Goal: Task Accomplishment & Management: Manage account settings

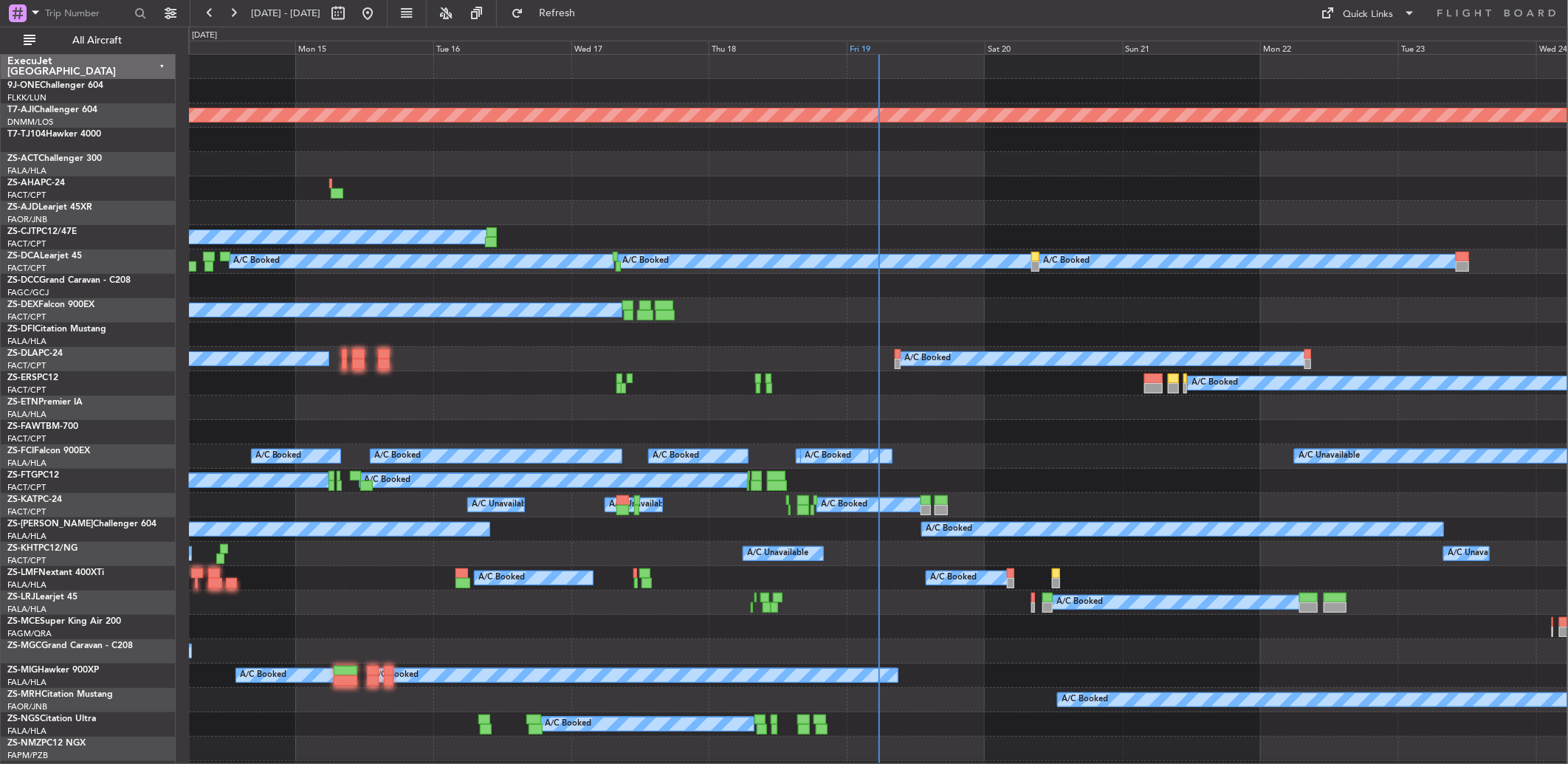
click at [873, 47] on div "Fri 19" at bounding box center [915, 47] width 138 height 14
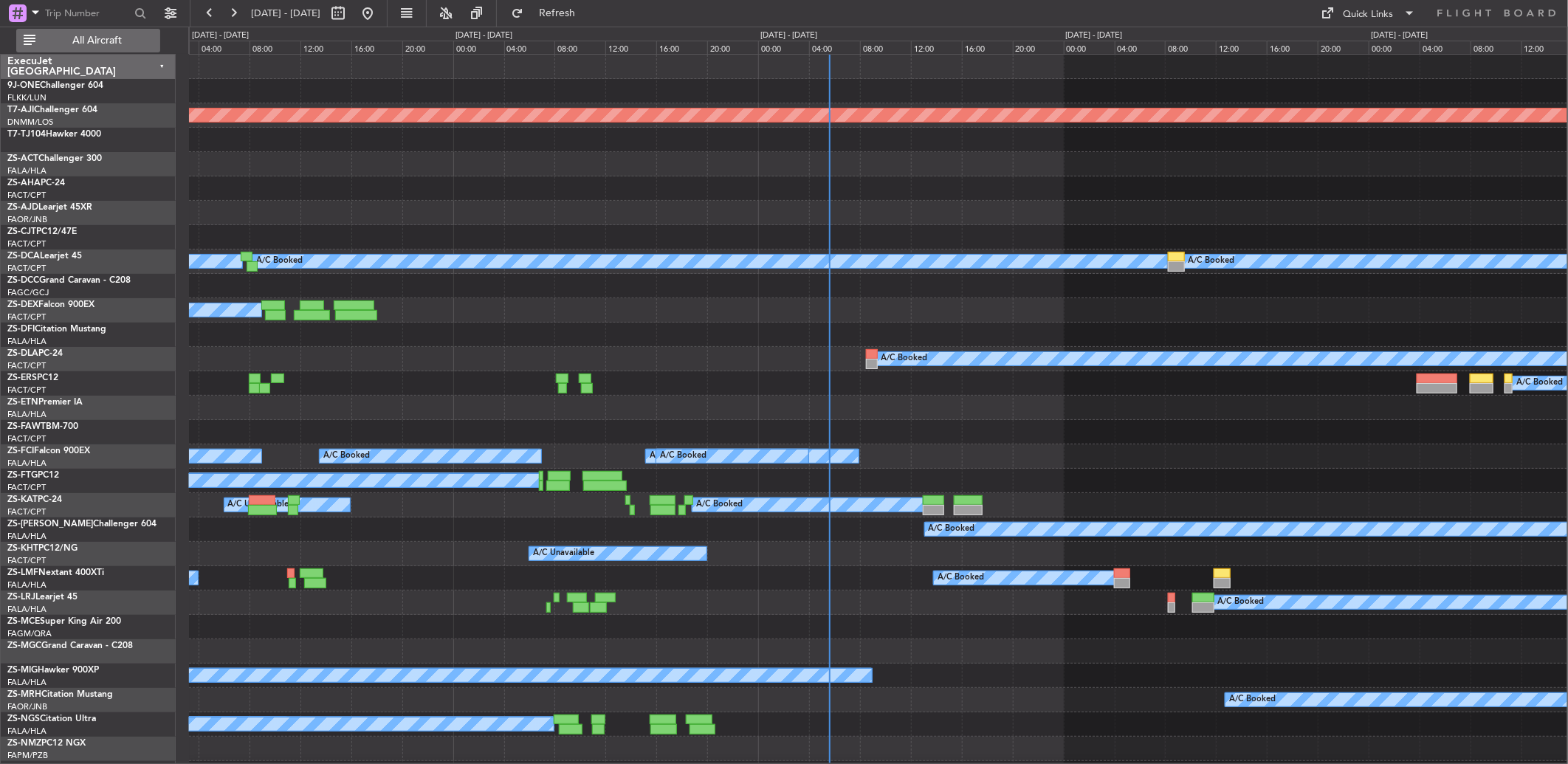
click at [124, 38] on span "All Aircraft" at bounding box center [97, 40] width 117 height 10
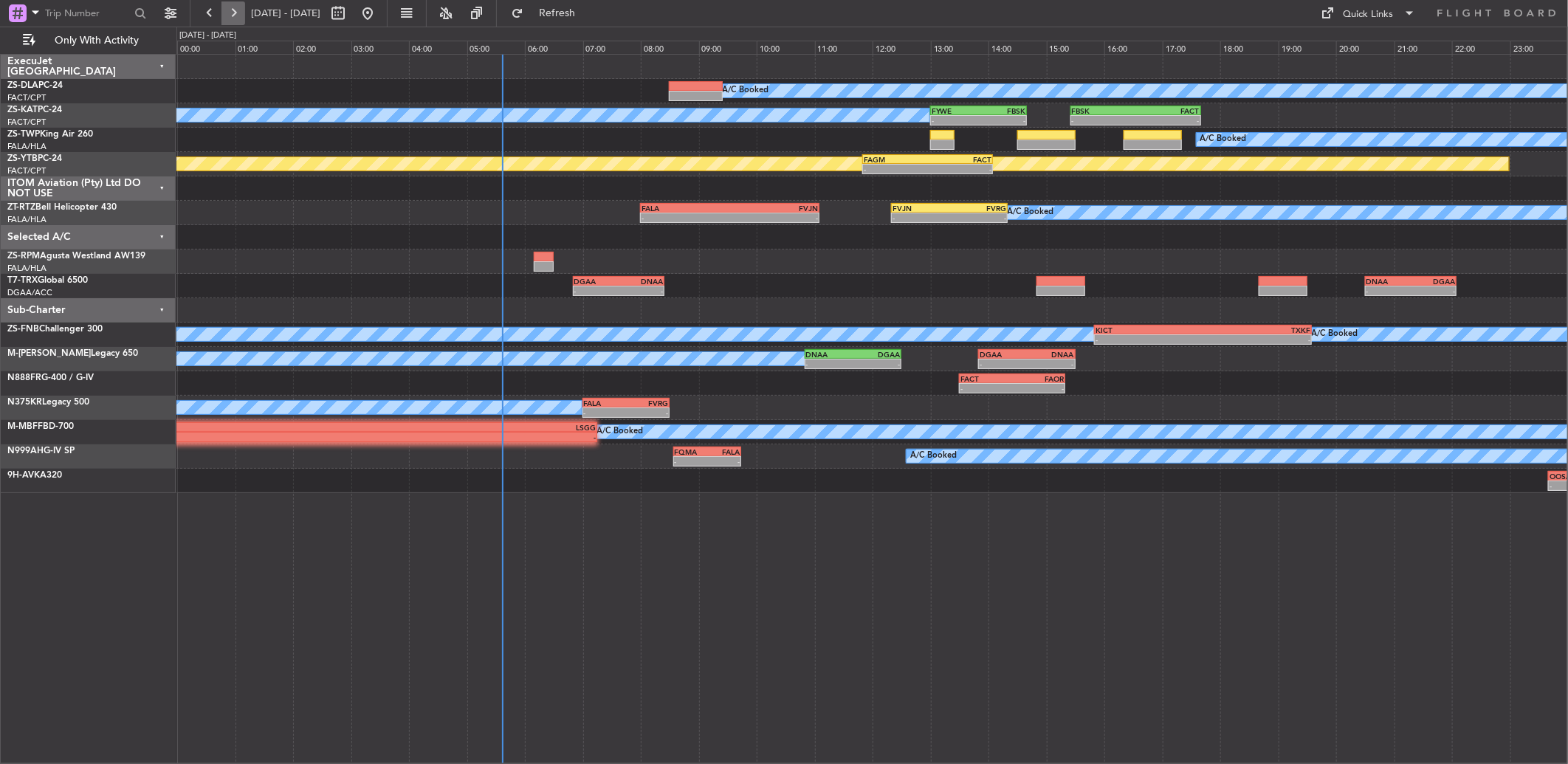
click at [229, 14] on button at bounding box center [233, 14] width 23 height 23
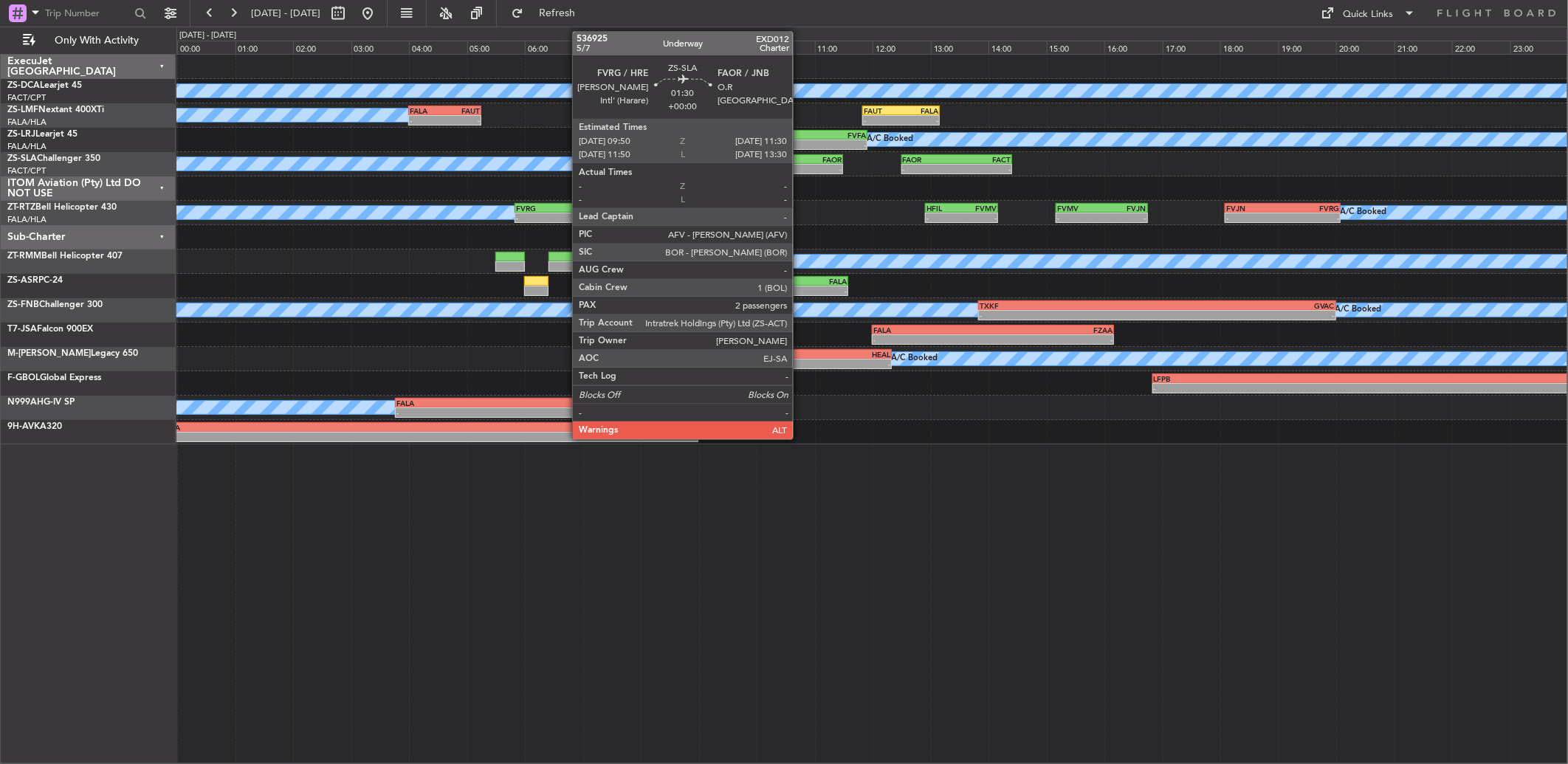
click at [800, 167] on div "-" at bounding box center [819, 169] width 47 height 9
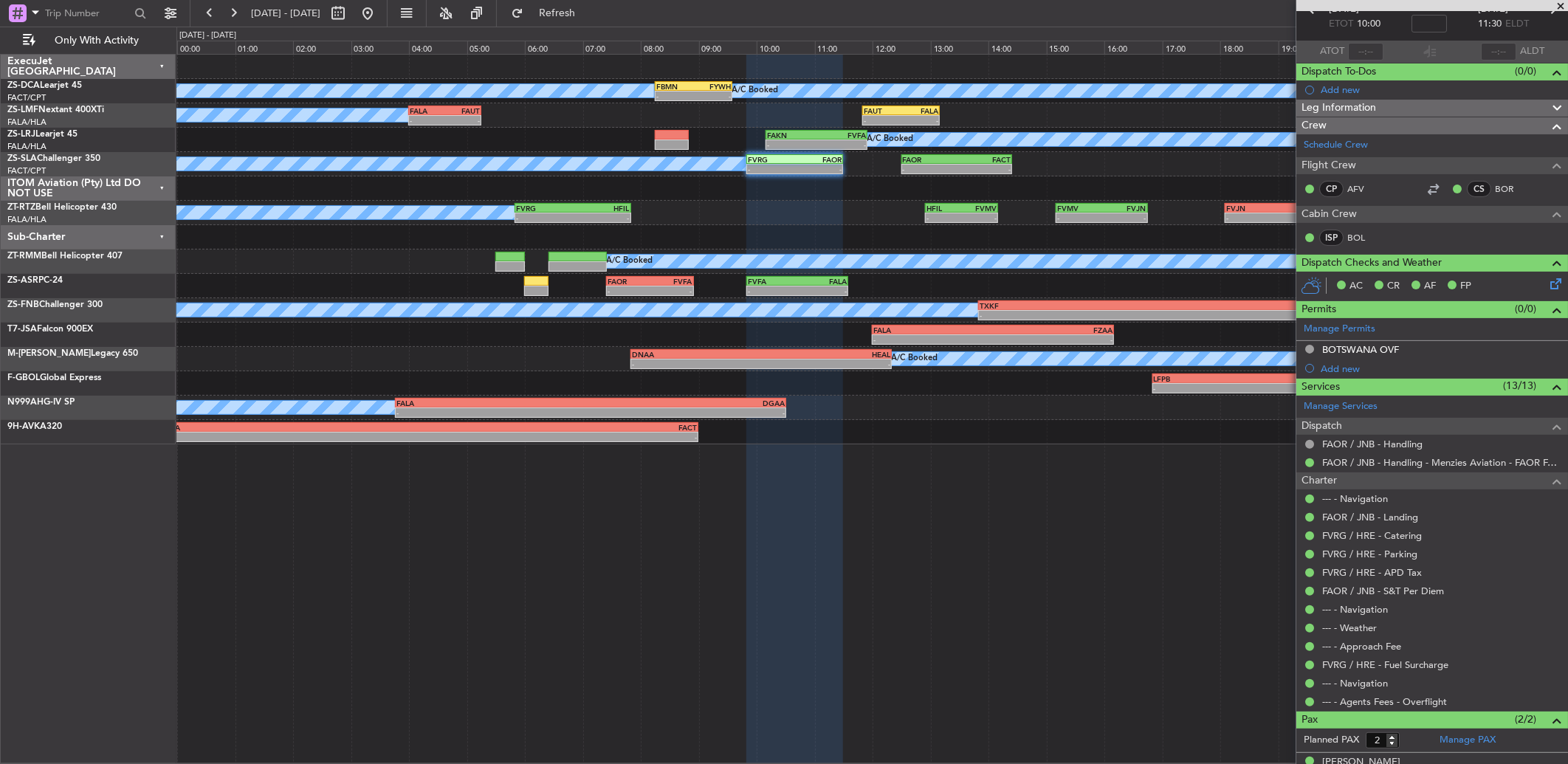
scroll to position [136, 0]
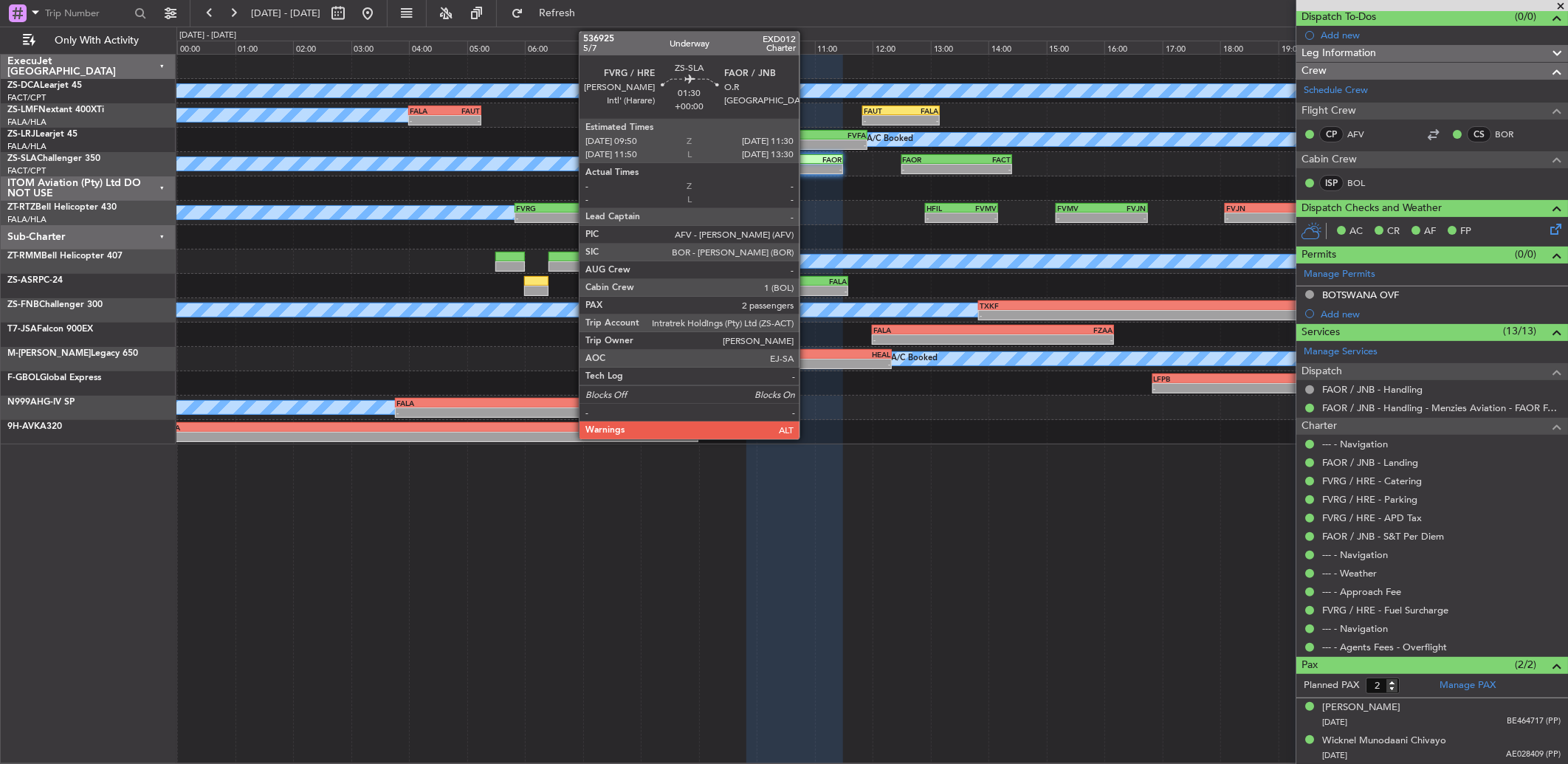
click at [807, 166] on div "-" at bounding box center [819, 169] width 47 height 9
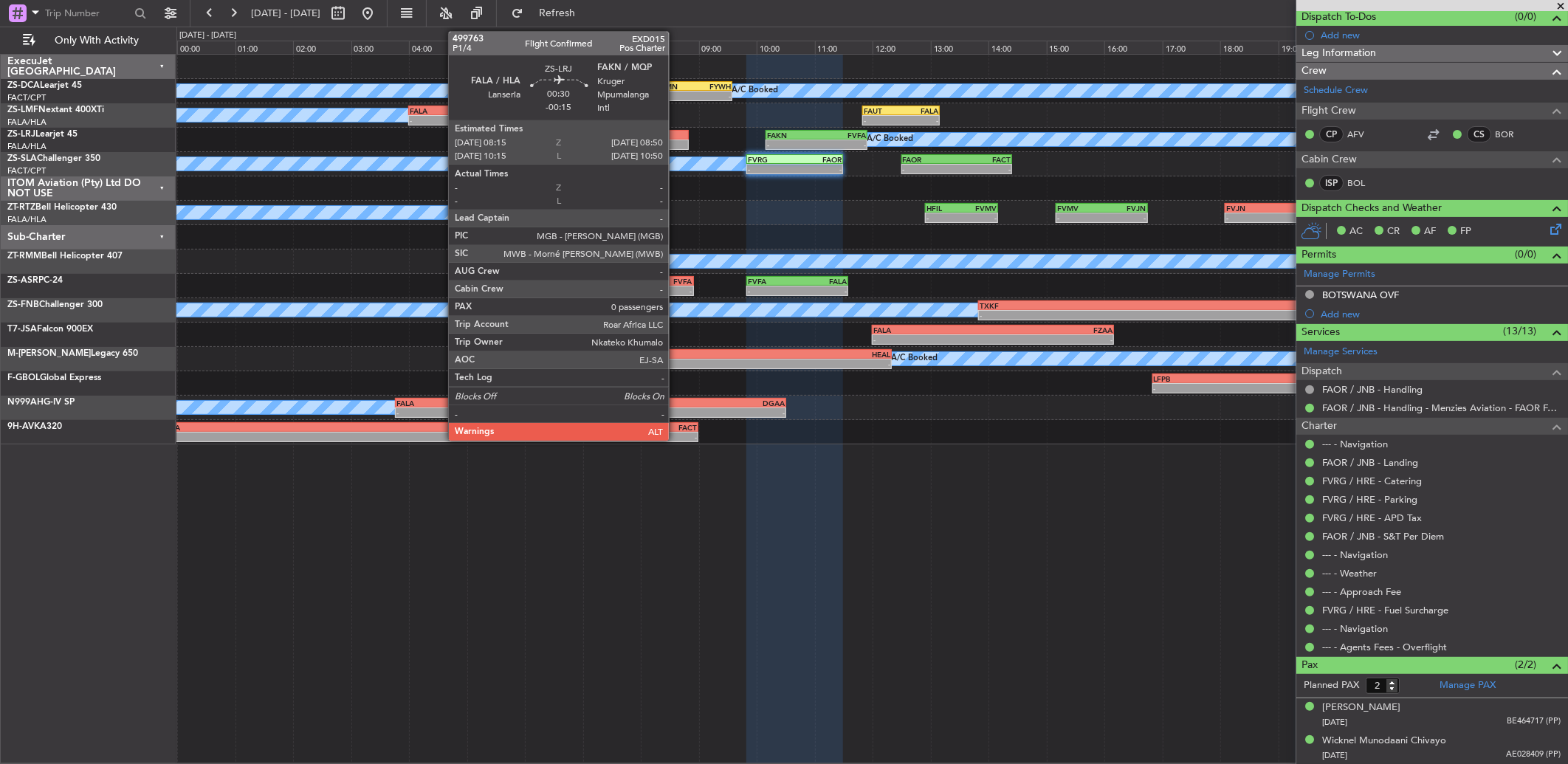
click at [674, 134] on div at bounding box center [672, 134] width 34 height 10
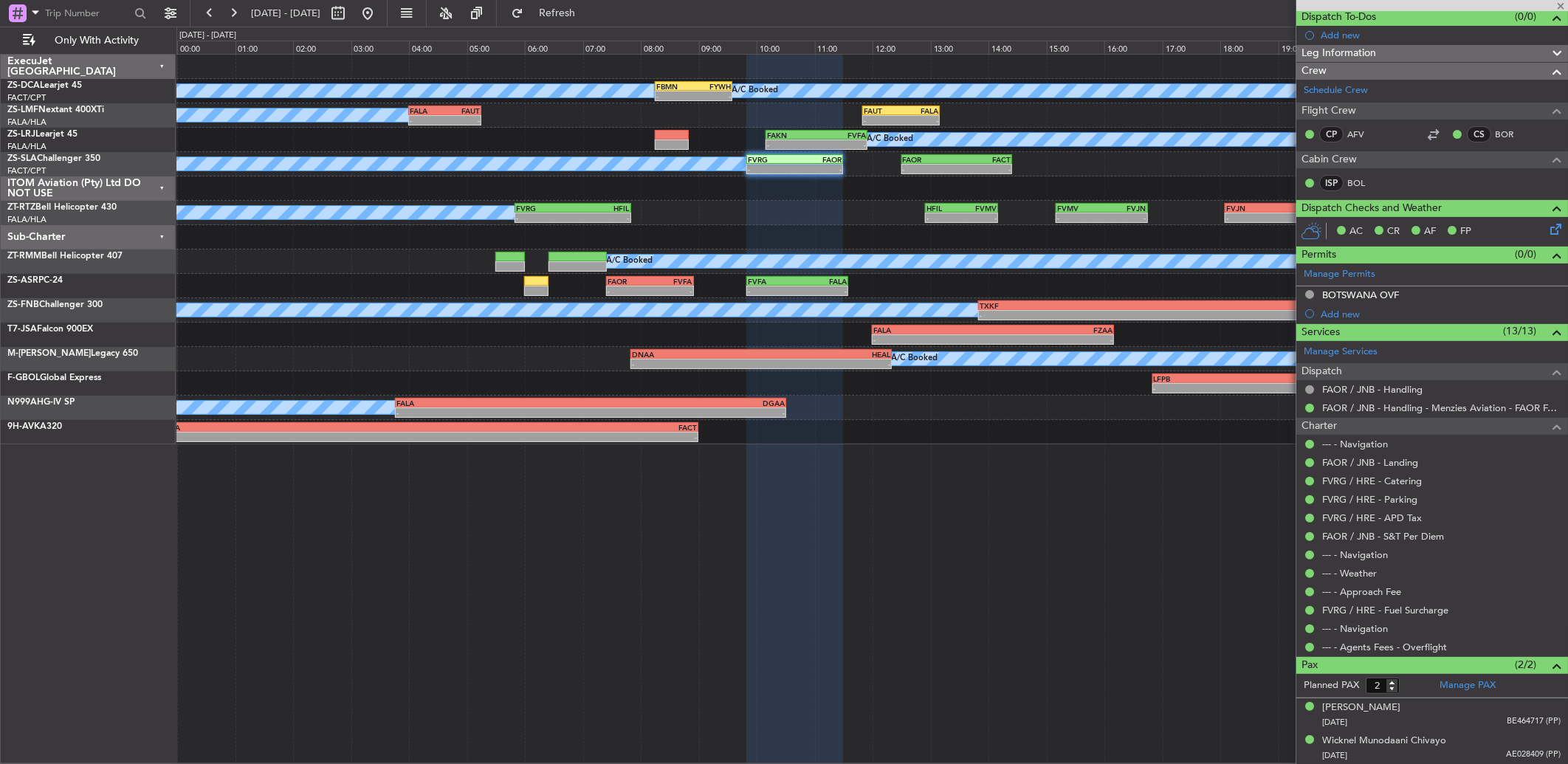
type input "-00:15"
type input "0"
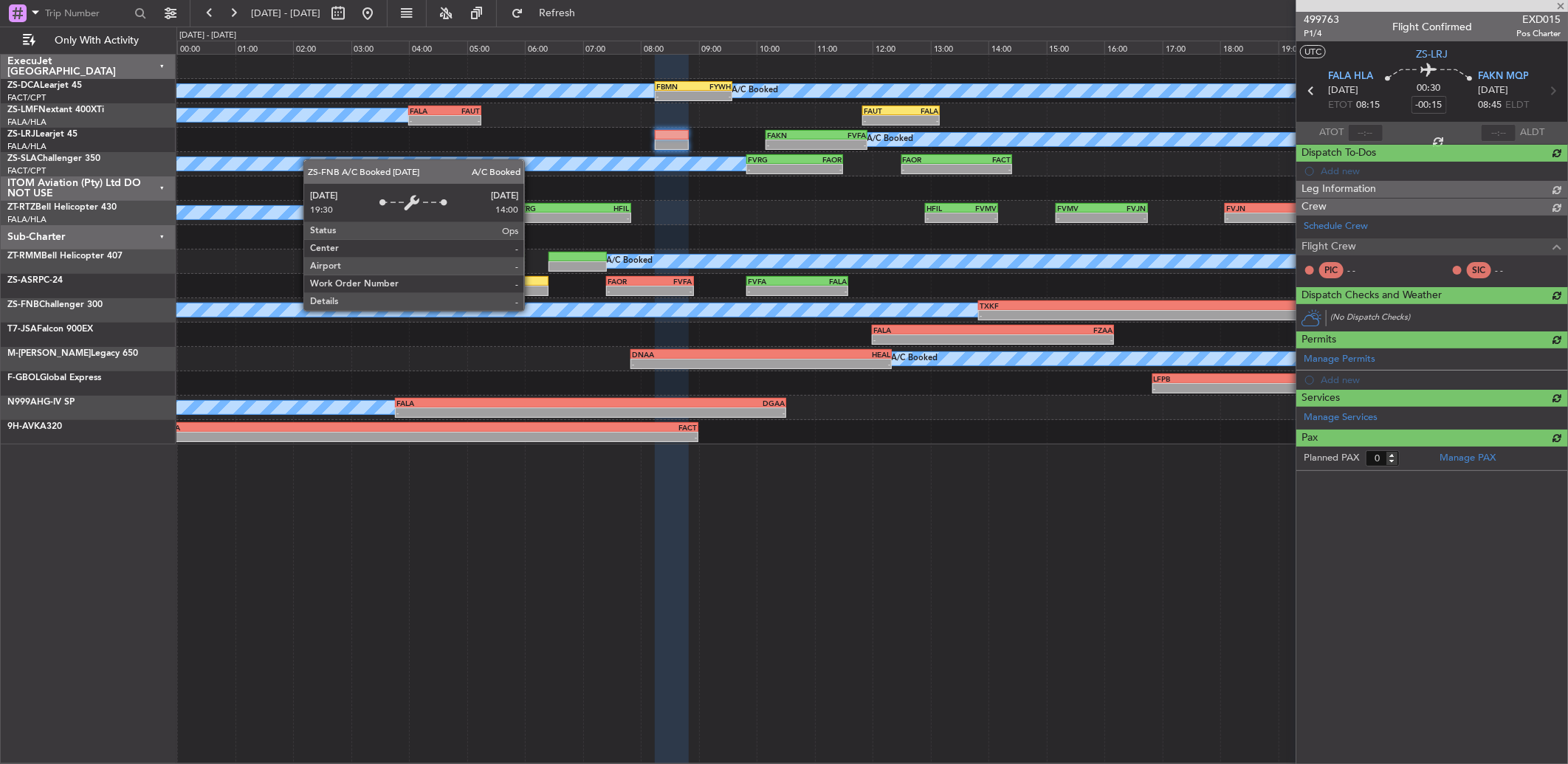
scroll to position [0, 0]
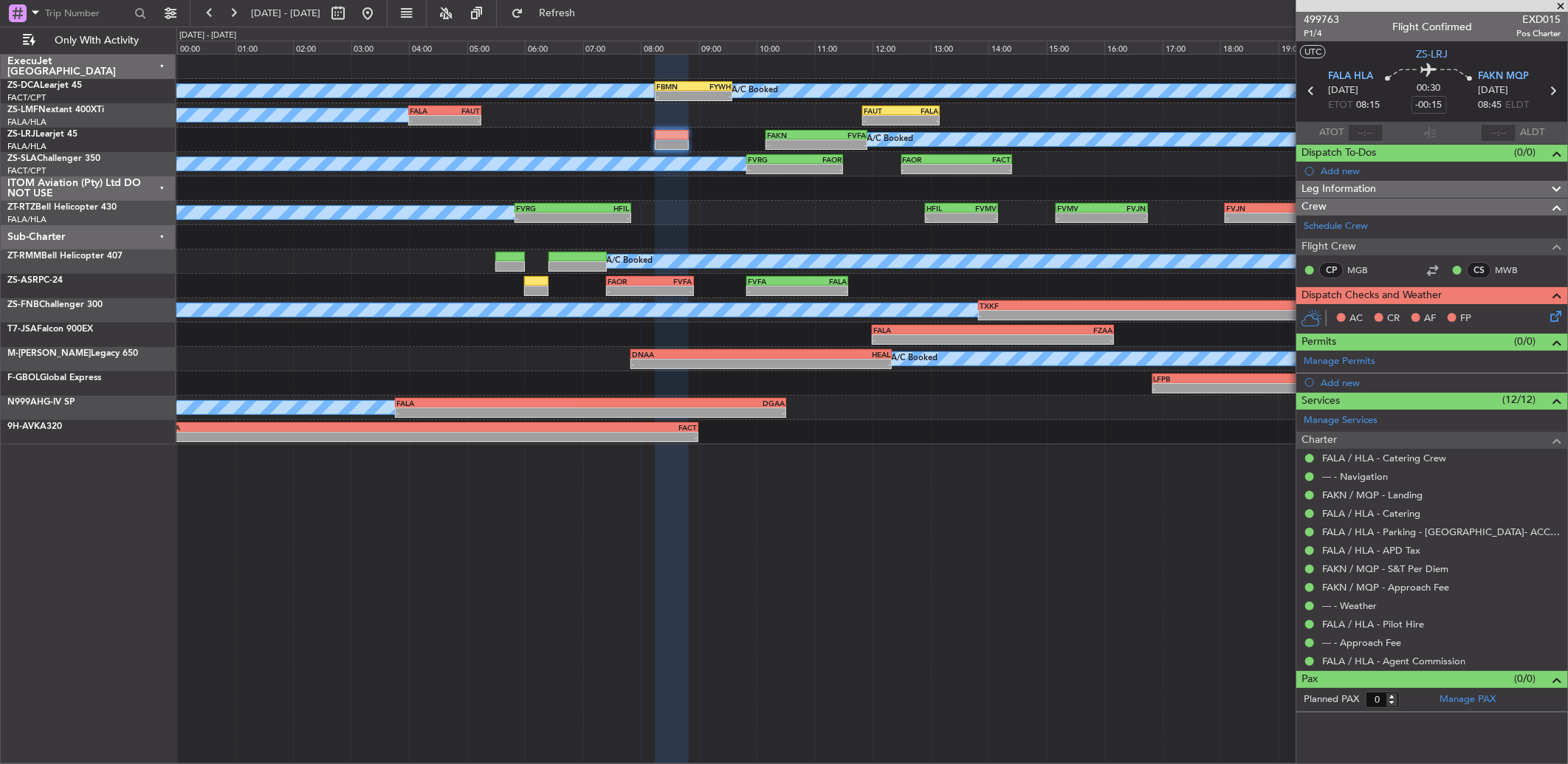
click at [1555, 319] on icon at bounding box center [1553, 314] width 12 height 12
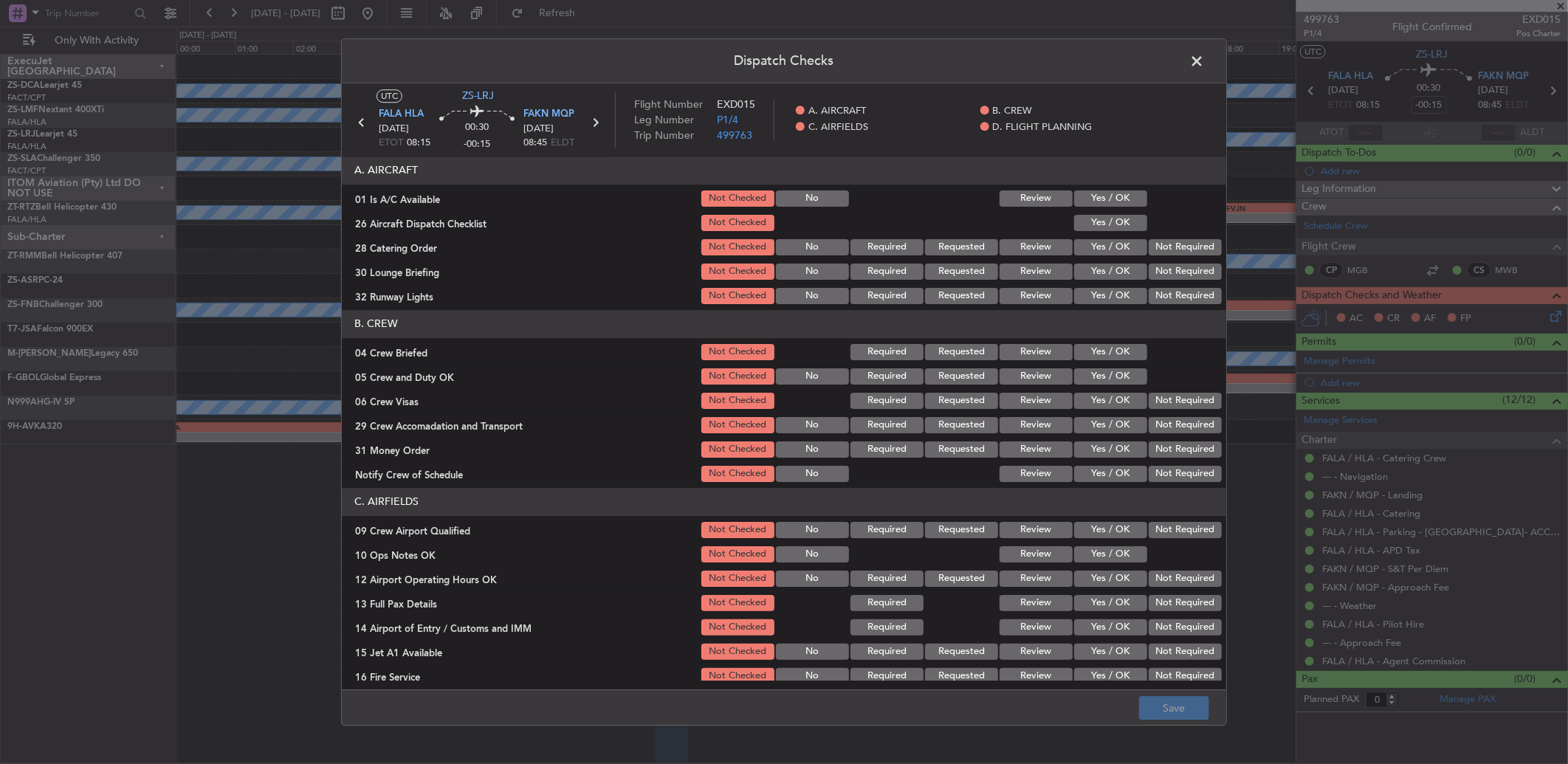
drag, startPoint x: 1094, startPoint y: 192, endPoint x: 1098, endPoint y: 207, distance: 15.5
click at [1096, 198] on button "Yes / OK" at bounding box center [1110, 198] width 73 height 16
click at [1110, 219] on button "Yes / OK" at bounding box center [1110, 223] width 73 height 16
click at [1025, 247] on button "Review" at bounding box center [1036, 248] width 73 height 16
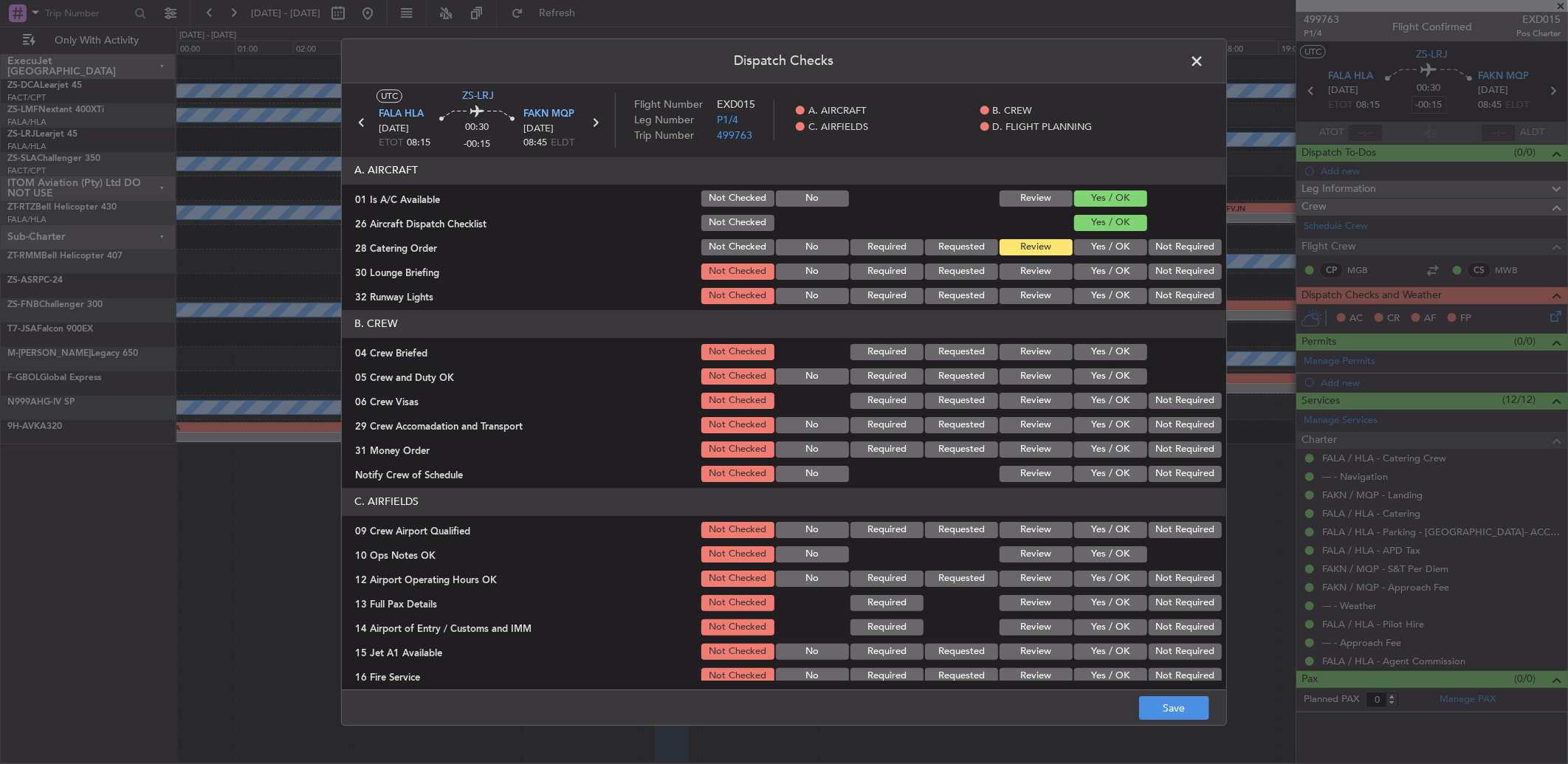
click at [1119, 275] on button "Yes / OK" at bounding box center [1110, 272] width 73 height 16
click at [1104, 293] on button "Yes / OK" at bounding box center [1110, 296] width 73 height 16
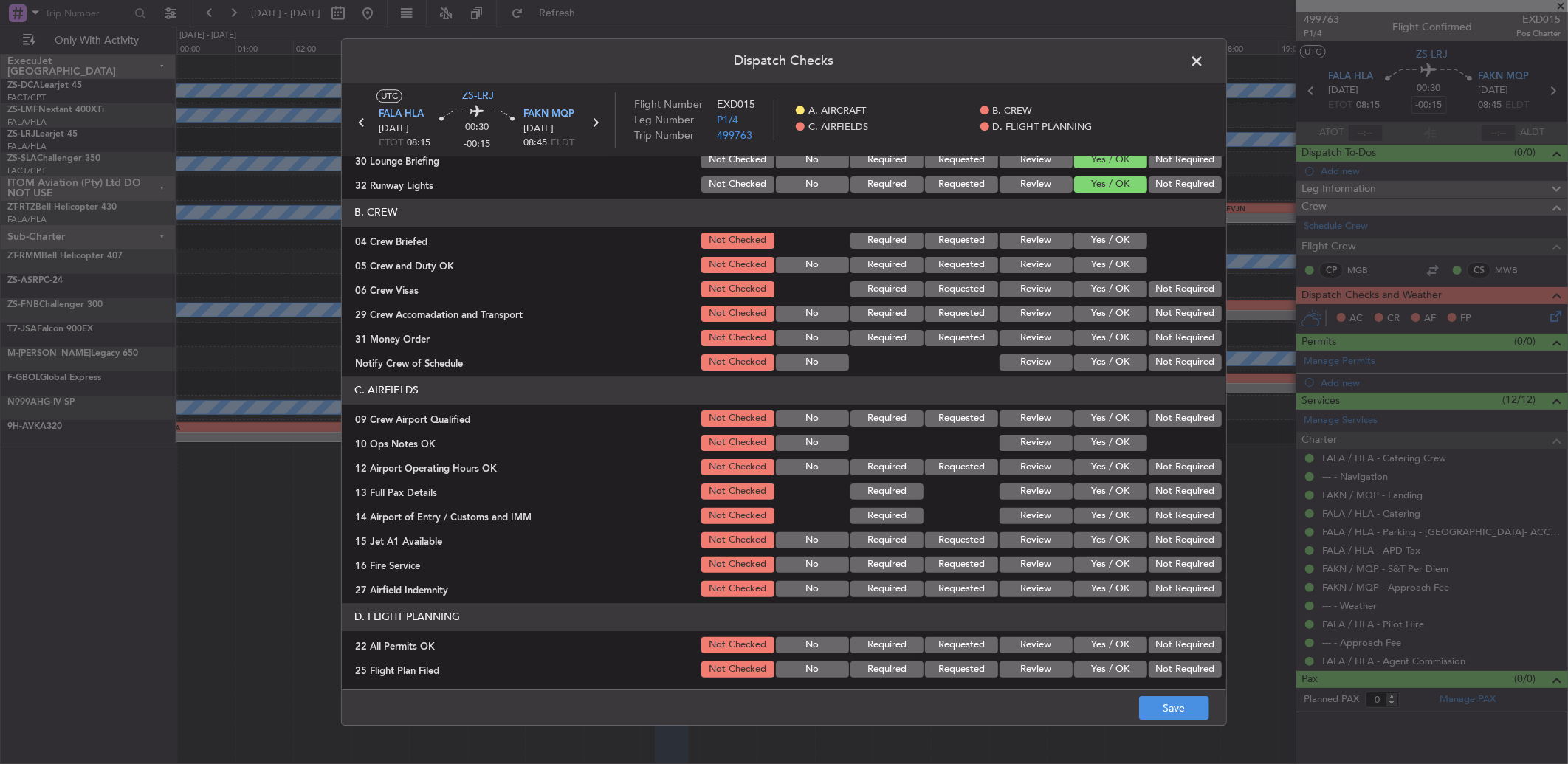
scroll to position [138, 0]
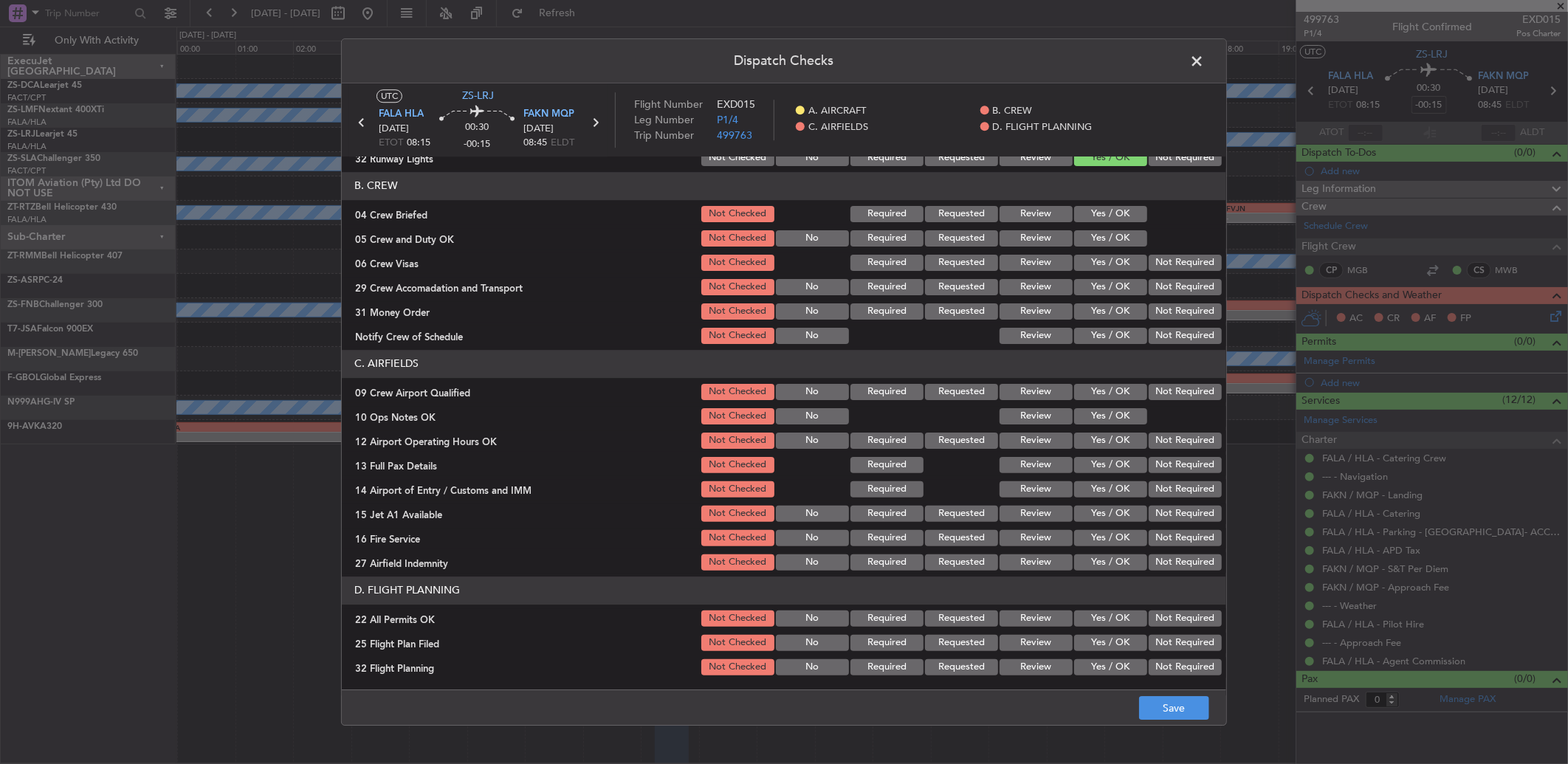
click at [1034, 215] on button "Review" at bounding box center [1036, 214] width 73 height 16
click at [1141, 253] on section "B. CREW 04 Crew Briefed Not Checked Required Requested Review Yes / OK 05 Crew …" at bounding box center [784, 259] width 884 height 174
click at [1113, 241] on button "Yes / OK" at bounding box center [1110, 239] width 73 height 16
click at [1100, 275] on section "B. CREW 04 Crew Briefed Not Checked Required Requested Review Yes / OK 05 Crew …" at bounding box center [784, 259] width 884 height 174
click at [1111, 268] on button "Yes / OK" at bounding box center [1110, 263] width 73 height 16
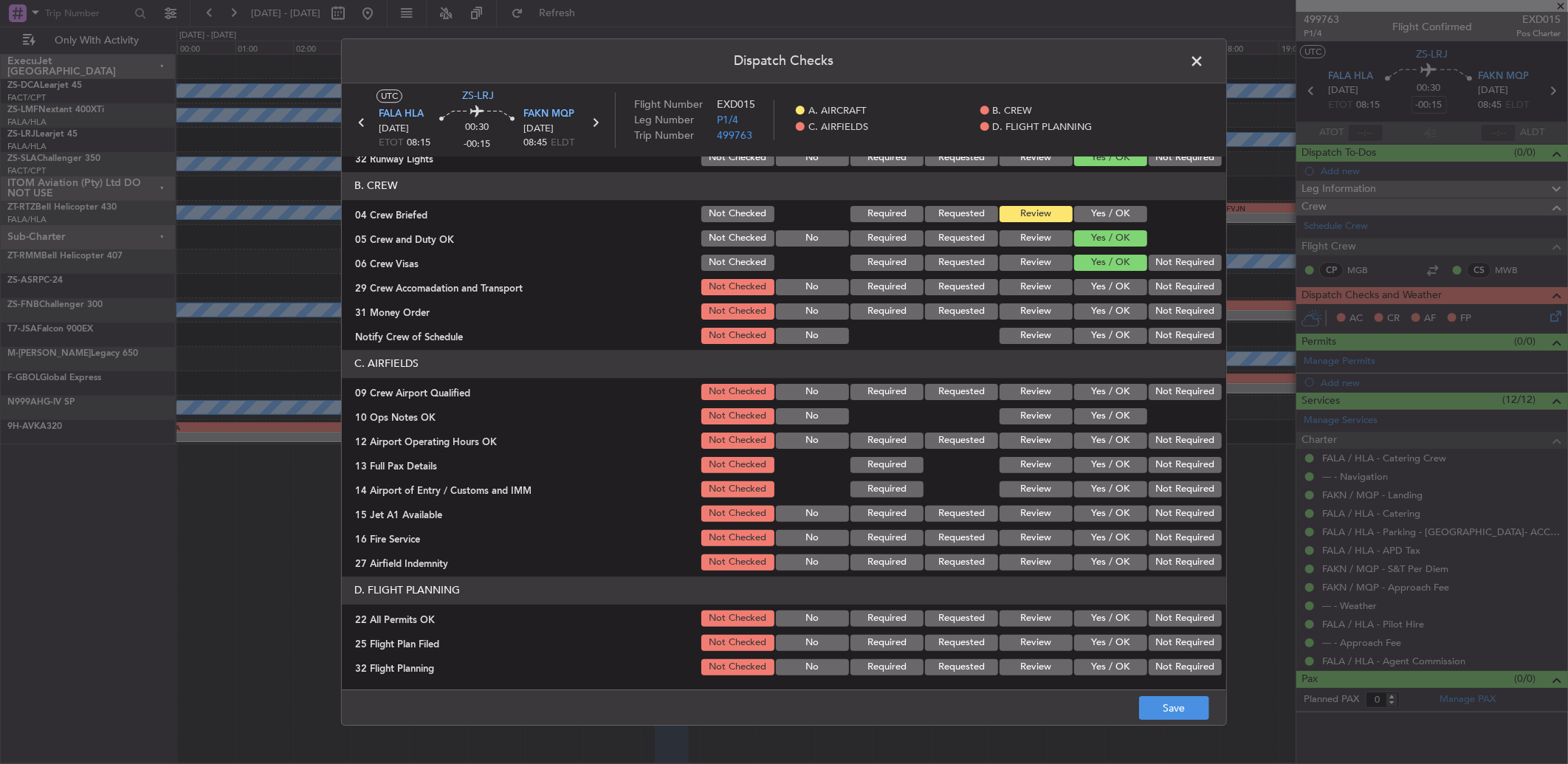
click at [1173, 266] on button "Not Required" at bounding box center [1184, 263] width 73 height 16
click at [1034, 294] on button "Review" at bounding box center [1036, 287] width 73 height 16
click at [1030, 306] on button "Review" at bounding box center [1036, 312] width 73 height 16
click at [1039, 338] on button "Review" at bounding box center [1036, 336] width 73 height 16
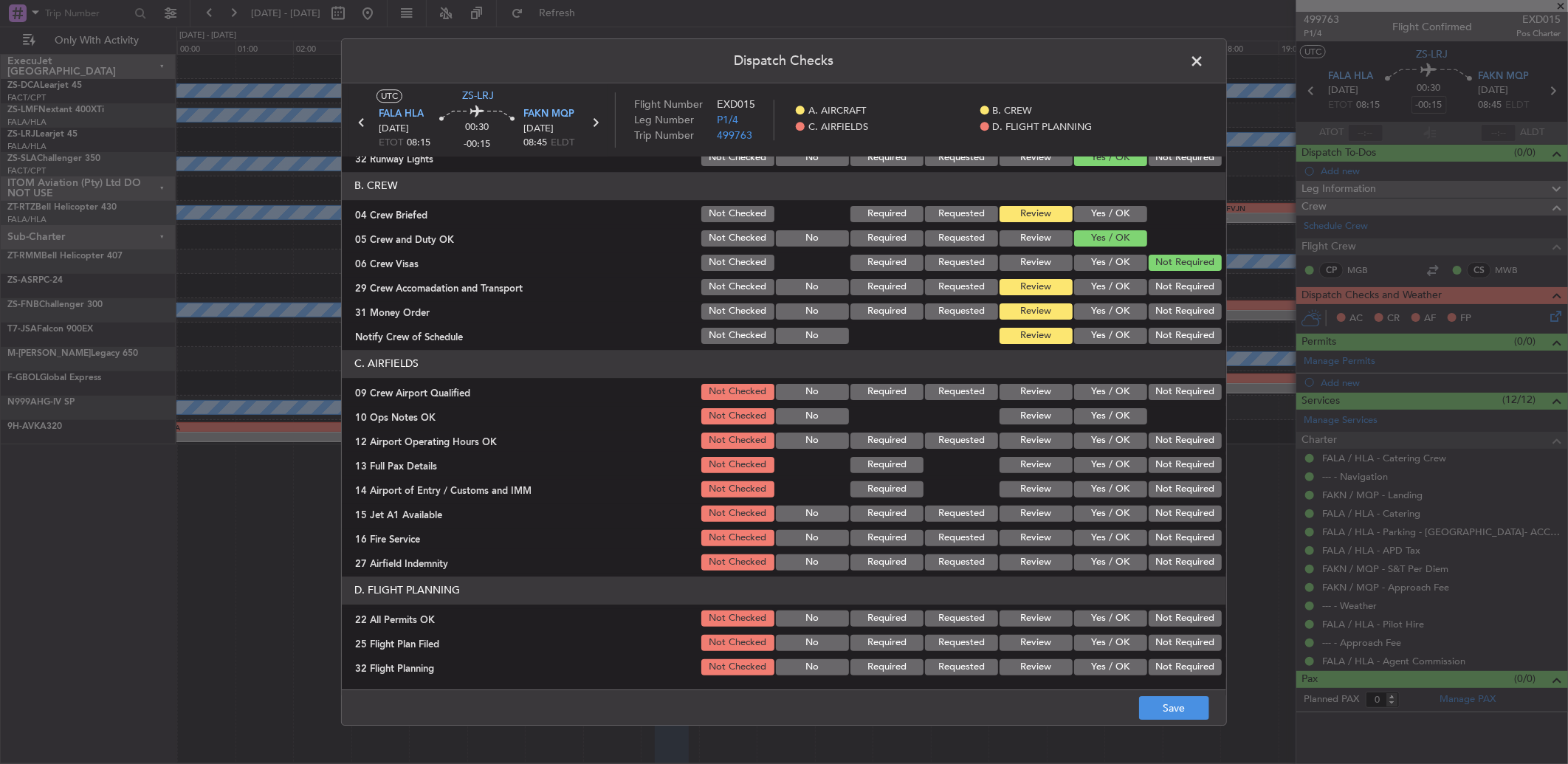
click at [1155, 340] on button "Not Required" at bounding box center [1184, 336] width 73 height 16
click at [1082, 350] on header "C. AIRFIELDS" at bounding box center [784, 364] width 884 height 28
click at [1078, 342] on button "Yes / OK" at bounding box center [1110, 336] width 73 height 16
click at [1090, 387] on button "Yes / OK" at bounding box center [1110, 392] width 73 height 16
click at [1091, 409] on button "Yes / OK" at bounding box center [1110, 416] width 73 height 16
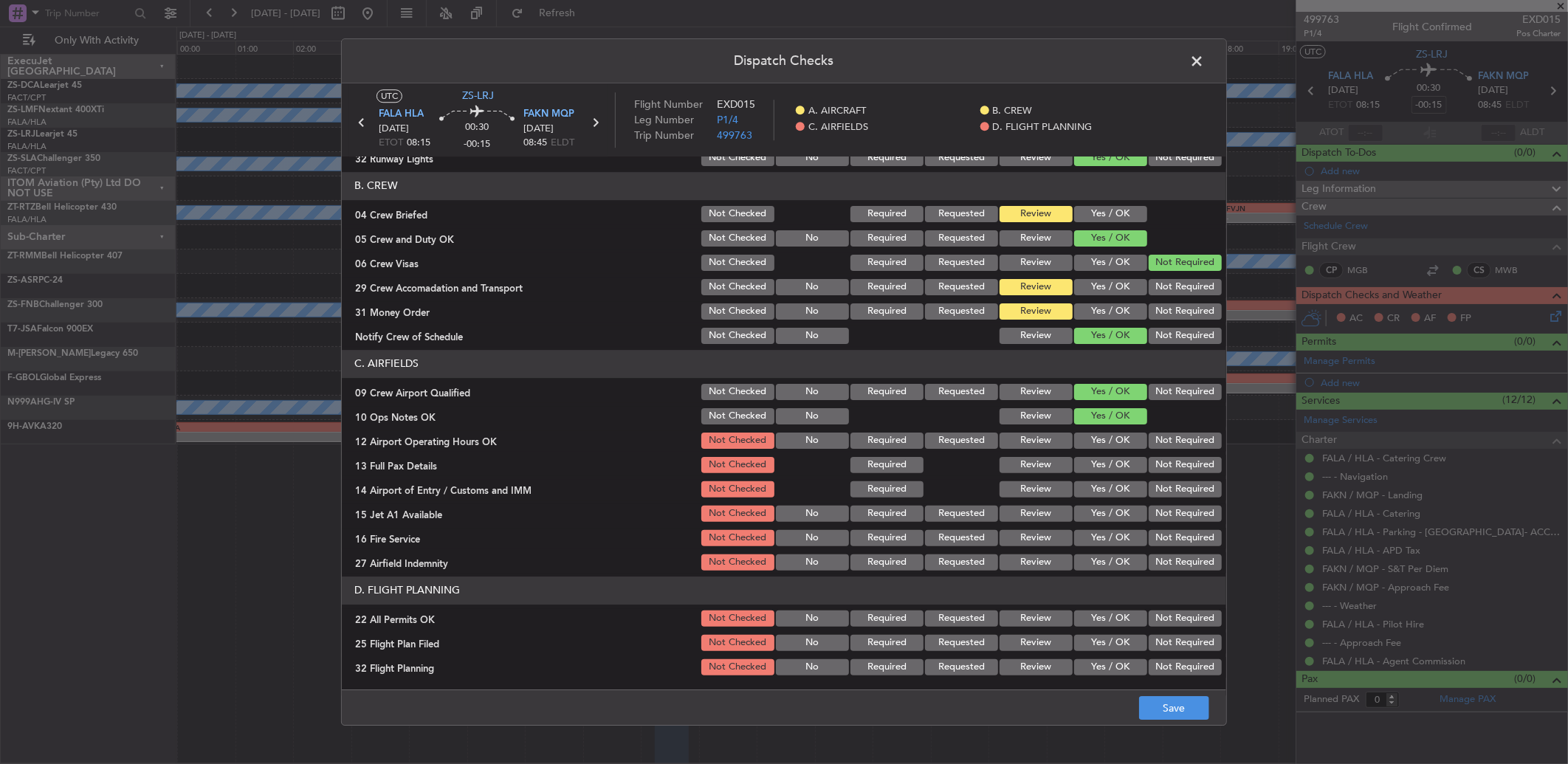
click at [1096, 438] on button "Yes / OK" at bounding box center [1110, 441] width 73 height 16
click at [1099, 464] on button "Yes / OK" at bounding box center [1110, 465] width 73 height 16
click at [1104, 491] on button "Yes / OK" at bounding box center [1110, 489] width 73 height 16
click at [1096, 515] on button "Yes / OK" at bounding box center [1110, 514] width 73 height 16
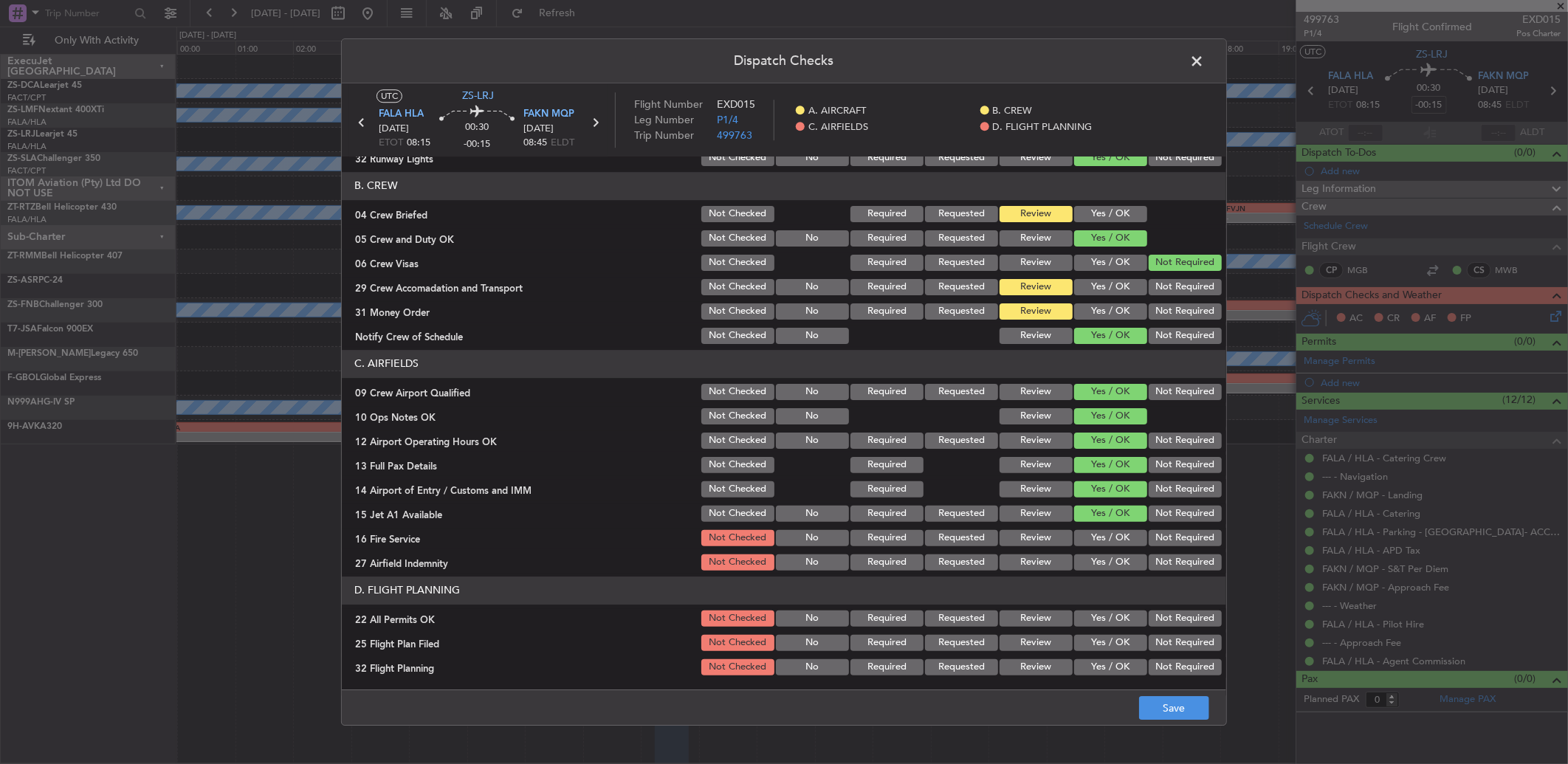
click at [1099, 539] on button "Yes / OK" at bounding box center [1110, 538] width 73 height 16
click at [1148, 559] on button "Not Required" at bounding box center [1184, 563] width 73 height 16
click at [1187, 616] on button "Not Required" at bounding box center [1184, 619] width 73 height 16
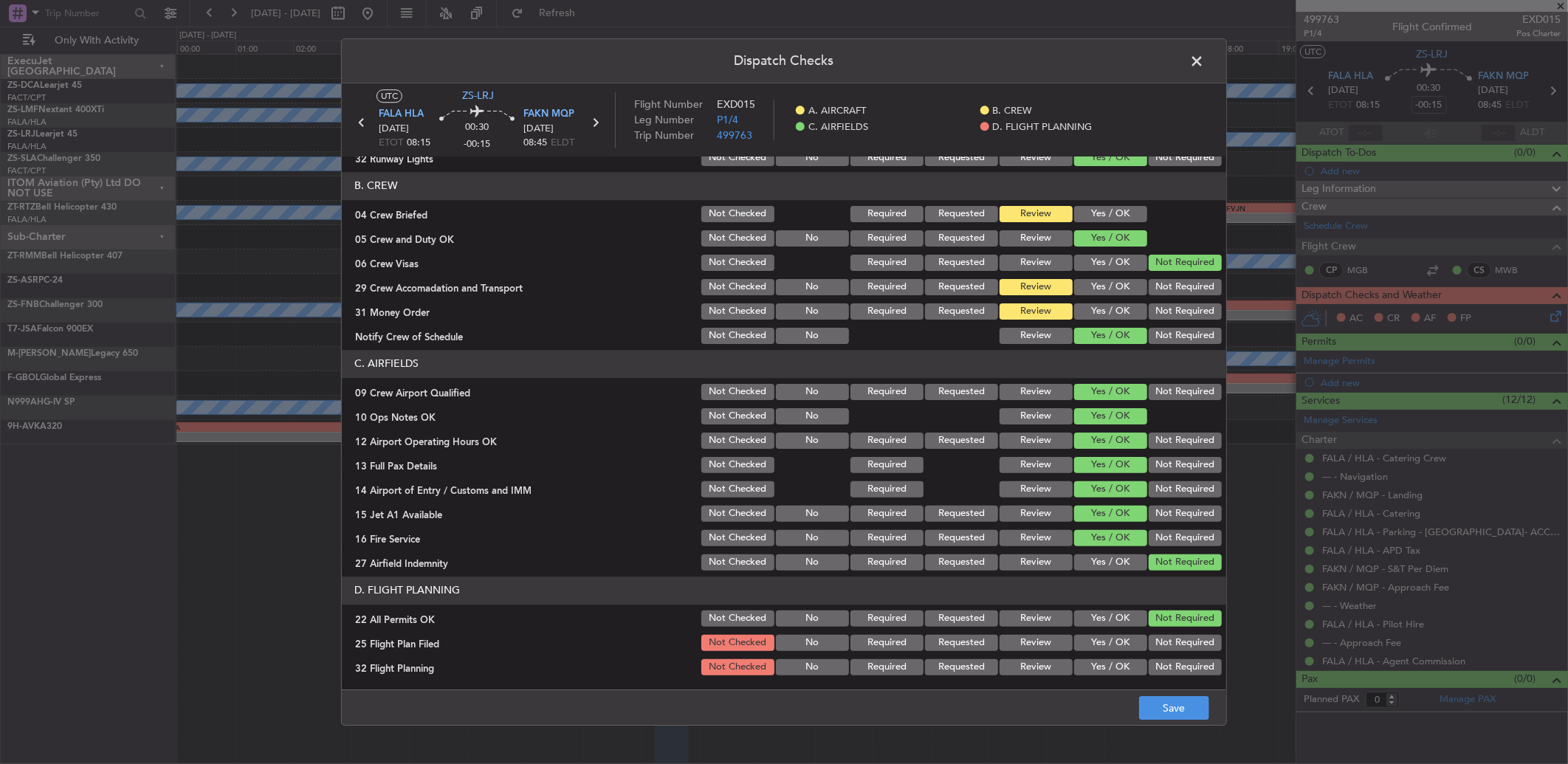
click at [1030, 650] on div "Review" at bounding box center [1034, 642] width 75 height 21
click at [1030, 645] on button "Review" at bounding box center [1036, 643] width 73 height 16
click at [1029, 668] on button "Review" at bounding box center [1036, 668] width 73 height 16
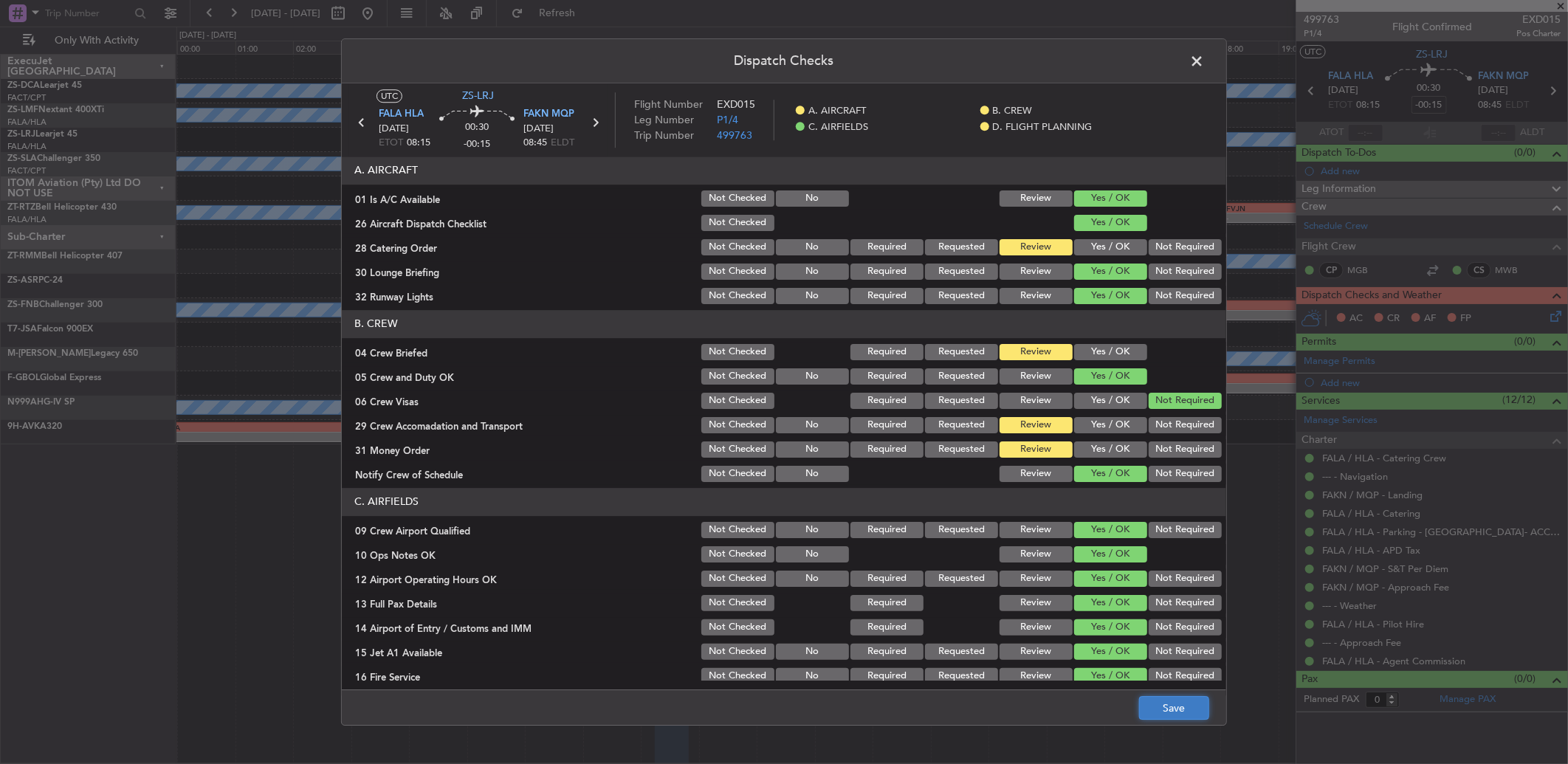
click at [1198, 706] on button "Save" at bounding box center [1174, 708] width 70 height 23
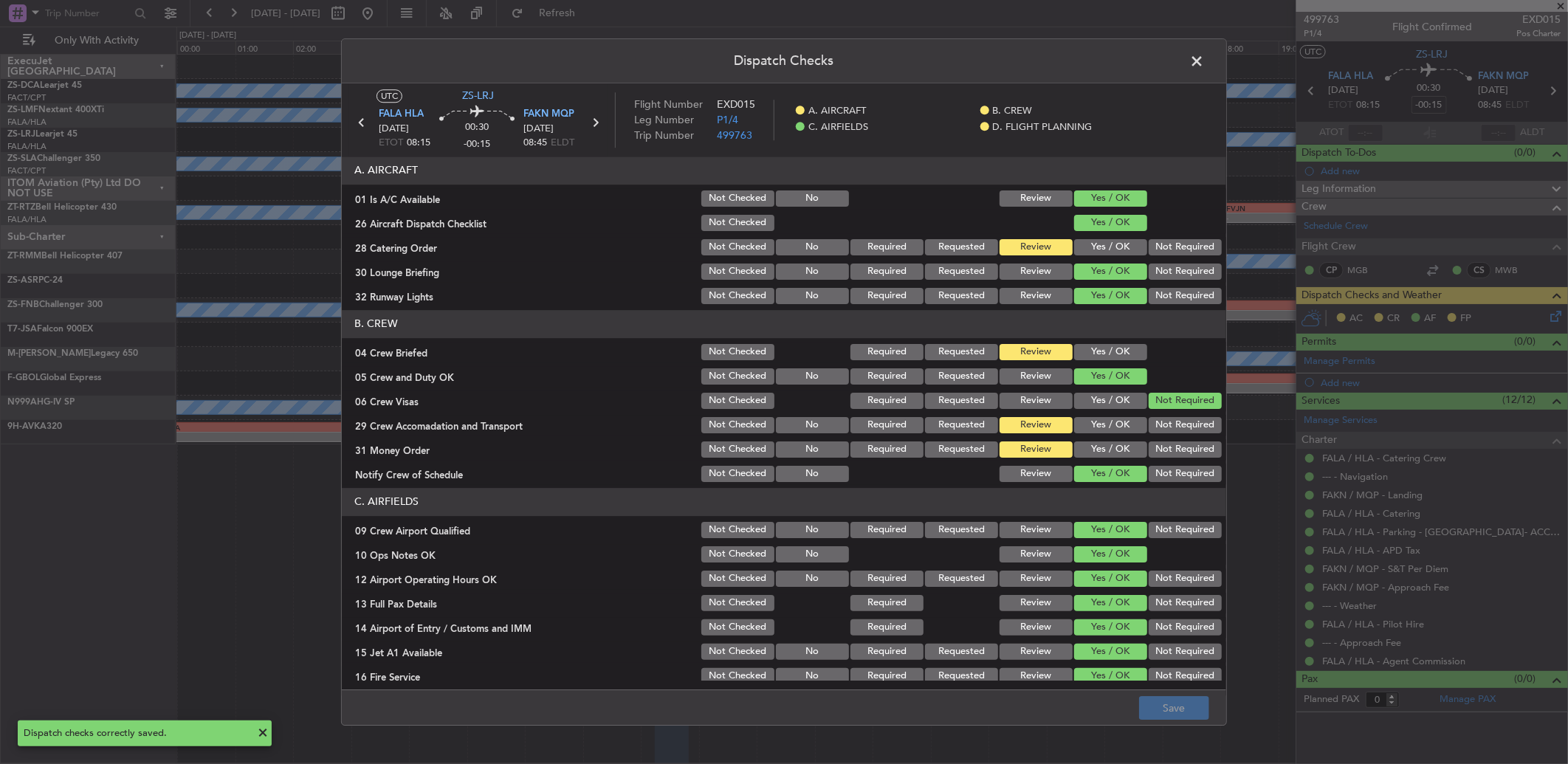
click at [1204, 68] on span at bounding box center [1204, 65] width 0 height 30
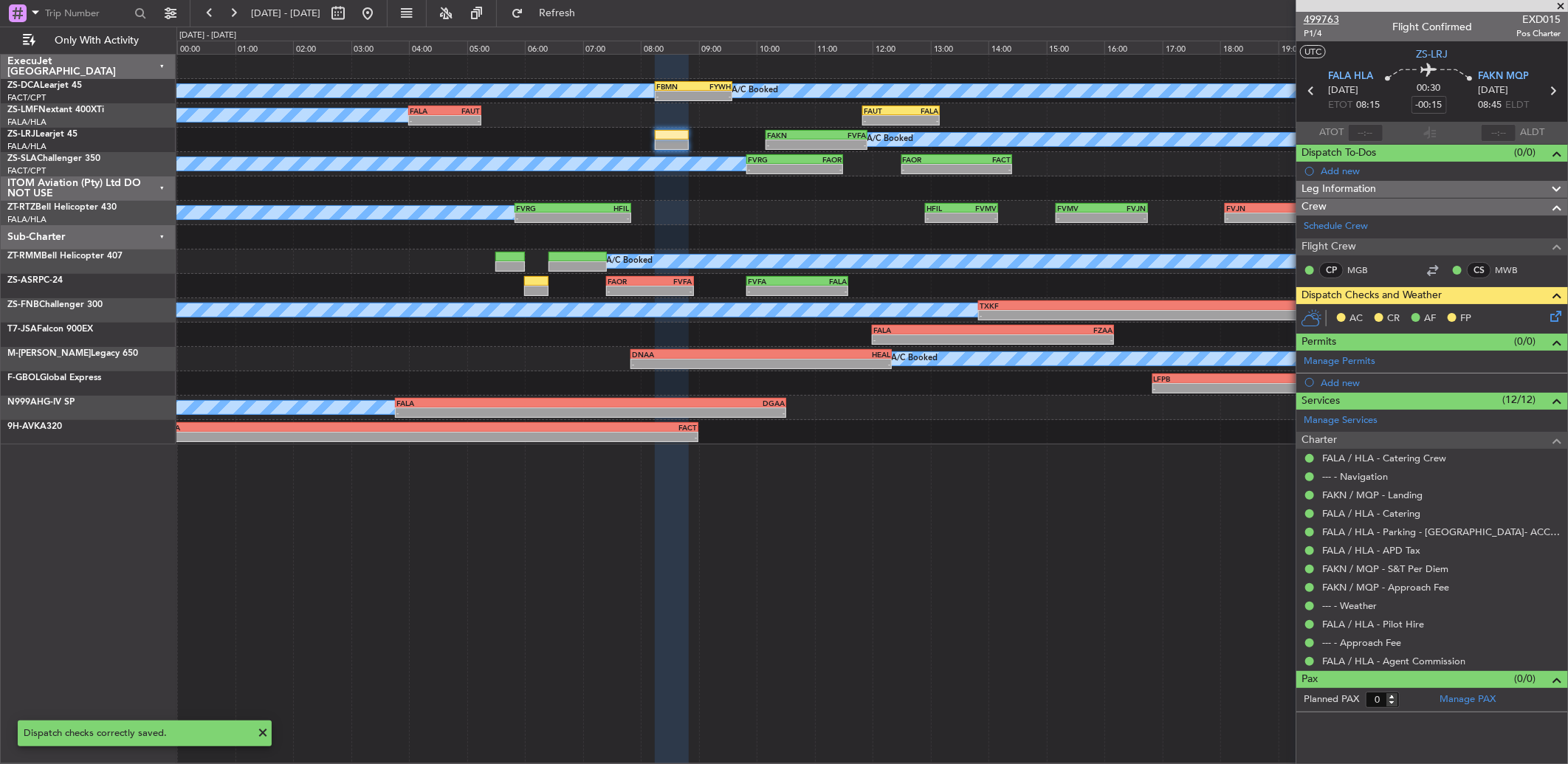
click at [1331, 14] on span "499763" at bounding box center [1320, 19] width 35 height 15
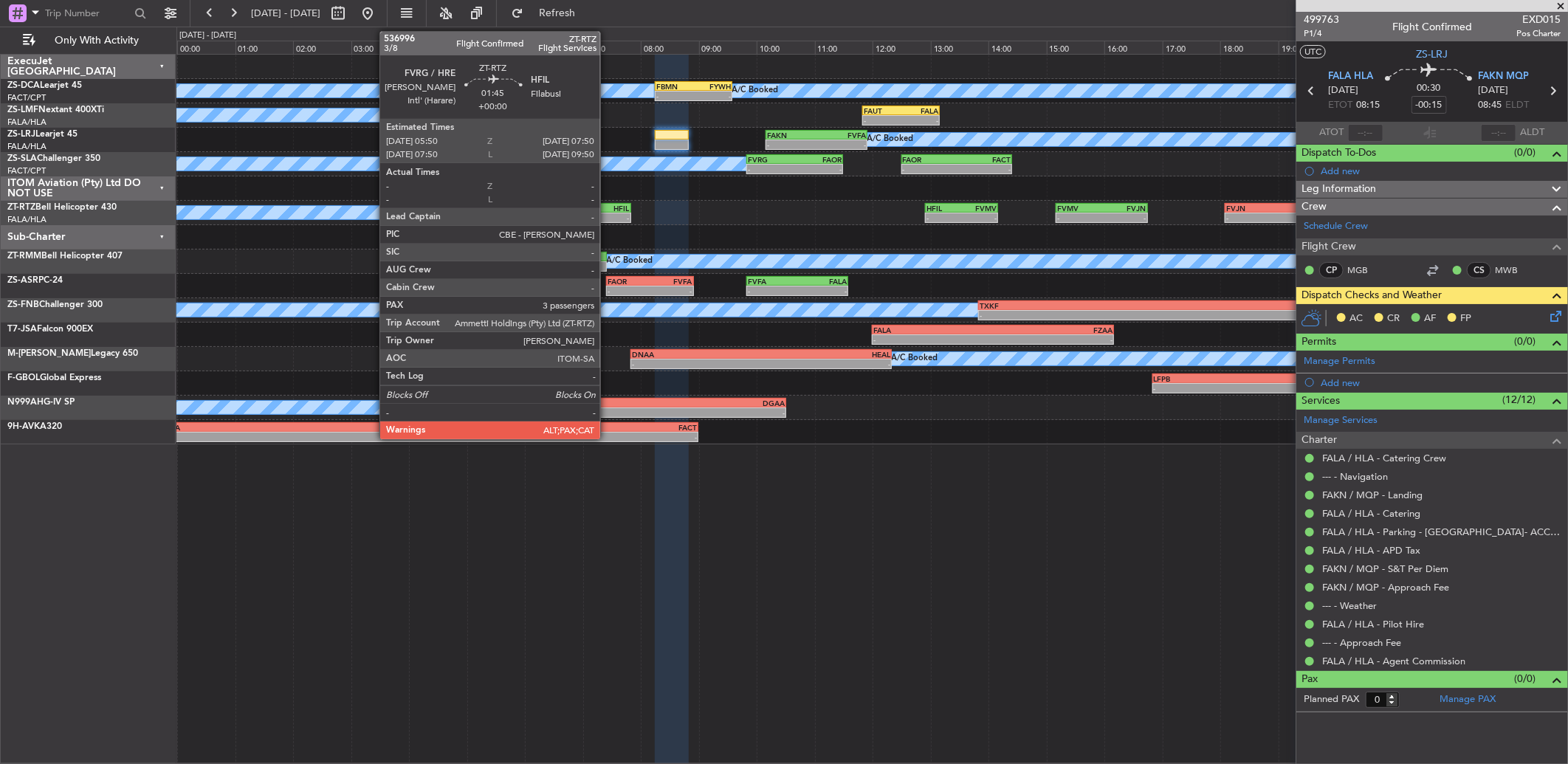
click at [608, 213] on div "- -" at bounding box center [573, 217] width 117 height 10
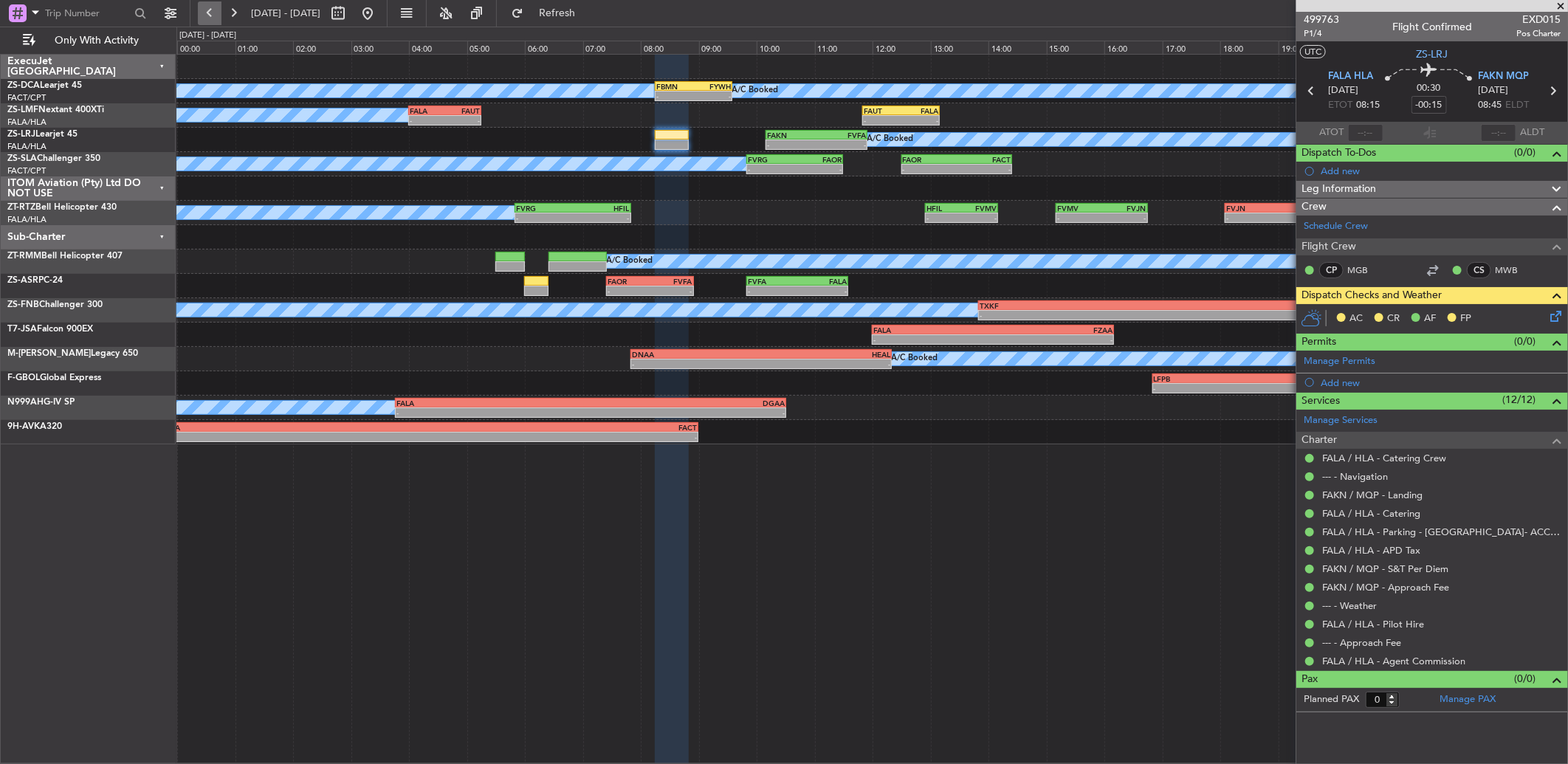
click at [211, 13] on button at bounding box center [210, 14] width 23 height 23
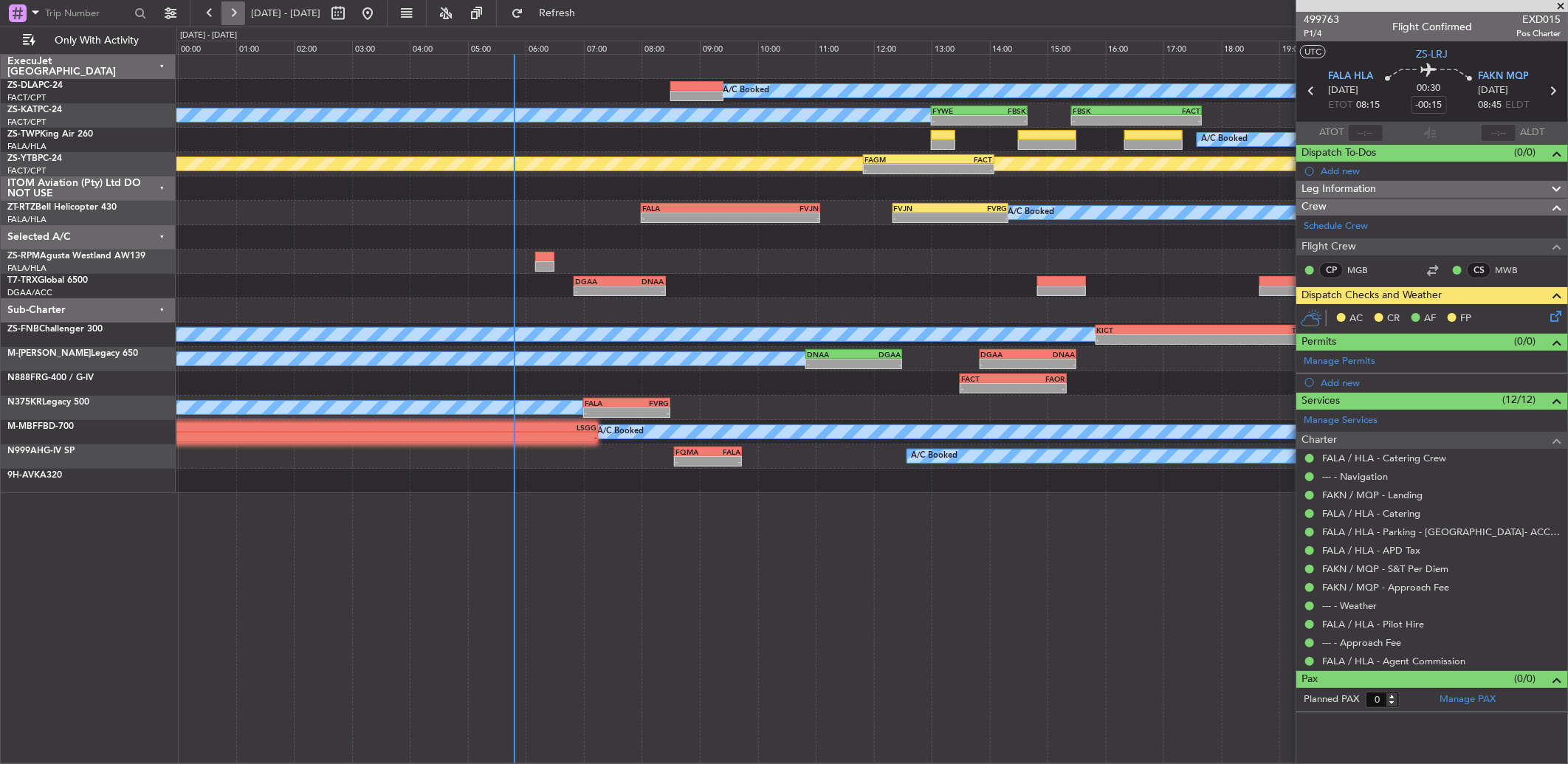
click at [241, 15] on button at bounding box center [233, 14] width 23 height 23
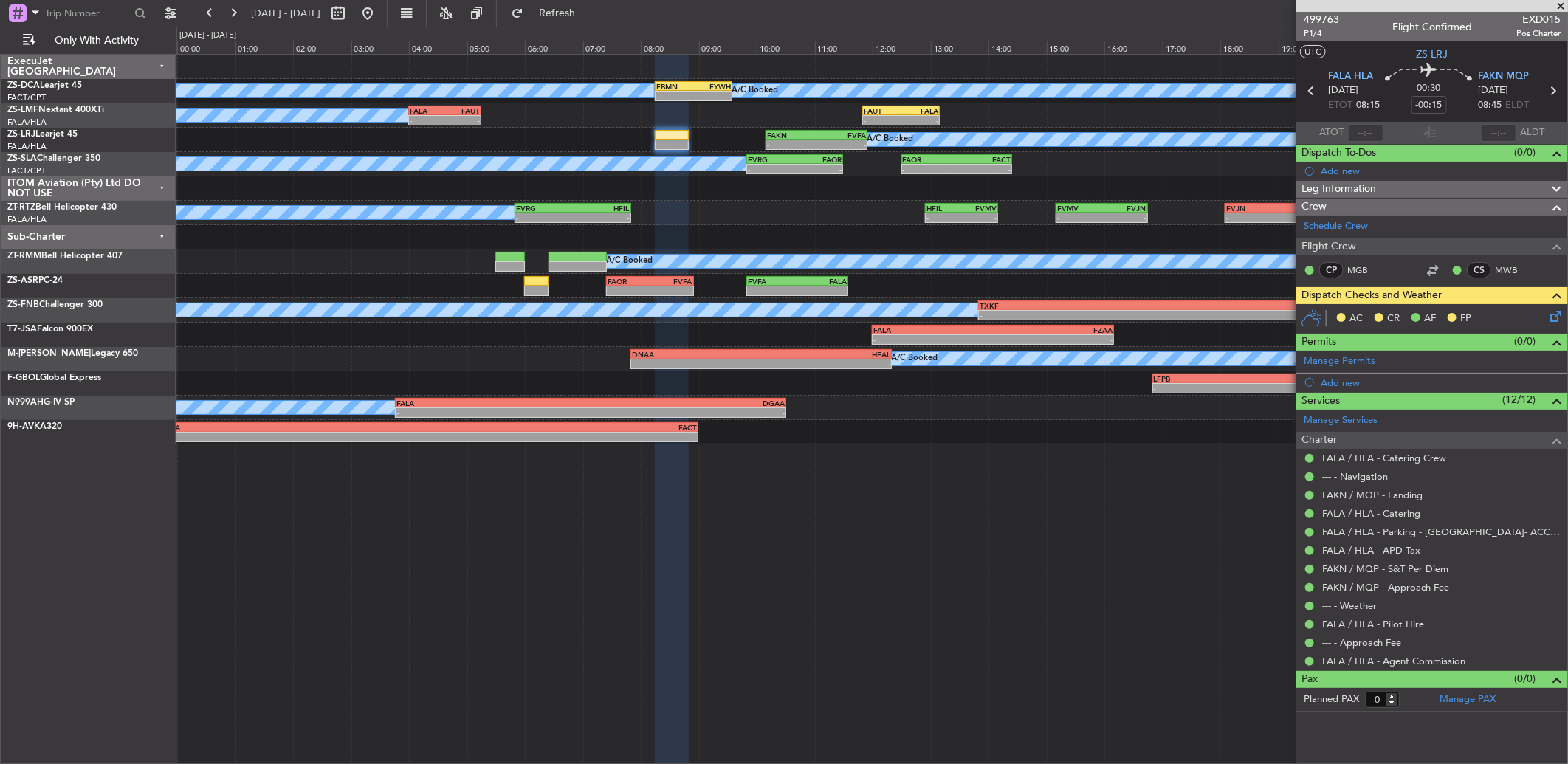
click at [1551, 320] on icon at bounding box center [1553, 314] width 12 height 12
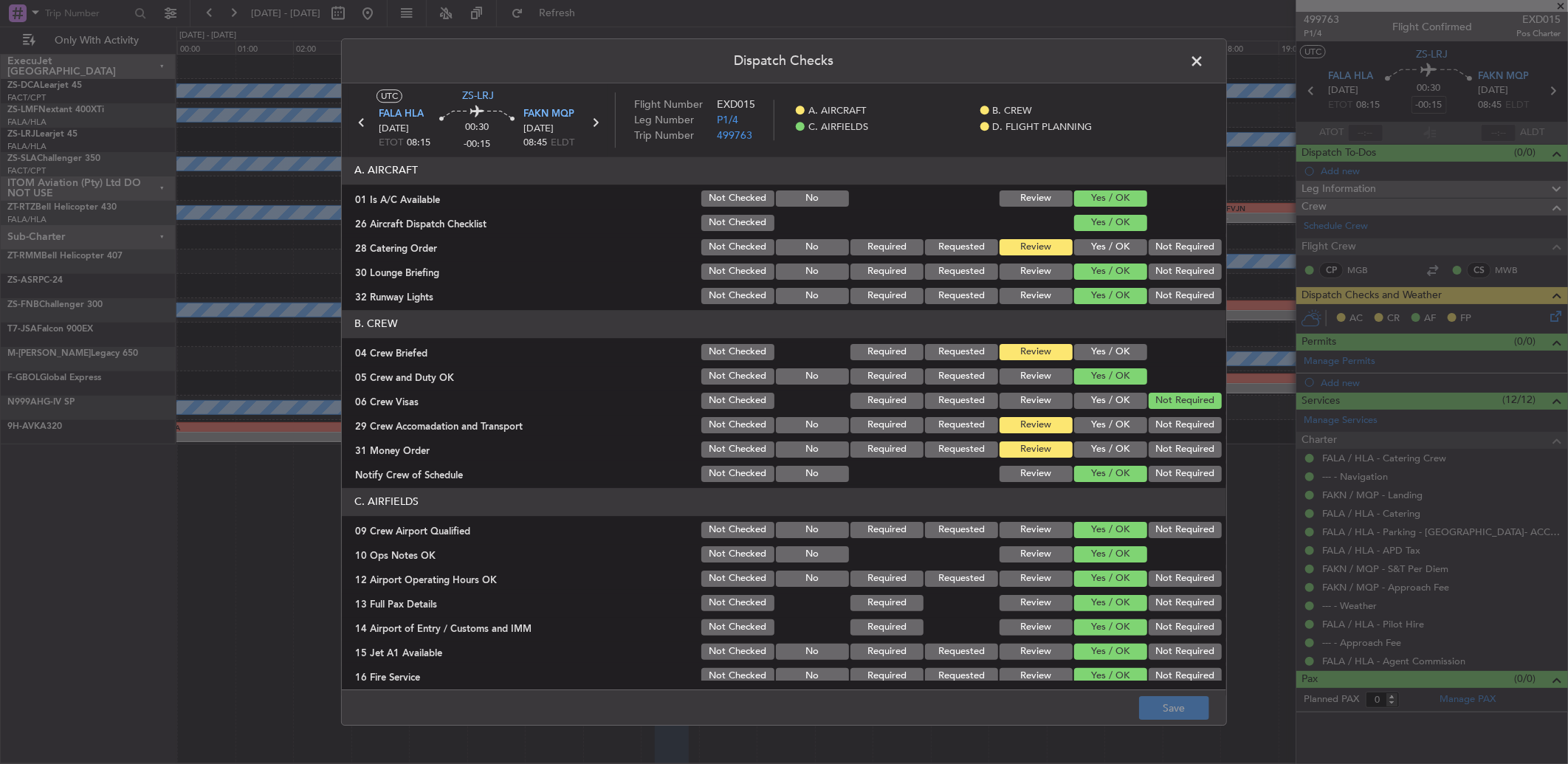
click at [1104, 244] on button "Yes / OK" at bounding box center [1110, 248] width 73 height 16
click at [1174, 718] on button "Save" at bounding box center [1174, 708] width 70 height 23
click at [1090, 436] on section "B. CREW 04 Crew Briefed Not Checked Required Requested Review Yes / OK 05 Crew …" at bounding box center [784, 396] width 884 height 174
click at [1087, 449] on button "Yes / OK" at bounding box center [1110, 450] width 73 height 16
click at [1169, 706] on button "Save" at bounding box center [1174, 708] width 70 height 23
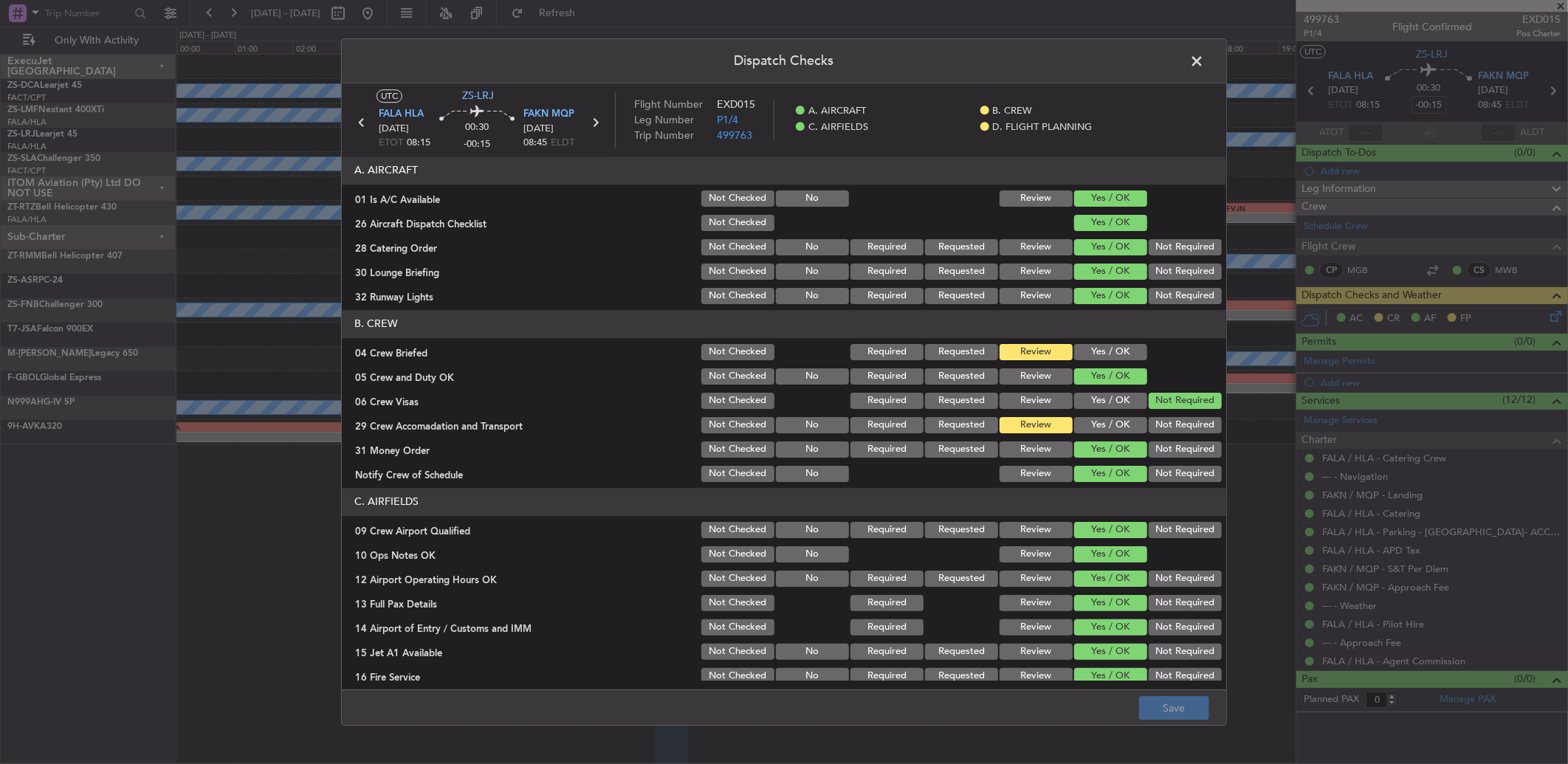
click at [1204, 60] on span at bounding box center [1204, 65] width 0 height 30
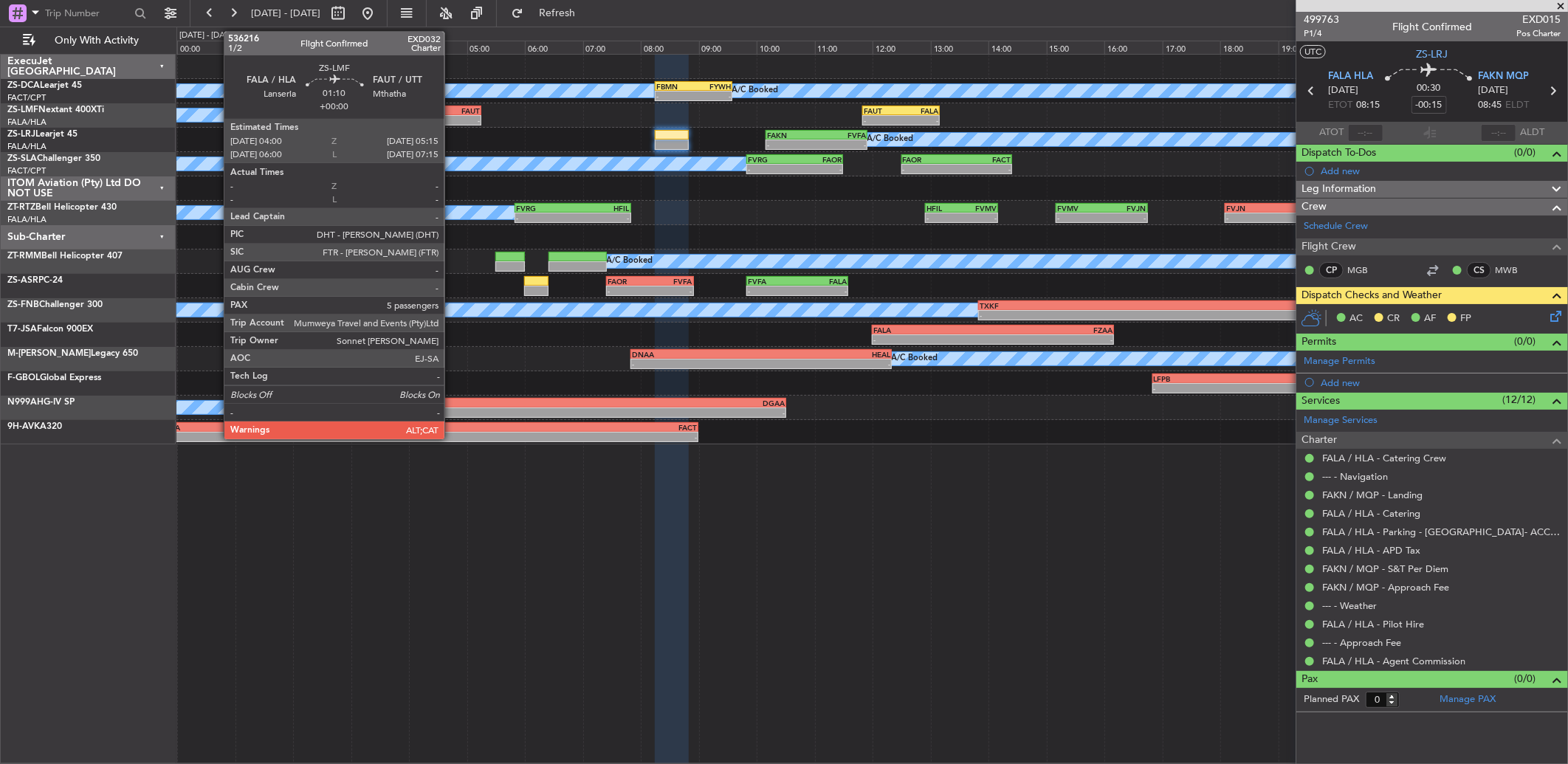
click at [452, 109] on div "FAUT" at bounding box center [461, 111] width 35 height 9
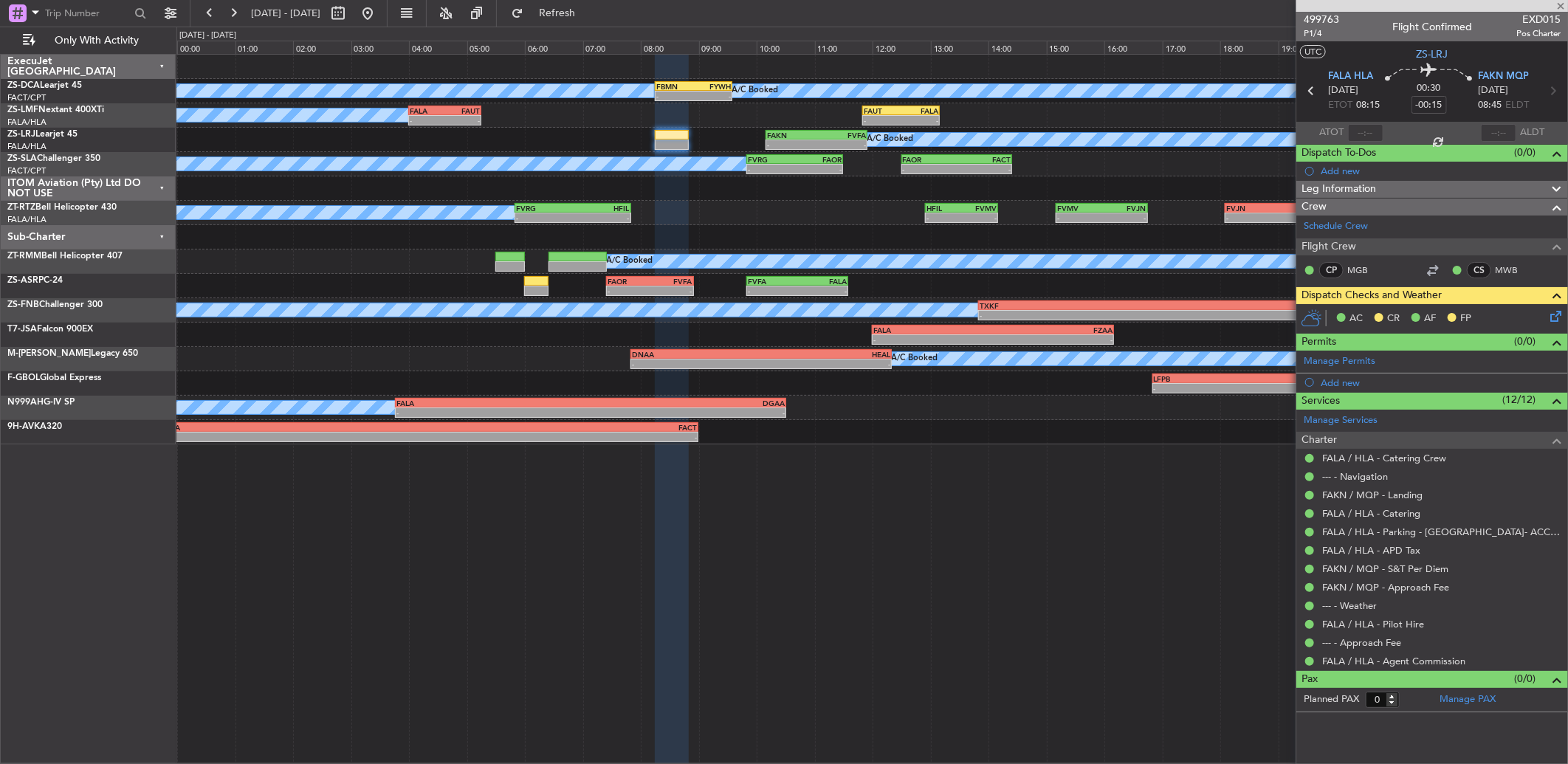
type input "5"
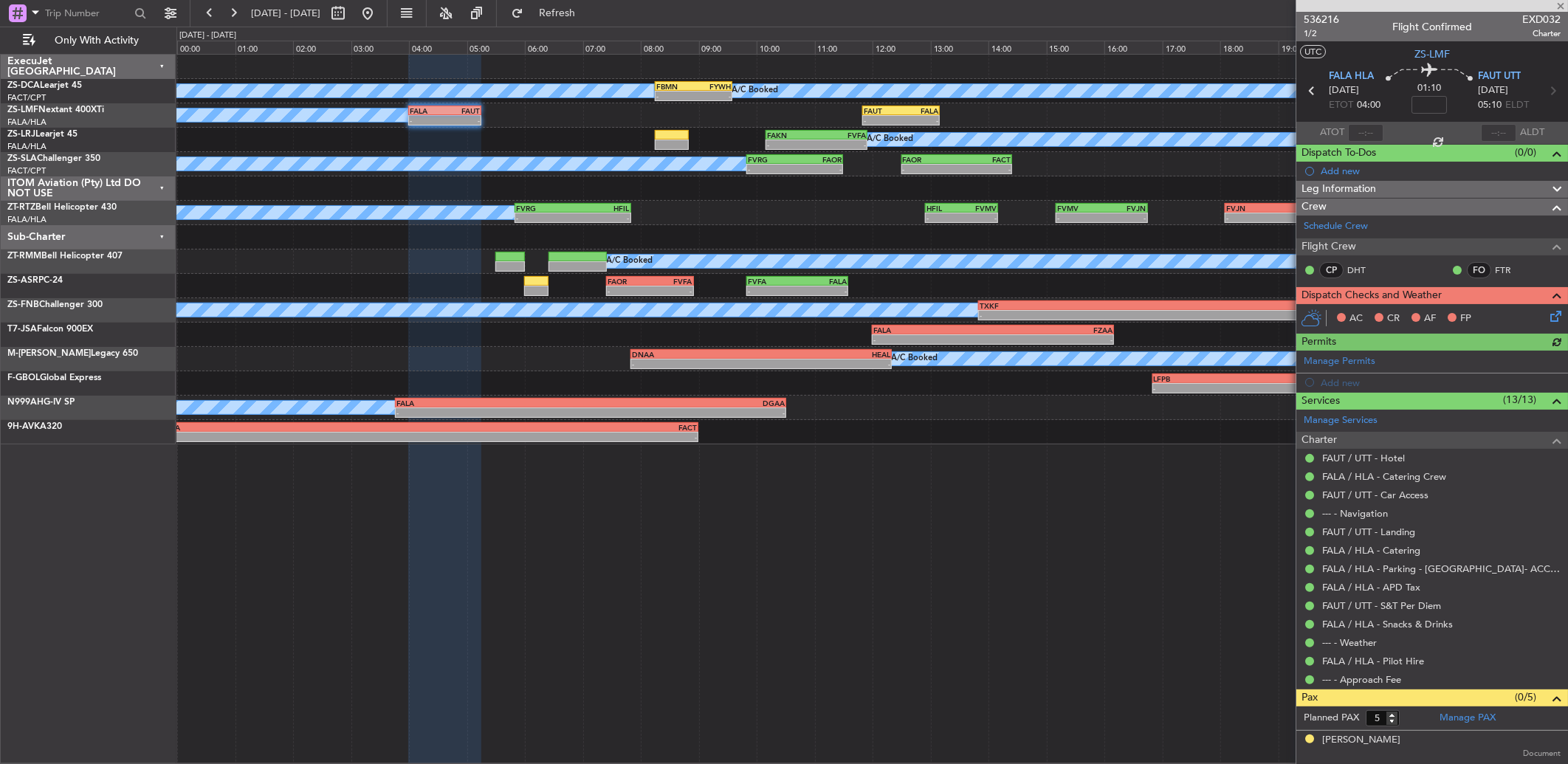
click at [1547, 314] on icon at bounding box center [1553, 314] width 12 height 12
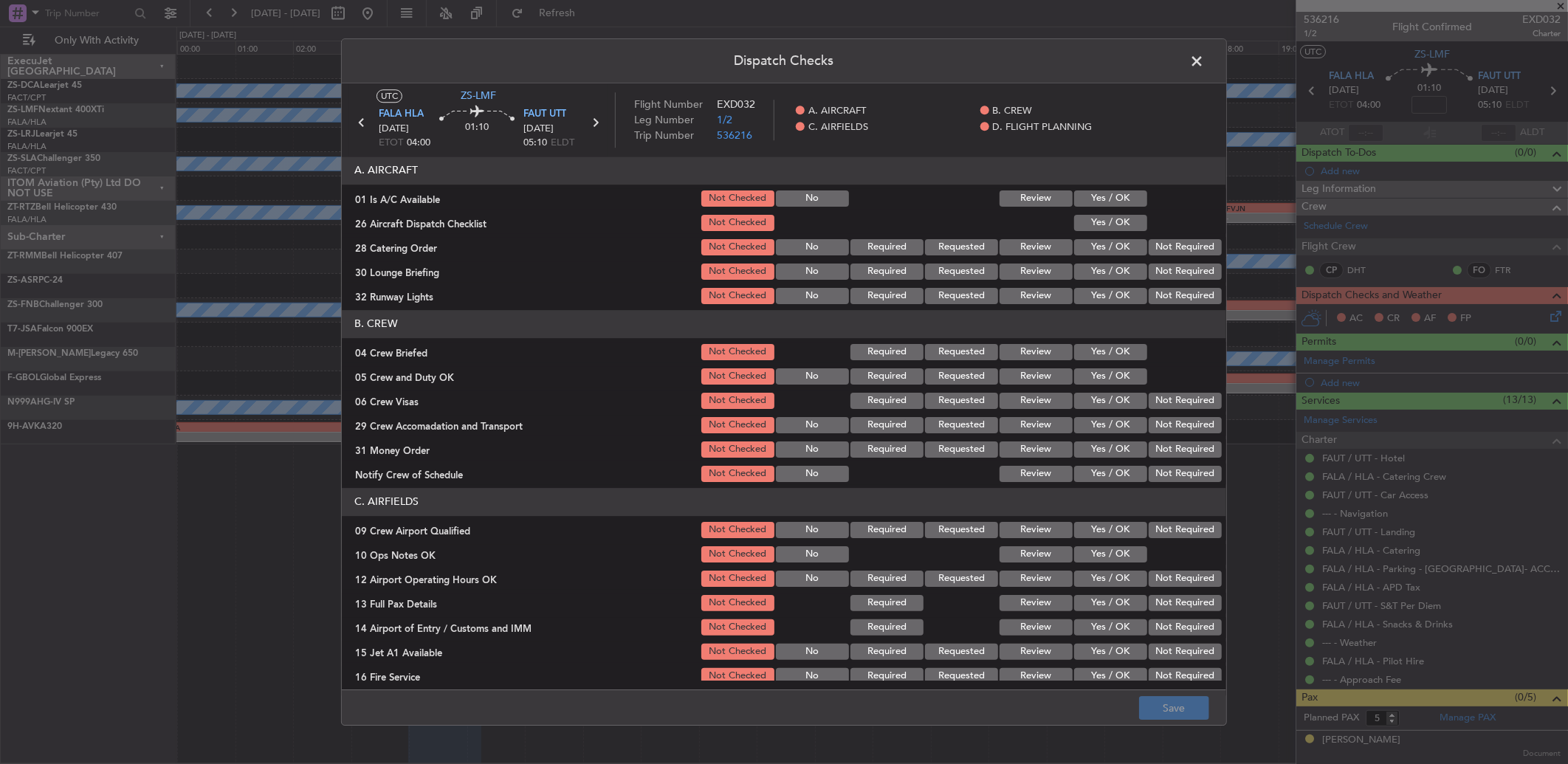
click at [1092, 201] on button "Yes / OK" at bounding box center [1110, 198] width 73 height 16
click at [1095, 227] on button "Yes / OK" at bounding box center [1110, 223] width 73 height 16
click at [1020, 251] on button "Review" at bounding box center [1036, 248] width 73 height 16
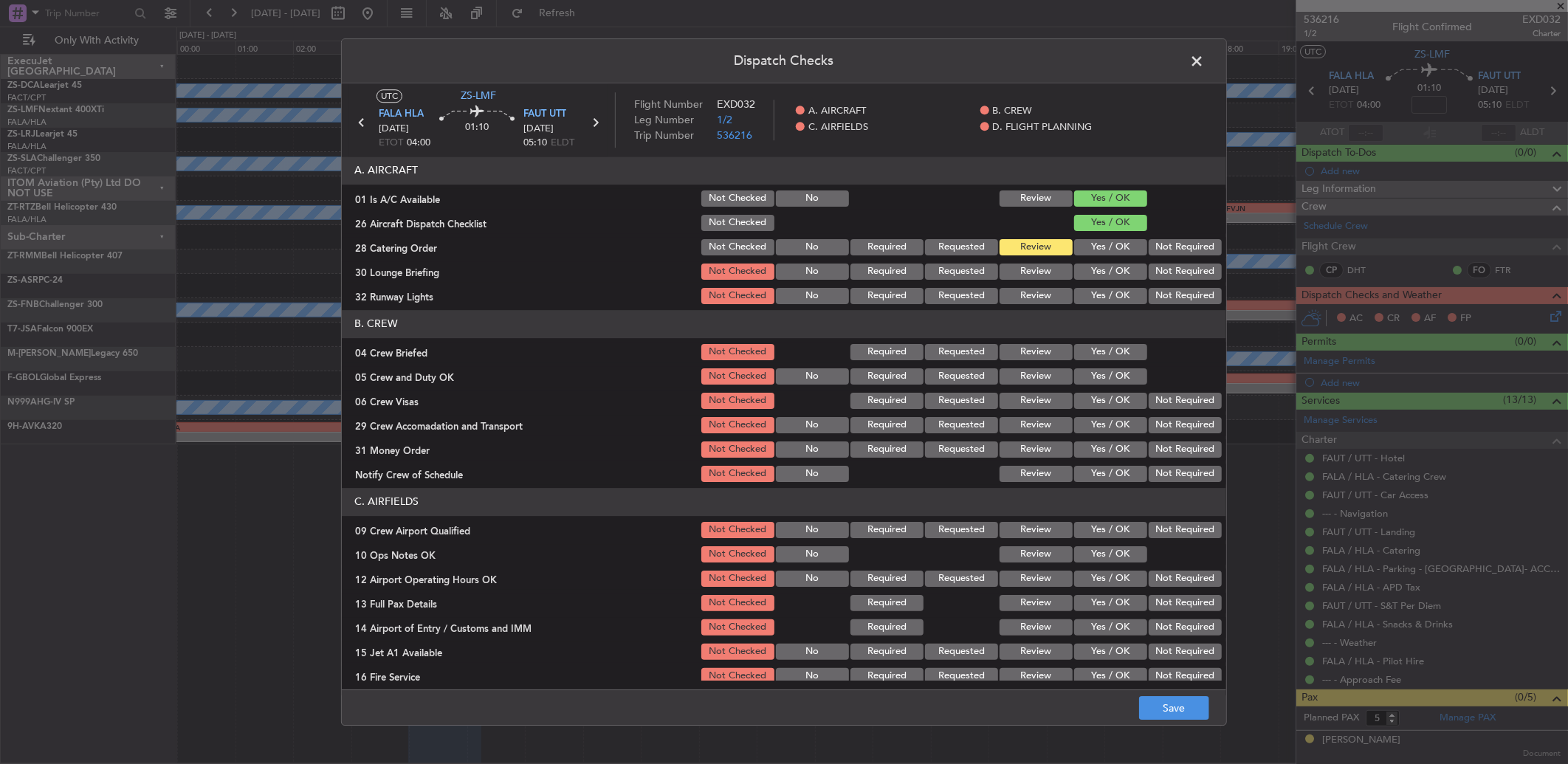
click at [1074, 269] on button "Yes / OK" at bounding box center [1110, 272] width 73 height 16
drag, startPoint x: 1112, startPoint y: 314, endPoint x: 1102, endPoint y: 306, distance: 12.8
click at [1108, 314] on header "B. CREW" at bounding box center [784, 323] width 884 height 28
click at [1101, 294] on button "Yes / OK" at bounding box center [1110, 296] width 73 height 16
click at [1035, 351] on button "Review" at bounding box center [1036, 352] width 73 height 16
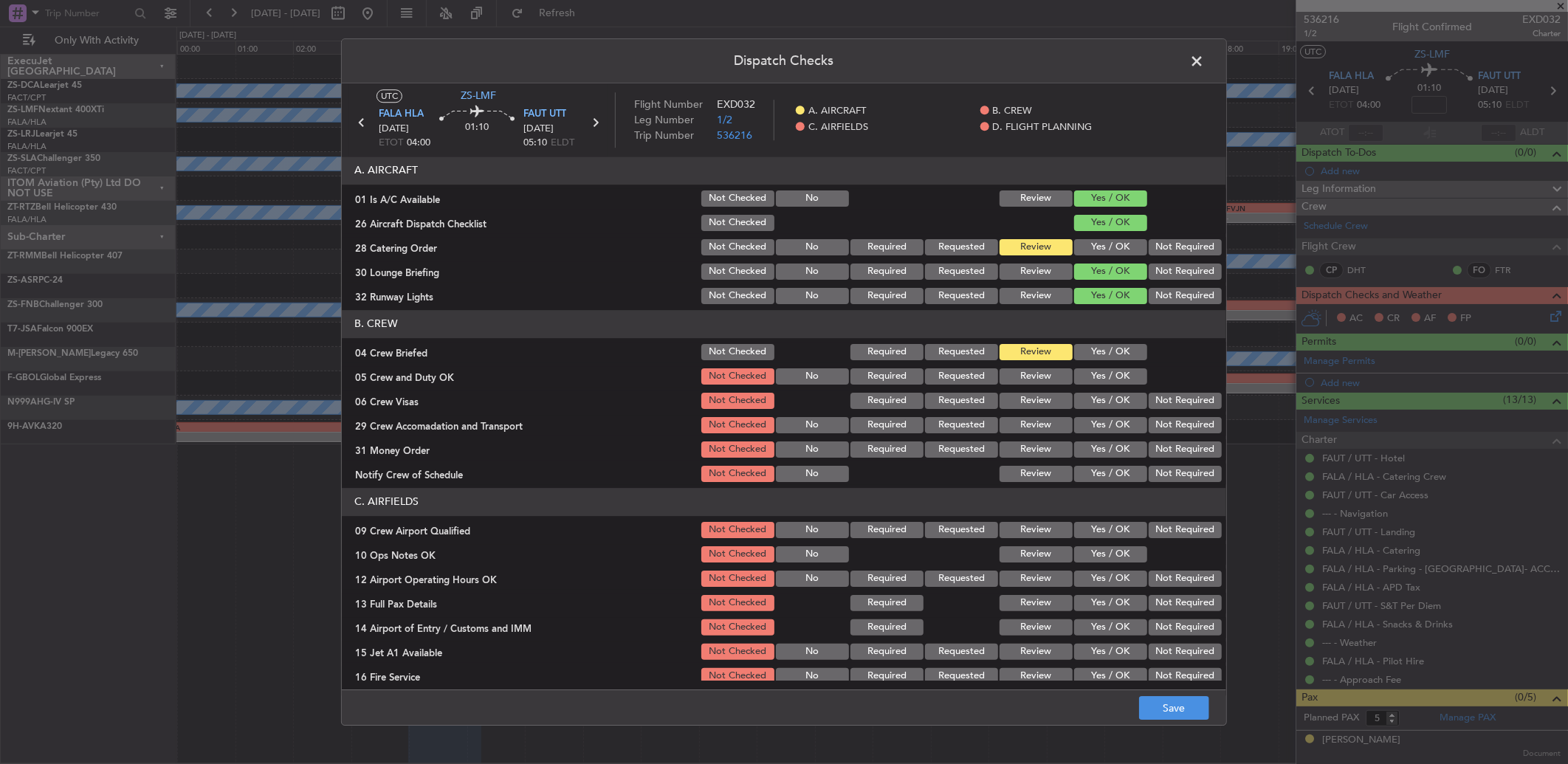
click at [1074, 372] on button "Yes / OK" at bounding box center [1110, 377] width 73 height 16
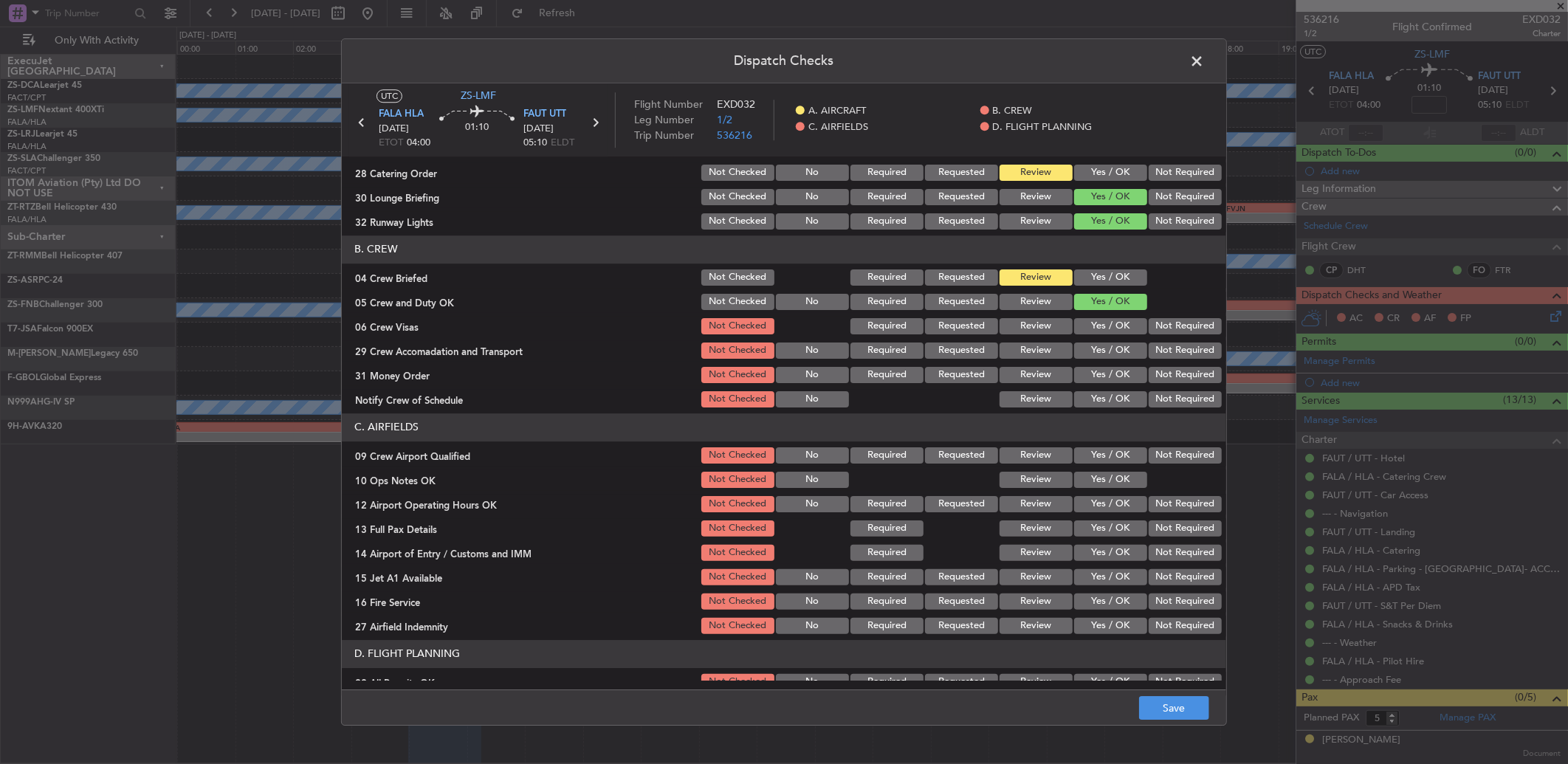
scroll to position [138, 0]
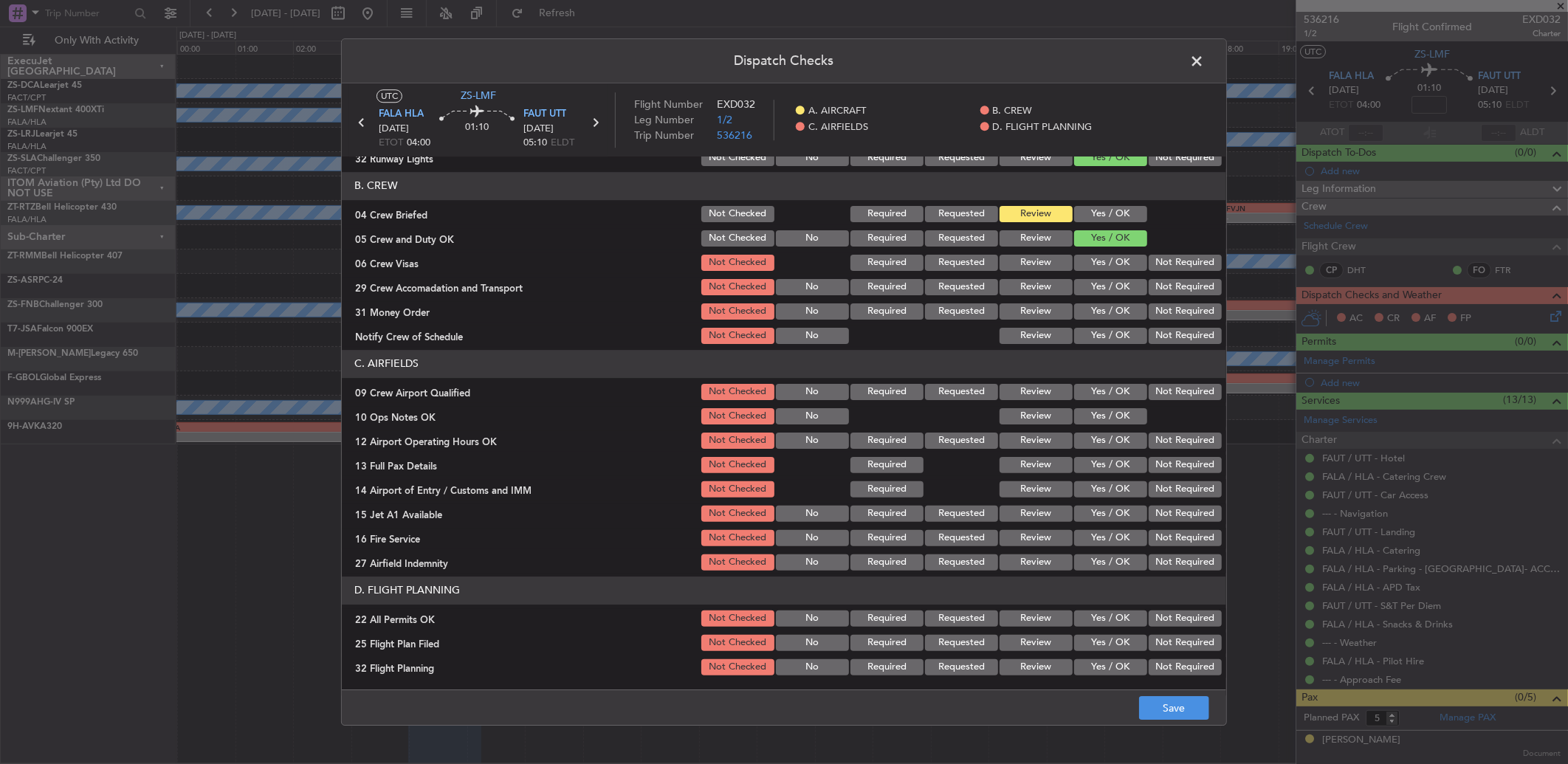
click at [1154, 268] on button "Not Required" at bounding box center [1184, 263] width 73 height 16
click at [1156, 285] on button "Not Required" at bounding box center [1184, 287] width 73 height 16
click at [1020, 291] on button "Review" at bounding box center [1036, 287] width 73 height 16
click at [1038, 314] on button "Review" at bounding box center [1036, 312] width 73 height 16
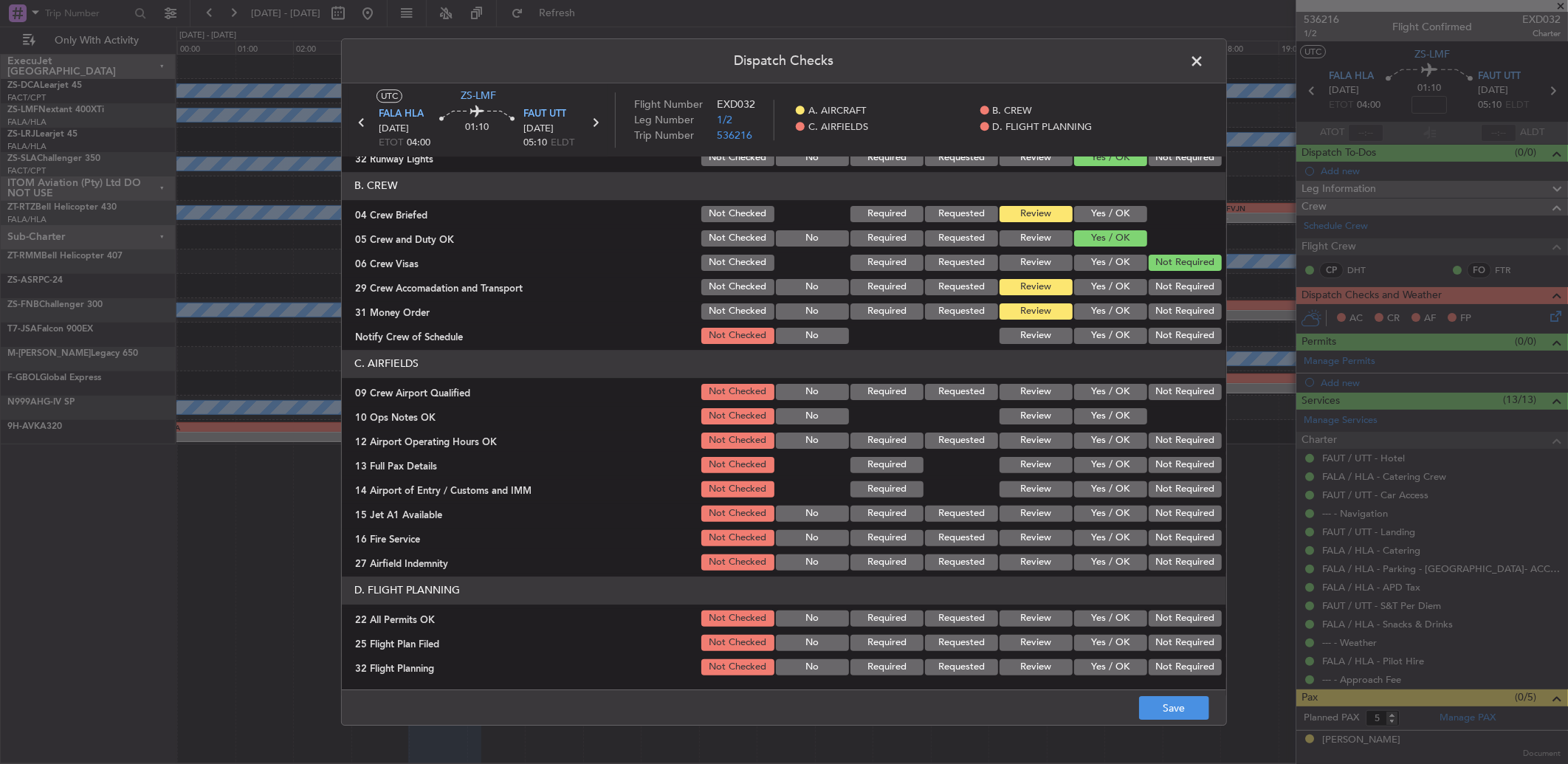
click at [1101, 329] on button "Yes / OK" at bounding box center [1110, 336] width 73 height 16
click at [1091, 392] on button "Yes / OK" at bounding box center [1110, 392] width 73 height 16
click at [1090, 409] on button "Yes / OK" at bounding box center [1110, 416] width 73 height 16
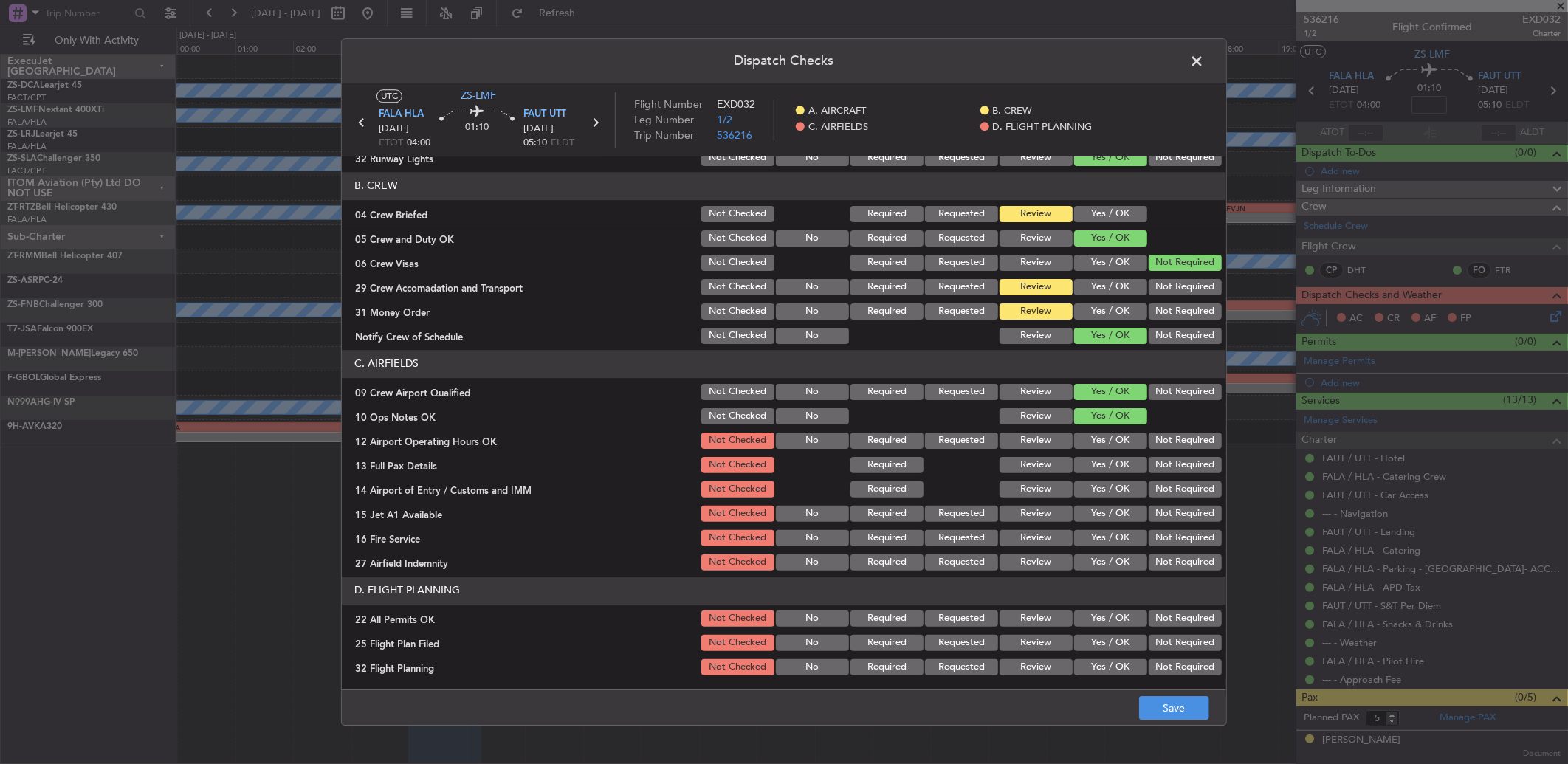
click at [1078, 445] on button "Yes / OK" at bounding box center [1110, 441] width 73 height 16
click at [1103, 468] on button "Yes / OK" at bounding box center [1110, 465] width 73 height 16
click at [1098, 498] on div "Yes / OK" at bounding box center [1109, 489] width 75 height 21
click at [1103, 493] on button "Yes / OK" at bounding box center [1110, 489] width 73 height 16
click at [1100, 517] on button "Yes / OK" at bounding box center [1110, 514] width 73 height 16
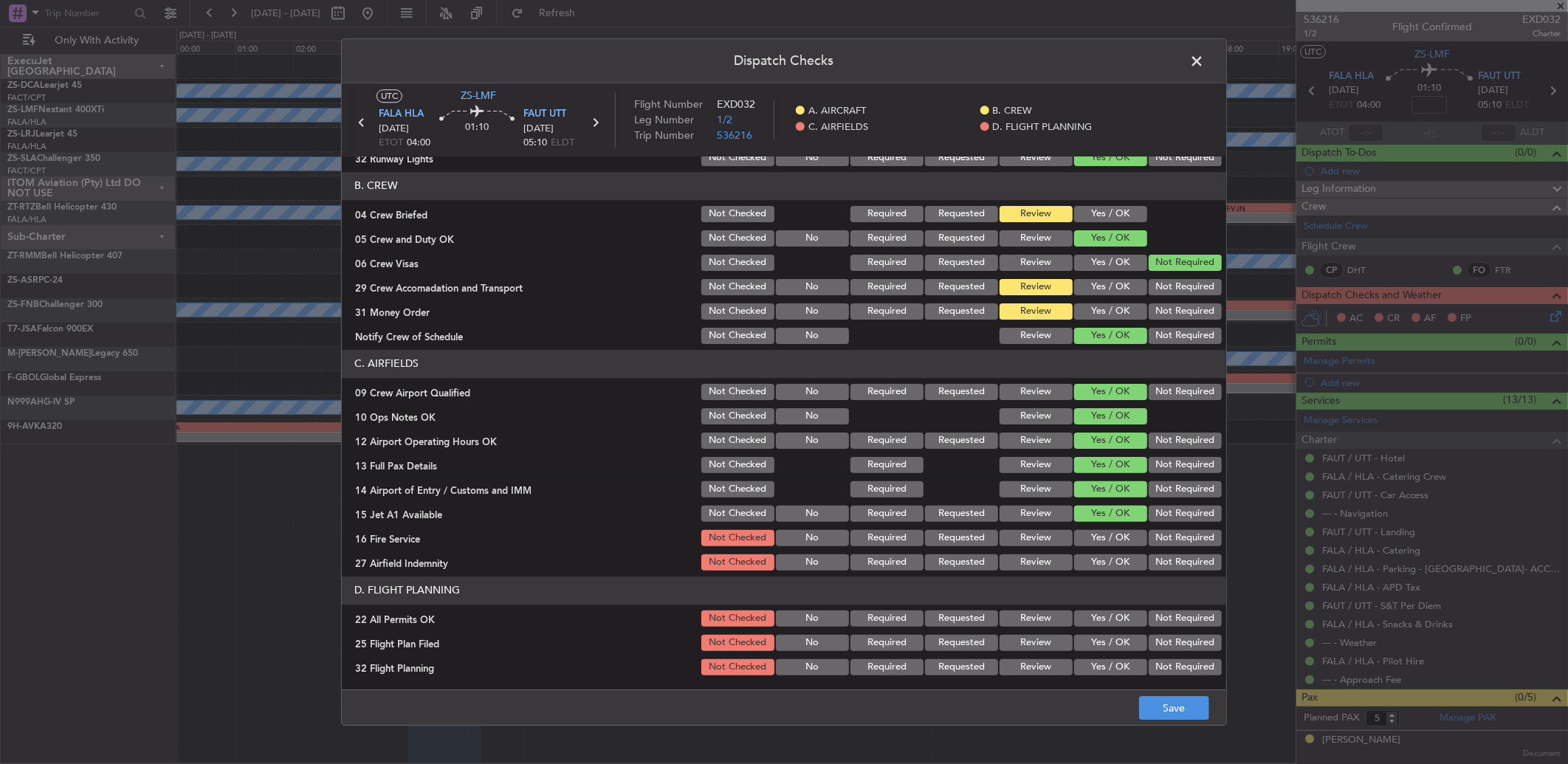
click at [1104, 540] on button "Yes / OK" at bounding box center [1110, 538] width 73 height 16
click at [1119, 561] on button "Yes / OK" at bounding box center [1110, 563] width 73 height 16
click at [1130, 611] on button "Yes / OK" at bounding box center [1110, 619] width 73 height 16
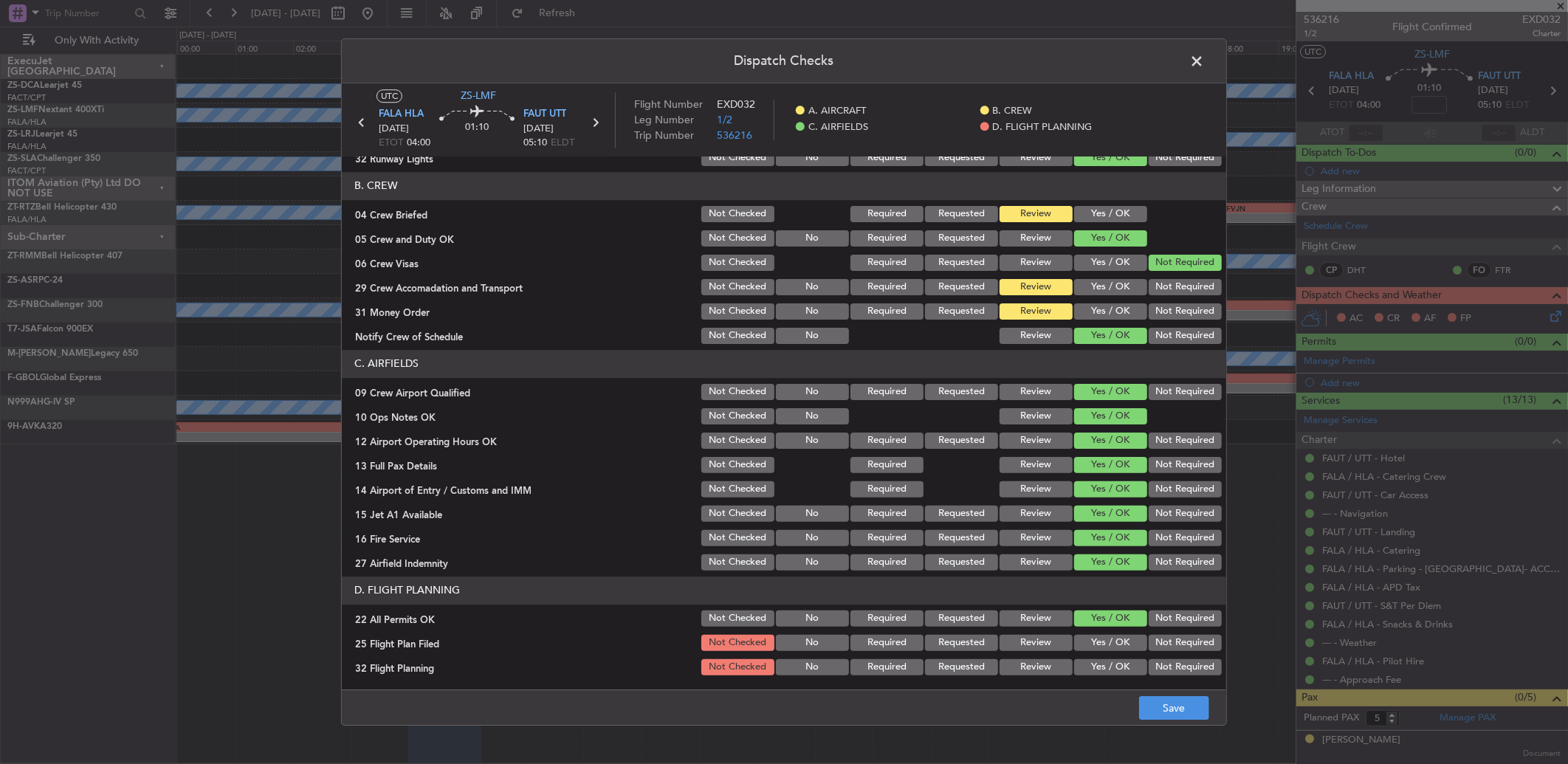
click at [1148, 612] on button "Not Required" at bounding box center [1184, 619] width 73 height 16
click at [1005, 643] on button "Review" at bounding box center [1036, 643] width 73 height 16
click at [1012, 659] on button "Review" at bounding box center [1036, 668] width 73 height 16
click at [1191, 713] on button "Save" at bounding box center [1174, 708] width 70 height 23
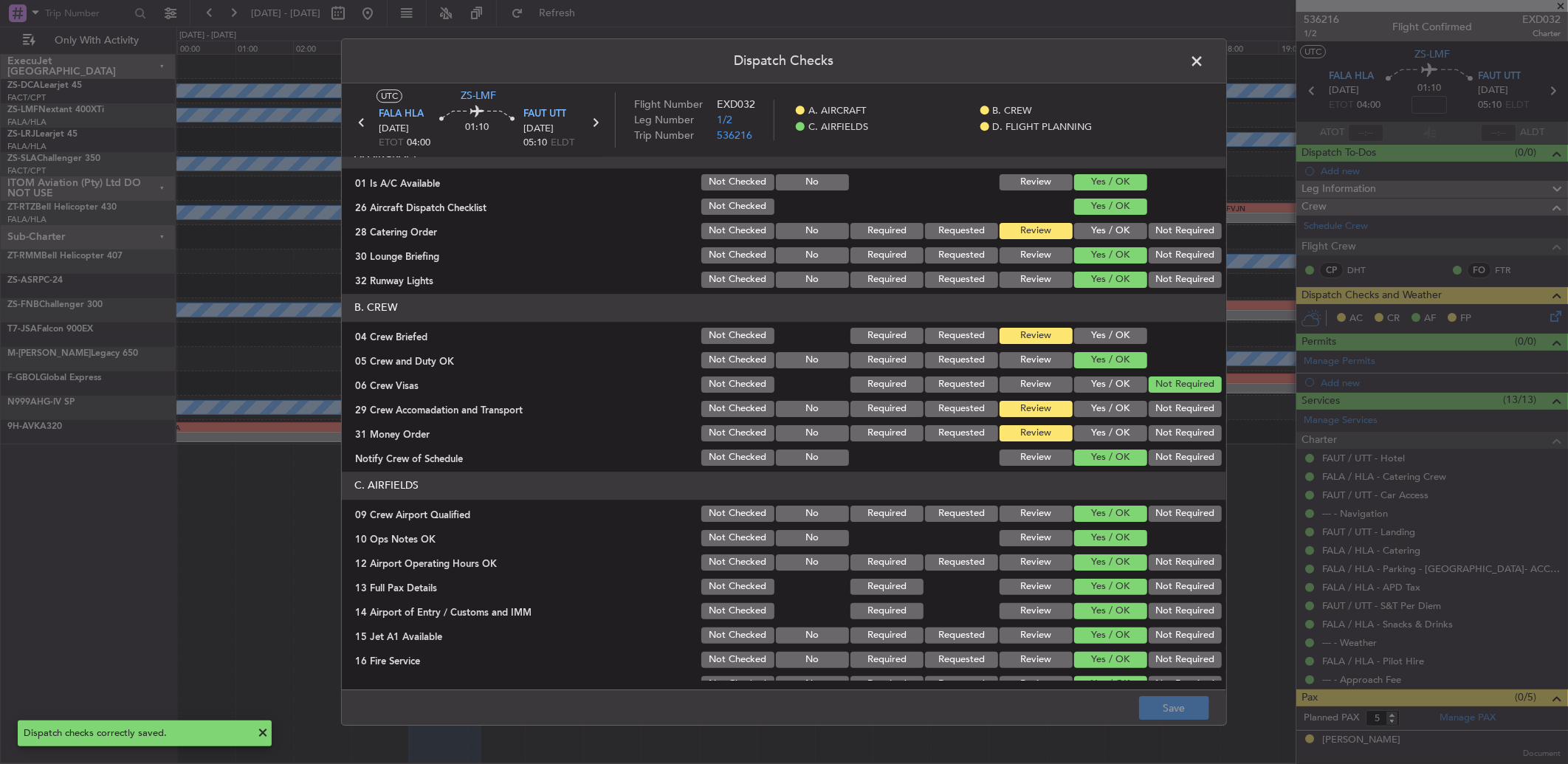
scroll to position [0, 0]
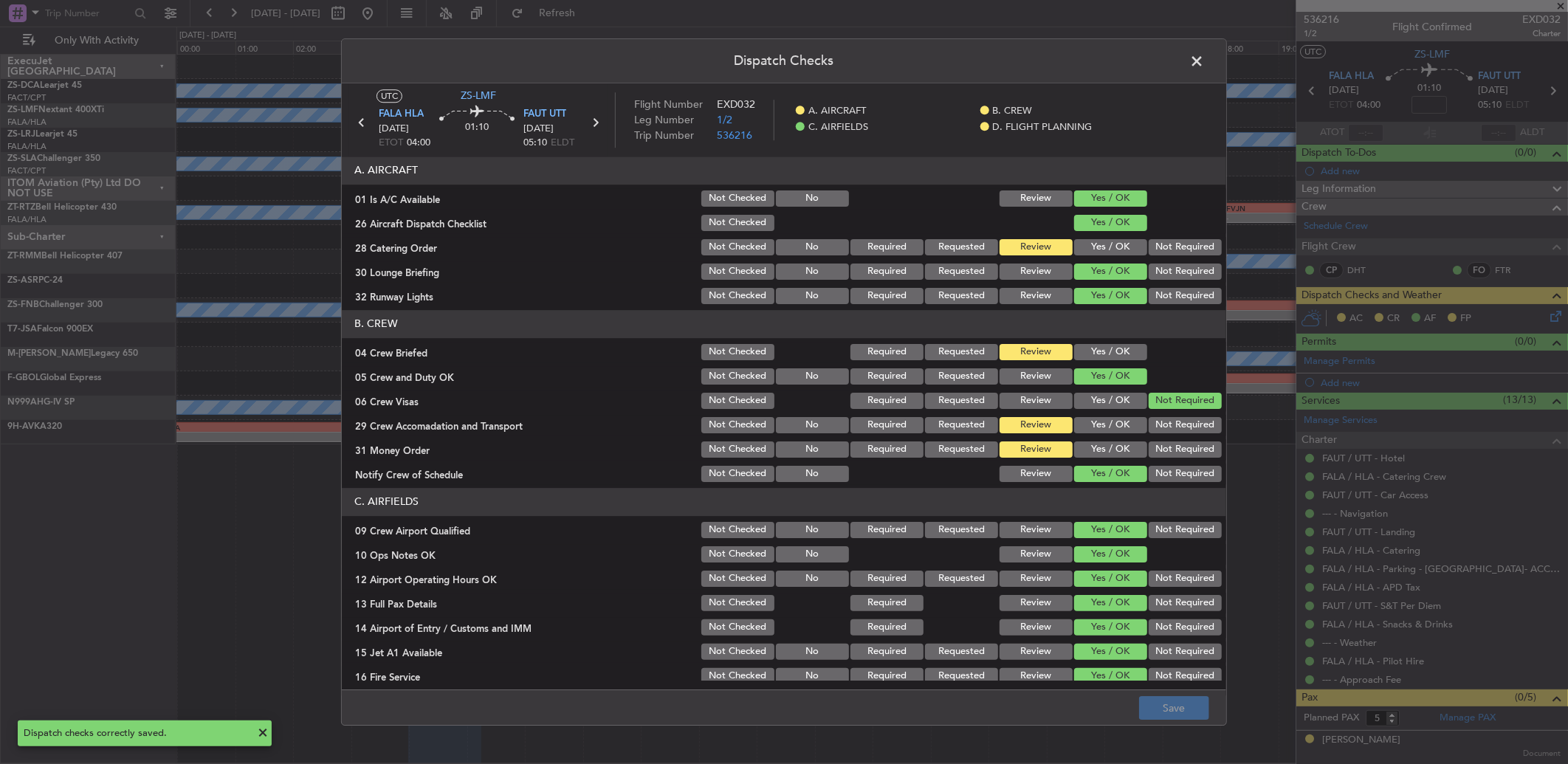
click at [1204, 72] on span at bounding box center [1204, 65] width 0 height 30
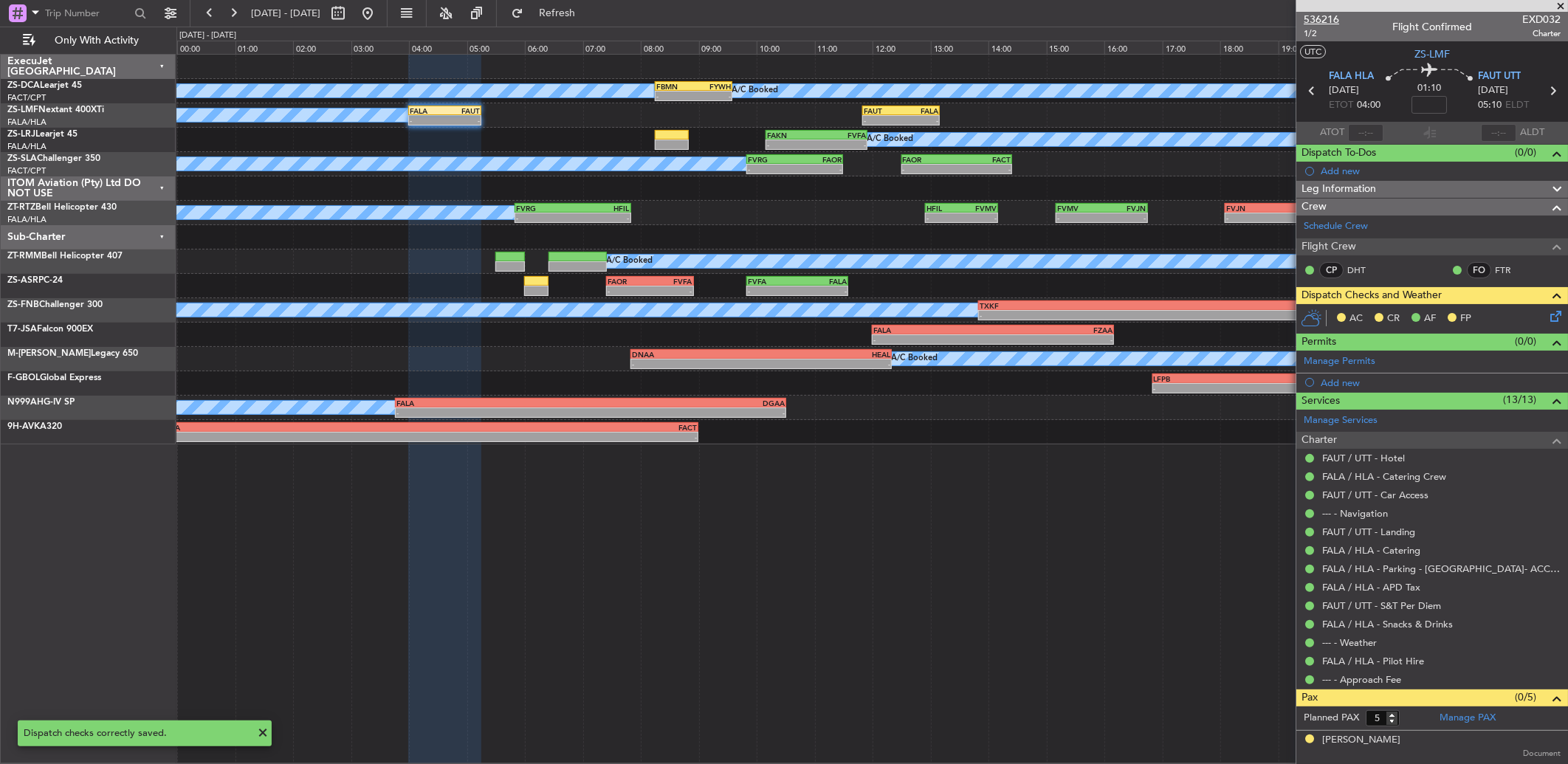
click at [1327, 16] on span "536216" at bounding box center [1320, 19] width 35 height 15
click at [1547, 318] on icon at bounding box center [1553, 314] width 12 height 12
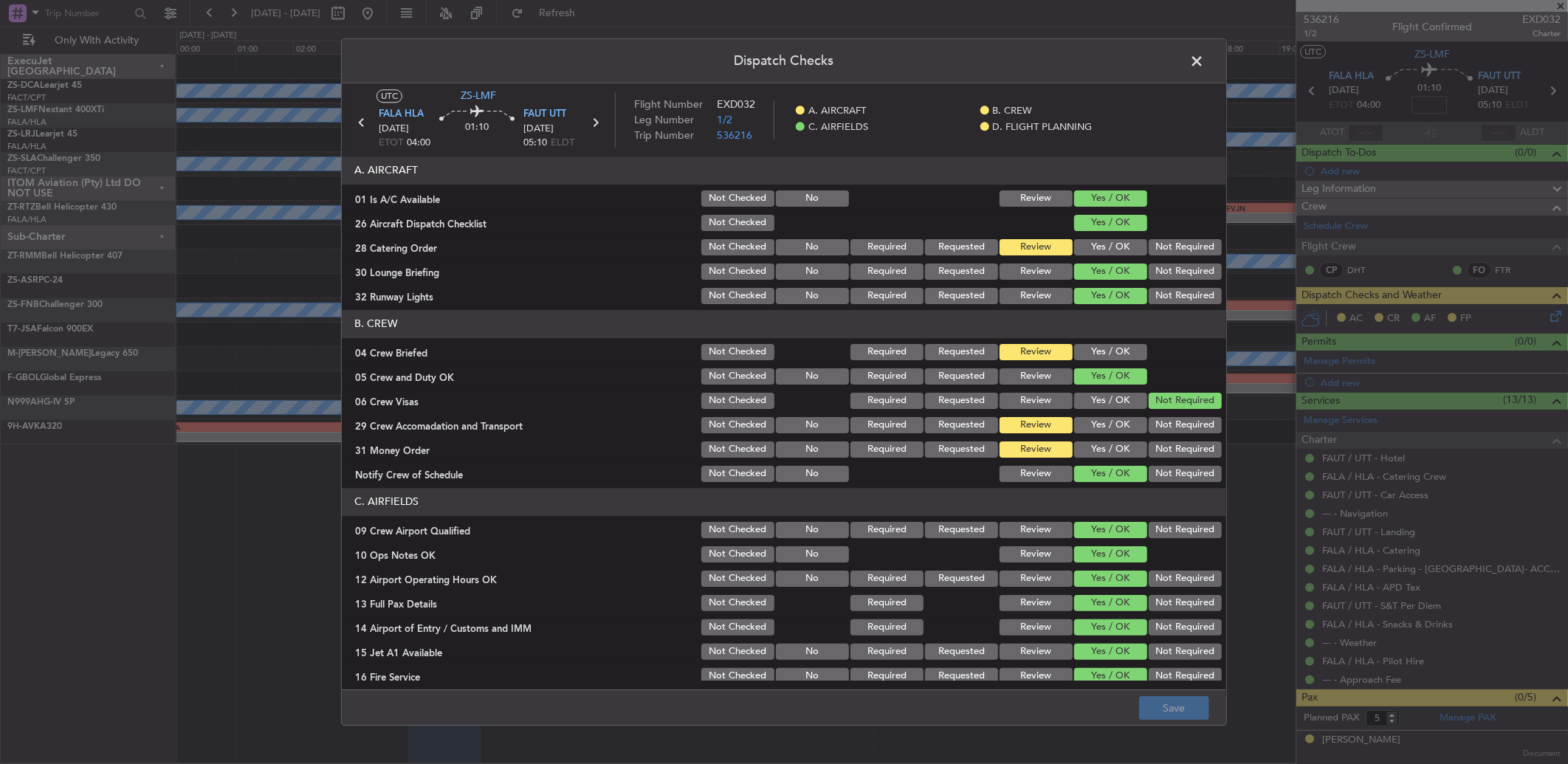
click at [1074, 449] on button "Yes / OK" at bounding box center [1110, 450] width 73 height 16
click at [1104, 248] on button "Yes / OK" at bounding box center [1110, 248] width 73 height 16
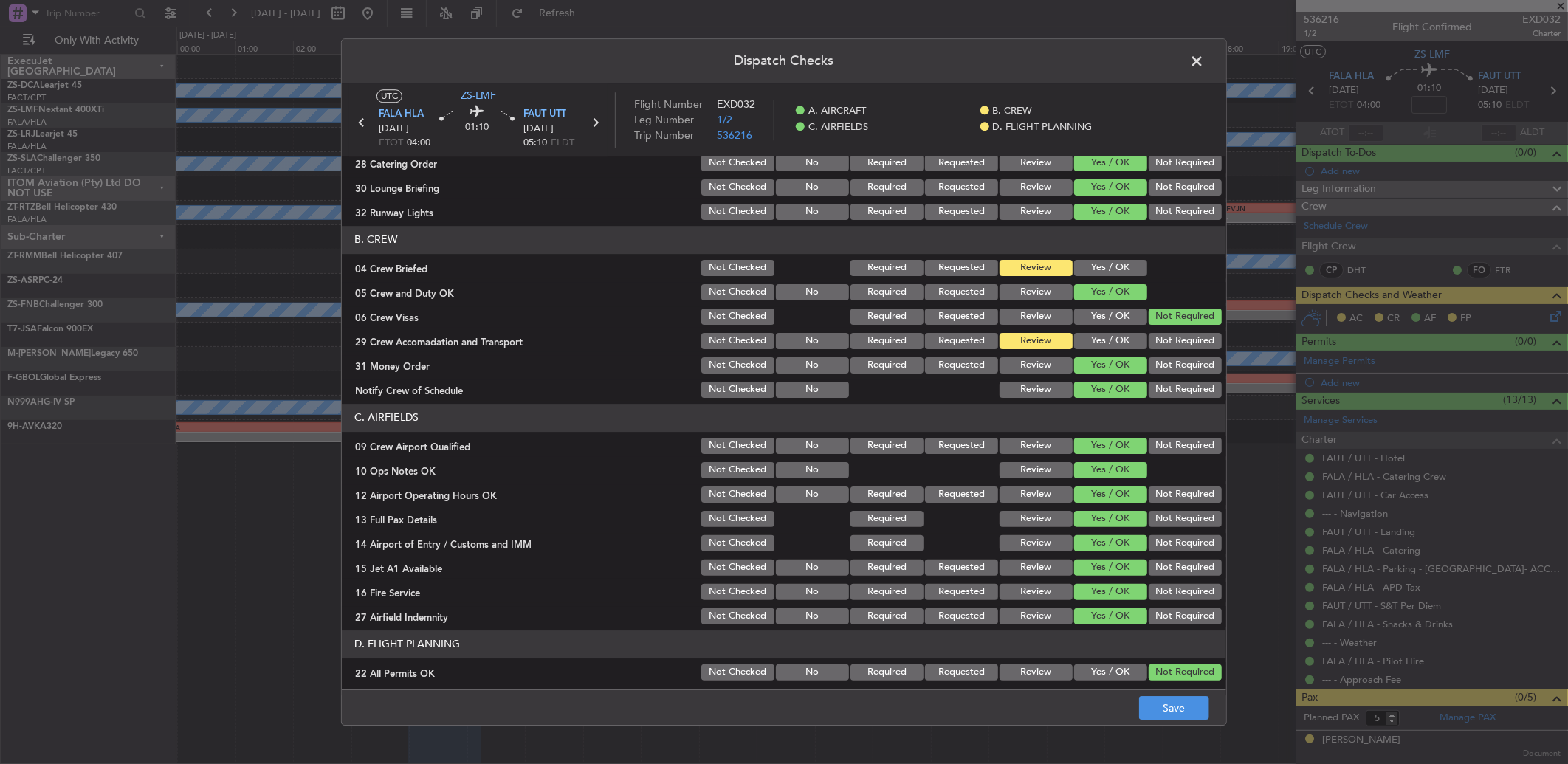
scroll to position [138, 0]
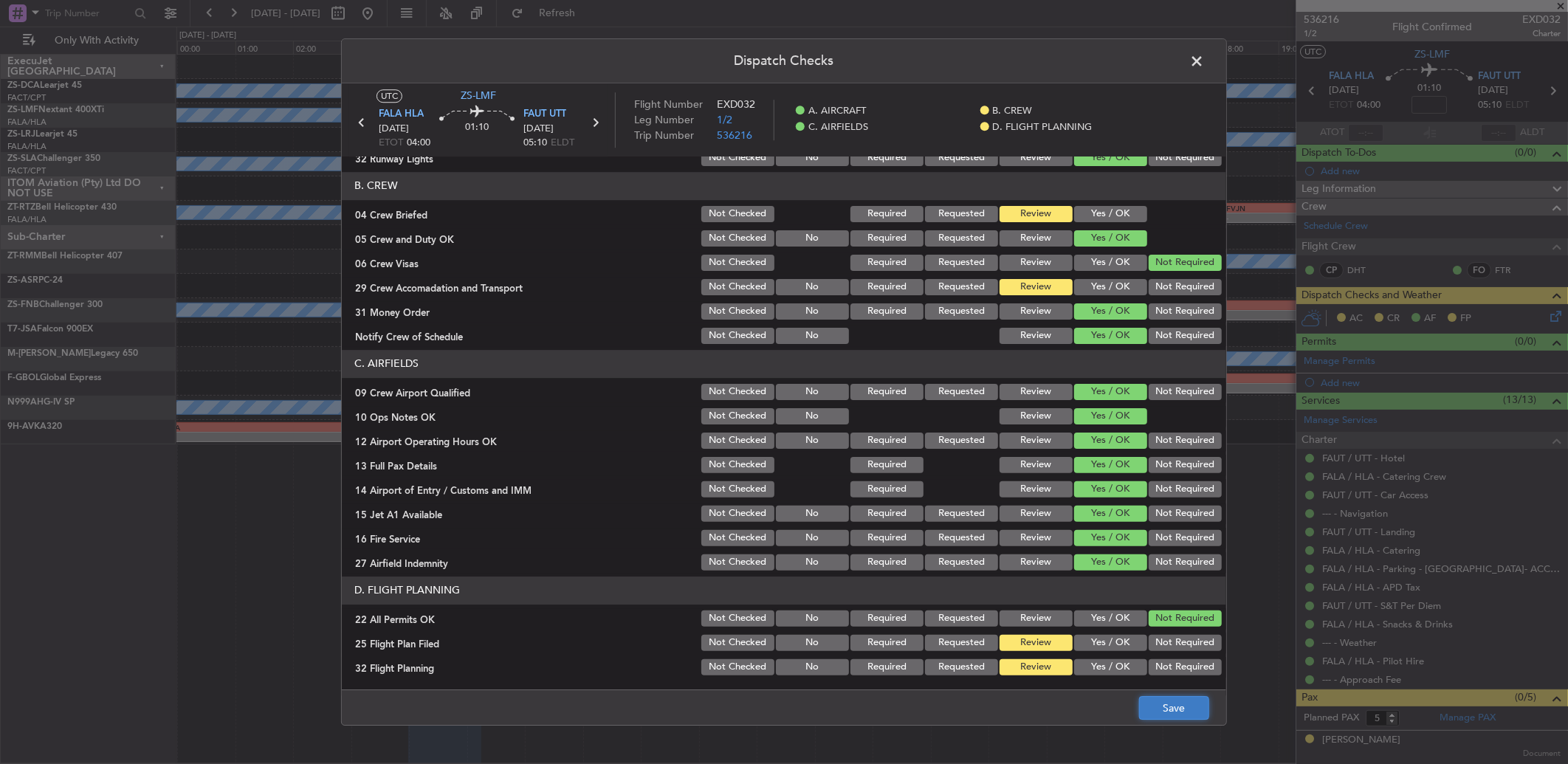
click at [1176, 712] on button "Save" at bounding box center [1174, 708] width 70 height 23
click at [1204, 63] on span at bounding box center [1204, 65] width 0 height 30
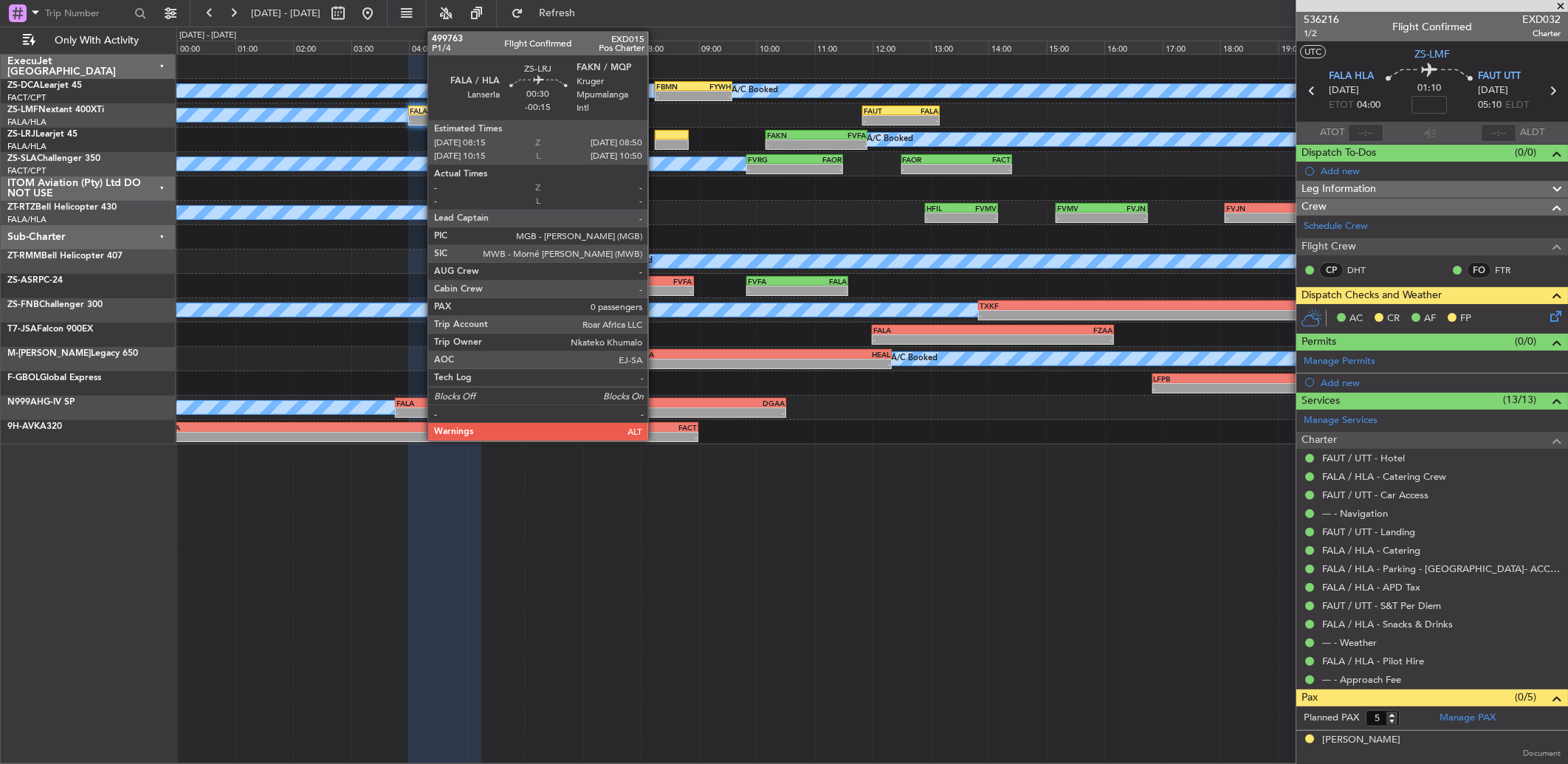
click at [656, 144] on div at bounding box center [672, 144] width 34 height 10
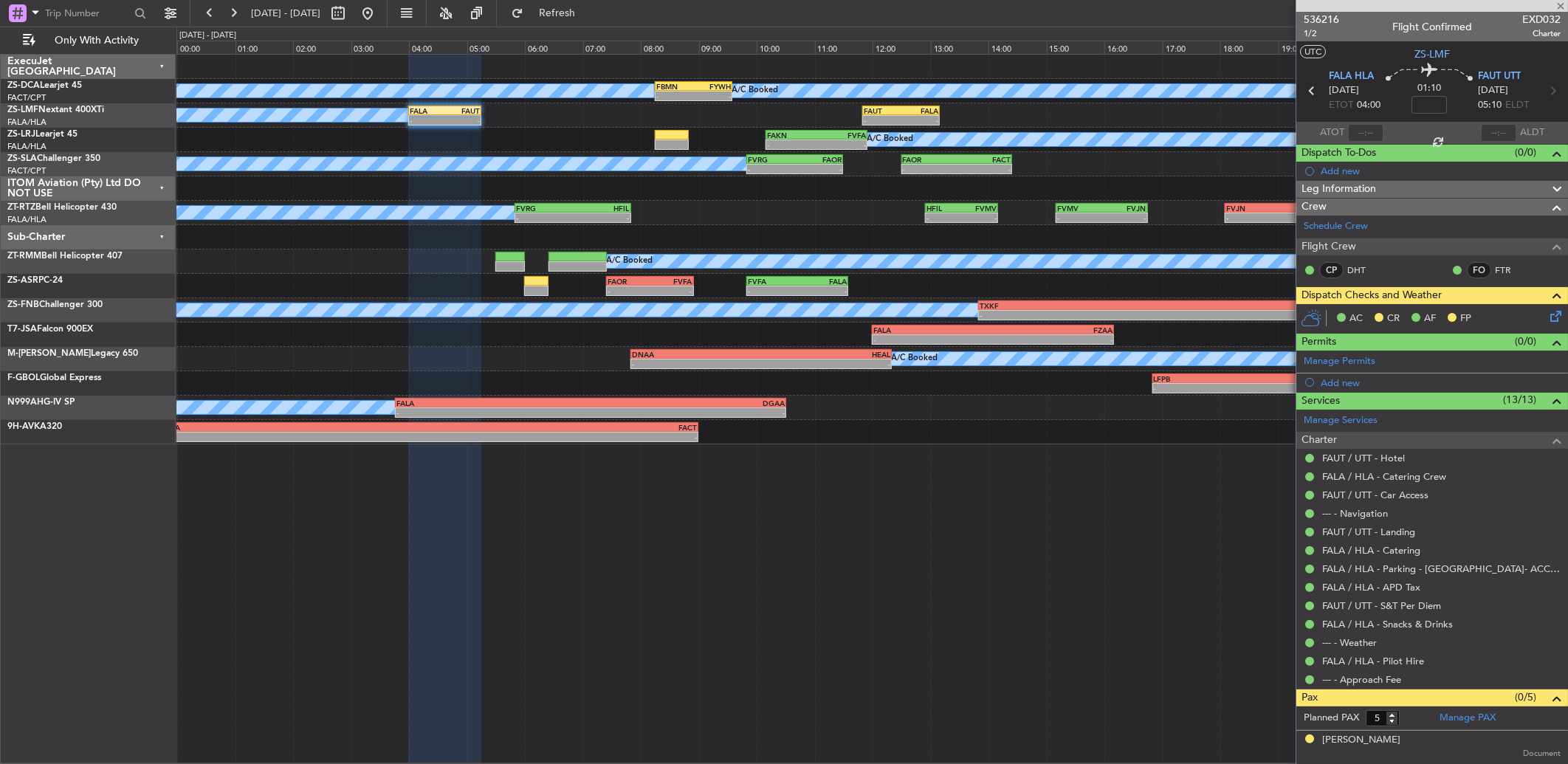
type input "-00:15"
type input "0"
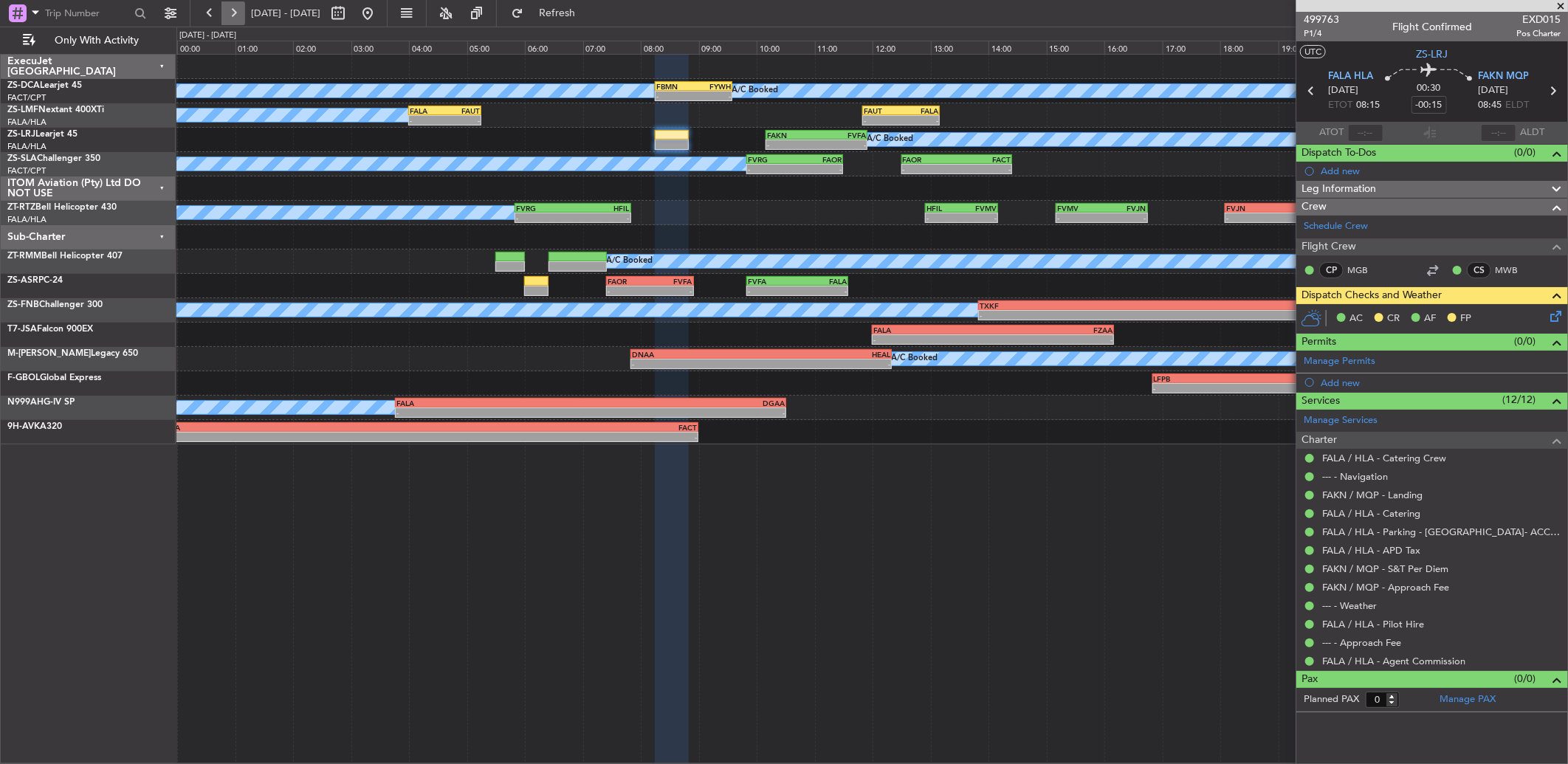
click at [231, 15] on button at bounding box center [233, 14] width 23 height 23
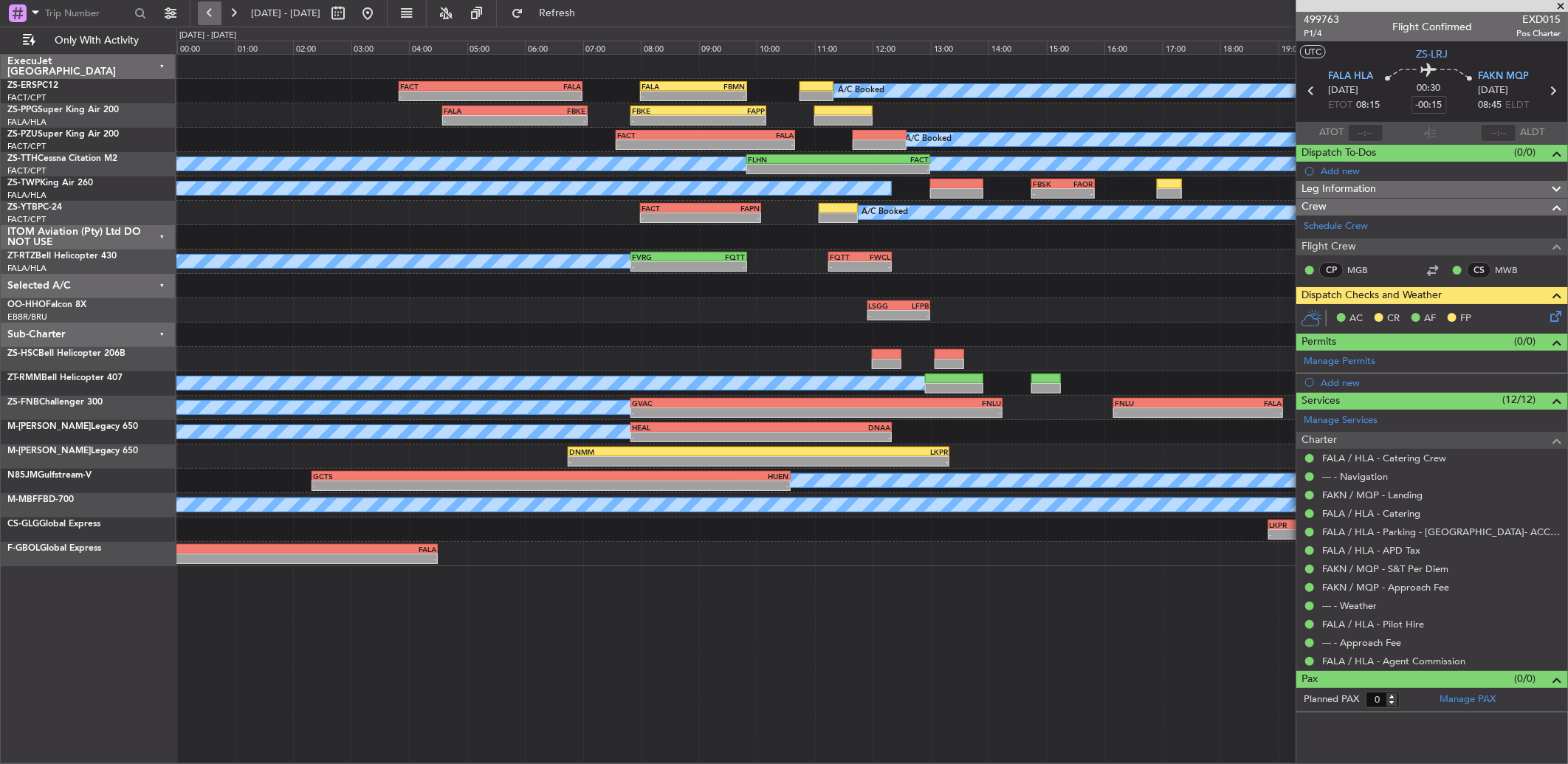
click at [205, 10] on button at bounding box center [210, 14] width 23 height 23
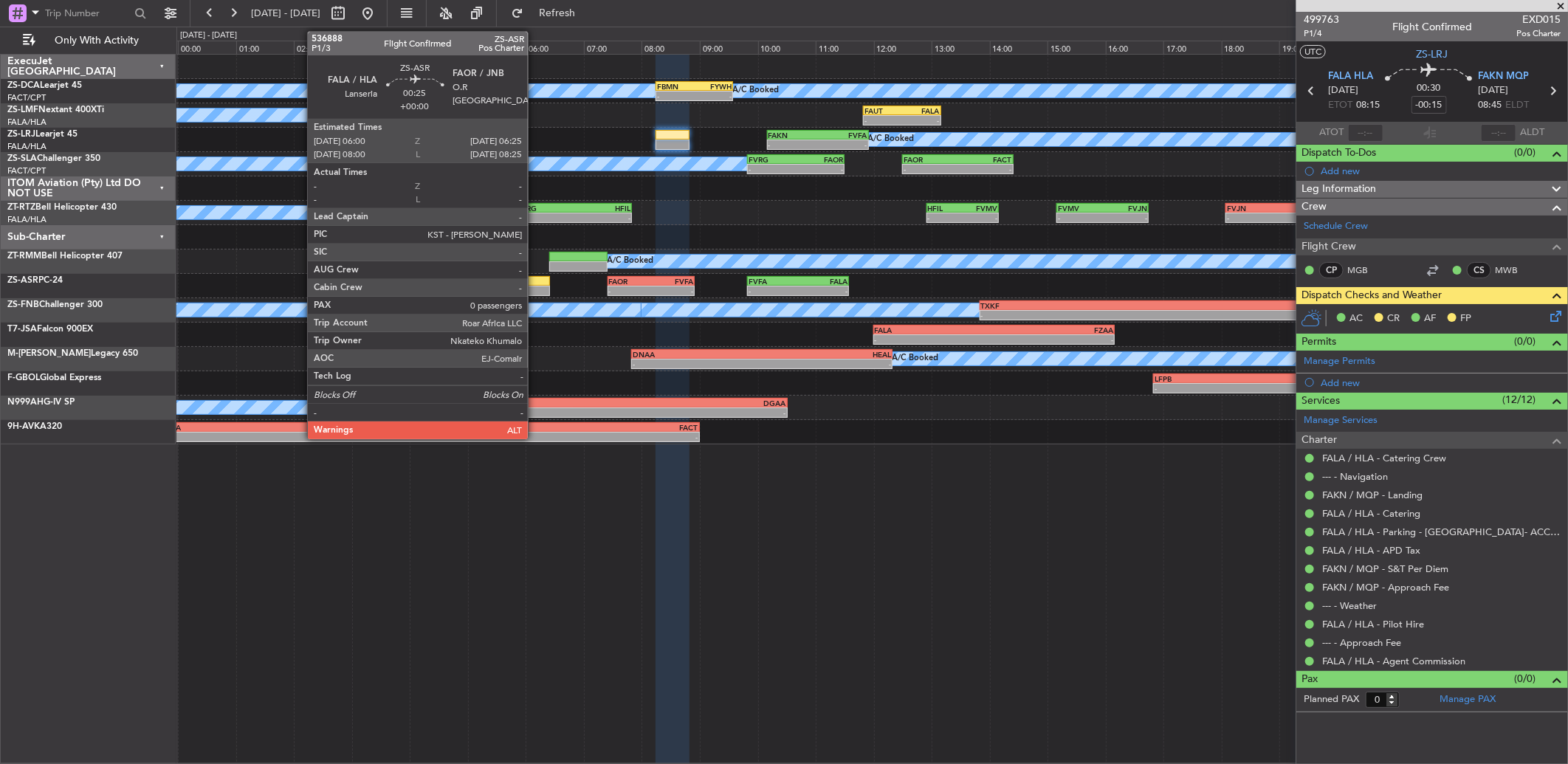
click at [535, 285] on div at bounding box center [537, 281] width 24 height 10
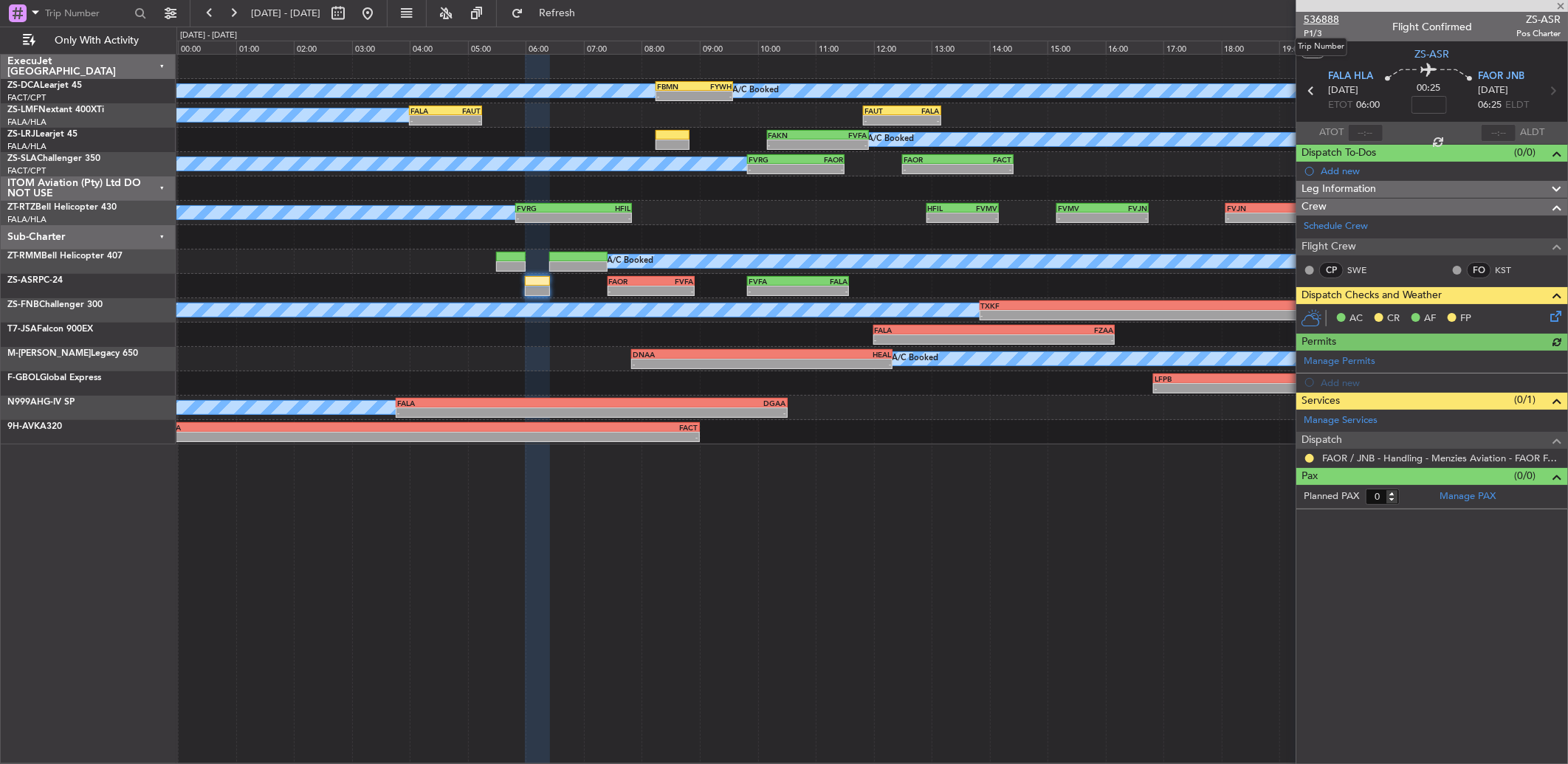
click at [1319, 15] on span "536888" at bounding box center [1320, 19] width 35 height 15
click at [1378, 461] on link "FAOR / JNB - Handling - Menzies Aviation - FAOR FAOR / JNB" at bounding box center [1441, 459] width 239 height 13
click at [1558, 311] on icon at bounding box center [1553, 314] width 12 height 12
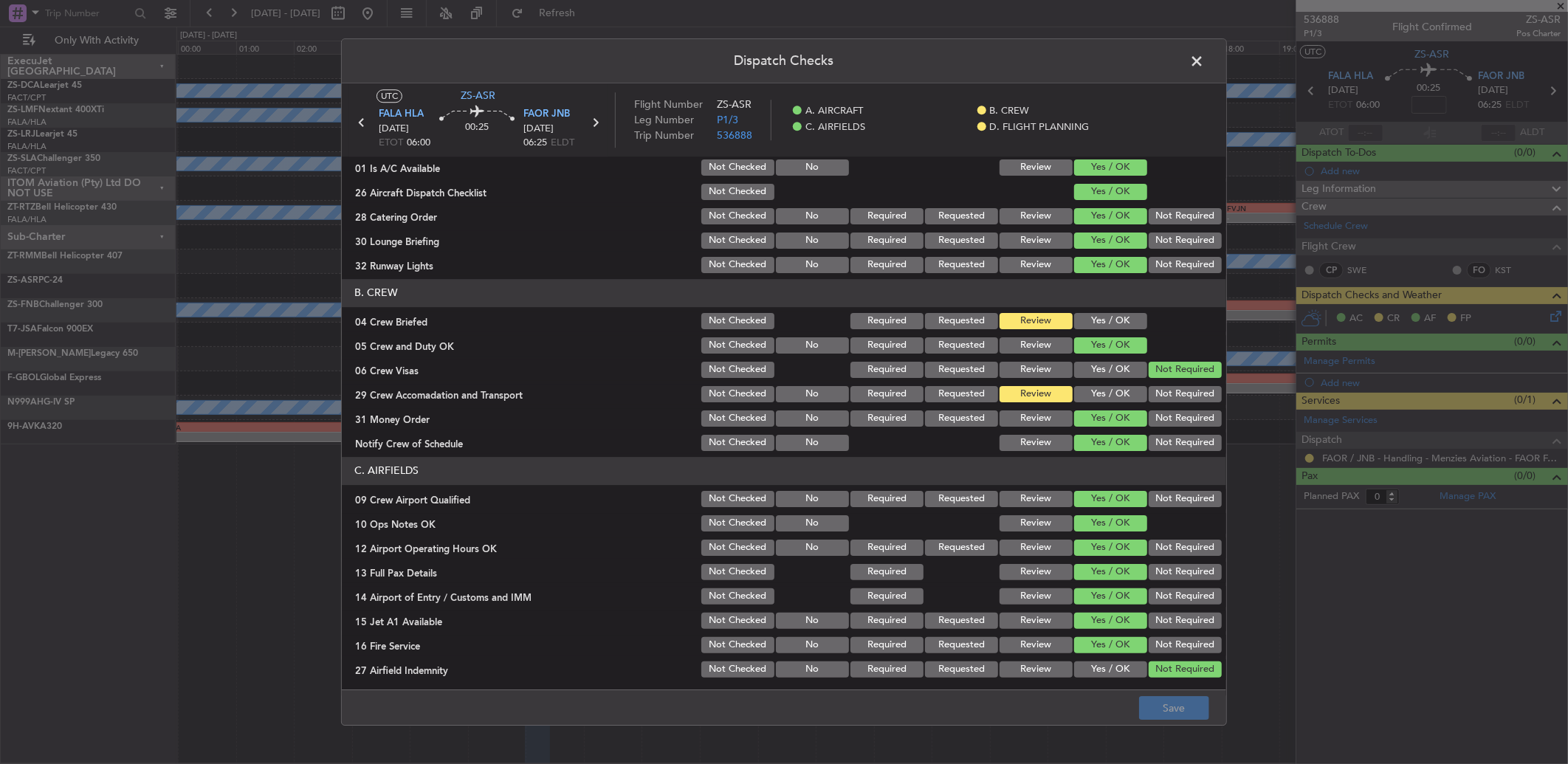
scroll to position [0, 0]
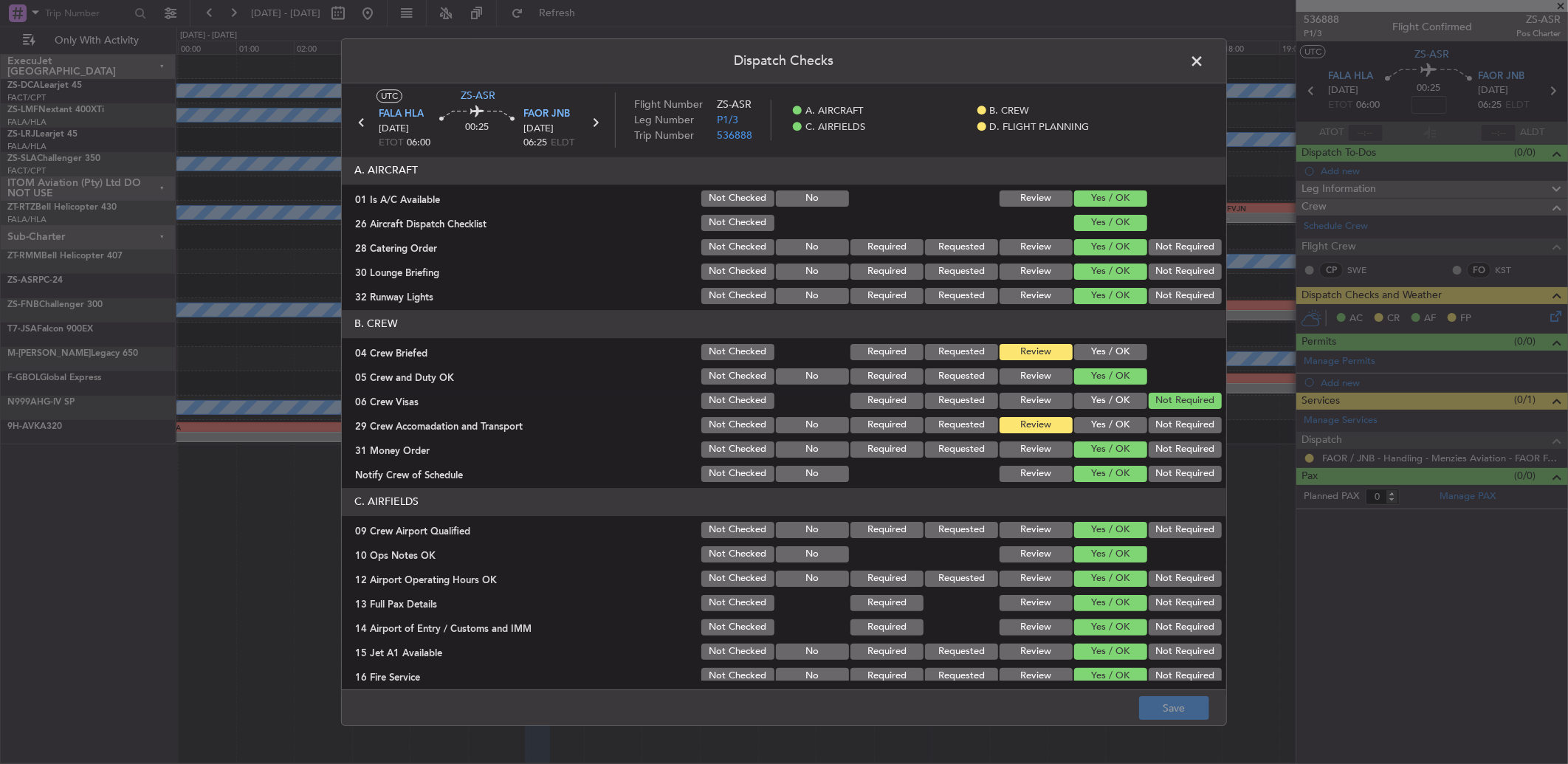
click at [1204, 54] on span at bounding box center [1204, 65] width 0 height 30
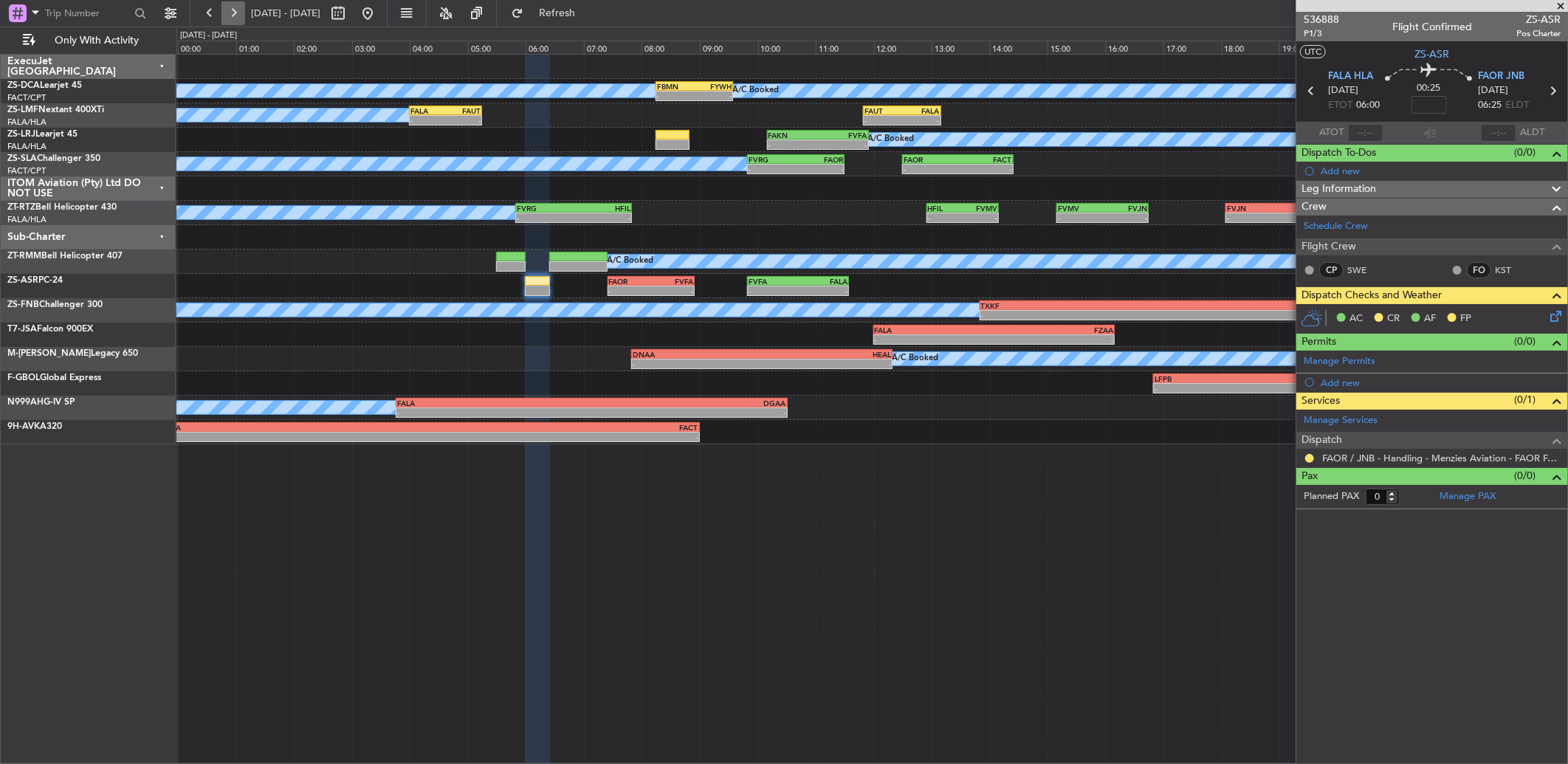
click at [234, 13] on button at bounding box center [233, 14] width 23 height 23
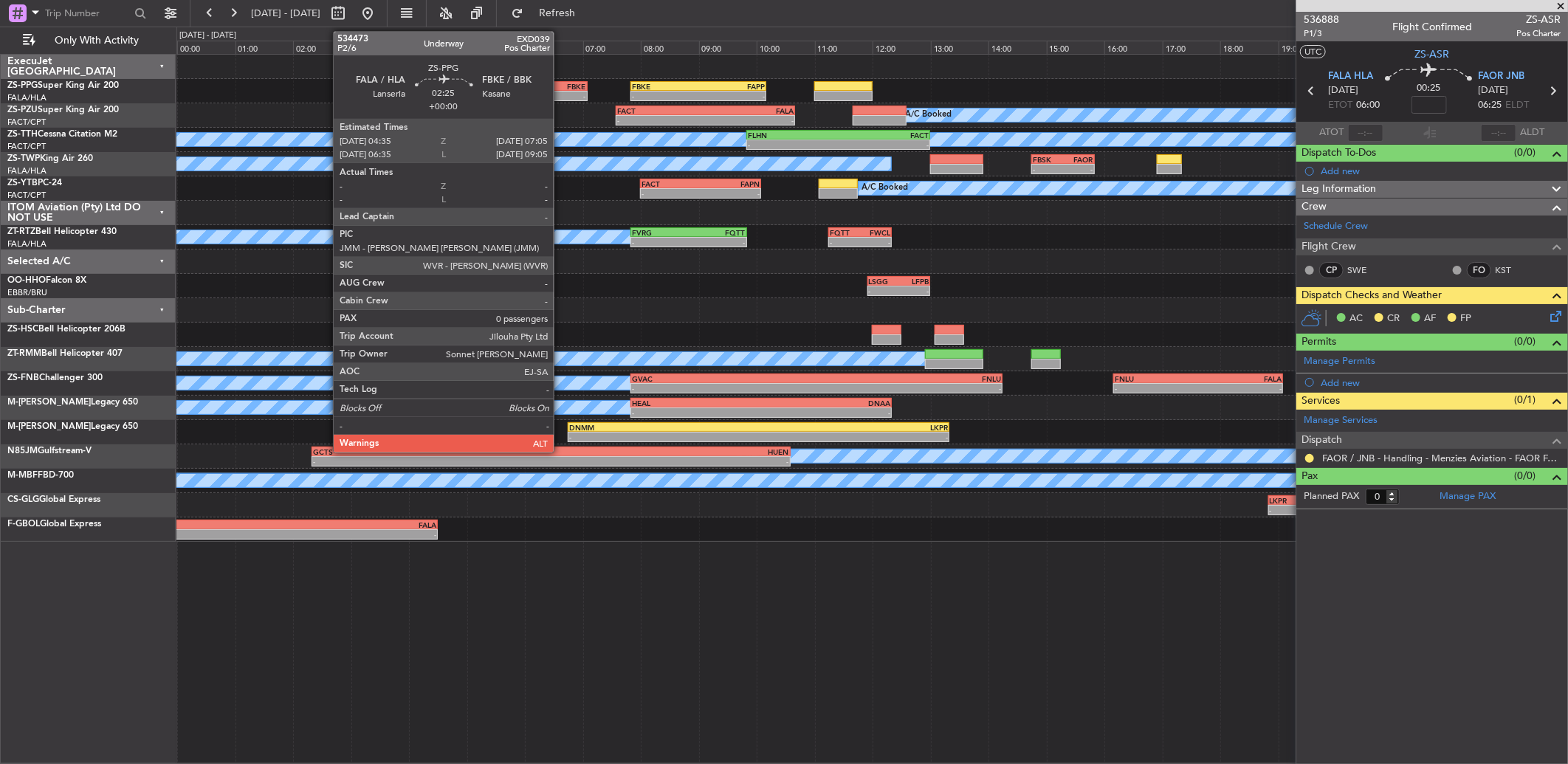
click at [561, 82] on div "FBKE" at bounding box center [549, 86] width 71 height 9
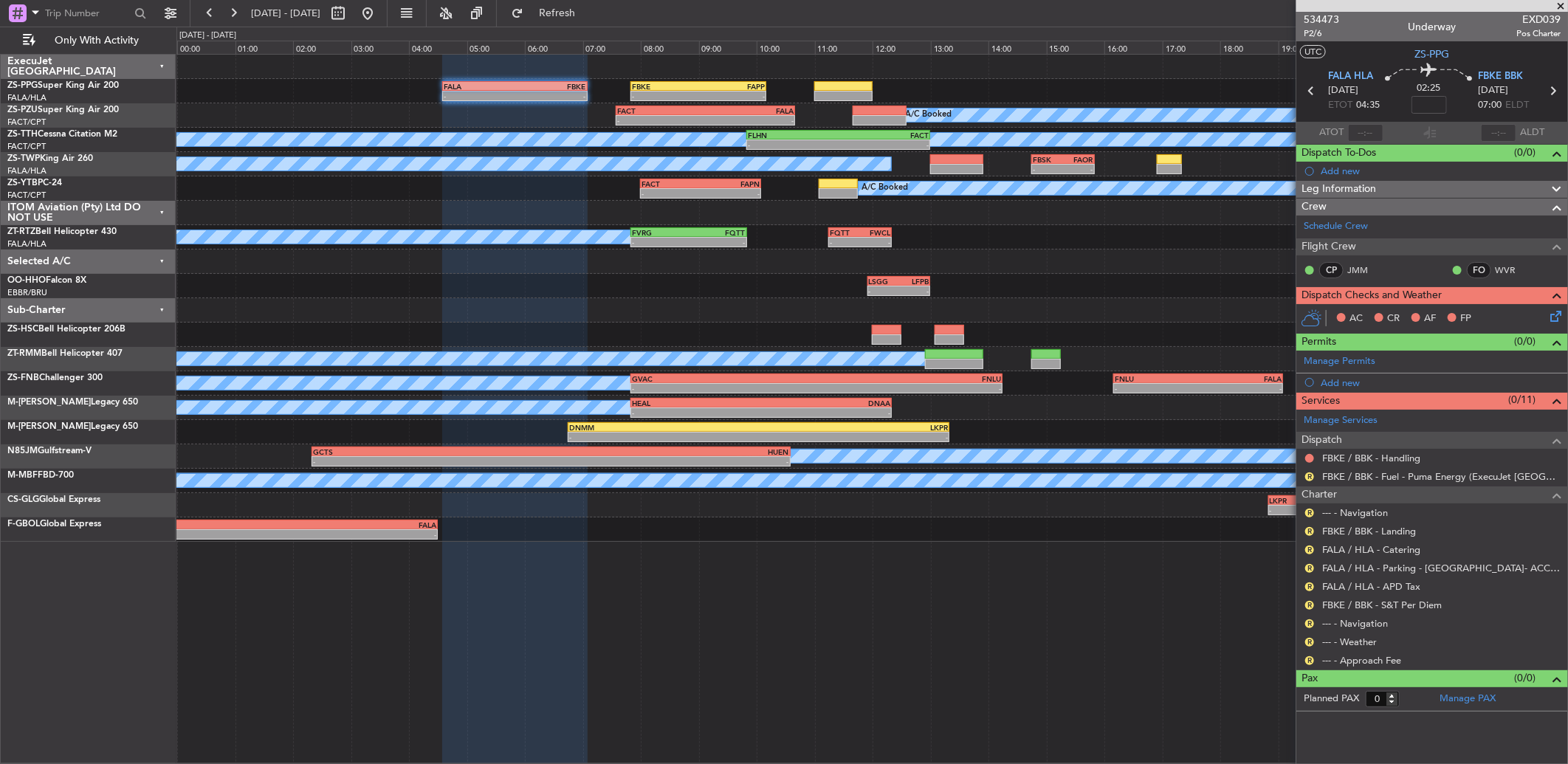
click at [1308, 653] on div "R --- - Approach Fee" at bounding box center [1432, 660] width 272 height 18
click at [1307, 660] on button "R" at bounding box center [1310, 661] width 9 height 9
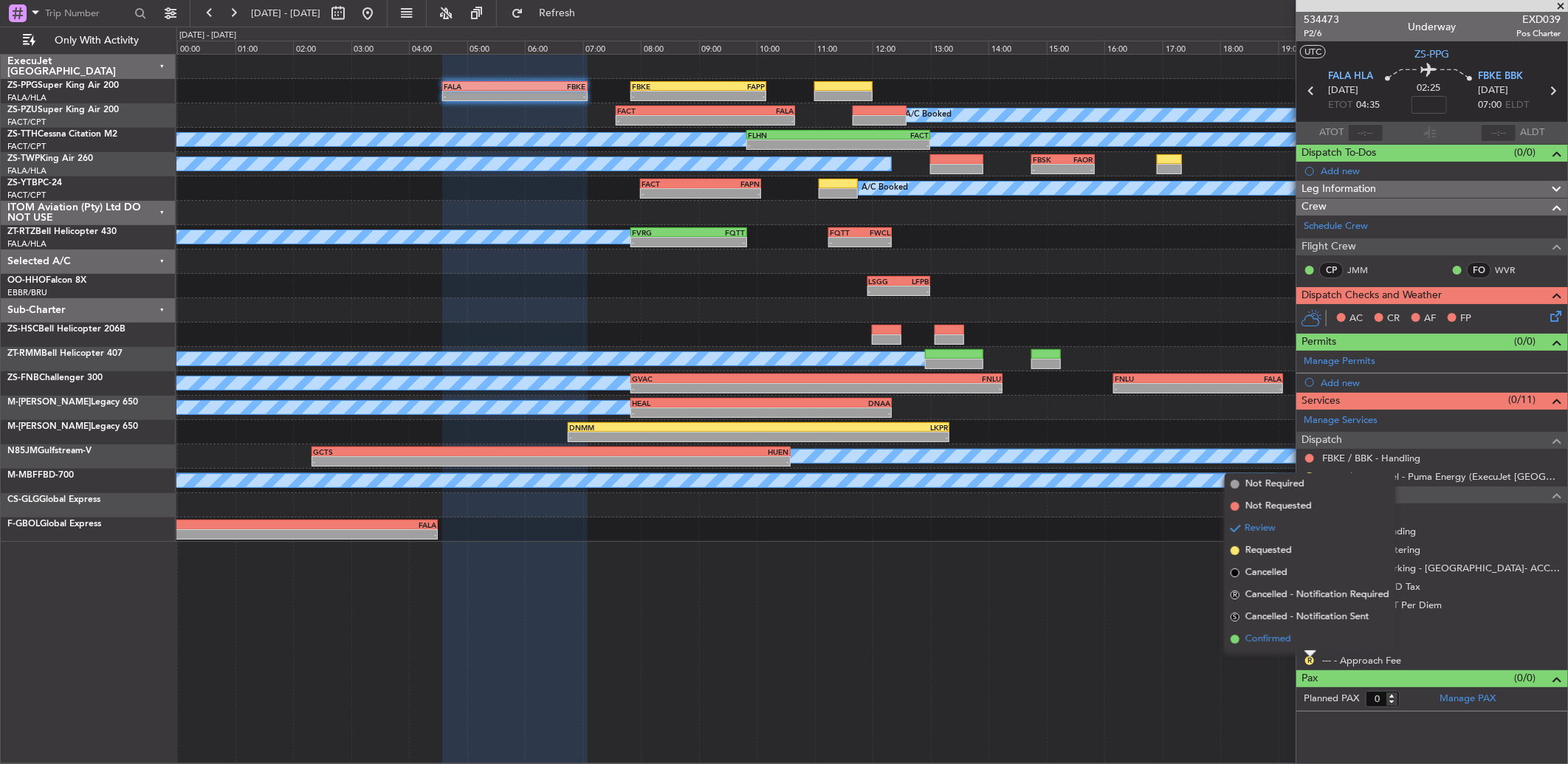
click at [1310, 642] on li "Confirmed" at bounding box center [1310, 640] width 170 height 23
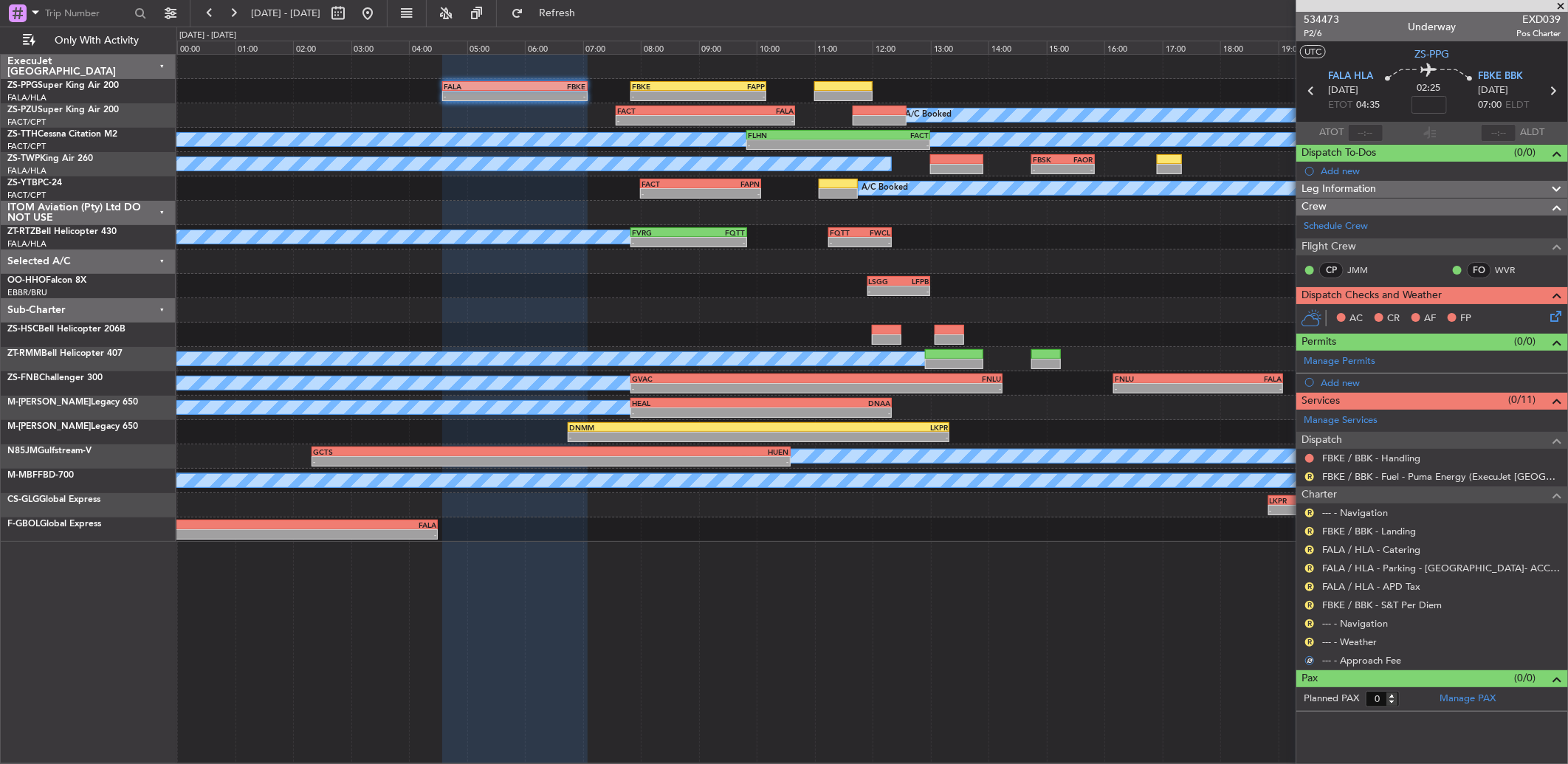
click at [1310, 642] on button "R" at bounding box center [1310, 642] width 9 height 9
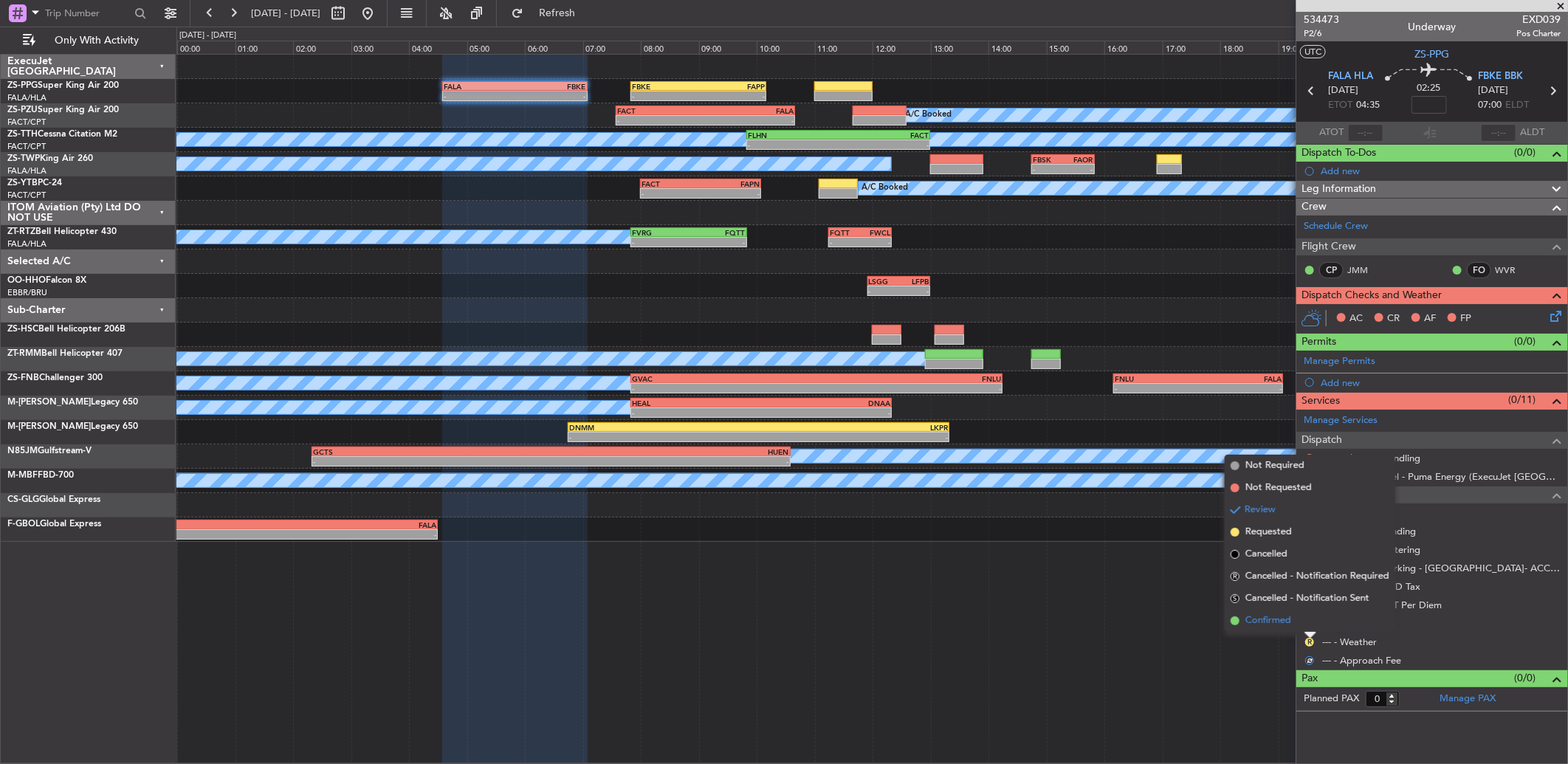
click at [1310, 626] on li "Confirmed" at bounding box center [1310, 621] width 170 height 23
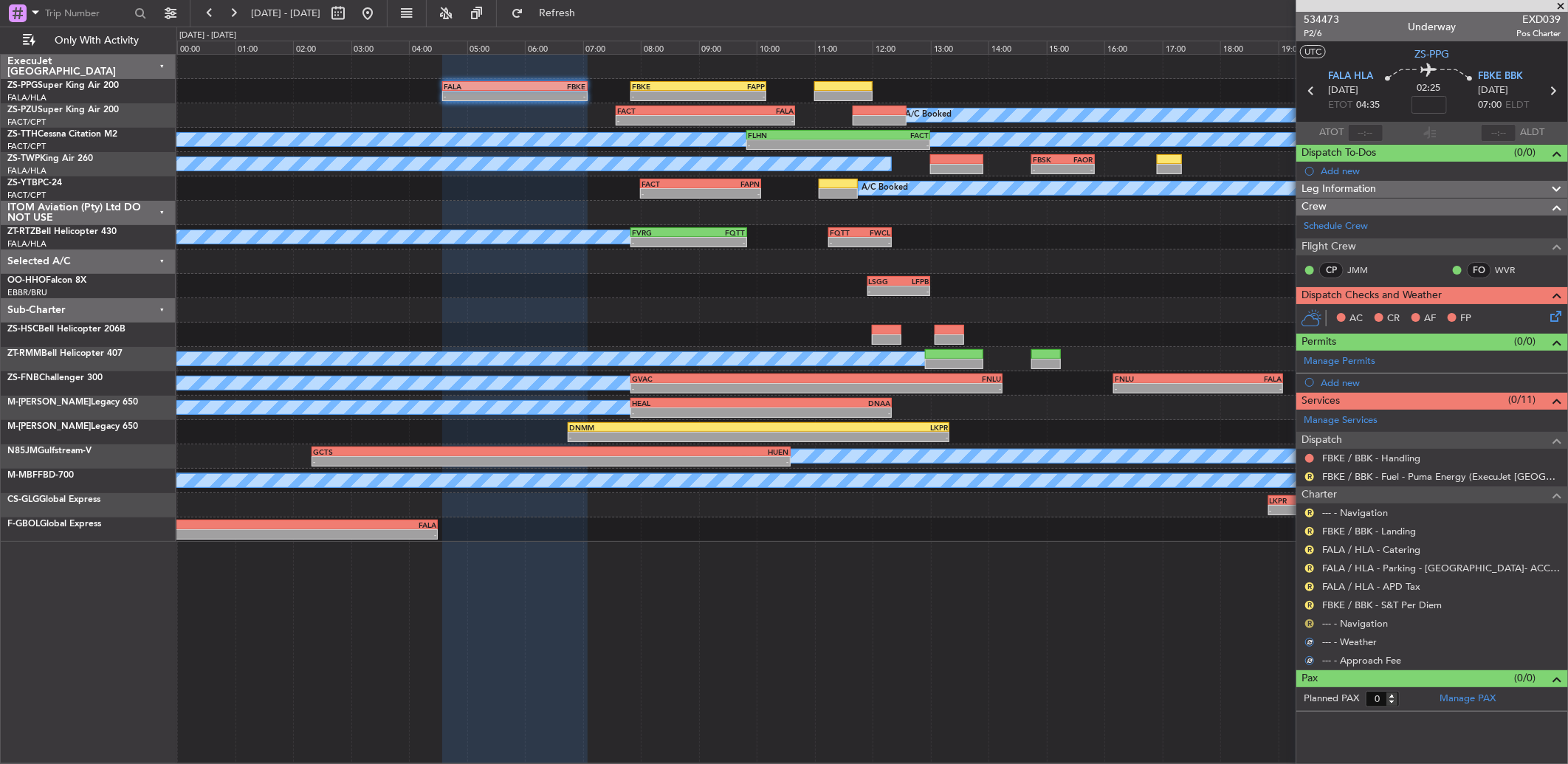
click at [1310, 626] on button "R" at bounding box center [1310, 624] width 9 height 9
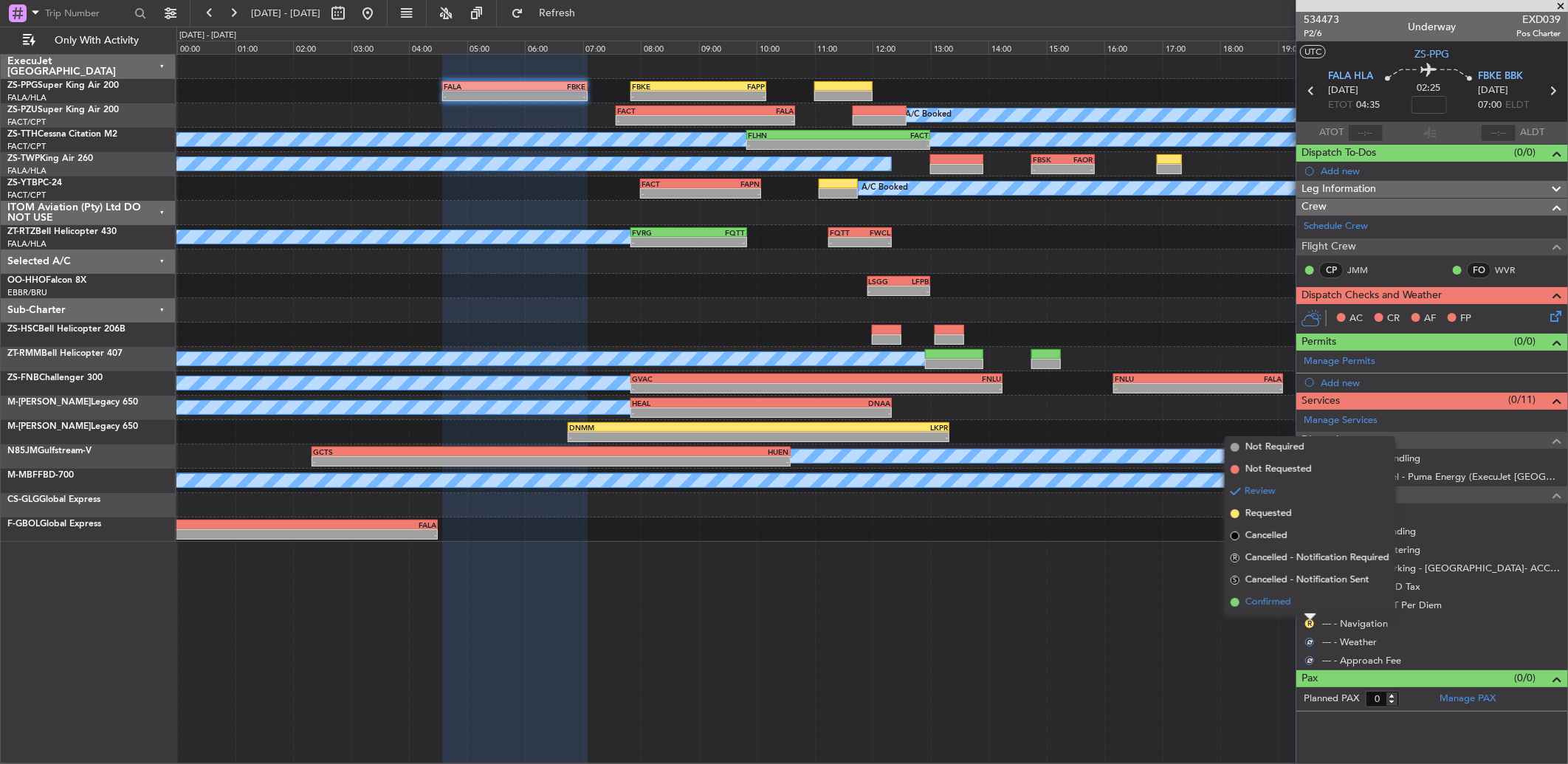
click at [1309, 604] on li "Confirmed" at bounding box center [1310, 603] width 170 height 23
click at [1309, 604] on button "R" at bounding box center [1310, 605] width 9 height 9
click at [1308, 588] on li "Confirmed" at bounding box center [1310, 584] width 170 height 23
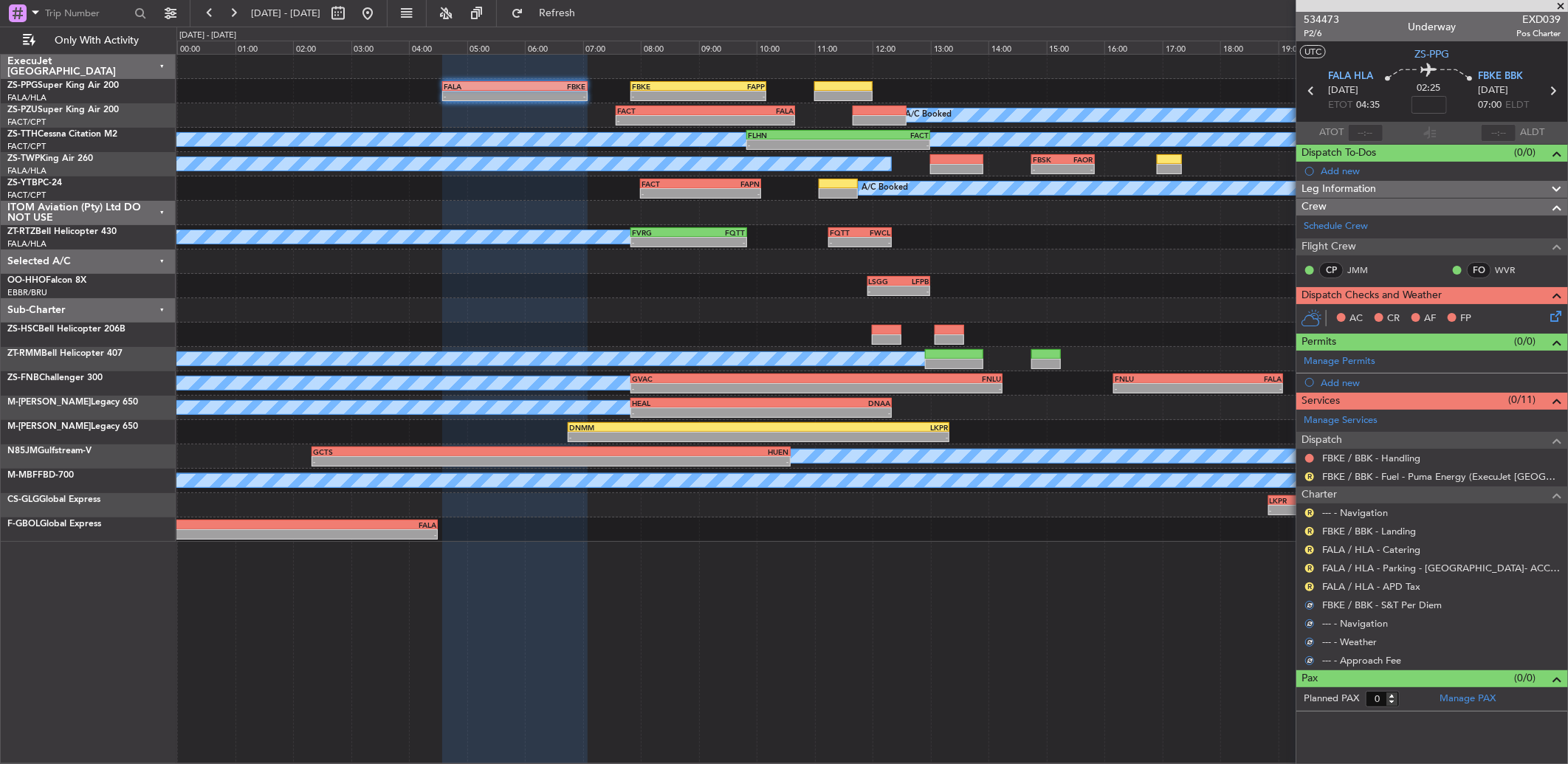
click at [1308, 588] on button "R" at bounding box center [1310, 587] width 9 height 9
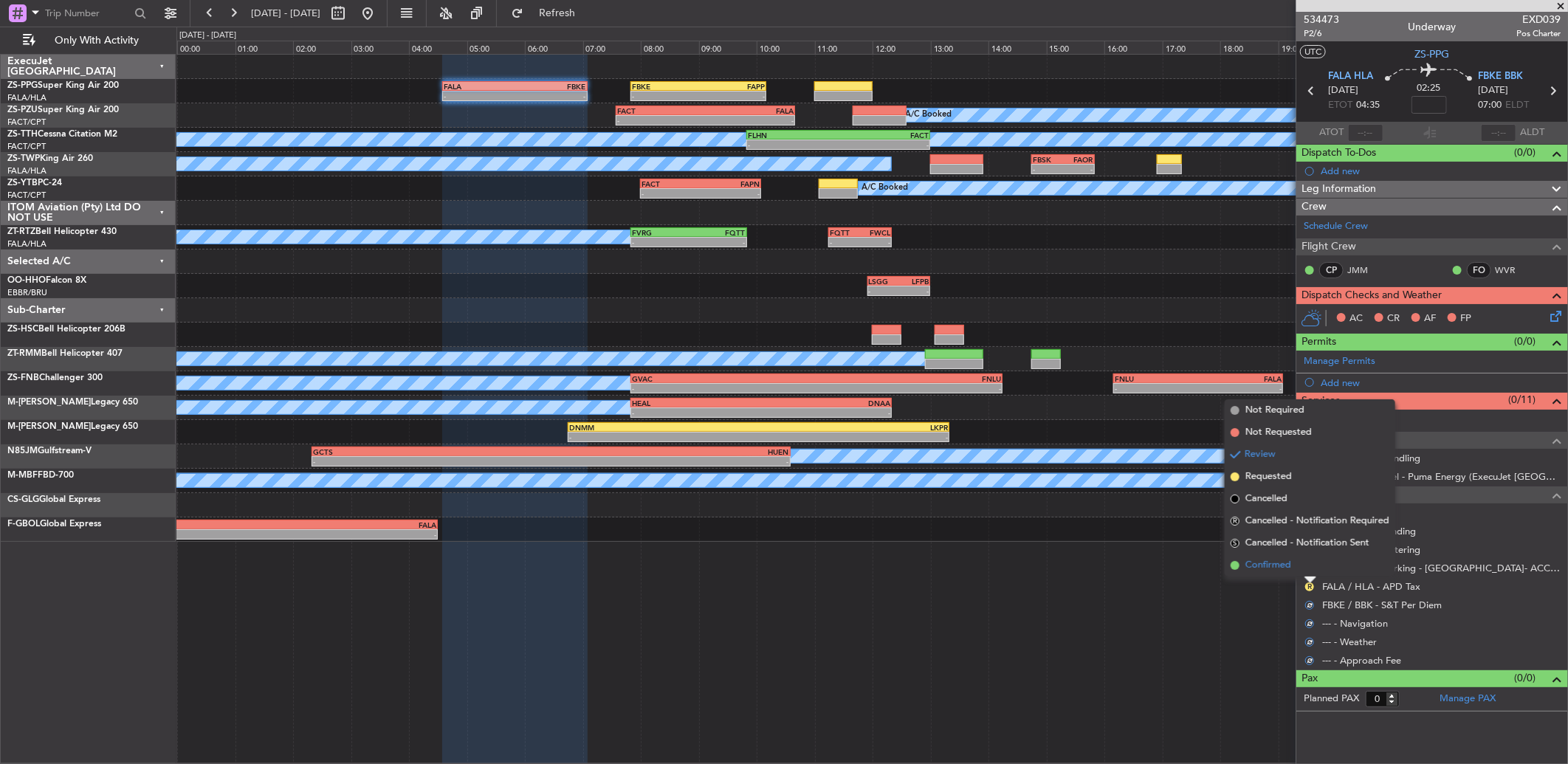
click at [1302, 572] on li "Confirmed" at bounding box center [1310, 566] width 170 height 23
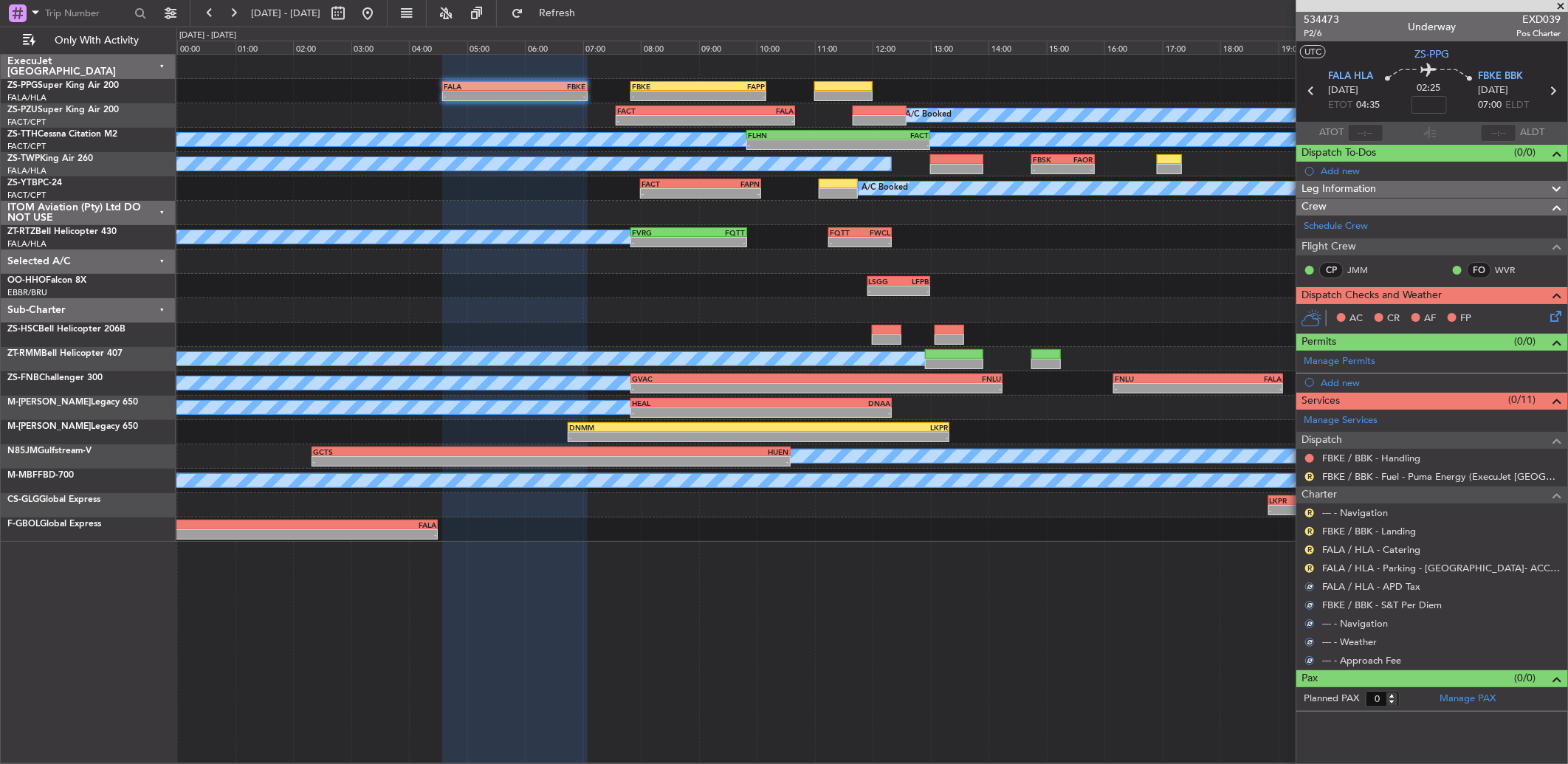
click at [1304, 571] on div "R" at bounding box center [1309, 568] width 12 height 12
click at [1311, 567] on button "R" at bounding box center [1310, 568] width 9 height 9
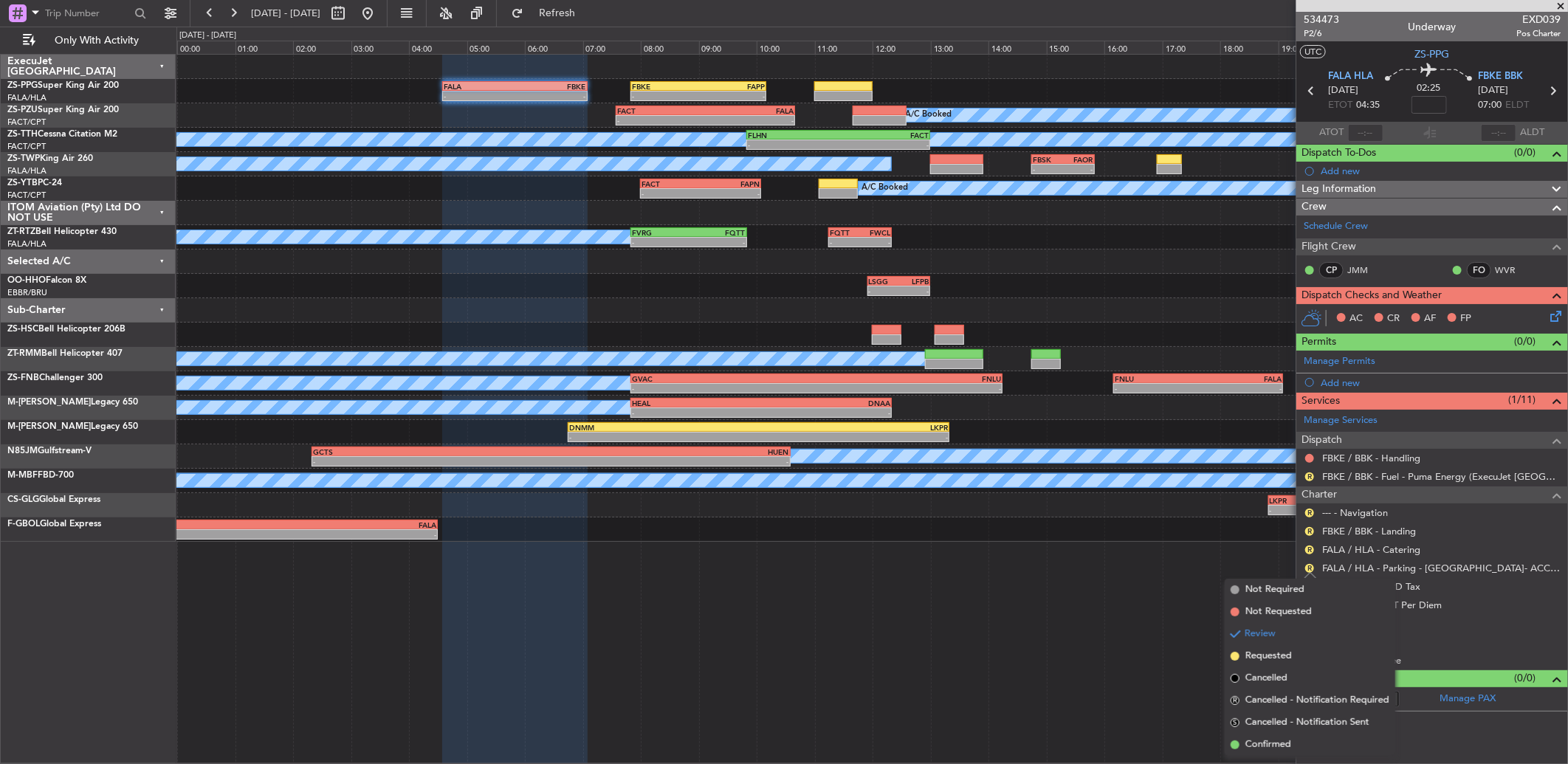
drag, startPoint x: 1288, startPoint y: 746, endPoint x: 1349, endPoint y: 616, distance: 143.6
click at [1287, 746] on span "Confirmed" at bounding box center [1268, 745] width 46 height 14
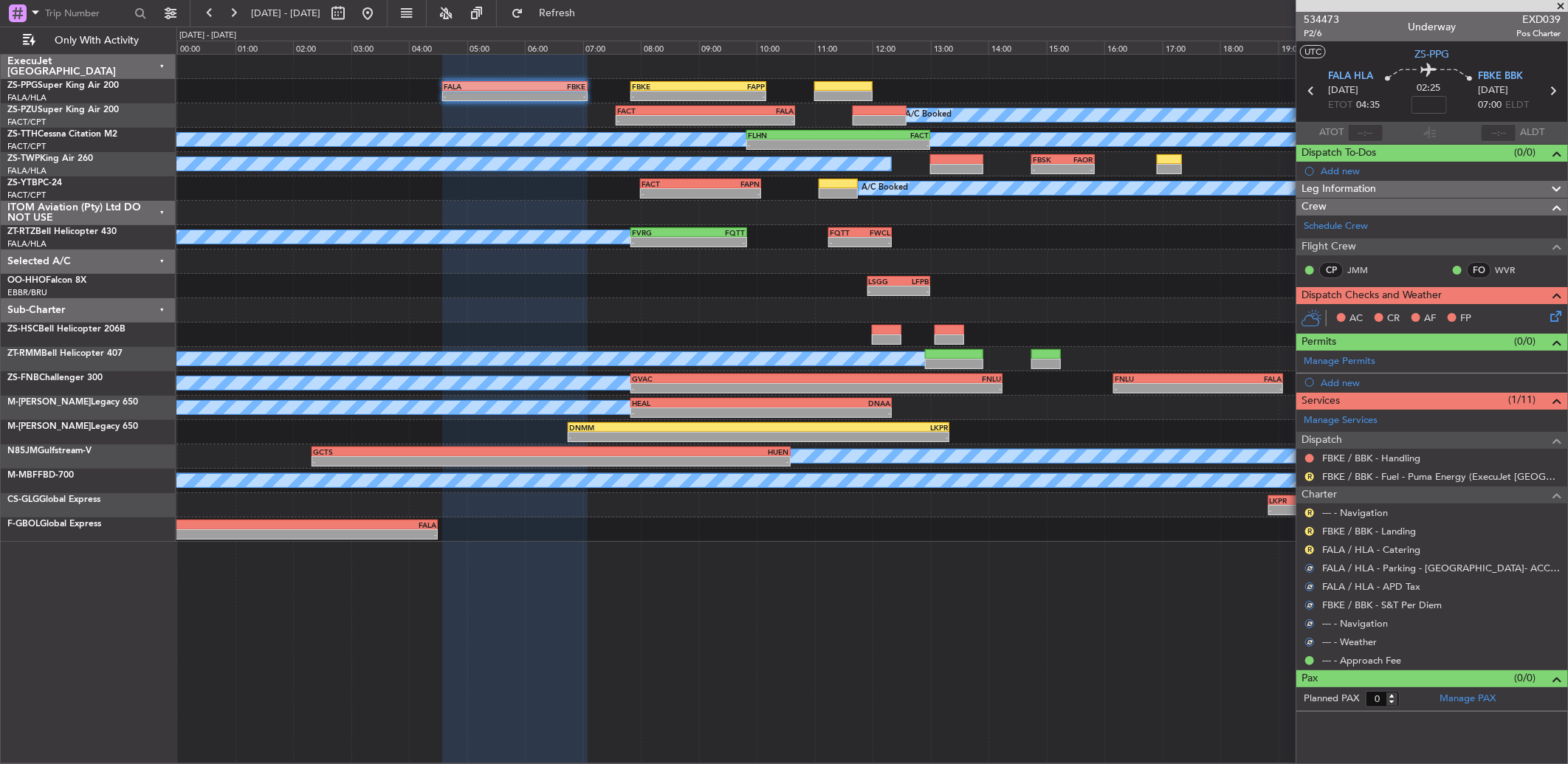
click at [1310, 549] on button "R" at bounding box center [1310, 550] width 9 height 9
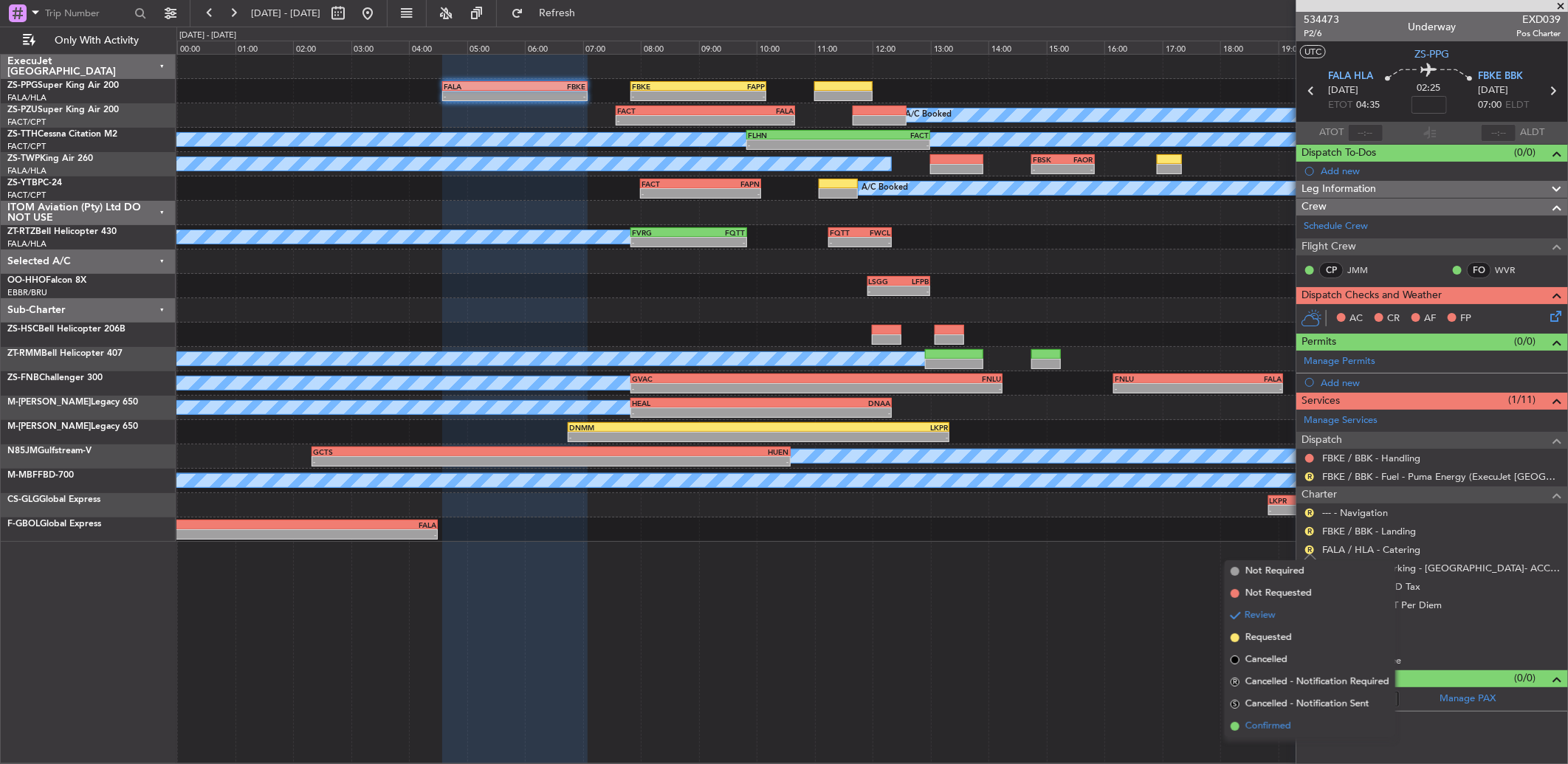
click at [1268, 715] on li "Confirmed" at bounding box center [1310, 726] width 170 height 23
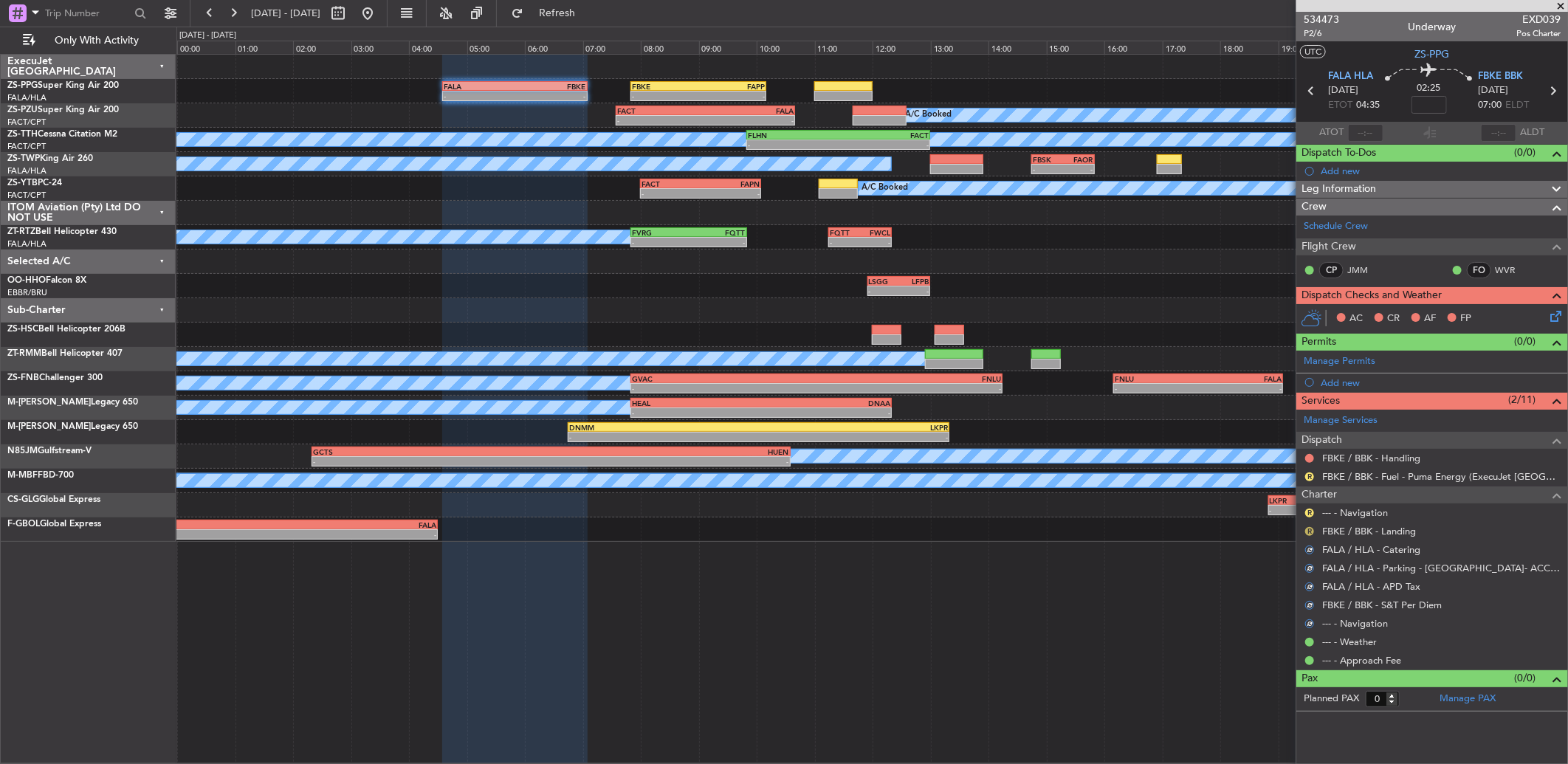
click at [1308, 532] on button "R" at bounding box center [1310, 532] width 9 height 9
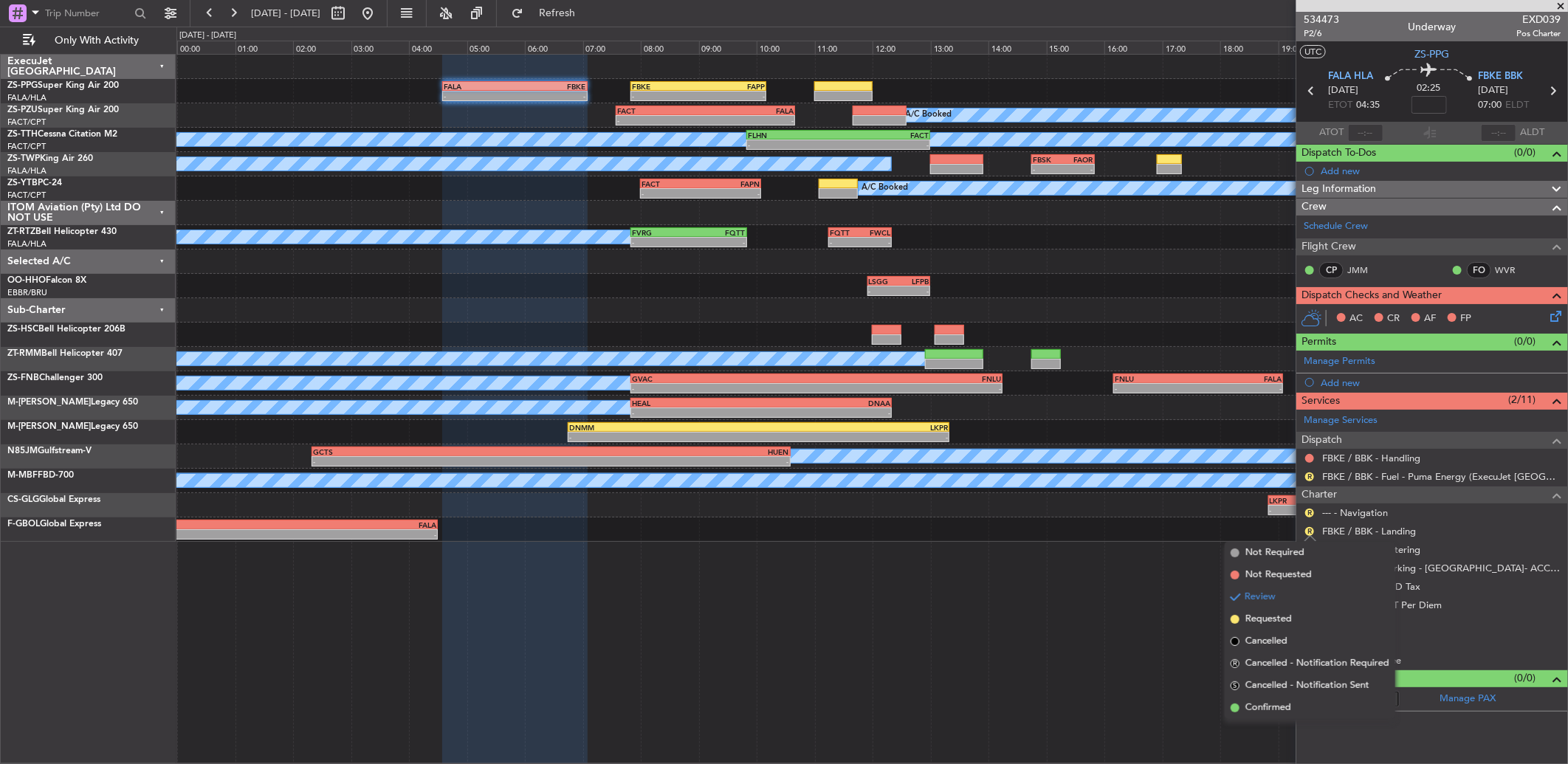
click at [1279, 702] on span "Confirmed" at bounding box center [1268, 708] width 46 height 14
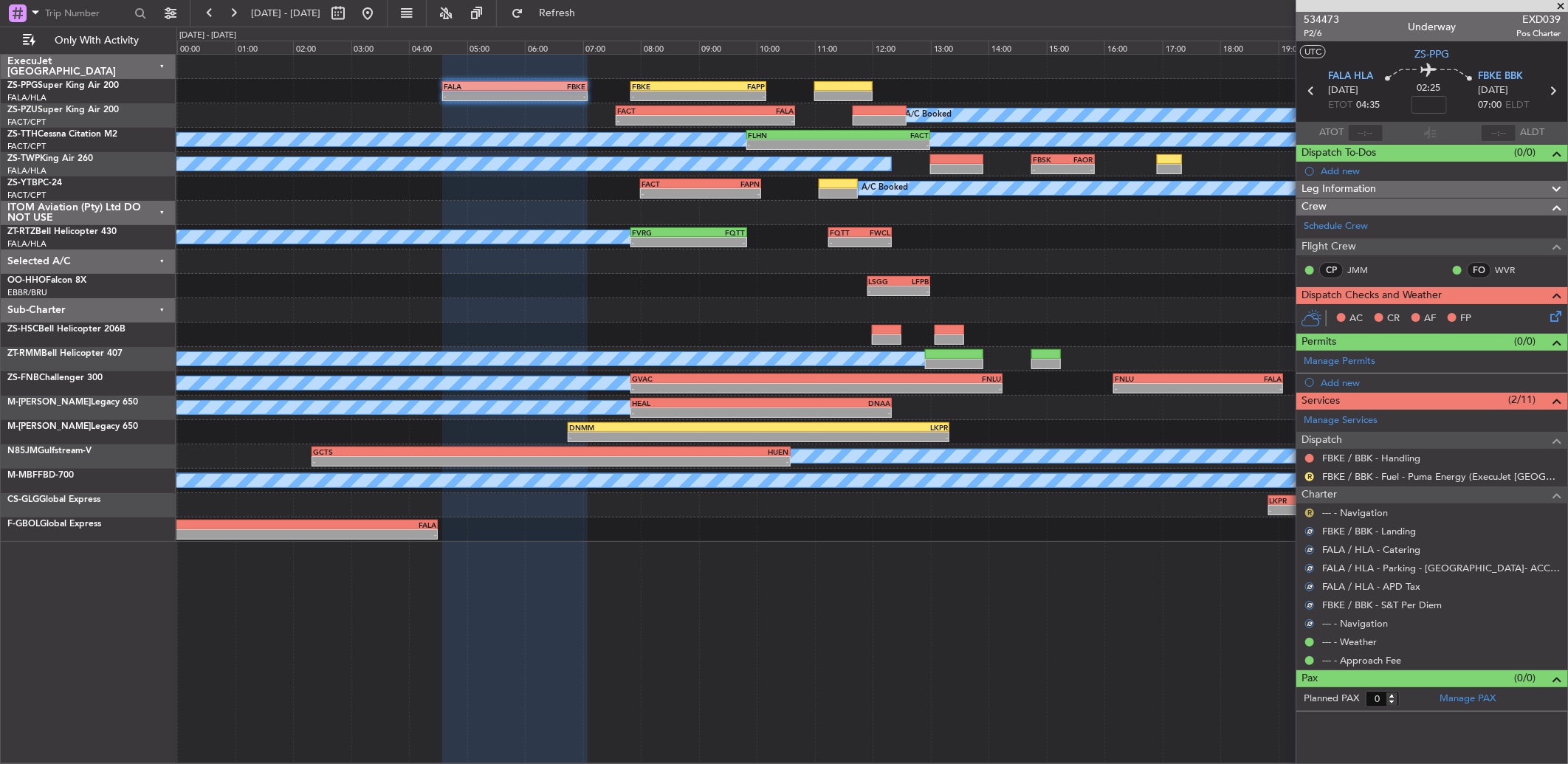
click at [1308, 514] on button "R" at bounding box center [1310, 514] width 9 height 9
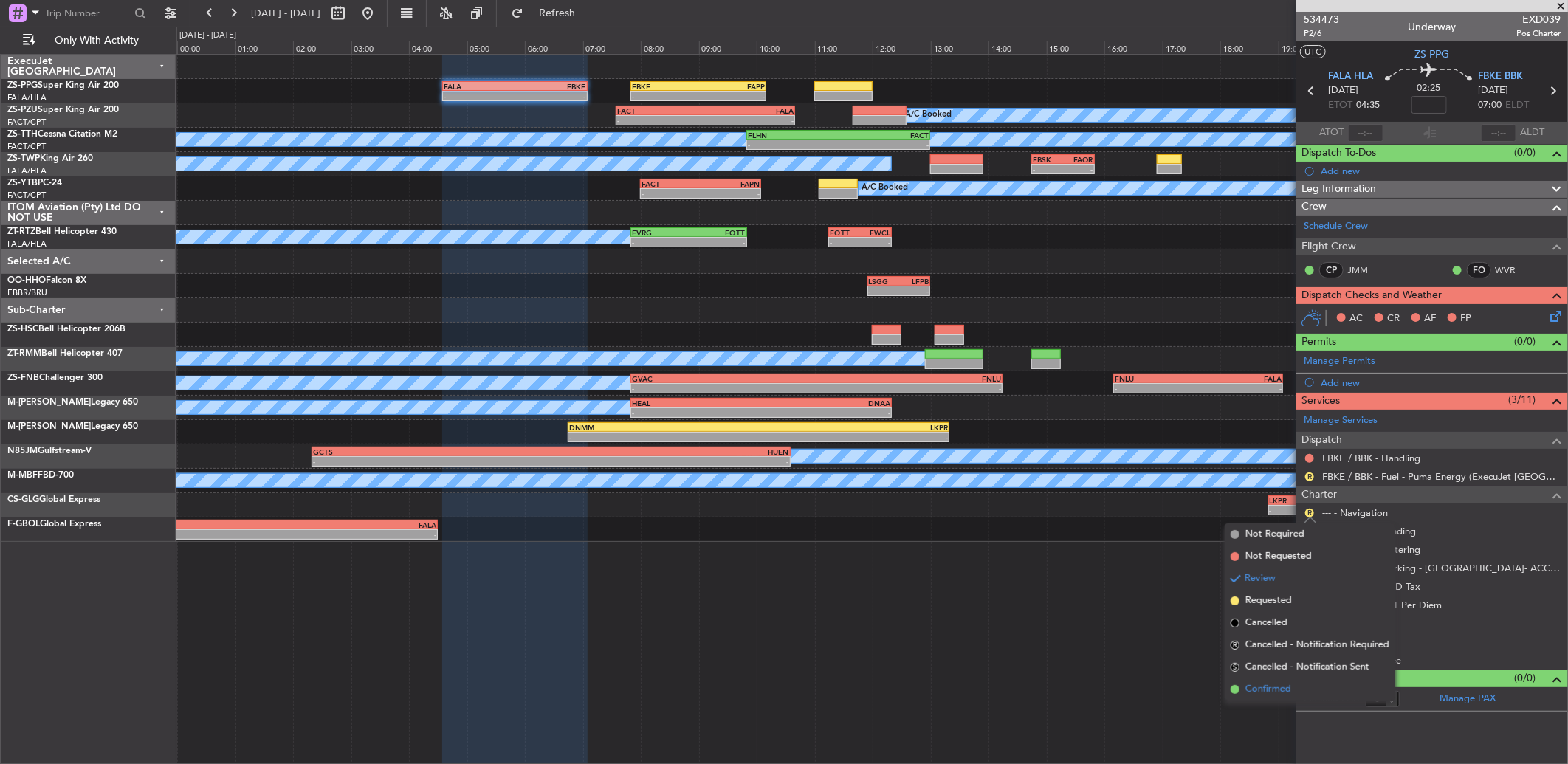
click at [1290, 690] on span "Confirmed" at bounding box center [1268, 689] width 46 height 14
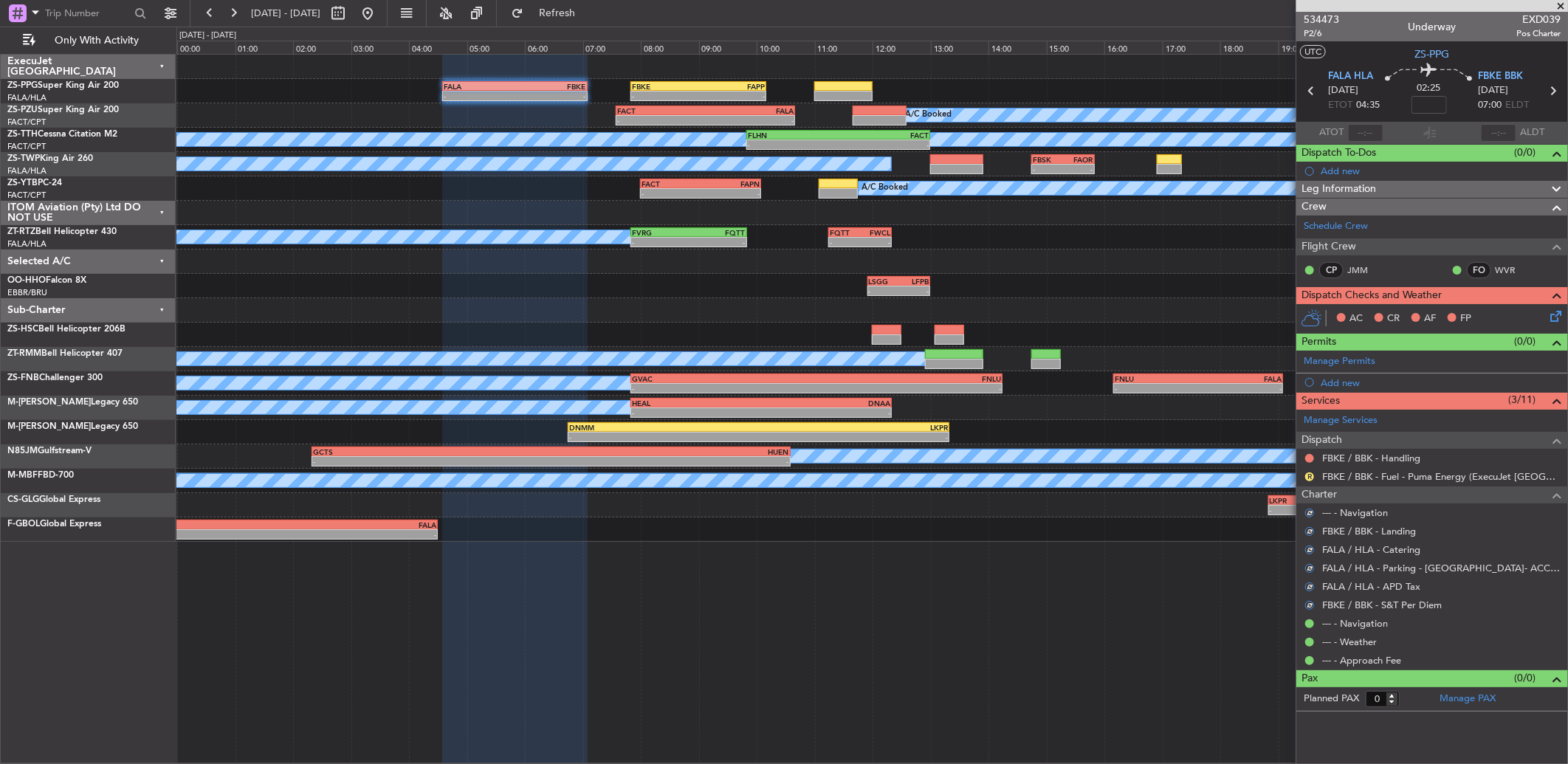
click at [1301, 476] on div "R FBKE / BBK - Fuel - Puma Energy (ExecuJet South Africa Account)" at bounding box center [1432, 477] width 272 height 18
click at [1307, 477] on button "R" at bounding box center [1310, 478] width 9 height 9
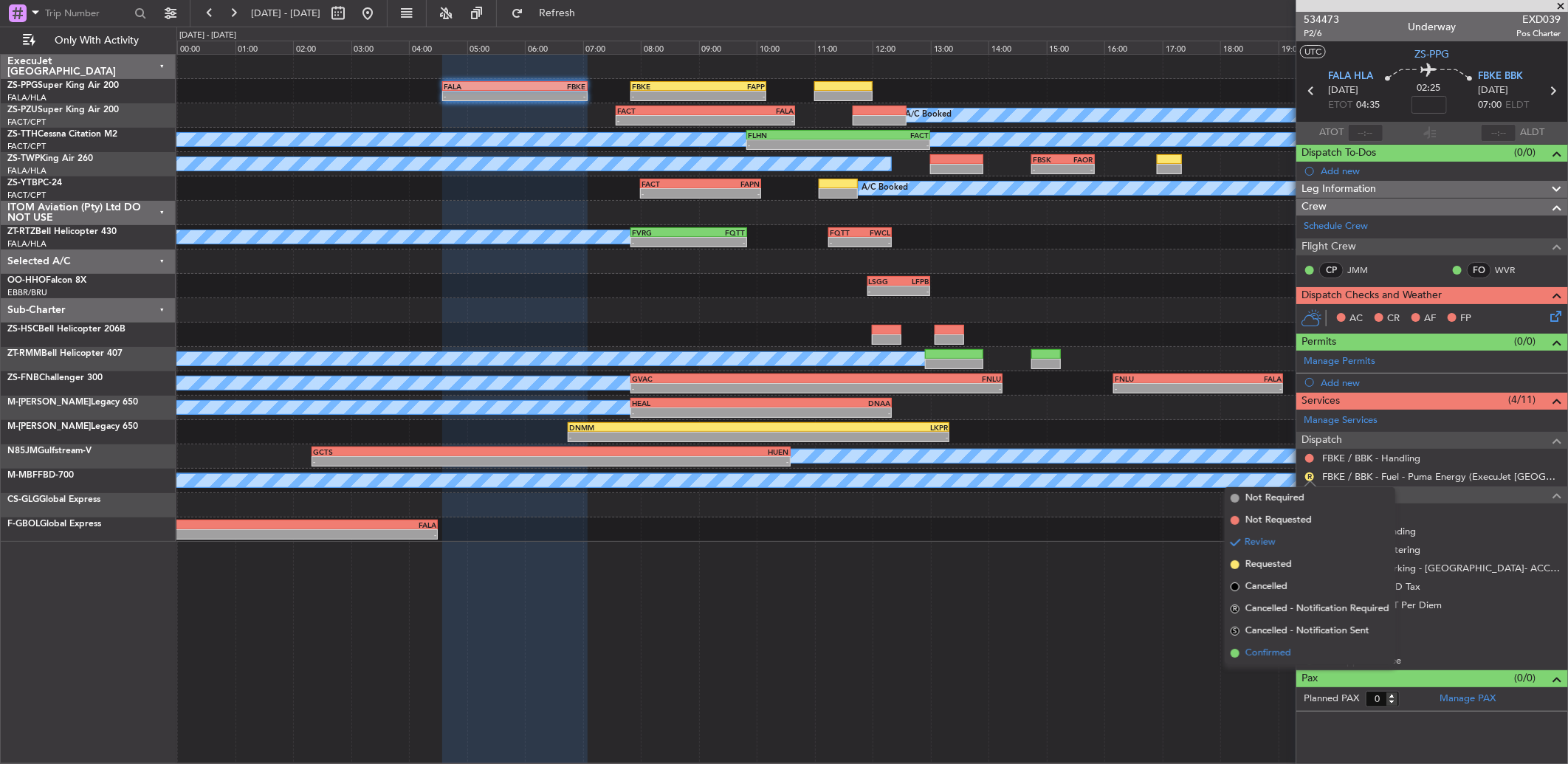
click at [1288, 653] on span "Confirmed" at bounding box center [1268, 653] width 46 height 14
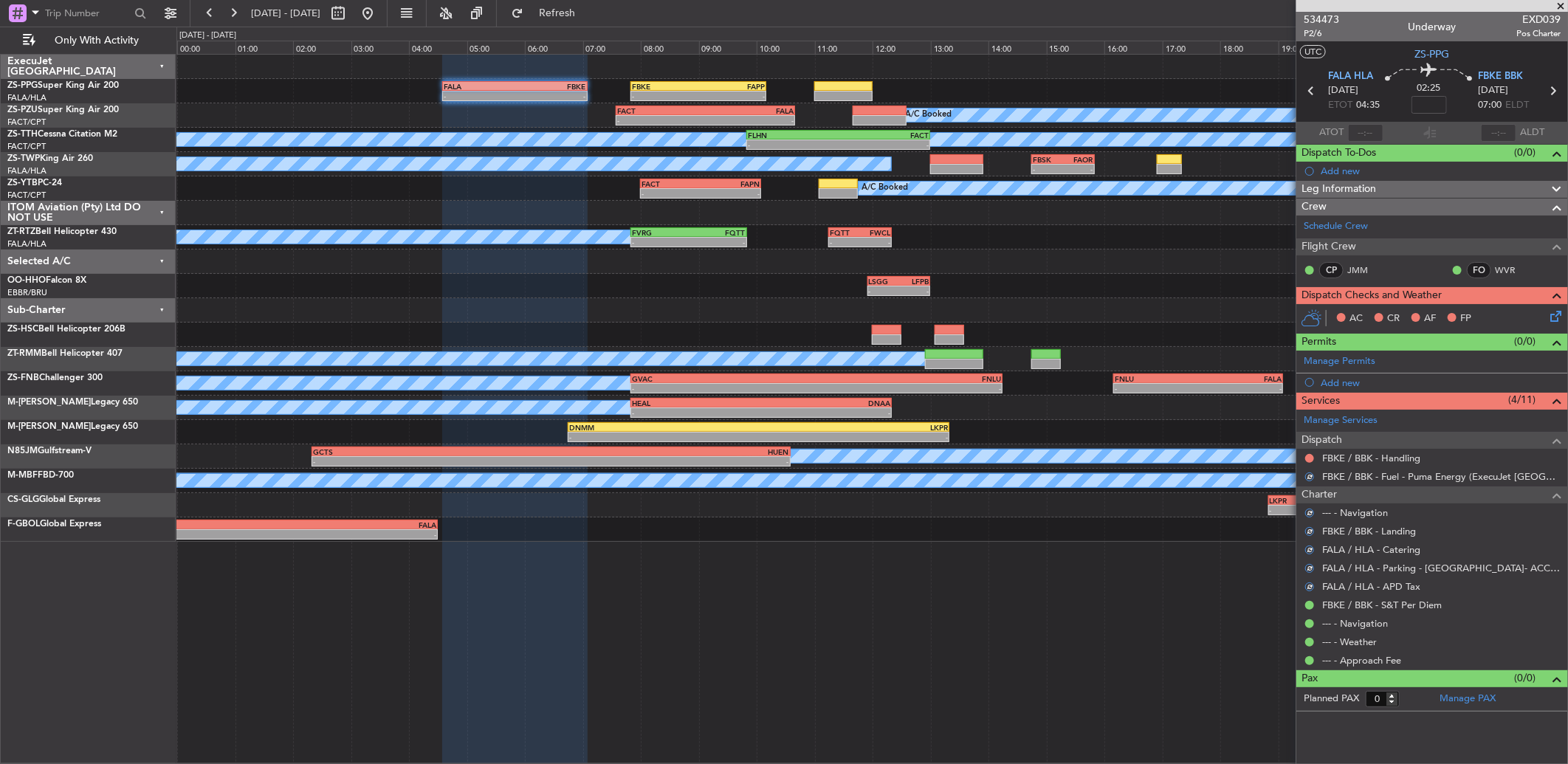
click at [1304, 459] on div at bounding box center [1309, 458] width 12 height 12
click at [1308, 460] on button at bounding box center [1310, 459] width 9 height 9
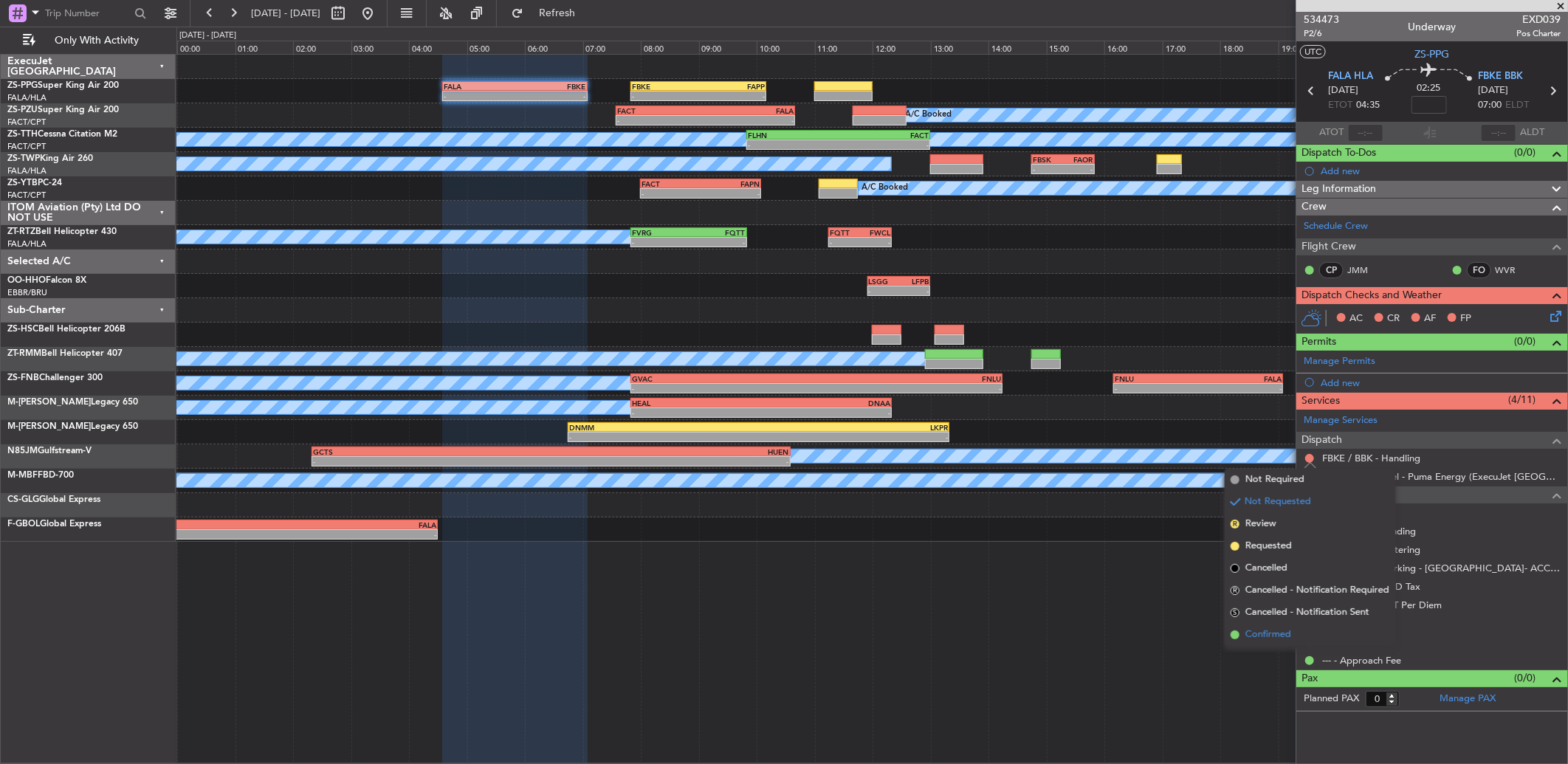
click at [1298, 640] on li "Confirmed" at bounding box center [1310, 635] width 170 height 23
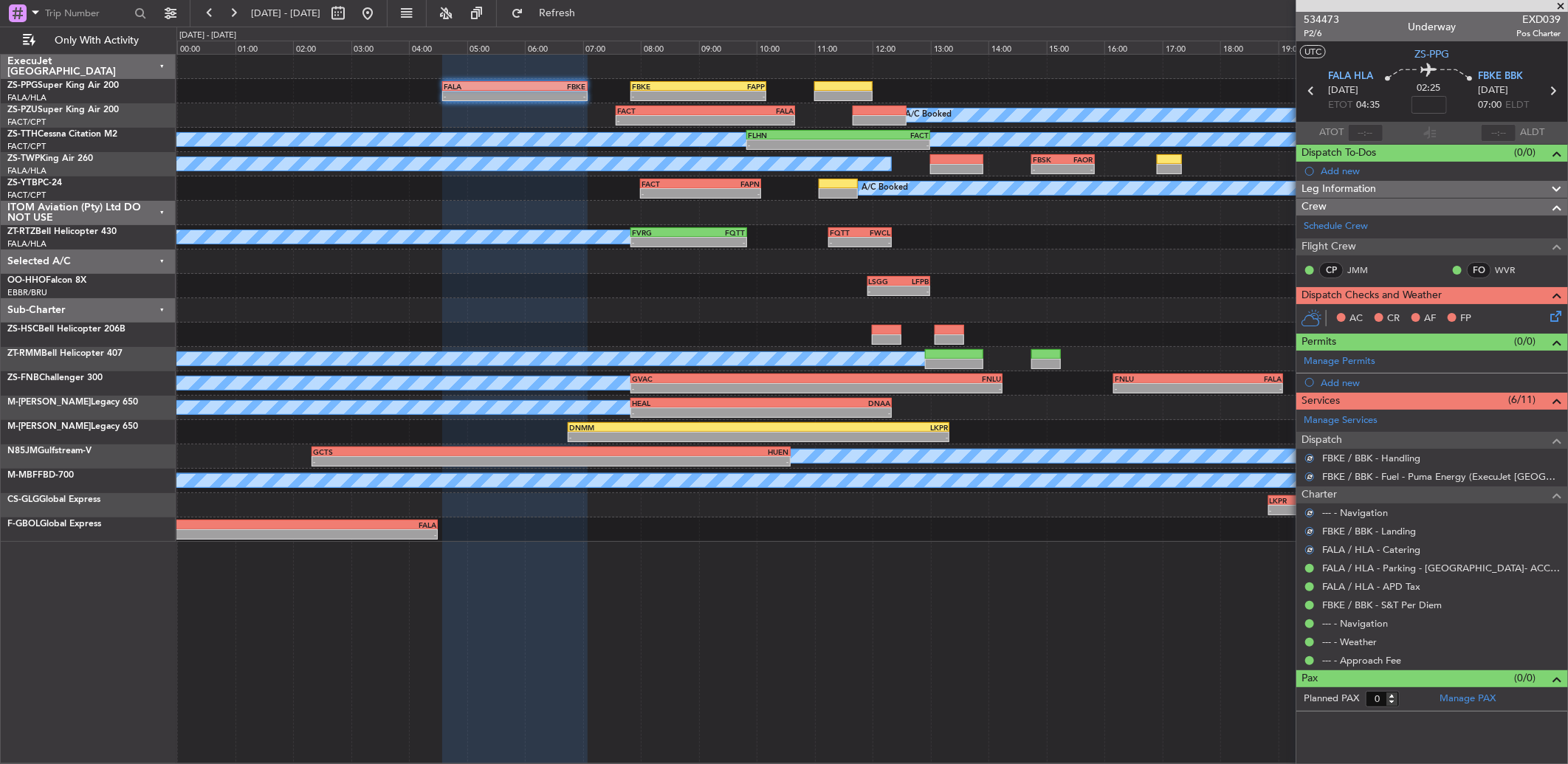
click at [1555, 314] on icon at bounding box center [1553, 314] width 12 height 12
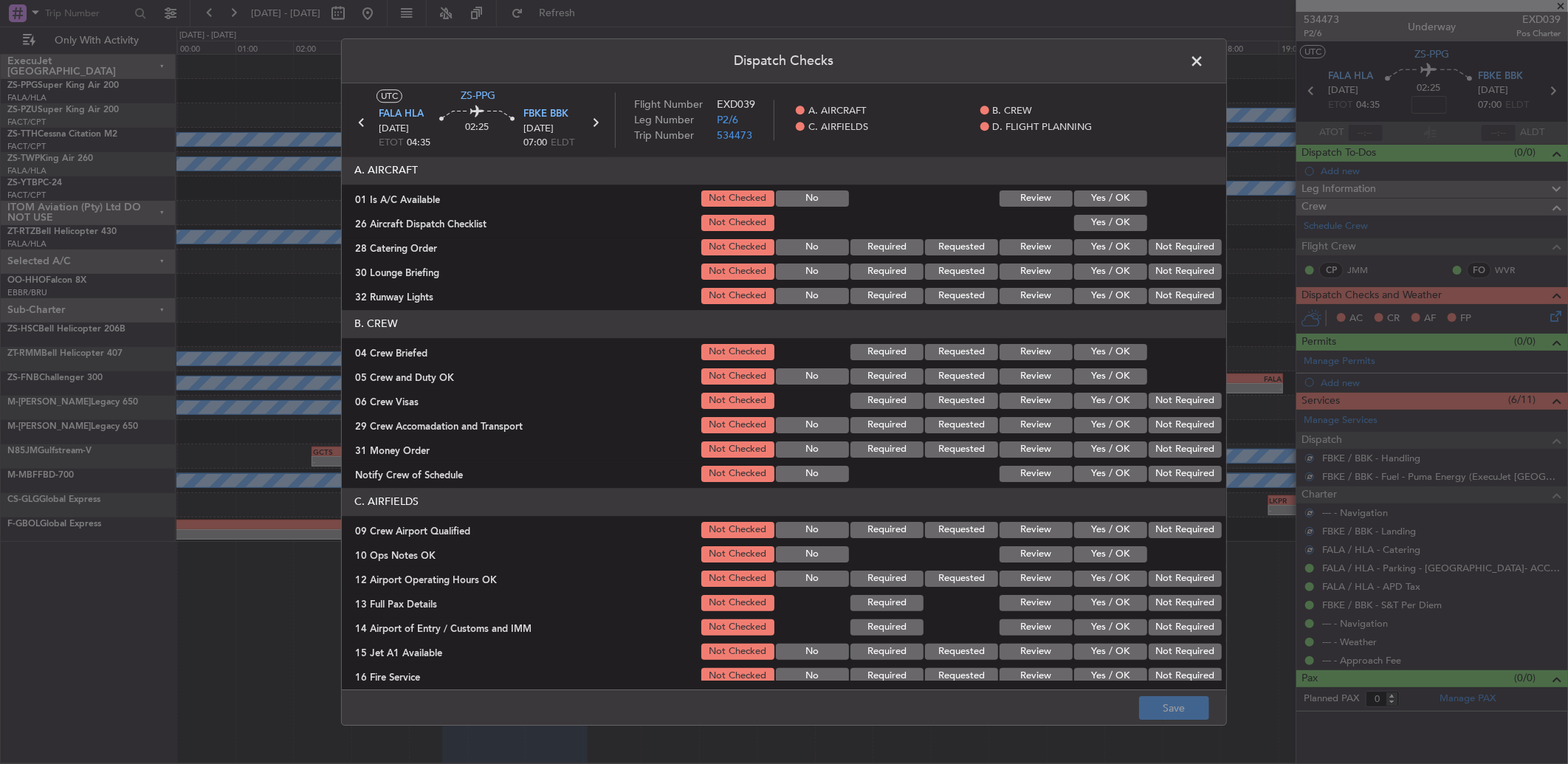
click at [1120, 195] on button "Yes / OK" at bounding box center [1110, 198] width 73 height 16
click at [1109, 217] on button "Yes / OK" at bounding box center [1110, 223] width 73 height 16
click at [1029, 240] on button "Review" at bounding box center [1036, 248] width 73 height 16
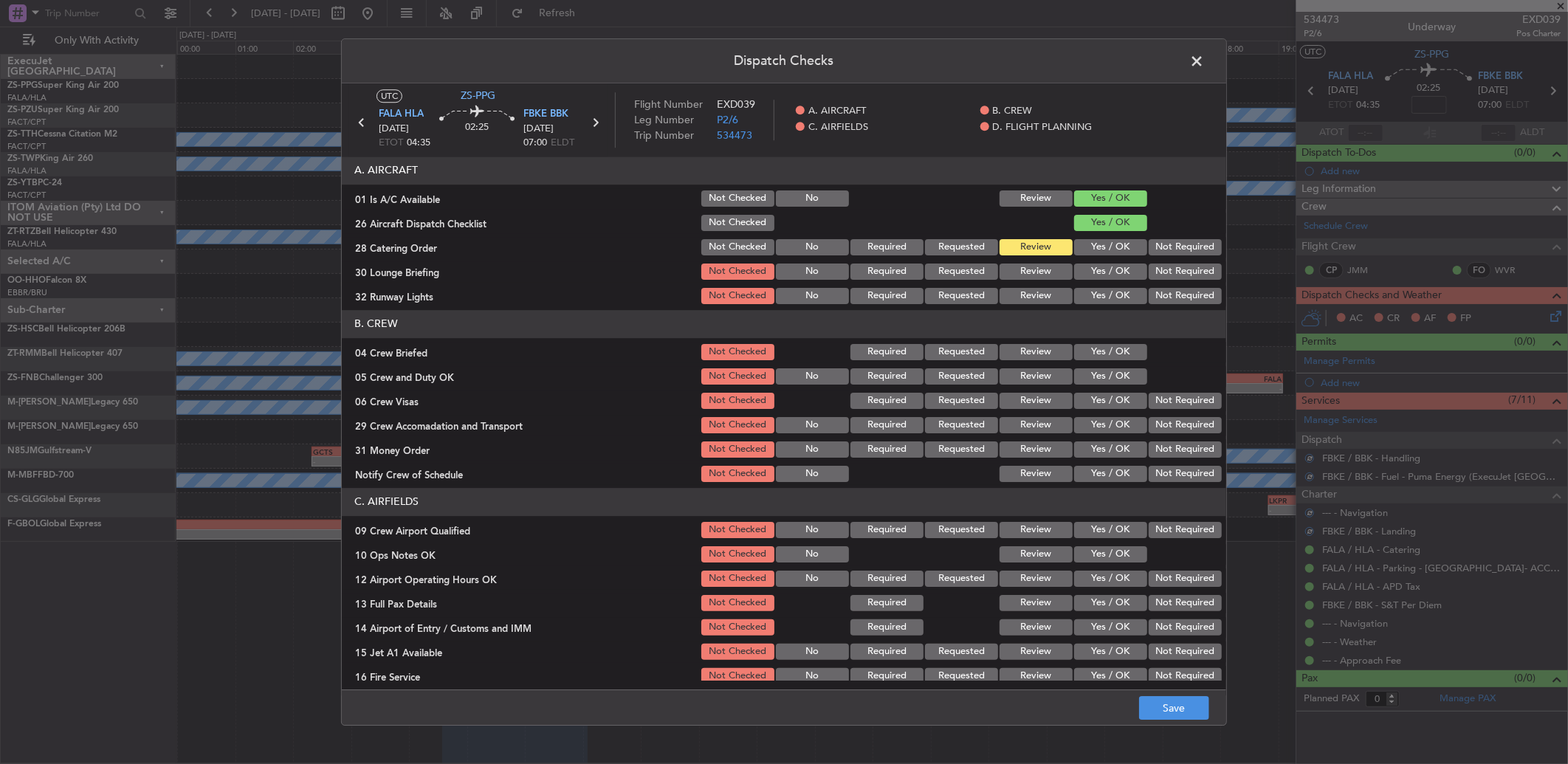
click at [1082, 264] on button "Yes / OK" at bounding box center [1110, 272] width 73 height 16
click at [1086, 297] on button "Yes / OK" at bounding box center [1110, 296] width 73 height 16
click at [1020, 347] on button "Review" at bounding box center [1036, 352] width 73 height 16
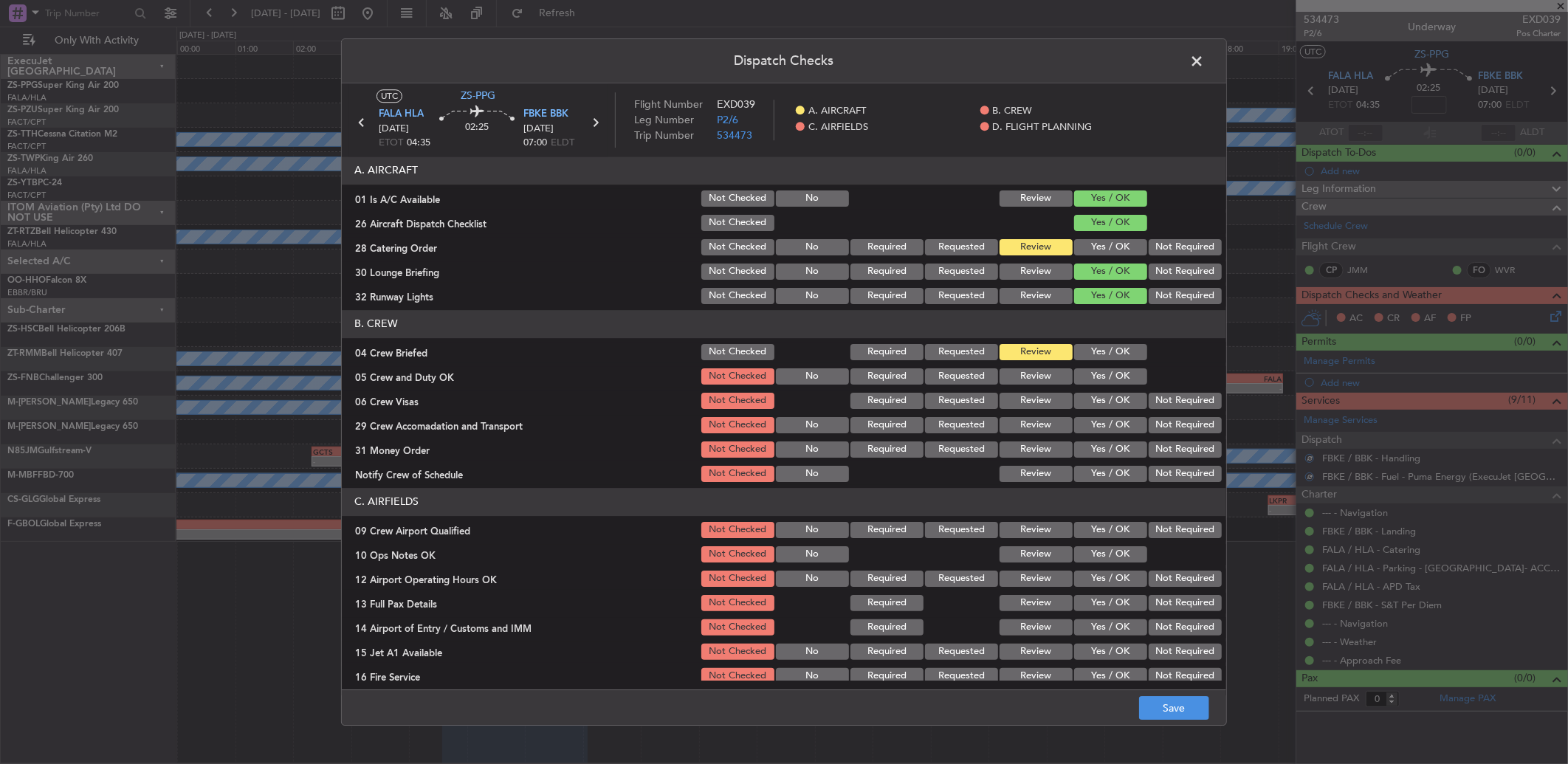
click at [1083, 375] on button "Yes / OK" at bounding box center [1110, 377] width 73 height 16
click at [1086, 391] on div "Yes / OK" at bounding box center [1109, 401] width 75 height 21
click at [1160, 404] on button "Not Required" at bounding box center [1184, 401] width 73 height 16
click at [1168, 431] on button "Not Required" at bounding box center [1184, 425] width 73 height 16
click at [1014, 444] on button "Review" at bounding box center [1036, 450] width 73 height 16
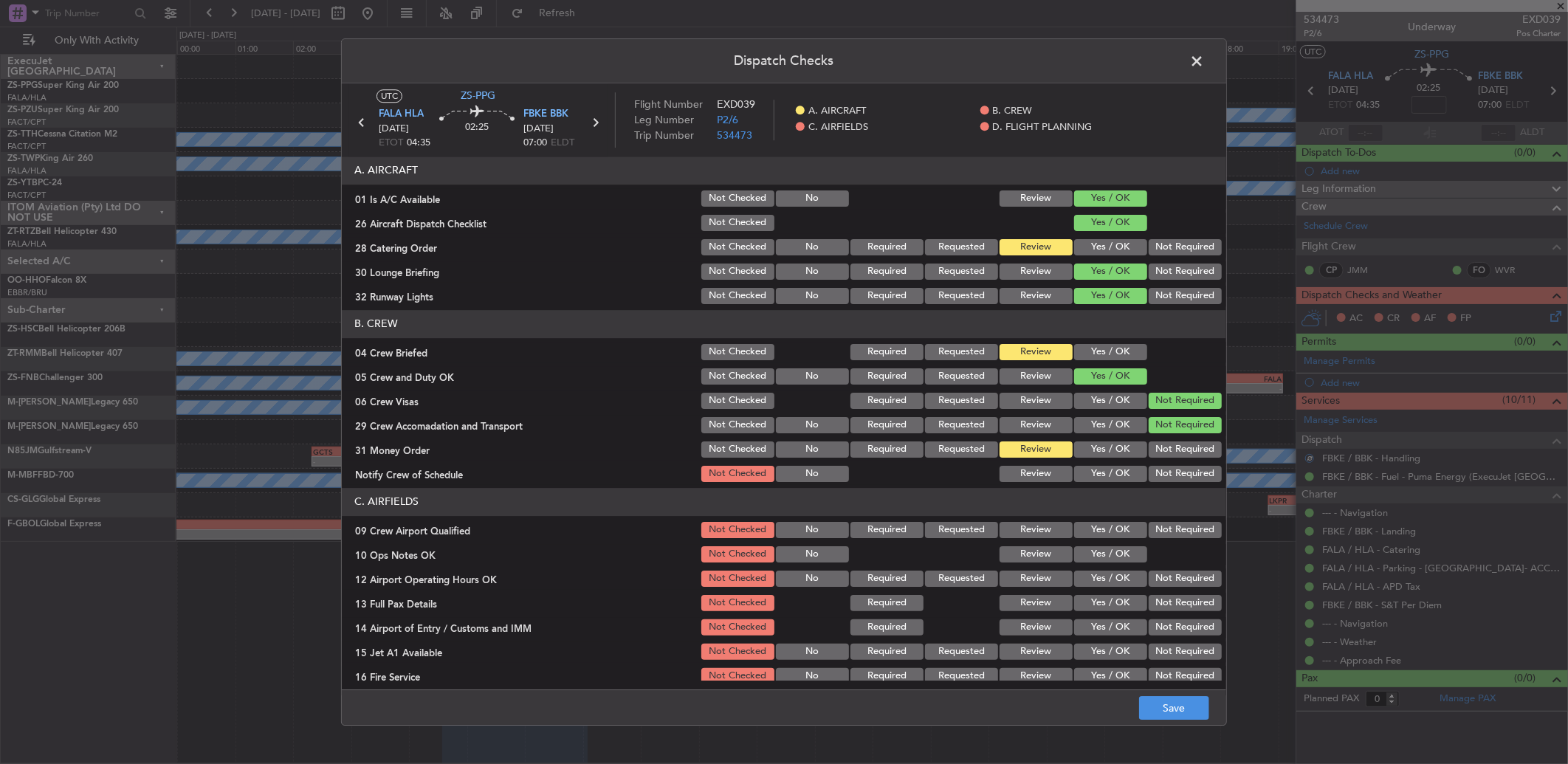
click at [1097, 480] on button "Yes / OK" at bounding box center [1110, 474] width 73 height 16
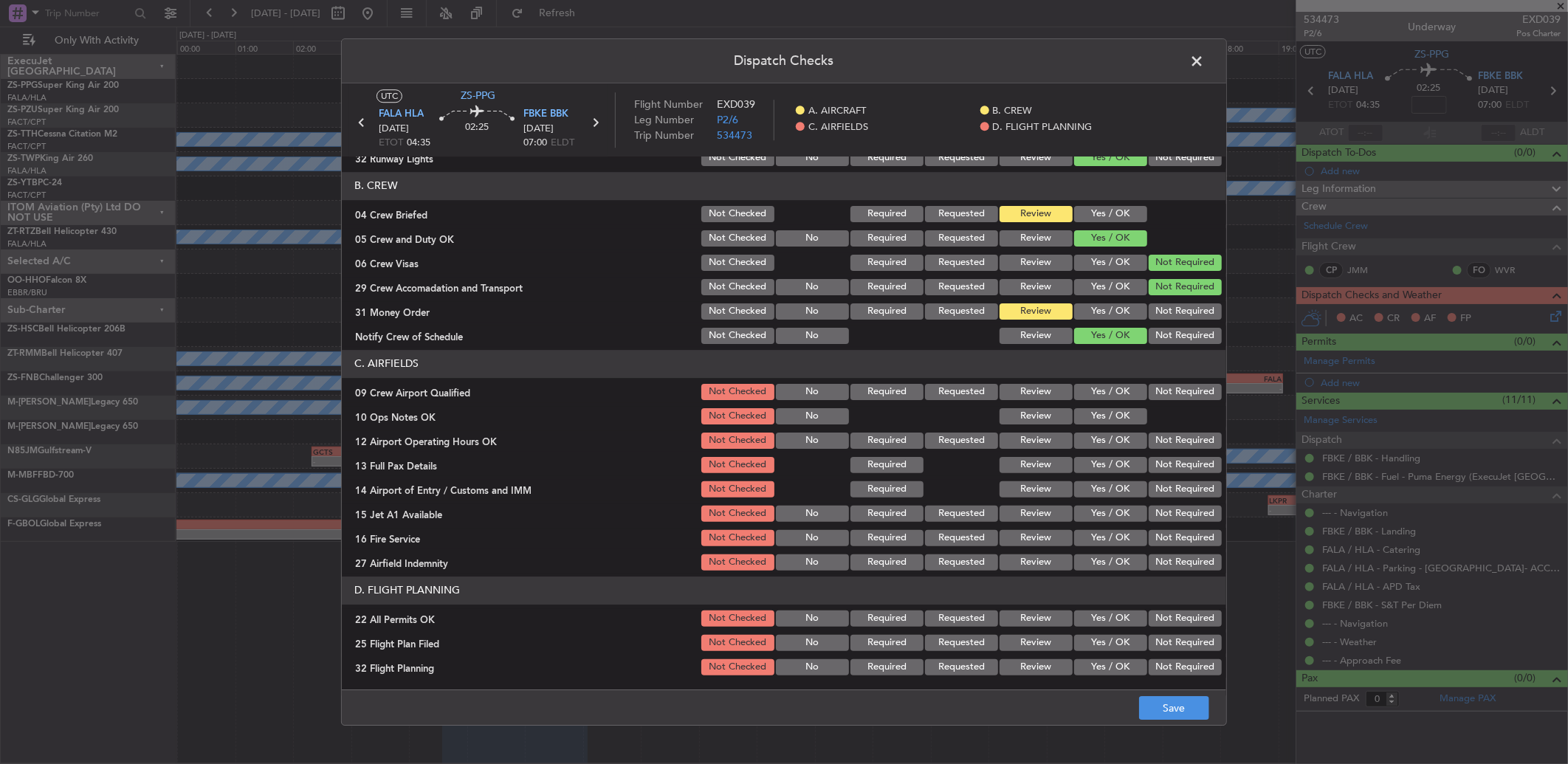
click at [1027, 395] on button "Review" at bounding box center [1036, 392] width 73 height 16
click at [1087, 408] on button "Yes / OK" at bounding box center [1110, 416] width 73 height 16
click at [1091, 434] on button "Yes / OK" at bounding box center [1110, 441] width 73 height 16
click at [1103, 468] on button "Yes / OK" at bounding box center [1110, 465] width 73 height 16
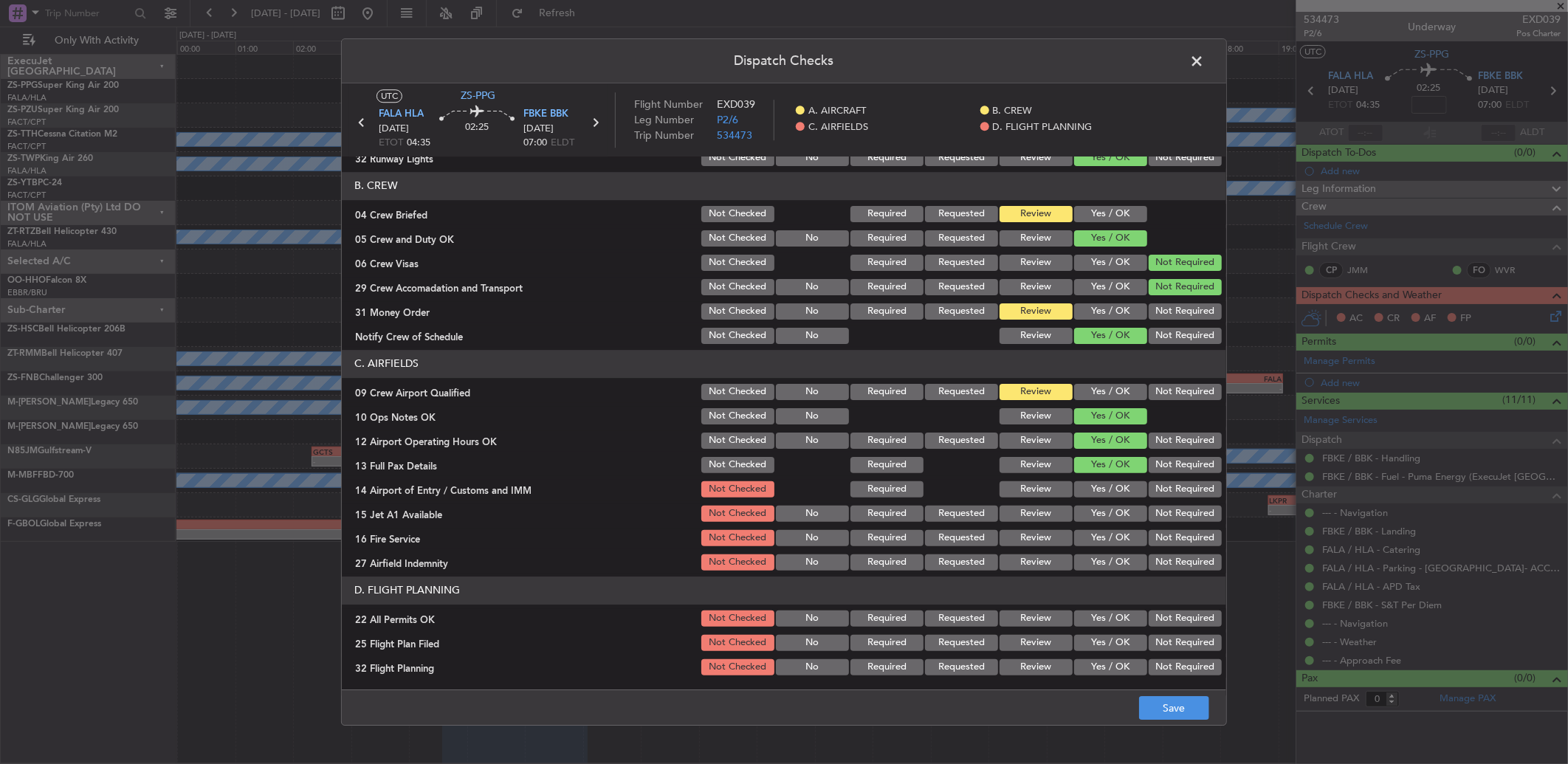
click at [1009, 489] on button "Review" at bounding box center [1036, 489] width 73 height 16
click at [1147, 528] on div "Not Required" at bounding box center [1183, 538] width 75 height 21
click at [1112, 517] on button "Yes / OK" at bounding box center [1110, 514] width 73 height 16
click at [1112, 530] on button "Yes / OK" at bounding box center [1110, 538] width 73 height 16
click at [1148, 563] on button "Not Required" at bounding box center [1184, 563] width 73 height 16
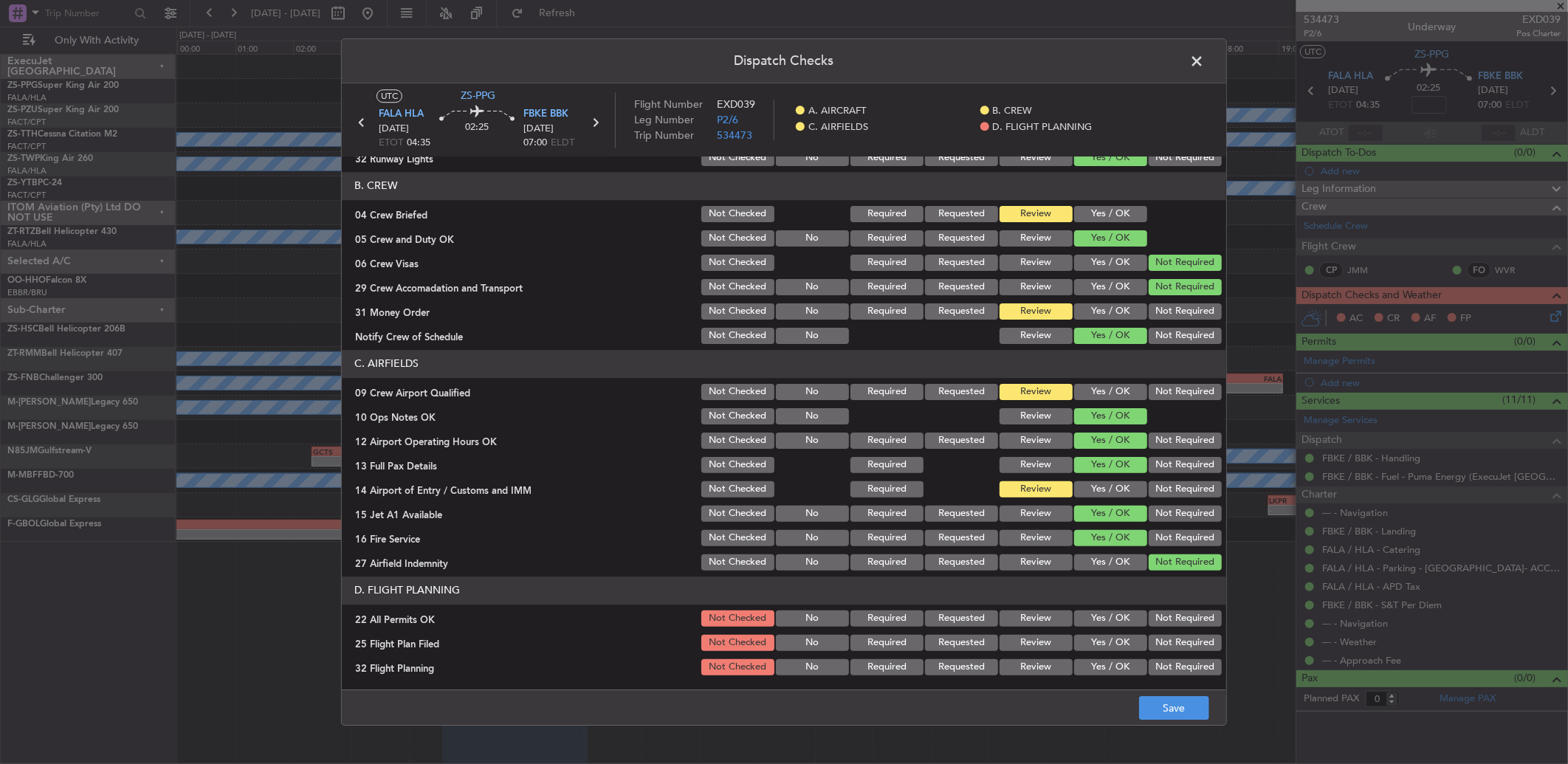
click at [1156, 602] on header "D. FLIGHT PLANNING" at bounding box center [784, 590] width 884 height 28
click at [1156, 619] on button "Not Required" at bounding box center [1184, 619] width 73 height 16
click at [1008, 650] on div "Review" at bounding box center [1034, 642] width 75 height 21
click at [1019, 642] on button "Review" at bounding box center [1036, 643] width 73 height 16
click at [1019, 654] on section "D. FLIGHT PLANNING 22 All Permits OK Not Checked No Required Requested Review Y…" at bounding box center [784, 627] width 884 height 101
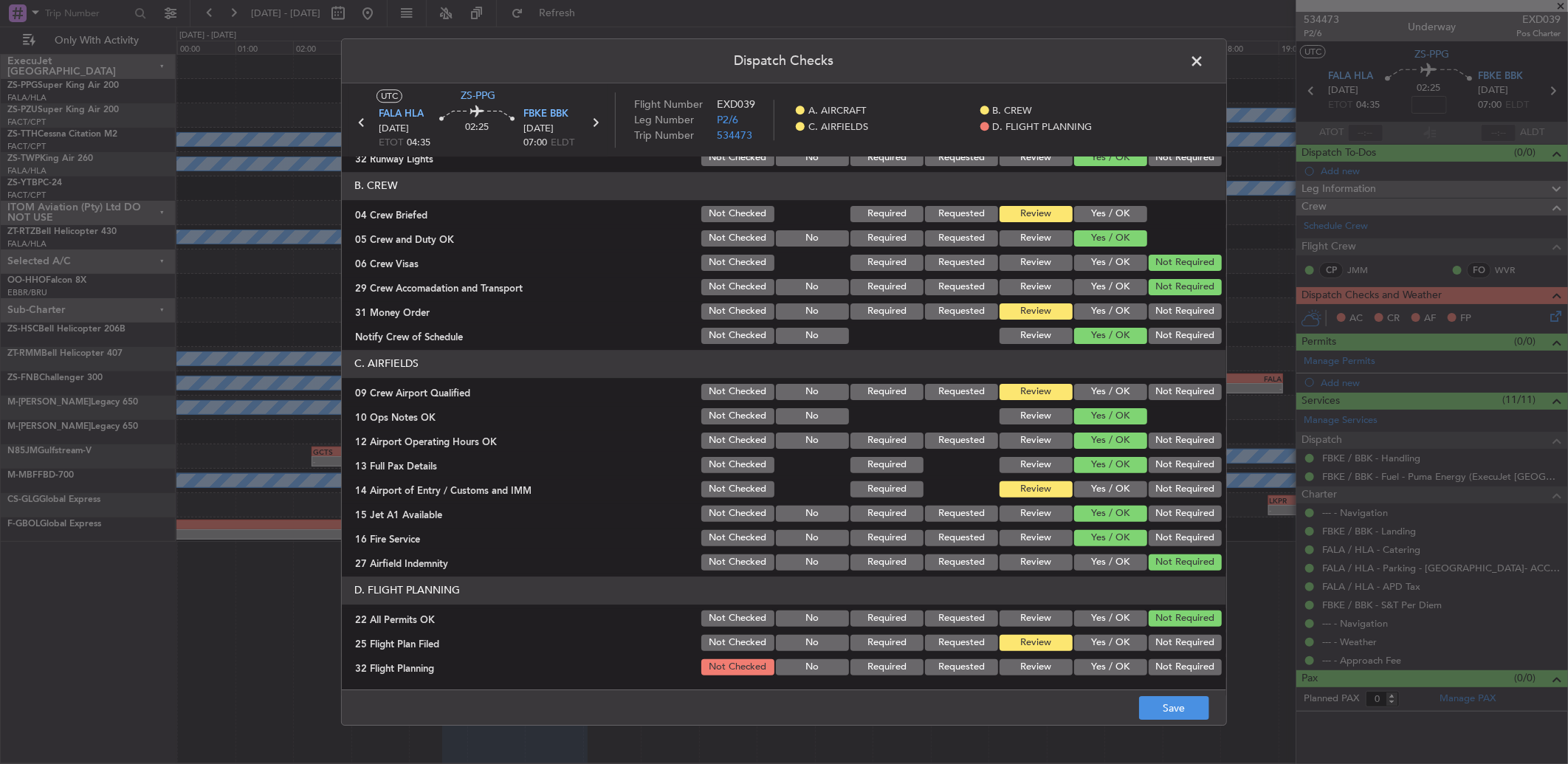
click at [1048, 674] on button "Review" at bounding box center [1036, 668] width 73 height 16
click at [1147, 707] on button "Save" at bounding box center [1174, 708] width 70 height 23
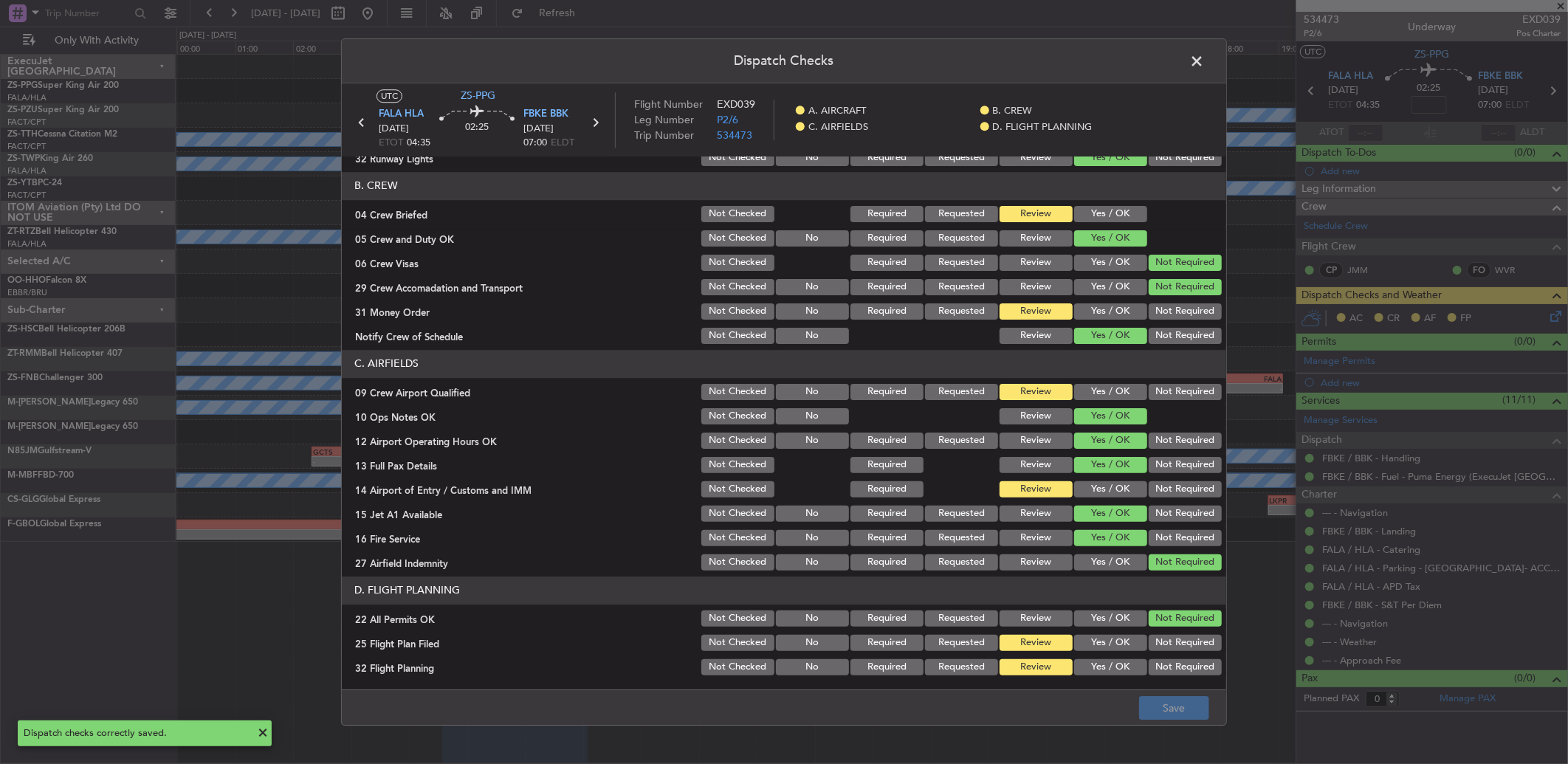
click at [1204, 67] on span at bounding box center [1204, 65] width 0 height 30
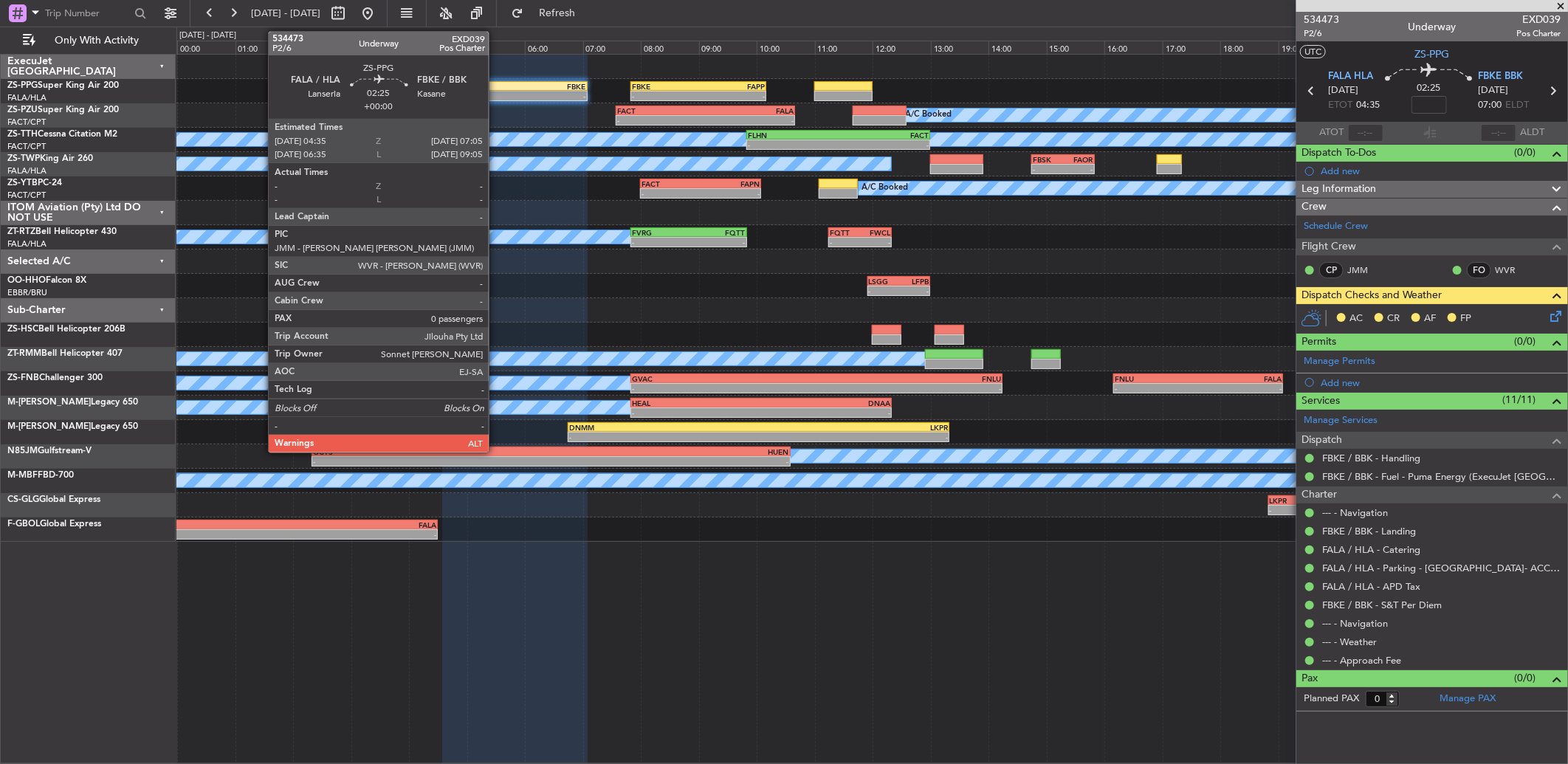
click at [496, 79] on div "- - FALA 04:35 Z FBKE 07:05 Z - - FBKE 07:50 Z FAPP 10:10 Z" at bounding box center [872, 91] width 1391 height 24
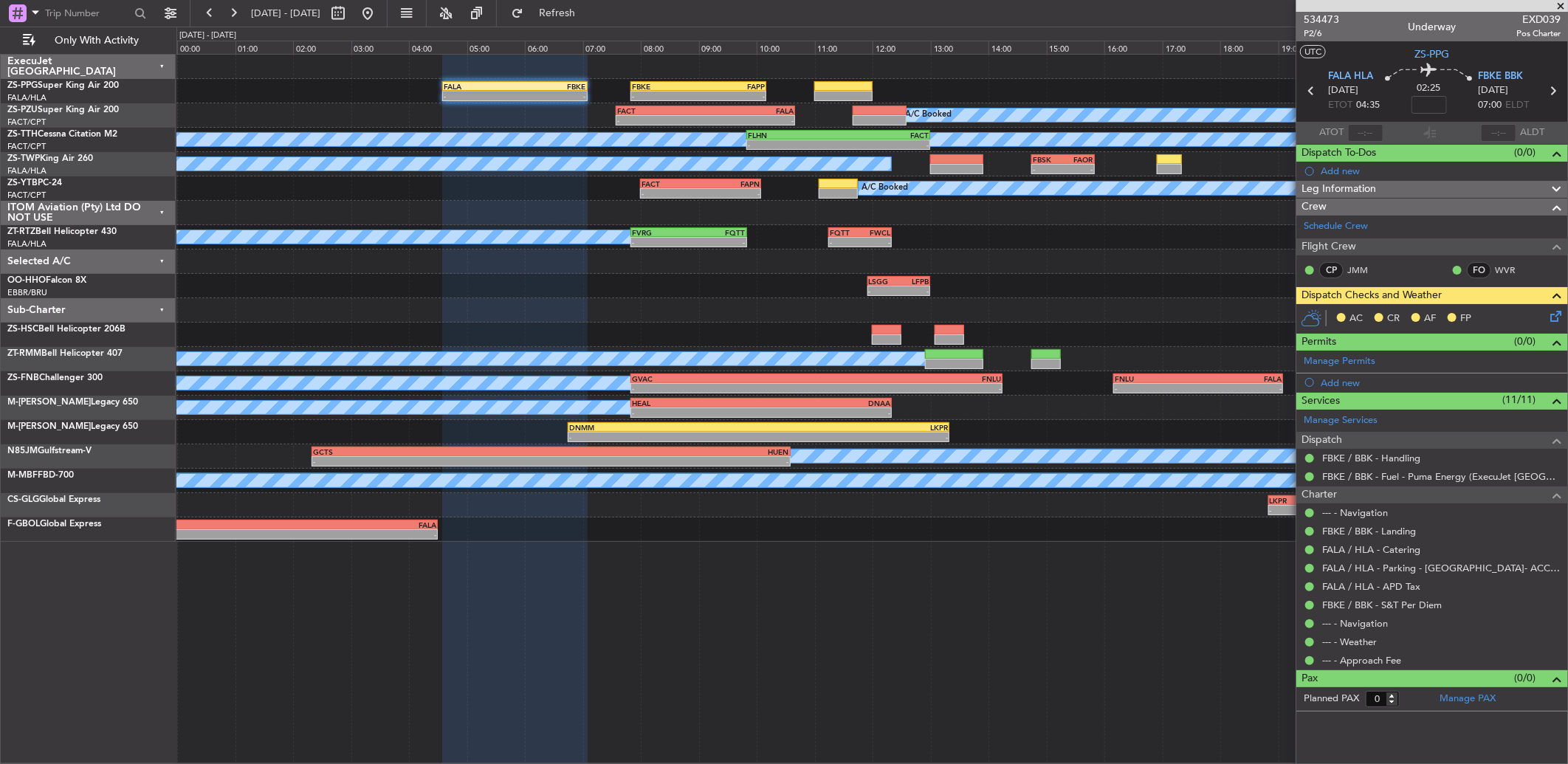
click at [496, 79] on div "- - FALA 04:35 Z FBKE 07:05 Z - - FBKE 07:50 Z FAPP 10:10 Z" at bounding box center [872, 91] width 1391 height 24
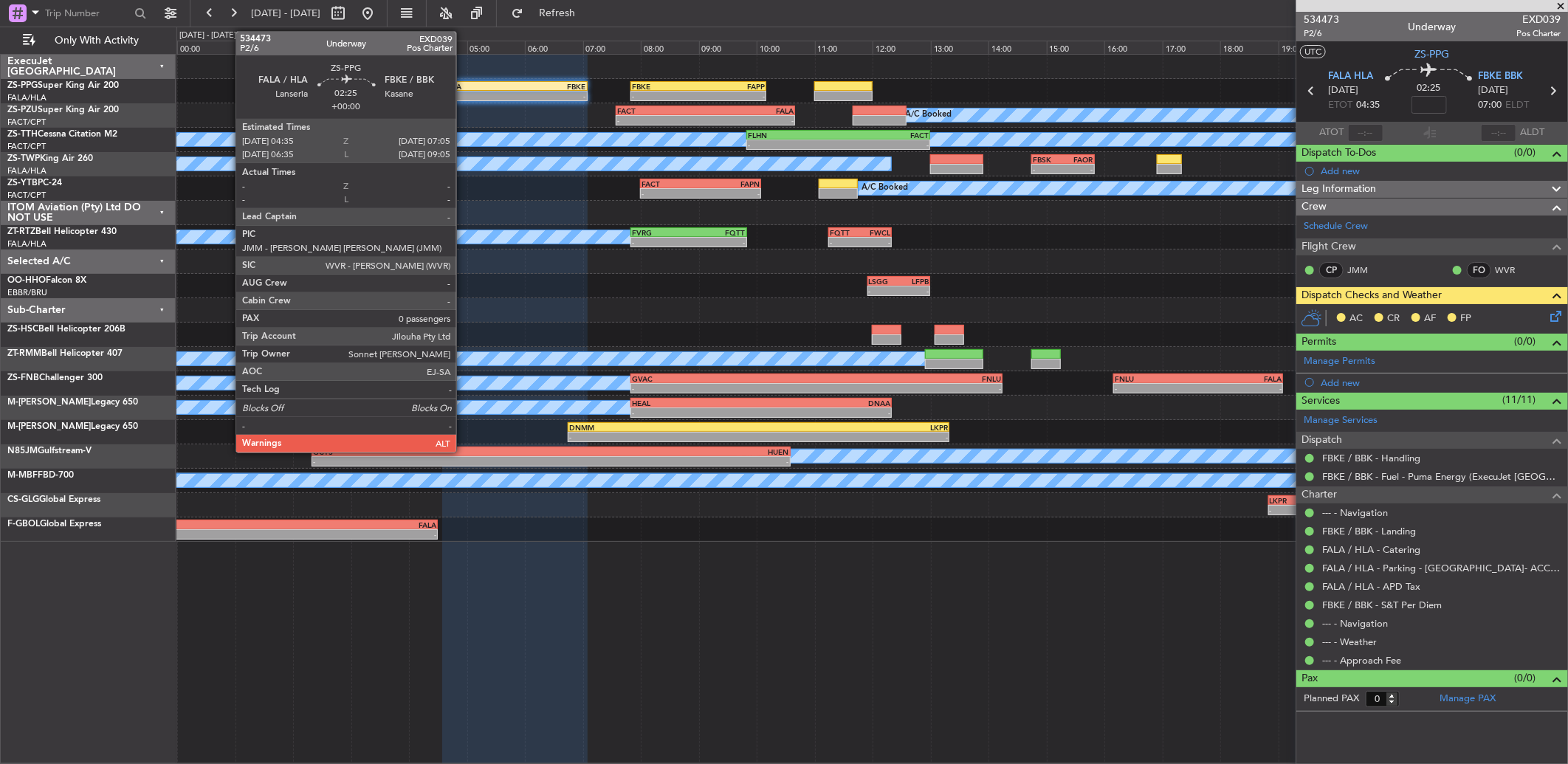
click at [464, 96] on div "-" at bounding box center [479, 96] width 71 height 9
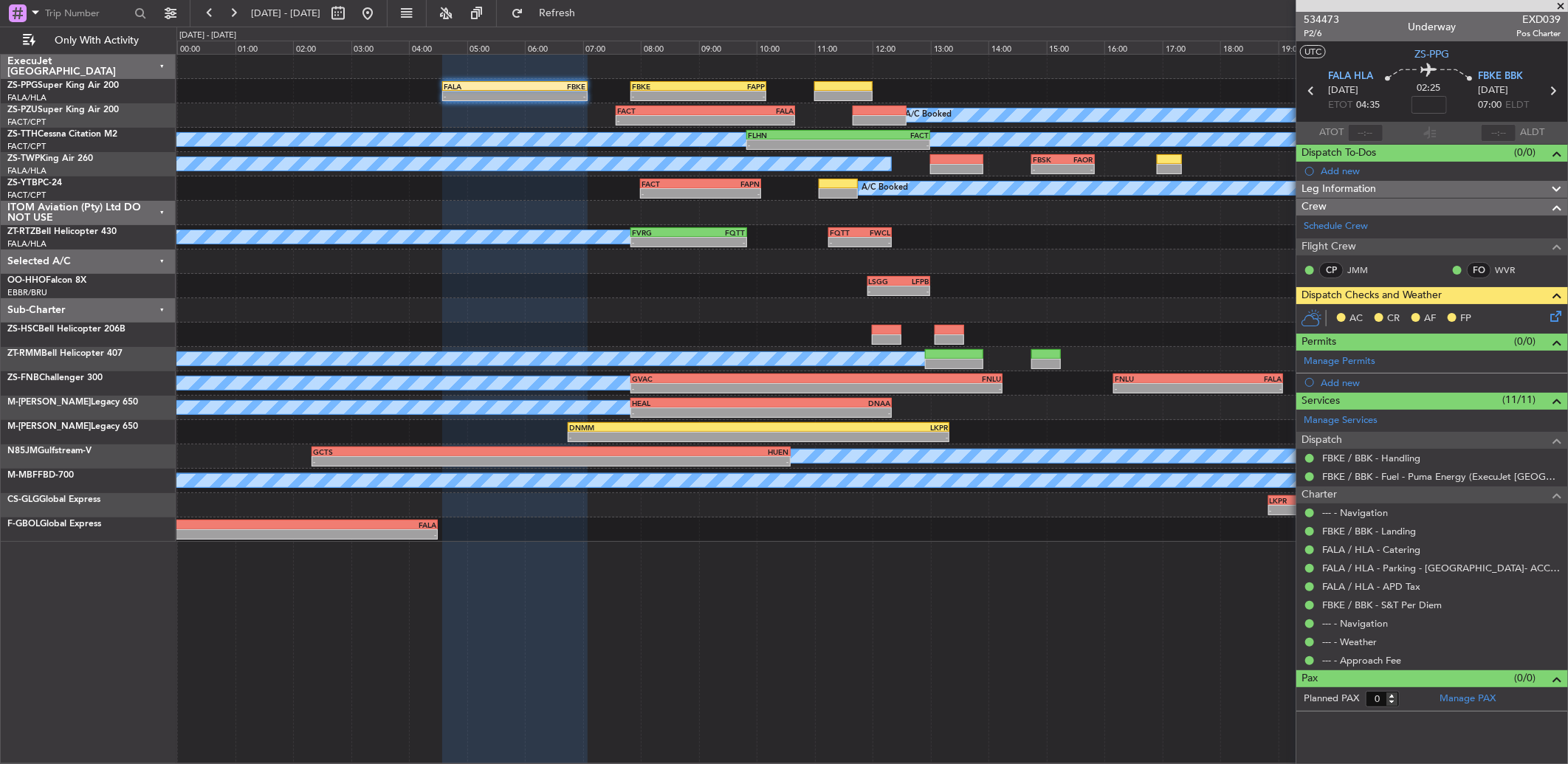
click at [1551, 315] on icon at bounding box center [1553, 314] width 12 height 12
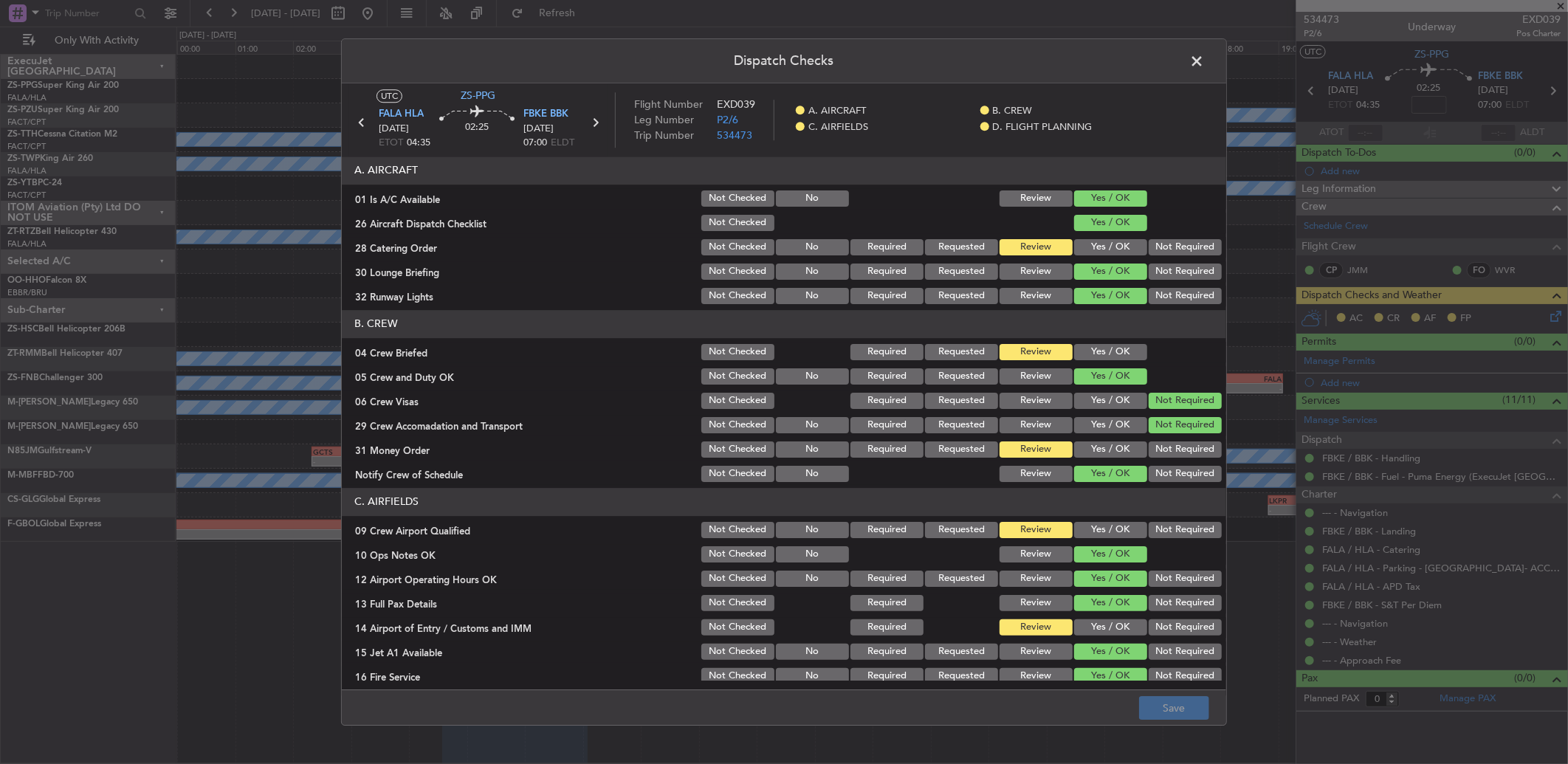
click at [1088, 444] on button "Yes / OK" at bounding box center [1110, 450] width 73 height 16
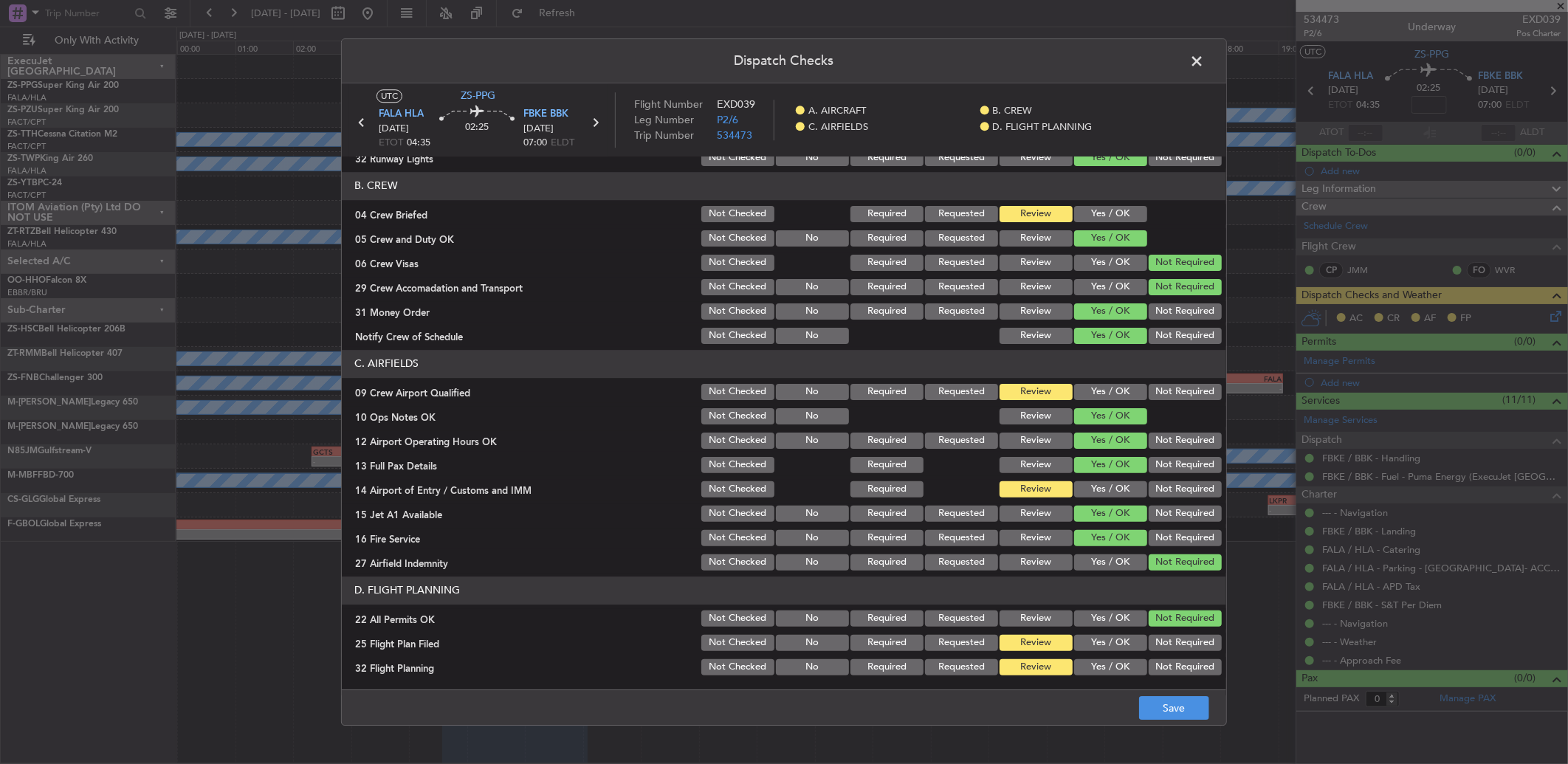
click at [1113, 387] on button "Yes / OK" at bounding box center [1110, 392] width 73 height 16
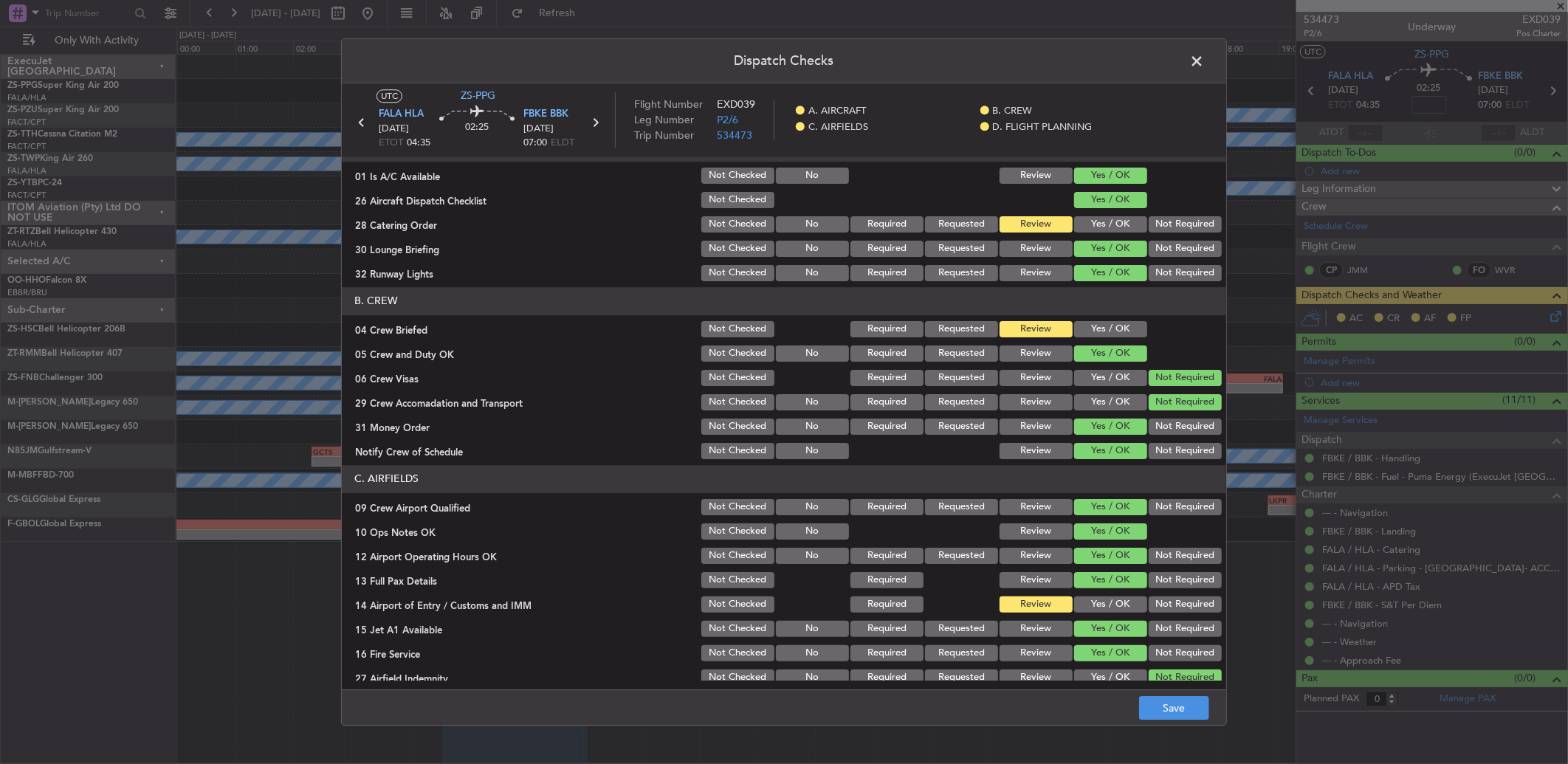
scroll to position [0, 0]
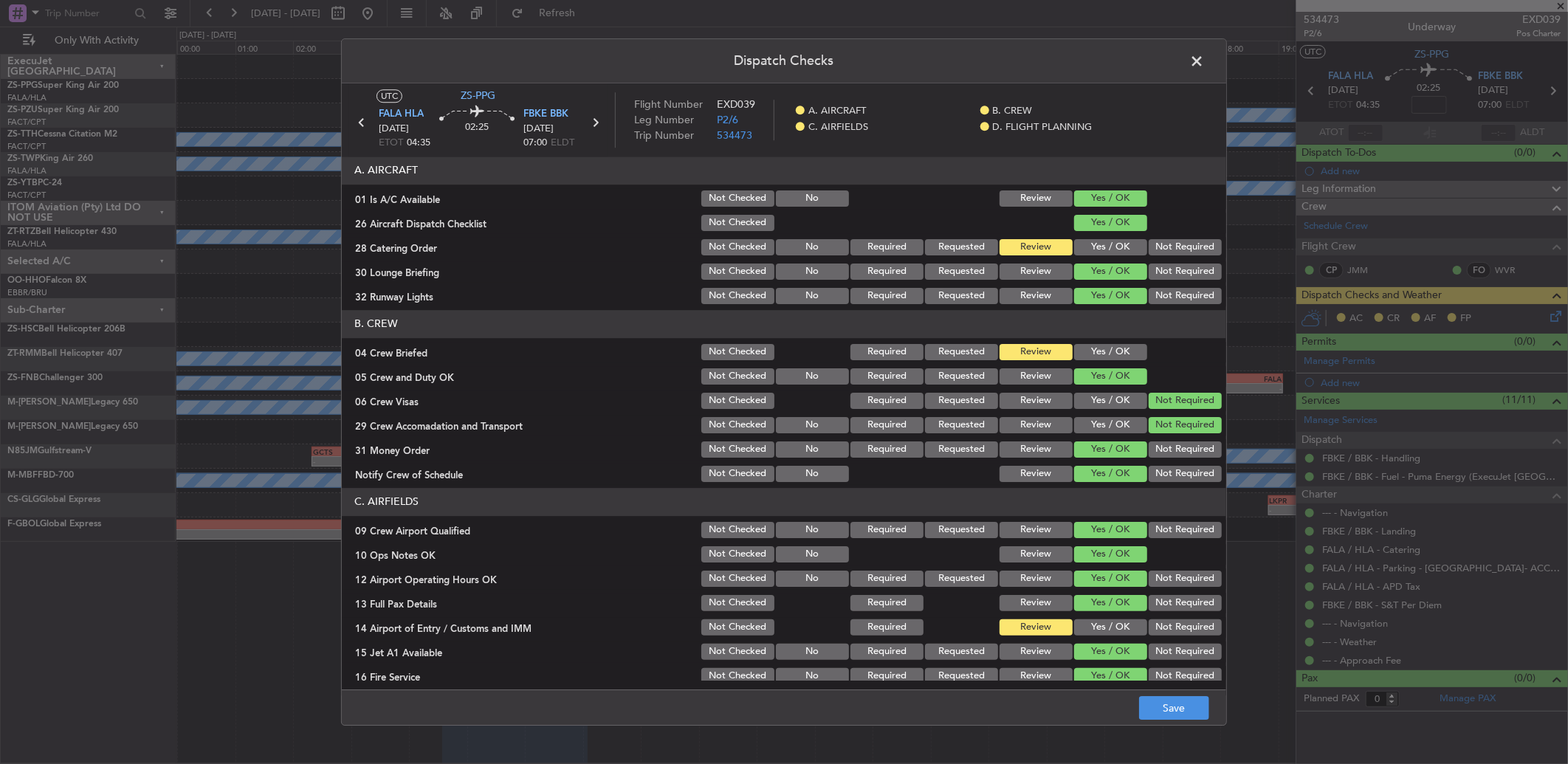
click at [1204, 61] on span at bounding box center [1204, 65] width 0 height 30
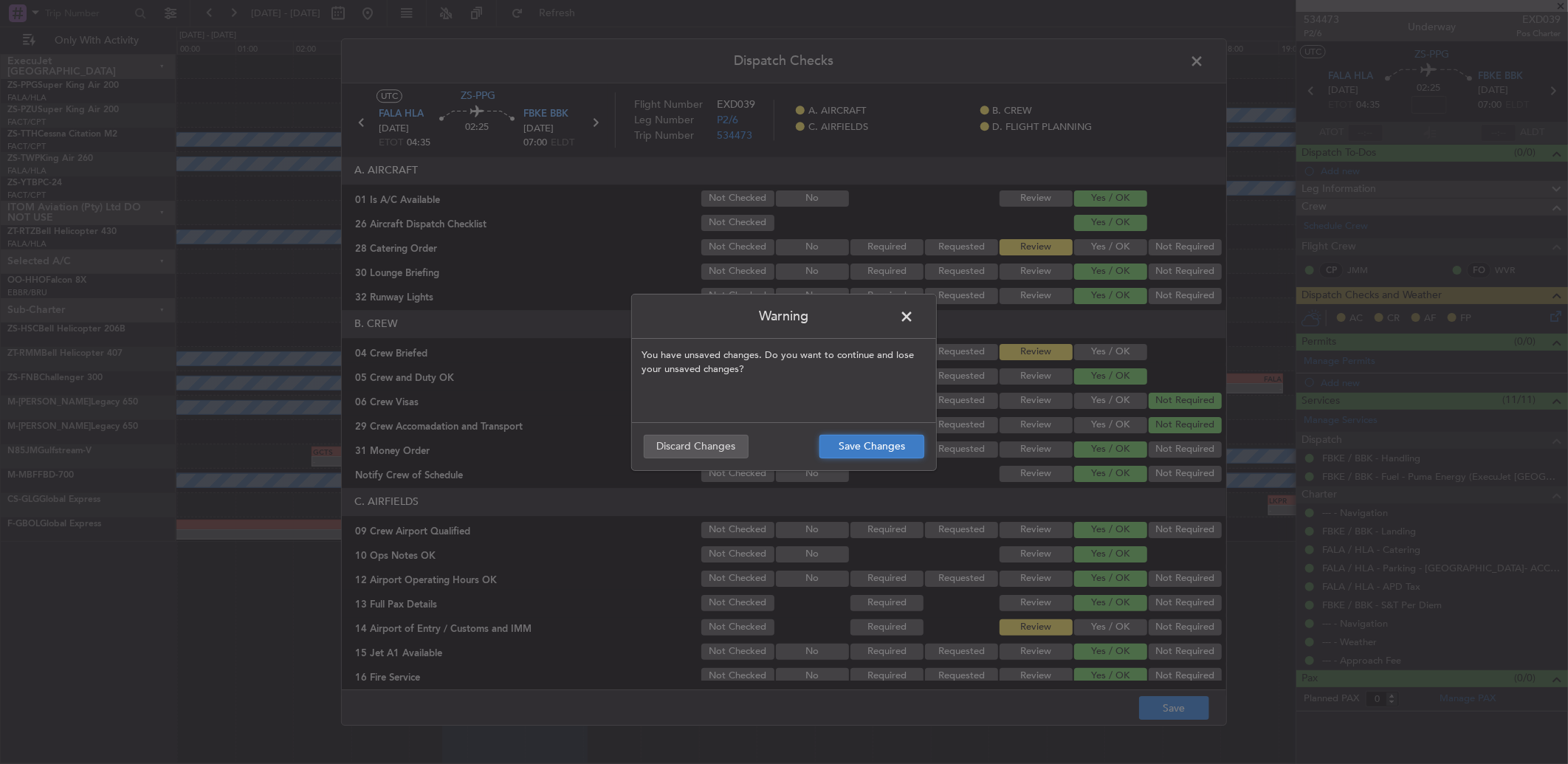
click at [847, 448] on button "Save Changes" at bounding box center [872, 447] width 104 height 23
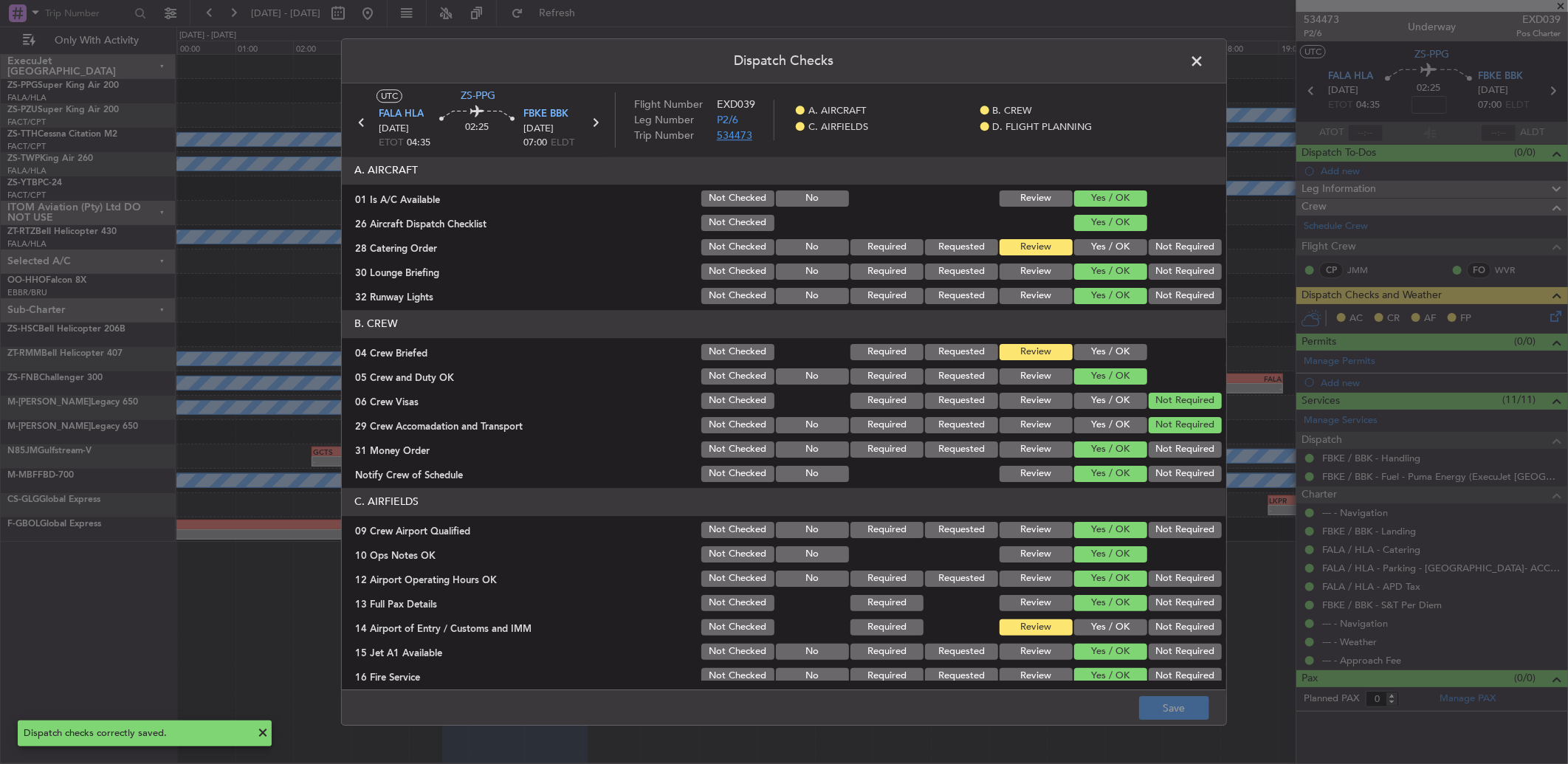
click at [730, 135] on span "534473" at bounding box center [734, 136] width 35 height 14
click at [1189, 42] on header "Dispatch Checks" at bounding box center [784, 60] width 884 height 44
click at [1204, 59] on span at bounding box center [1204, 65] width 0 height 30
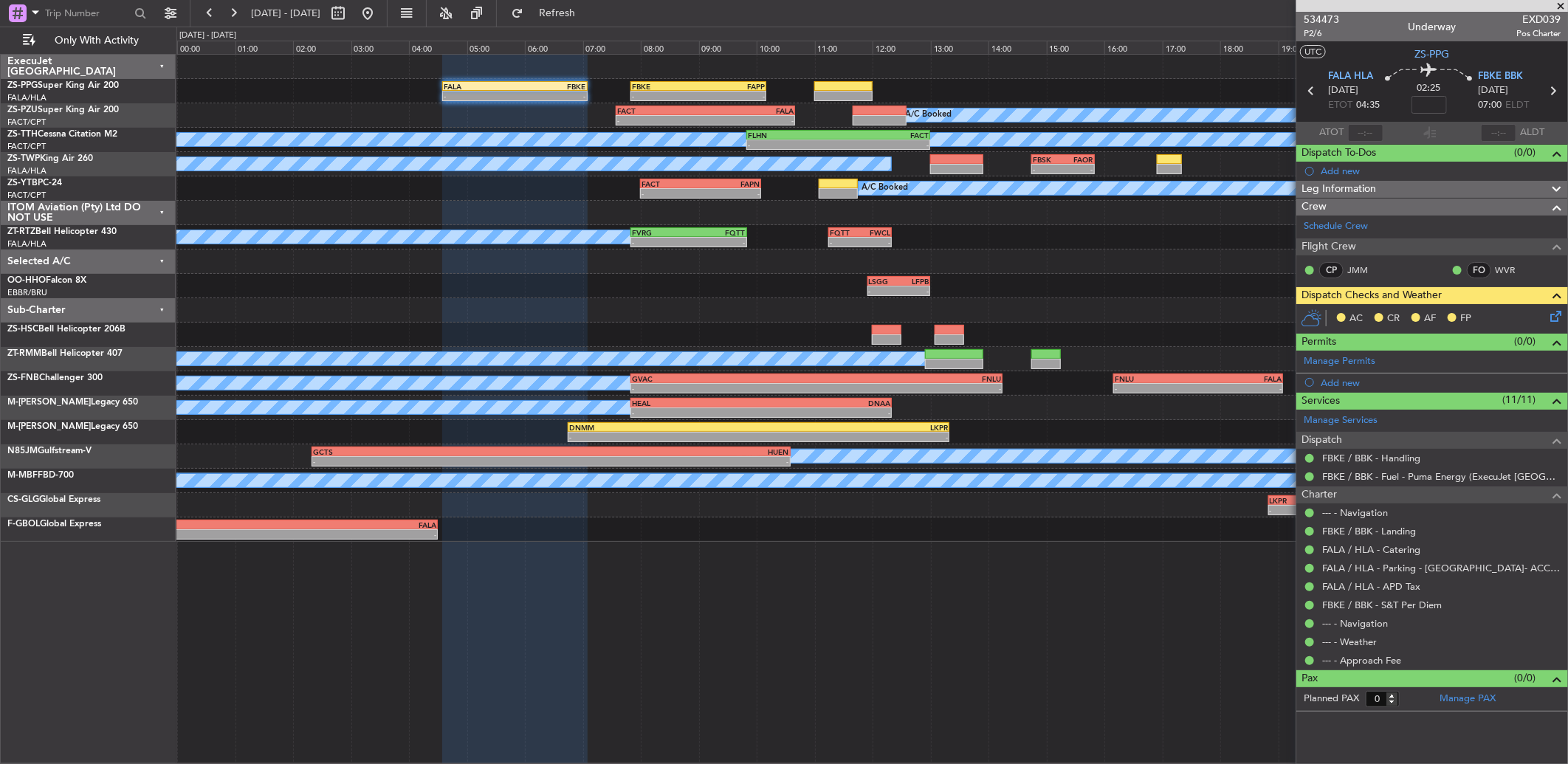
click at [1555, 320] on icon at bounding box center [1553, 314] width 12 height 12
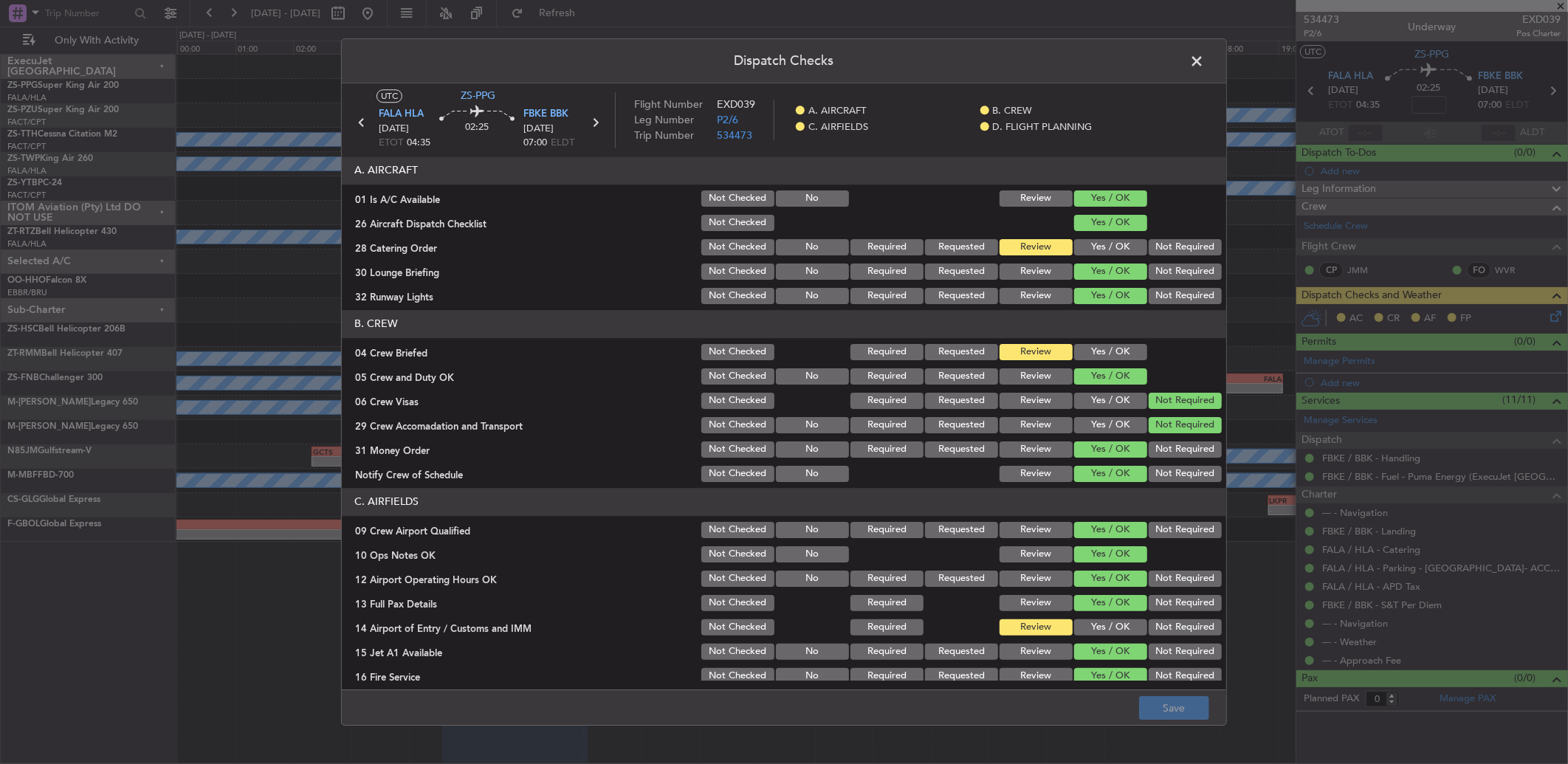
click at [1109, 253] on button "Yes / OK" at bounding box center [1110, 248] width 73 height 16
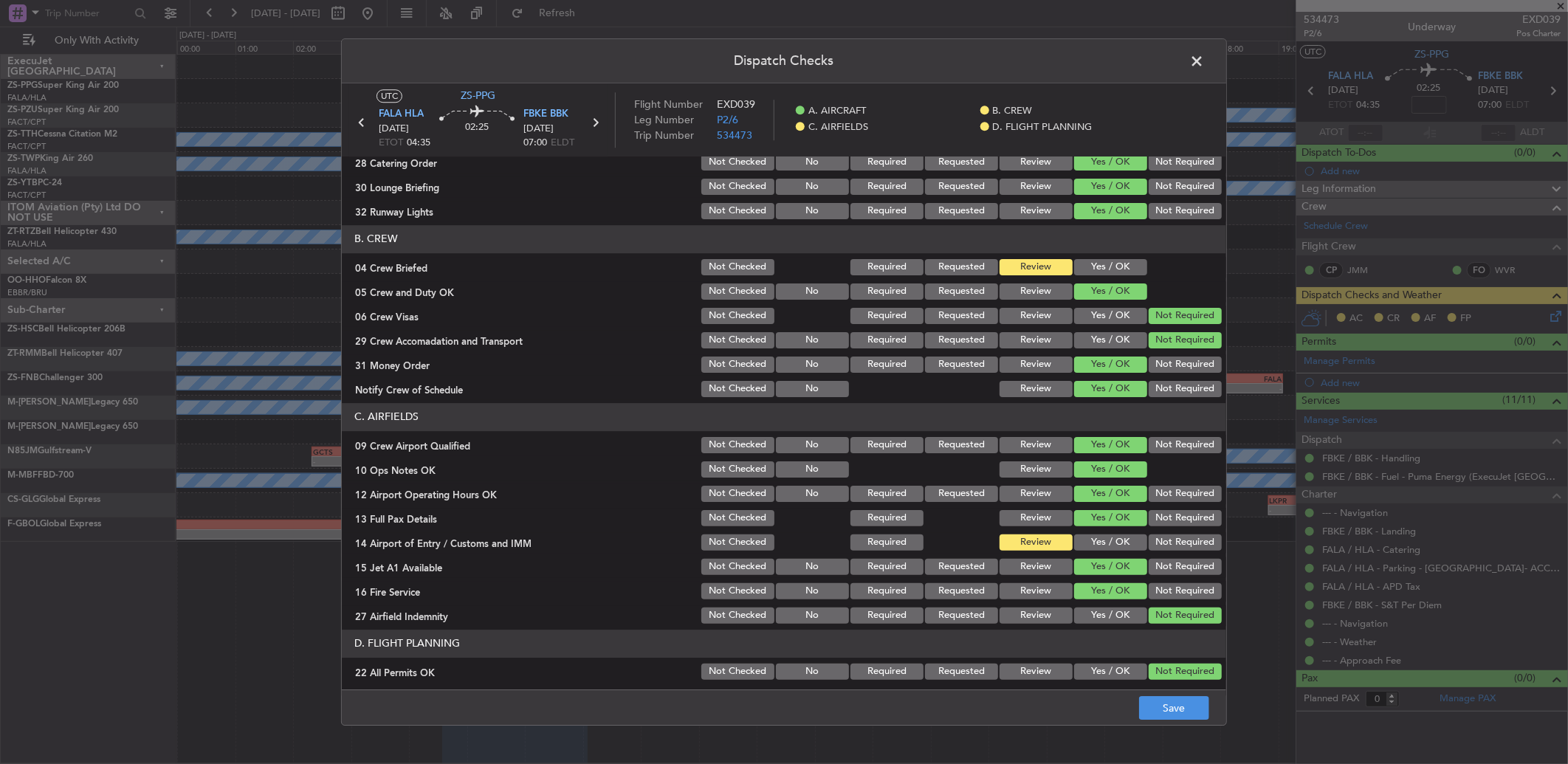
scroll to position [138, 0]
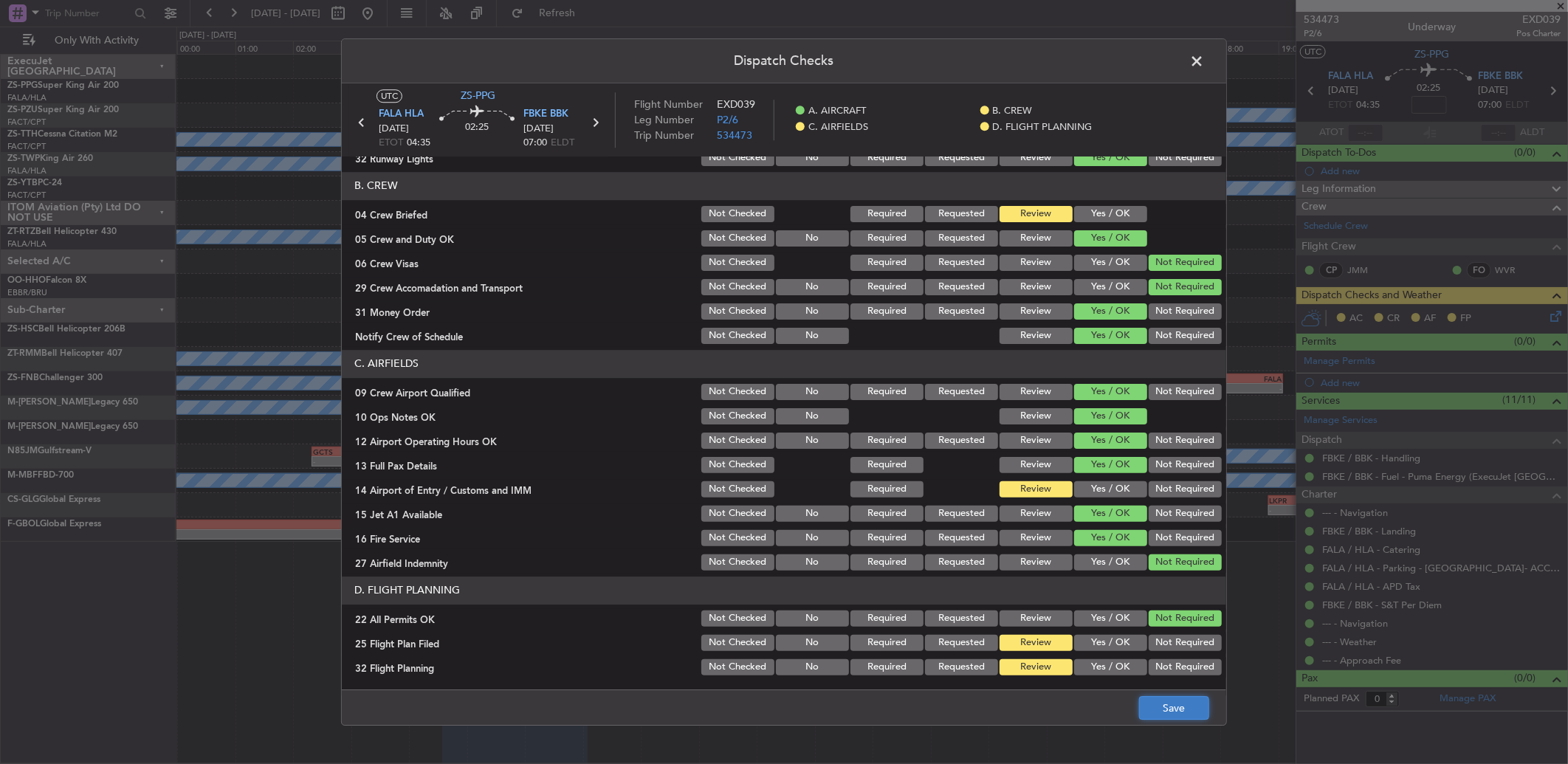
click at [1177, 716] on button "Save" at bounding box center [1174, 708] width 70 height 23
click at [1078, 495] on button "Yes / OK" at bounding box center [1110, 489] width 73 height 16
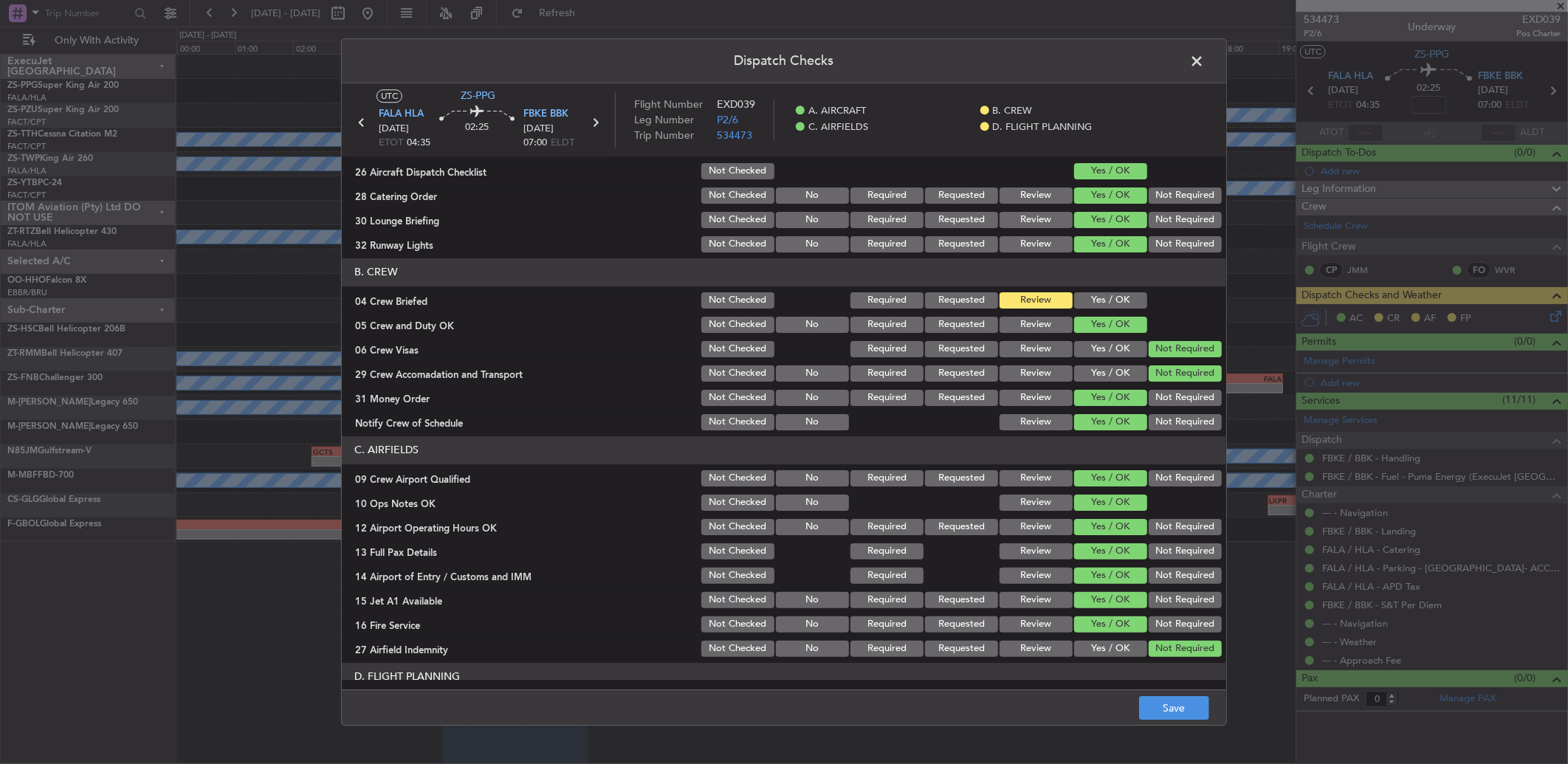
scroll to position [0, 0]
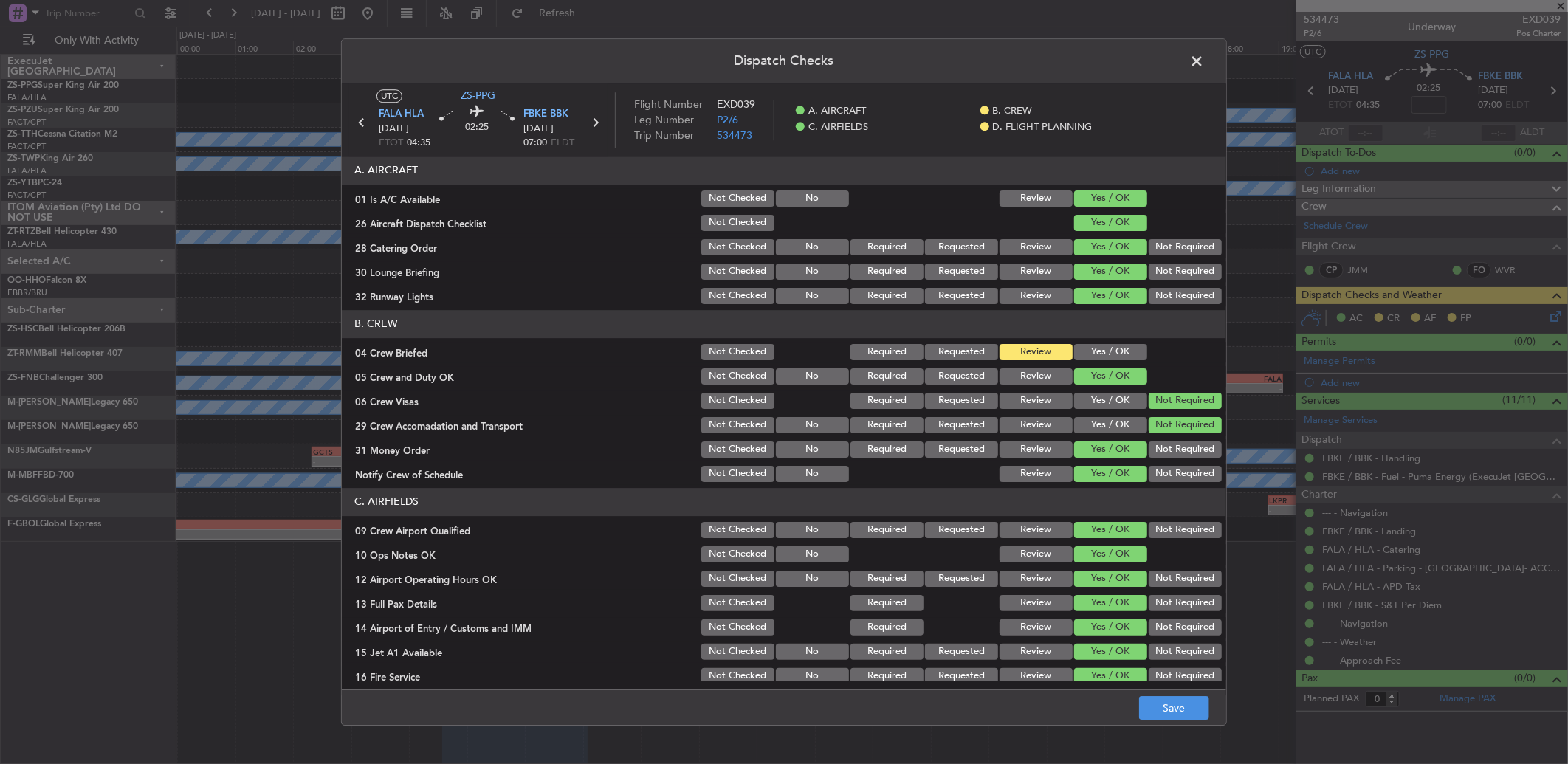
click at [1204, 57] on span at bounding box center [1204, 65] width 0 height 30
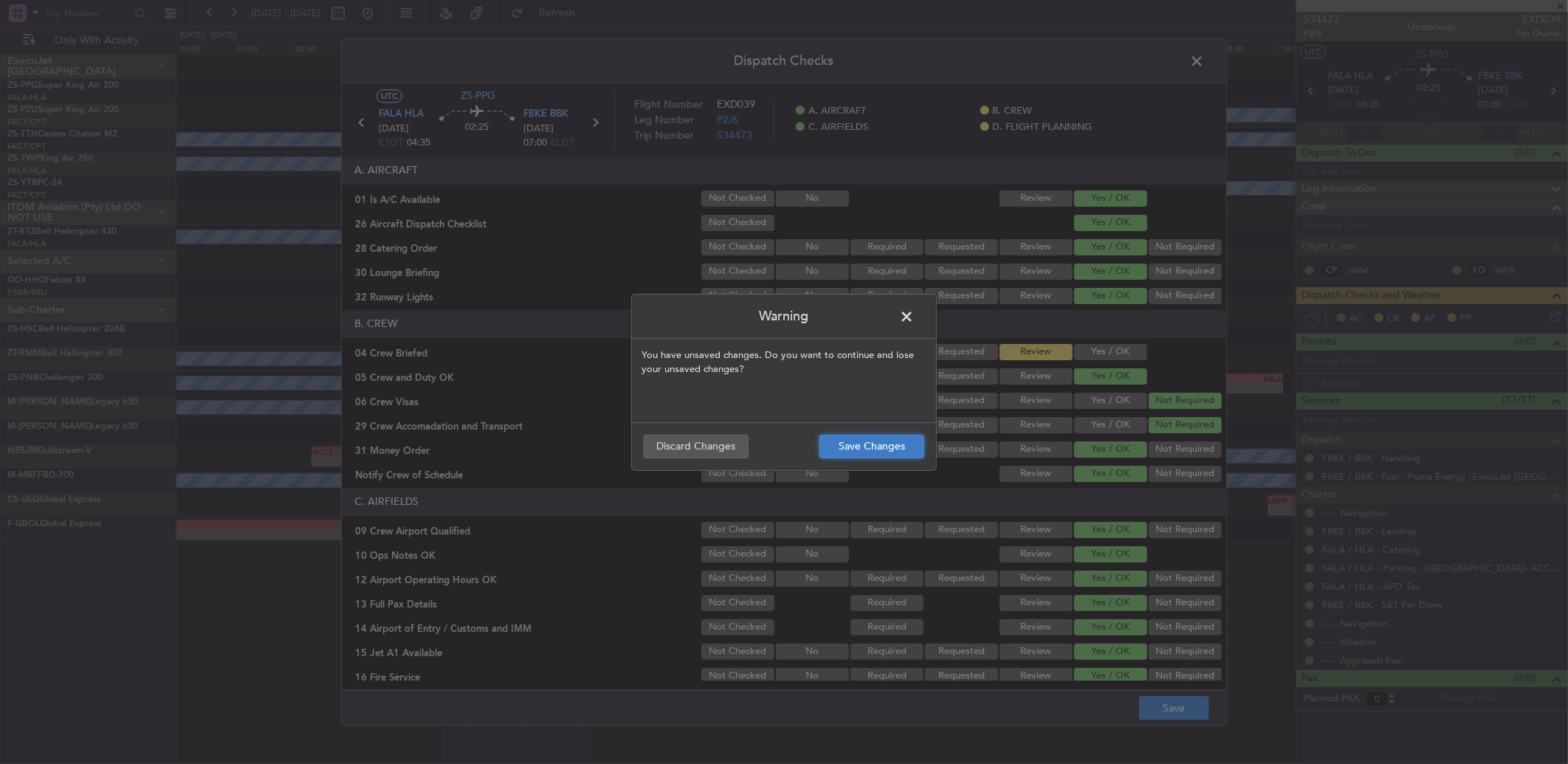
click at [868, 448] on button "Save Changes" at bounding box center [872, 447] width 104 height 23
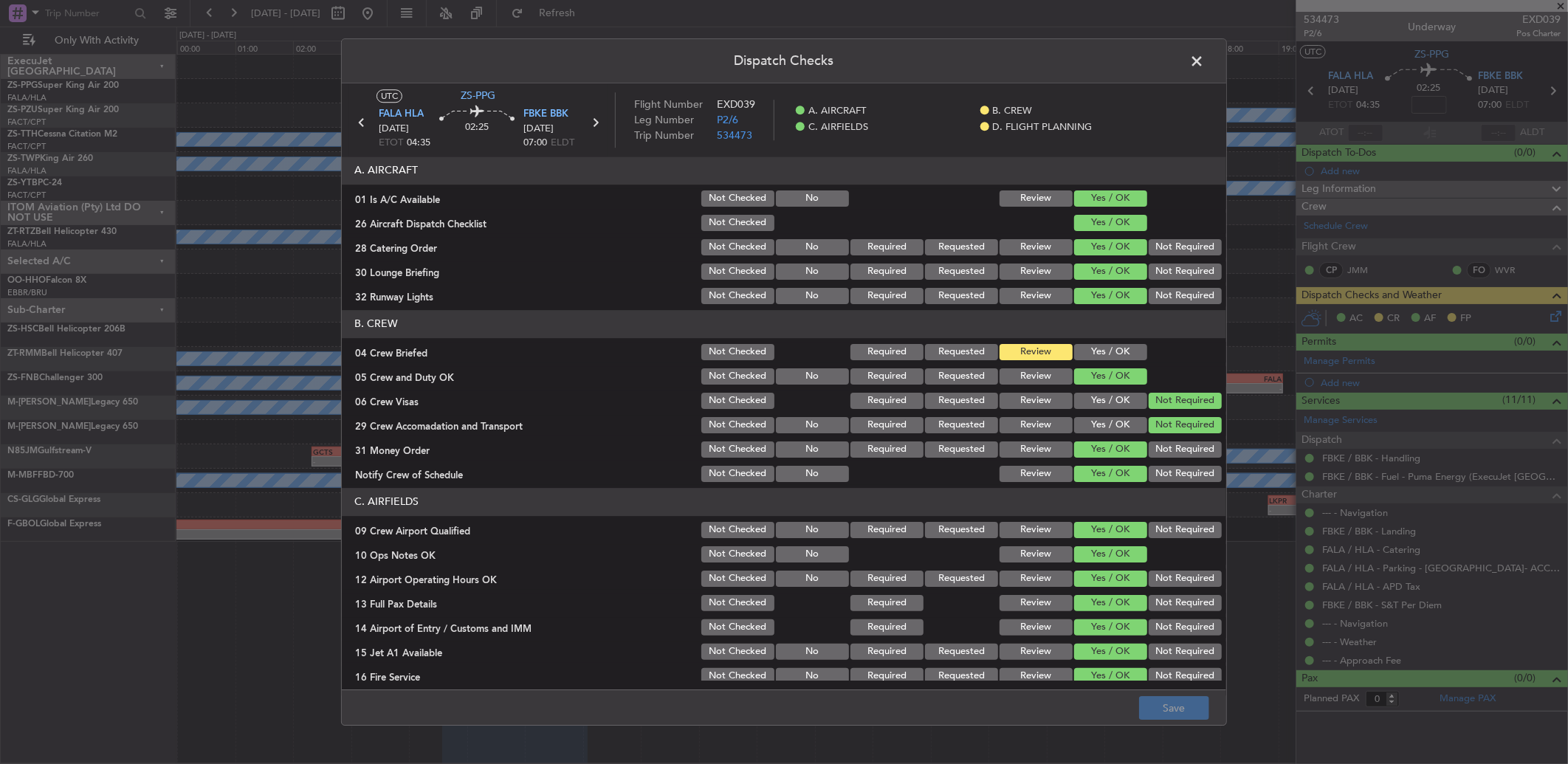
click at [1204, 53] on span at bounding box center [1204, 65] width 0 height 30
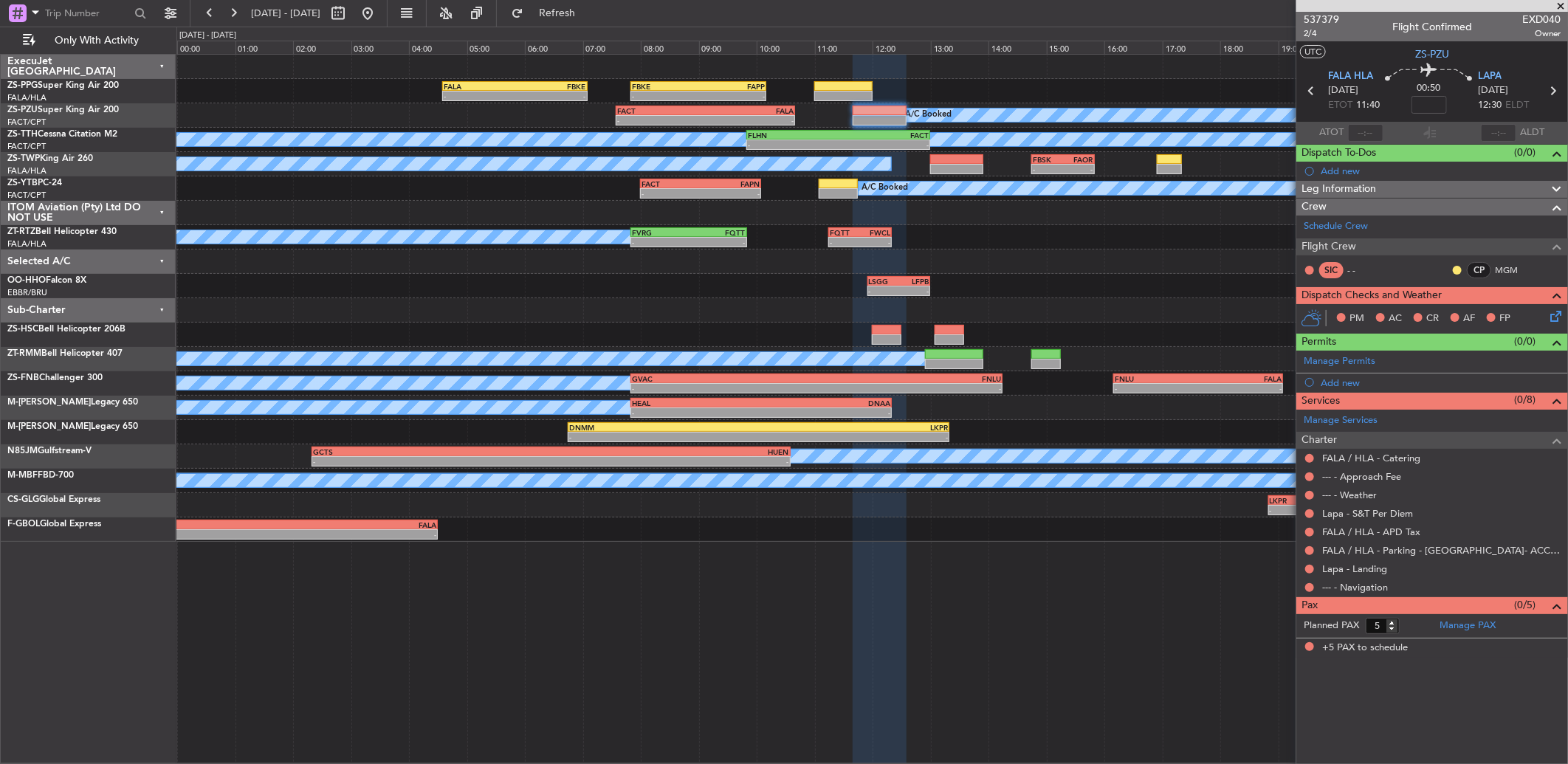
click at [1303, 588] on nimbus-traffic-light at bounding box center [1309, 587] width 12 height 12
click at [1309, 587] on button at bounding box center [1310, 588] width 9 height 9
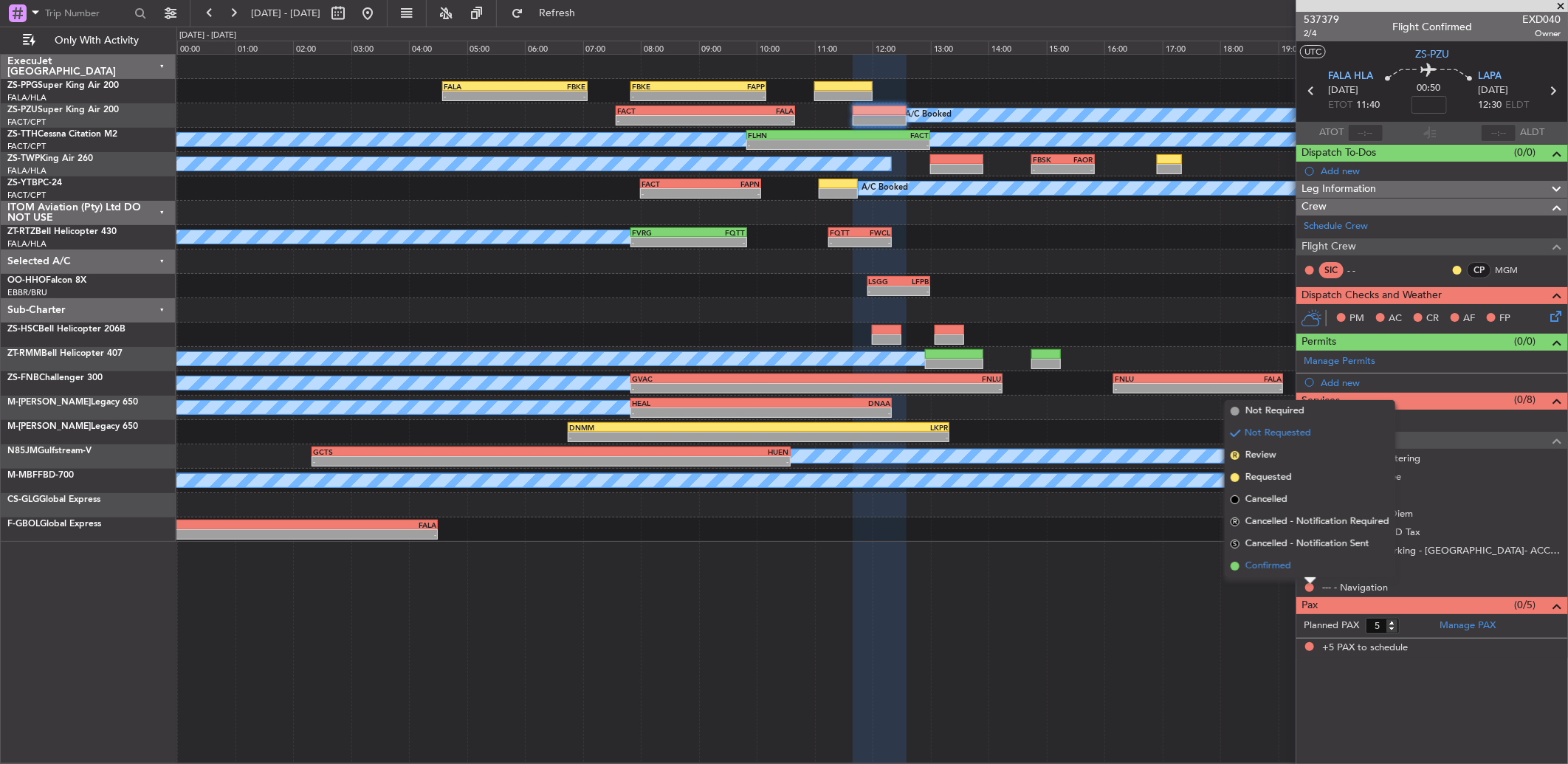
click at [1301, 569] on li "Confirmed" at bounding box center [1310, 566] width 170 height 23
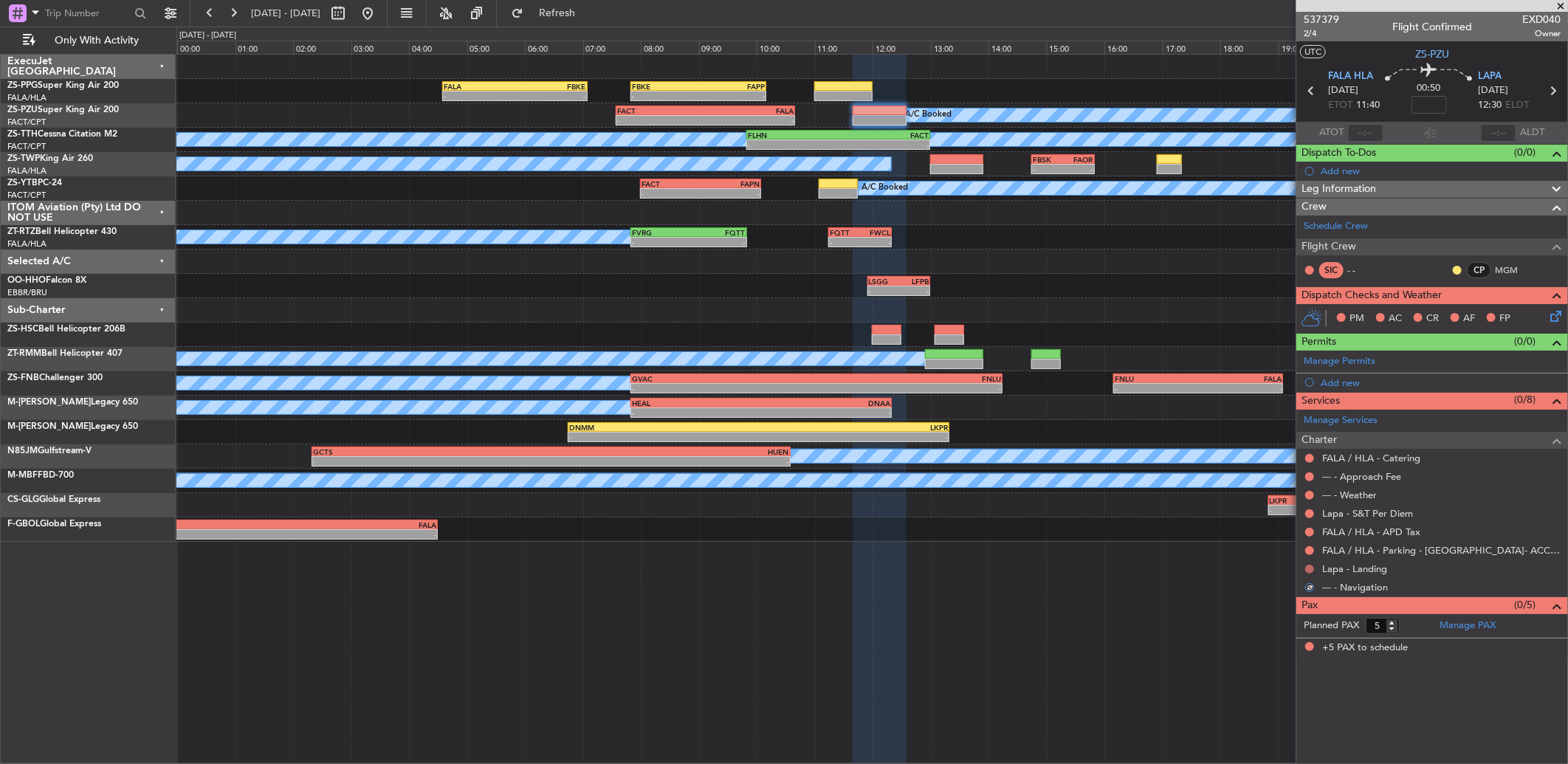
click at [1307, 569] on button at bounding box center [1310, 569] width 9 height 9
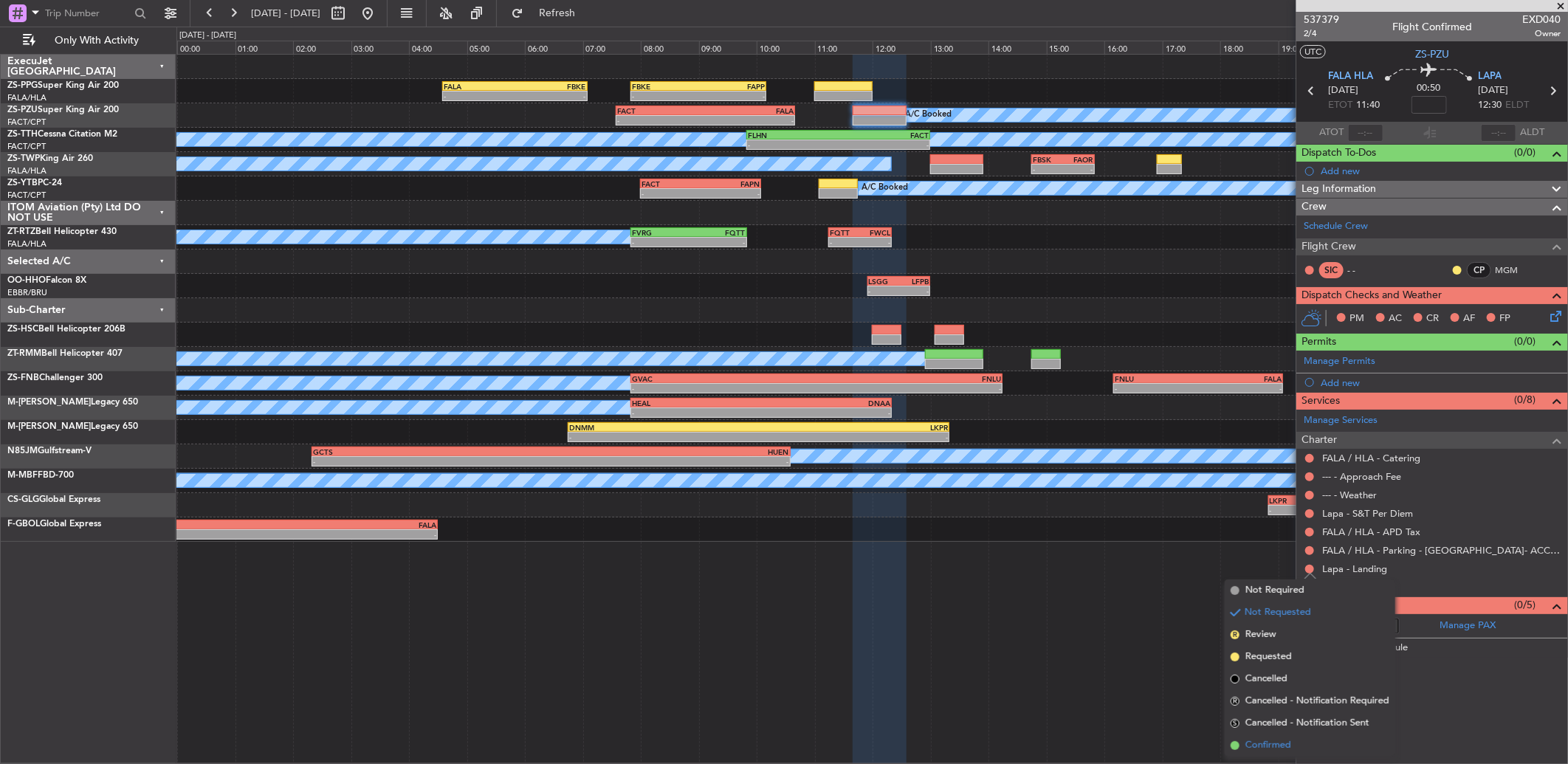
click at [1283, 737] on li "Confirmed" at bounding box center [1310, 746] width 170 height 23
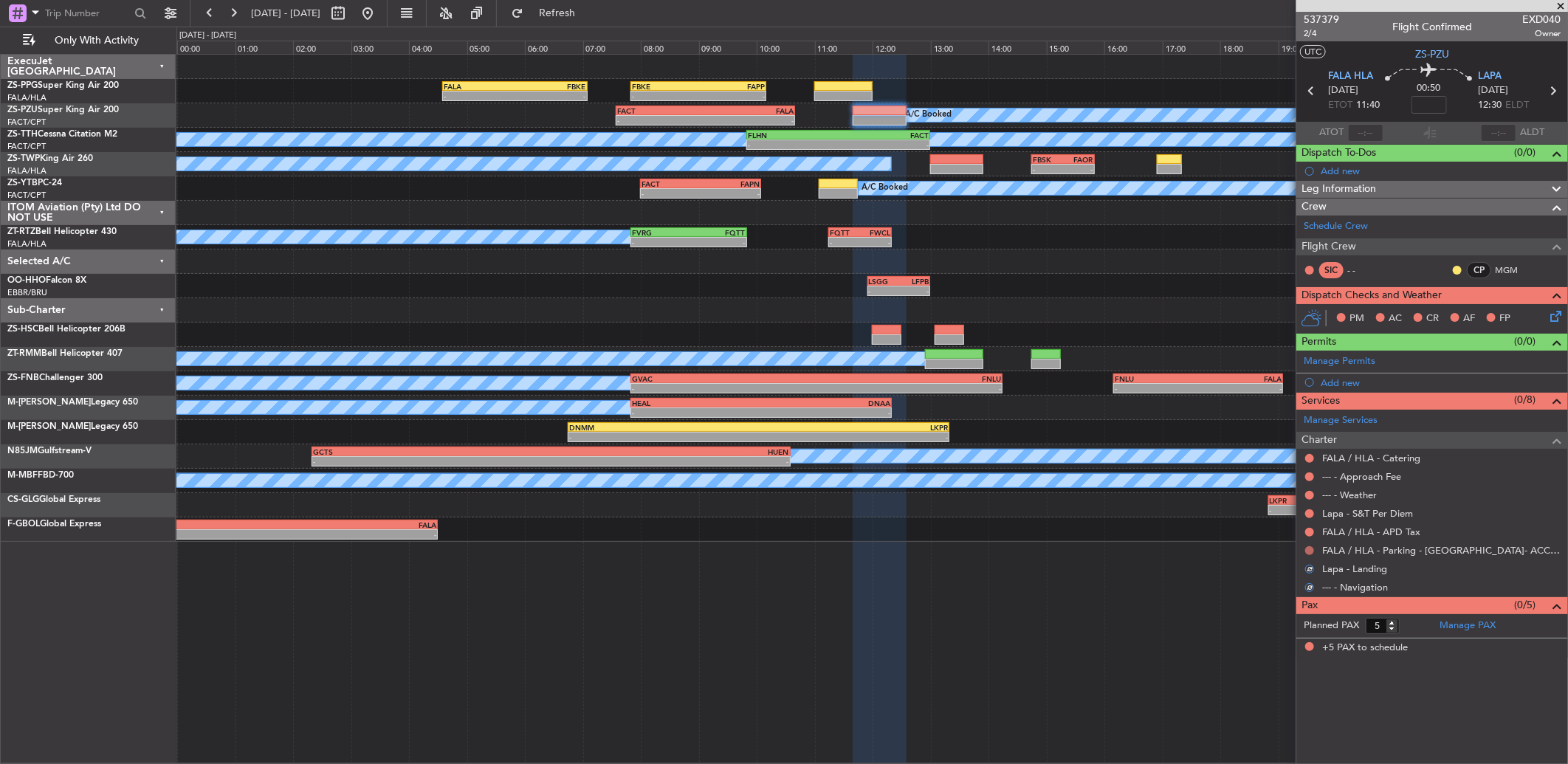
click at [1305, 550] on button at bounding box center [1310, 551] width 9 height 9
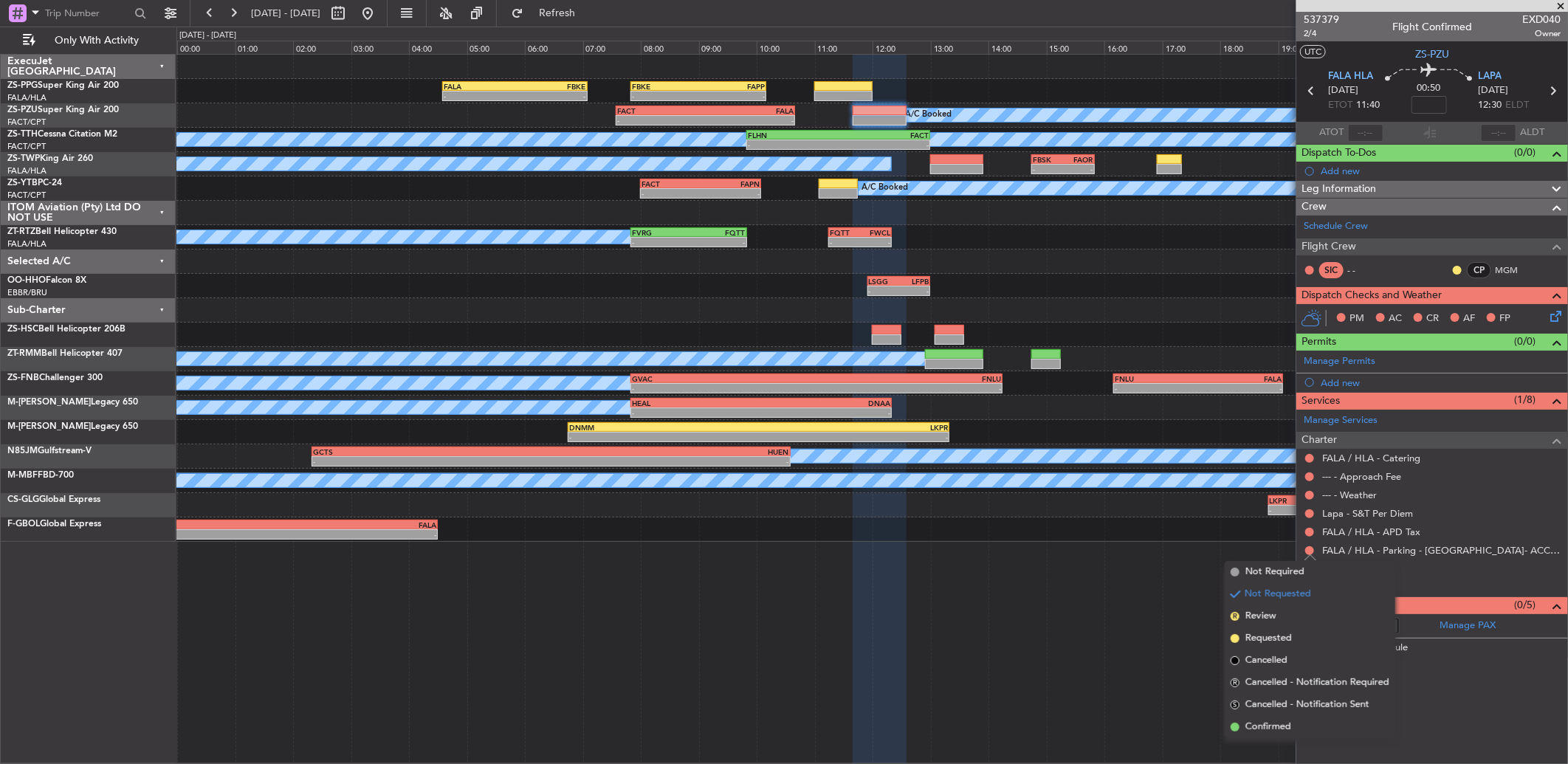
click at [1283, 728] on span "Confirmed" at bounding box center [1268, 727] width 46 height 14
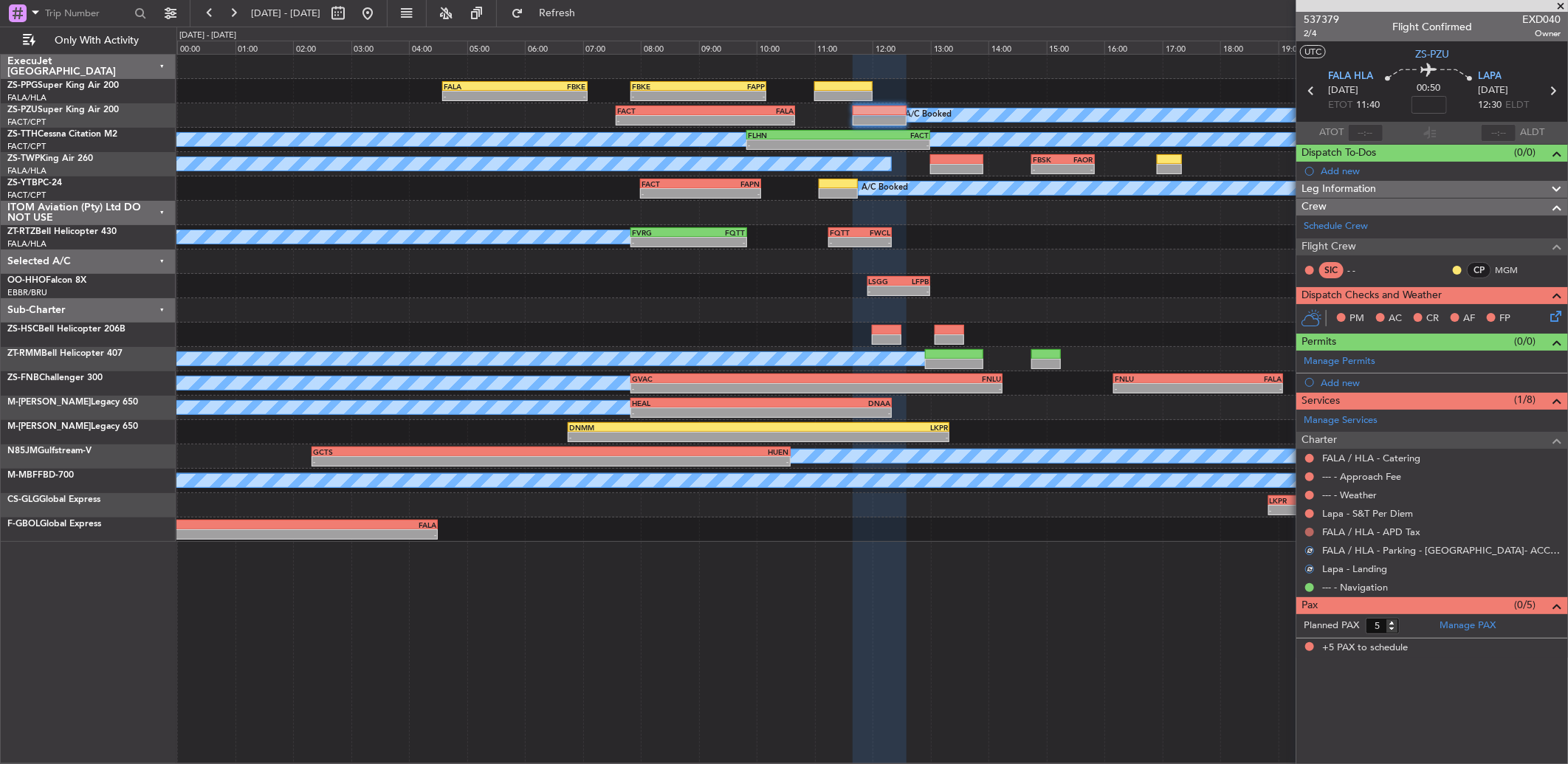
click at [1305, 534] on button at bounding box center [1310, 532] width 9 height 9
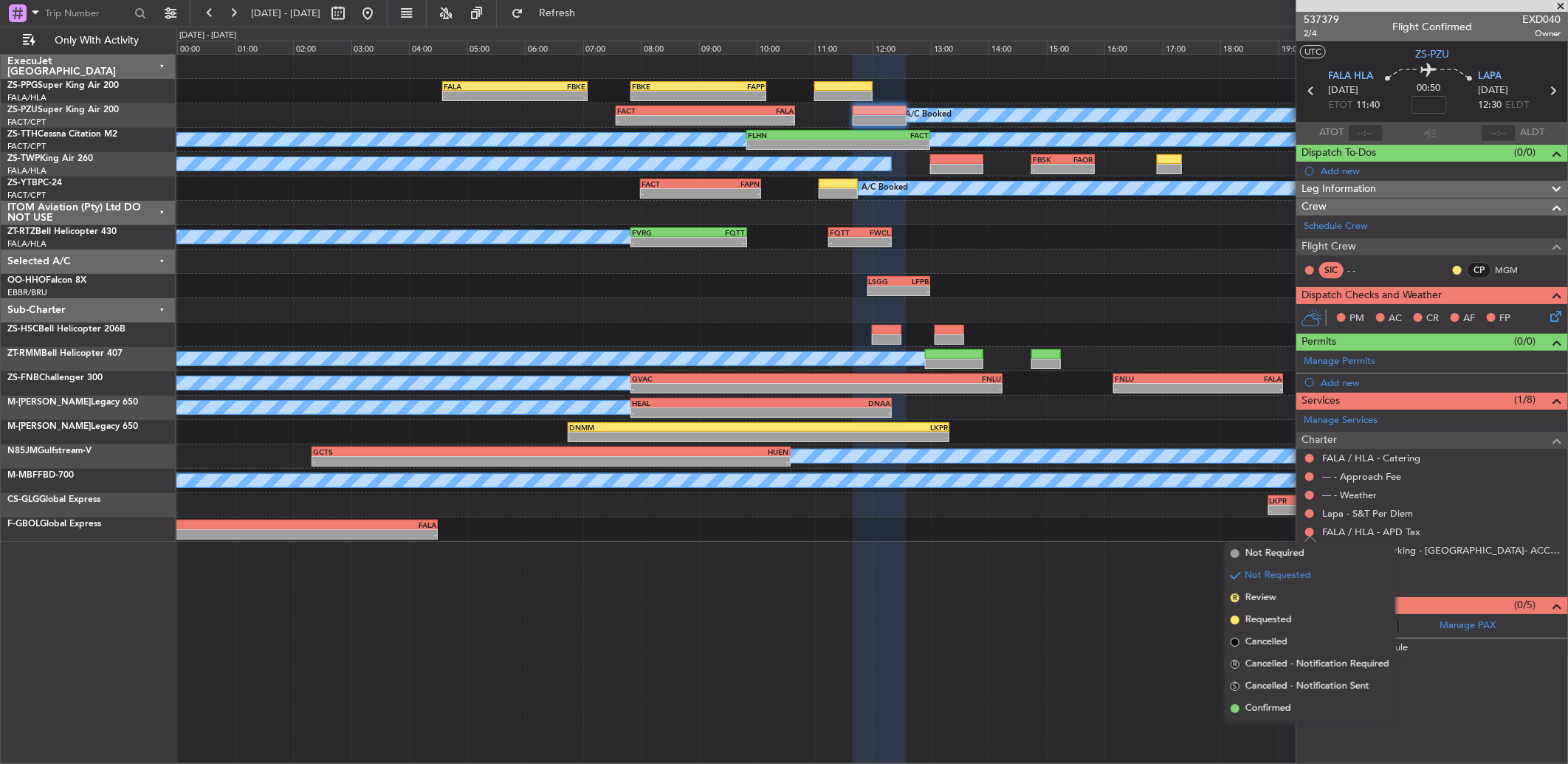
drag, startPoint x: 1300, startPoint y: 706, endPoint x: 1298, endPoint y: 682, distance: 24.1
click at [1298, 706] on li "Confirmed" at bounding box center [1310, 709] width 170 height 23
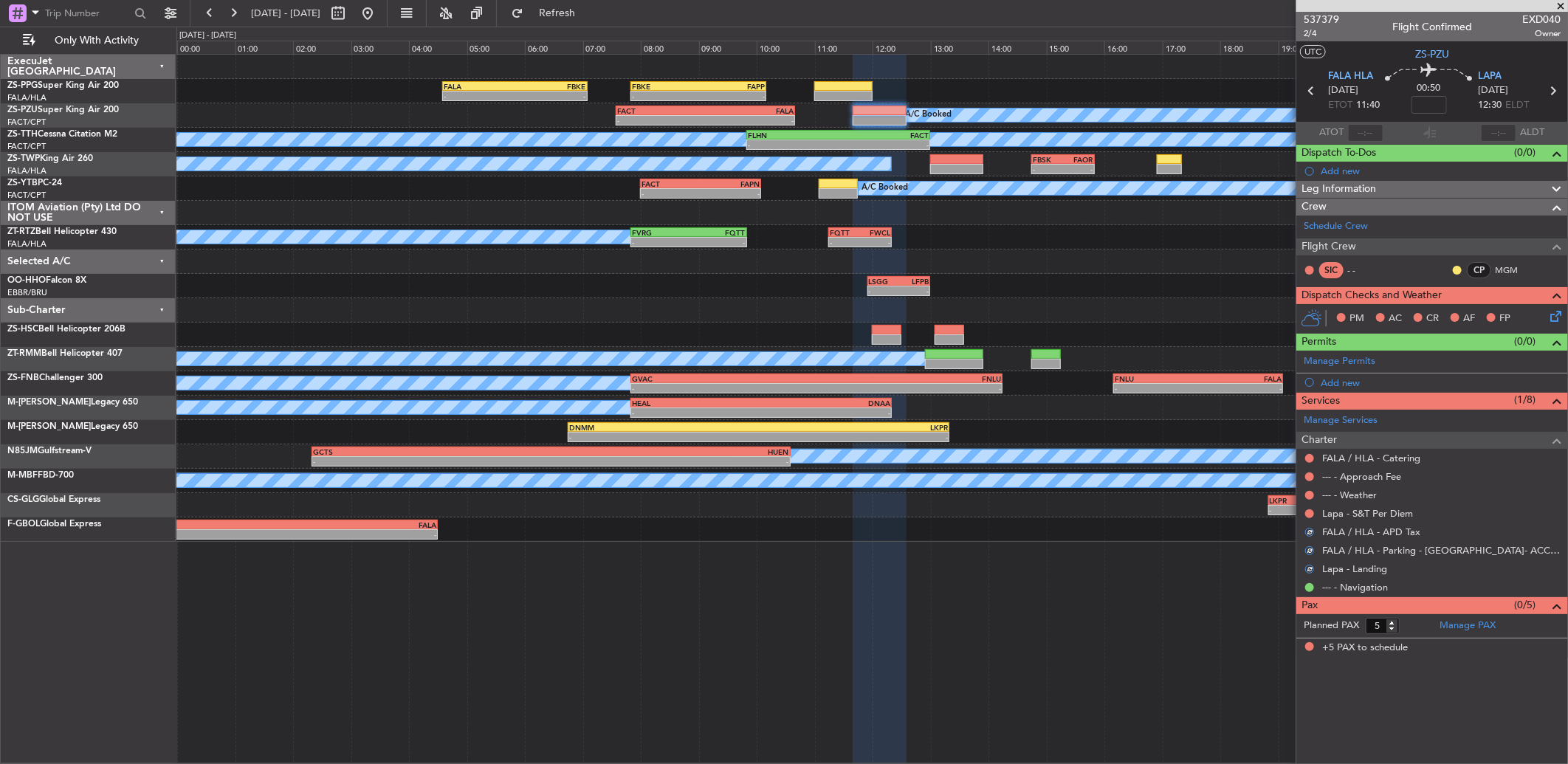
click at [1303, 514] on div at bounding box center [1309, 514] width 12 height 12
click at [1308, 514] on button at bounding box center [1310, 514] width 9 height 9
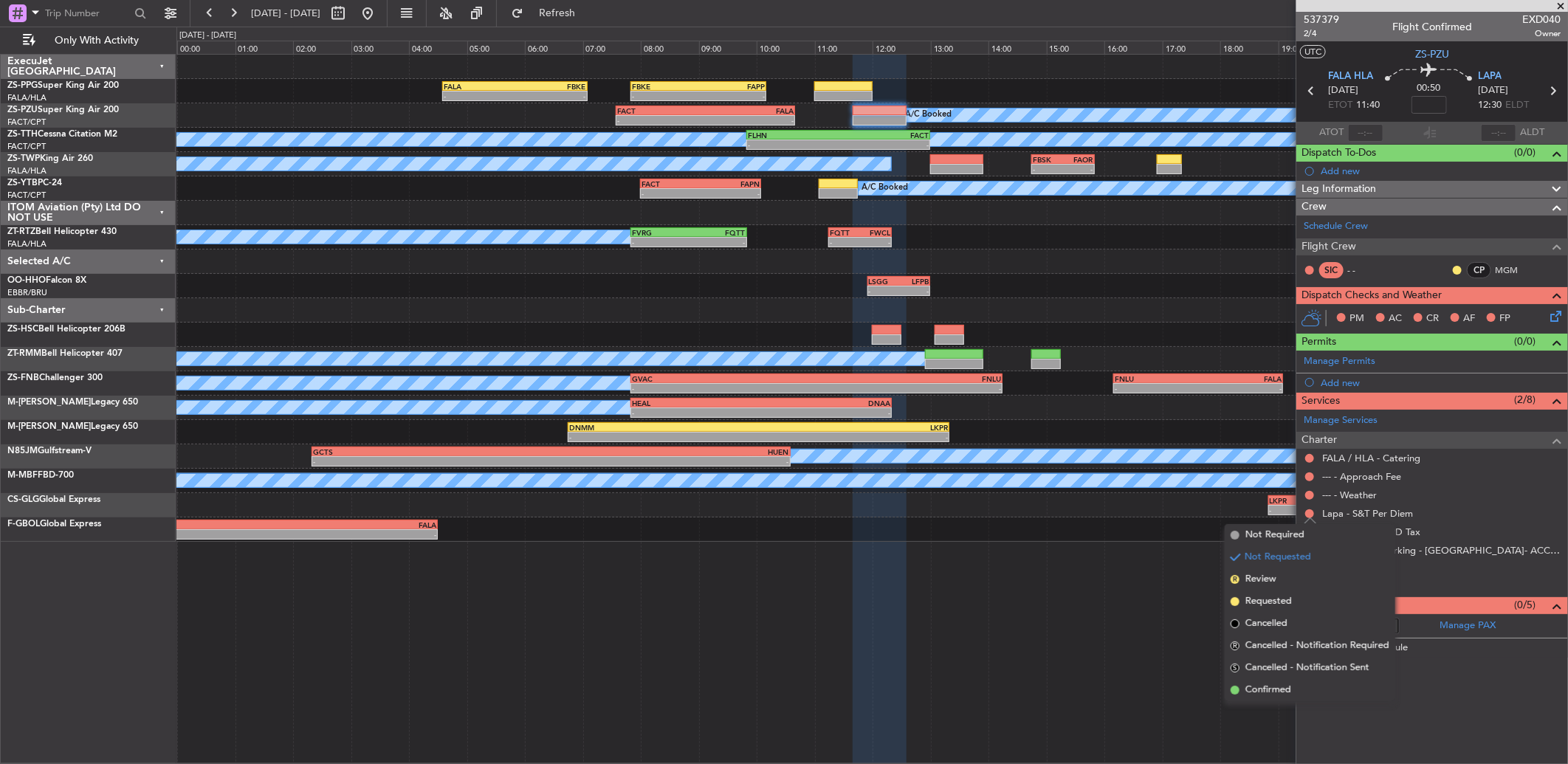
drag, startPoint x: 1303, startPoint y: 700, endPoint x: 1308, endPoint y: 559, distance: 141.1
click at [1300, 696] on li "Confirmed" at bounding box center [1310, 690] width 170 height 23
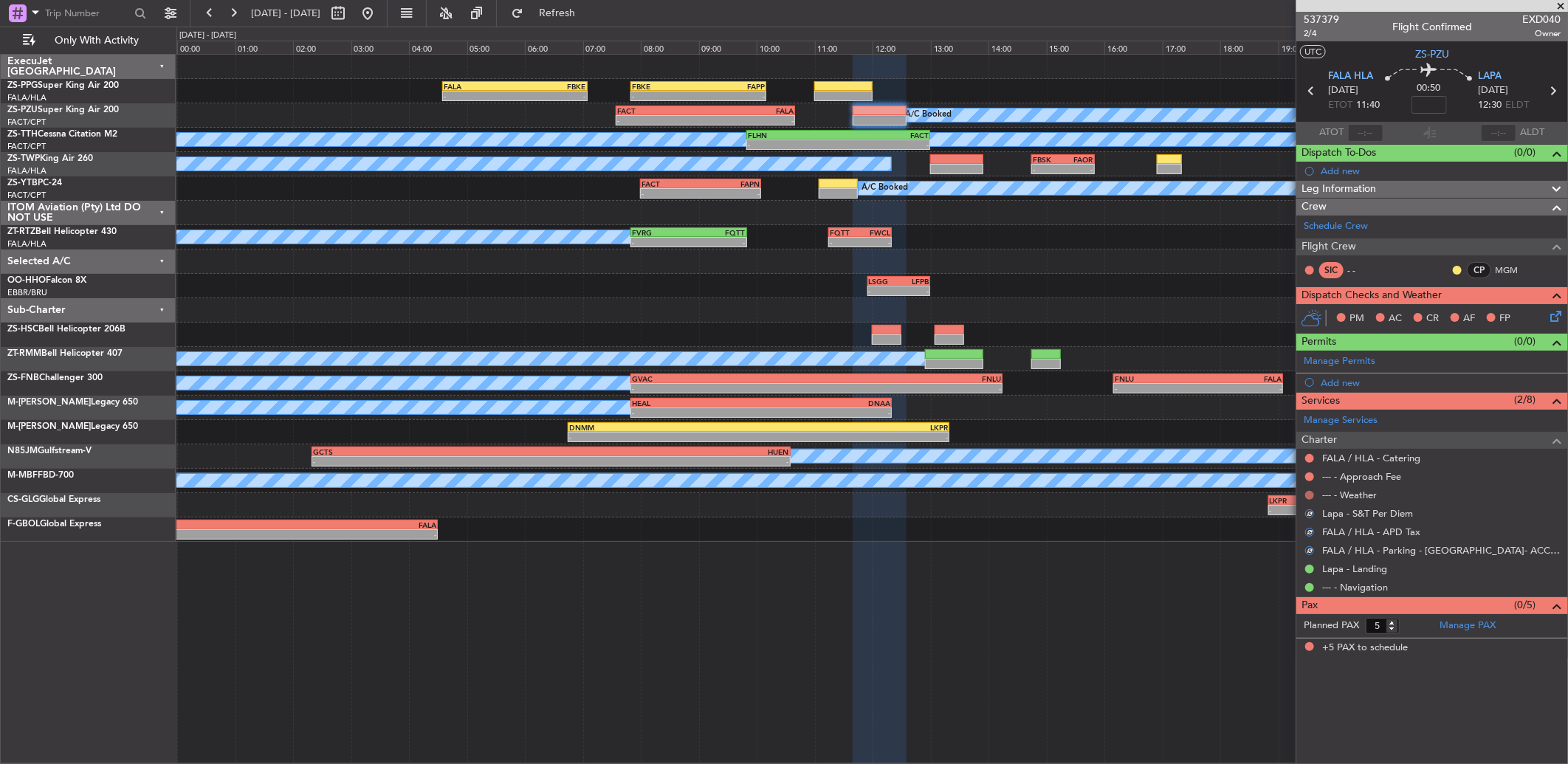
click at [1307, 491] on button at bounding box center [1310, 496] width 9 height 9
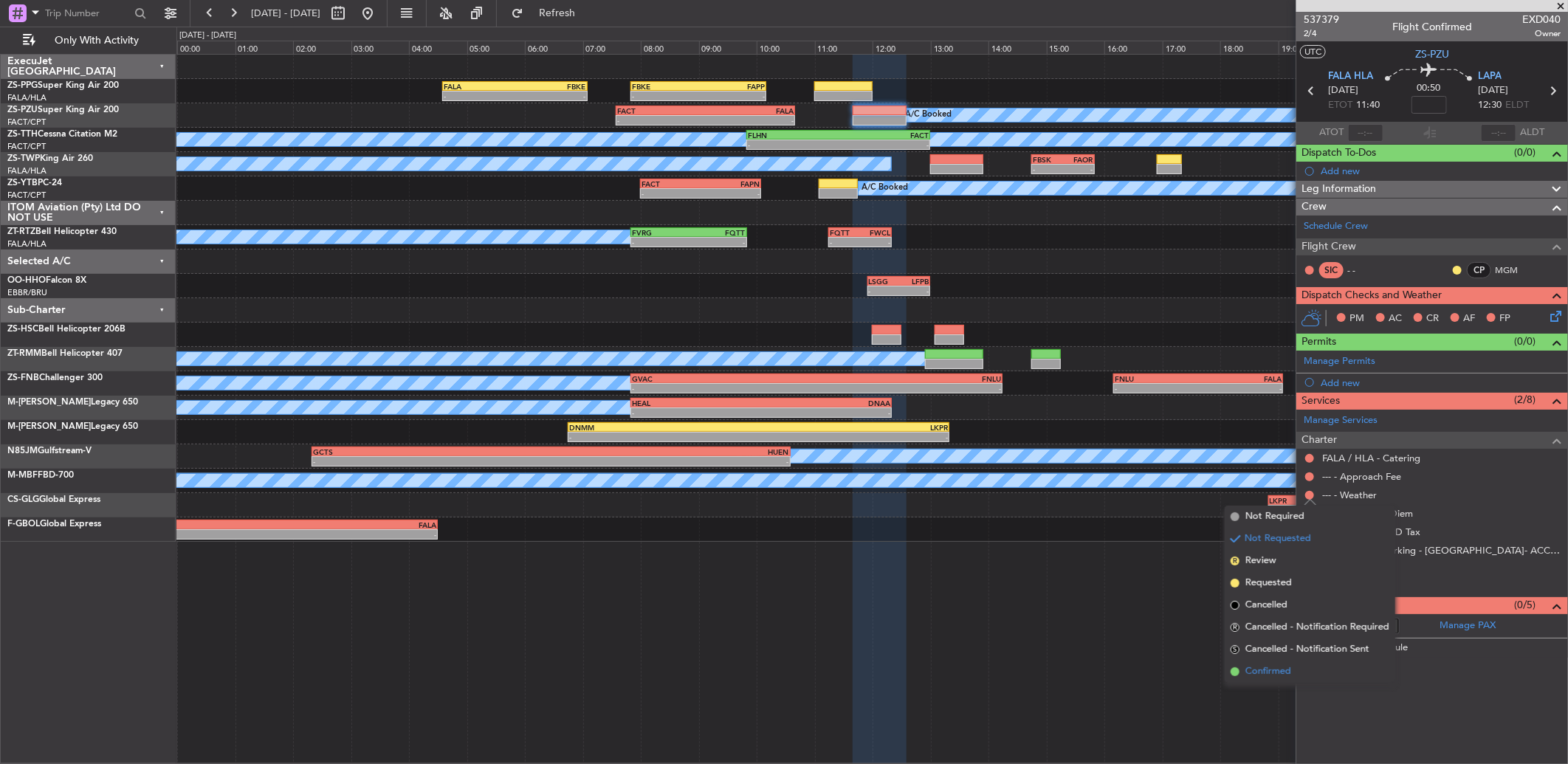
click at [1305, 667] on li "Confirmed" at bounding box center [1310, 672] width 170 height 23
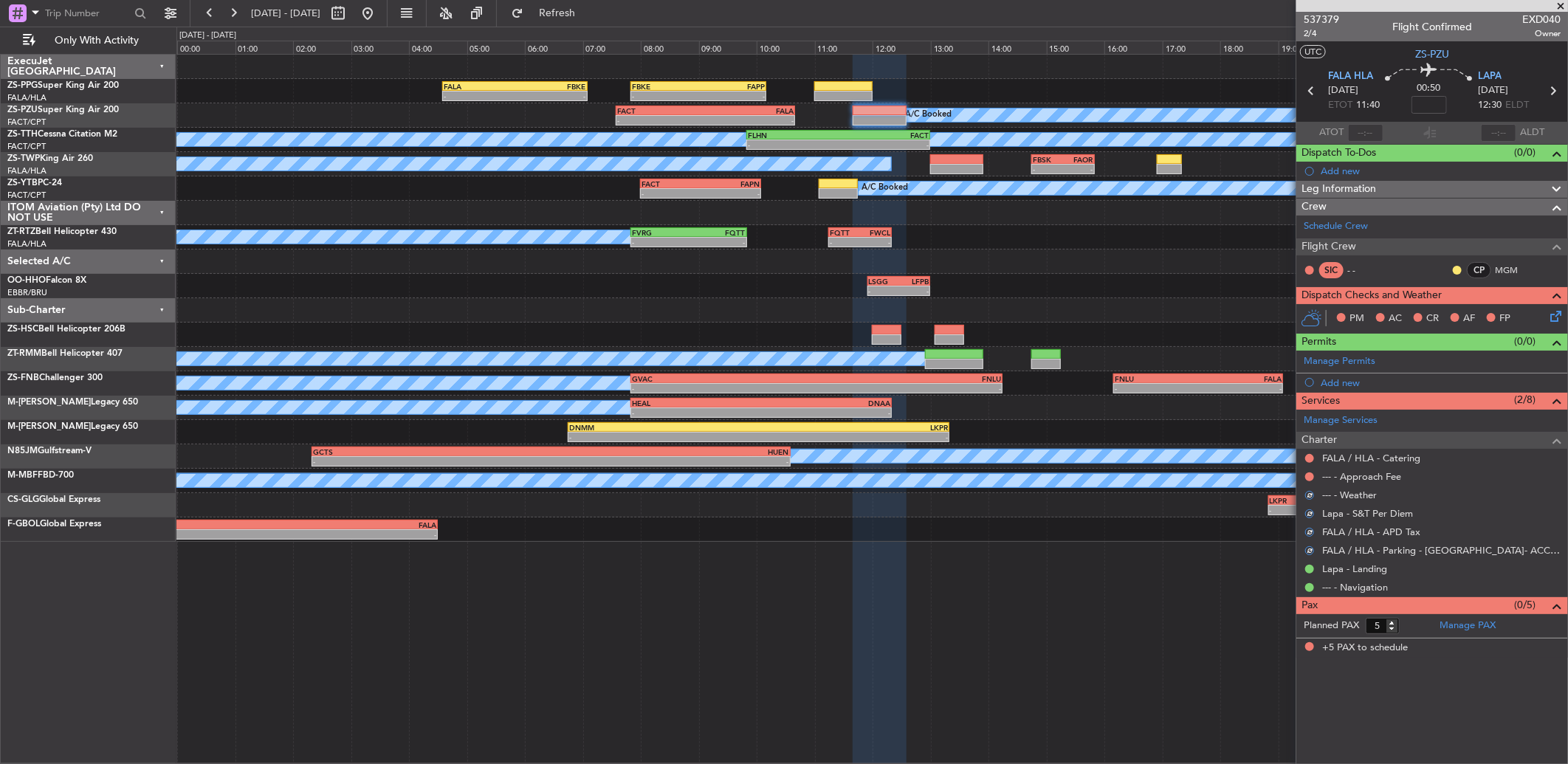
click at [1304, 475] on div at bounding box center [1309, 477] width 12 height 12
click at [1308, 473] on button at bounding box center [1310, 478] width 9 height 9
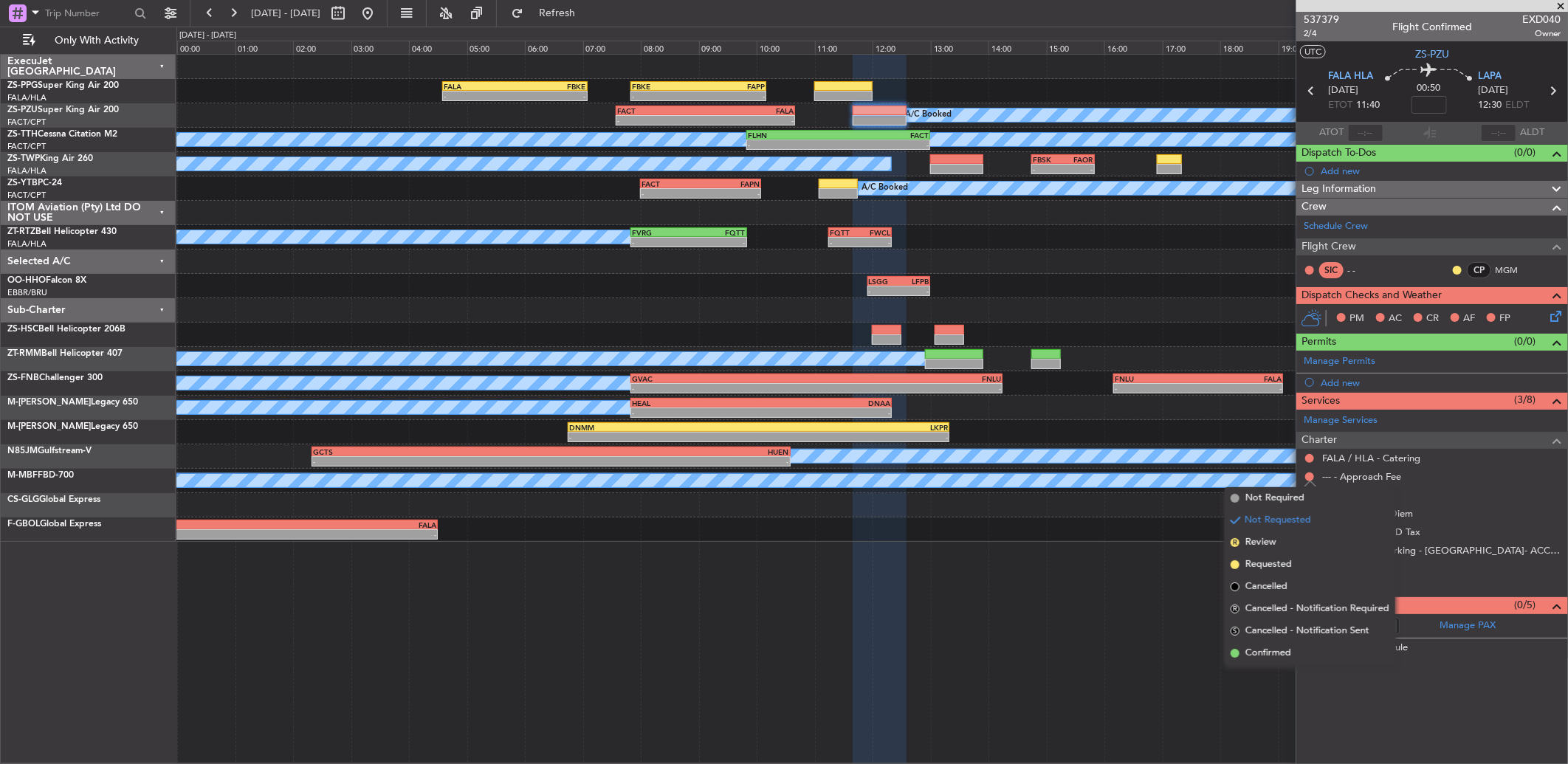
drag, startPoint x: 1273, startPoint y: 654, endPoint x: 1311, endPoint y: 567, distance: 94.9
click at [1274, 649] on span "Confirmed" at bounding box center [1268, 653] width 46 height 14
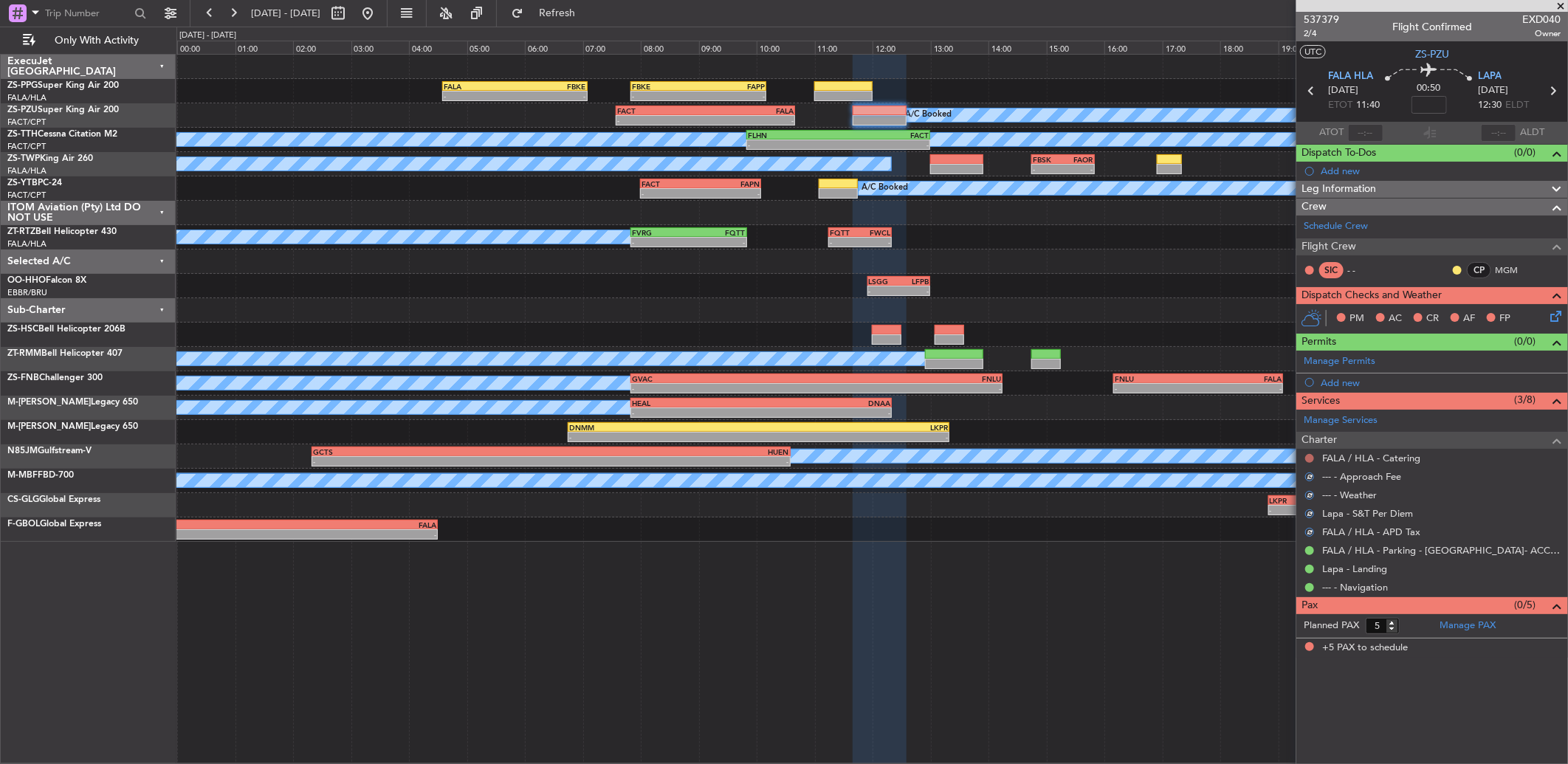
click at [1310, 461] on button at bounding box center [1310, 459] width 9 height 9
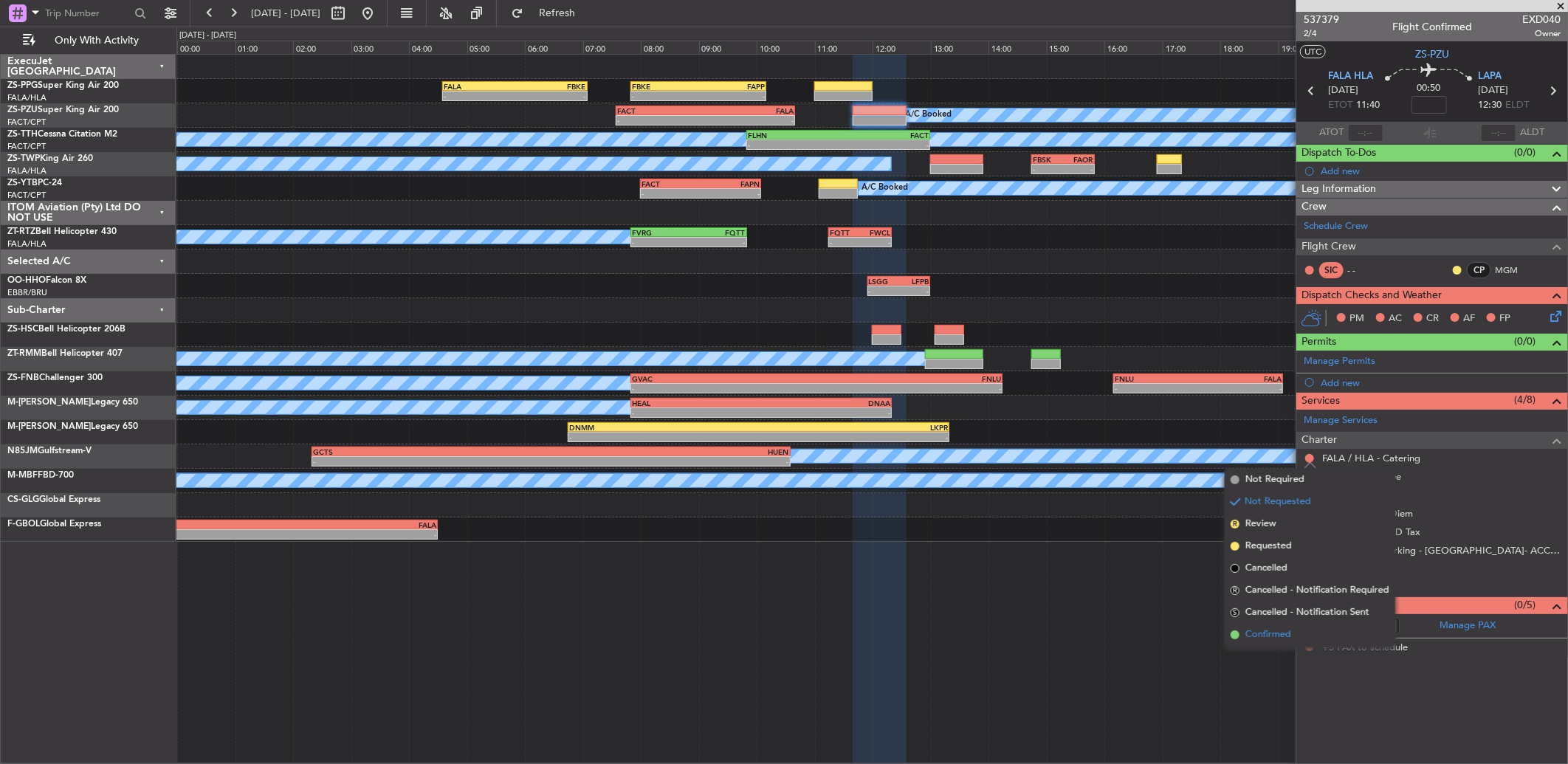
click at [1294, 639] on li "Confirmed" at bounding box center [1310, 635] width 170 height 23
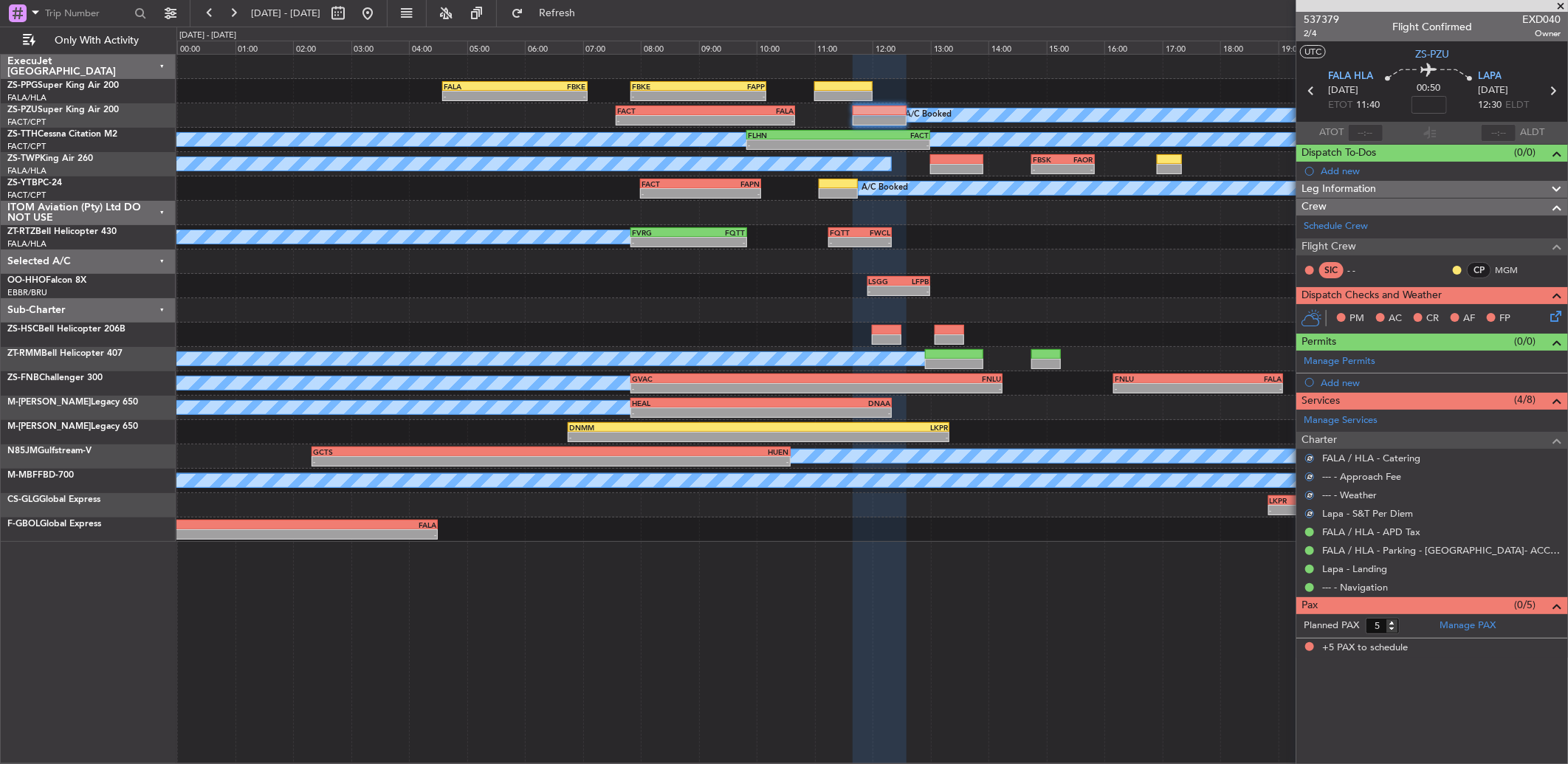
click at [1559, 309] on icon at bounding box center [1553, 314] width 12 height 12
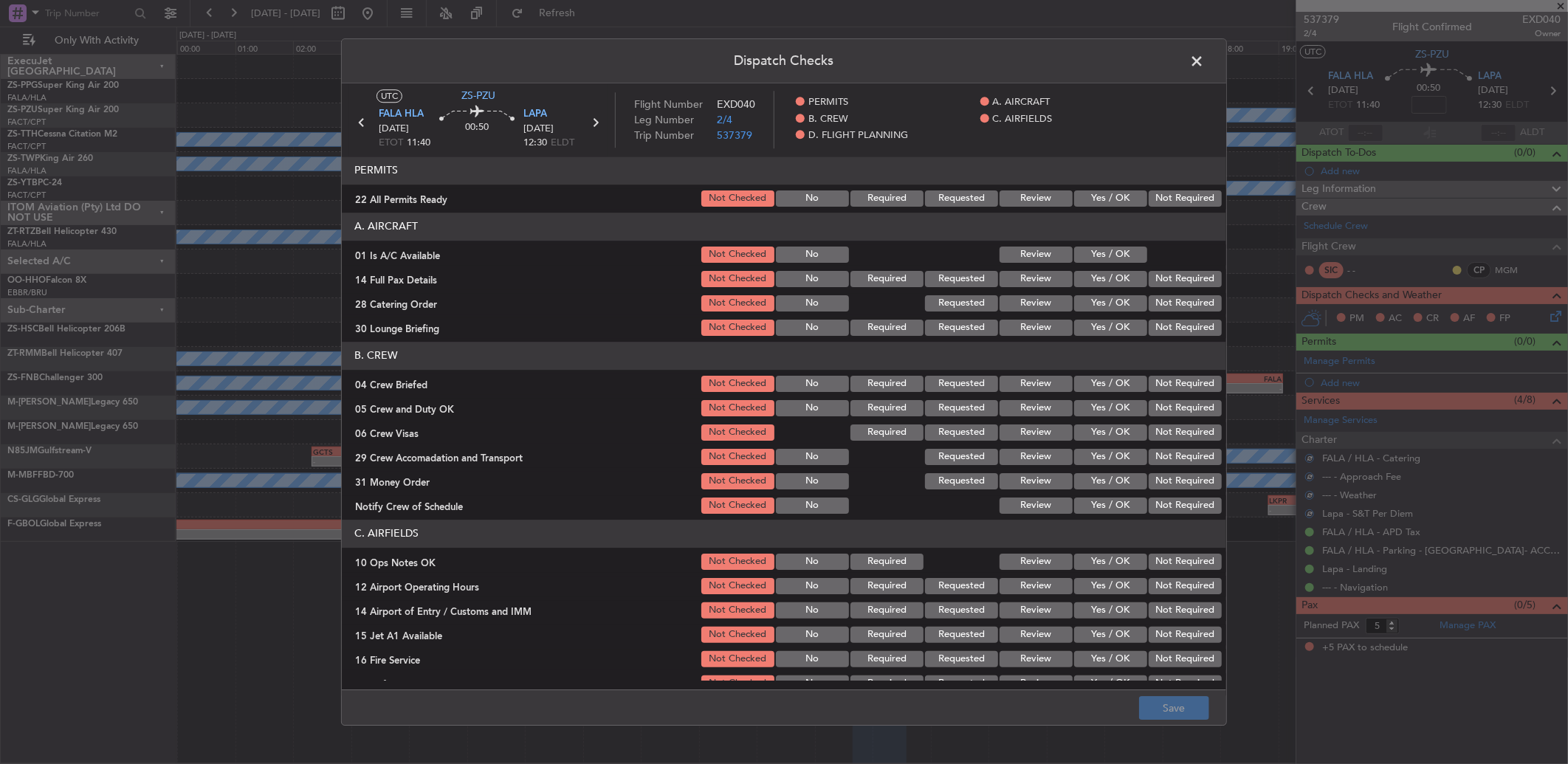
click at [1169, 195] on button "Not Required" at bounding box center [1184, 198] width 73 height 16
click at [1109, 245] on div "Yes / OK" at bounding box center [1109, 254] width 75 height 21
click at [1123, 259] on button "Yes / OK" at bounding box center [1110, 255] width 73 height 16
click at [1129, 262] on button "Yes / OK" at bounding box center [1110, 255] width 73 height 16
click at [1149, 278] on button "Not Required" at bounding box center [1184, 279] width 73 height 16
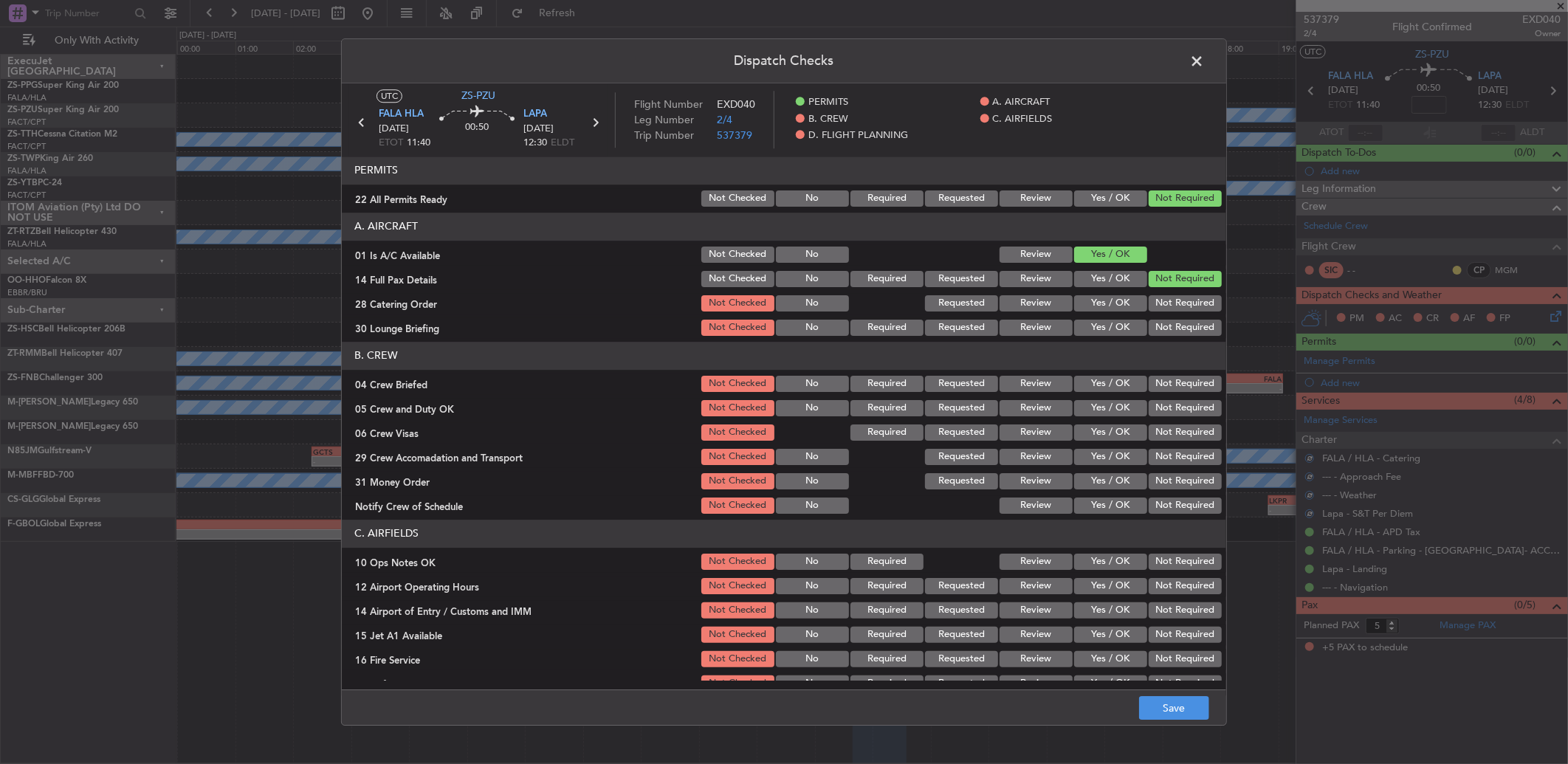
drag, startPoint x: 1152, startPoint y: 285, endPoint x: 1156, endPoint y: 294, distance: 9.8
click at [1153, 285] on button "Not Required" at bounding box center [1184, 279] width 73 height 16
click at [1156, 294] on div "Not Required" at bounding box center [1183, 303] width 75 height 21
click at [1156, 305] on button "Not Required" at bounding box center [1184, 304] width 73 height 16
click at [1156, 322] on section "A. AIRCRAFT 01 Is A/C Available Not Checked No Review Yes / OK 14 Full Pax Deta…" at bounding box center [784, 275] width 884 height 125
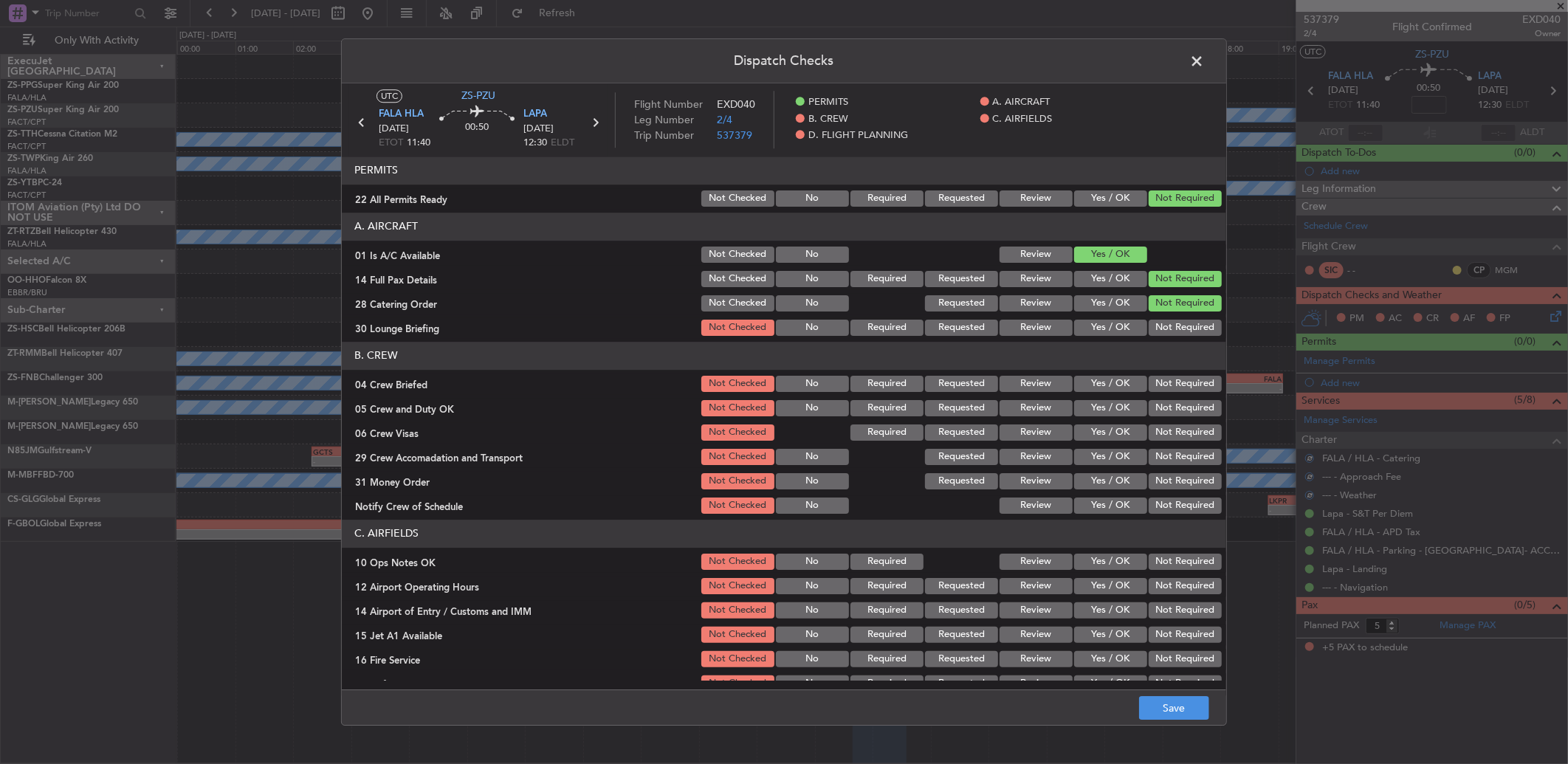
click at [1156, 326] on button "Not Required" at bounding box center [1184, 328] width 73 height 16
drag, startPoint x: 1162, startPoint y: 353, endPoint x: 1165, endPoint y: 388, distance: 35.1
click at [1162, 363] on header "B. CREW" at bounding box center [784, 355] width 884 height 28
click at [1166, 388] on button "Not Required" at bounding box center [1184, 384] width 73 height 16
drag, startPoint x: 1166, startPoint y: 396, endPoint x: 1169, endPoint y: 412, distance: 16.3
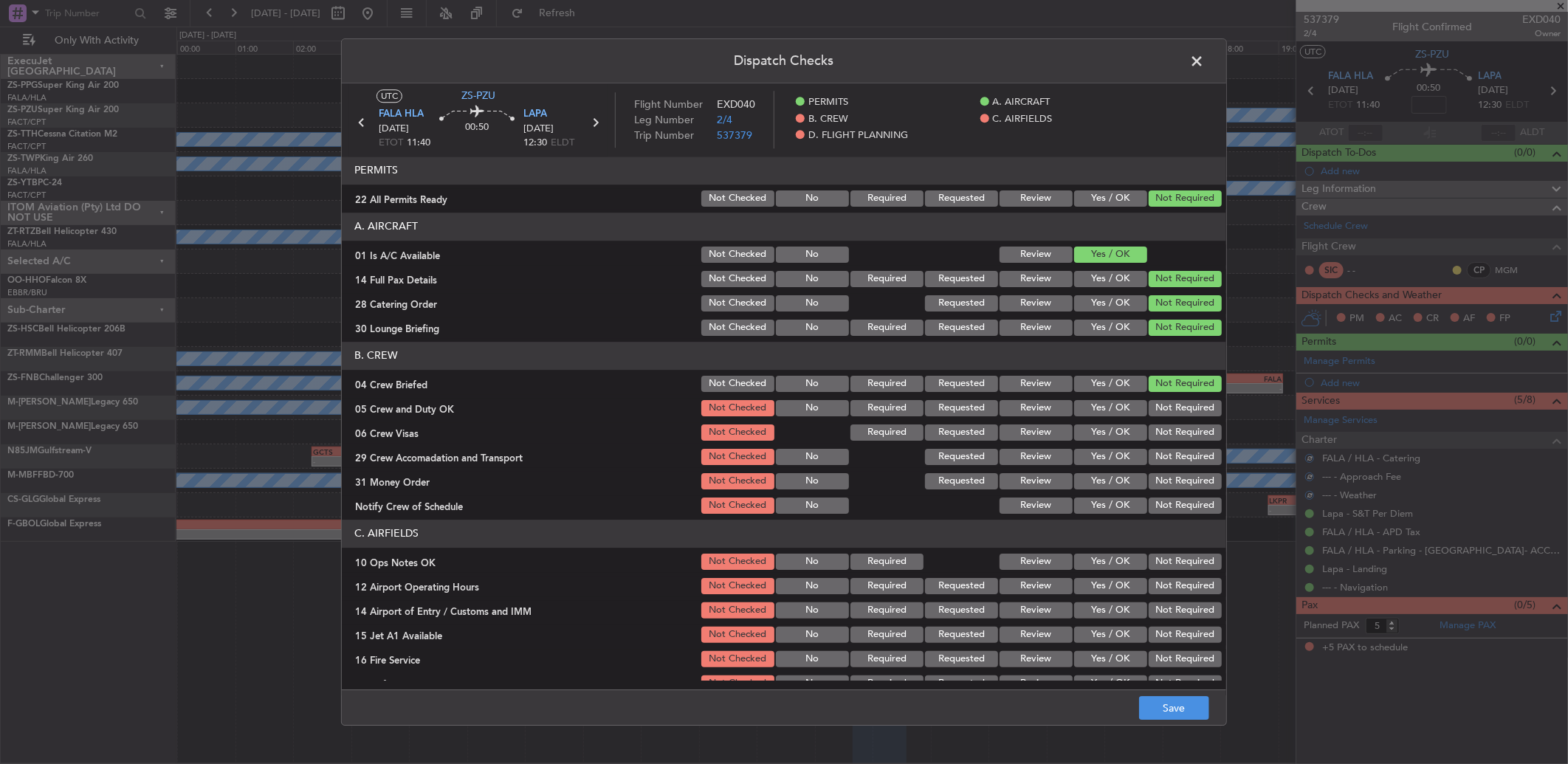
click at [1169, 409] on section "B. CREW 04 Crew Briefed Not Checked No Required Requested Review Yes / OK Not R…" at bounding box center [784, 428] width 884 height 174
click at [1169, 412] on button "Not Required" at bounding box center [1184, 408] width 73 height 16
drag, startPoint x: 1167, startPoint y: 419, endPoint x: 1162, endPoint y: 446, distance: 27.5
click at [1168, 423] on section "B. CREW 04 Crew Briefed Not Checked No Required Requested Review Yes / OK Not R…" at bounding box center [784, 428] width 884 height 174
click at [1165, 447] on div "Not Required" at bounding box center [1183, 457] width 75 height 21
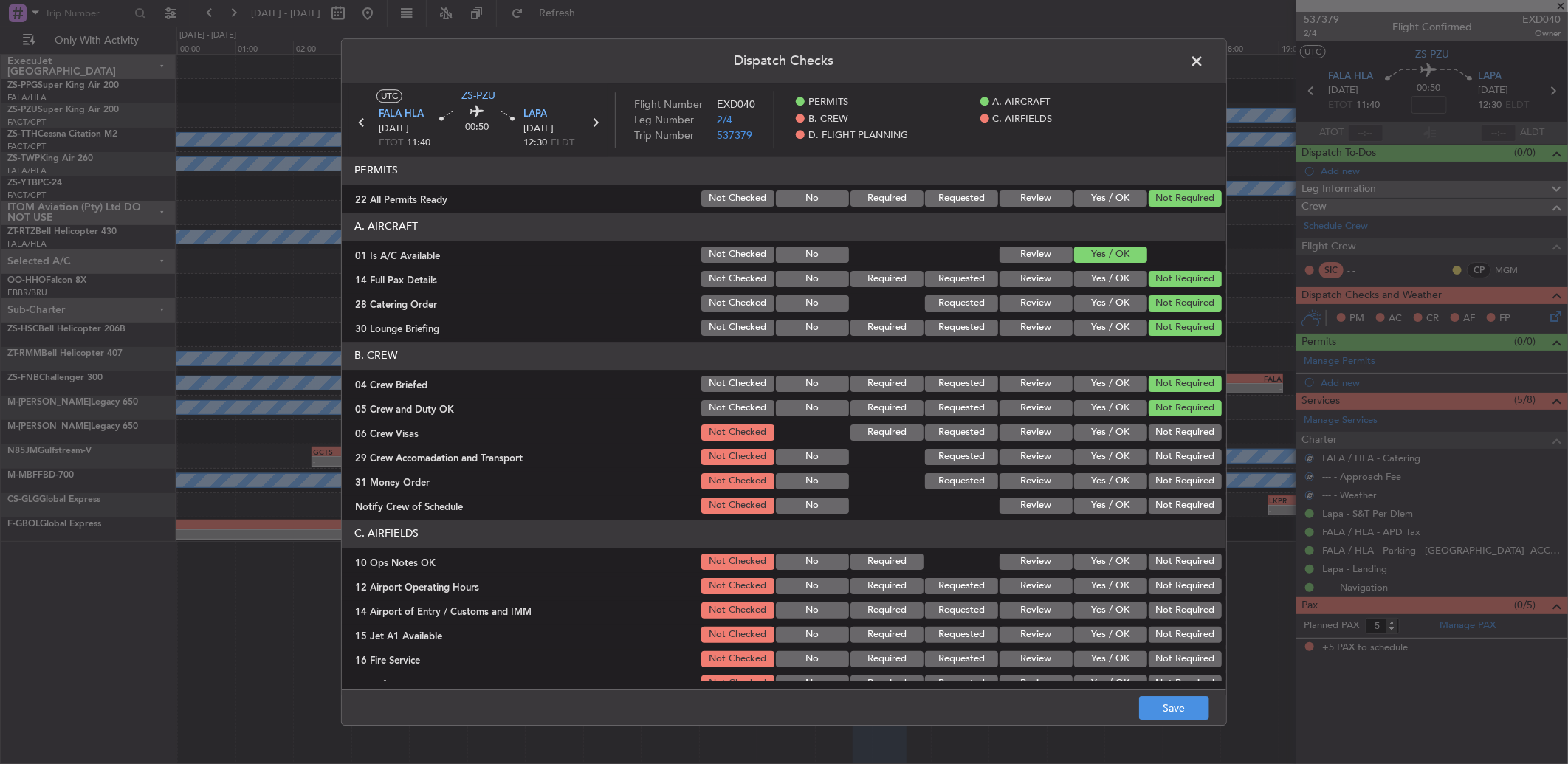
click at [1163, 447] on div "Not Required" at bounding box center [1183, 457] width 75 height 21
click at [1160, 441] on div "Not Required" at bounding box center [1183, 432] width 75 height 21
click at [1162, 441] on div "Not Required" at bounding box center [1183, 432] width 75 height 21
click at [1165, 458] on section "B. CREW 04 Crew Briefed Not Checked No Required Requested Review Yes / OK Not R…" at bounding box center [784, 428] width 884 height 174
click at [1160, 436] on button "Not Required" at bounding box center [1184, 432] width 73 height 16
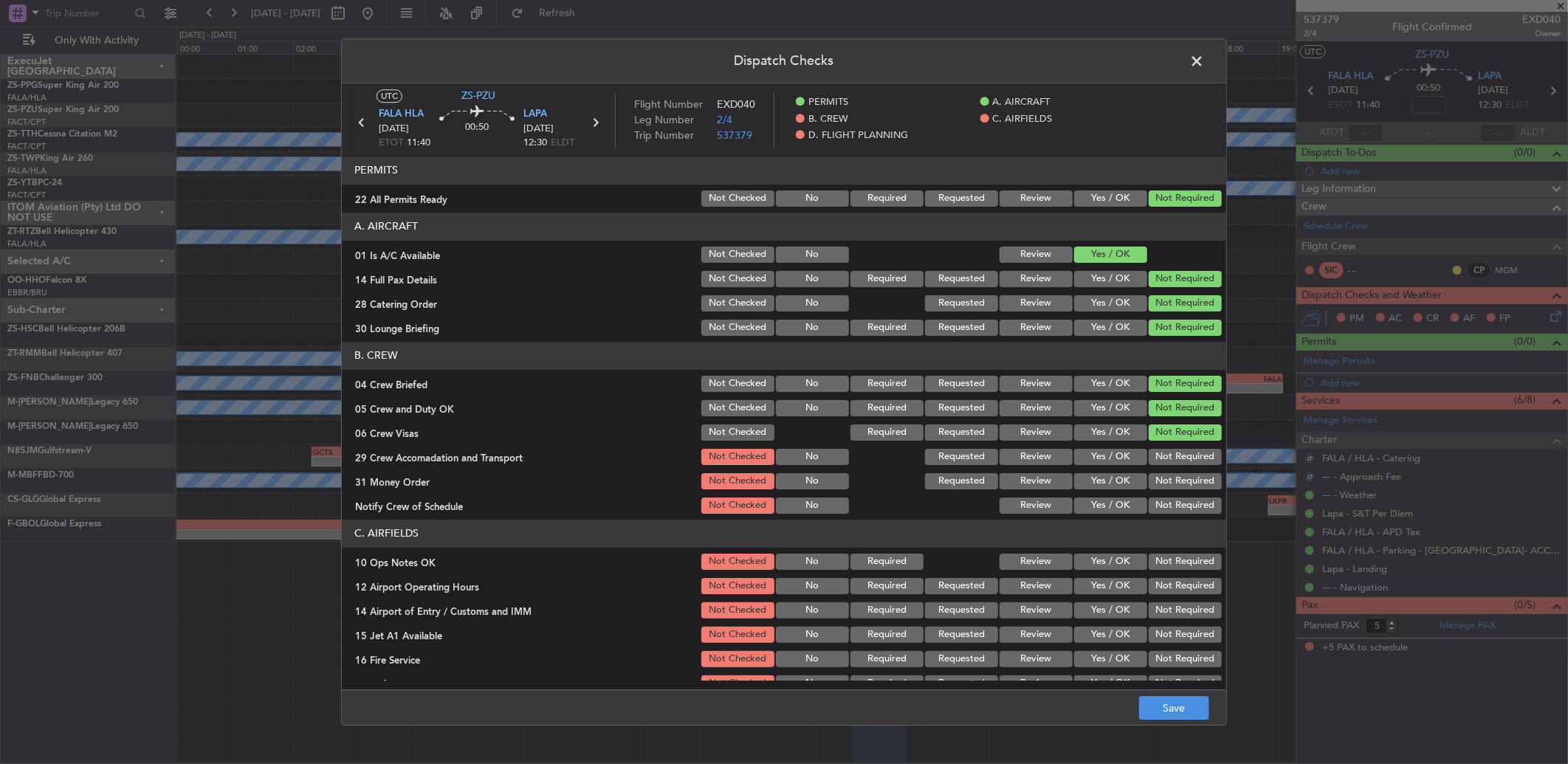
click at [1165, 460] on button "Not Required" at bounding box center [1184, 457] width 73 height 16
click at [1165, 465] on div "Not Required" at bounding box center [1183, 457] width 75 height 21
click at [1166, 478] on button "Not Required" at bounding box center [1184, 481] width 73 height 16
click at [1166, 481] on button "Not Required" at bounding box center [1184, 481] width 73 height 16
drag, startPoint x: 1166, startPoint y: 505, endPoint x: 1162, endPoint y: 513, distance: 8.9
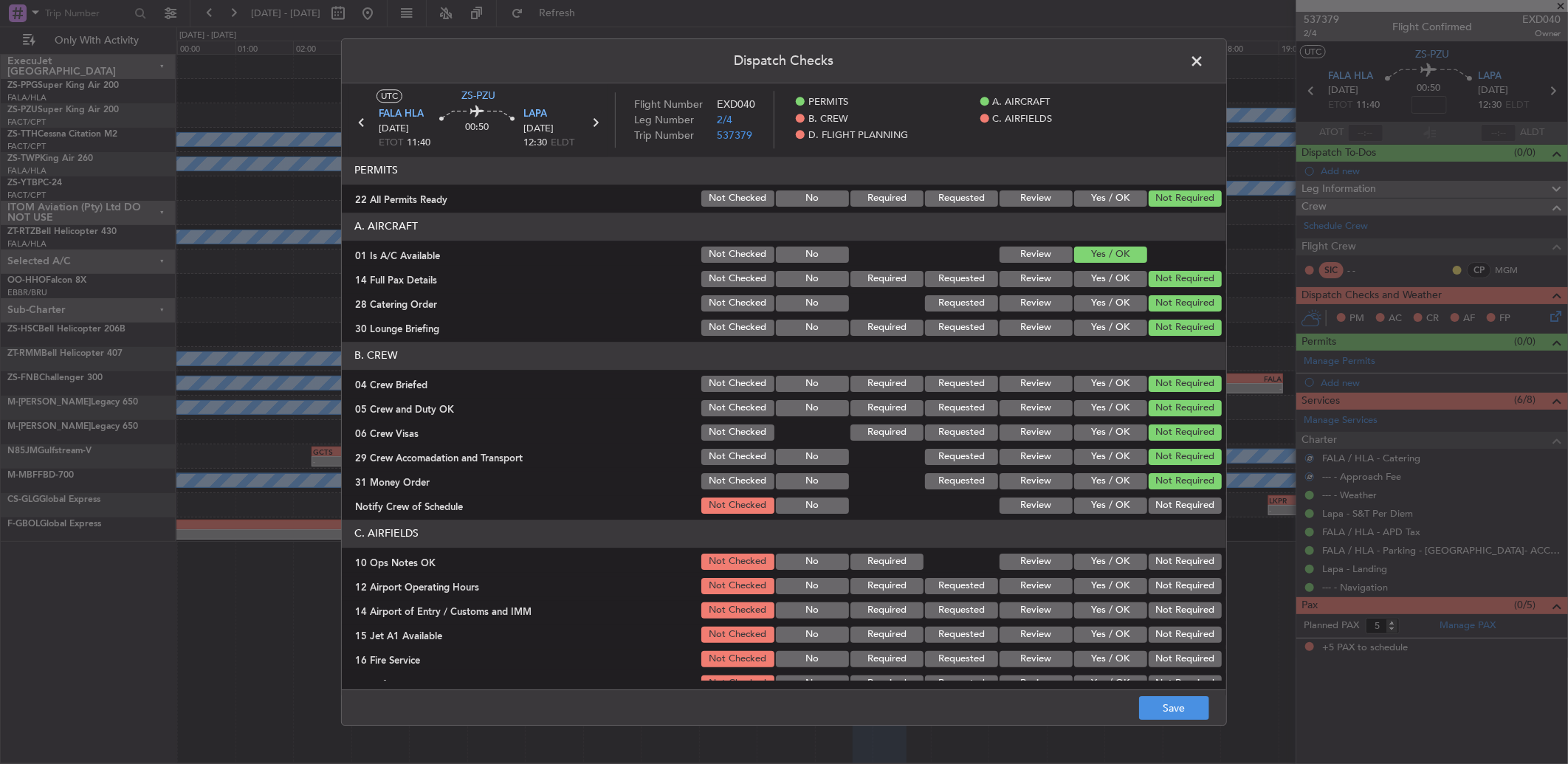
click at [1165, 506] on button "Not Required" at bounding box center [1184, 505] width 73 height 16
click at [1160, 571] on div "Not Required" at bounding box center [1183, 561] width 75 height 21
click at [1156, 563] on button "Not Required" at bounding box center [1184, 562] width 73 height 16
click at [1156, 581] on section "C. AIRFIELDS 10 Ops Notes OK Not Checked No Required Review Yes / OK Not Requir…" at bounding box center [784, 619] width 884 height 198
drag, startPoint x: 1153, startPoint y: 581, endPoint x: 1153, endPoint y: 611, distance: 30.0
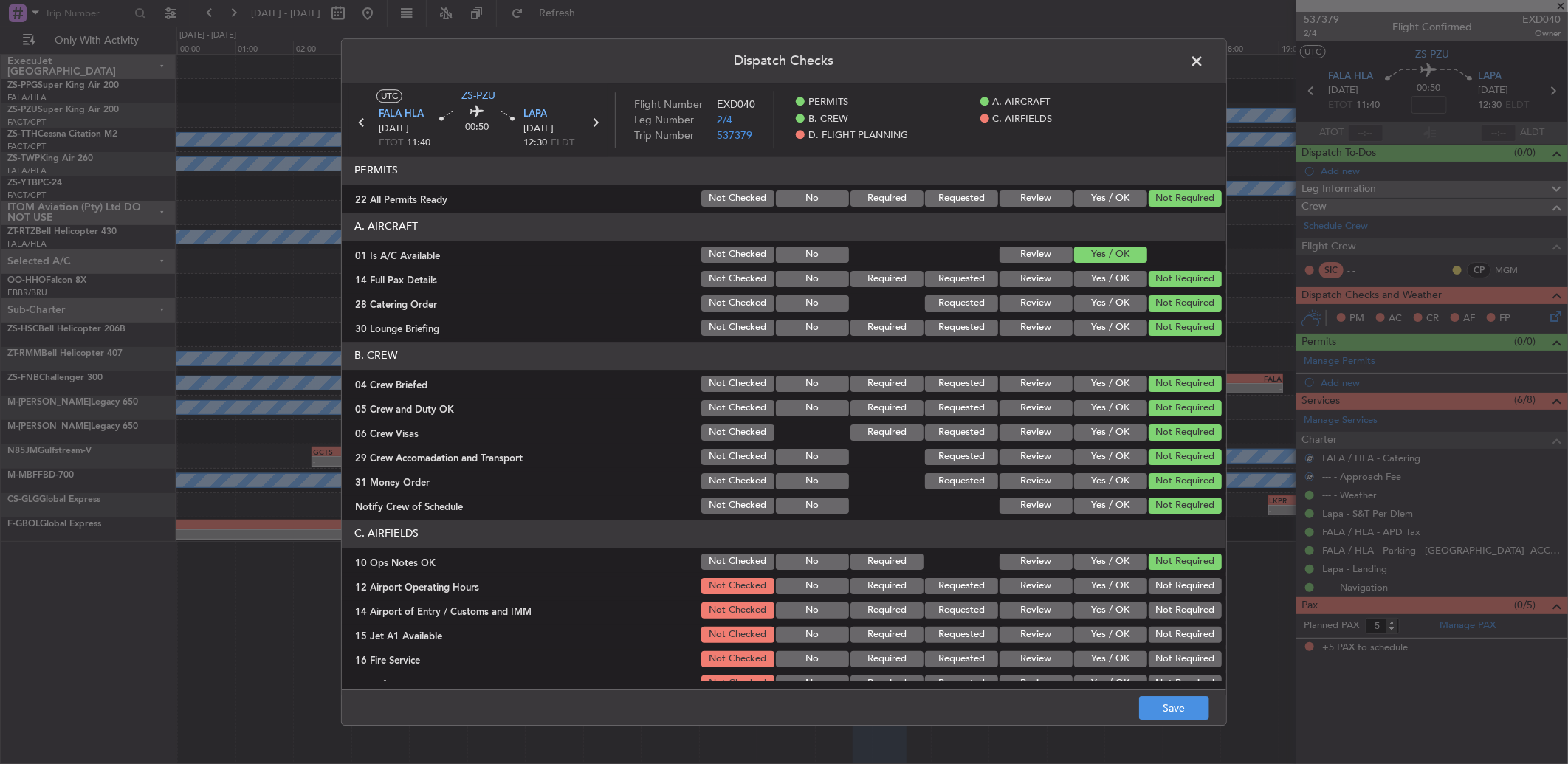
click at [1153, 605] on button "Not Required" at bounding box center [1184, 611] width 73 height 16
click at [1155, 577] on div "Not Required" at bounding box center [1183, 586] width 75 height 21
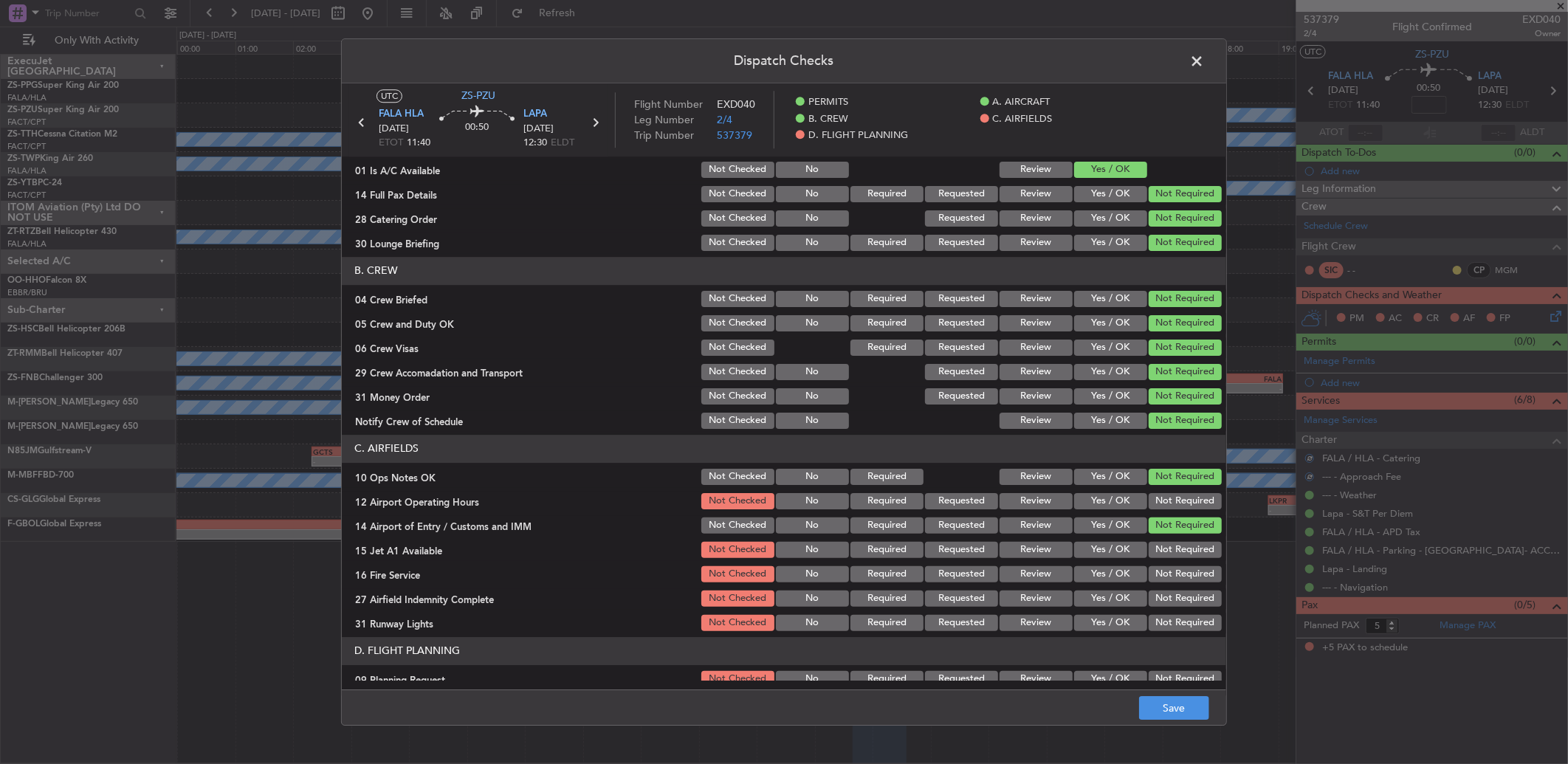
scroll to position [121, 0]
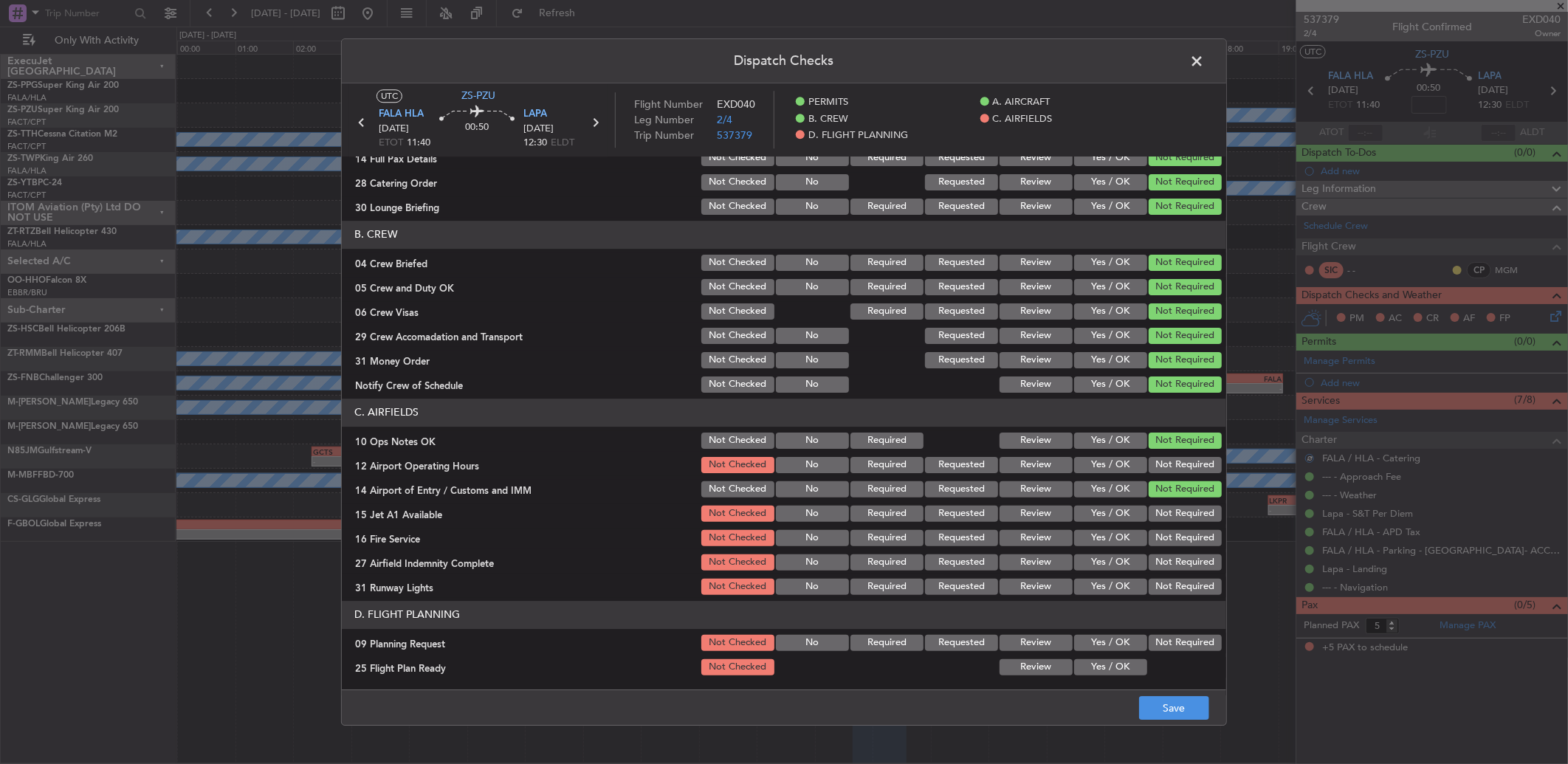
click at [1189, 460] on button "Not Required" at bounding box center [1184, 465] width 73 height 16
click at [1180, 504] on div "Not Required" at bounding box center [1183, 514] width 75 height 21
click at [1176, 514] on button "Not Required" at bounding box center [1184, 514] width 73 height 16
click at [1176, 520] on button "Not Required" at bounding box center [1184, 514] width 73 height 16
click at [1176, 530] on div "Not Required" at bounding box center [1183, 538] width 75 height 21
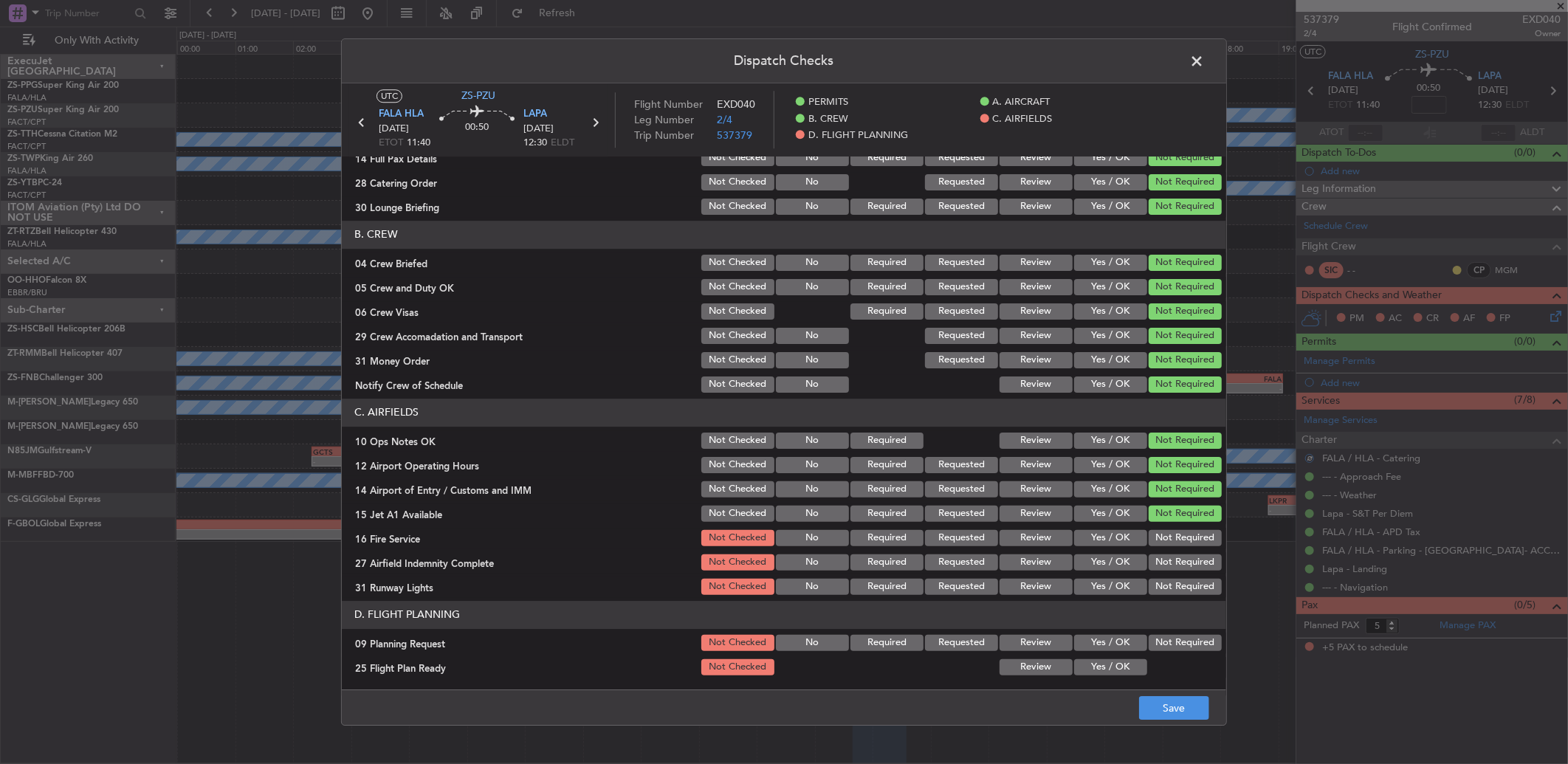
click at [1174, 536] on button "Not Required" at bounding box center [1184, 538] width 73 height 16
click at [1174, 548] on div "Not Required" at bounding box center [1183, 538] width 75 height 21
click at [1171, 562] on button "Not Required" at bounding box center [1184, 563] width 73 height 16
click at [1172, 581] on button "Not Required" at bounding box center [1184, 587] width 73 height 16
click at [1160, 632] on div "Not Required" at bounding box center [1183, 642] width 75 height 21
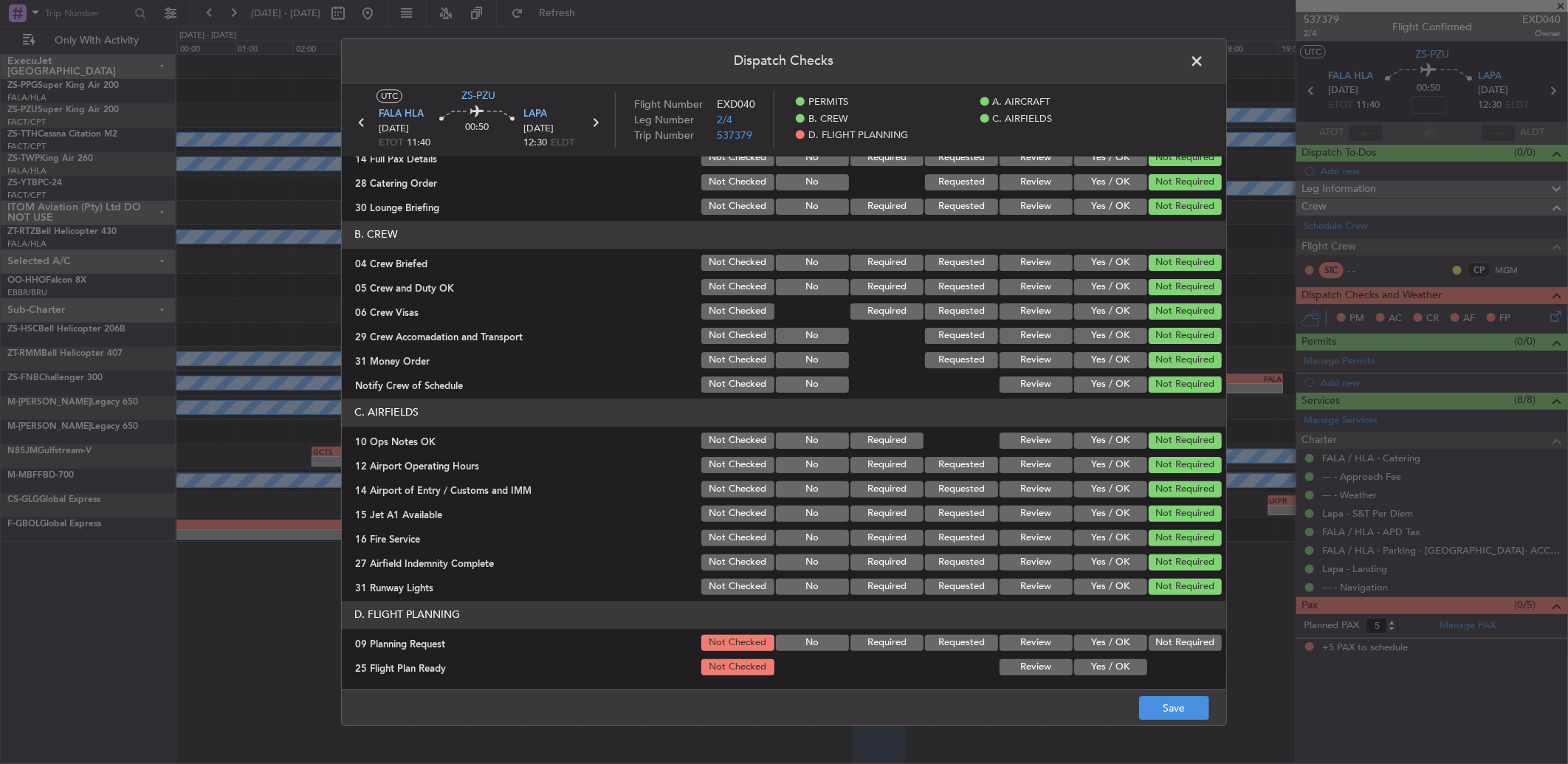
click at [1148, 655] on section "D. FLIGHT PLANNING 09 Planning Request Not Checked No Required Requested Review…" at bounding box center [784, 639] width 884 height 77
click at [1148, 649] on button "Not Required" at bounding box center [1184, 643] width 73 height 16
drag, startPoint x: 1092, startPoint y: 670, endPoint x: 1103, endPoint y: 673, distance: 11.4
click at [1094, 670] on button "Yes / OK" at bounding box center [1110, 668] width 73 height 16
drag, startPoint x: 1181, startPoint y: 714, endPoint x: 1176, endPoint y: 698, distance: 16.8
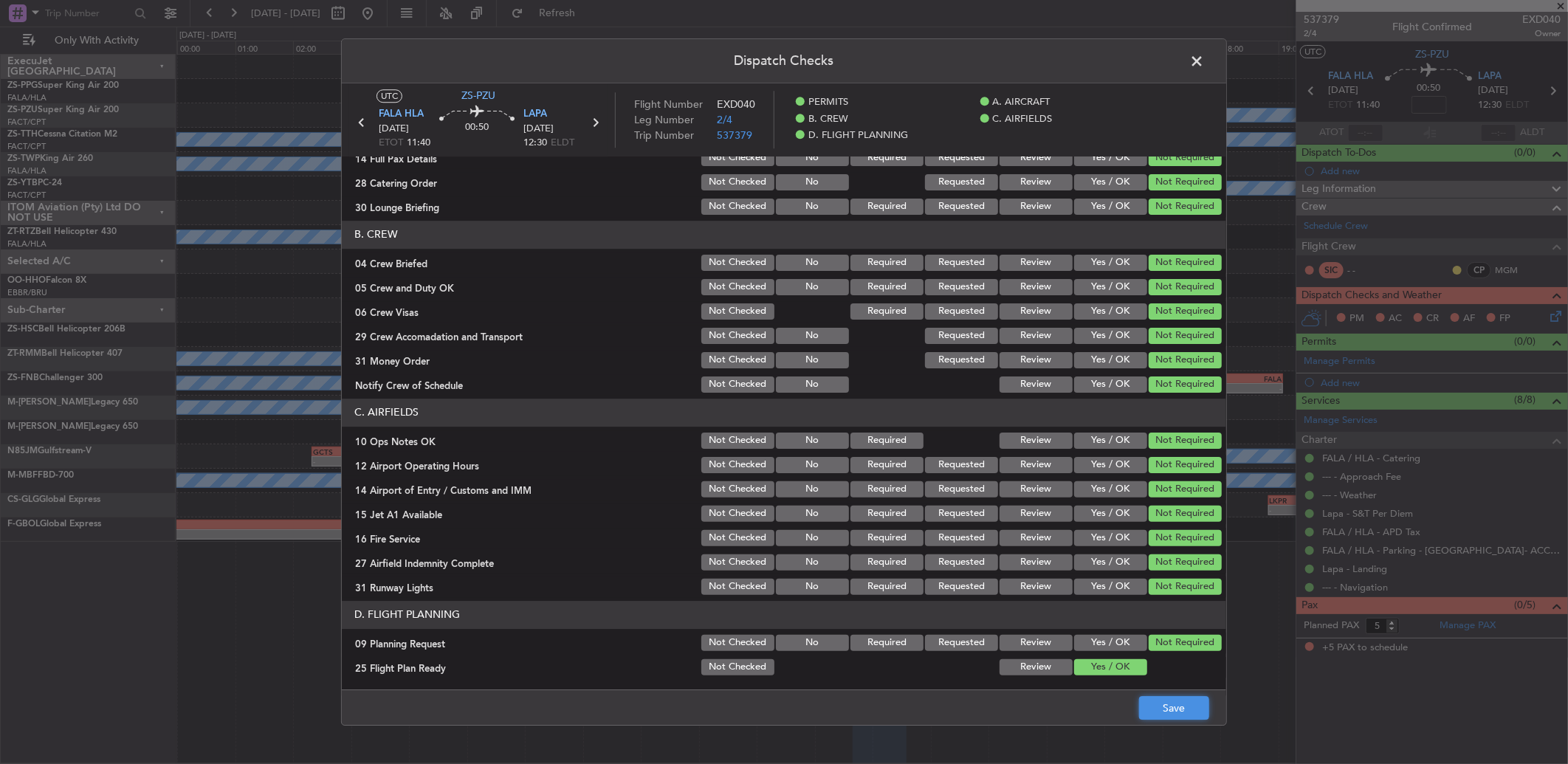
click at [1180, 714] on button "Save" at bounding box center [1174, 708] width 70 height 23
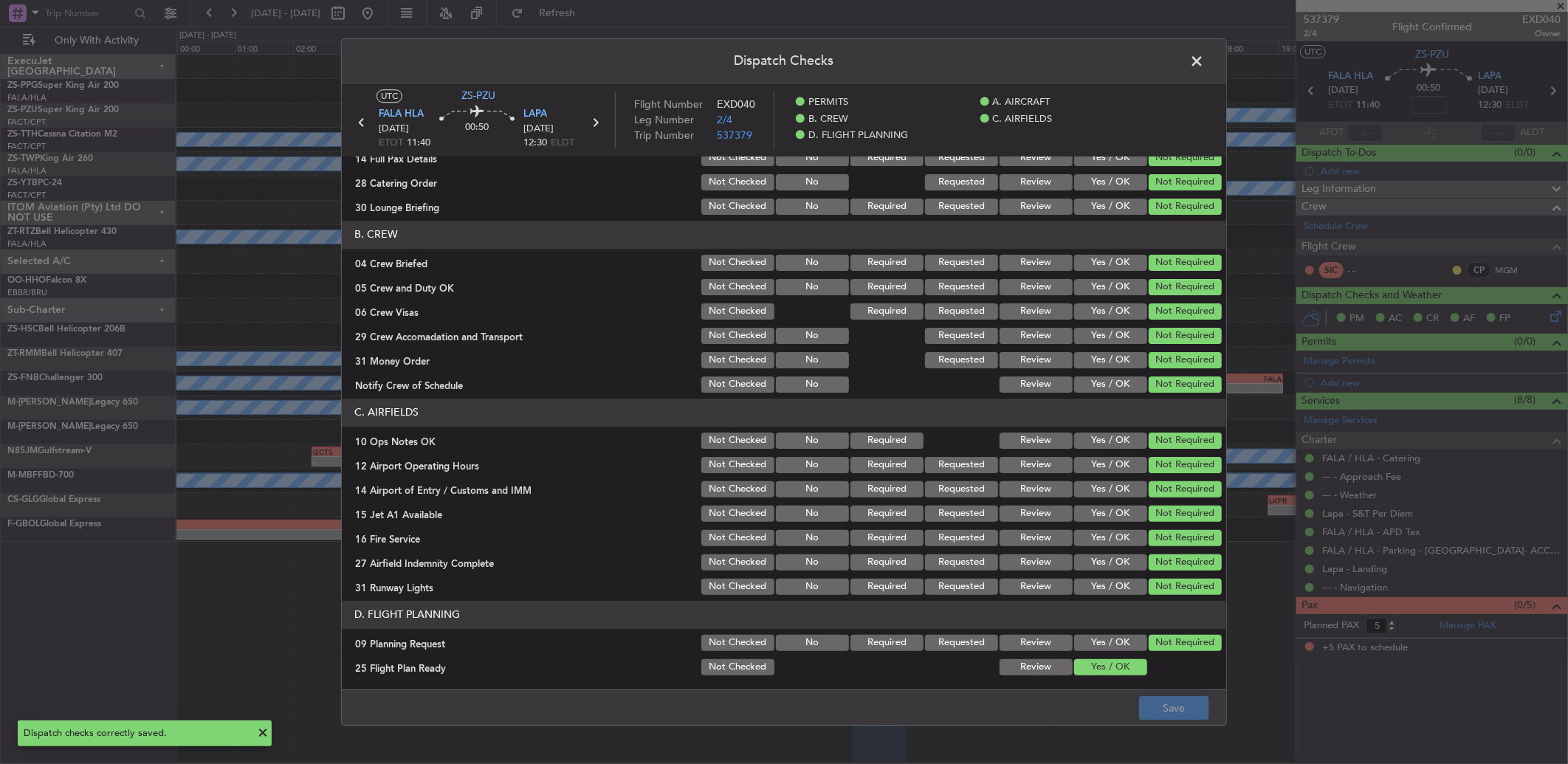
click at [1204, 63] on span at bounding box center [1204, 65] width 0 height 30
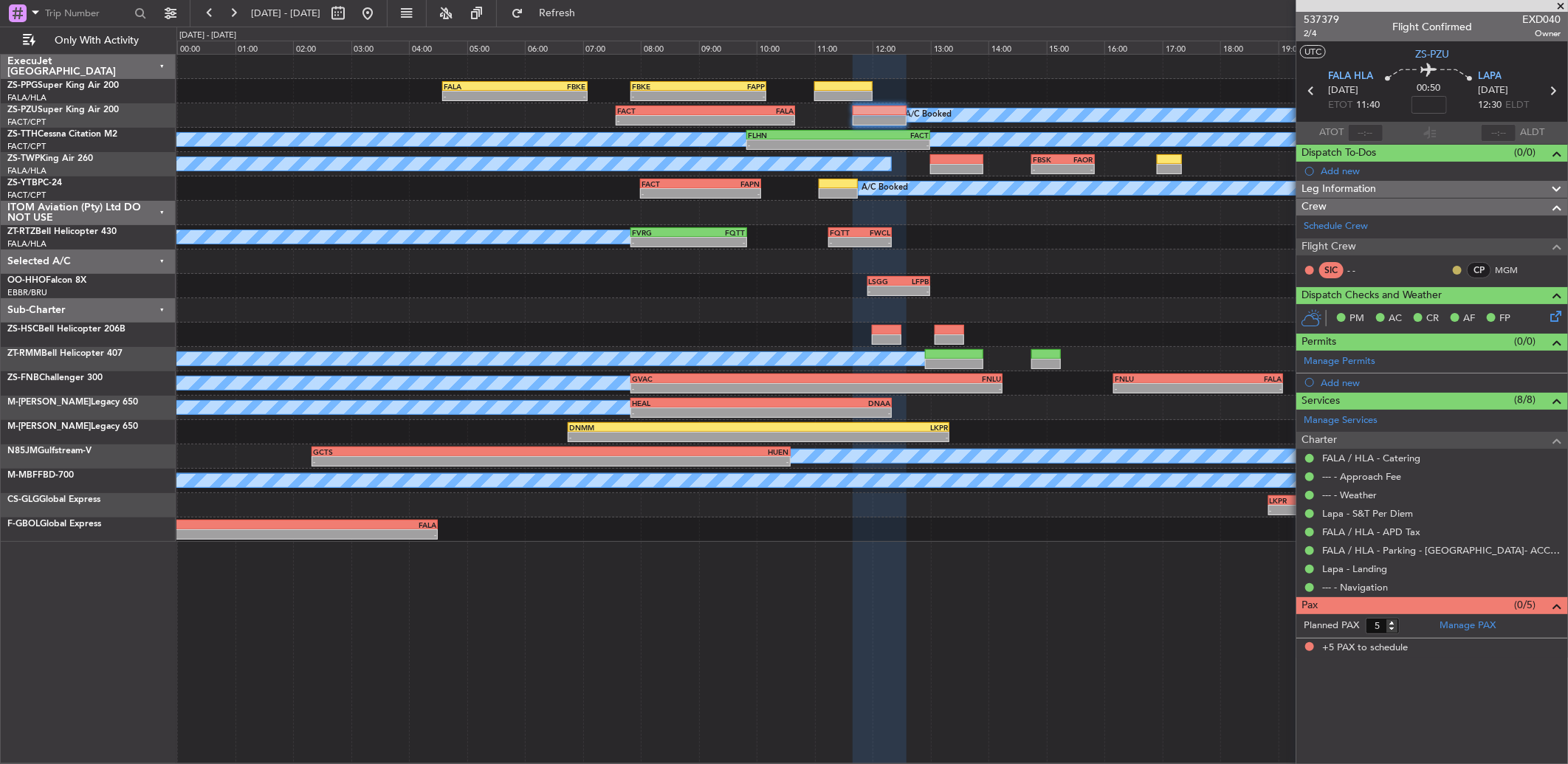
click at [1455, 270] on button at bounding box center [1457, 270] width 9 height 9
click at [1443, 314] on span "Acknowledged" at bounding box center [1461, 313] width 65 height 14
click at [1311, 93] on icon at bounding box center [1311, 90] width 19 height 19
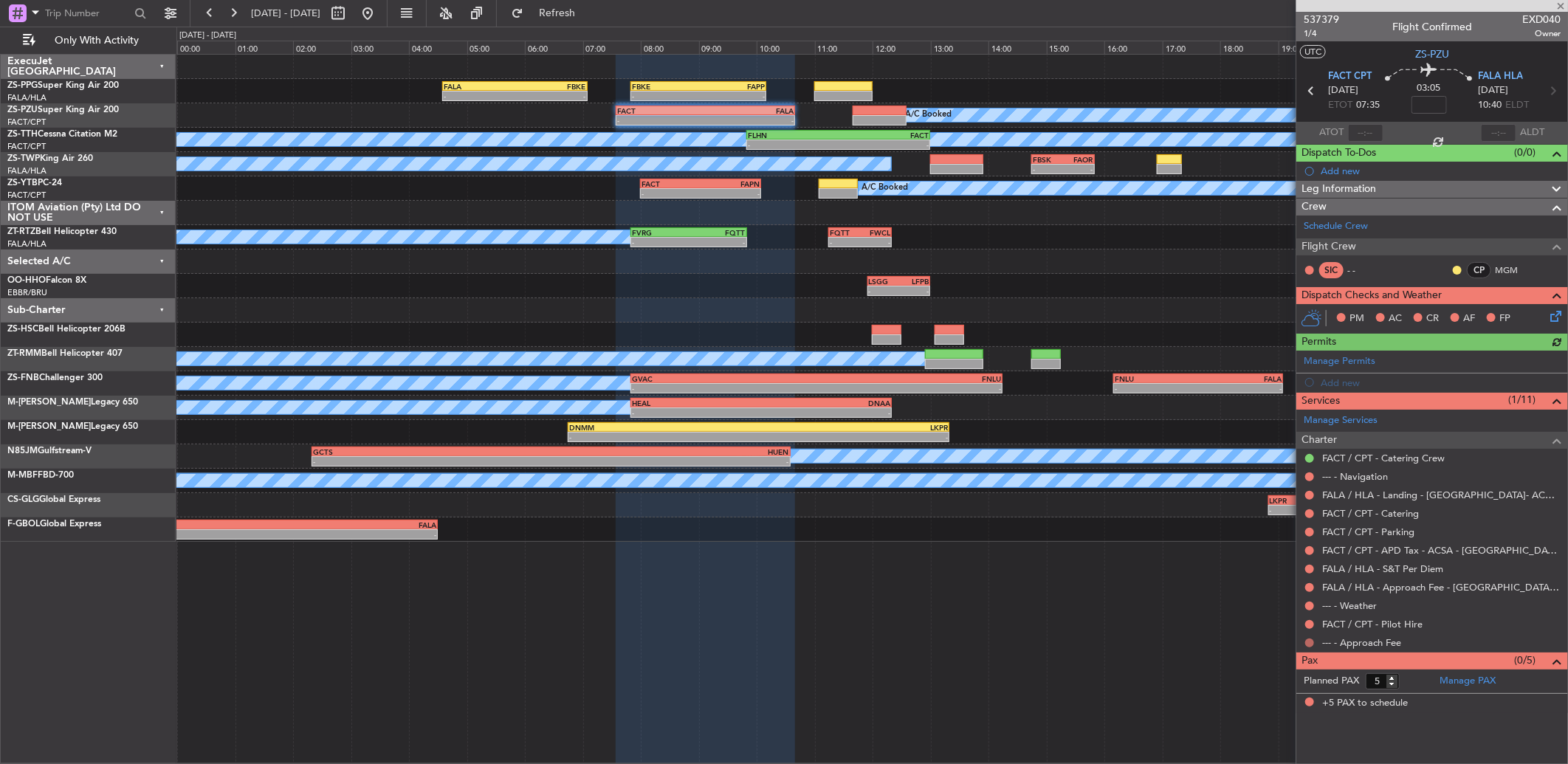
click at [1309, 645] on button at bounding box center [1310, 643] width 9 height 9
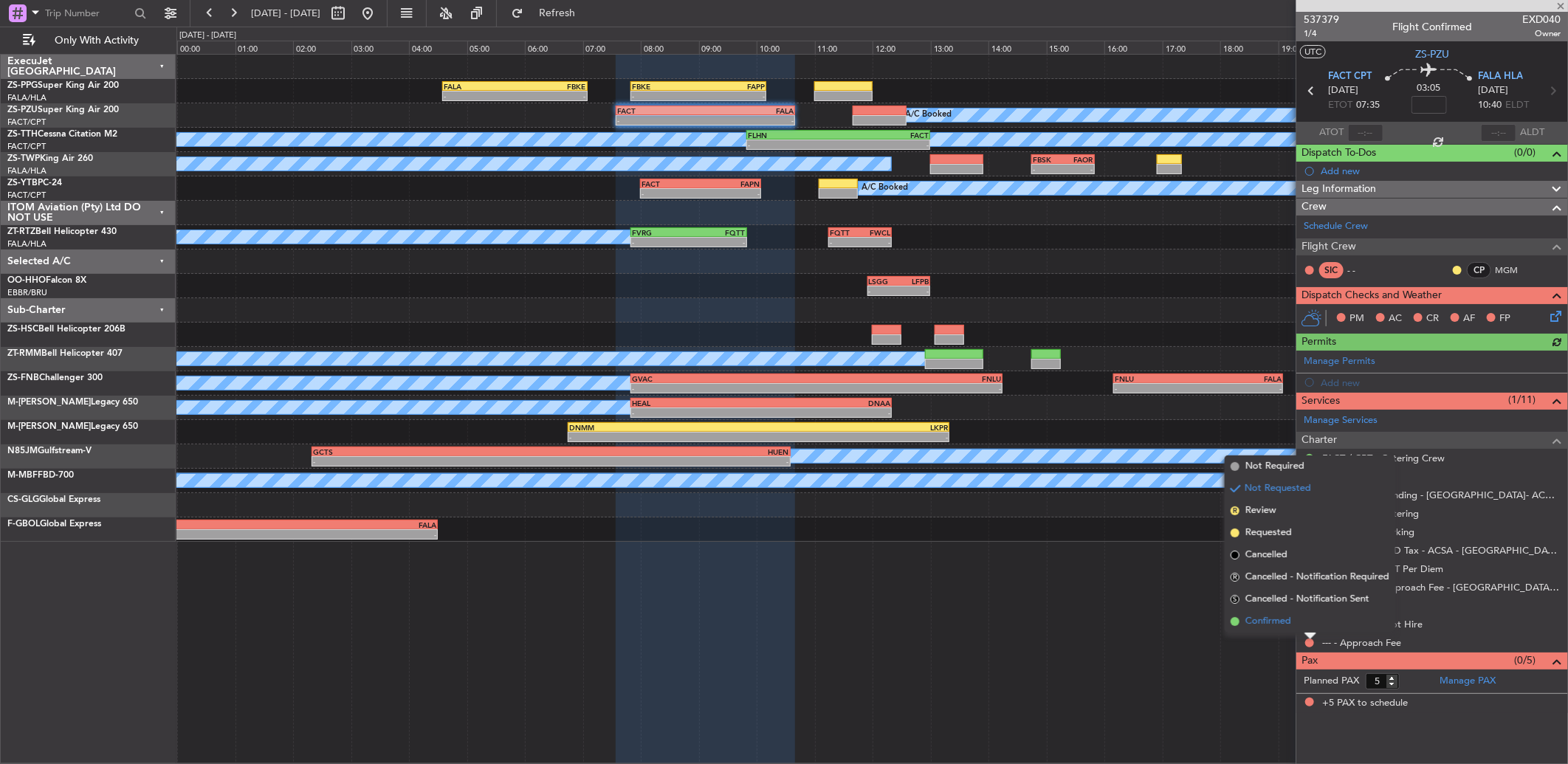
click at [1302, 623] on li "Confirmed" at bounding box center [1310, 622] width 170 height 23
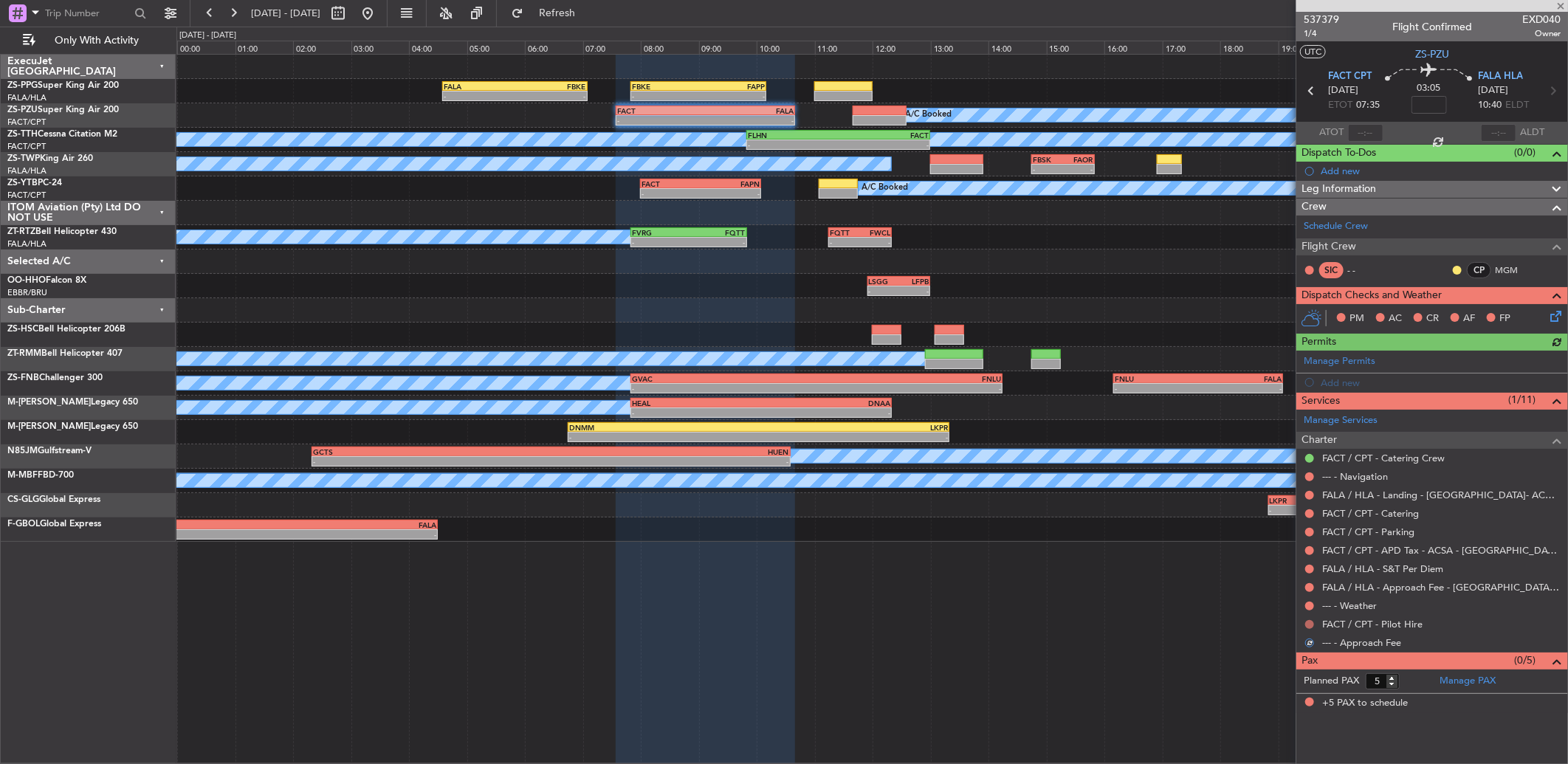
click at [1305, 623] on button at bounding box center [1310, 624] width 9 height 9
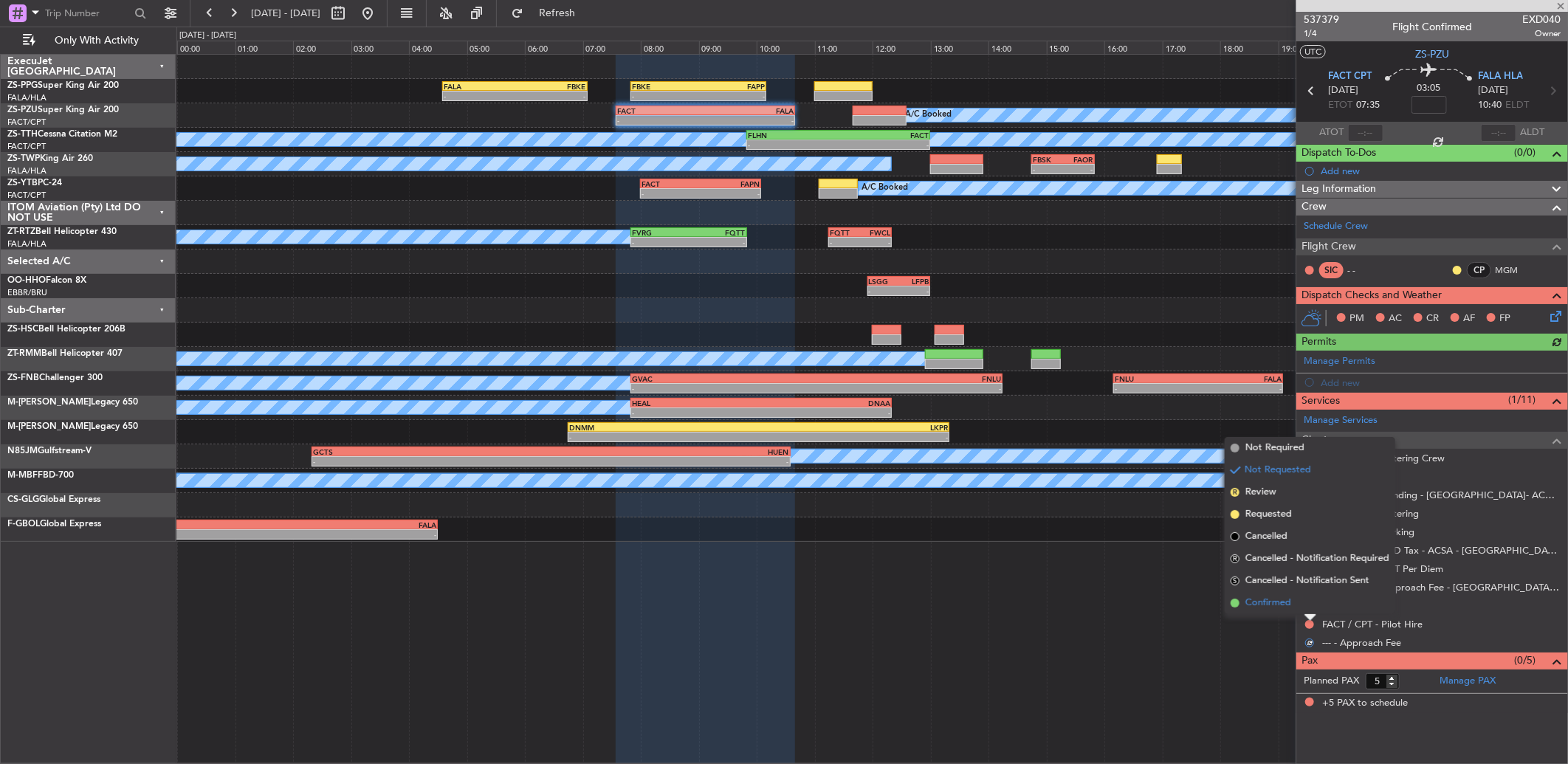
click at [1308, 603] on li "Confirmed" at bounding box center [1310, 603] width 170 height 23
click at [1309, 603] on button at bounding box center [1310, 606] width 9 height 9
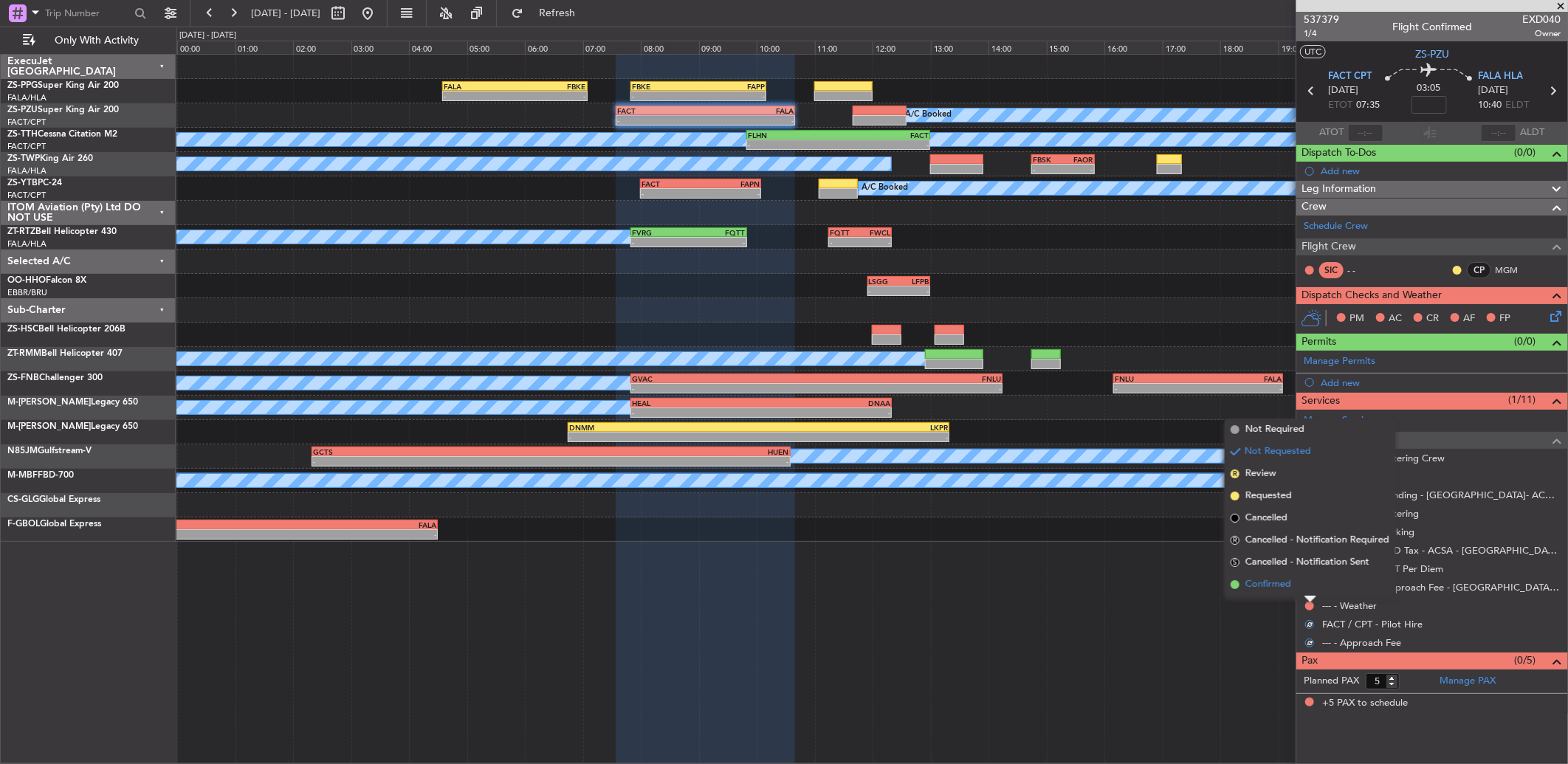
click at [1308, 579] on li "Confirmed" at bounding box center [1310, 585] width 170 height 23
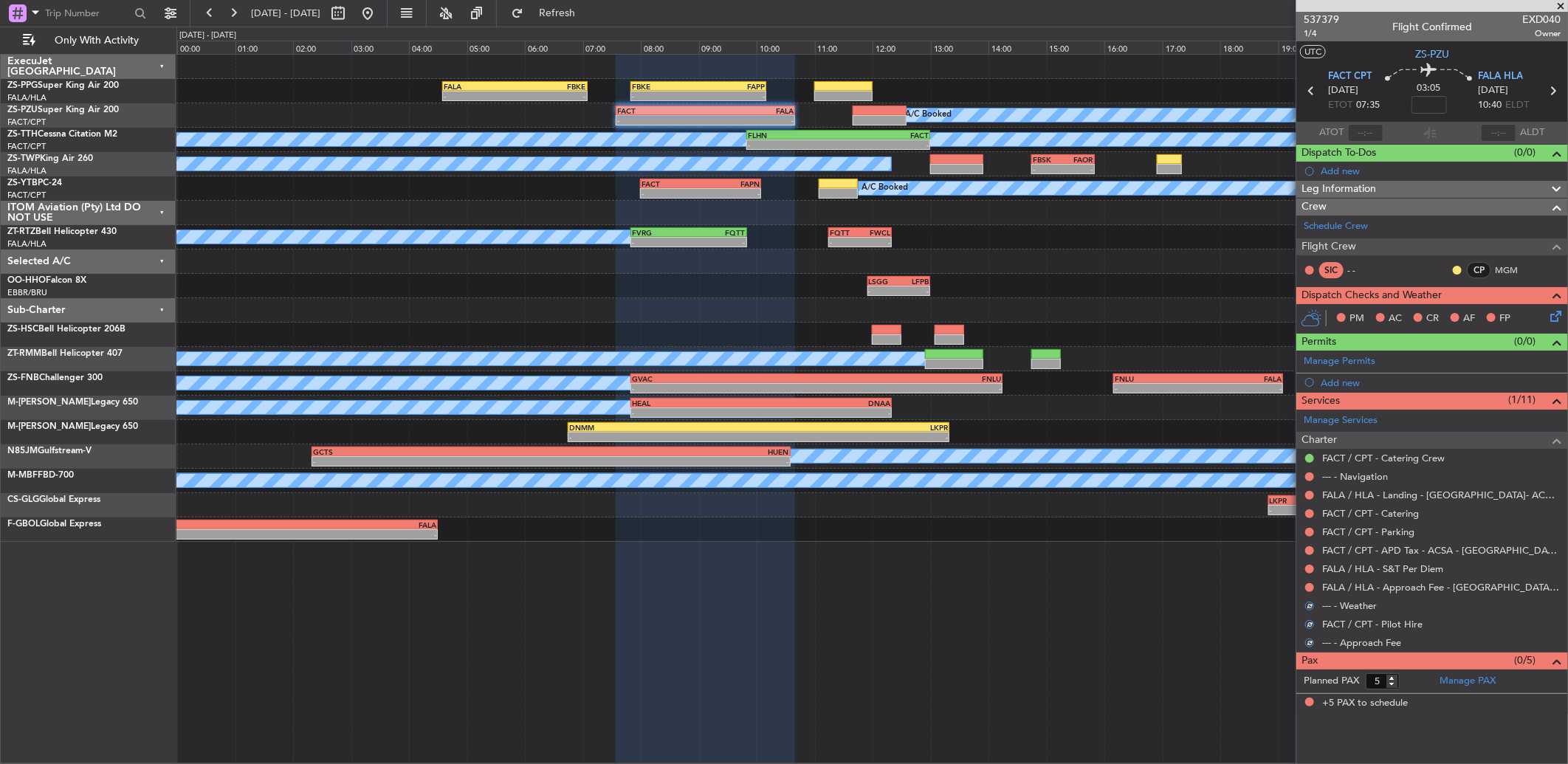
click at [1308, 593] on mat-tooltip-component "Not Requested" at bounding box center [1310, 611] width 84 height 39
click at [1309, 587] on button at bounding box center [1310, 588] width 9 height 9
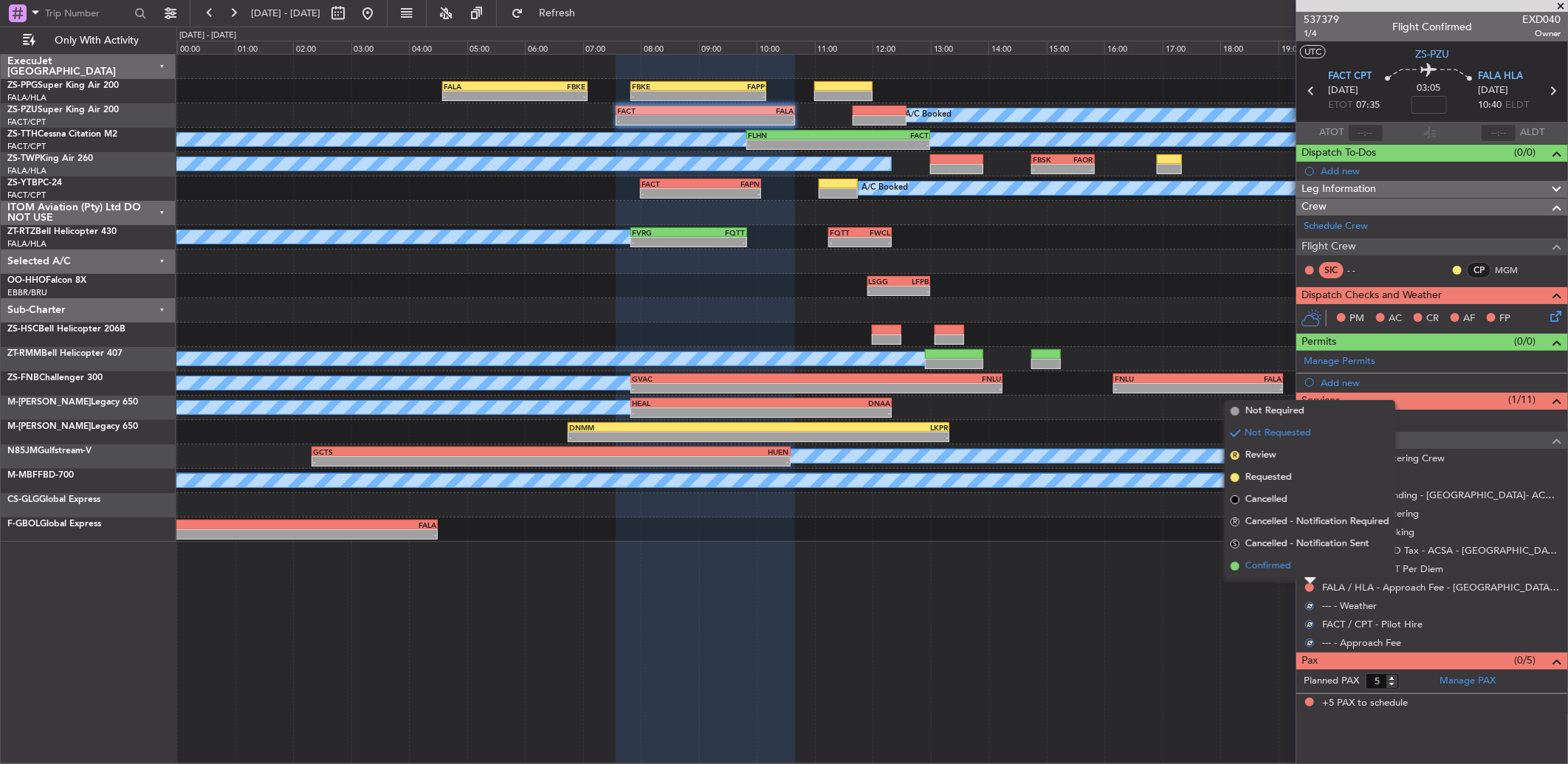
click at [1308, 570] on li "Confirmed" at bounding box center [1310, 566] width 170 height 23
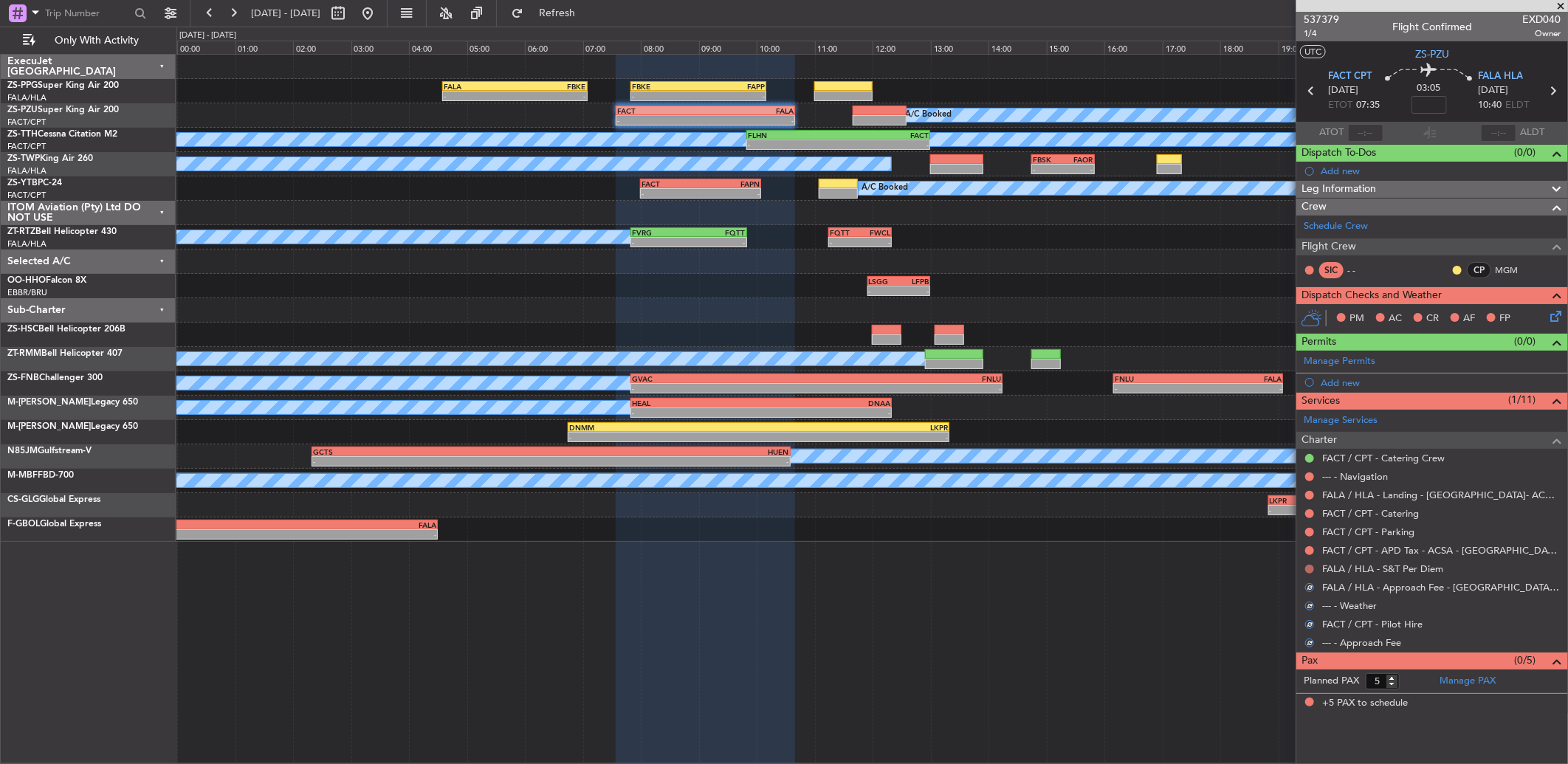
click at [1308, 569] on button at bounding box center [1310, 569] width 9 height 9
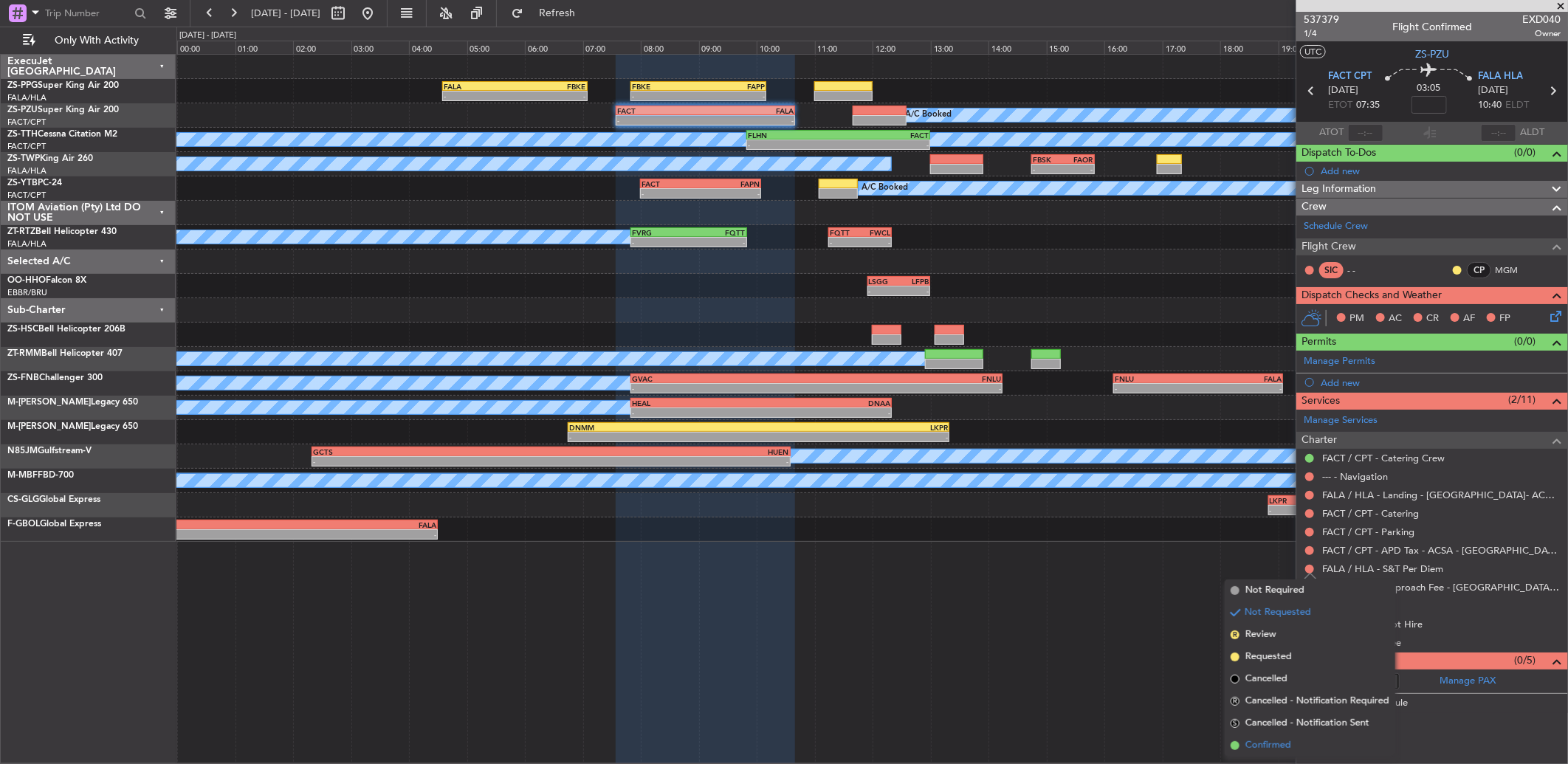
click at [1286, 744] on span "Confirmed" at bounding box center [1268, 746] width 46 height 14
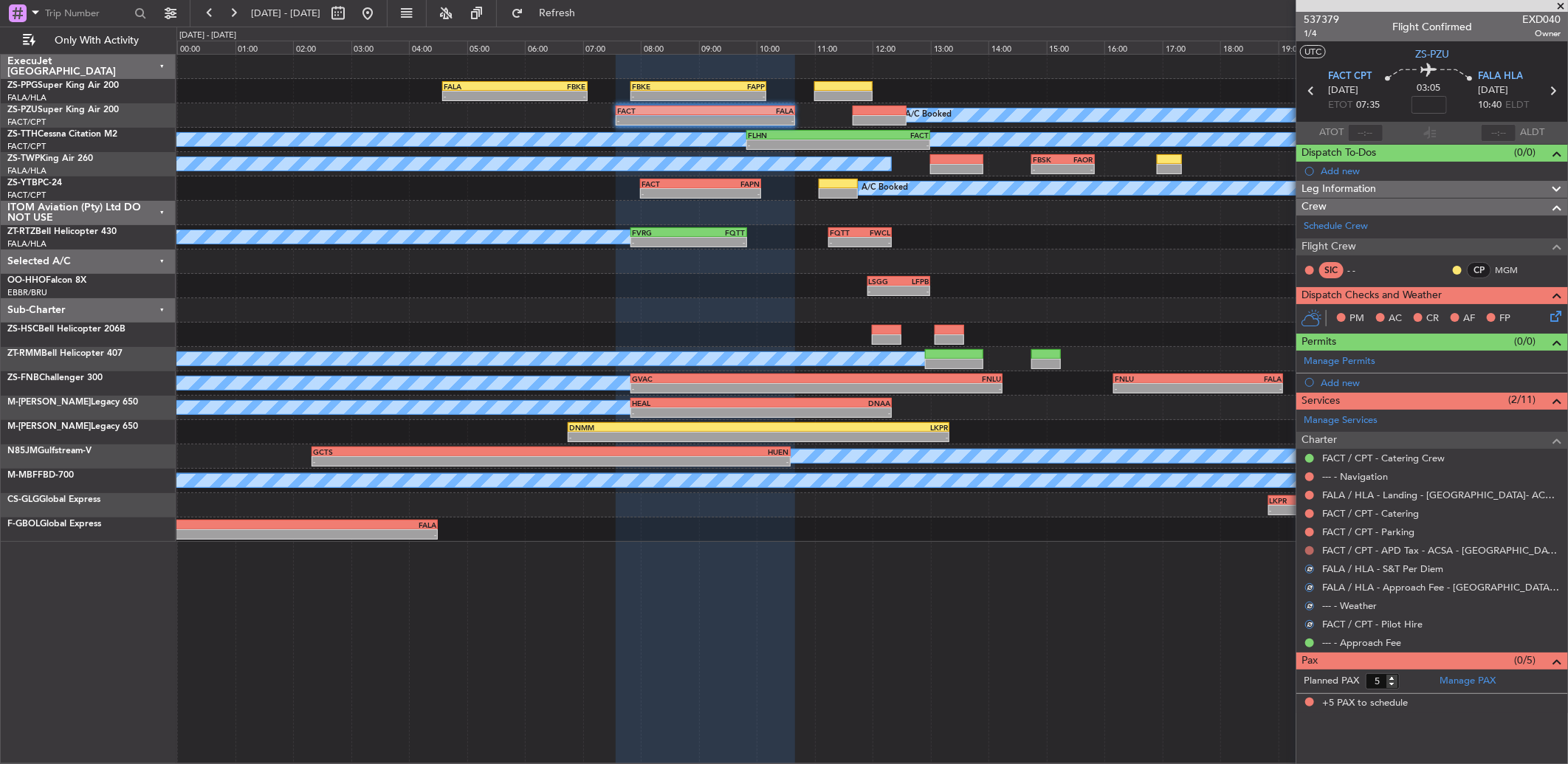
click at [1307, 551] on button at bounding box center [1310, 551] width 9 height 9
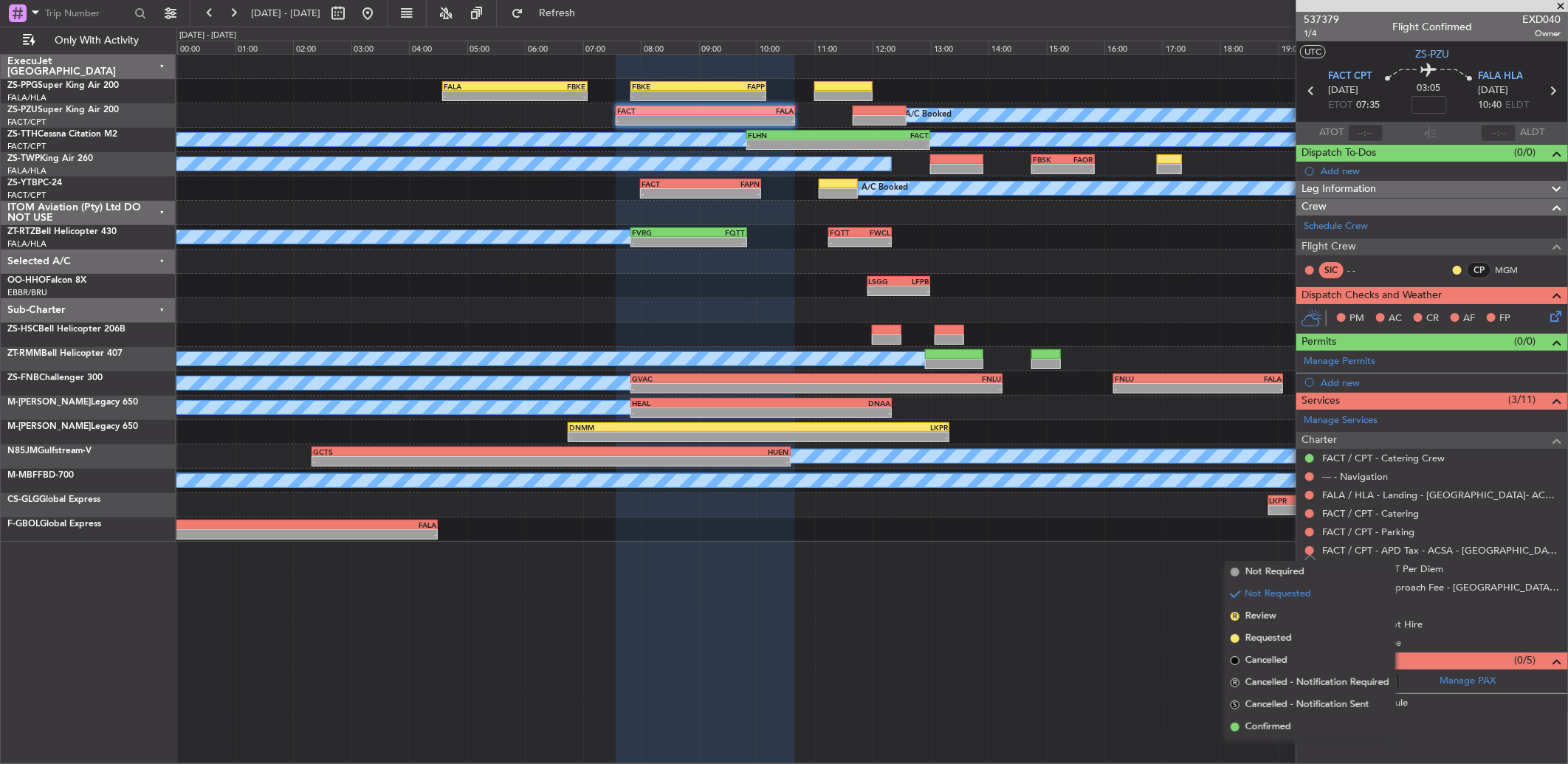
drag, startPoint x: 1285, startPoint y: 726, endPoint x: 1288, endPoint y: 694, distance: 32.1
click at [1287, 722] on span "Confirmed" at bounding box center [1268, 727] width 46 height 14
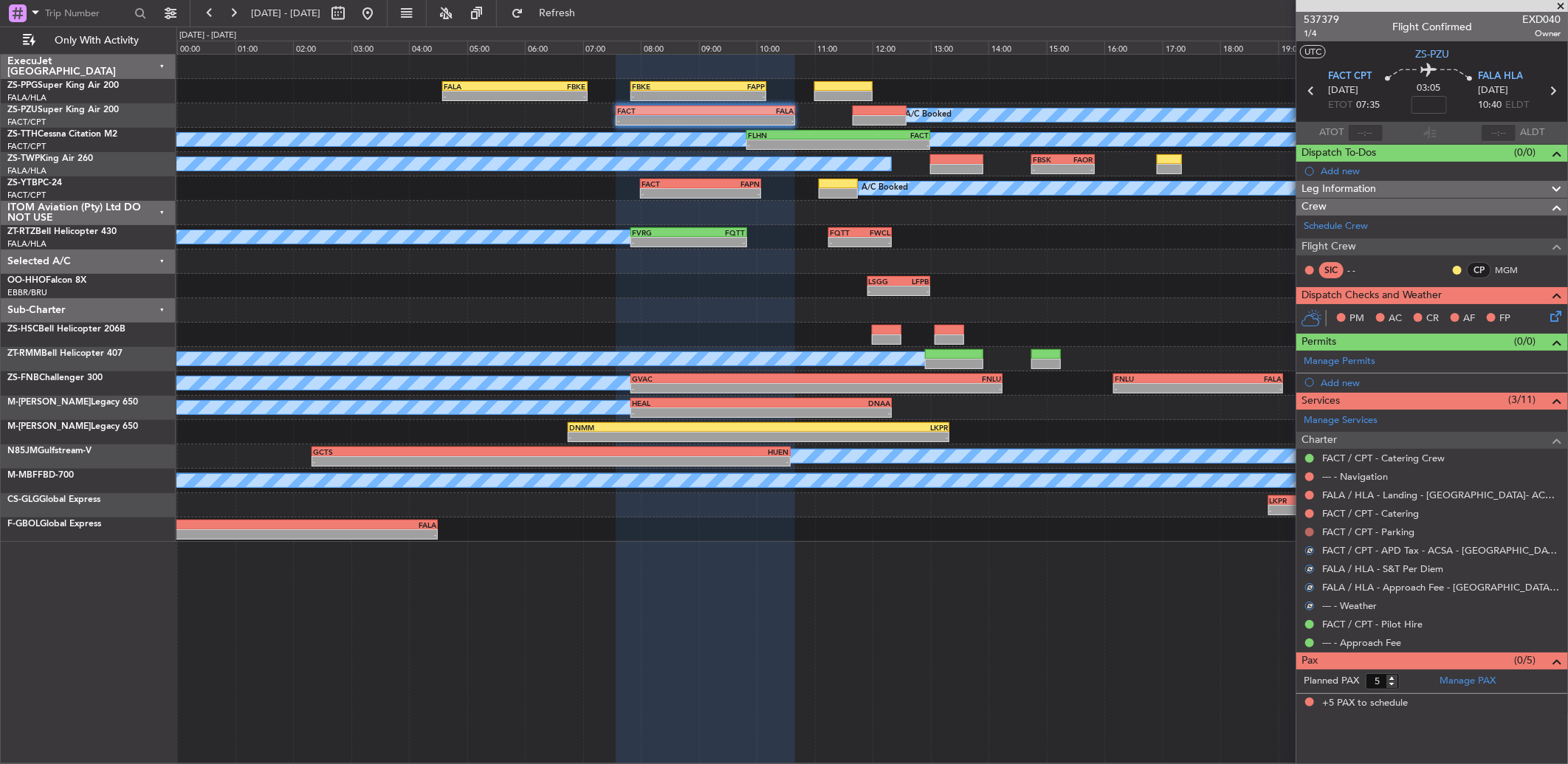
click at [1307, 534] on button at bounding box center [1310, 532] width 9 height 9
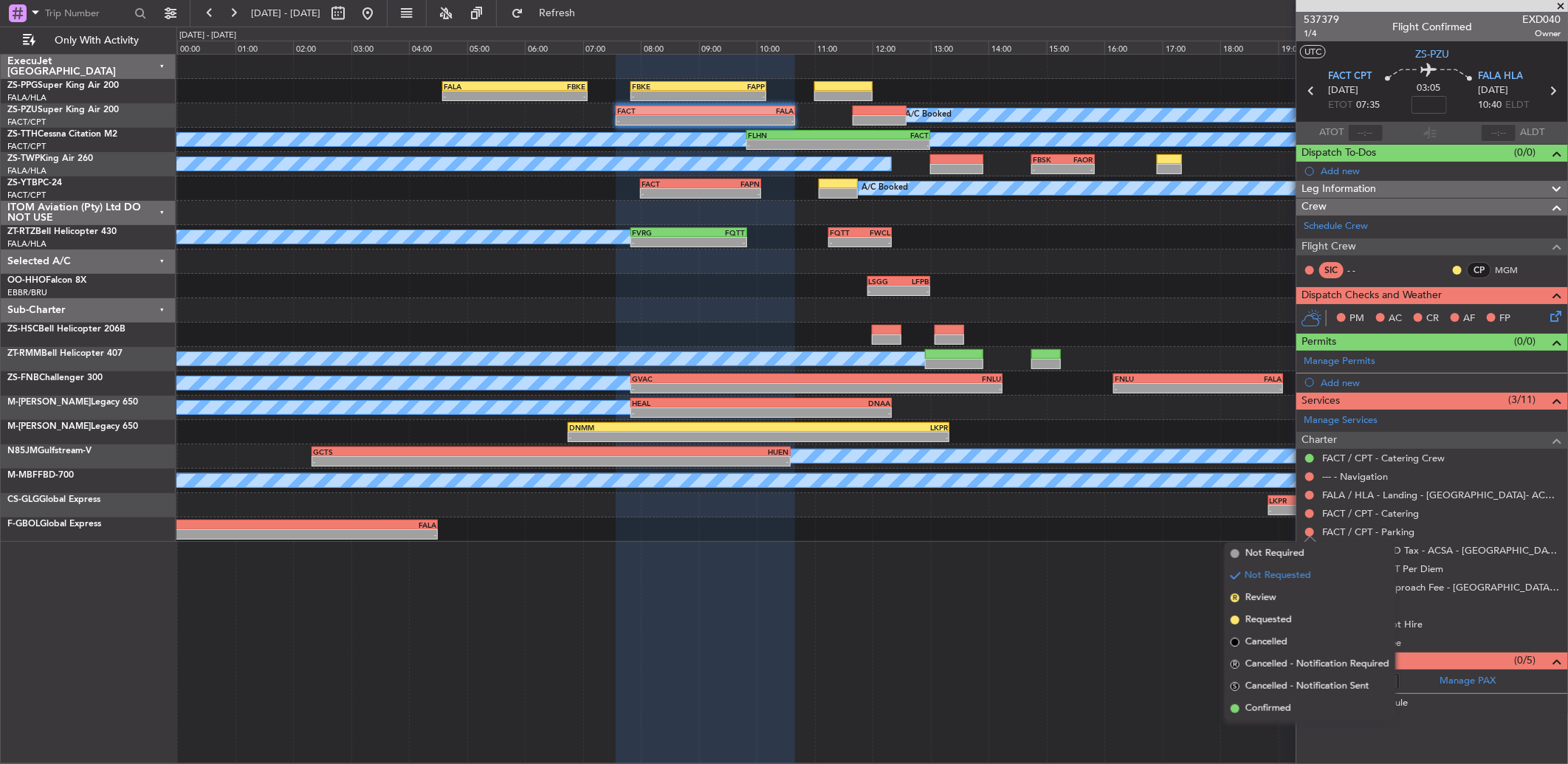
drag, startPoint x: 1296, startPoint y: 697, endPoint x: 1296, endPoint y: 599, distance: 98.0
click at [1295, 698] on li "Confirmed" at bounding box center [1310, 709] width 170 height 23
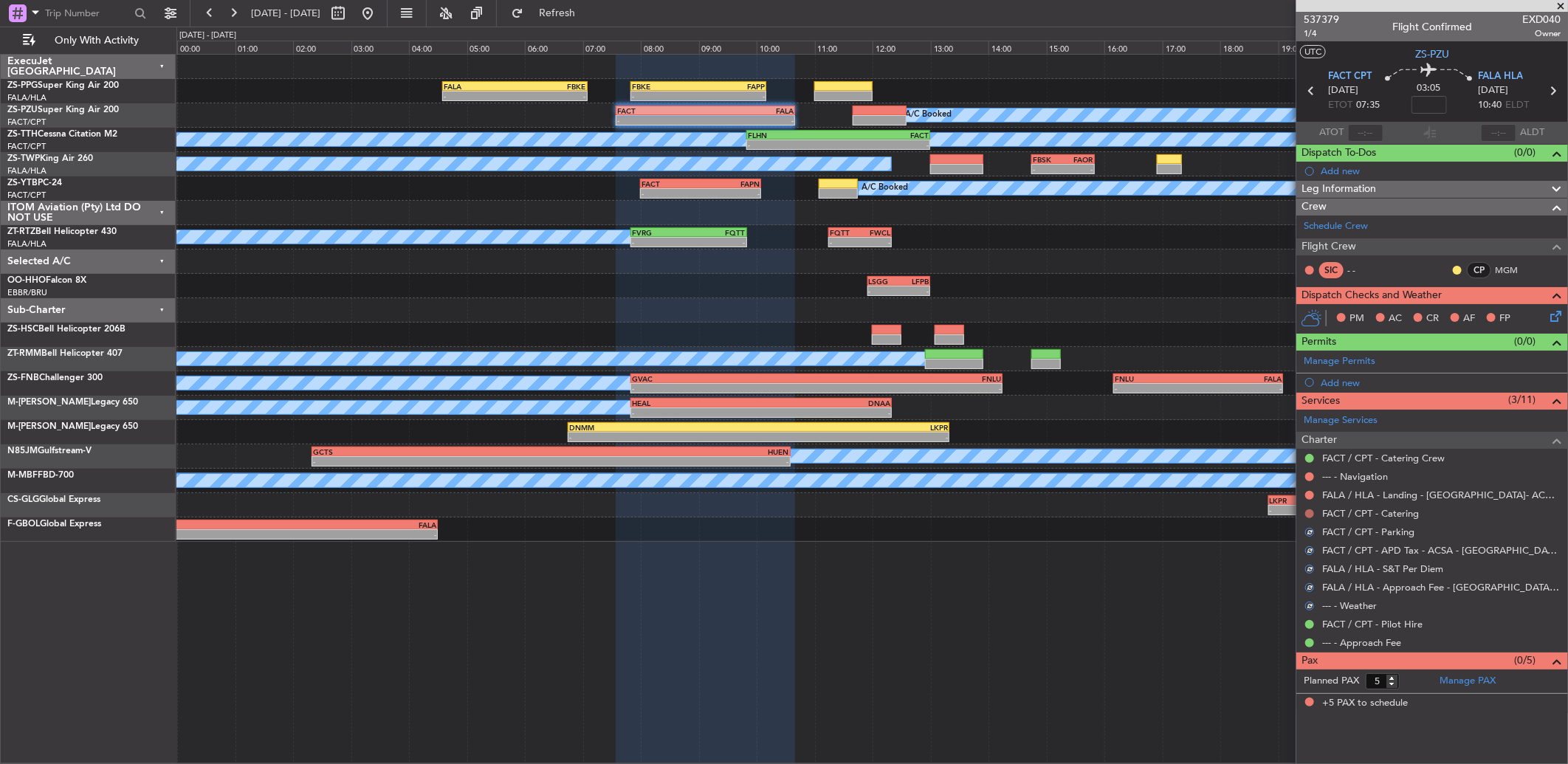
click at [1308, 511] on button at bounding box center [1310, 514] width 9 height 9
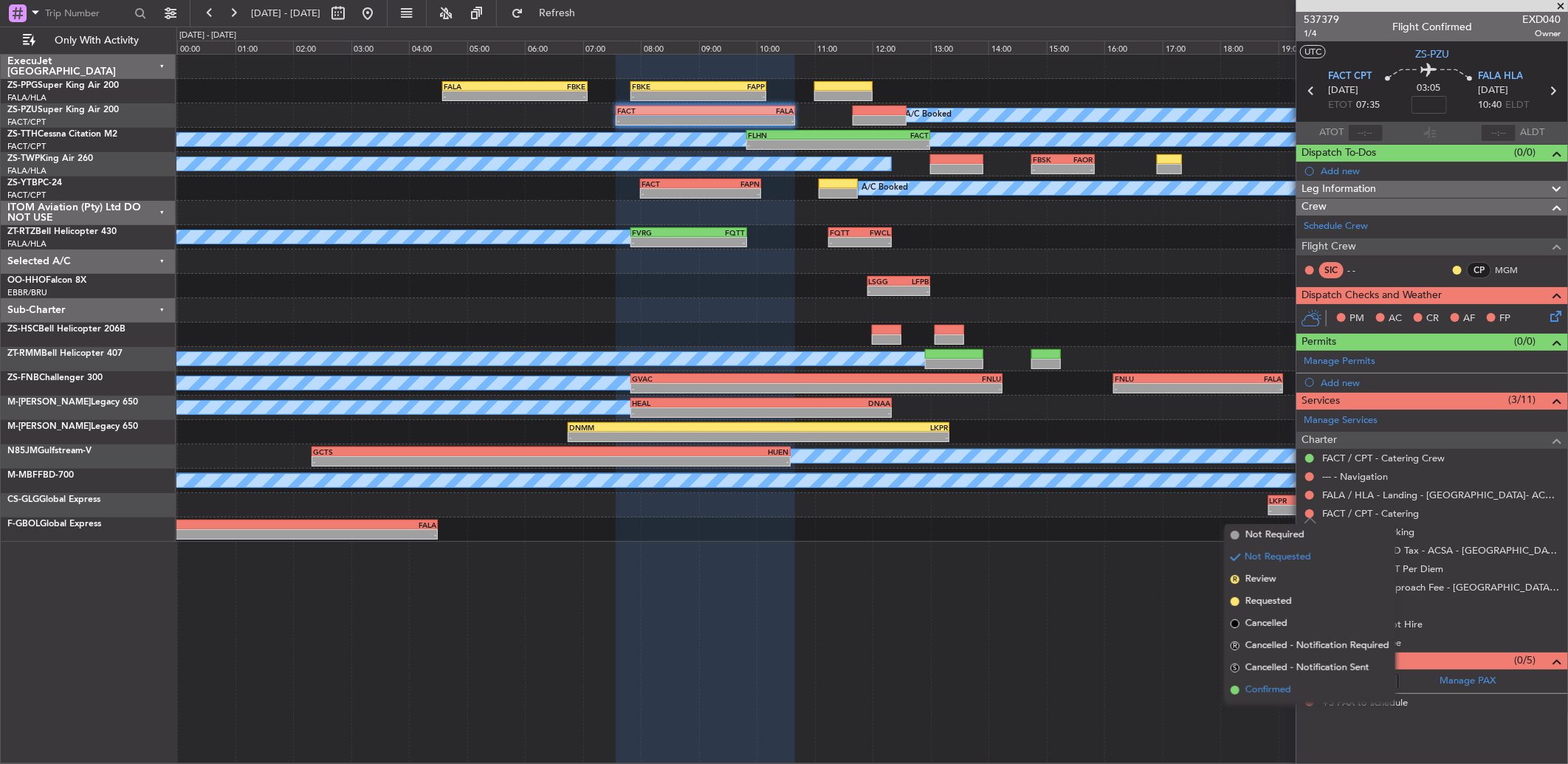
click at [1293, 687] on li "Confirmed" at bounding box center [1310, 690] width 170 height 23
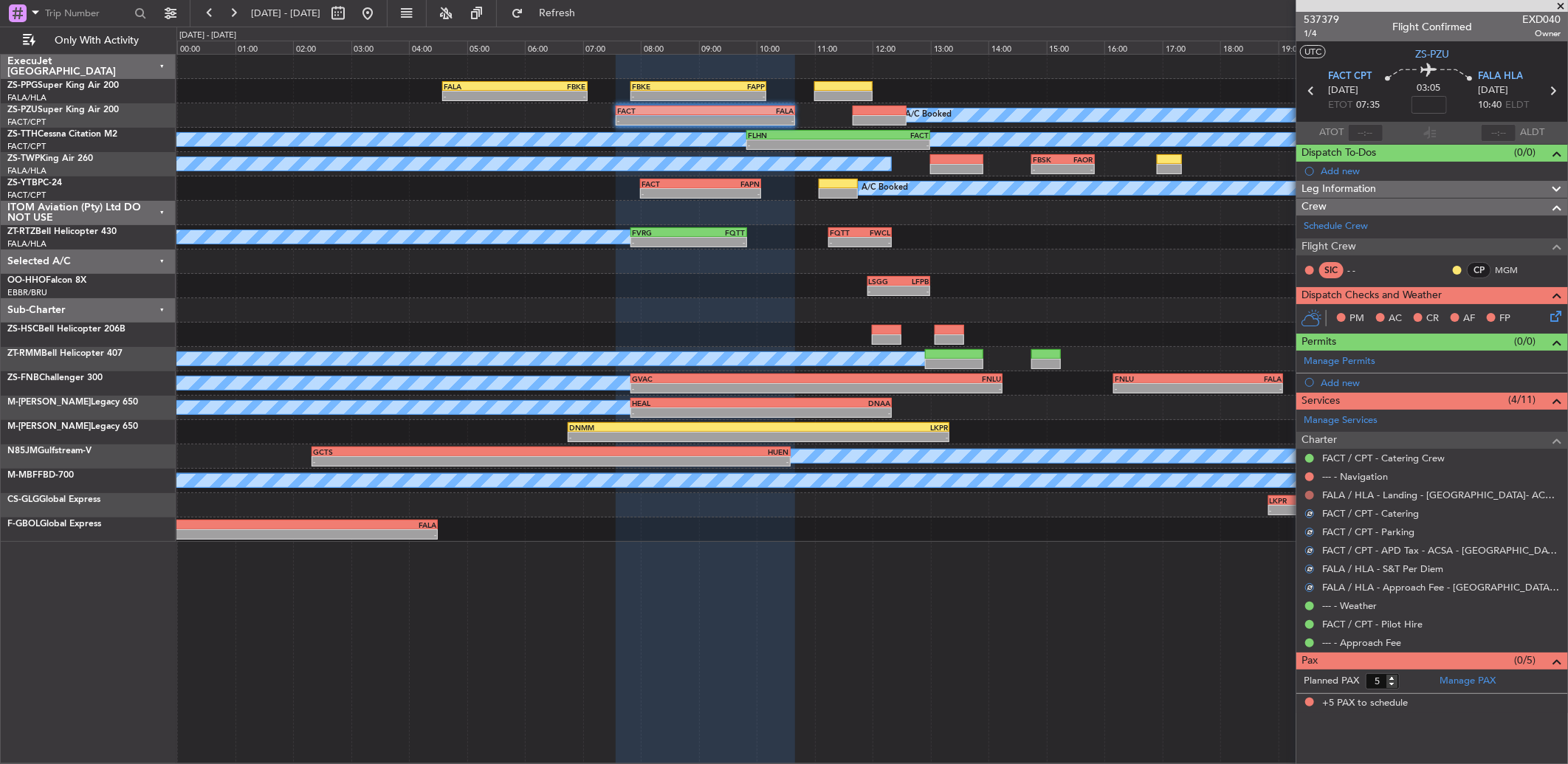
click at [1311, 495] on button at bounding box center [1310, 496] width 9 height 9
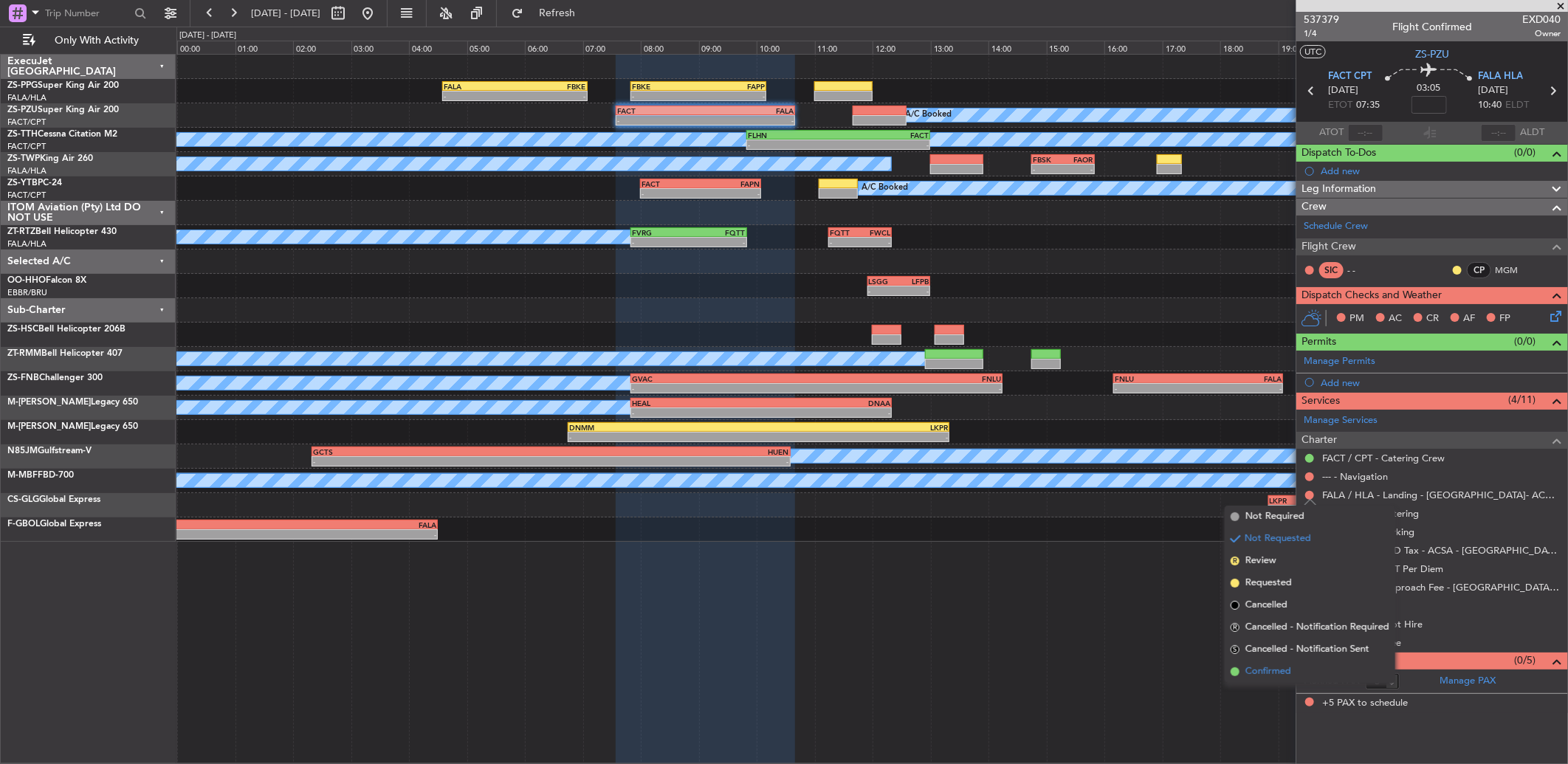
click at [1279, 678] on span "Confirmed" at bounding box center [1268, 672] width 46 height 14
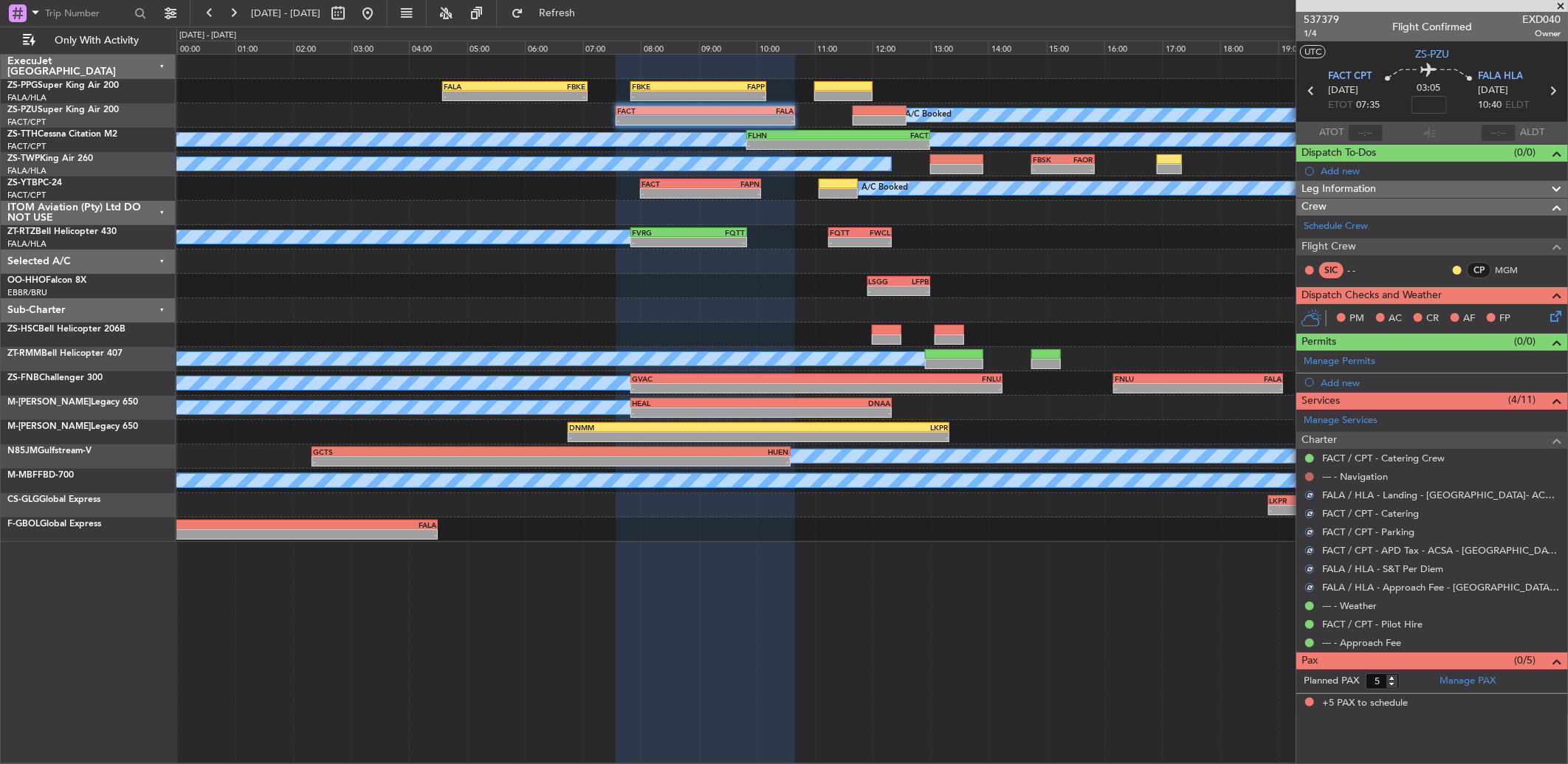
click at [1309, 473] on button at bounding box center [1310, 478] width 9 height 9
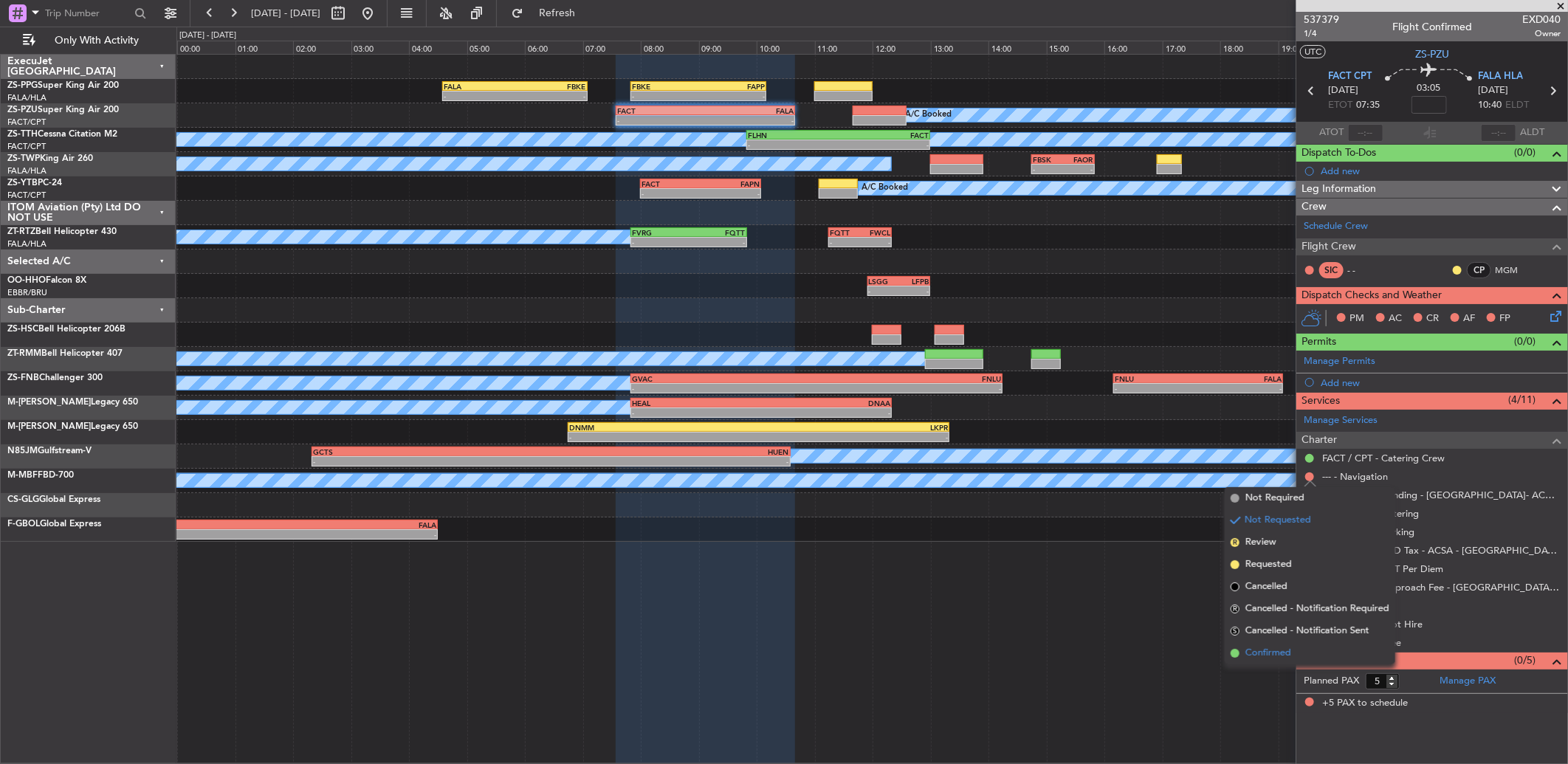
click at [1322, 650] on li "Confirmed" at bounding box center [1310, 653] width 170 height 23
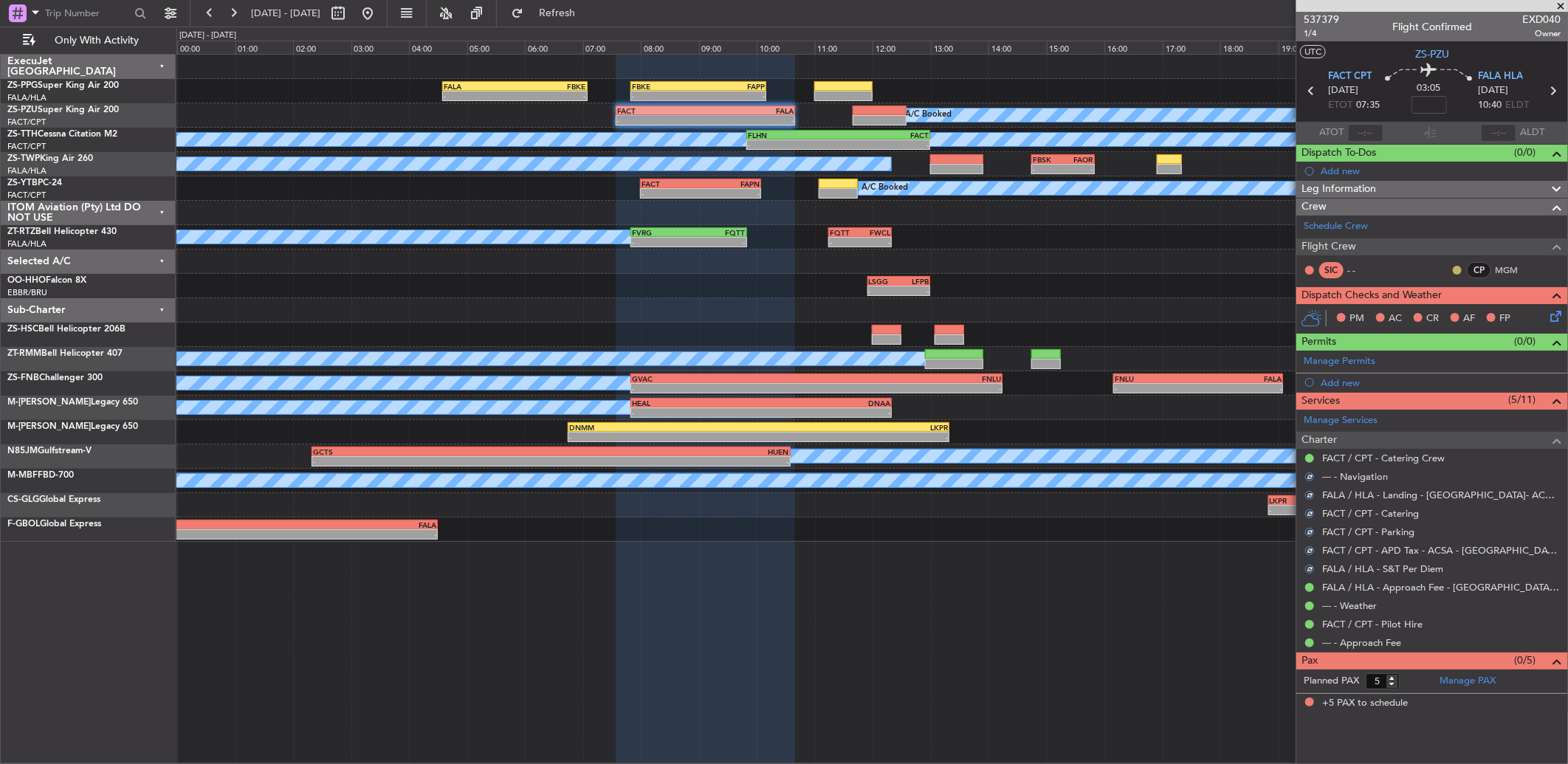
click at [1453, 268] on button at bounding box center [1457, 270] width 9 height 9
click at [1449, 314] on span "Acknowledged" at bounding box center [1461, 313] width 65 height 14
click at [1554, 320] on icon at bounding box center [1553, 314] width 12 height 12
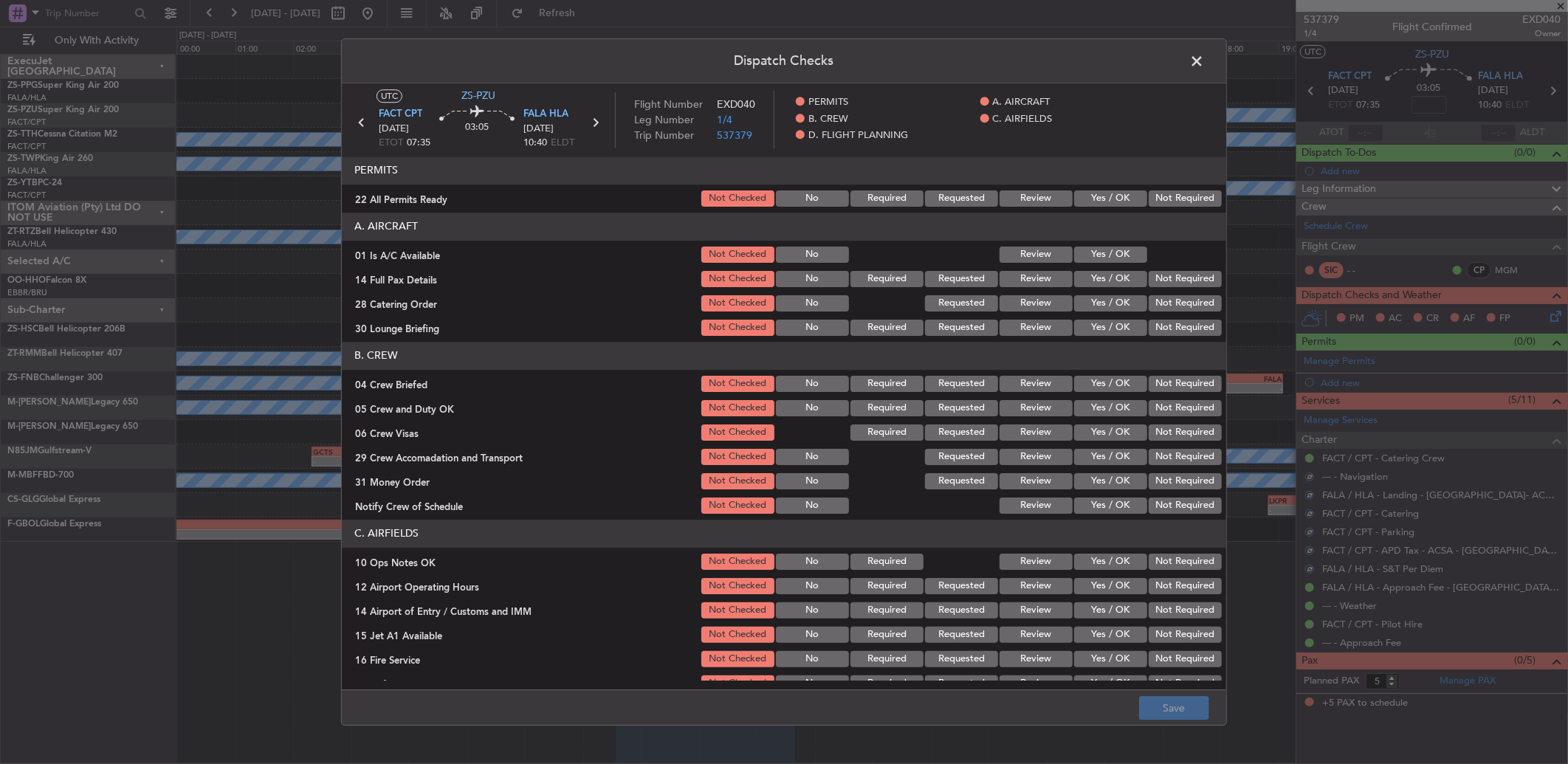
click at [1155, 196] on button "Not Required" at bounding box center [1184, 198] width 73 height 16
click at [1102, 241] on section "A. AIRCRAFT 01 Is A/C Available Not Checked No Review Yes / OK 14 Full Pax Deta…" at bounding box center [784, 275] width 884 height 125
click at [1110, 252] on button "Yes / OK" at bounding box center [1110, 255] width 73 height 16
click at [1147, 263] on div at bounding box center [1183, 254] width 75 height 21
drag, startPoint x: 1165, startPoint y: 274, endPoint x: 1165, endPoint y: 283, distance: 9.0
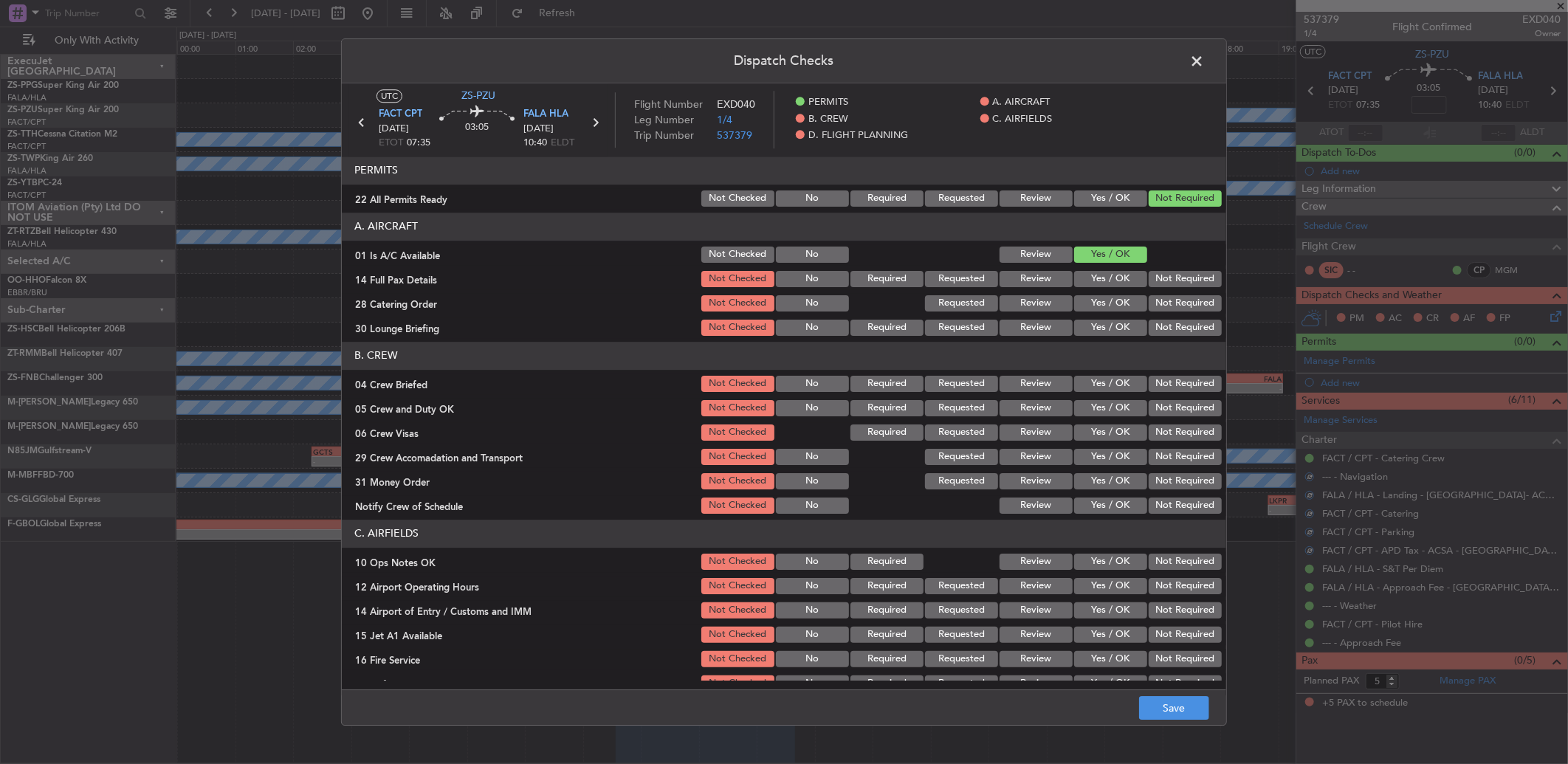
click at [1165, 276] on button "Not Required" at bounding box center [1184, 279] width 73 height 16
click at [1167, 286] on button "Not Required" at bounding box center [1184, 279] width 73 height 16
click at [1156, 301] on div "Not Required" at bounding box center [1183, 303] width 75 height 21
click at [1152, 307] on button "Not Required" at bounding box center [1184, 304] width 73 height 16
drag, startPoint x: 1149, startPoint y: 317, endPoint x: 1148, endPoint y: 329, distance: 12.0
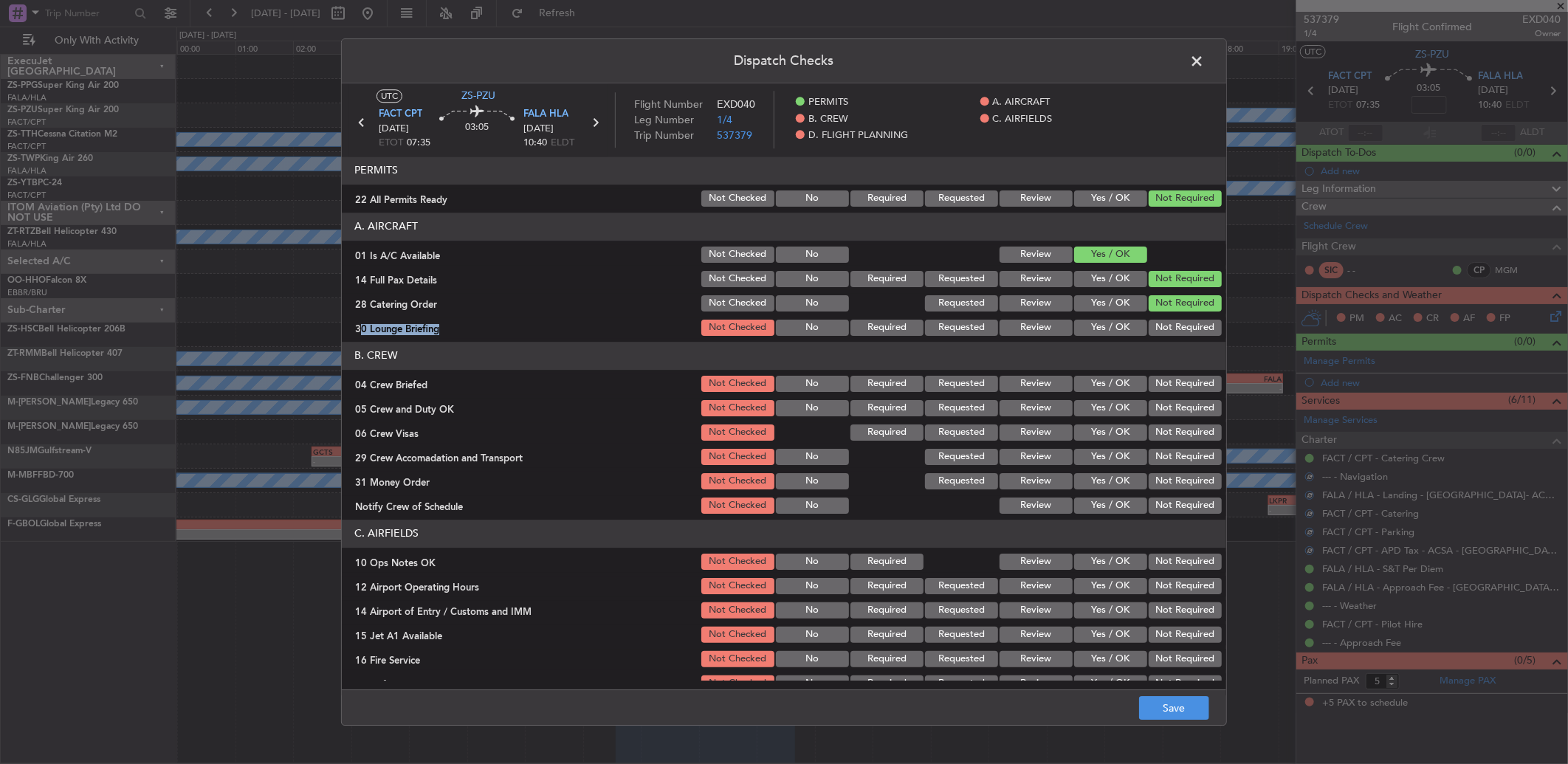
click at [1149, 319] on section "A. AIRCRAFT 01 Is A/C Available Not Checked No Review Yes / OK 14 Full Pax Deta…" at bounding box center [784, 275] width 884 height 125
click at [1155, 331] on button "Not Required" at bounding box center [1184, 328] width 73 height 16
drag, startPoint x: 1164, startPoint y: 362, endPoint x: 1163, endPoint y: 370, distance: 8.1
click at [1164, 362] on header "B. CREW" at bounding box center [784, 355] width 884 height 28
click at [1162, 379] on button "Not Required" at bounding box center [1184, 384] width 73 height 16
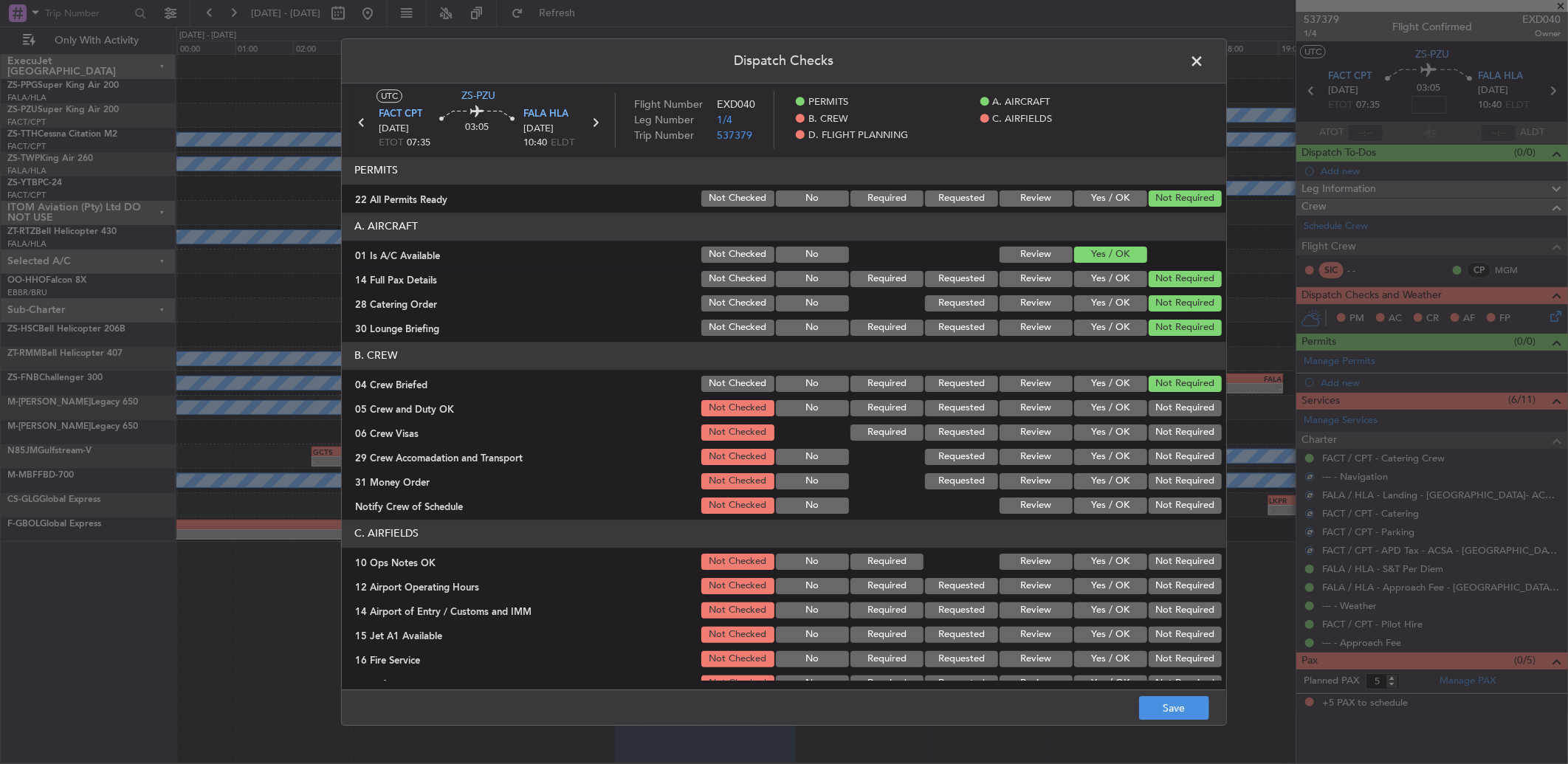
drag, startPoint x: 1161, startPoint y: 396, endPoint x: 1160, endPoint y: 404, distance: 8.1
click at [1161, 399] on section "B. CREW 04 Crew Briefed Not Checked No Required Requested Review Yes / OK Not R…" at bounding box center [784, 428] width 884 height 174
click at [1160, 414] on button "Not Required" at bounding box center [1184, 408] width 73 height 16
click at [1160, 423] on div "Not Required" at bounding box center [1183, 432] width 75 height 21
click at [1156, 423] on div "Not Required" at bounding box center [1183, 432] width 75 height 21
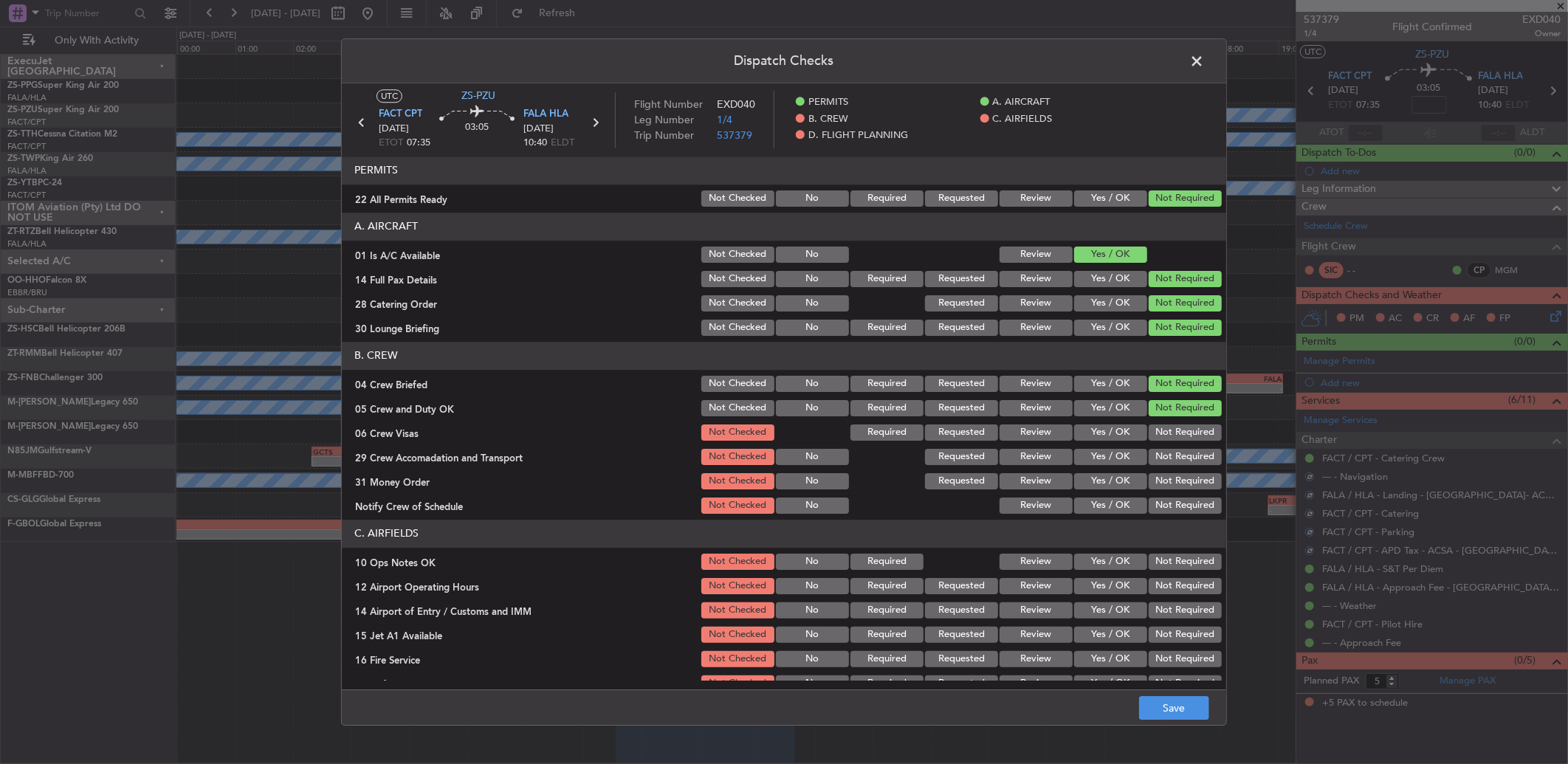
click at [1156, 432] on button "Not Required" at bounding box center [1184, 432] width 73 height 16
click at [1164, 447] on div "Not Required" at bounding box center [1183, 457] width 75 height 21
click at [1166, 461] on button "Not Required" at bounding box center [1184, 457] width 73 height 16
drag, startPoint x: 1166, startPoint y: 466, endPoint x: 1165, endPoint y: 478, distance: 12.0
click at [1166, 477] on section "B. CREW 04 Crew Briefed Not Checked No Required Requested Review Yes / OK Not R…" at bounding box center [784, 428] width 884 height 174
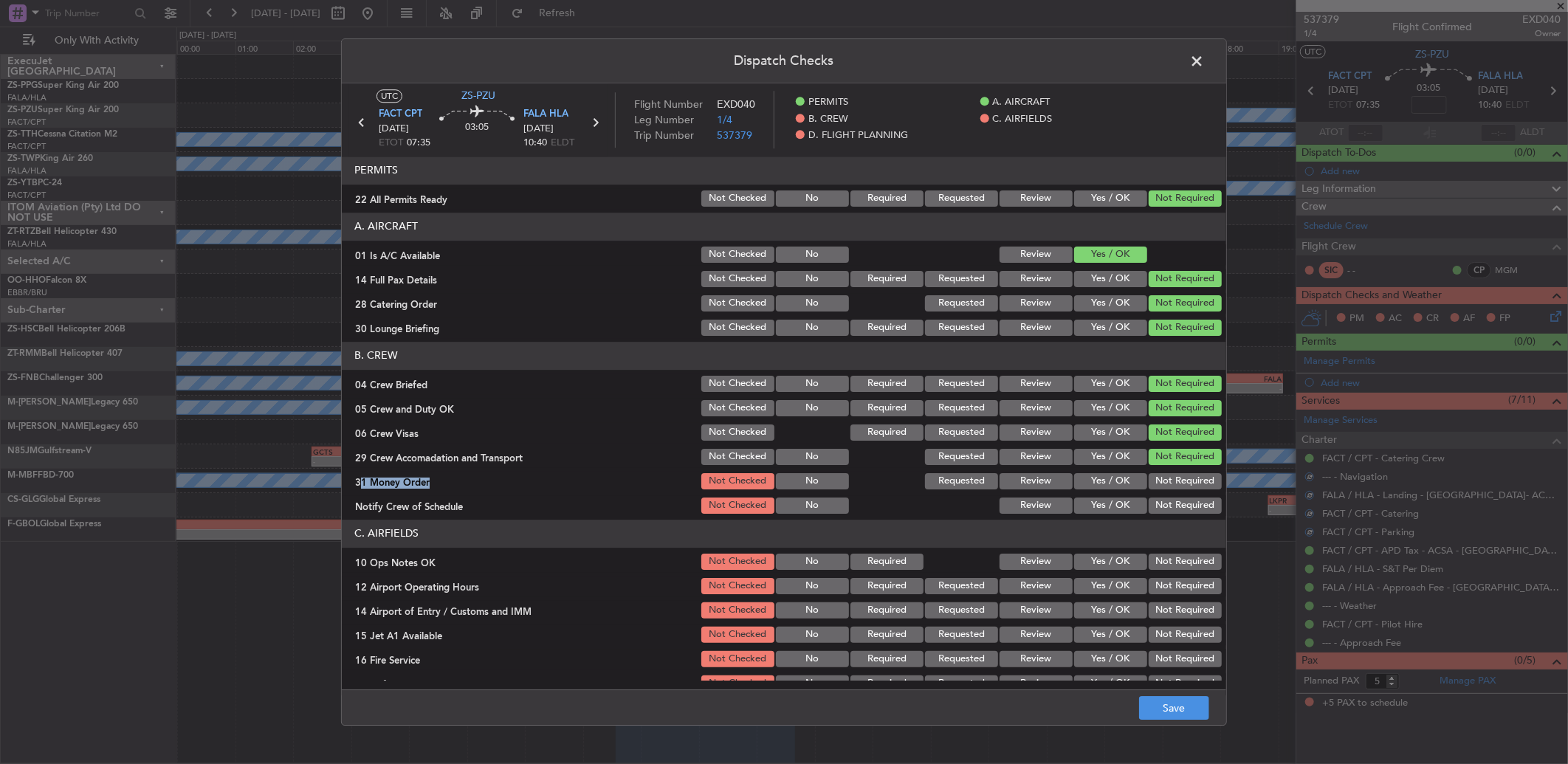
click at [1165, 481] on button "Not Required" at bounding box center [1184, 481] width 73 height 16
drag, startPoint x: 1165, startPoint y: 484, endPoint x: 1167, endPoint y: 496, distance: 12.2
click at [1165, 489] on button "Not Required" at bounding box center [1184, 481] width 73 height 16
drag, startPoint x: 1167, startPoint y: 496, endPoint x: 1167, endPoint y: 505, distance: 9.0
click at [1167, 505] on section "B. CREW 04 Crew Briefed Not Checked No Required Requested Review Yes / OK Not R…" at bounding box center [784, 428] width 884 height 174
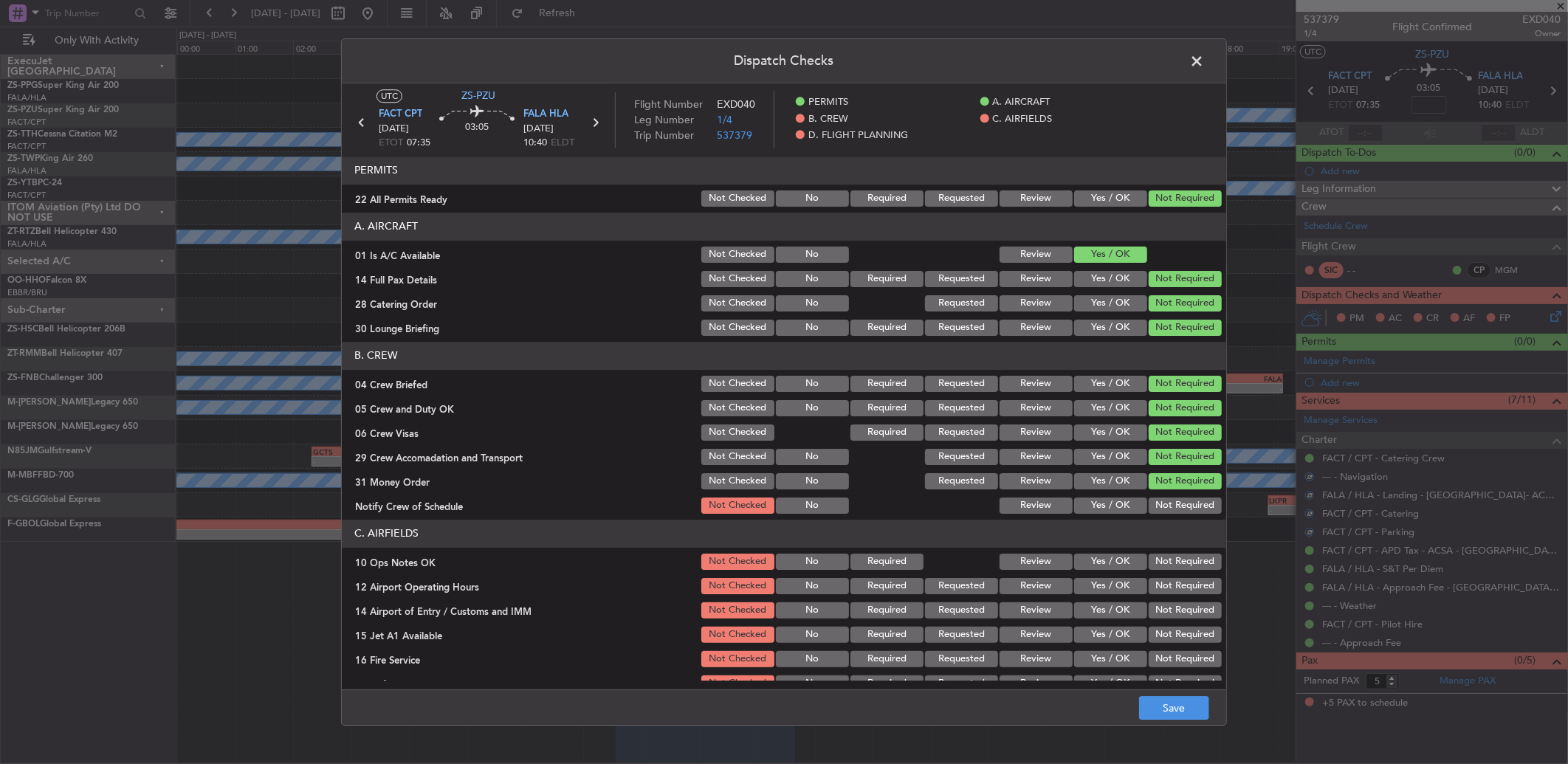
click at [1167, 505] on button "Not Required" at bounding box center [1184, 505] width 73 height 16
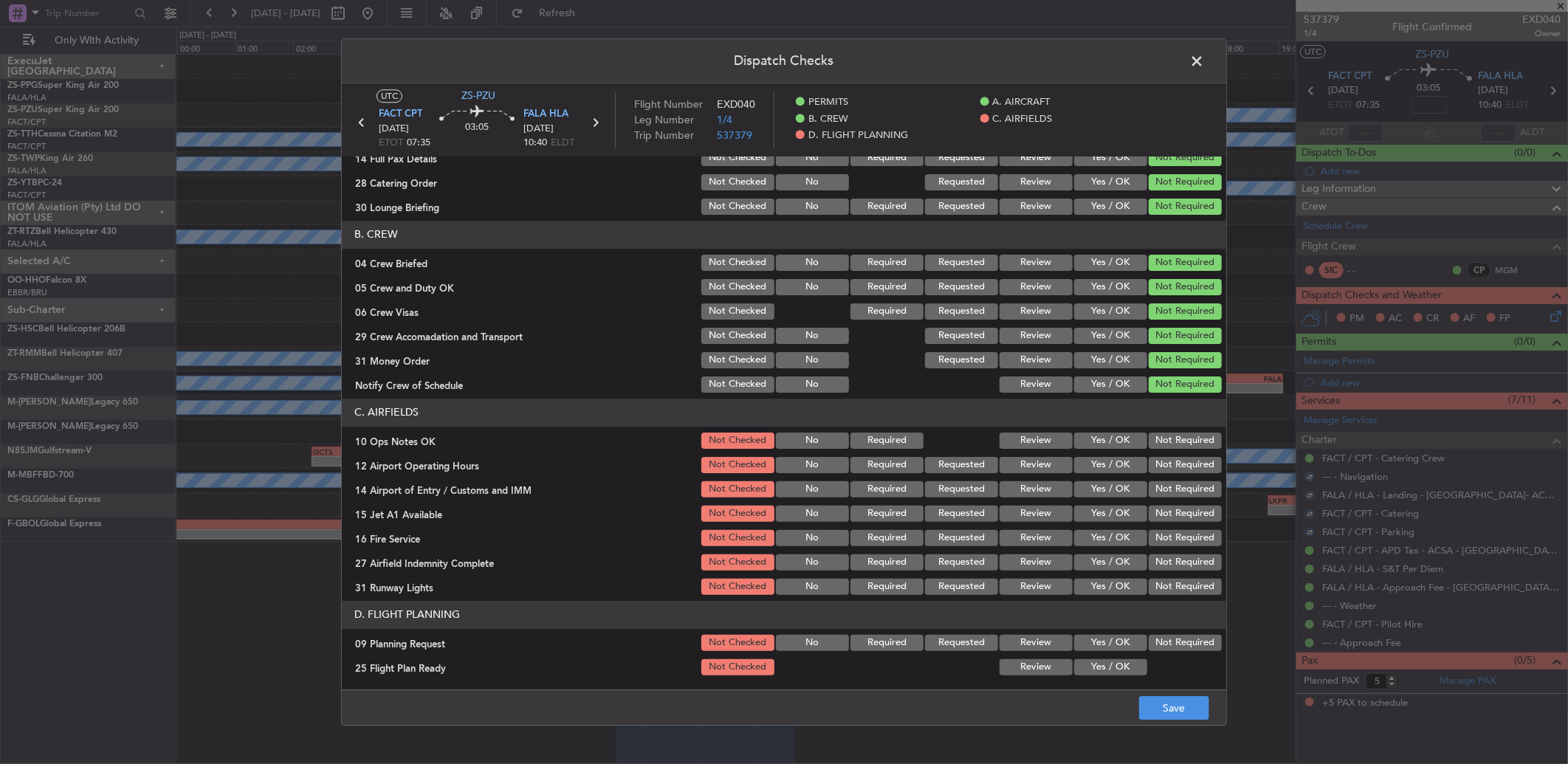
click at [1173, 436] on button "Not Required" at bounding box center [1184, 441] width 73 height 16
click at [1176, 458] on section "C. AIRFIELDS 10 Ops Notes OK Not Checked No Required Review Yes / OK Not Requir…" at bounding box center [784, 498] width 884 height 198
click at [1176, 460] on button "Not Required" at bounding box center [1184, 465] width 73 height 16
drag, startPoint x: 1175, startPoint y: 473, endPoint x: 1169, endPoint y: 485, distance: 13.4
click at [1175, 474] on div "Not Required" at bounding box center [1183, 465] width 75 height 21
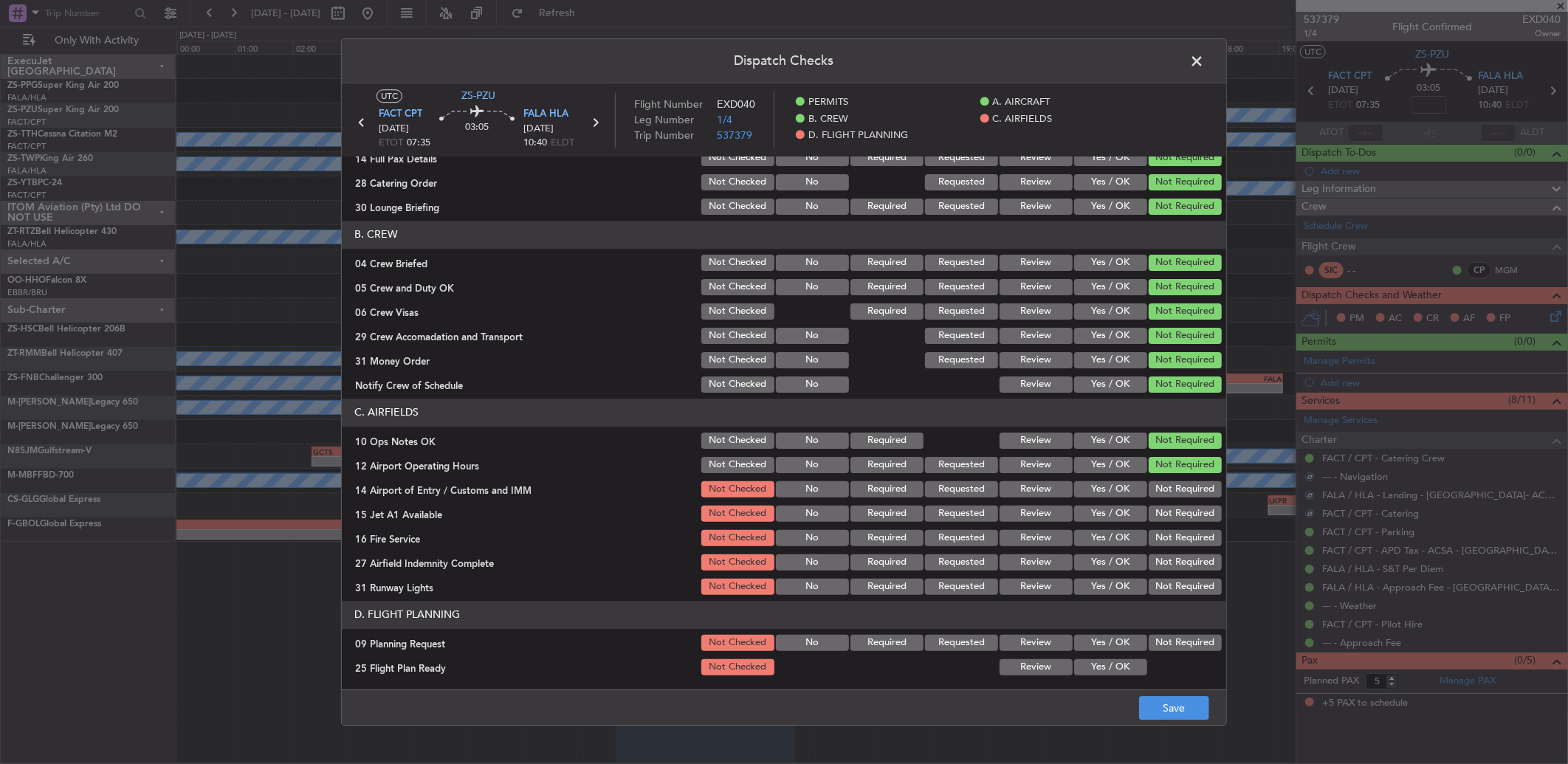
click at [1166, 494] on button "Not Required" at bounding box center [1184, 489] width 73 height 16
drag, startPoint x: 1161, startPoint y: 496, endPoint x: 1156, endPoint y: 512, distance: 16.8
click at [1160, 498] on div "Not Required" at bounding box center [1183, 489] width 75 height 21
click at [1156, 513] on button "Not Required" at bounding box center [1184, 514] width 73 height 16
click at [1155, 532] on section "C. AIRFIELDS 10 Ops Notes OK Not Checked No Required Review Yes / OK Not Requir…" at bounding box center [784, 498] width 884 height 198
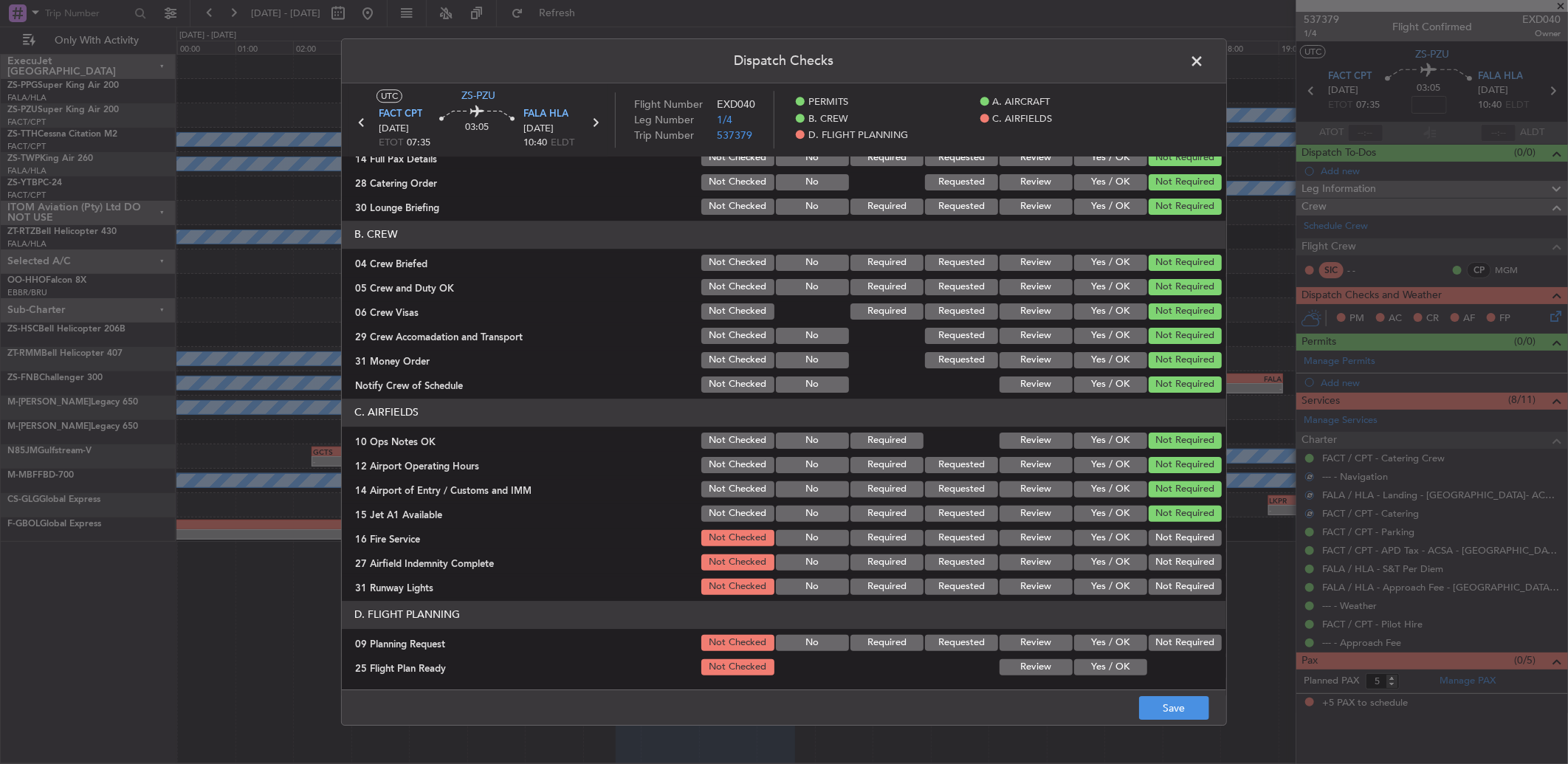
click at [1149, 552] on div "Not Required" at bounding box center [1183, 562] width 75 height 21
click at [1156, 541] on button "Not Required" at bounding box center [1184, 538] width 73 height 16
click at [1162, 552] on div "Not Required" at bounding box center [1183, 562] width 75 height 21
click at [1163, 562] on button "Not Required" at bounding box center [1184, 563] width 73 height 16
click at [1172, 592] on button "Not Required" at bounding box center [1184, 587] width 73 height 16
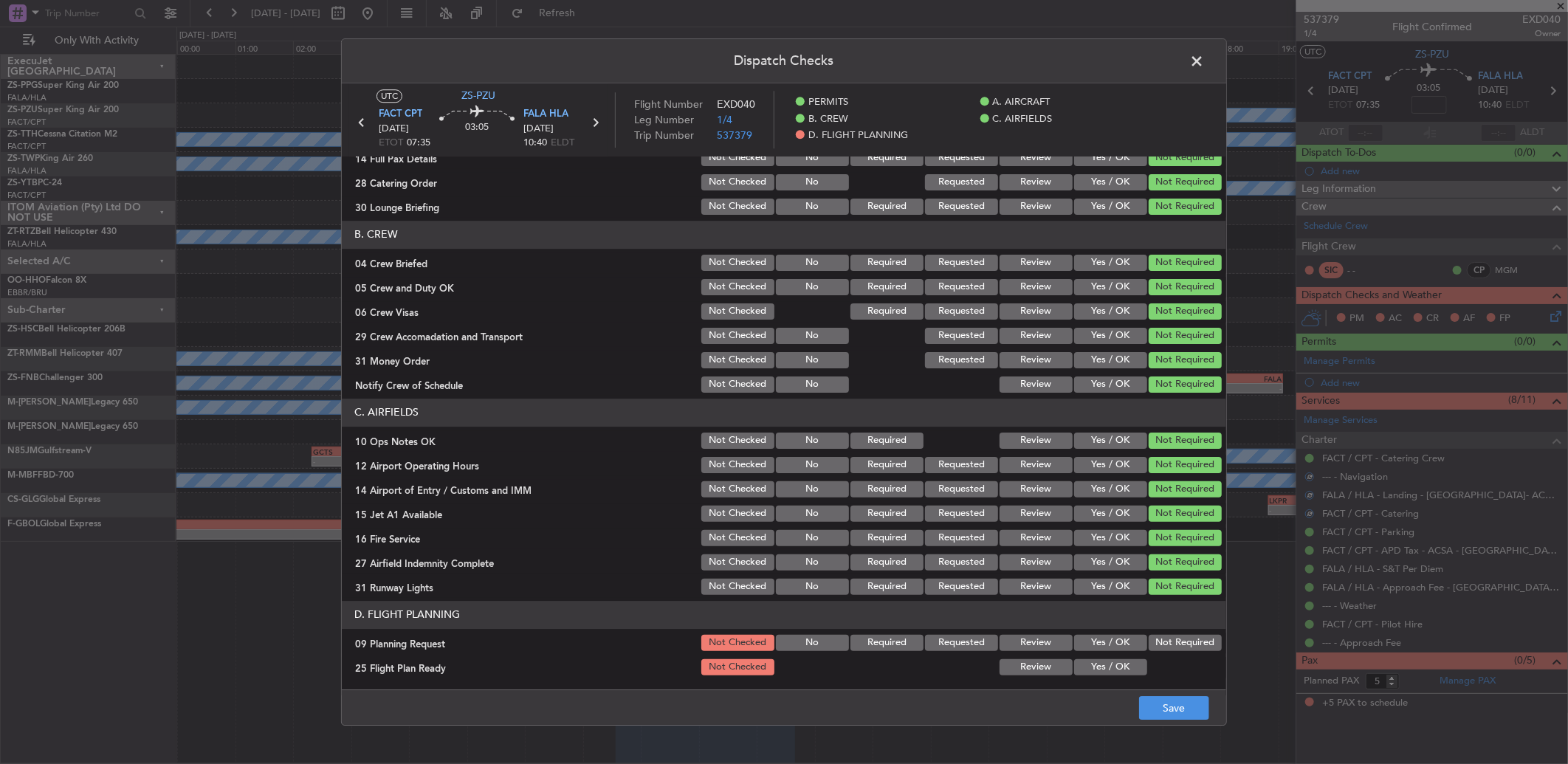
click at [1177, 635] on button "Not Required" at bounding box center [1184, 643] width 73 height 16
drag, startPoint x: 1107, startPoint y: 667, endPoint x: 1110, endPoint y: 682, distance: 15.3
click at [1107, 668] on button "Yes / OK" at bounding box center [1110, 668] width 73 height 16
drag, startPoint x: 1154, startPoint y: 712, endPoint x: 1157, endPoint y: 702, distance: 10.4
click at [1154, 705] on button "Save" at bounding box center [1174, 708] width 70 height 23
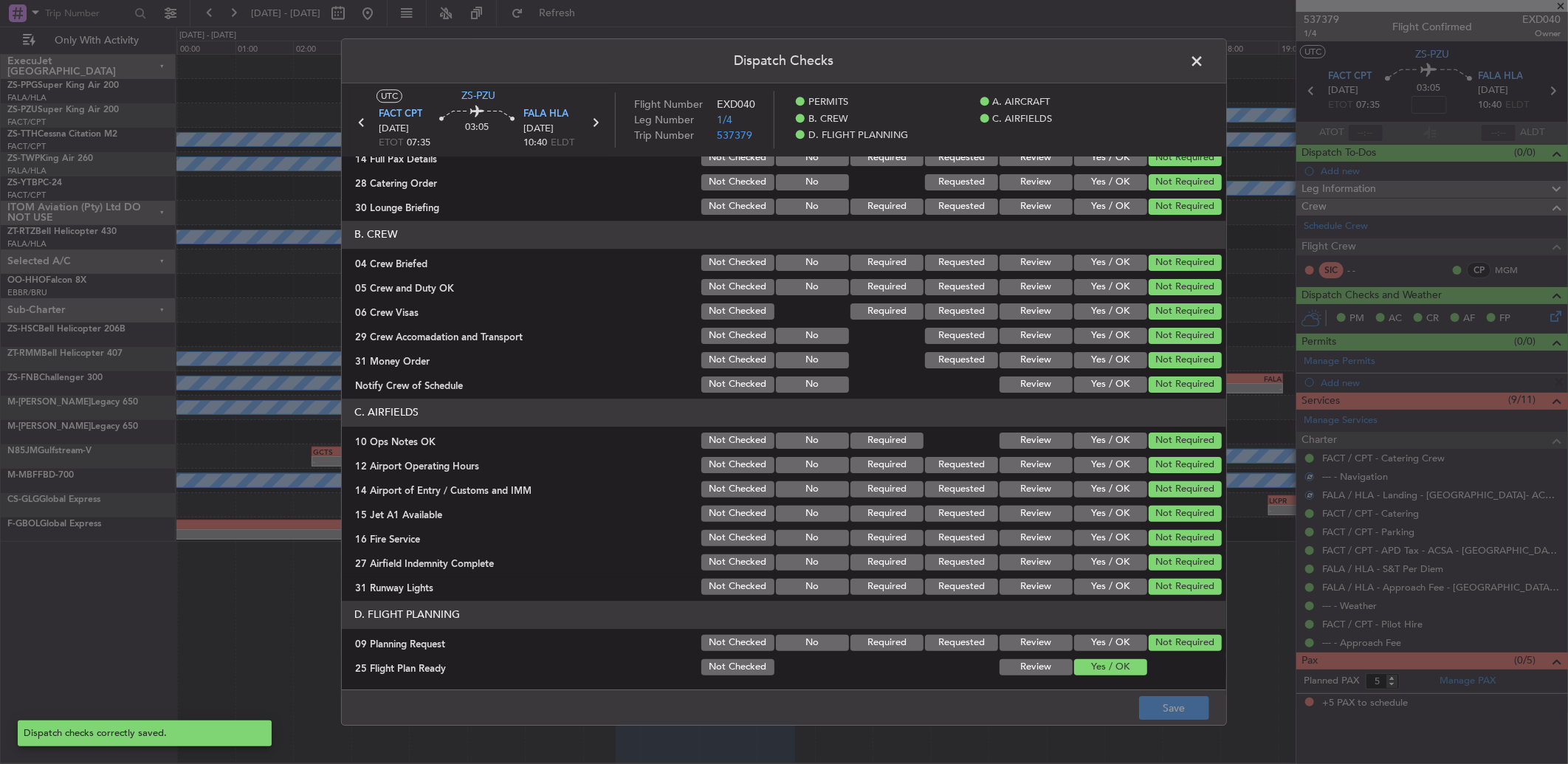
click at [1204, 69] on span at bounding box center [1204, 65] width 0 height 30
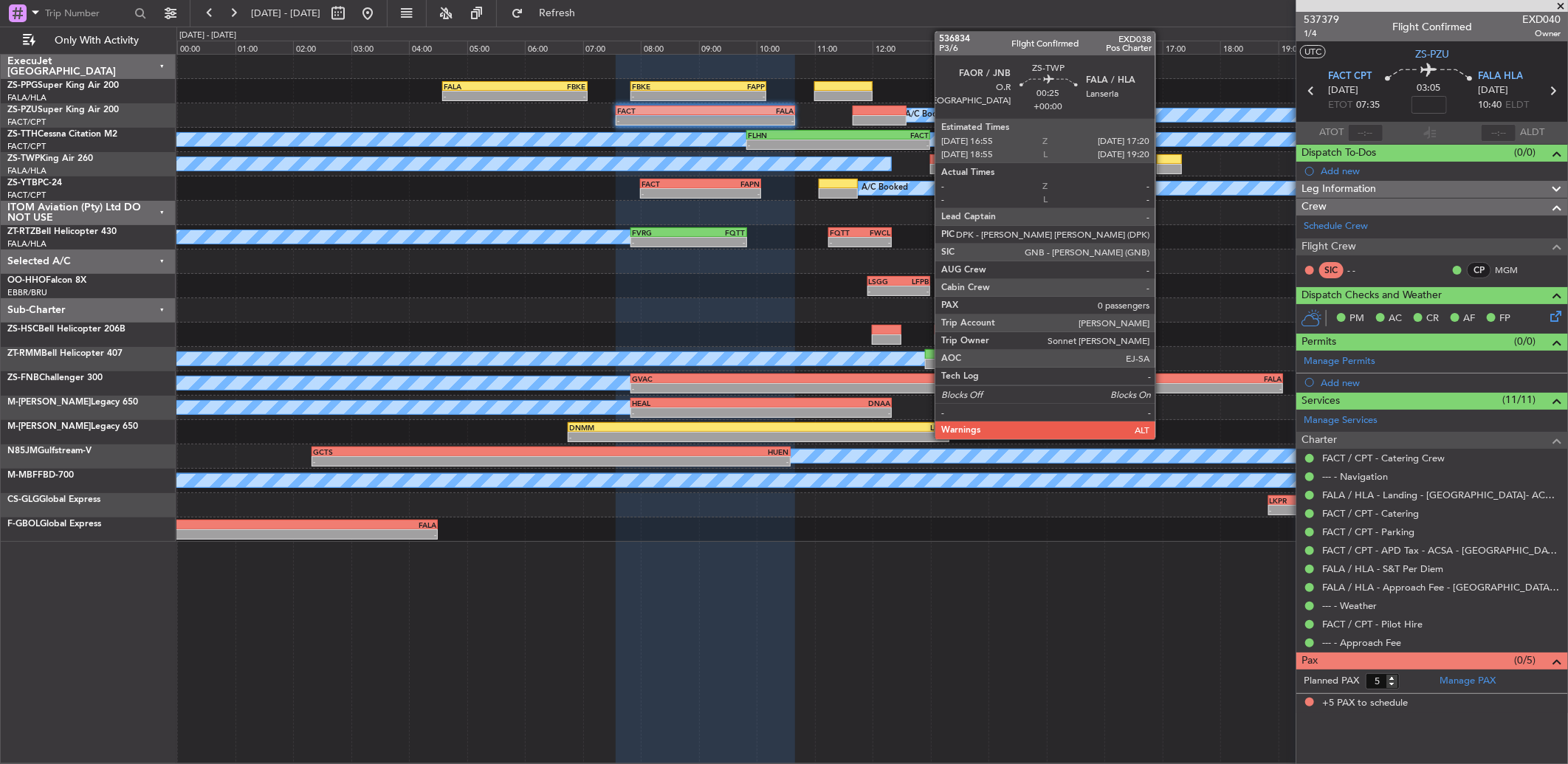
click at [1163, 165] on div at bounding box center [1168, 168] width 24 height 10
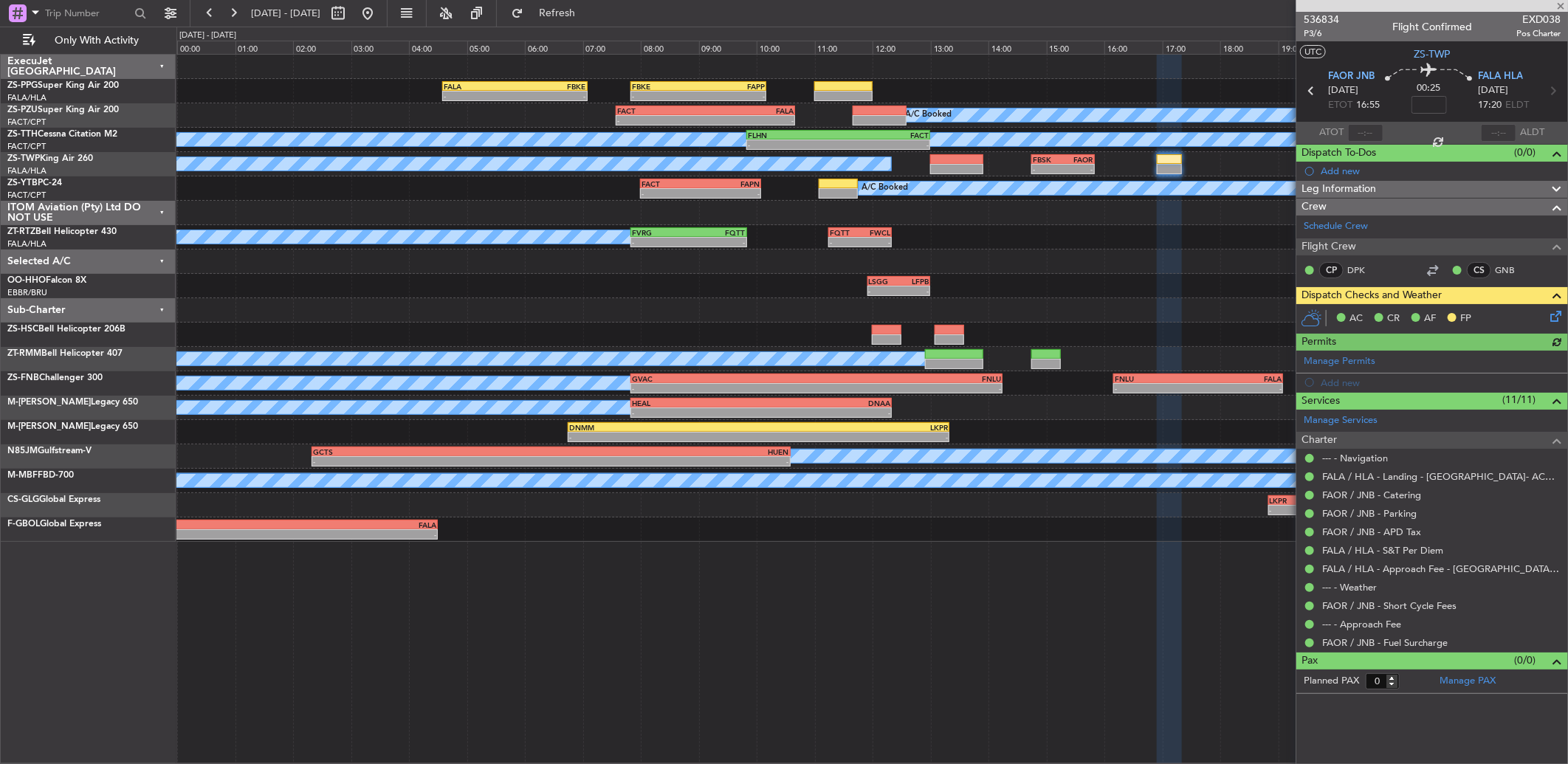
click at [1068, 174] on div "A/C Booked - - FBSK 14:45 Z FAOR 15:50 Z" at bounding box center [872, 164] width 1391 height 24
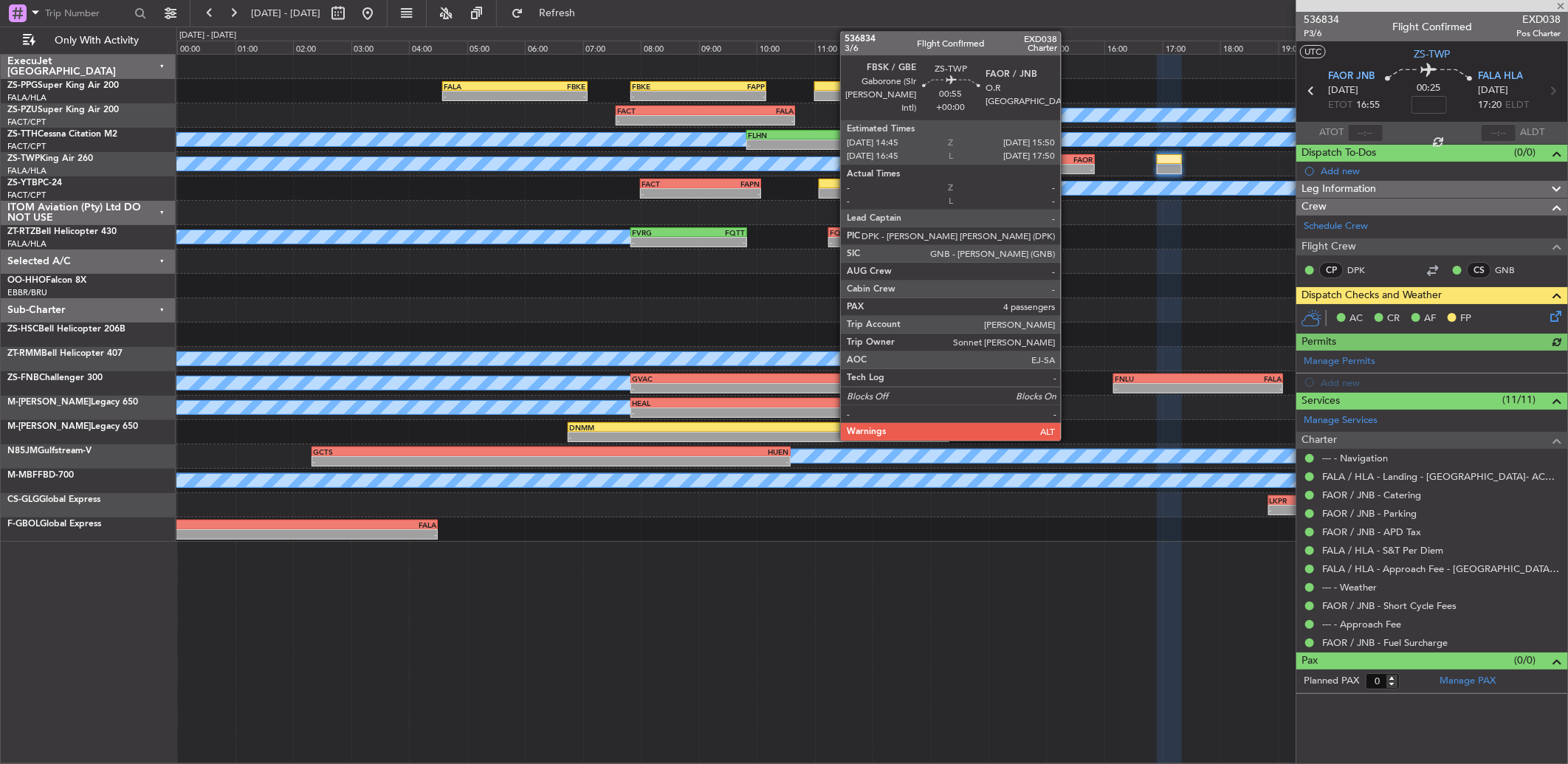
click at [1068, 165] on div "-" at bounding box center [1078, 169] width 31 height 9
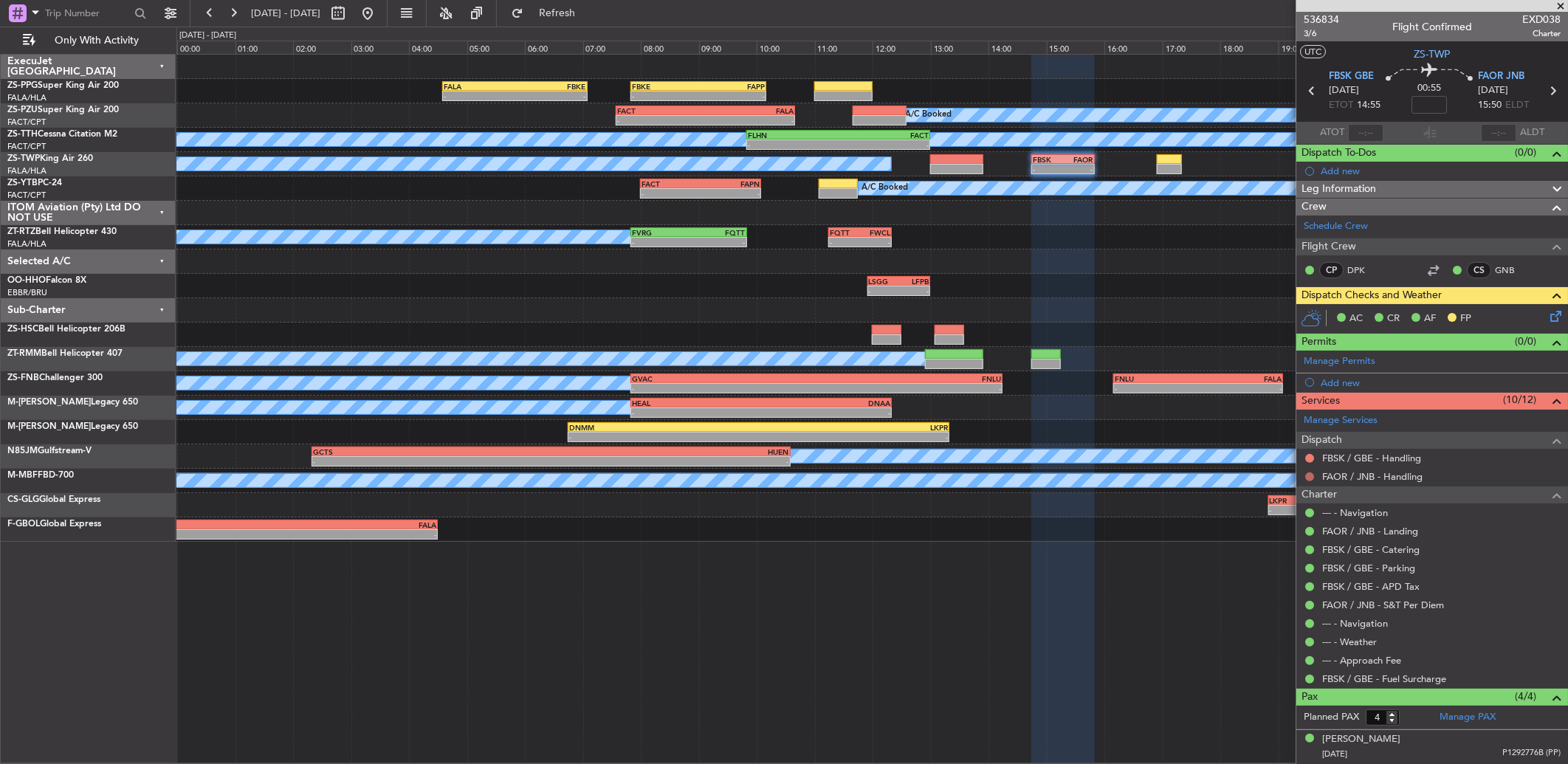
click at [1311, 474] on button at bounding box center [1310, 478] width 9 height 9
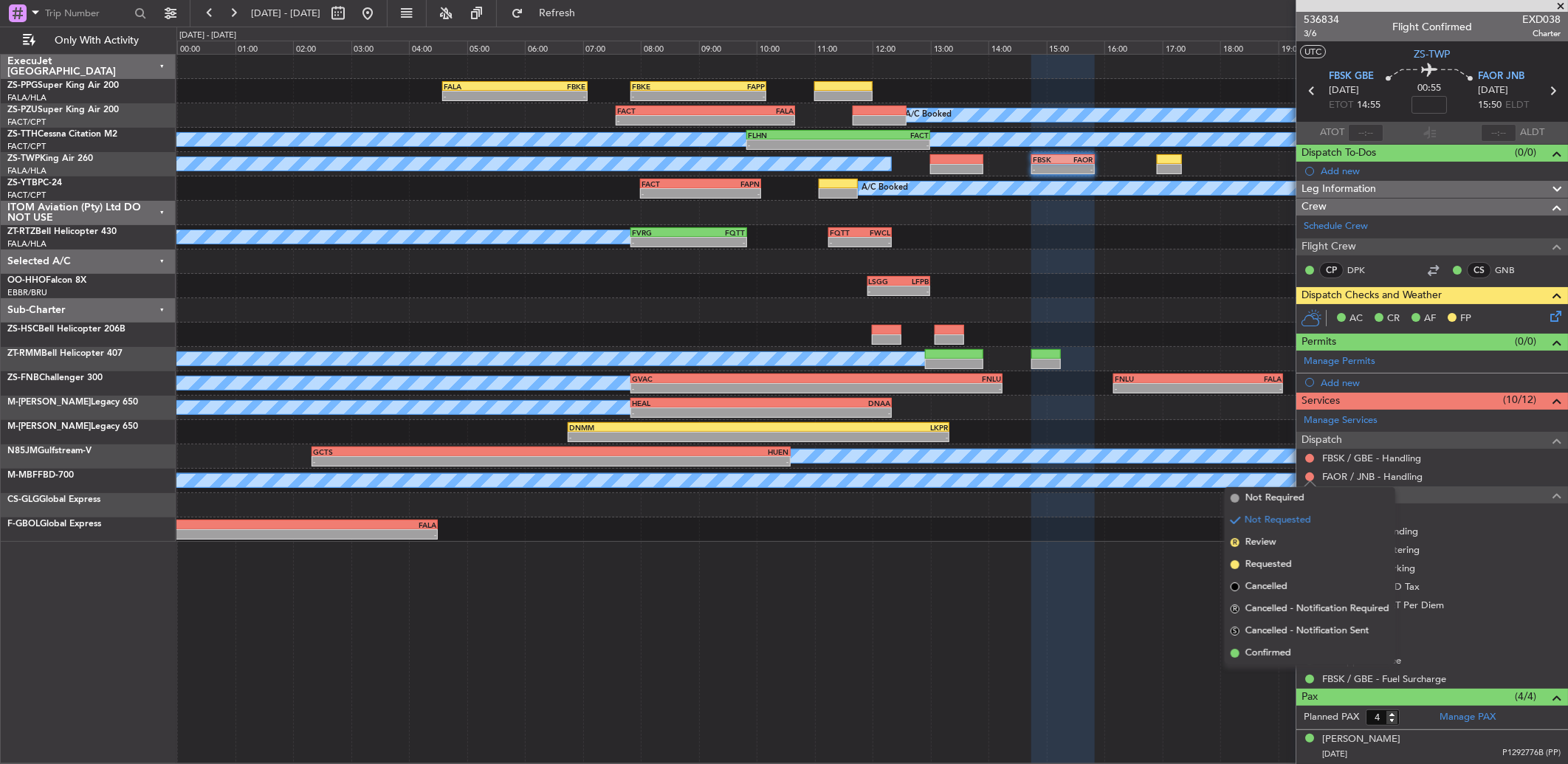
click at [1274, 652] on span "Confirmed" at bounding box center [1268, 653] width 46 height 14
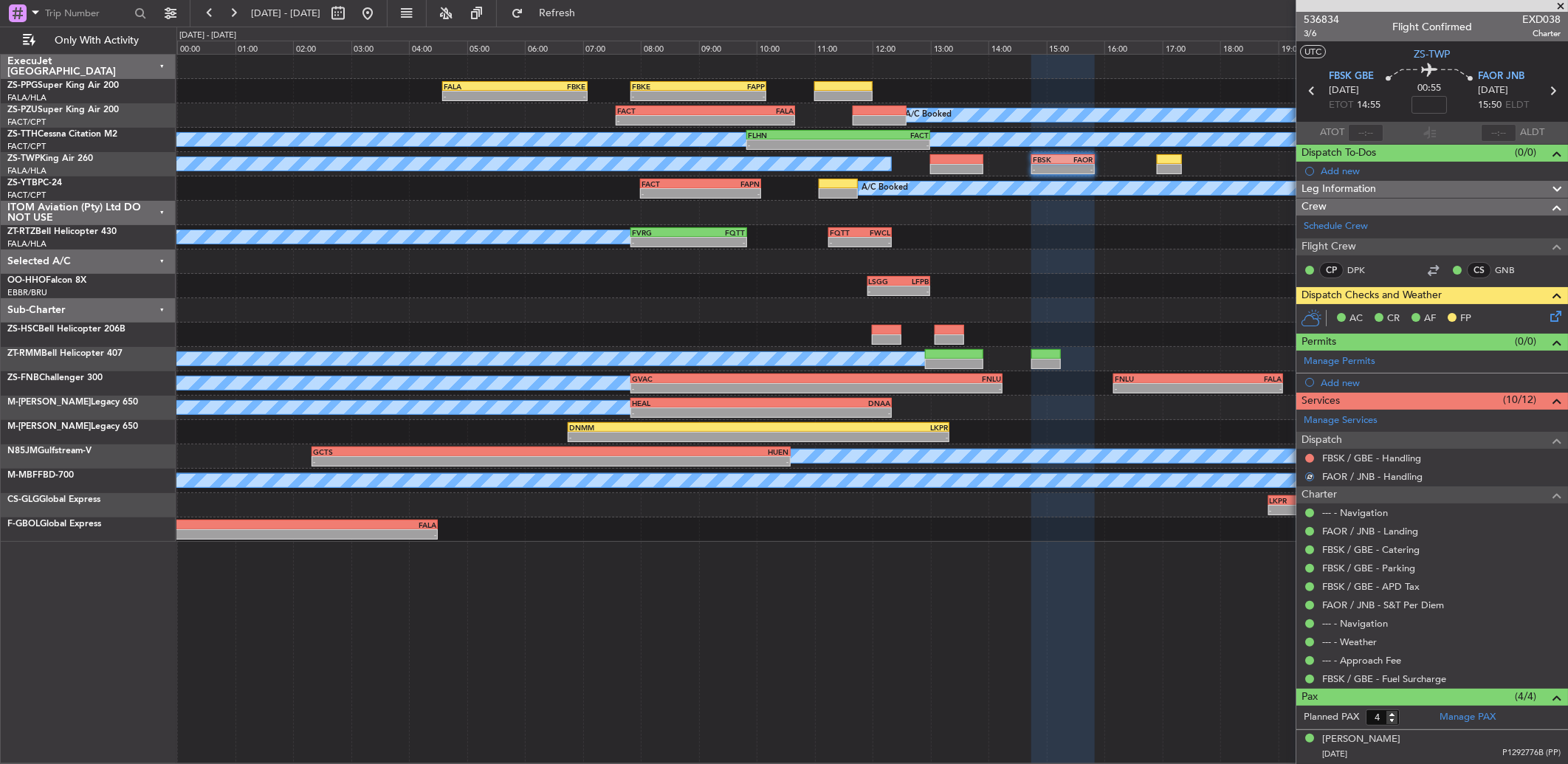
click at [1305, 453] on div at bounding box center [1309, 458] width 12 height 12
click at [1305, 455] on button at bounding box center [1310, 459] width 9 height 9
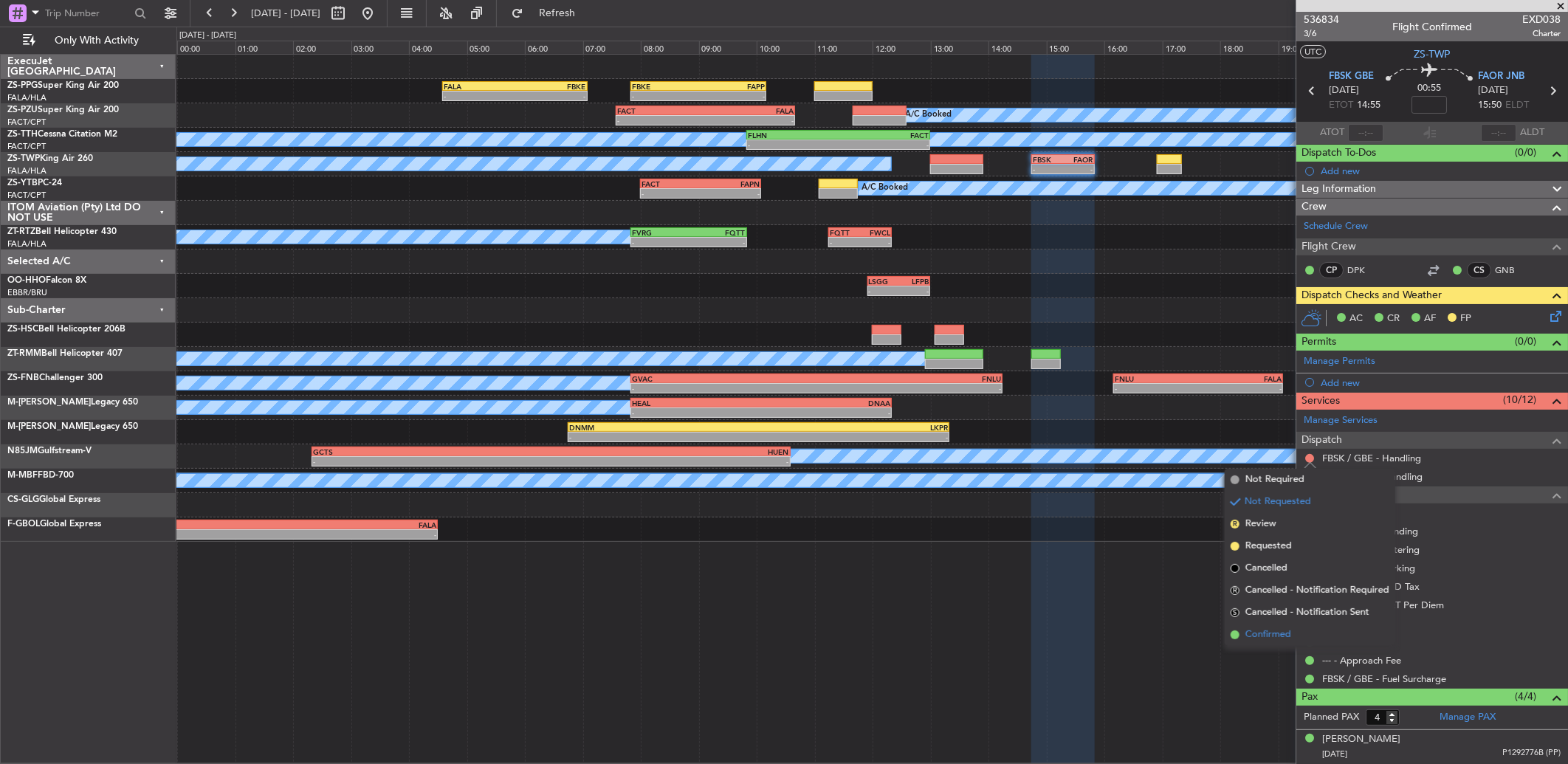
click at [1280, 631] on span "Confirmed" at bounding box center [1268, 635] width 46 height 14
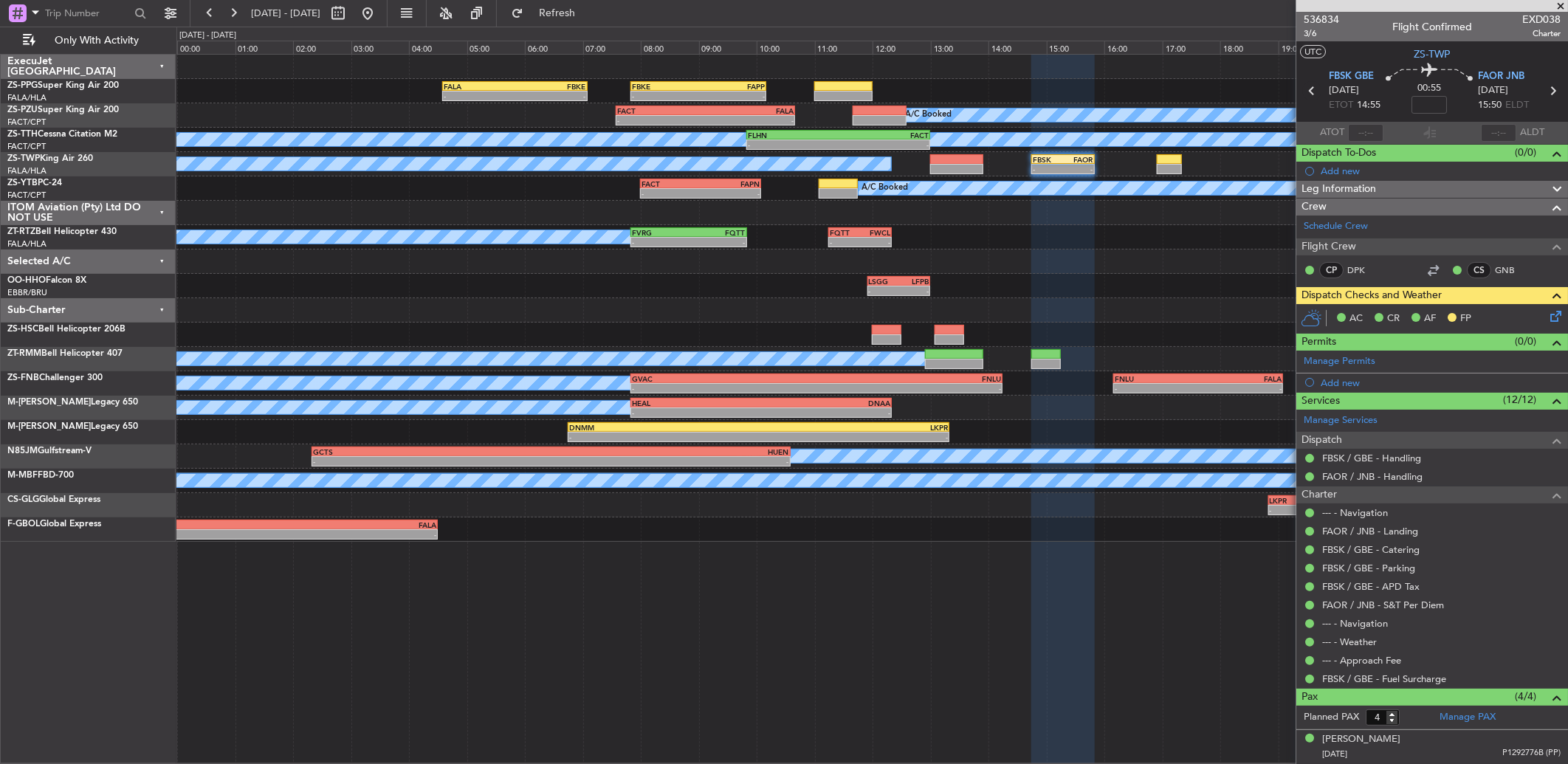
click at [1307, 84] on icon at bounding box center [1311, 90] width 19 height 19
type input "0"
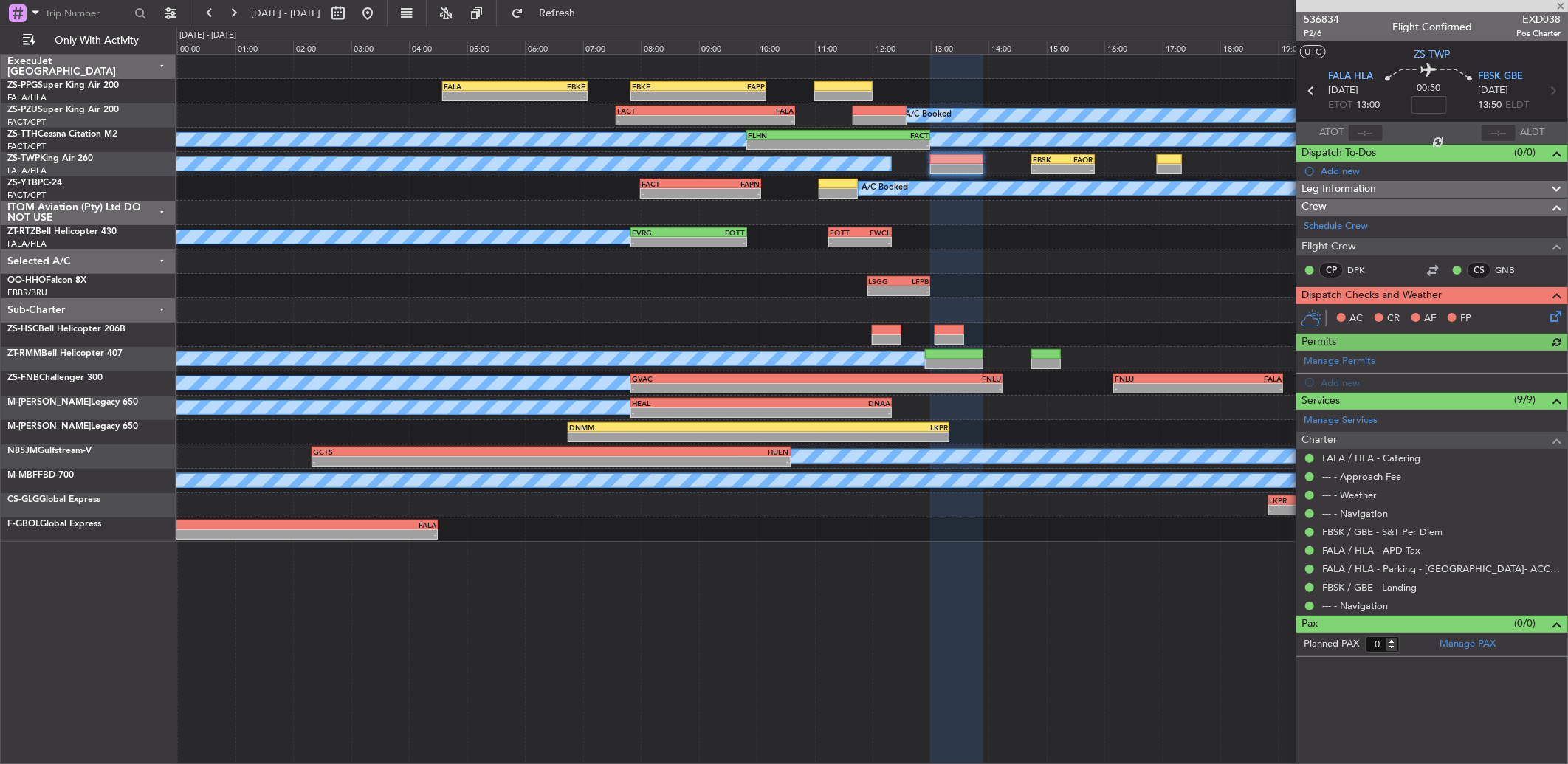
click at [1553, 320] on icon at bounding box center [1553, 314] width 12 height 12
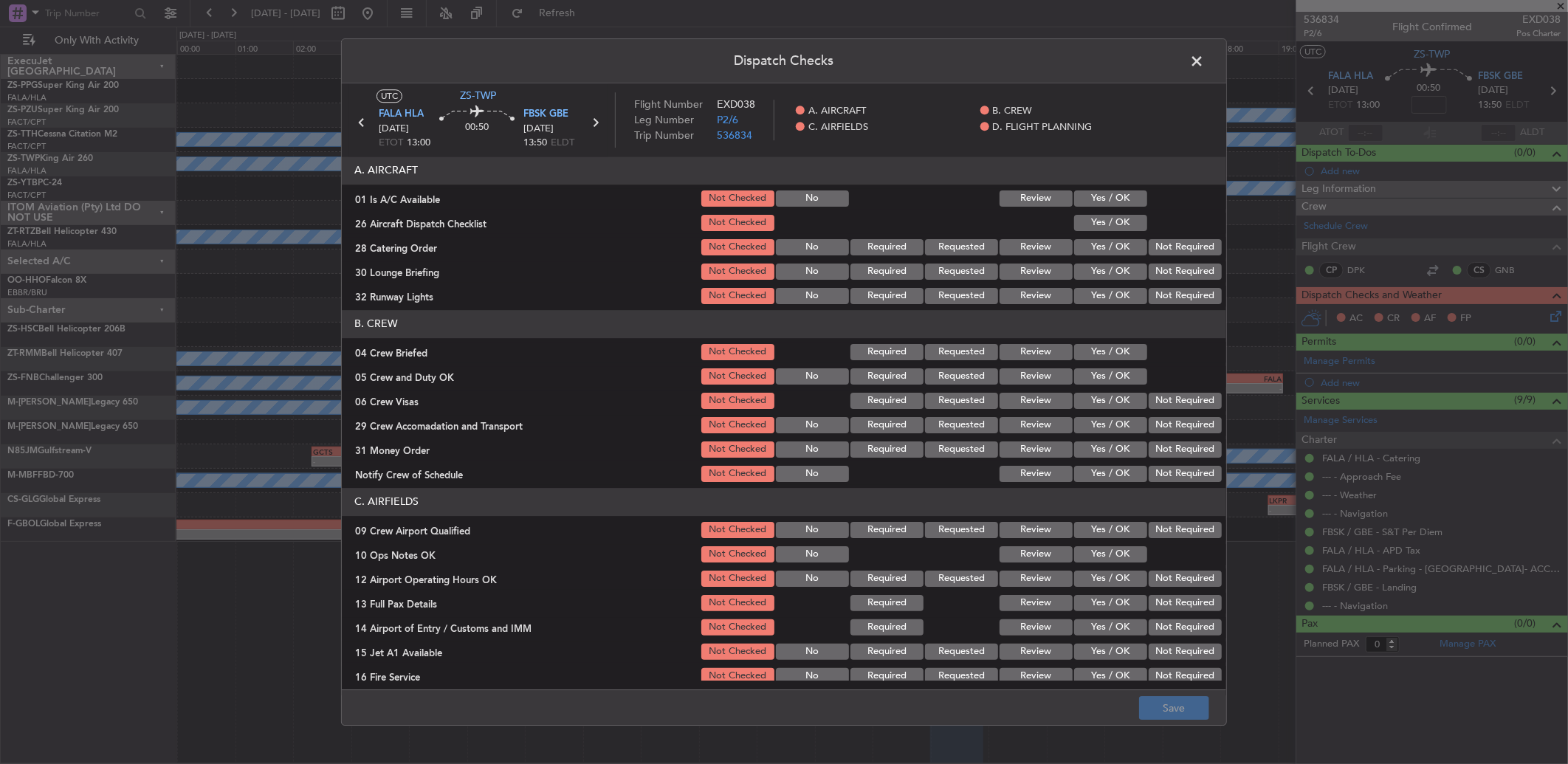
click at [1093, 203] on button "Yes / OK" at bounding box center [1110, 198] width 73 height 16
drag, startPoint x: 1108, startPoint y: 223, endPoint x: 1103, endPoint y: 248, distance: 25.5
click at [1108, 224] on button "Yes / OK" at bounding box center [1110, 223] width 73 height 16
click at [1032, 249] on button "Review" at bounding box center [1036, 248] width 73 height 16
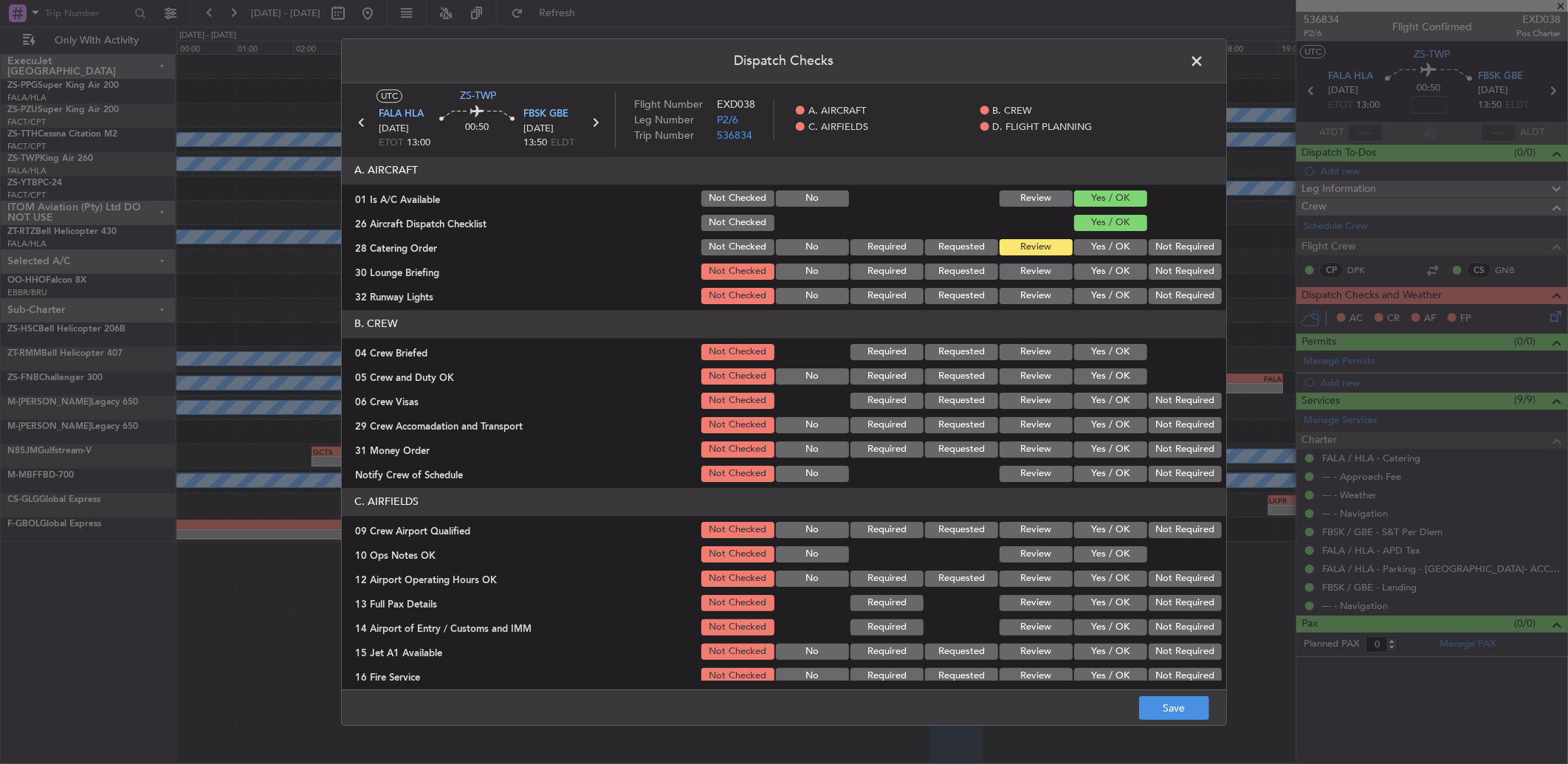
click at [1081, 272] on button "Yes / OK" at bounding box center [1110, 272] width 73 height 16
click at [1095, 293] on button "Yes / OK" at bounding box center [1110, 296] width 73 height 16
click at [1021, 350] on button "Review" at bounding box center [1036, 352] width 73 height 16
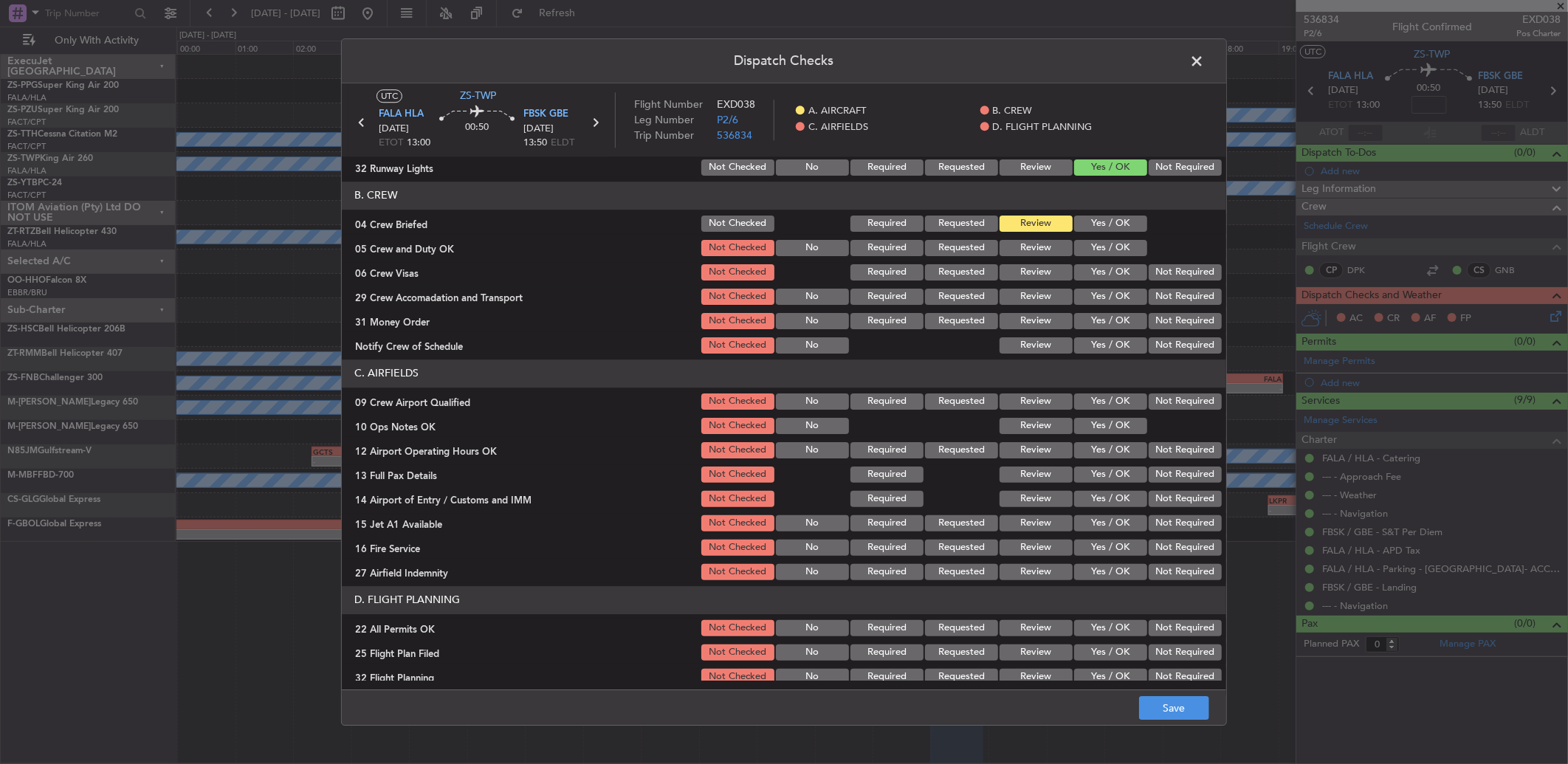
scroll to position [138, 0]
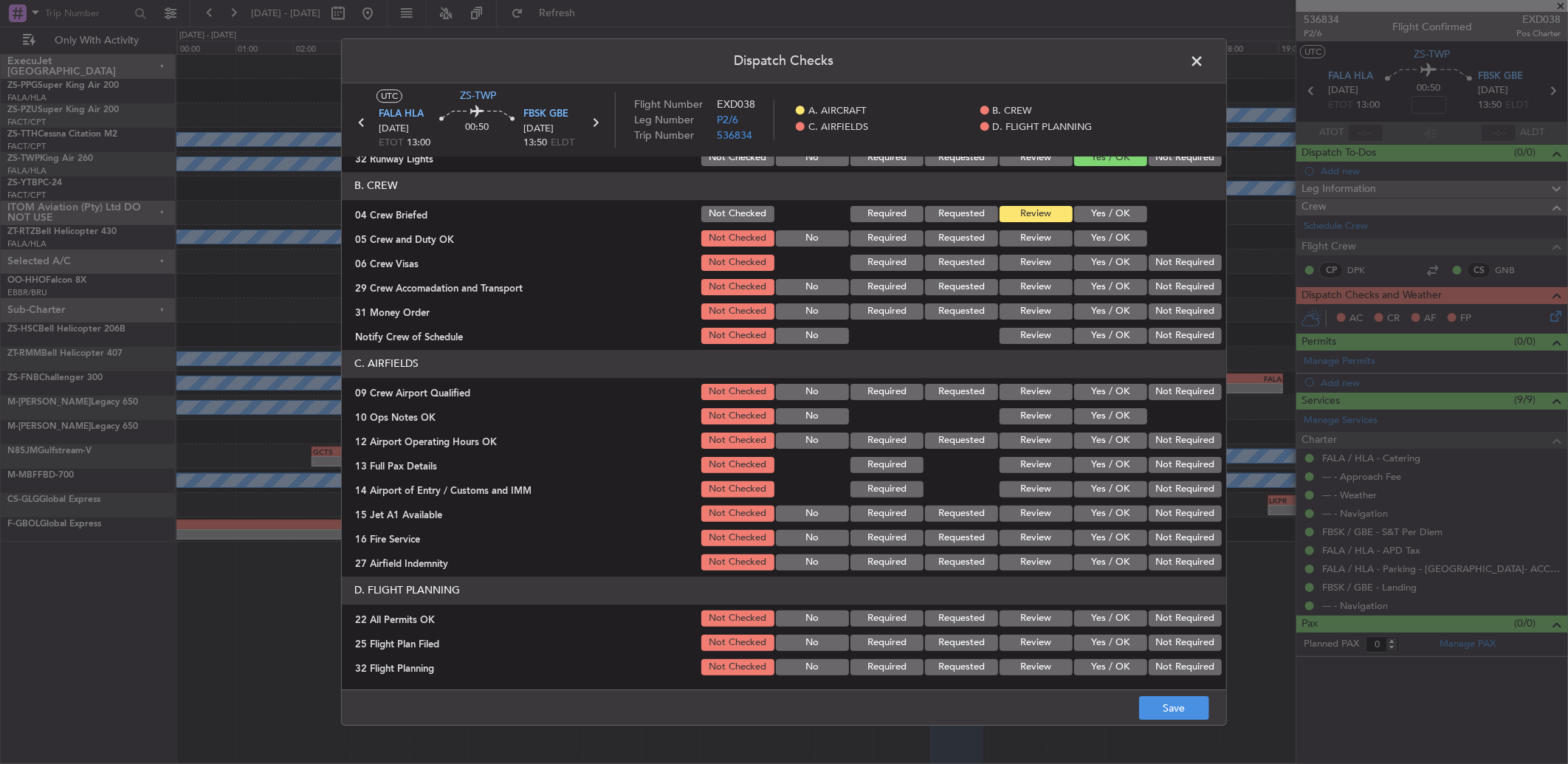
click at [1083, 234] on button "Yes / OK" at bounding box center [1110, 239] width 73 height 16
click at [1082, 260] on button "Yes / OK" at bounding box center [1110, 263] width 73 height 16
click at [1153, 286] on button "Not Required" at bounding box center [1184, 287] width 73 height 16
click at [1022, 315] on button "Review" at bounding box center [1036, 312] width 73 height 16
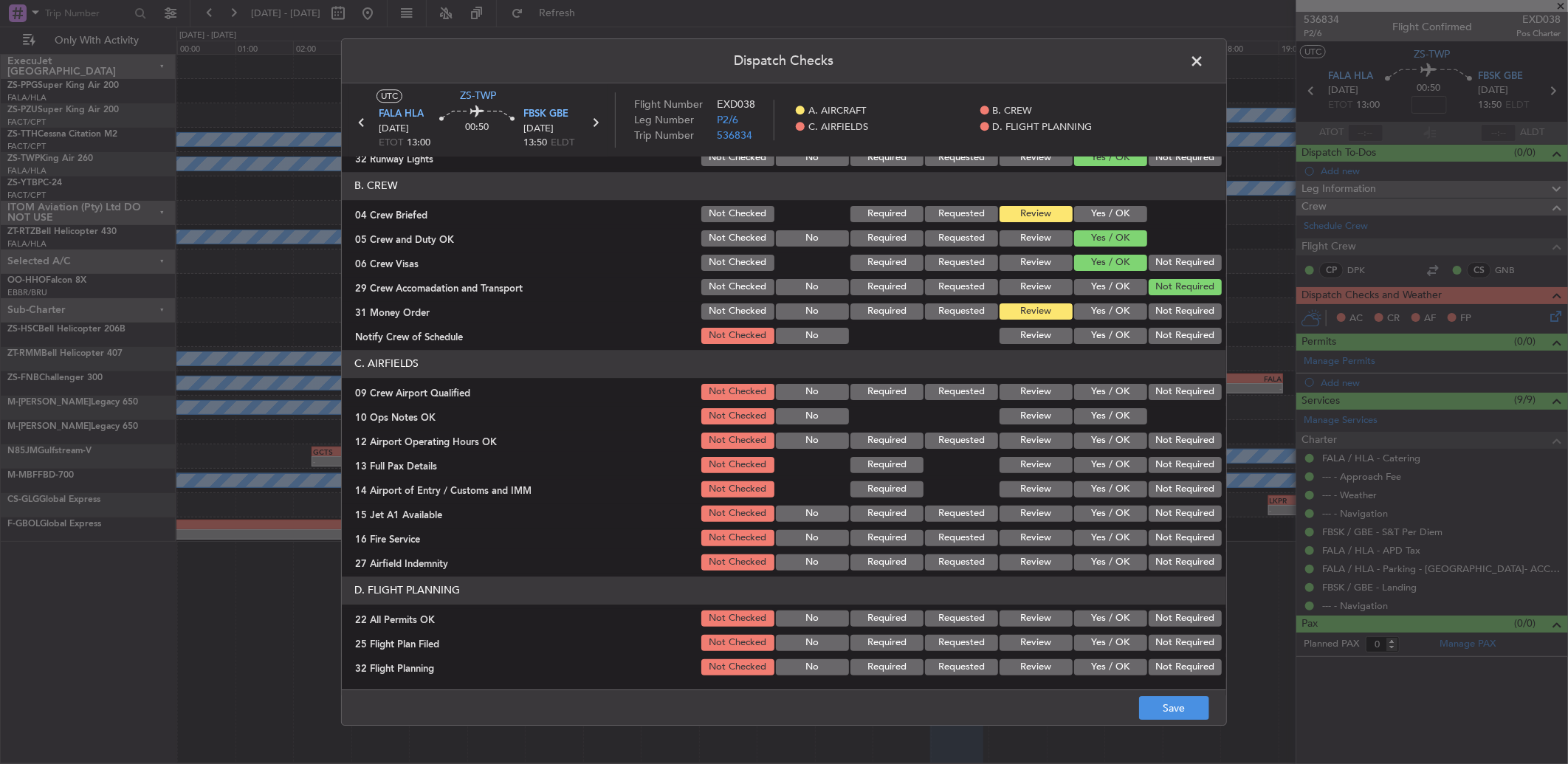
click at [1098, 353] on header "C. AIRFIELDS" at bounding box center [784, 364] width 884 height 28
click at [1097, 332] on button "Yes / OK" at bounding box center [1110, 336] width 73 height 16
click at [1086, 395] on button "Yes / OK" at bounding box center [1110, 392] width 73 height 16
click at [1092, 404] on section "C. AIRFIELDS 09 Crew Airport Qualified Not Checked No Required Requested Review…" at bounding box center [784, 462] width 884 height 223
drag, startPoint x: 1092, startPoint y: 405, endPoint x: 1087, endPoint y: 420, distance: 15.8
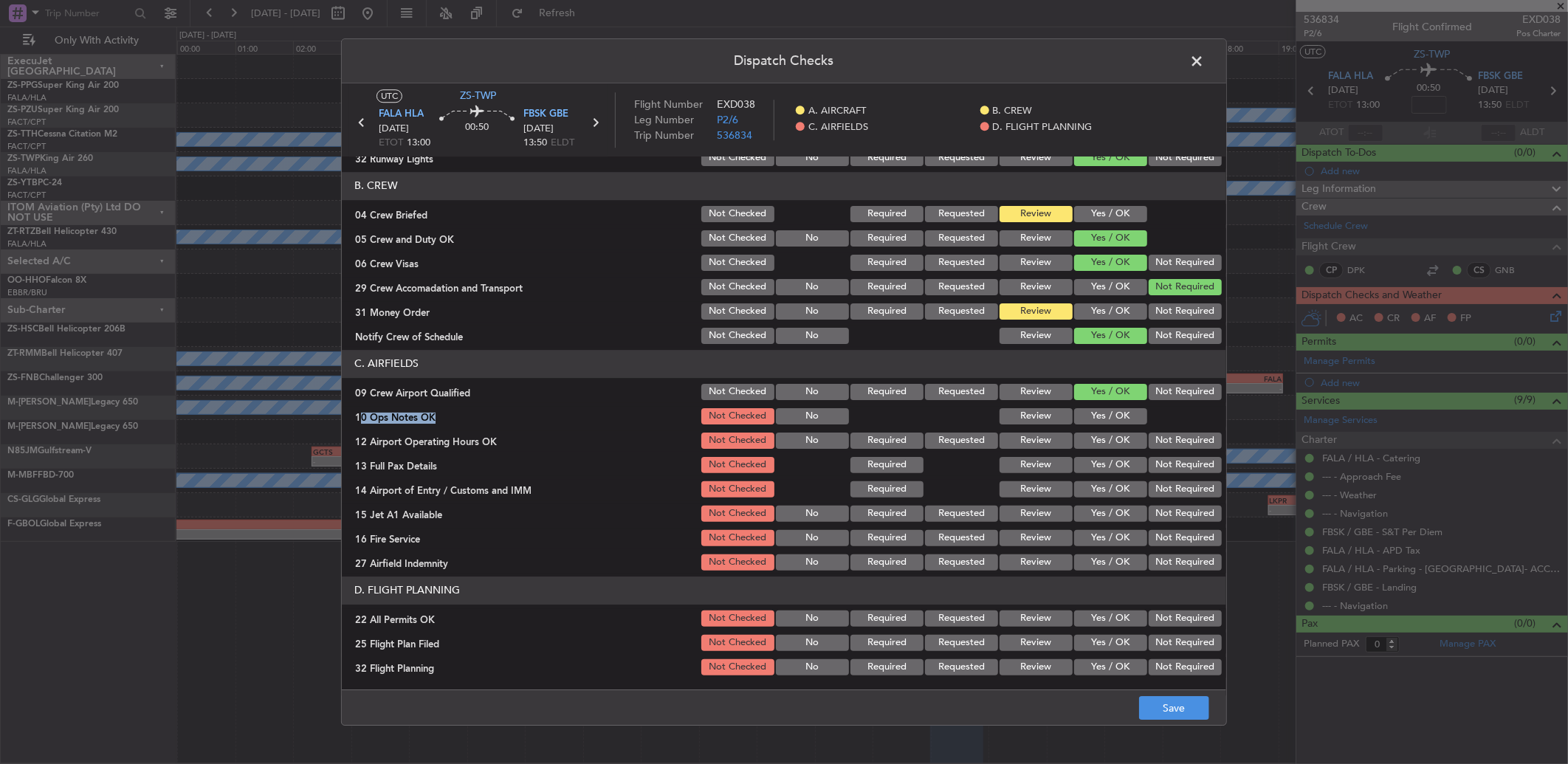
click at [1091, 420] on button "Yes / OK" at bounding box center [1110, 416] width 73 height 16
click at [1103, 436] on button "Yes / OK" at bounding box center [1110, 441] width 73 height 16
drag, startPoint x: 1115, startPoint y: 465, endPoint x: 1111, endPoint y: 473, distance: 8.9
click at [1115, 466] on button "Yes / OK" at bounding box center [1110, 465] width 73 height 16
click at [1095, 490] on button "Yes / OK" at bounding box center [1110, 489] width 73 height 16
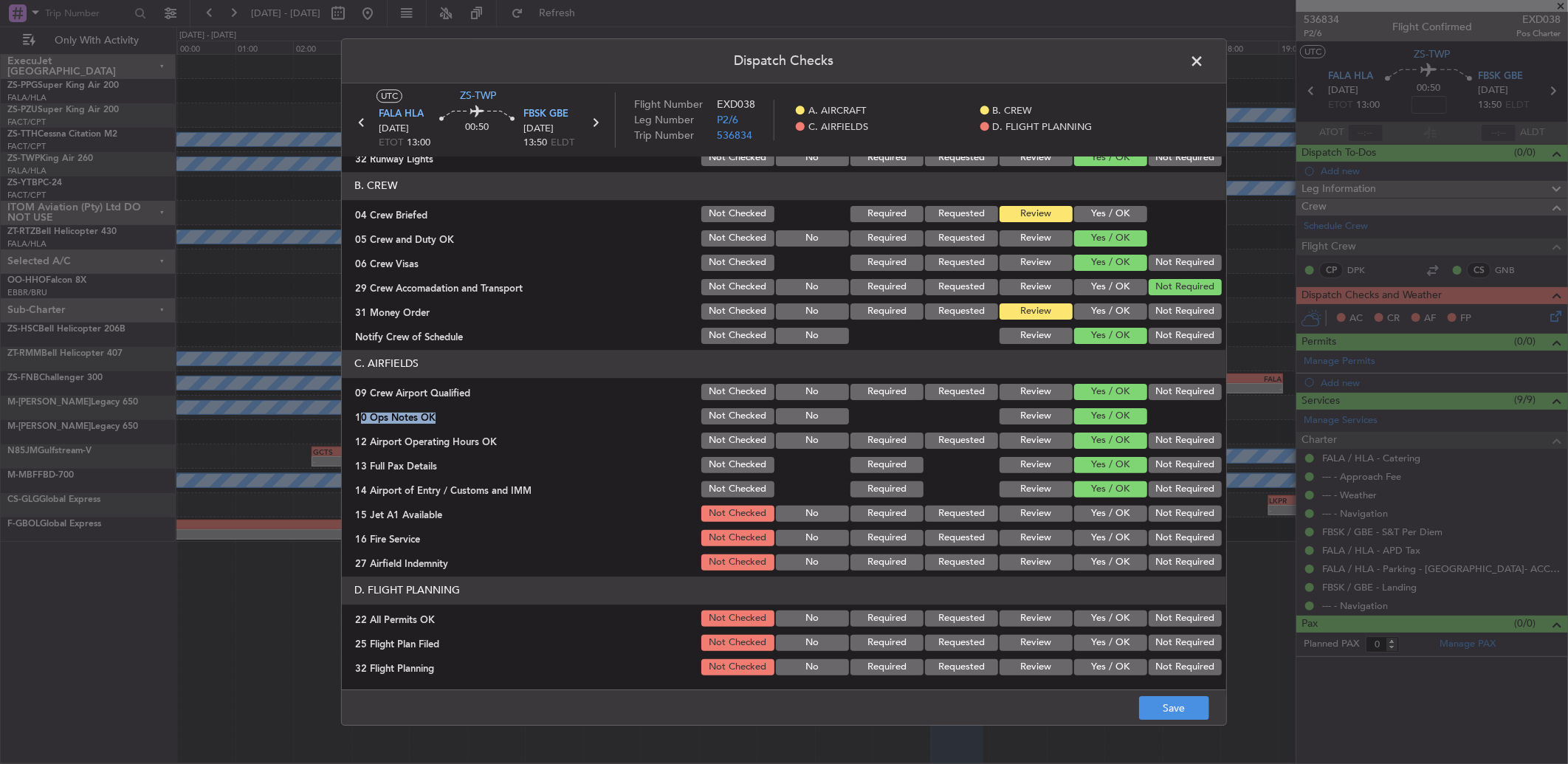
click at [1093, 512] on button "Yes / OK" at bounding box center [1110, 514] width 73 height 16
click at [1095, 534] on button "Yes / OK" at bounding box center [1110, 538] width 73 height 16
click at [1182, 567] on button "Not Required" at bounding box center [1184, 563] width 73 height 16
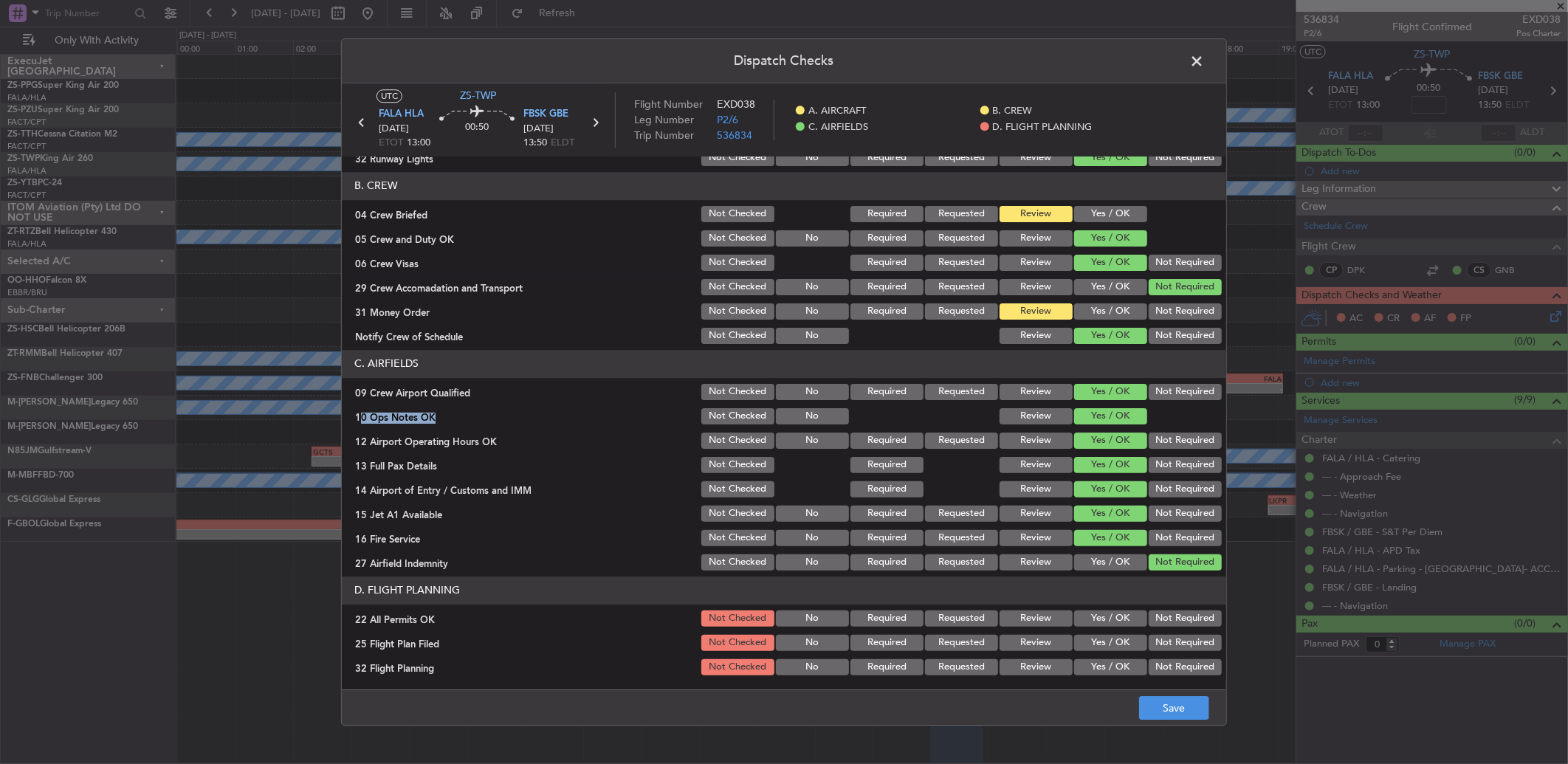
click at [1156, 615] on button "Not Required" at bounding box center [1184, 619] width 73 height 16
drag, startPoint x: 1021, startPoint y: 636, endPoint x: 1021, endPoint y: 646, distance: 10.0
click at [1021, 635] on button "Review" at bounding box center [1036, 643] width 73 height 16
click at [1022, 666] on button "Review" at bounding box center [1036, 668] width 73 height 16
click at [1173, 705] on button "Save" at bounding box center [1174, 708] width 70 height 23
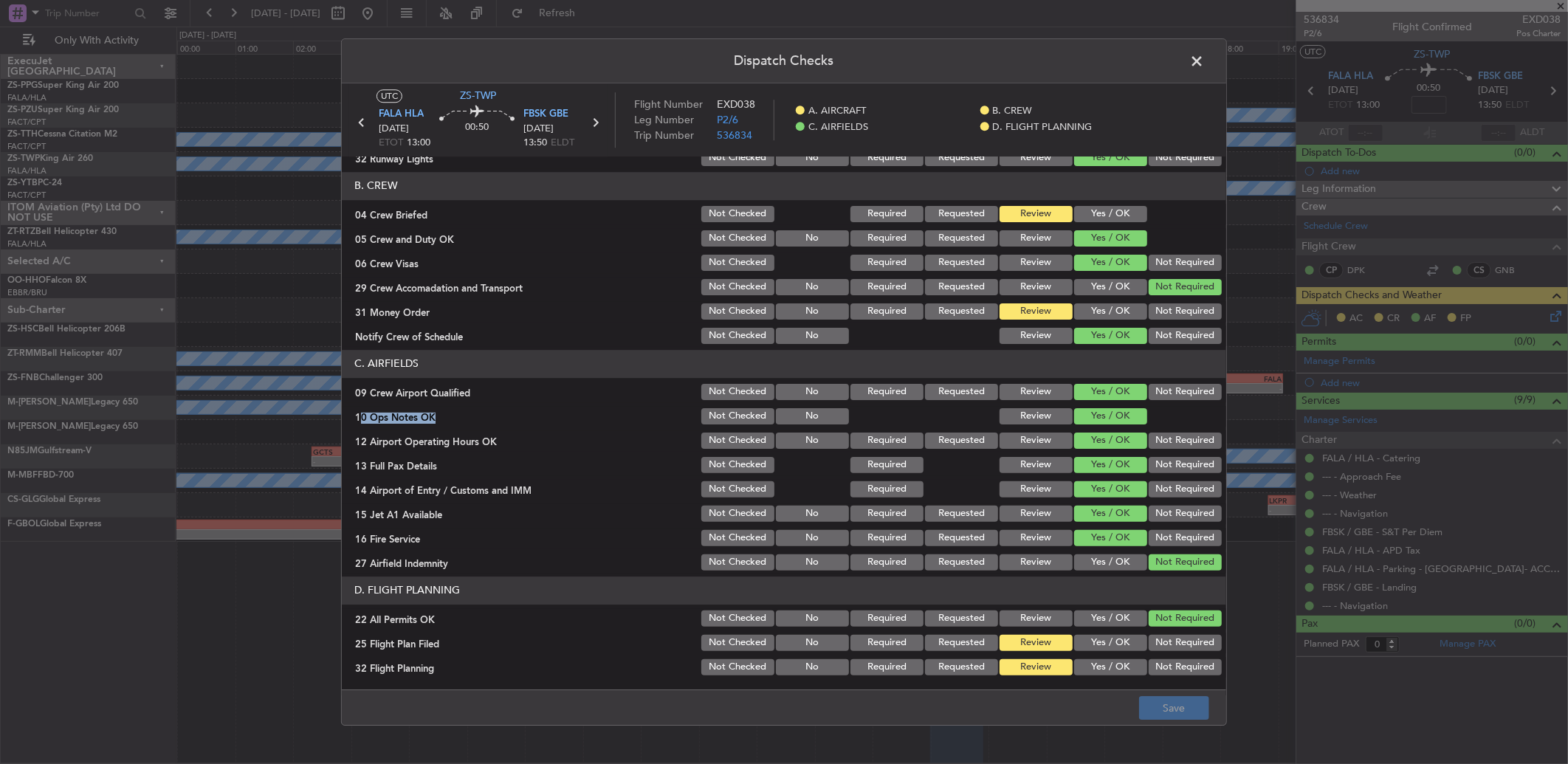
click at [1204, 62] on span at bounding box center [1204, 65] width 0 height 30
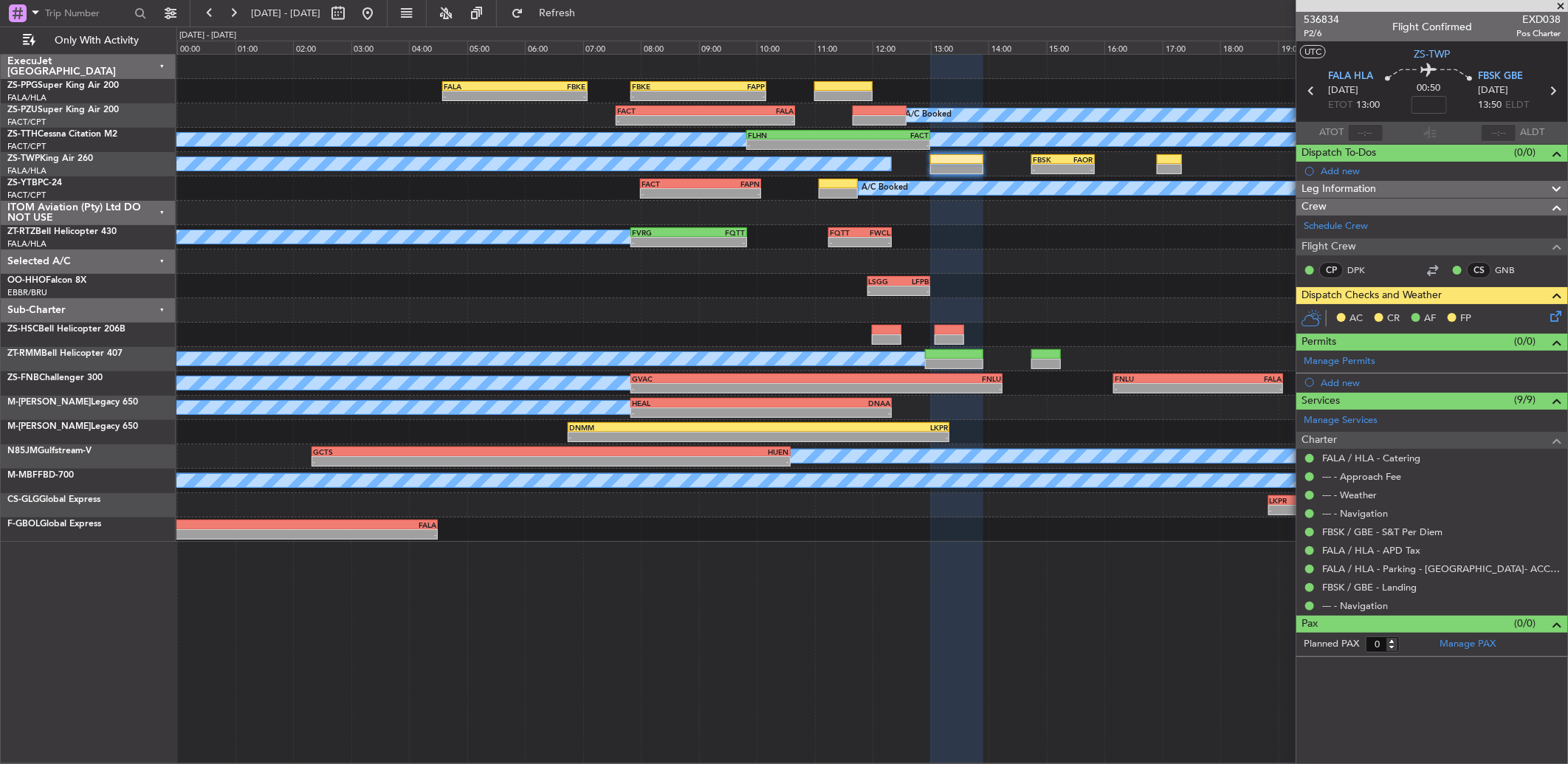
click at [1555, 314] on icon at bounding box center [1553, 314] width 12 height 12
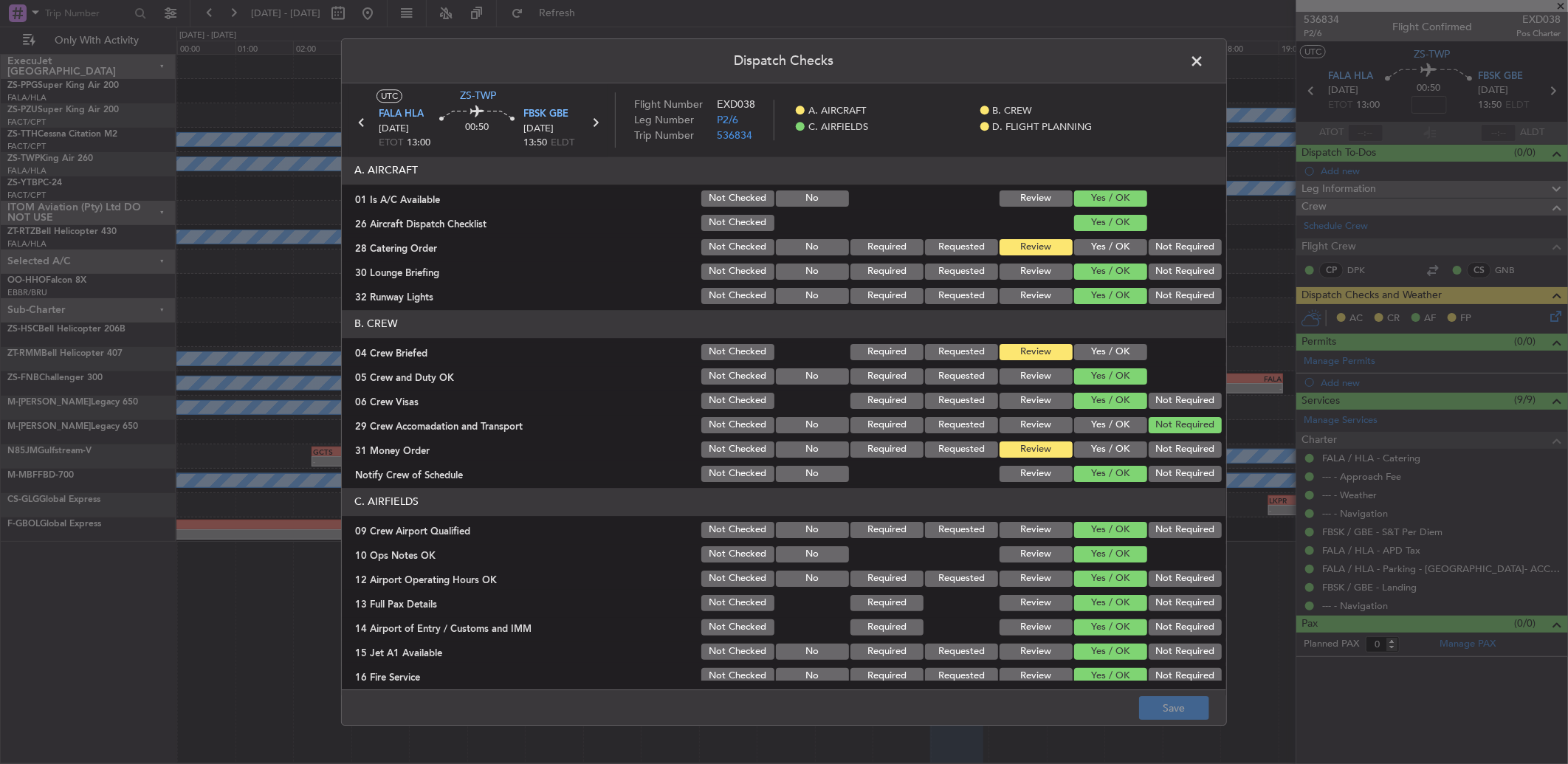
click at [1085, 450] on button "Yes / OK" at bounding box center [1110, 450] width 73 height 16
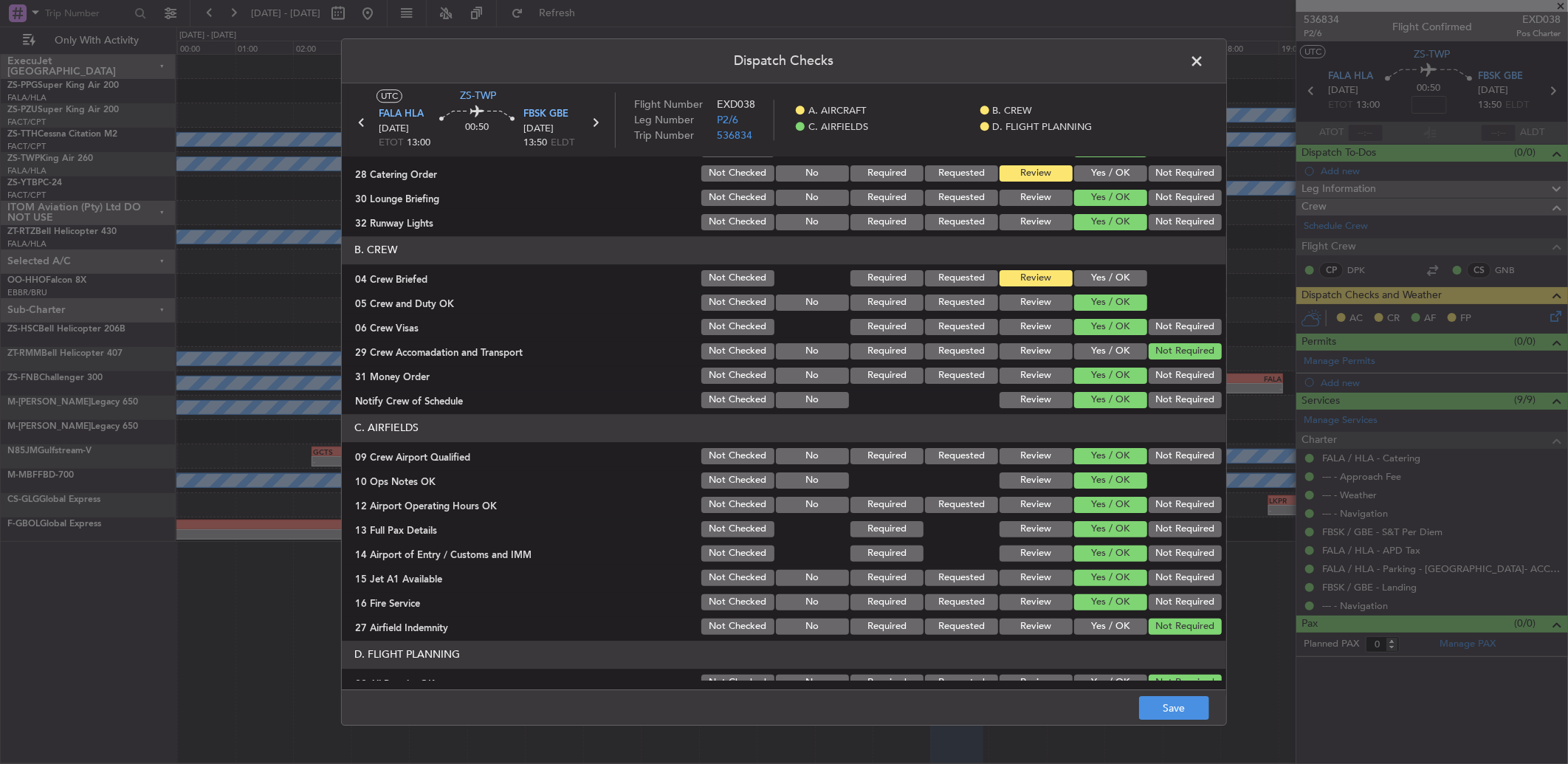
scroll to position [0, 0]
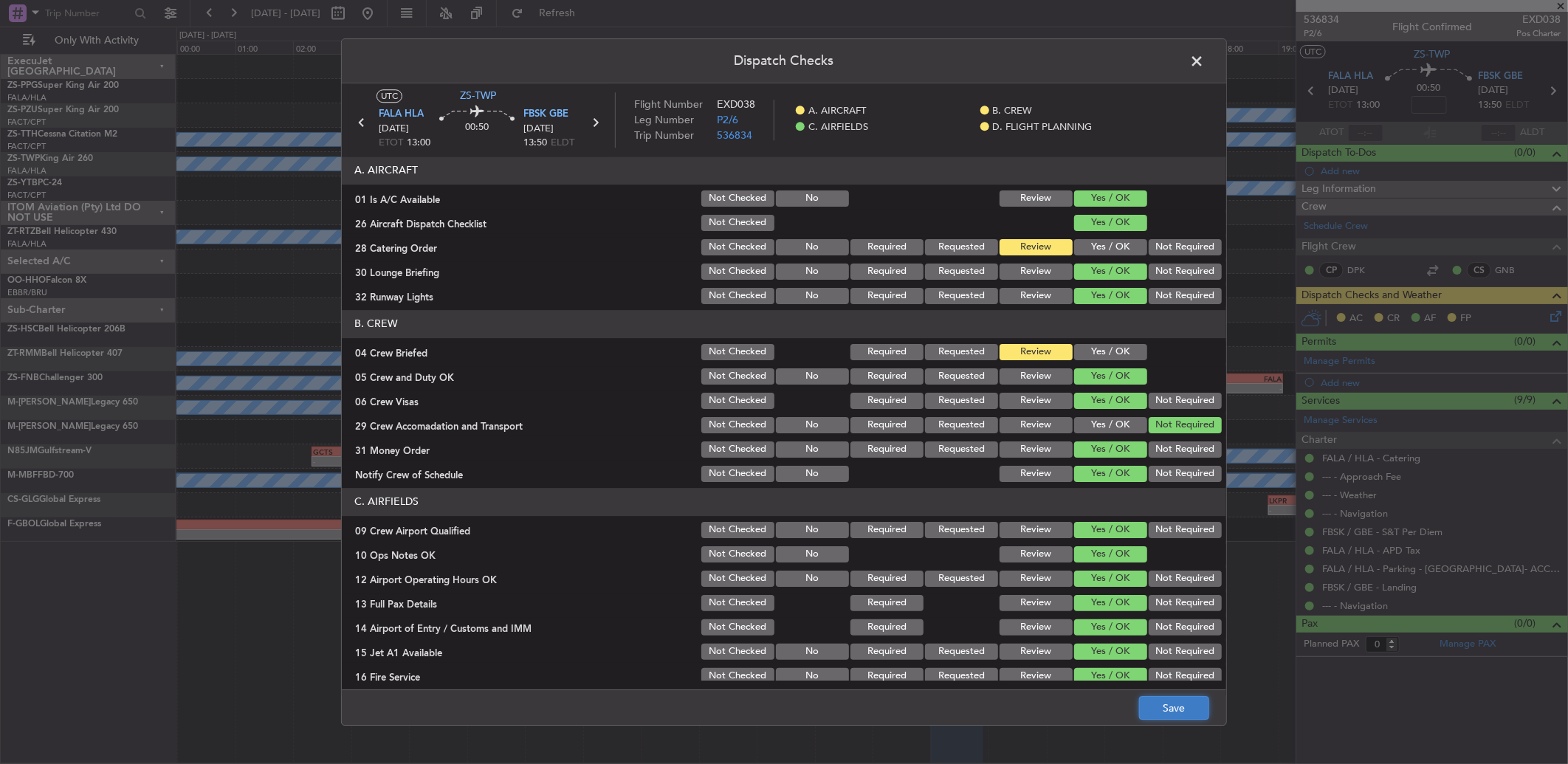
click at [1160, 706] on button "Save" at bounding box center [1174, 708] width 70 height 23
click at [1204, 58] on span at bounding box center [1204, 65] width 0 height 30
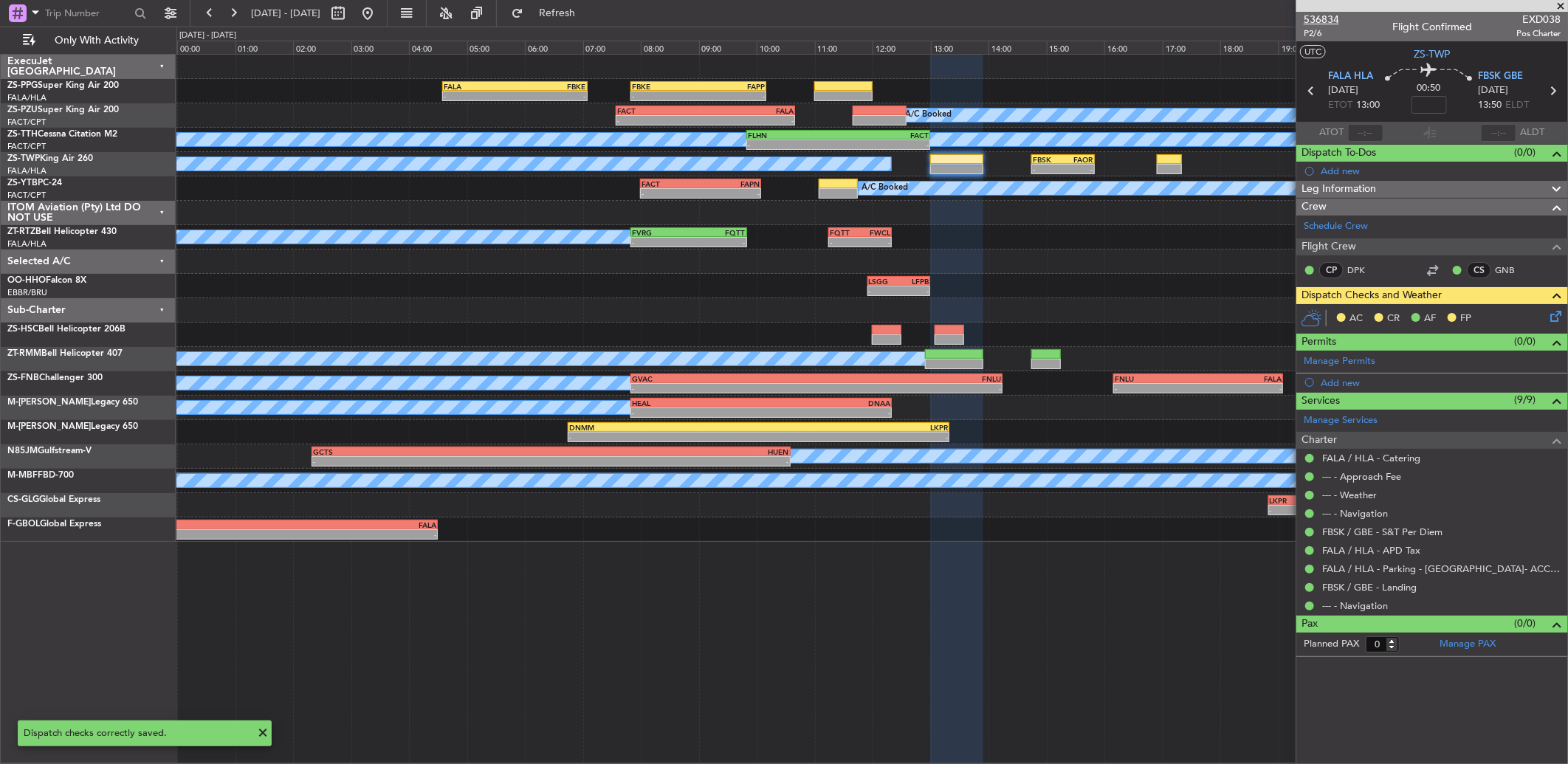
click at [1317, 15] on span "536834" at bounding box center [1320, 19] width 35 height 15
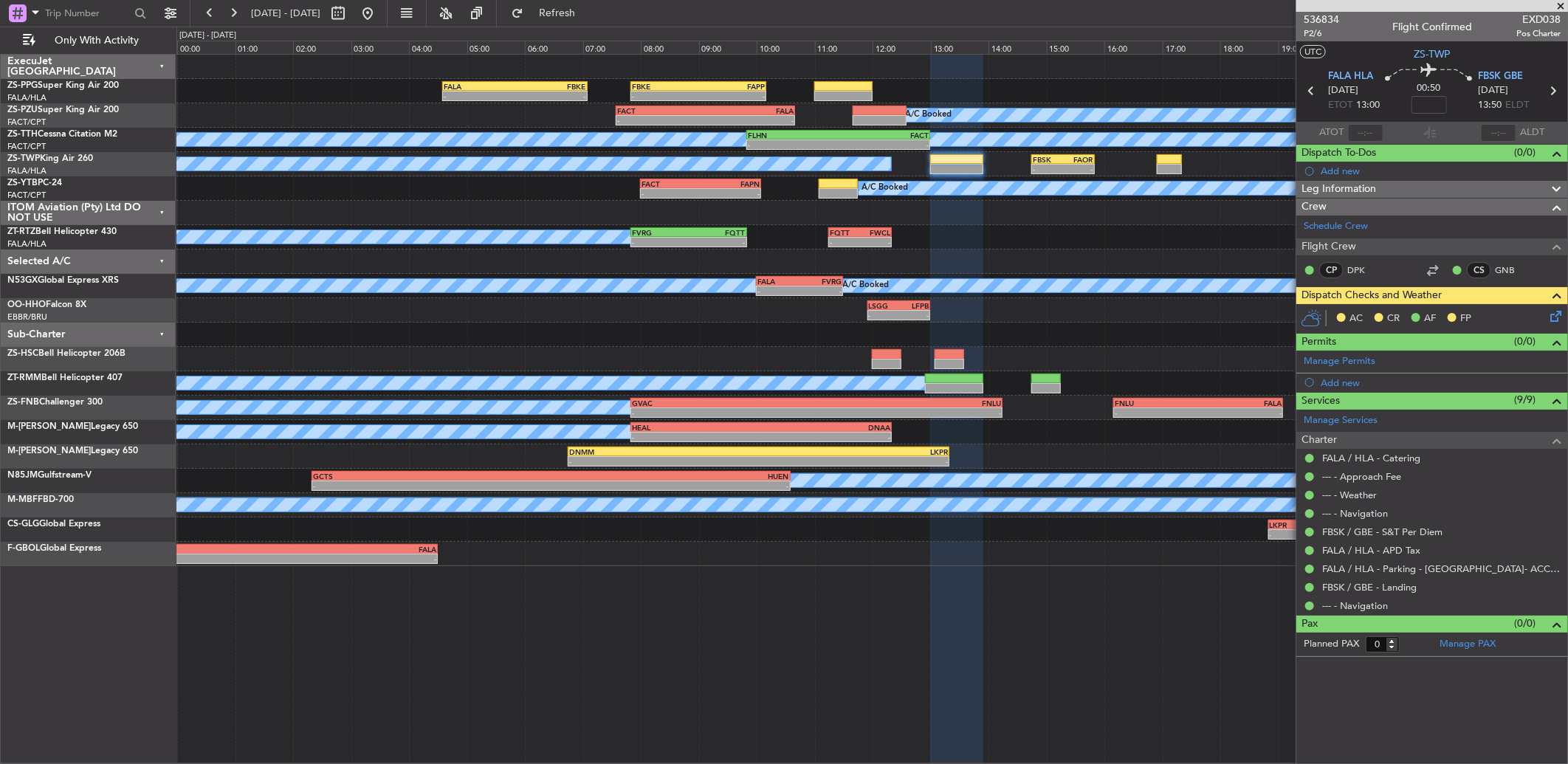
click at [1559, 309] on icon at bounding box center [1553, 314] width 12 height 12
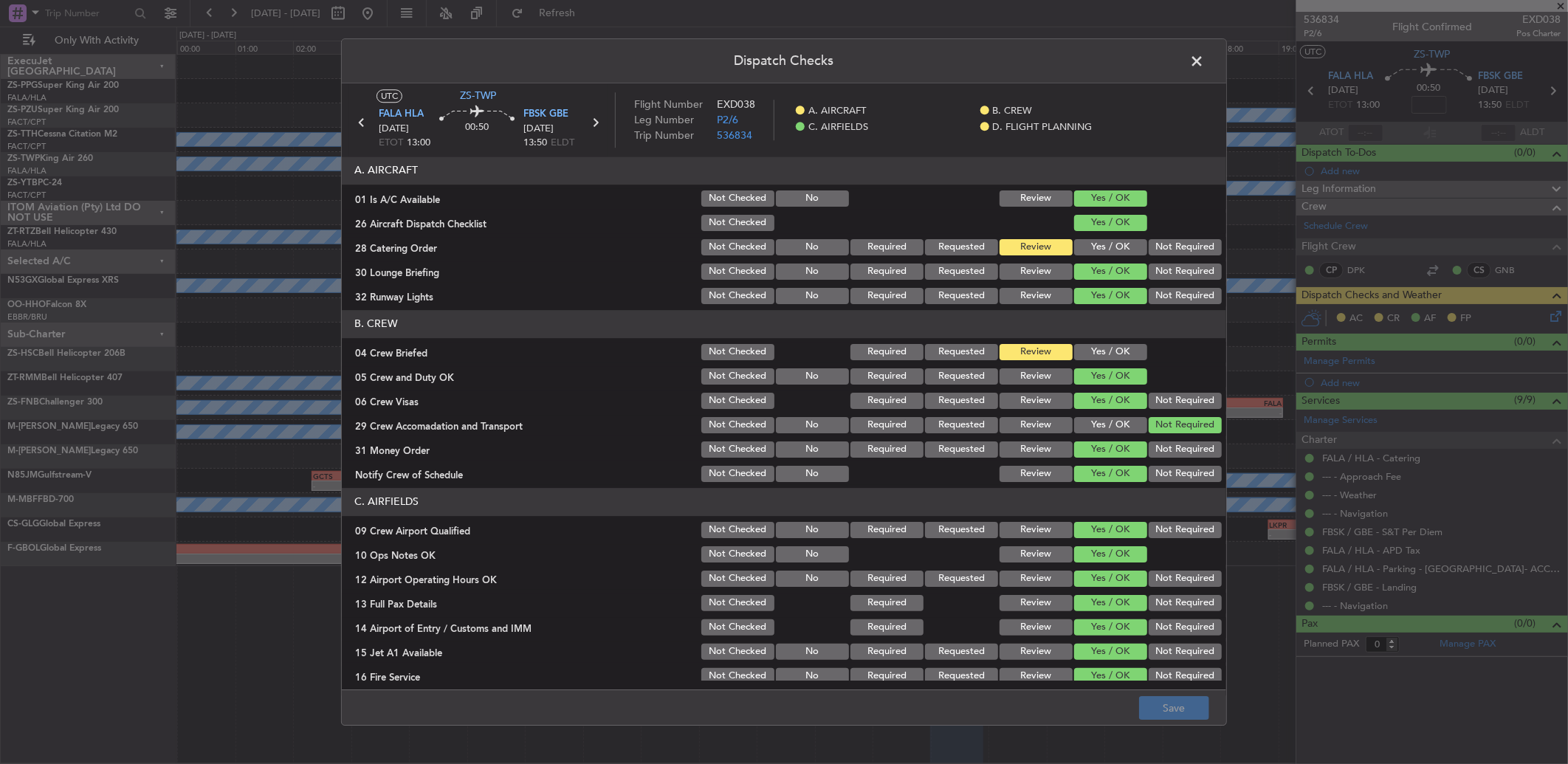
click at [1099, 251] on button "Yes / OK" at bounding box center [1110, 248] width 73 height 16
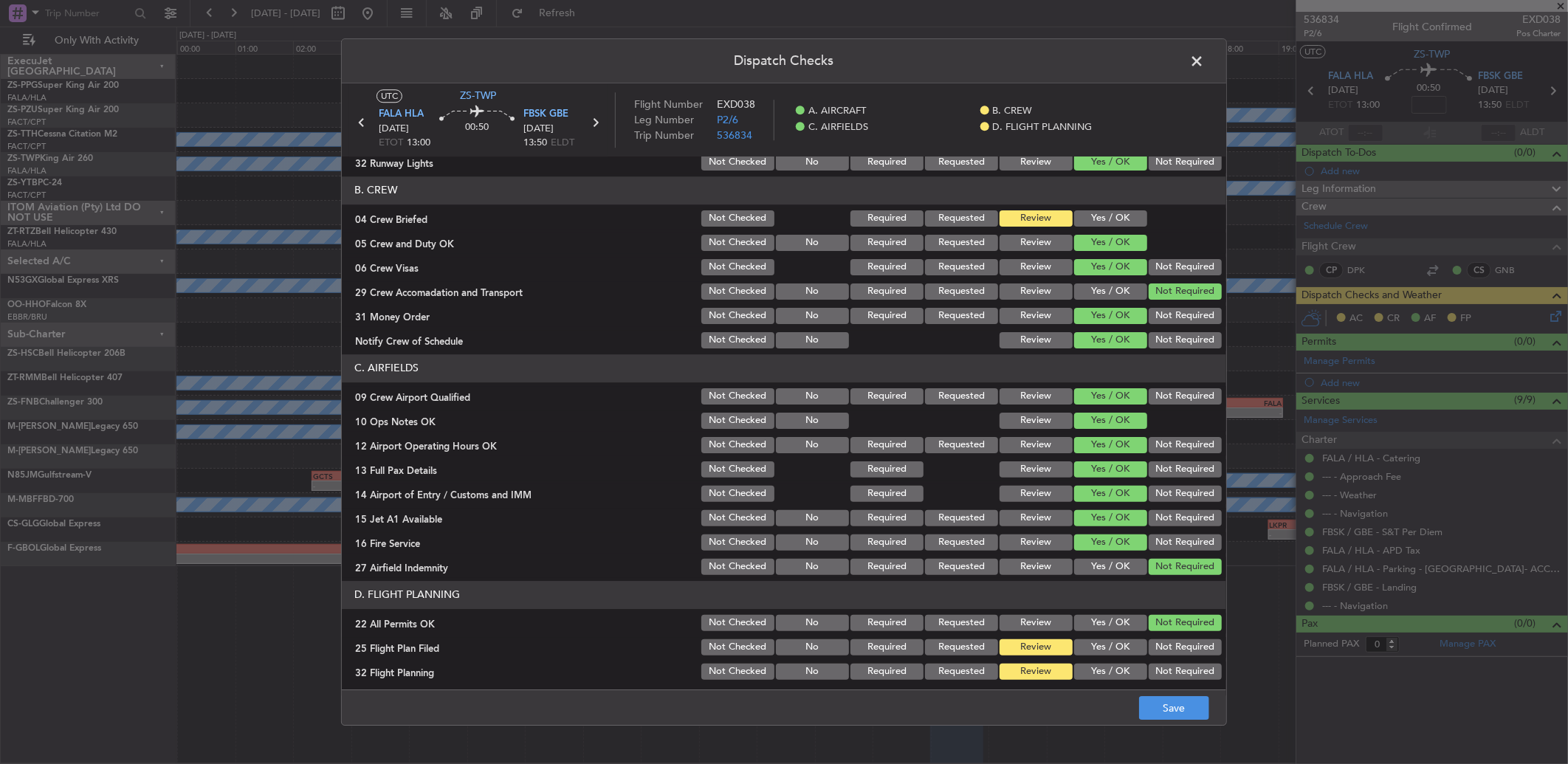
scroll to position [138, 0]
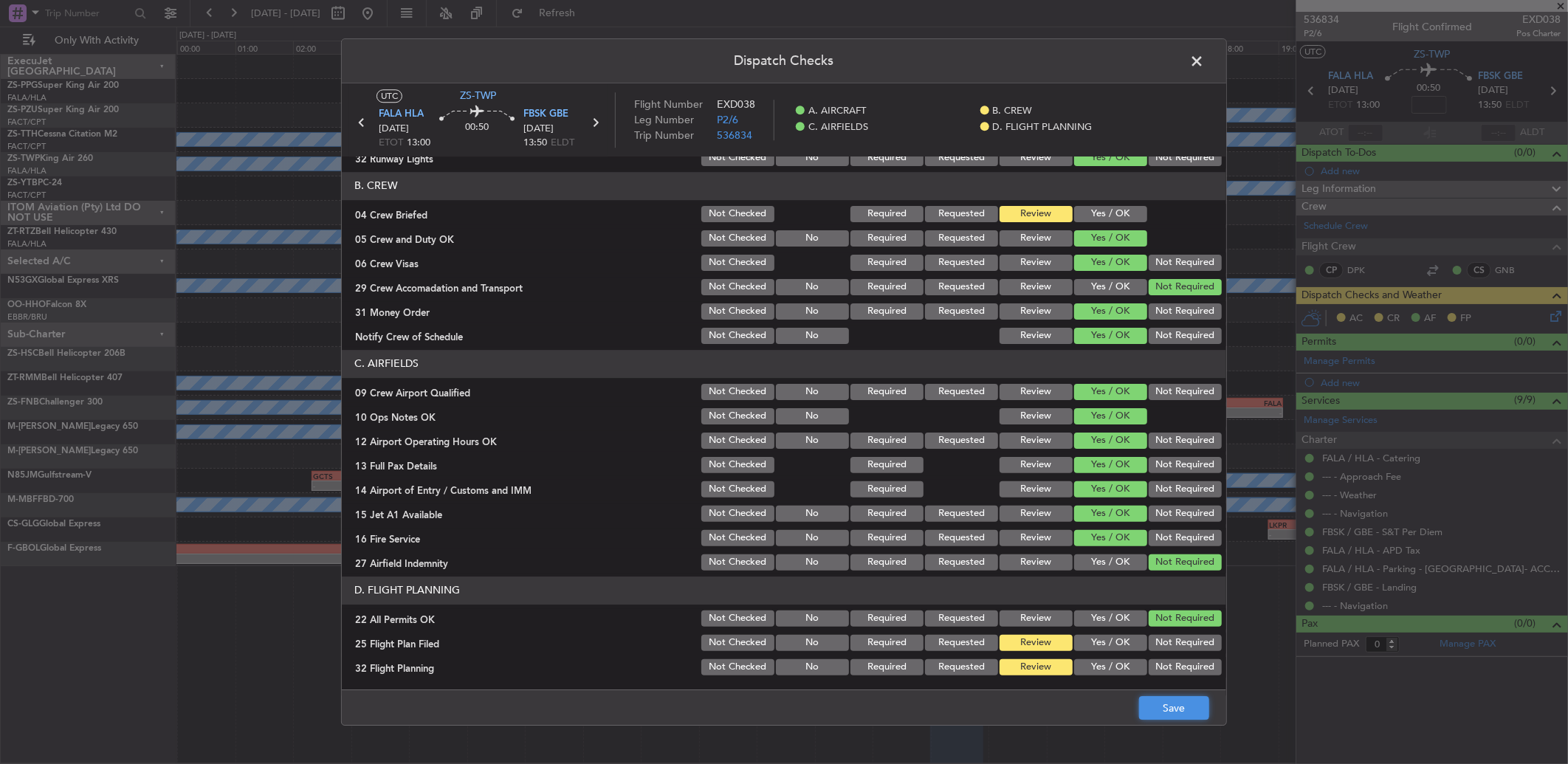
click at [1185, 714] on button "Save" at bounding box center [1174, 708] width 70 height 23
click at [1204, 58] on span at bounding box center [1204, 65] width 0 height 30
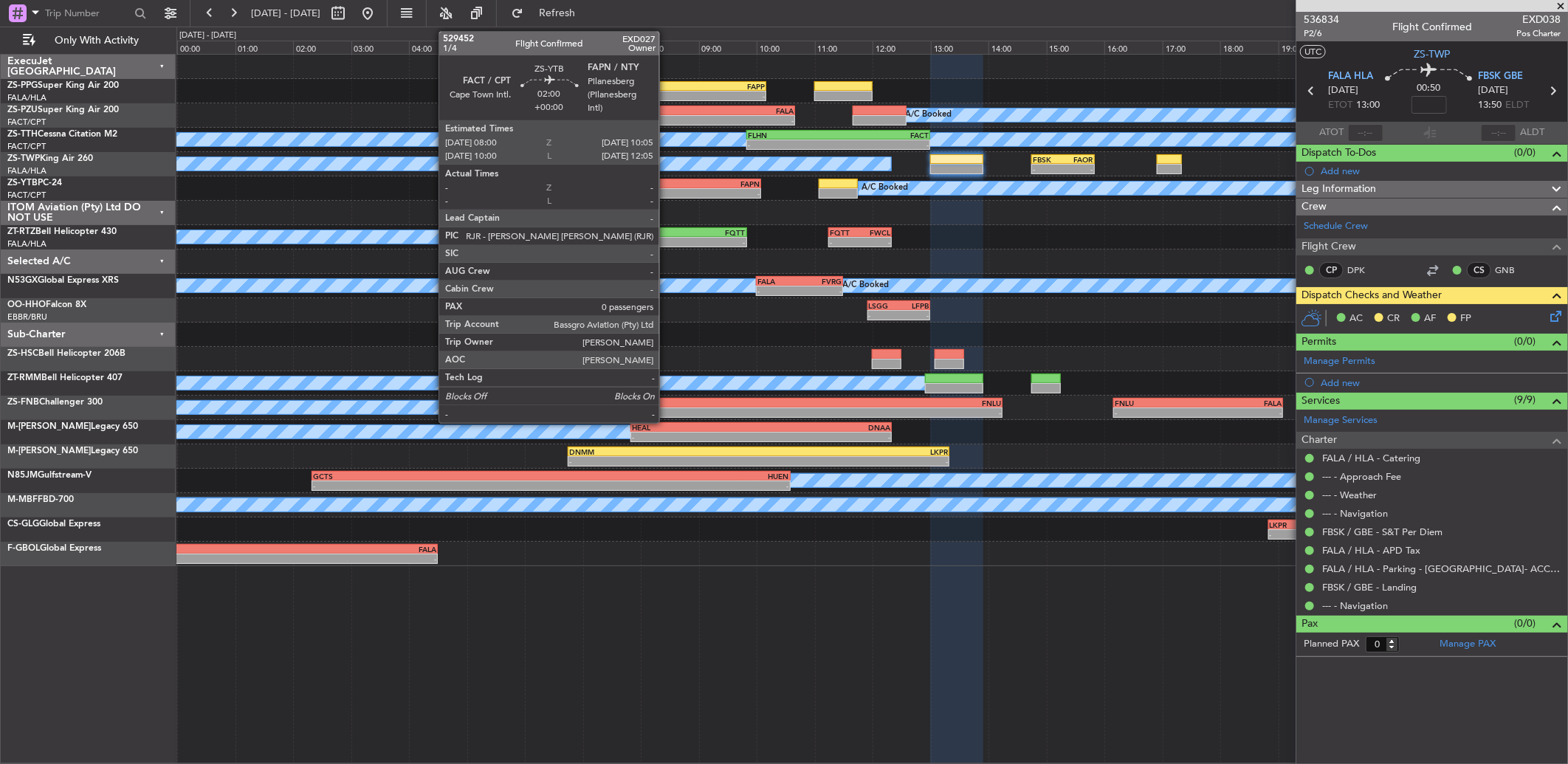
click at [666, 185] on div "FACT" at bounding box center [671, 184] width 59 height 9
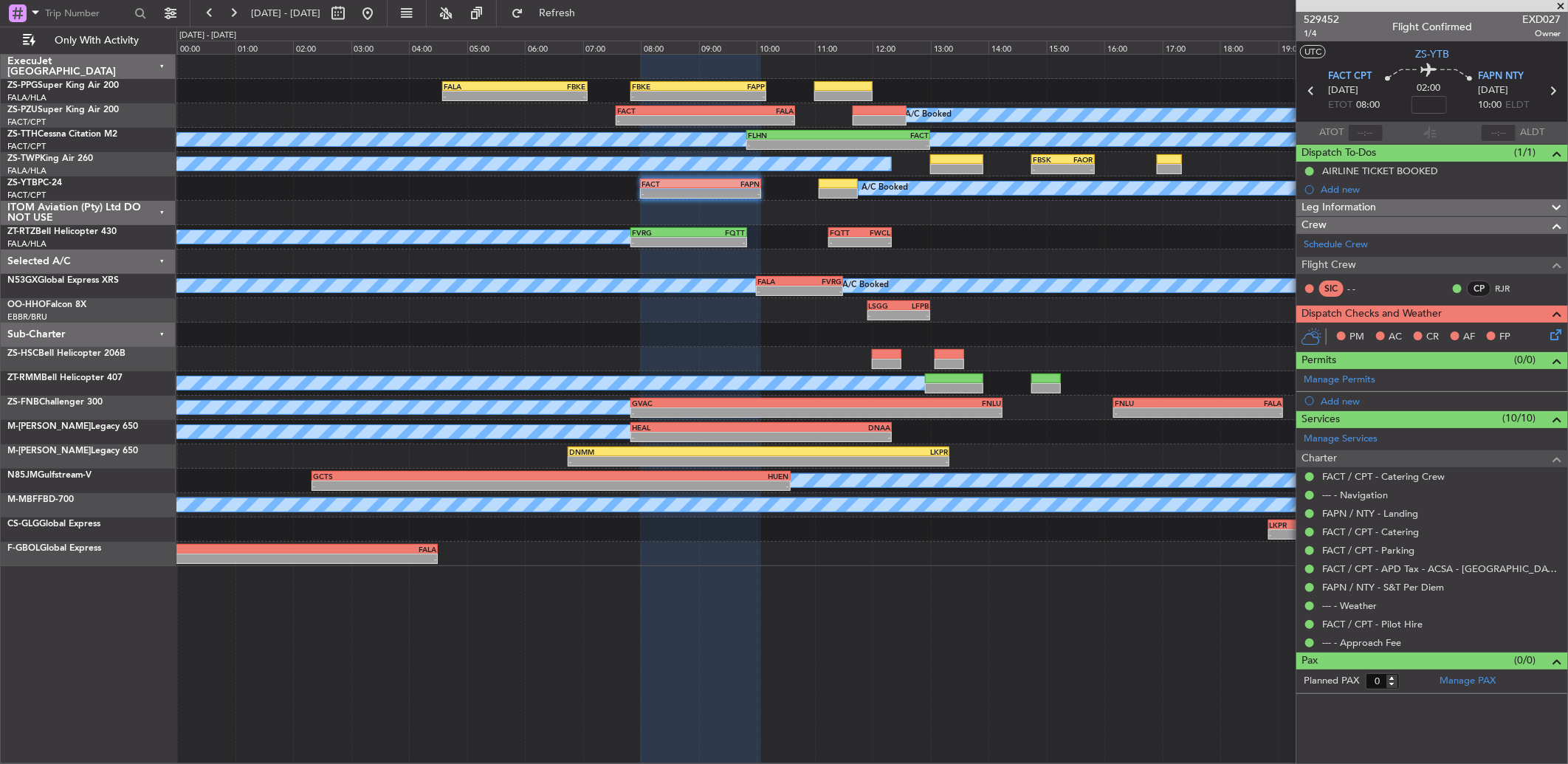
click at [1554, 331] on icon at bounding box center [1553, 332] width 12 height 12
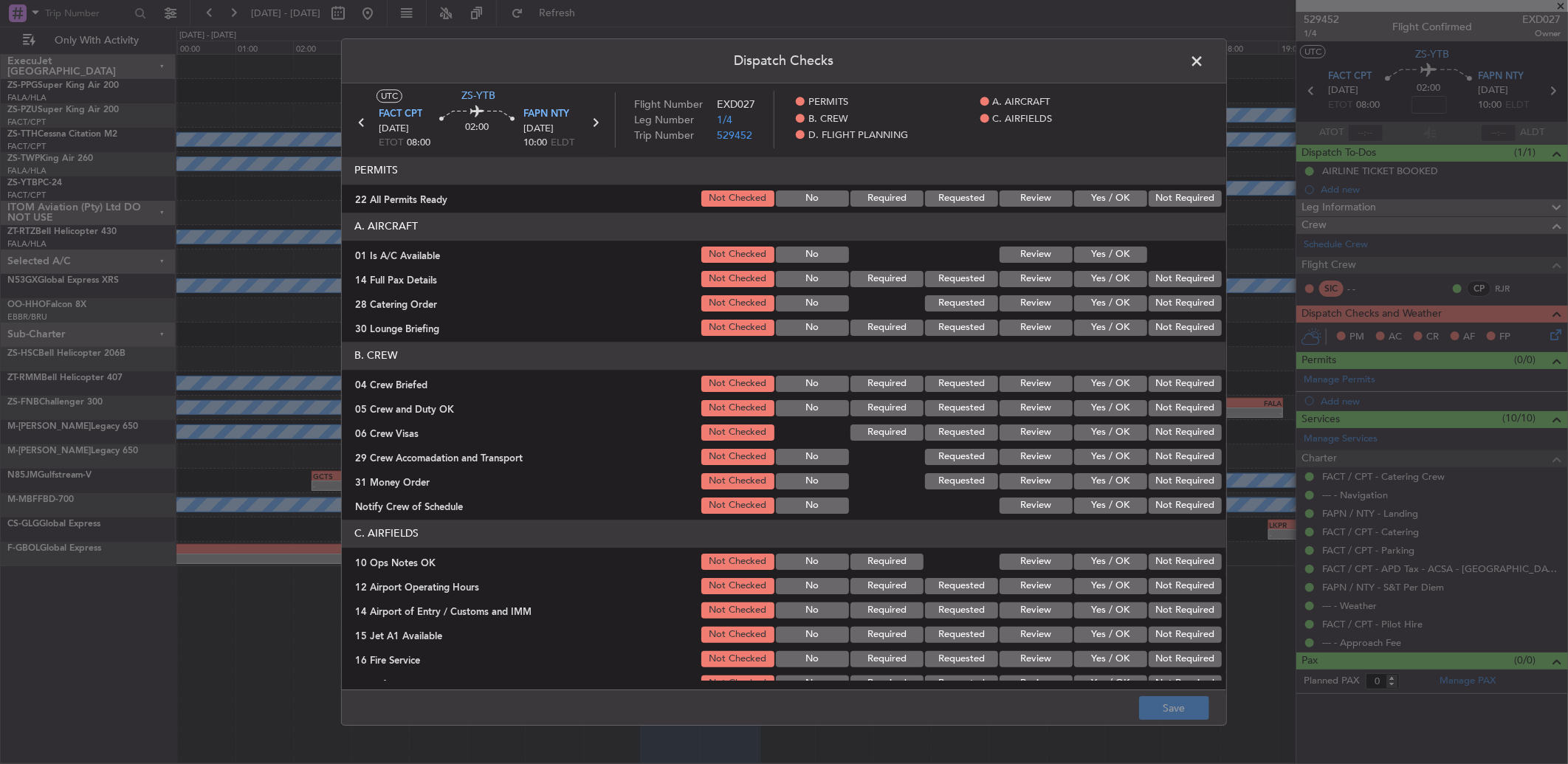
click at [1168, 200] on button "Not Required" at bounding box center [1184, 198] width 73 height 16
drag, startPoint x: 1102, startPoint y: 251, endPoint x: 1102, endPoint y: 268, distance: 17.0
click at [1103, 251] on button "Yes / OK" at bounding box center [1110, 255] width 73 height 16
click at [1157, 288] on div "Not Required" at bounding box center [1183, 278] width 75 height 21
click at [1168, 278] on button "Not Required" at bounding box center [1184, 279] width 73 height 16
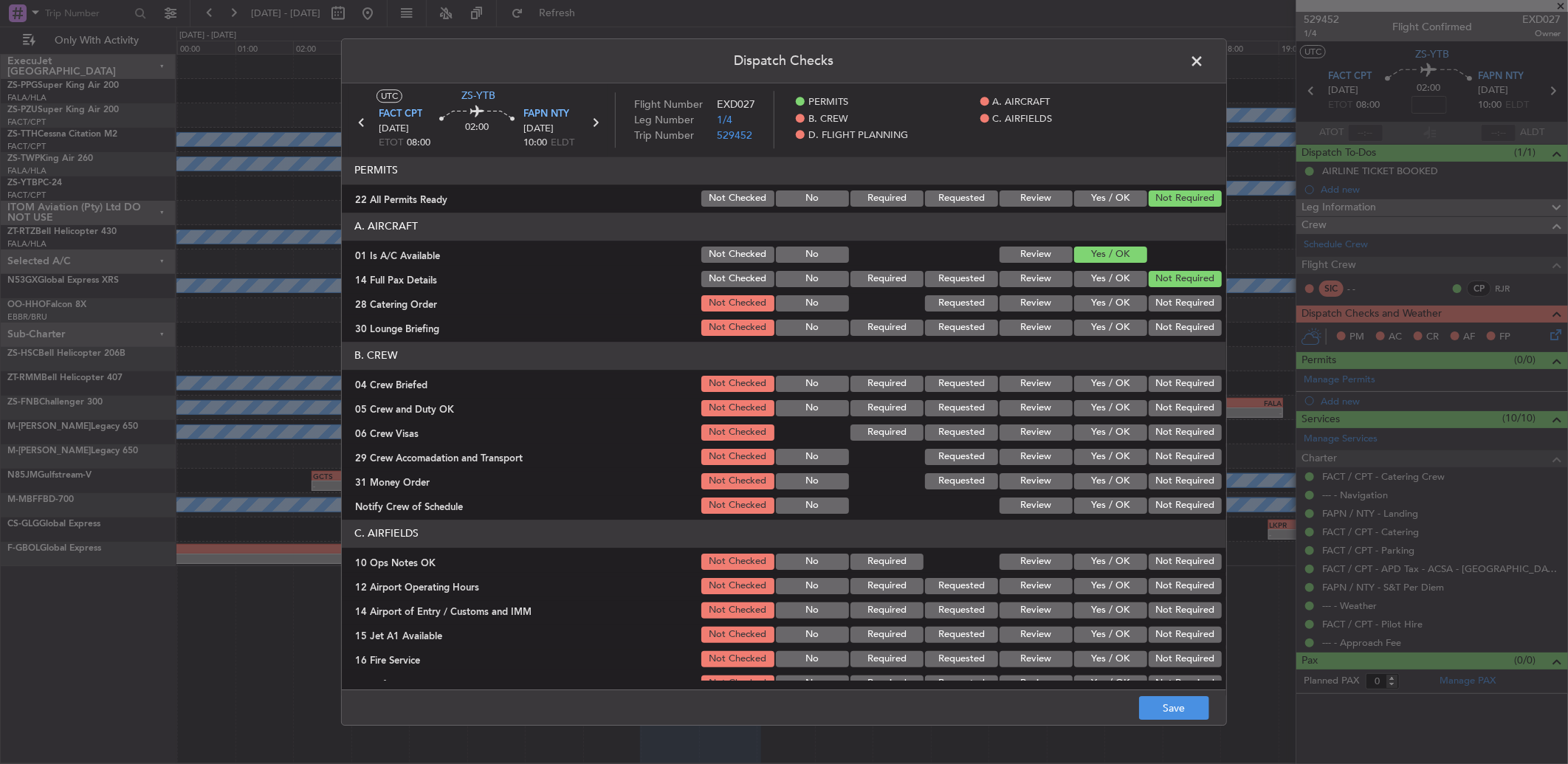
click at [1168, 293] on section "A. AIRCRAFT 01 Is A/C Available Not Checked No Review Yes / OK 14 Full Pax Deta…" at bounding box center [784, 275] width 884 height 125
click at [1171, 305] on button "Not Required" at bounding box center [1184, 304] width 73 height 16
drag, startPoint x: 1171, startPoint y: 317, endPoint x: 1173, endPoint y: 332, distance: 15.1
click at [1174, 318] on div "Not Required" at bounding box center [1183, 327] width 75 height 21
click at [1174, 336] on div "Not Required" at bounding box center [1183, 327] width 75 height 21
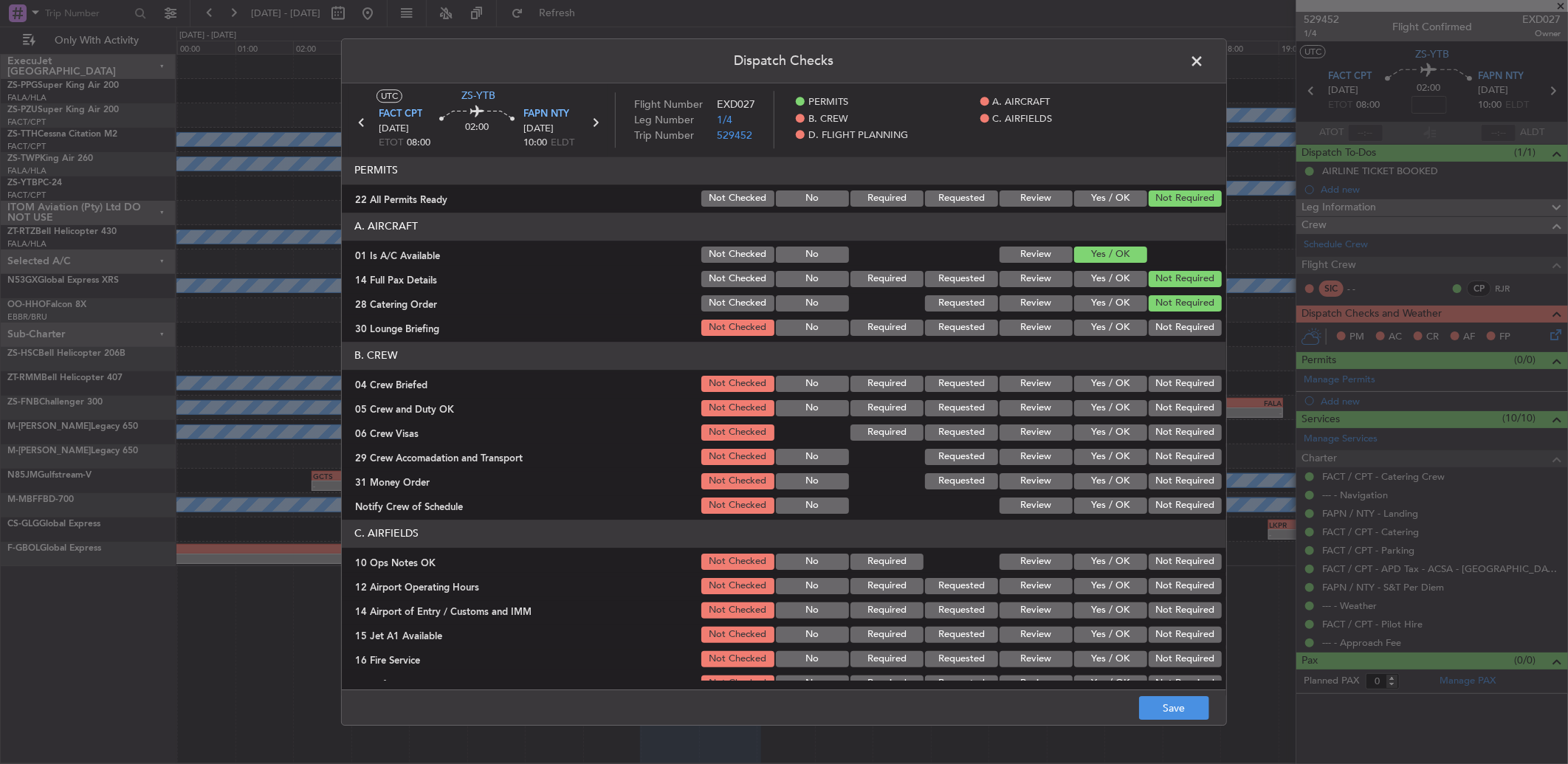
drag, startPoint x: 1171, startPoint y: 346, endPoint x: 1176, endPoint y: 390, distance: 44.3
click at [1171, 349] on header "B. CREW" at bounding box center [784, 355] width 884 height 28
click at [1176, 391] on button "Not Required" at bounding box center [1184, 384] width 73 height 16
click at [1176, 396] on section "B. CREW 04 Crew Briefed Not Checked No Required Requested Review Yes / OK Not R…" at bounding box center [784, 428] width 884 height 174
click at [1176, 399] on div "Not Required" at bounding box center [1183, 408] width 75 height 21
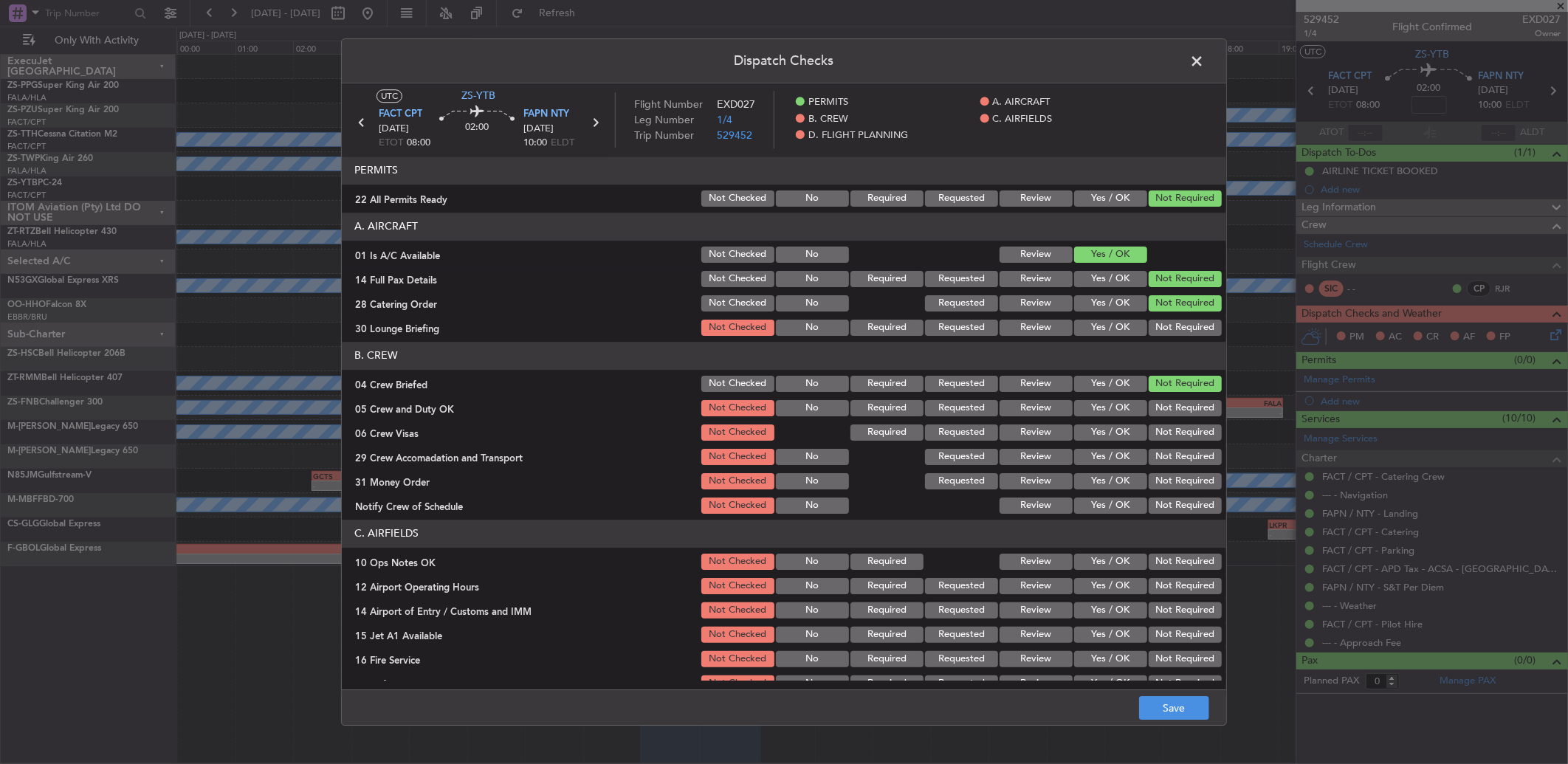
click at [1177, 404] on button "Not Required" at bounding box center [1184, 408] width 73 height 16
drag, startPoint x: 1179, startPoint y: 320, endPoint x: 1181, endPoint y: 330, distance: 10.2
click at [1181, 320] on button "Not Required" at bounding box center [1184, 328] width 73 height 16
click at [1168, 426] on section "B. CREW 04 Crew Briefed Not Checked No Required Requested Review Yes / OK Not R…" at bounding box center [784, 428] width 884 height 174
click at [1165, 445] on section "B. CREW 04 Crew Briefed Not Checked No Required Requested Review Yes / OK Not R…" at bounding box center [784, 428] width 884 height 174
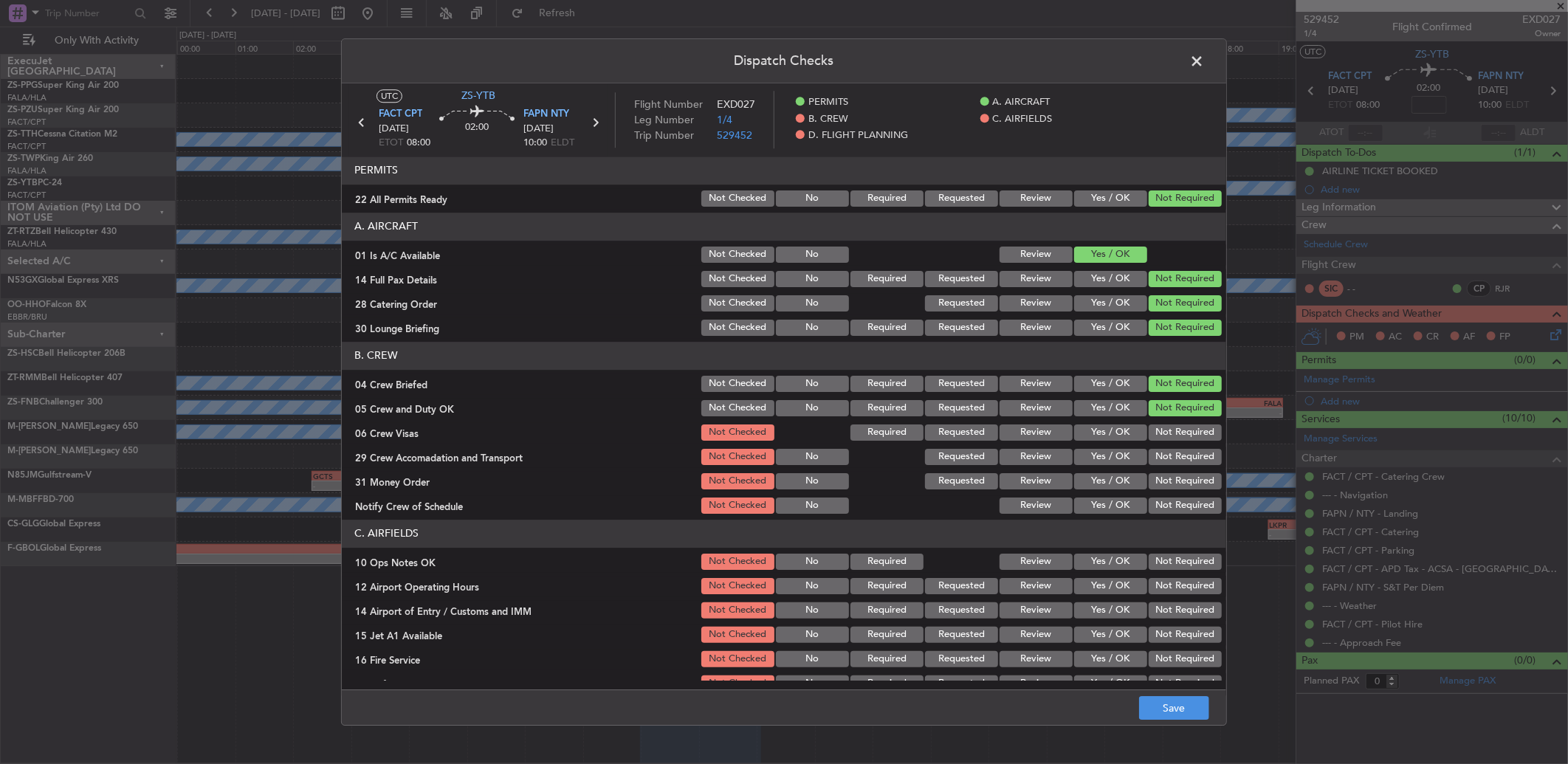
drag, startPoint x: 1168, startPoint y: 431, endPoint x: 1174, endPoint y: 439, distance: 10.0
click at [1168, 431] on button "Not Required" at bounding box center [1184, 432] width 73 height 16
click at [1177, 441] on div "Not Required" at bounding box center [1183, 432] width 75 height 21
click at [1175, 451] on button "Not Required" at bounding box center [1184, 457] width 73 height 16
click at [1167, 469] on section "B. CREW 04 Crew Briefed Not Checked No Required Requested Review Yes / OK Not R…" at bounding box center [784, 428] width 884 height 174
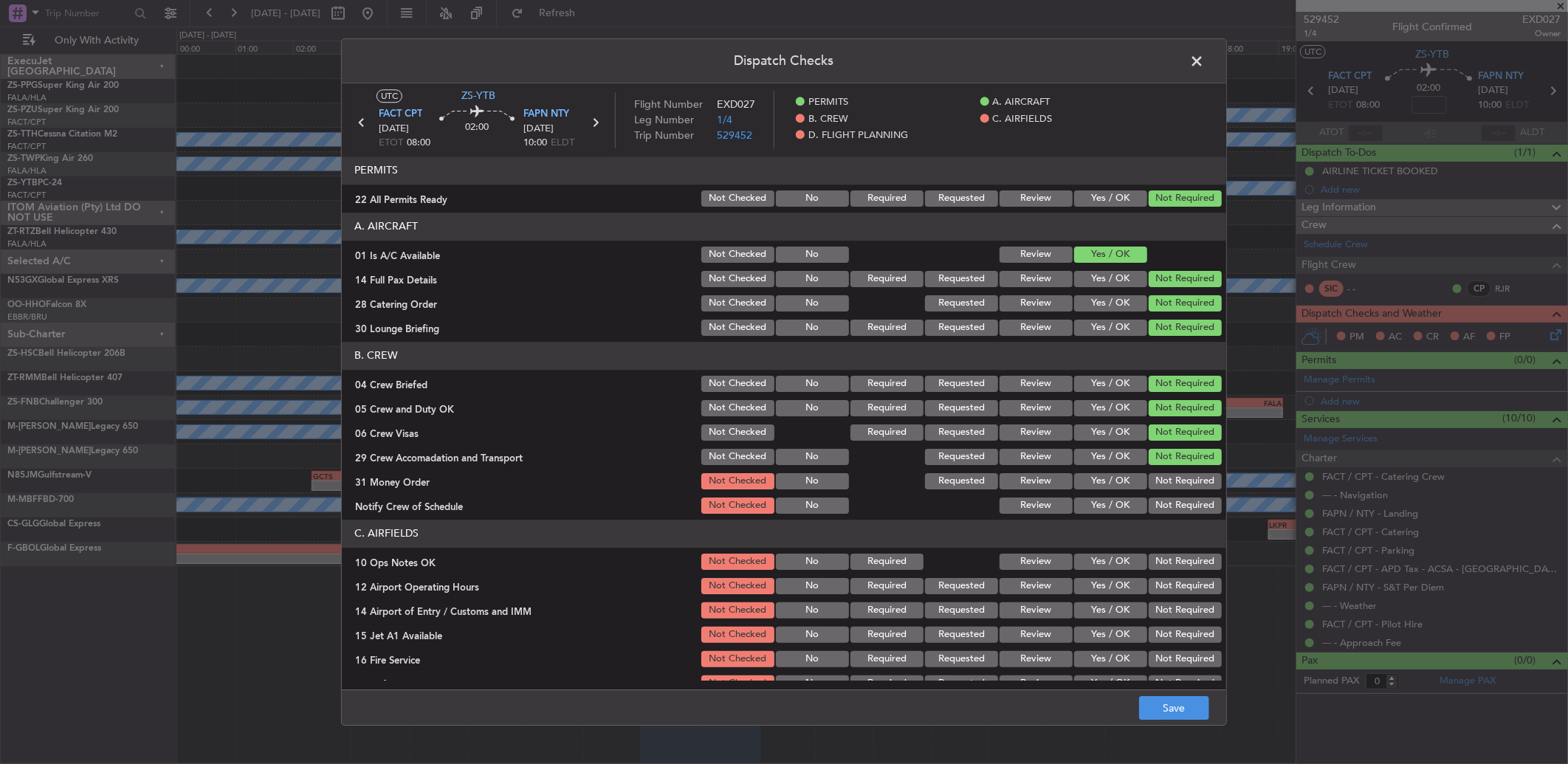
click at [1163, 490] on div "Not Required" at bounding box center [1183, 481] width 75 height 21
click at [1163, 484] on button "Not Required" at bounding box center [1184, 481] width 73 height 16
click at [1172, 501] on button "Not Required" at bounding box center [1184, 505] width 73 height 16
drag, startPoint x: 1171, startPoint y: 507, endPoint x: 1174, endPoint y: 527, distance: 20.2
click at [1174, 510] on button "Not Required" at bounding box center [1184, 505] width 73 height 16
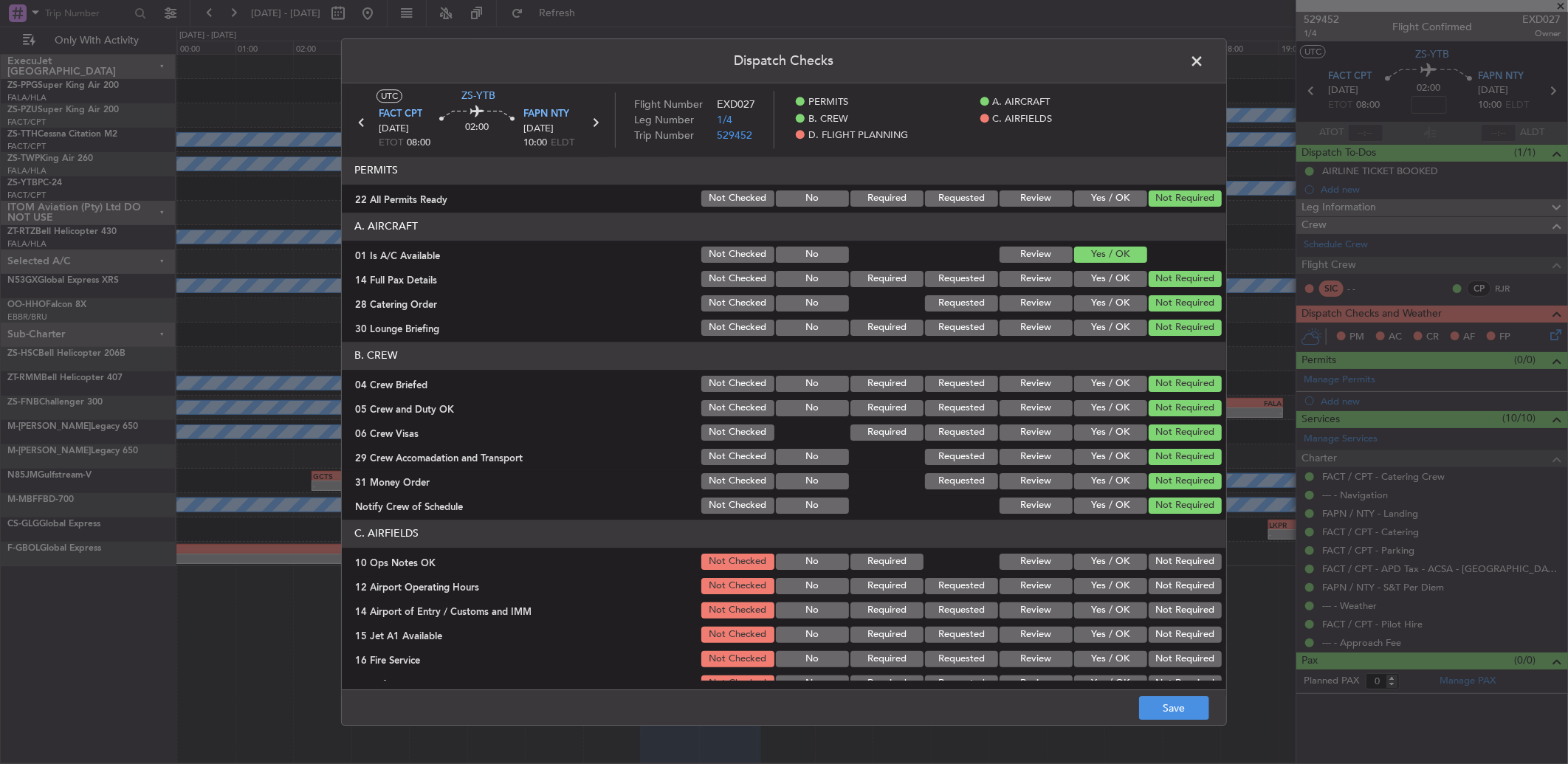
click at [1178, 550] on section "C. AIRFIELDS 10 Ops Notes OK Not Checked No Required Review Yes / OK Not Requir…" at bounding box center [784, 619] width 884 height 198
click at [1177, 558] on button "Not Required" at bounding box center [1184, 562] width 73 height 16
click at [1174, 574] on section "C. AIRFIELDS 10 Ops Notes OK Not Checked No Required Review Yes / OK Not Requir…" at bounding box center [784, 619] width 884 height 198
click at [1168, 587] on button "Not Required" at bounding box center [1184, 587] width 73 height 16
click at [1170, 592] on button "Not Required" at bounding box center [1184, 587] width 73 height 16
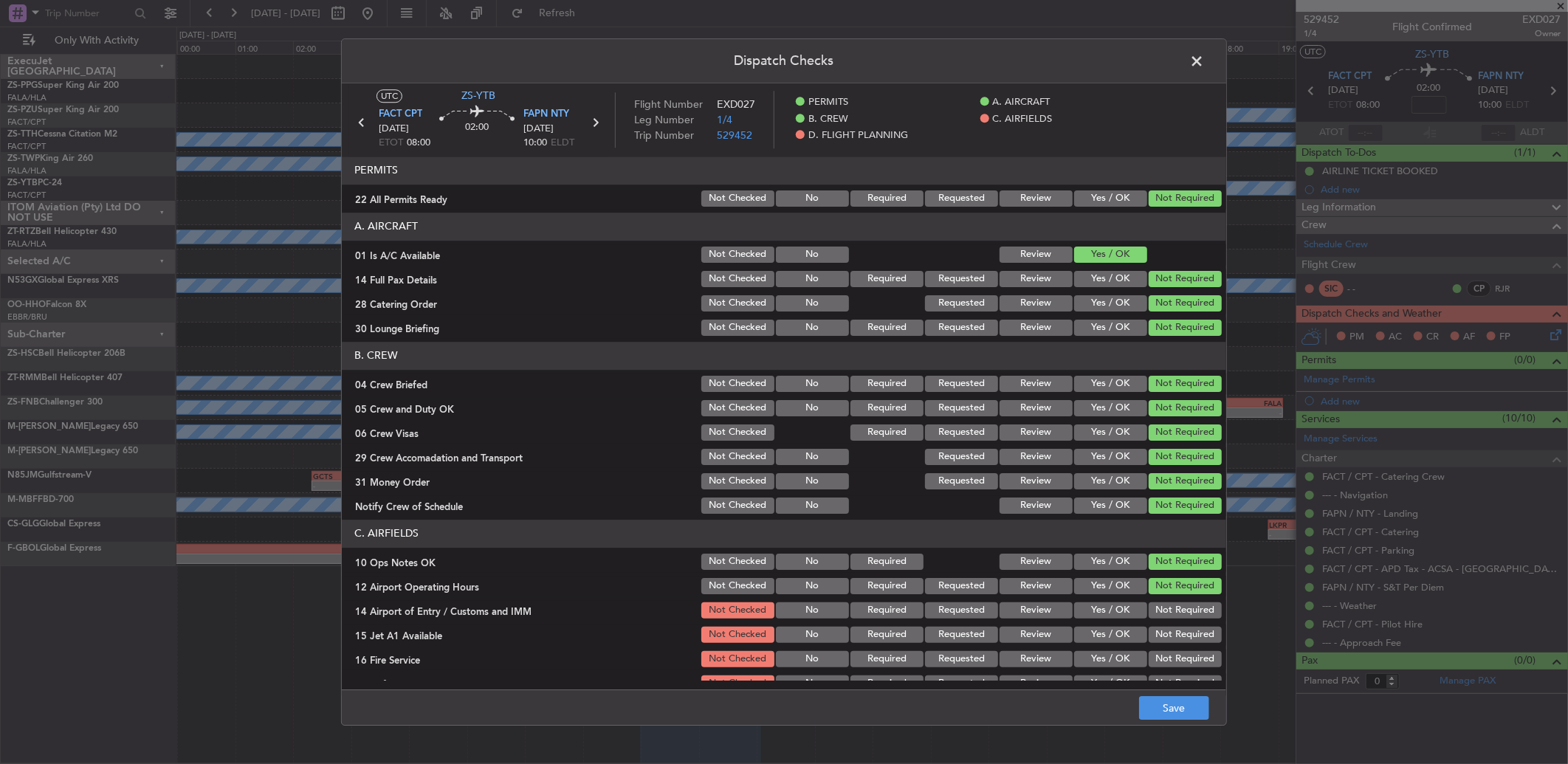
click at [1165, 610] on button "Not Required" at bounding box center [1184, 611] width 73 height 16
click at [1166, 617] on button "Not Required" at bounding box center [1184, 611] width 73 height 16
click at [1171, 635] on button "Not Required" at bounding box center [1184, 635] width 73 height 16
click at [1166, 645] on div "Not Required" at bounding box center [1183, 634] width 75 height 21
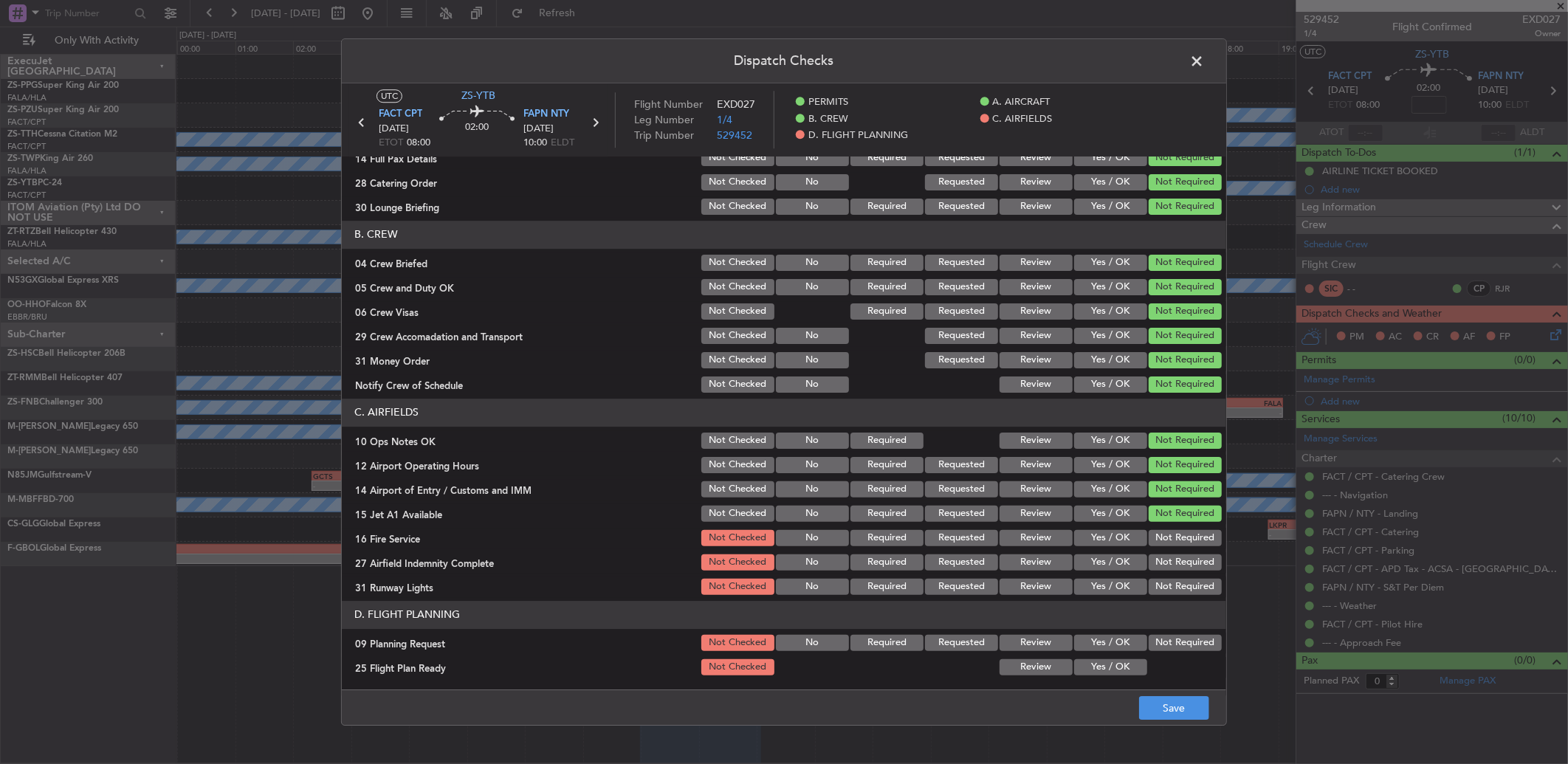
click at [1170, 538] on button "Not Required" at bounding box center [1184, 538] width 73 height 16
drag, startPoint x: 1170, startPoint y: 538, endPoint x: 1179, endPoint y: 561, distance: 24.7
click at [1177, 542] on button "Not Required" at bounding box center [1184, 538] width 73 height 16
click at [1179, 563] on button "Not Required" at bounding box center [1184, 563] width 73 height 16
drag, startPoint x: 1179, startPoint y: 589, endPoint x: 1176, endPoint y: 605, distance: 16.3
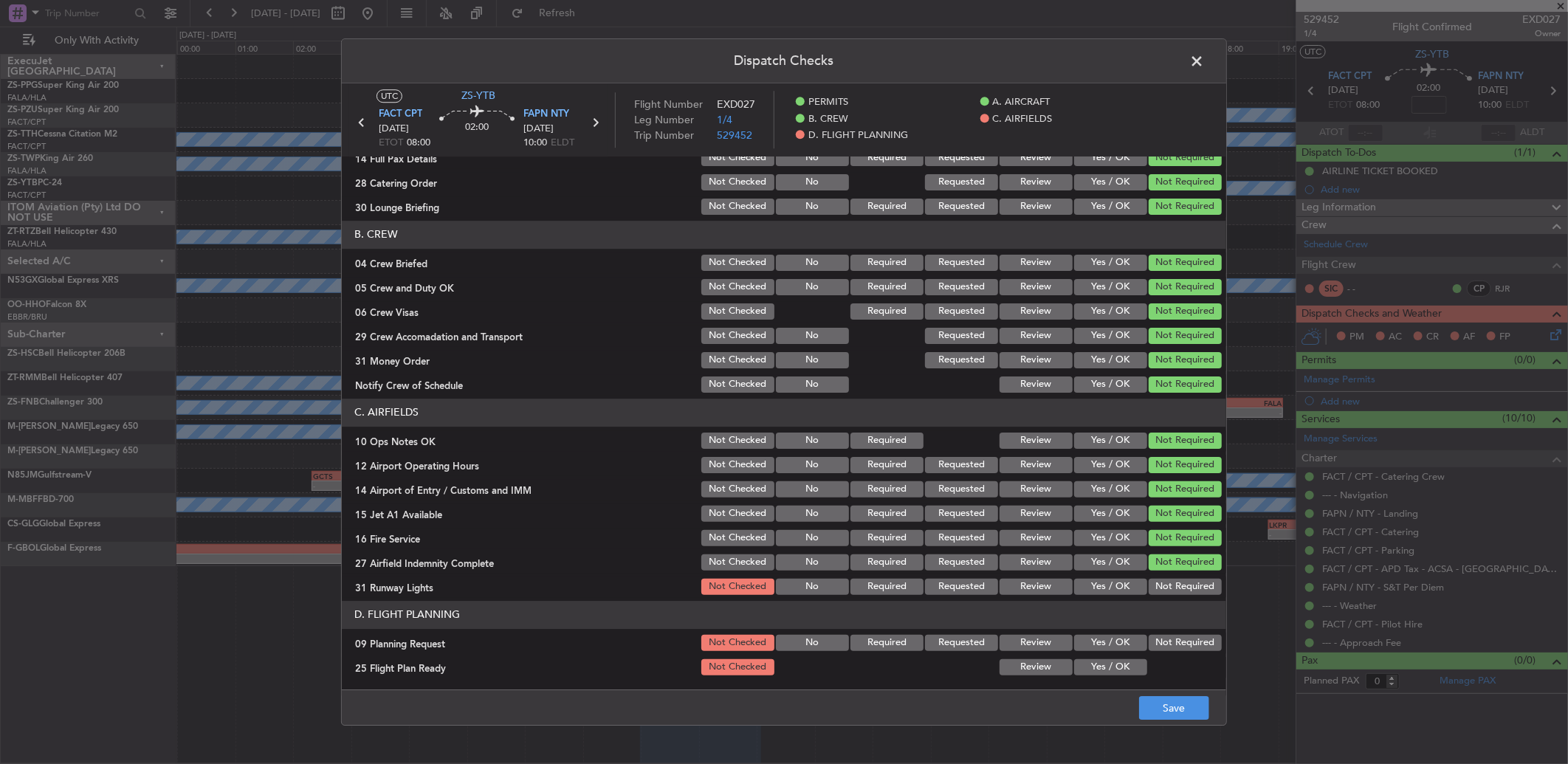
click at [1177, 600] on article "PERMITS 22 All Permits Ready Not Checked No Required Requested Review Yes / OK …" at bounding box center [784, 419] width 884 height 524
click at [1170, 588] on button "Not Required" at bounding box center [1184, 587] width 73 height 16
click at [1168, 636] on button "Not Required" at bounding box center [1184, 643] width 73 height 16
click at [1086, 677] on div "Yes / OK" at bounding box center [1109, 667] width 75 height 21
click at [1103, 668] on button "Yes / OK" at bounding box center [1110, 668] width 73 height 16
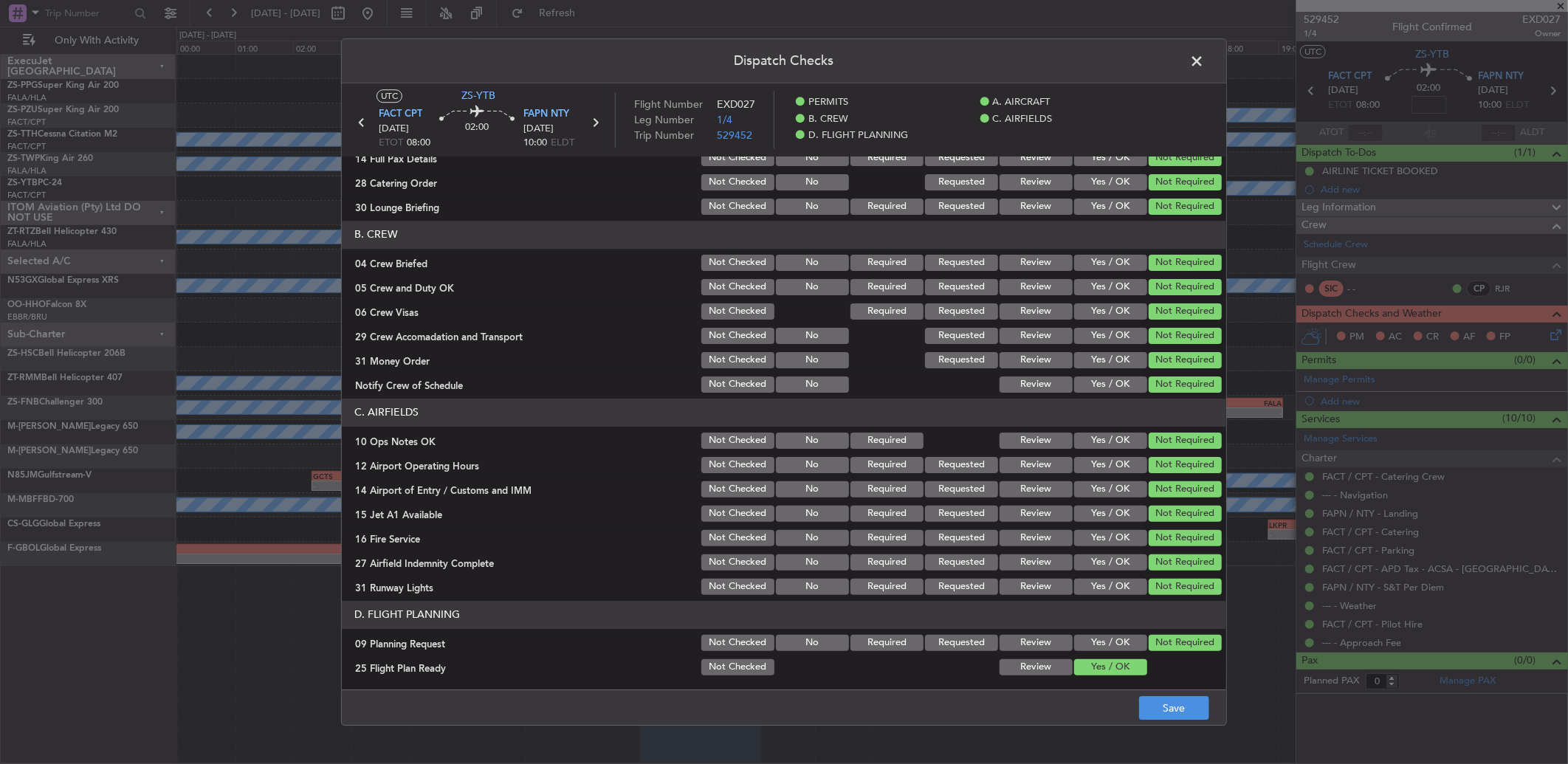
click at [1165, 691] on footer "Save" at bounding box center [784, 707] width 884 height 35
click at [1157, 702] on button "Save" at bounding box center [1174, 708] width 70 height 23
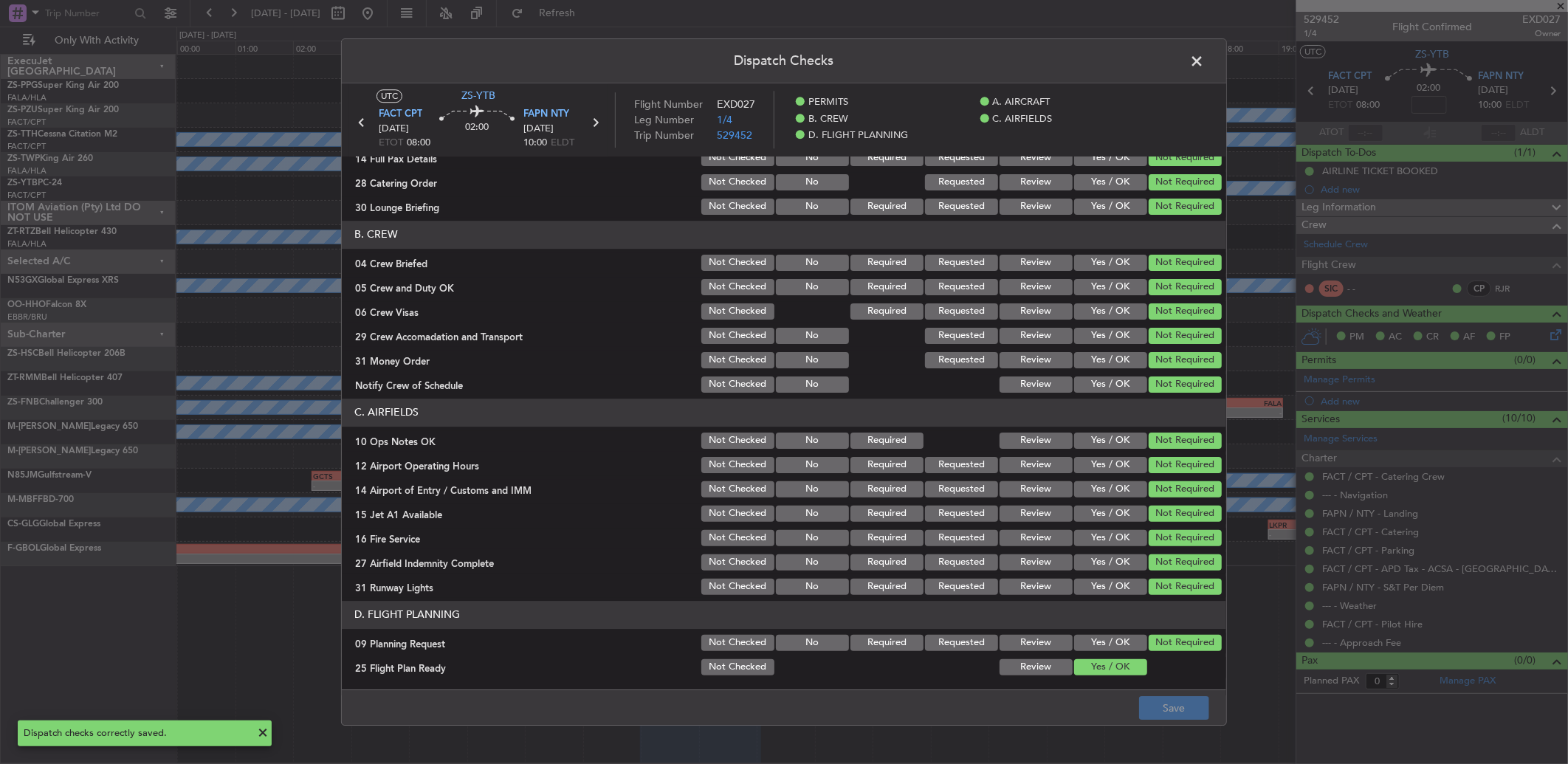
click at [1204, 50] on span at bounding box center [1204, 65] width 0 height 30
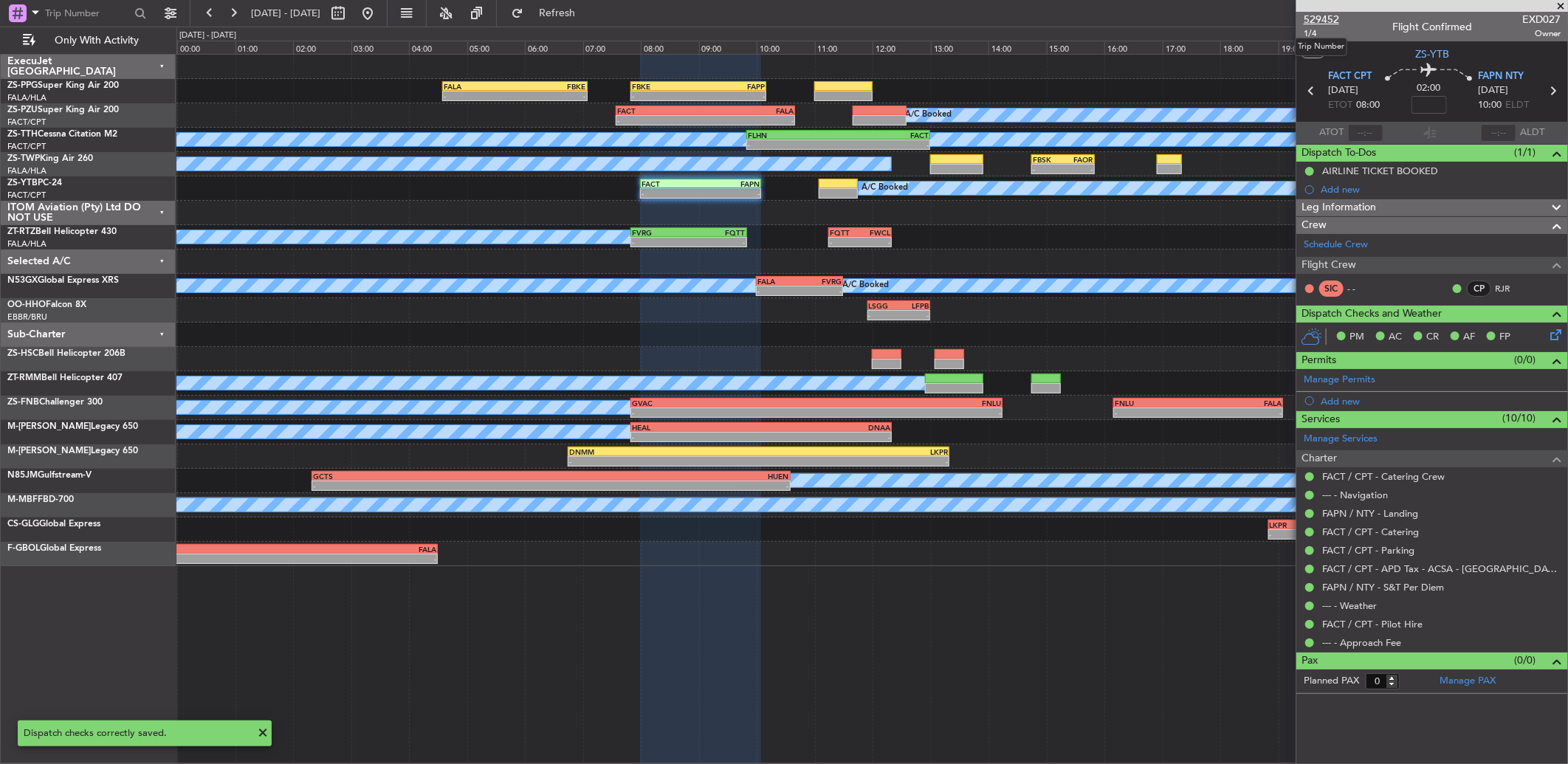
click at [1331, 14] on span "529452" at bounding box center [1320, 19] width 35 height 15
click at [242, 17] on button at bounding box center [233, 14] width 23 height 23
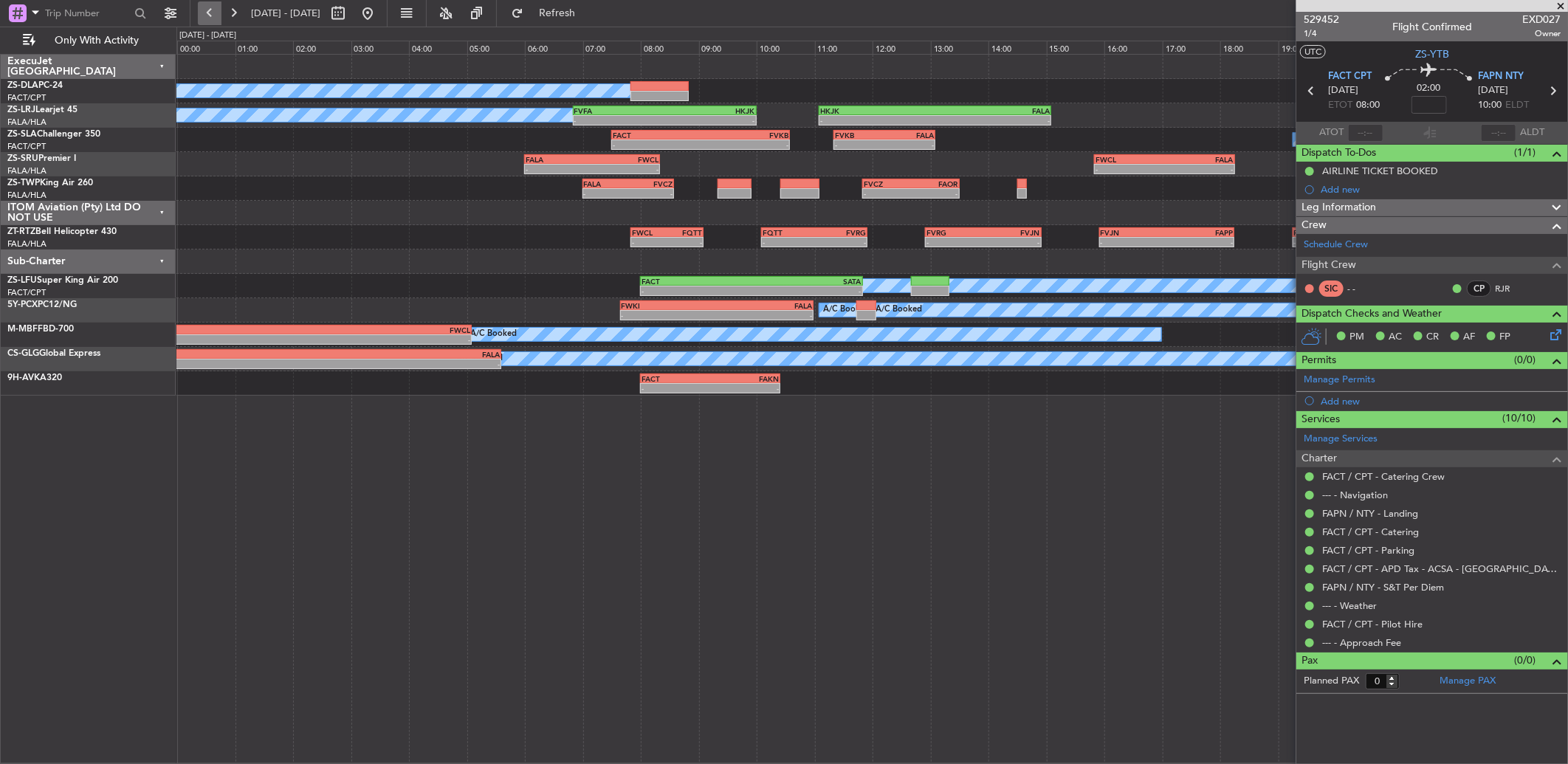
click at [204, 8] on button at bounding box center [210, 14] width 23 height 23
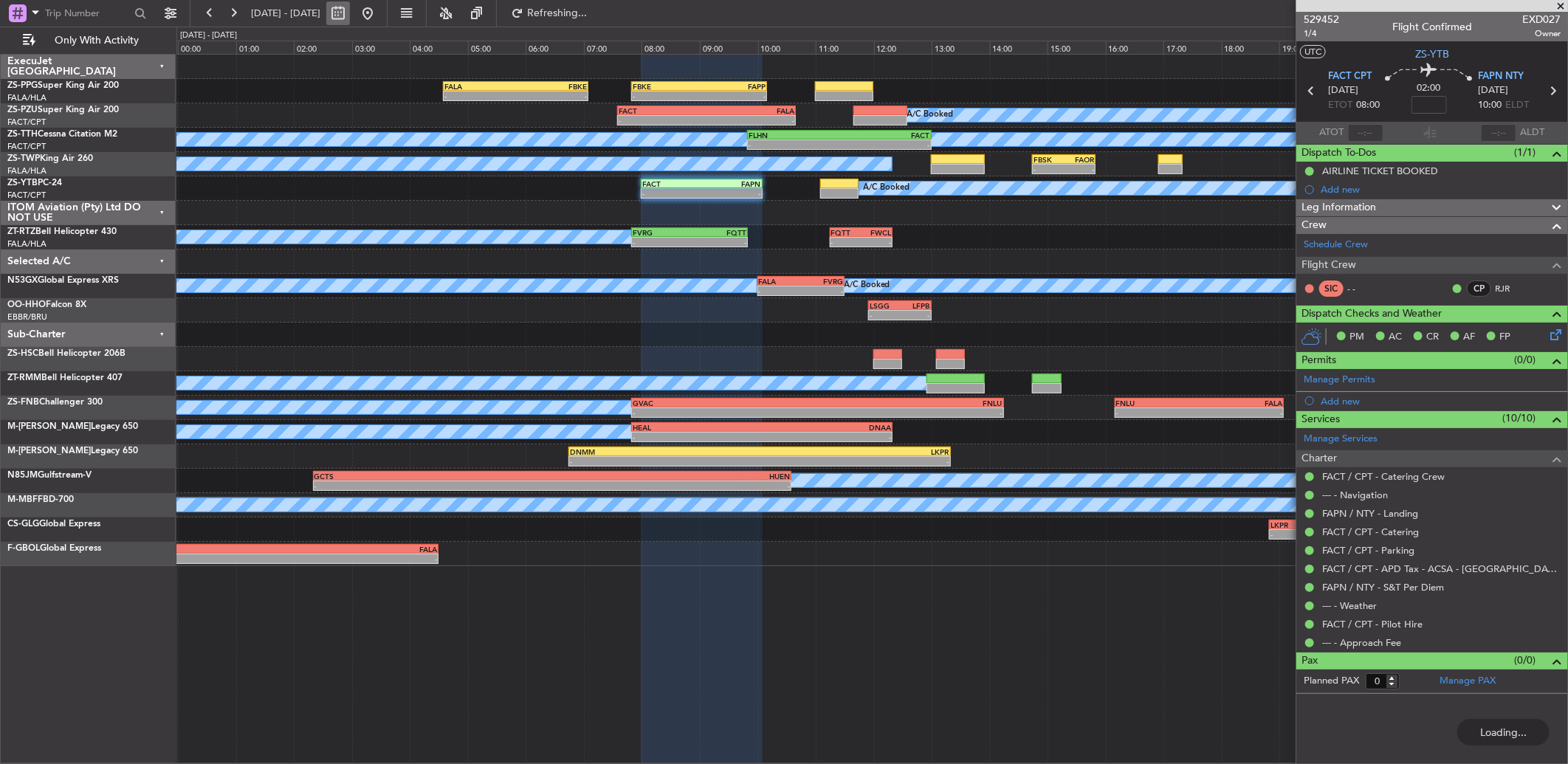
click at [350, 16] on button at bounding box center [338, 14] width 23 height 23
select select "9"
select select "2025"
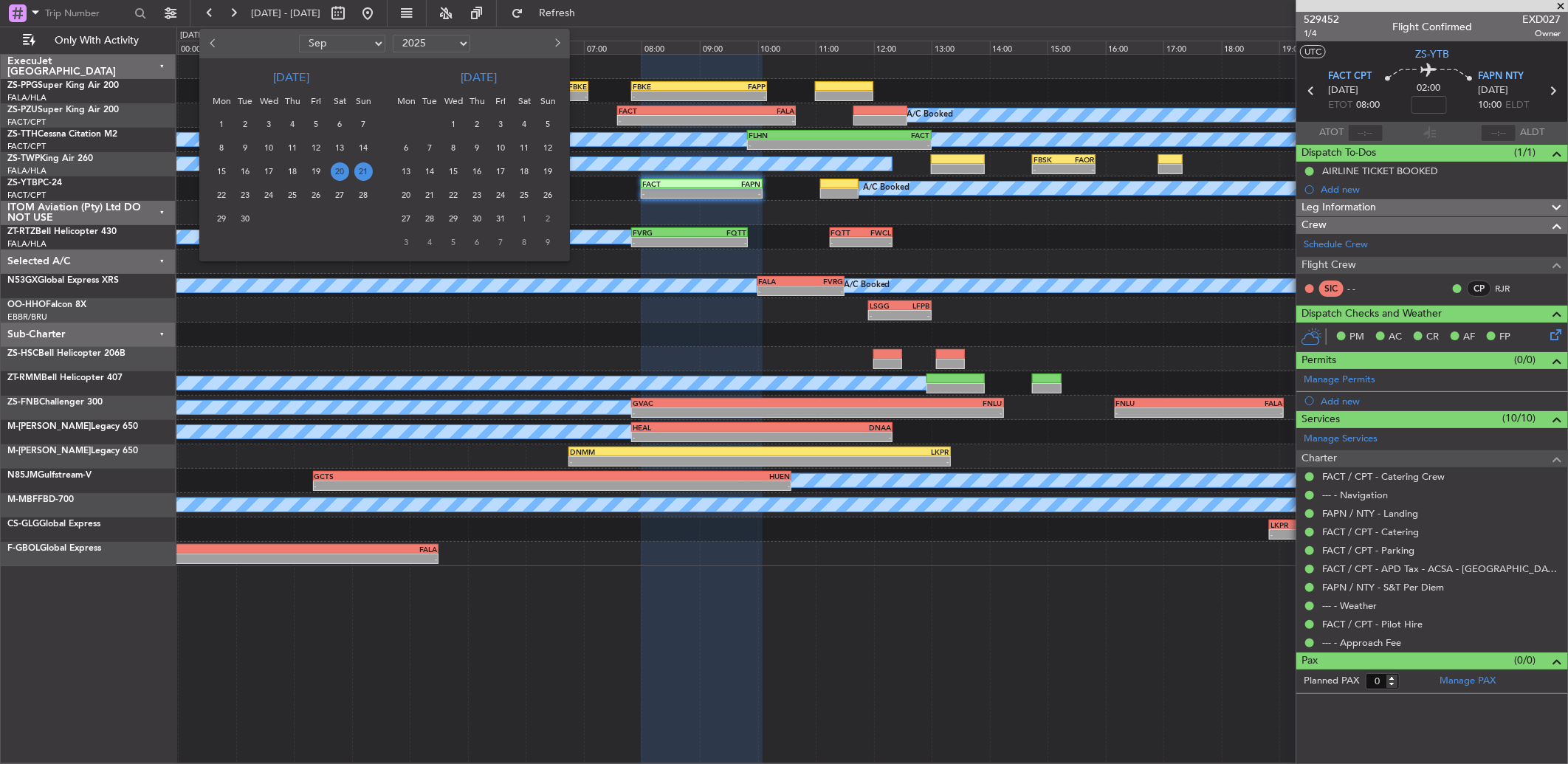
click at [984, 81] on div at bounding box center [784, 382] width 1568 height 764
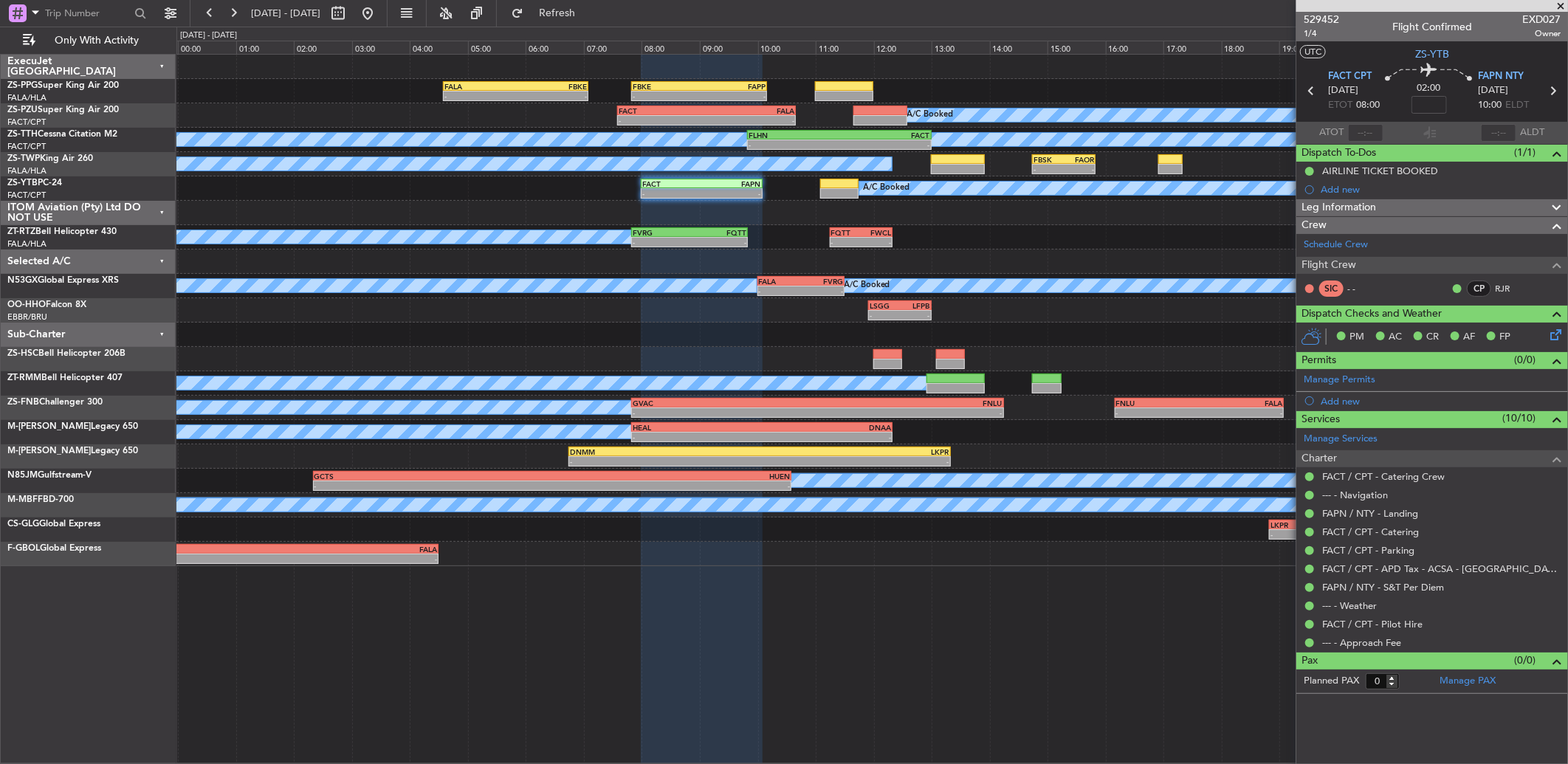
click at [1552, 338] on icon at bounding box center [1553, 332] width 12 height 12
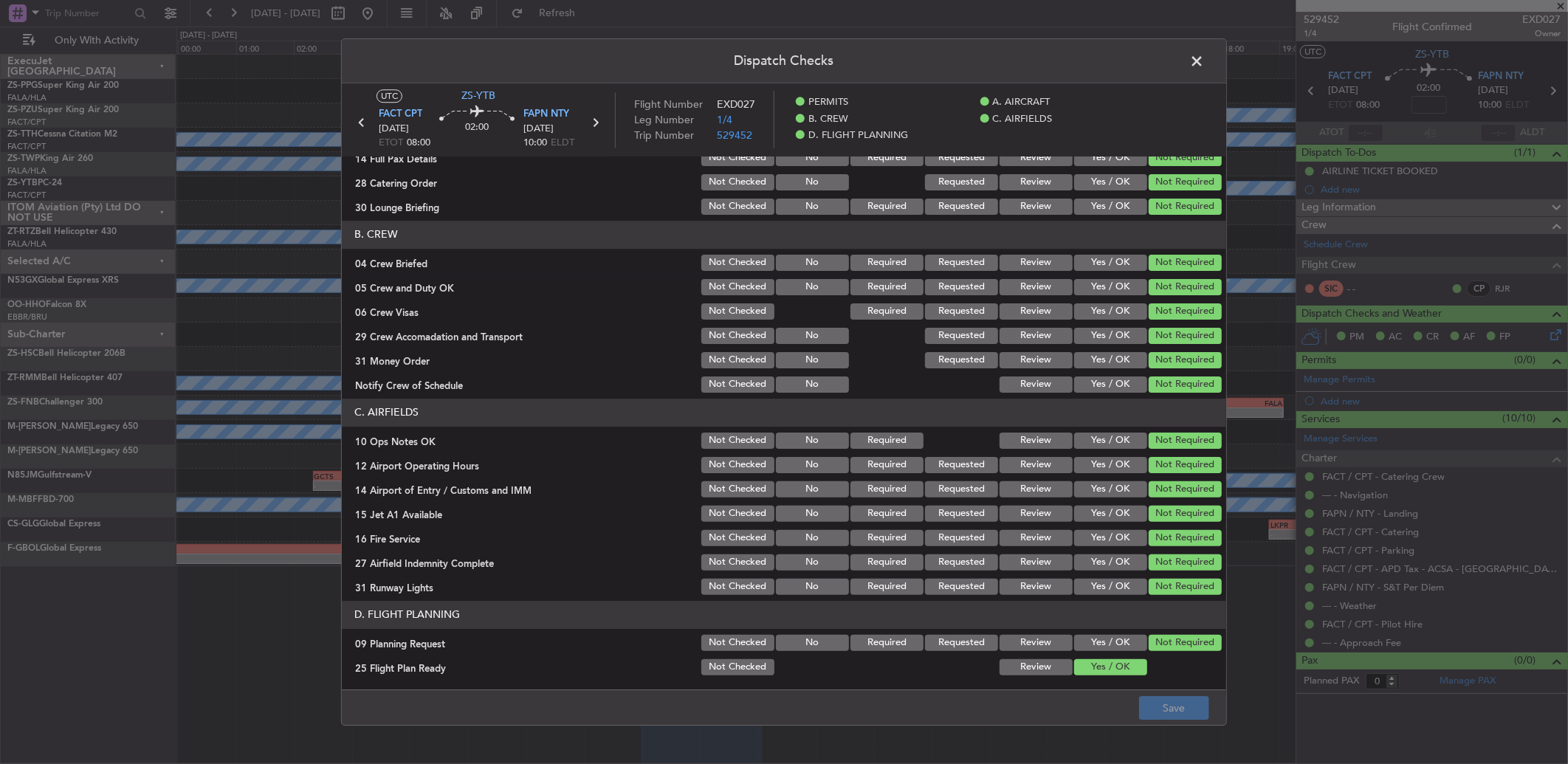
click at [1032, 669] on button "Review" at bounding box center [1036, 668] width 73 height 16
click at [1196, 706] on button "Save" at bounding box center [1174, 708] width 70 height 23
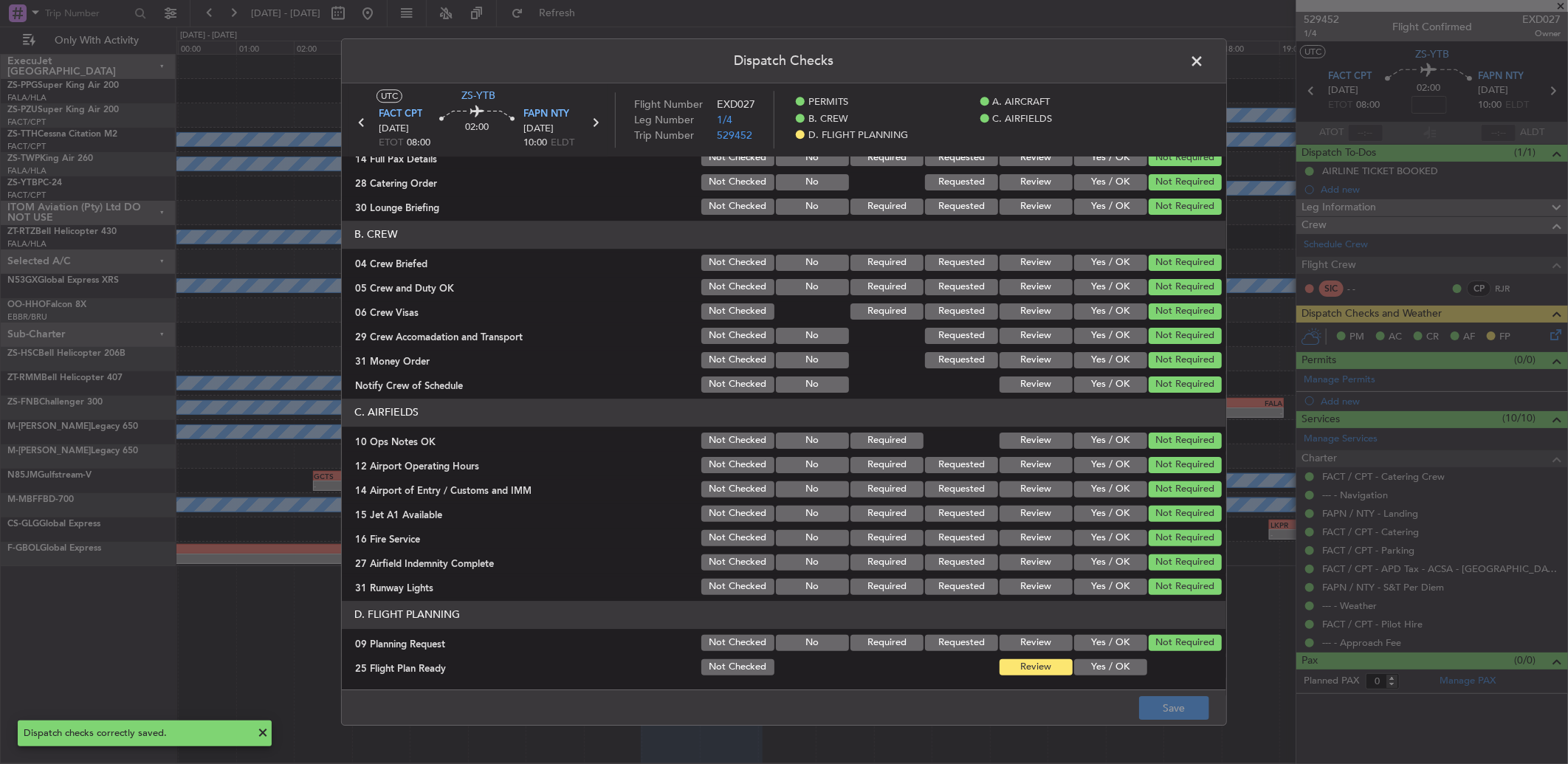
click at [1204, 65] on span at bounding box center [1204, 65] width 0 height 30
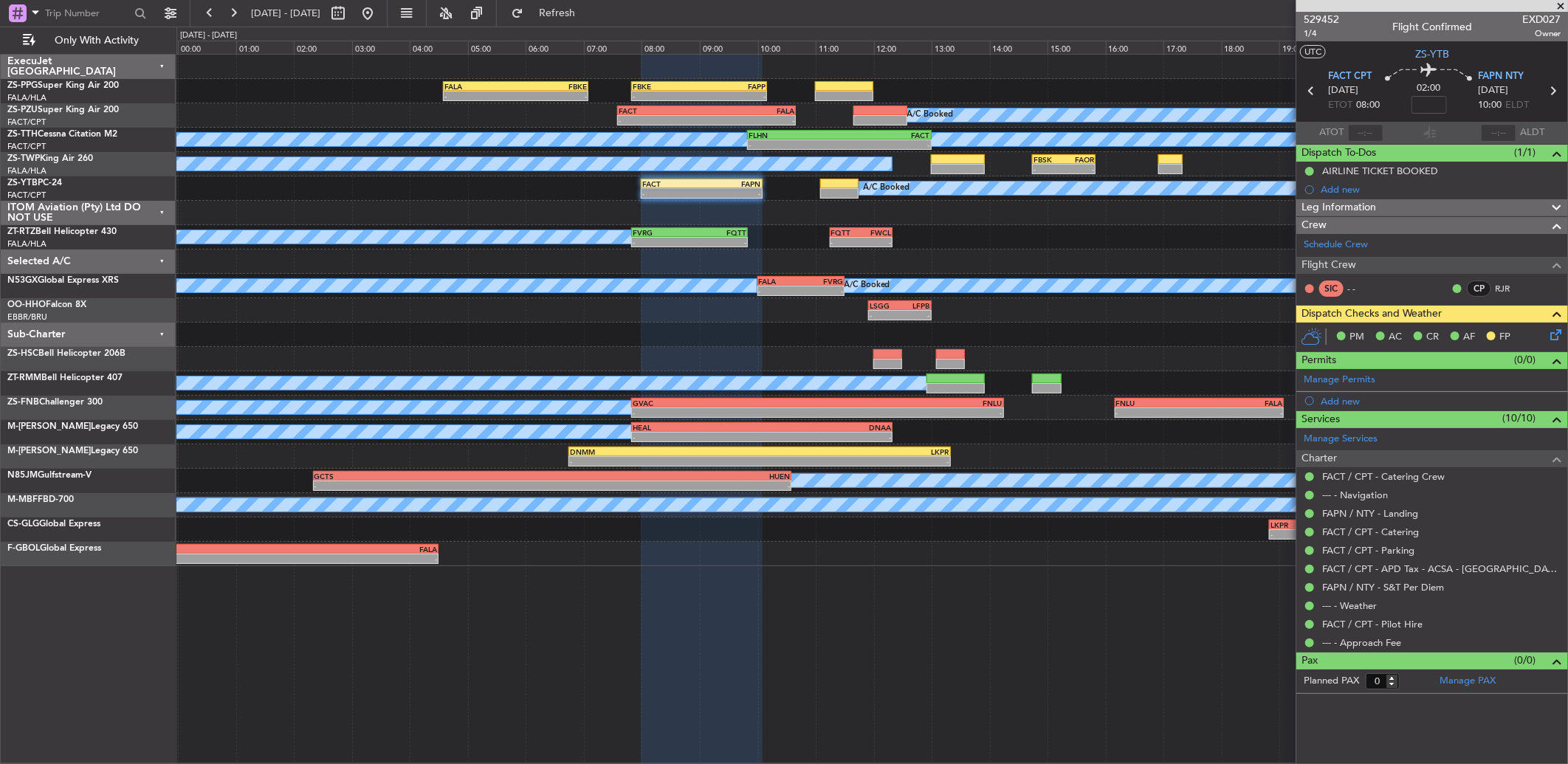
click at [226, 24] on button at bounding box center [233, 14] width 23 height 23
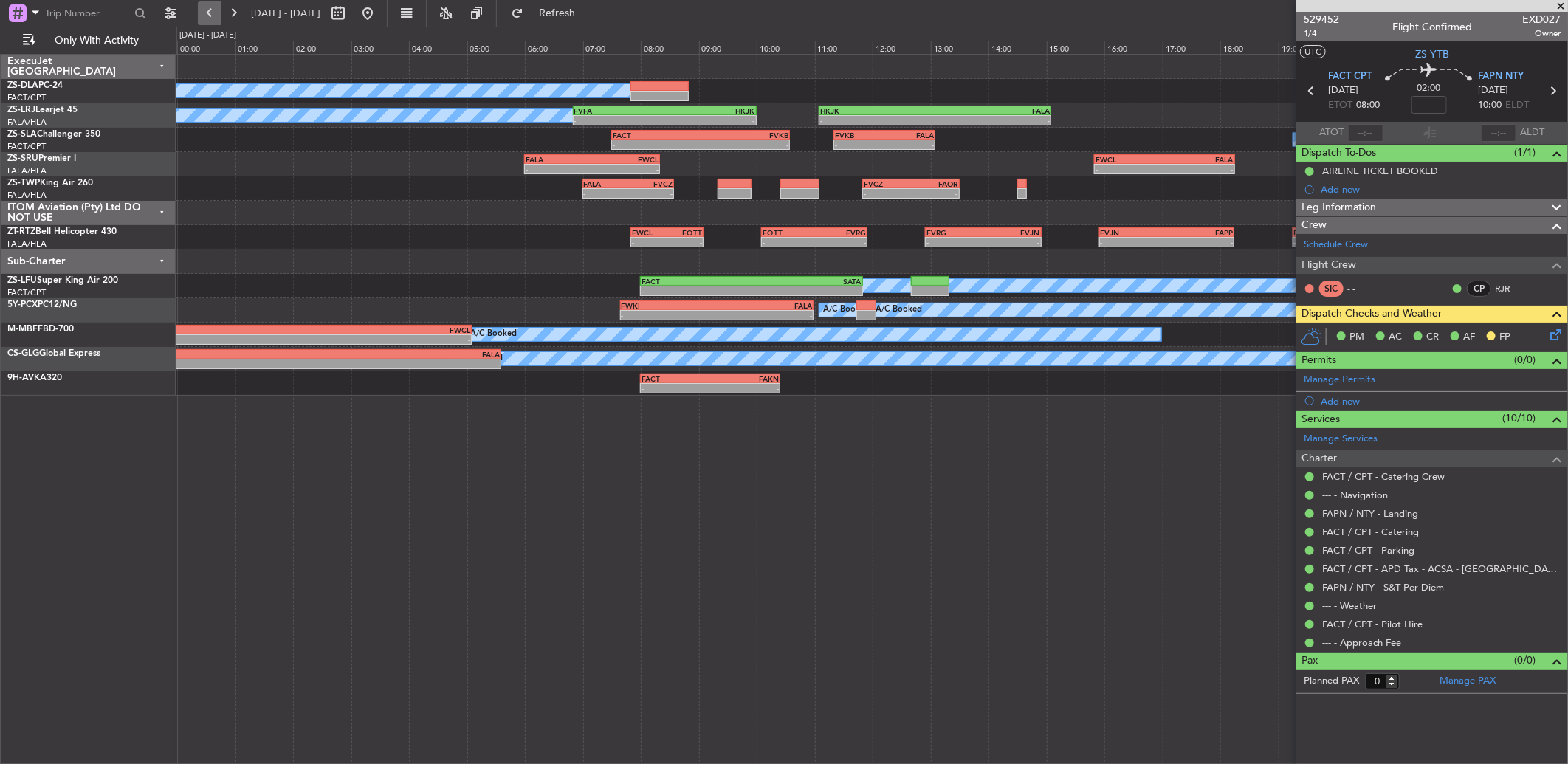
click at [208, 15] on button at bounding box center [210, 14] width 23 height 23
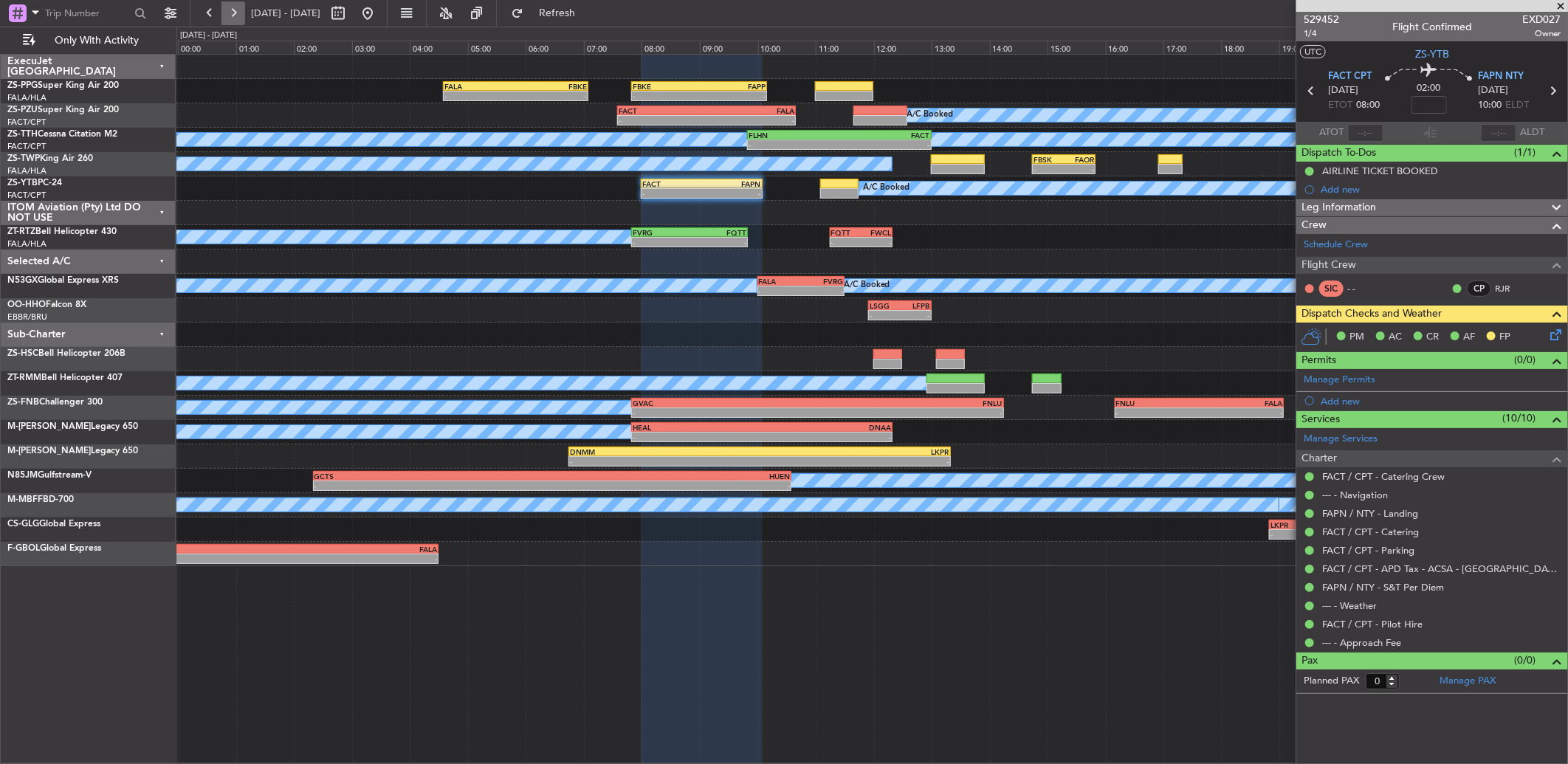
click at [234, 19] on button at bounding box center [233, 14] width 23 height 23
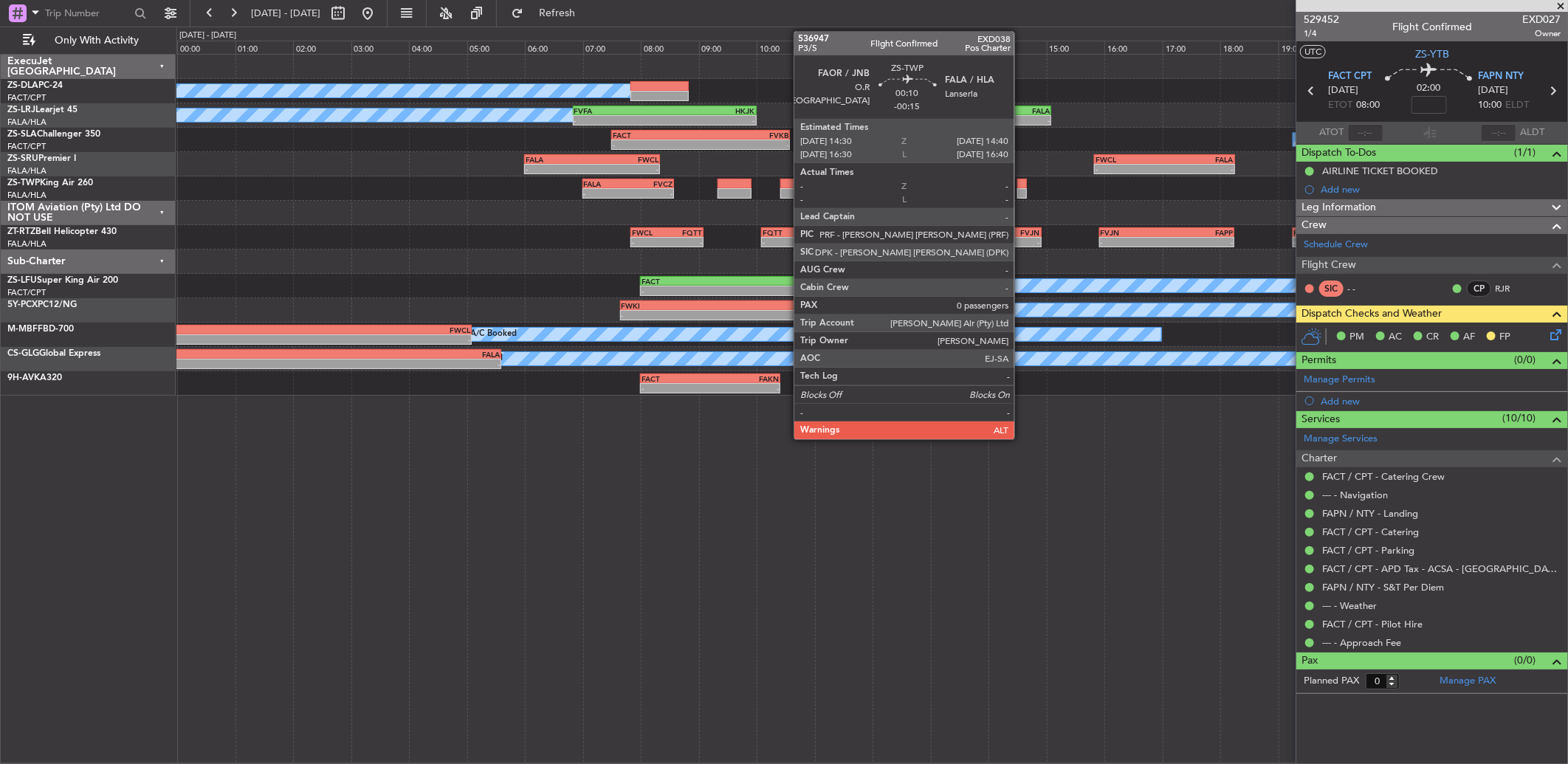
click at [1021, 194] on div at bounding box center [1021, 193] width 10 height 10
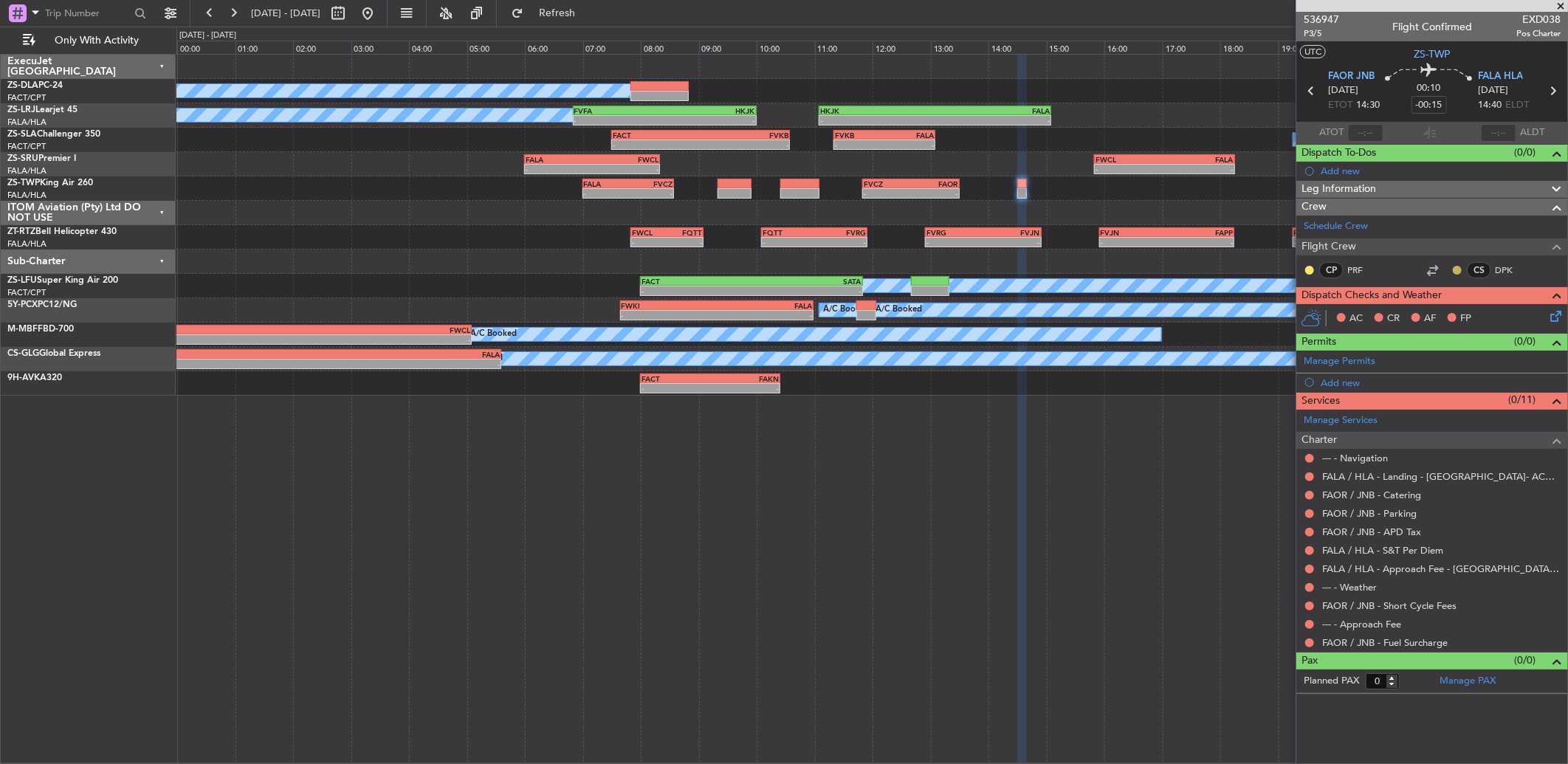
click at [1456, 266] on button at bounding box center [1457, 270] width 9 height 9
click at [1411, 307] on li "Acknowledged" at bounding box center [1457, 313] width 99 height 23
click at [1309, 268] on button at bounding box center [1310, 270] width 9 height 9
click at [1337, 314] on span "Acknowledged" at bounding box center [1313, 313] width 65 height 14
click at [1308, 645] on button at bounding box center [1310, 643] width 9 height 9
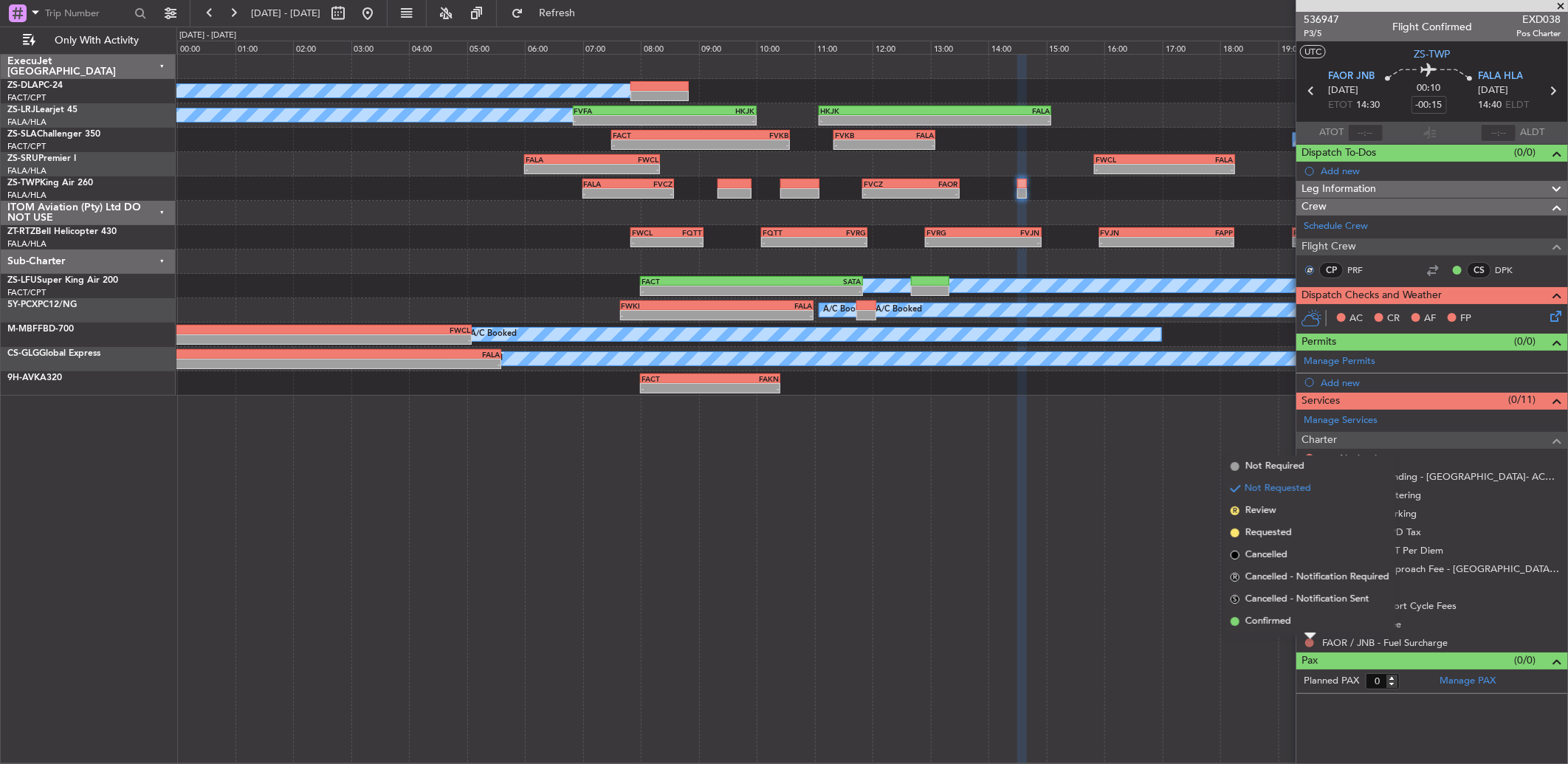
click at [1308, 626] on li "Confirmed" at bounding box center [1310, 622] width 170 height 23
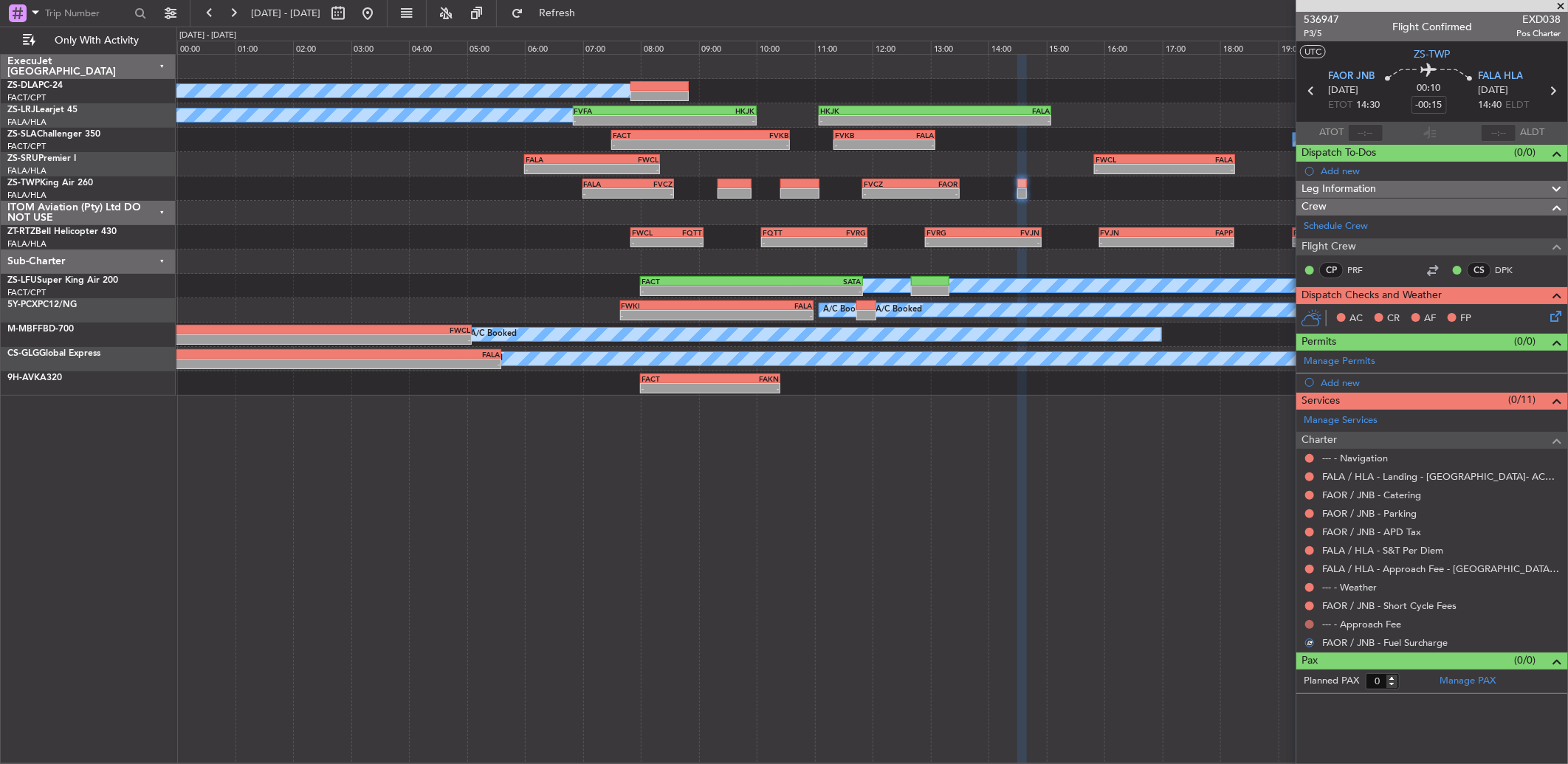
click at [1310, 625] on button at bounding box center [1310, 624] width 9 height 9
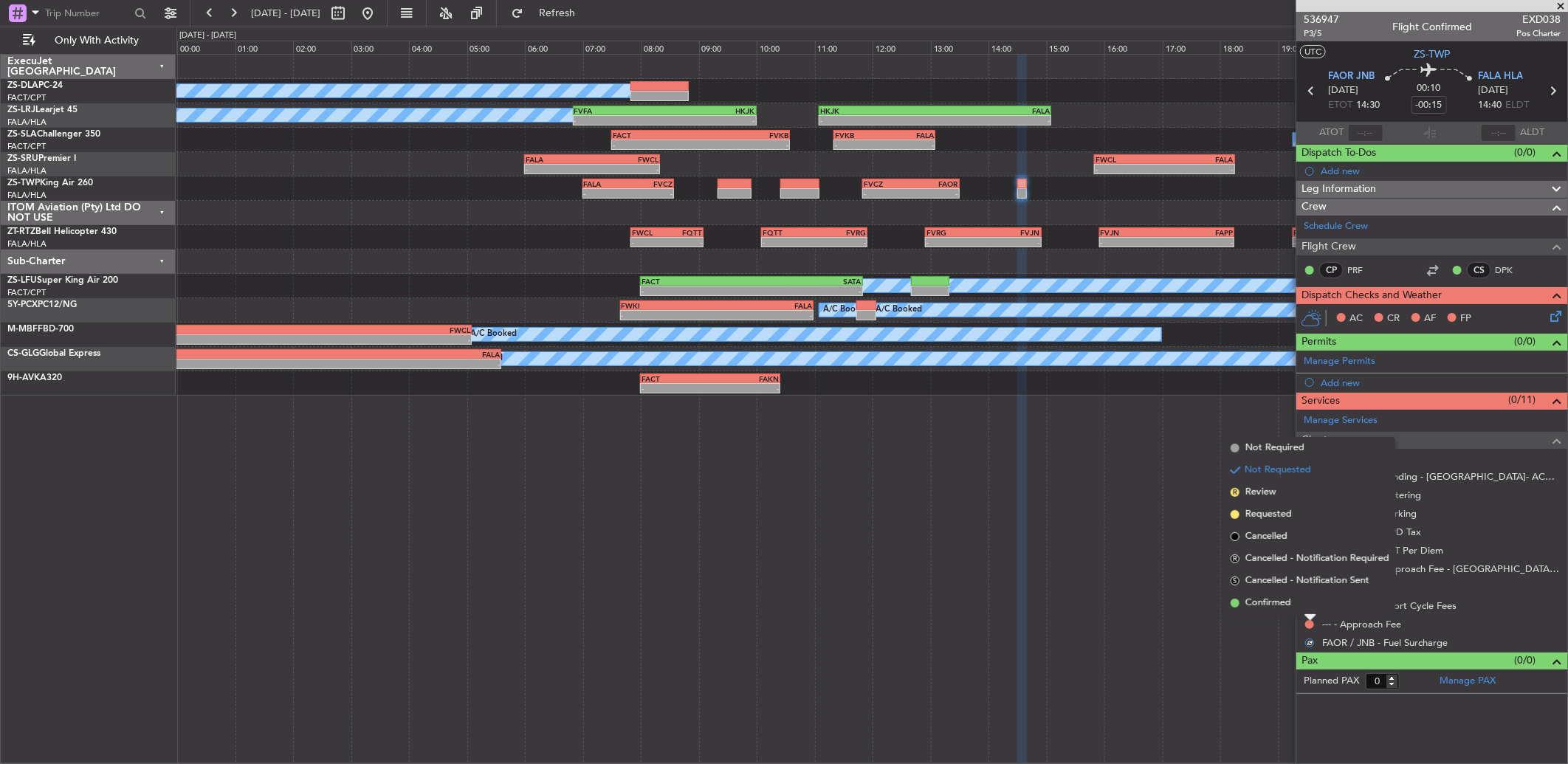
click at [1304, 598] on li "Confirmed" at bounding box center [1310, 603] width 170 height 23
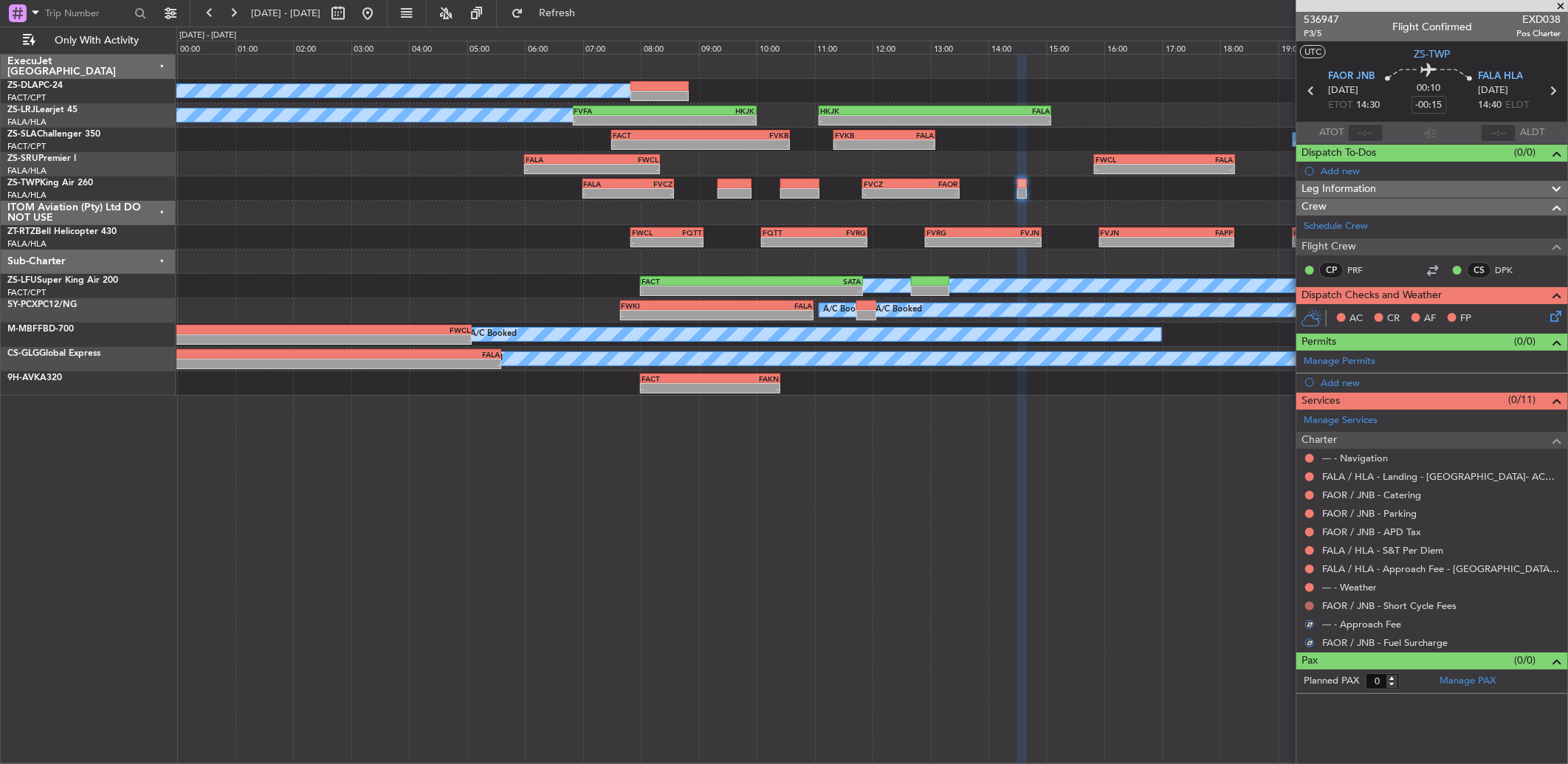
click at [1311, 603] on button at bounding box center [1310, 606] width 9 height 9
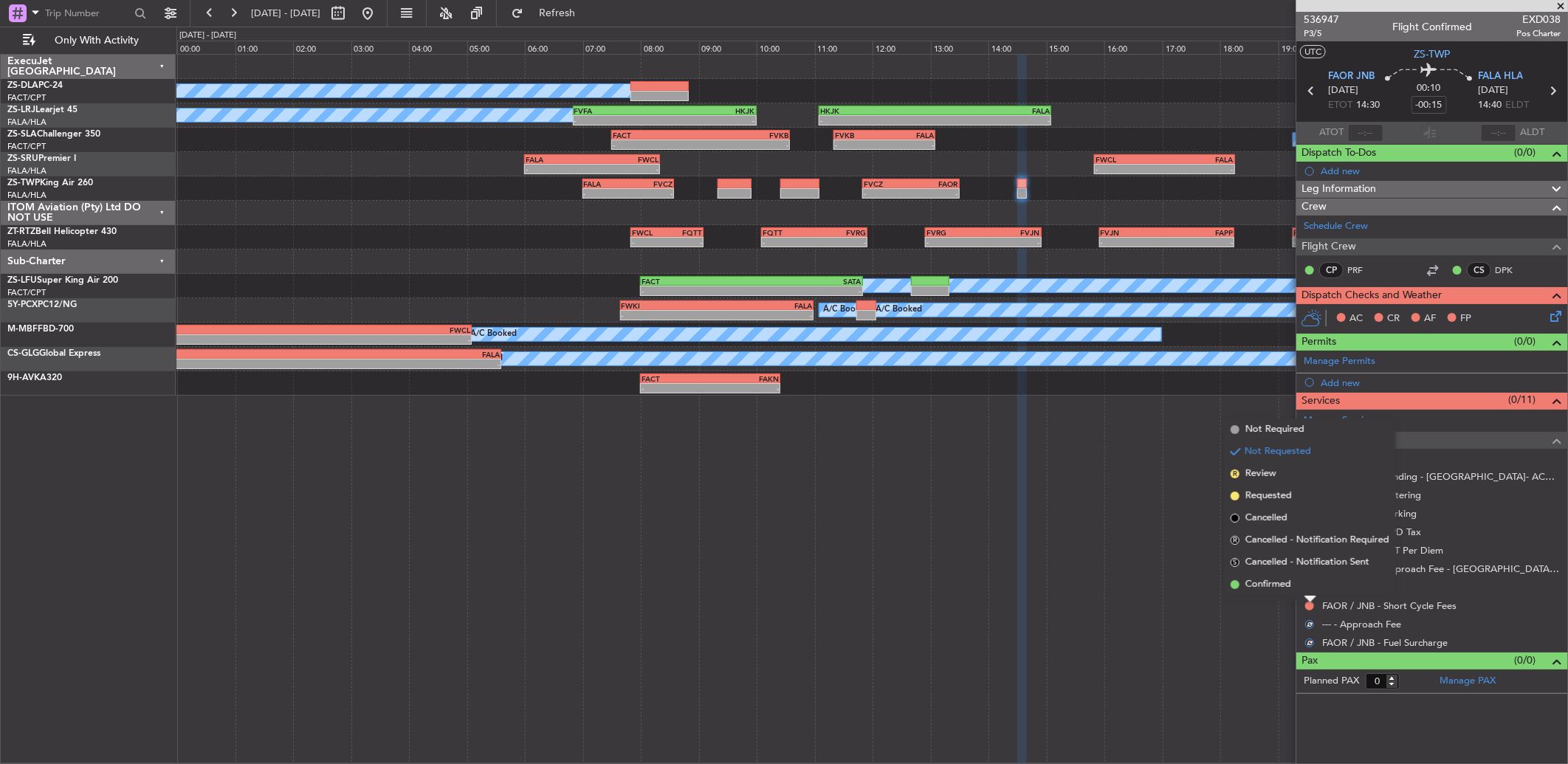
click at [1312, 587] on li "Confirmed" at bounding box center [1310, 585] width 170 height 23
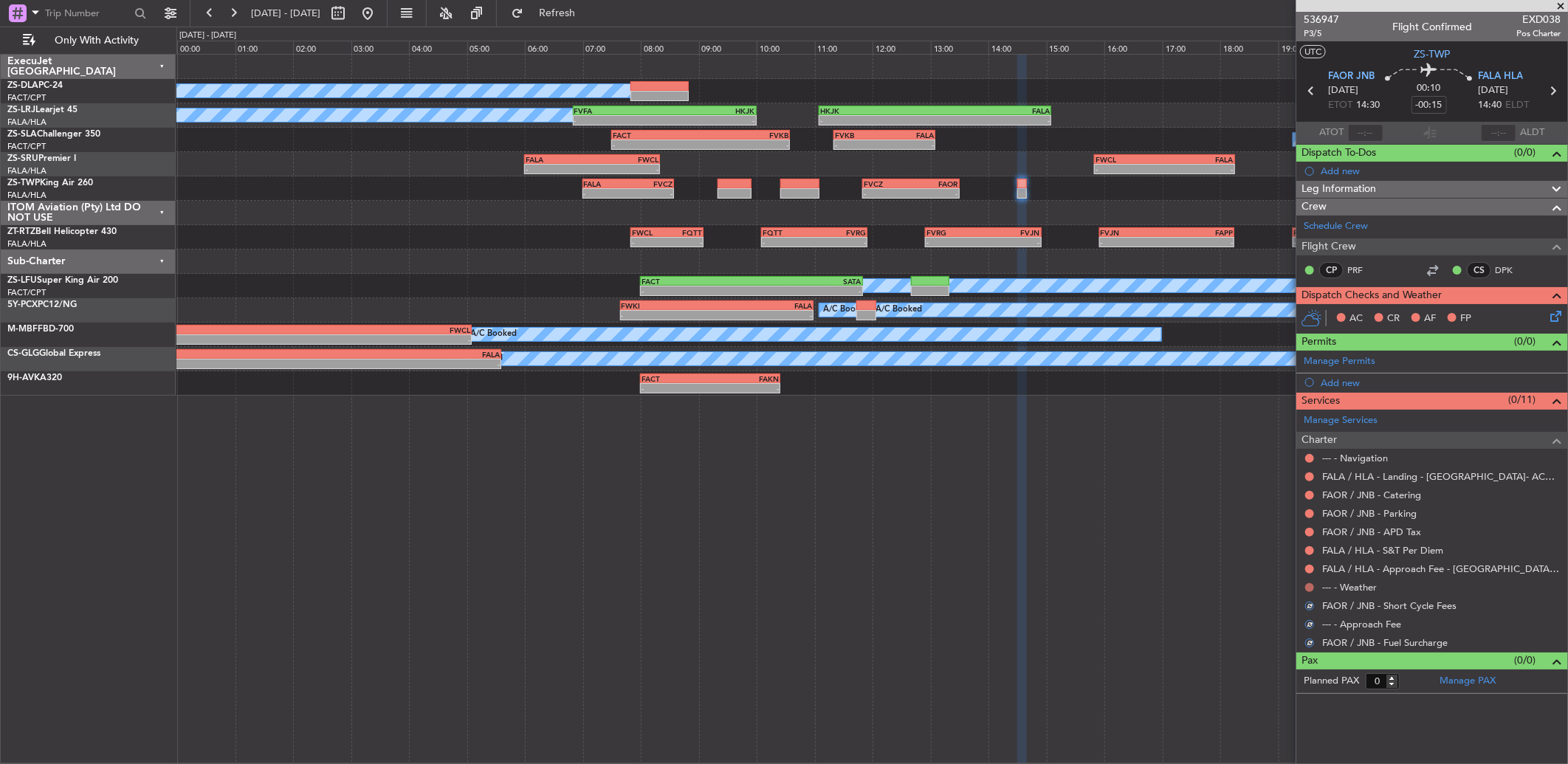
click at [1312, 587] on button at bounding box center [1310, 588] width 9 height 9
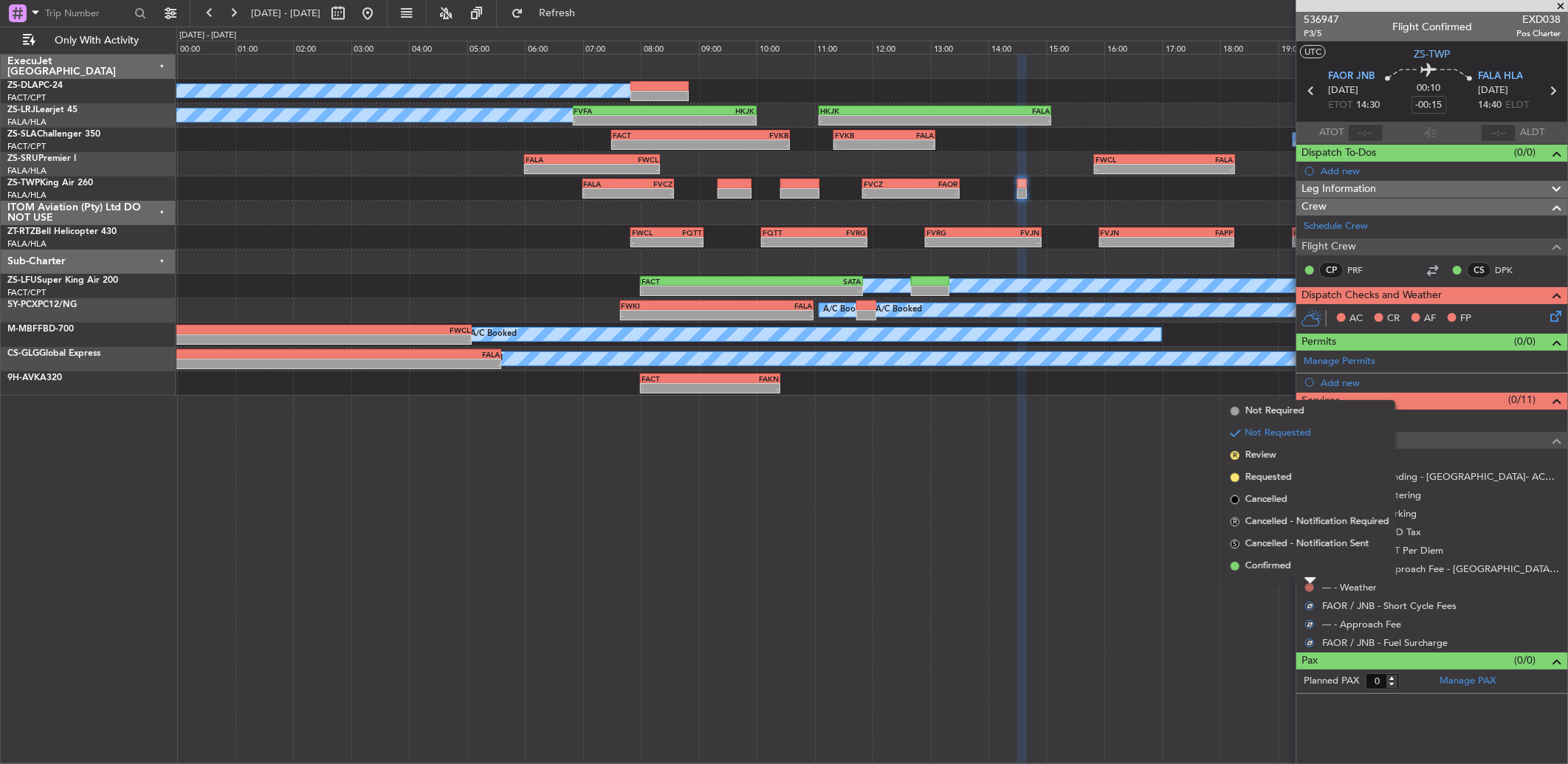
click at [1311, 572] on li "Confirmed" at bounding box center [1310, 566] width 170 height 23
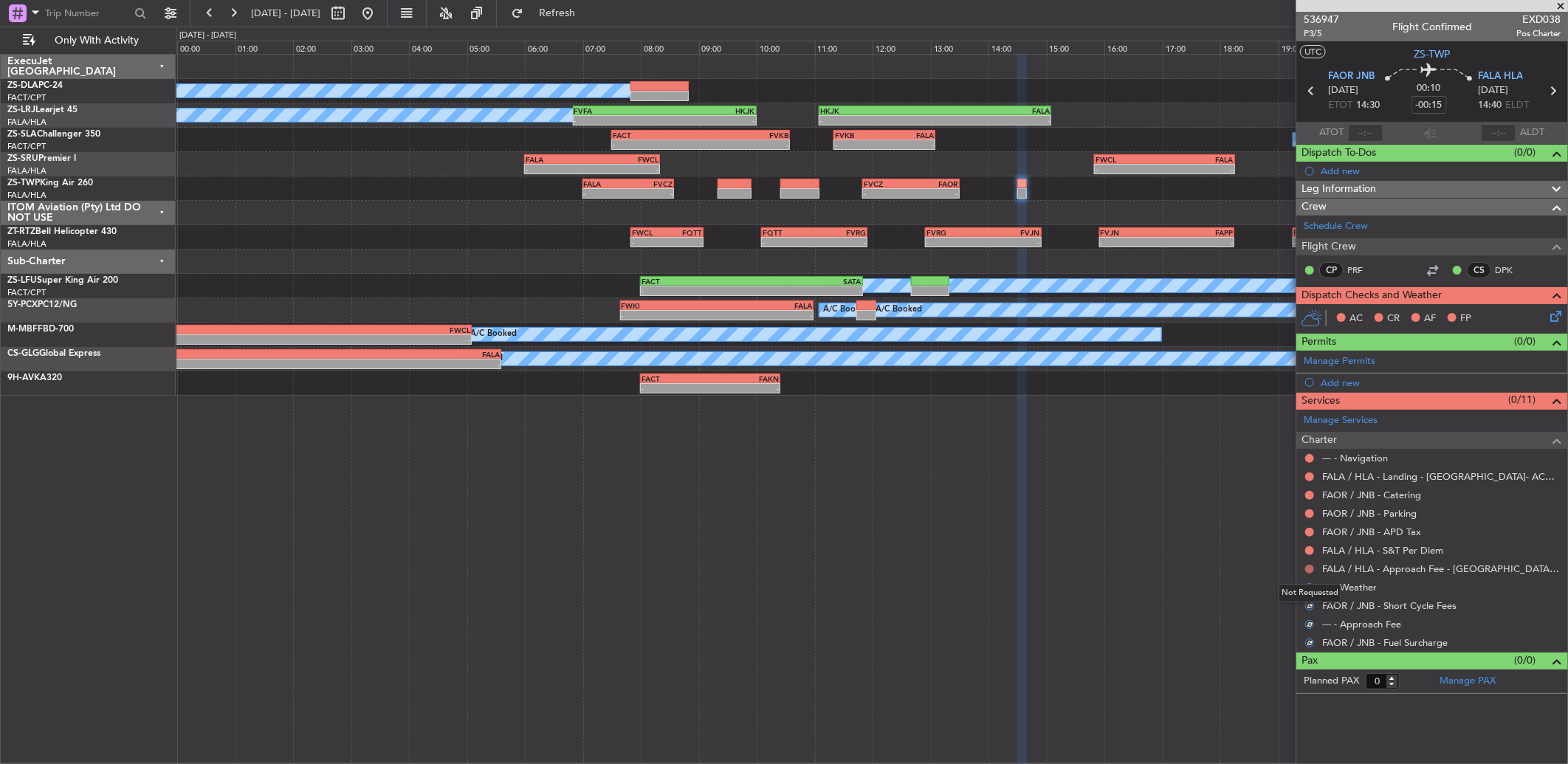
click at [1311, 569] on button at bounding box center [1310, 569] width 9 height 9
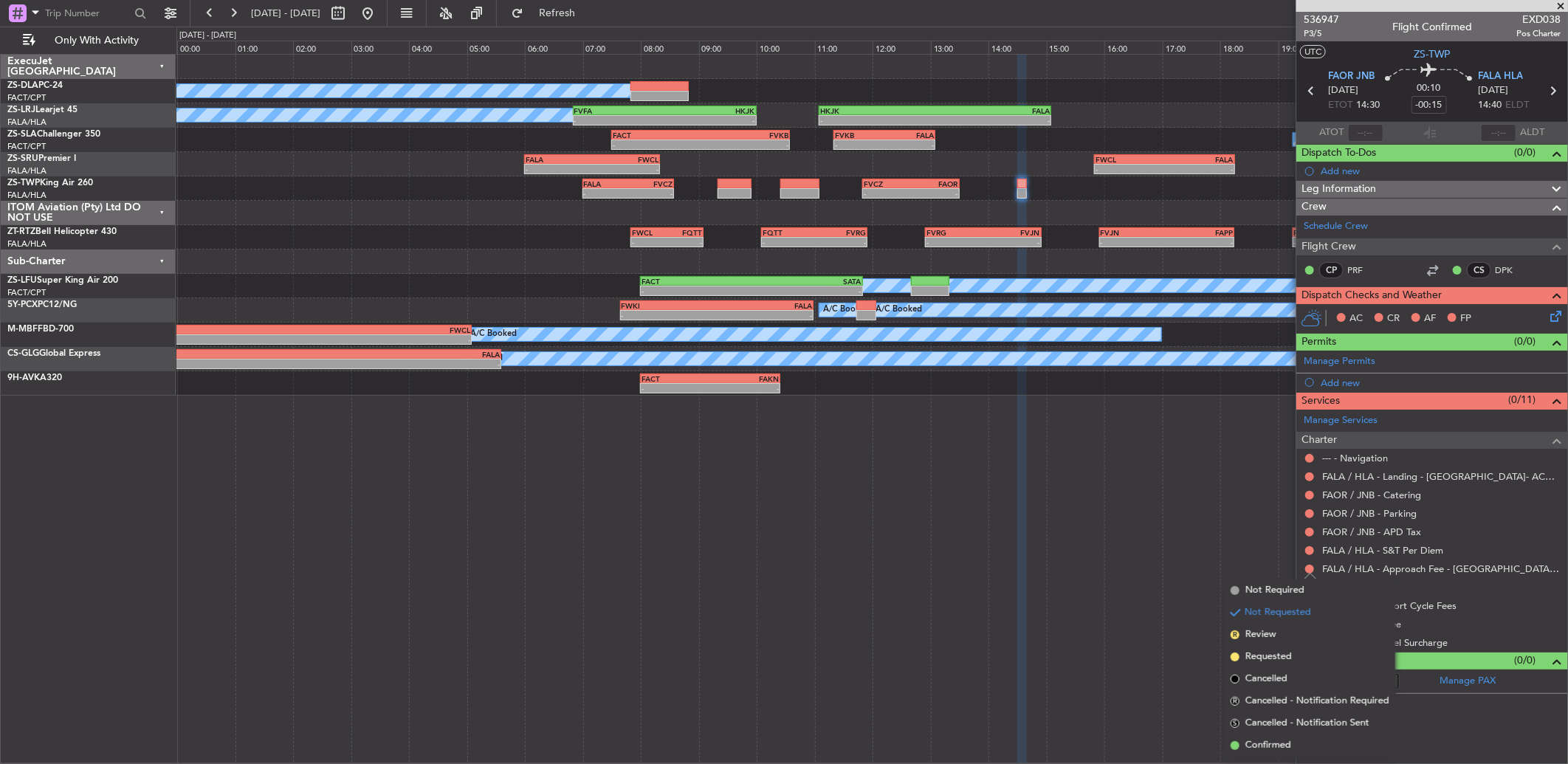
click at [1308, 555] on div at bounding box center [1309, 550] width 12 height 12
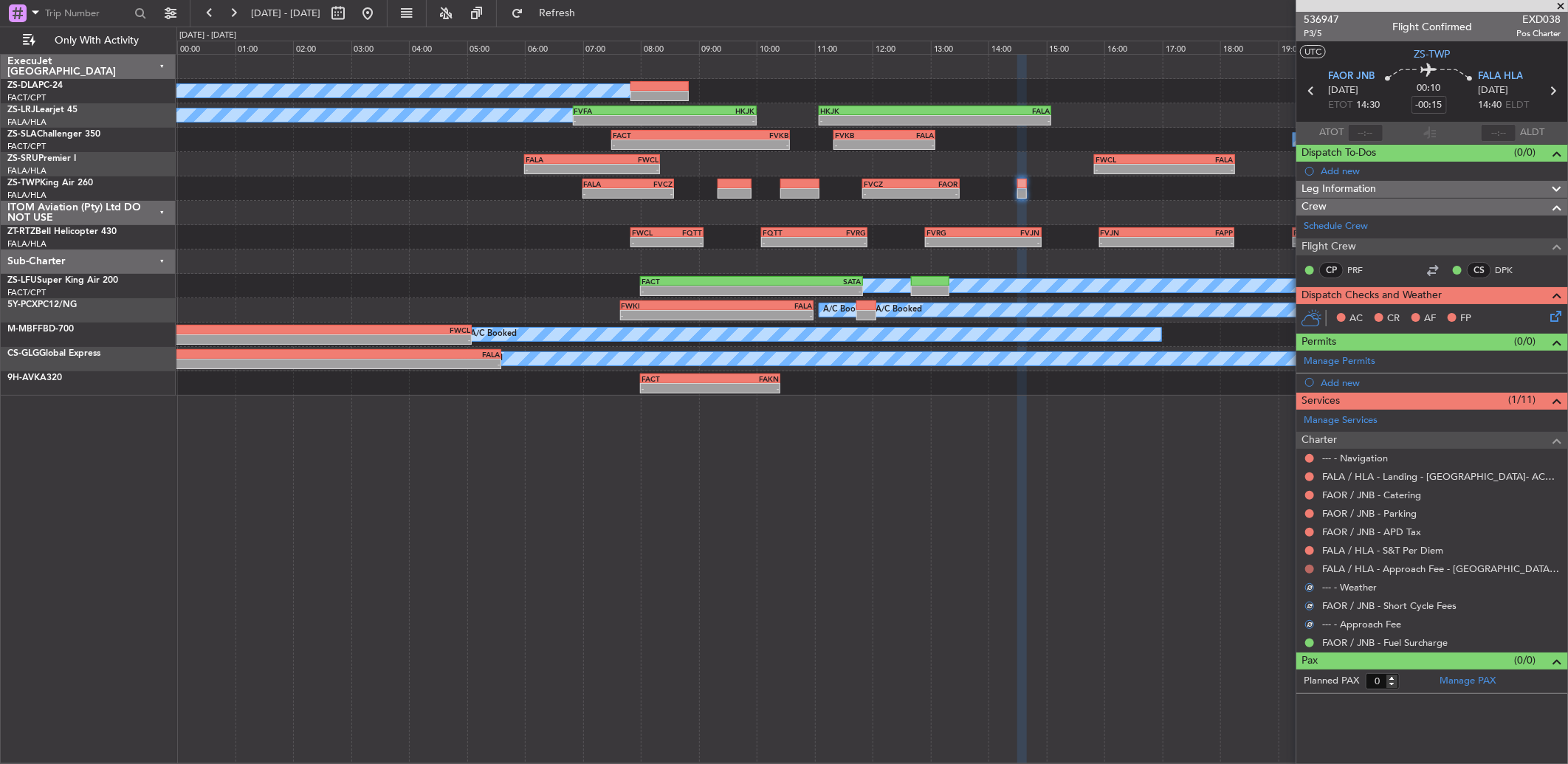
click at [1314, 569] on button at bounding box center [1310, 569] width 9 height 9
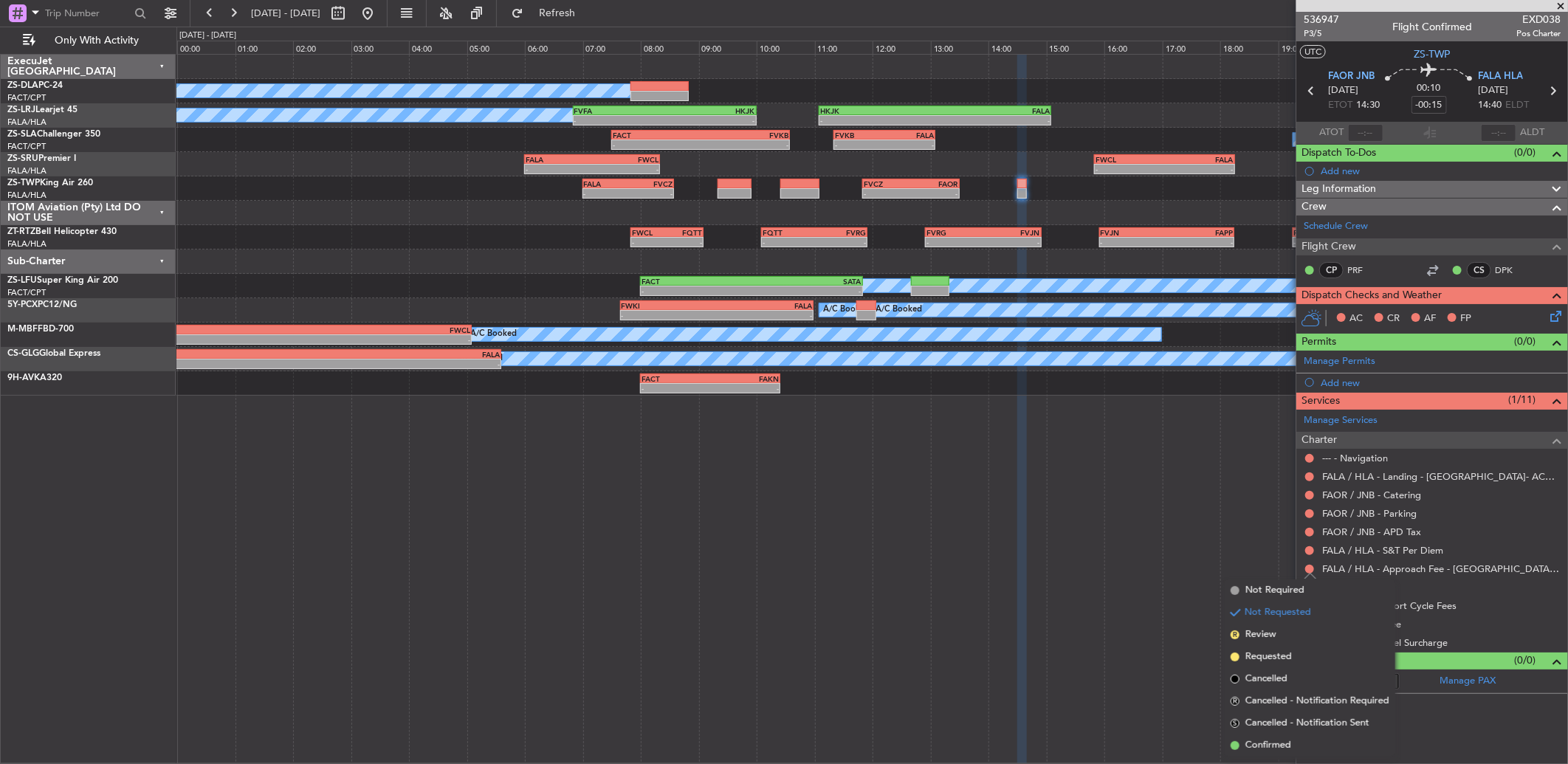
click at [1287, 750] on body "22 Sep 2025 - 23 Sep 2025 Refresh Quick Links Only With Activity A/C Booked A/C…" at bounding box center [784, 382] width 1568 height 764
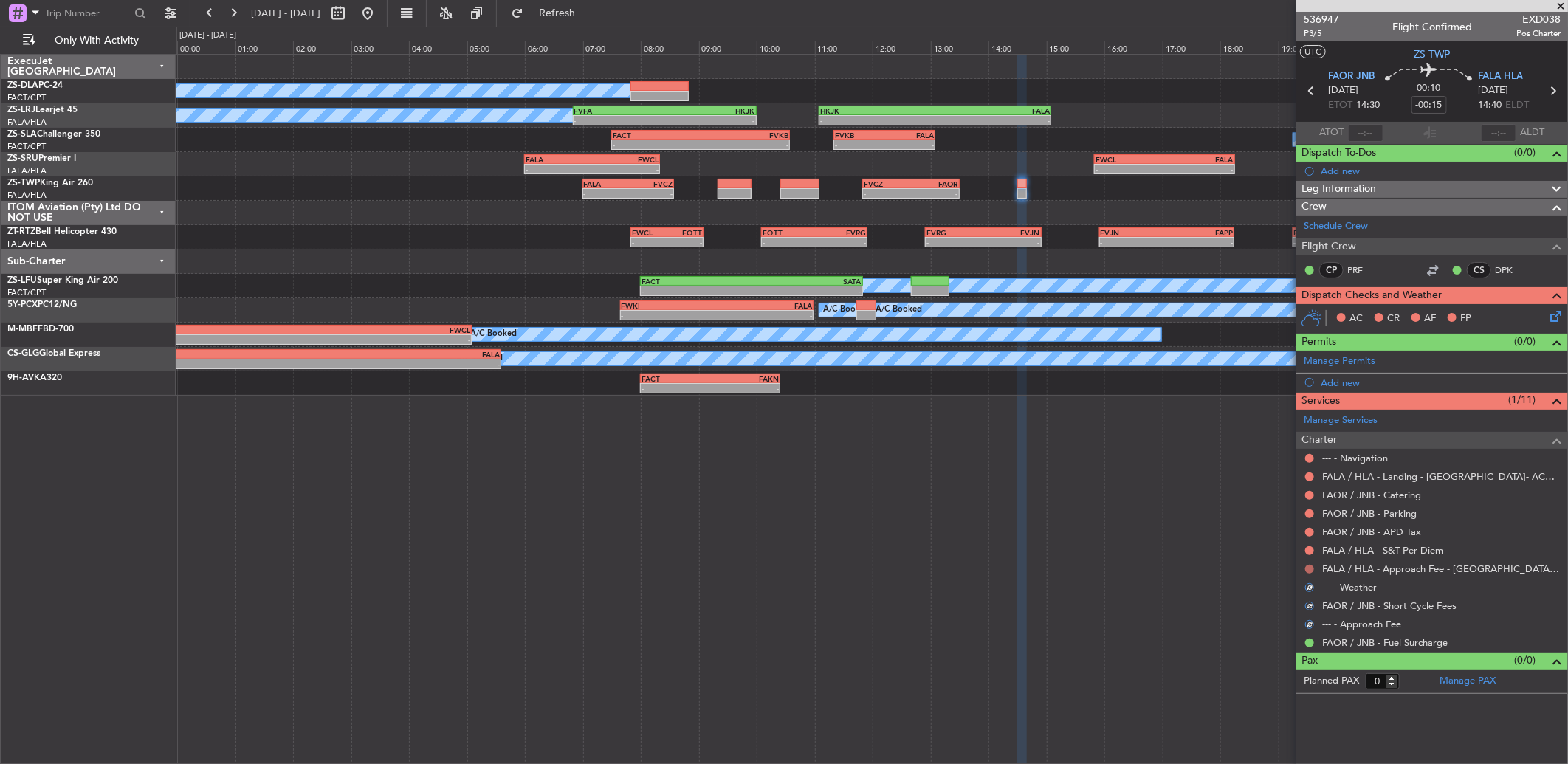
click at [1305, 569] on button at bounding box center [1310, 569] width 9 height 9
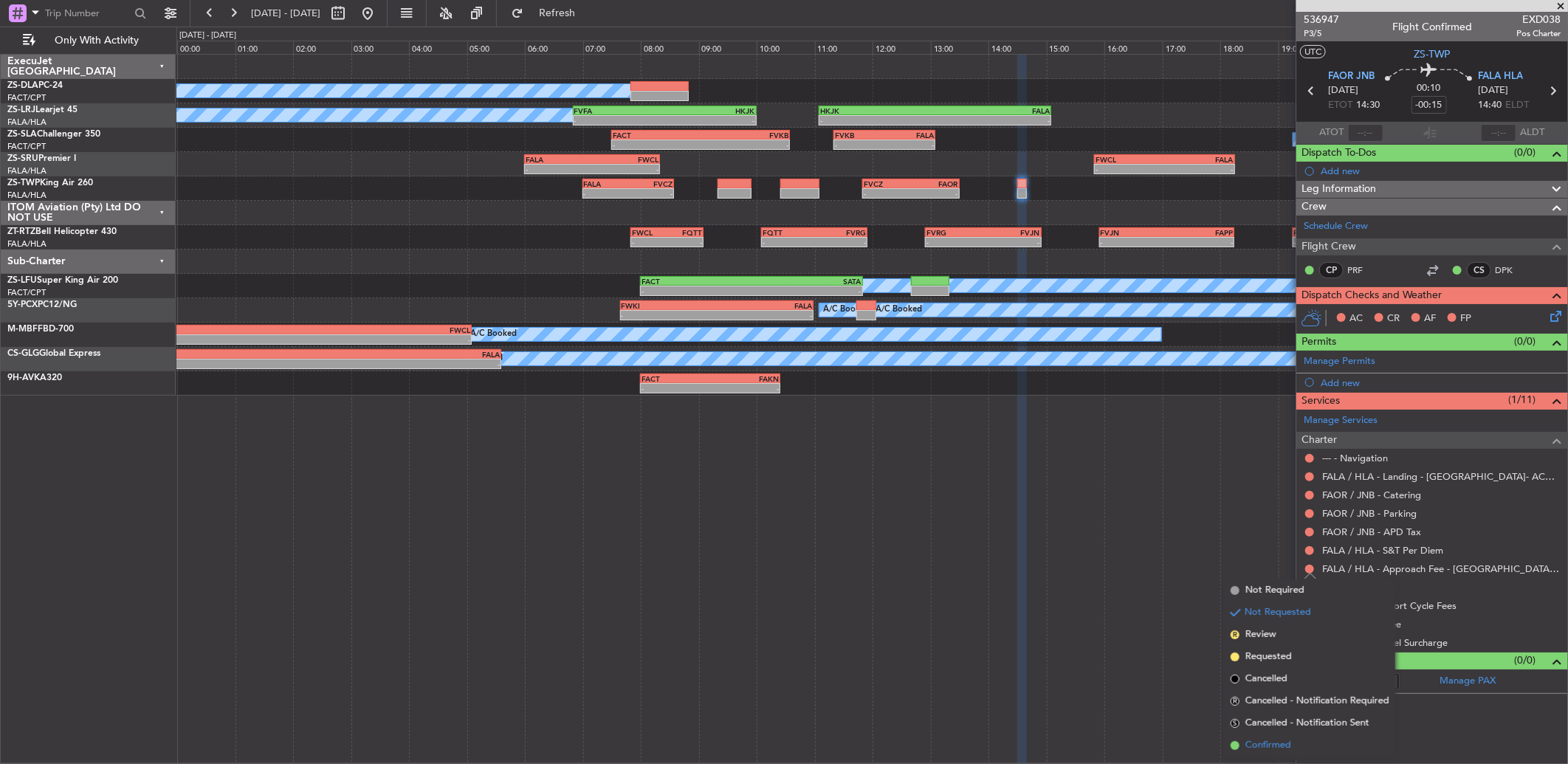
click at [1271, 749] on span "Confirmed" at bounding box center [1268, 746] width 46 height 14
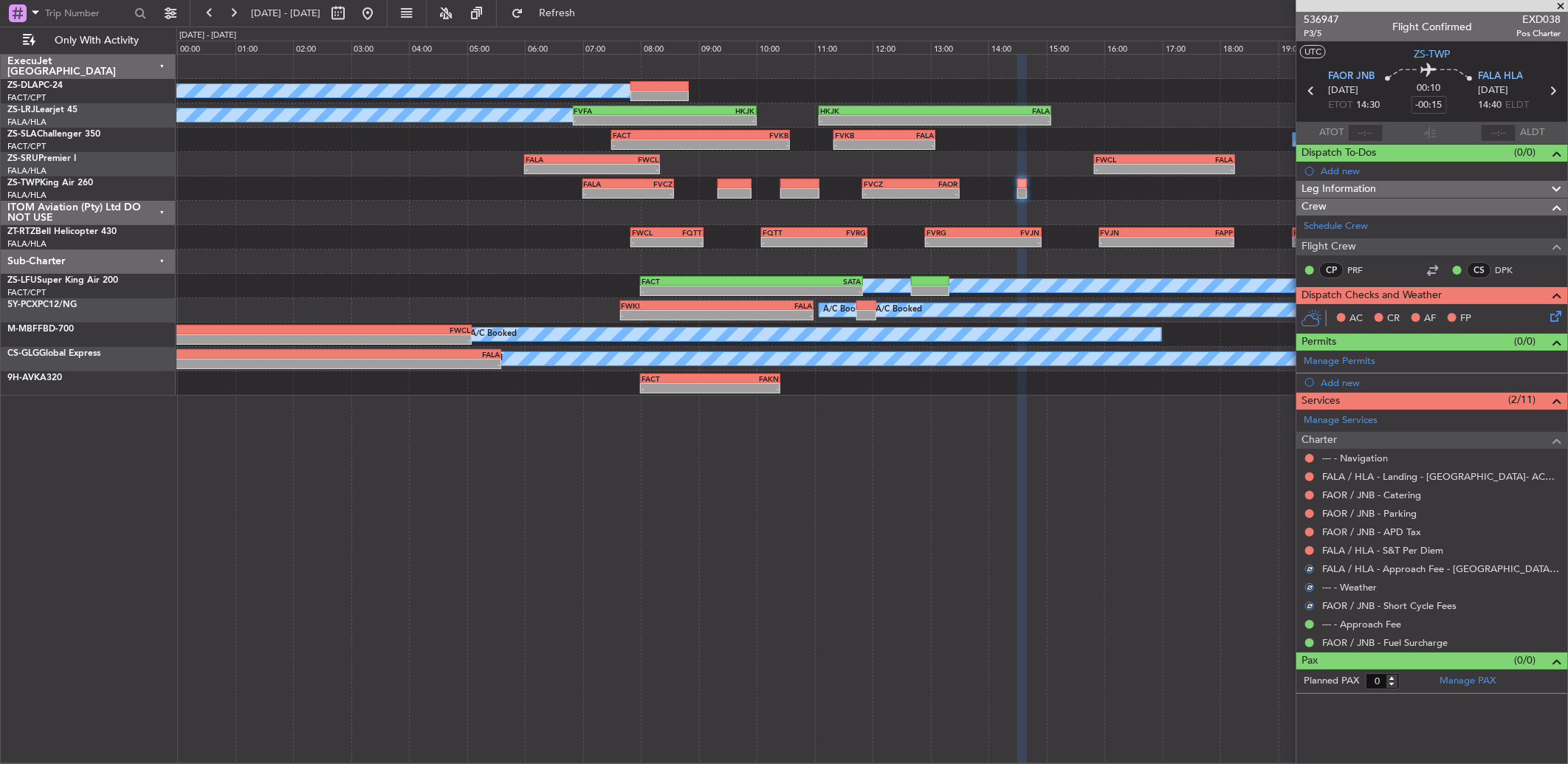
click at [1310, 555] on mat-tooltip-component "Not Requested" at bounding box center [1310, 574] width 84 height 39
click at [1309, 550] on button at bounding box center [1310, 551] width 9 height 9
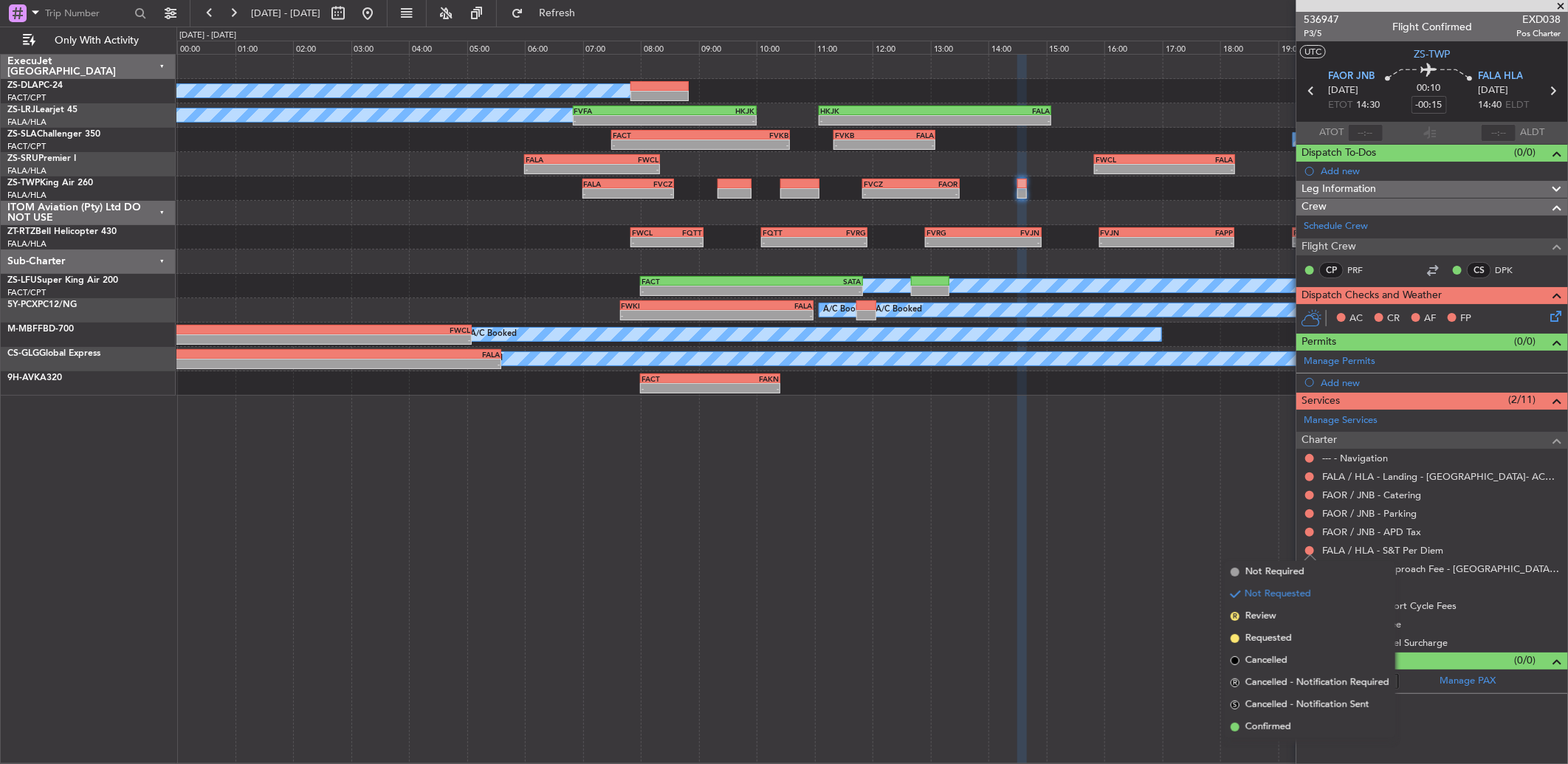
drag, startPoint x: 1311, startPoint y: 722, endPoint x: 1298, endPoint y: 682, distance: 42.1
click at [1308, 722] on li "Confirmed" at bounding box center [1310, 727] width 170 height 23
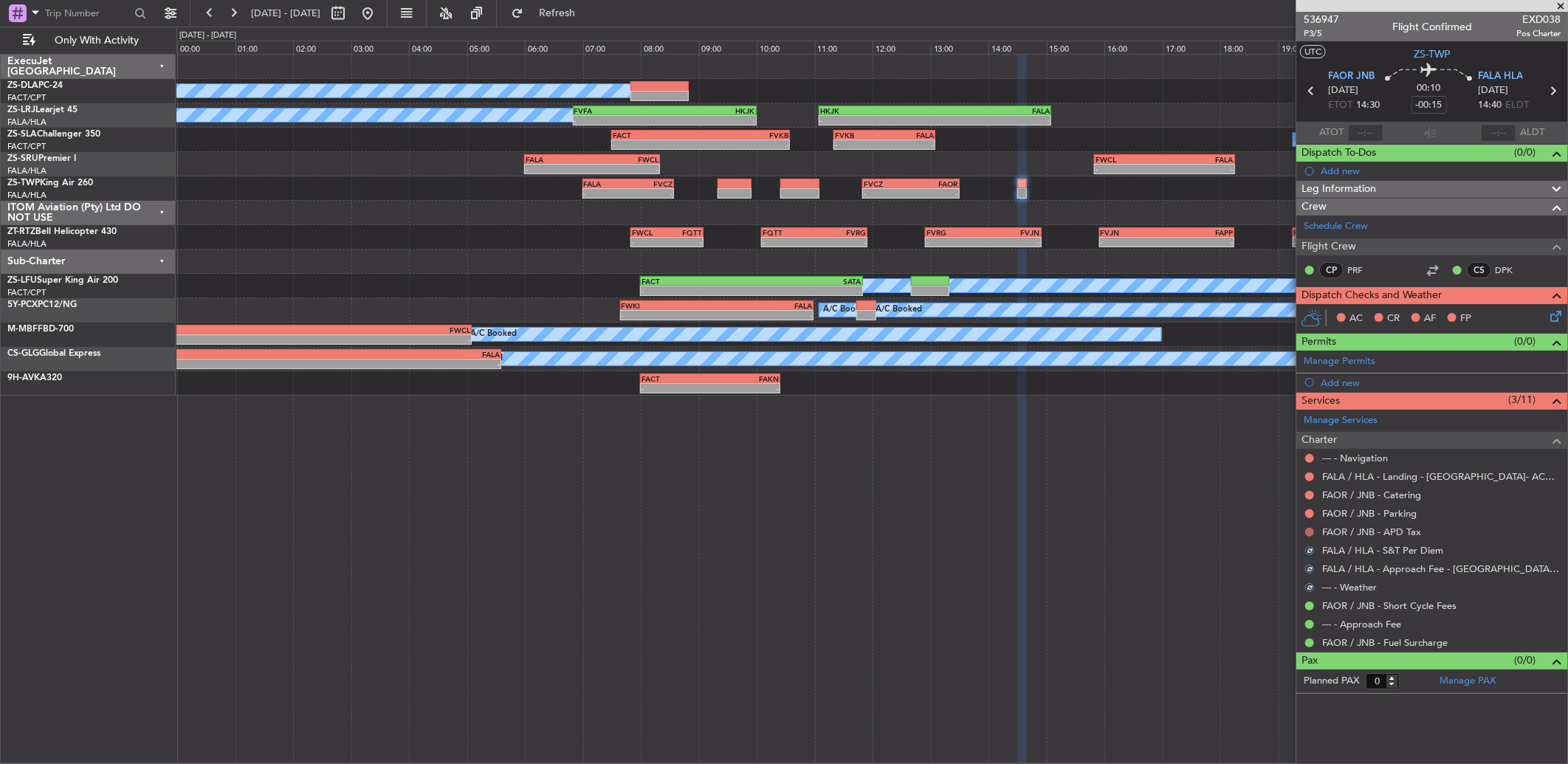
click at [1311, 529] on button at bounding box center [1310, 532] width 9 height 9
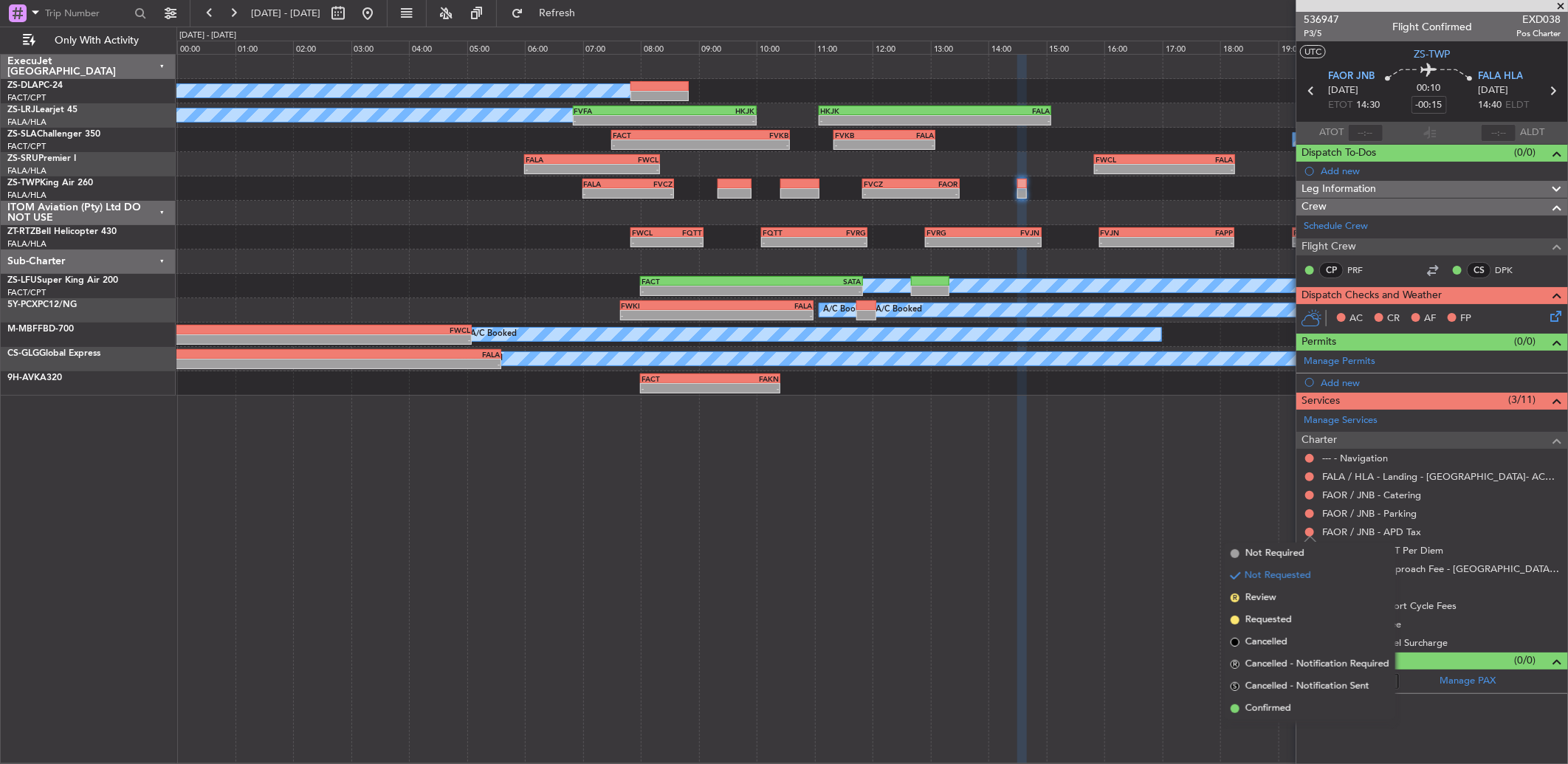
click at [1290, 702] on li "Confirmed" at bounding box center [1310, 709] width 170 height 23
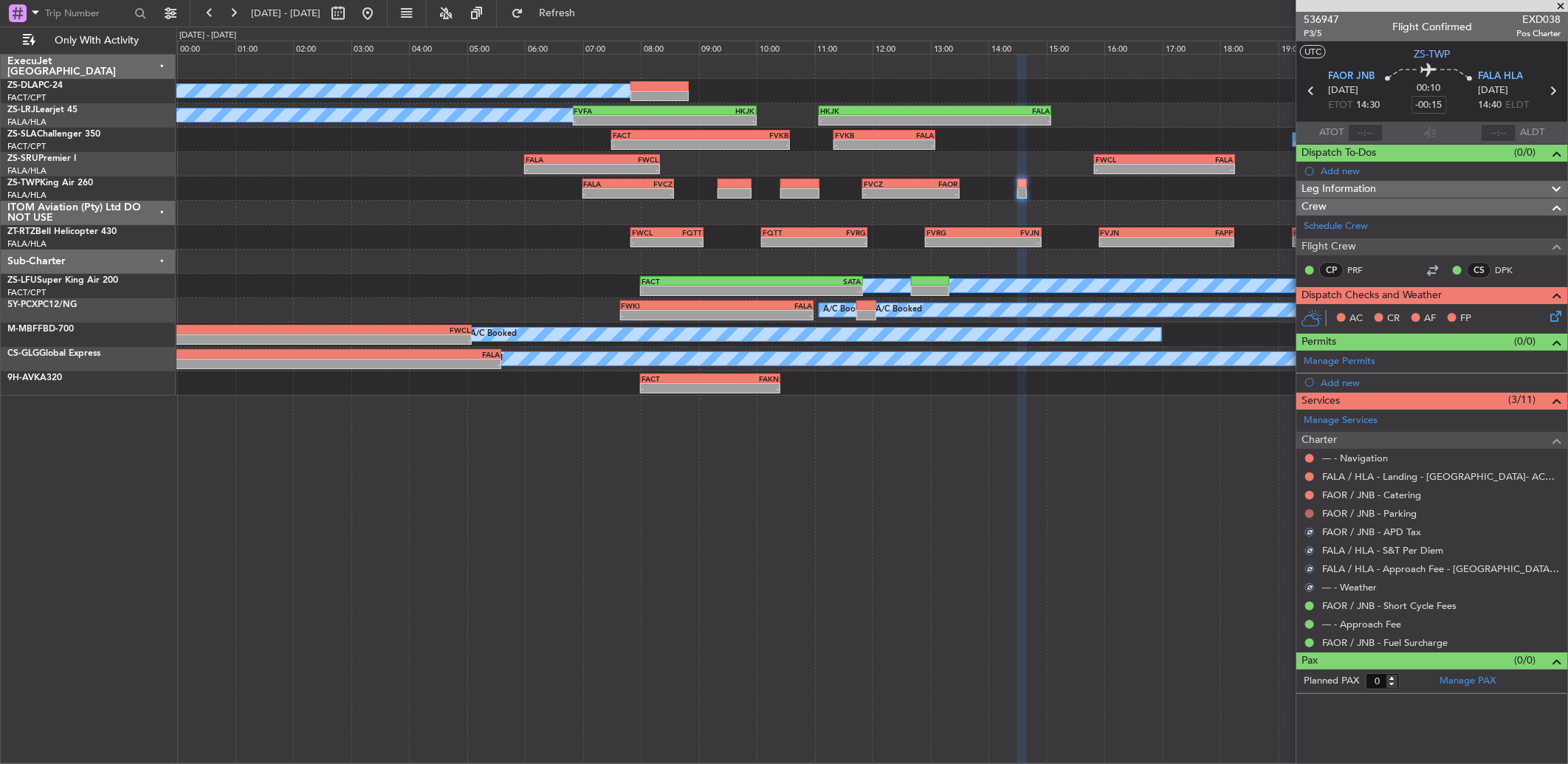
click at [1311, 514] on button at bounding box center [1310, 514] width 9 height 9
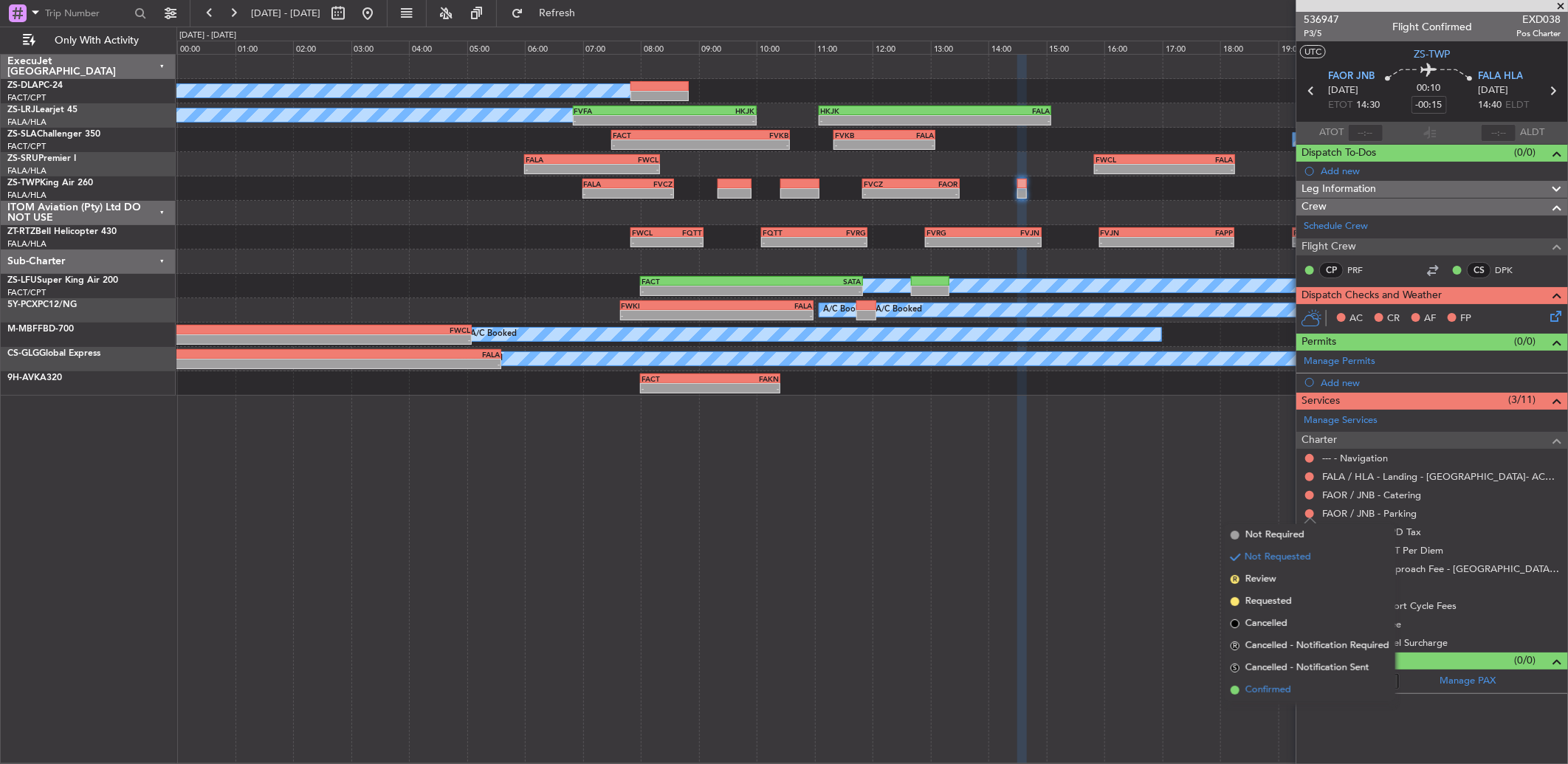
click at [1318, 700] on li "Confirmed" at bounding box center [1310, 690] width 170 height 23
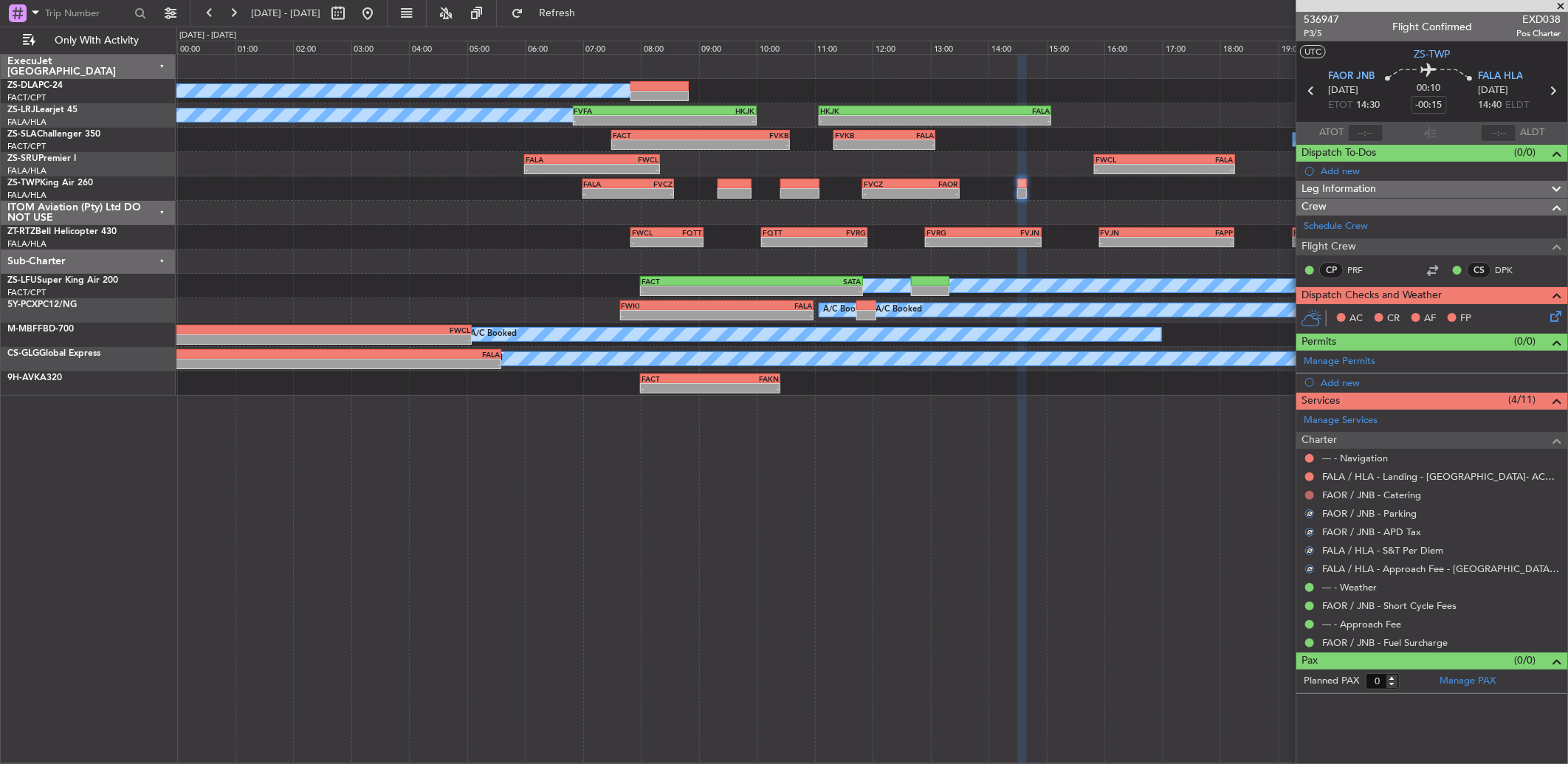
click at [1308, 495] on button at bounding box center [1310, 496] width 9 height 9
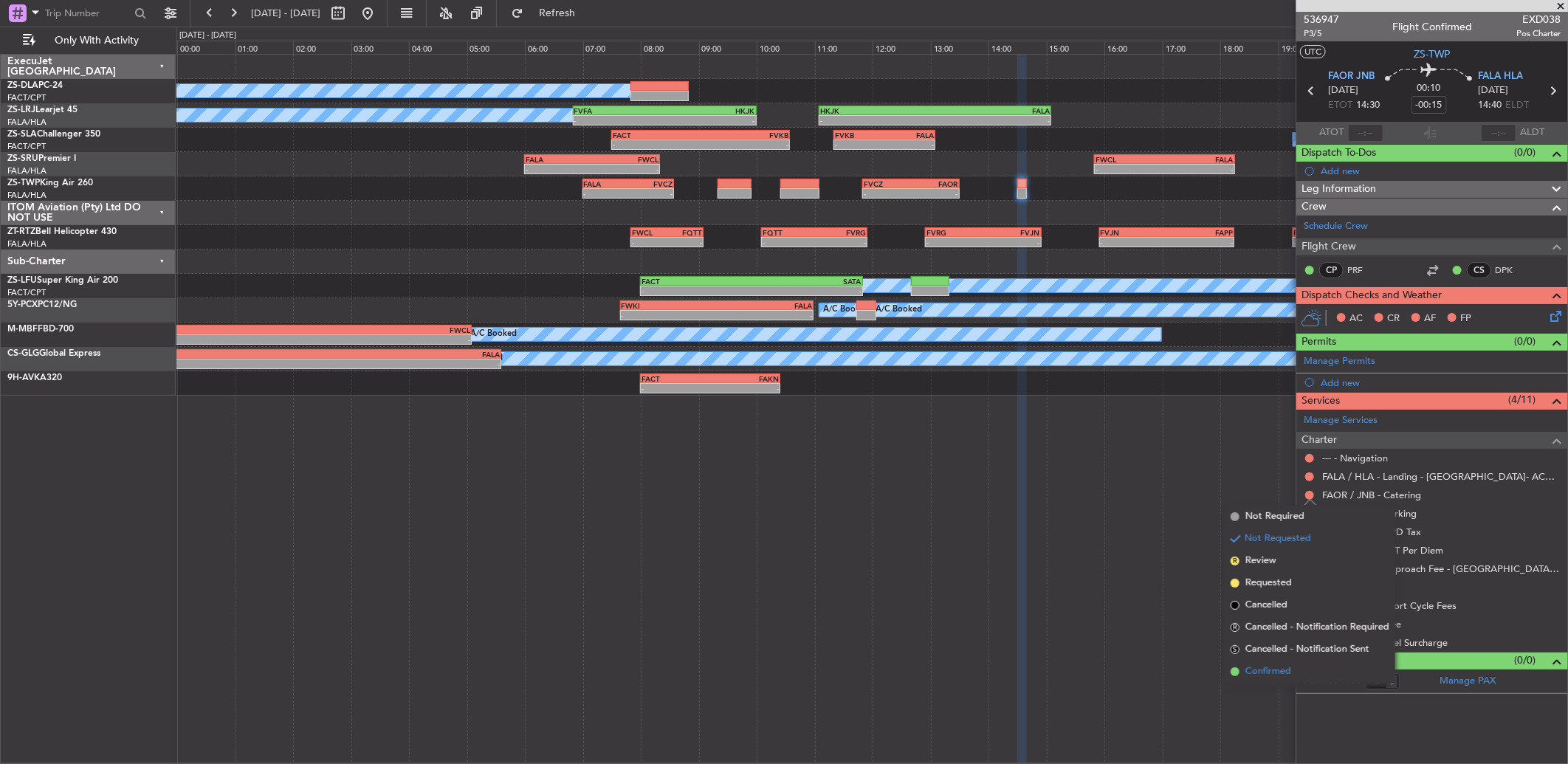
click at [1258, 678] on span "Confirmed" at bounding box center [1268, 672] width 46 height 14
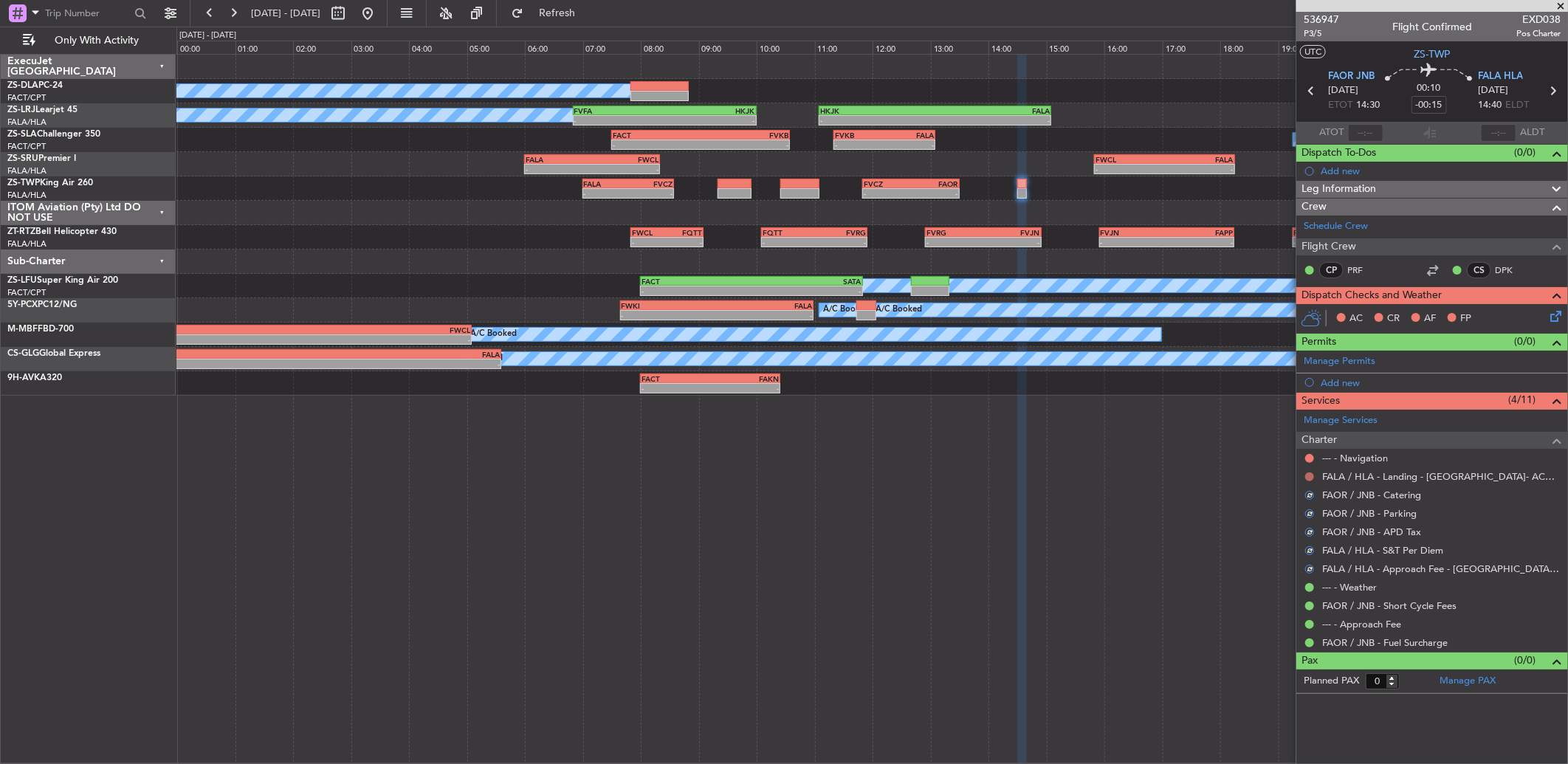
click at [1309, 480] on button at bounding box center [1310, 478] width 9 height 9
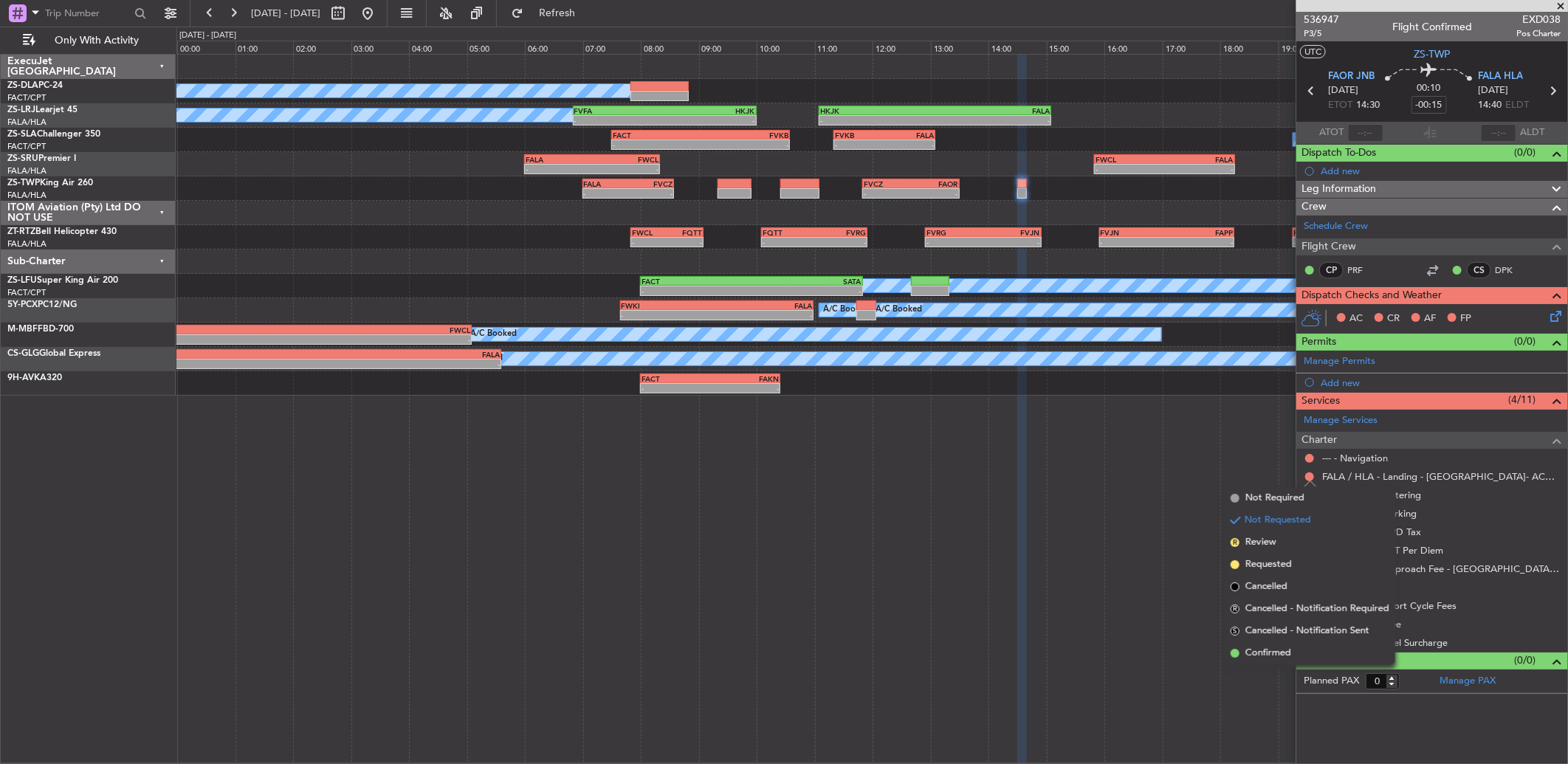
click at [1300, 659] on li "Confirmed" at bounding box center [1310, 653] width 170 height 23
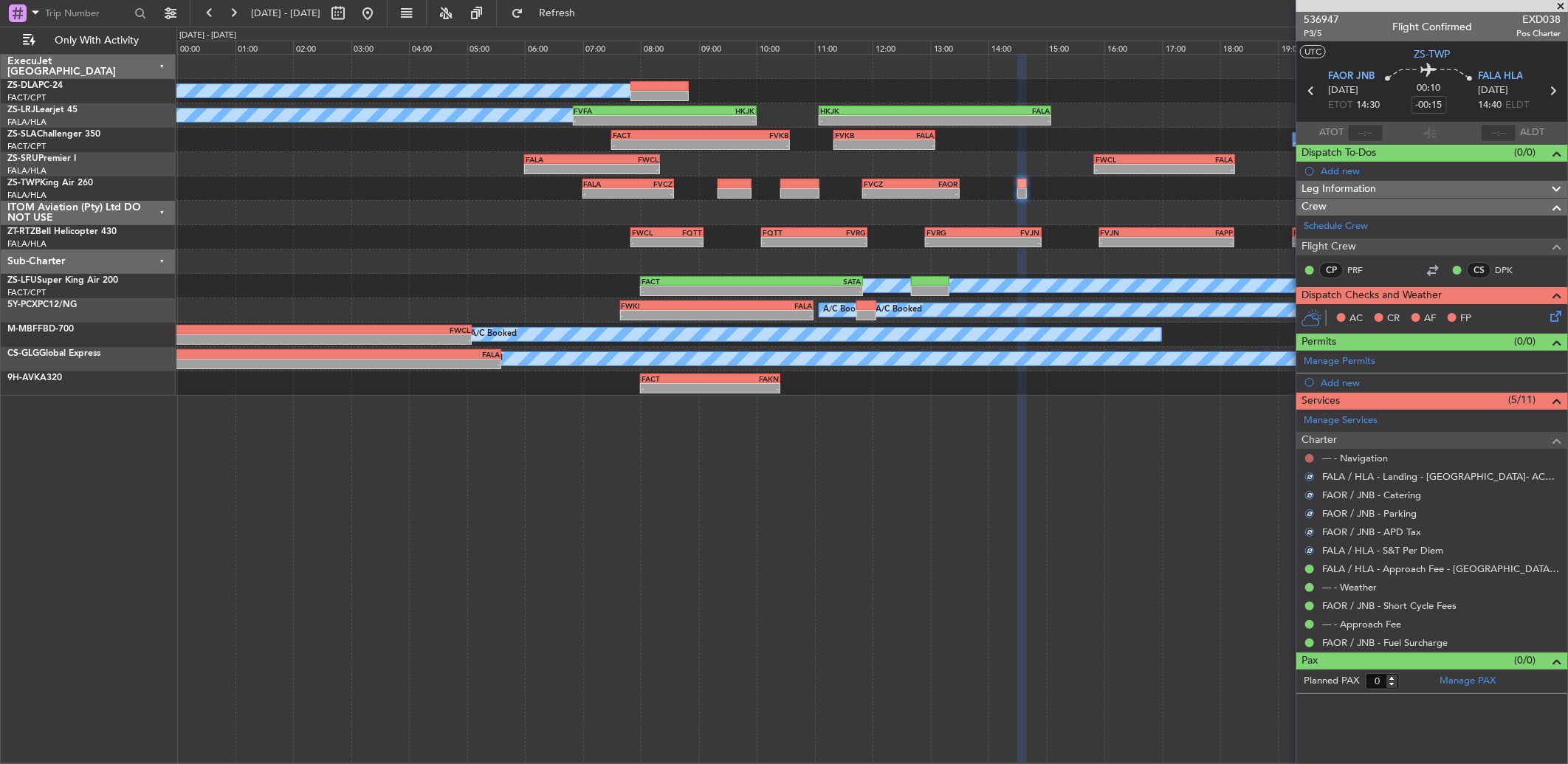
click at [1309, 461] on button at bounding box center [1310, 459] width 9 height 9
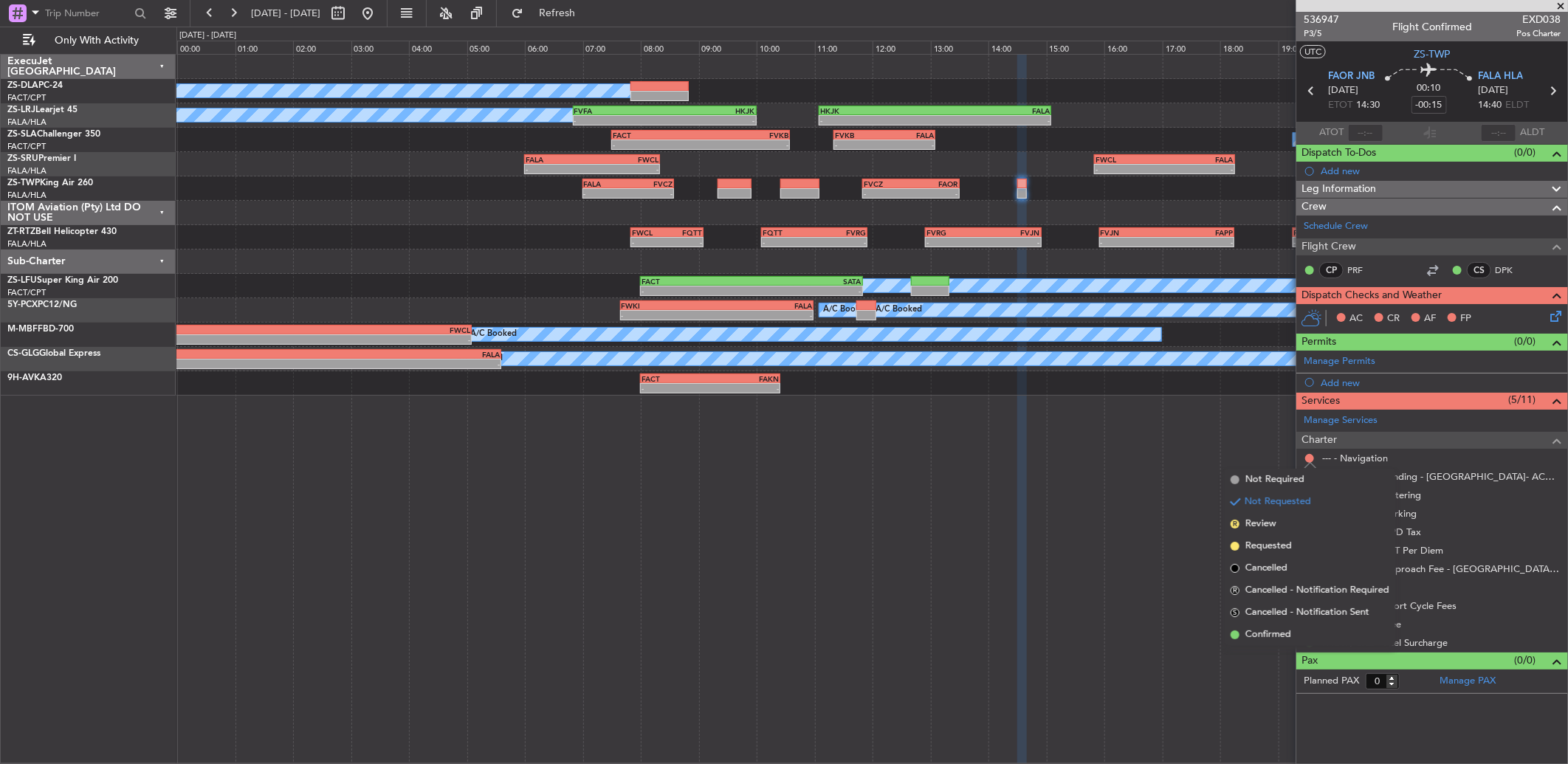
click at [1292, 625] on li "Confirmed" at bounding box center [1310, 635] width 170 height 23
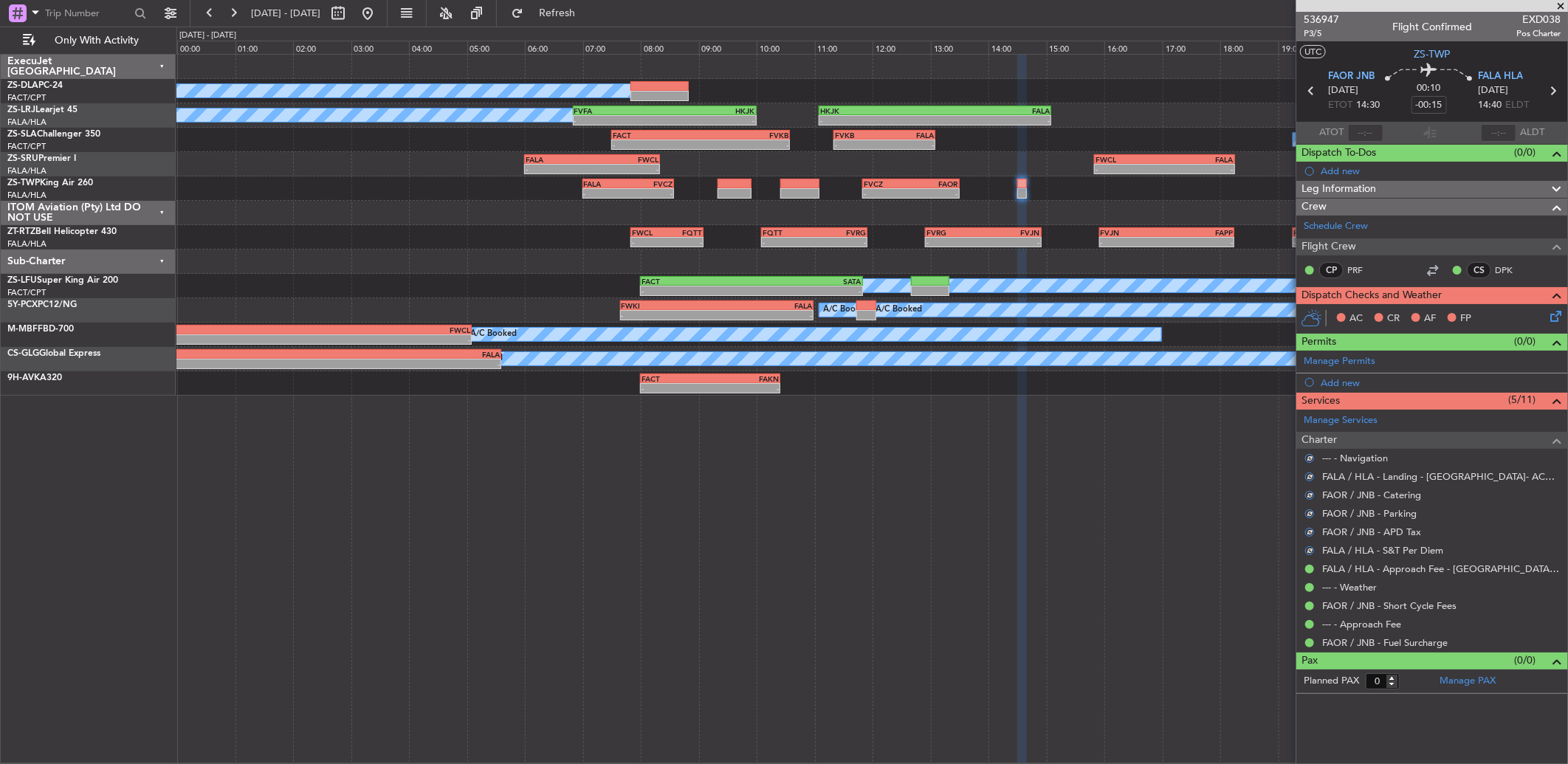
click at [1559, 317] on icon at bounding box center [1553, 314] width 12 height 12
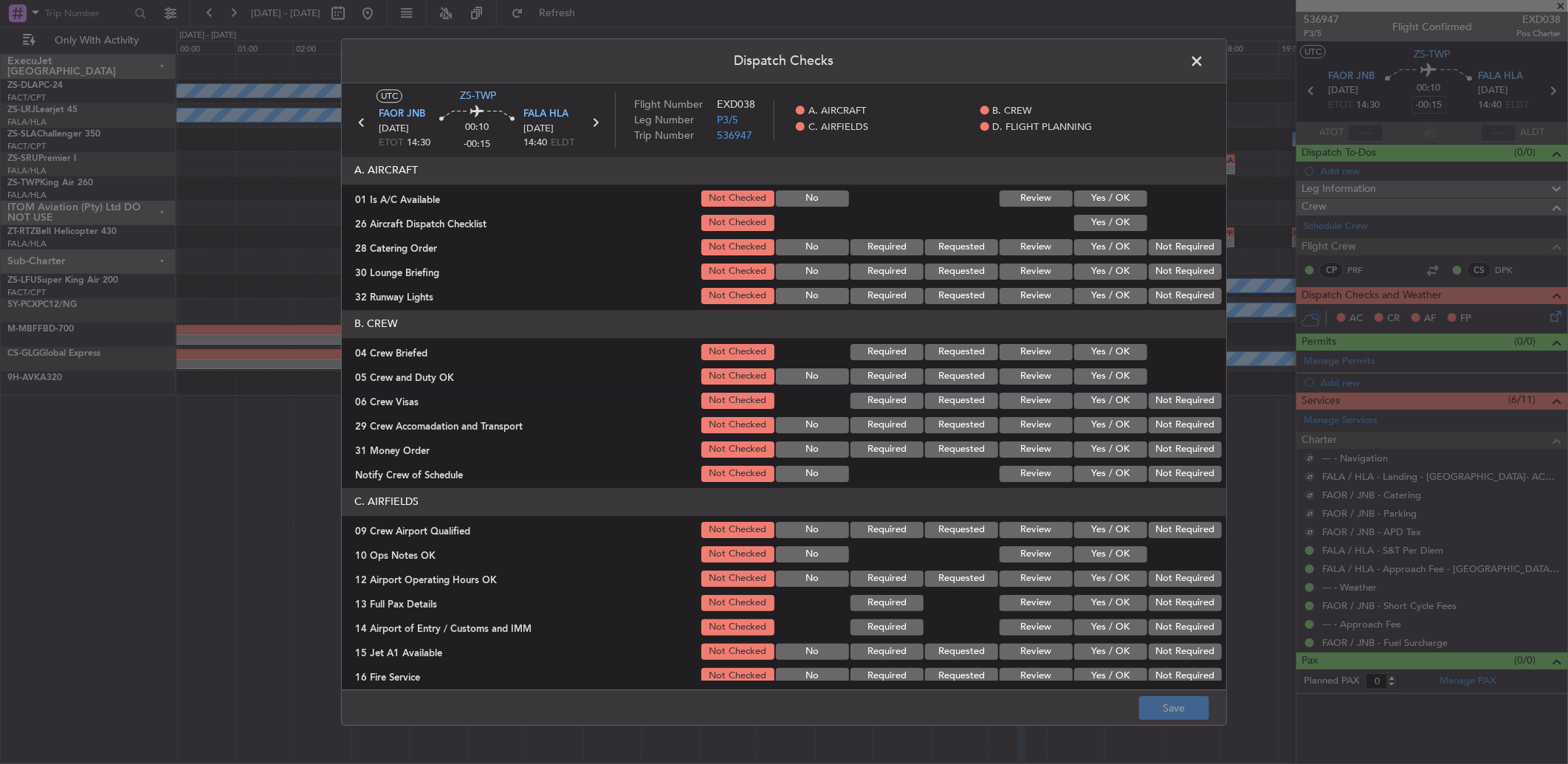
click at [1103, 200] on button "Yes / OK" at bounding box center [1110, 198] width 73 height 16
click at [1112, 244] on button "Yes / OK" at bounding box center [1110, 248] width 73 height 16
click at [1159, 272] on button "Not Required" at bounding box center [1184, 272] width 73 height 16
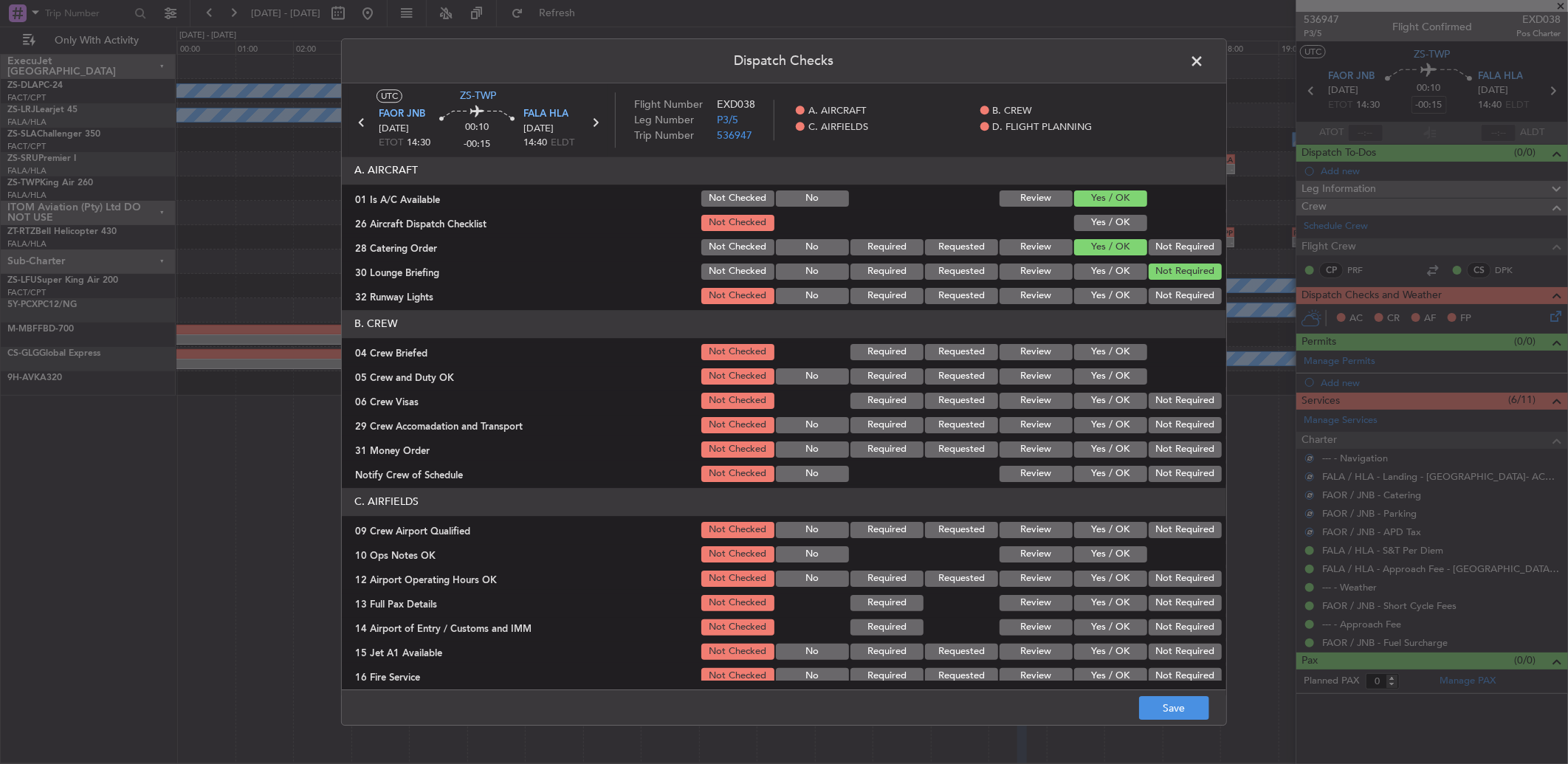
drag, startPoint x: 1160, startPoint y: 270, endPoint x: 1160, endPoint y: 288, distance: 18.0
click at [1160, 281] on div "Not Required" at bounding box center [1183, 271] width 75 height 21
drag, startPoint x: 1162, startPoint y: 301, endPoint x: 1162, endPoint y: 309, distance: 8.0
click at [1162, 301] on button "Not Required" at bounding box center [1184, 296] width 73 height 16
drag, startPoint x: 1165, startPoint y: 246, endPoint x: 1160, endPoint y: 268, distance: 22.6
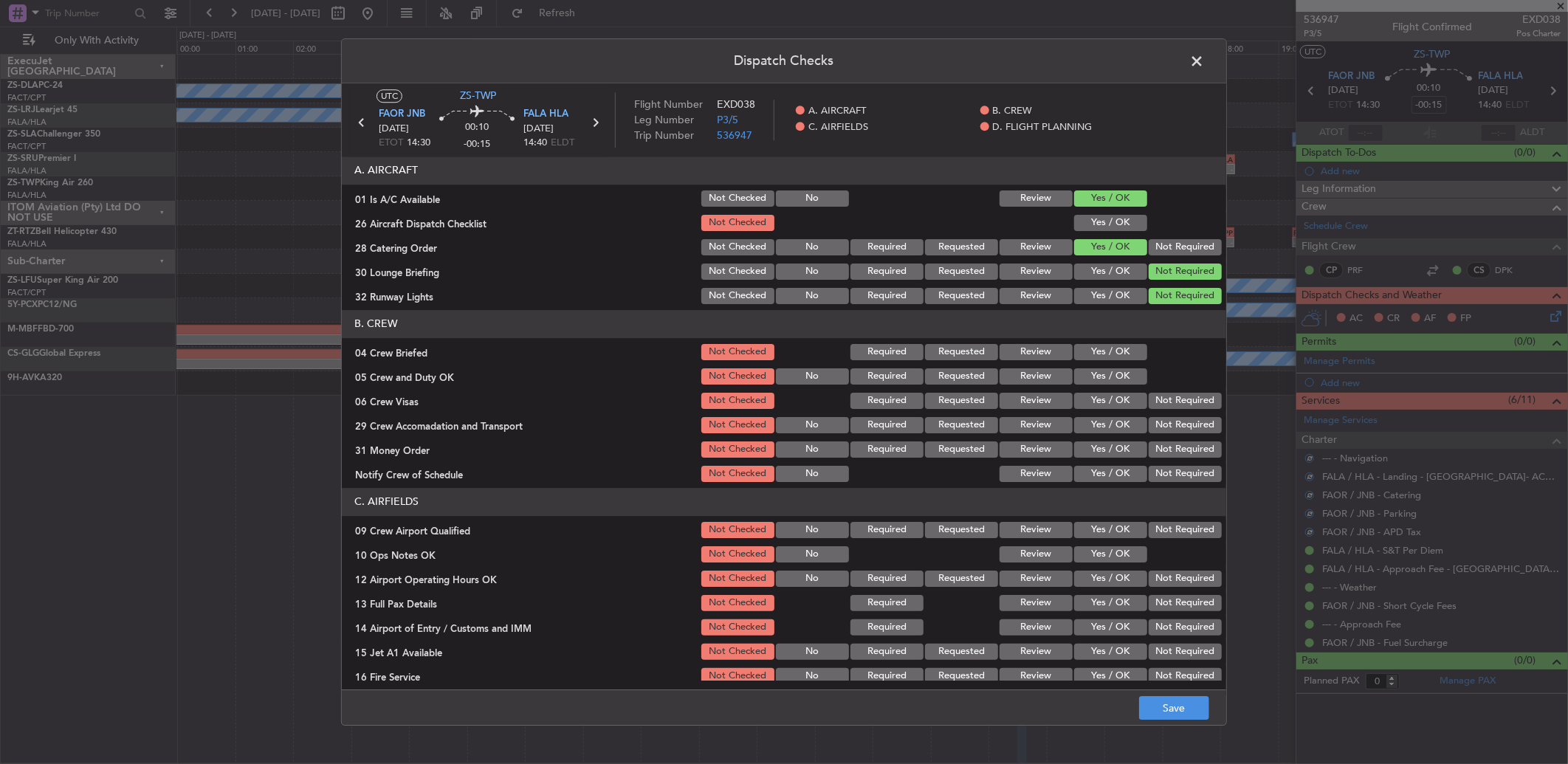
click at [1166, 245] on button "Not Required" at bounding box center [1184, 248] width 73 height 16
drag, startPoint x: 1103, startPoint y: 211, endPoint x: 1105, endPoint y: 241, distance: 30.1
click at [1103, 217] on section "A. AIRCRAFT 01 Is A/C Available Not Checked No Review Yes / OK 26 Aircraft Disp…" at bounding box center [784, 232] width 884 height 150
click at [1101, 219] on button "Yes / OK" at bounding box center [1110, 223] width 73 height 16
click at [1108, 368] on div "Yes / OK" at bounding box center [1109, 377] width 75 height 21
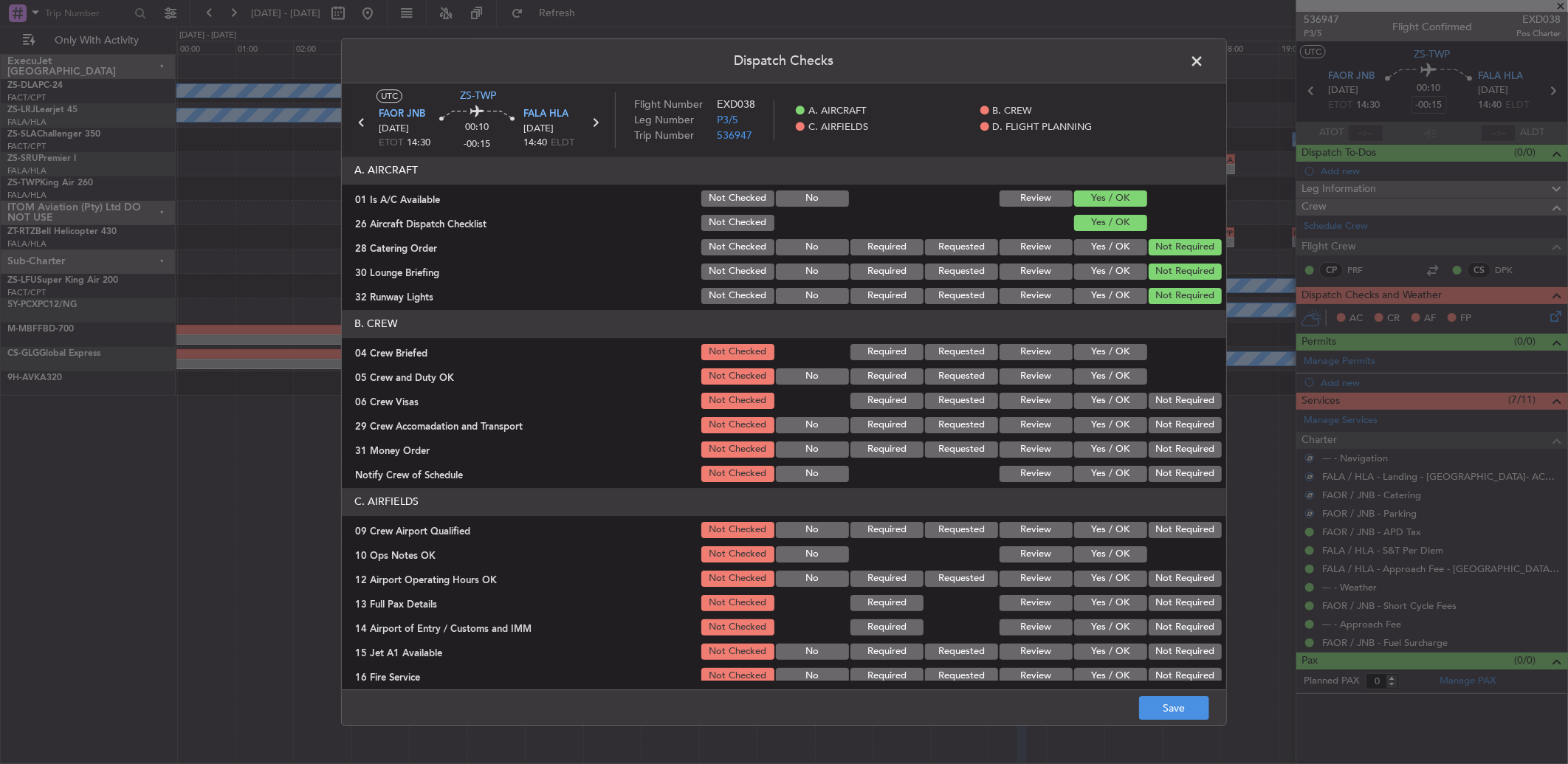
click at [1108, 377] on button "Yes / OK" at bounding box center [1110, 377] width 73 height 16
click at [1110, 359] on button "Yes / OK" at bounding box center [1110, 352] width 73 height 16
click at [1128, 371] on button "Yes / OK" at bounding box center [1110, 377] width 73 height 16
drag, startPoint x: 1139, startPoint y: 393, endPoint x: 1140, endPoint y: 402, distance: 9.1
click at [1148, 394] on button "Not Required" at bounding box center [1184, 401] width 73 height 16
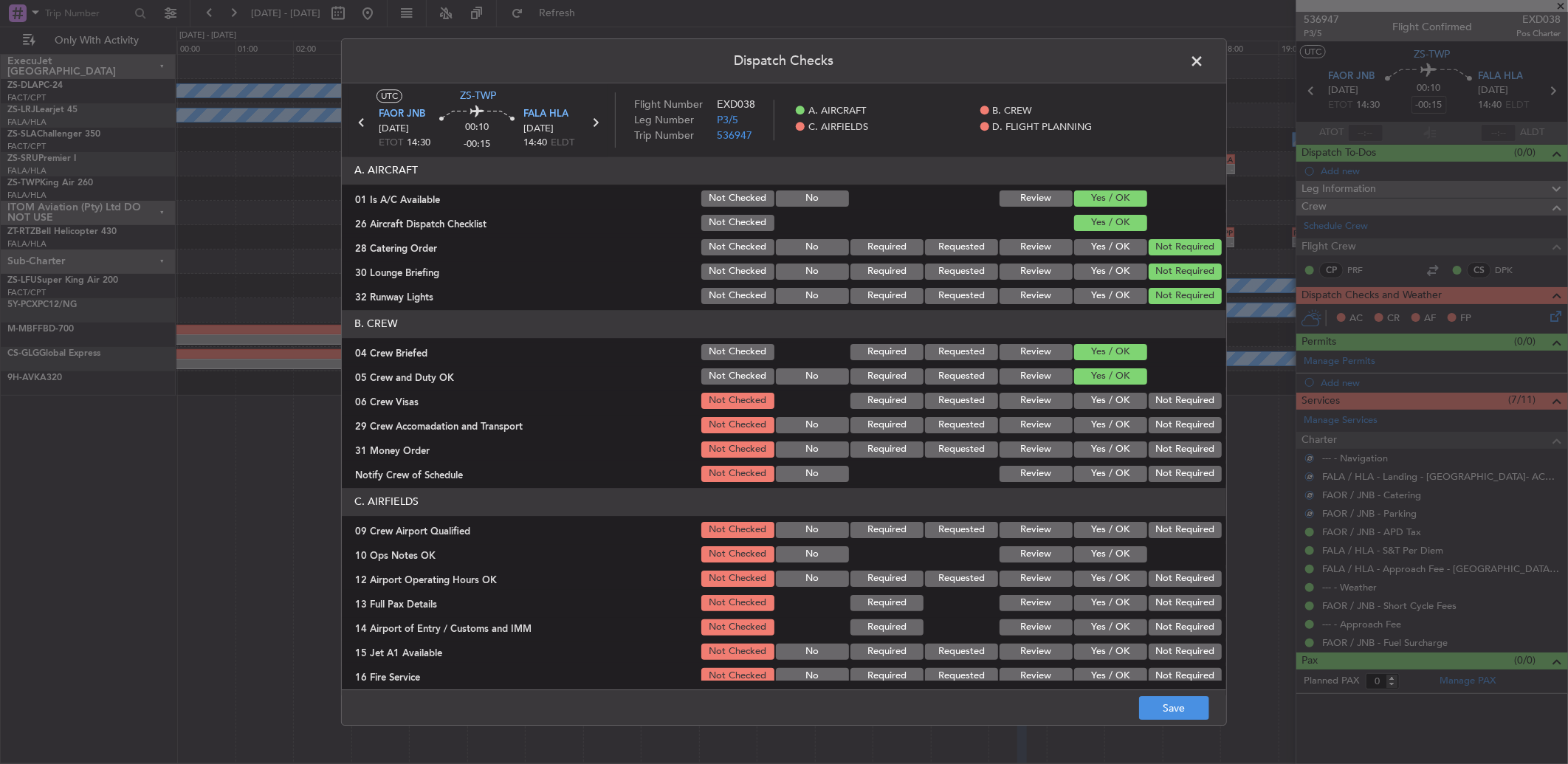
drag, startPoint x: 1140, startPoint y: 402, endPoint x: 1149, endPoint y: 415, distance: 15.8
click at [1148, 402] on button "Not Required" at bounding box center [1184, 401] width 73 height 16
click at [1155, 437] on section "B. CREW 04 Crew Briefed Not Checked Required Requested Review Yes / OK 05 Crew …" at bounding box center [784, 396] width 884 height 174
drag, startPoint x: 1150, startPoint y: 423, endPoint x: 1156, endPoint y: 456, distance: 33.5
click at [1150, 424] on button "Not Required" at bounding box center [1184, 425] width 73 height 16
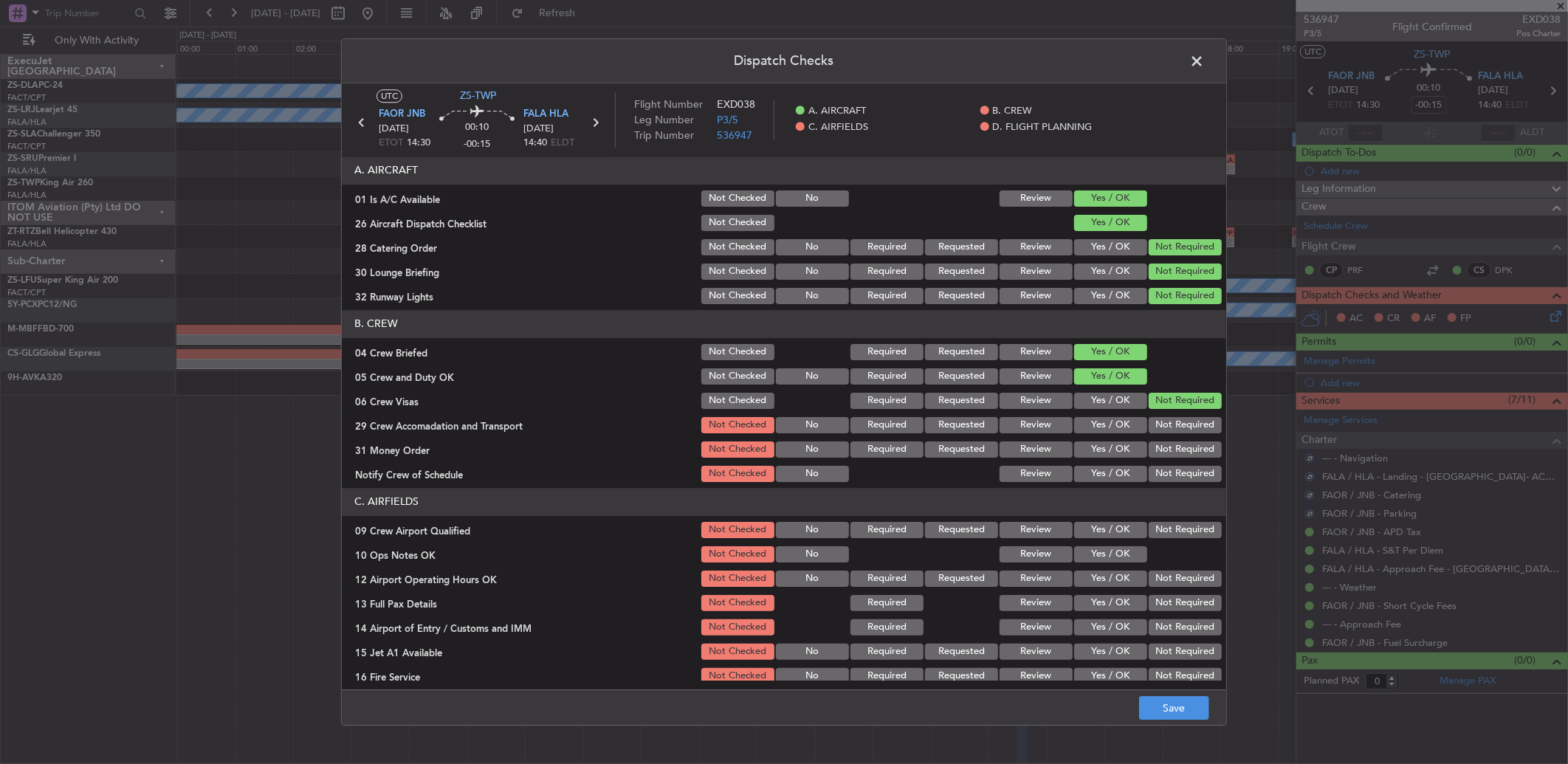
click at [1153, 443] on button "Not Required" at bounding box center [1184, 450] width 73 height 16
click at [1155, 449] on button "Not Required" at bounding box center [1184, 450] width 73 height 16
drag, startPoint x: 1168, startPoint y: 470, endPoint x: 1170, endPoint y: 521, distance: 51.0
click at [1168, 473] on button "Not Required" at bounding box center [1184, 474] width 73 height 16
click at [1165, 526] on button "Not Required" at bounding box center [1184, 530] width 73 height 16
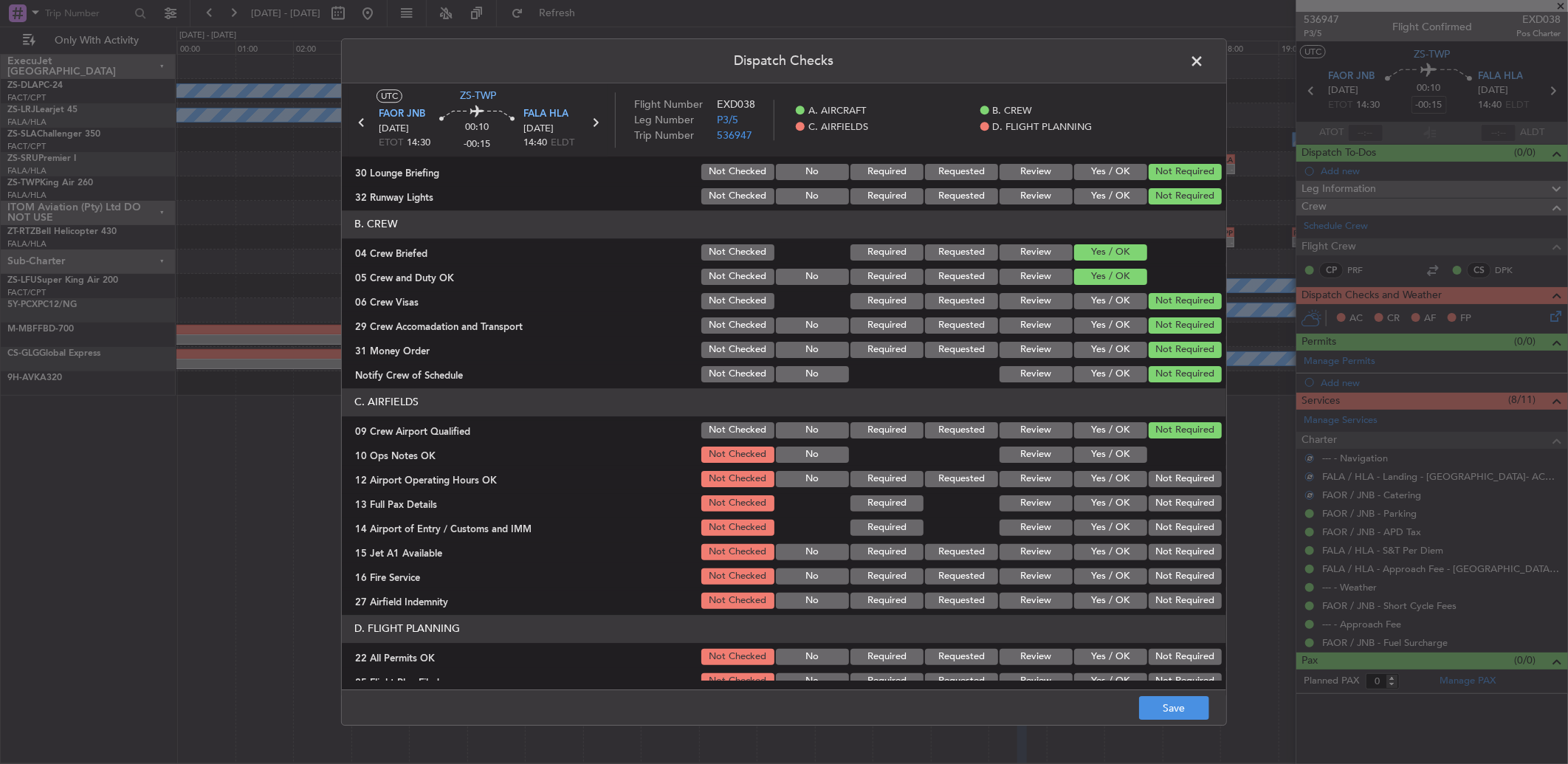
scroll to position [138, 0]
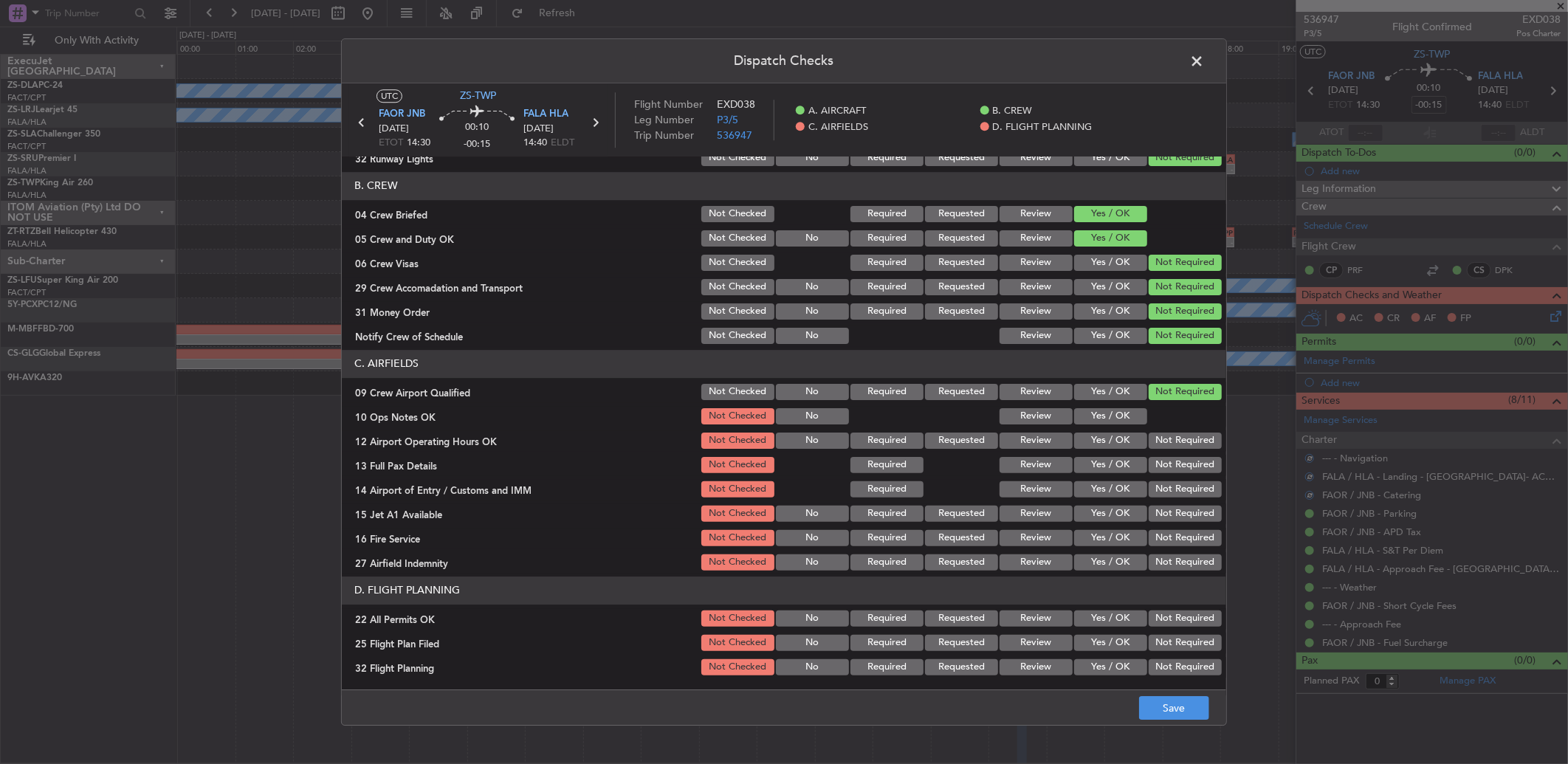
click at [1122, 412] on button "Yes / OK" at bounding box center [1110, 416] width 73 height 16
click at [1147, 431] on div "Not Required" at bounding box center [1183, 441] width 75 height 21
click at [1148, 441] on button "Not Required" at bounding box center [1184, 441] width 73 height 16
click at [1150, 452] on section "C. AIRFIELDS 09 Crew Airport Qualified Not Checked No Required Requested Review…" at bounding box center [784, 462] width 884 height 223
click at [1154, 455] on div "Not Required" at bounding box center [1183, 465] width 75 height 21
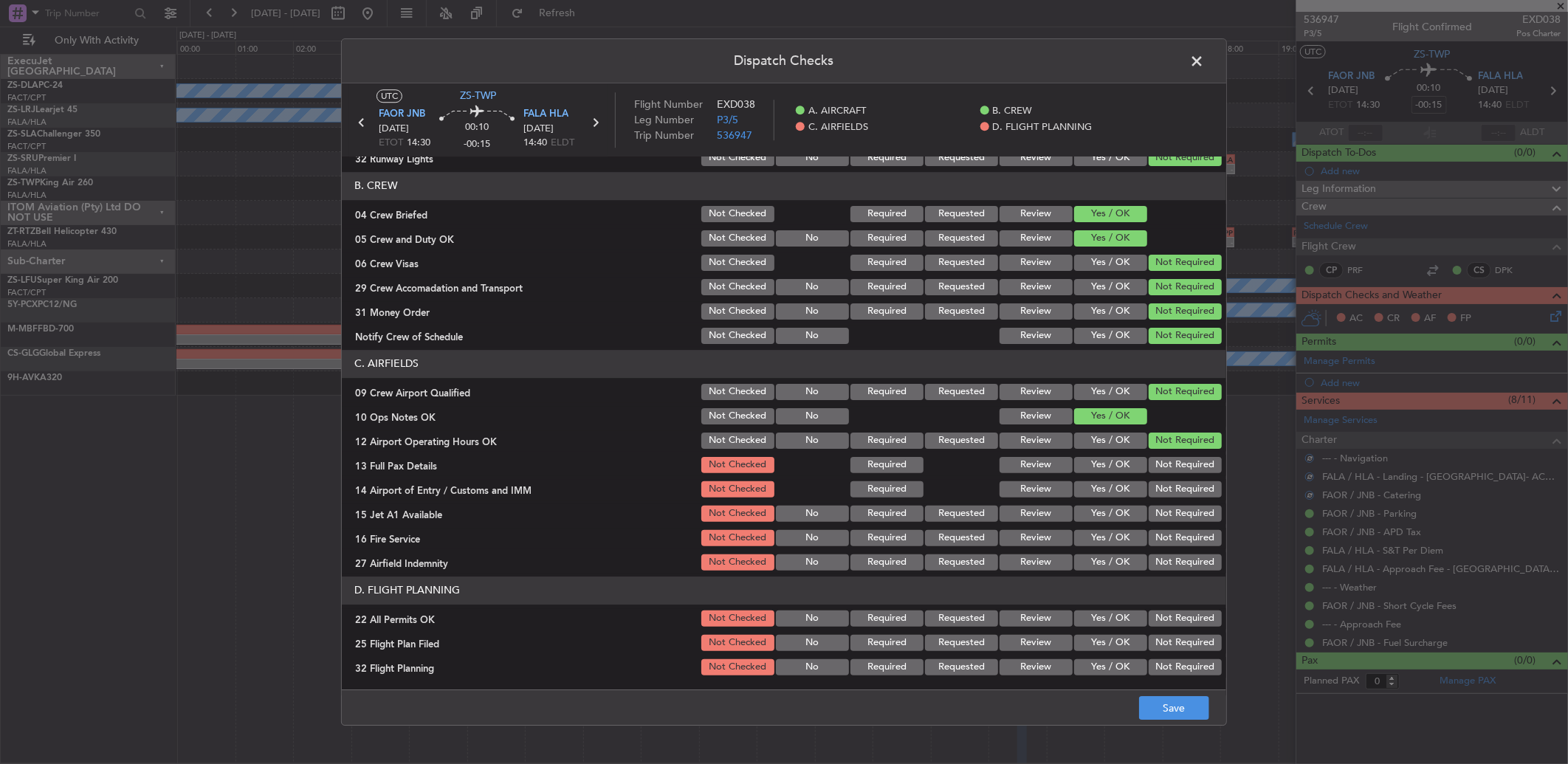
click at [1150, 461] on button "Not Required" at bounding box center [1184, 465] width 73 height 16
click at [1153, 468] on button "Not Required" at bounding box center [1184, 465] width 73 height 16
click at [1155, 481] on button "Not Required" at bounding box center [1184, 489] width 73 height 16
click at [1156, 496] on button "Not Required" at bounding box center [1184, 489] width 73 height 16
click at [1157, 530] on button "Not Required" at bounding box center [1184, 538] width 73 height 16
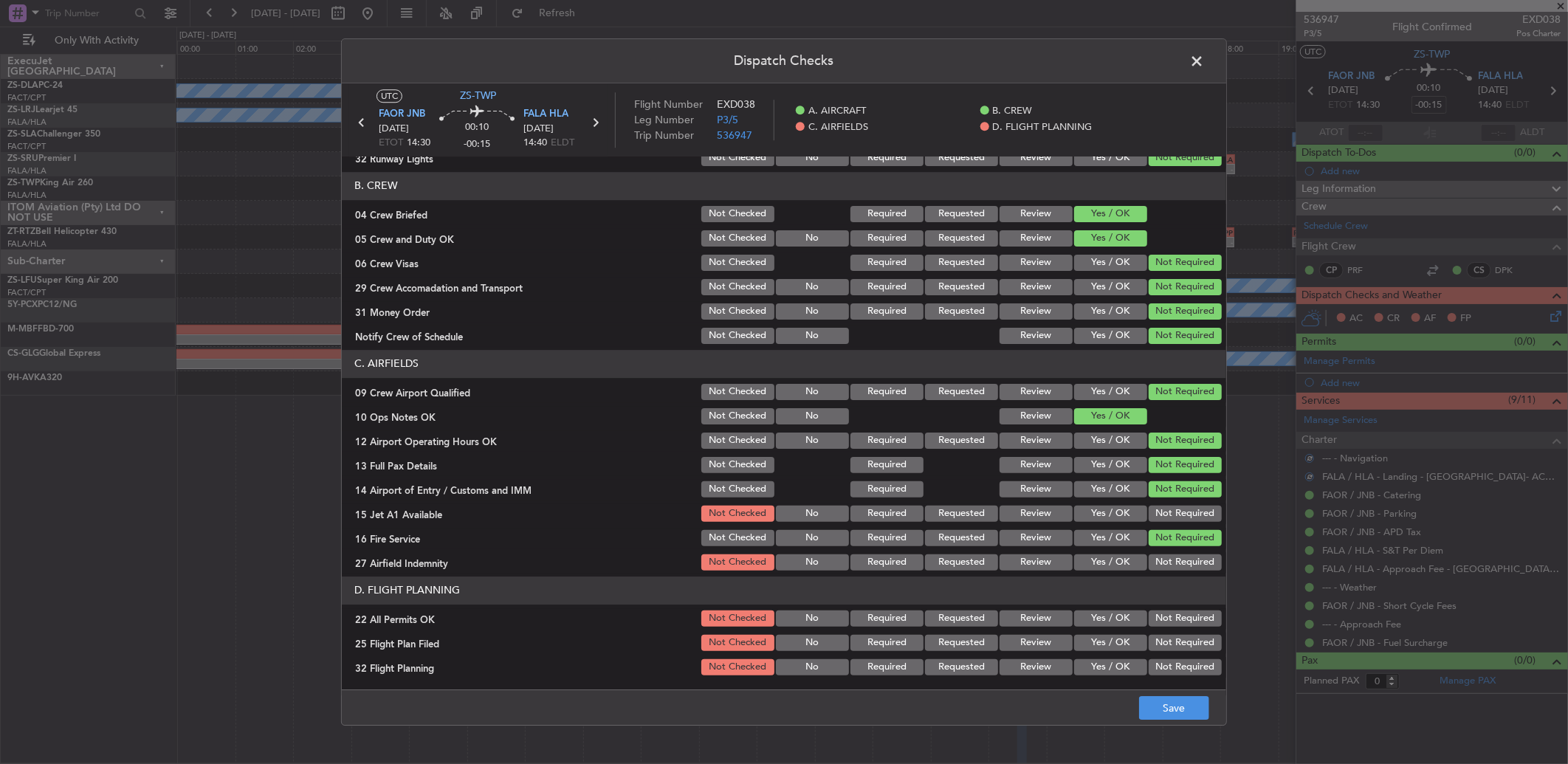
click at [1152, 517] on button "Not Required" at bounding box center [1184, 514] width 73 height 16
click at [1165, 547] on div "Not Required" at bounding box center [1183, 538] width 75 height 21
drag, startPoint x: 1168, startPoint y: 562, endPoint x: 1164, endPoint y: 603, distance: 41.2
click at [1168, 563] on button "Not Required" at bounding box center [1184, 563] width 73 height 16
click at [1160, 616] on button "Not Required" at bounding box center [1184, 619] width 73 height 16
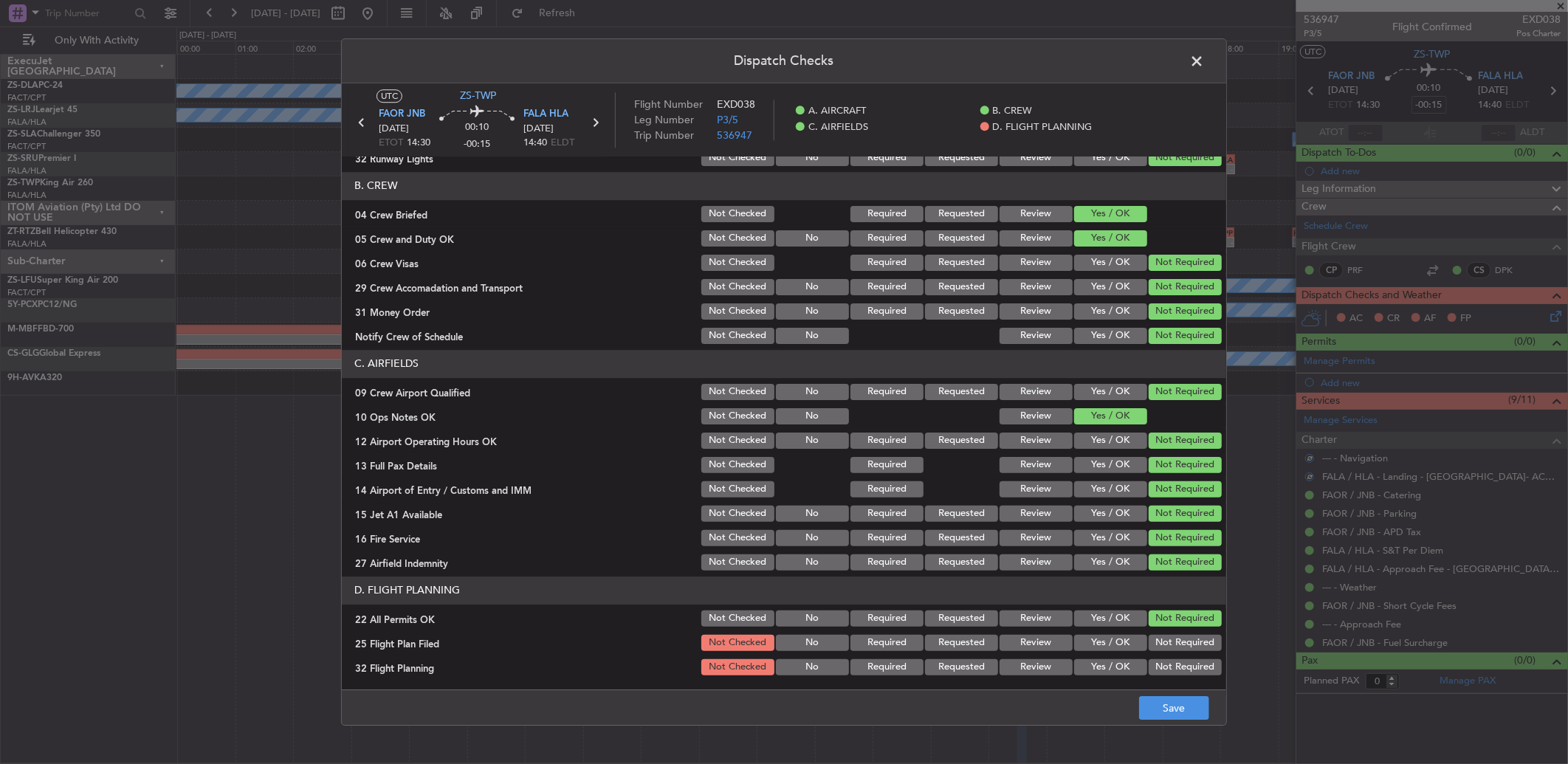
drag, startPoint x: 1058, startPoint y: 643, endPoint x: 1041, endPoint y: 649, distance: 18.0
click at [1072, 641] on div "Yes / OK" at bounding box center [1109, 642] width 75 height 21
click at [1038, 647] on button "Review" at bounding box center [1036, 643] width 73 height 16
drag, startPoint x: 1049, startPoint y: 661, endPoint x: 1148, endPoint y: 690, distance: 103.2
click at [1048, 661] on button "Review" at bounding box center [1036, 668] width 73 height 16
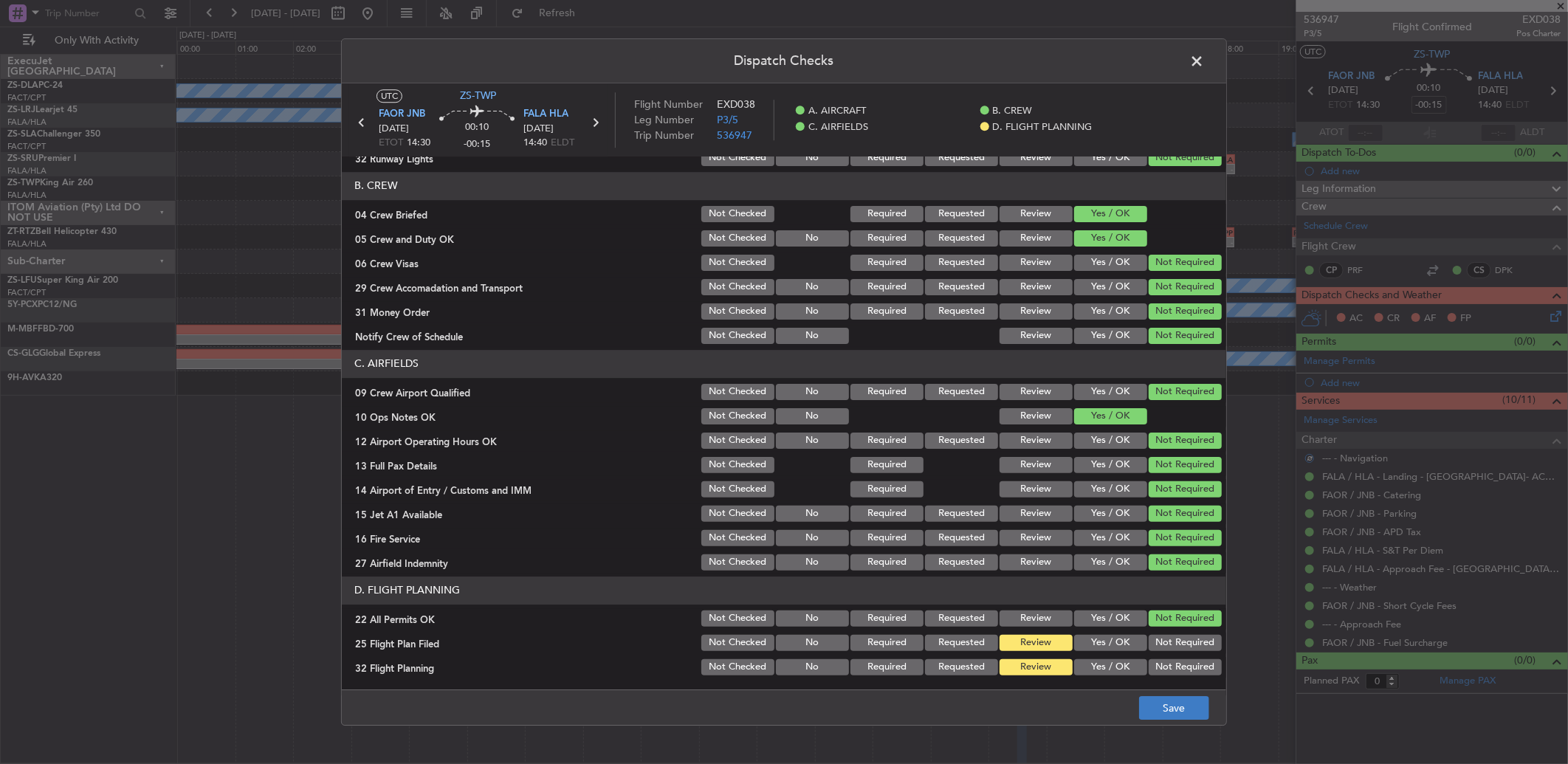
drag, startPoint x: 1159, startPoint y: 690, endPoint x: 1166, endPoint y: 696, distance: 9.2
click at [1160, 690] on footer "Save" at bounding box center [784, 707] width 884 height 35
click at [1170, 709] on button "Save" at bounding box center [1174, 708] width 70 height 23
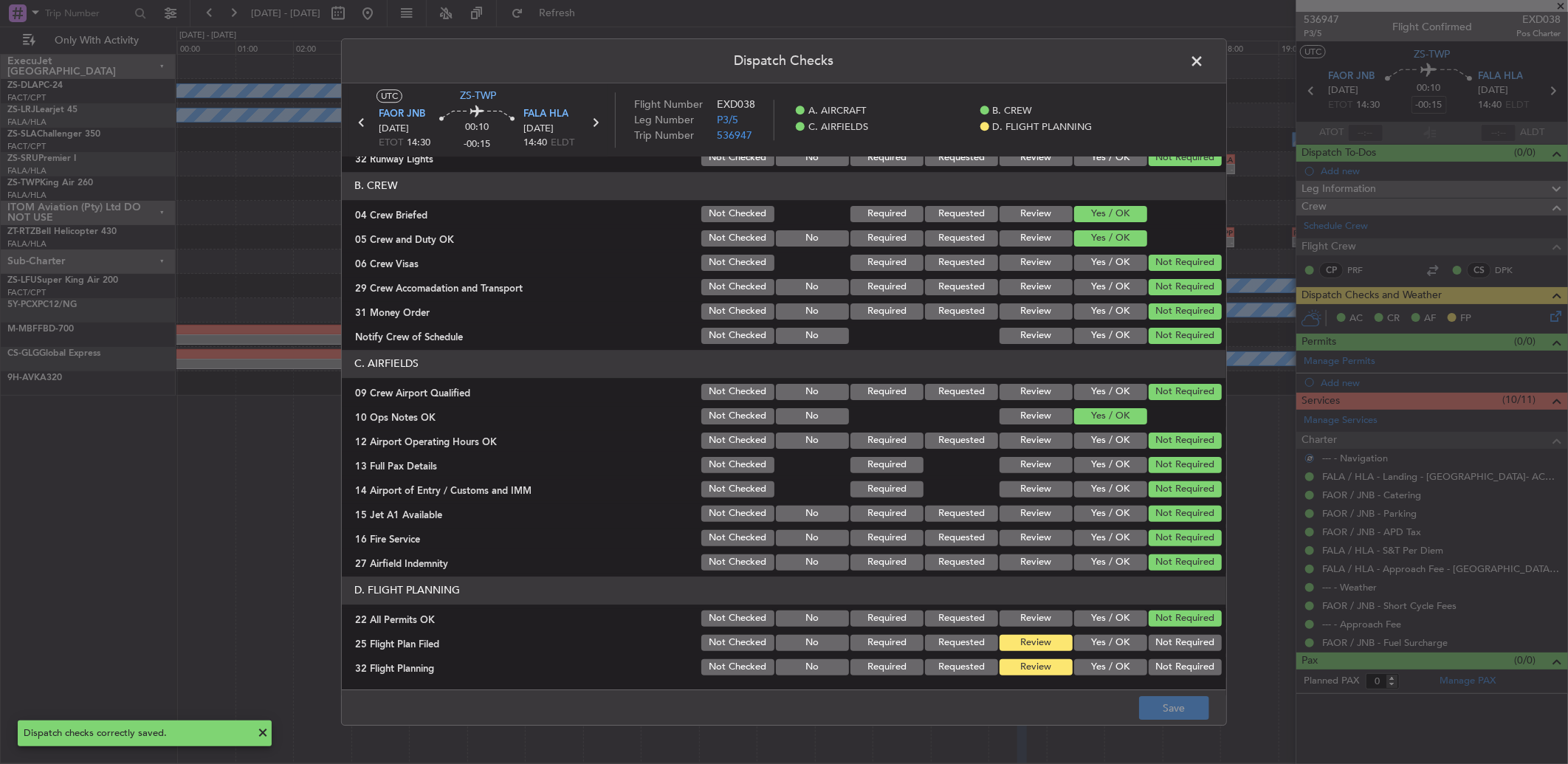
click at [1204, 51] on span at bounding box center [1204, 65] width 0 height 30
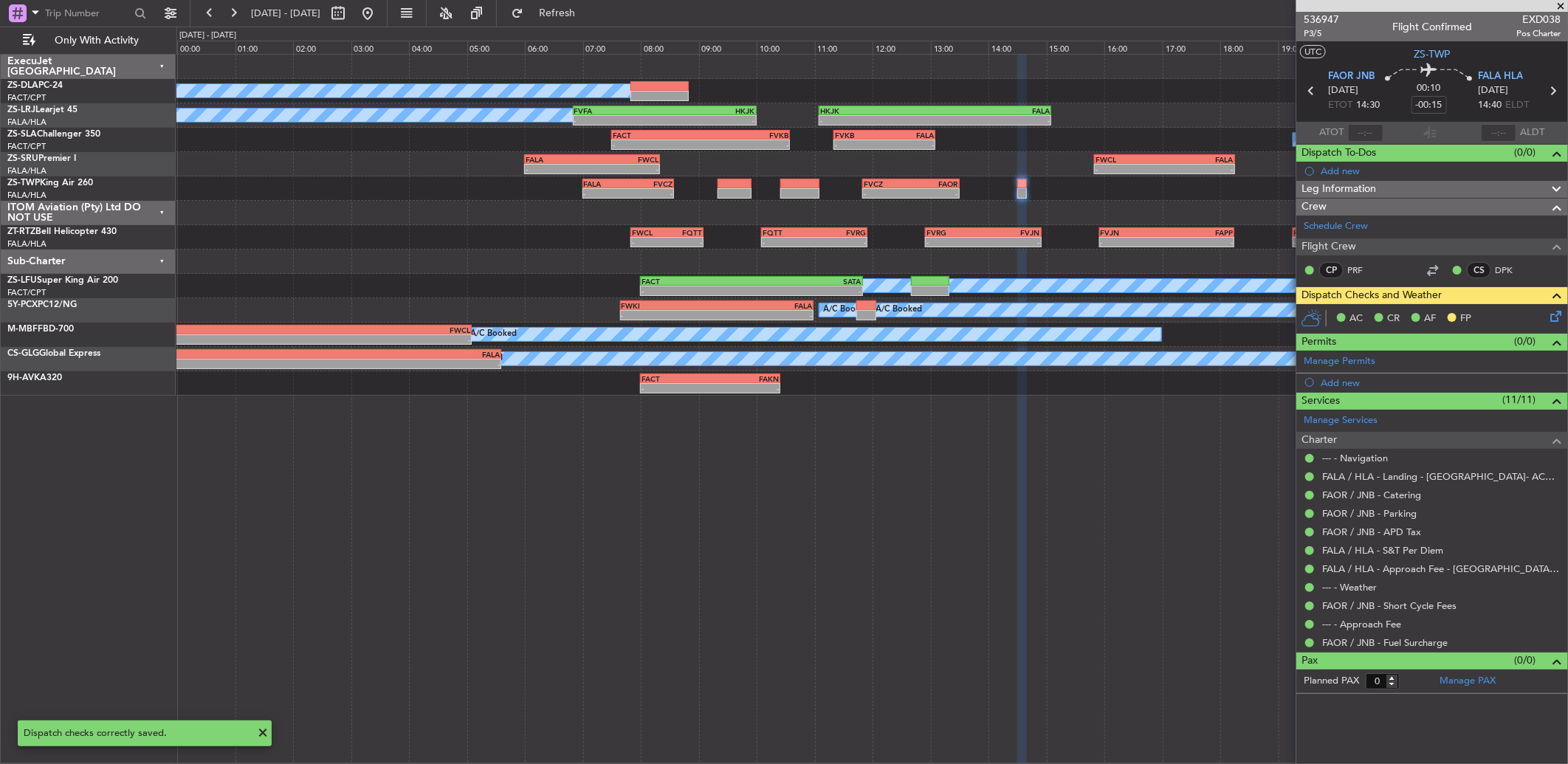
click at [1315, 94] on icon at bounding box center [1311, 90] width 19 height 19
type input "-00:10"
type input "3"
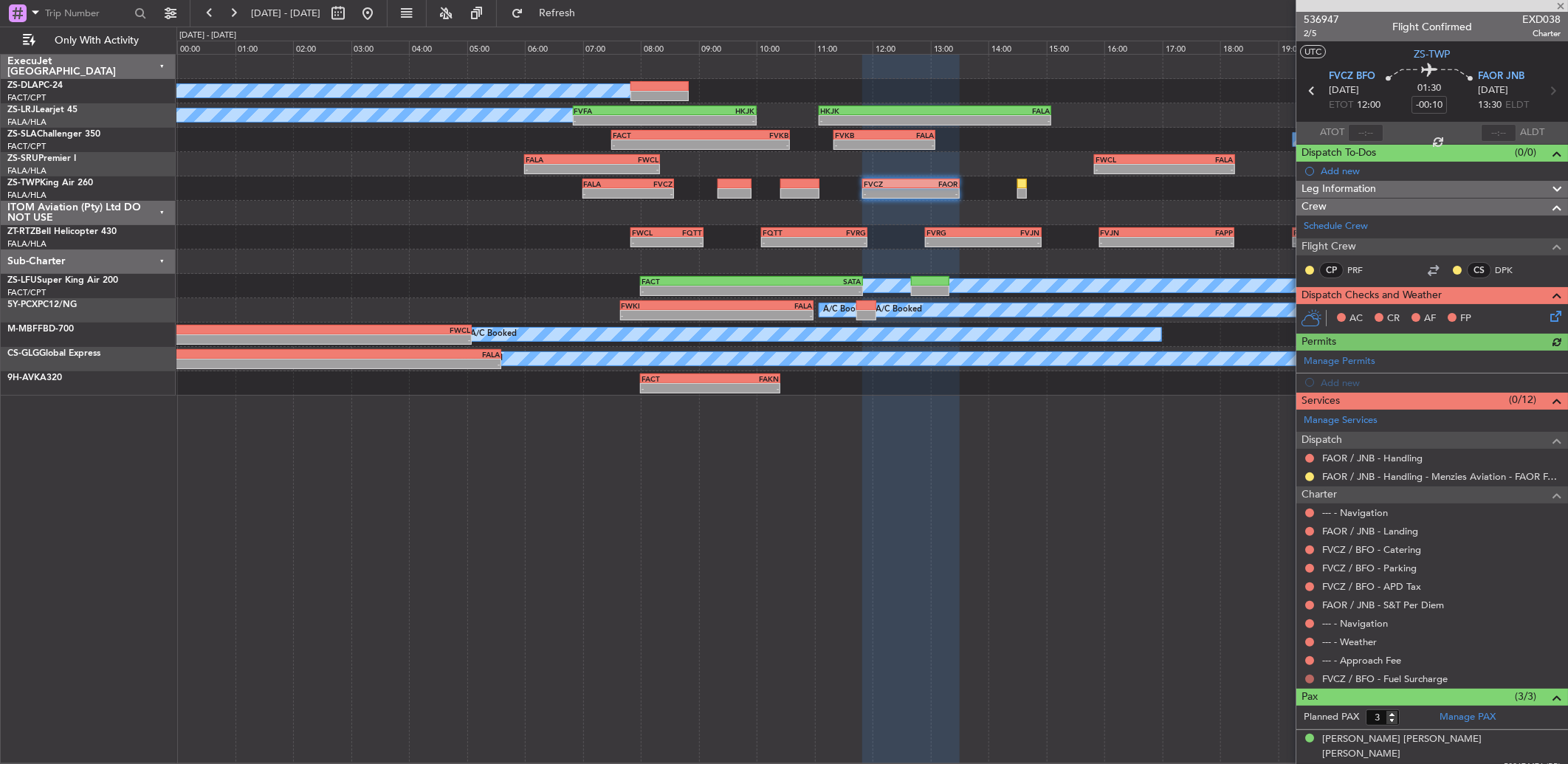
click at [1310, 681] on button at bounding box center [1310, 679] width 9 height 9
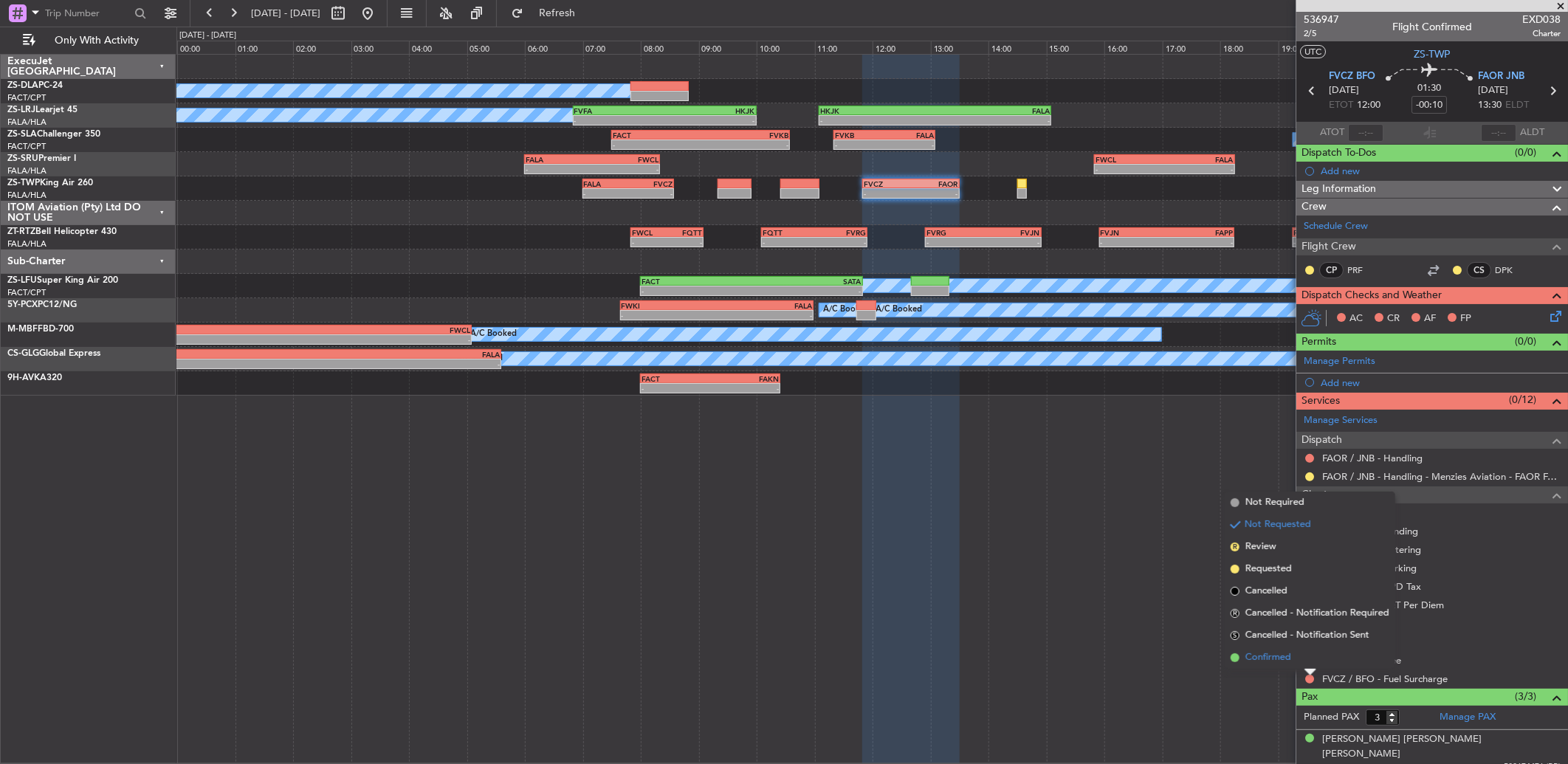
click at [1308, 658] on li "Confirmed" at bounding box center [1310, 658] width 170 height 23
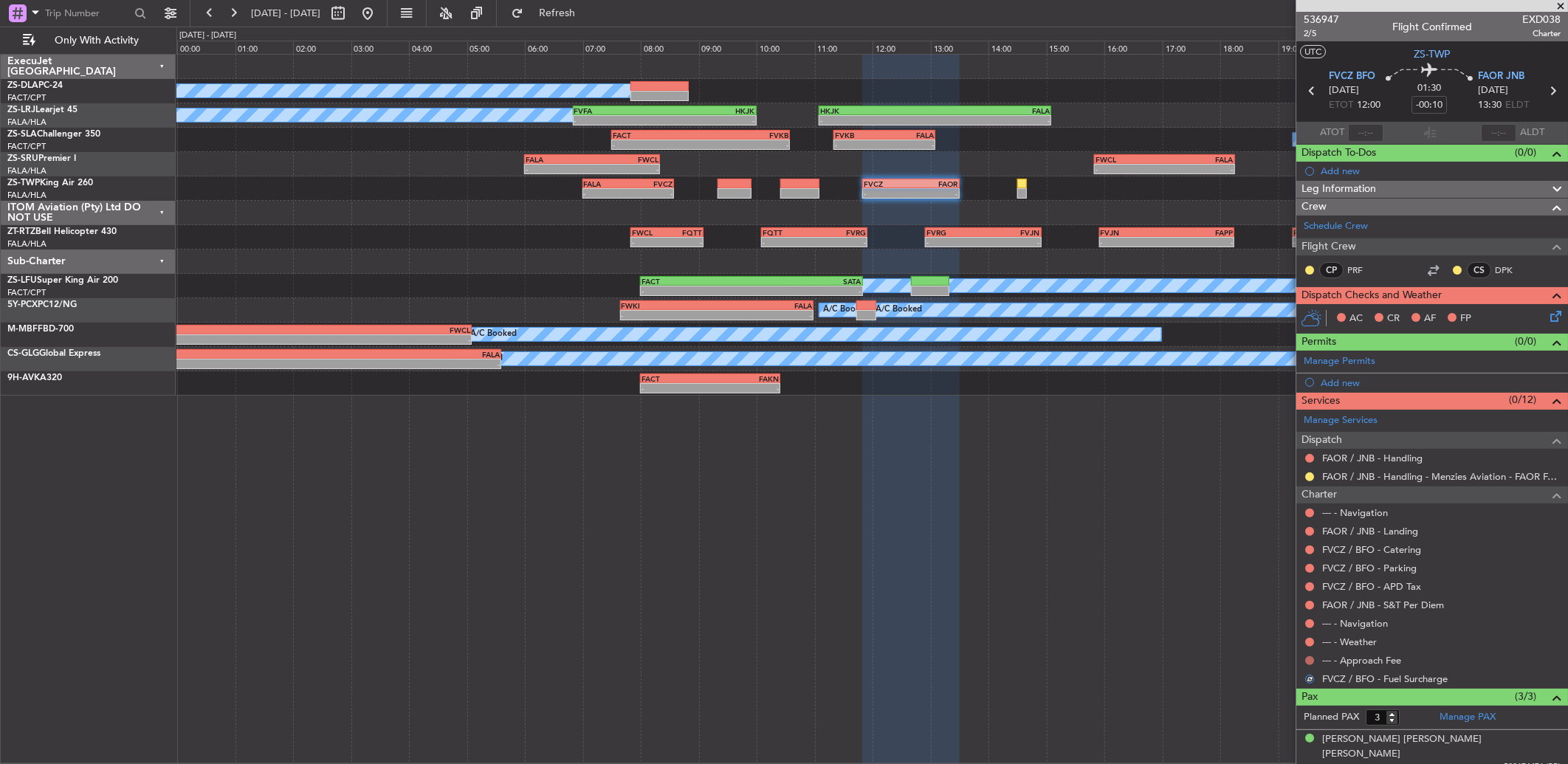
click at [1308, 658] on button at bounding box center [1310, 661] width 9 height 9
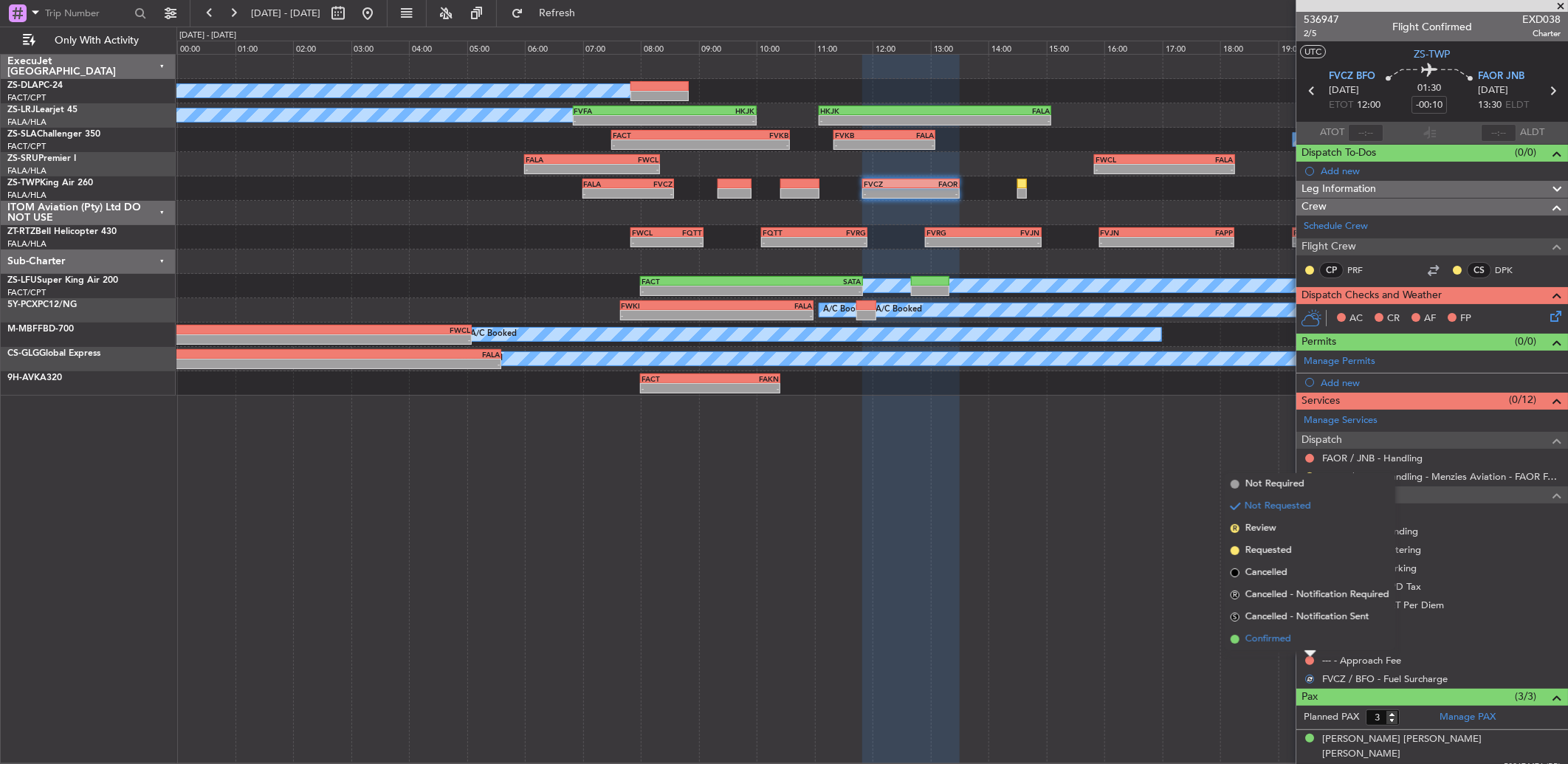
click at [1310, 645] on li "Confirmed" at bounding box center [1310, 640] width 170 height 23
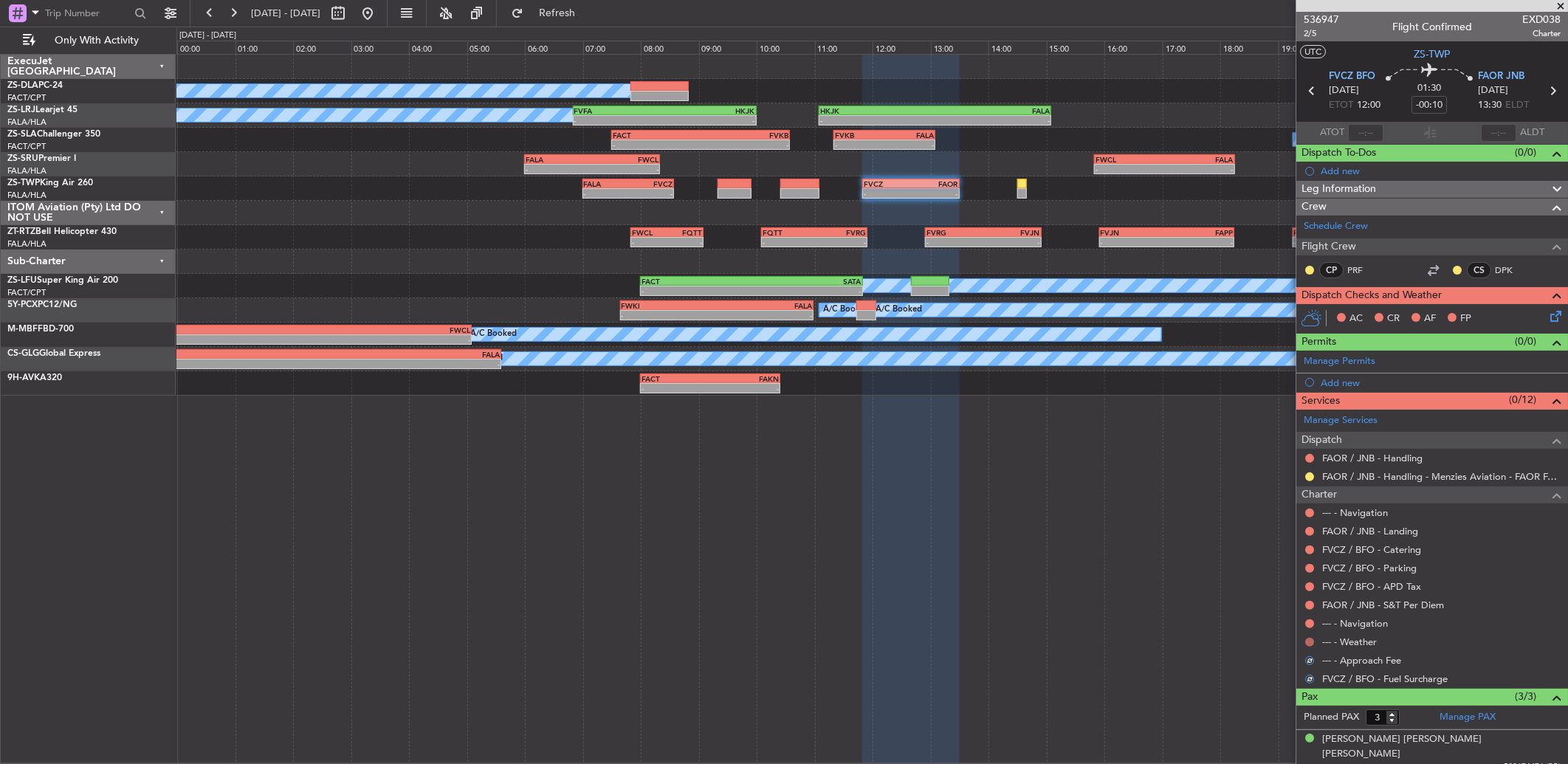
click at [1311, 643] on button at bounding box center [1310, 642] width 9 height 9
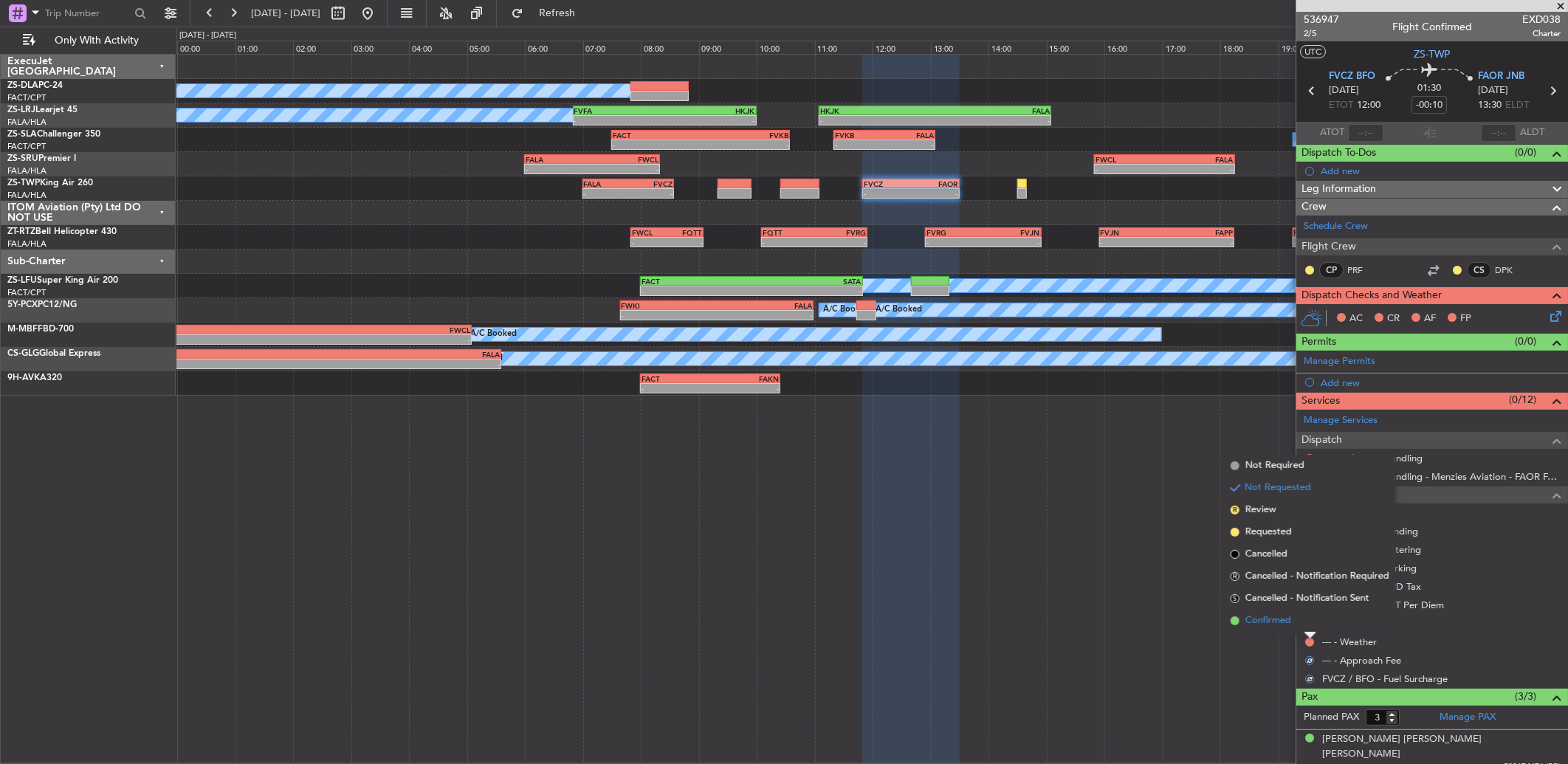
click at [1308, 619] on li "Confirmed" at bounding box center [1310, 621] width 170 height 23
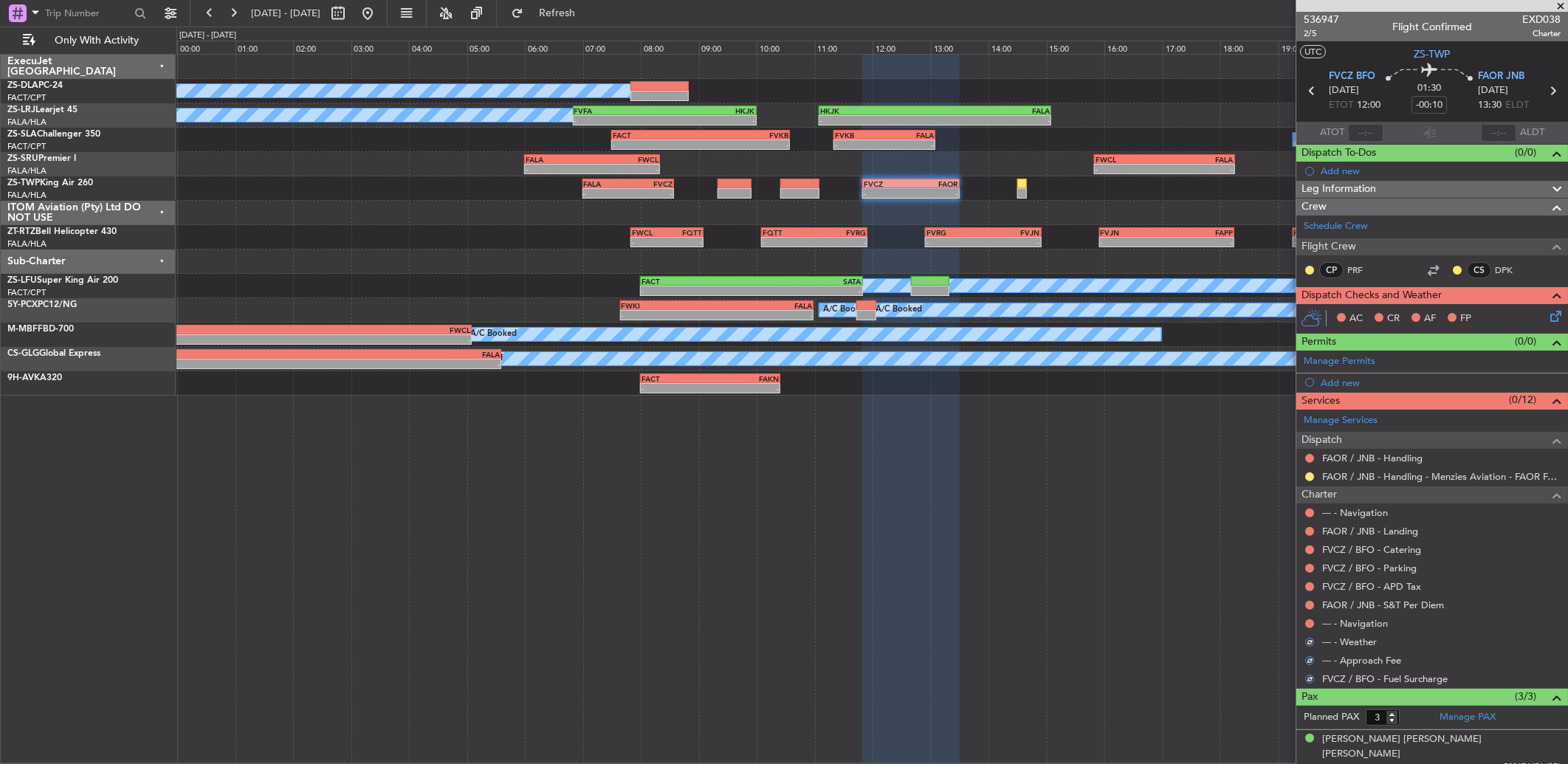
click at [1308, 620] on button at bounding box center [1310, 624] width 9 height 9
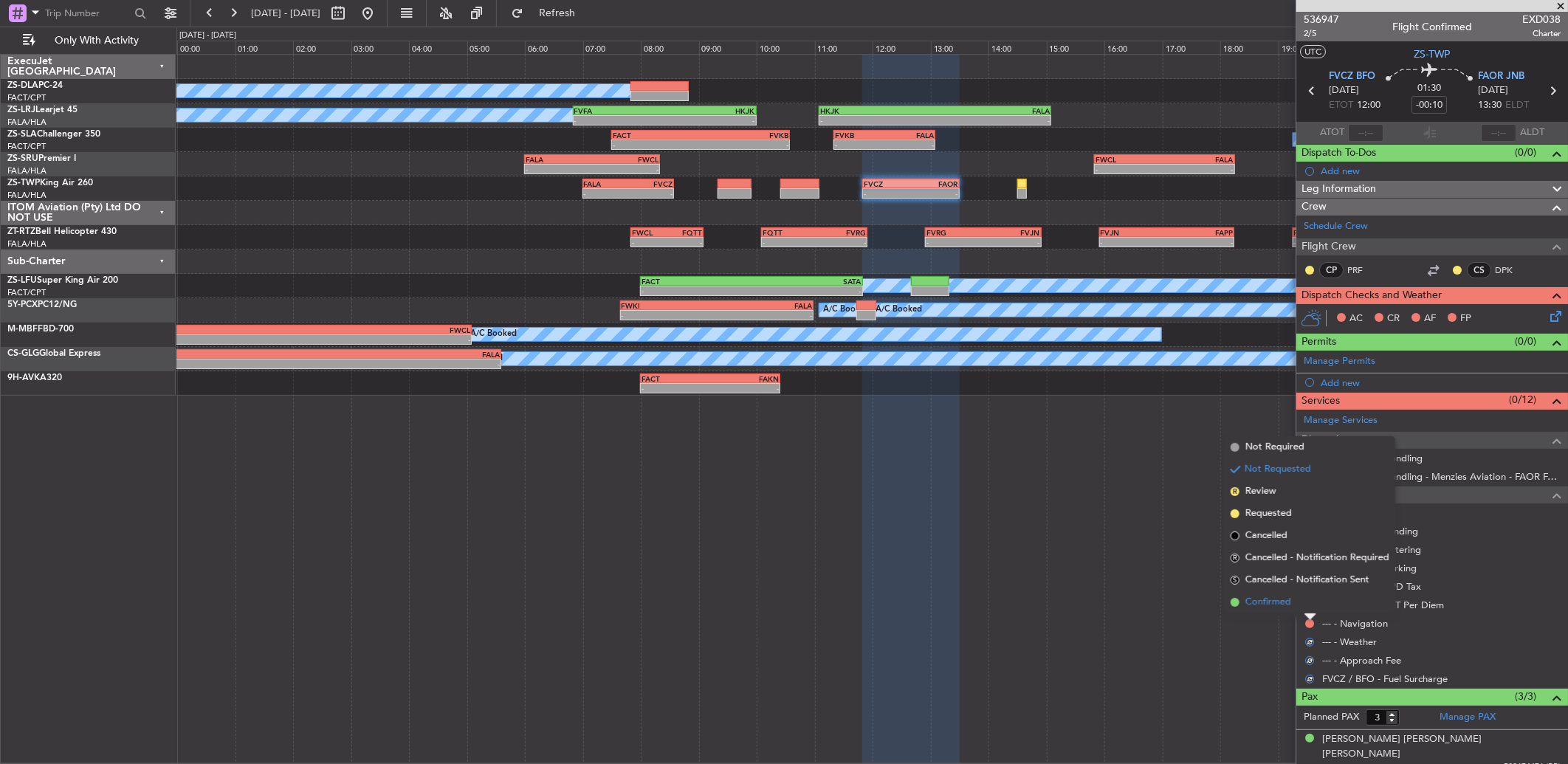
click at [1310, 610] on li "Confirmed" at bounding box center [1310, 603] width 170 height 23
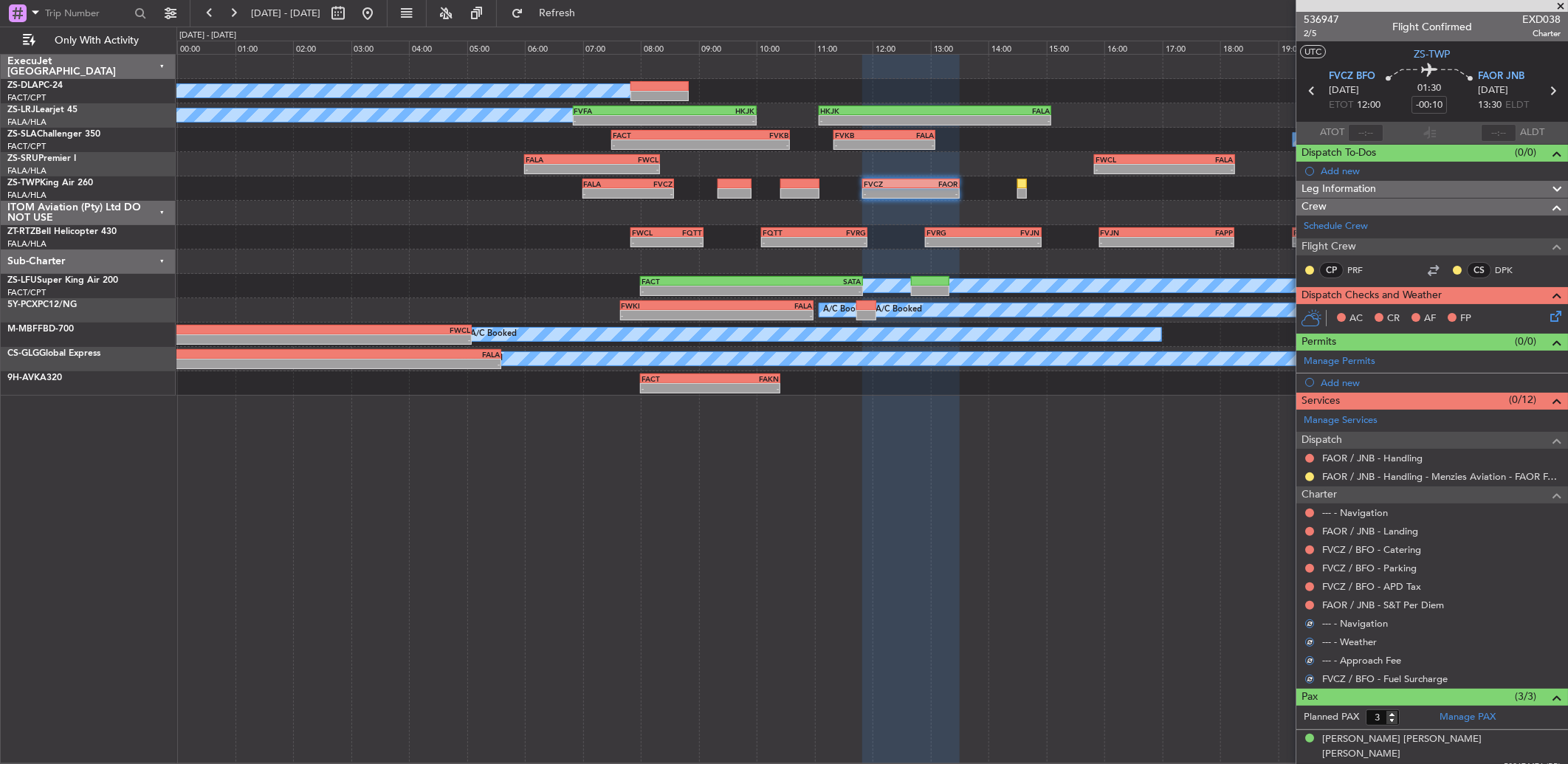
click at [1310, 610] on div at bounding box center [1309, 605] width 12 height 12
click at [1310, 605] on button at bounding box center [1310, 605] width 9 height 9
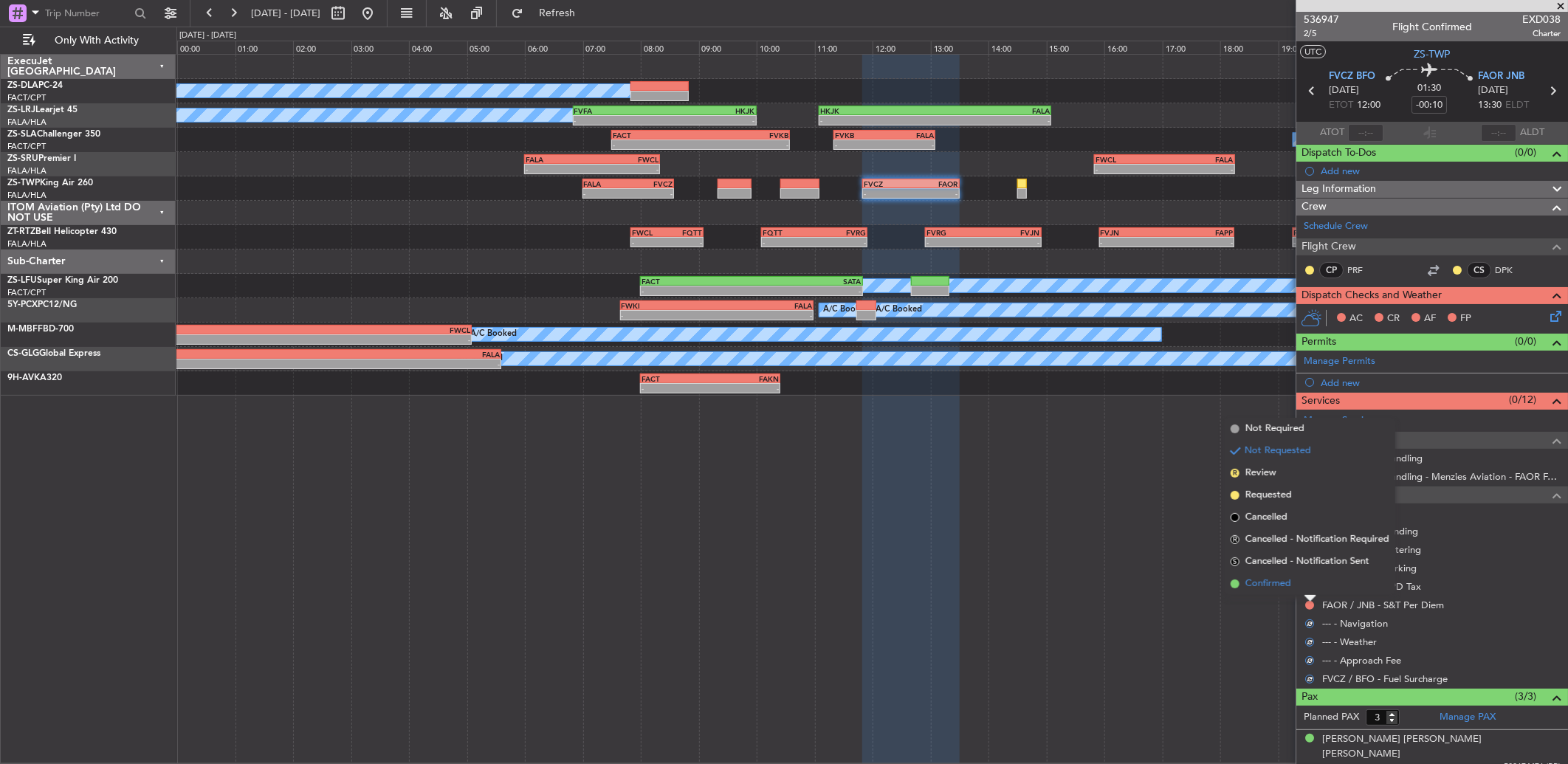
click at [1310, 582] on li "Confirmed" at bounding box center [1310, 584] width 170 height 23
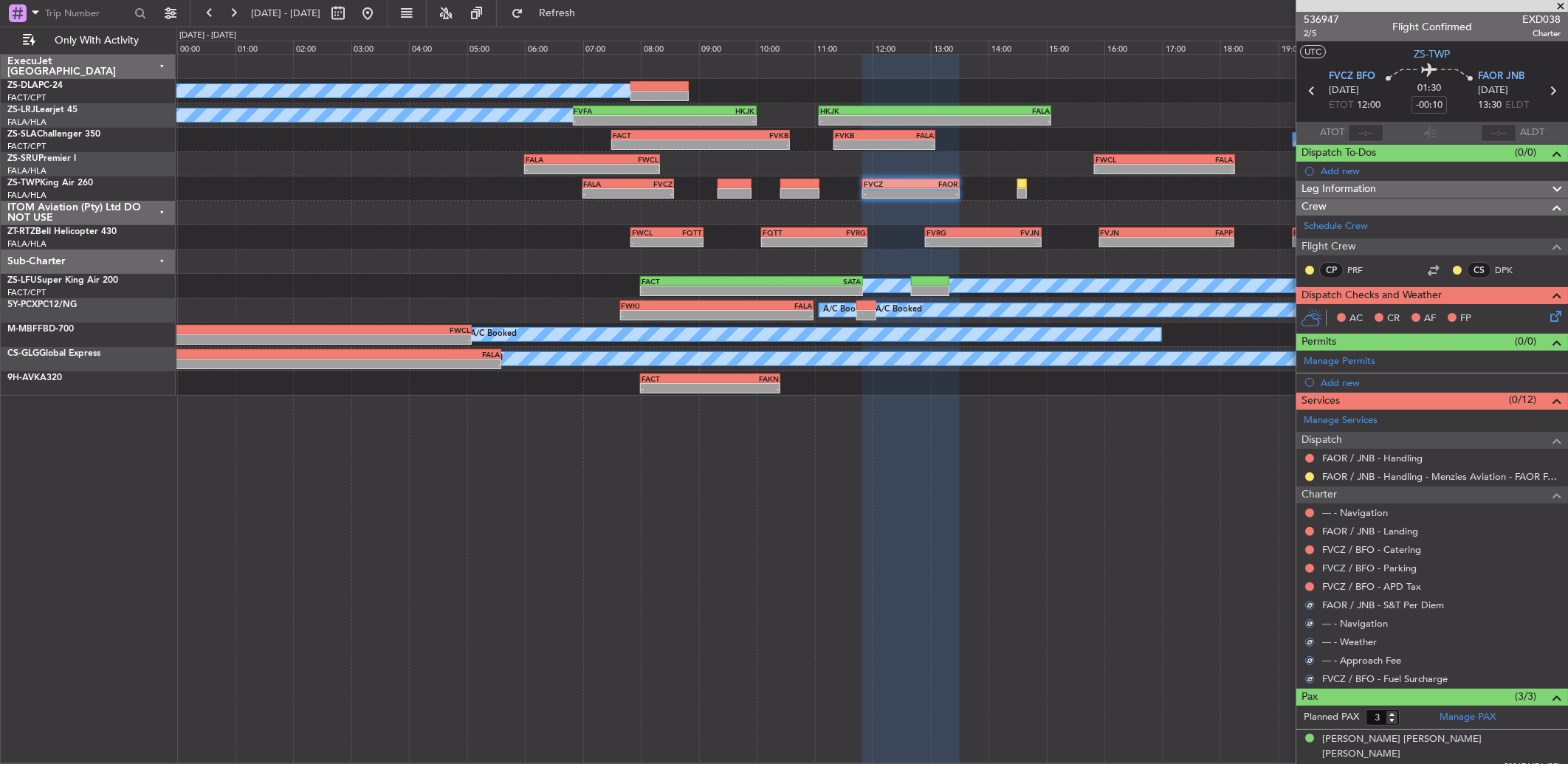
click at [1310, 583] on button at bounding box center [1310, 587] width 9 height 9
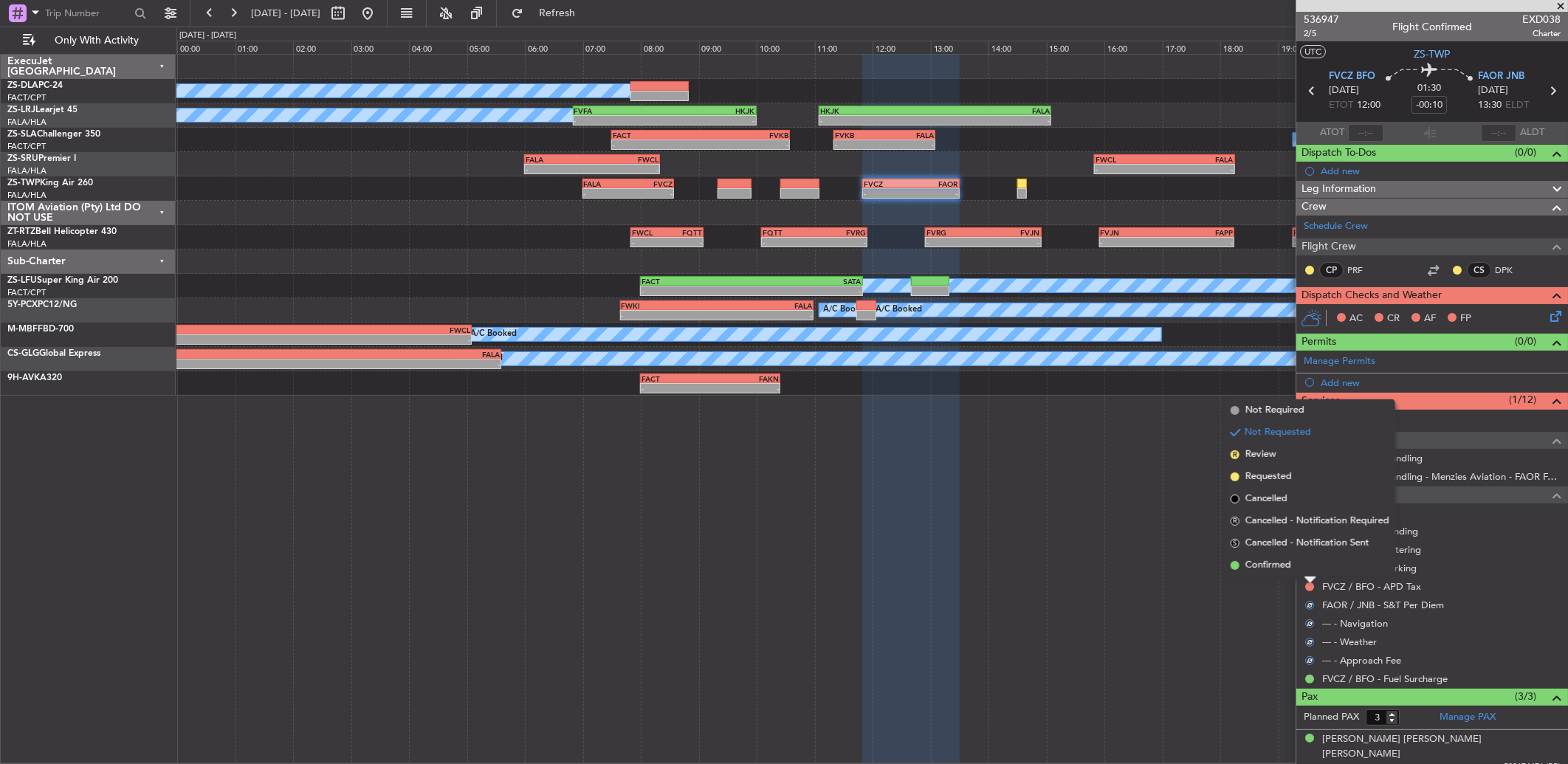
drag, startPoint x: 1310, startPoint y: 582, endPoint x: 1310, endPoint y: 569, distance: 13.0
click at [1310, 569] on li "Confirmed" at bounding box center [1310, 566] width 170 height 23
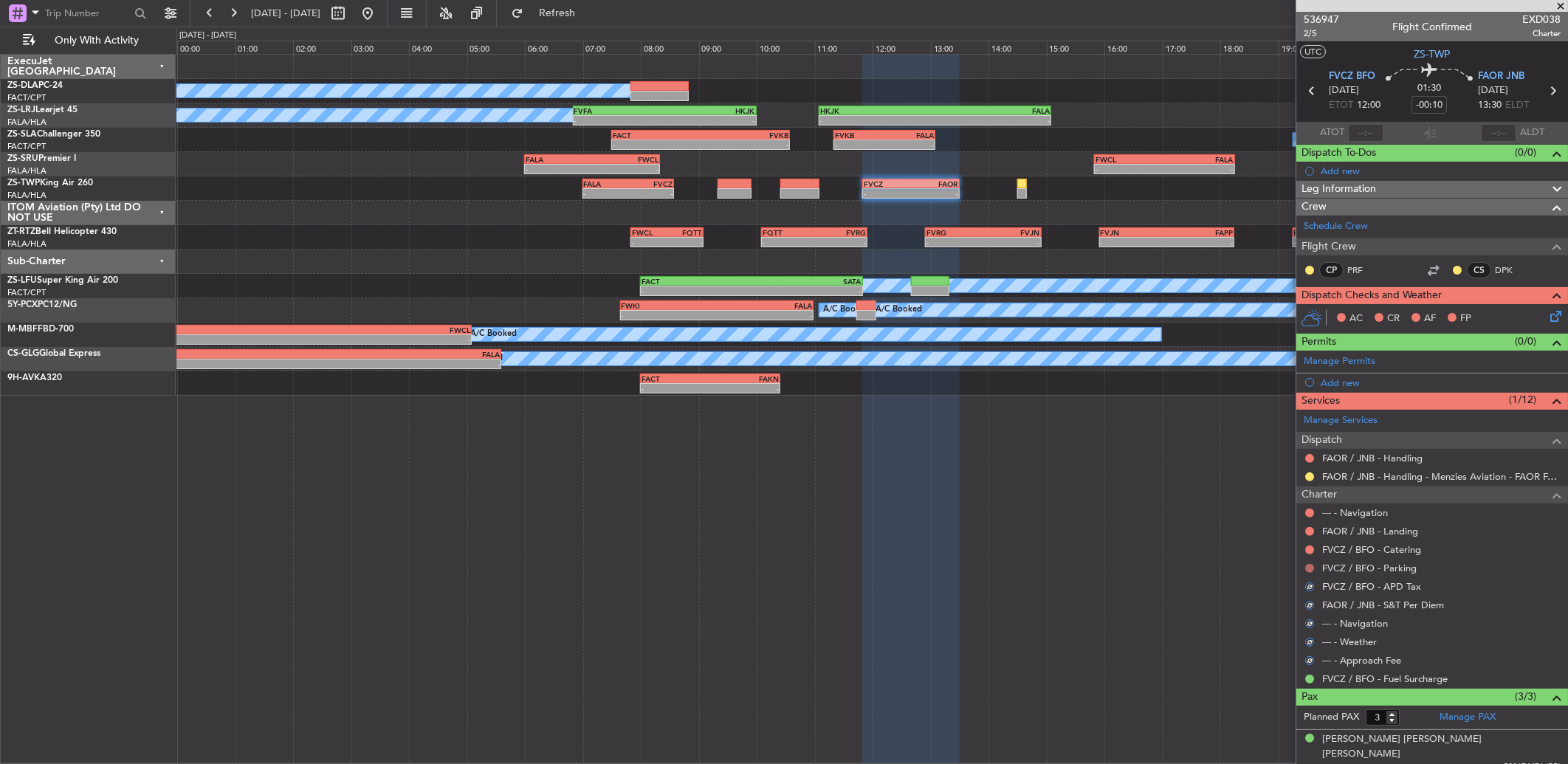
click at [1310, 569] on button at bounding box center [1310, 568] width 9 height 9
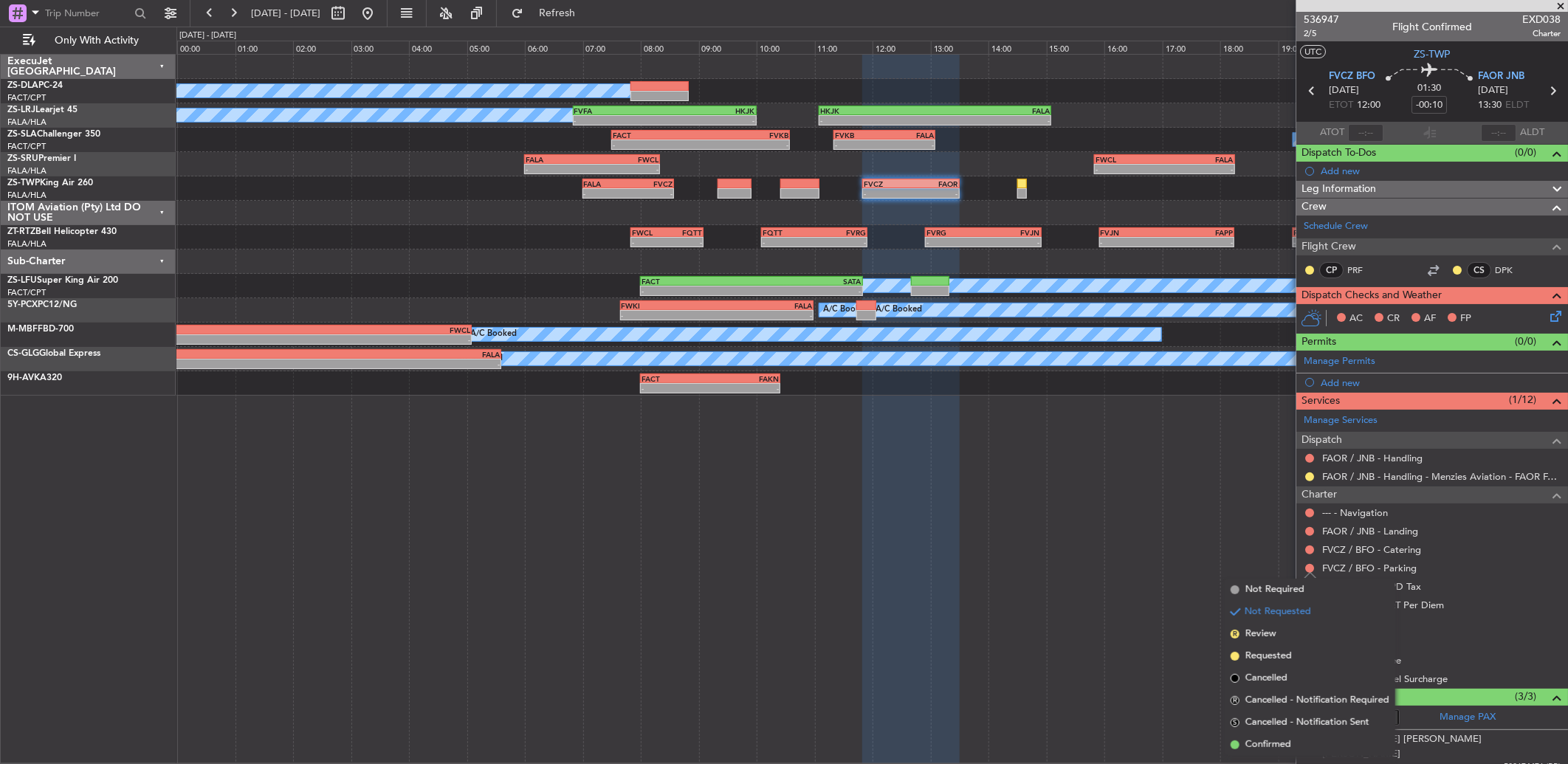
click at [1255, 744] on span "Confirmed" at bounding box center [1268, 745] width 46 height 14
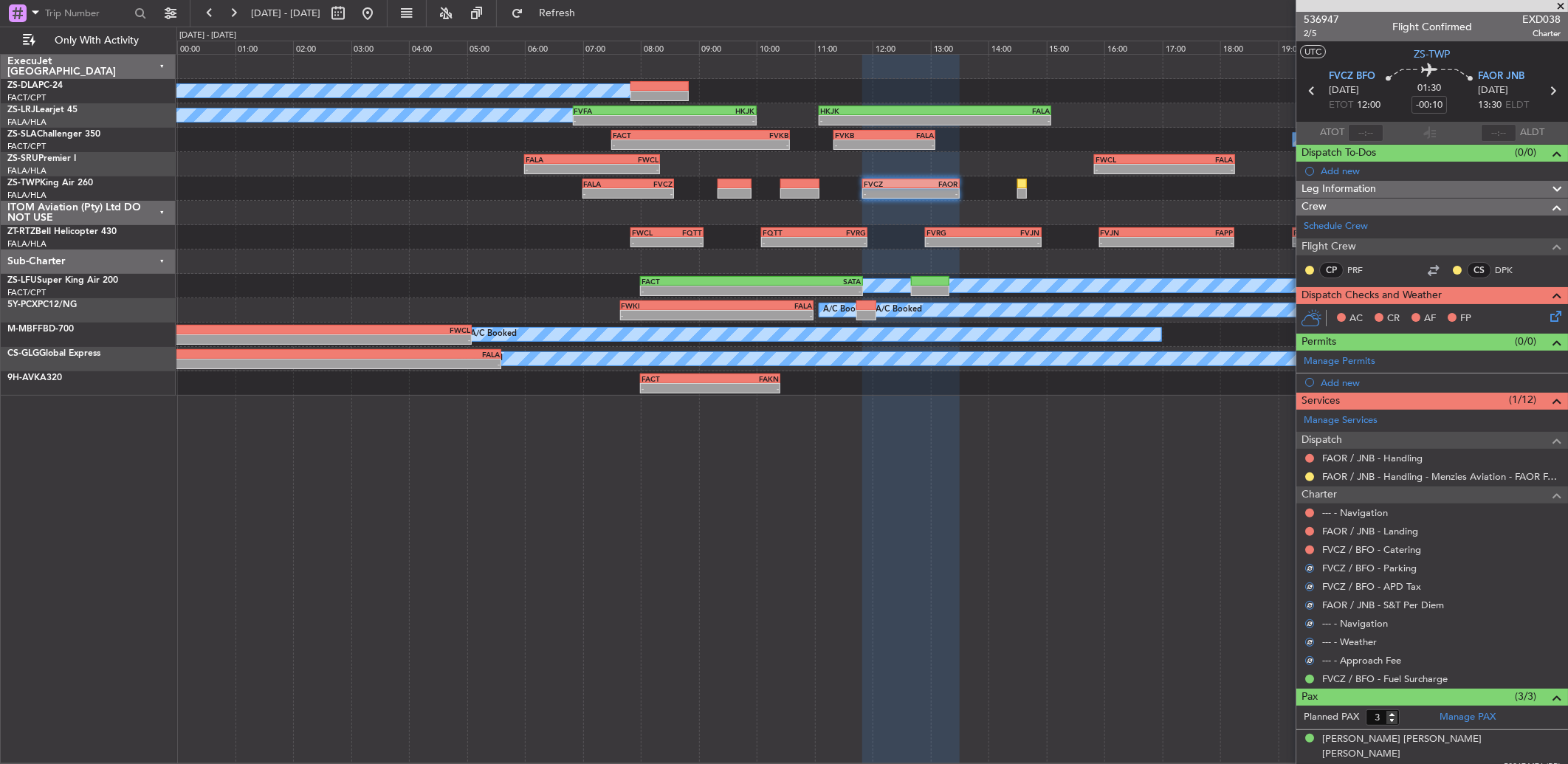
click at [1304, 550] on div at bounding box center [1309, 550] width 12 height 12
click at [1305, 550] on button at bounding box center [1310, 550] width 9 height 9
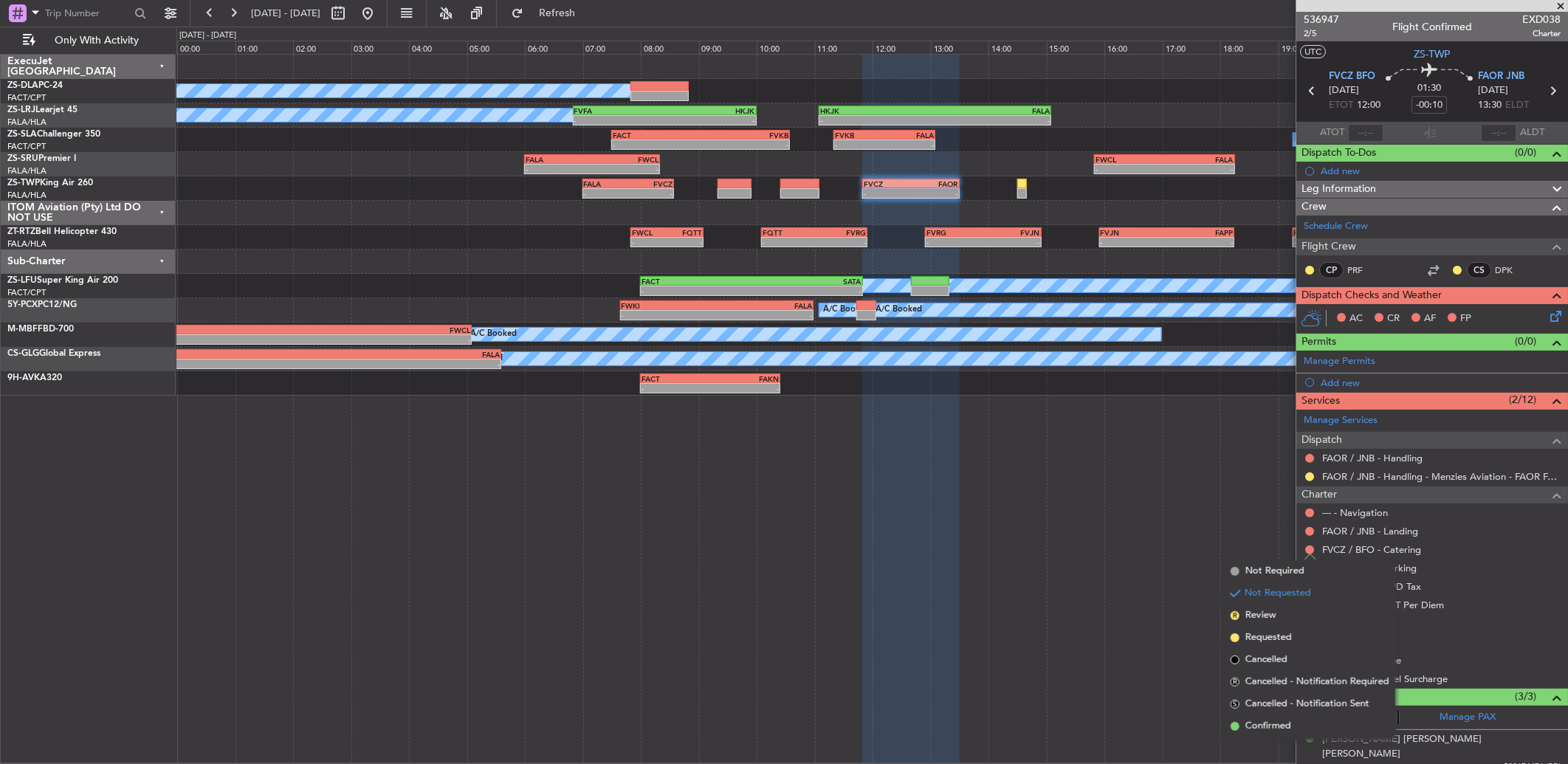
click at [1274, 722] on span "Confirmed" at bounding box center [1268, 726] width 46 height 14
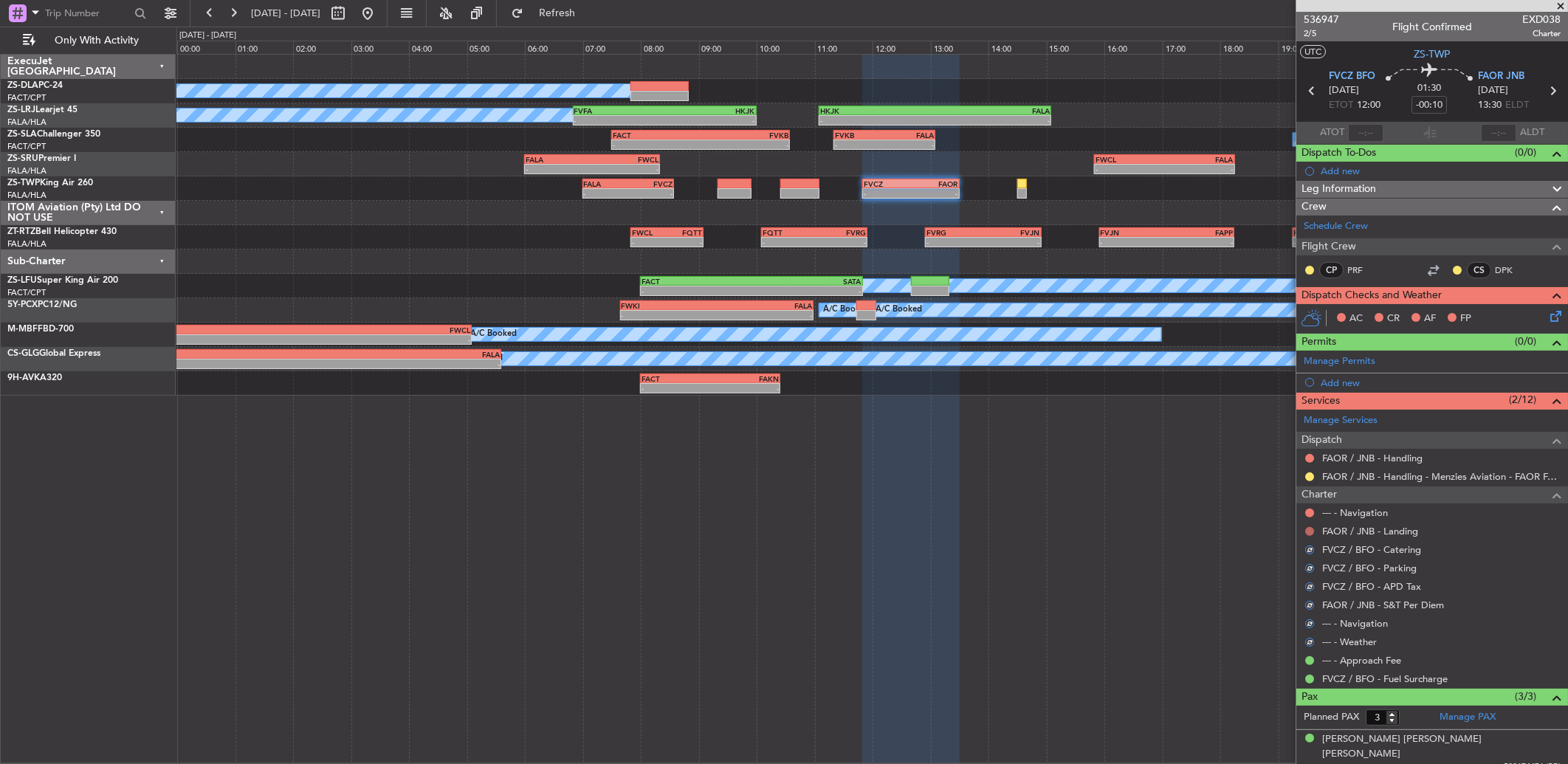
click at [1310, 536] on mat-tooltip-component "Not Requested" at bounding box center [1310, 555] width 84 height 39
click at [1308, 532] on button at bounding box center [1310, 532] width 9 height 9
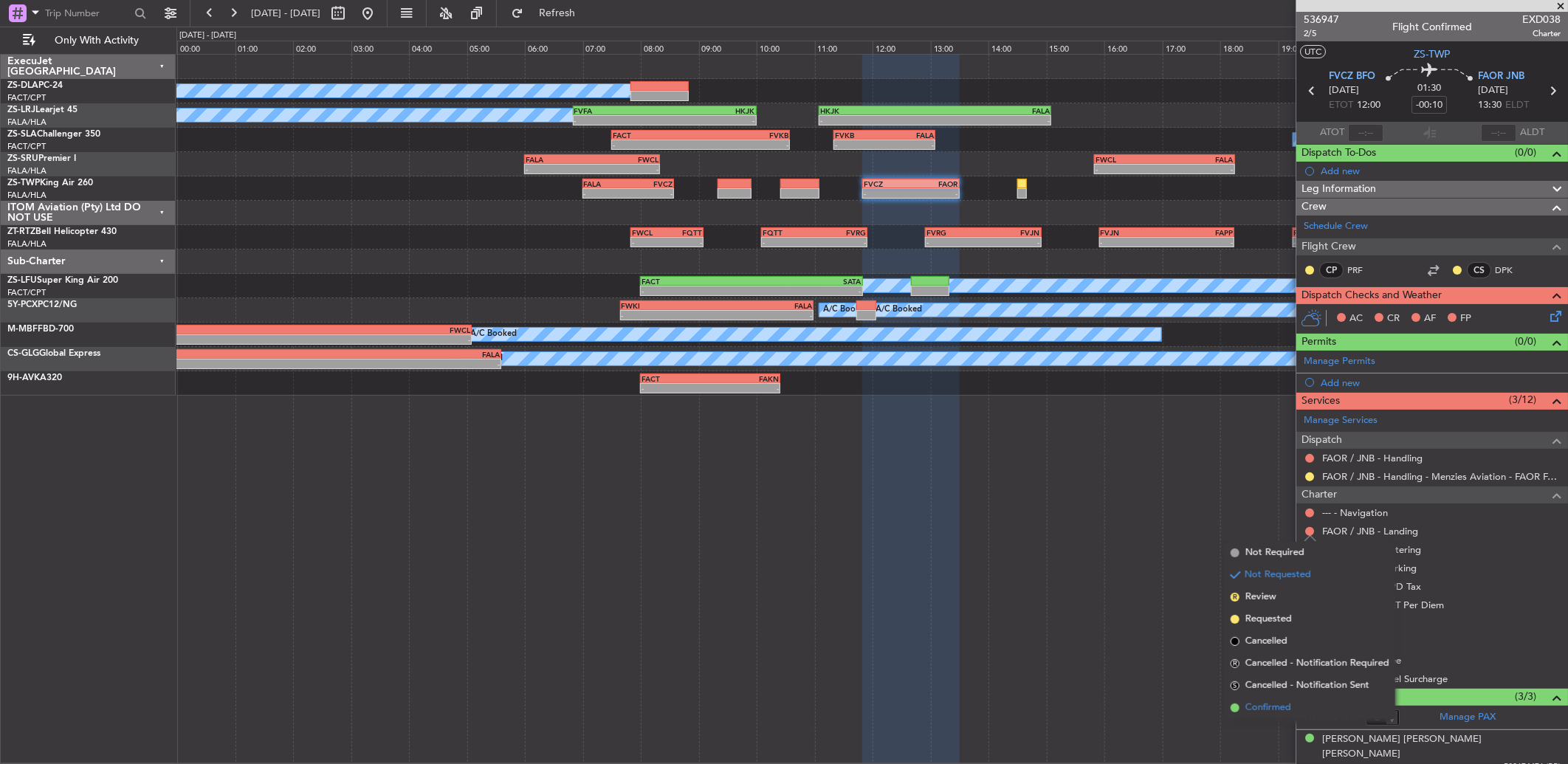
click at [1295, 702] on li "Confirmed" at bounding box center [1310, 708] width 170 height 23
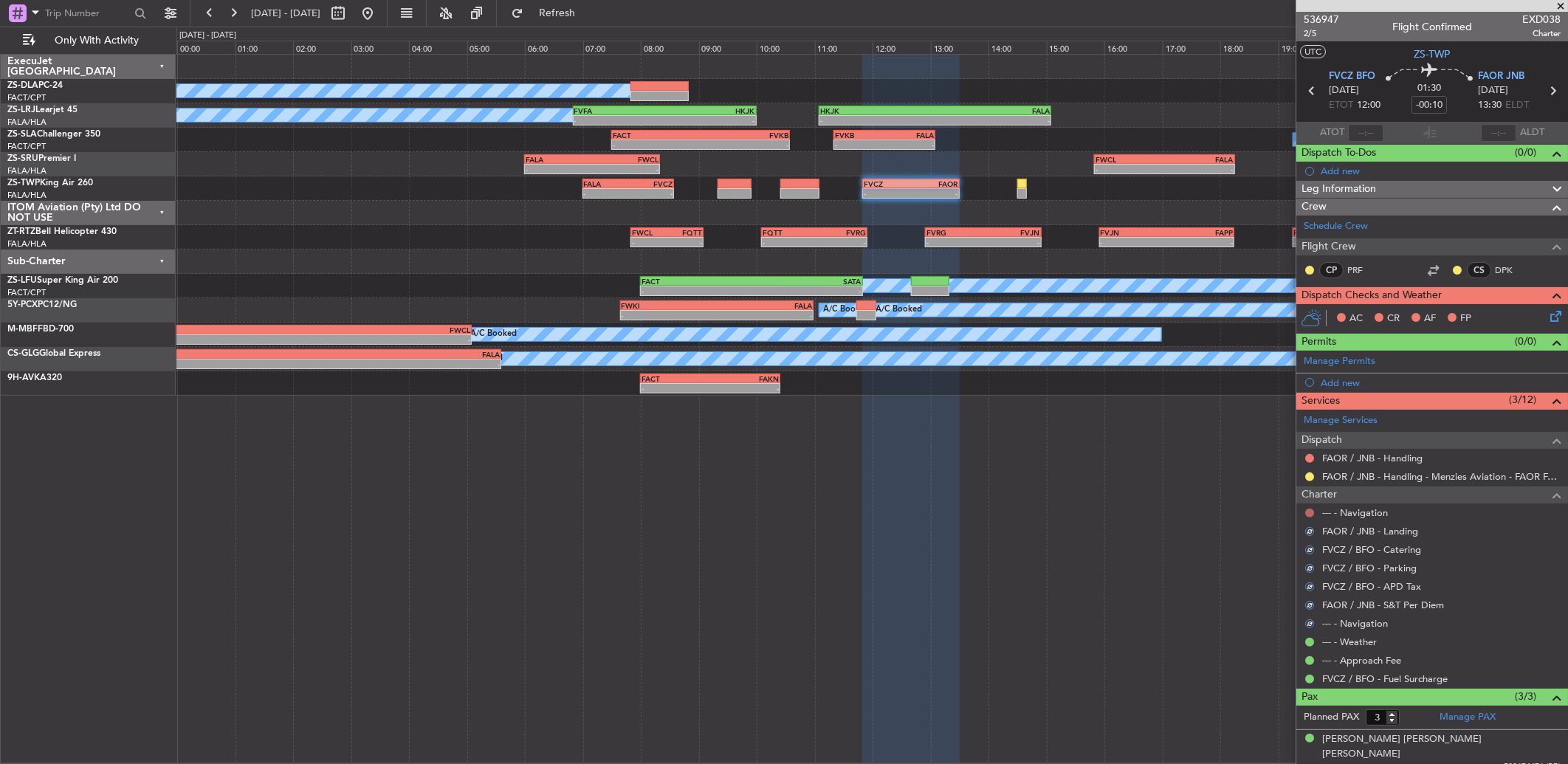
click at [1309, 514] on button at bounding box center [1310, 514] width 9 height 9
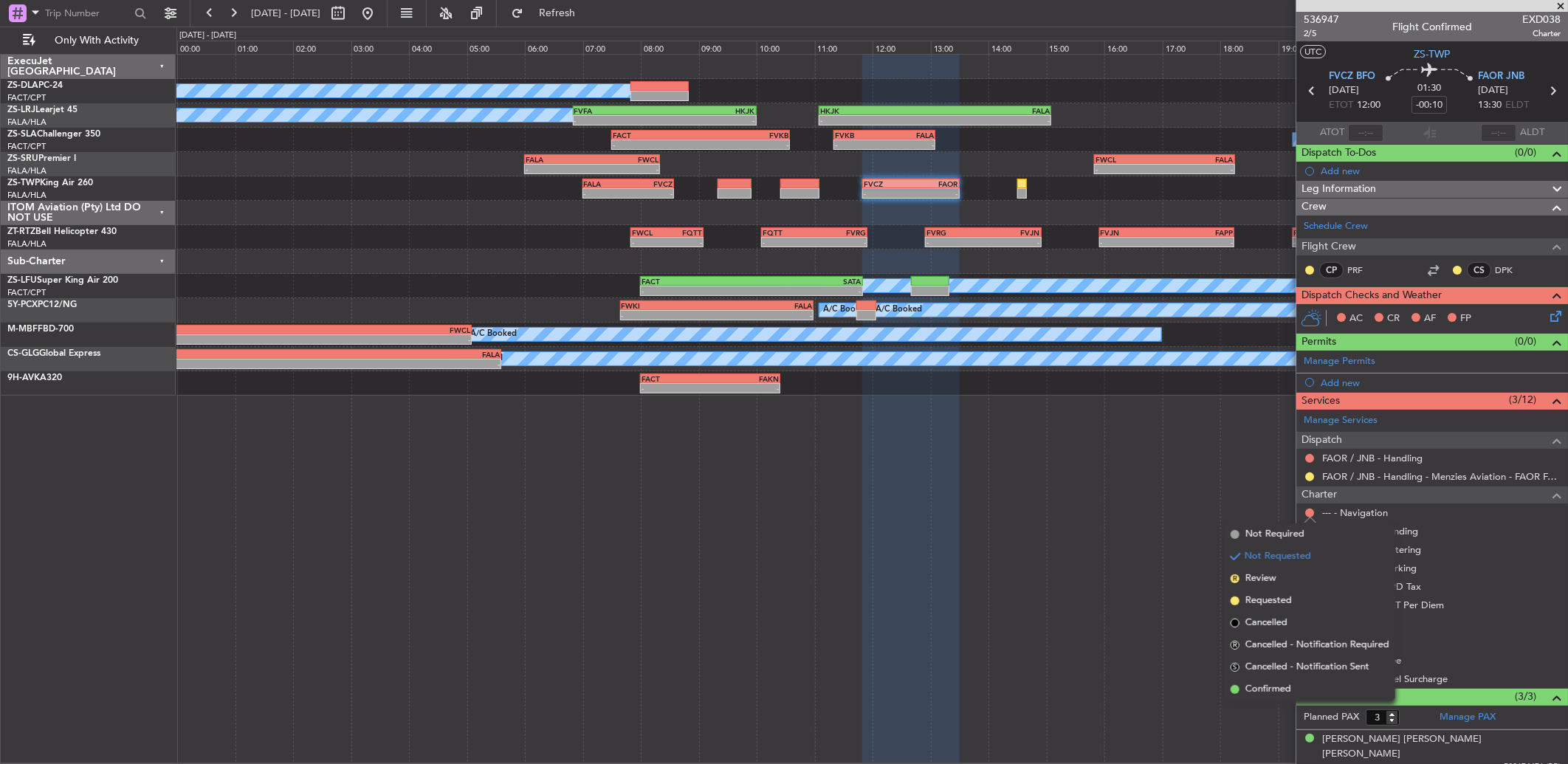
click at [1284, 693] on span "Confirmed" at bounding box center [1268, 689] width 46 height 14
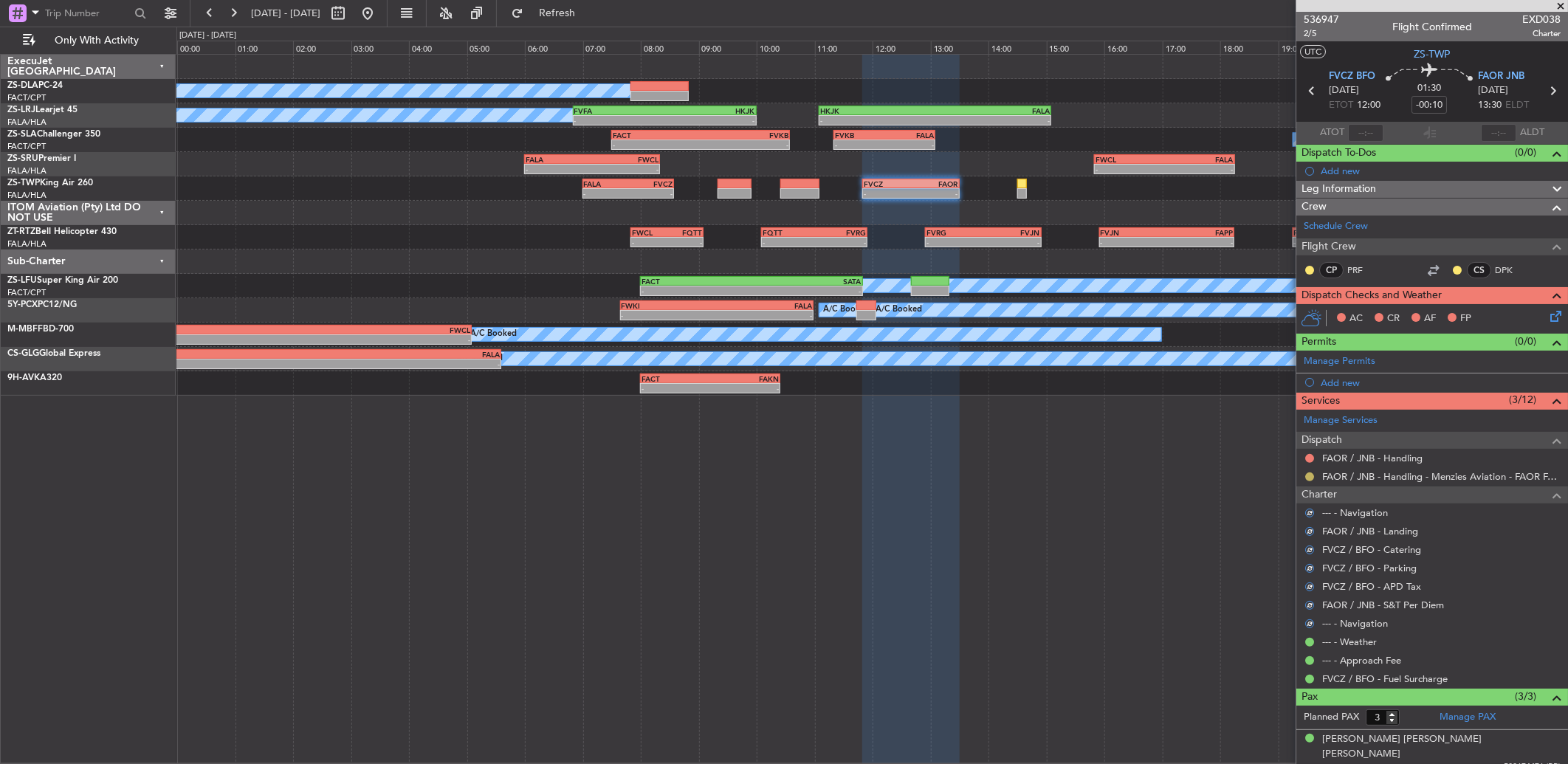
click at [1309, 478] on button at bounding box center [1310, 478] width 9 height 9
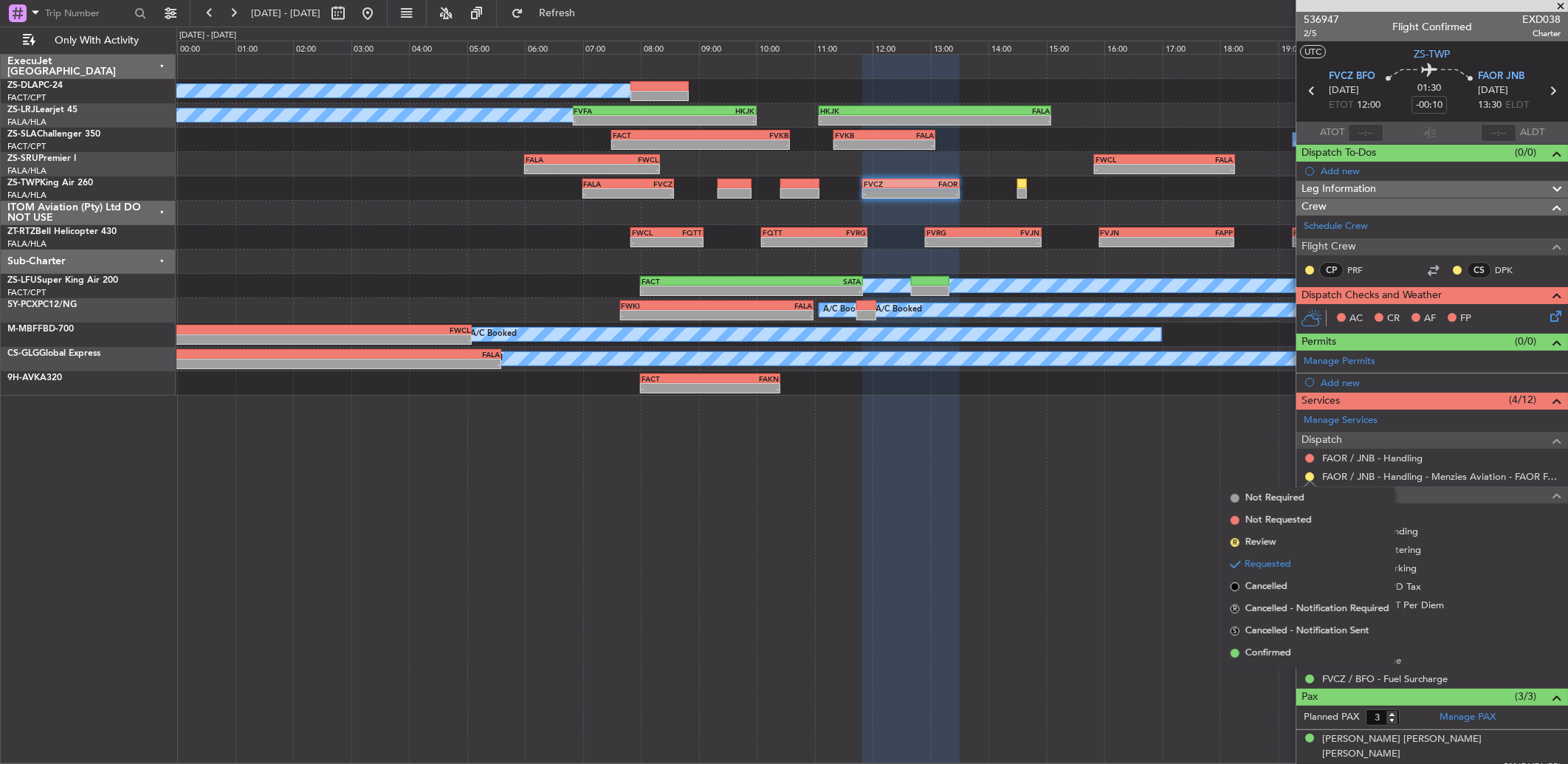
drag, startPoint x: 1290, startPoint y: 647, endPoint x: 1312, endPoint y: 561, distance: 88.8
click at [1289, 647] on span "Confirmed" at bounding box center [1268, 653] width 46 height 14
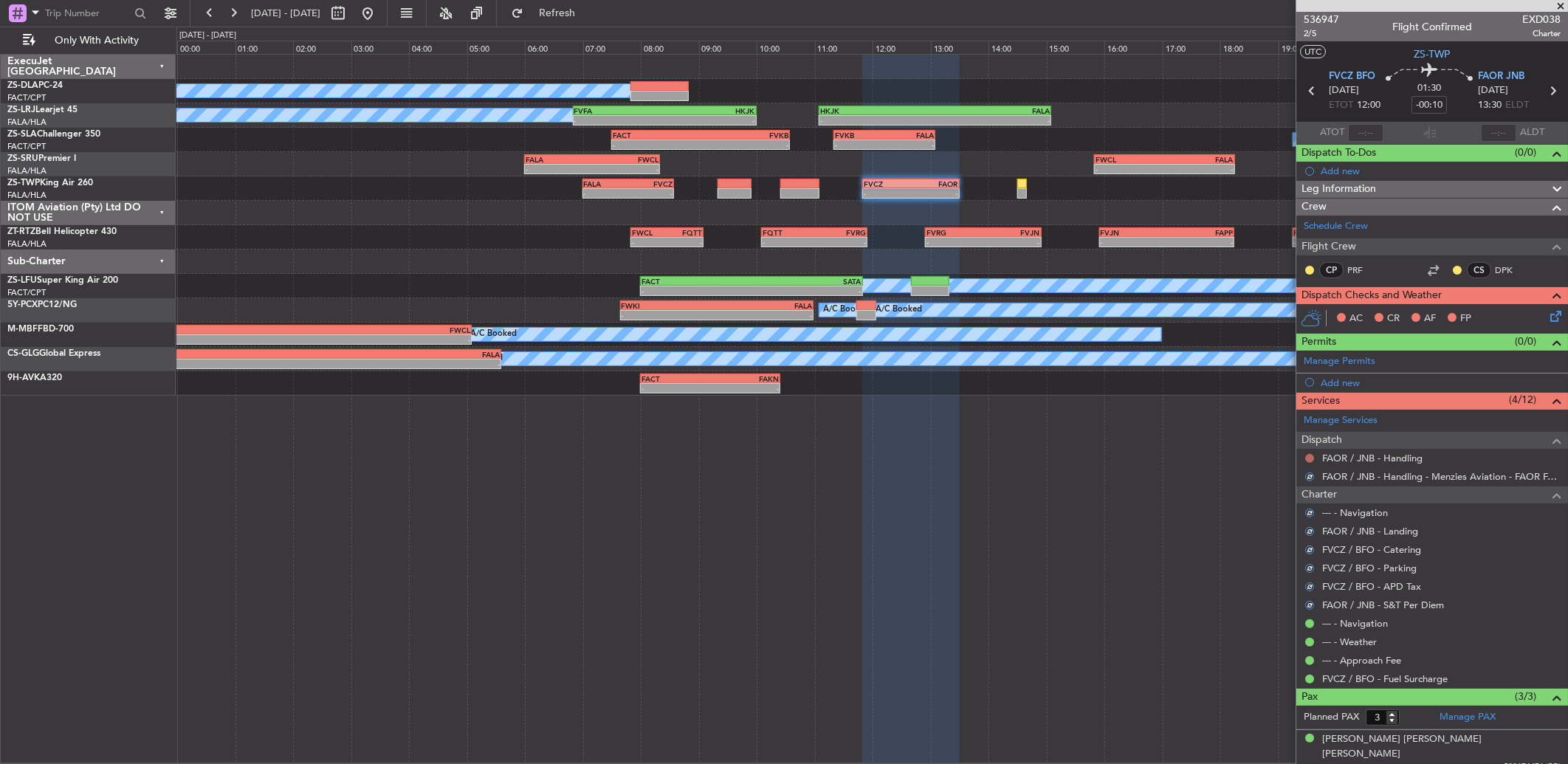
click at [1305, 460] on button at bounding box center [1310, 459] width 9 height 9
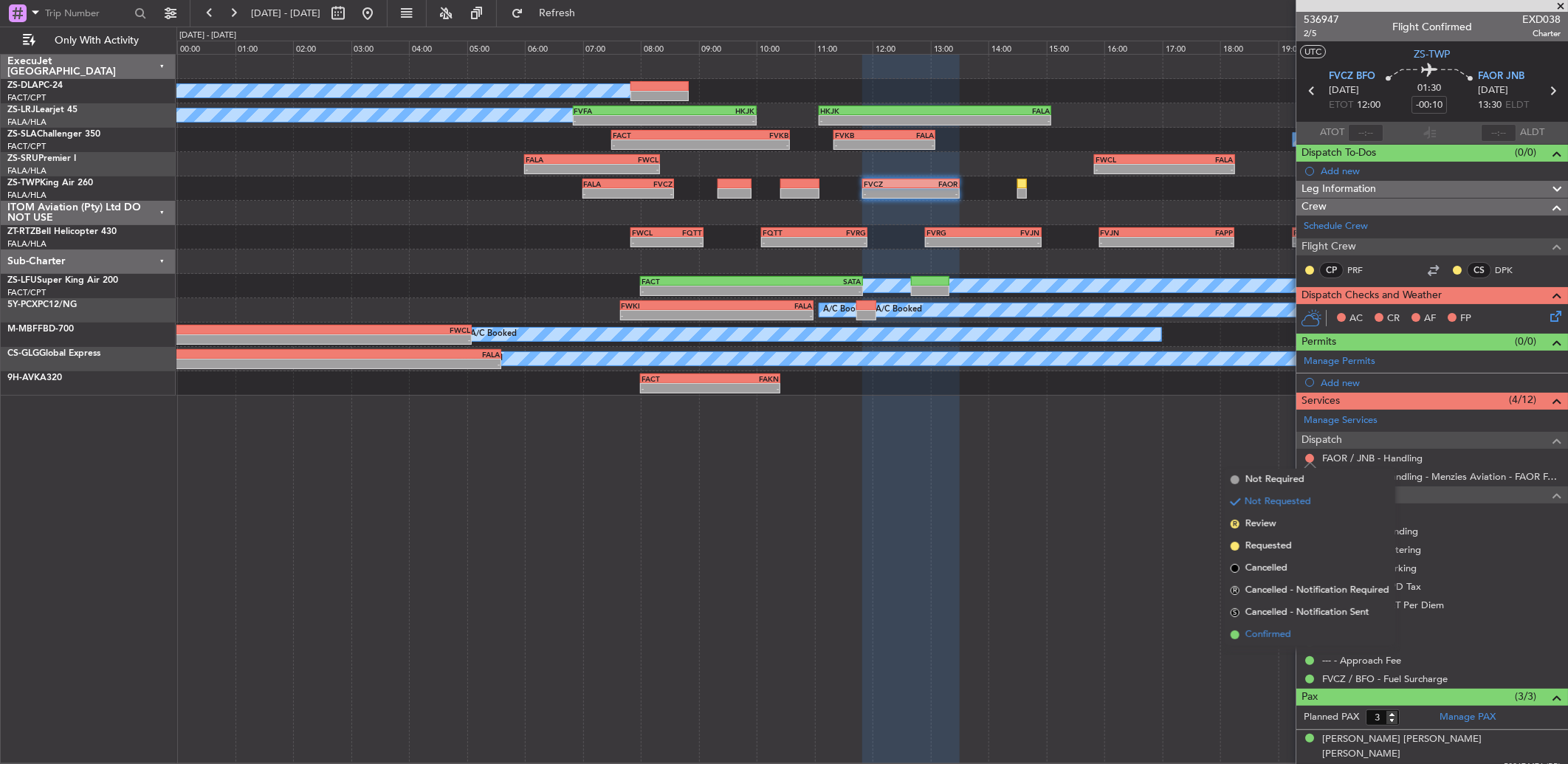
click at [1310, 631] on li "Confirmed" at bounding box center [1310, 635] width 170 height 23
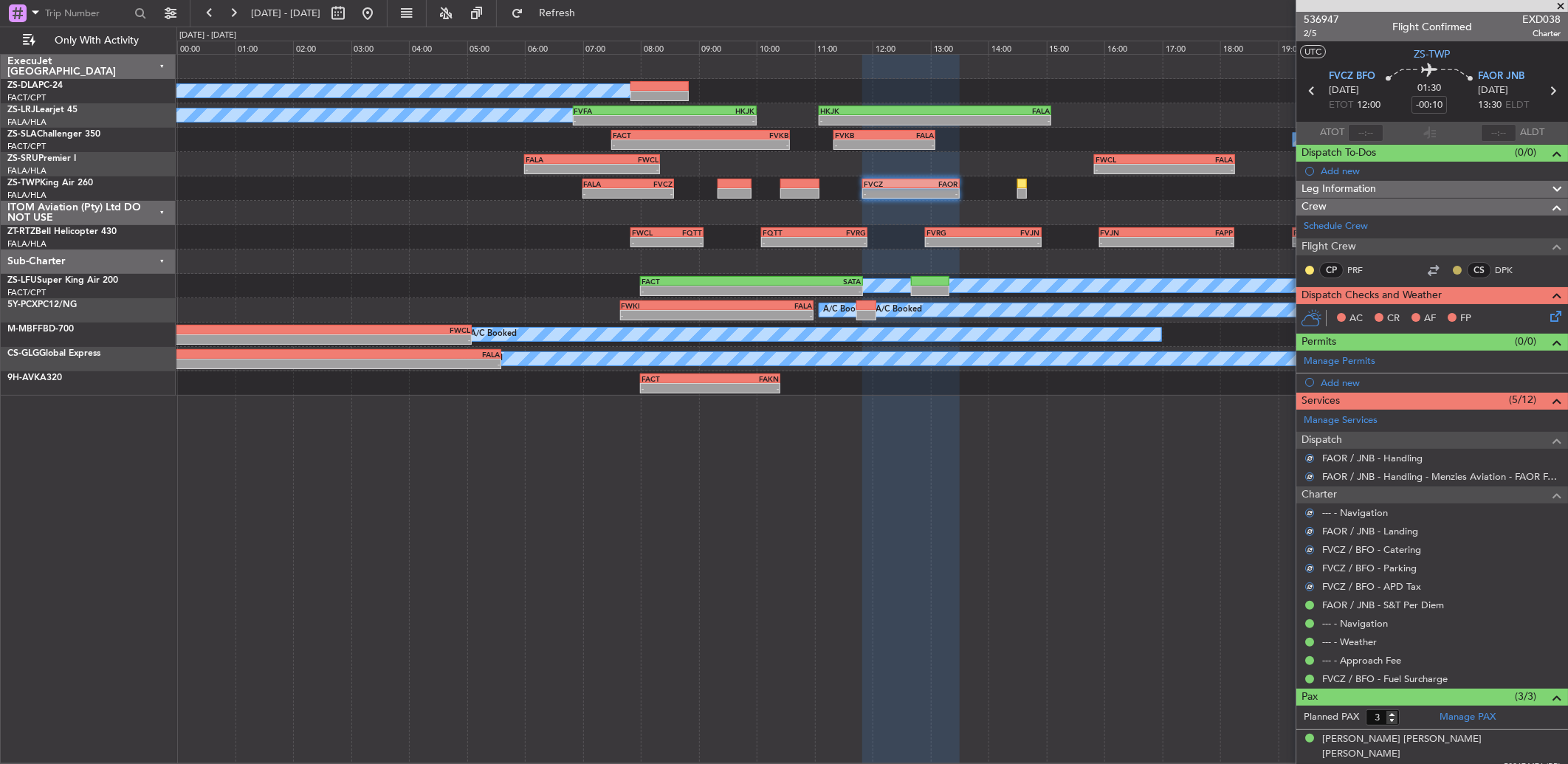
click at [1451, 269] on nimbus-traffic-light at bounding box center [1456, 269] width 12 height 12
click at [1453, 271] on button at bounding box center [1457, 270] width 9 height 9
click at [1414, 313] on li "Acknowledged" at bounding box center [1446, 313] width 99 height 23
click at [1309, 266] on button at bounding box center [1310, 270] width 9 height 9
click at [1547, 316] on icon at bounding box center [1553, 314] width 12 height 12
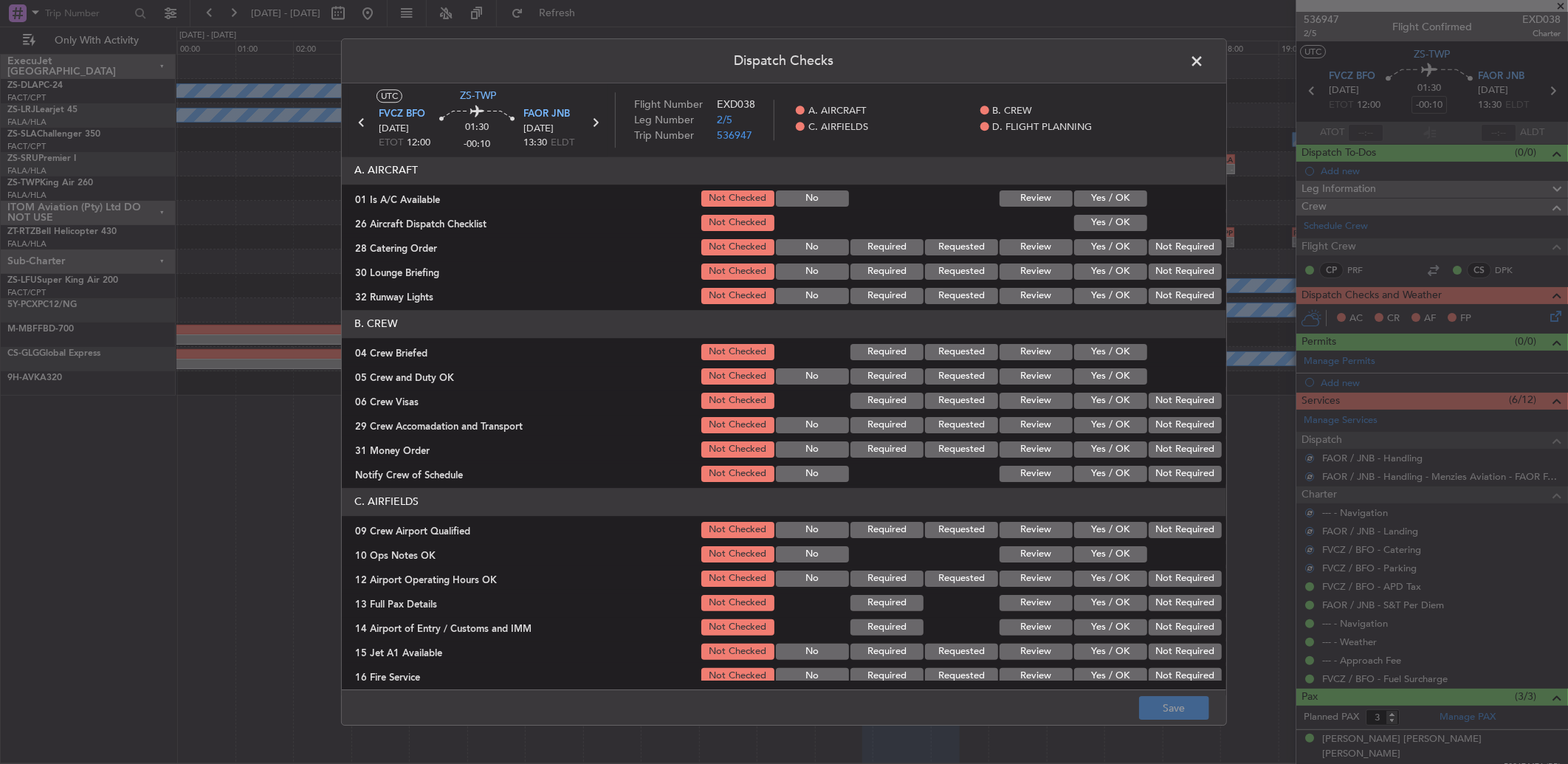
click at [1103, 196] on button "Yes / OK" at bounding box center [1110, 198] width 73 height 16
click at [1117, 227] on button "Yes / OK" at bounding box center [1110, 223] width 73 height 16
drag, startPoint x: 1146, startPoint y: 232, endPoint x: 1156, endPoint y: 249, distance: 19.7
click at [1147, 234] on section "A. AIRCRAFT 01 Is A/C Available Not Checked No Review Yes / OK 26 Aircraft Disp…" at bounding box center [784, 232] width 884 height 150
click at [1156, 250] on button "Not Required" at bounding box center [1184, 248] width 73 height 16
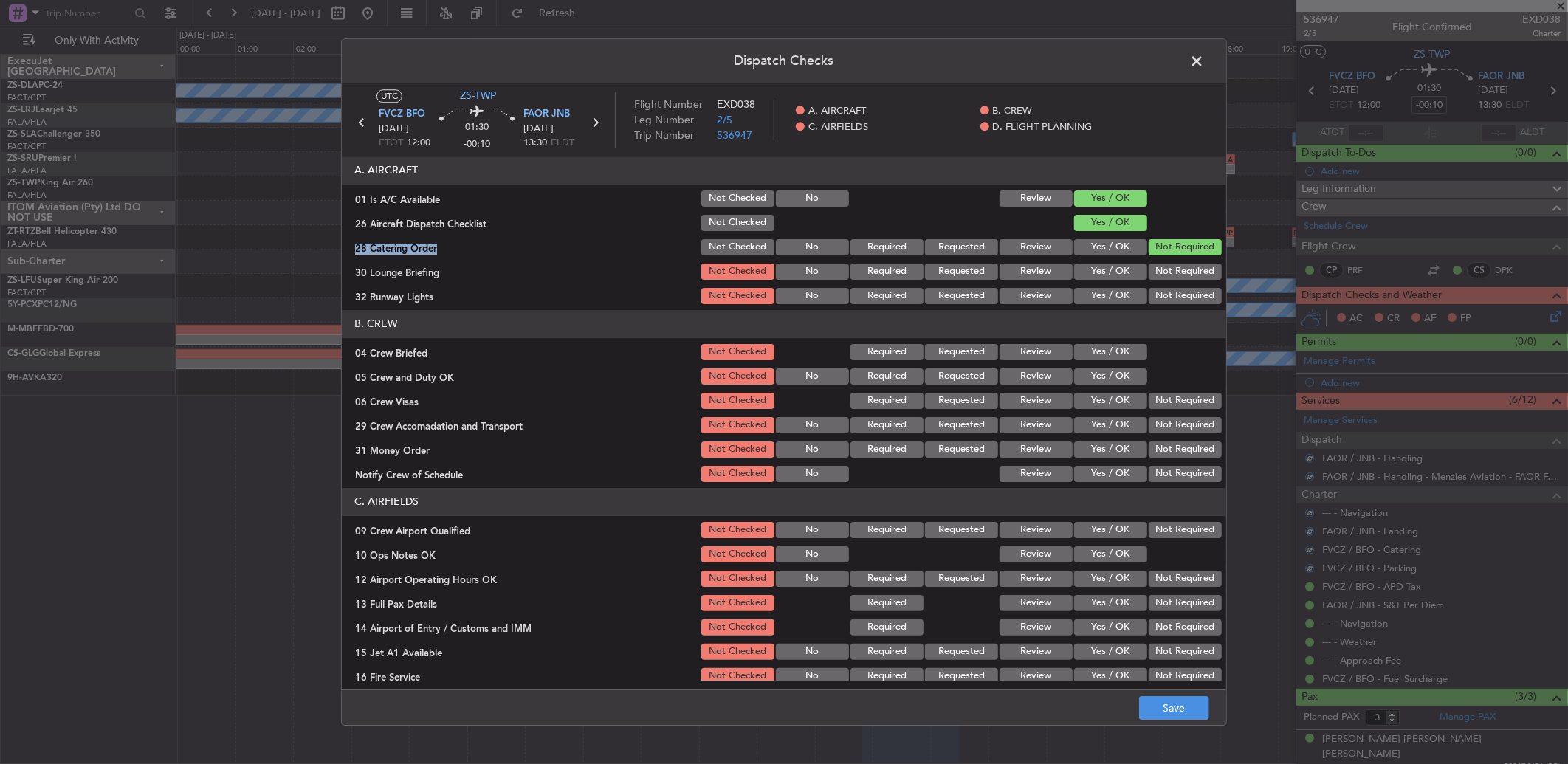
click at [1156, 268] on button "Not Required" at bounding box center [1184, 272] width 73 height 16
click at [1156, 272] on button "Not Required" at bounding box center [1184, 272] width 73 height 16
drag, startPoint x: 1154, startPoint y: 277, endPoint x: 1153, endPoint y: 296, distance: 19.0
click at [1153, 291] on div "Not Required" at bounding box center [1183, 296] width 75 height 21
click at [1153, 296] on button "Not Required" at bounding box center [1184, 296] width 73 height 16
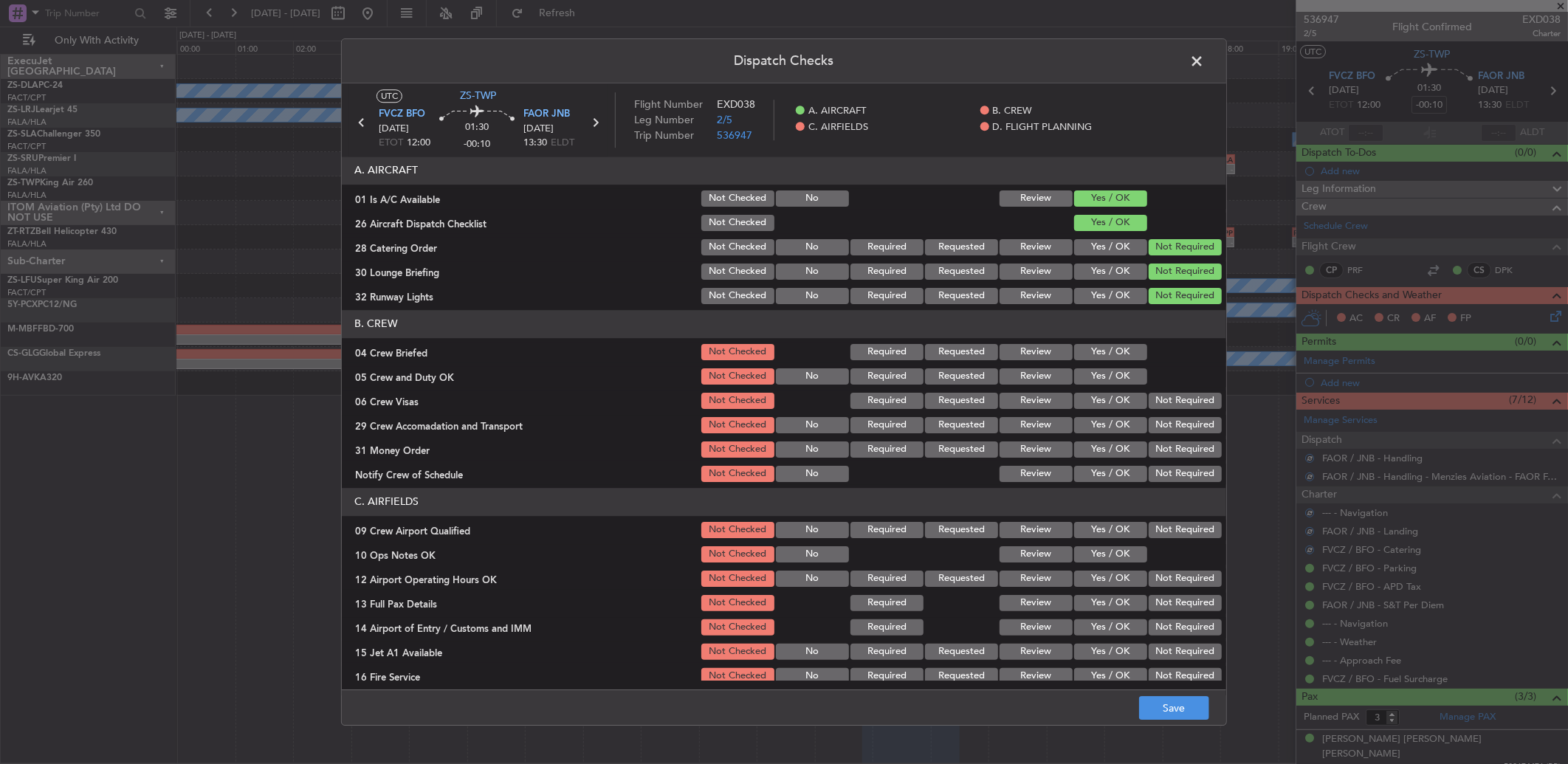
drag, startPoint x: 1099, startPoint y: 340, endPoint x: 1101, endPoint y: 352, distance: 12.2
click at [1099, 341] on section "B. CREW 04 Crew Briefed Not Checked Required Requested Review Yes / OK 05 Crew …" at bounding box center [784, 396] width 884 height 174
click at [1105, 362] on div "Yes / OK" at bounding box center [1109, 351] width 75 height 21
click at [1112, 362] on section "B. CREW 04 Crew Briefed Not Checked Required Requested Review Yes / OK 05 Crew …" at bounding box center [784, 396] width 884 height 174
click at [1118, 375] on button "Yes / OK" at bounding box center [1110, 377] width 73 height 16
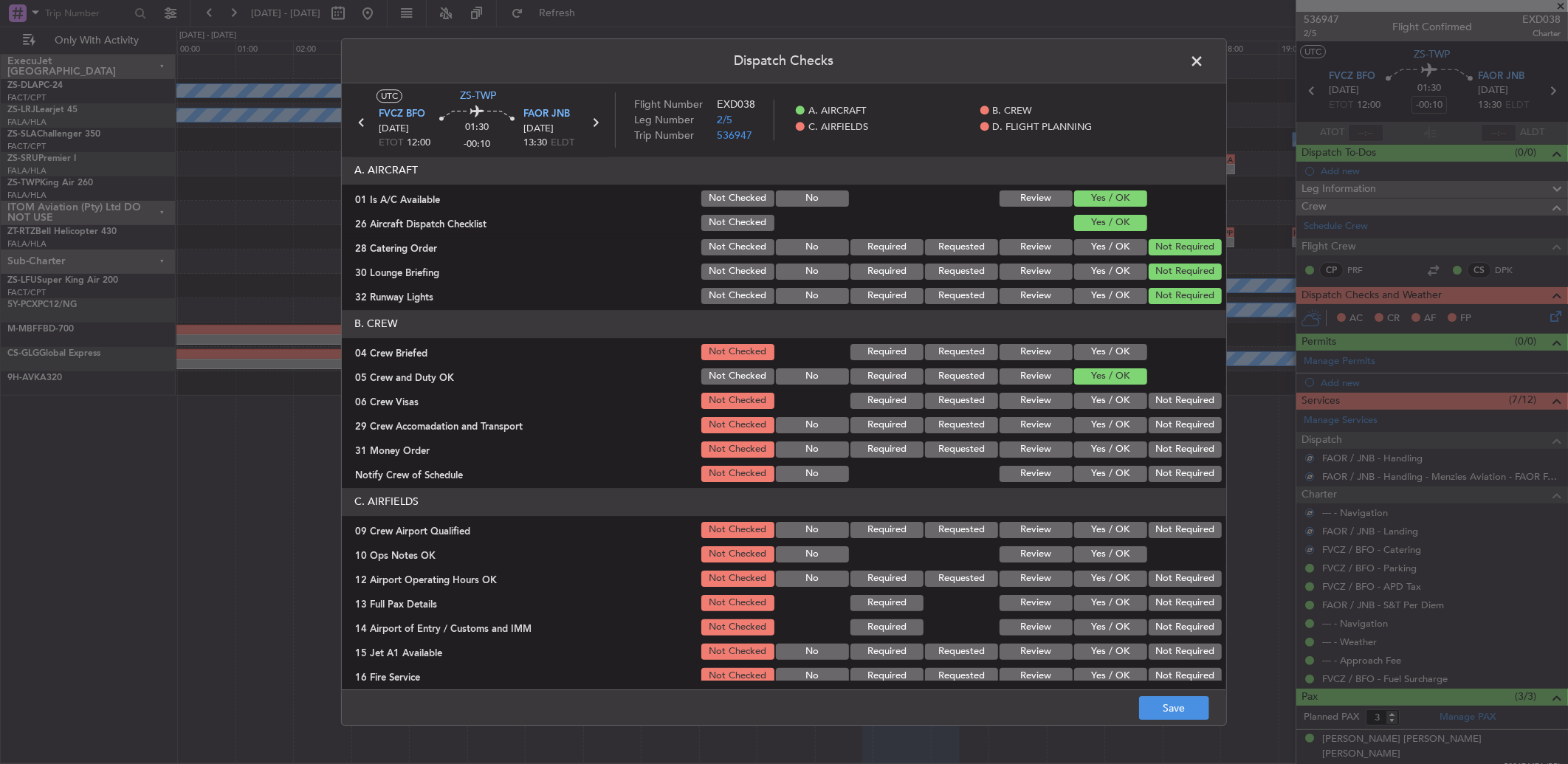
click at [1123, 351] on button "Yes / OK" at bounding box center [1110, 352] width 73 height 16
drag, startPoint x: 1150, startPoint y: 367, endPoint x: 1152, endPoint y: 385, distance: 18.1
click at [1152, 369] on div at bounding box center [1183, 377] width 75 height 21
click at [1152, 387] on section "B. CREW 04 Crew Briefed Not Checked Required Requested Review Yes / OK 05 Crew …" at bounding box center [784, 396] width 884 height 174
drag, startPoint x: 1152, startPoint y: 389, endPoint x: 1152, endPoint y: 403, distance: 14.0
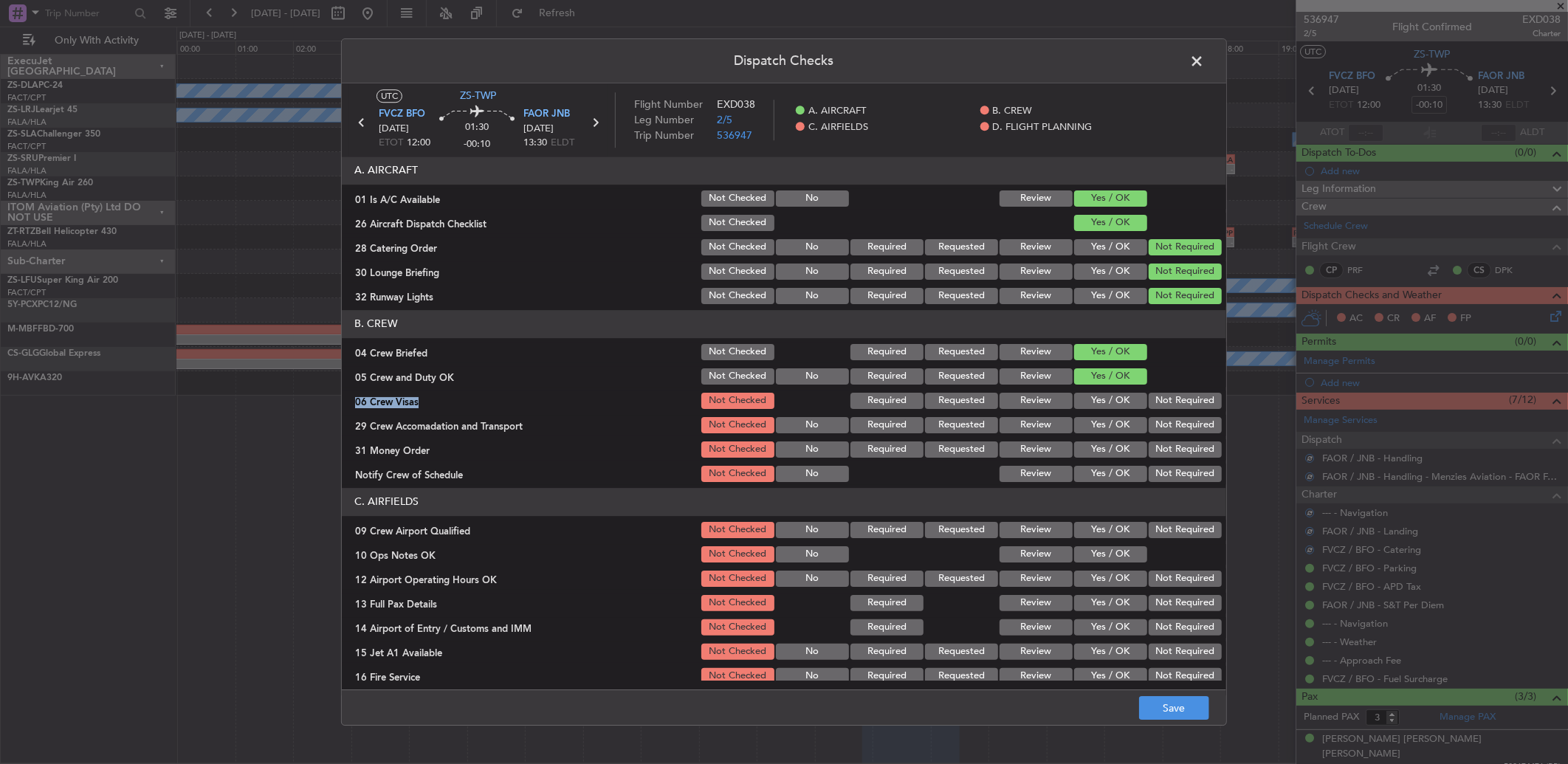
click at [1152, 403] on button "Not Required" at bounding box center [1184, 401] width 73 height 16
click at [1152, 418] on div "Not Required" at bounding box center [1183, 425] width 75 height 21
click at [1152, 425] on button "Not Required" at bounding box center [1184, 425] width 73 height 16
click at [1154, 444] on button "Not Required" at bounding box center [1184, 450] width 73 height 16
drag, startPoint x: 1159, startPoint y: 452, endPoint x: 1160, endPoint y: 463, distance: 11.0
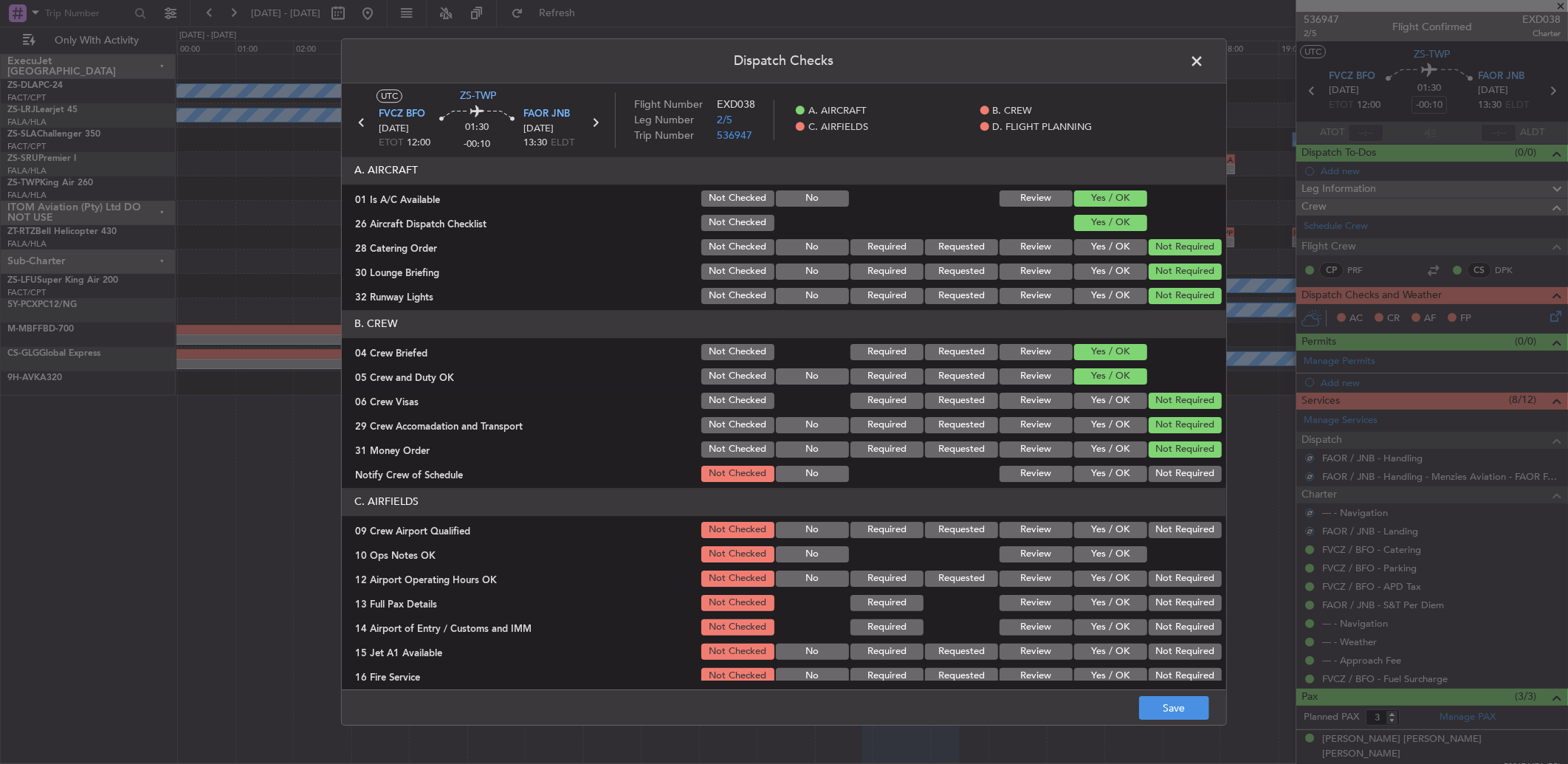
click at [1160, 454] on button "Not Required" at bounding box center [1184, 450] width 73 height 16
click at [1164, 478] on button "Not Required" at bounding box center [1184, 474] width 73 height 16
click at [1173, 530] on button "Not Required" at bounding box center [1184, 530] width 73 height 16
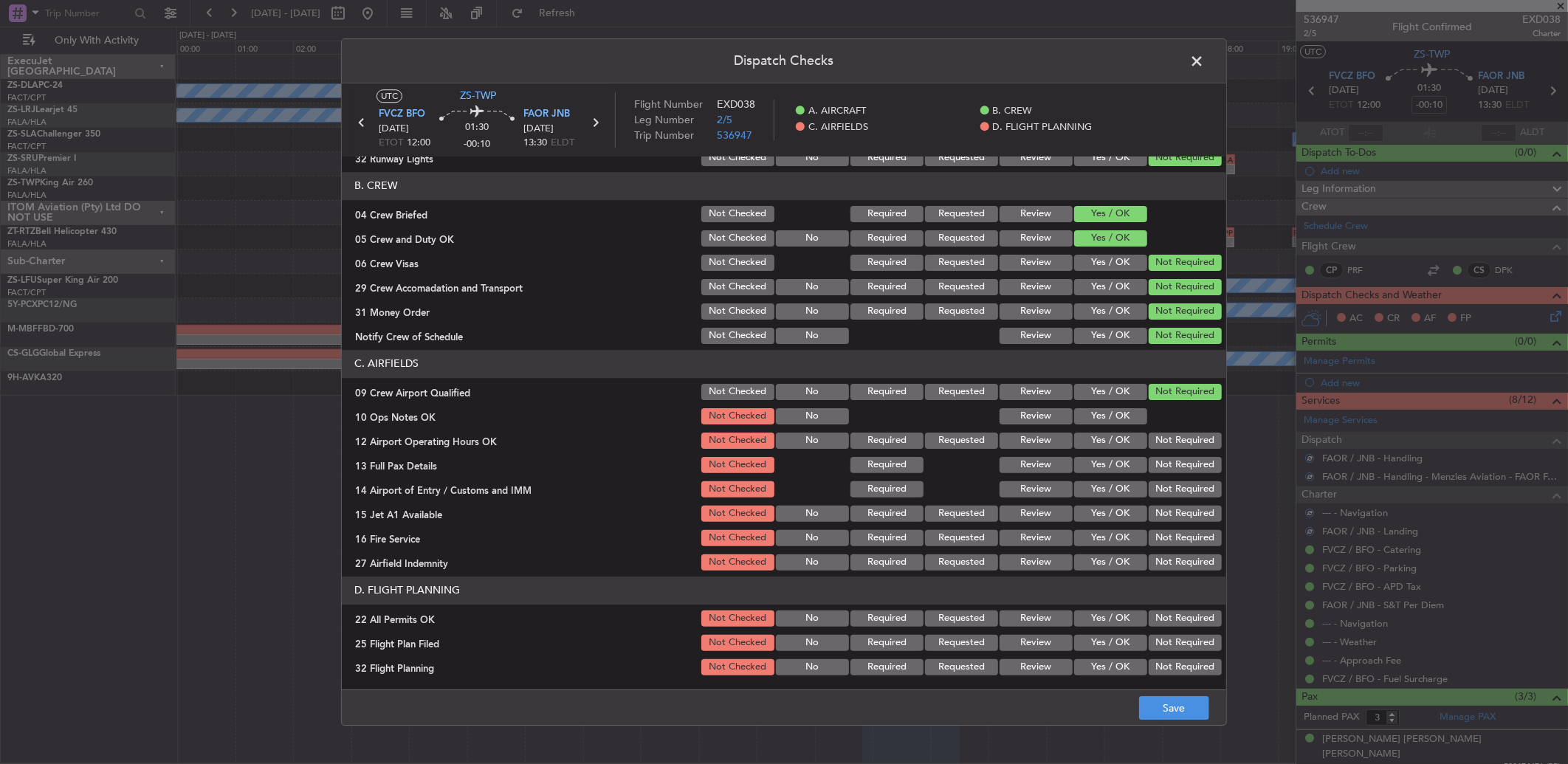
click at [1110, 418] on button "Yes / OK" at bounding box center [1110, 416] width 73 height 16
click at [1183, 448] on button "Not Required" at bounding box center [1184, 441] width 73 height 16
click at [1183, 468] on section "C. AIRFIELDS 09 Crew Airport Qualified Not Checked No Required Requested Review…" at bounding box center [784, 462] width 884 height 223
click at [1176, 488] on button "Not Required" at bounding box center [1184, 489] width 73 height 16
click at [1174, 470] on button "Not Required" at bounding box center [1184, 465] width 73 height 16
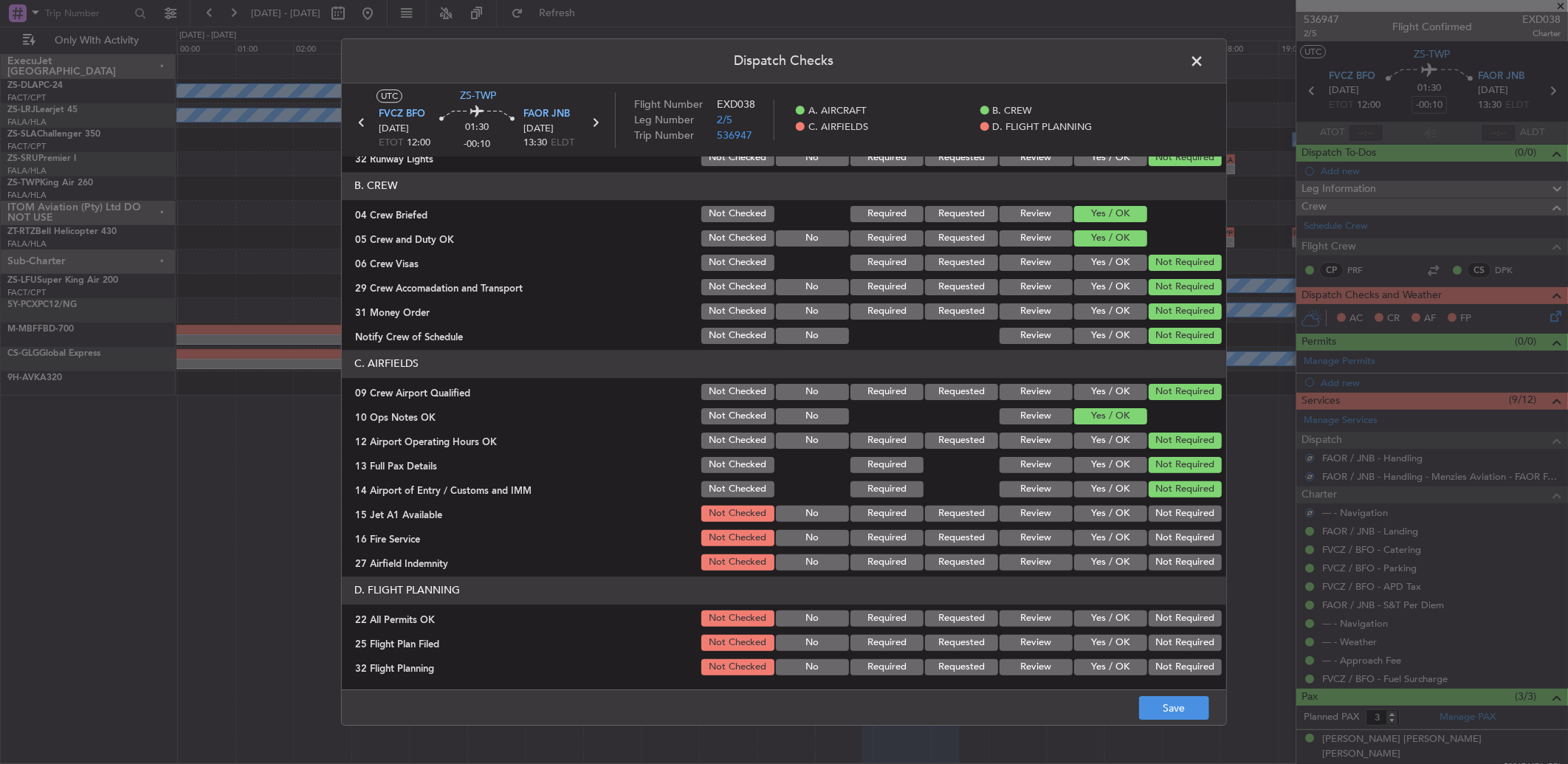
click at [1182, 495] on button "Not Required" at bounding box center [1184, 489] width 73 height 16
click at [1161, 520] on button "Not Required" at bounding box center [1184, 514] width 73 height 16
click at [1168, 537] on button "Not Required" at bounding box center [1184, 538] width 73 height 16
click at [1173, 552] on div "Not Required" at bounding box center [1183, 562] width 75 height 21
click at [1172, 558] on button "Not Required" at bounding box center [1184, 563] width 73 height 16
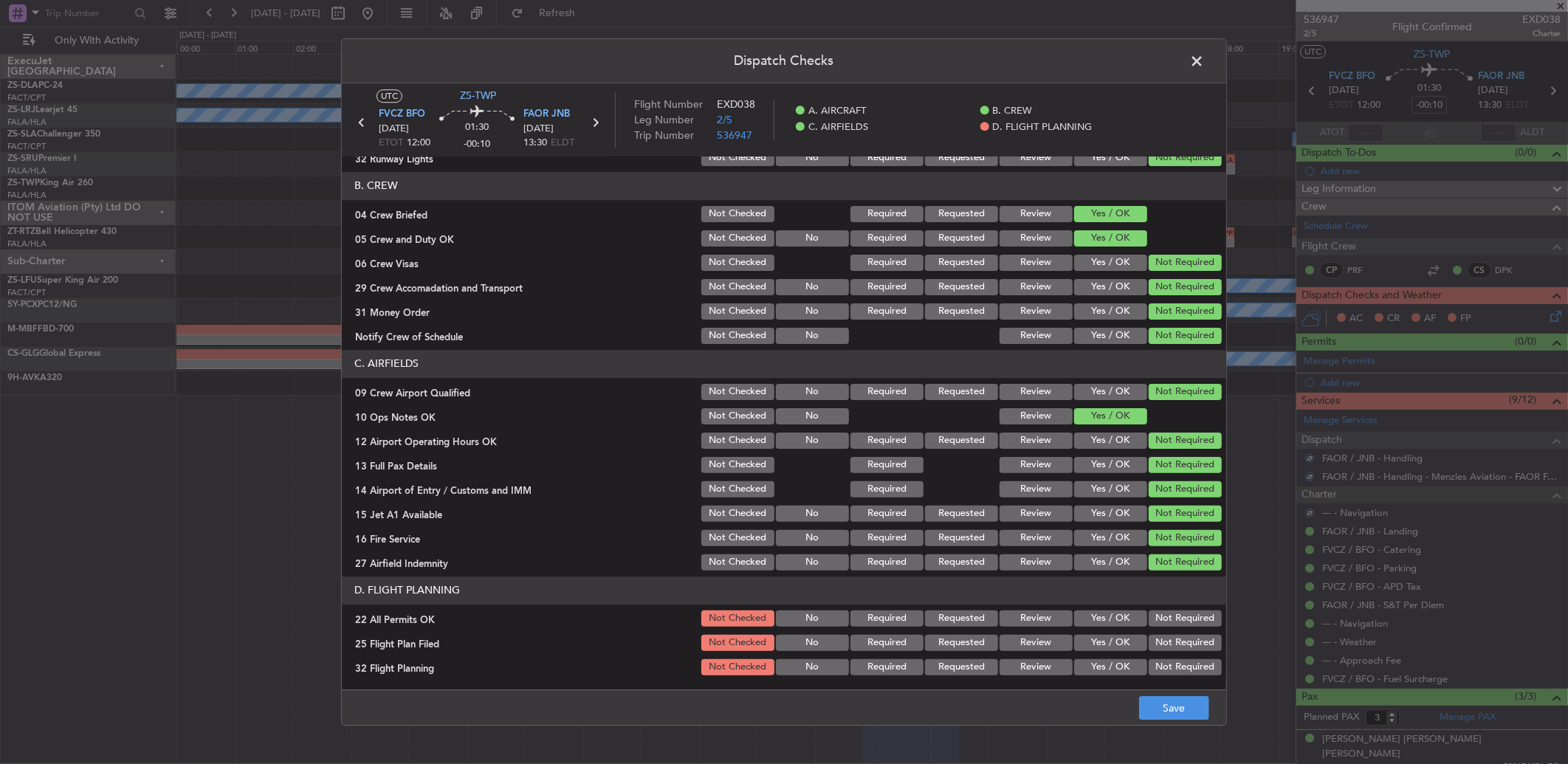
click at [1171, 622] on button "Not Required" at bounding box center [1184, 619] width 73 height 16
click at [1052, 632] on div "Review" at bounding box center [1034, 642] width 75 height 21
click at [1043, 643] on button "Review" at bounding box center [1036, 643] width 73 height 16
drag, startPoint x: 1037, startPoint y: 672, endPoint x: 1083, endPoint y: 678, distance: 46.4
click at [1038, 670] on button "Review" at bounding box center [1036, 668] width 73 height 16
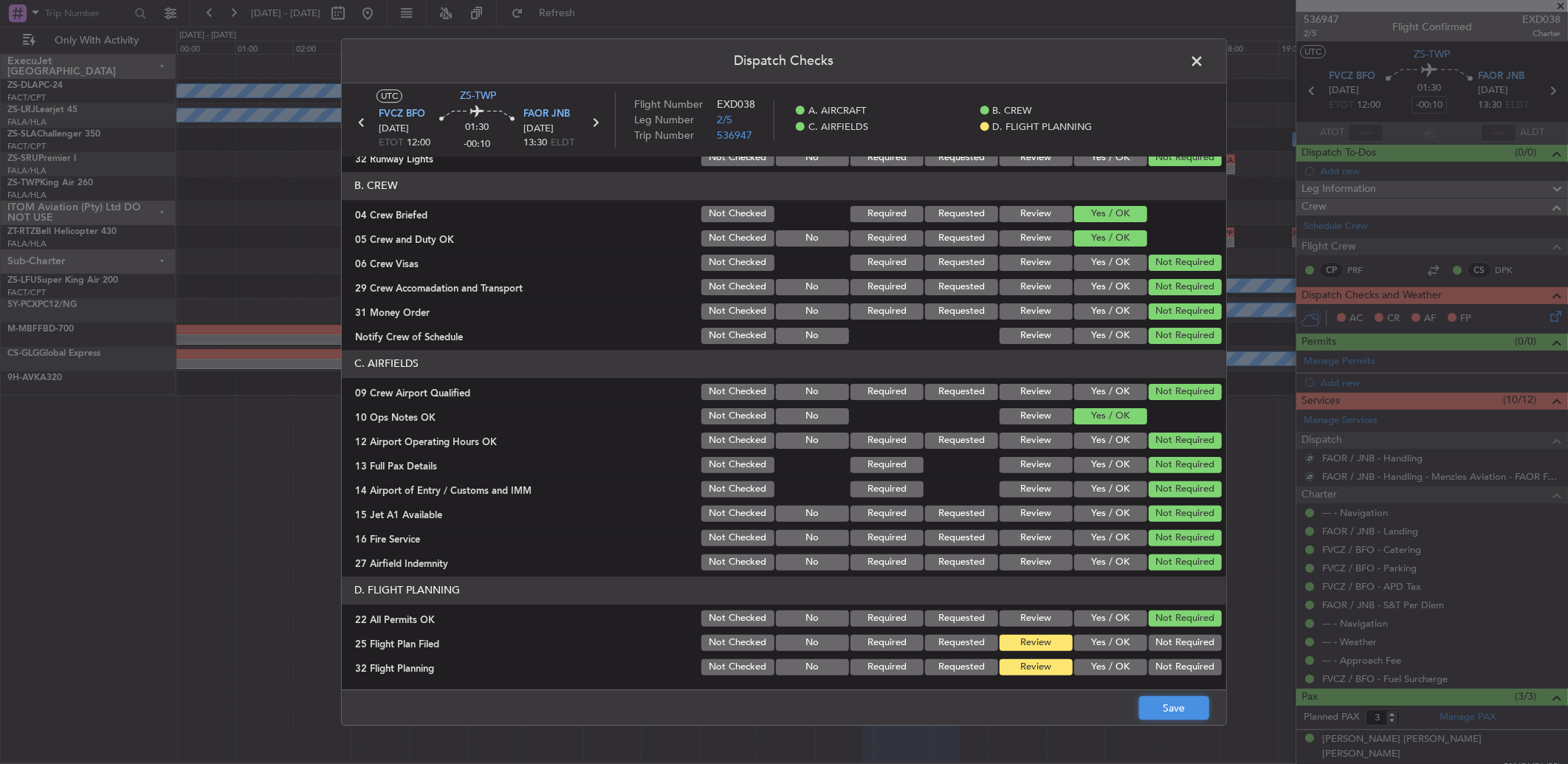
drag, startPoint x: 1171, startPoint y: 702, endPoint x: 1237, endPoint y: 429, distance: 280.9
click at [1170, 702] on button "Save" at bounding box center [1174, 708] width 70 height 23
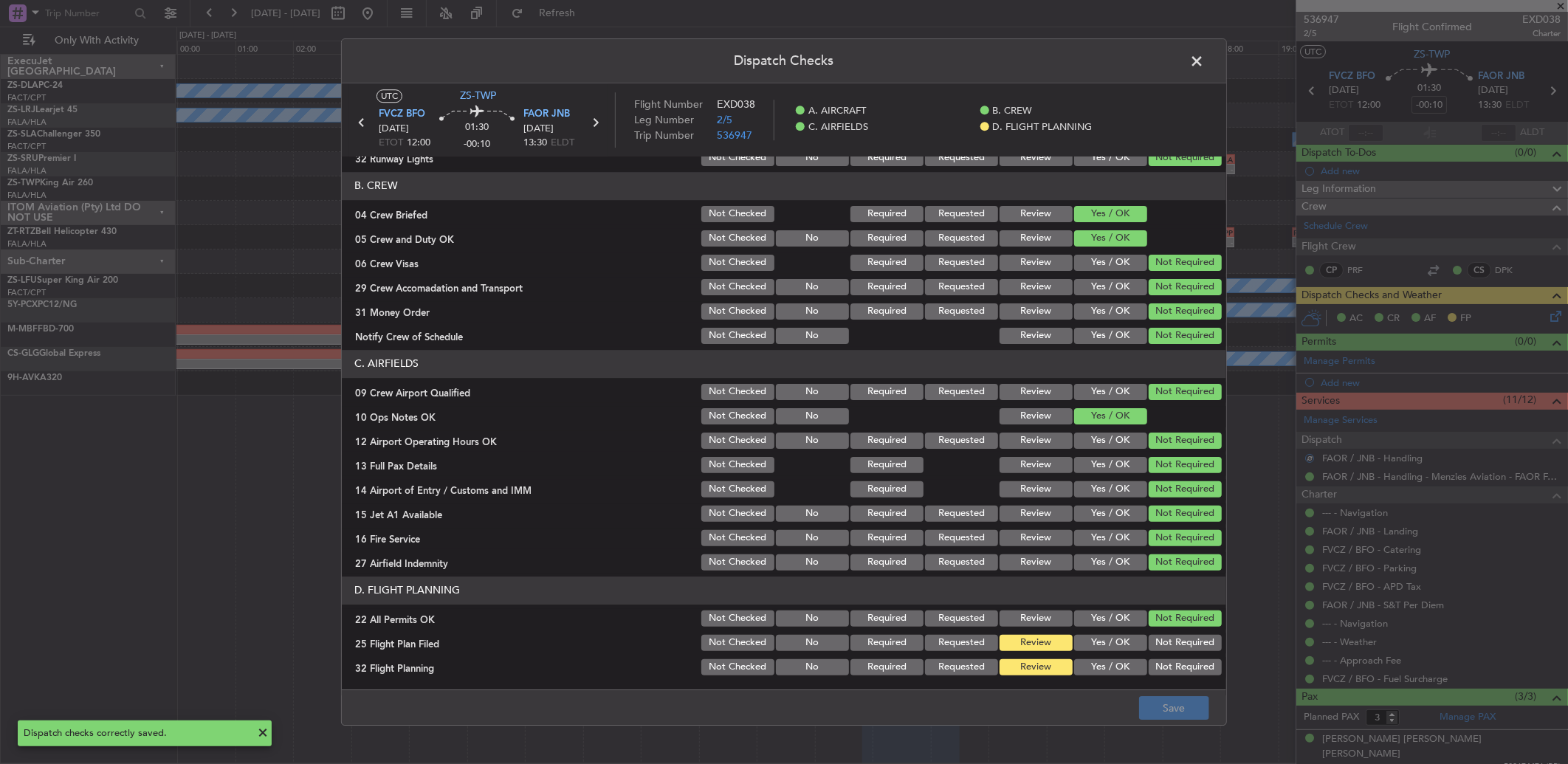
click at [1204, 65] on span at bounding box center [1204, 65] width 0 height 30
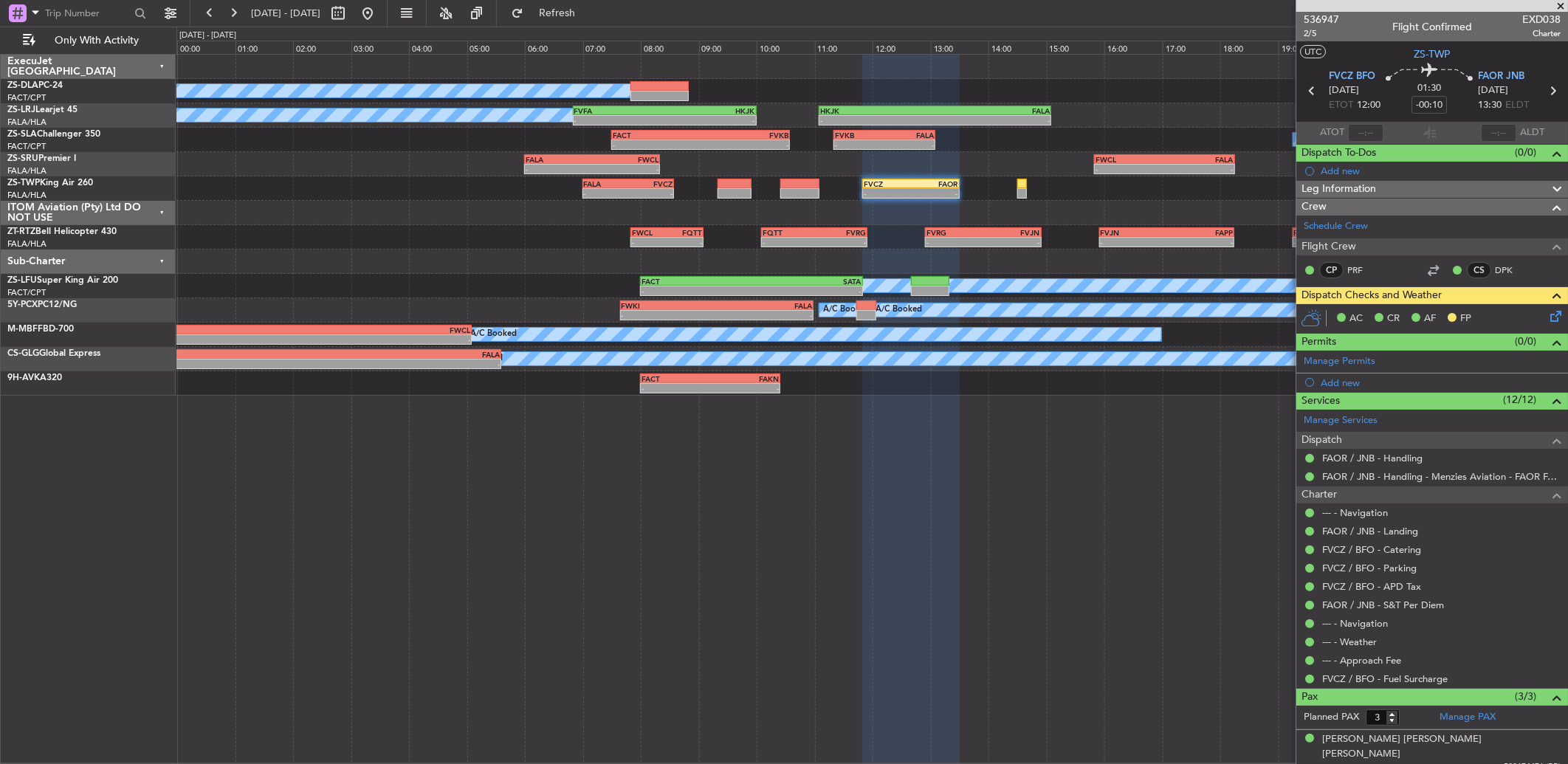
click at [1307, 92] on icon at bounding box center [1311, 90] width 19 height 19
type input "-00:20"
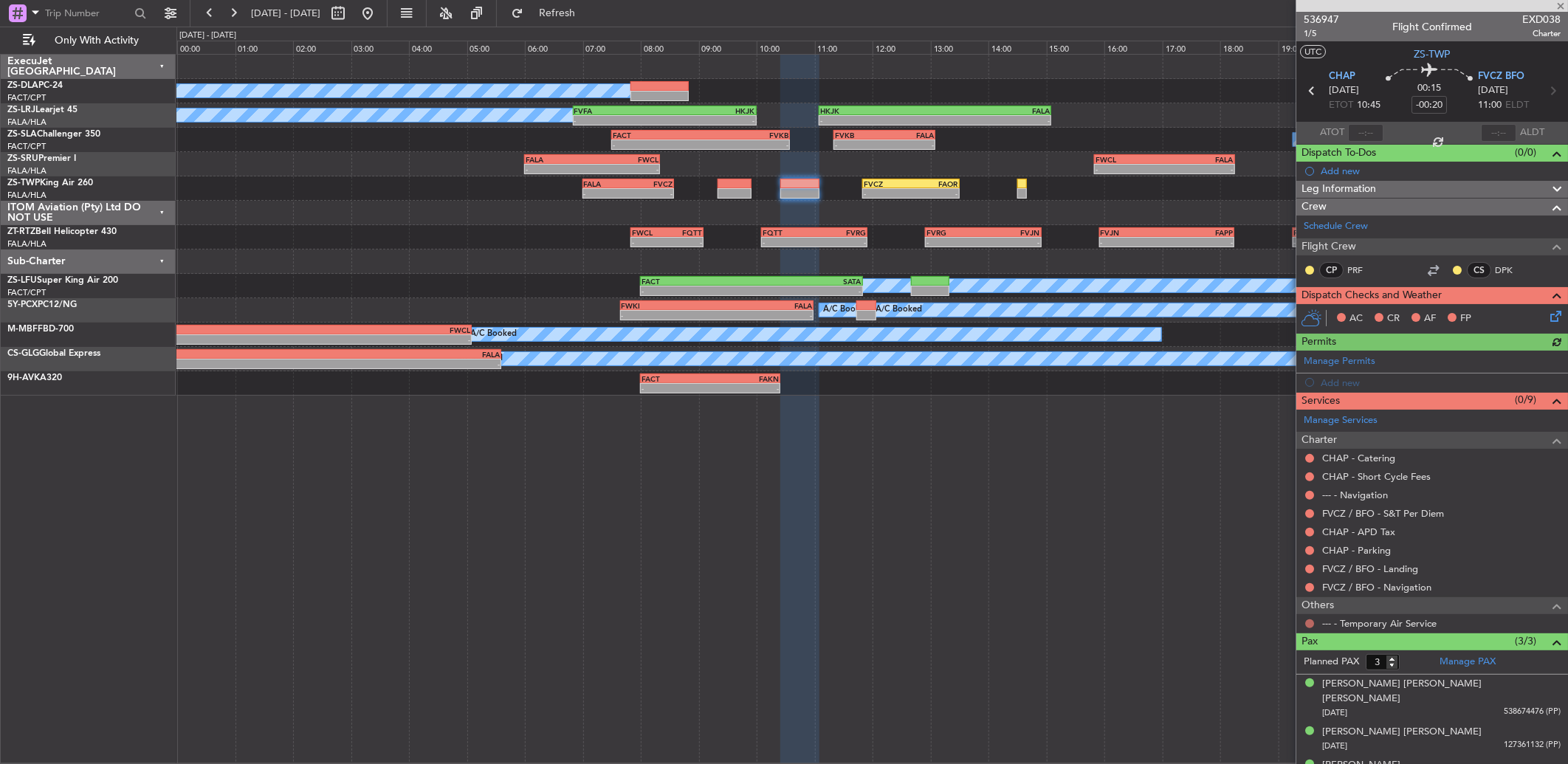
click at [1312, 624] on button at bounding box center [1310, 624] width 9 height 9
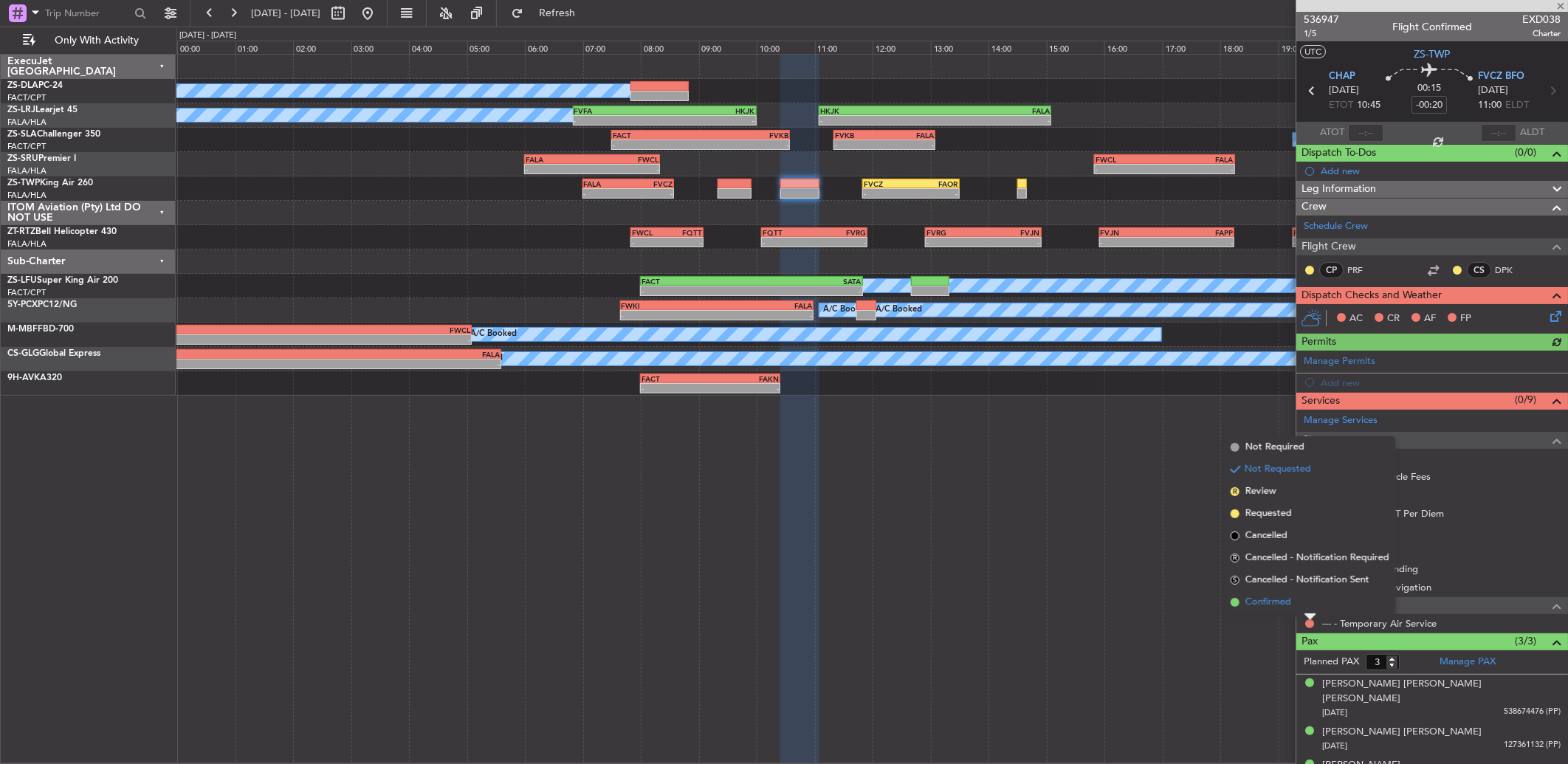
click at [1307, 603] on li "Confirmed" at bounding box center [1310, 603] width 170 height 23
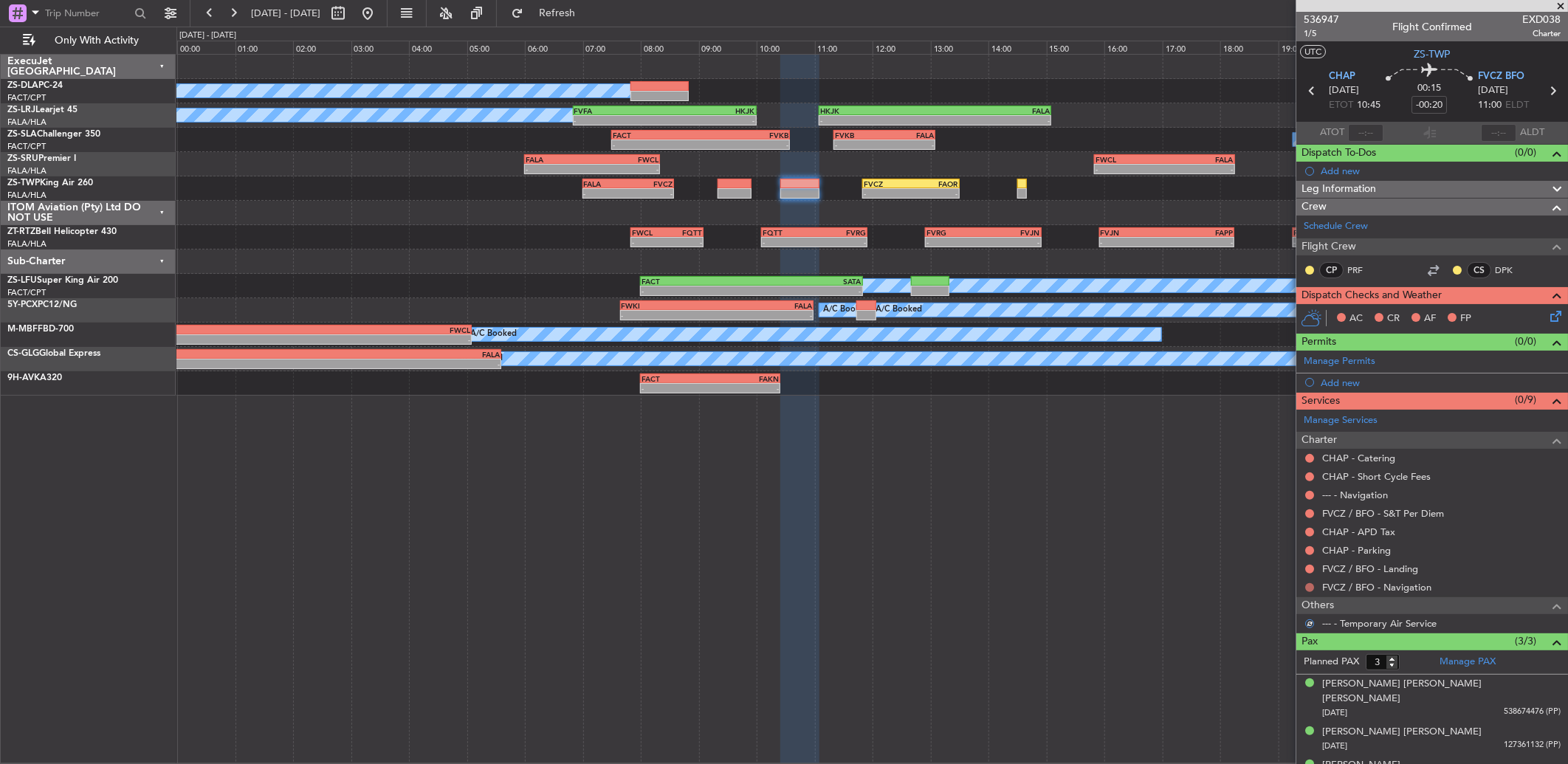
click at [1309, 587] on button at bounding box center [1310, 588] width 9 height 9
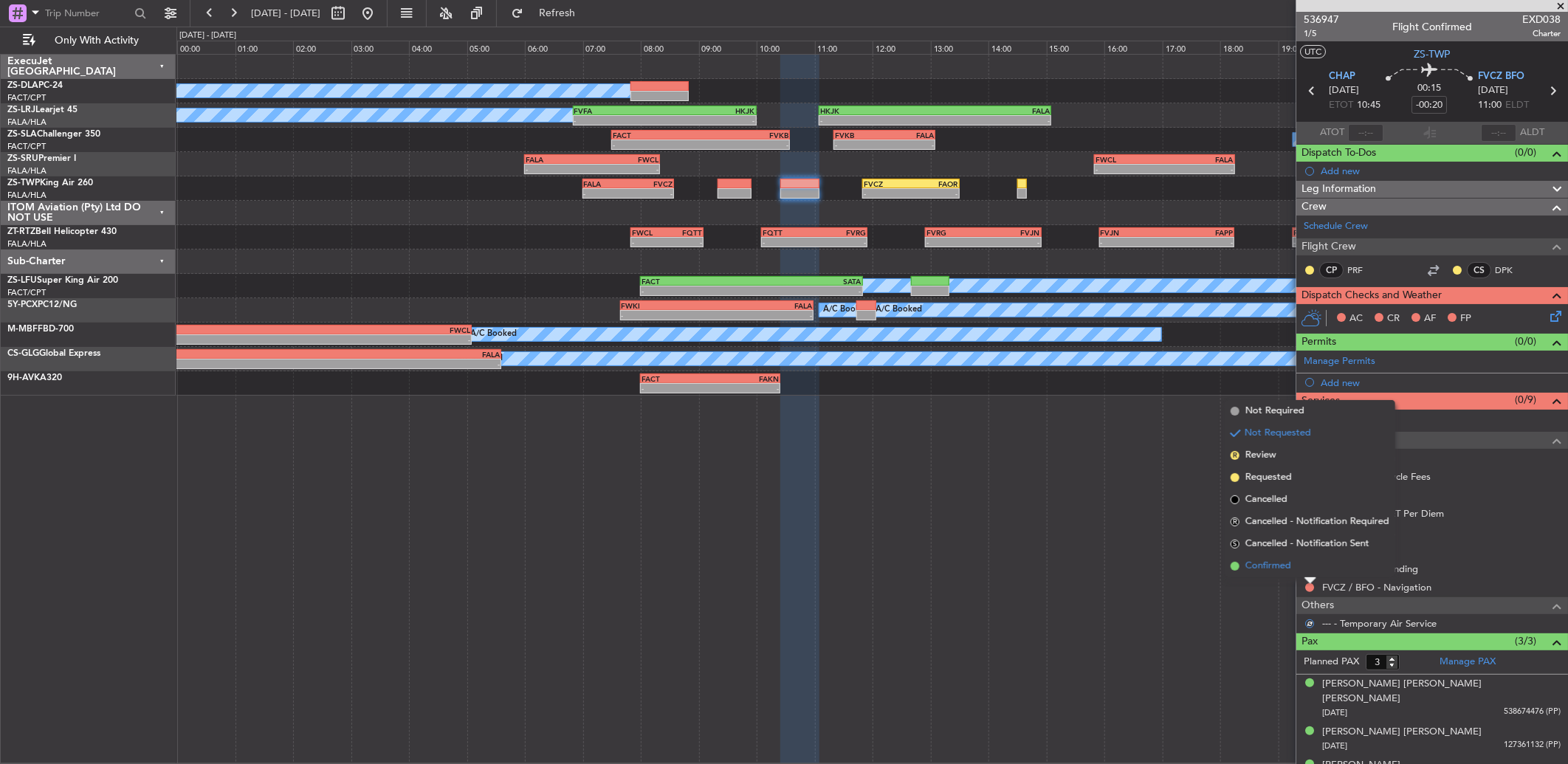
click at [1312, 571] on li "Confirmed" at bounding box center [1310, 566] width 170 height 23
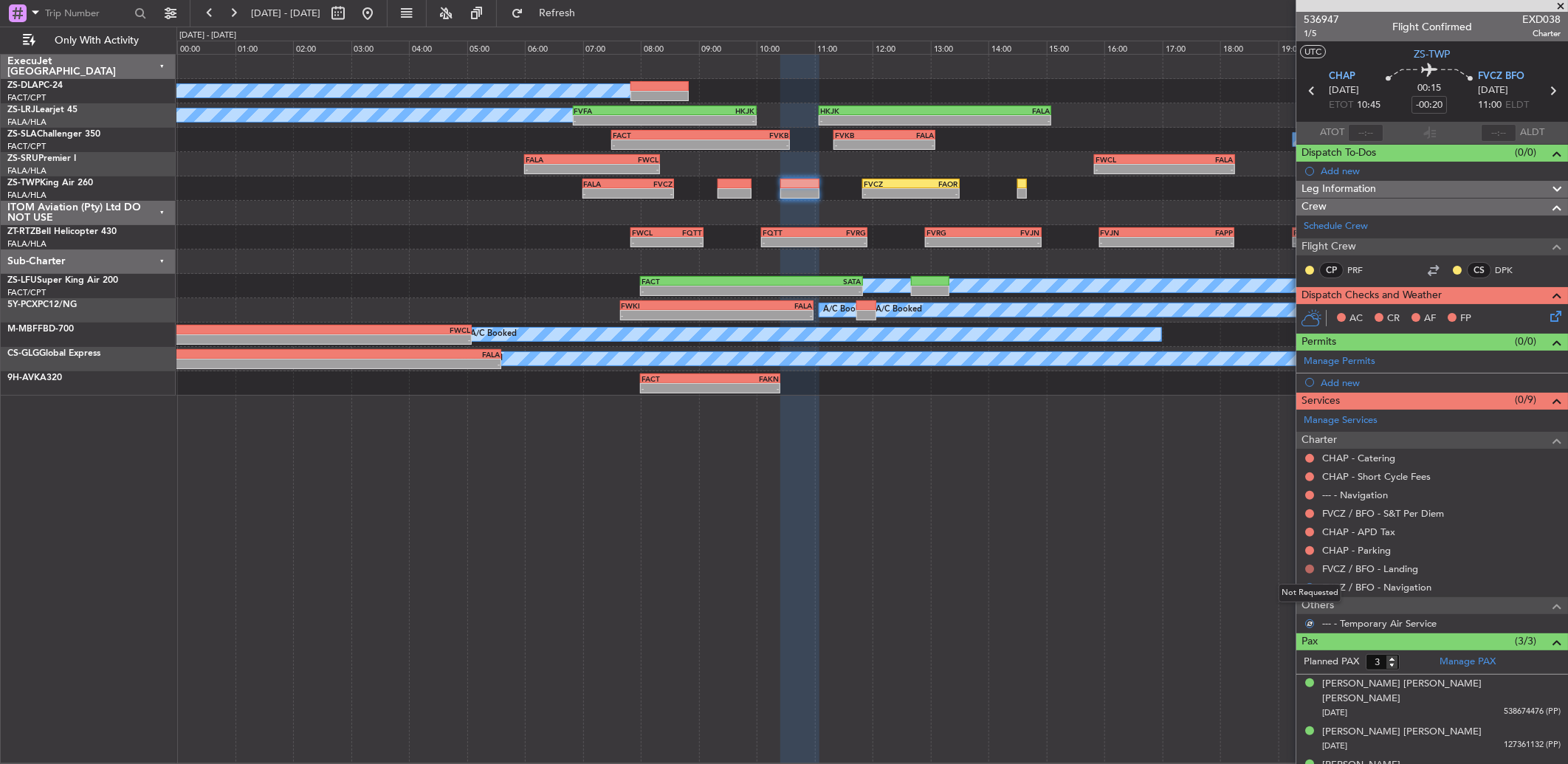
click at [1312, 567] on button at bounding box center [1310, 569] width 9 height 9
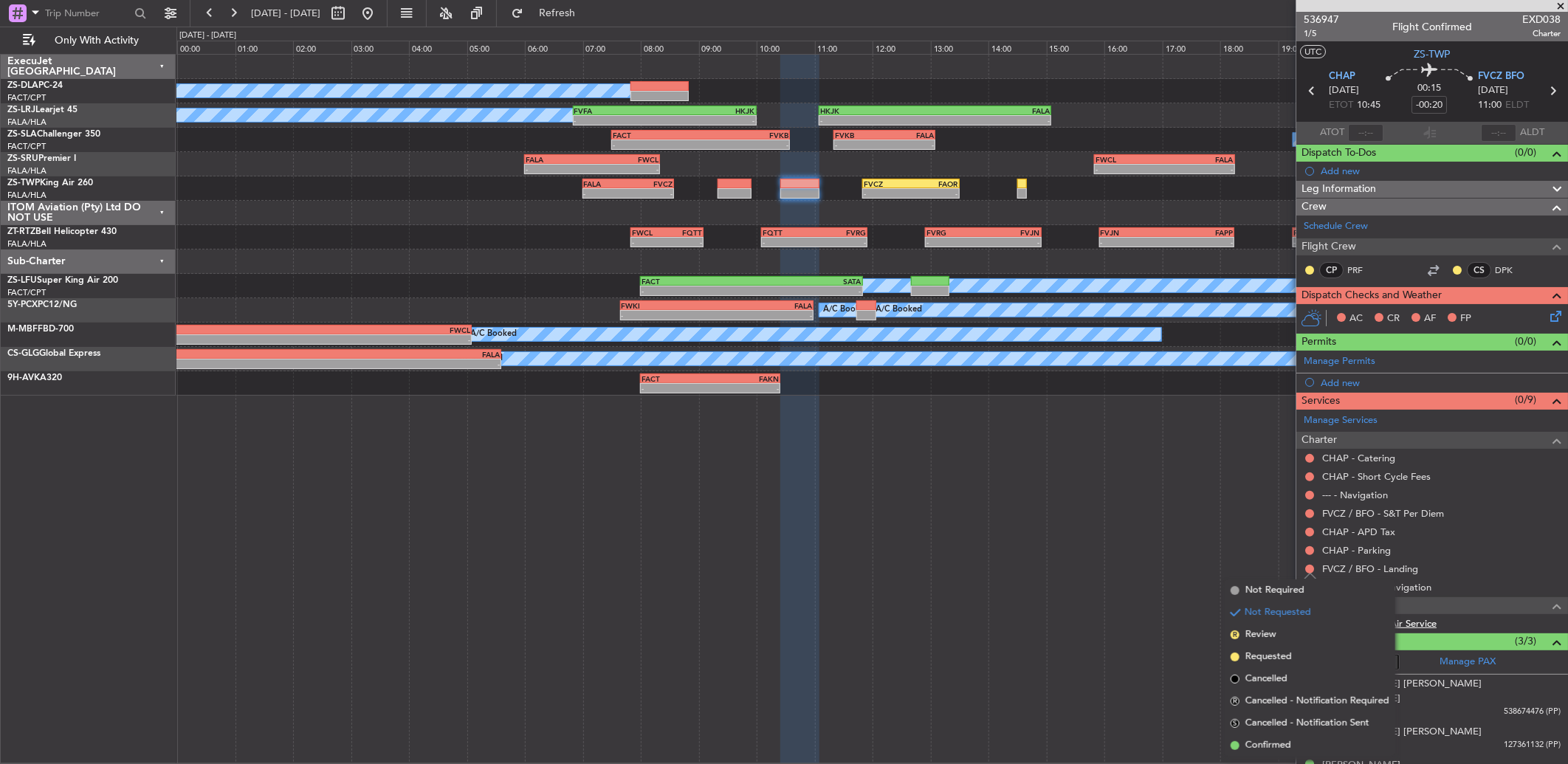
drag, startPoint x: 1241, startPoint y: 736, endPoint x: 1369, endPoint y: 625, distance: 169.4
click at [1240, 736] on li "Confirmed" at bounding box center [1310, 746] width 170 height 23
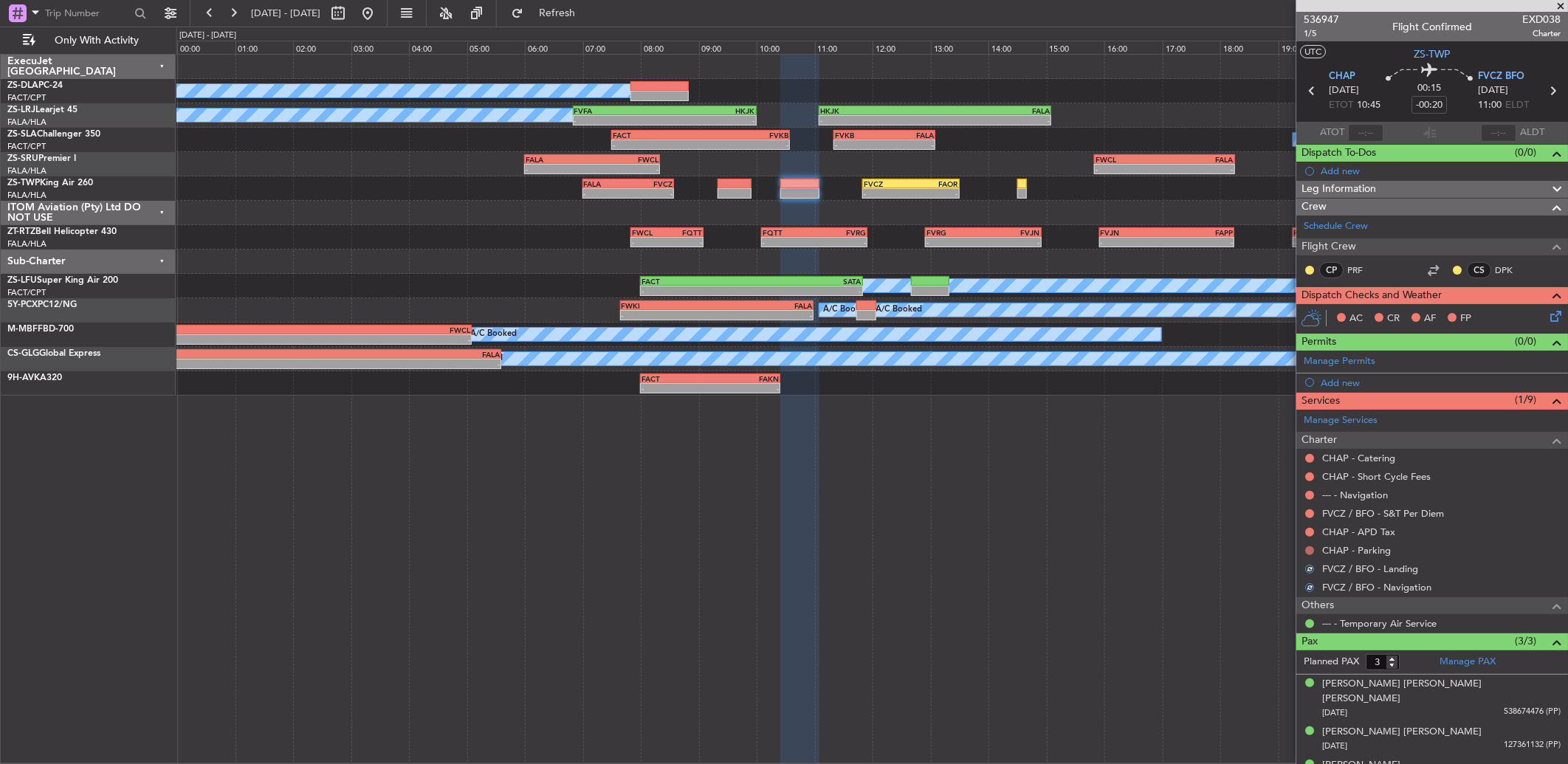
click at [1311, 552] on button at bounding box center [1310, 551] width 9 height 9
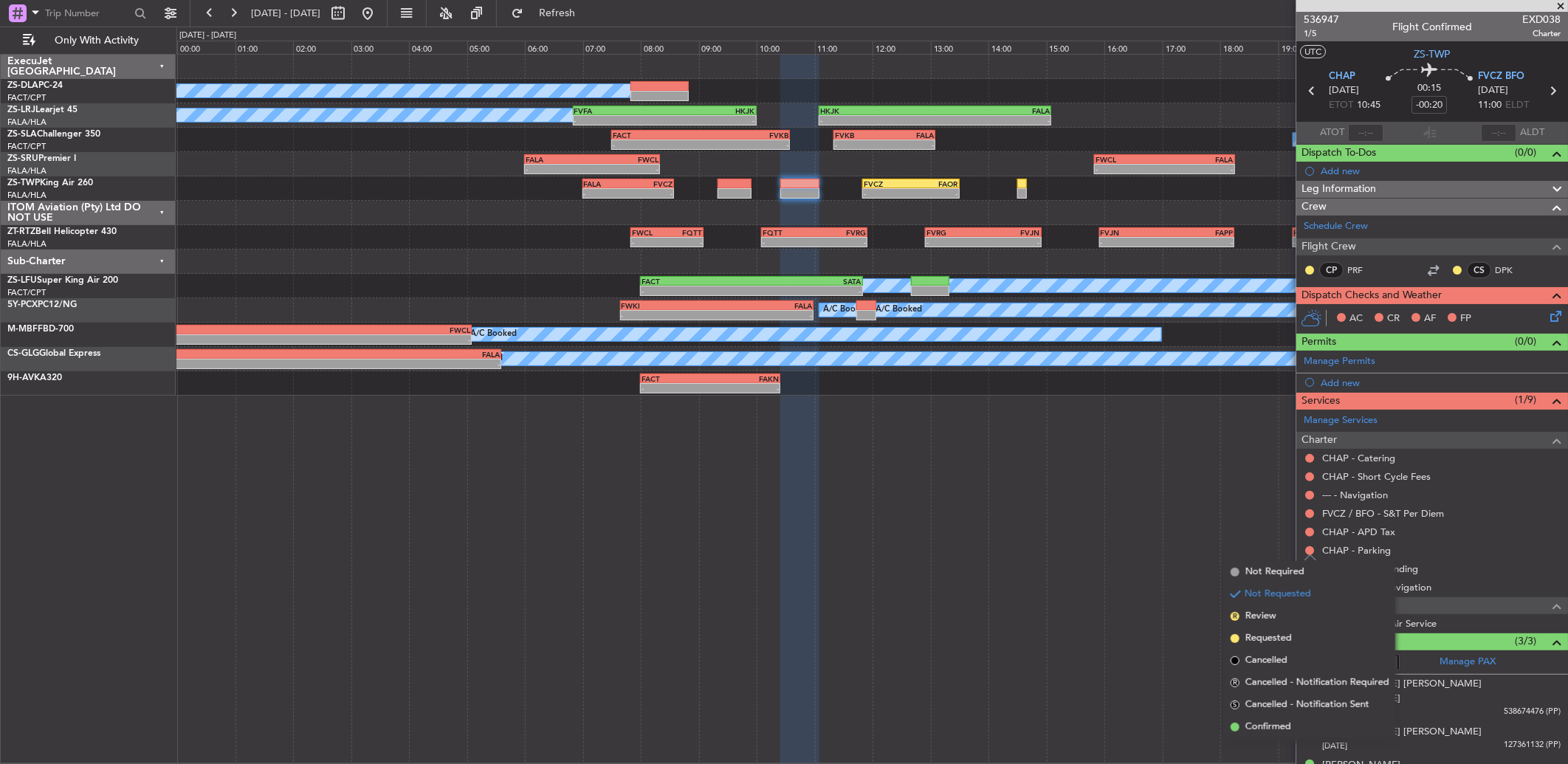
drag, startPoint x: 1282, startPoint y: 727, endPoint x: 1287, endPoint y: 689, distance: 38.3
click at [1281, 727] on span "Confirmed" at bounding box center [1268, 727] width 46 height 14
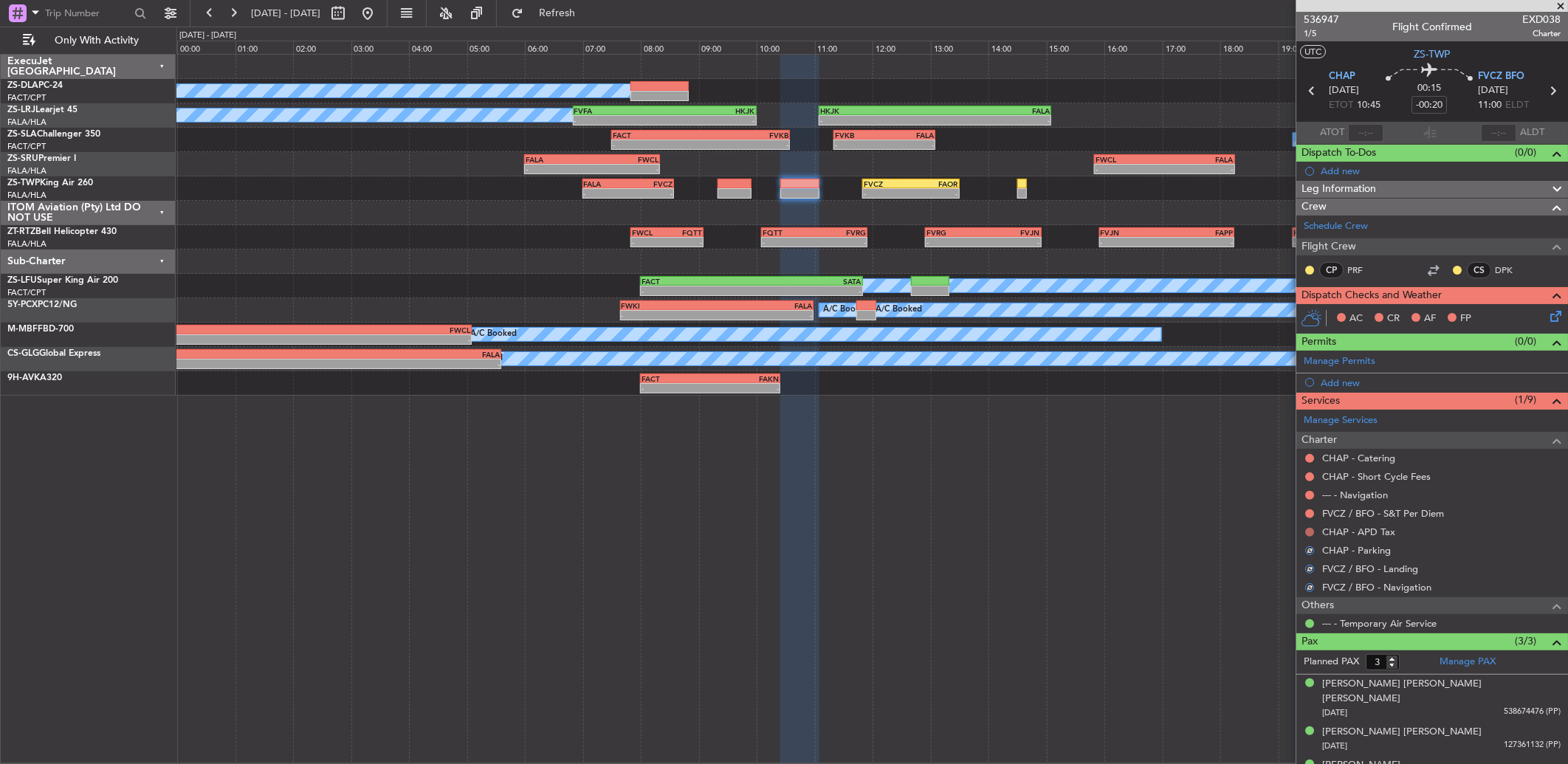
click at [1309, 533] on button at bounding box center [1310, 532] width 9 height 9
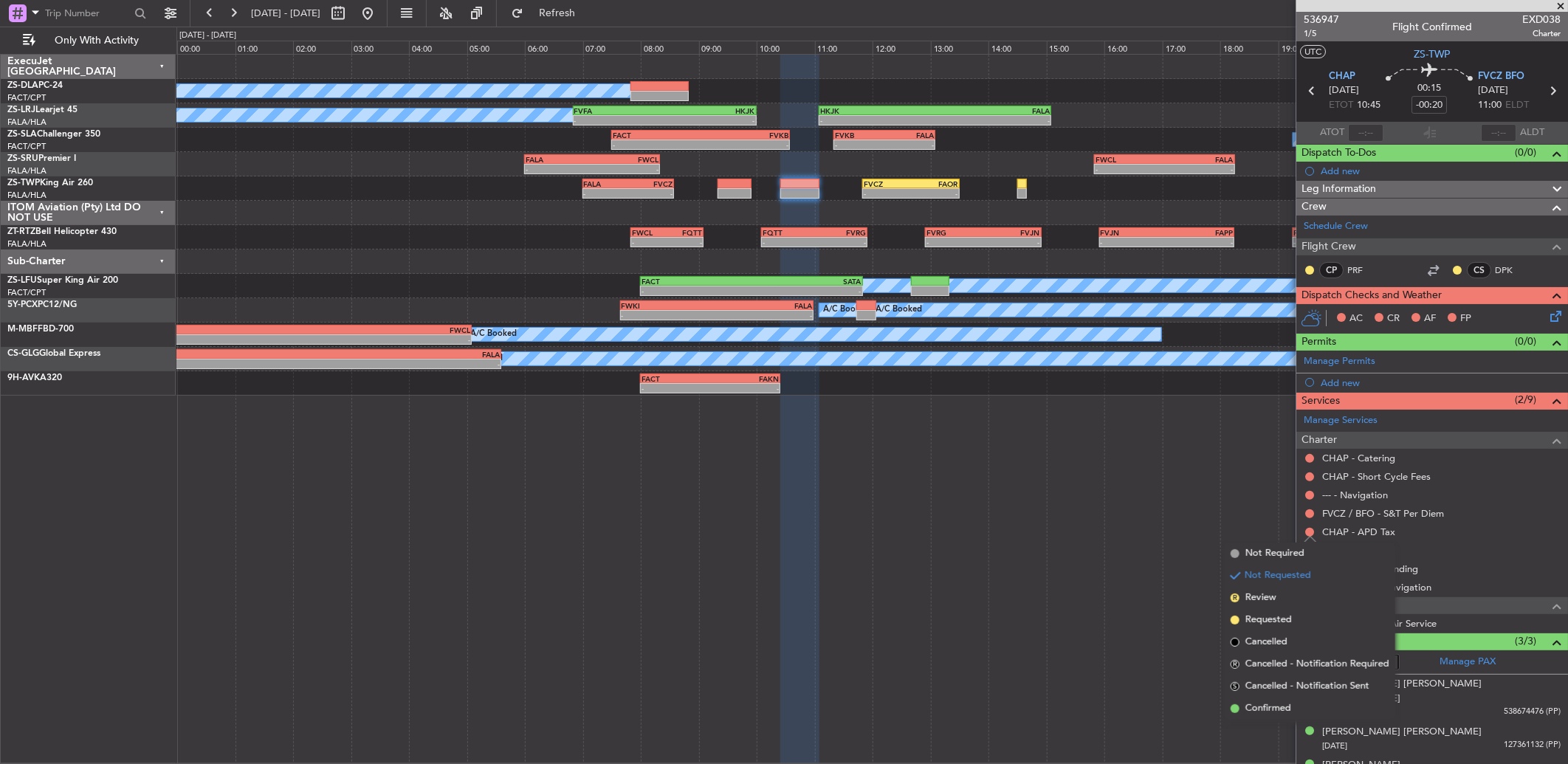
drag, startPoint x: 1283, startPoint y: 710, endPoint x: 1282, endPoint y: 592, distance: 118.0
click at [1280, 705] on span "Confirmed" at bounding box center [1268, 709] width 46 height 14
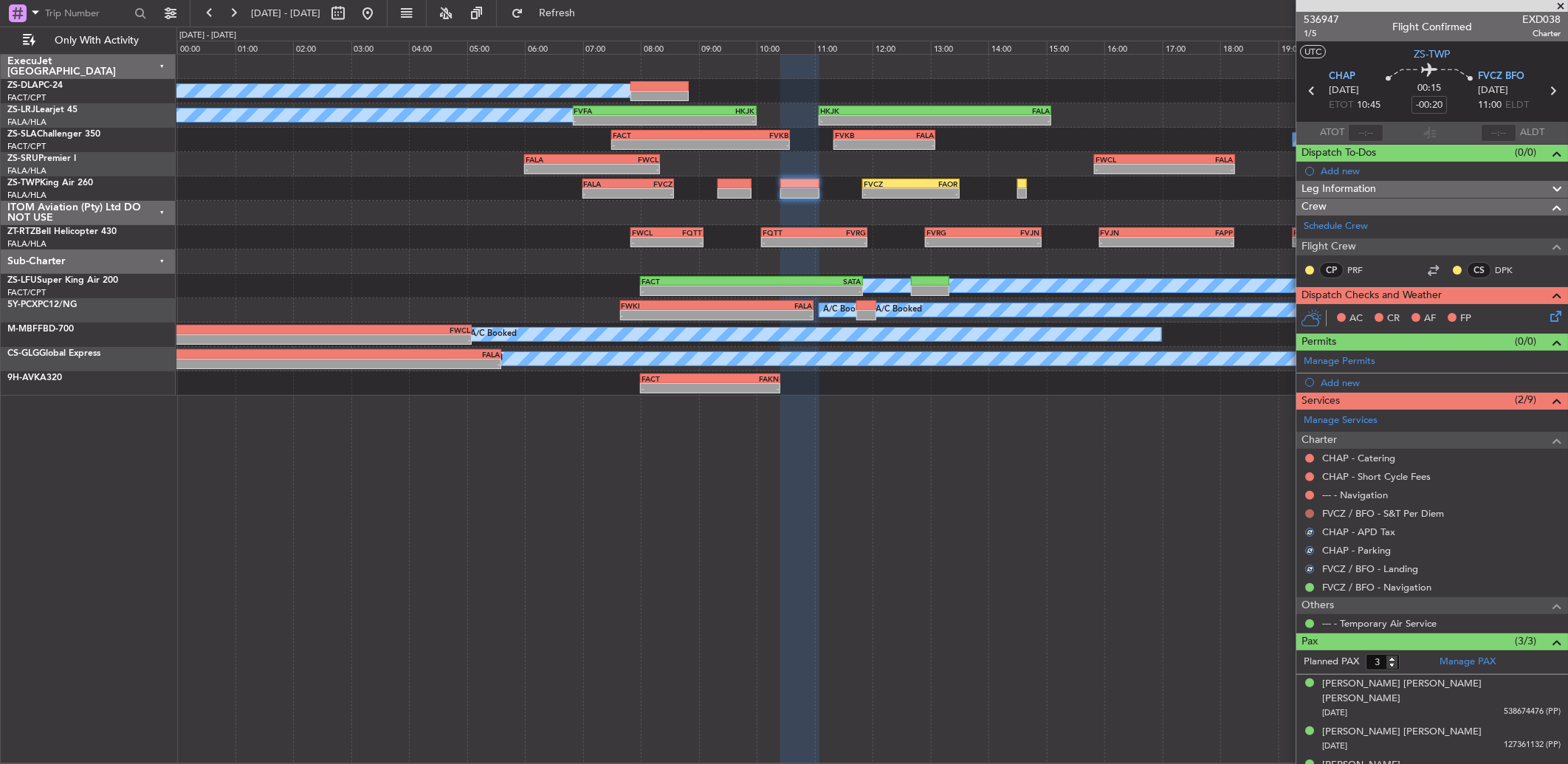
click at [1308, 514] on button at bounding box center [1310, 514] width 9 height 9
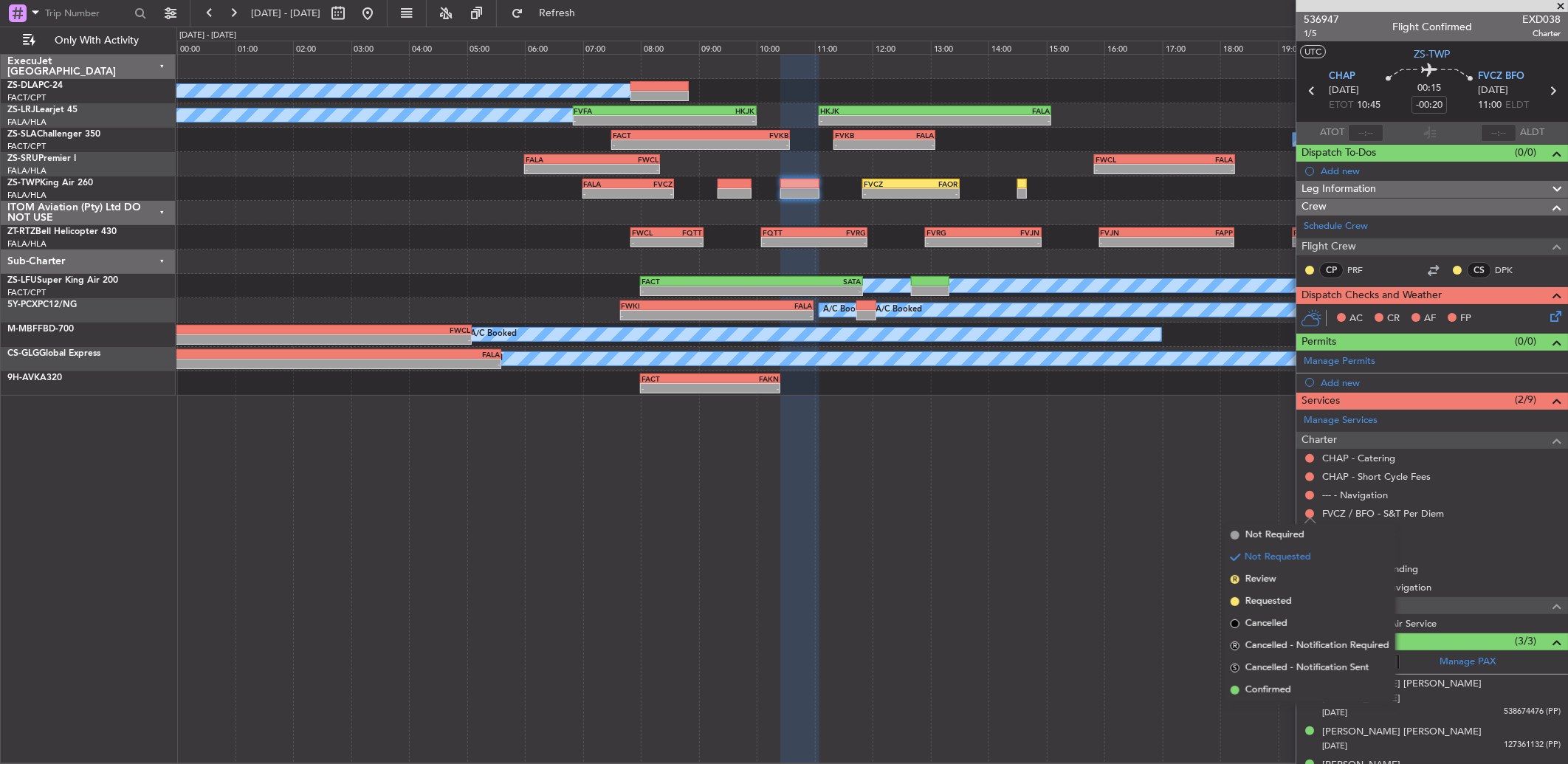
click at [1259, 687] on span "Confirmed" at bounding box center [1268, 690] width 46 height 14
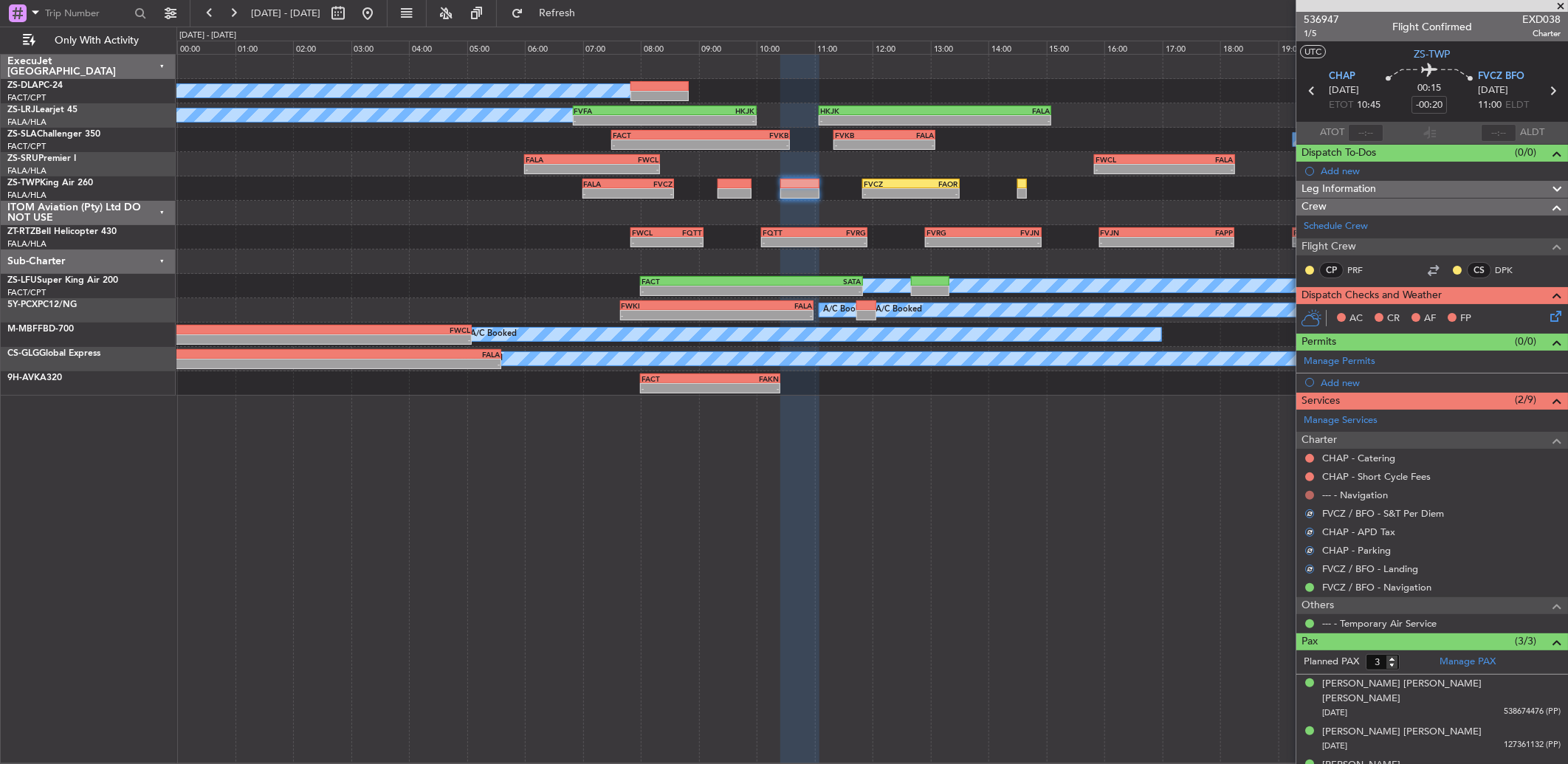
click at [1310, 498] on button at bounding box center [1310, 496] width 9 height 9
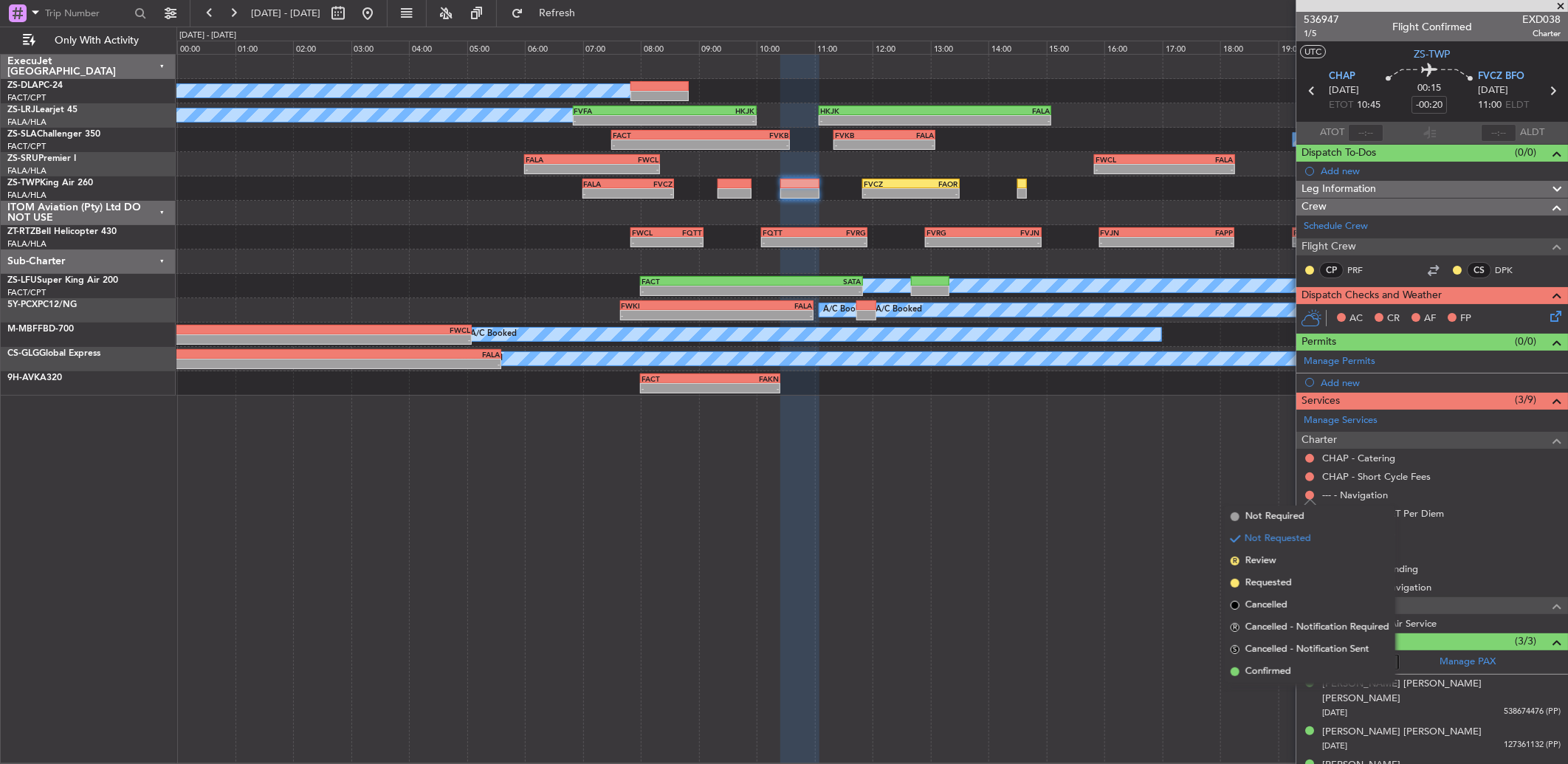
drag, startPoint x: 1281, startPoint y: 665, endPoint x: 1279, endPoint y: 649, distance: 16.1
click at [1279, 662] on li "Confirmed" at bounding box center [1310, 672] width 170 height 23
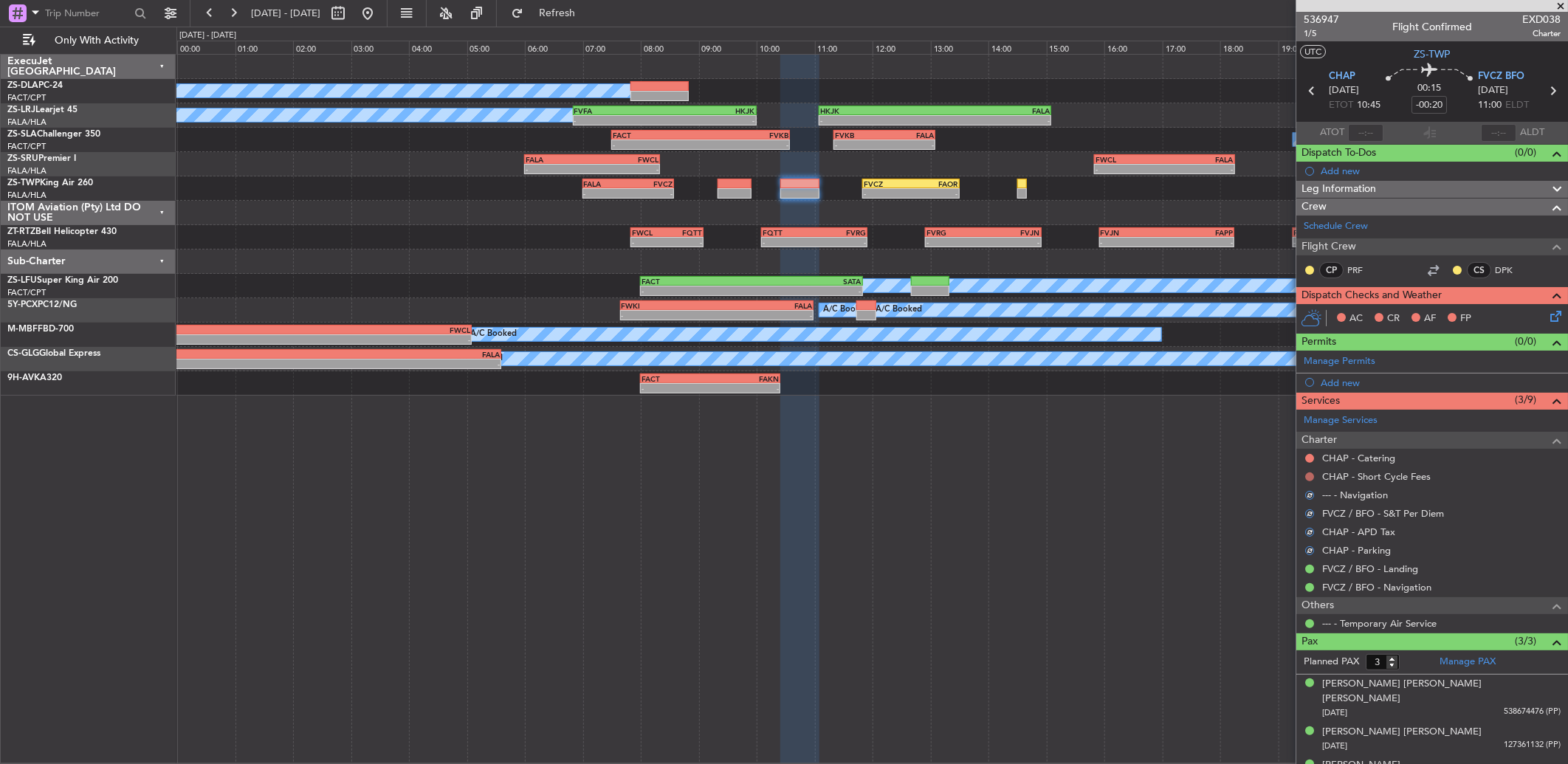
click at [1311, 478] on button at bounding box center [1310, 478] width 9 height 9
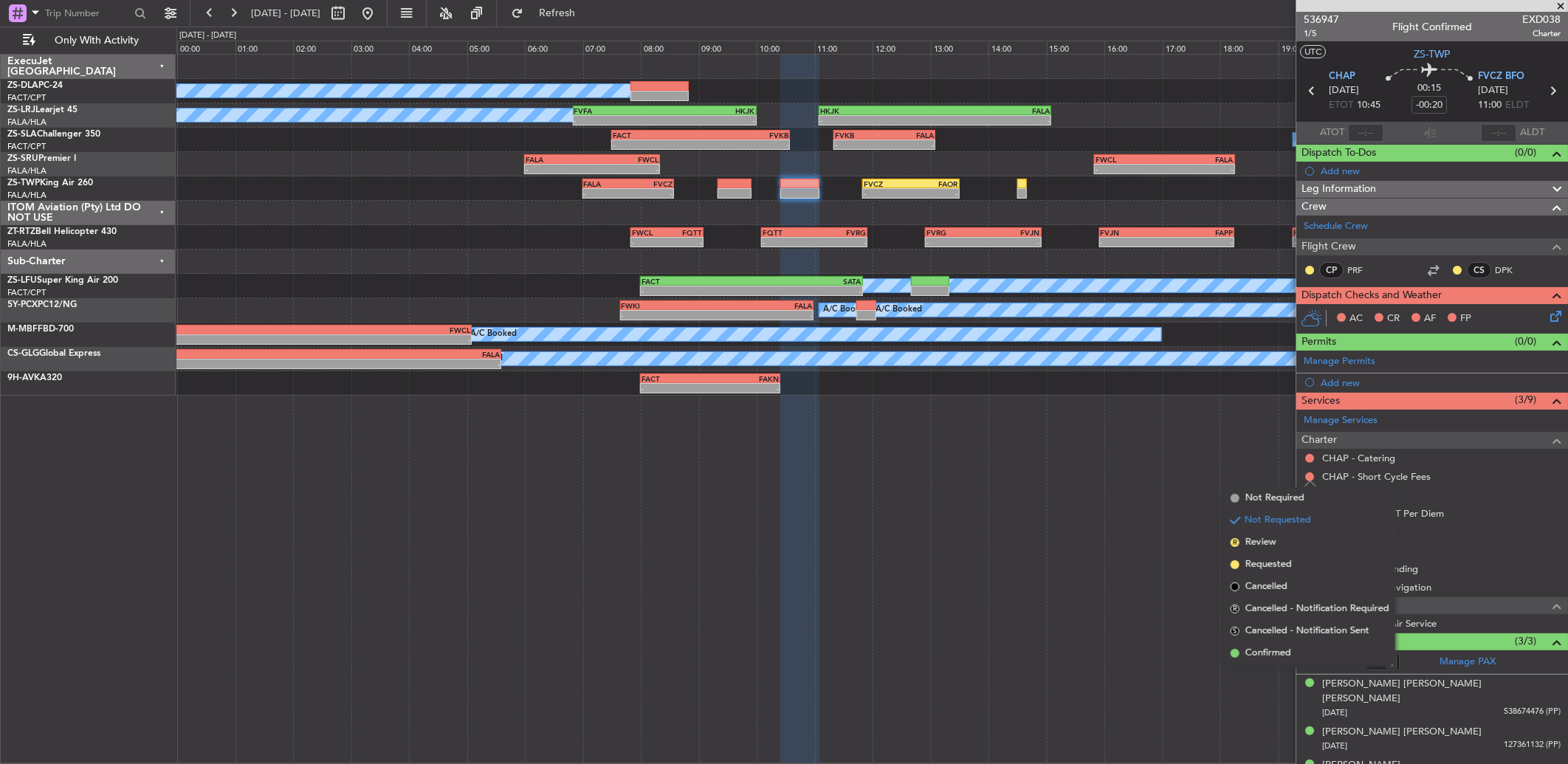
click at [1270, 652] on span "Confirmed" at bounding box center [1268, 653] width 46 height 14
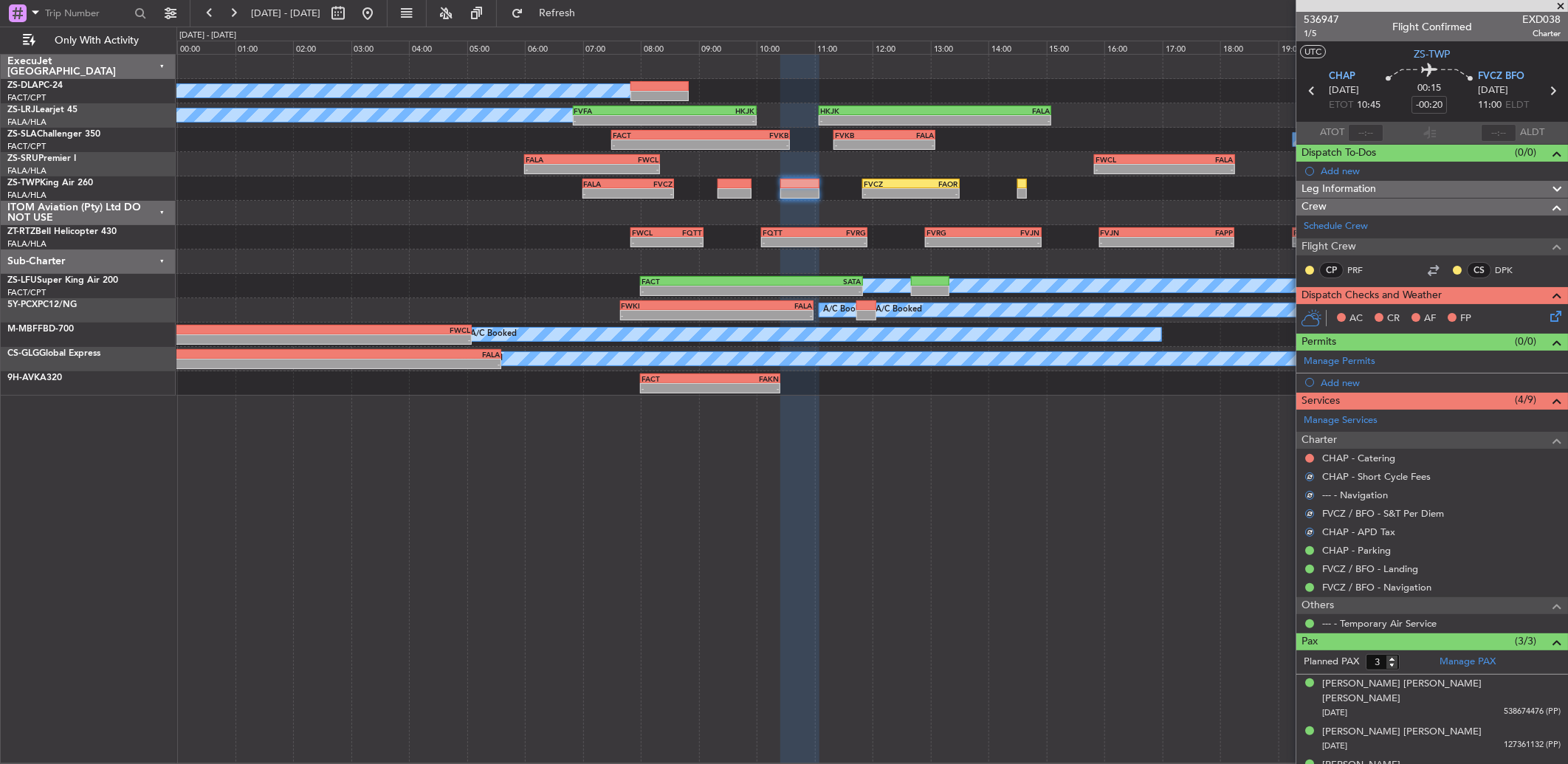
click at [1303, 456] on div at bounding box center [1309, 458] width 12 height 12
click at [1310, 459] on button at bounding box center [1310, 459] width 9 height 9
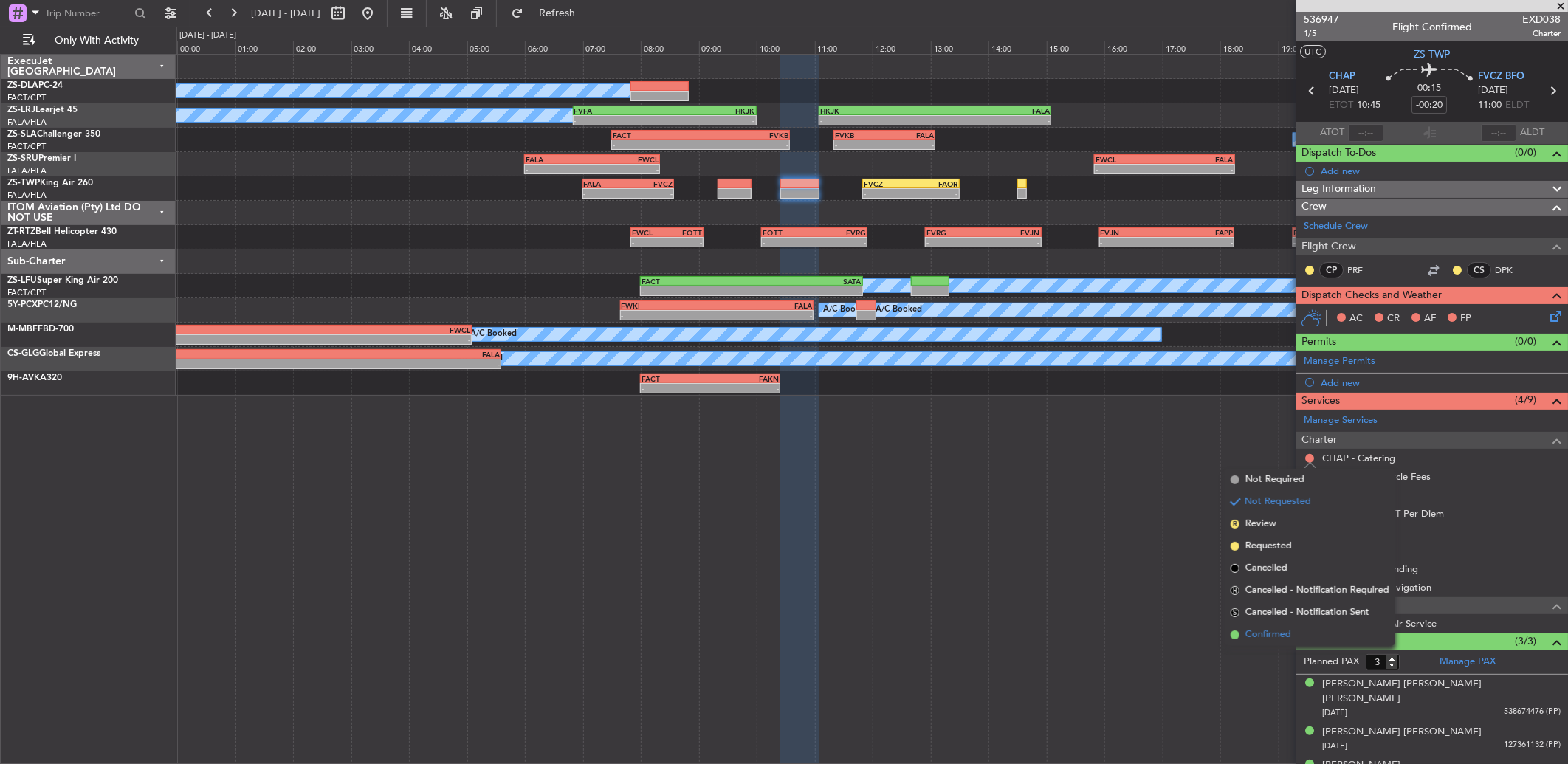
click at [1282, 632] on span "Confirmed" at bounding box center [1268, 635] width 46 height 14
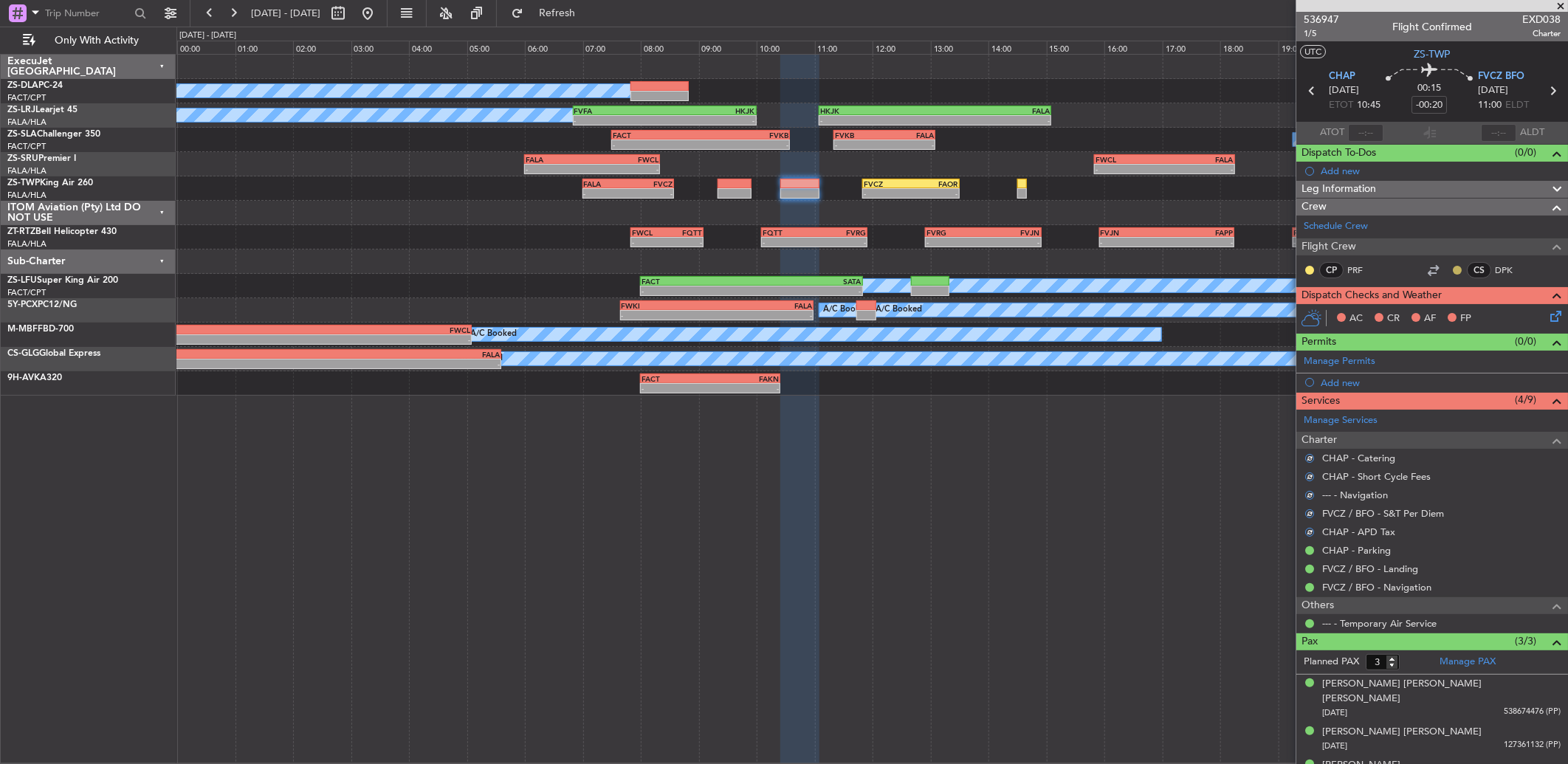
click at [1453, 273] on button at bounding box center [1457, 270] width 9 height 9
click at [1428, 308] on span "Acknowledged" at bounding box center [1449, 313] width 65 height 14
click at [1310, 272] on button at bounding box center [1310, 270] width 9 height 9
click at [1332, 311] on span "Acknowledged" at bounding box center [1313, 313] width 65 height 14
click at [1547, 310] on icon at bounding box center [1553, 314] width 12 height 12
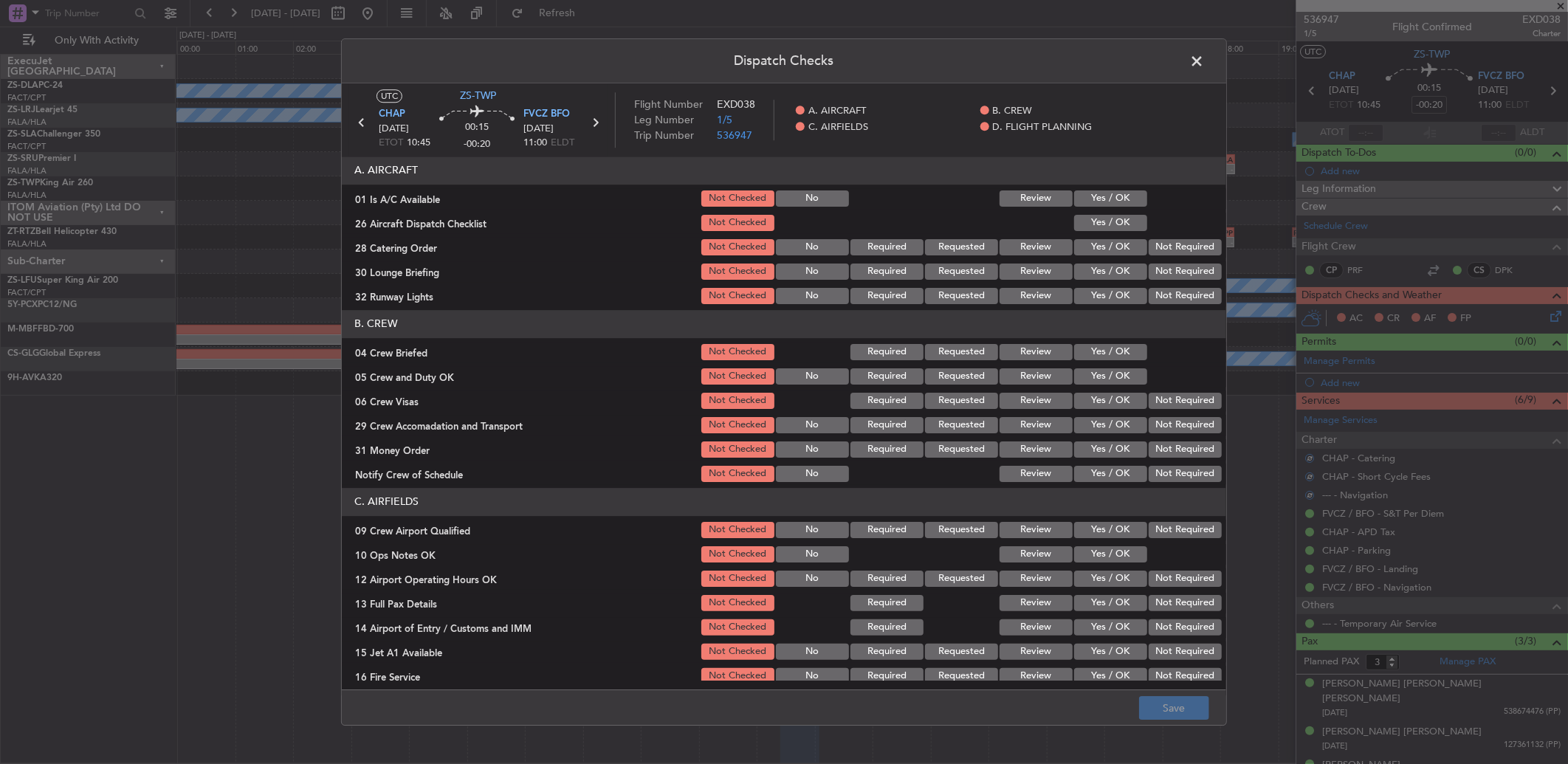
drag, startPoint x: 1095, startPoint y: 192, endPoint x: 1101, endPoint y: 203, distance: 12.5
click at [1096, 196] on button "Yes / OK" at bounding box center [1110, 198] width 73 height 16
click at [1105, 219] on button "Yes / OK" at bounding box center [1110, 223] width 73 height 16
click at [1156, 248] on button "Not Required" at bounding box center [1184, 248] width 73 height 16
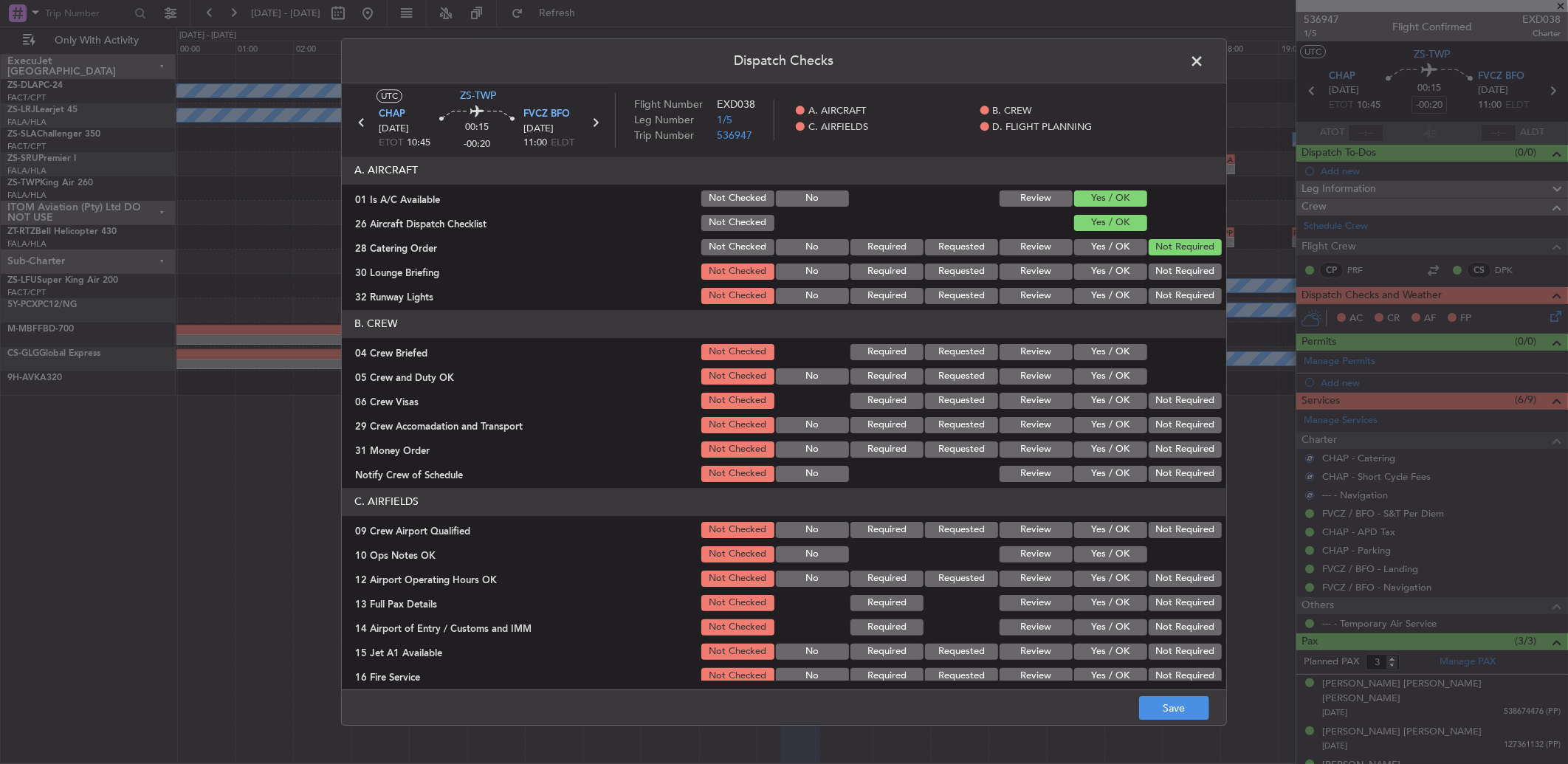
click at [1156, 274] on button "Not Required" at bounding box center [1184, 272] width 73 height 16
click at [1156, 286] on div "Not Required" at bounding box center [1183, 296] width 75 height 21
click at [1156, 299] on button "Not Required" at bounding box center [1184, 296] width 73 height 16
click at [1115, 338] on section "B. CREW 04 Crew Briefed Not Checked Required Requested Review Yes / OK 05 Crew …" at bounding box center [784, 396] width 884 height 174
click at [1118, 358] on button "Yes / OK" at bounding box center [1110, 352] width 73 height 16
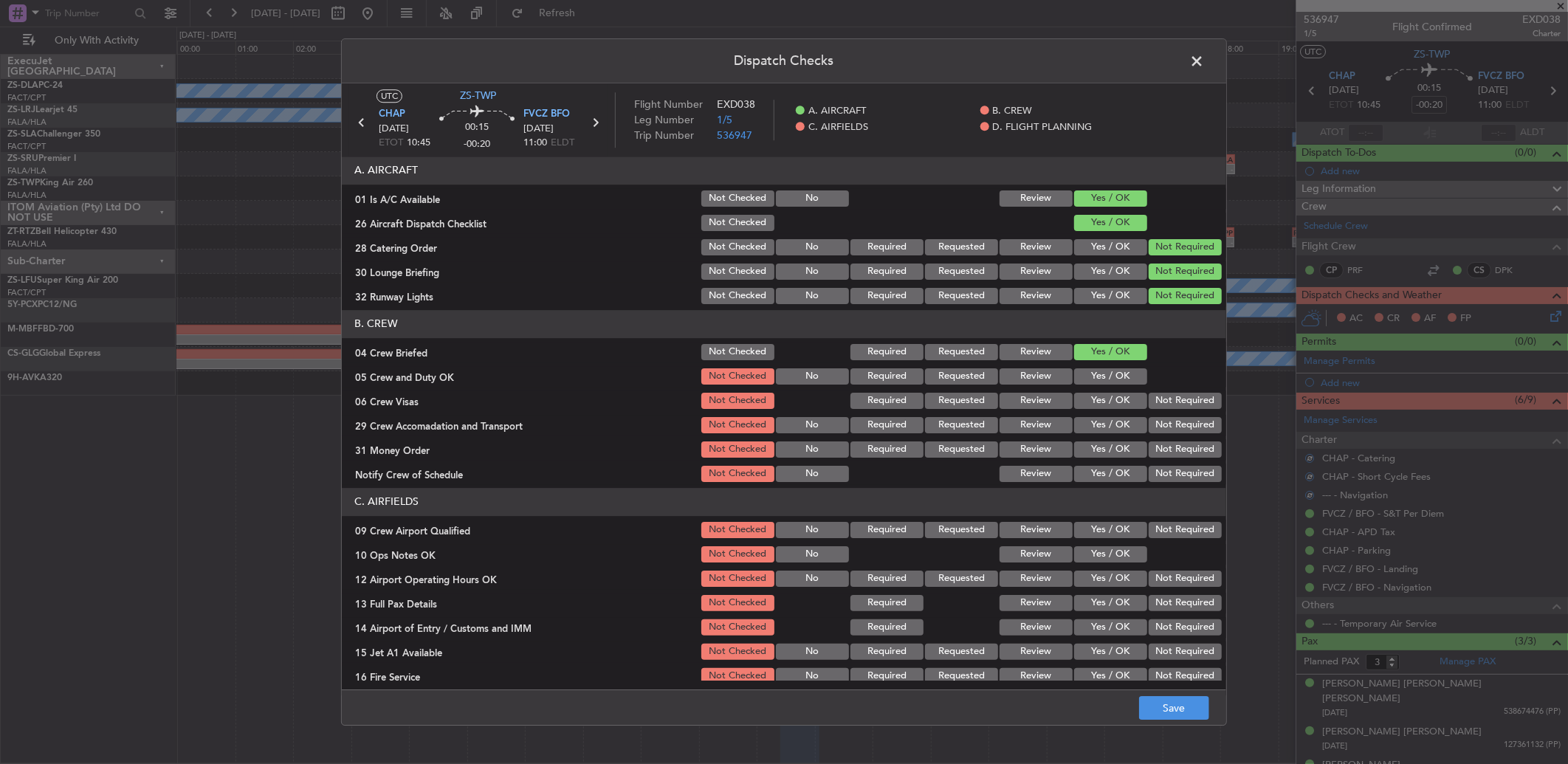
drag, startPoint x: 1118, startPoint y: 371, endPoint x: 1156, endPoint y: 388, distance: 41.6
click at [1119, 375] on button "Yes / OK" at bounding box center [1110, 377] width 73 height 16
drag, startPoint x: 1161, startPoint y: 391, endPoint x: 1168, endPoint y: 402, distance: 13.0
click at [1161, 393] on div "Not Required" at bounding box center [1183, 401] width 75 height 21
drag, startPoint x: 1168, startPoint y: 403, endPoint x: 1165, endPoint y: 409, distance: 6.7
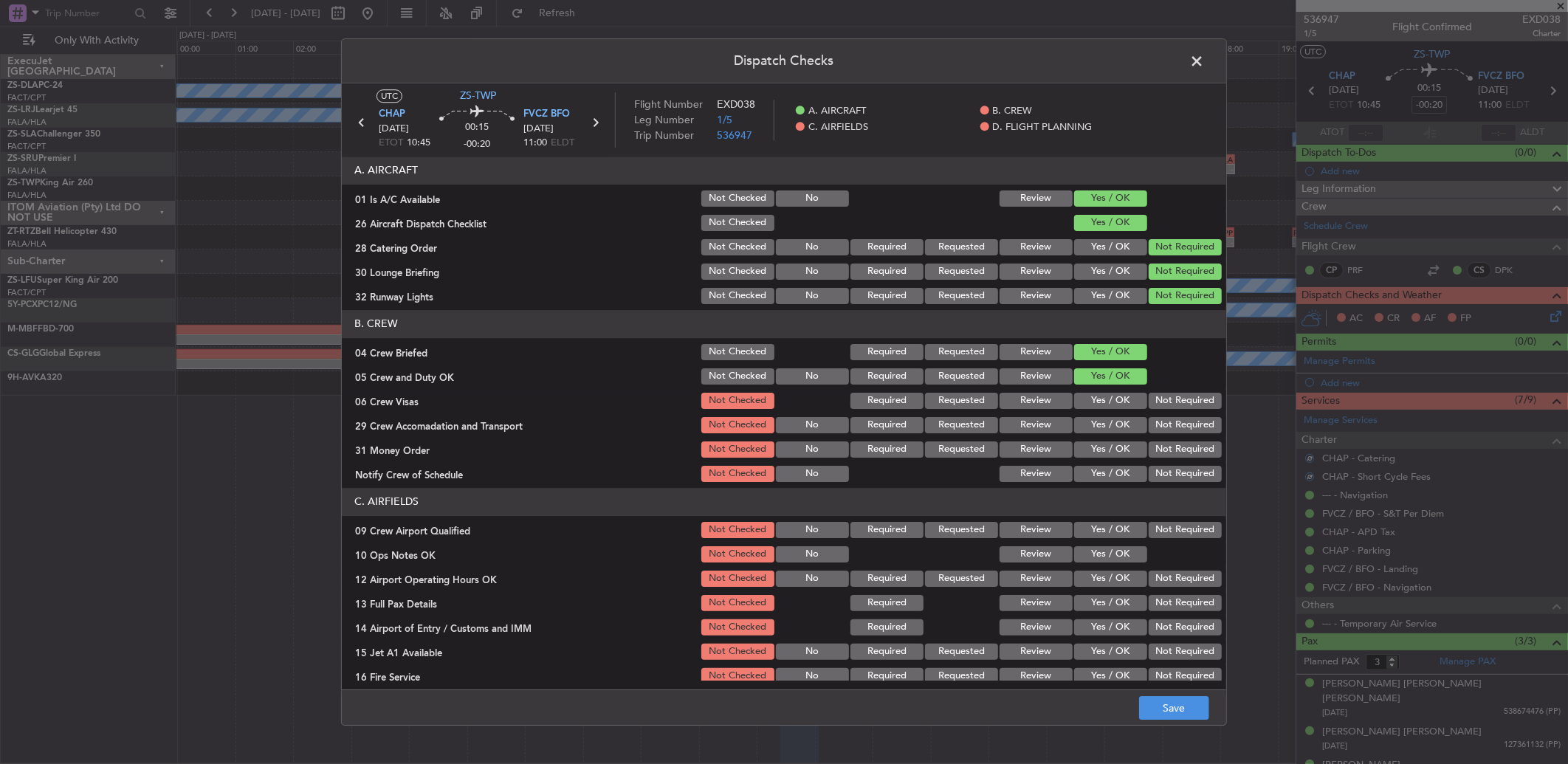
click at [1168, 404] on button "Not Required" at bounding box center [1184, 401] width 73 height 16
click at [1166, 409] on div "Not Required" at bounding box center [1183, 401] width 75 height 21
click at [1163, 415] on section "B. CREW 04 Crew Briefed Not Checked Required Requested Review Yes / OK 05 Crew …" at bounding box center [784, 396] width 884 height 174
click at [1160, 420] on button "Not Required" at bounding box center [1184, 425] width 73 height 16
click at [1160, 425] on button "Not Required" at bounding box center [1184, 425] width 73 height 16
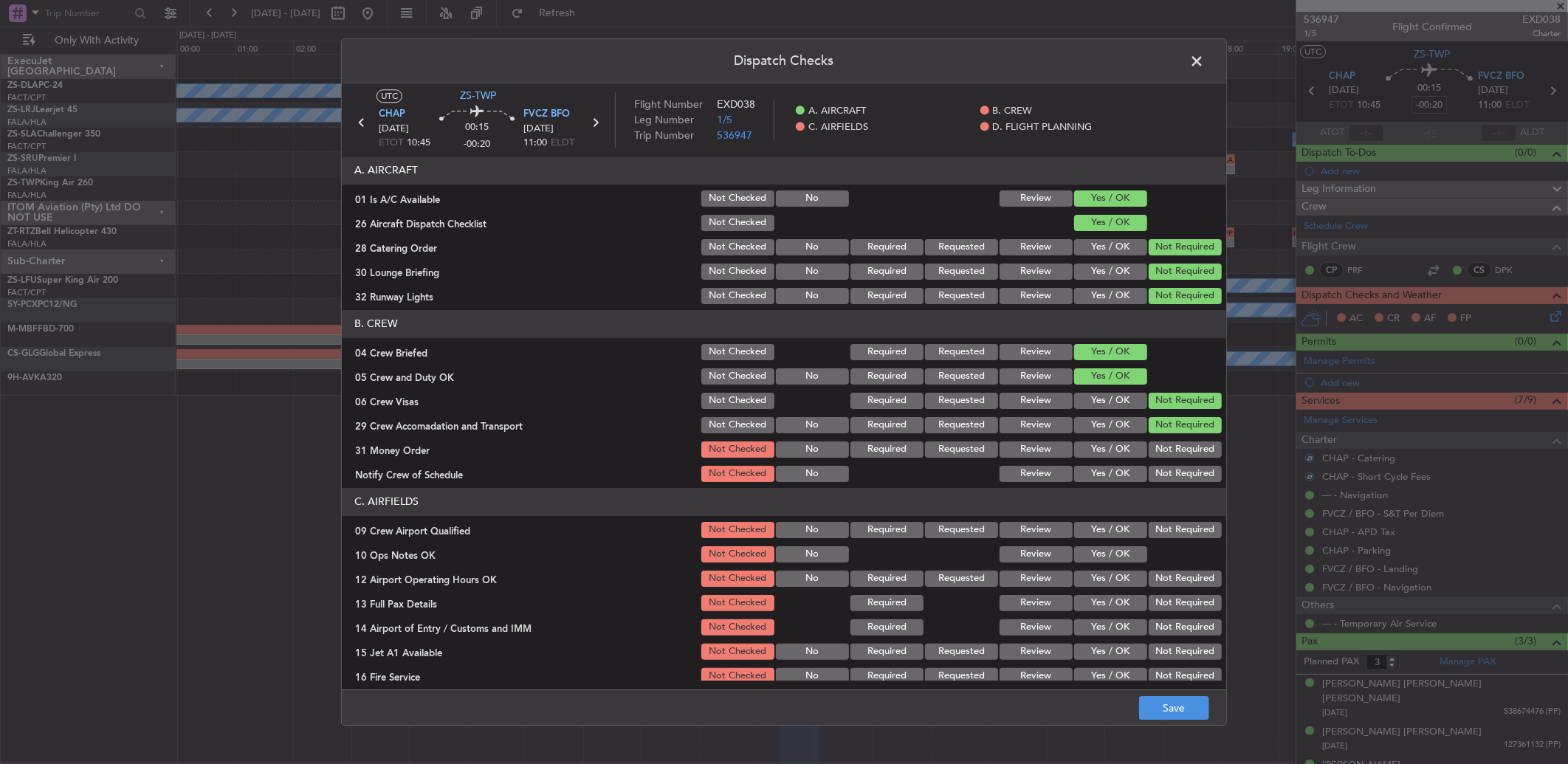
click at [1160, 432] on button "Not Required" at bounding box center [1184, 425] width 73 height 16
click at [1160, 443] on button "Not Required" at bounding box center [1184, 450] width 73 height 16
click at [1156, 459] on div "Not Required" at bounding box center [1183, 450] width 75 height 21
click at [1157, 481] on button "Not Required" at bounding box center [1184, 474] width 73 height 16
drag, startPoint x: 1165, startPoint y: 513, endPoint x: 1166, endPoint y: 523, distance: 10.0
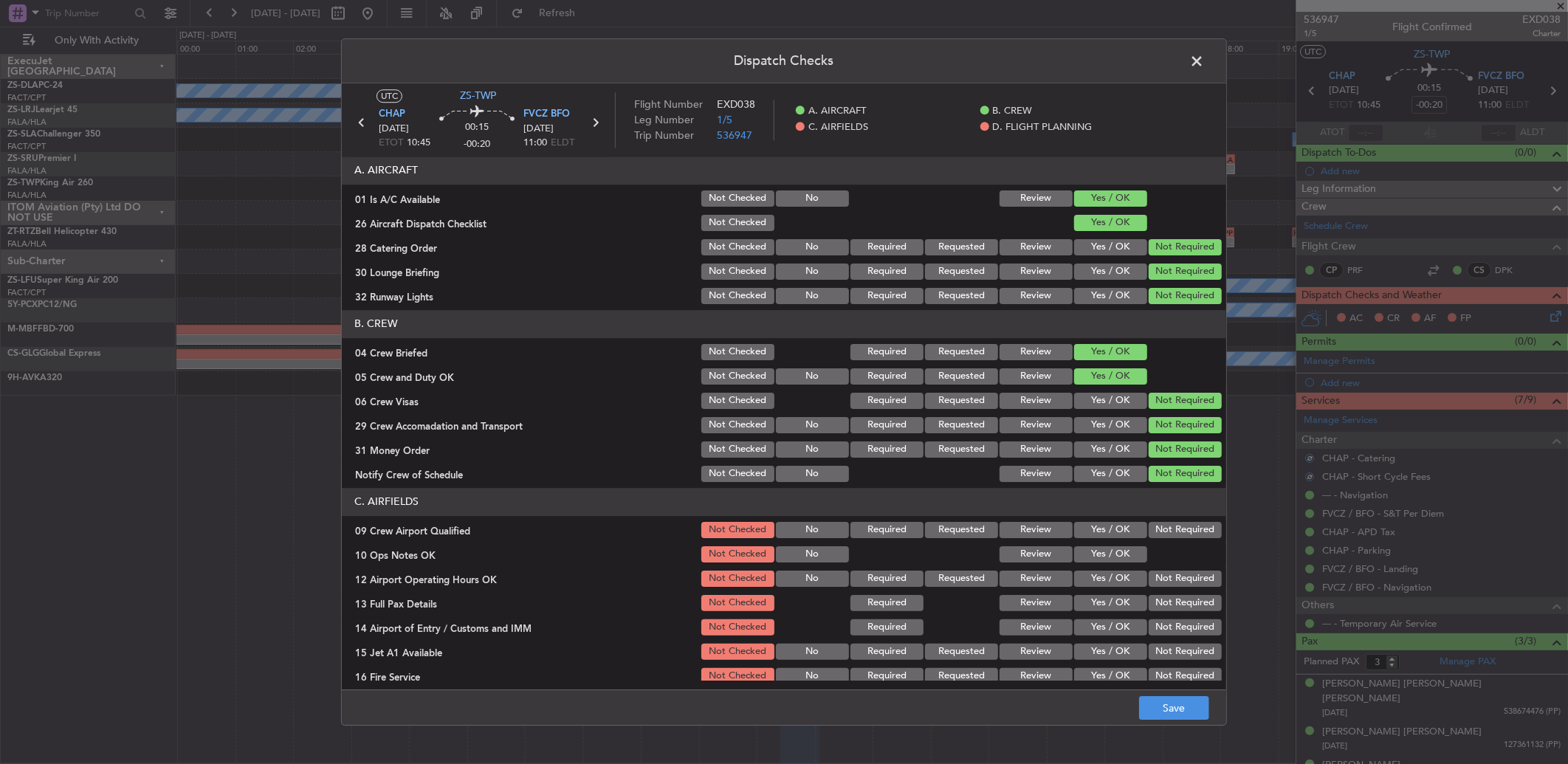
click at [1165, 514] on header "C. AIRFIELDS" at bounding box center [784, 502] width 884 height 28
drag, startPoint x: 1166, startPoint y: 523, endPoint x: 1069, endPoint y: 469, distance: 111.0
click at [1165, 524] on button "Not Required" at bounding box center [1184, 530] width 73 height 16
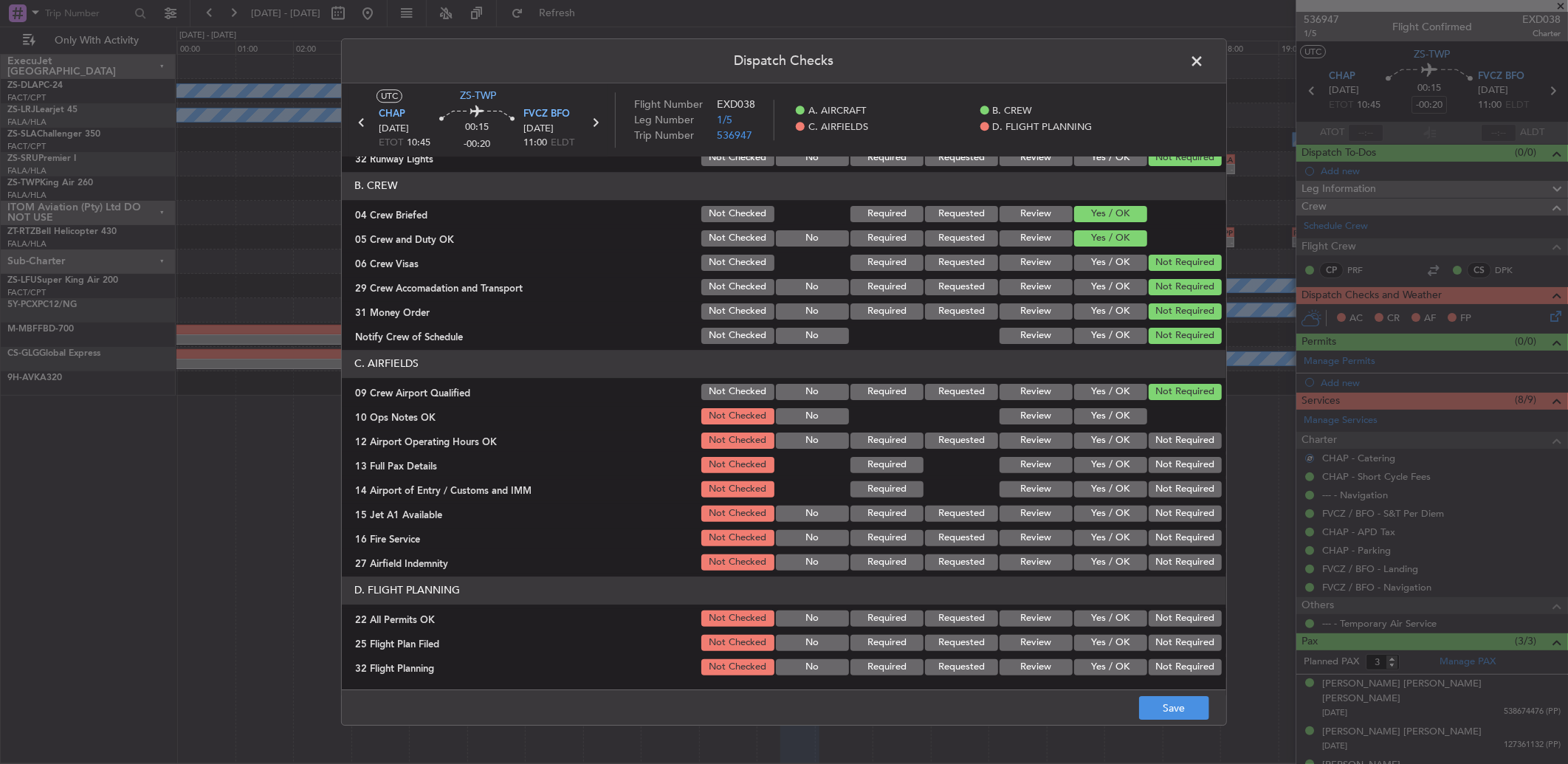
drag, startPoint x: 1102, startPoint y: 406, endPoint x: 1124, endPoint y: 417, distance: 24.6
click at [1103, 407] on section "C. AIRFIELDS 09 Crew Airport Qualified Not Checked No Required Requested Review…" at bounding box center [784, 462] width 884 height 223
click at [1103, 420] on button "Yes / OK" at bounding box center [1110, 416] width 73 height 16
drag, startPoint x: 1140, startPoint y: 434, endPoint x: 1157, endPoint y: 447, distance: 21.4
click at [1148, 436] on button "Not Required" at bounding box center [1184, 441] width 73 height 16
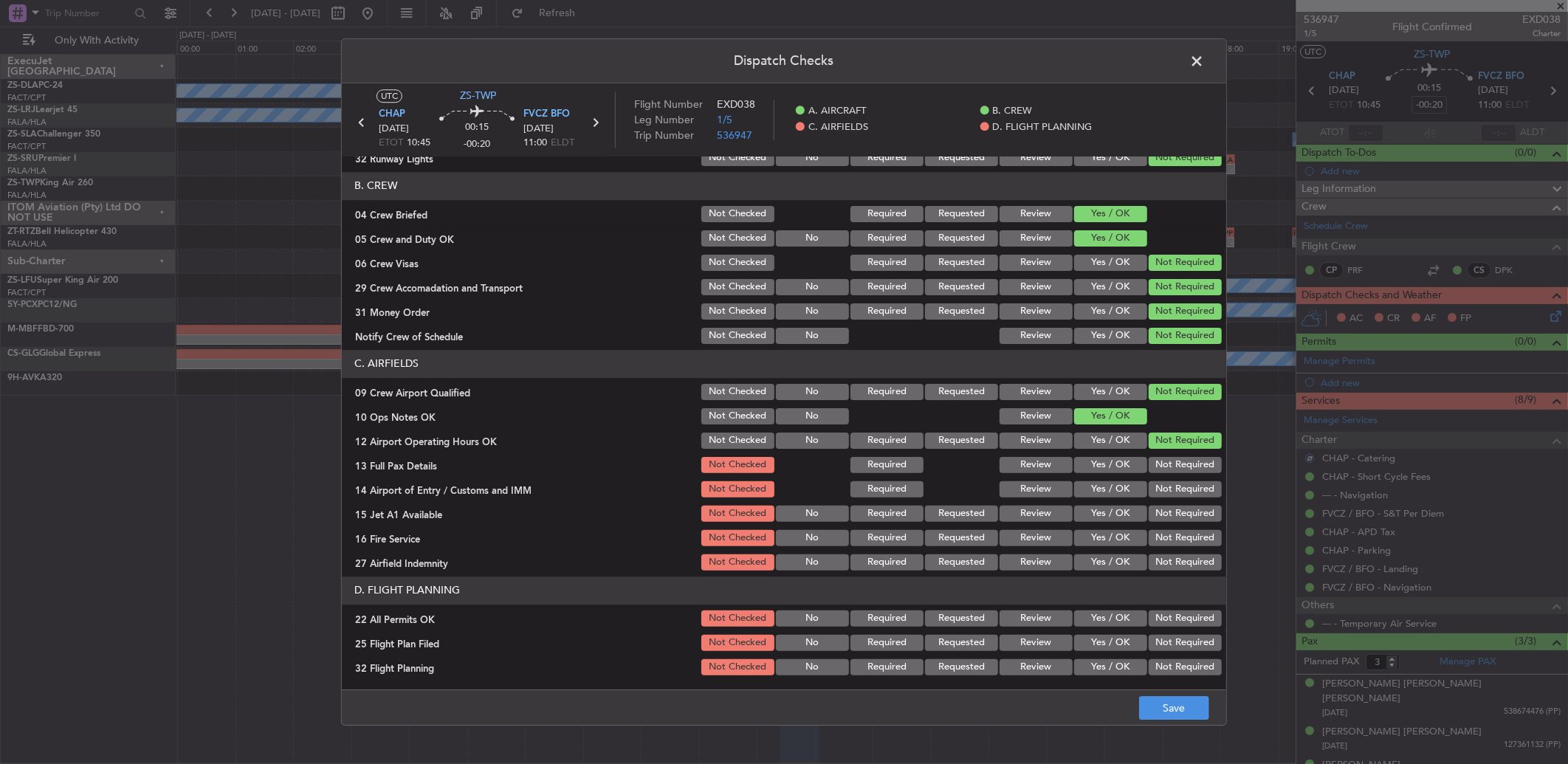
click at [1159, 447] on button "Not Required" at bounding box center [1184, 441] width 73 height 16
drag, startPoint x: 1159, startPoint y: 458, endPoint x: 1154, endPoint y: 473, distance: 15.8
click at [1156, 461] on div "Not Required" at bounding box center [1183, 465] width 75 height 21
click at [1148, 467] on button "Not Required" at bounding box center [1184, 465] width 73 height 16
click at [1155, 485] on section "C. AIRFIELDS 09 Crew Airport Qualified Not Checked No Required Requested Review…" at bounding box center [784, 462] width 884 height 223
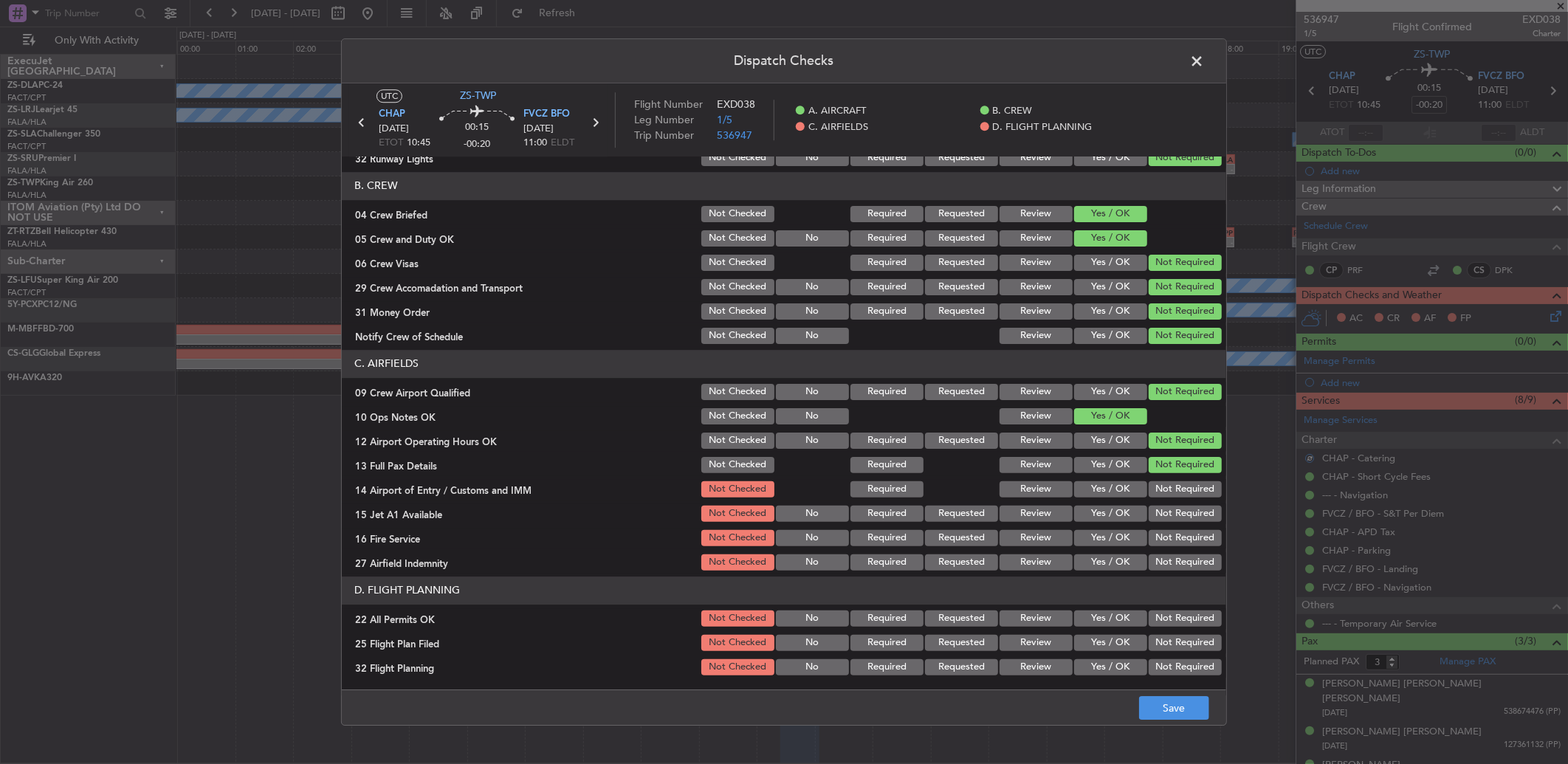
click at [1156, 490] on button "Not Required" at bounding box center [1184, 489] width 73 height 16
click at [1160, 503] on section "C. AIRFIELDS 09 Crew Airport Qualified Not Checked No Required Requested Review…" at bounding box center [784, 462] width 884 height 223
drag, startPoint x: 1159, startPoint y: 510, endPoint x: 1152, endPoint y: 518, distance: 10.6
click at [1157, 510] on button "Not Required" at bounding box center [1184, 514] width 73 height 16
drag, startPoint x: 1152, startPoint y: 518, endPoint x: 1149, endPoint y: 534, distance: 16.3
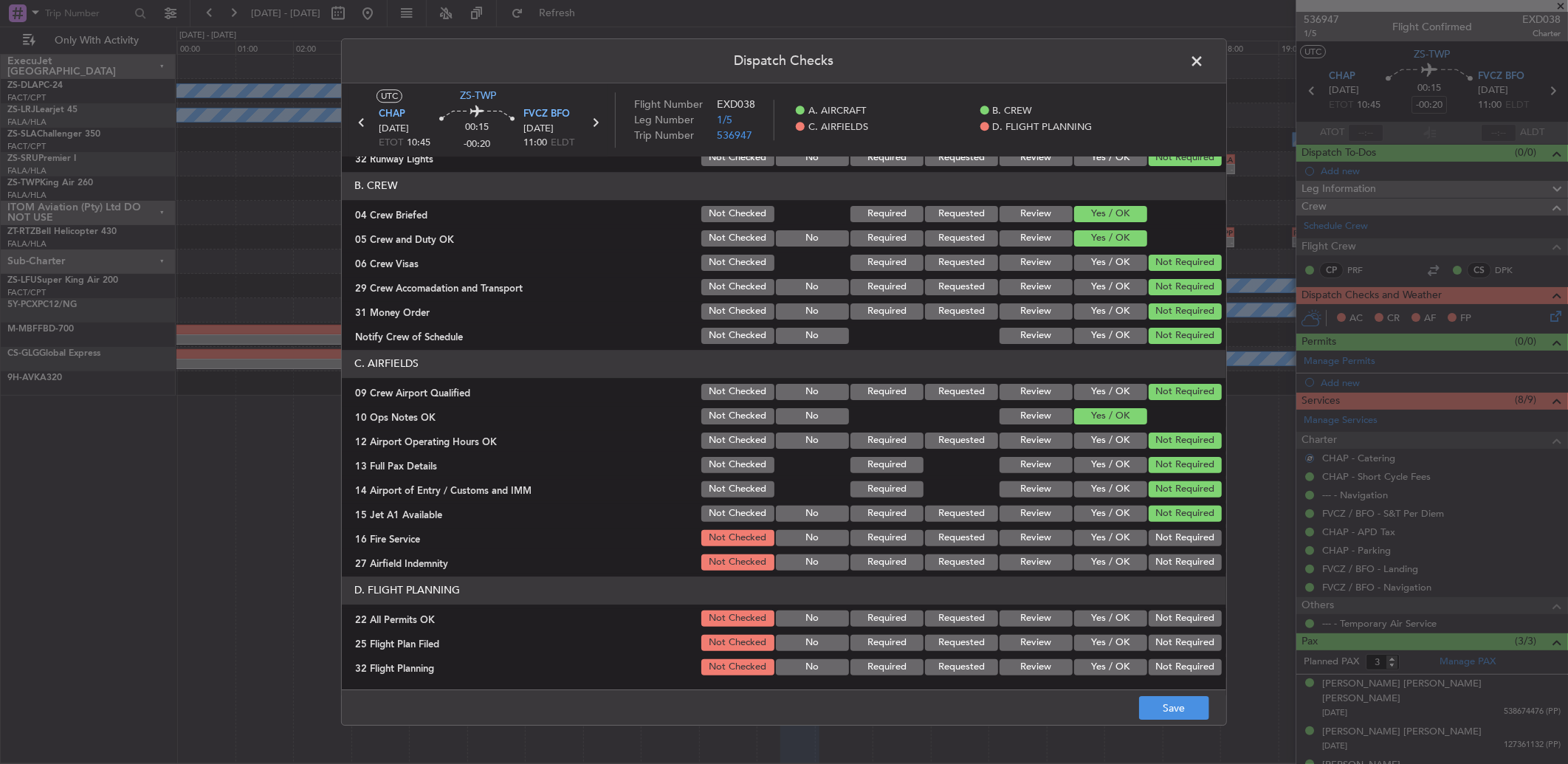
click at [1149, 534] on section "C. AIRFIELDS 09 Crew Airport Qualified Not Checked No Required Requested Review…" at bounding box center [784, 462] width 884 height 223
click at [1149, 538] on button "Not Required" at bounding box center [1184, 538] width 73 height 16
click at [1152, 558] on button "Not Required" at bounding box center [1184, 563] width 73 height 16
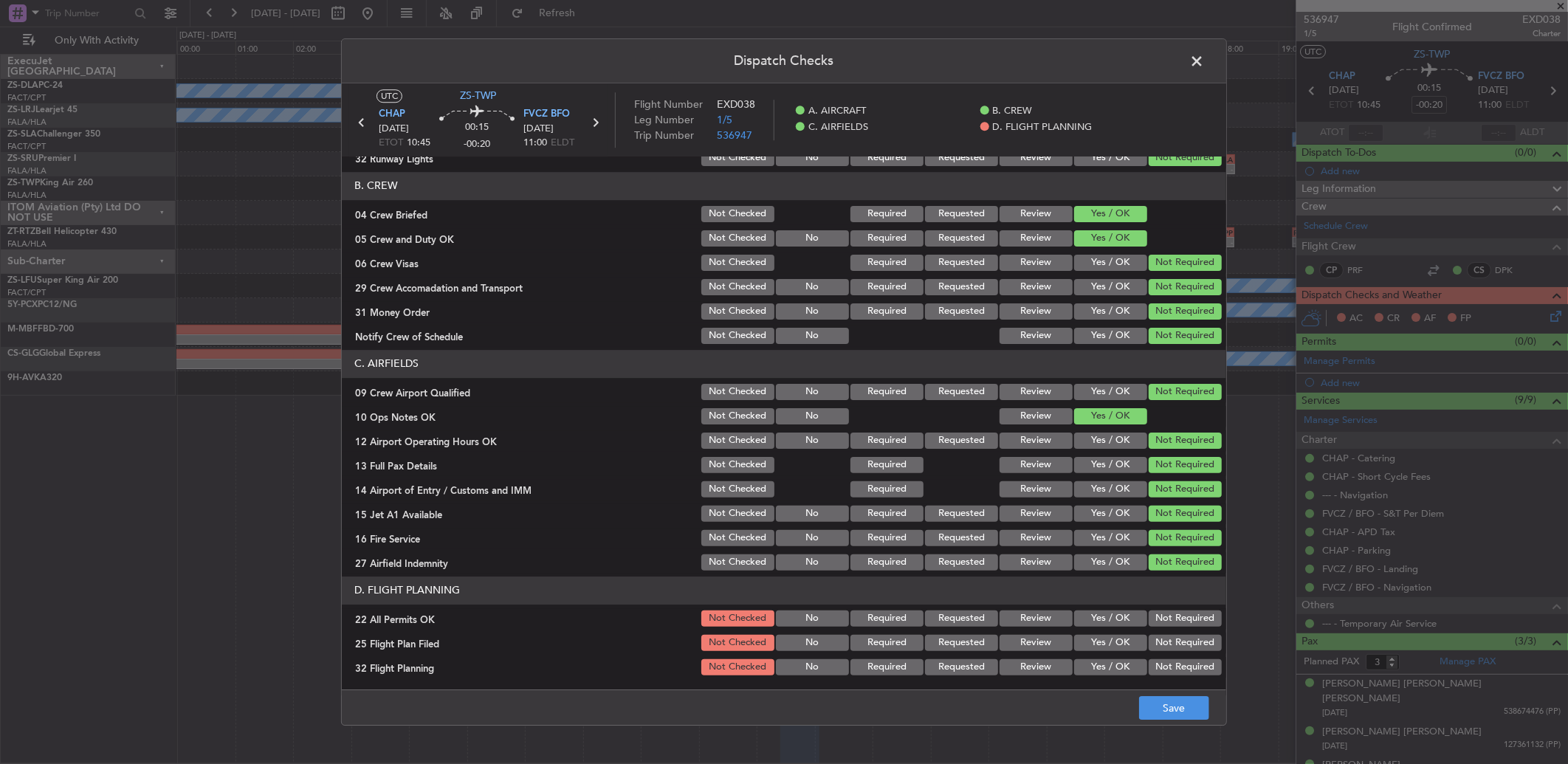
click at [1189, 631] on section "D. FLIGHT PLANNING 22 All Permits OK Not Checked No Required Requested Review Y…" at bounding box center [784, 627] width 884 height 101
drag, startPoint x: 1189, startPoint y: 616, endPoint x: 1135, endPoint y: 637, distance: 57.9
click at [1185, 616] on button "Not Required" at bounding box center [1184, 619] width 73 height 16
click at [1087, 637] on button "Yes / OK" at bounding box center [1110, 643] width 73 height 16
drag, startPoint x: 1091, startPoint y: 660, endPoint x: 1034, endPoint y: 653, distance: 57.4
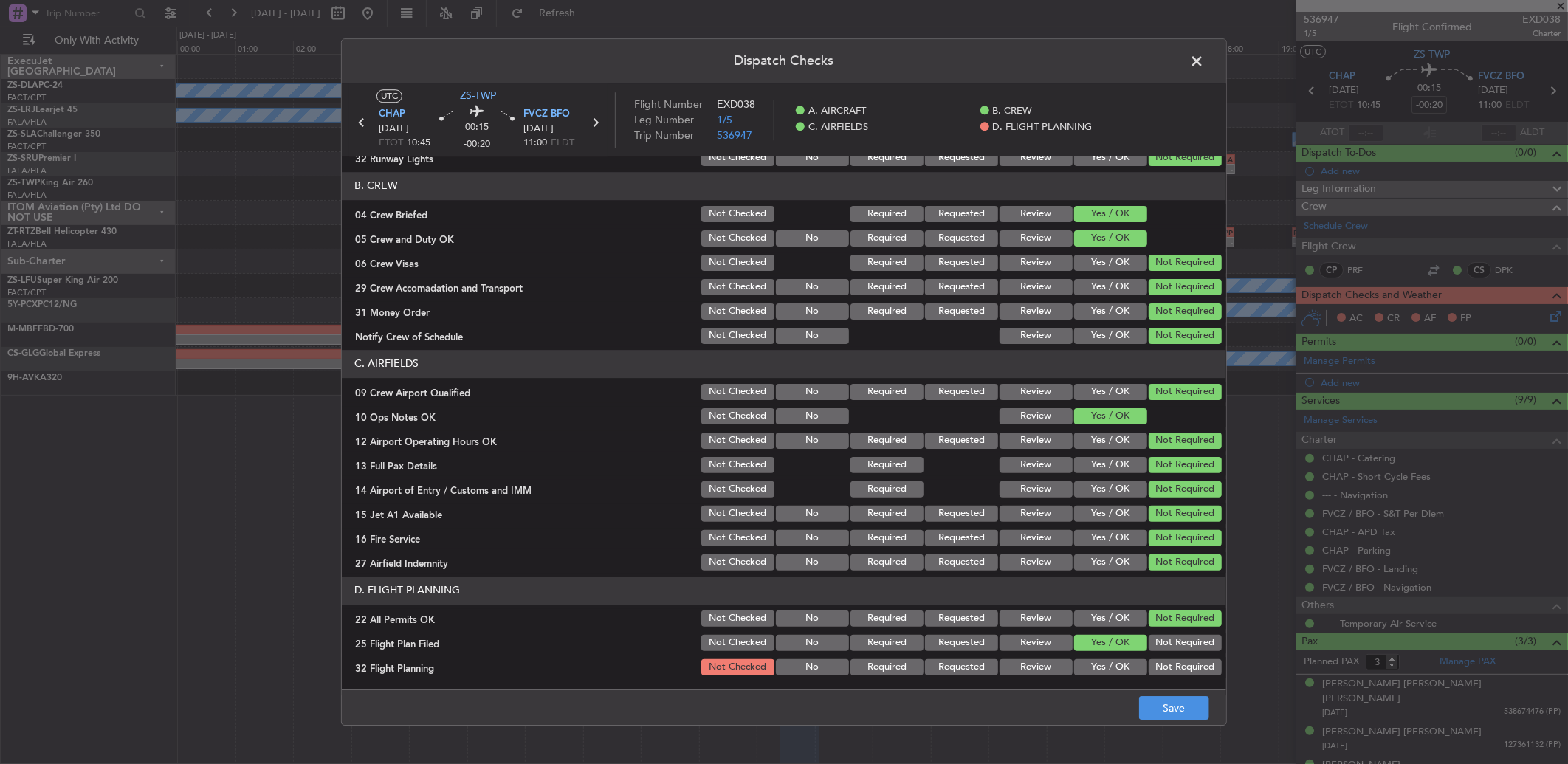
click at [1029, 653] on section "D. FLIGHT PLANNING 22 All Permits OK Not Checked No Required Requested Review Y…" at bounding box center [784, 627] width 884 height 101
click at [1074, 659] on button "Yes / OK" at bounding box center [1110, 668] width 73 height 16
click at [1034, 648] on button "Review" at bounding box center [1036, 643] width 73 height 16
click at [1033, 649] on button "Review" at bounding box center [1036, 643] width 73 height 16
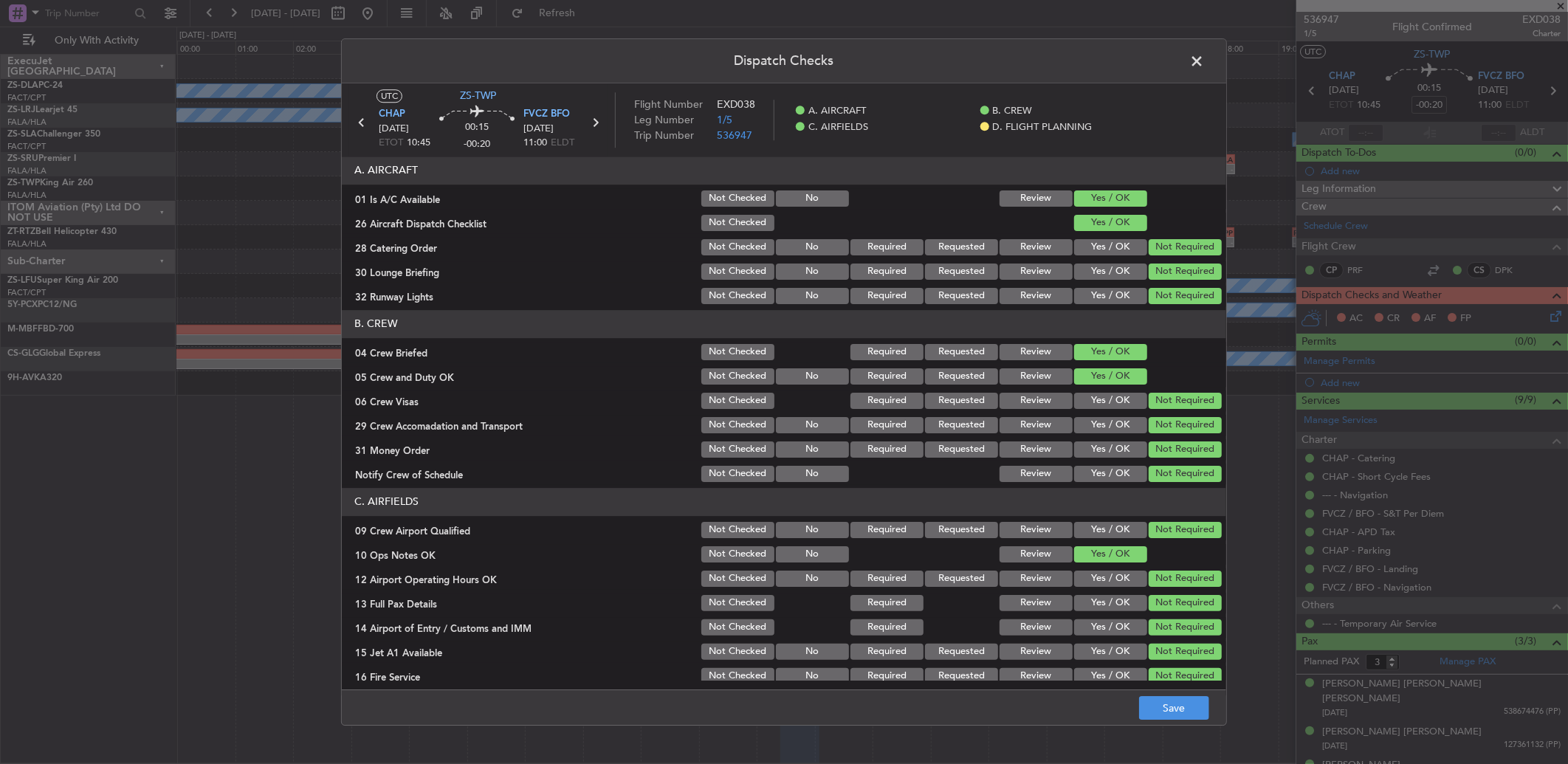
scroll to position [138, 0]
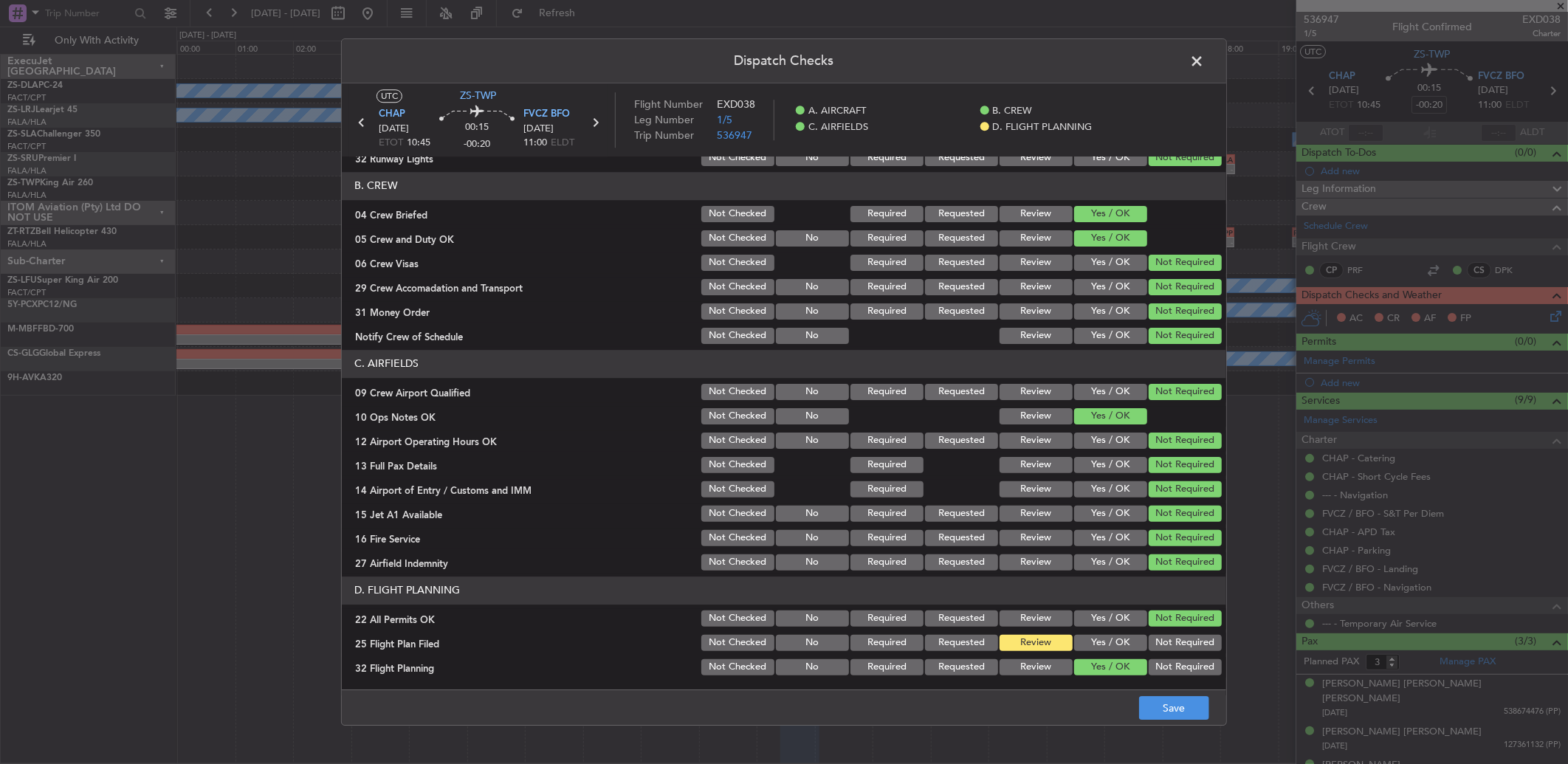
click at [1035, 674] on button "Review" at bounding box center [1036, 668] width 73 height 16
click at [1187, 697] on button "Save" at bounding box center [1174, 708] width 70 height 23
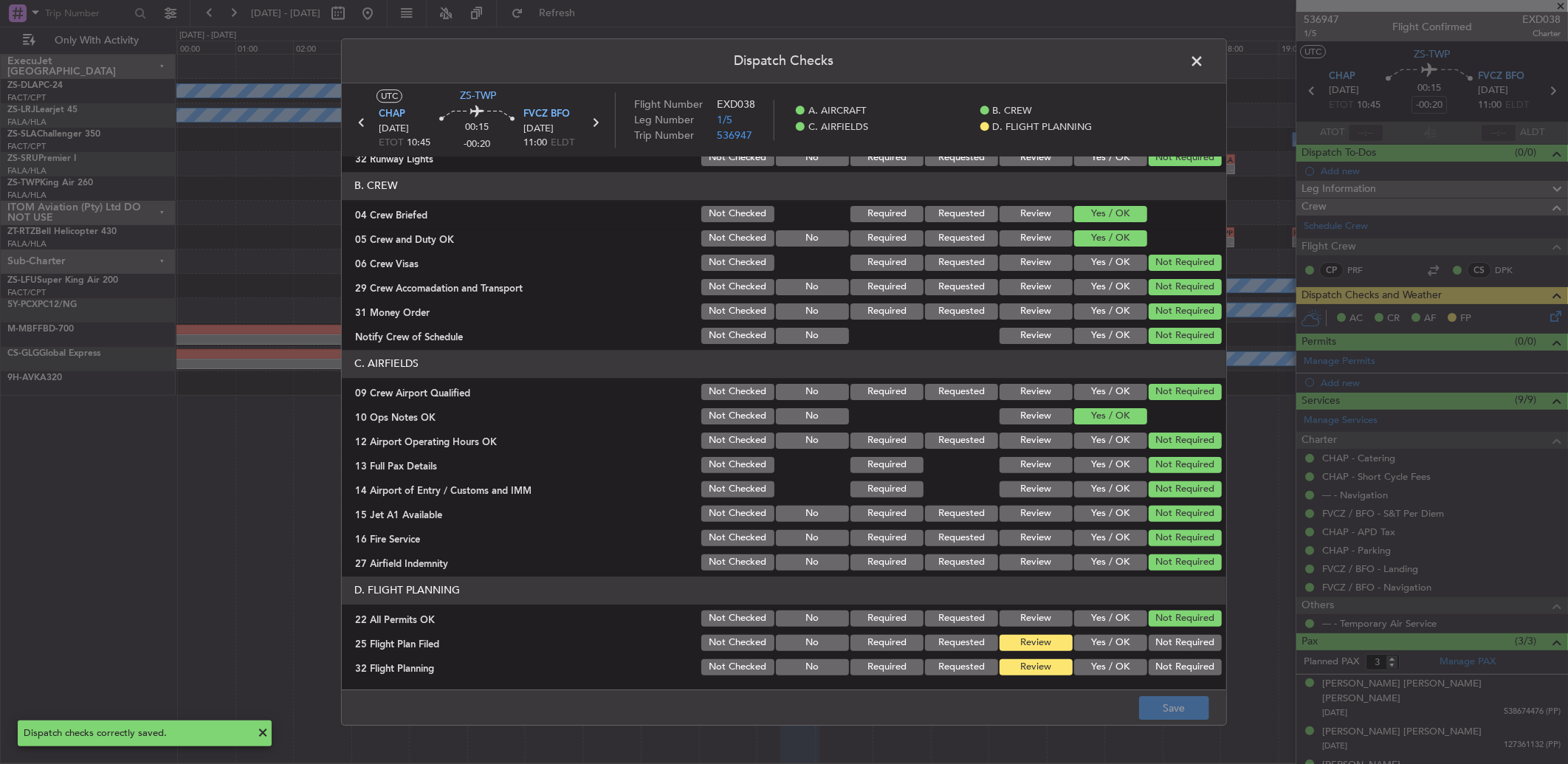
click at [1204, 57] on span at bounding box center [1204, 65] width 0 height 30
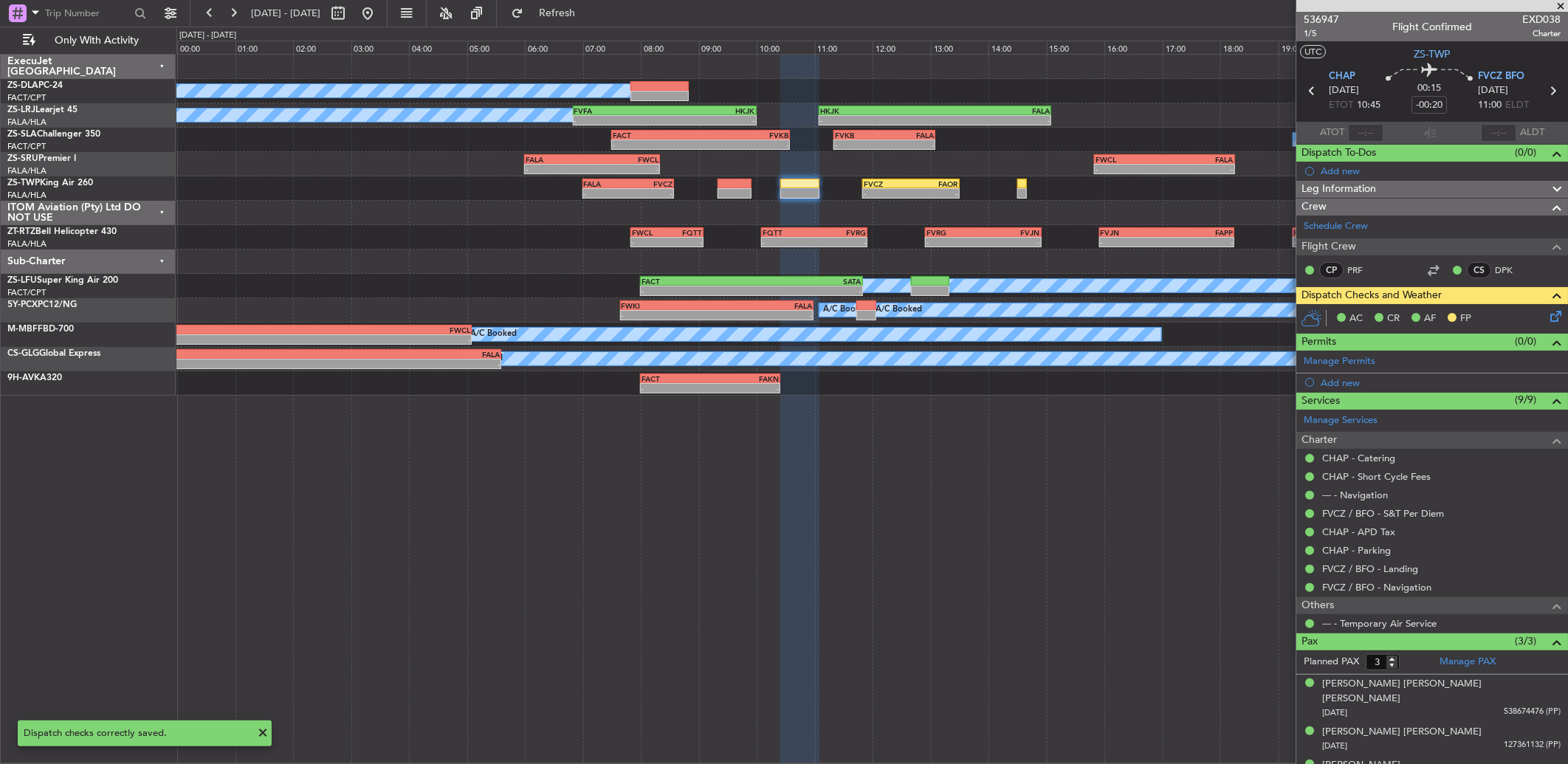
click at [1308, 93] on icon at bounding box center [1311, 90] width 19 height 19
type input "0"
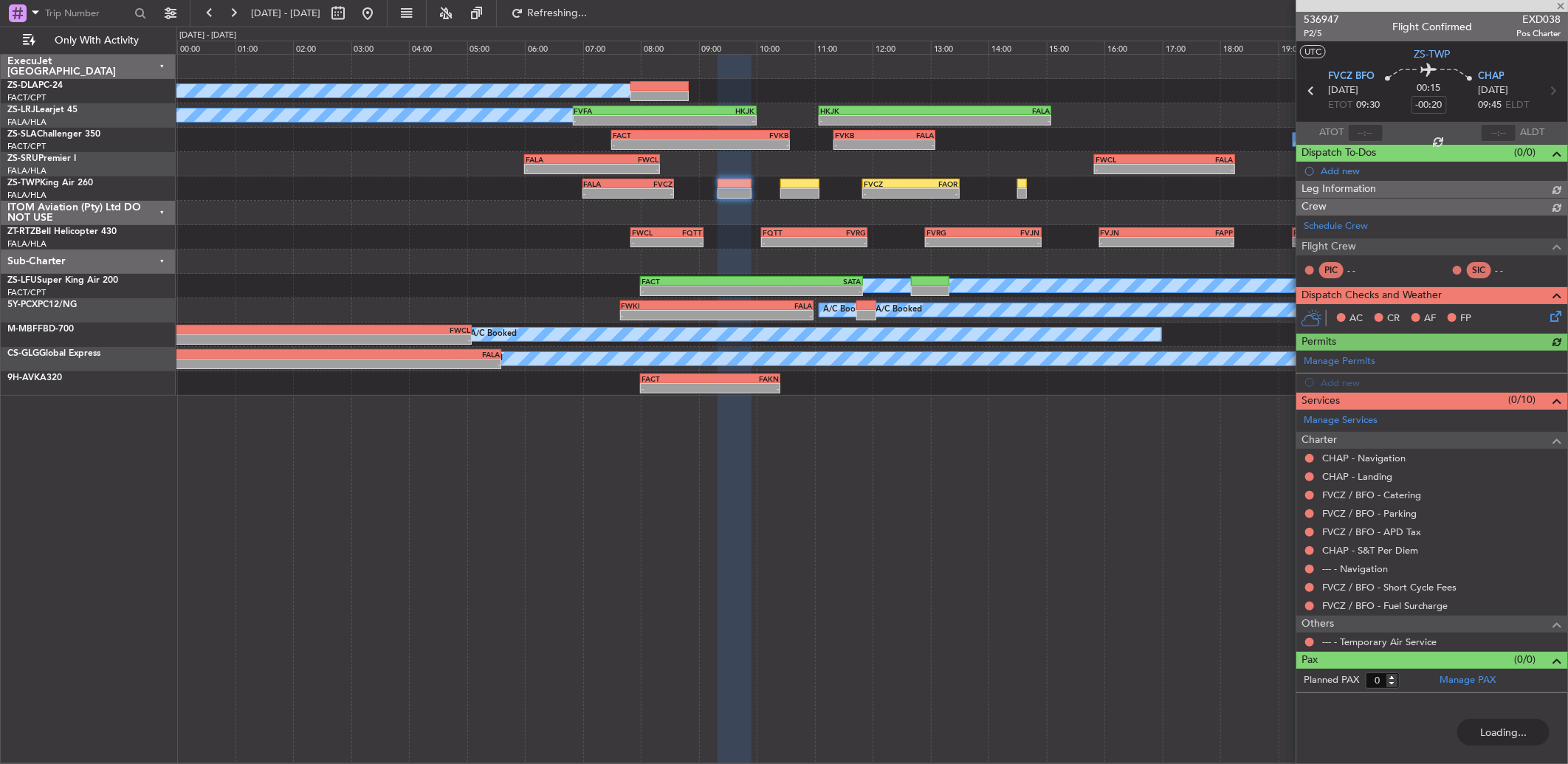
click at [1316, 650] on mat-tooltip-component "Not Requested" at bounding box center [1310, 666] width 84 height 39
drag, startPoint x: 1316, startPoint y: 650, endPoint x: 1310, endPoint y: 645, distance: 7.8
click at [1310, 645] on button at bounding box center [1310, 642] width 9 height 9
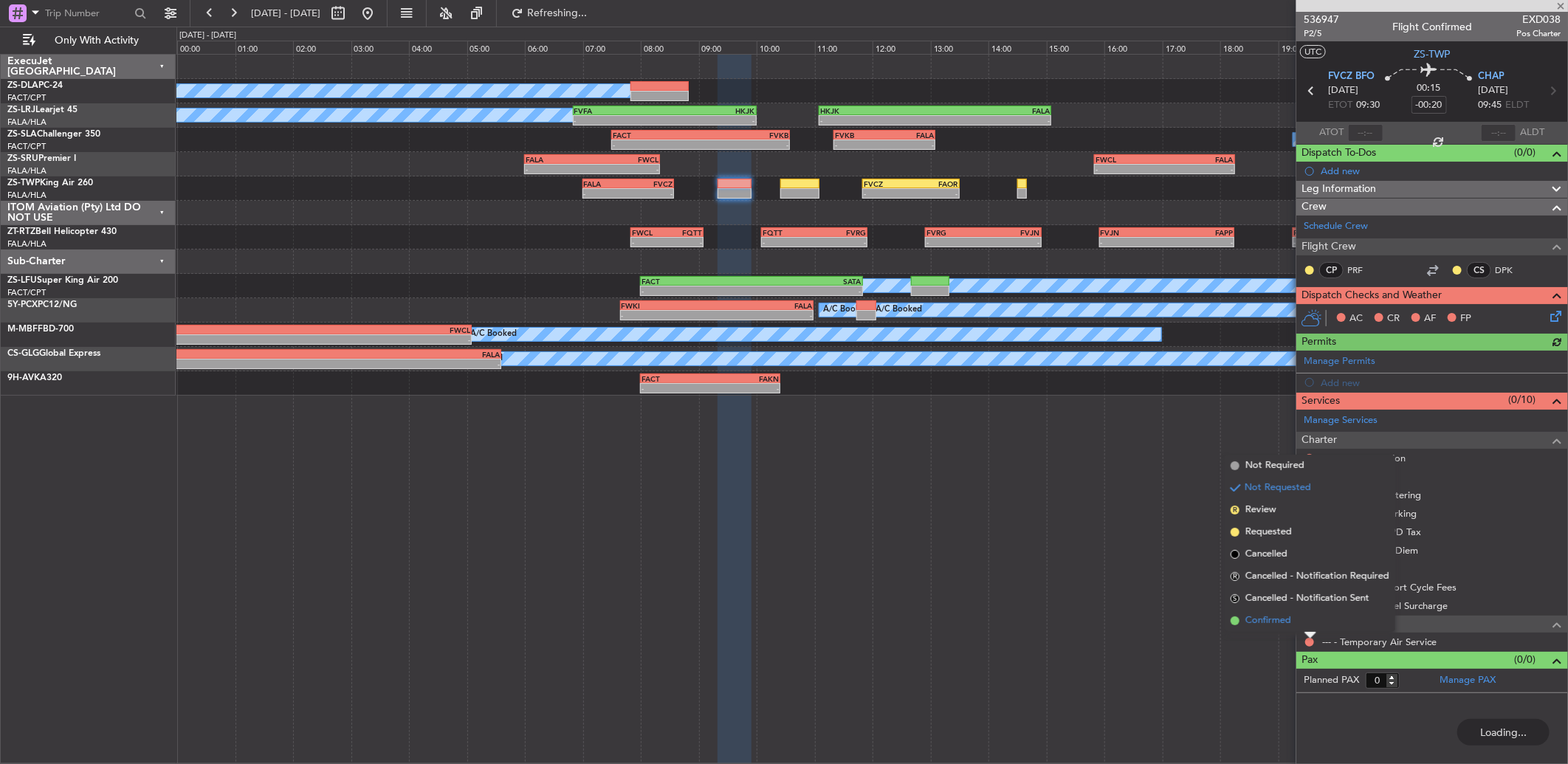
click at [1303, 613] on li "Confirmed" at bounding box center [1310, 621] width 170 height 23
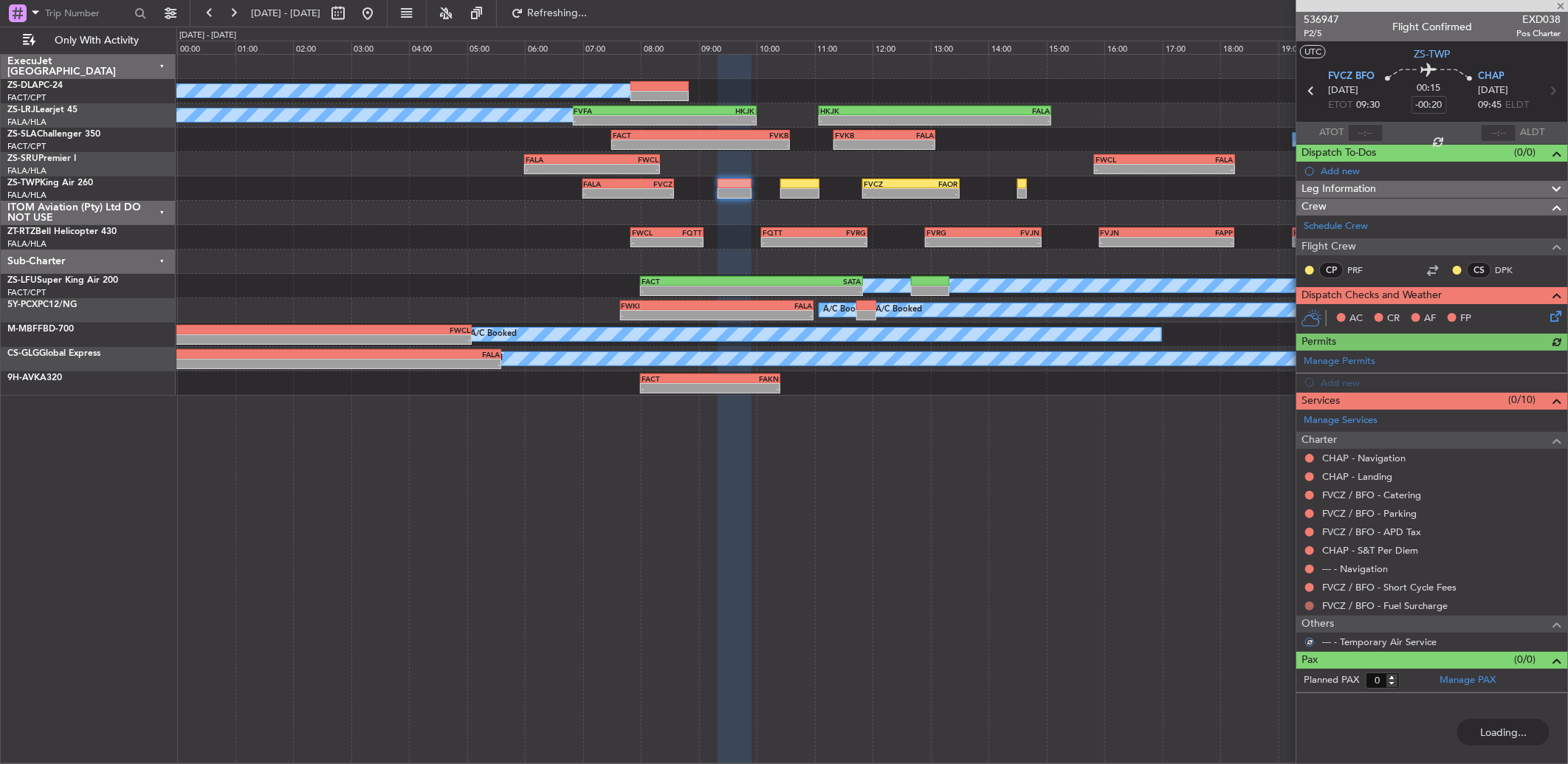
click at [1305, 605] on button at bounding box center [1310, 606] width 9 height 9
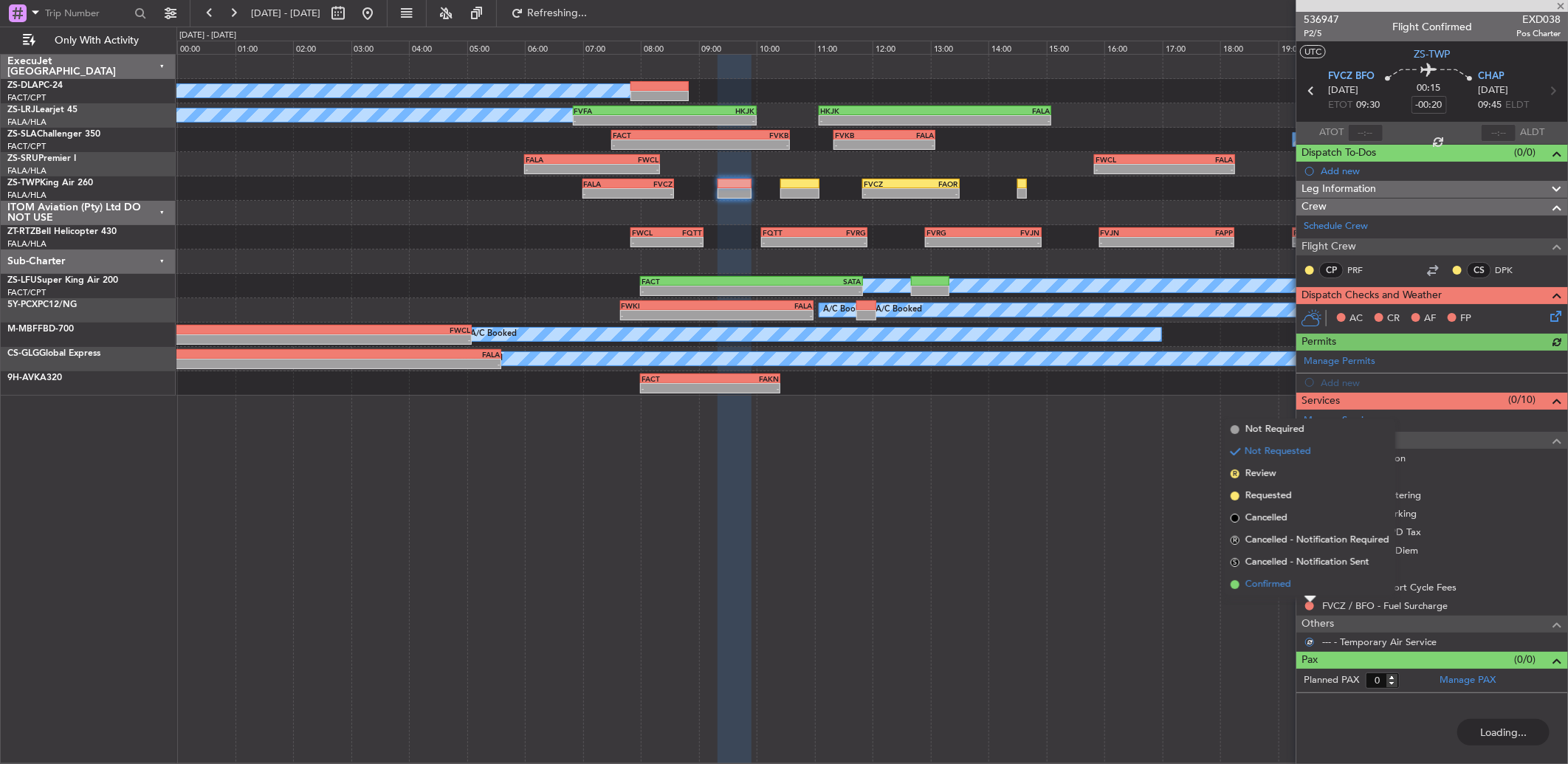
click at [1303, 587] on li "Confirmed" at bounding box center [1310, 585] width 170 height 23
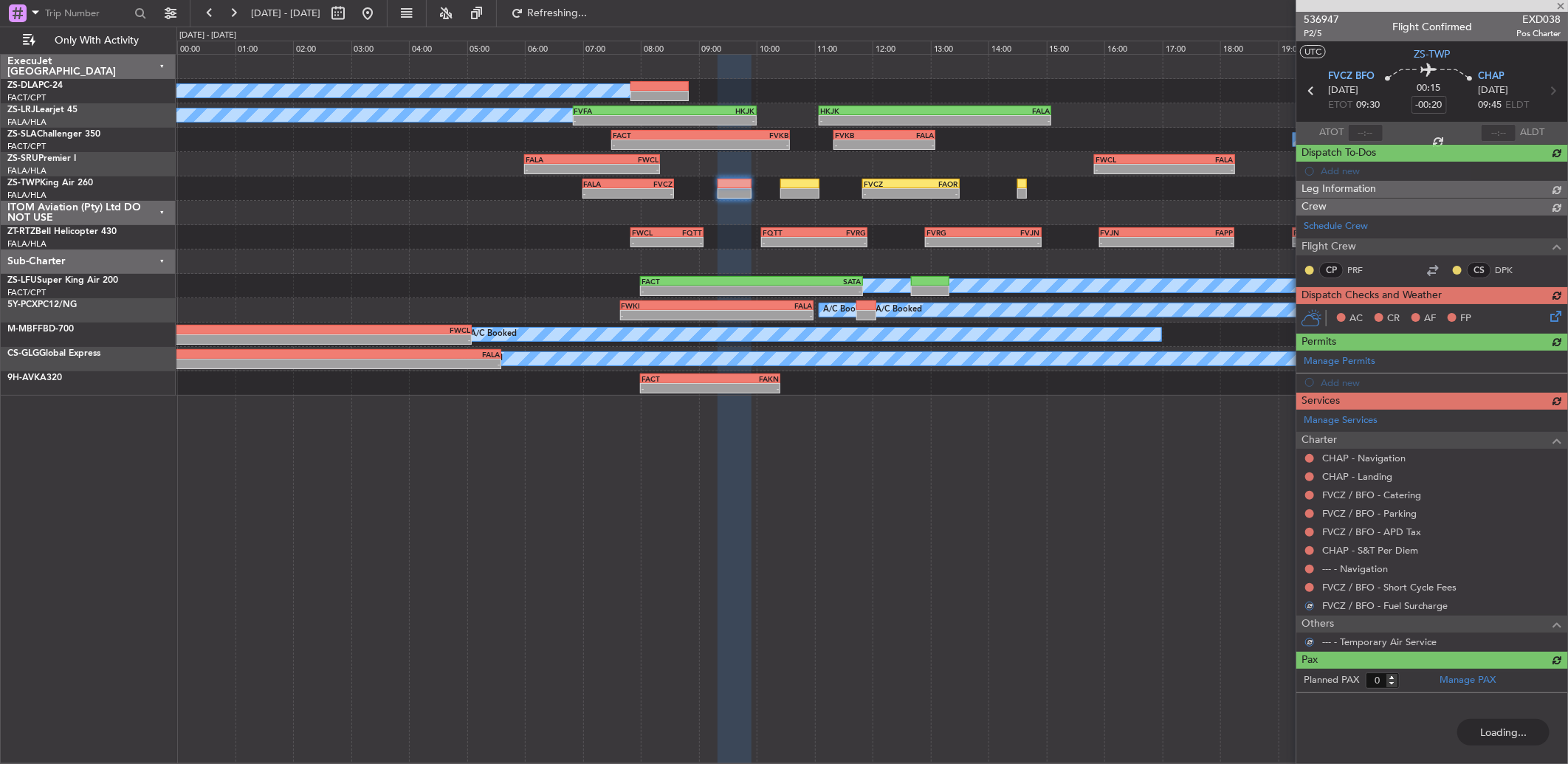
click at [1303, 587] on div "Manage Services Charter CHAP - Navigation CHAP - Landing FVCZ / BFO - Catering …" at bounding box center [1432, 531] width 272 height 242
click at [1311, 587] on div "Manage Services Charter CHAP - Navigation CHAP - Landing FVCZ / BFO - Catering …" at bounding box center [1432, 531] width 272 height 242
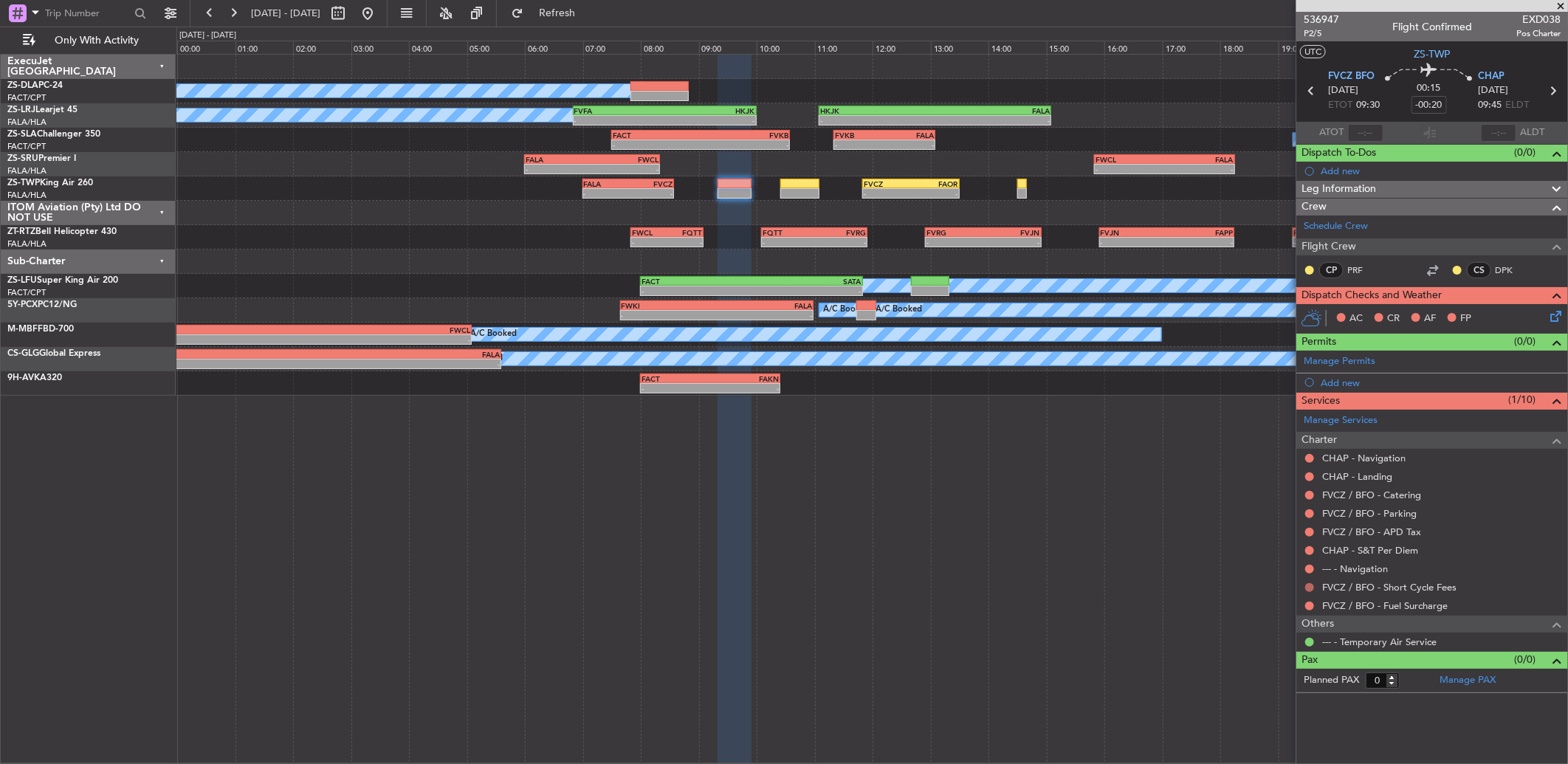
click at [1308, 591] on button at bounding box center [1310, 588] width 9 height 9
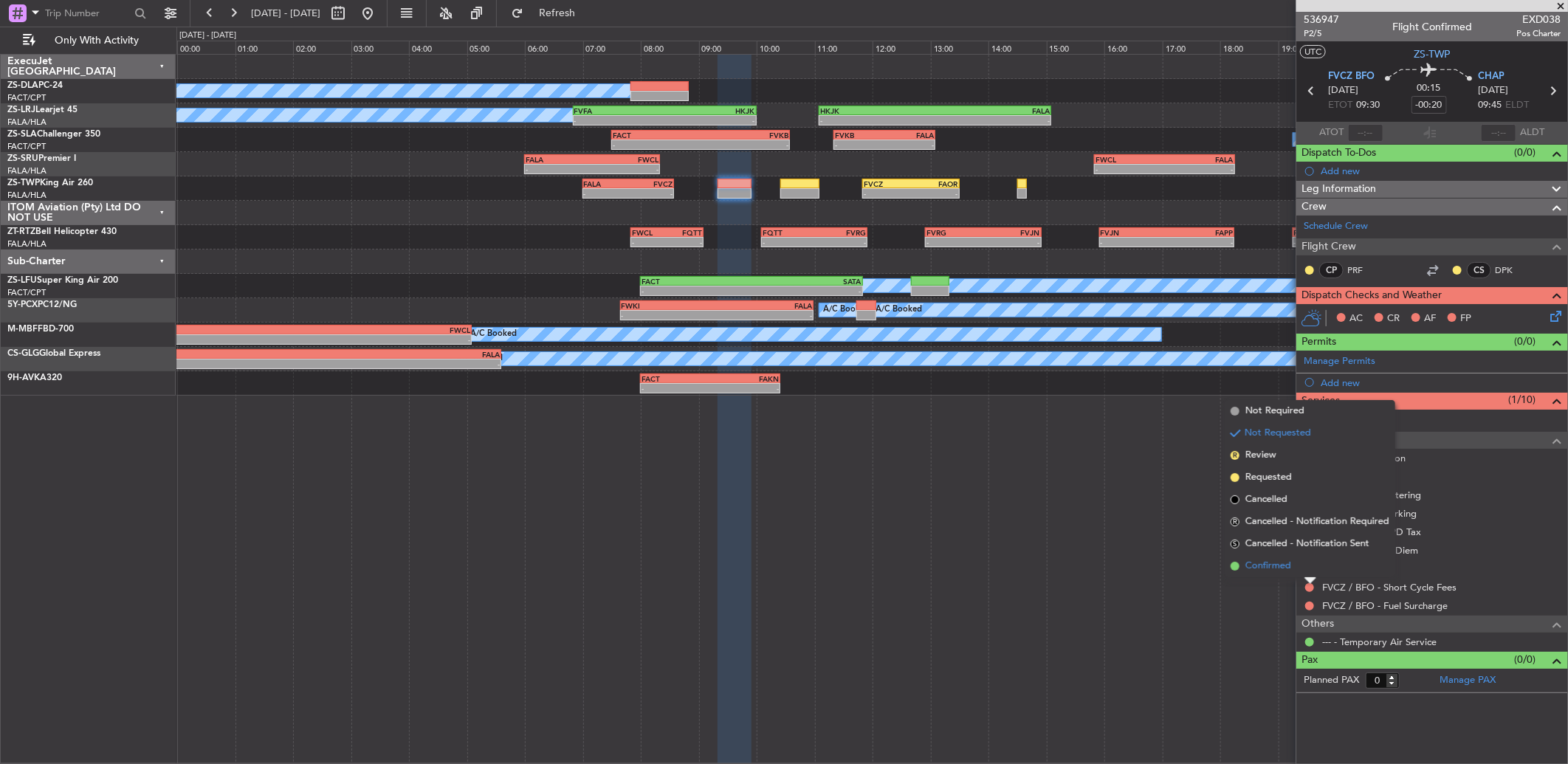
click at [1303, 570] on li "Confirmed" at bounding box center [1310, 566] width 170 height 23
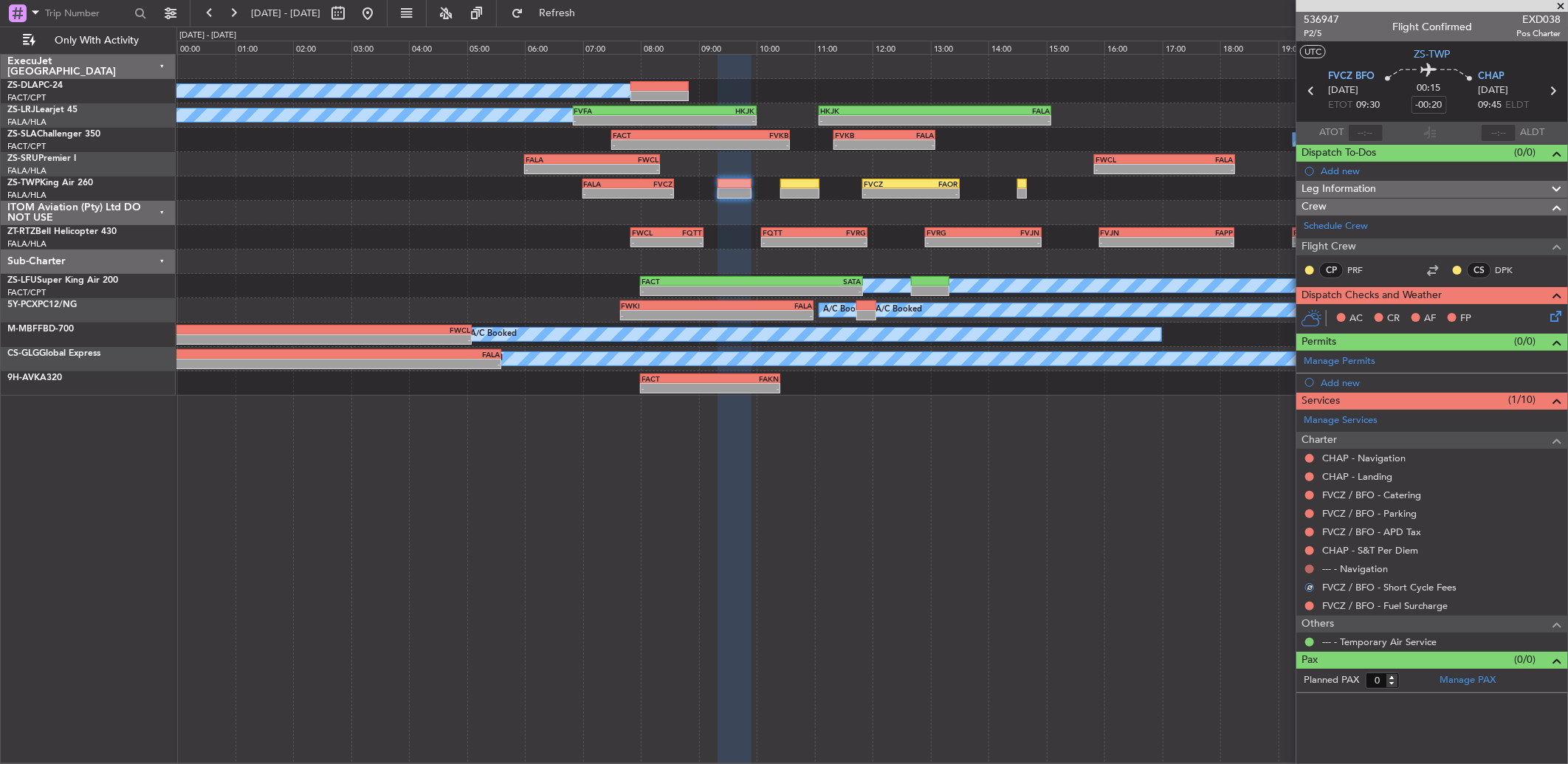
click at [1307, 567] on button at bounding box center [1310, 569] width 9 height 9
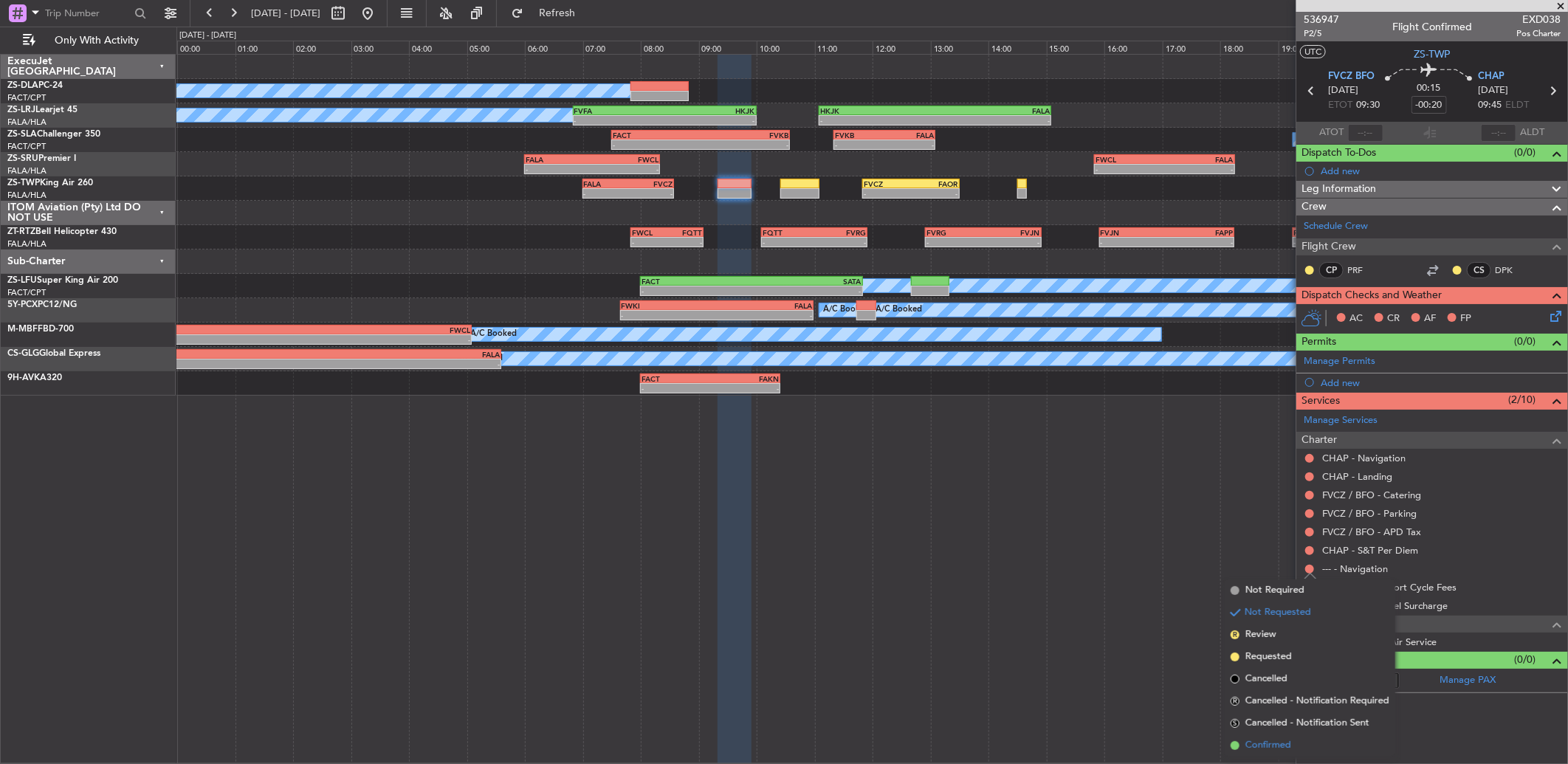
click at [1271, 740] on span "Confirmed" at bounding box center [1268, 746] width 46 height 14
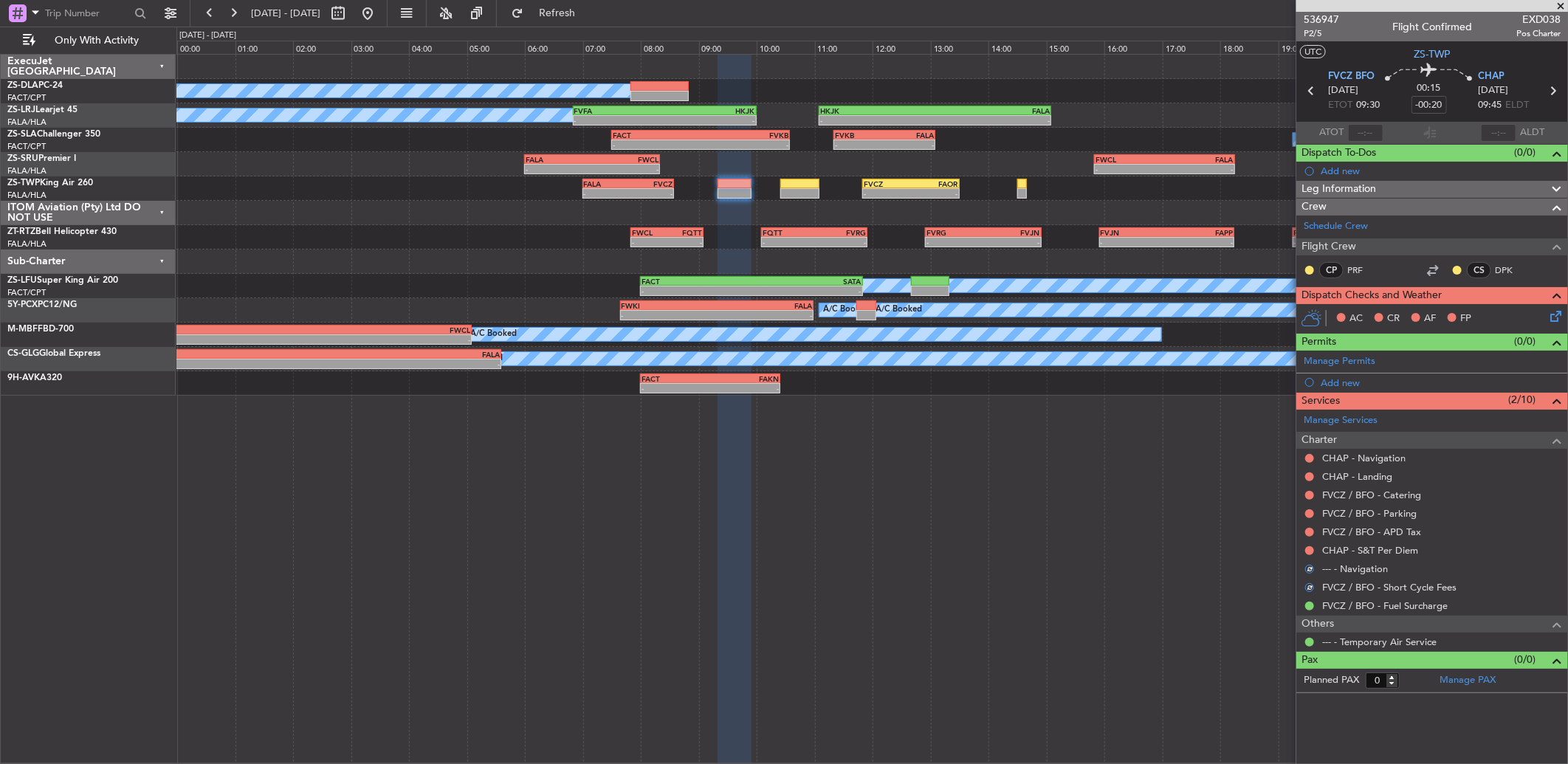
click at [1319, 551] on div "CHAP - S&T Per Diem" at bounding box center [1432, 550] width 272 height 18
click at [1308, 548] on button at bounding box center [1310, 551] width 9 height 9
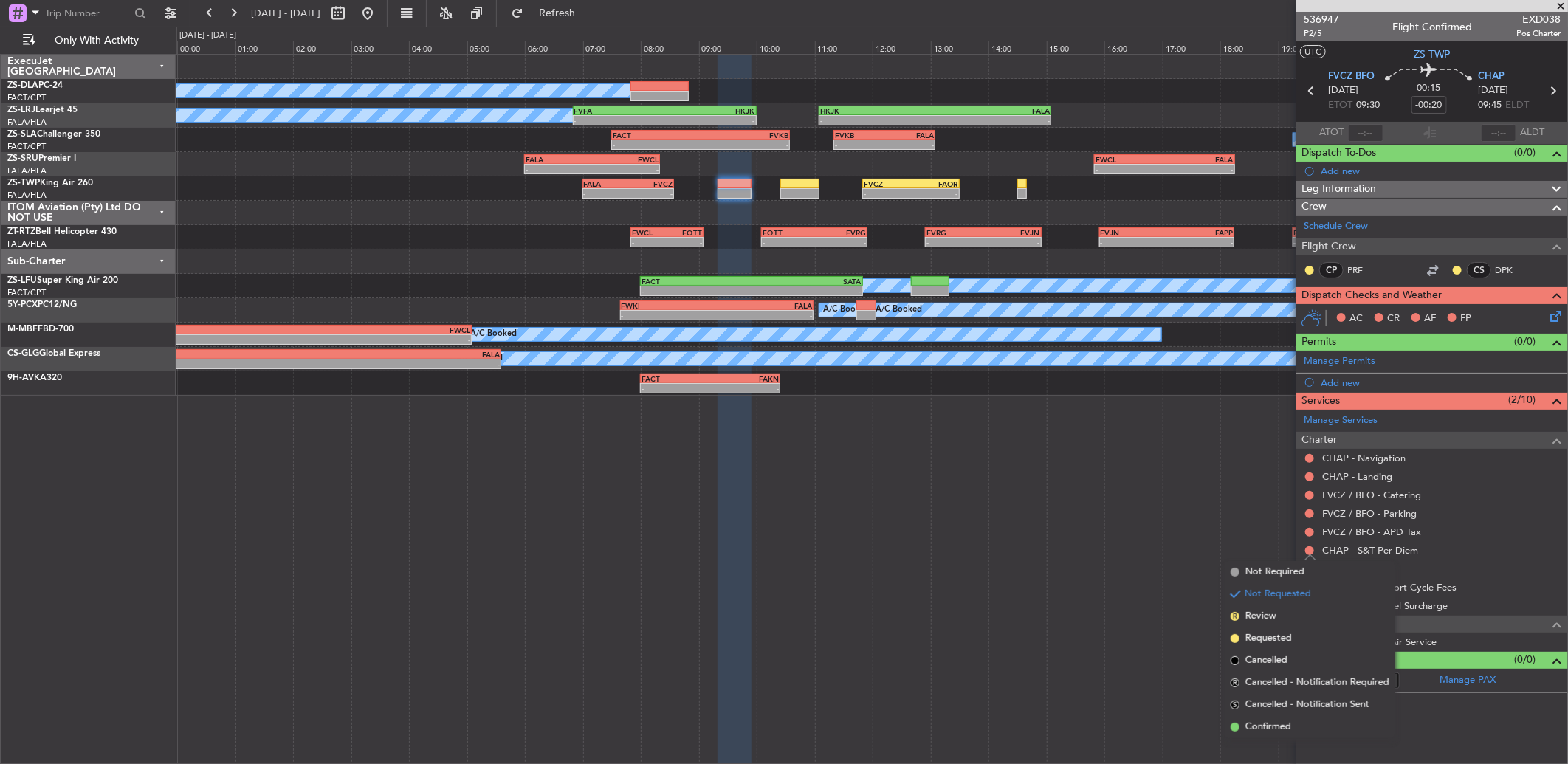
drag, startPoint x: 1271, startPoint y: 735, endPoint x: 1264, endPoint y: 629, distance: 106.2
click at [1268, 730] on li "Confirmed" at bounding box center [1310, 727] width 170 height 23
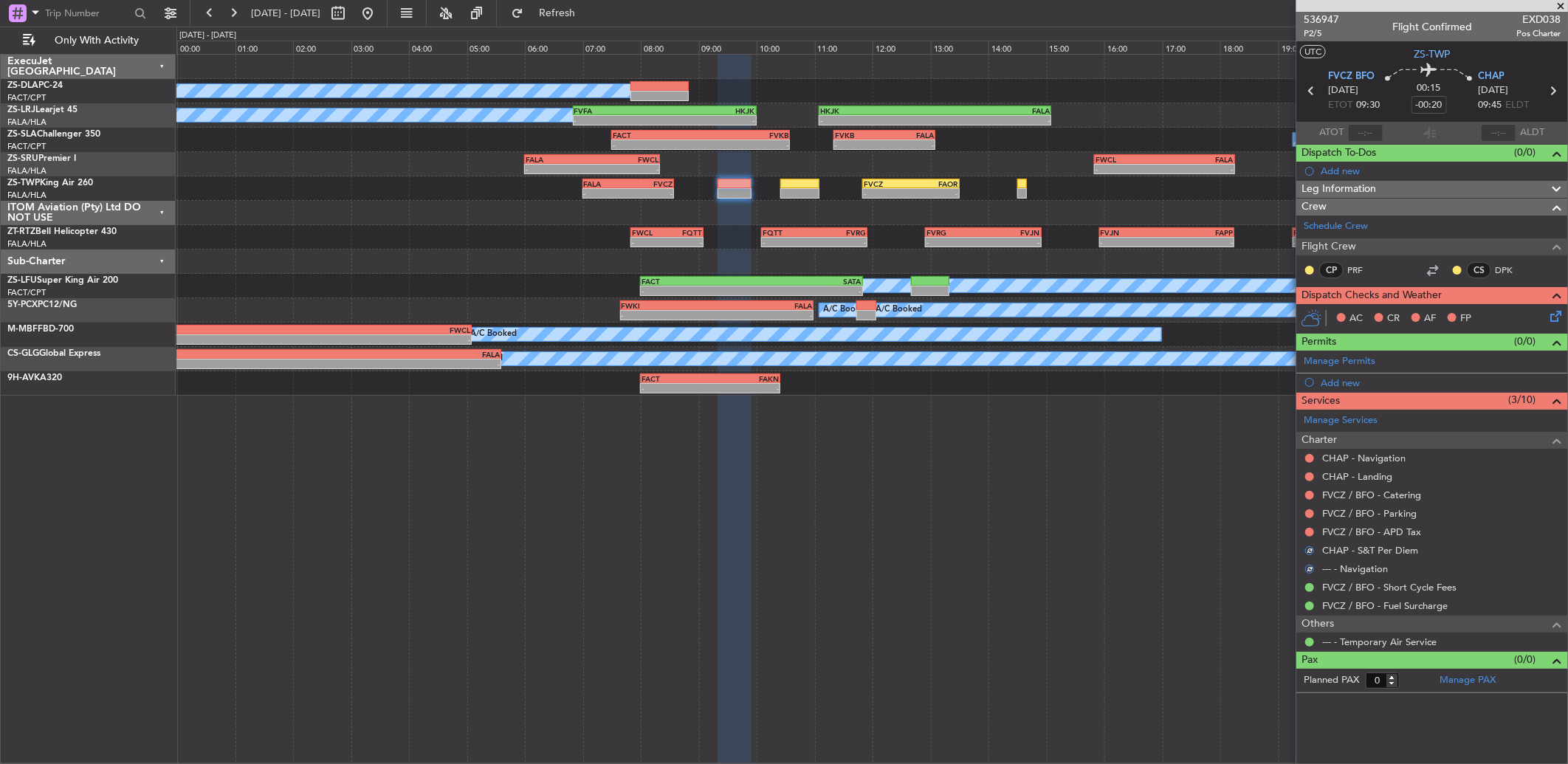
click at [1303, 530] on div at bounding box center [1309, 532] width 12 height 12
click at [1309, 532] on button at bounding box center [1310, 532] width 9 height 9
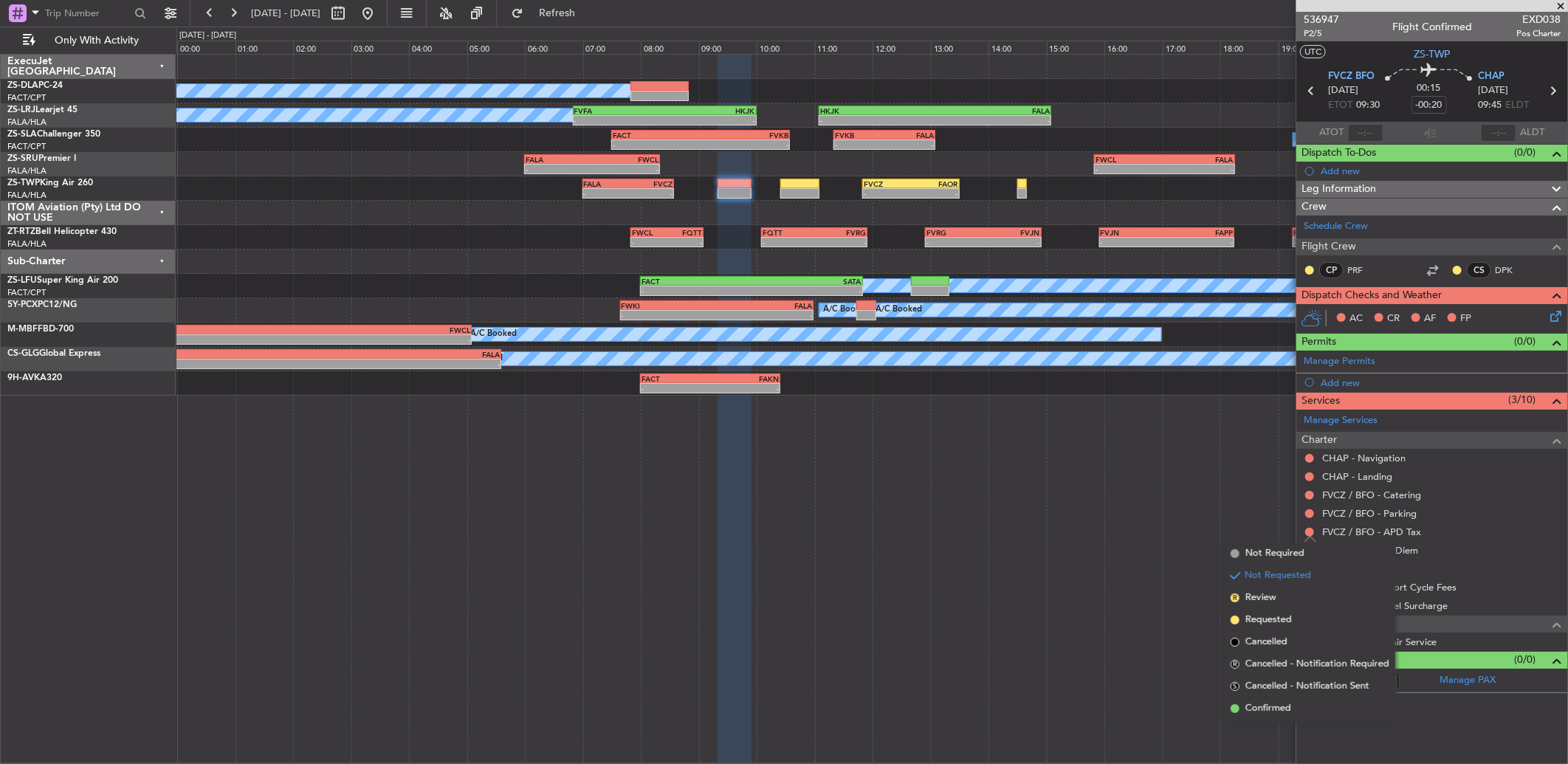
drag, startPoint x: 1302, startPoint y: 702, endPoint x: 1288, endPoint y: 693, distance: 16.6
click at [1293, 698] on li "Confirmed" at bounding box center [1310, 709] width 170 height 23
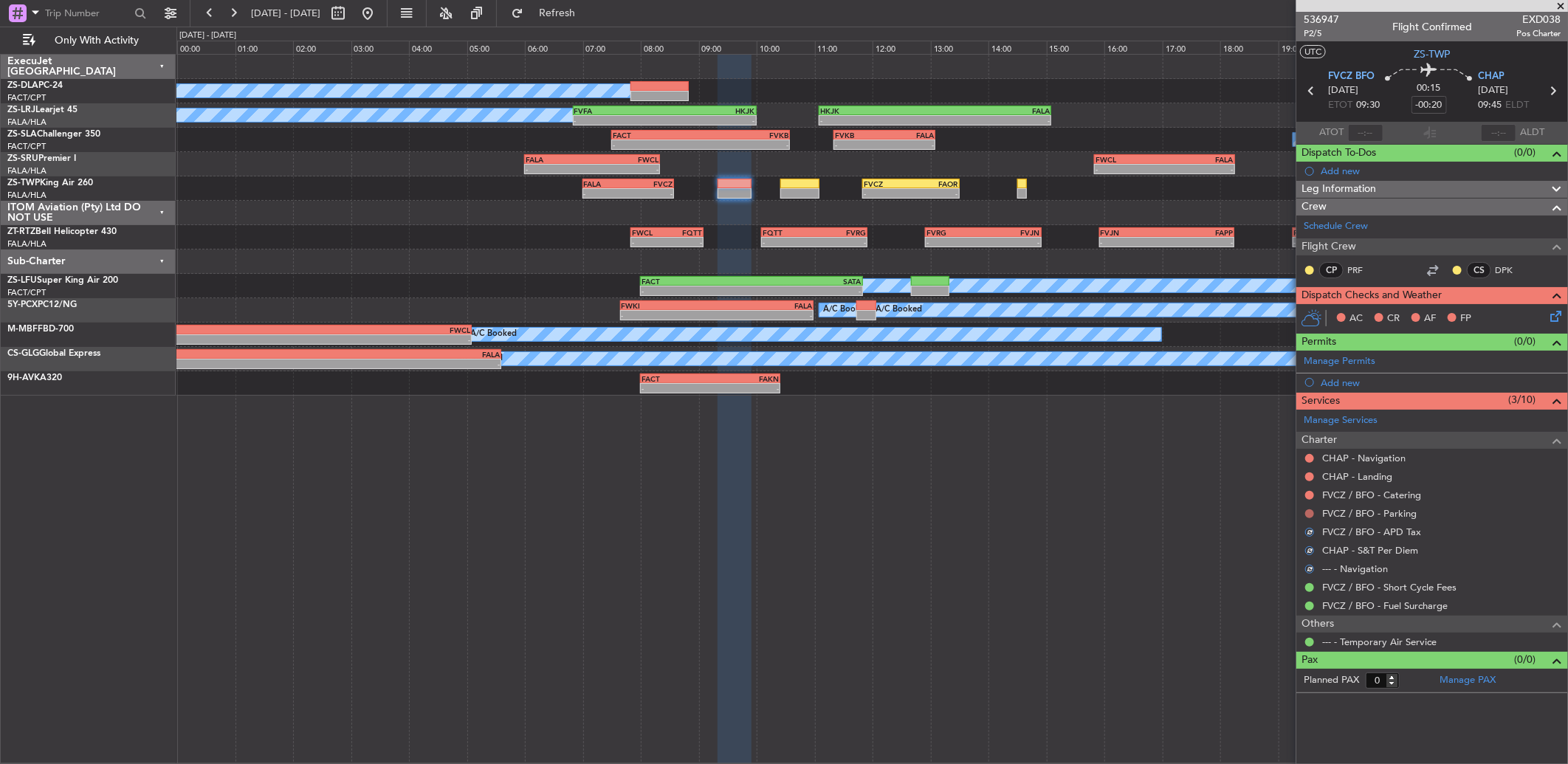
click at [1310, 517] on button at bounding box center [1310, 514] width 9 height 9
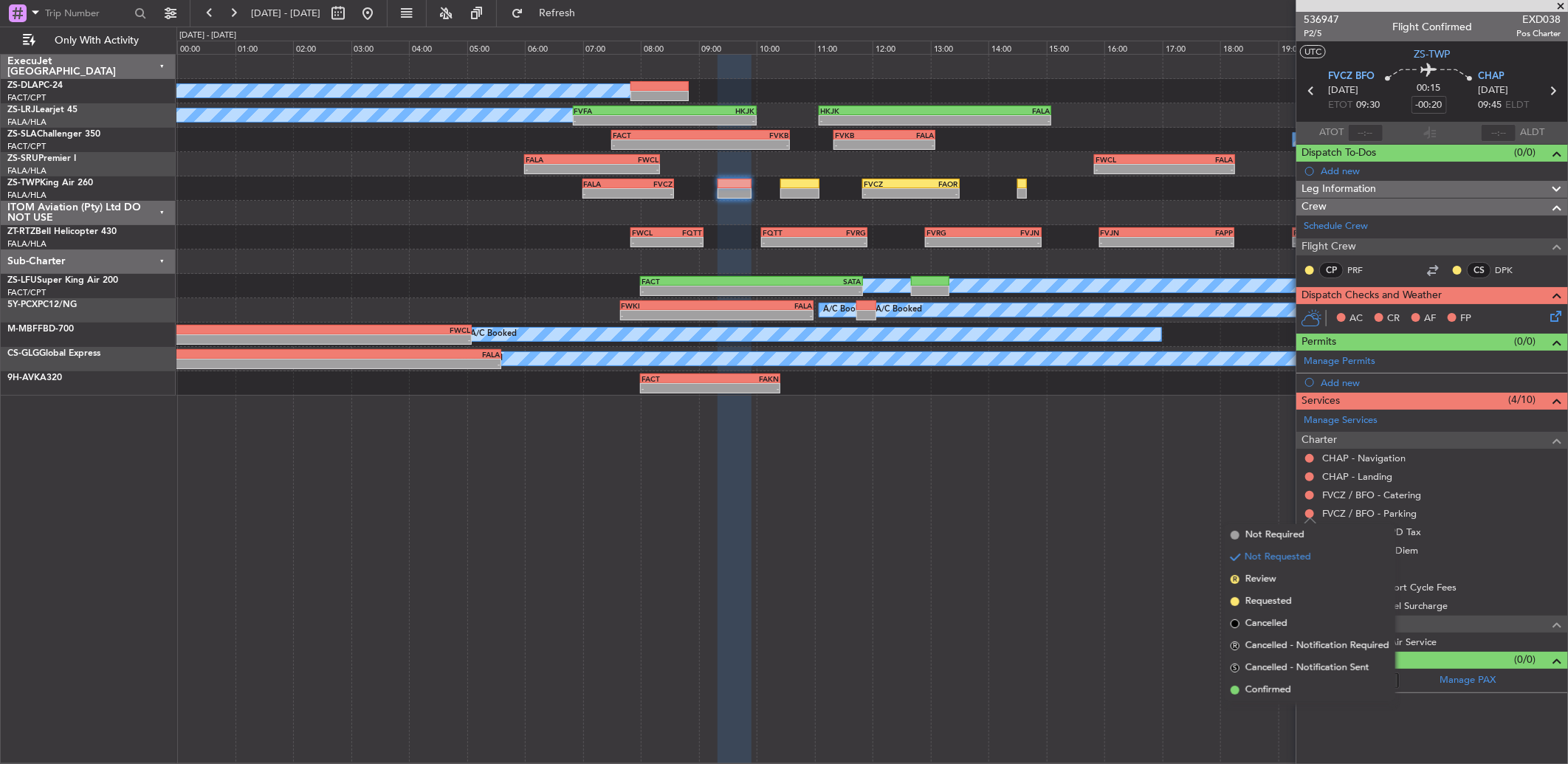
drag, startPoint x: 1295, startPoint y: 688, endPoint x: 1294, endPoint y: 630, distance: 58.0
click at [1292, 687] on li "Confirmed" at bounding box center [1310, 690] width 170 height 23
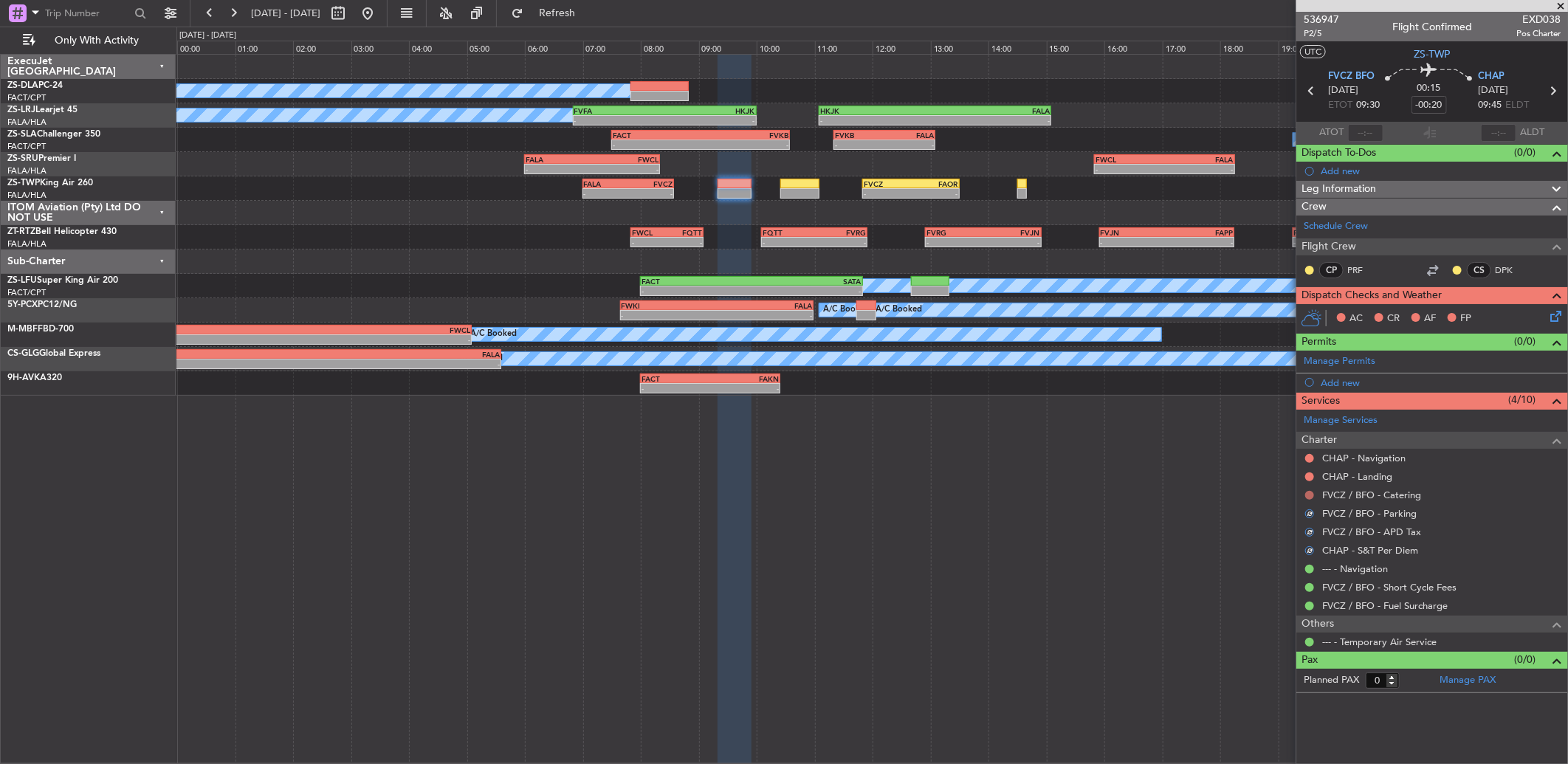
click at [1309, 496] on button at bounding box center [1310, 496] width 9 height 9
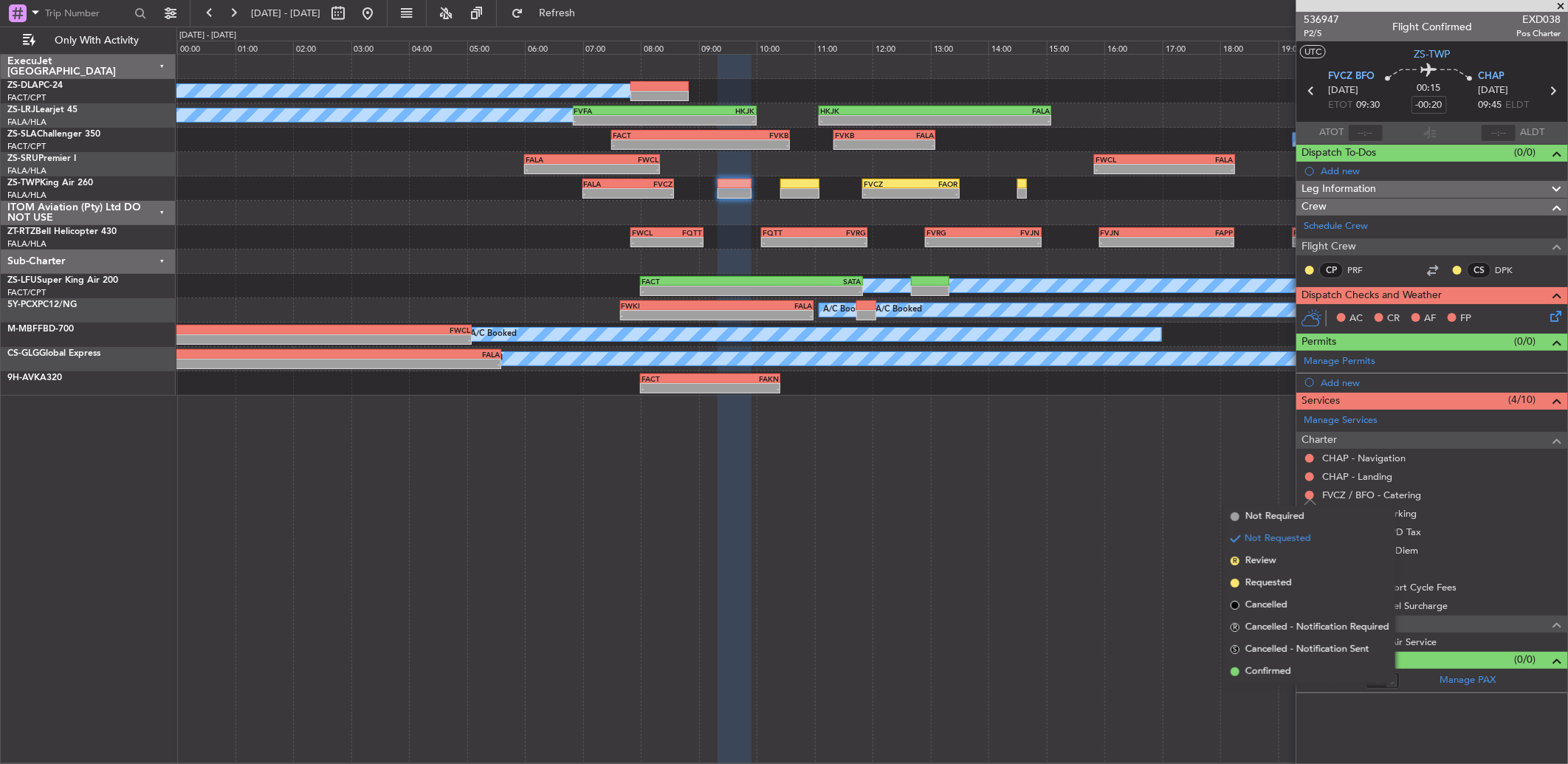
click at [1295, 674] on li "Confirmed" at bounding box center [1310, 672] width 170 height 23
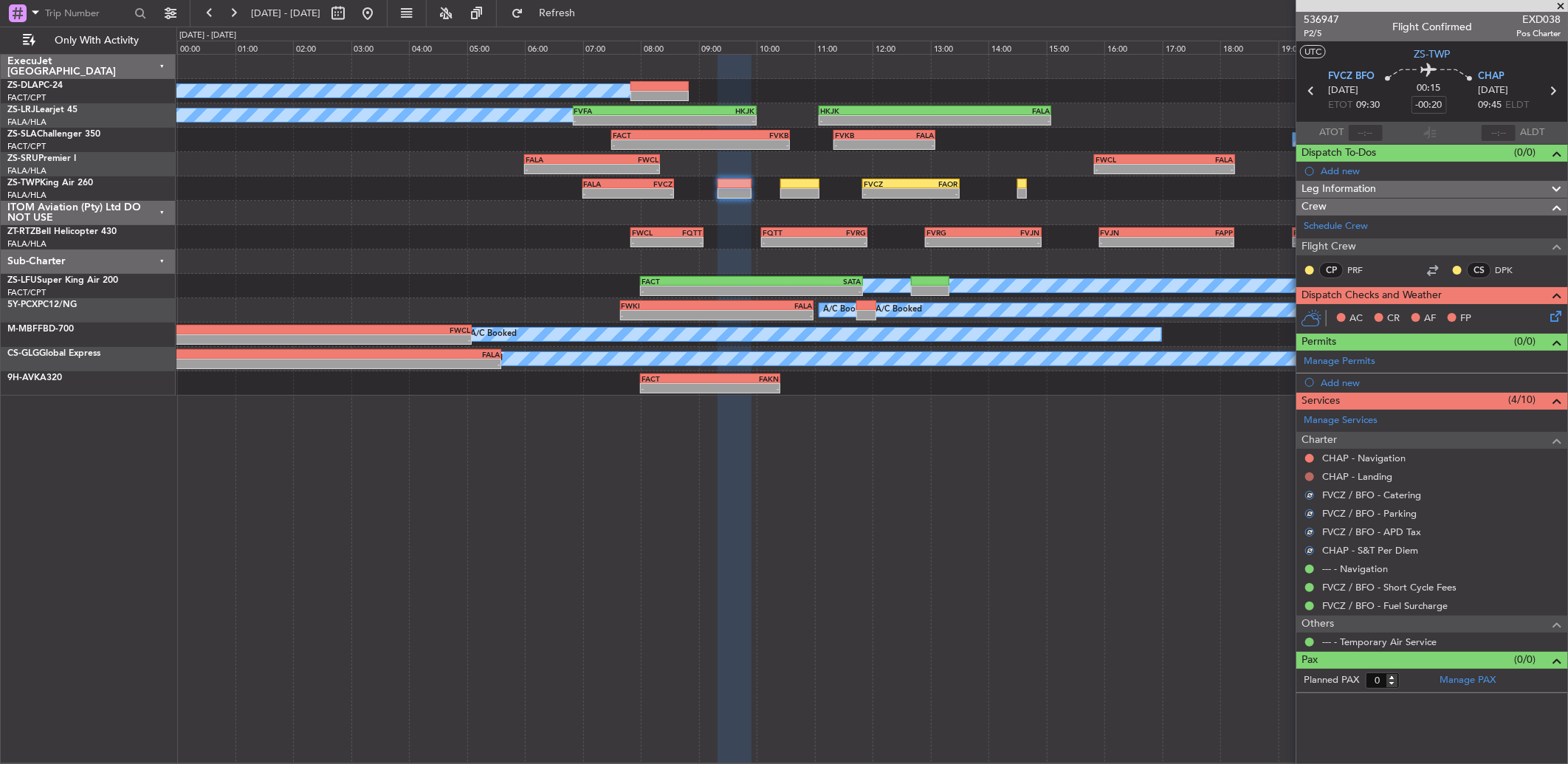
click at [1311, 480] on button at bounding box center [1310, 478] width 9 height 9
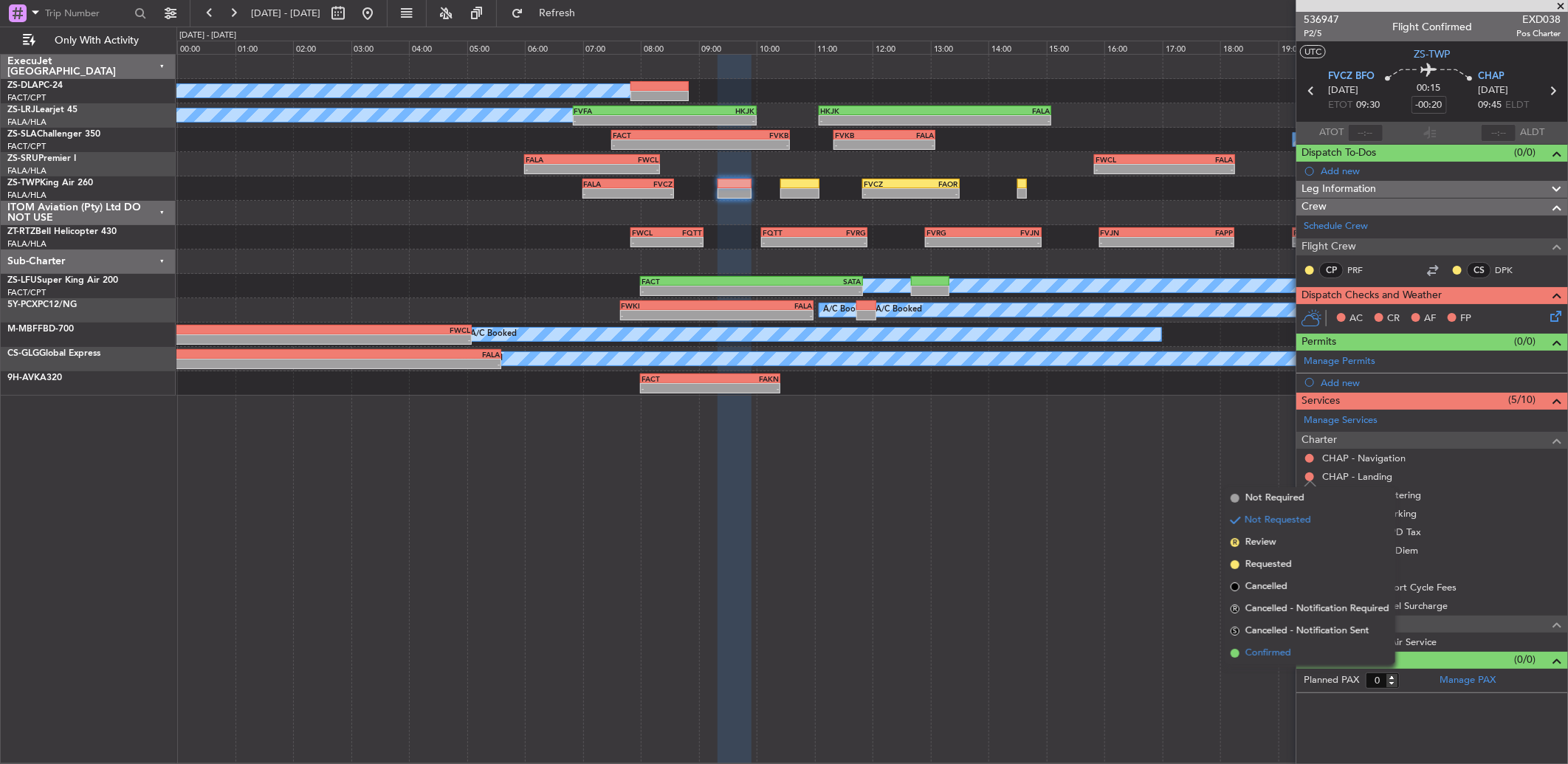
click at [1301, 650] on li "Confirmed" at bounding box center [1310, 653] width 170 height 23
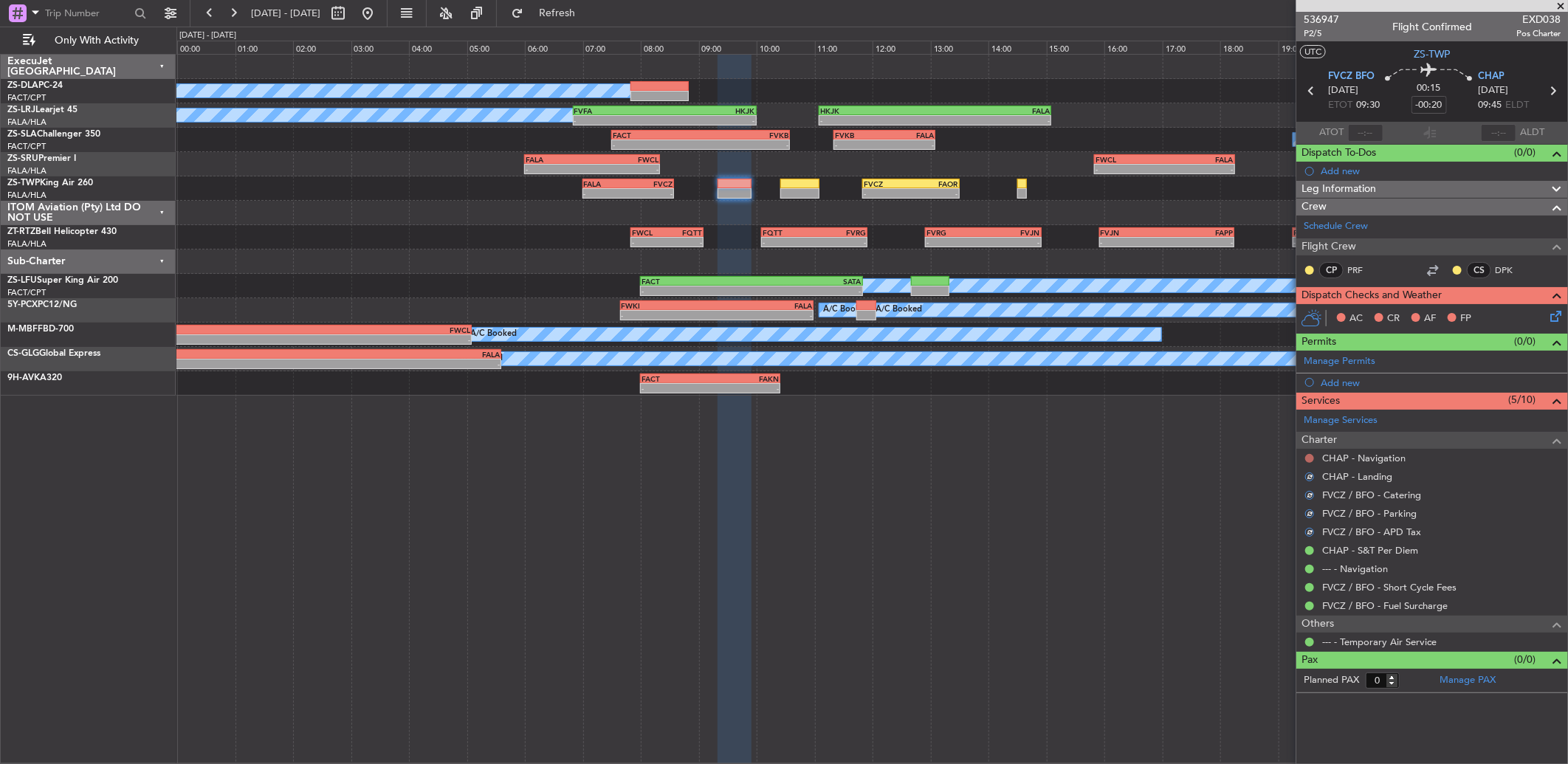
click at [1307, 459] on button at bounding box center [1310, 459] width 9 height 9
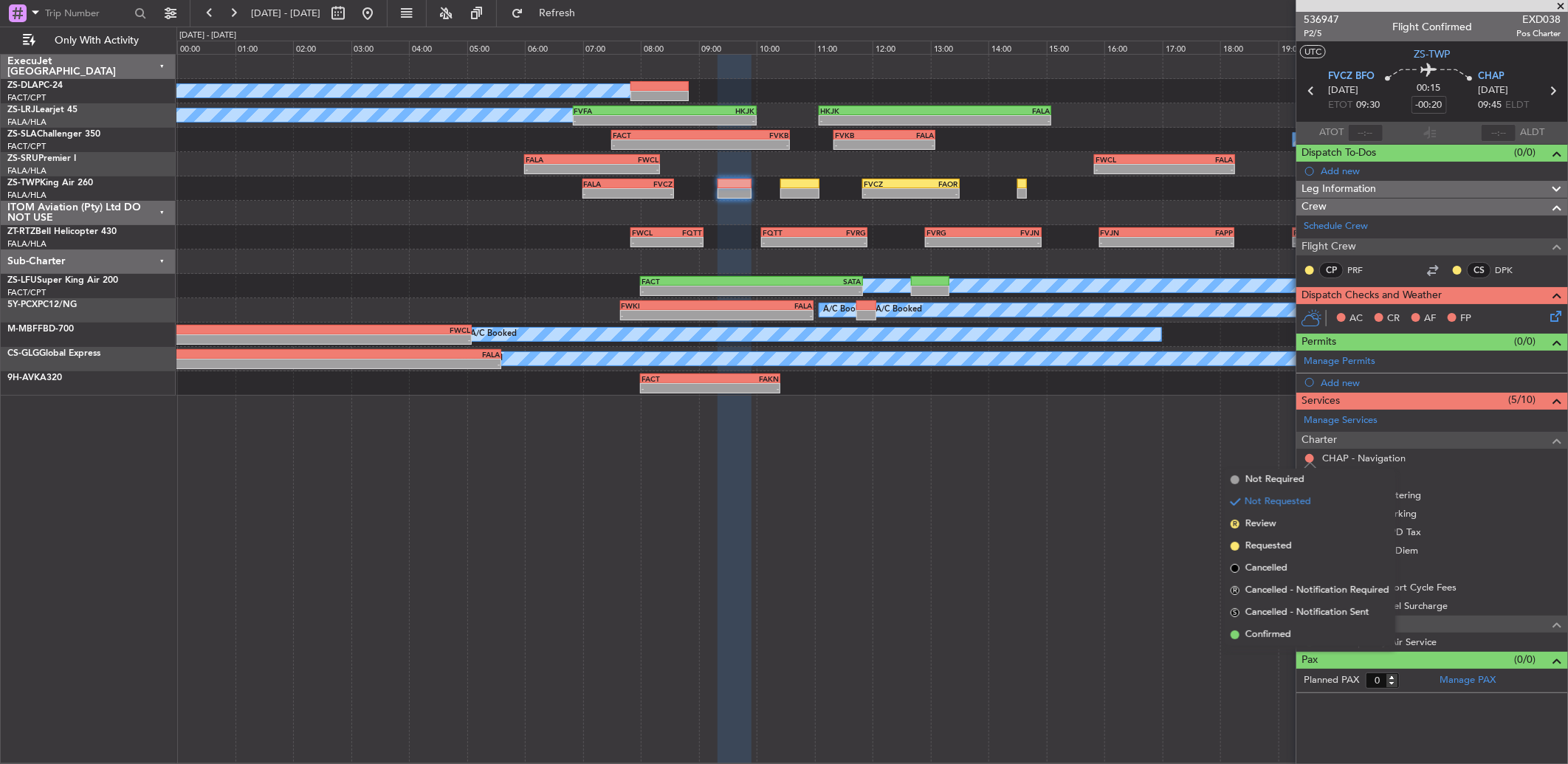
click at [1287, 631] on span "Confirmed" at bounding box center [1268, 635] width 46 height 14
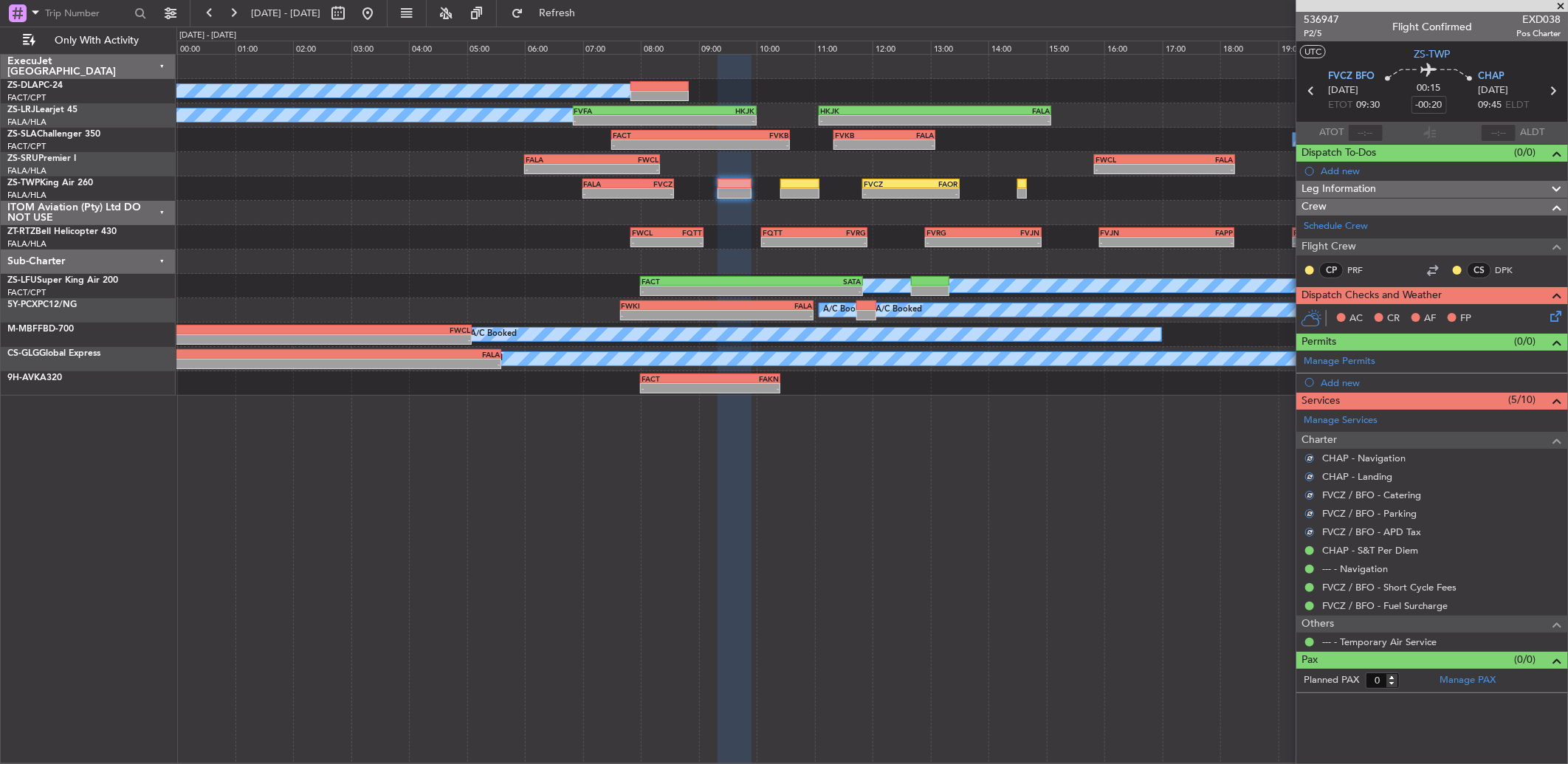
click at [1455, 264] on div at bounding box center [1456, 269] width 12 height 12
click at [1451, 273] on nimbus-traffic-light at bounding box center [1456, 269] width 12 height 12
click at [1456, 268] on button at bounding box center [1457, 270] width 9 height 9
click at [1420, 307] on li "Acknowledged" at bounding box center [1457, 313] width 99 height 23
click at [1308, 264] on div at bounding box center [1309, 269] width 12 height 12
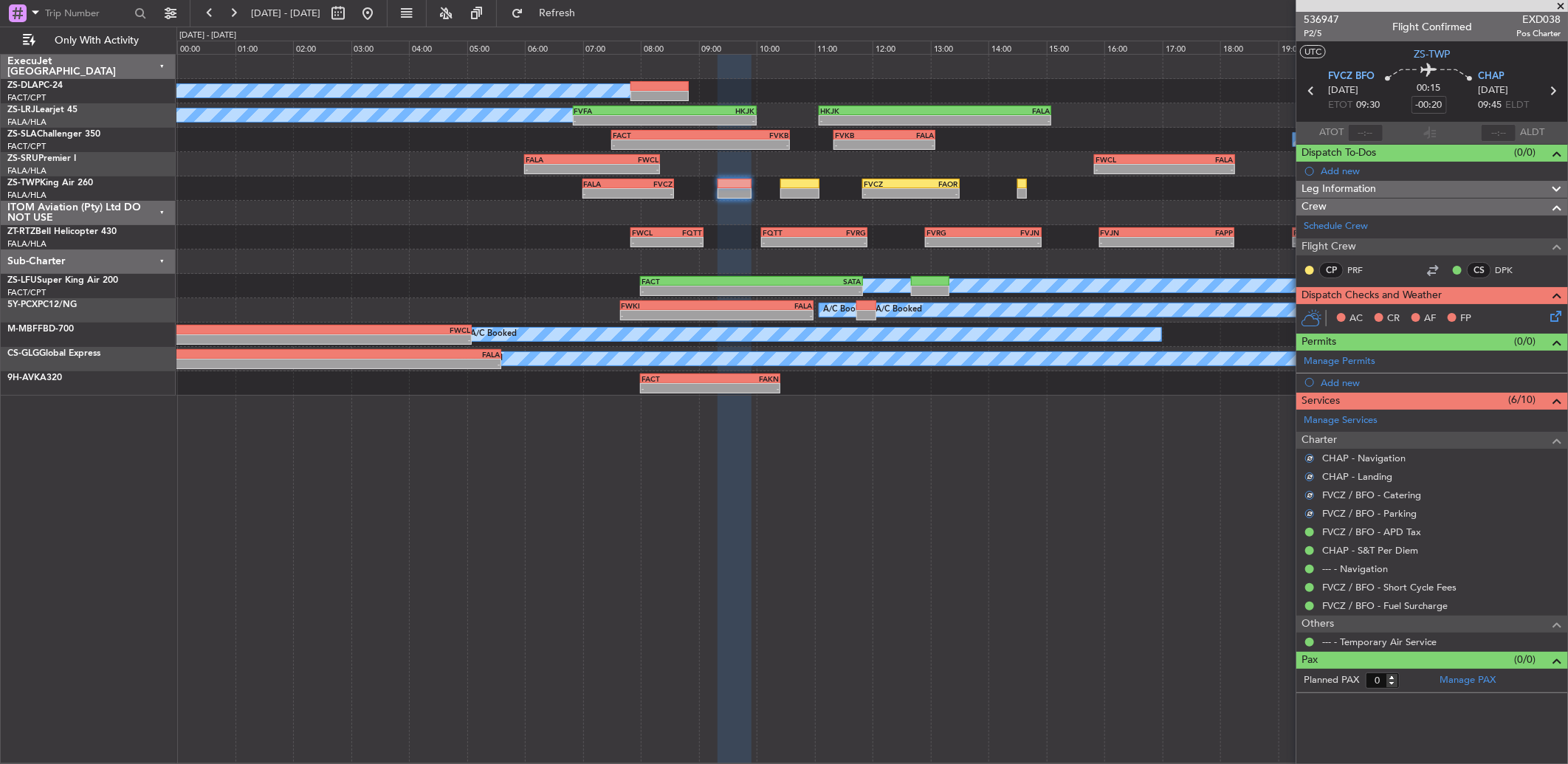
click at [1314, 277] on mat-tooltip-component "Unread" at bounding box center [1310, 293] width 54 height 39
click at [1308, 269] on button at bounding box center [1310, 270] width 9 height 9
click at [1300, 314] on span "Acknowledged" at bounding box center [1313, 313] width 65 height 14
click at [1558, 315] on icon at bounding box center [1553, 314] width 12 height 12
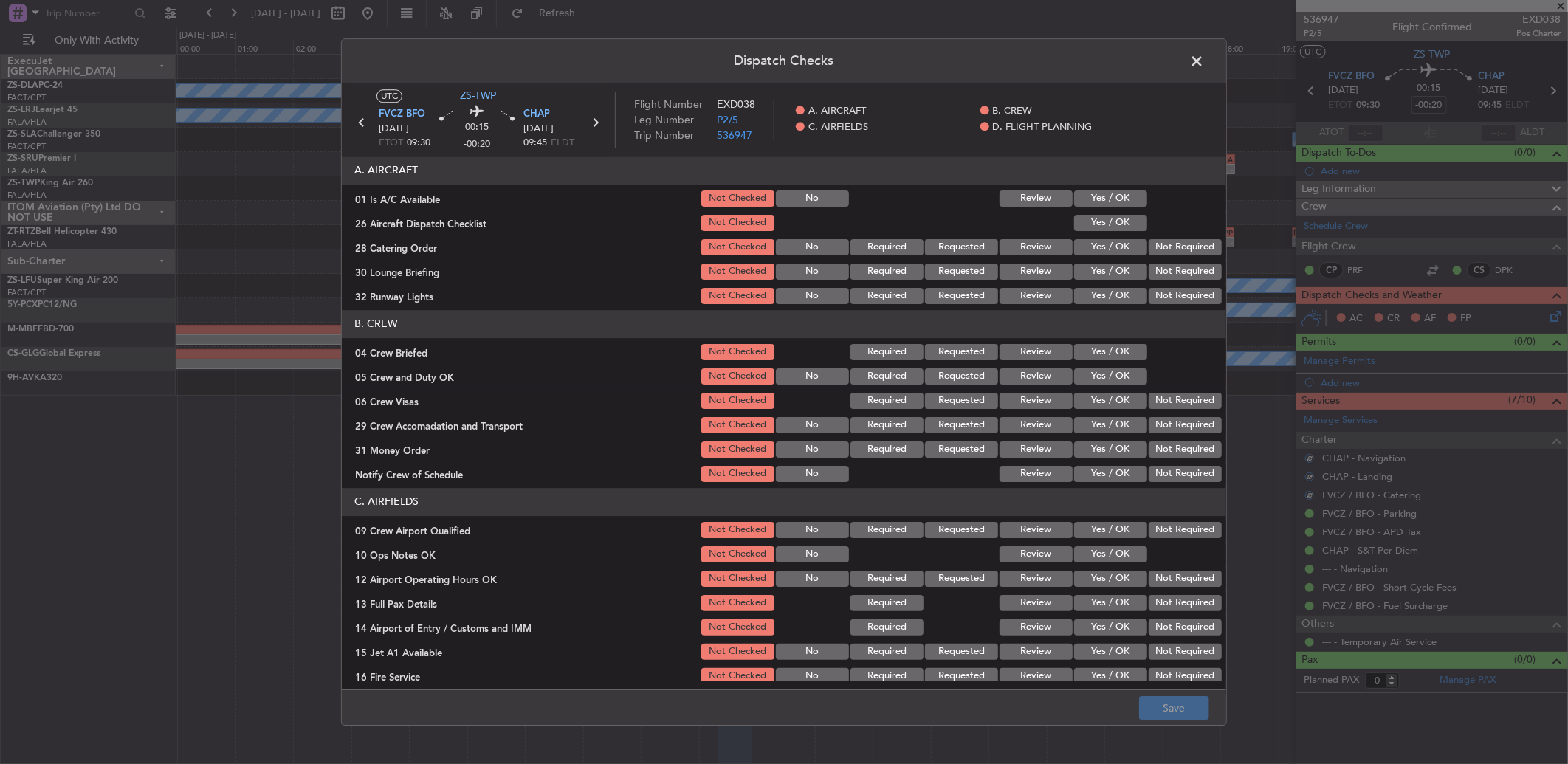
click at [1111, 195] on button "Yes / OK" at bounding box center [1110, 198] width 73 height 16
drag, startPoint x: 1115, startPoint y: 211, endPoint x: 1115, endPoint y: 222, distance: 11.0
click at [1115, 214] on section "A. AIRCRAFT 01 Is A/C Available Not Checked No Review Yes / OK 26 Aircraft Disp…" at bounding box center [784, 232] width 884 height 150
drag, startPoint x: 1125, startPoint y: 230, endPoint x: 1138, endPoint y: 233, distance: 13.3
click at [1126, 230] on button "Yes / OK" at bounding box center [1110, 223] width 73 height 16
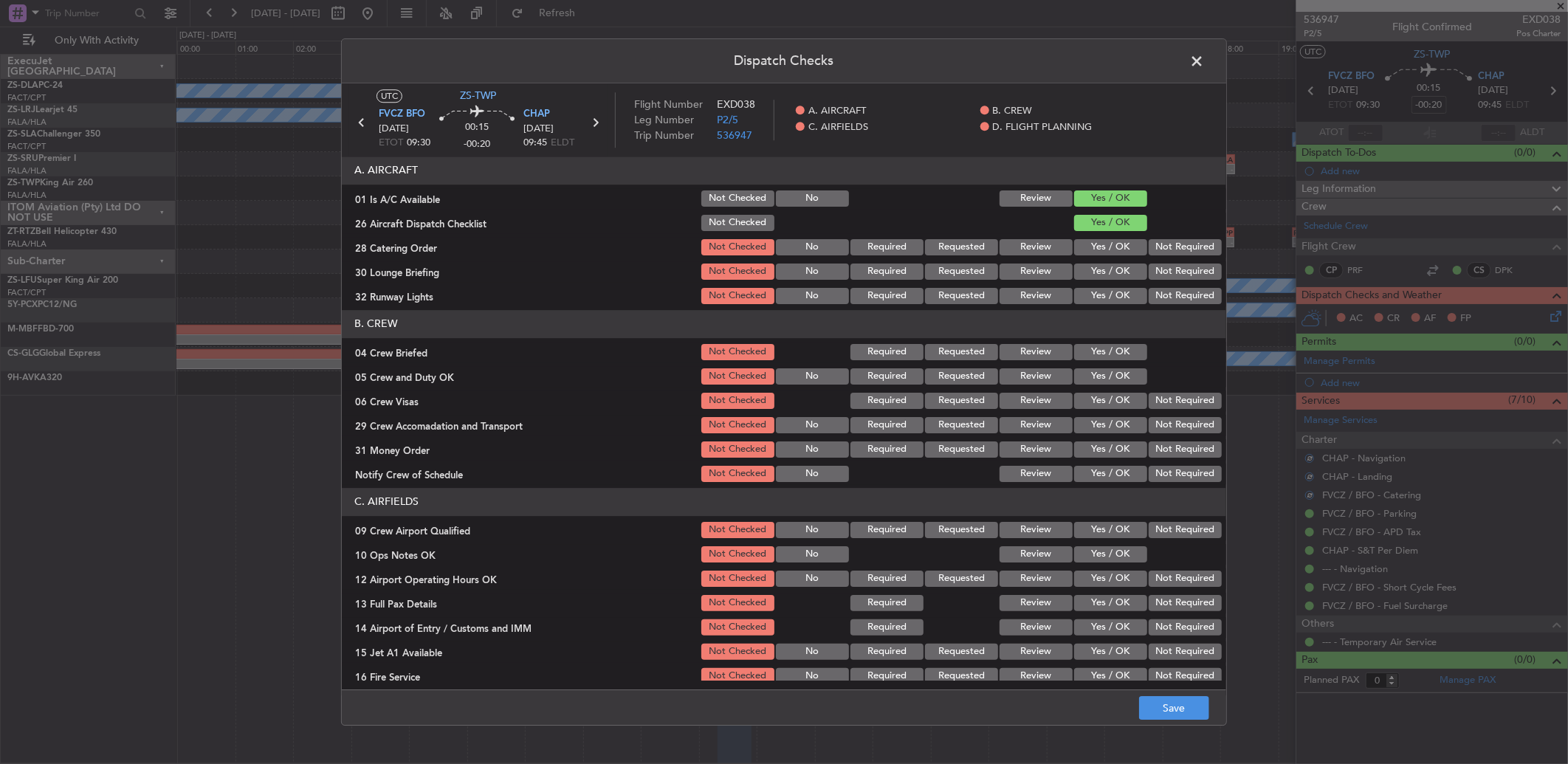
drag, startPoint x: 1146, startPoint y: 237, endPoint x: 1159, endPoint y: 254, distance: 21.4
click at [1148, 241] on section "A. AIRCRAFT 01 Is A/C Available Not Checked No Review Yes / OK 26 Aircraft Disp…" at bounding box center [784, 232] width 884 height 150
click at [1159, 255] on button "Not Required" at bounding box center [1184, 248] width 73 height 16
click at [1152, 268] on button "Not Required" at bounding box center [1184, 272] width 73 height 16
click at [1147, 296] on div "Not Required" at bounding box center [1183, 296] width 75 height 21
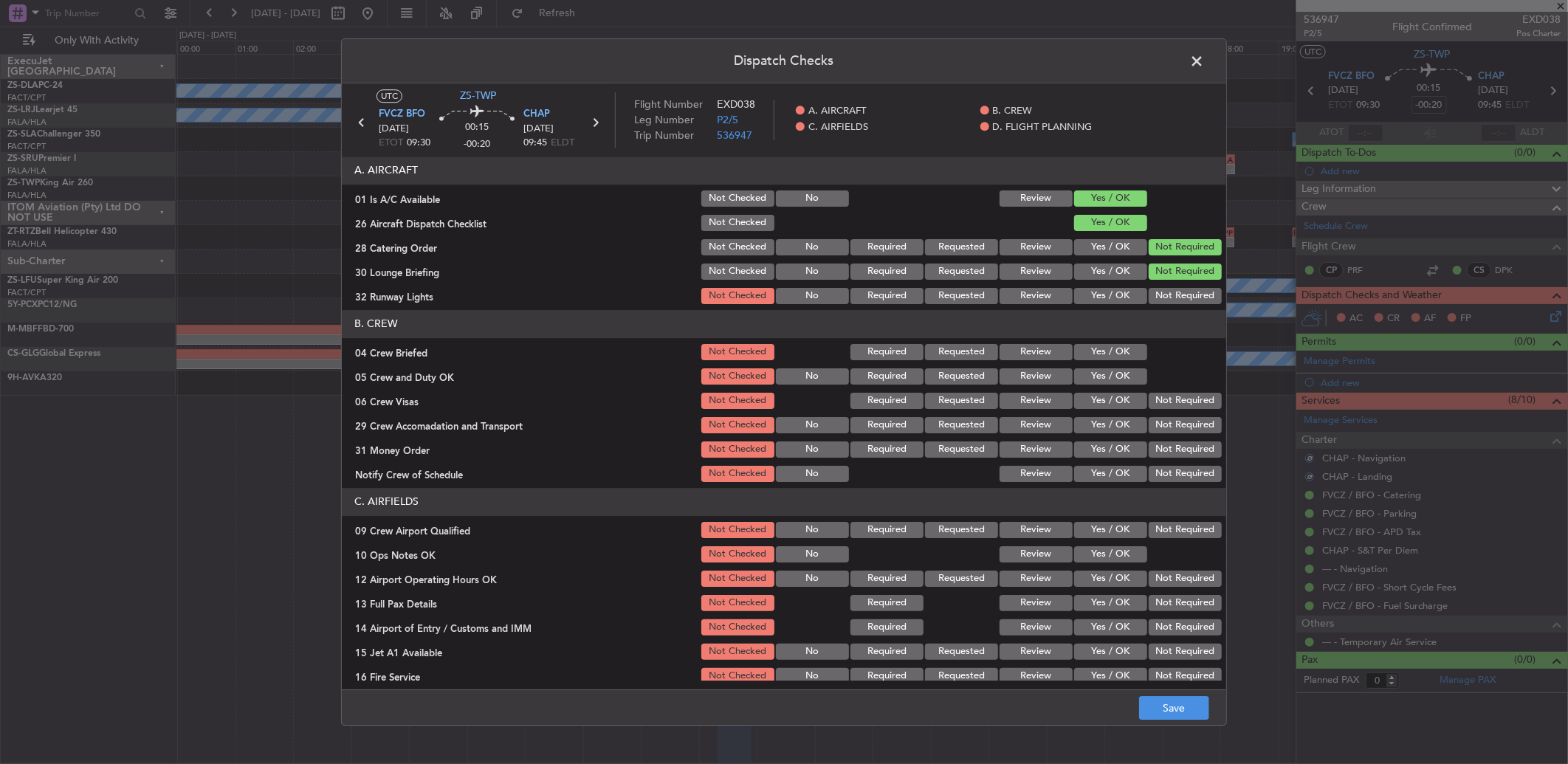
click at [1183, 316] on header "B. CREW" at bounding box center [784, 323] width 884 height 28
click at [1178, 289] on button "Not Required" at bounding box center [1184, 296] width 73 height 16
click at [1115, 348] on button "Yes / OK" at bounding box center [1110, 352] width 73 height 16
drag, startPoint x: 1117, startPoint y: 362, endPoint x: 1131, endPoint y: 395, distance: 35.8
click at [1117, 363] on section "B. CREW 04 Crew Briefed Not Checked Required Requested Review Yes / OK 05 Crew …" at bounding box center [784, 396] width 884 height 174
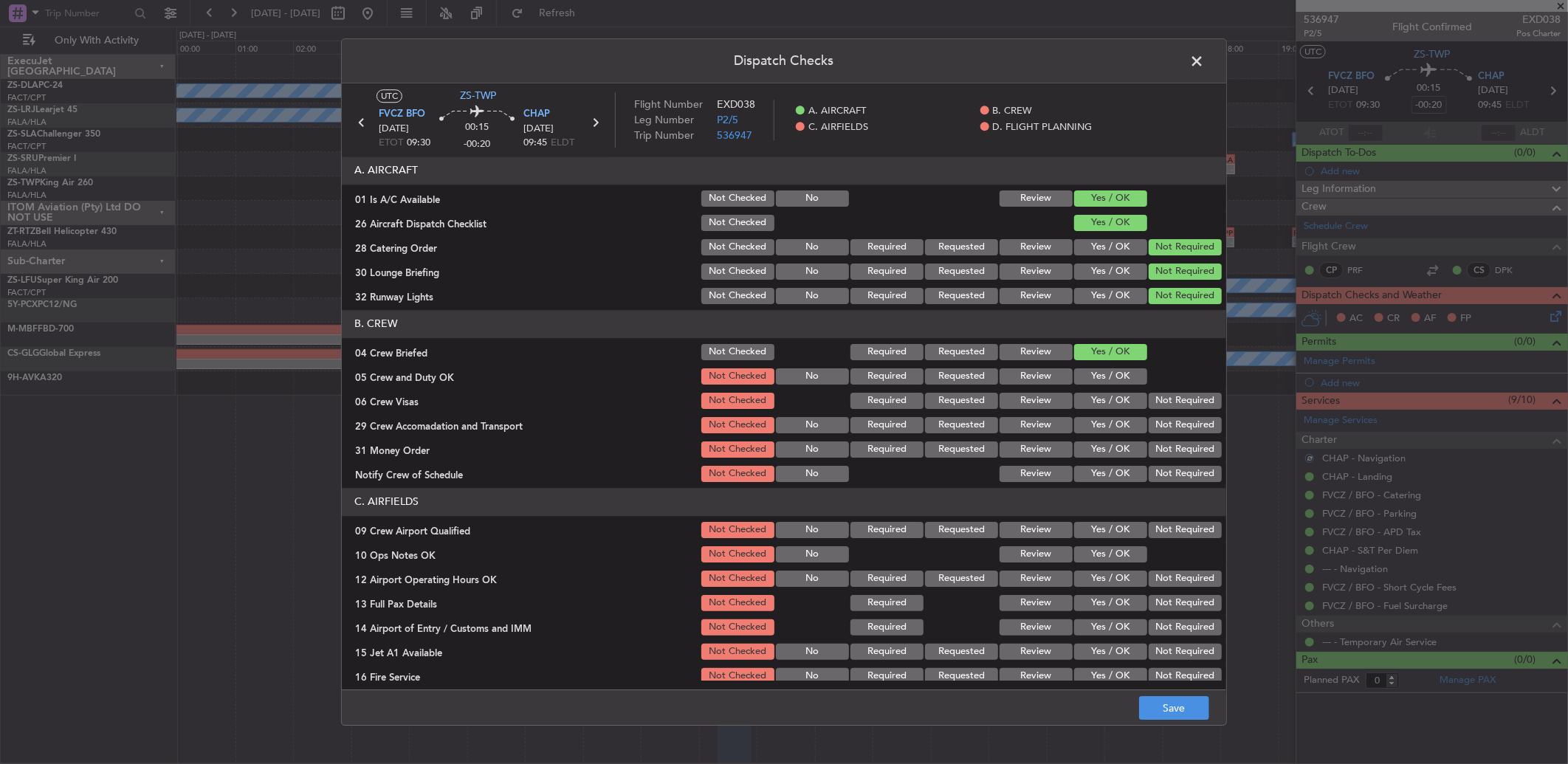
drag, startPoint x: 1119, startPoint y: 377, endPoint x: 1144, endPoint y: 380, distance: 25.2
click at [1119, 377] on button "Yes / OK" at bounding box center [1110, 377] width 73 height 16
click at [1169, 386] on div at bounding box center [1183, 377] width 75 height 21
click at [1170, 415] on div "Not Required" at bounding box center [1183, 425] width 75 height 21
click at [1165, 404] on button "Not Required" at bounding box center [1184, 401] width 73 height 16
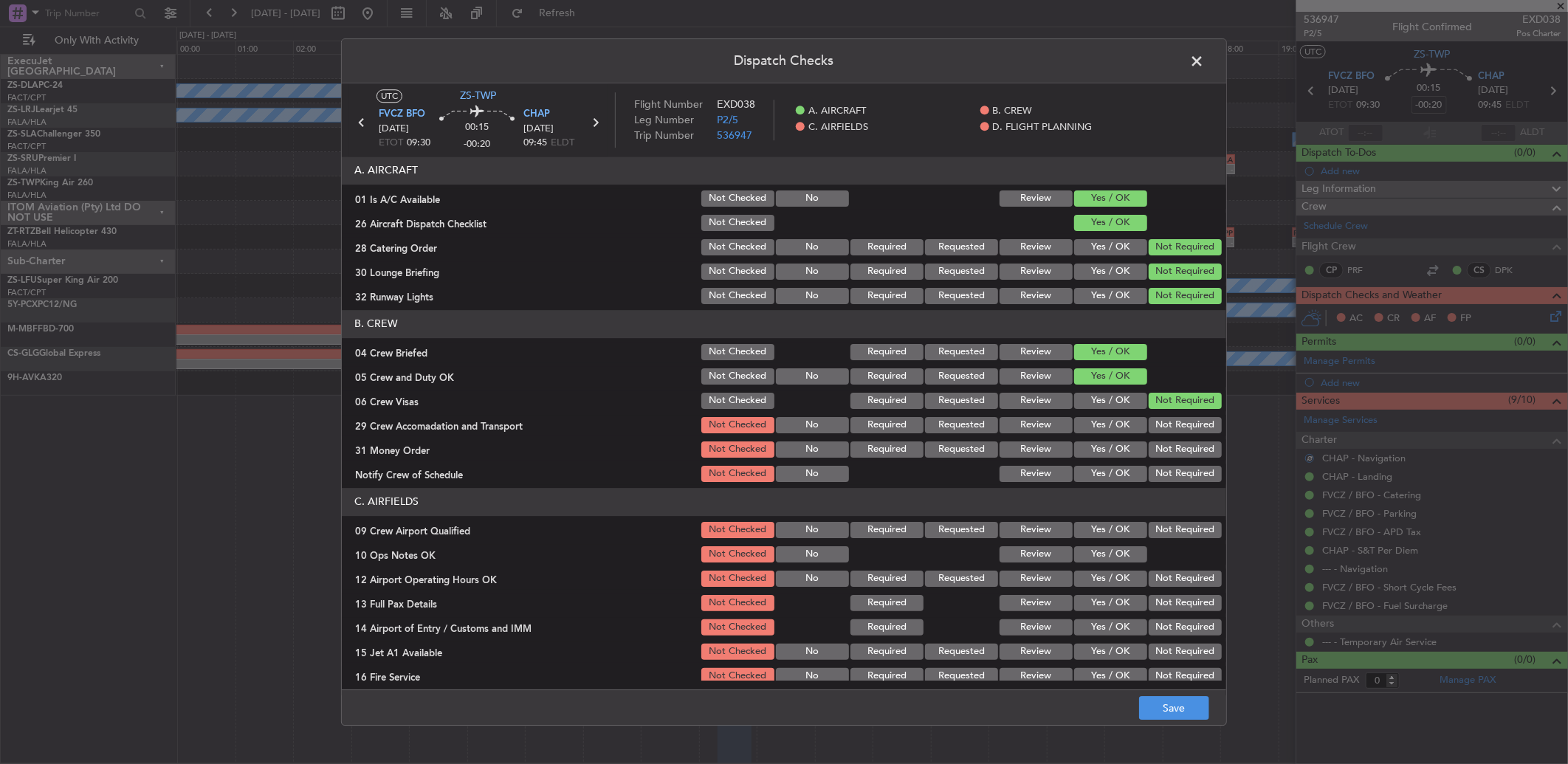
click at [1167, 412] on section "B. CREW 04 Crew Briefed Not Checked Required Requested Review Yes / OK 05 Crew …" at bounding box center [784, 396] width 884 height 174
drag, startPoint x: 1166, startPoint y: 417, endPoint x: 1164, endPoint y: 457, distance: 40.0
click at [1166, 418] on button "Not Required" at bounding box center [1184, 425] width 73 height 16
click at [1164, 457] on button "Not Required" at bounding box center [1184, 450] width 73 height 16
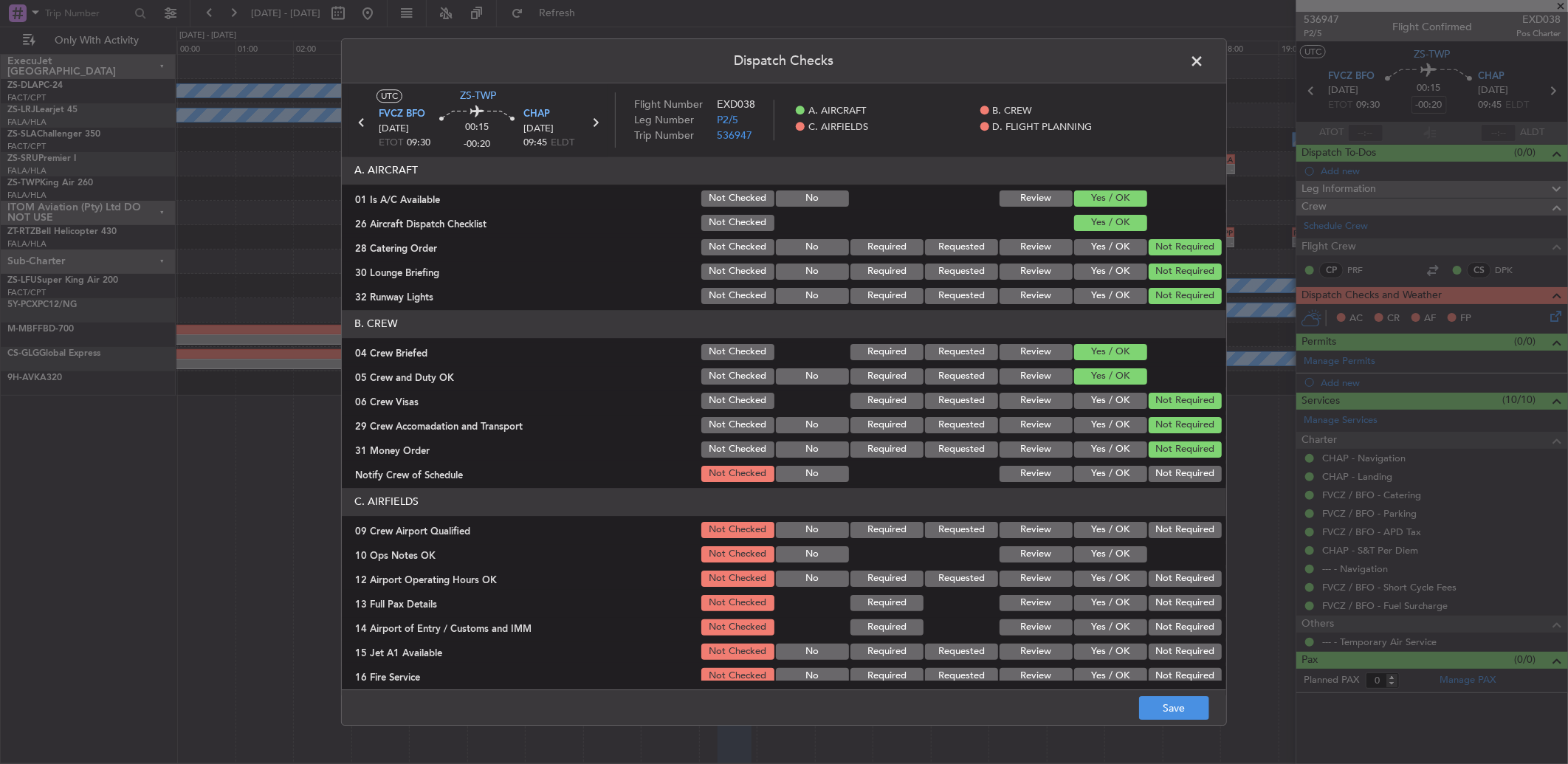
click at [1160, 469] on div "Not Required" at bounding box center [1183, 474] width 75 height 21
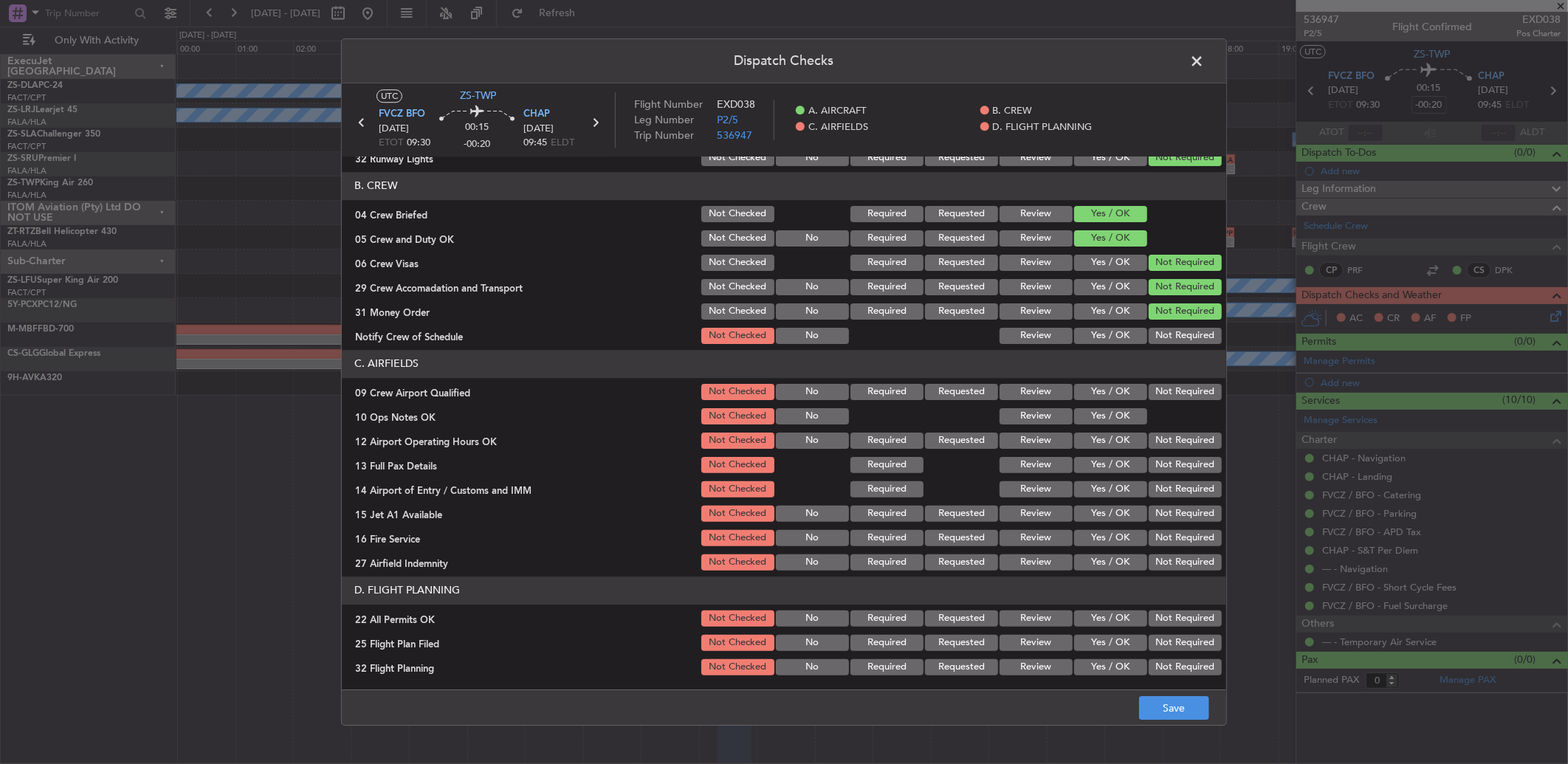
click at [1167, 338] on button "Not Required" at bounding box center [1184, 336] width 73 height 16
drag, startPoint x: 1161, startPoint y: 380, endPoint x: 1156, endPoint y: 397, distance: 17.7
click at [1160, 385] on div "Not Required" at bounding box center [1183, 392] width 75 height 21
click at [1156, 399] on button "Not Required" at bounding box center [1184, 392] width 73 height 16
drag, startPoint x: 1103, startPoint y: 430, endPoint x: 1110, endPoint y: 433, distance: 7.6
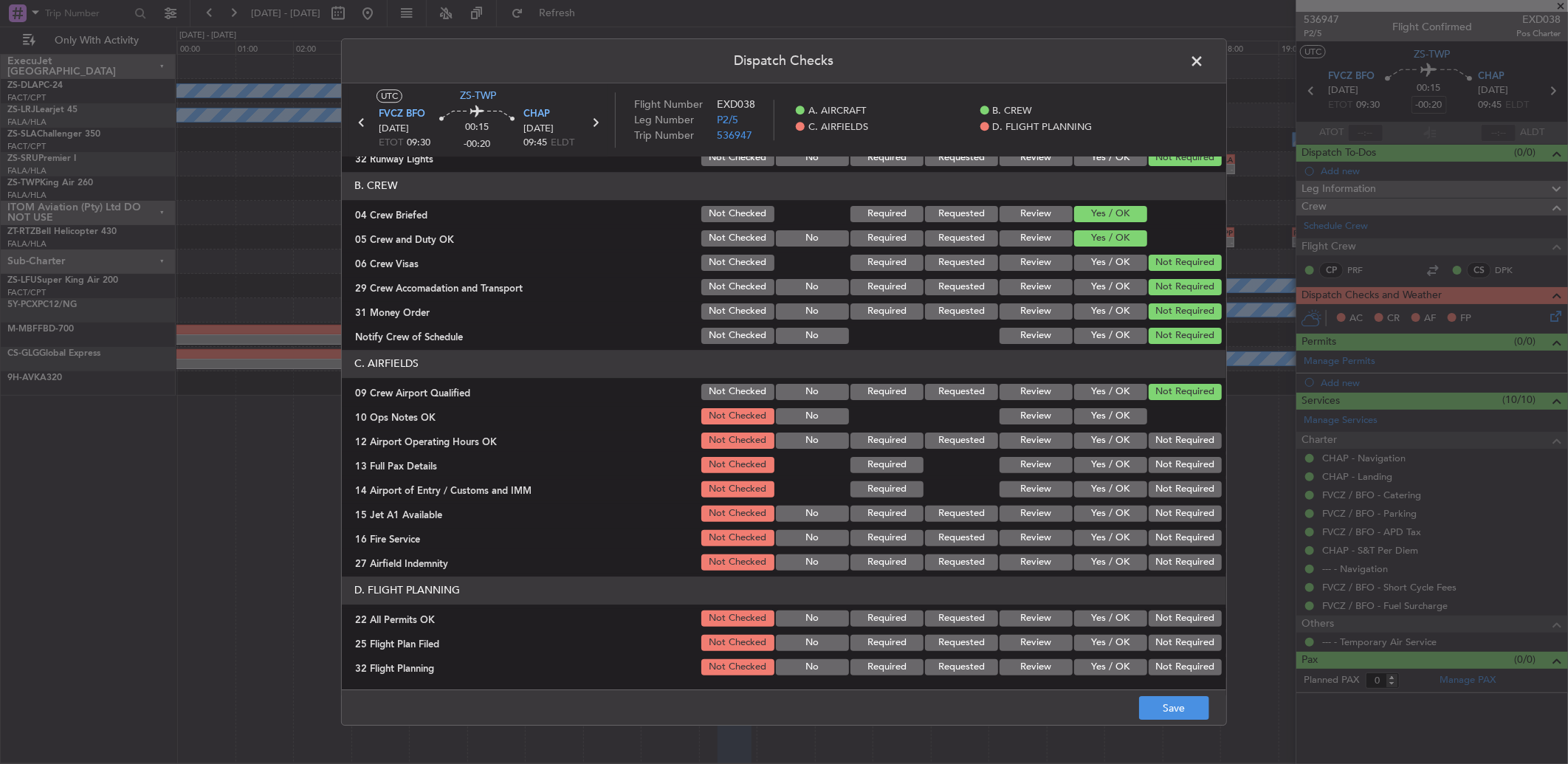
click at [1103, 431] on div "Yes / OK" at bounding box center [1109, 441] width 75 height 21
click at [1123, 417] on button "Yes / OK" at bounding box center [1110, 416] width 73 height 16
click at [1148, 438] on button "Not Required" at bounding box center [1184, 441] width 73 height 16
click at [1152, 457] on button "Not Required" at bounding box center [1184, 465] width 73 height 16
drag, startPoint x: 1155, startPoint y: 466, endPoint x: 1156, endPoint y: 514, distance: 48.0
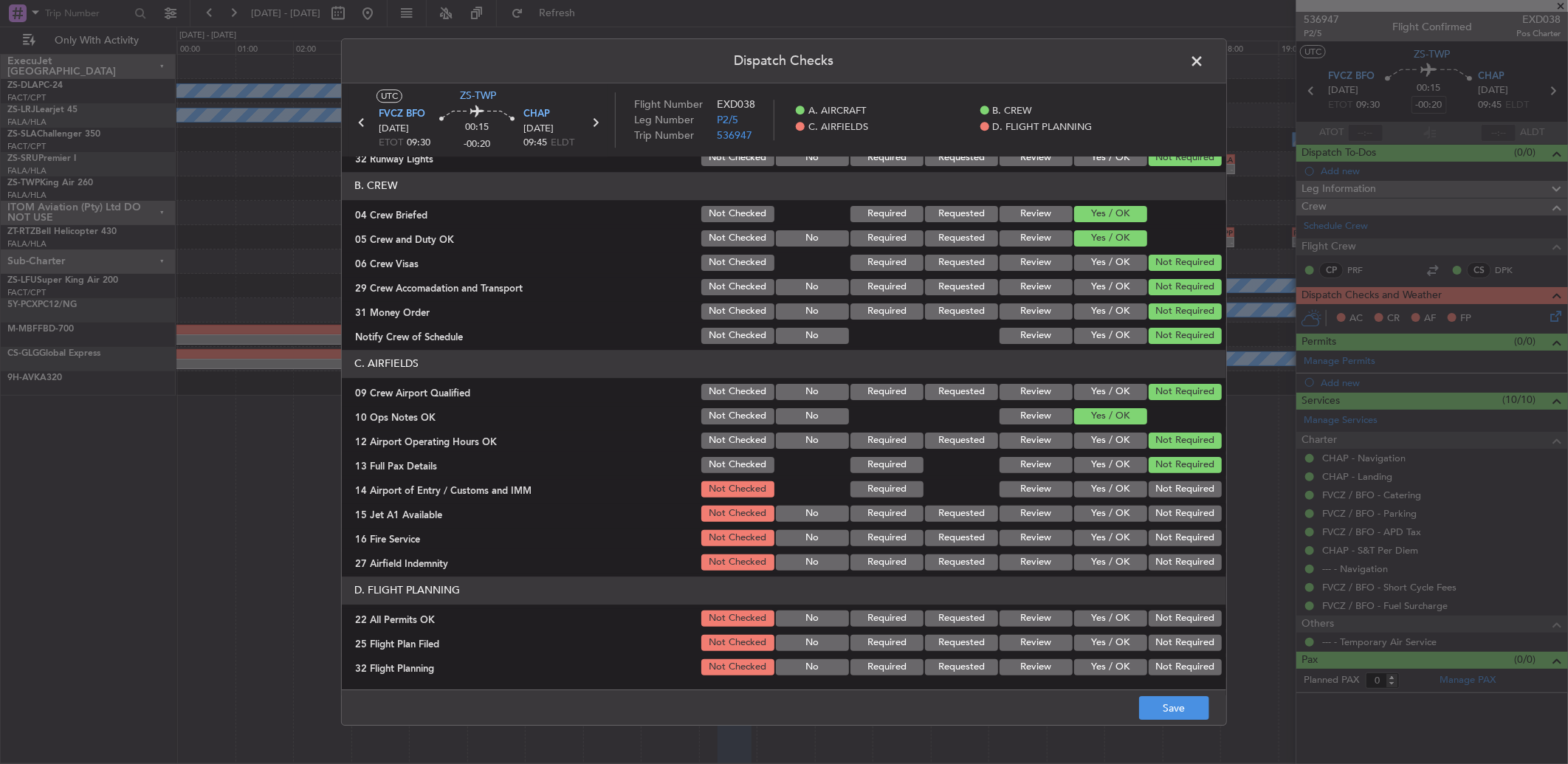
click at [1155, 469] on button "Not Required" at bounding box center [1184, 465] width 73 height 16
click at [1156, 521] on button "Not Required" at bounding box center [1184, 514] width 73 height 16
drag, startPoint x: 1147, startPoint y: 491, endPoint x: 1154, endPoint y: 497, distance: 9.2
click at [1148, 491] on button "Not Required" at bounding box center [1184, 489] width 73 height 16
click at [1164, 536] on button "Not Required" at bounding box center [1184, 538] width 73 height 16
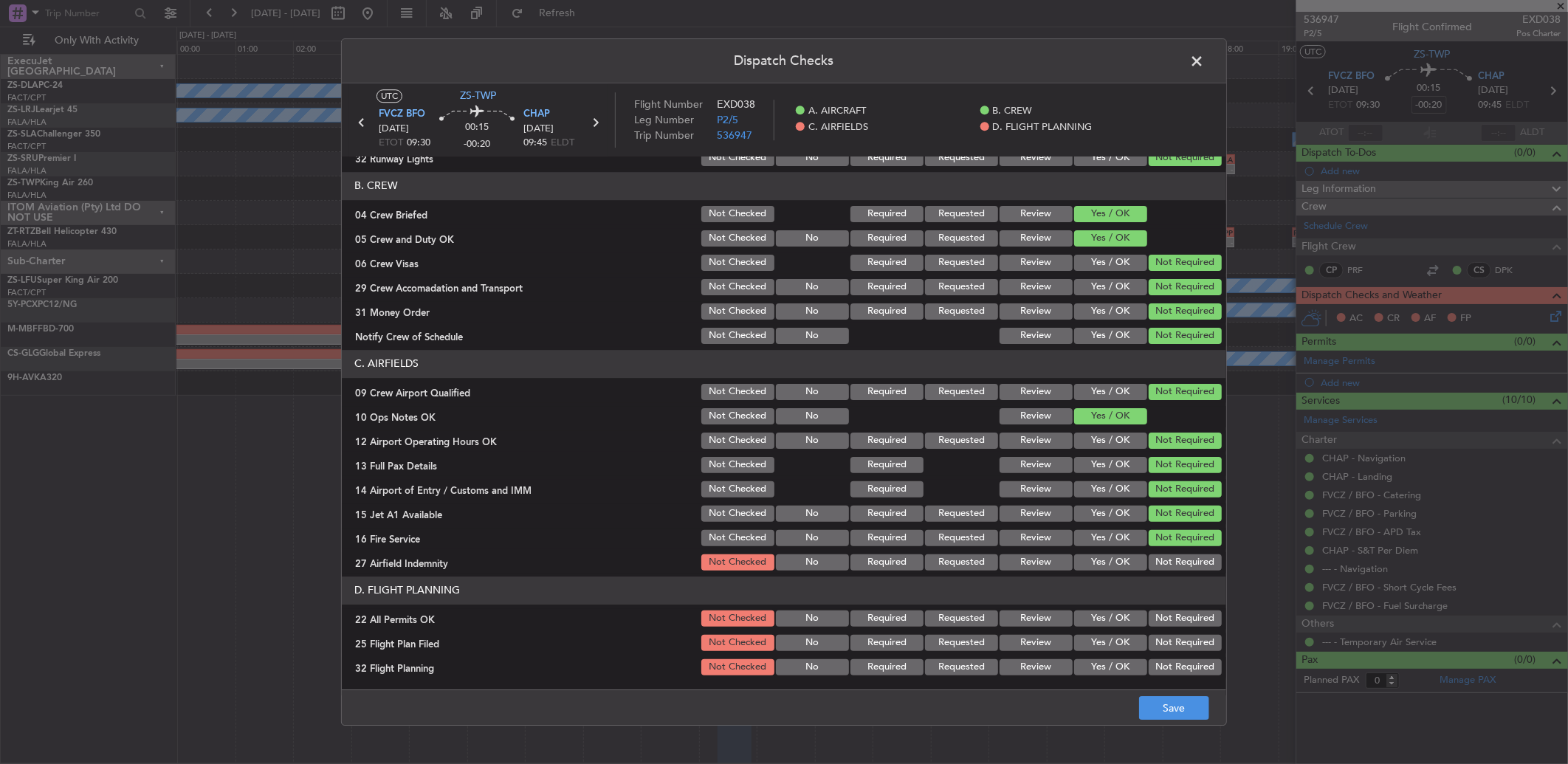
click at [1171, 559] on button "Not Required" at bounding box center [1184, 563] width 73 height 16
click at [1174, 616] on button "Not Required" at bounding box center [1184, 619] width 73 height 16
click at [1030, 647] on button "Review" at bounding box center [1036, 643] width 73 height 16
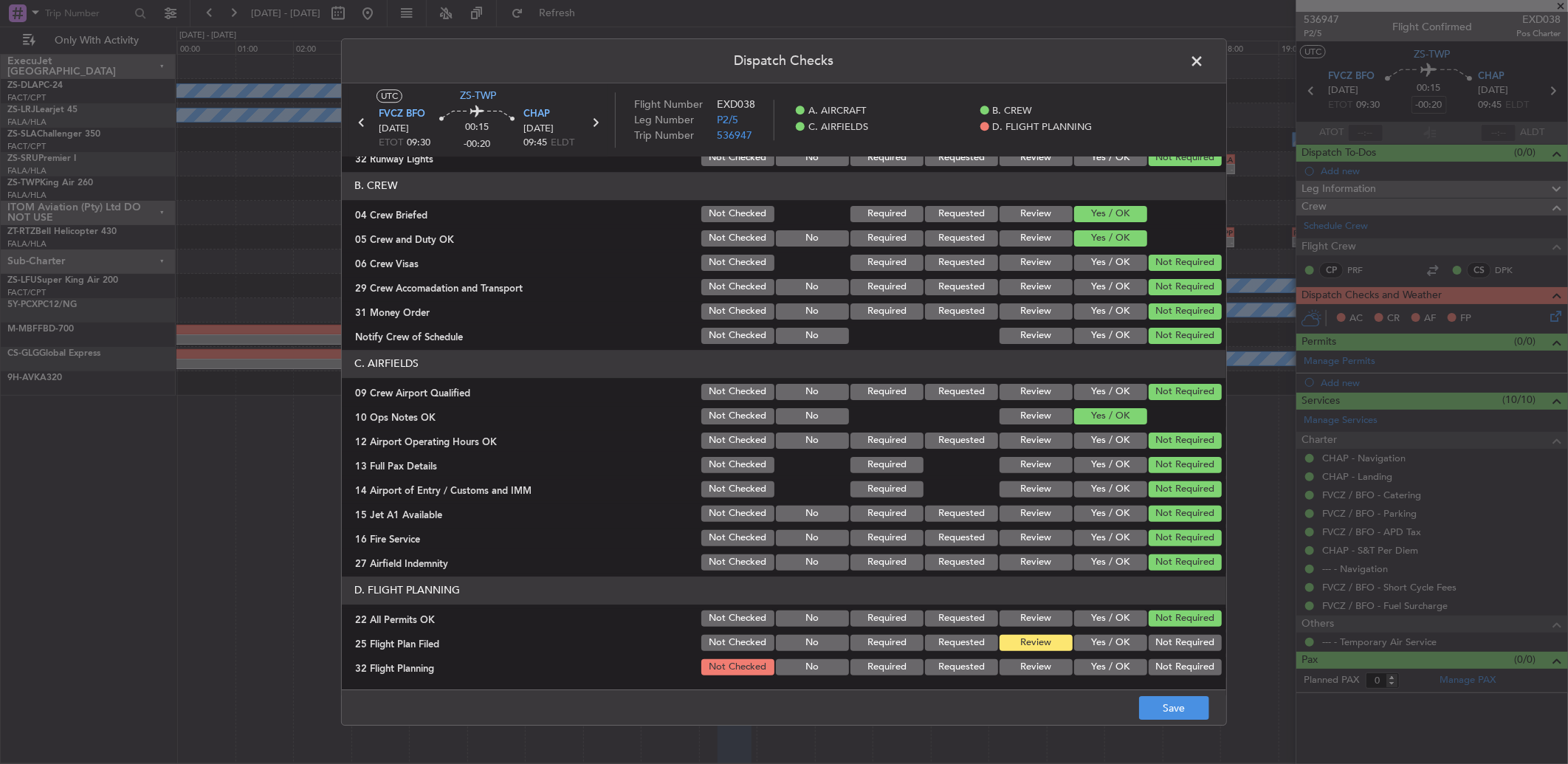
drag, startPoint x: 1038, startPoint y: 653, endPoint x: 1042, endPoint y: 669, distance: 16.5
click at [1038, 655] on section "D. FLIGHT PLANNING 22 All Permits OK Not Checked No Required Requested Review Y…" at bounding box center [784, 627] width 884 height 101
click at [1045, 672] on button "Review" at bounding box center [1036, 668] width 73 height 16
drag, startPoint x: 1138, startPoint y: 696, endPoint x: 1147, endPoint y: 698, distance: 9.2
click at [1137, 696] on footer "Save" at bounding box center [784, 707] width 884 height 35
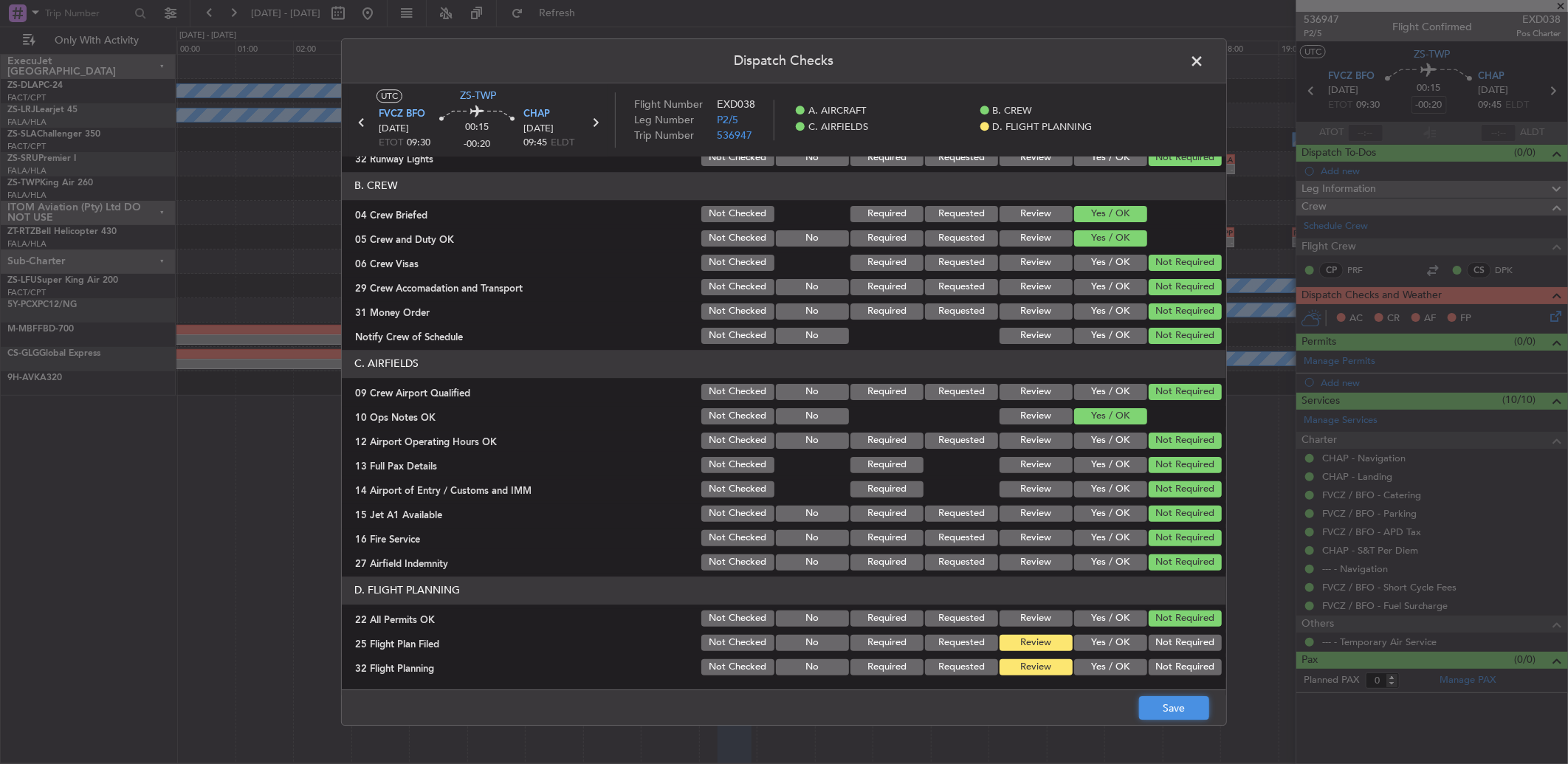
click at [1149, 698] on button "Save" at bounding box center [1174, 708] width 70 height 23
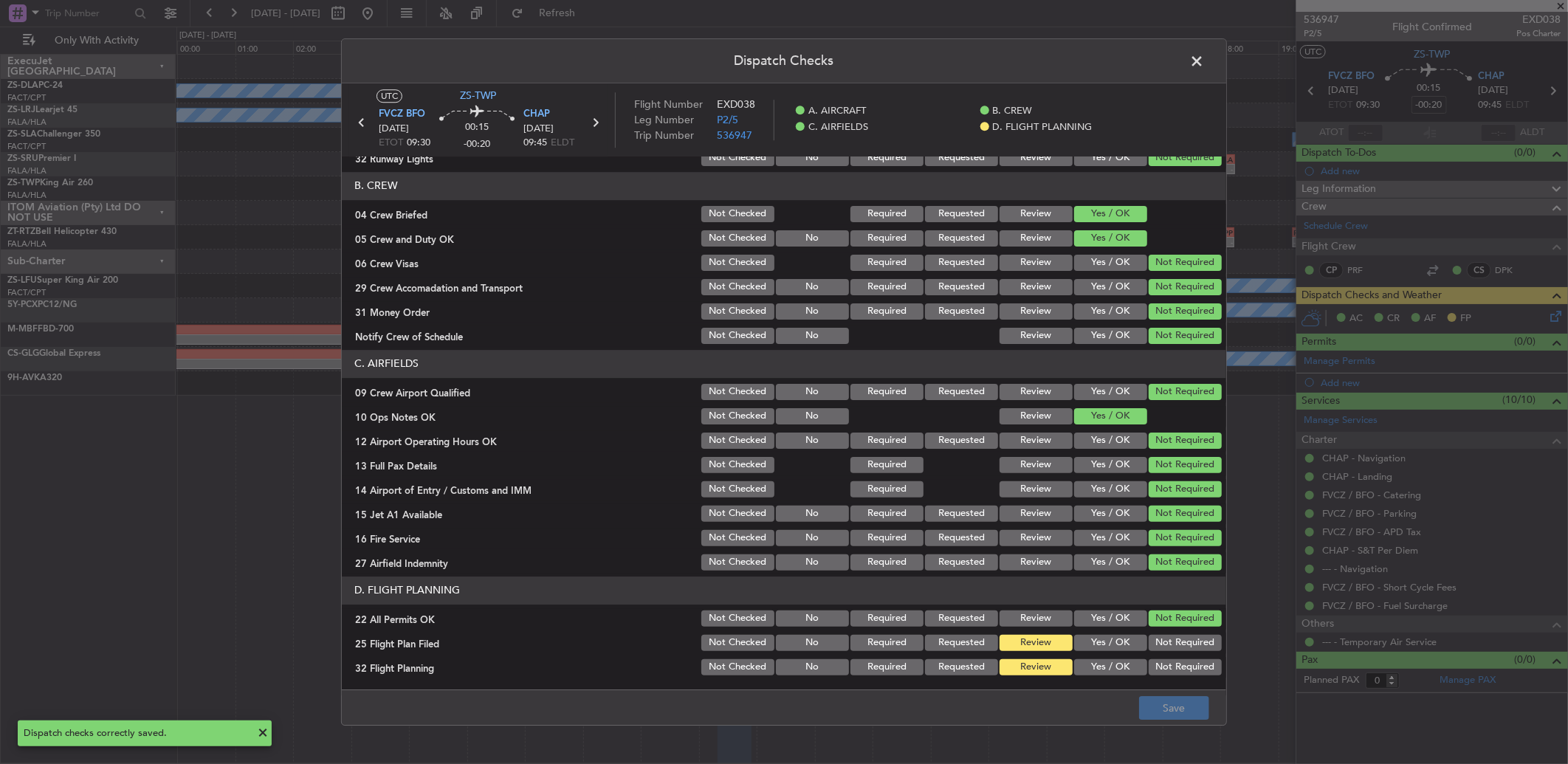
click at [1204, 55] on span at bounding box center [1204, 65] width 0 height 30
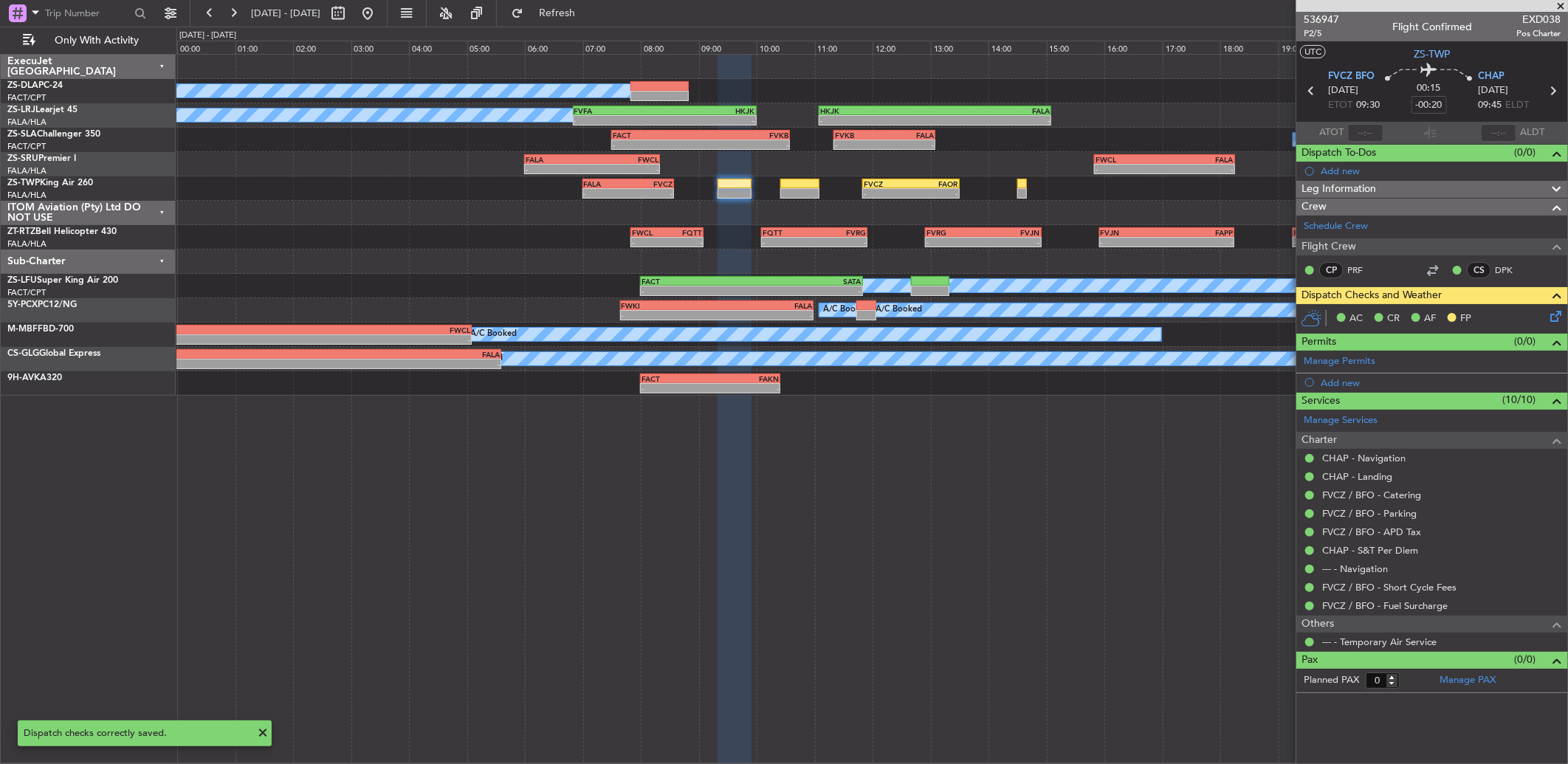
click at [1310, 88] on icon at bounding box center [1311, 90] width 19 height 19
type input "-00:10"
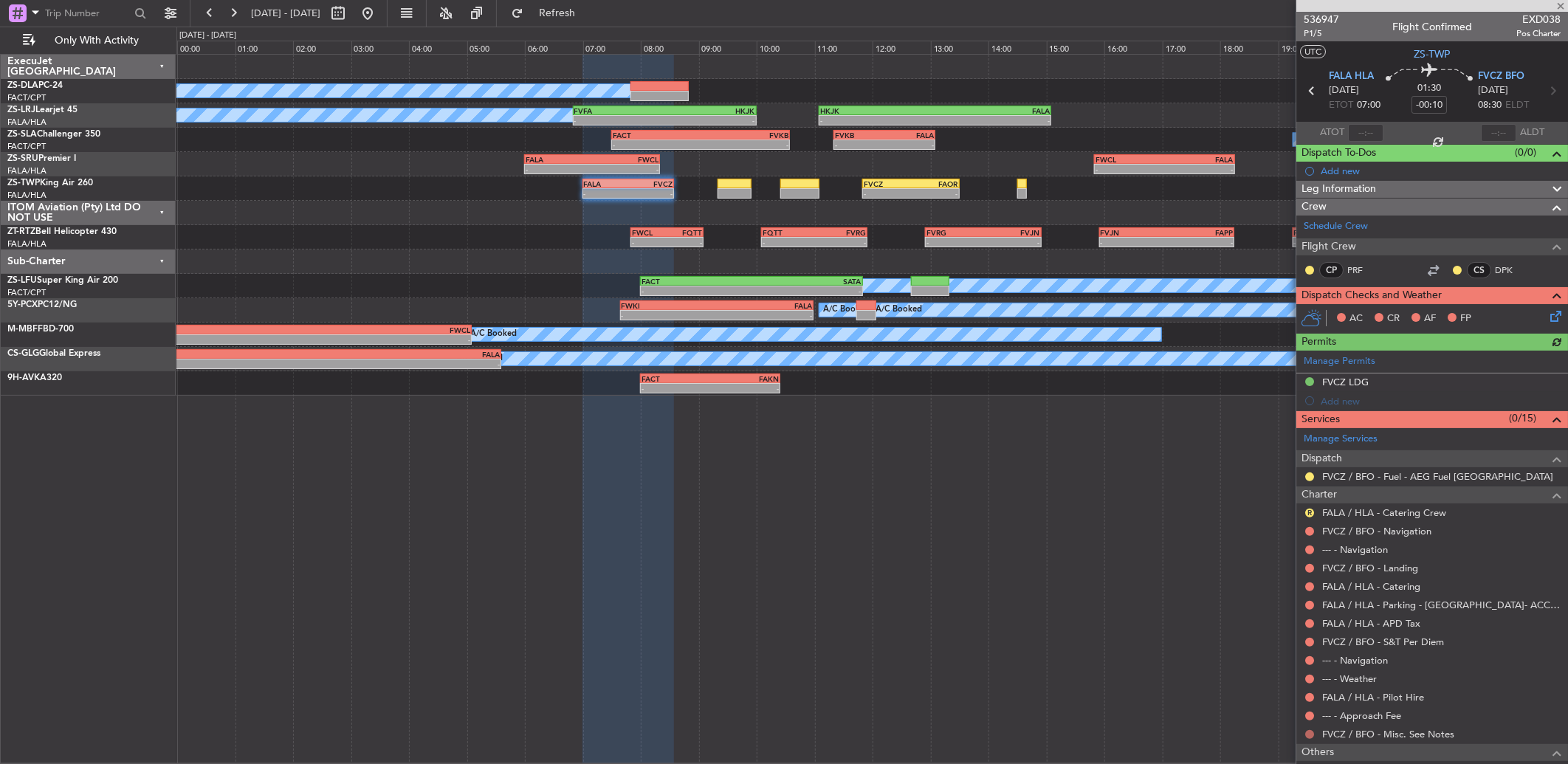
click at [1310, 733] on button at bounding box center [1310, 735] width 9 height 9
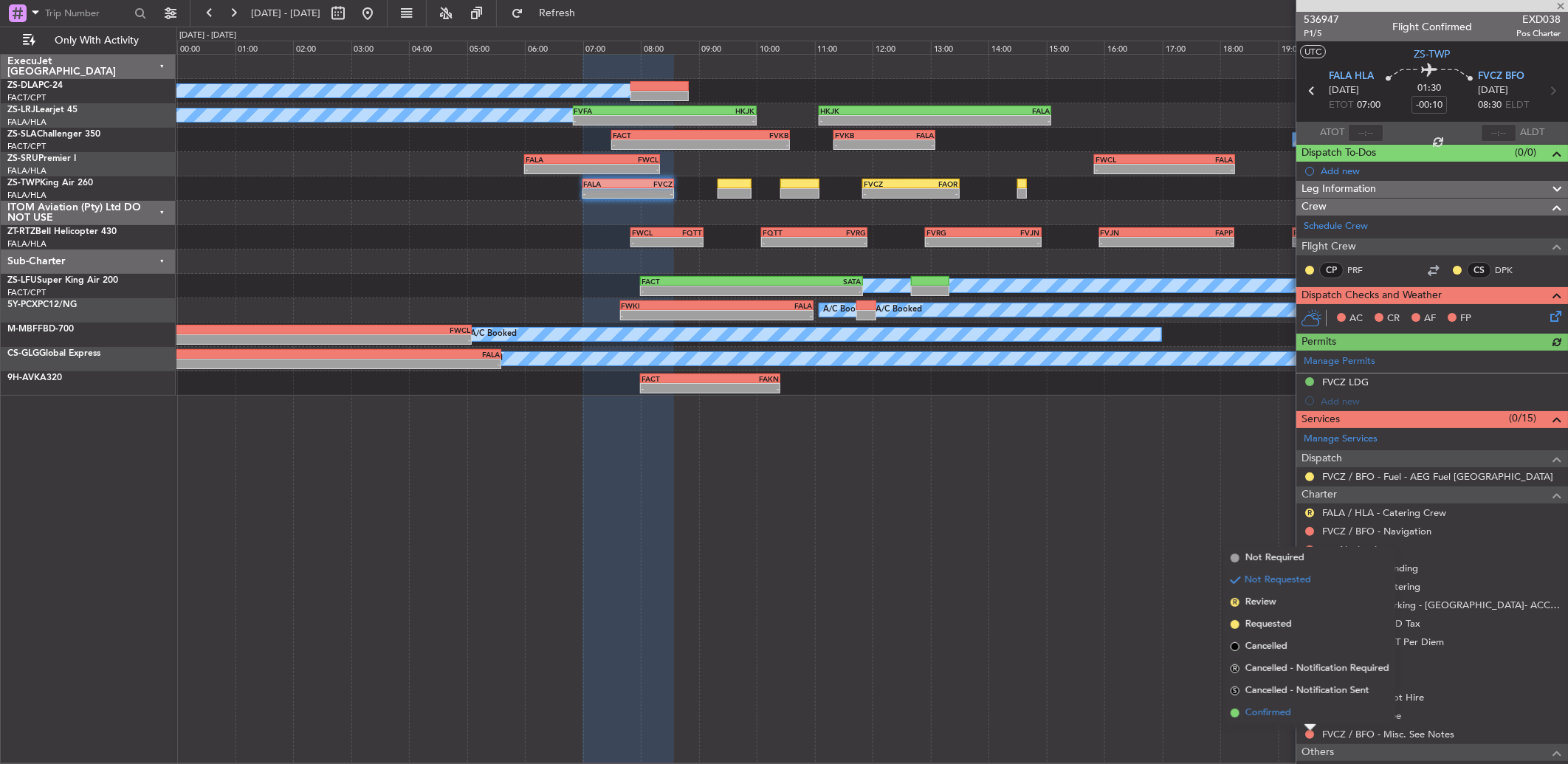
click at [1252, 720] on span "Confirmed" at bounding box center [1268, 714] width 46 height 14
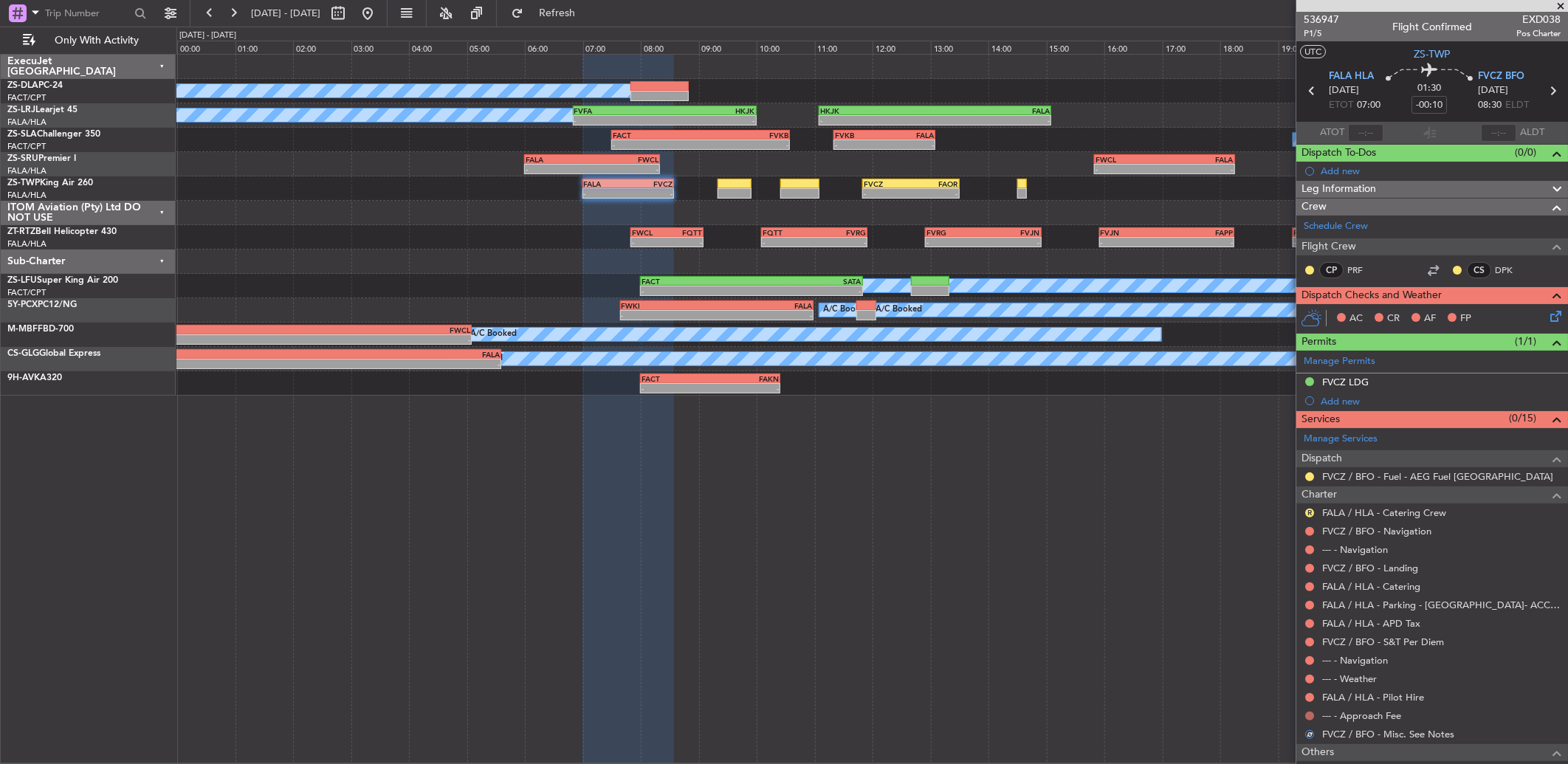
click at [1310, 714] on button at bounding box center [1310, 716] width 9 height 9
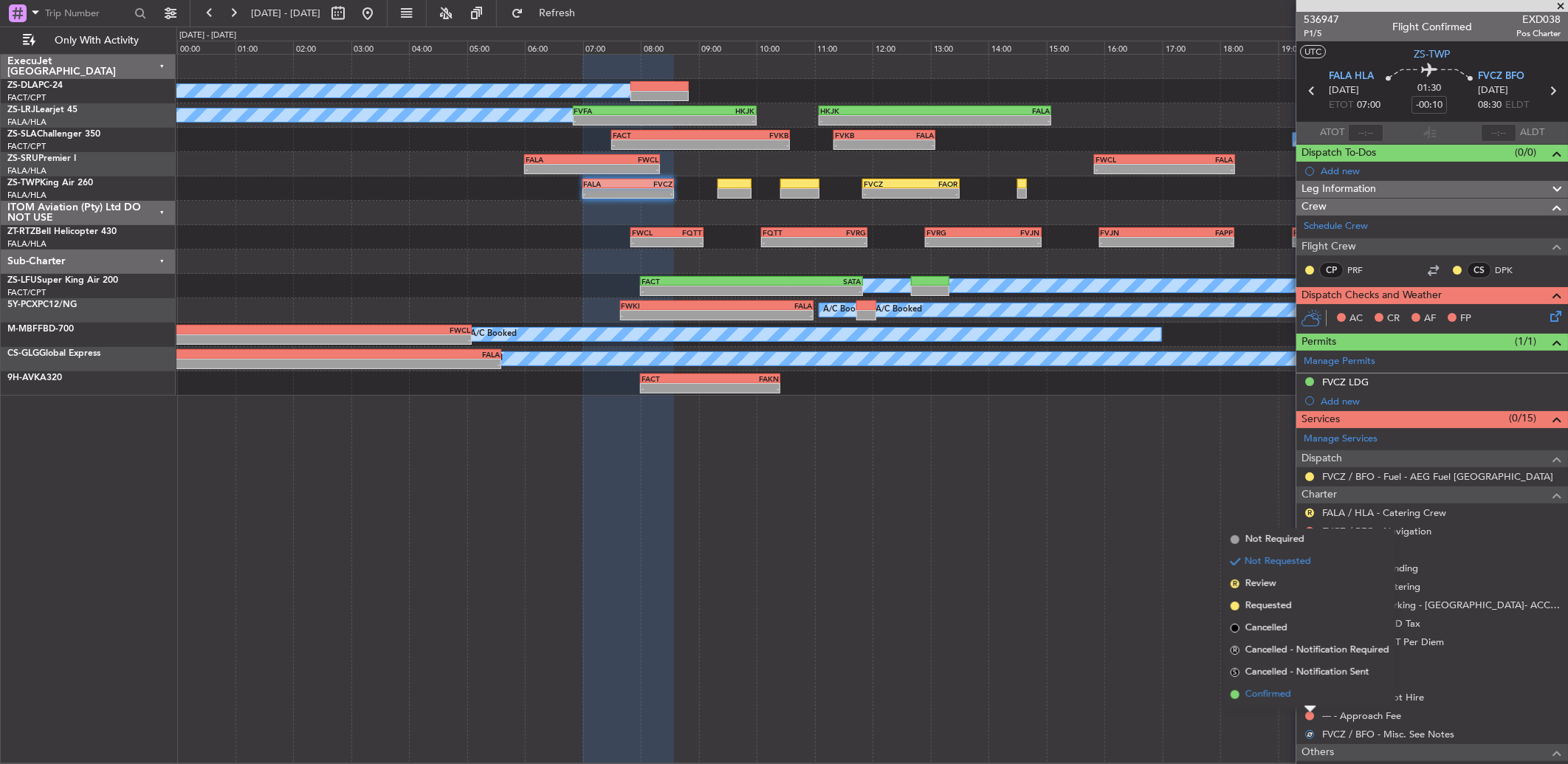
click at [1302, 696] on li "Confirmed" at bounding box center [1310, 695] width 170 height 23
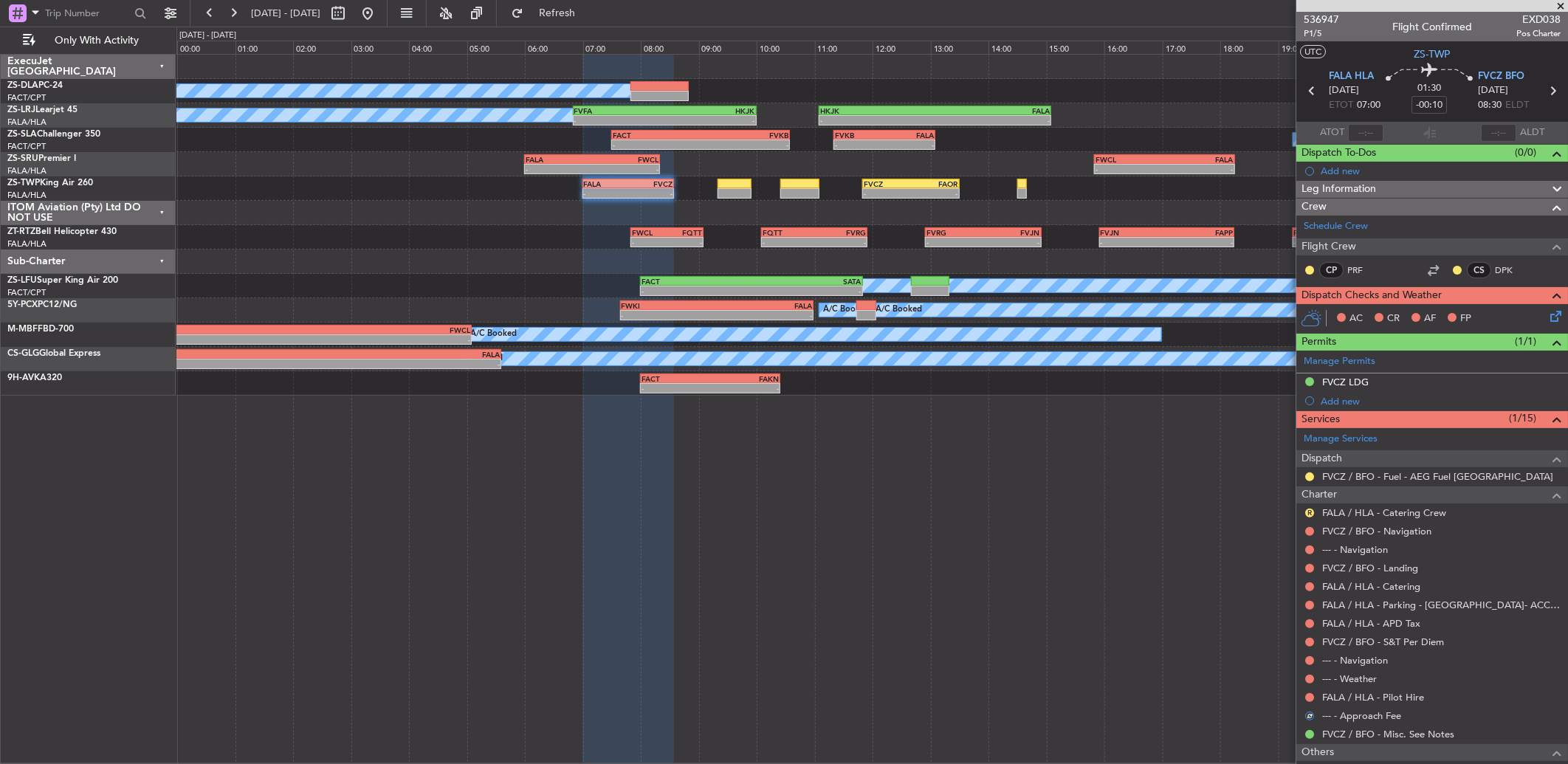
click at [1304, 692] on nimbus-traffic-light at bounding box center [1309, 697] width 12 height 12
click at [1305, 692] on nimbus-traffic-light at bounding box center [1309, 697] width 12 height 12
drag, startPoint x: 1305, startPoint y: 691, endPoint x: 1310, endPoint y: 699, distance: 9.4
click at [1310, 699] on button at bounding box center [1310, 698] width 9 height 9
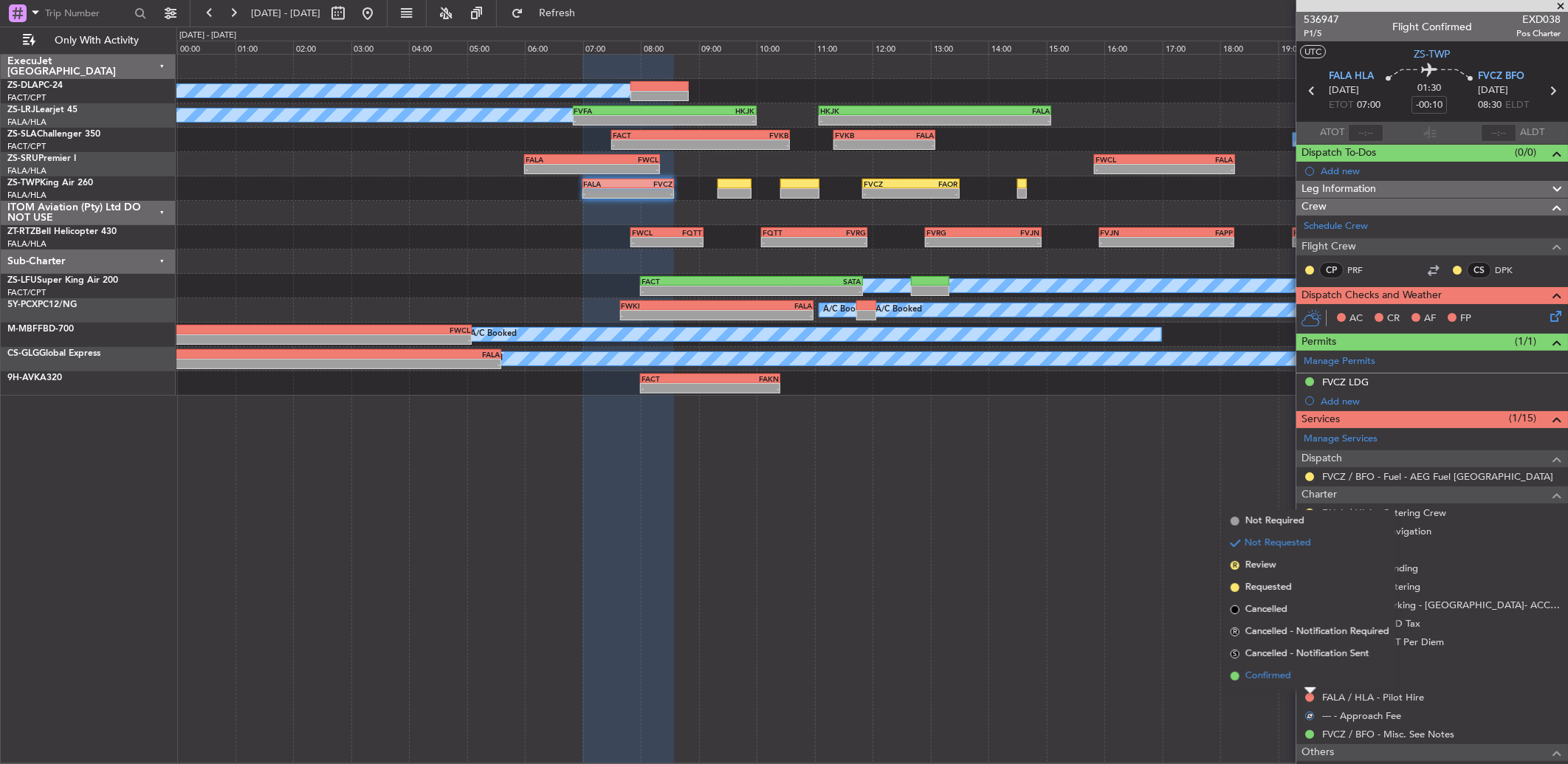
click at [1303, 678] on li "Confirmed" at bounding box center [1310, 676] width 170 height 23
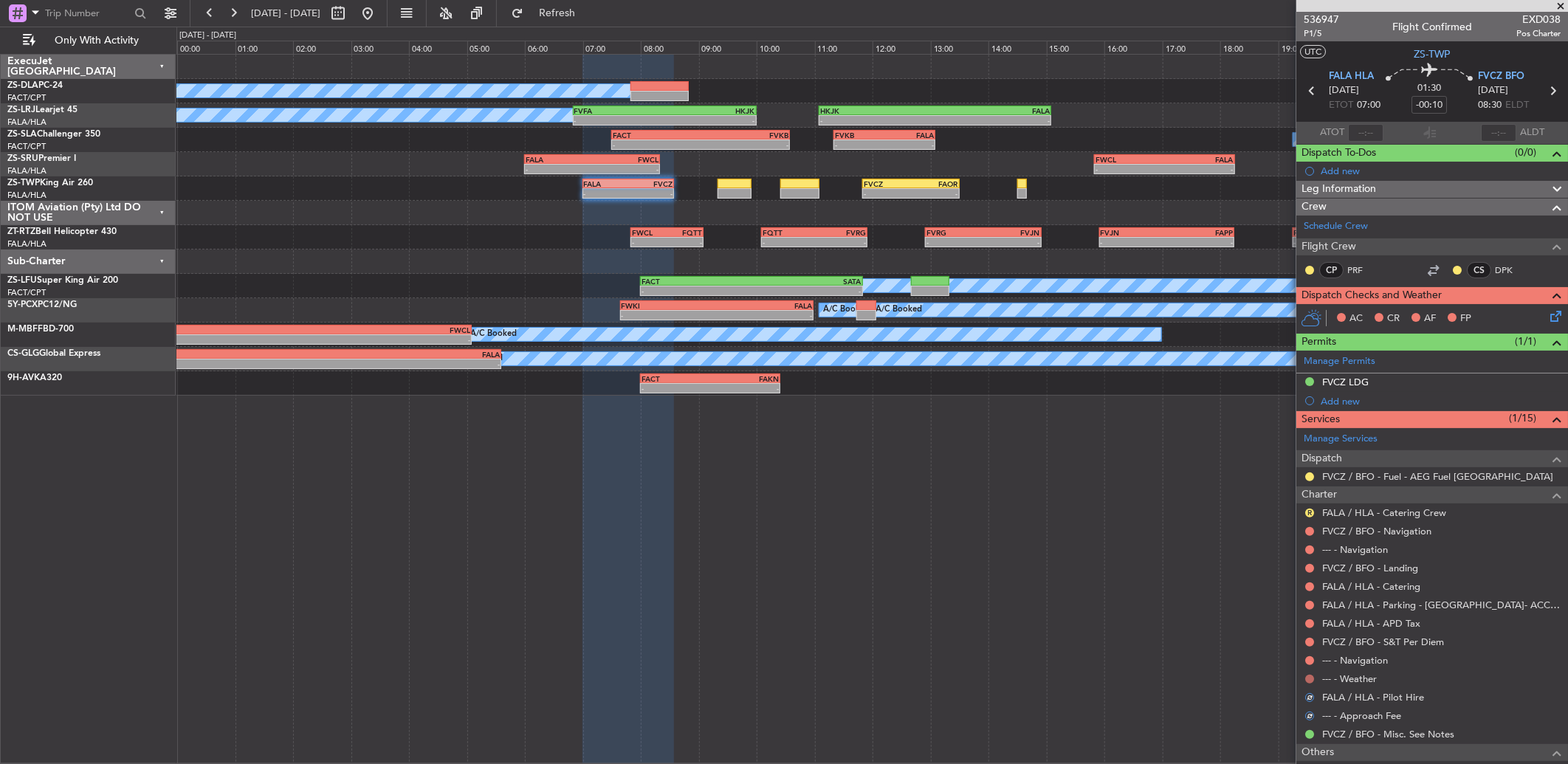
click at [1310, 678] on button at bounding box center [1310, 679] width 9 height 9
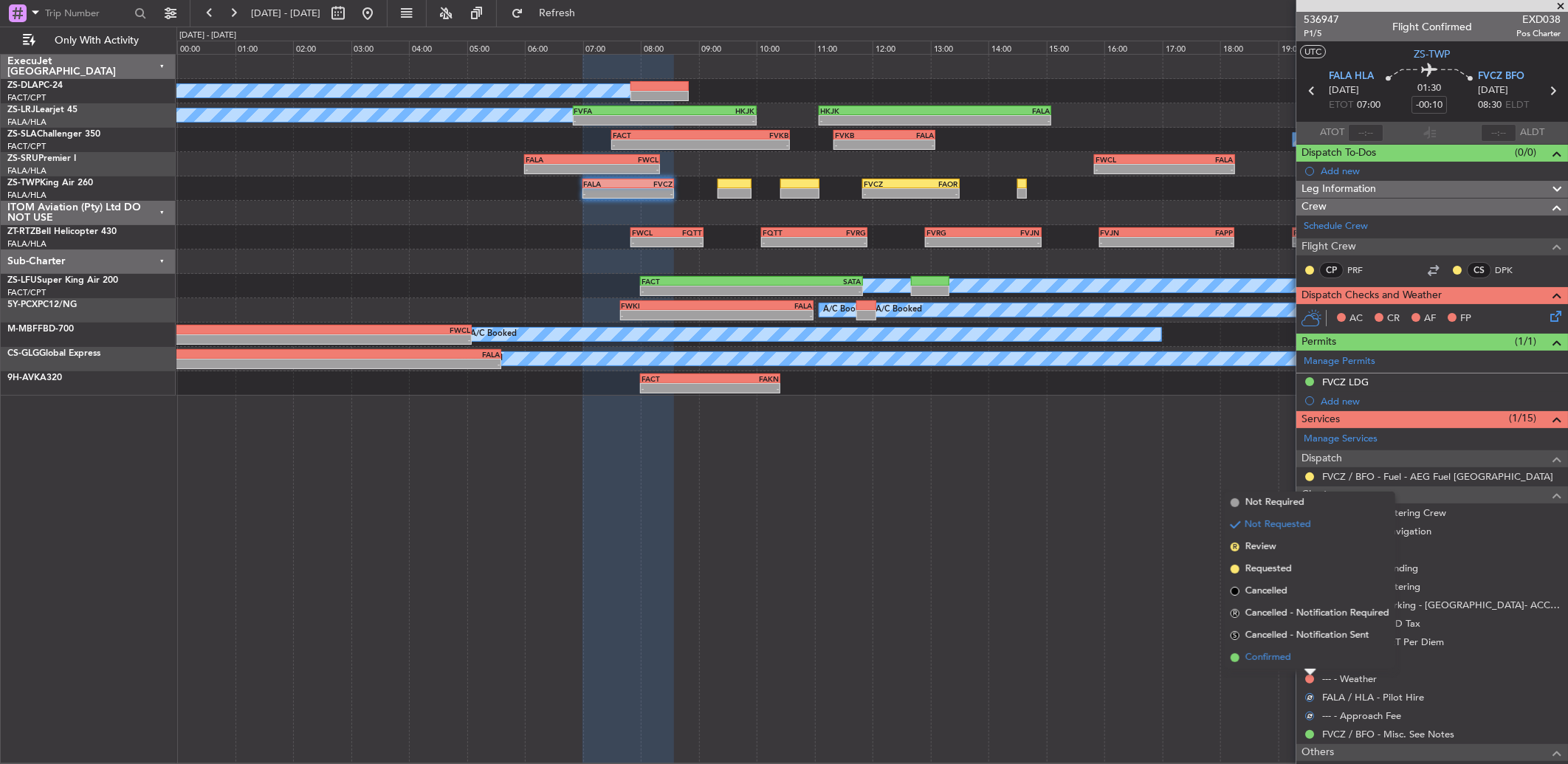
click at [1308, 661] on li "Confirmed" at bounding box center [1310, 658] width 170 height 23
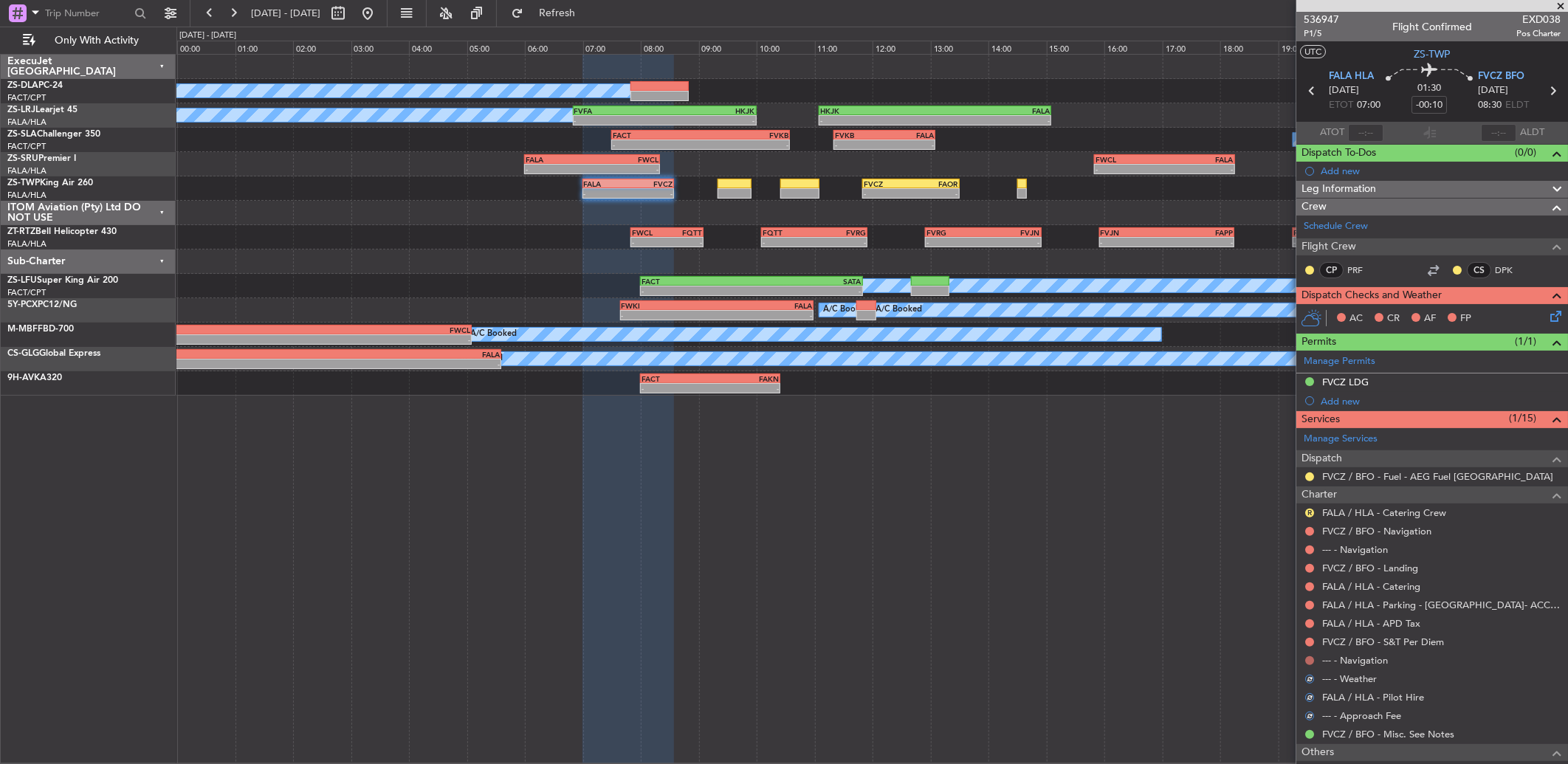
click at [1310, 659] on button at bounding box center [1310, 661] width 9 height 9
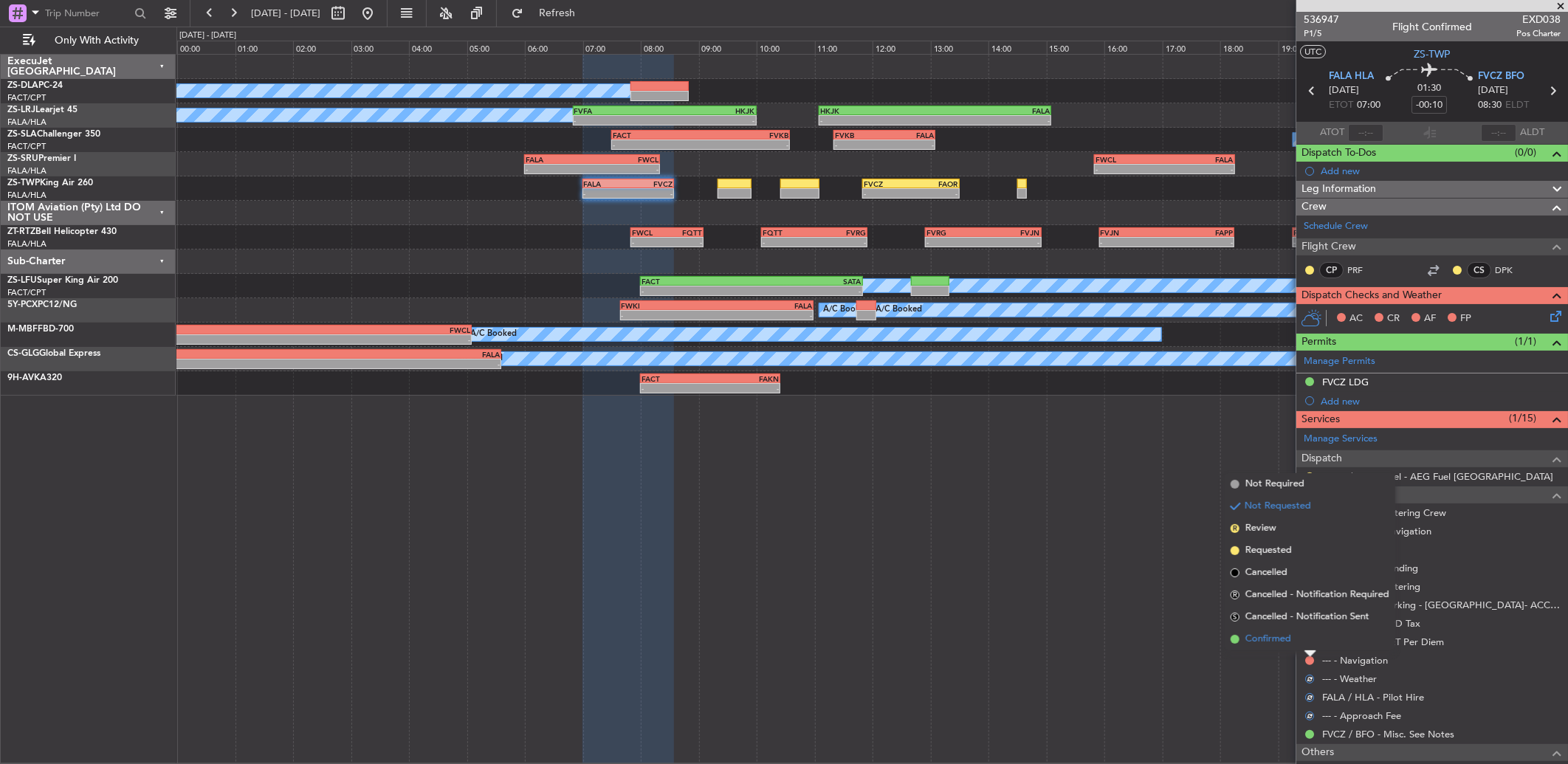
click at [1307, 641] on li "Confirmed" at bounding box center [1310, 640] width 170 height 23
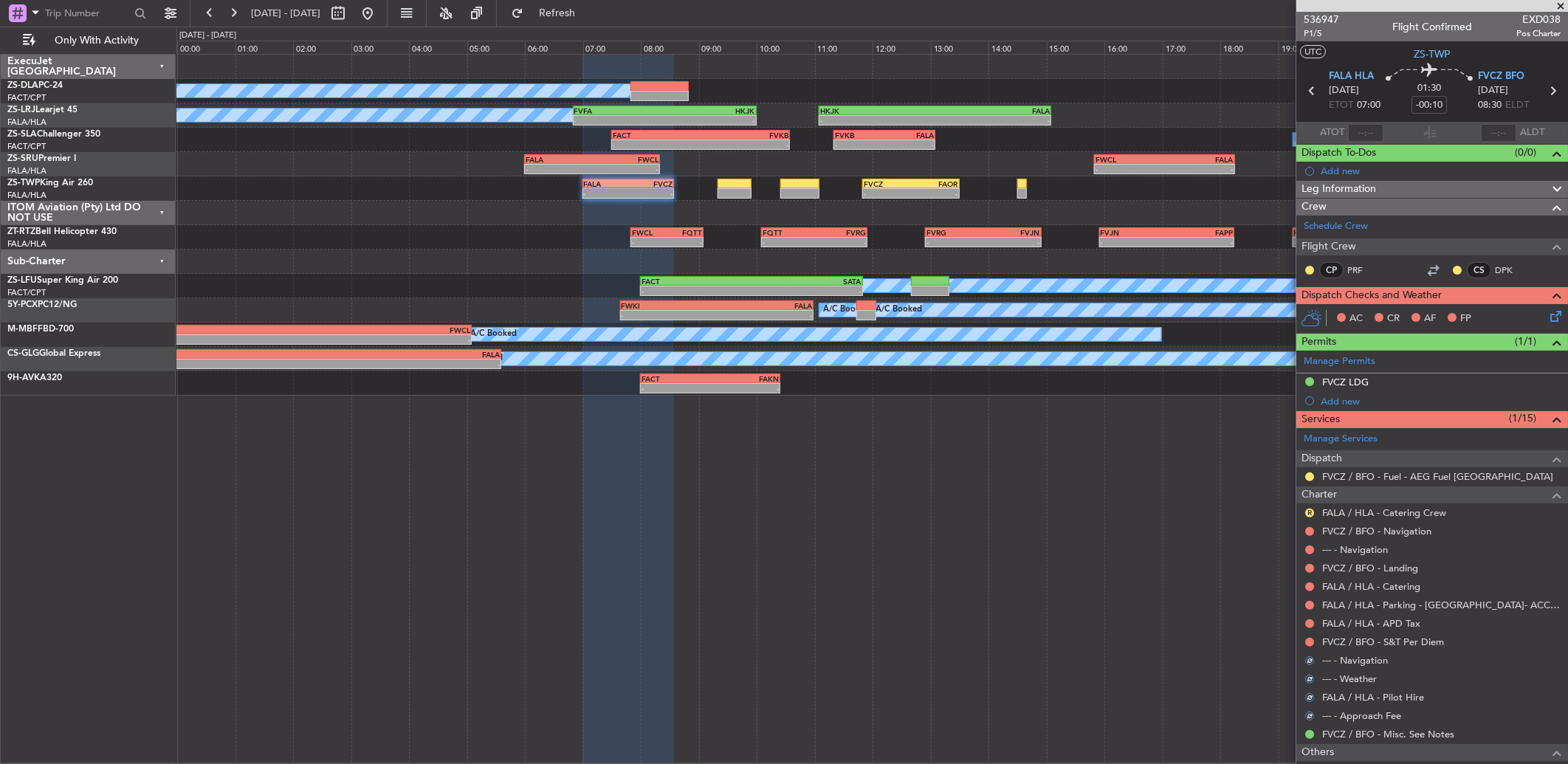
click at [1307, 641] on button at bounding box center [1310, 642] width 9 height 9
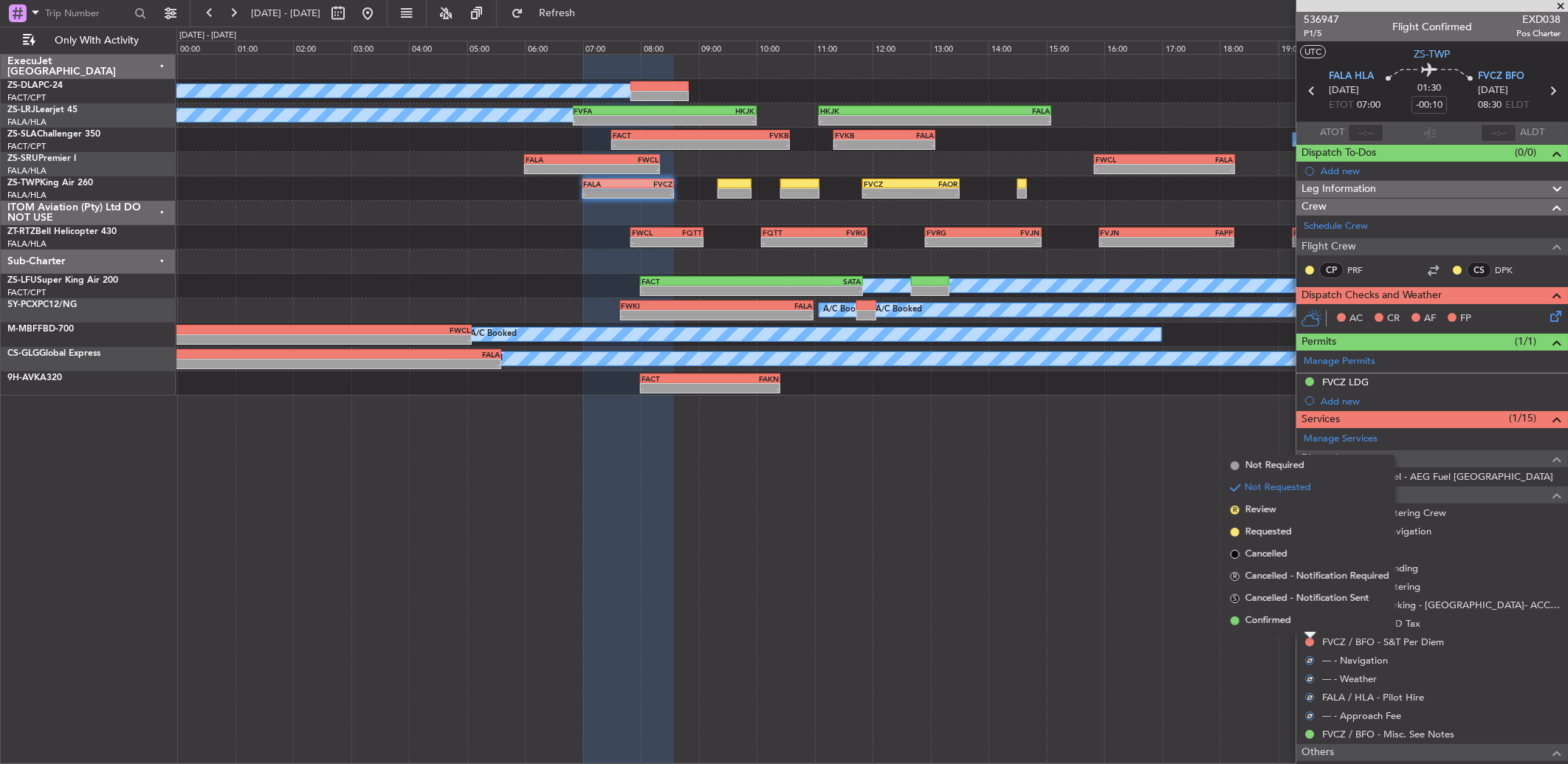
drag, startPoint x: 1307, startPoint y: 641, endPoint x: 1308, endPoint y: 624, distance: 17.0
click at [1308, 624] on li "Confirmed" at bounding box center [1310, 621] width 170 height 23
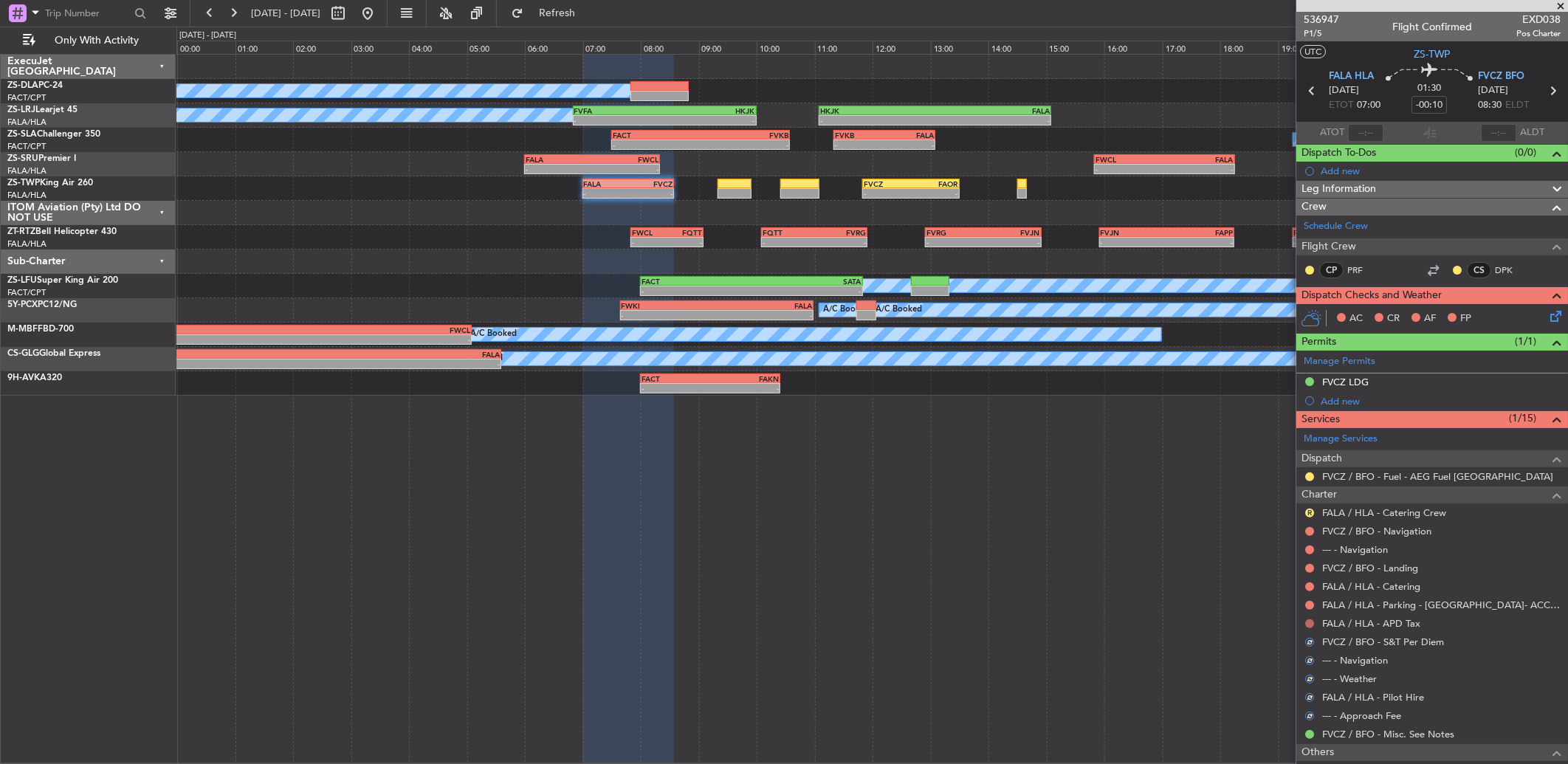
click at [1310, 623] on button at bounding box center [1310, 624] width 9 height 9
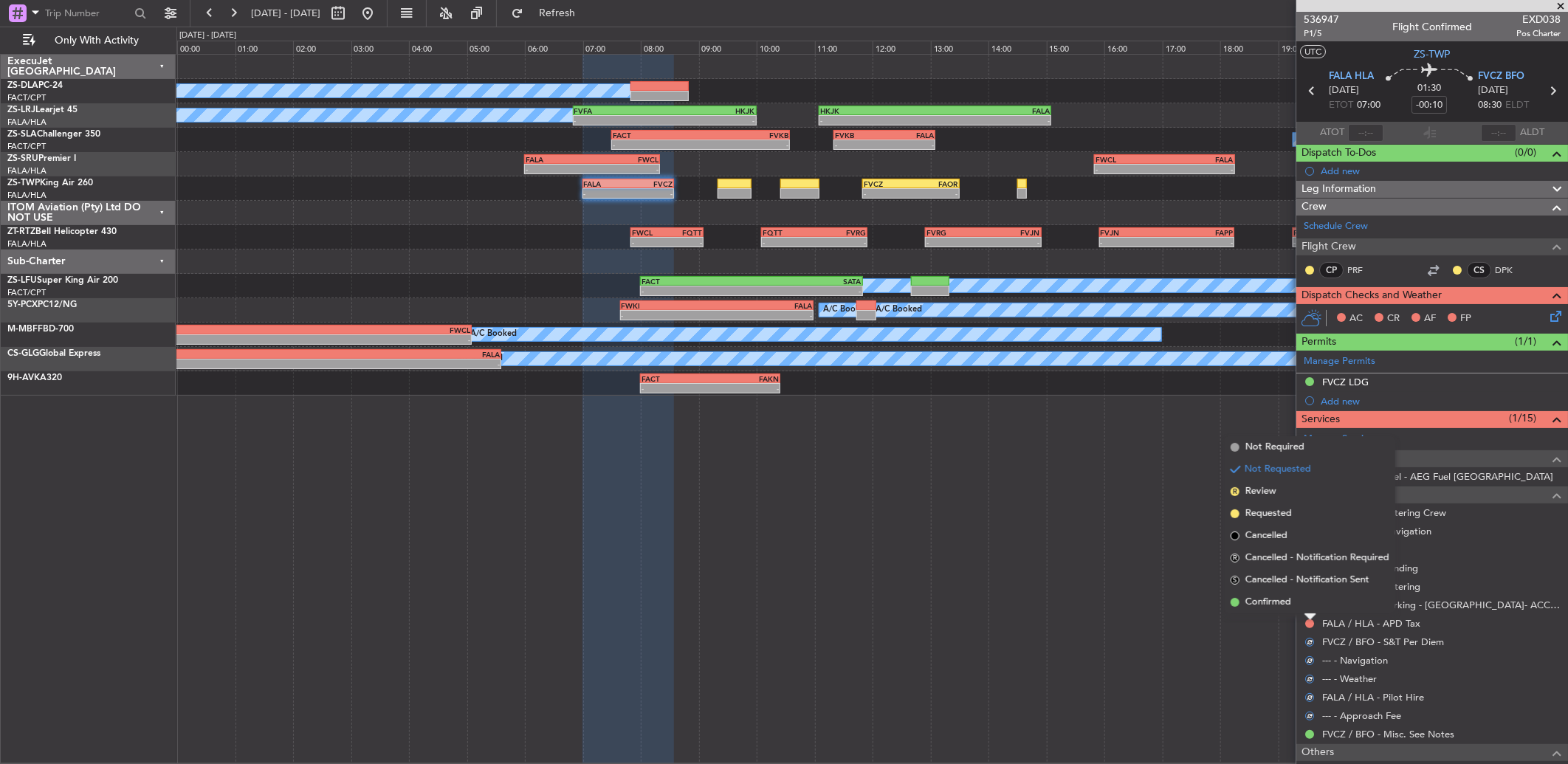
click at [1310, 607] on li "Confirmed" at bounding box center [1310, 603] width 170 height 23
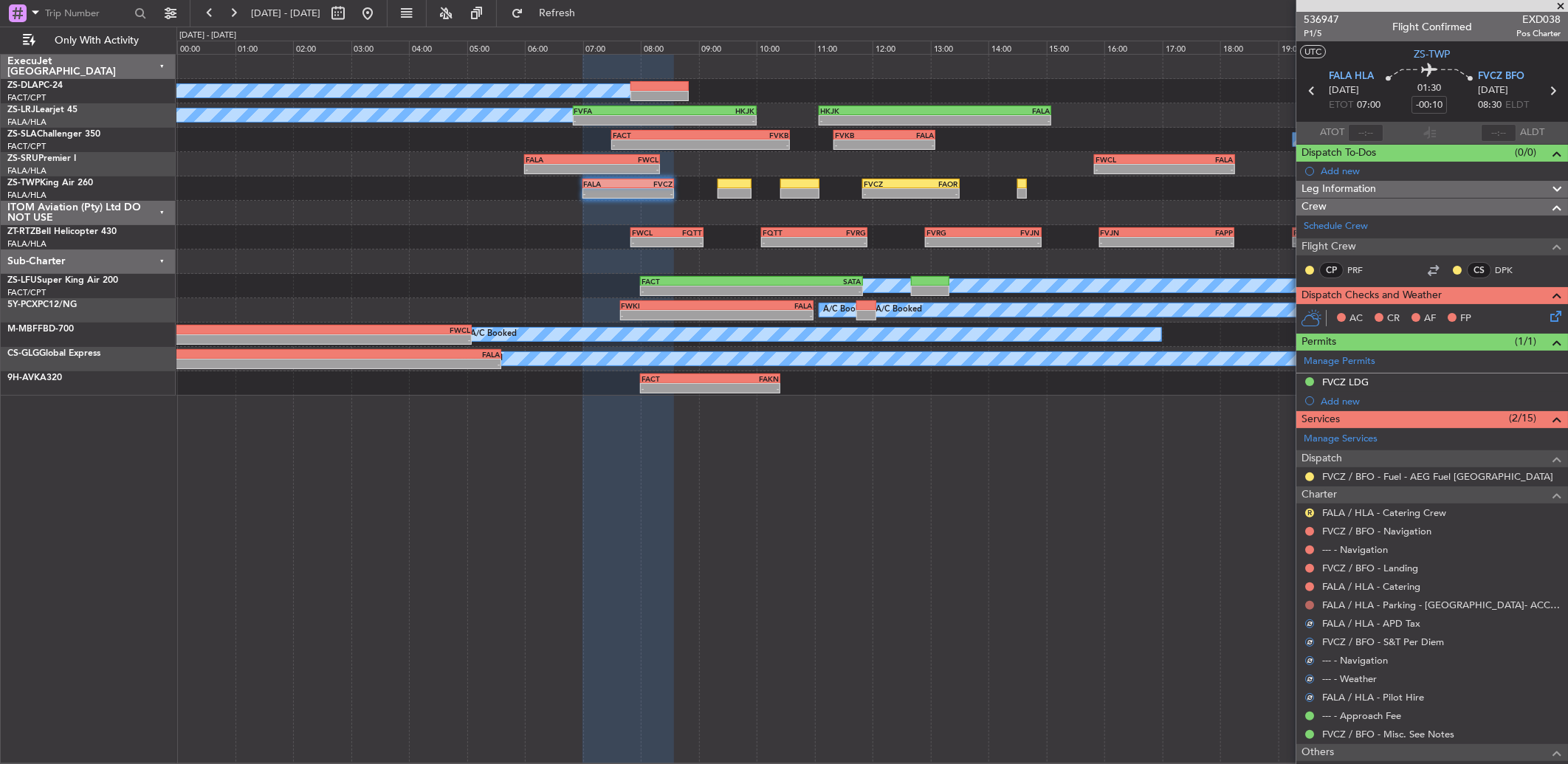
click at [1310, 607] on button at bounding box center [1310, 605] width 9 height 9
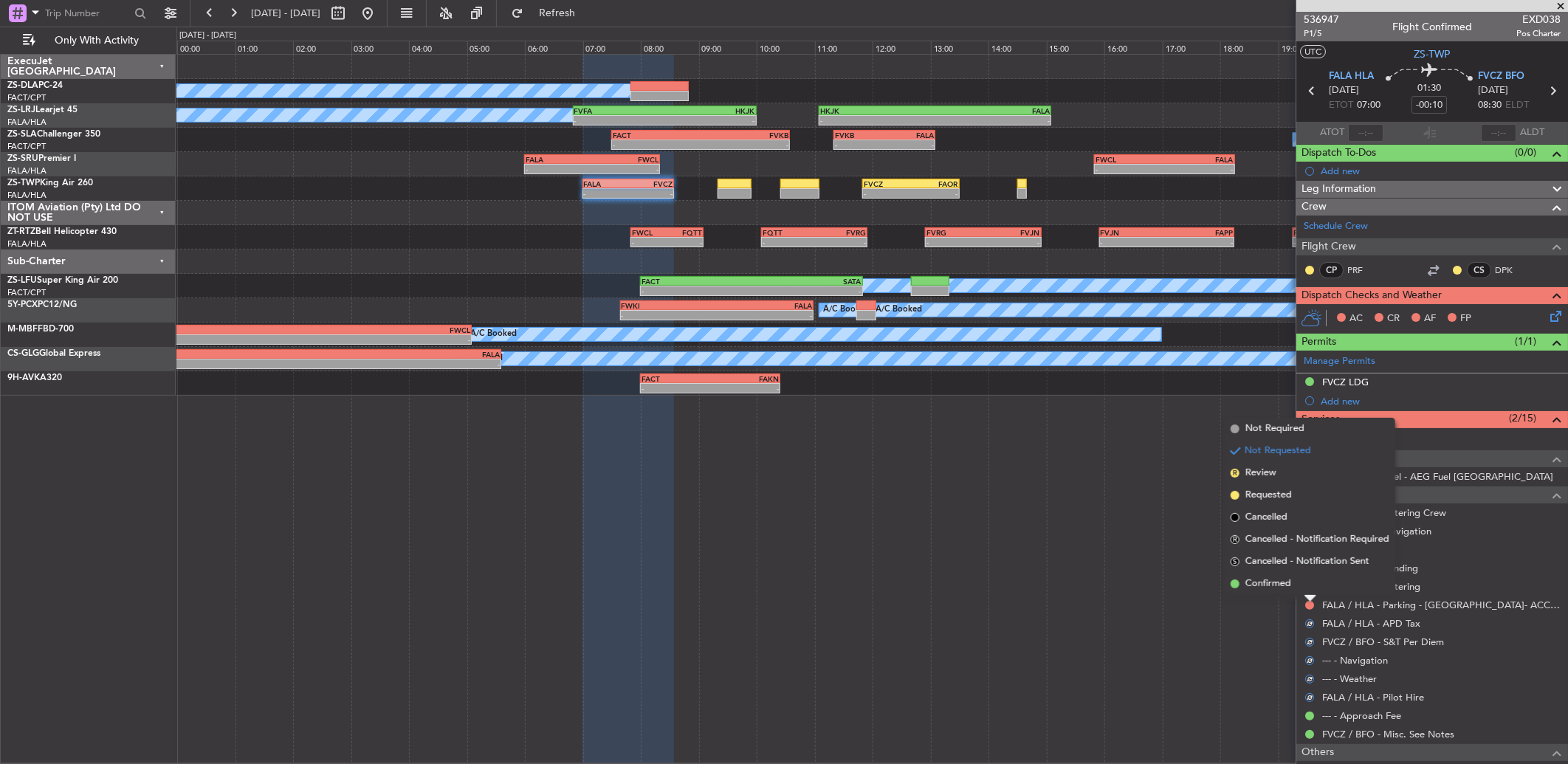
drag, startPoint x: 1310, startPoint y: 605, endPoint x: 1310, endPoint y: 584, distance: 21.0
click at [1310, 584] on li "Confirmed" at bounding box center [1310, 584] width 170 height 23
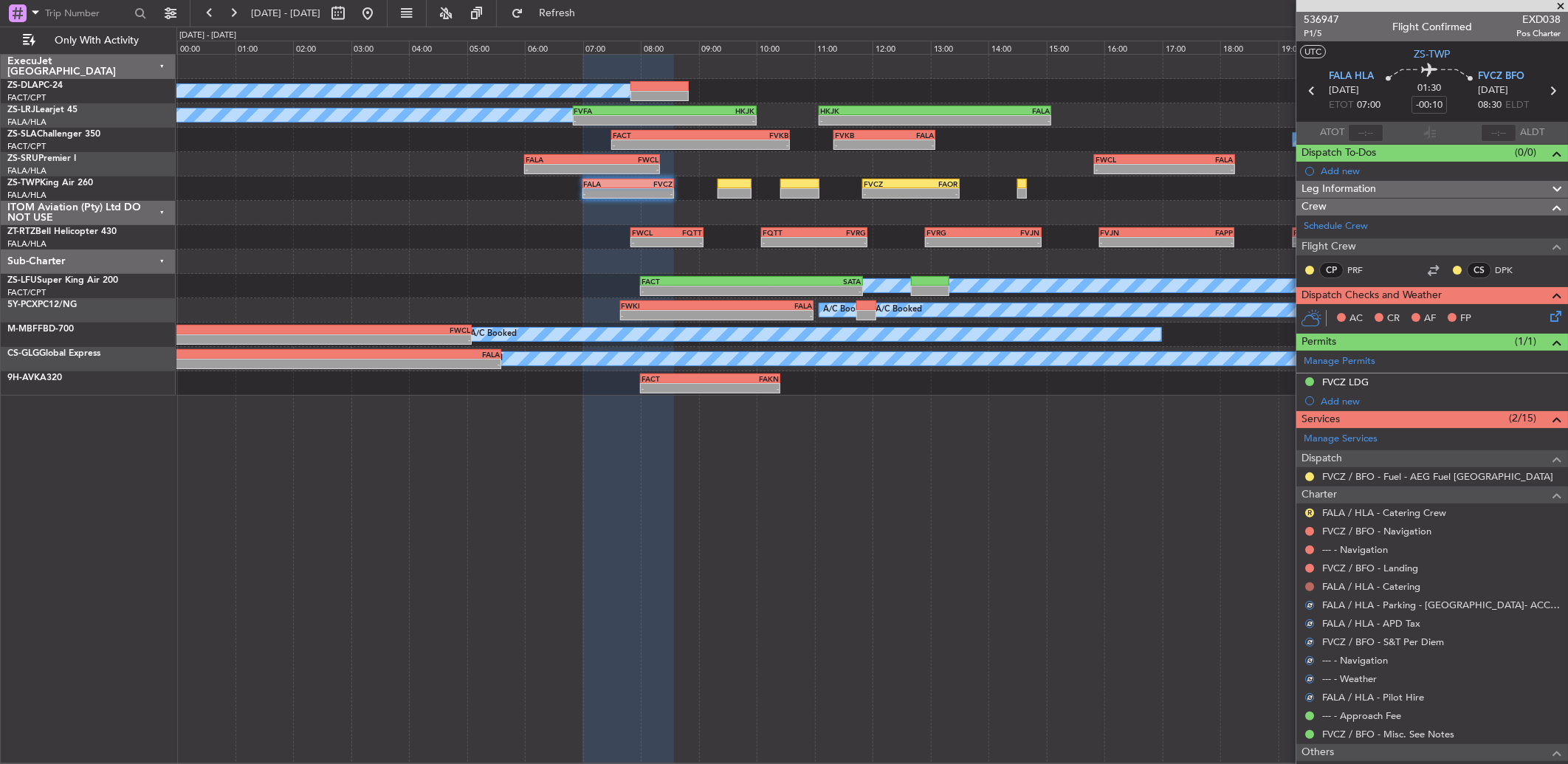
click at [1310, 584] on button at bounding box center [1310, 587] width 9 height 9
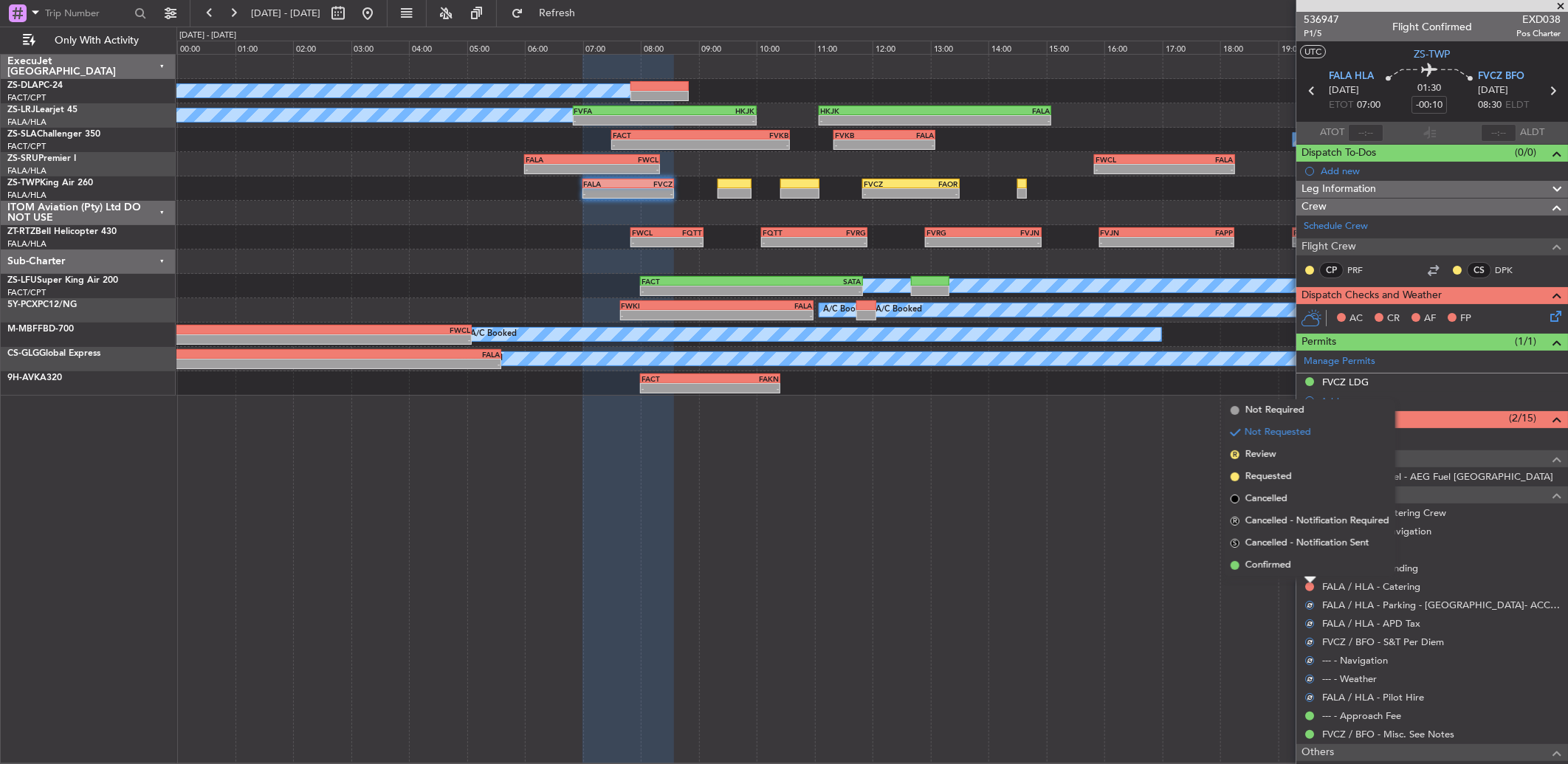
drag, startPoint x: 1310, startPoint y: 584, endPoint x: 1302, endPoint y: 571, distance: 15.3
click at [1302, 571] on li "Confirmed" at bounding box center [1310, 566] width 170 height 23
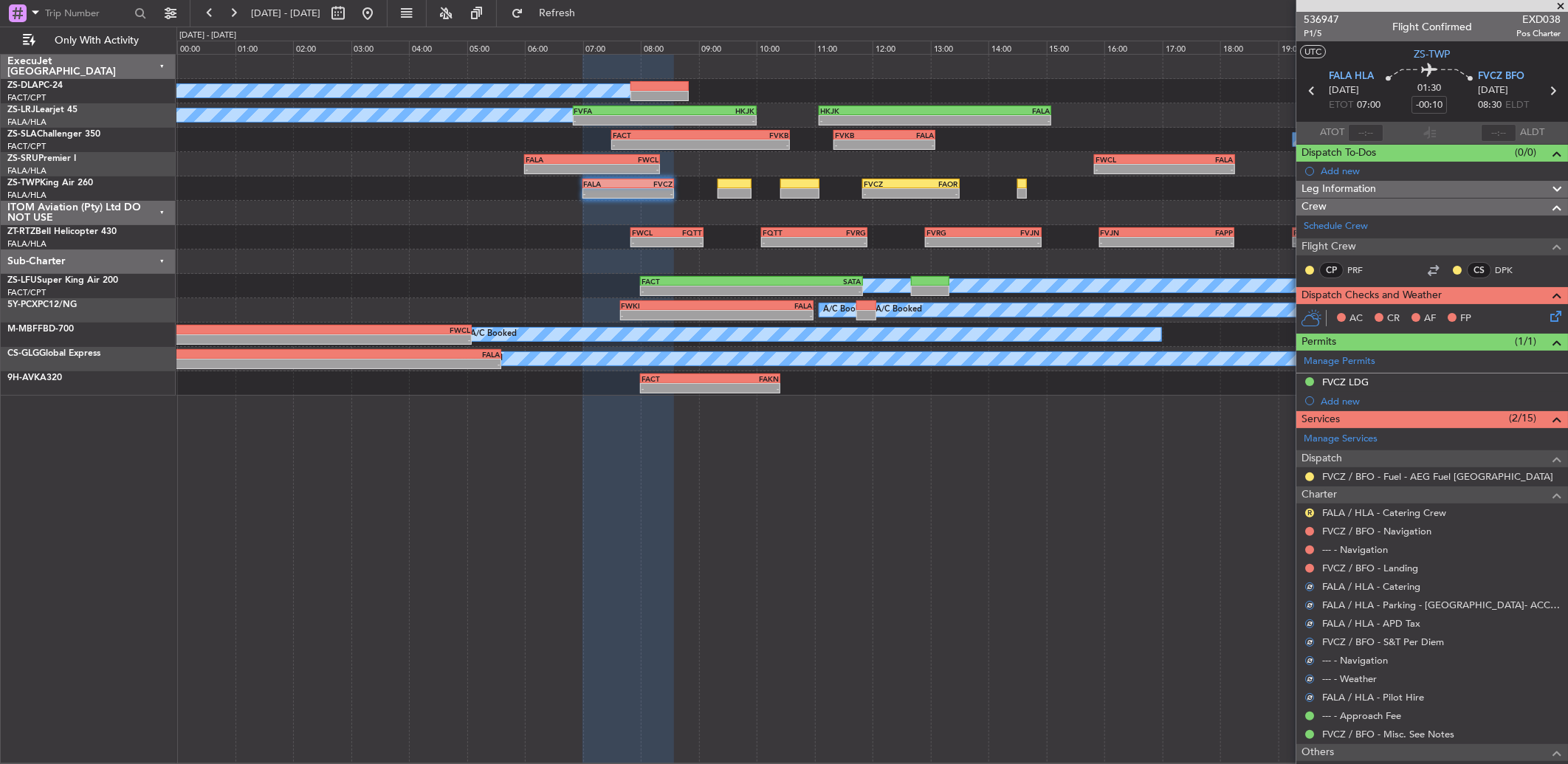
click at [1310, 563] on nimbus-traffic-light at bounding box center [1309, 568] width 12 height 12
click at [1311, 565] on button at bounding box center [1310, 568] width 9 height 9
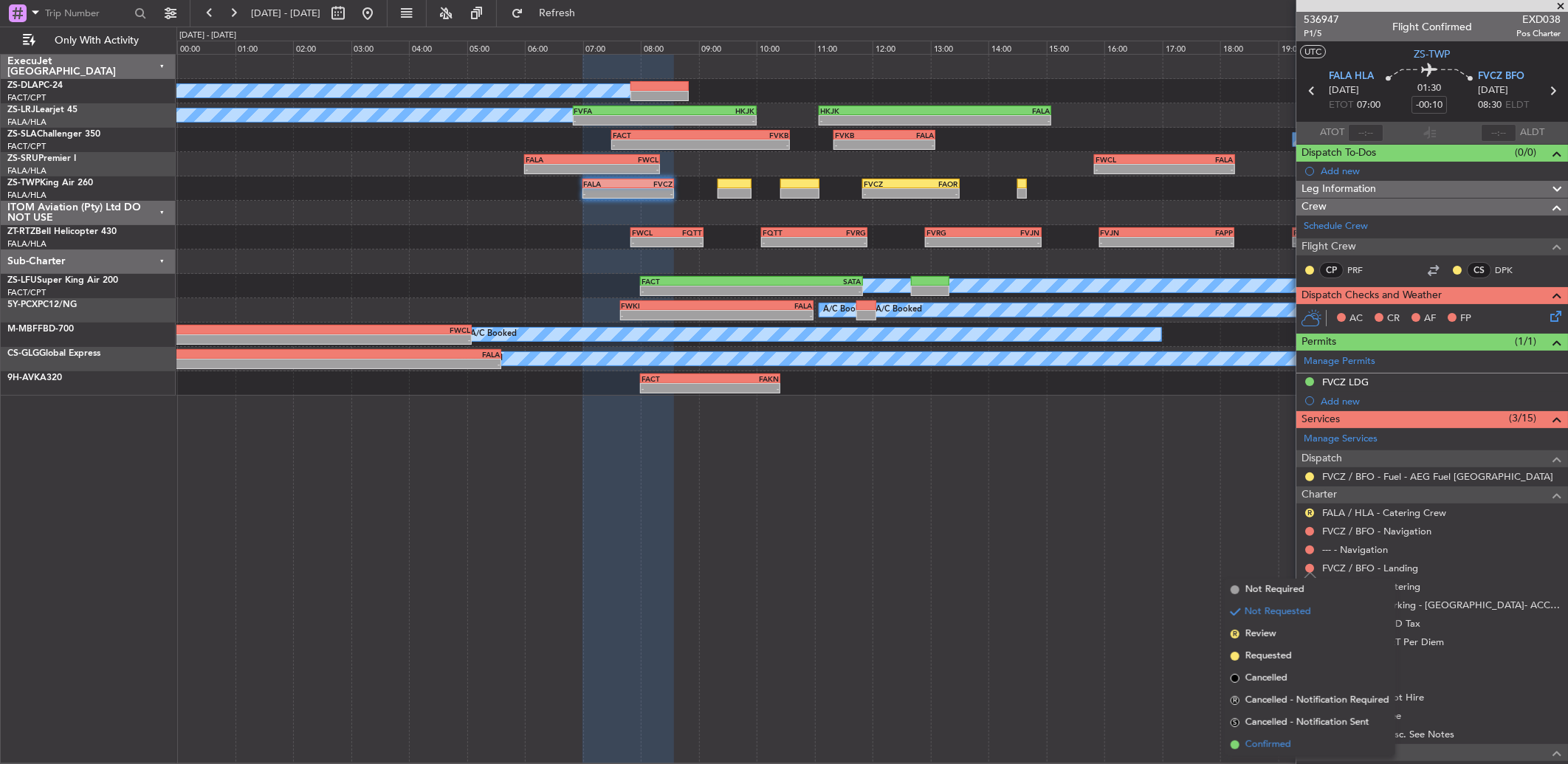
click at [1282, 739] on span "Confirmed" at bounding box center [1268, 745] width 46 height 14
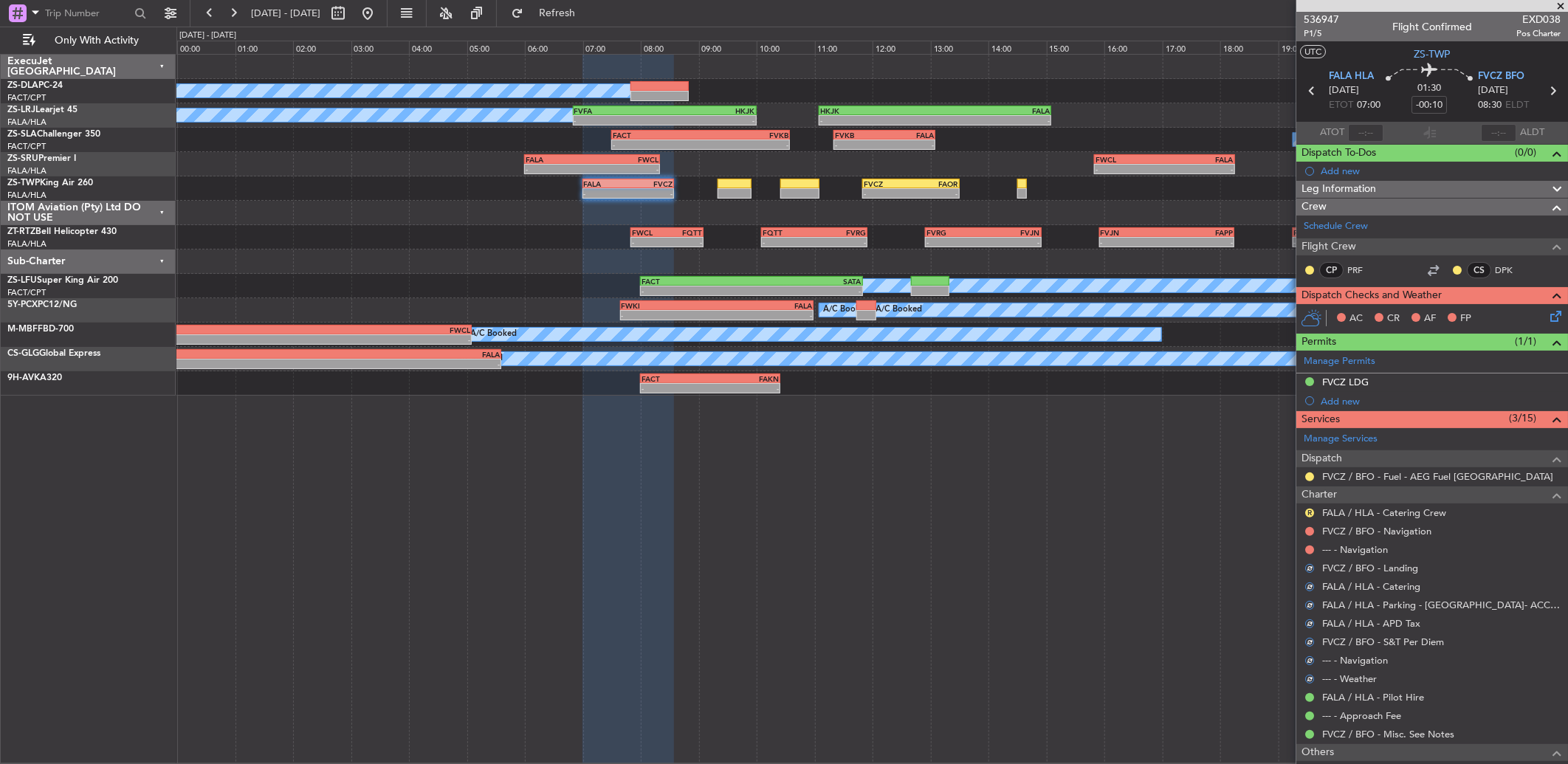
click at [1304, 550] on div at bounding box center [1309, 550] width 12 height 12
click at [1308, 550] on button at bounding box center [1310, 550] width 9 height 9
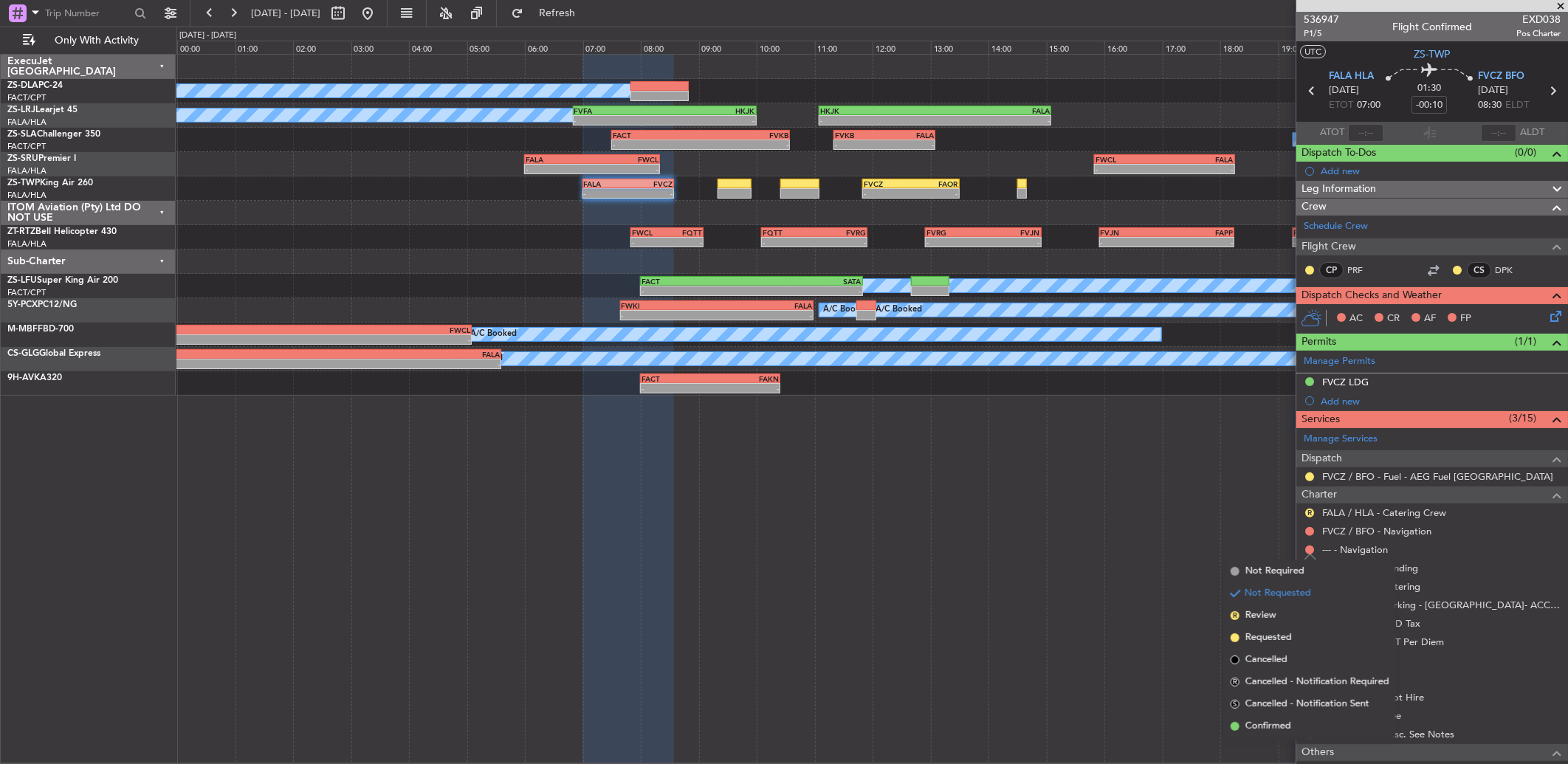
drag, startPoint x: 1288, startPoint y: 721, endPoint x: 1301, endPoint y: 598, distance: 123.7
click at [1287, 721] on span "Confirmed" at bounding box center [1268, 726] width 46 height 14
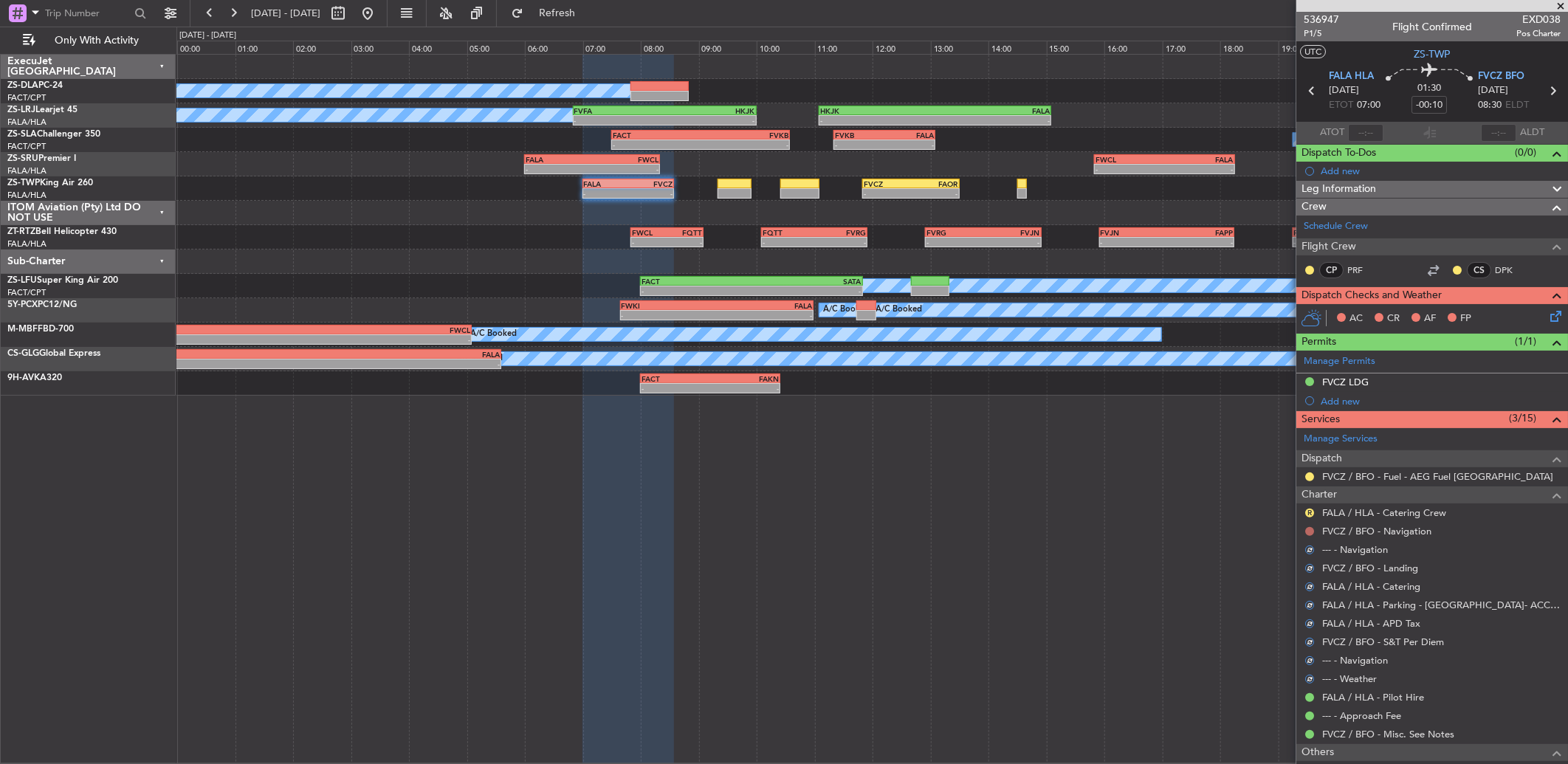
click at [1308, 532] on button at bounding box center [1310, 532] width 9 height 9
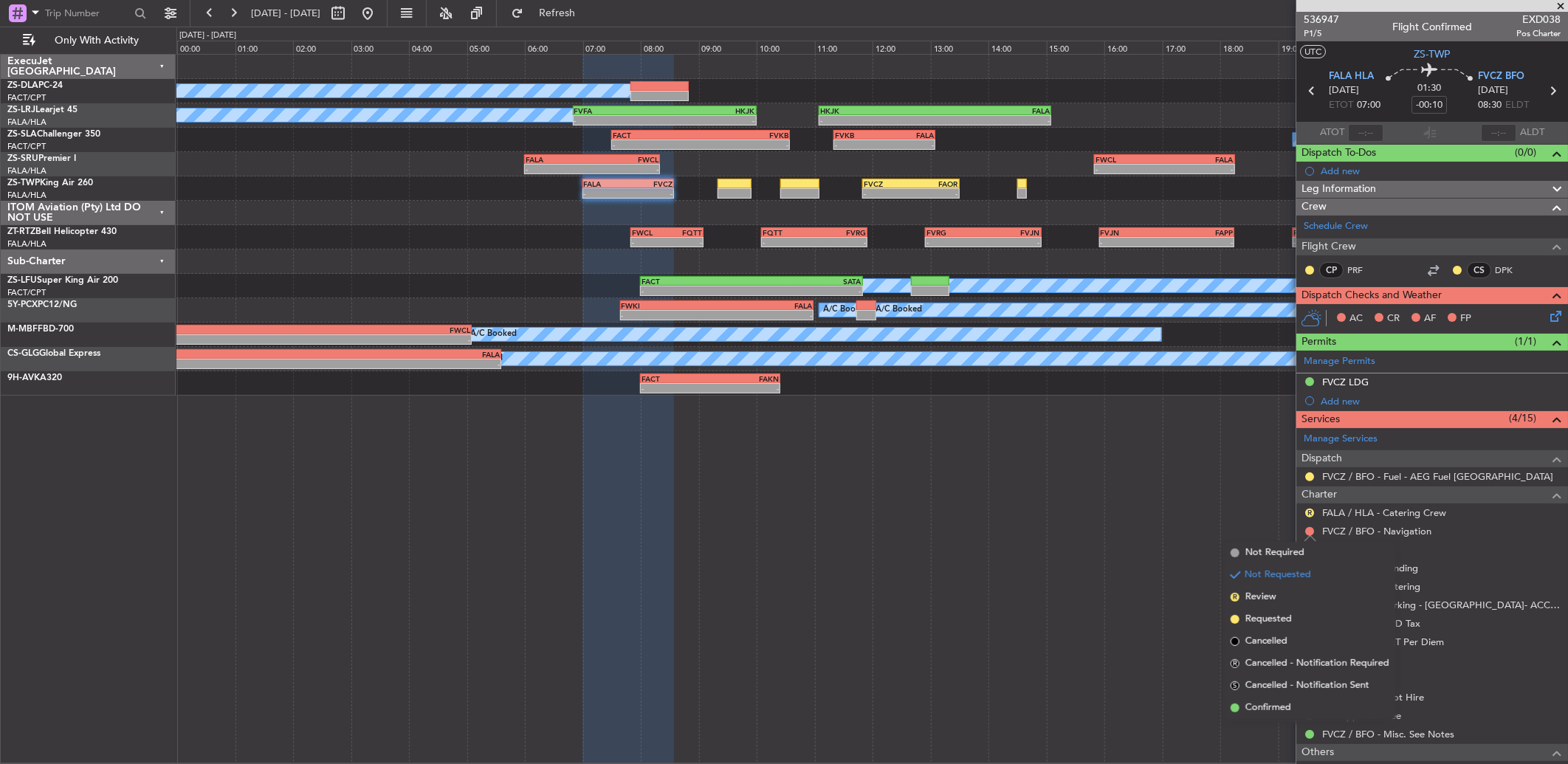
click at [1304, 705] on li "Confirmed" at bounding box center [1310, 708] width 170 height 23
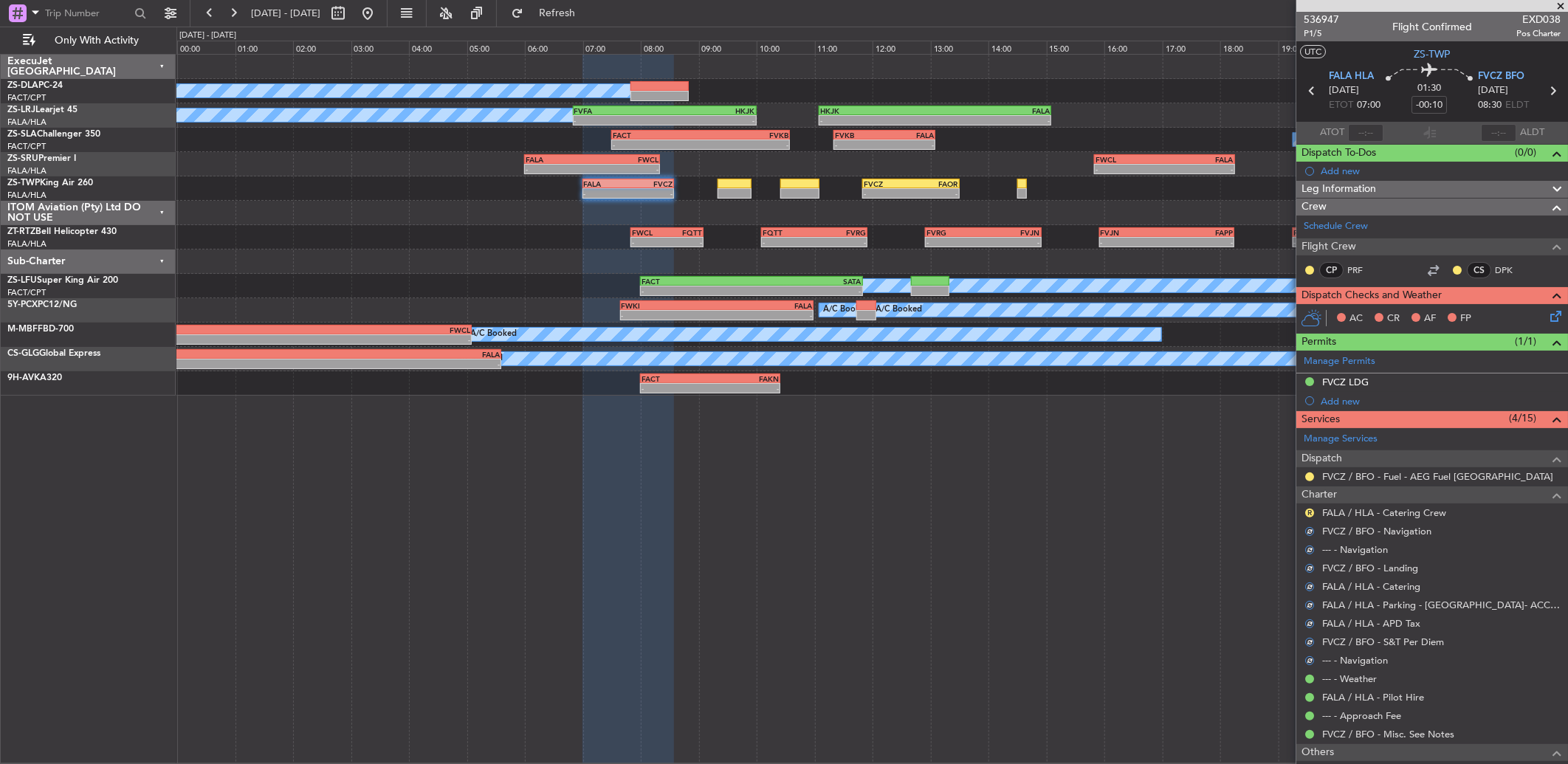
click at [1302, 513] on div "R FALA / HLA - Catering Crew" at bounding box center [1432, 513] width 272 height 18
click at [1307, 514] on button "R" at bounding box center [1310, 514] width 9 height 9
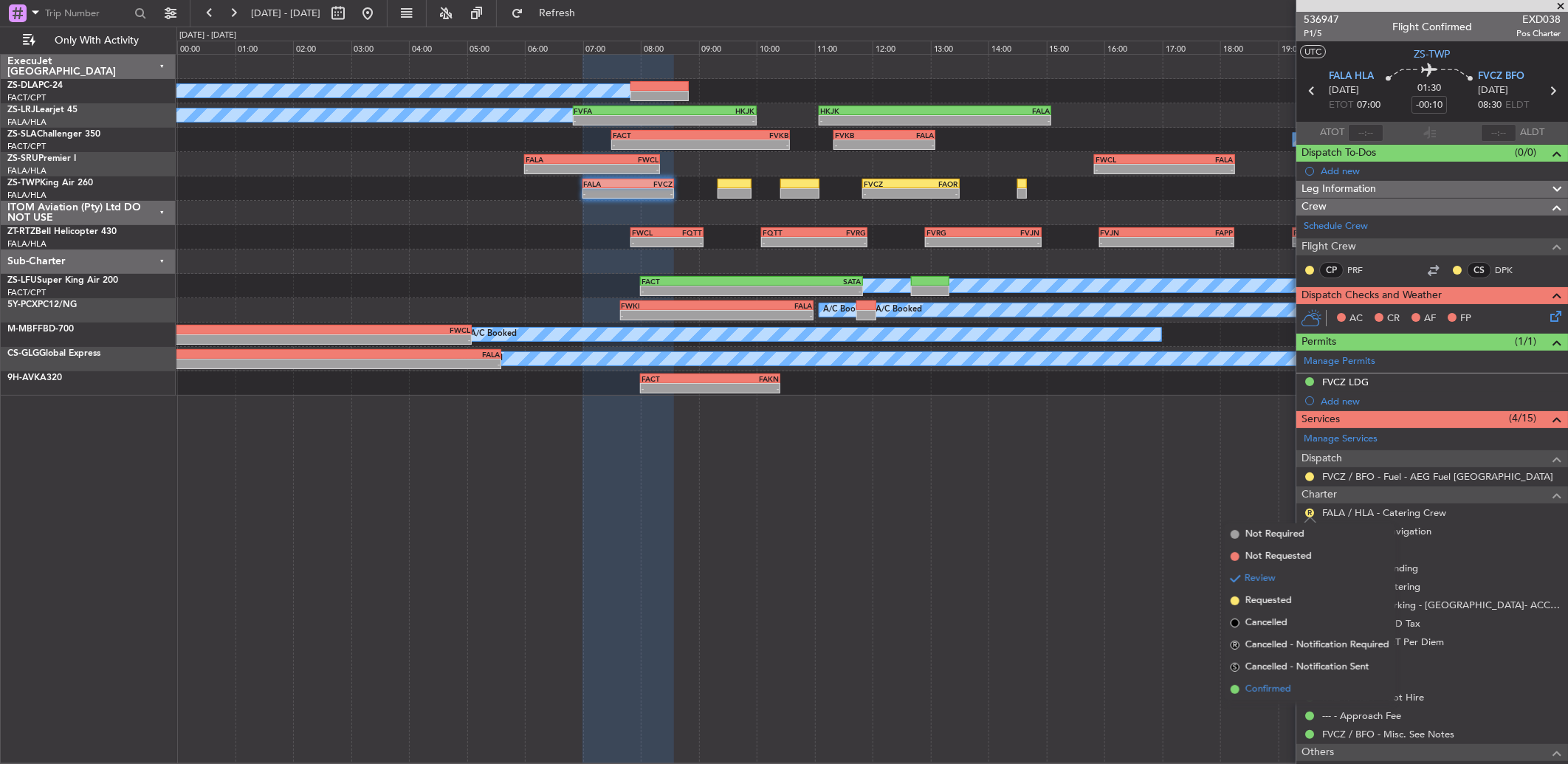
click at [1288, 682] on span "Confirmed" at bounding box center [1268, 689] width 46 height 14
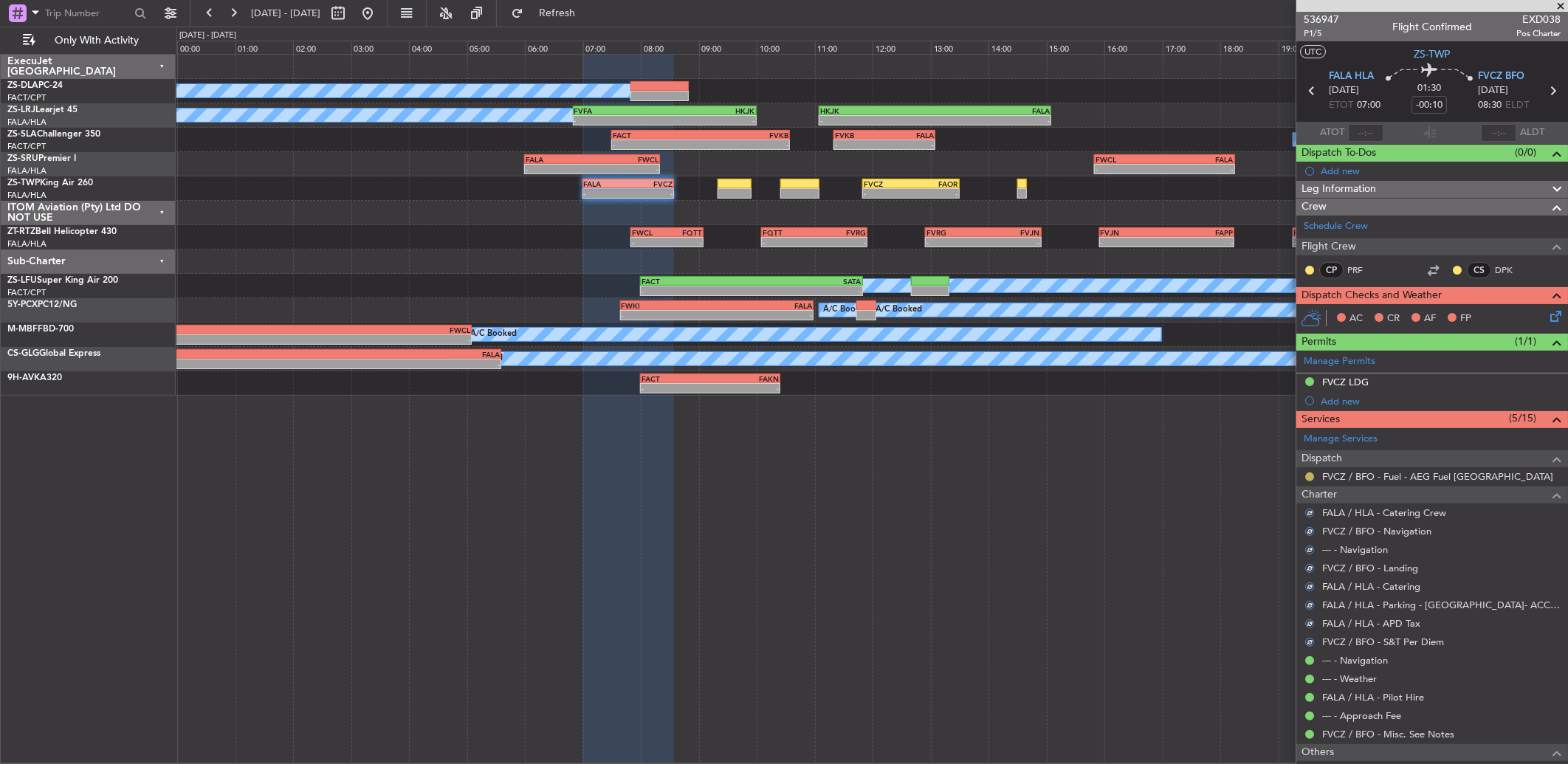
click at [1308, 477] on button at bounding box center [1310, 478] width 9 height 9
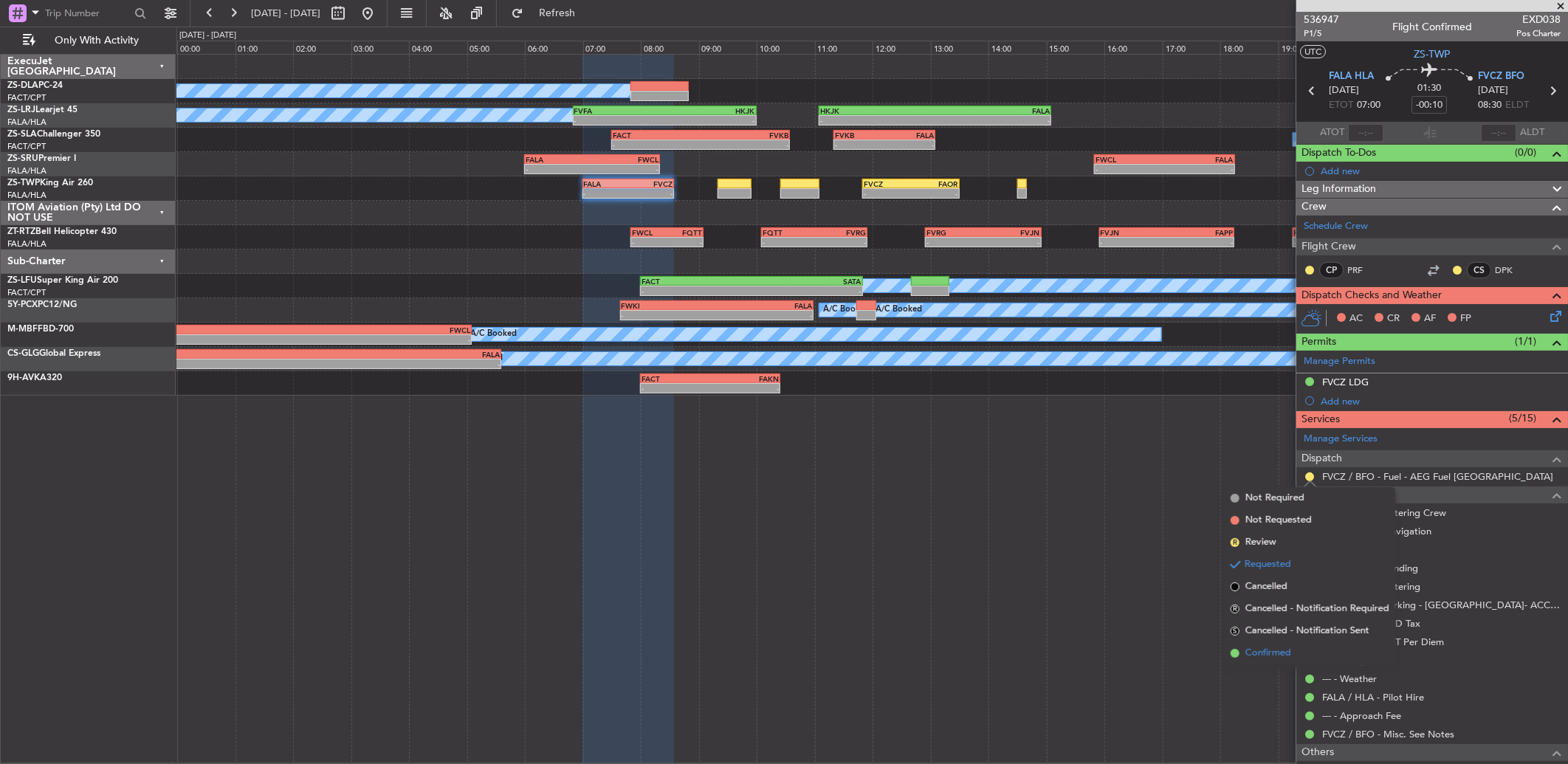
click at [1303, 645] on li "Confirmed" at bounding box center [1310, 653] width 170 height 23
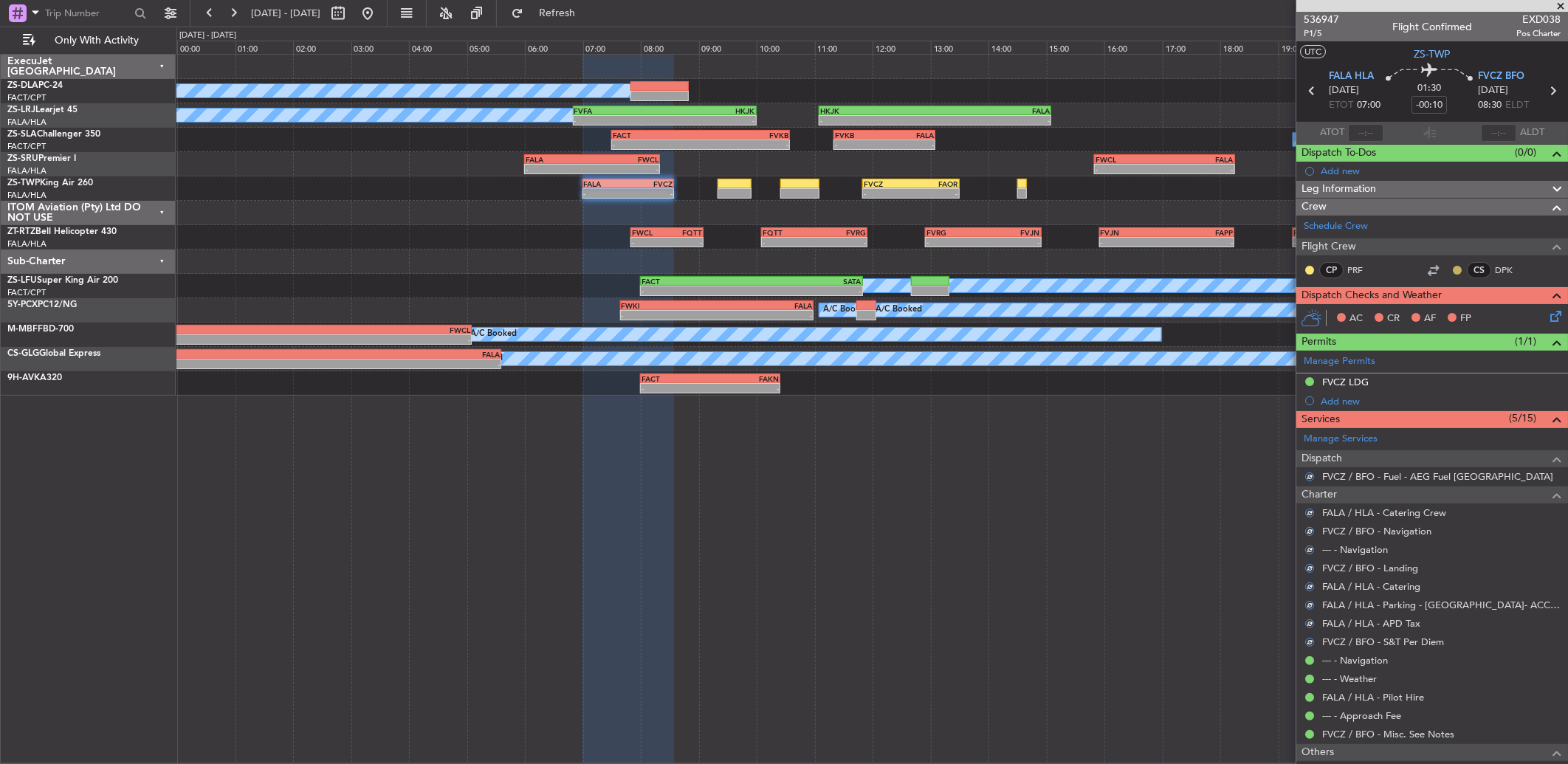
click at [1453, 272] on button at bounding box center [1457, 270] width 9 height 9
click at [1425, 314] on span "Acknowledged" at bounding box center [1449, 313] width 65 height 14
click at [1311, 271] on button at bounding box center [1310, 270] width 9 height 9
click at [1333, 308] on span "Acknowledged" at bounding box center [1313, 313] width 65 height 14
click at [1547, 317] on icon at bounding box center [1553, 314] width 12 height 12
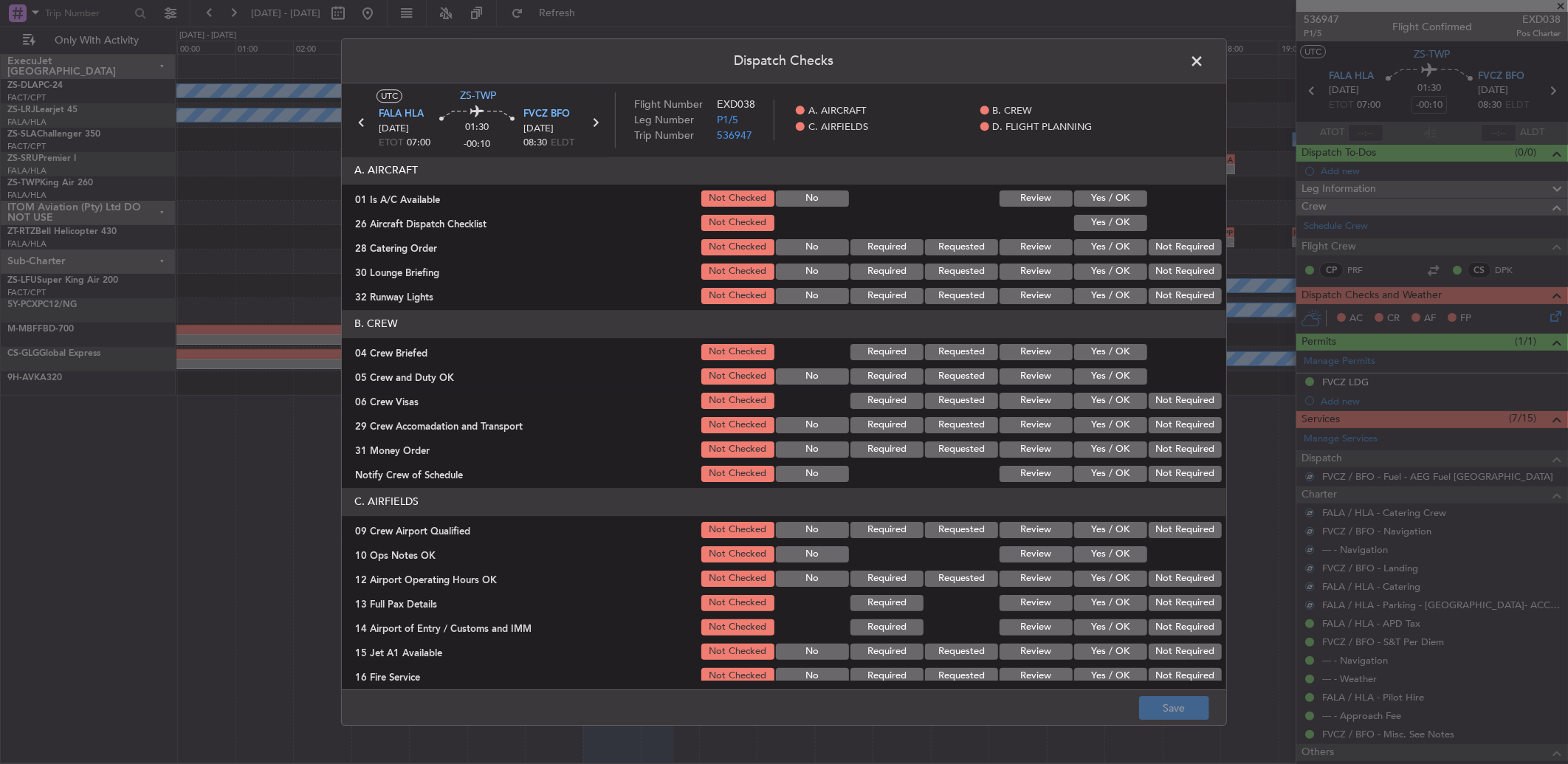
click at [1111, 205] on button "Yes / OK" at bounding box center [1110, 198] width 73 height 16
click at [1125, 232] on div "Yes / OK" at bounding box center [1109, 223] width 75 height 21
click at [1115, 223] on button "Yes / OK" at bounding box center [1110, 223] width 73 height 16
click at [1000, 242] on button "Review" at bounding box center [1036, 248] width 73 height 16
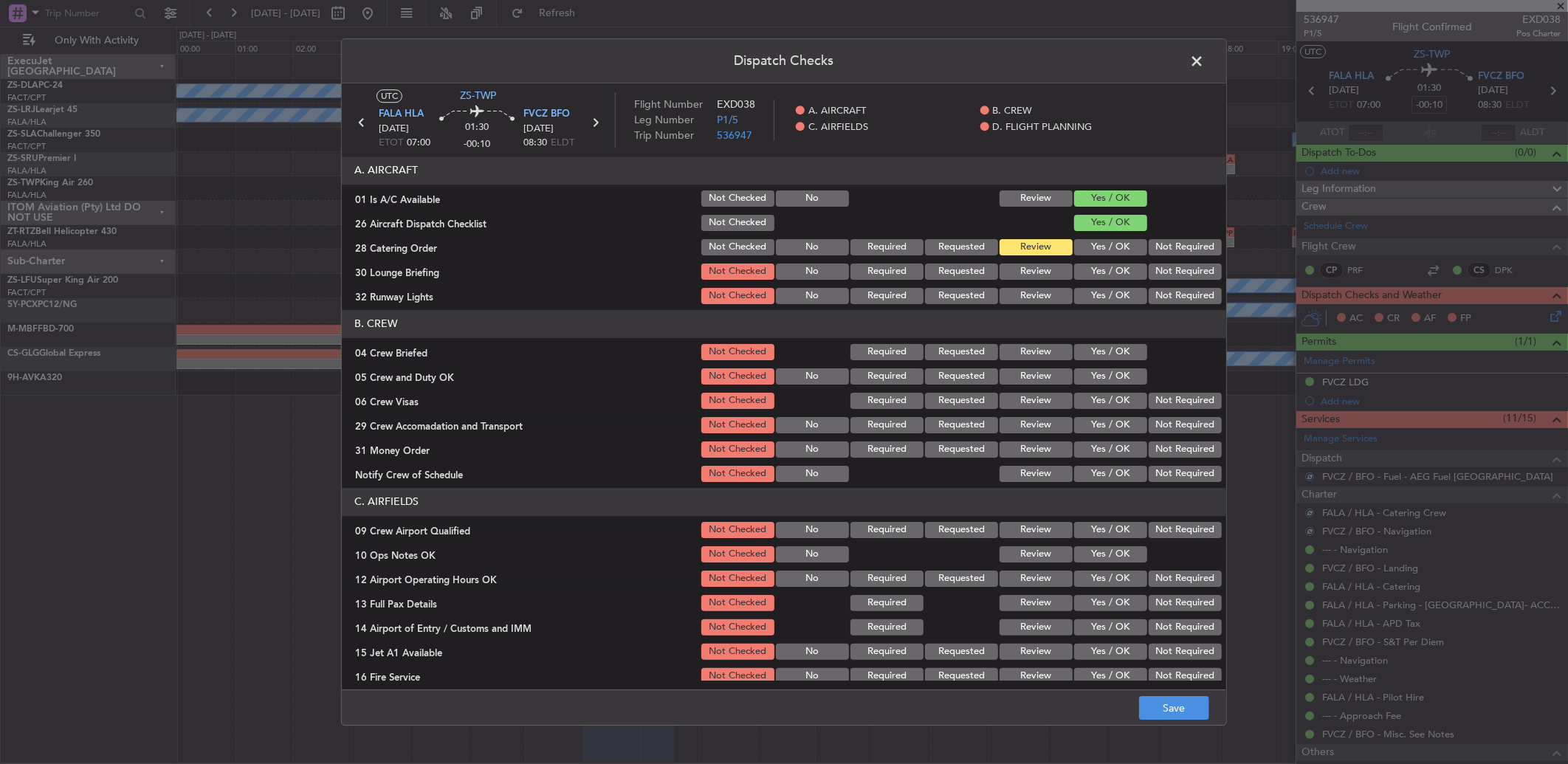
click at [1078, 269] on button "Yes / OK" at bounding box center [1110, 272] width 73 height 16
click at [1080, 296] on button "Yes / OK" at bounding box center [1110, 296] width 73 height 16
click at [1022, 352] on button "Review" at bounding box center [1036, 352] width 73 height 16
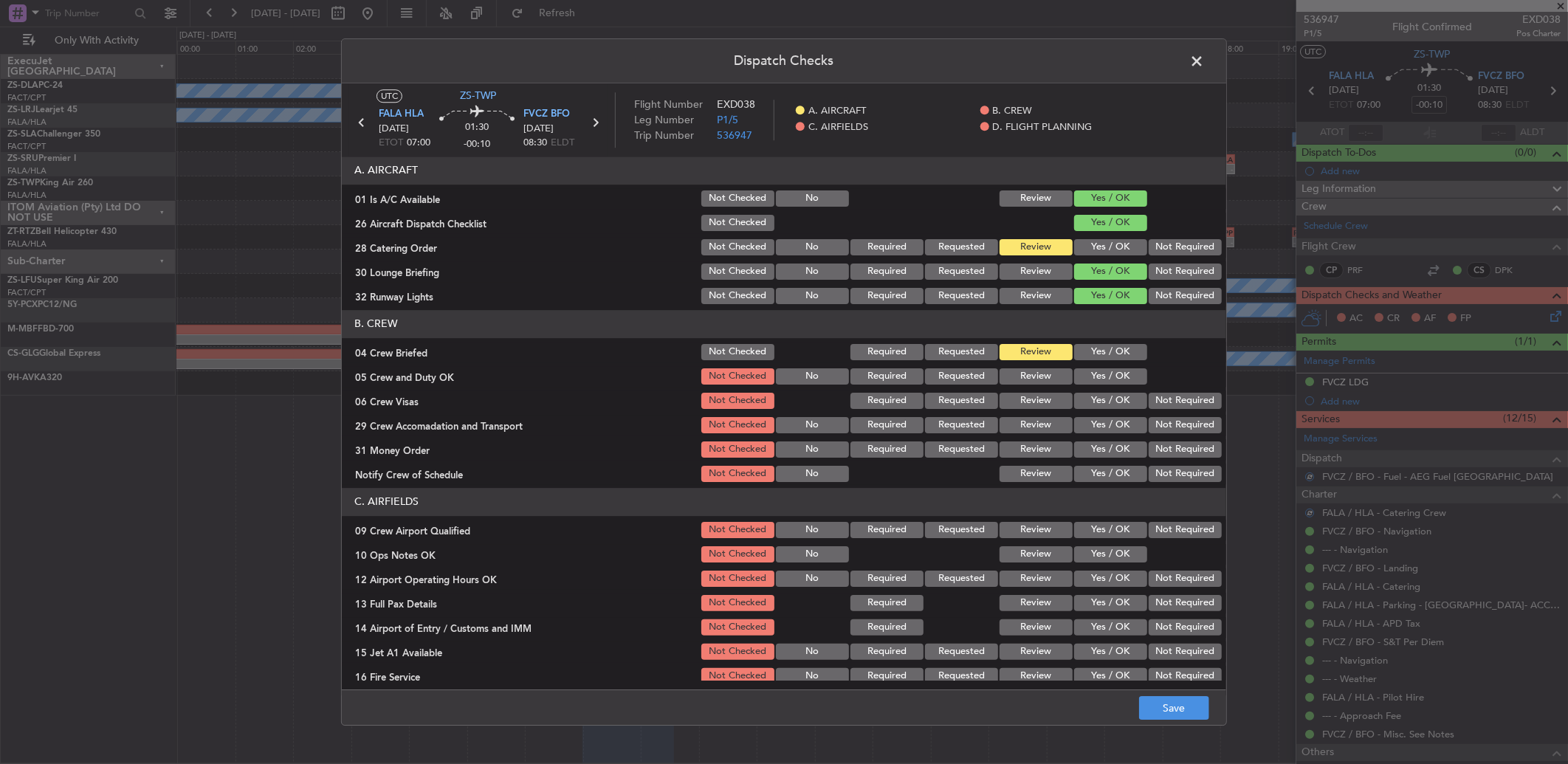
click at [1102, 378] on button "Yes / OK" at bounding box center [1110, 377] width 73 height 16
click at [1113, 397] on button "Yes / OK" at bounding box center [1110, 401] width 73 height 16
click at [1170, 393] on button "Not Required" at bounding box center [1184, 401] width 73 height 16
click at [1157, 424] on button "Not Required" at bounding box center [1184, 425] width 73 height 16
click at [1041, 455] on button "Review" at bounding box center [1036, 450] width 73 height 16
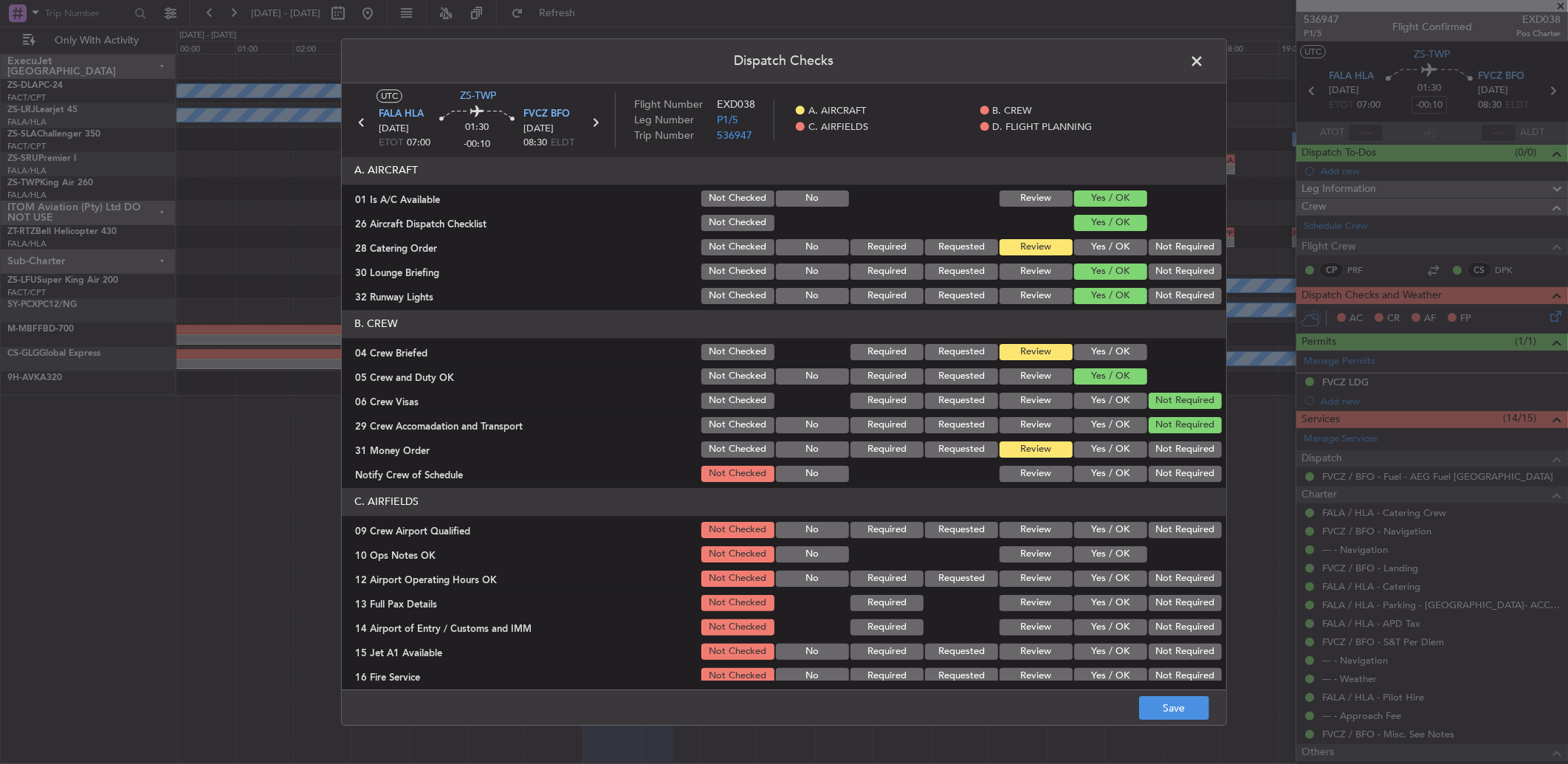
click at [1103, 481] on button "Yes / OK" at bounding box center [1110, 474] width 73 height 16
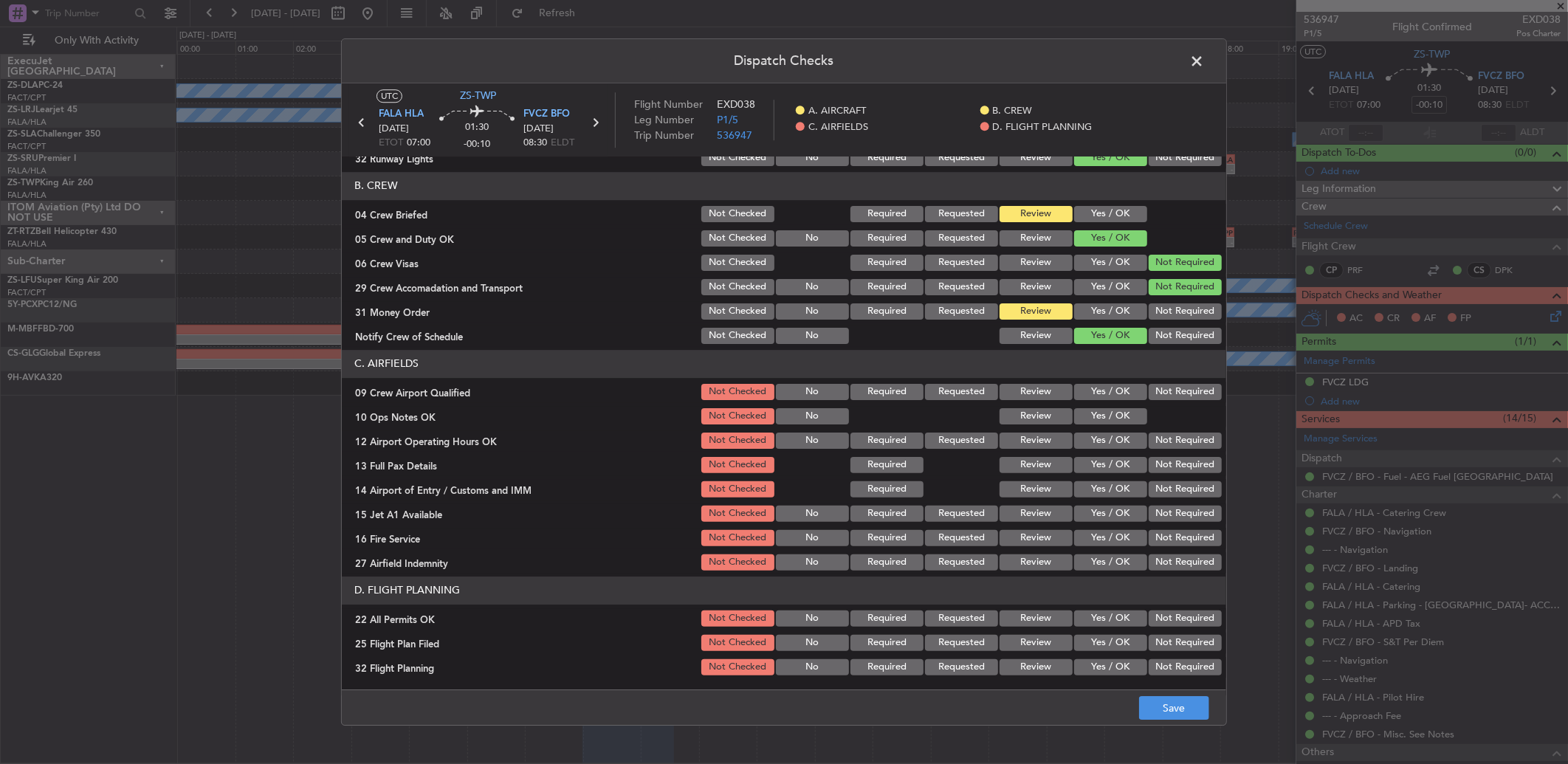
click at [1097, 395] on button "Yes / OK" at bounding box center [1110, 392] width 73 height 16
click at [1086, 418] on button "Yes / OK" at bounding box center [1110, 416] width 73 height 16
click at [1169, 446] on button "Not Required" at bounding box center [1184, 441] width 73 height 16
click at [1102, 468] on button "Yes / OK" at bounding box center [1110, 465] width 73 height 16
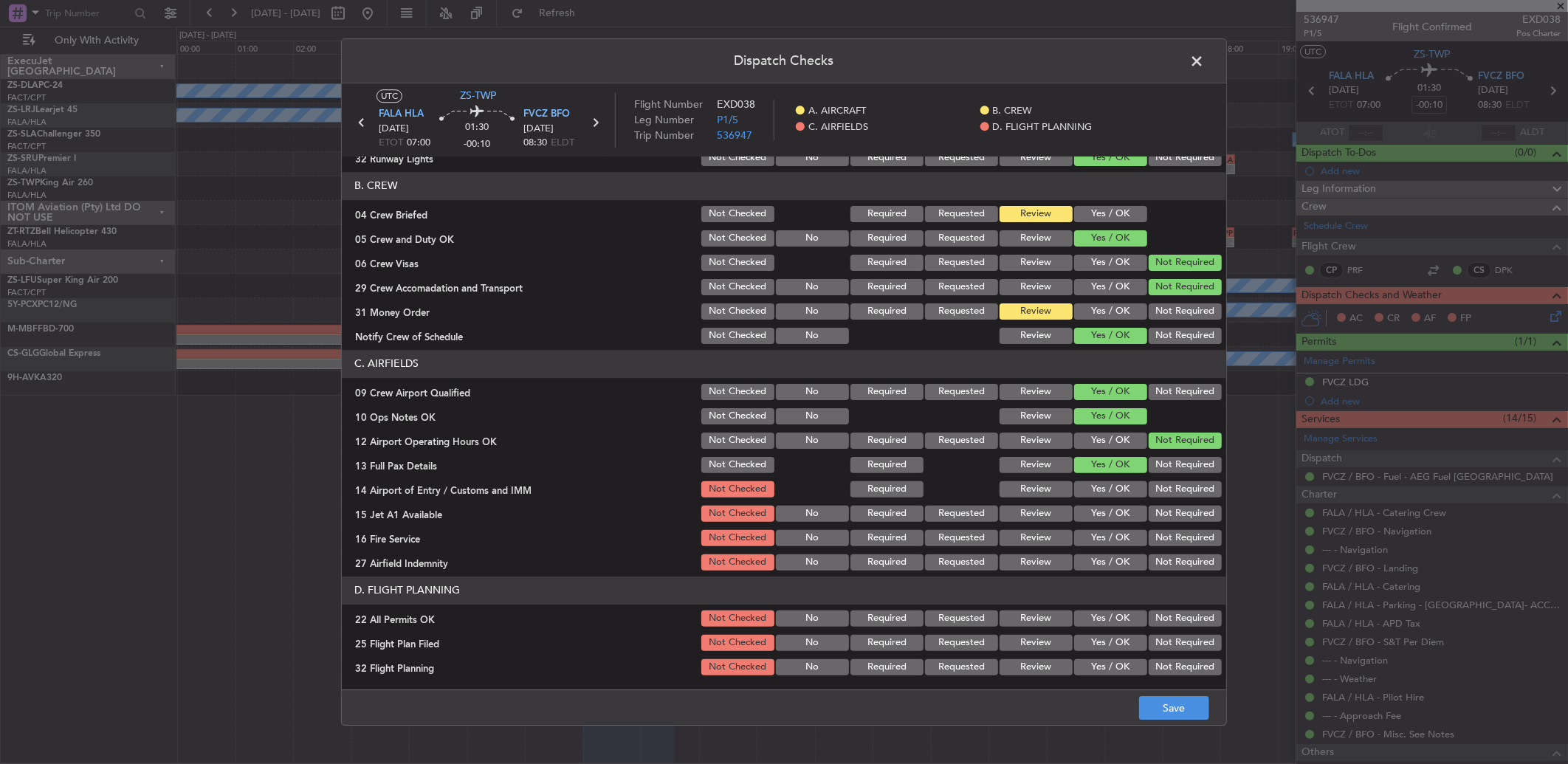
drag, startPoint x: 1107, startPoint y: 495, endPoint x: 1106, endPoint y: 505, distance: 10.0
click at [1107, 497] on div "Yes / OK" at bounding box center [1109, 489] width 75 height 21
click at [1100, 523] on div "Yes / OK" at bounding box center [1109, 514] width 75 height 21
click at [1097, 489] on button "Yes / OK" at bounding box center [1110, 489] width 73 height 16
click at [1100, 505] on button "Yes / OK" at bounding box center [1110, 514] width 73 height 16
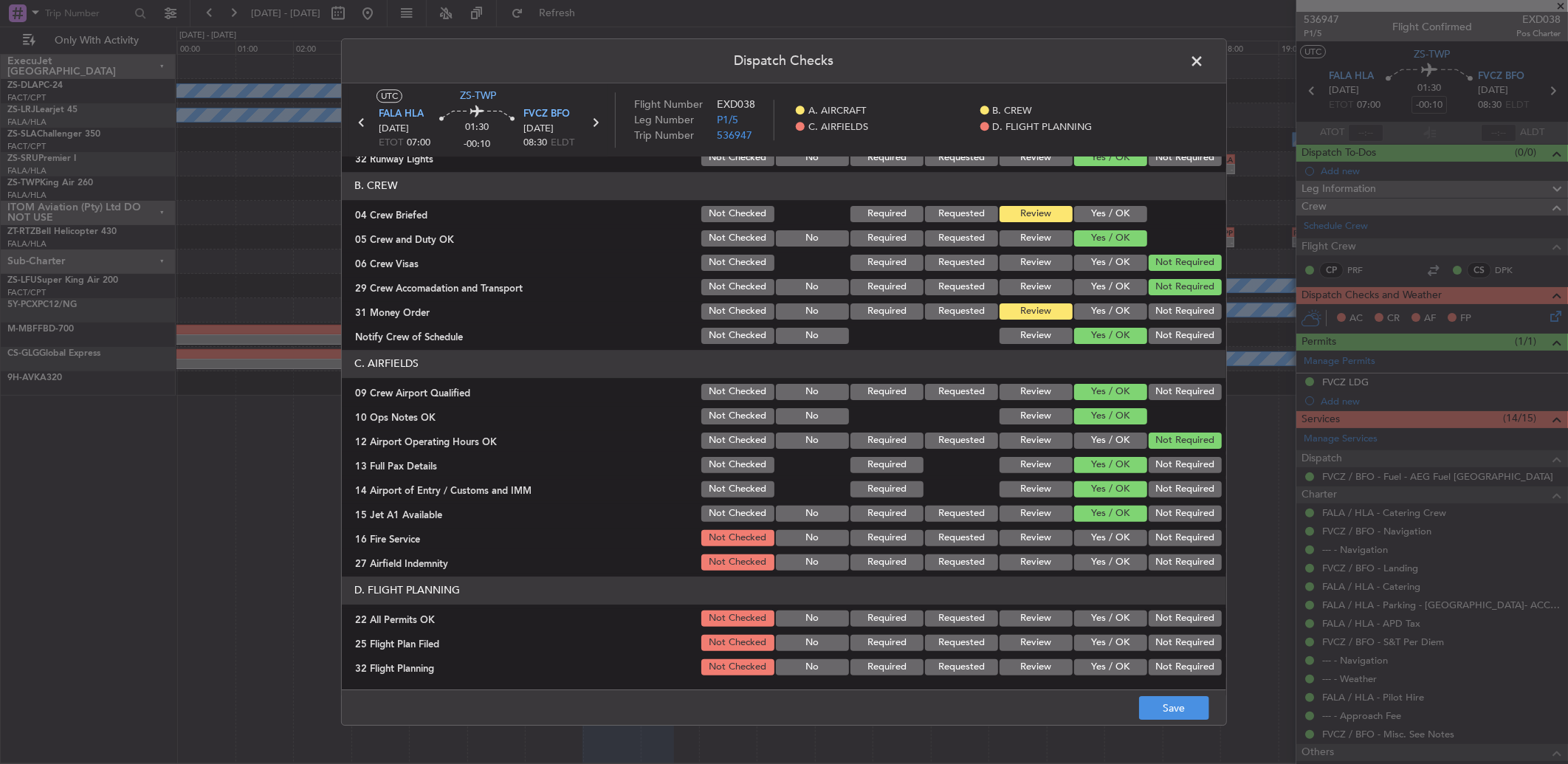
click at [1101, 538] on button "Yes / OK" at bounding box center [1110, 538] width 73 height 16
click at [1155, 559] on button "Not Required" at bounding box center [1184, 563] width 73 height 16
drag, startPoint x: 1162, startPoint y: 527, endPoint x: 1165, endPoint y: 550, distance: 23.2
click at [1162, 530] on div "Not Required" at bounding box center [1183, 538] width 75 height 21
click at [1162, 535] on button "Not Required" at bounding box center [1184, 538] width 73 height 16
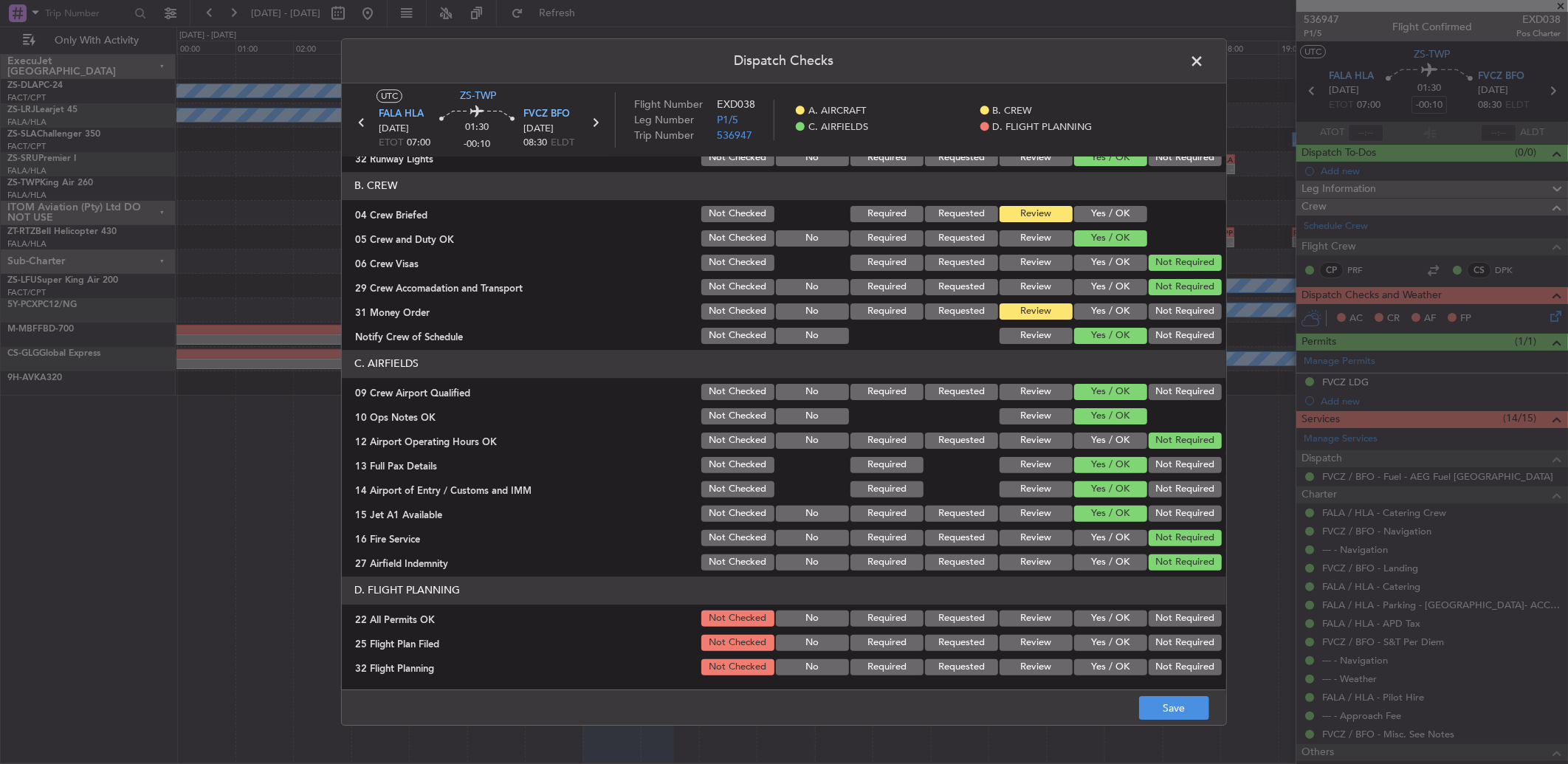
click at [1163, 619] on button "Not Required" at bounding box center [1184, 619] width 73 height 16
click at [1029, 637] on button "Review" at bounding box center [1036, 643] width 73 height 16
click at [1030, 660] on button "Review" at bounding box center [1036, 668] width 73 height 16
click at [1163, 707] on button "Save" at bounding box center [1174, 708] width 70 height 23
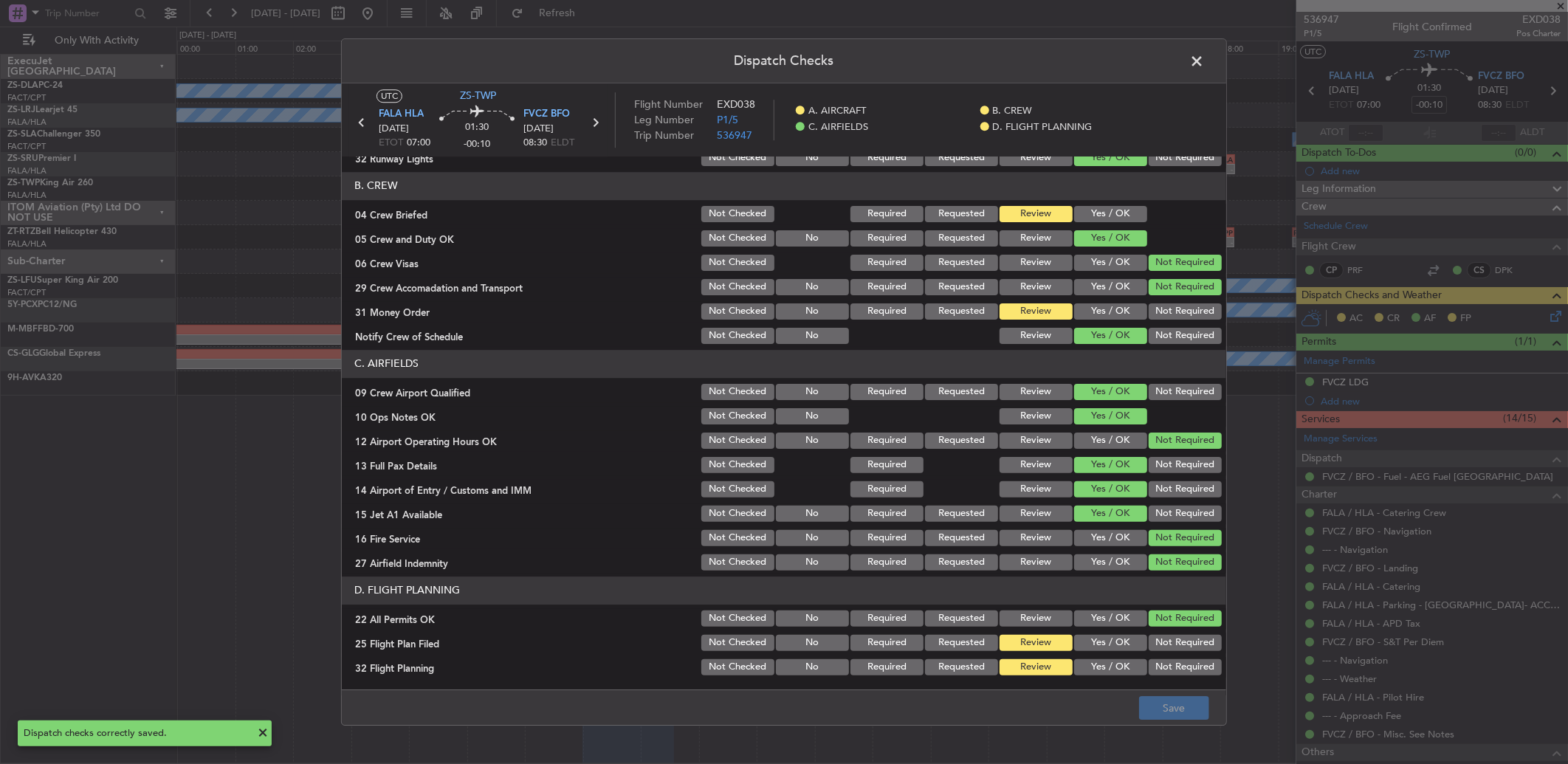
click at [1204, 56] on span at bounding box center [1204, 65] width 0 height 30
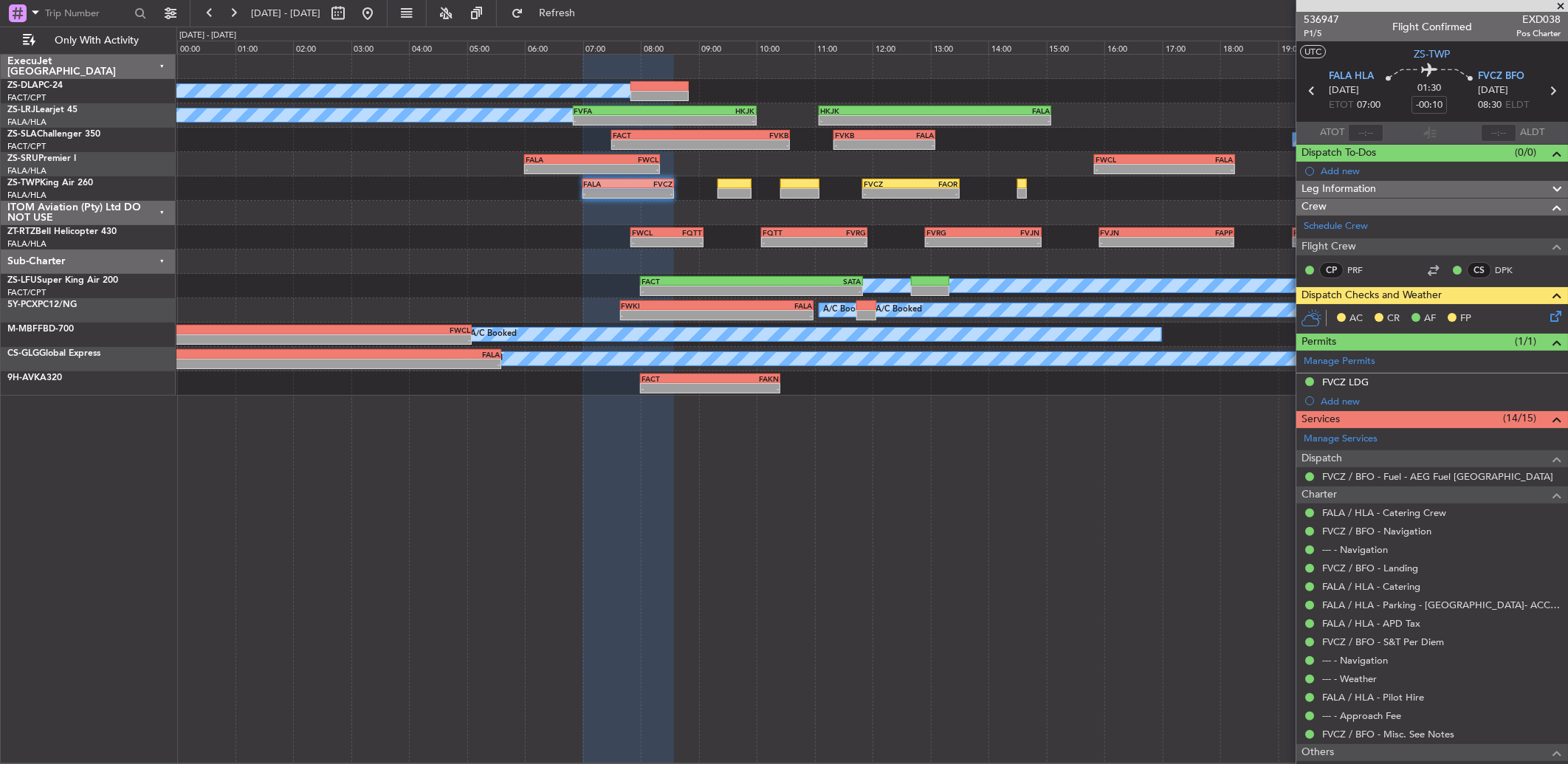
click at [1547, 318] on icon at bounding box center [1553, 314] width 12 height 12
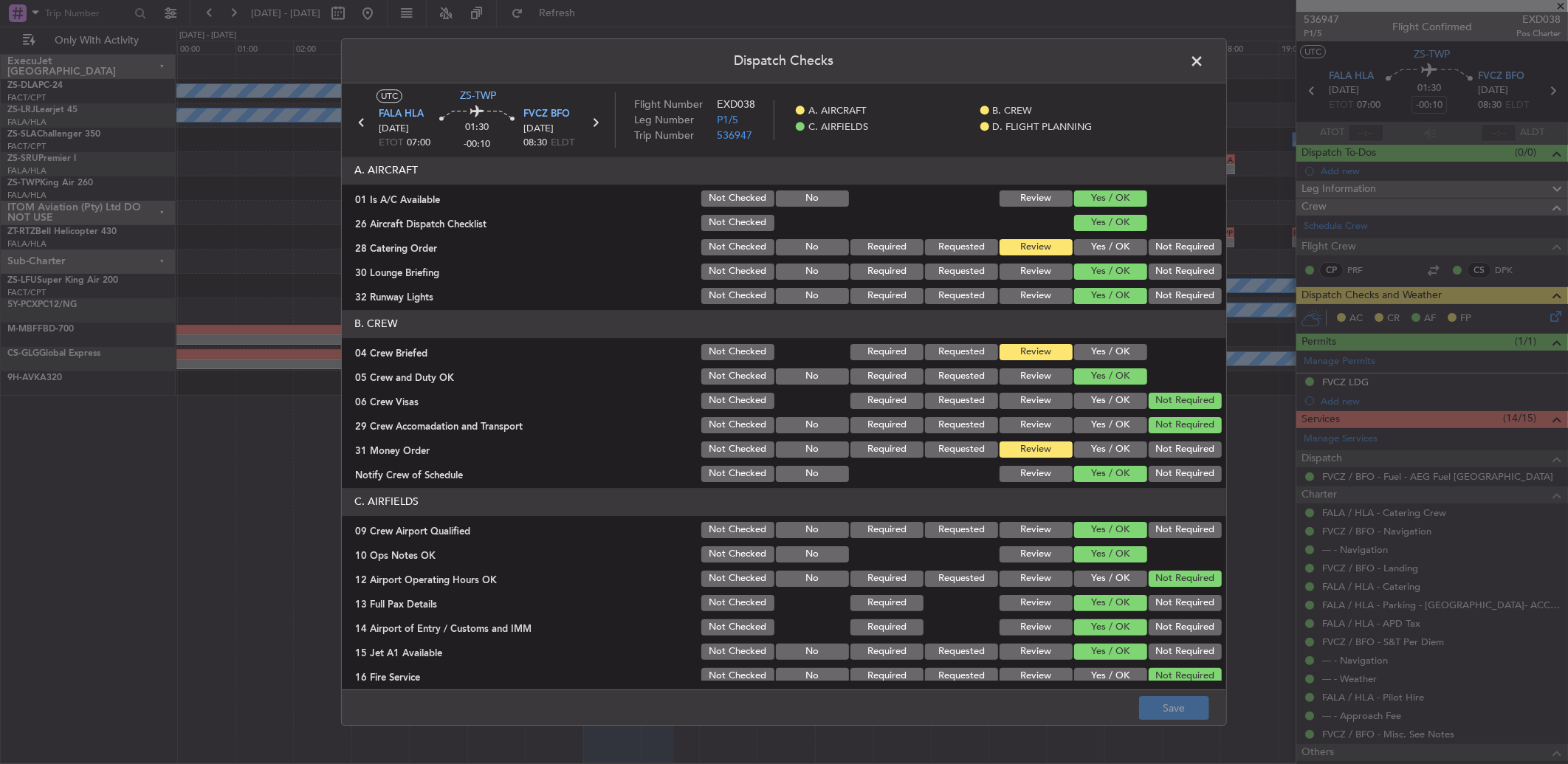
click at [1204, 60] on span at bounding box center [1204, 65] width 0 height 30
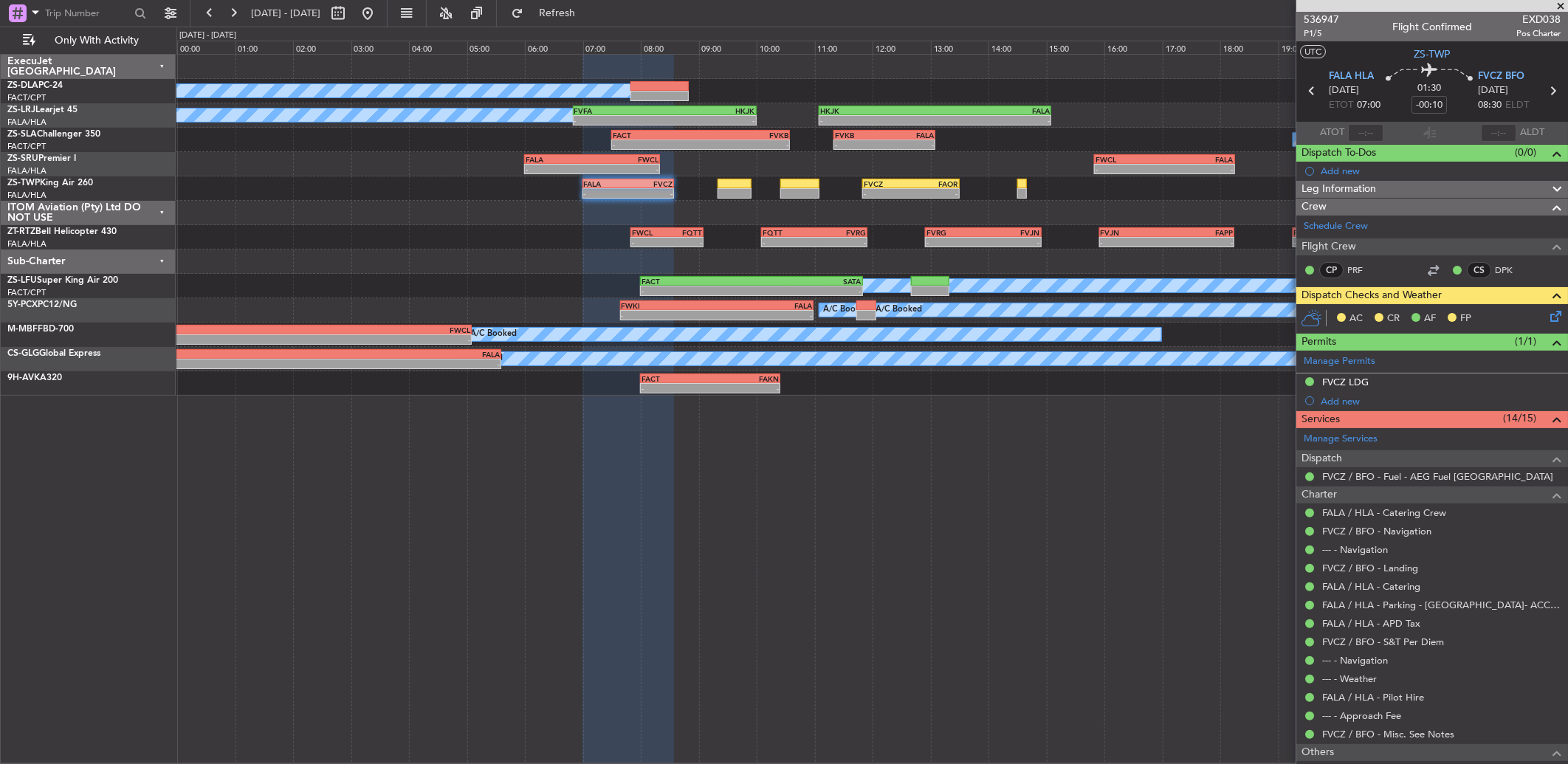
click at [1549, 311] on icon at bounding box center [1553, 314] width 12 height 12
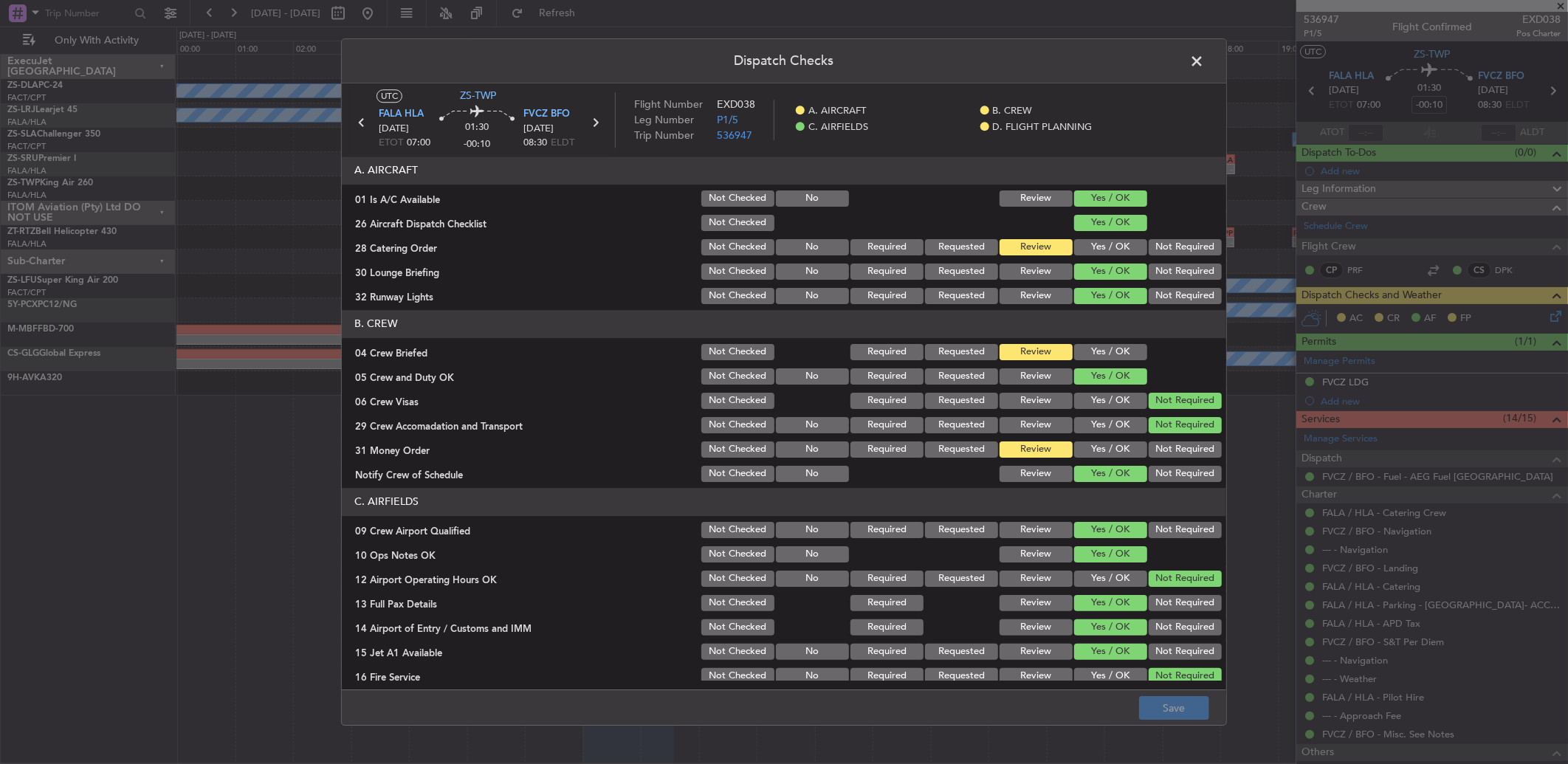
click at [1111, 450] on button "Yes / OK" at bounding box center [1110, 450] width 73 height 16
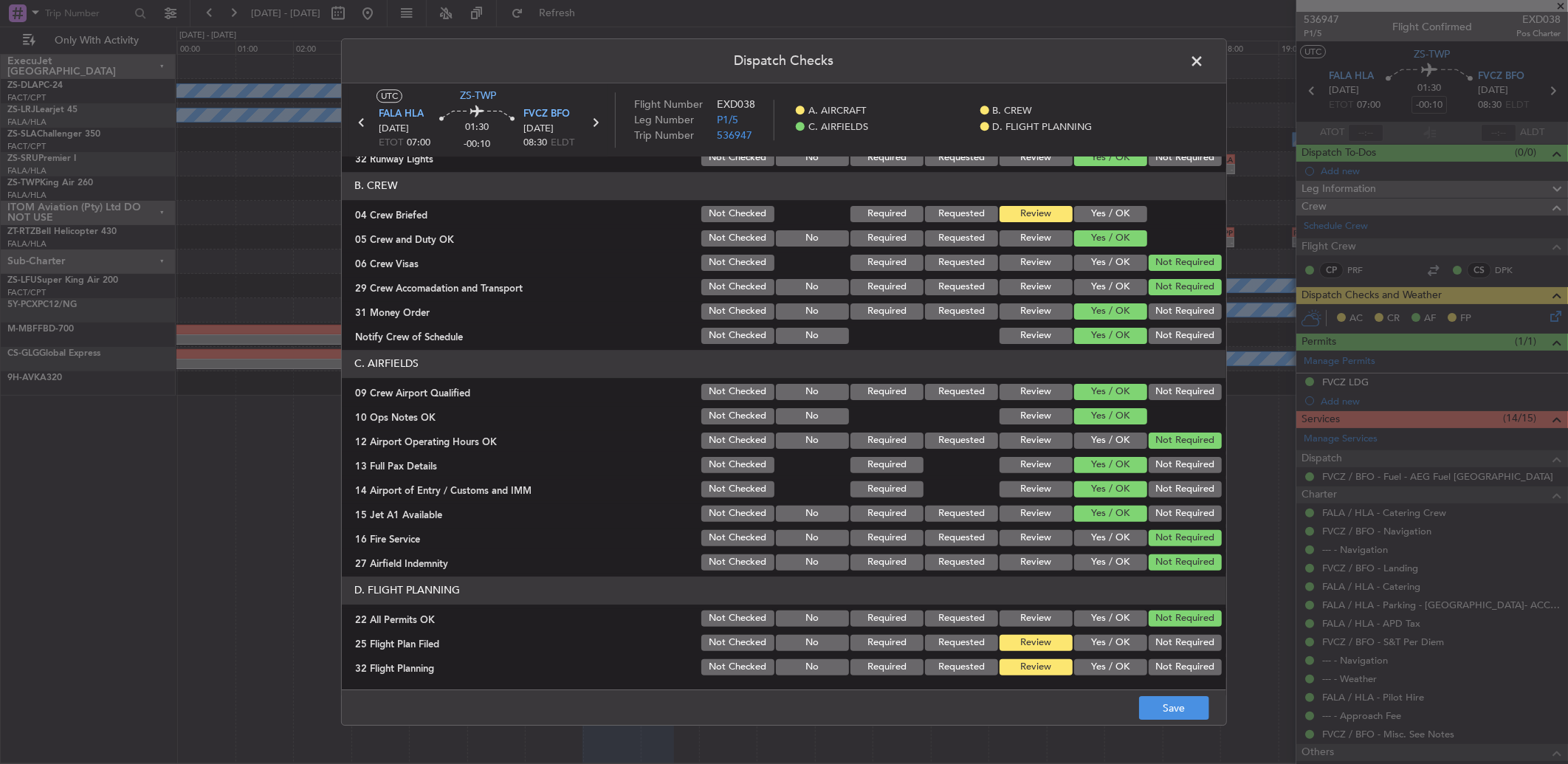
scroll to position [0, 0]
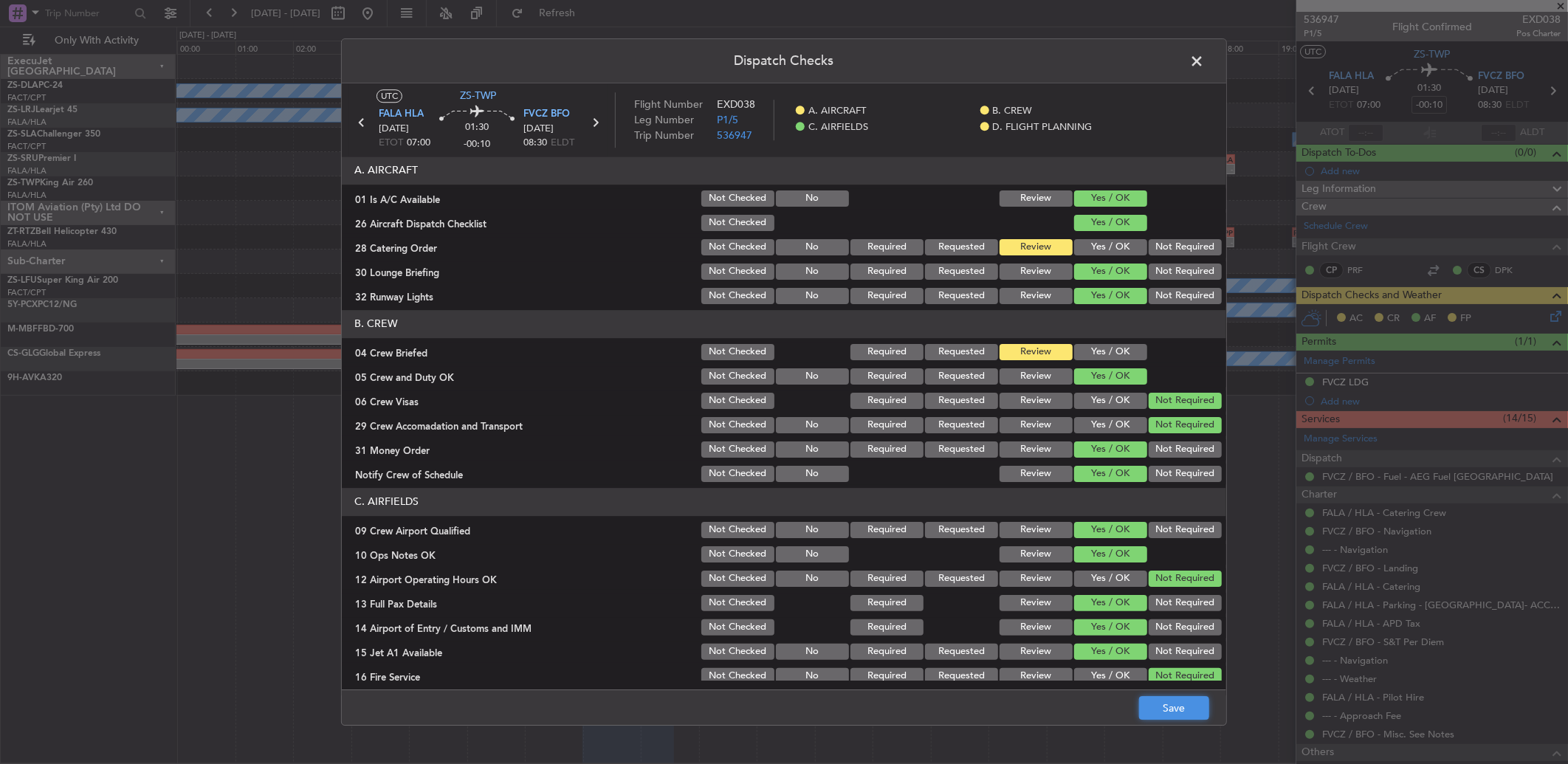
click at [1161, 706] on button "Save" at bounding box center [1174, 708] width 70 height 23
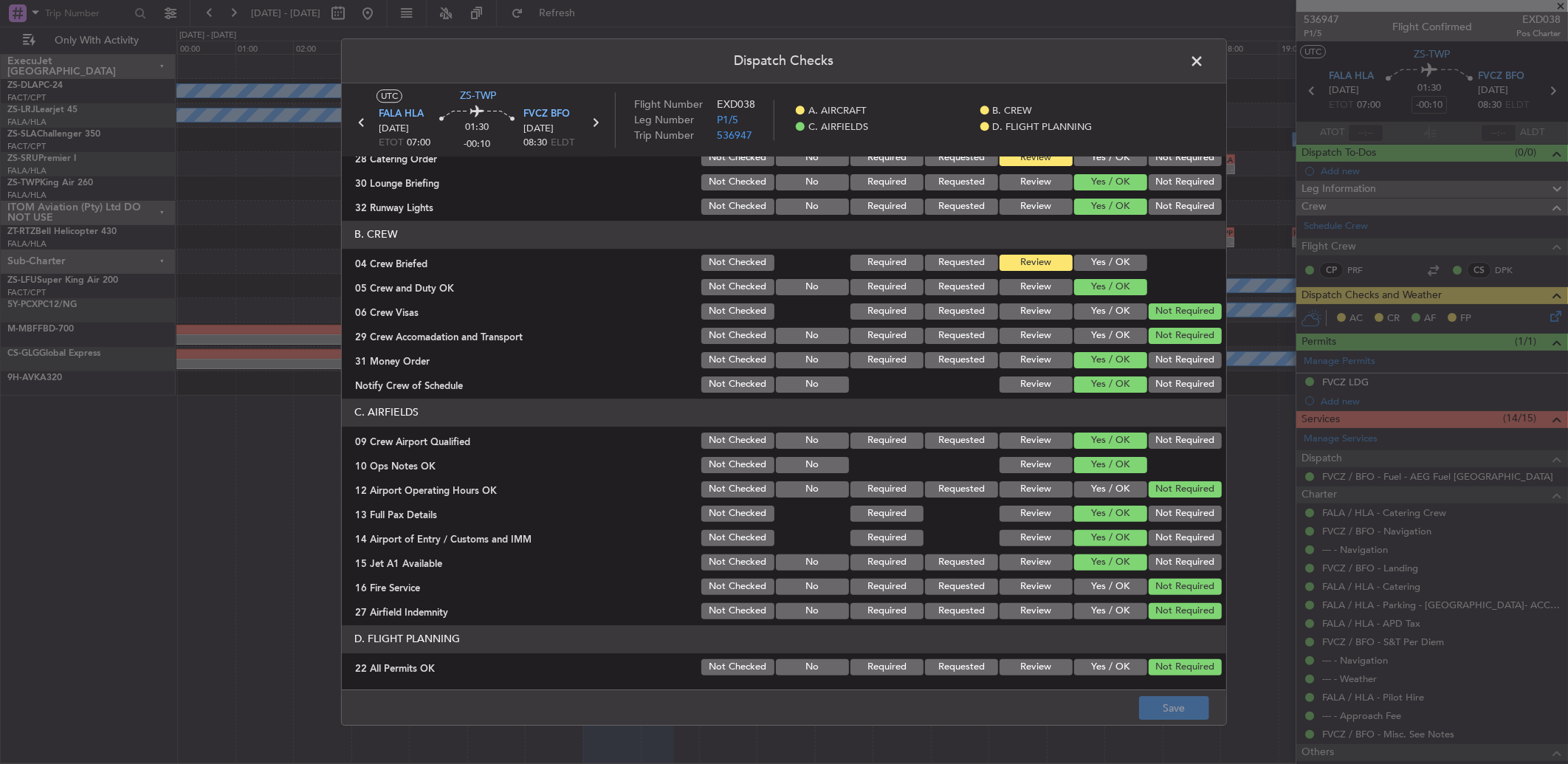
scroll to position [138, 0]
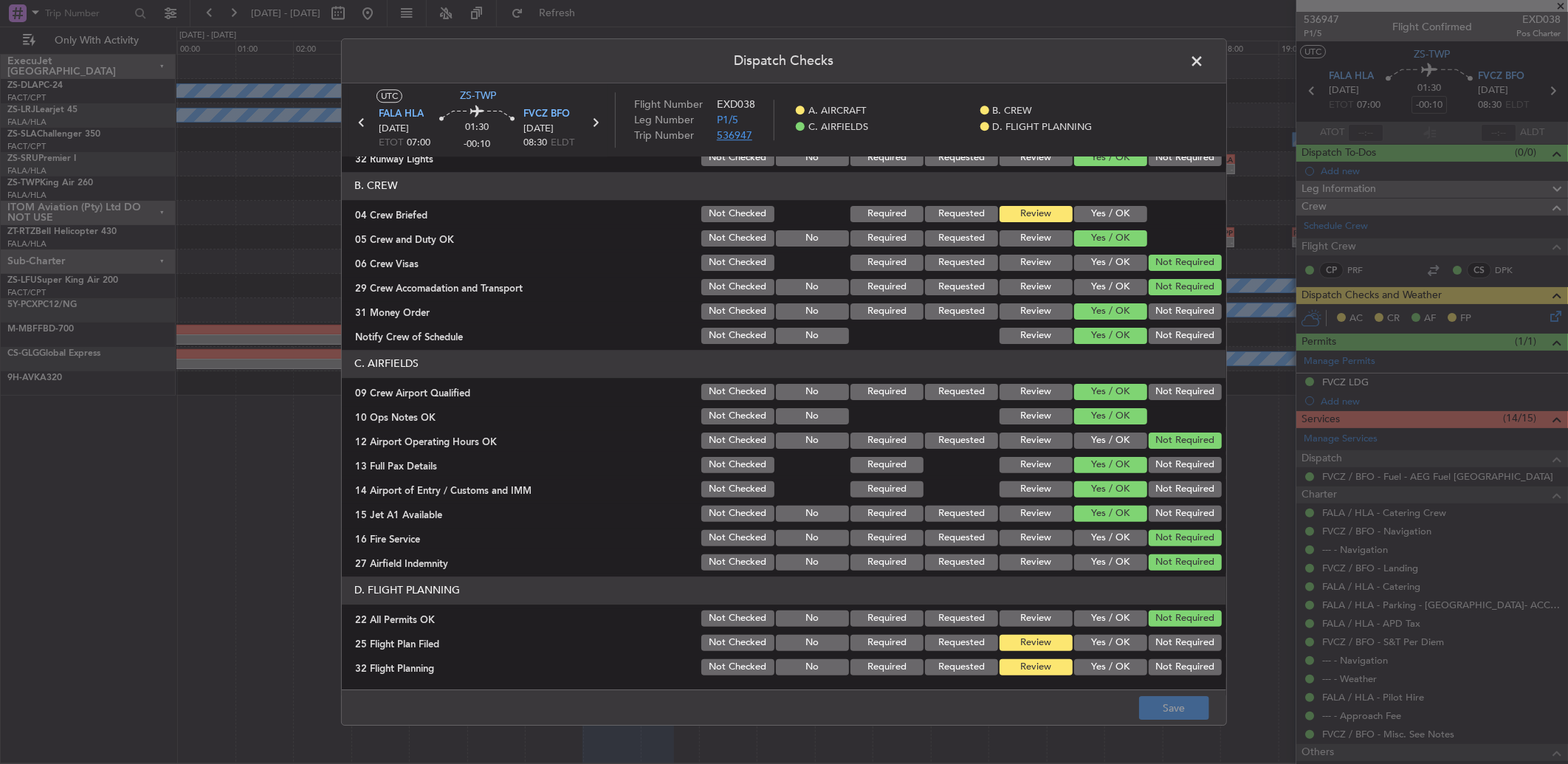
click at [739, 135] on span "536947" at bounding box center [734, 136] width 35 height 14
click at [1204, 54] on span at bounding box center [1204, 65] width 0 height 30
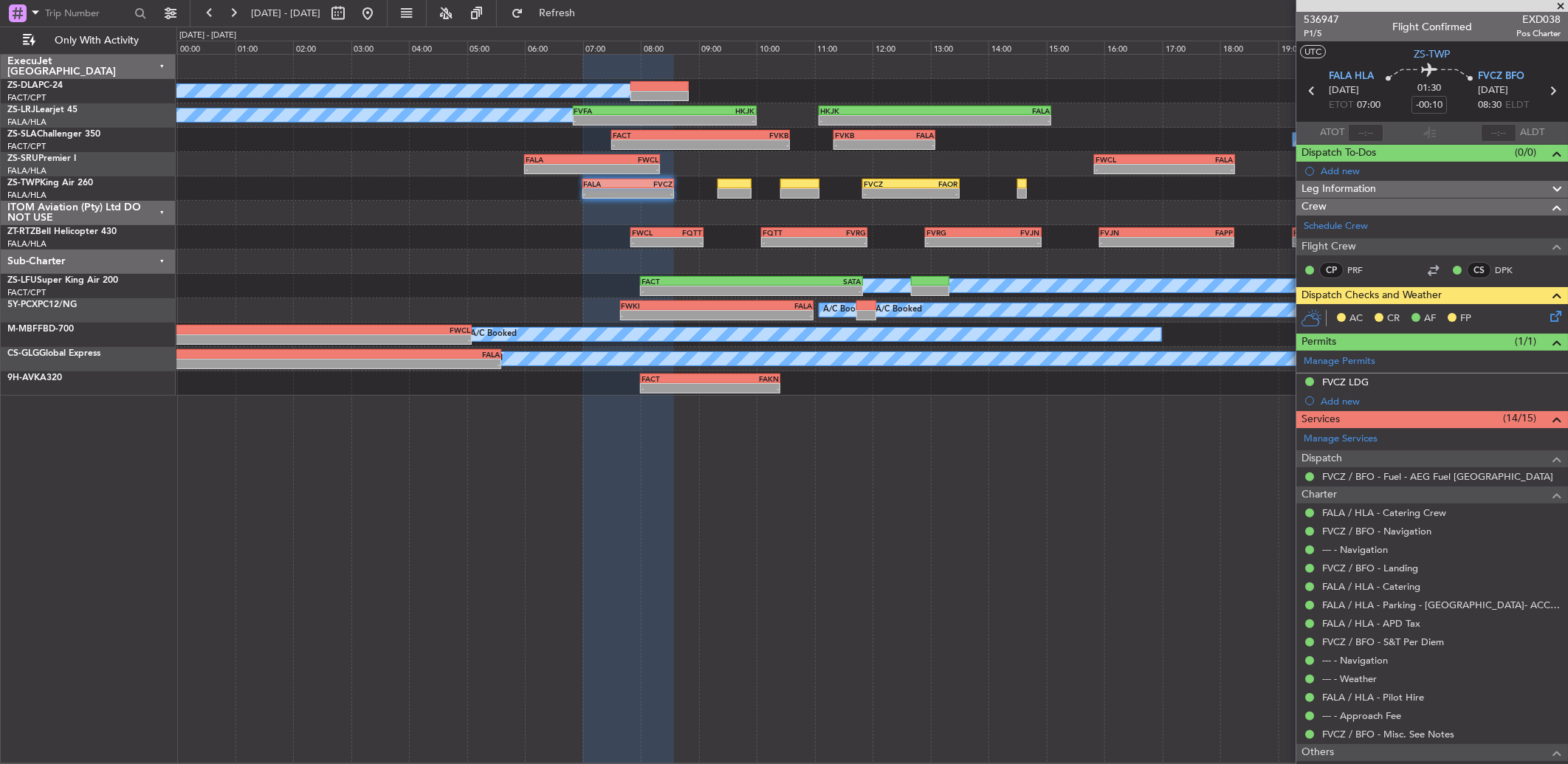
click at [1552, 318] on icon at bounding box center [1553, 314] width 12 height 12
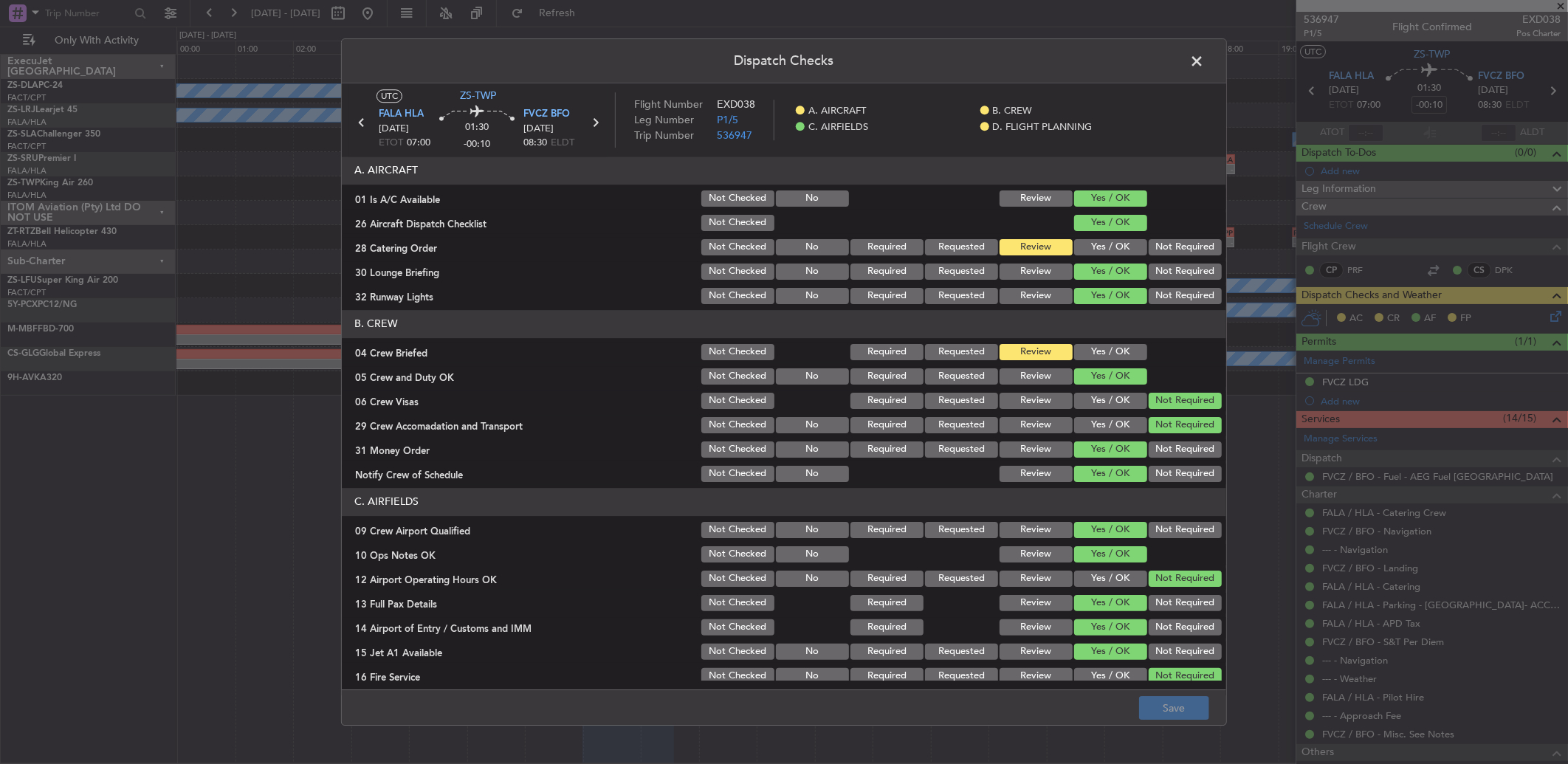
click at [1116, 242] on button "Yes / OK" at bounding box center [1110, 248] width 73 height 16
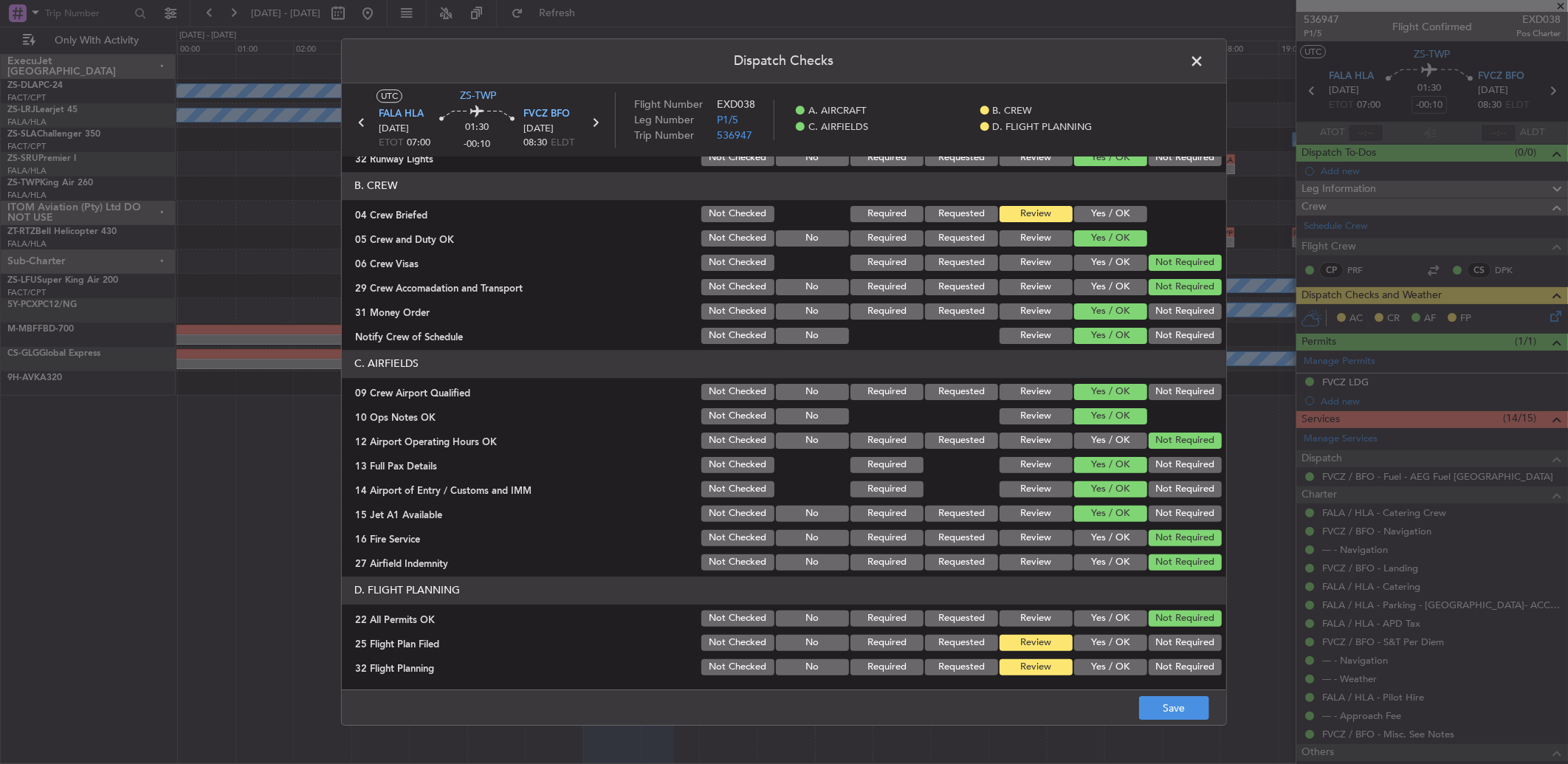
click at [1183, 60] on header "Dispatch Checks" at bounding box center [784, 60] width 884 height 44
click at [1204, 61] on span at bounding box center [1204, 65] width 0 height 30
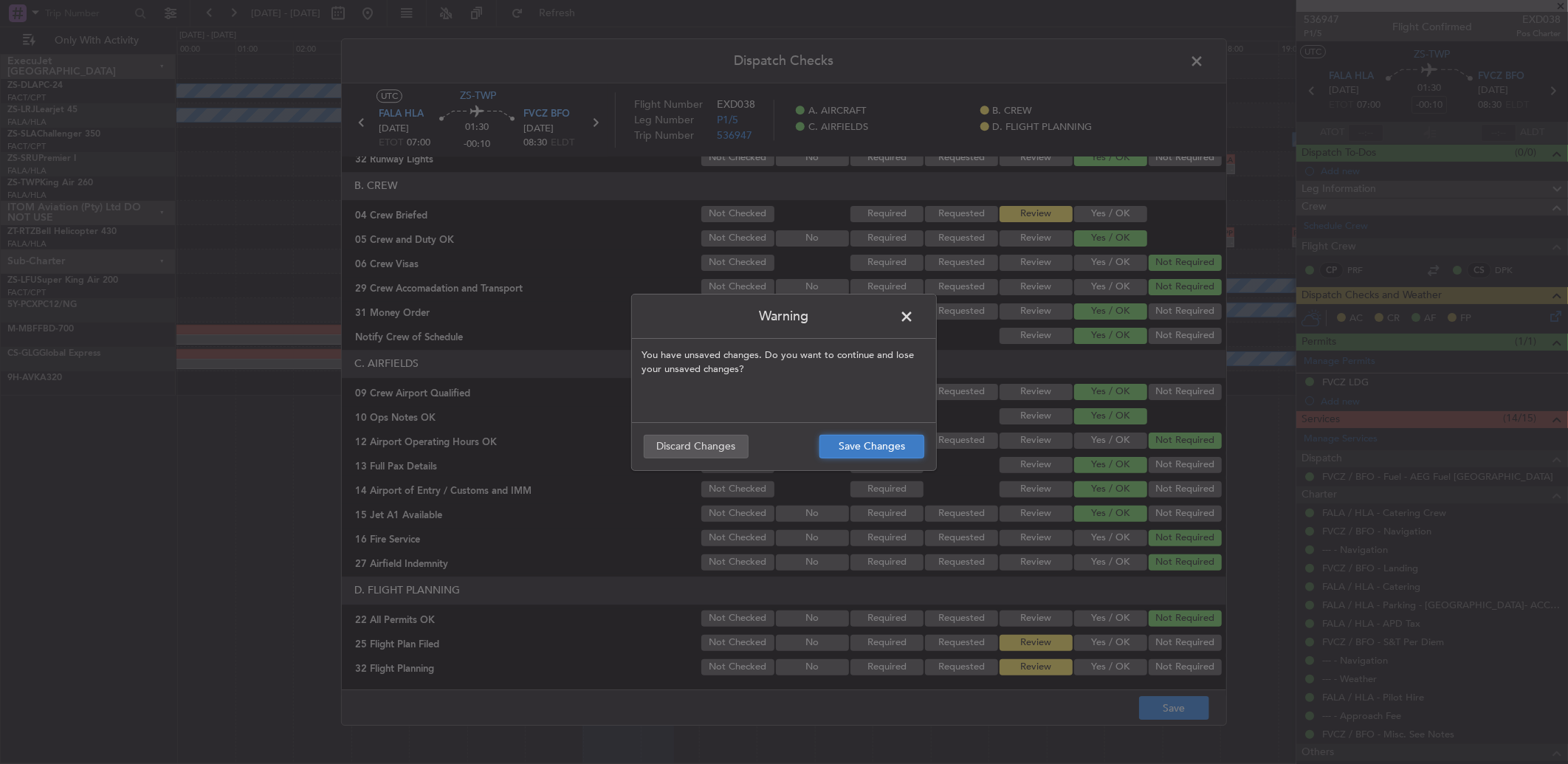
click at [892, 458] on button "Save Changes" at bounding box center [872, 447] width 104 height 23
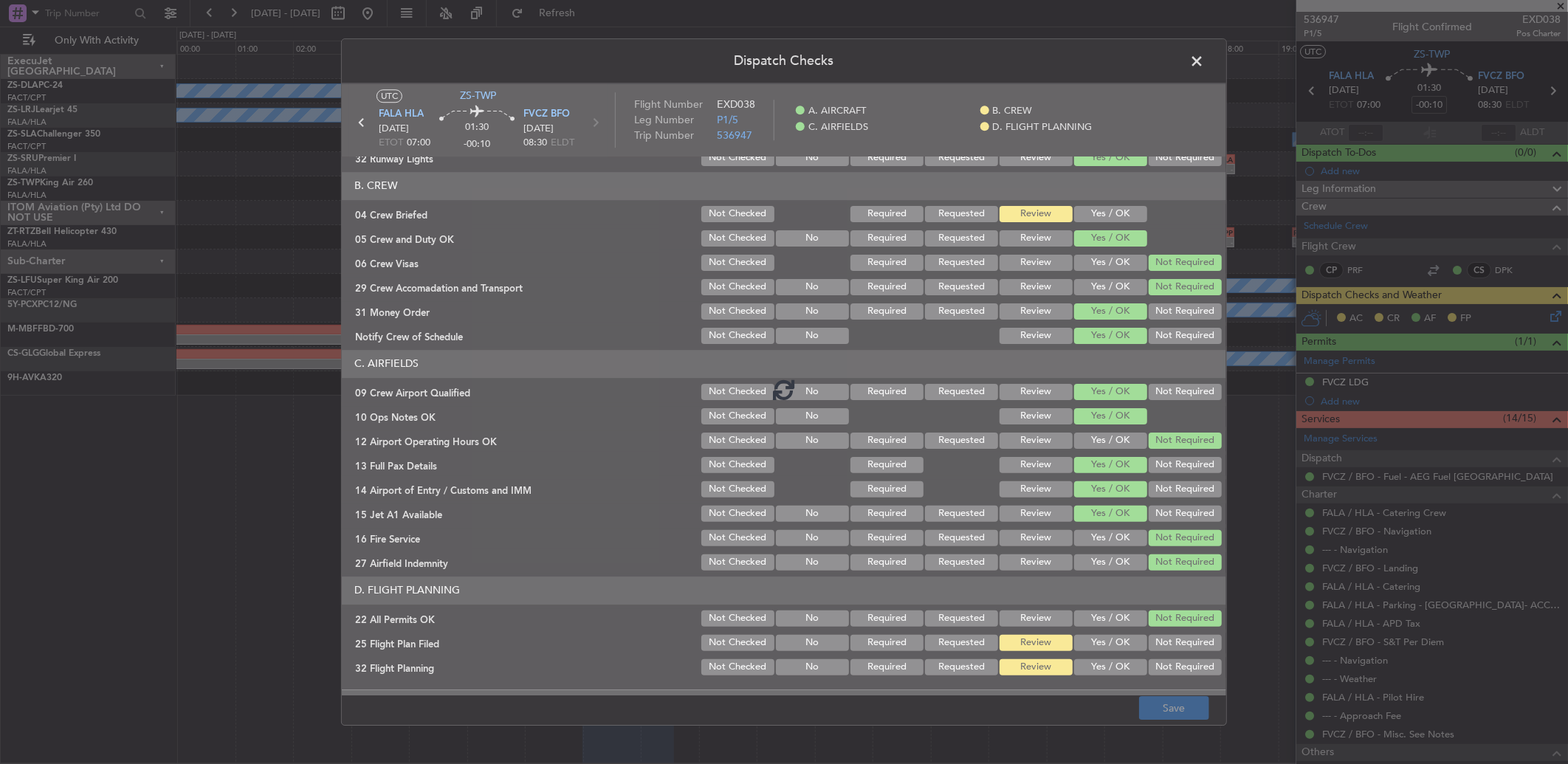
click at [890, 452] on div at bounding box center [784, 390] width 884 height 613
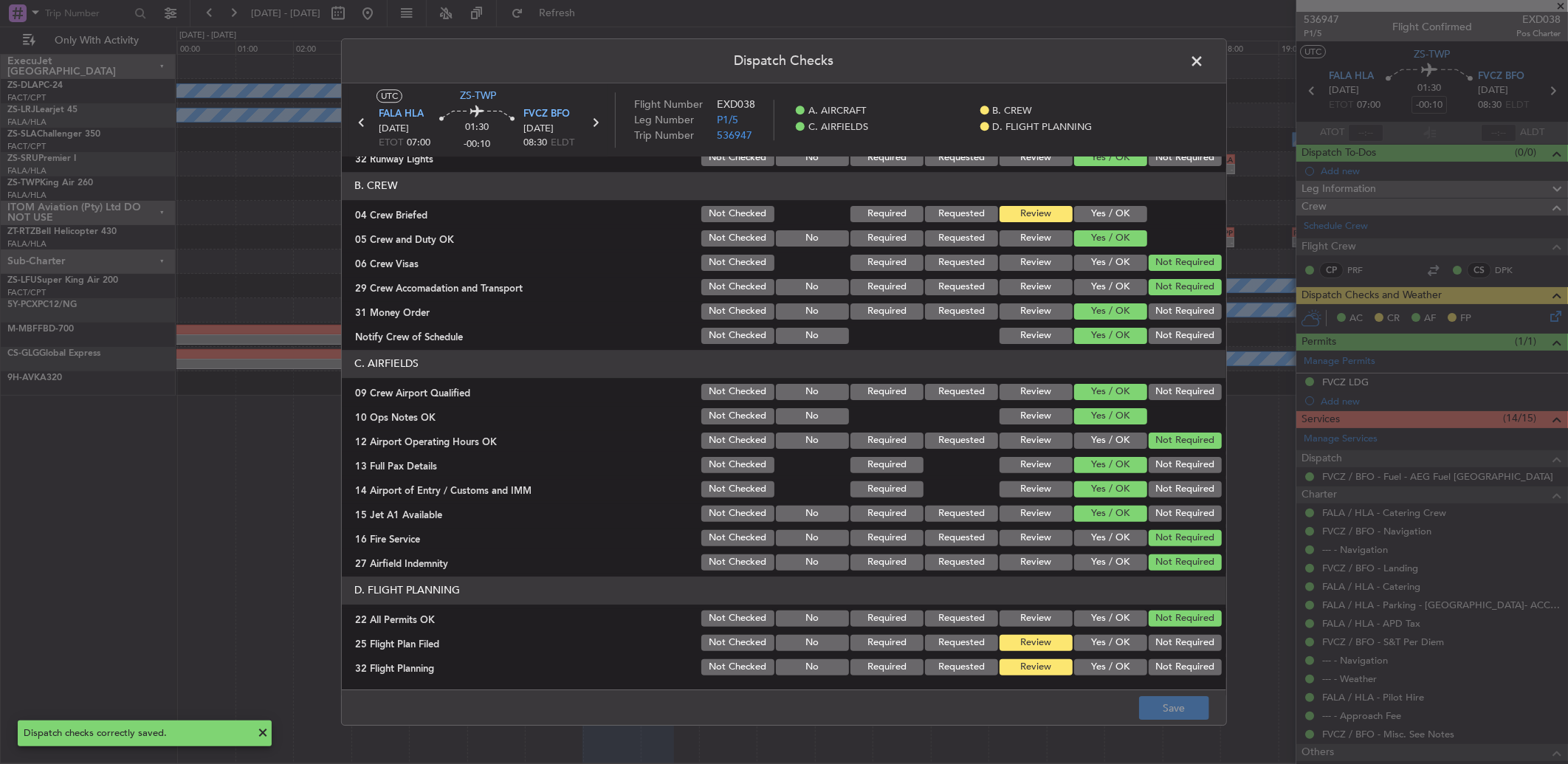
click at [1204, 62] on span at bounding box center [1204, 65] width 0 height 30
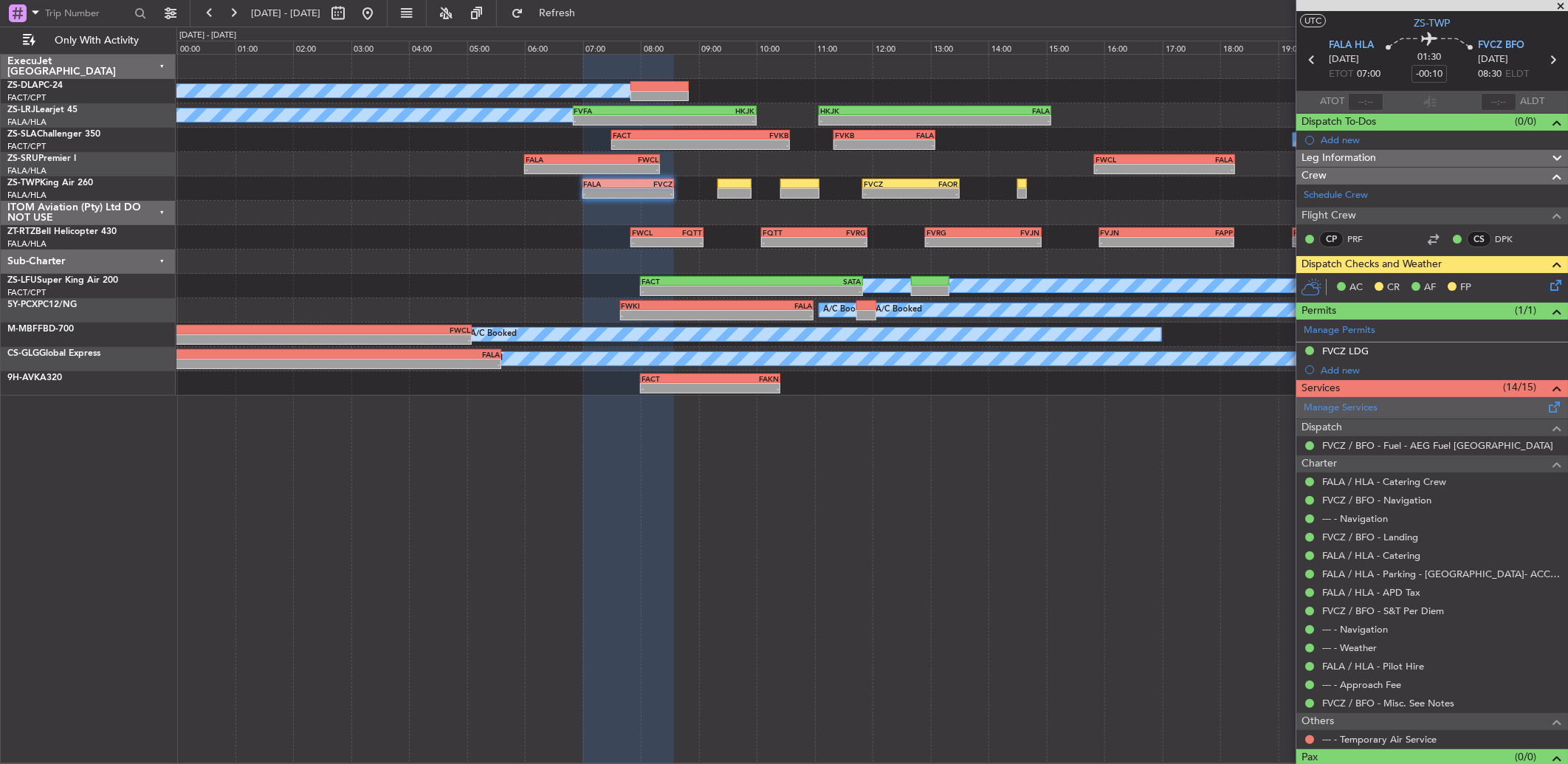
scroll to position [57, 0]
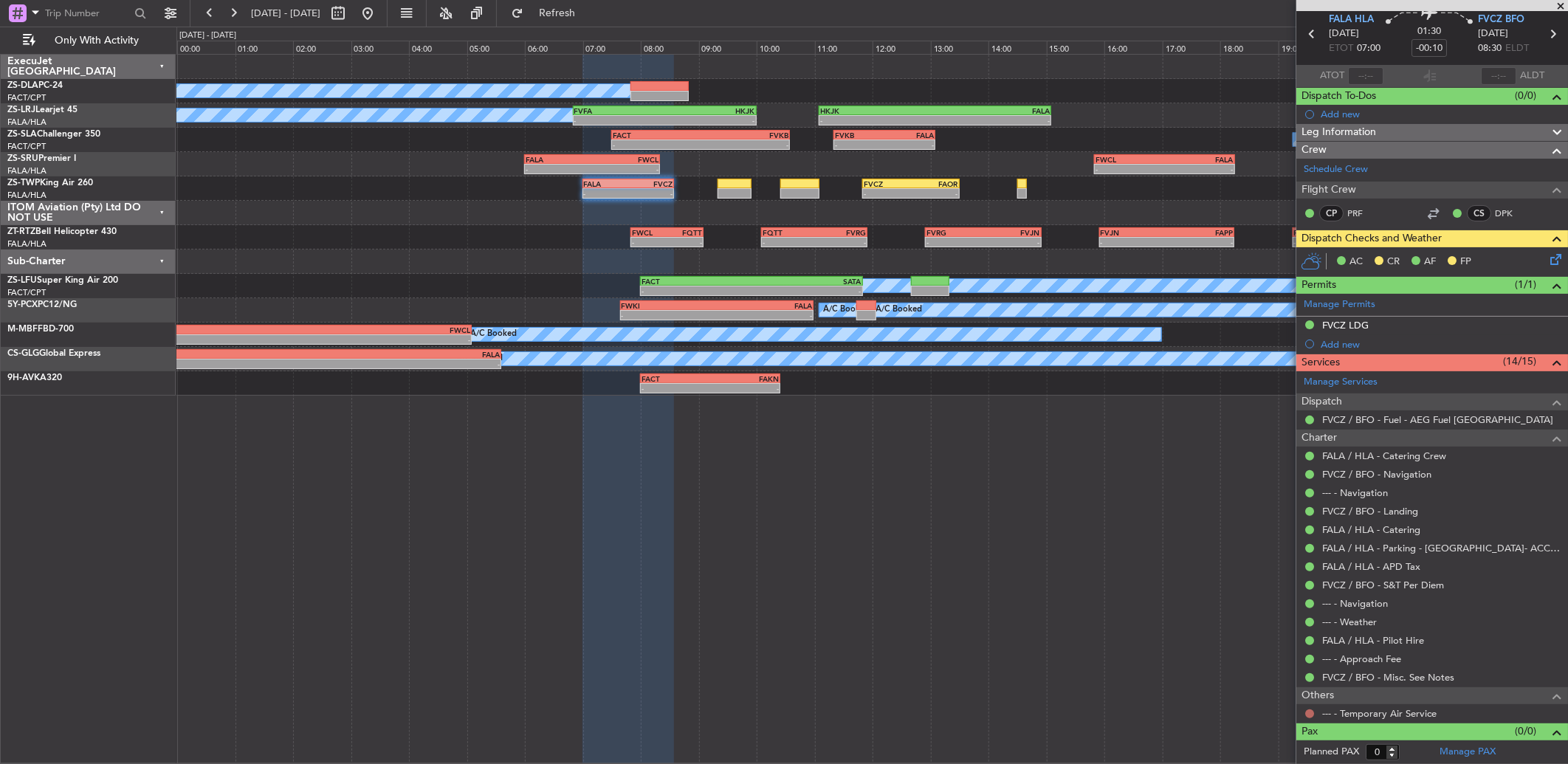
click at [1307, 714] on button at bounding box center [1310, 714] width 9 height 9
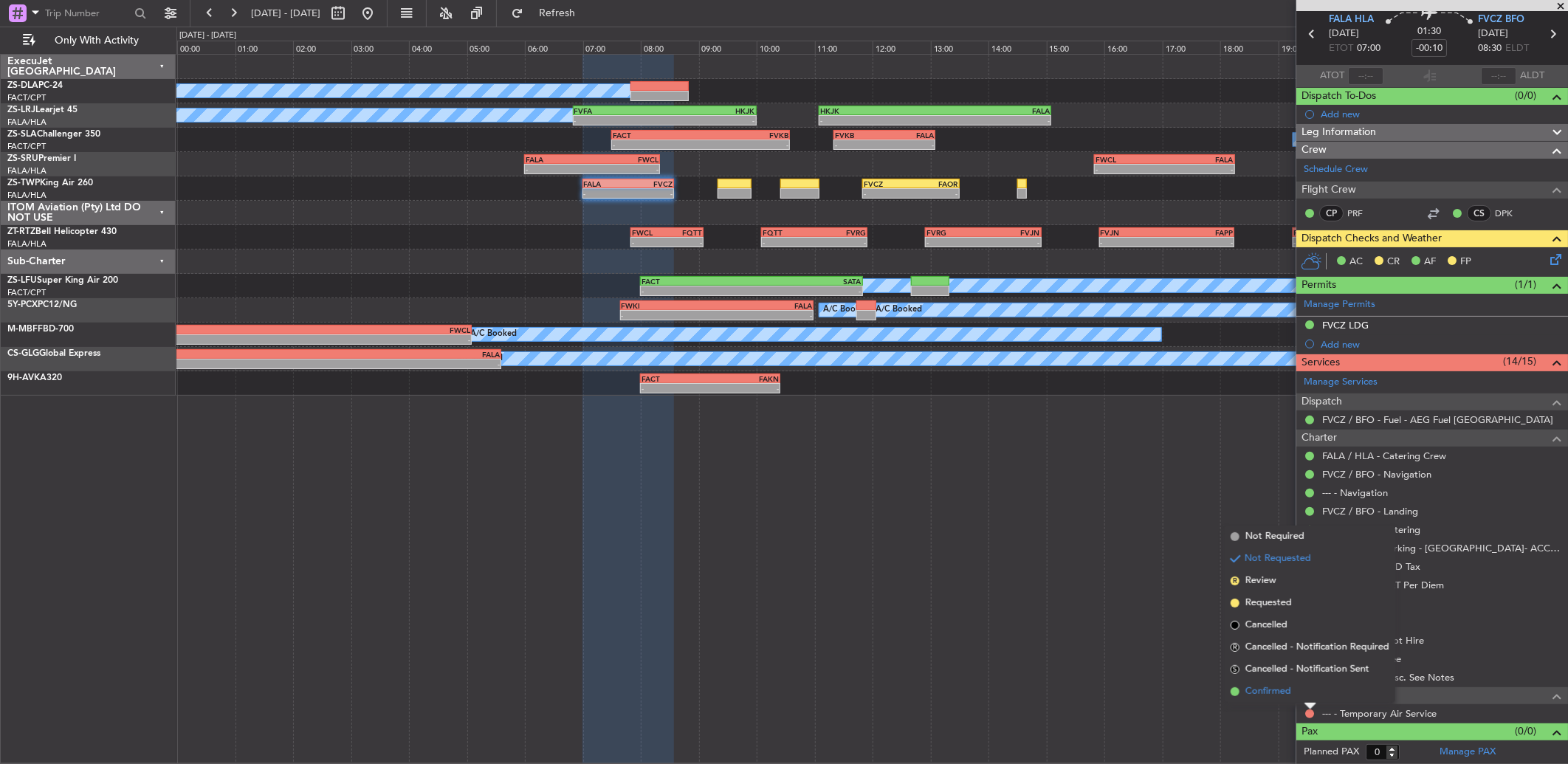
click at [1286, 693] on span "Confirmed" at bounding box center [1268, 692] width 46 height 14
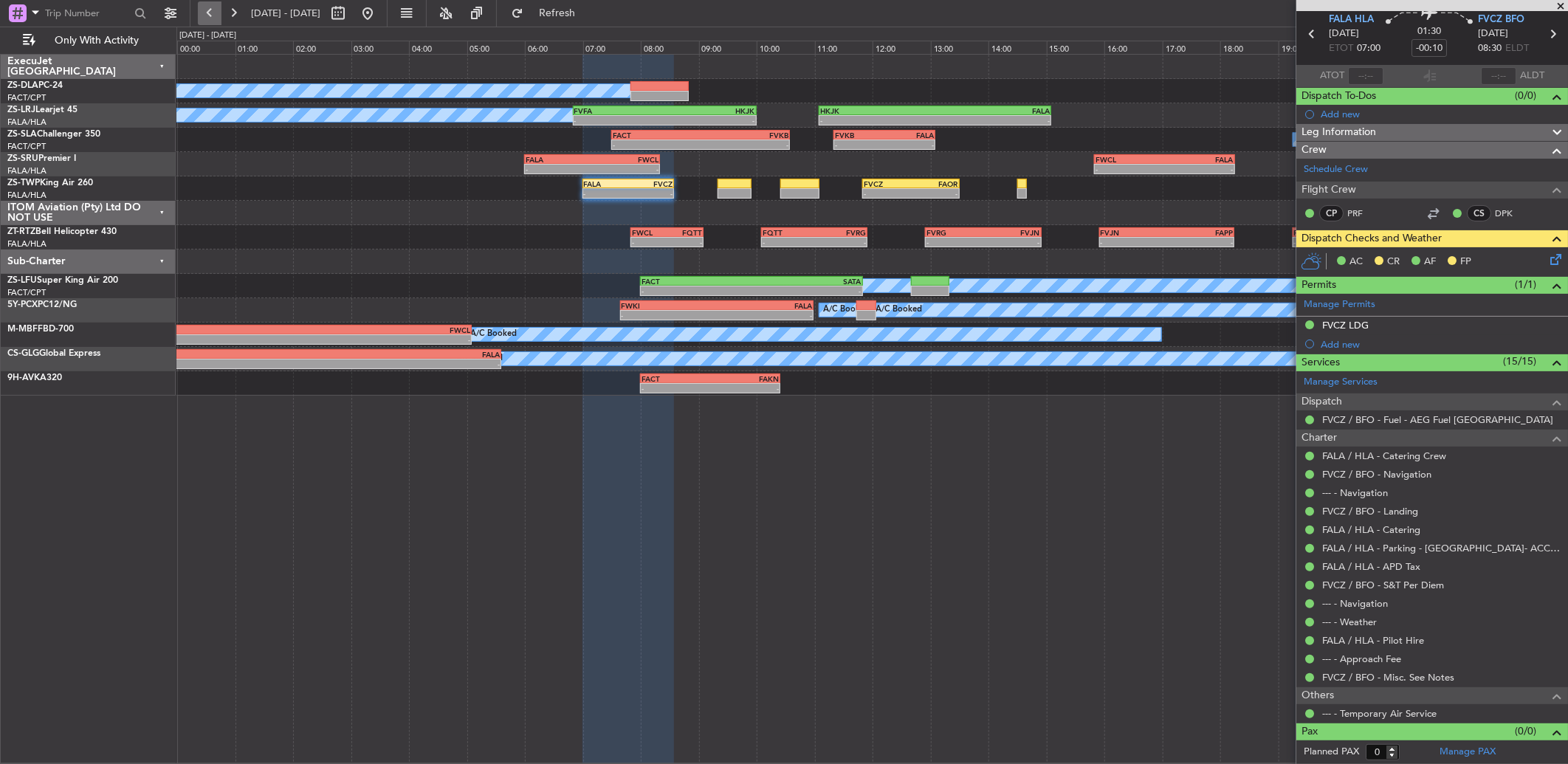
click at [214, 16] on button at bounding box center [210, 14] width 23 height 23
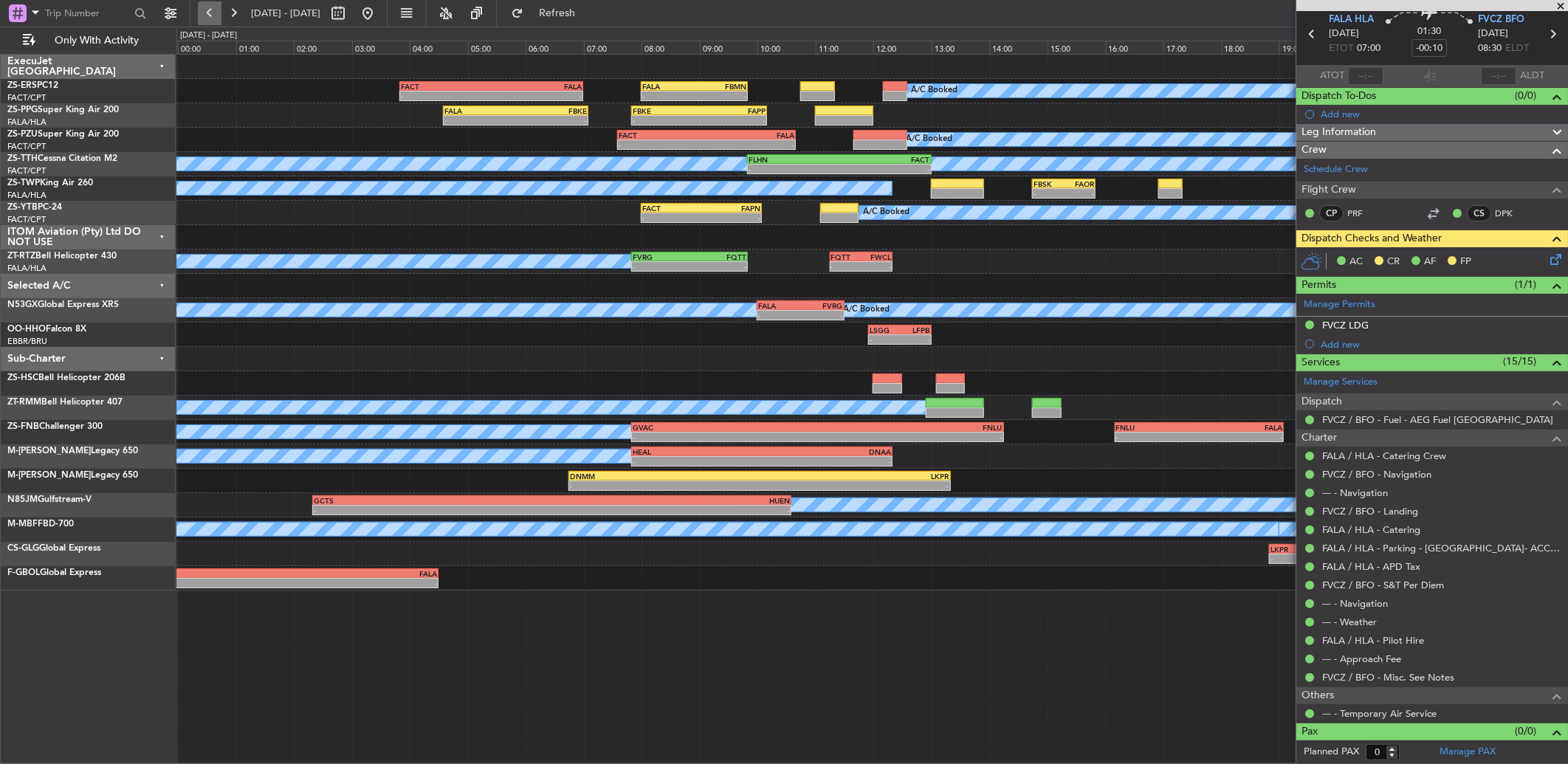
click at [215, 15] on button at bounding box center [210, 14] width 23 height 23
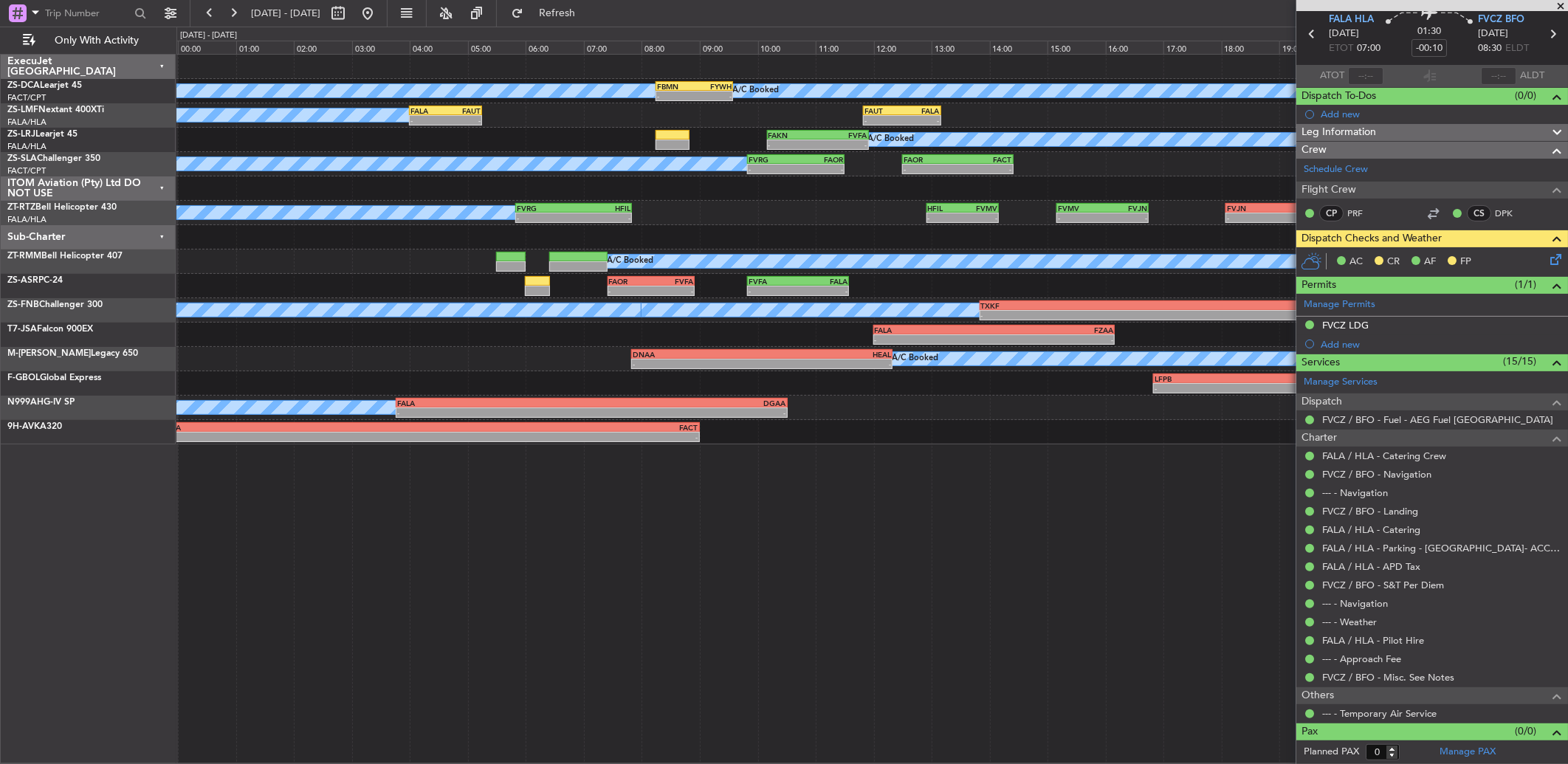
click at [1555, 9] on span at bounding box center [1560, 6] width 14 height 14
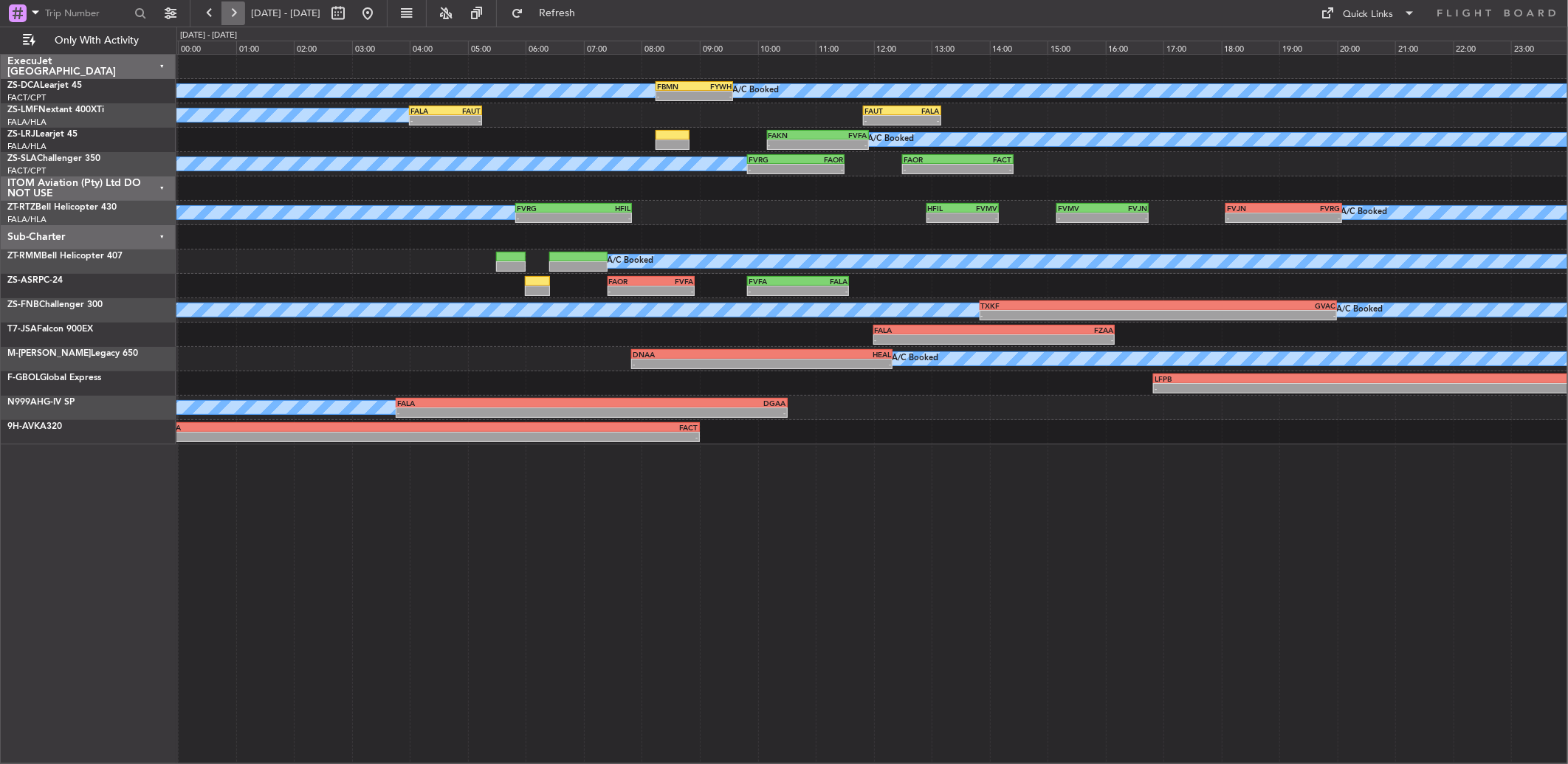
click at [231, 4] on button at bounding box center [233, 14] width 23 height 23
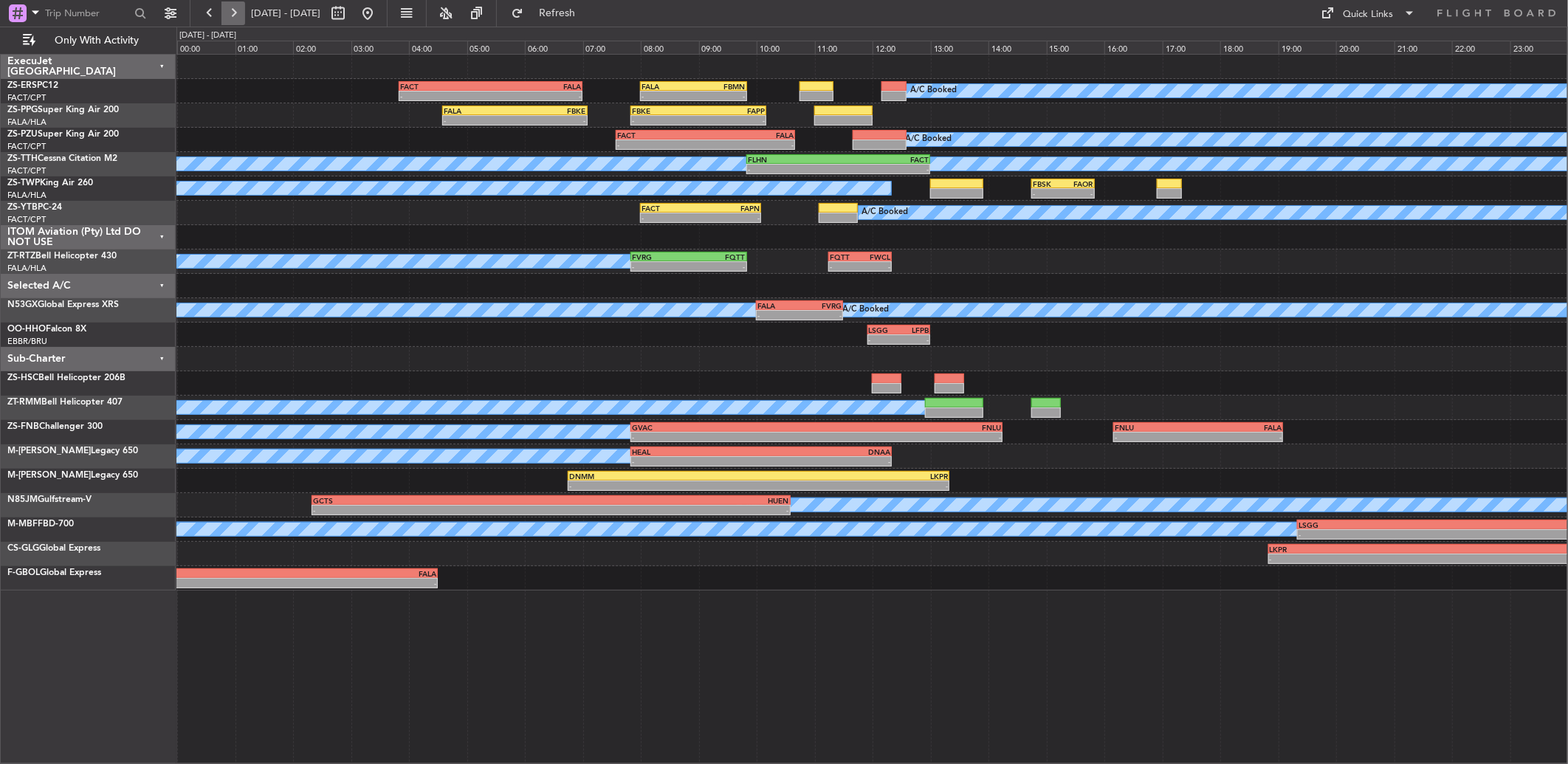
click at [238, 14] on button at bounding box center [233, 14] width 23 height 23
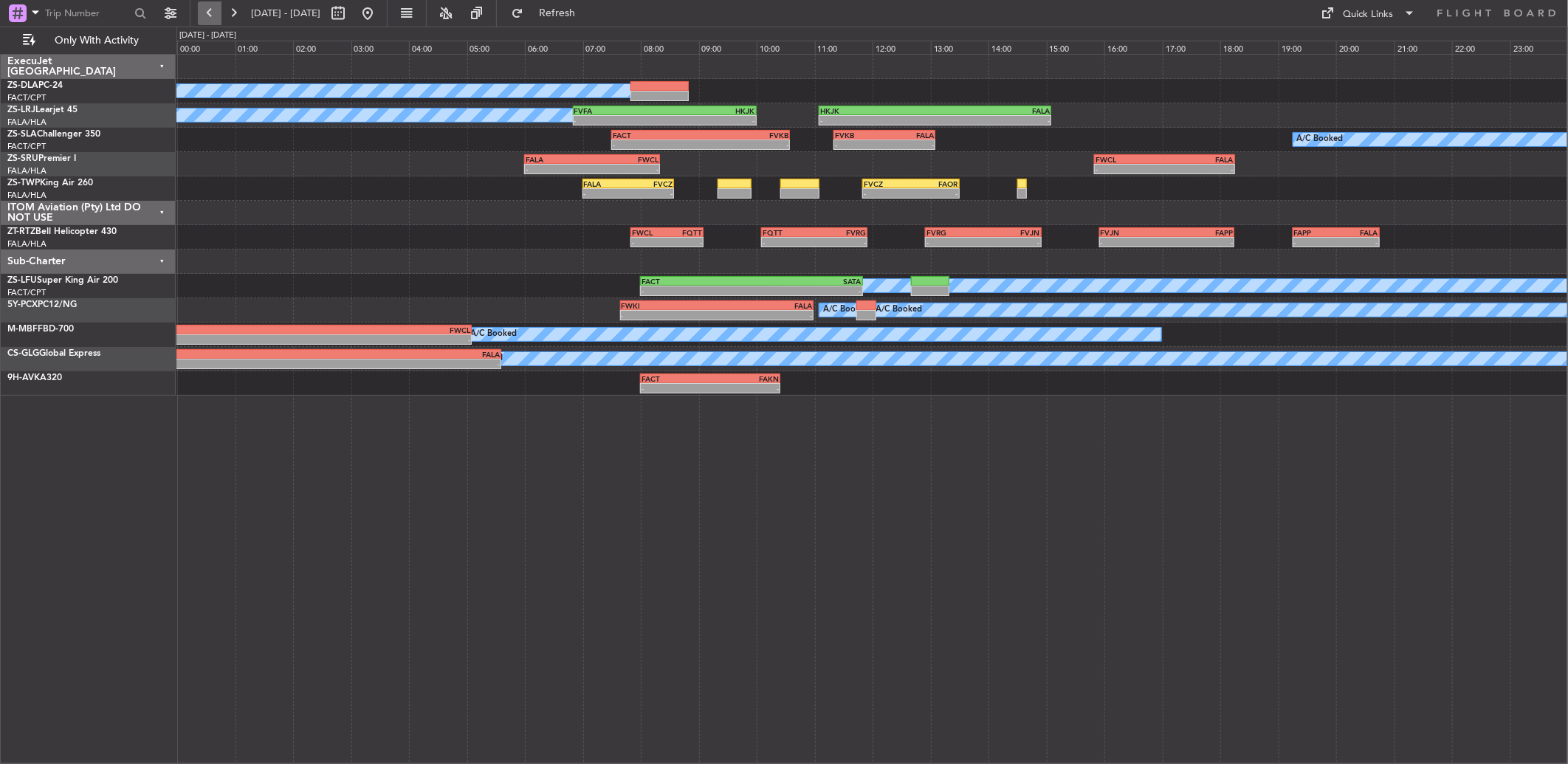
click at [204, 16] on button at bounding box center [210, 14] width 23 height 23
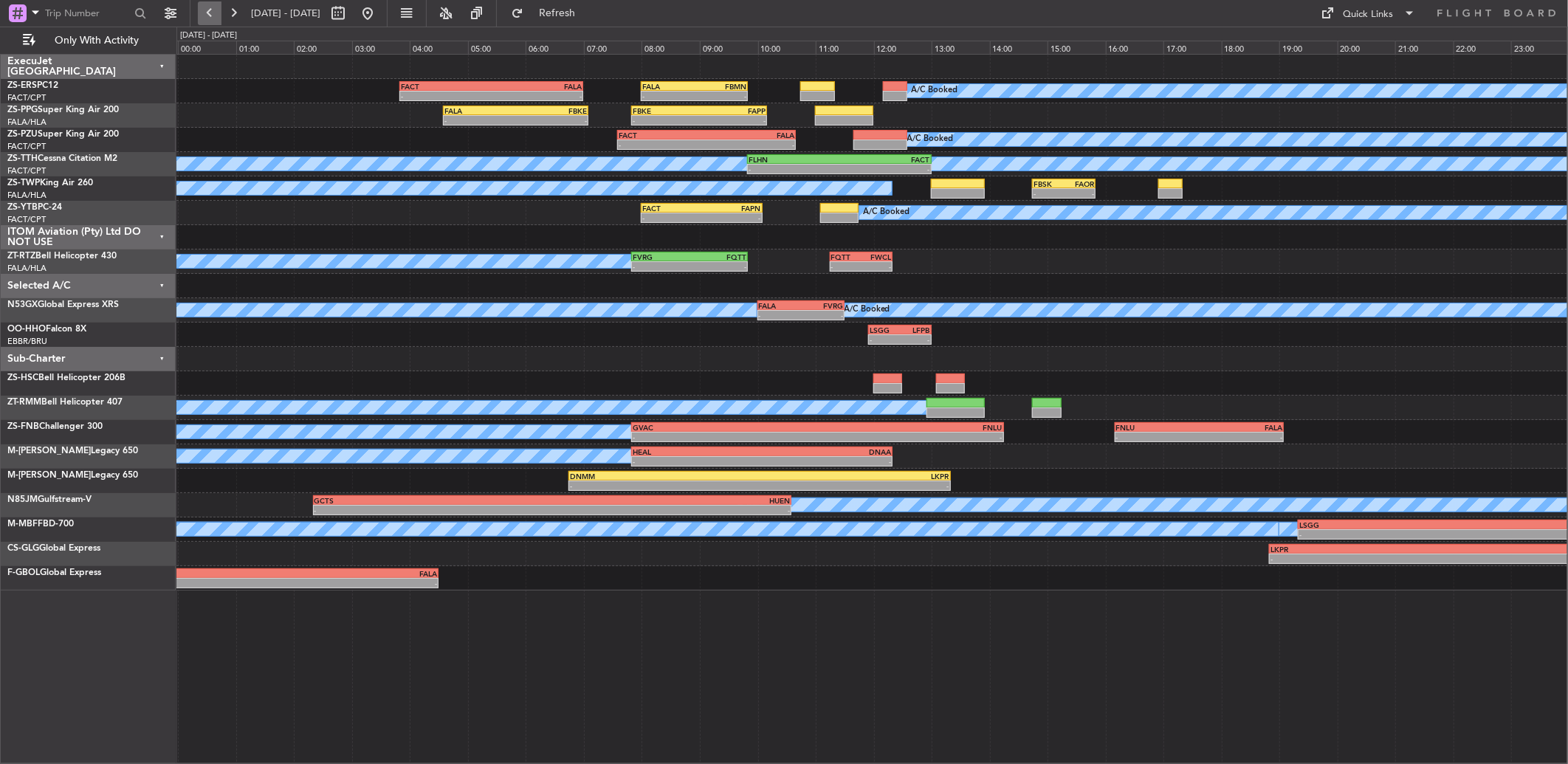
click at [217, 18] on button at bounding box center [210, 14] width 23 height 23
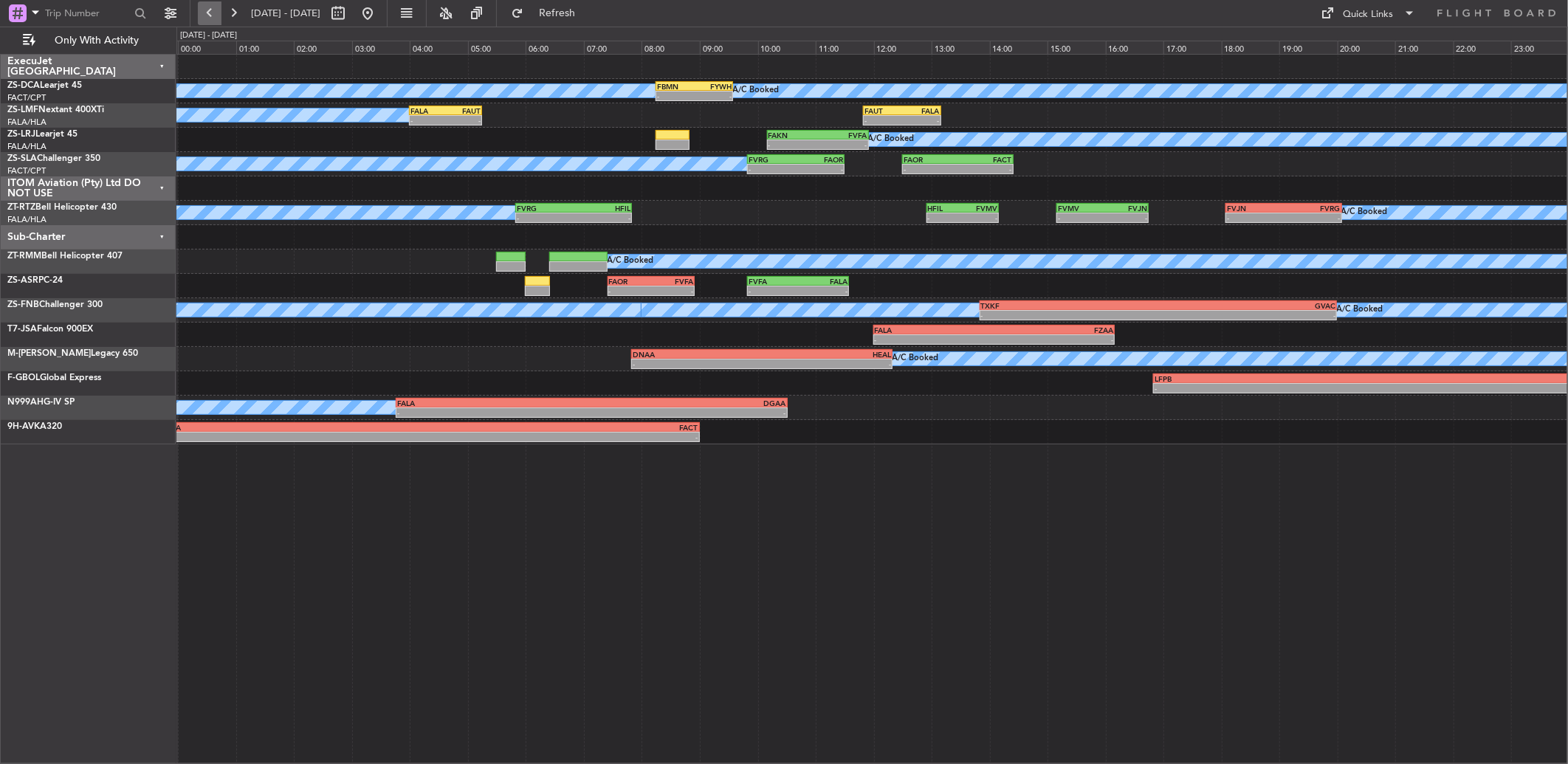
click at [217, 7] on button at bounding box center [210, 14] width 23 height 23
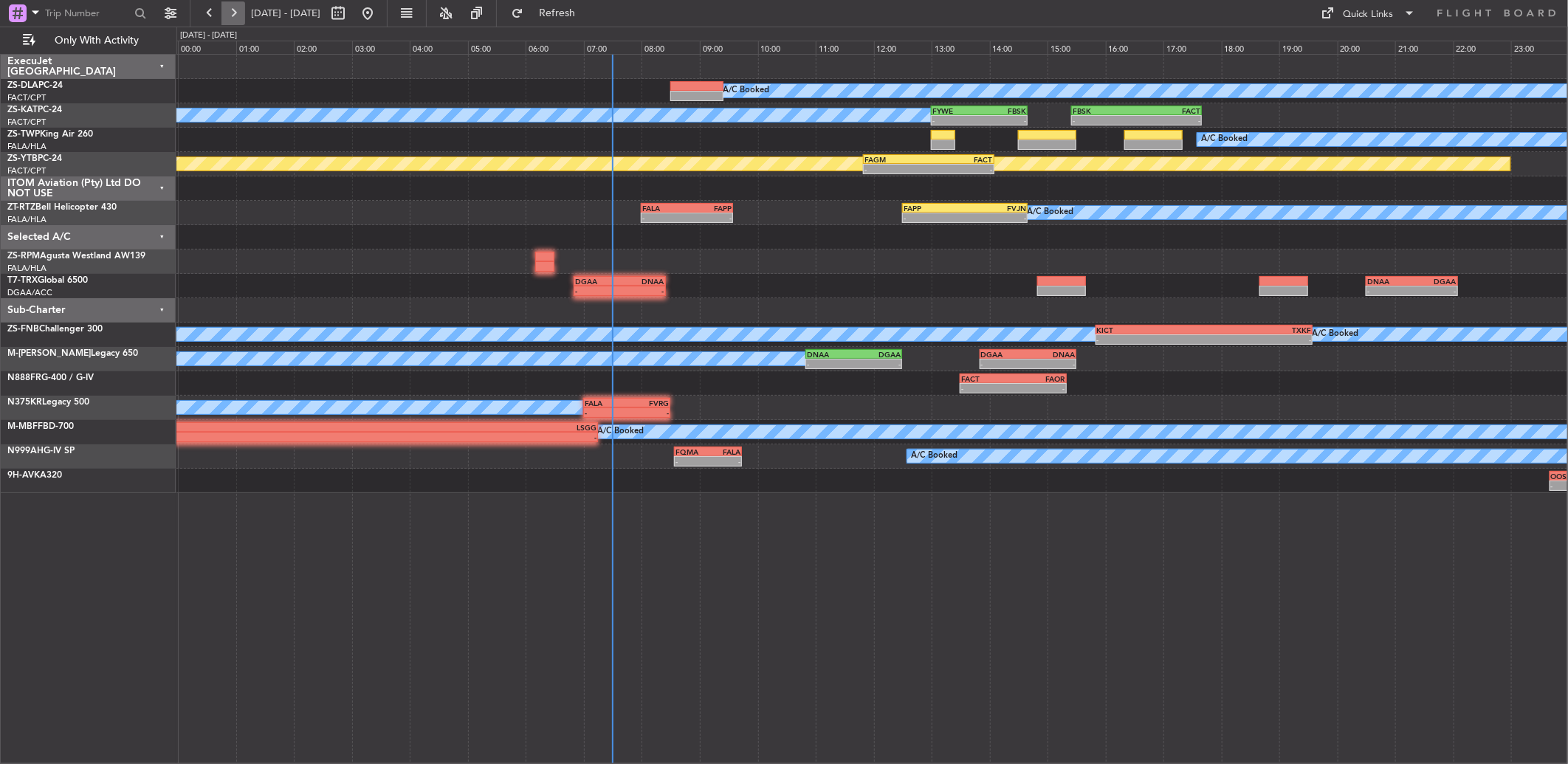
click at [232, 8] on button at bounding box center [233, 14] width 23 height 23
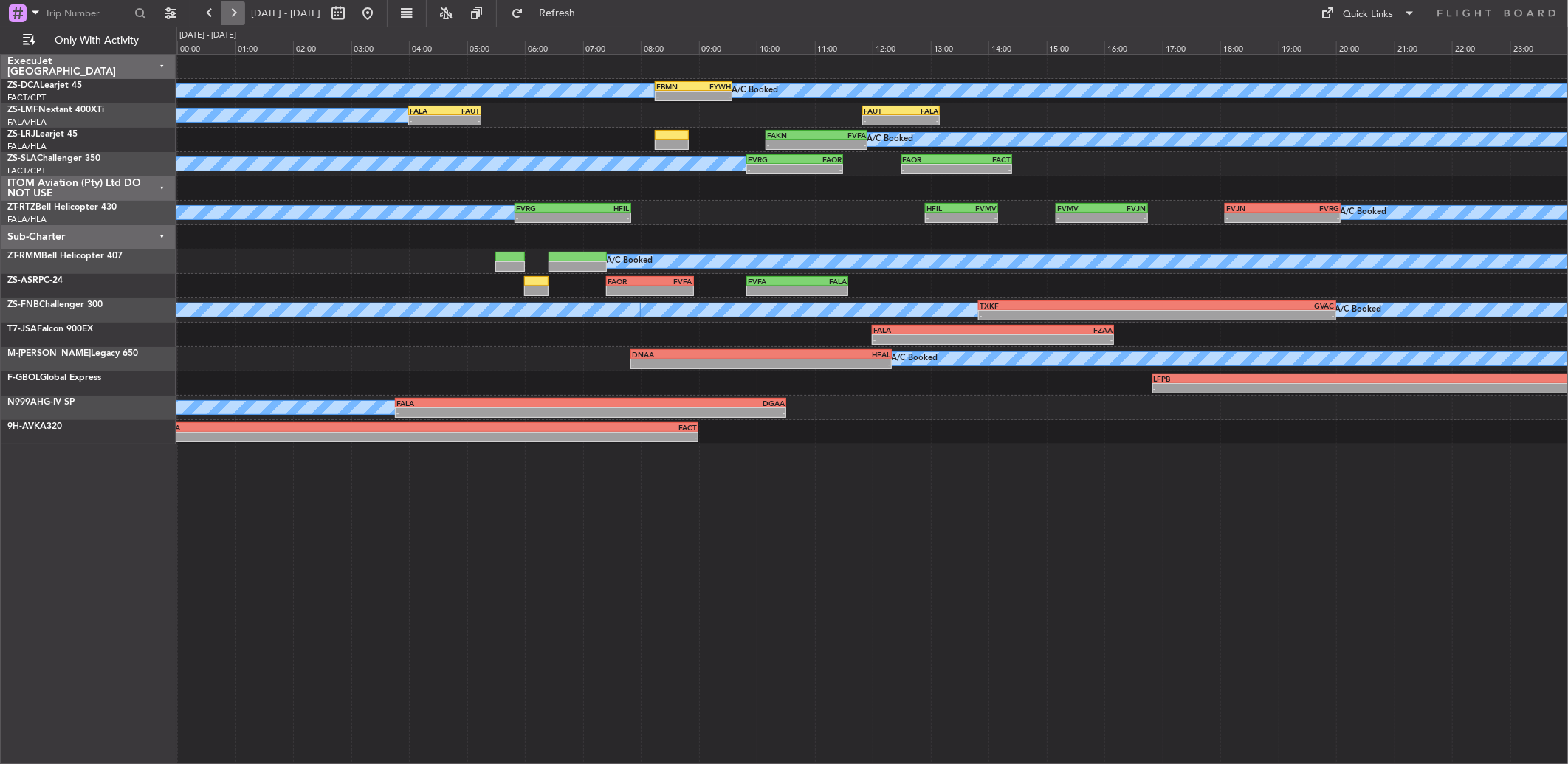
click at [232, 8] on button at bounding box center [233, 14] width 23 height 23
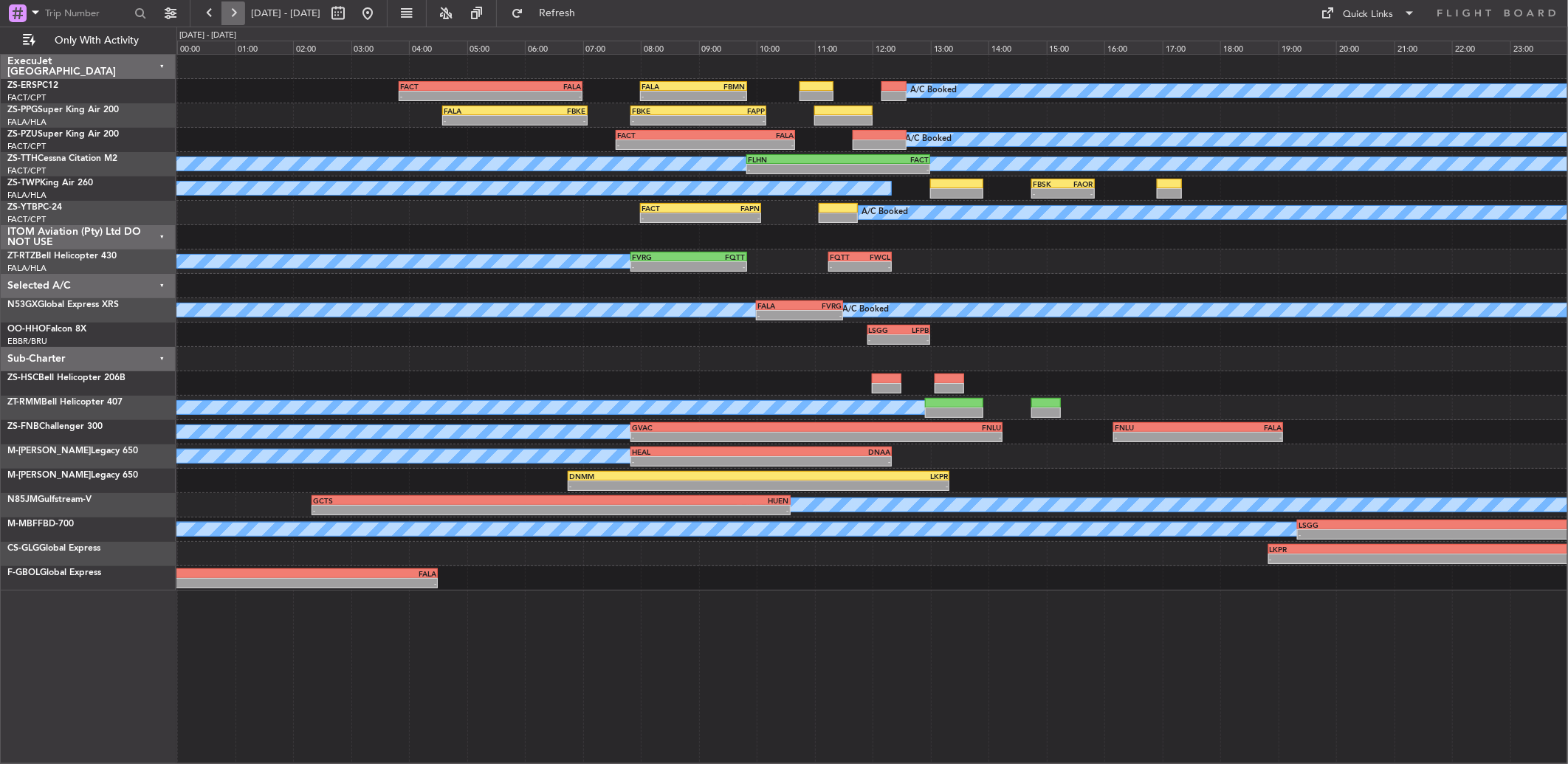
click at [232, 13] on button at bounding box center [233, 14] width 23 height 23
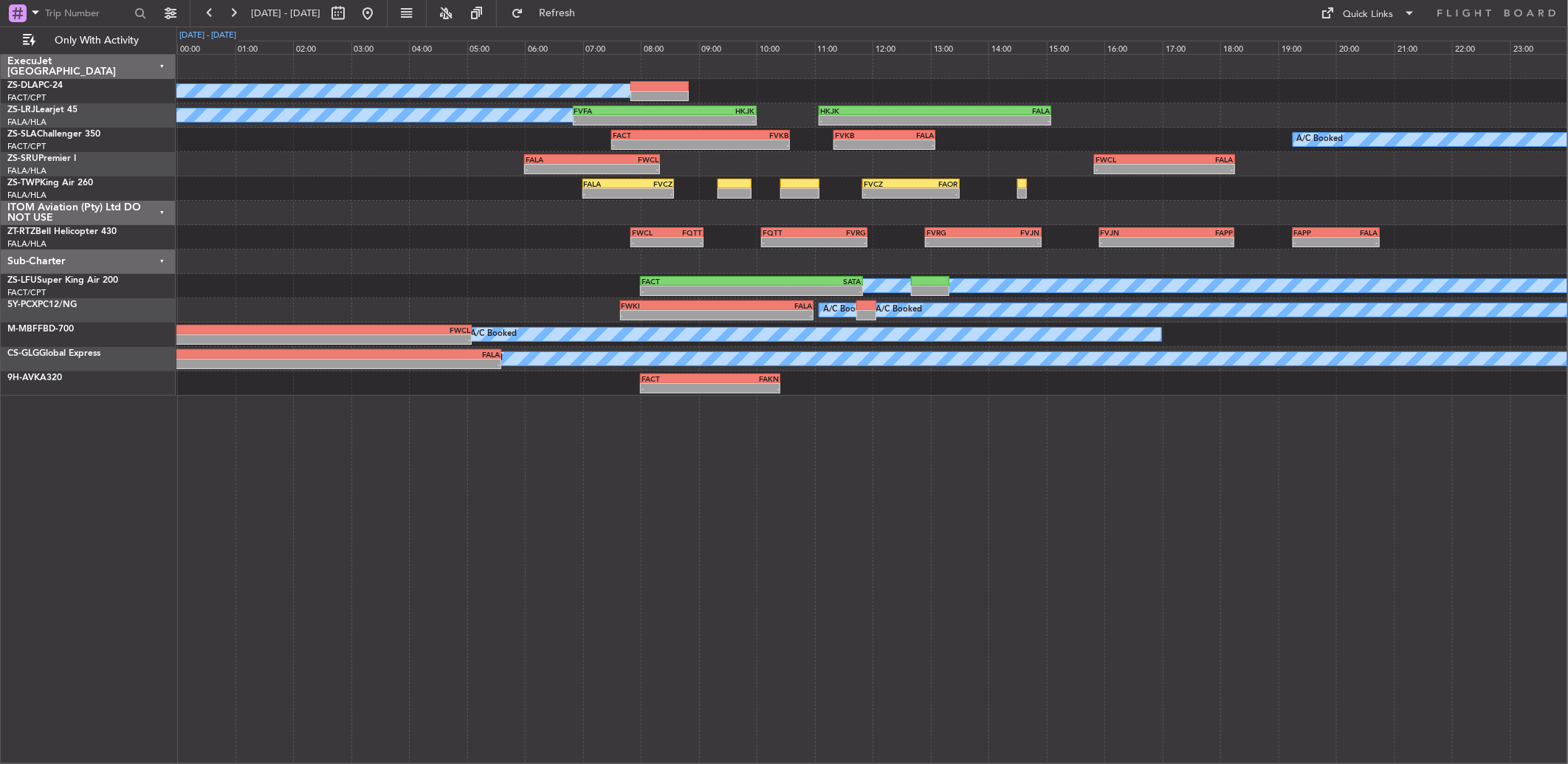
click at [199, 27] on fb-flight-board "22 Sep 2025 - 23 Sep 2025 Refresh Quick Links Only With Activity A/C Booked A/C…" at bounding box center [784, 387] width 1568 height 753
click at [208, 19] on button at bounding box center [210, 14] width 23 height 23
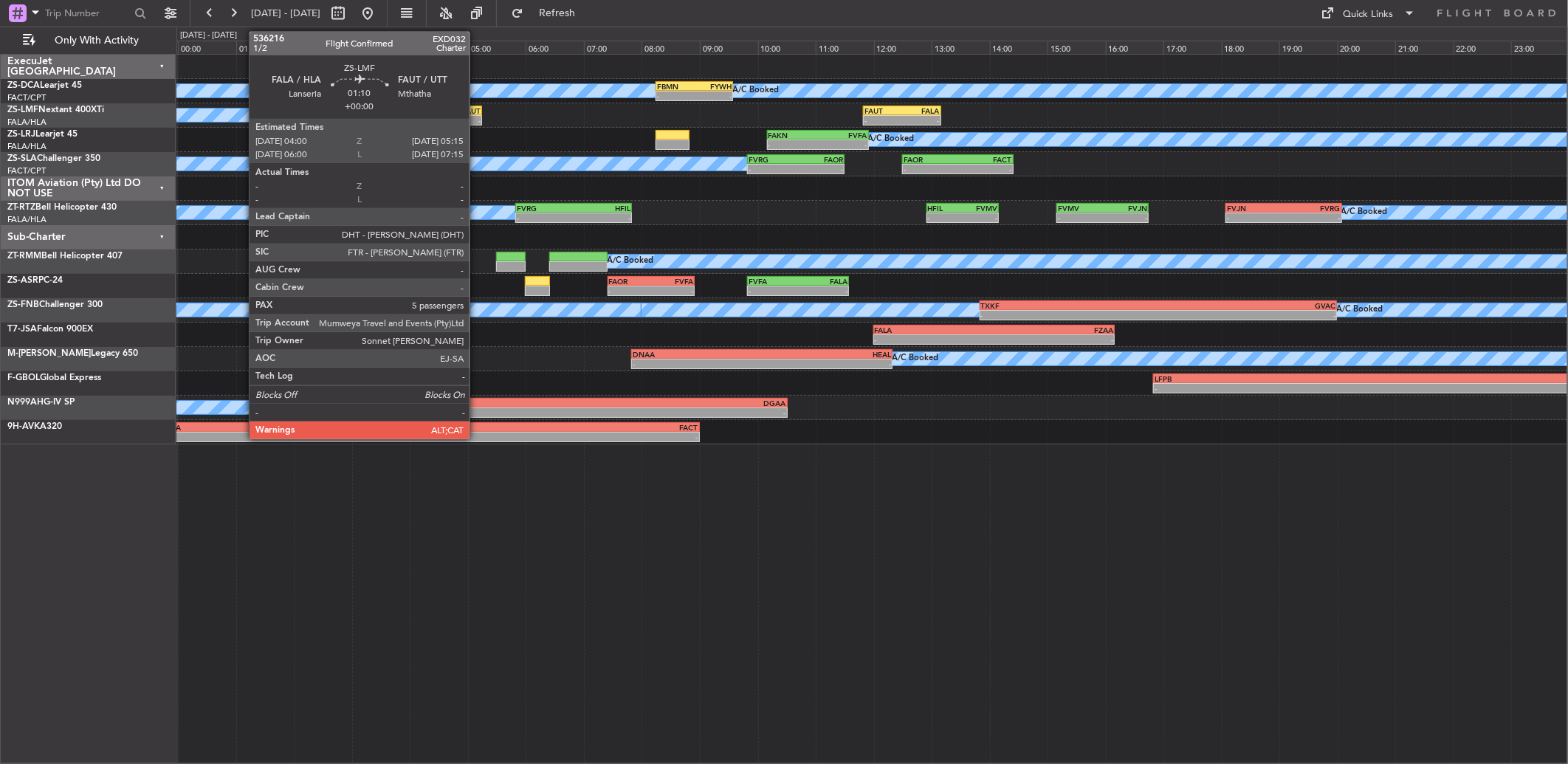
click at [476, 114] on div "05:15 Z" at bounding box center [463, 119] width 35 height 9
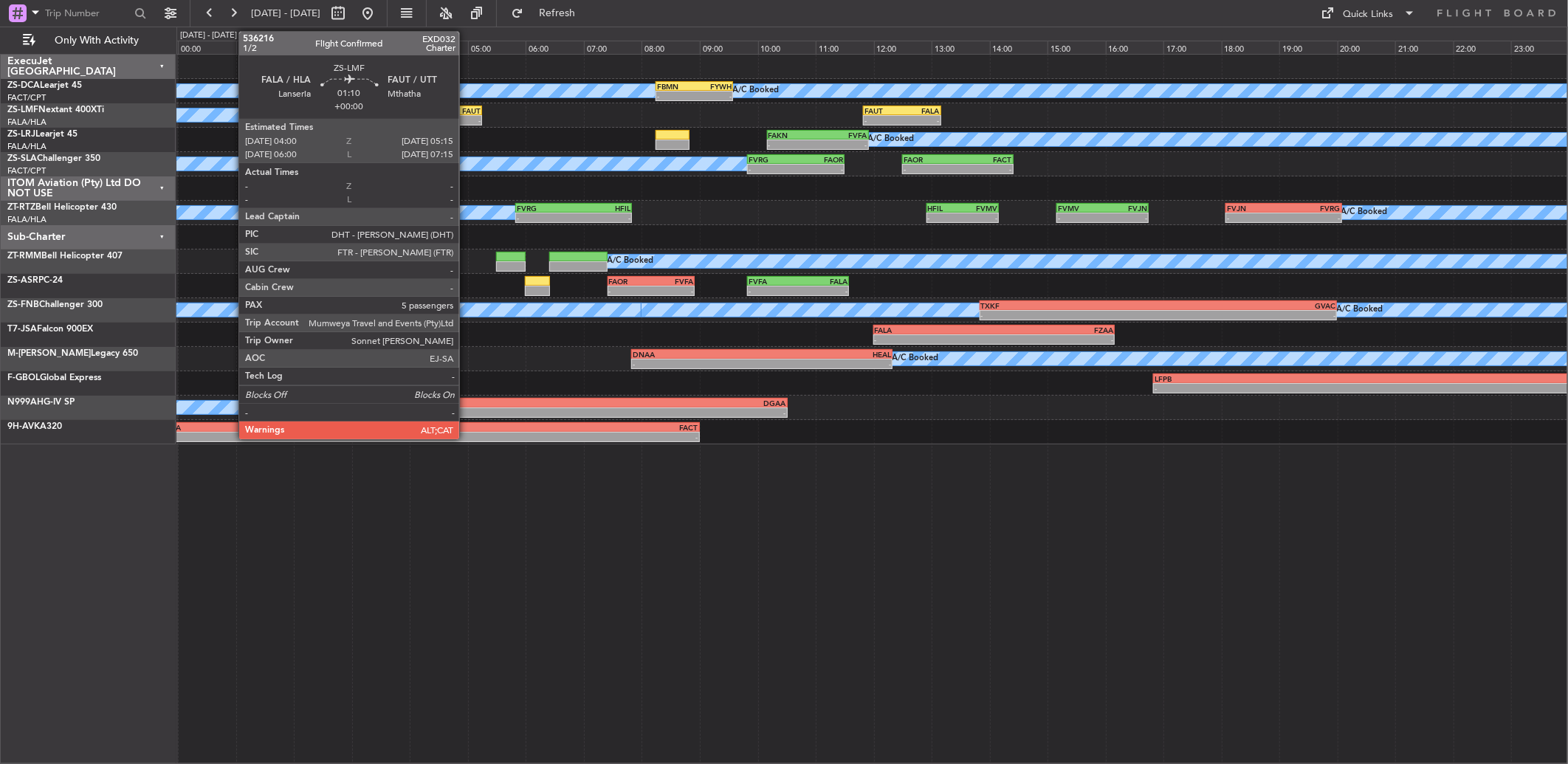
click at [467, 112] on div "FAUT" at bounding box center [463, 111] width 35 height 9
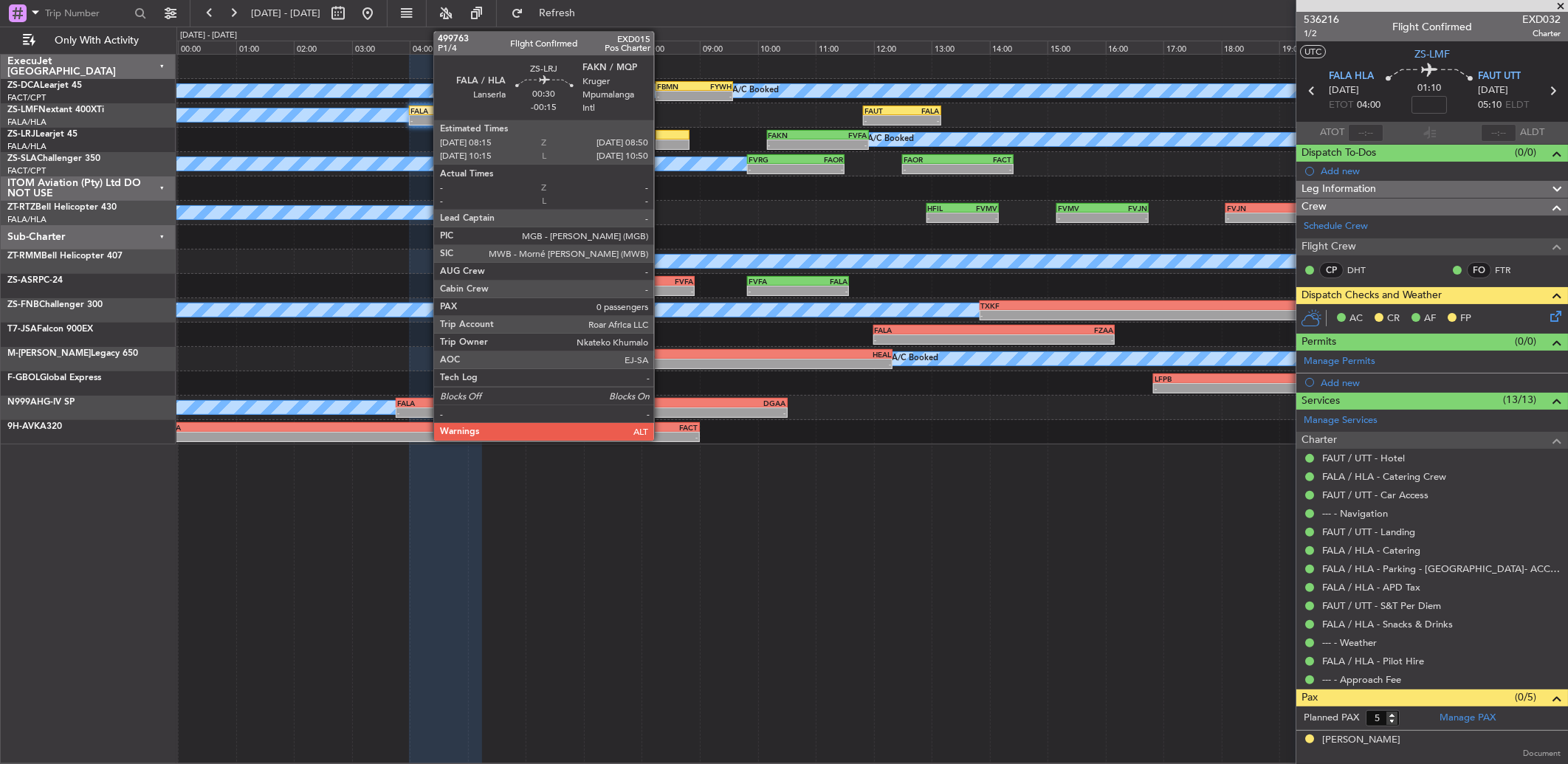
click at [666, 136] on div at bounding box center [673, 134] width 34 height 10
click at [666, 136] on div at bounding box center [673, 134] width 34 height 10
type input "-00:15"
type input "0"
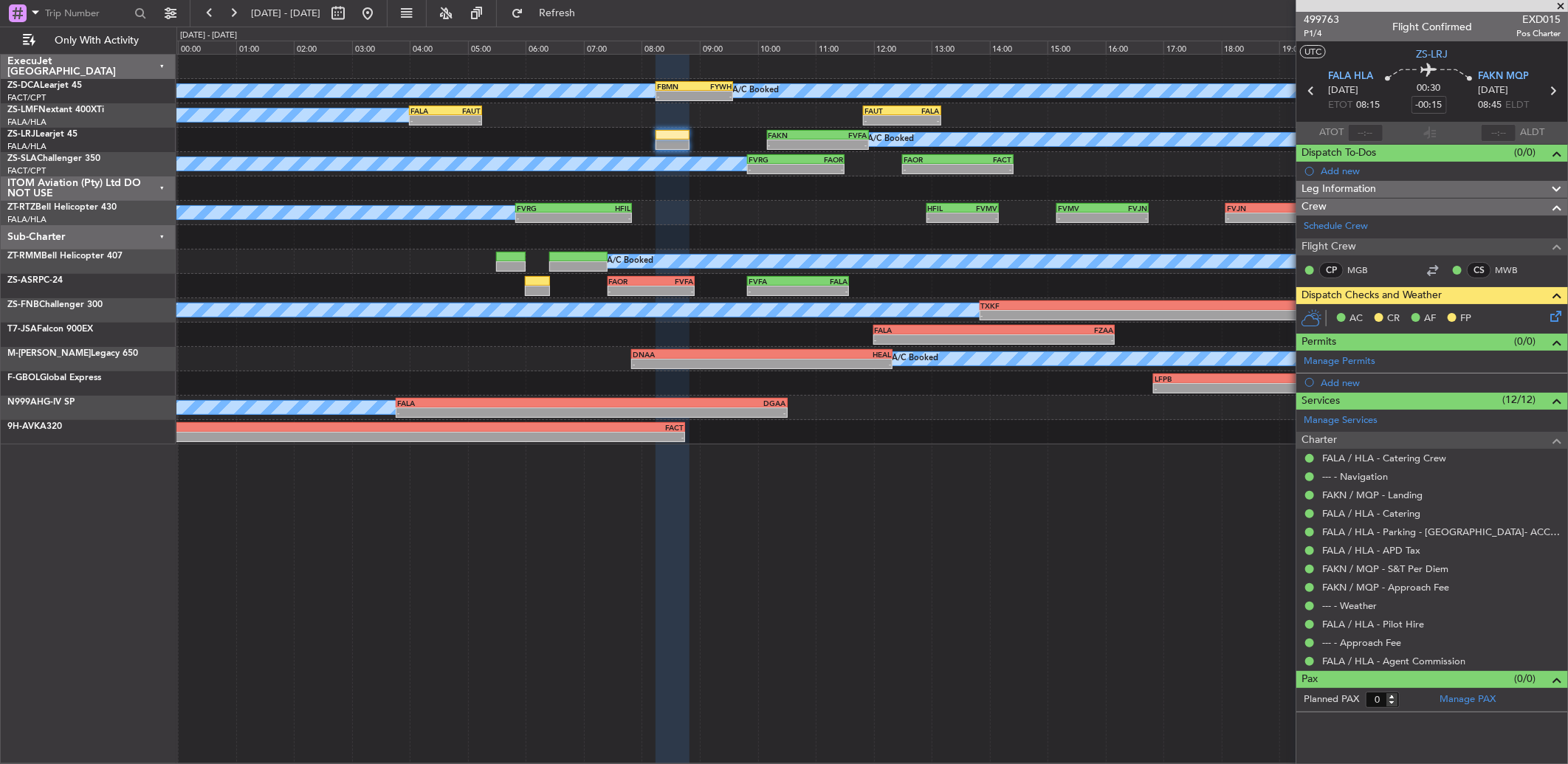
click at [1553, 308] on icon at bounding box center [1553, 314] width 12 height 12
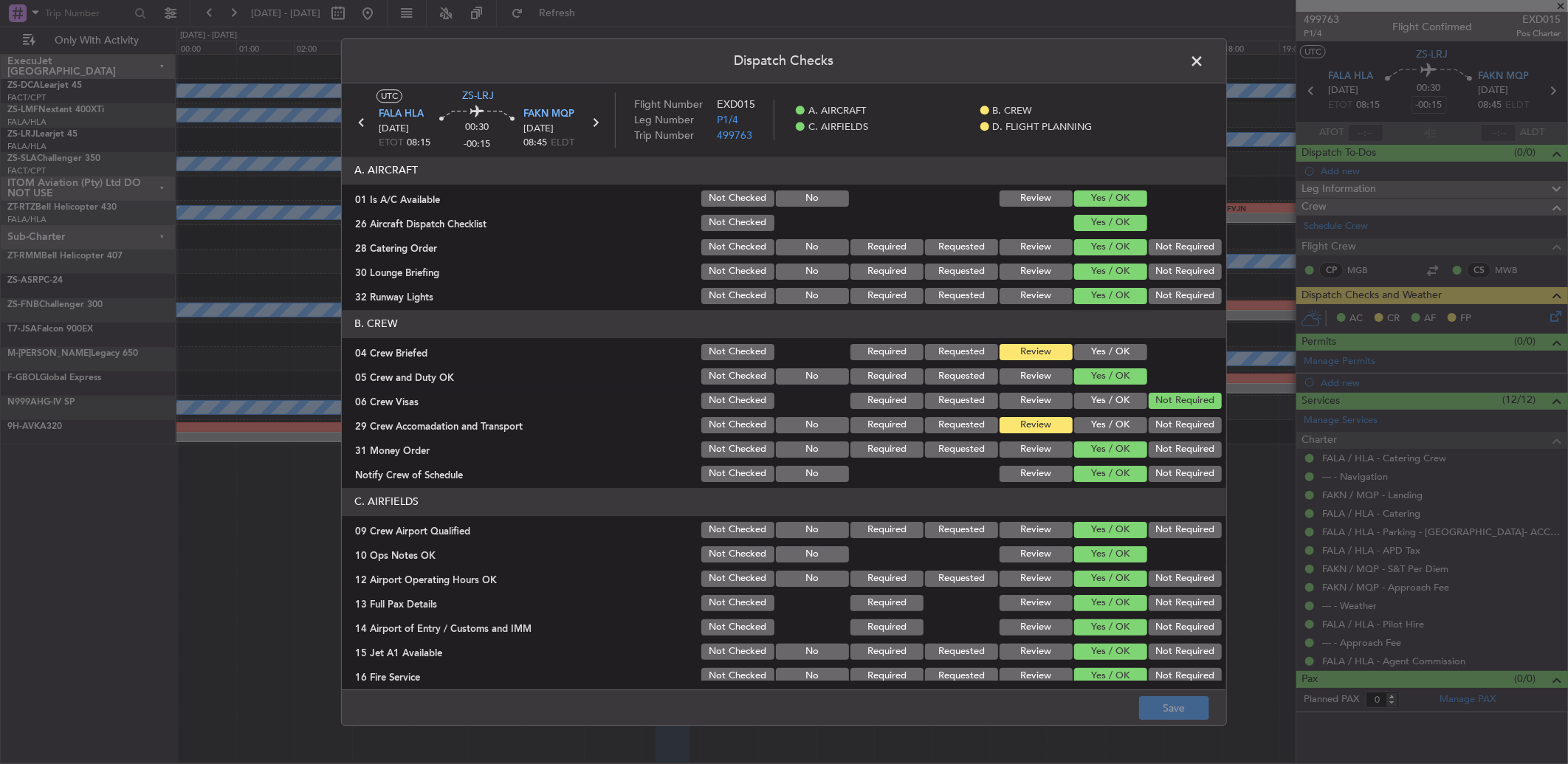
click at [1103, 350] on button "Yes / OK" at bounding box center [1110, 352] width 73 height 16
click at [1167, 706] on button "Save" at bounding box center [1174, 708] width 70 height 23
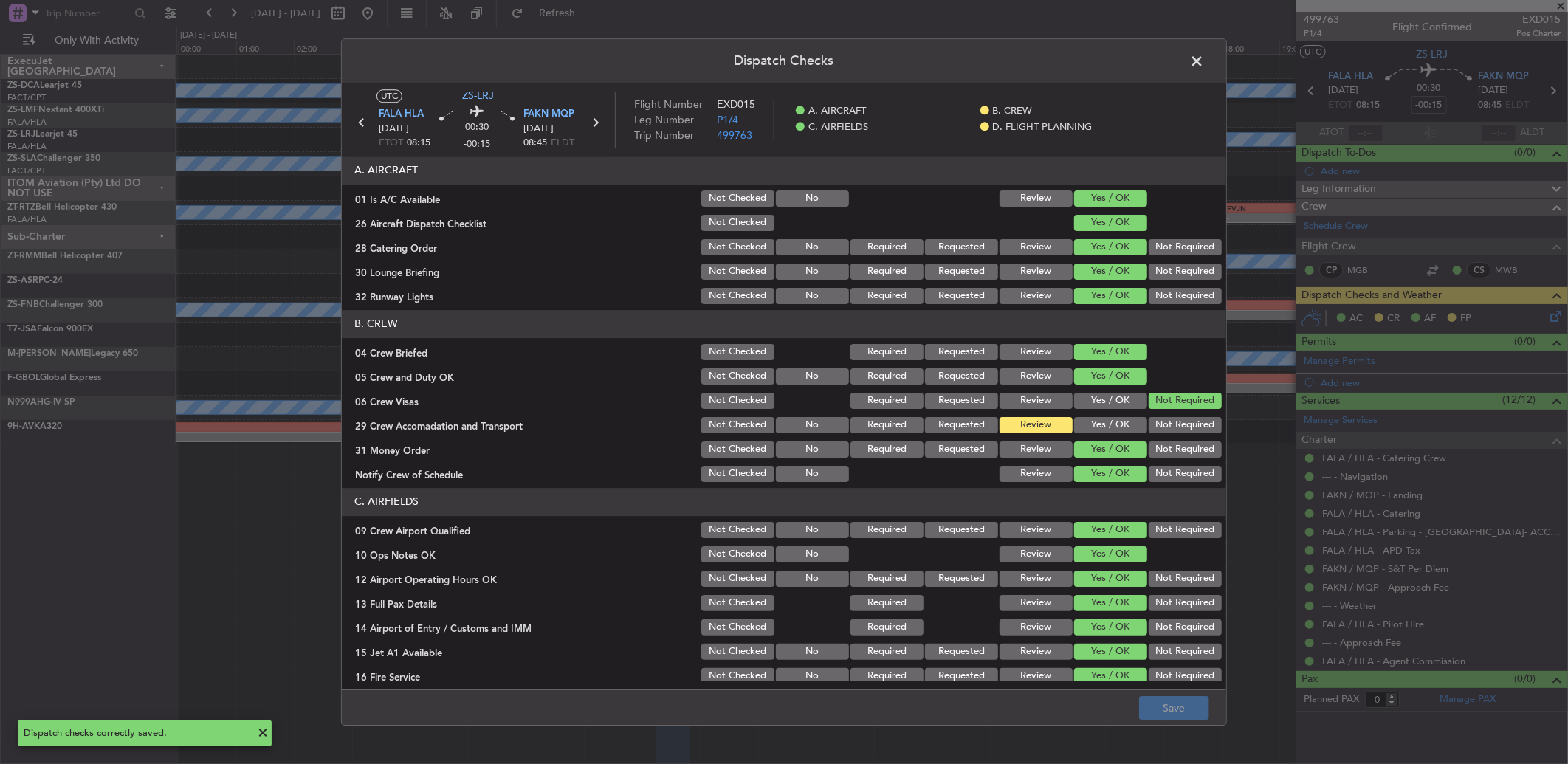
click at [1204, 55] on span at bounding box center [1204, 65] width 0 height 30
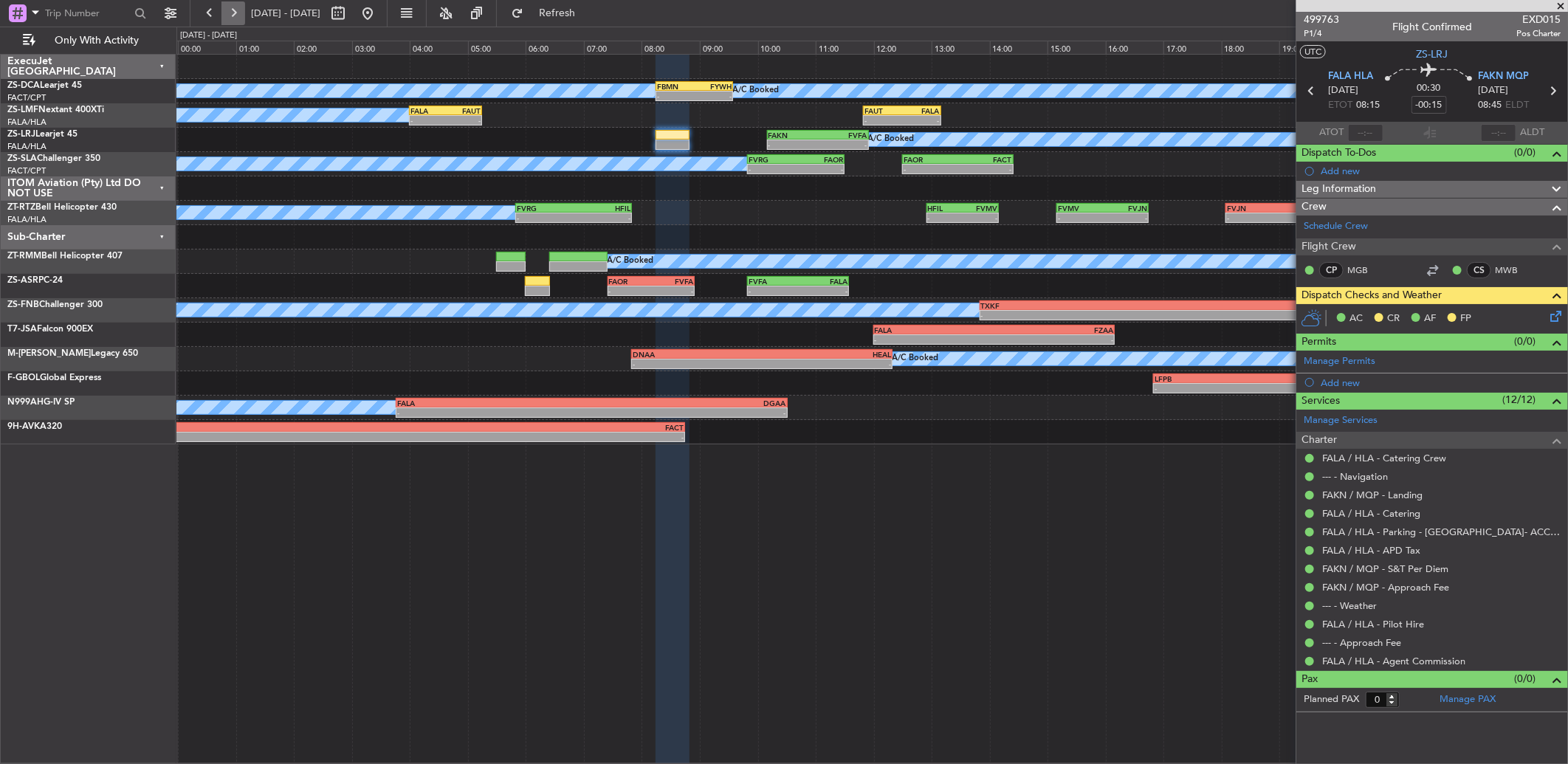
click at [227, 18] on button at bounding box center [233, 14] width 23 height 23
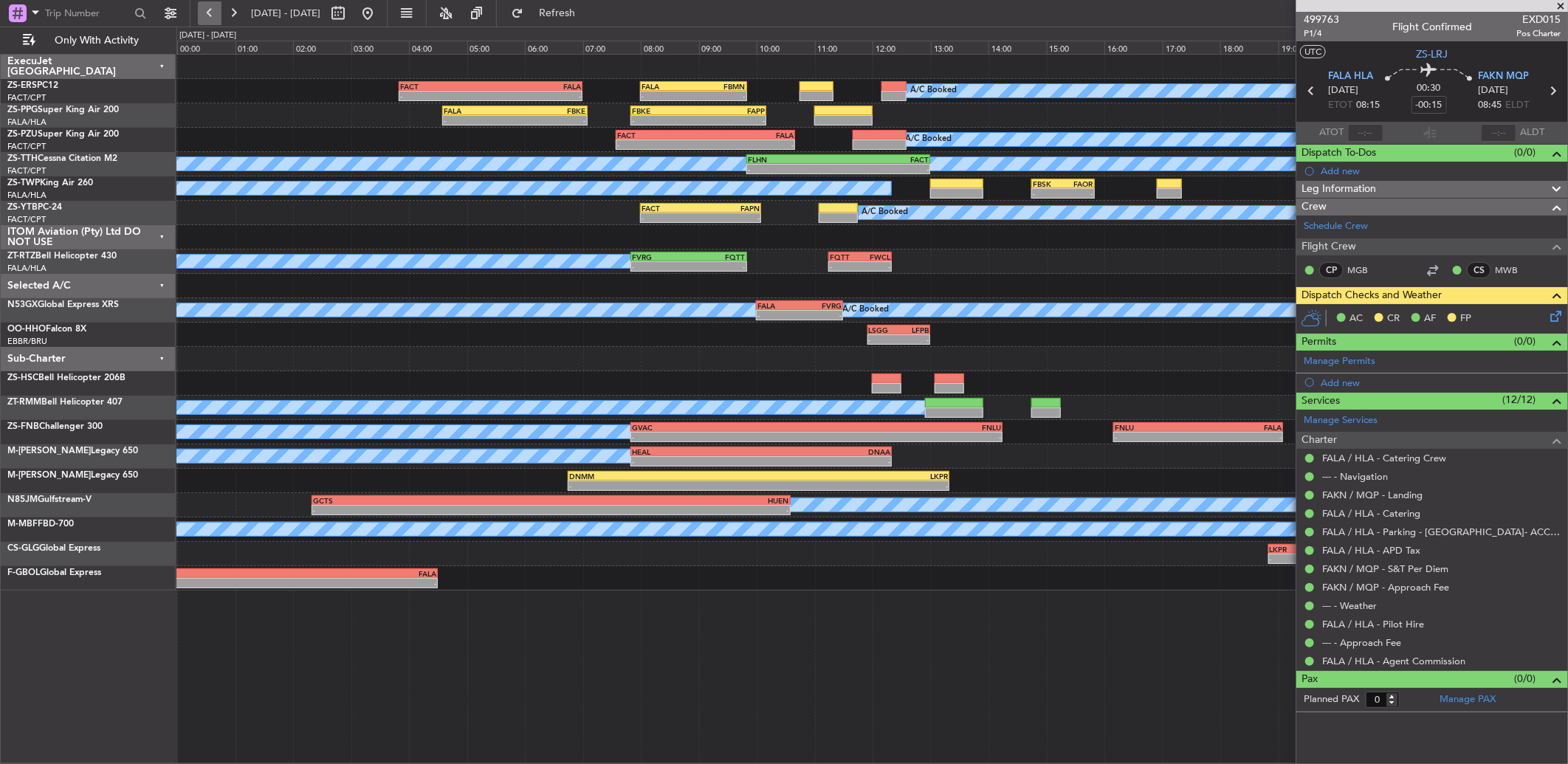
click at [206, 2] on button at bounding box center [210, 14] width 23 height 23
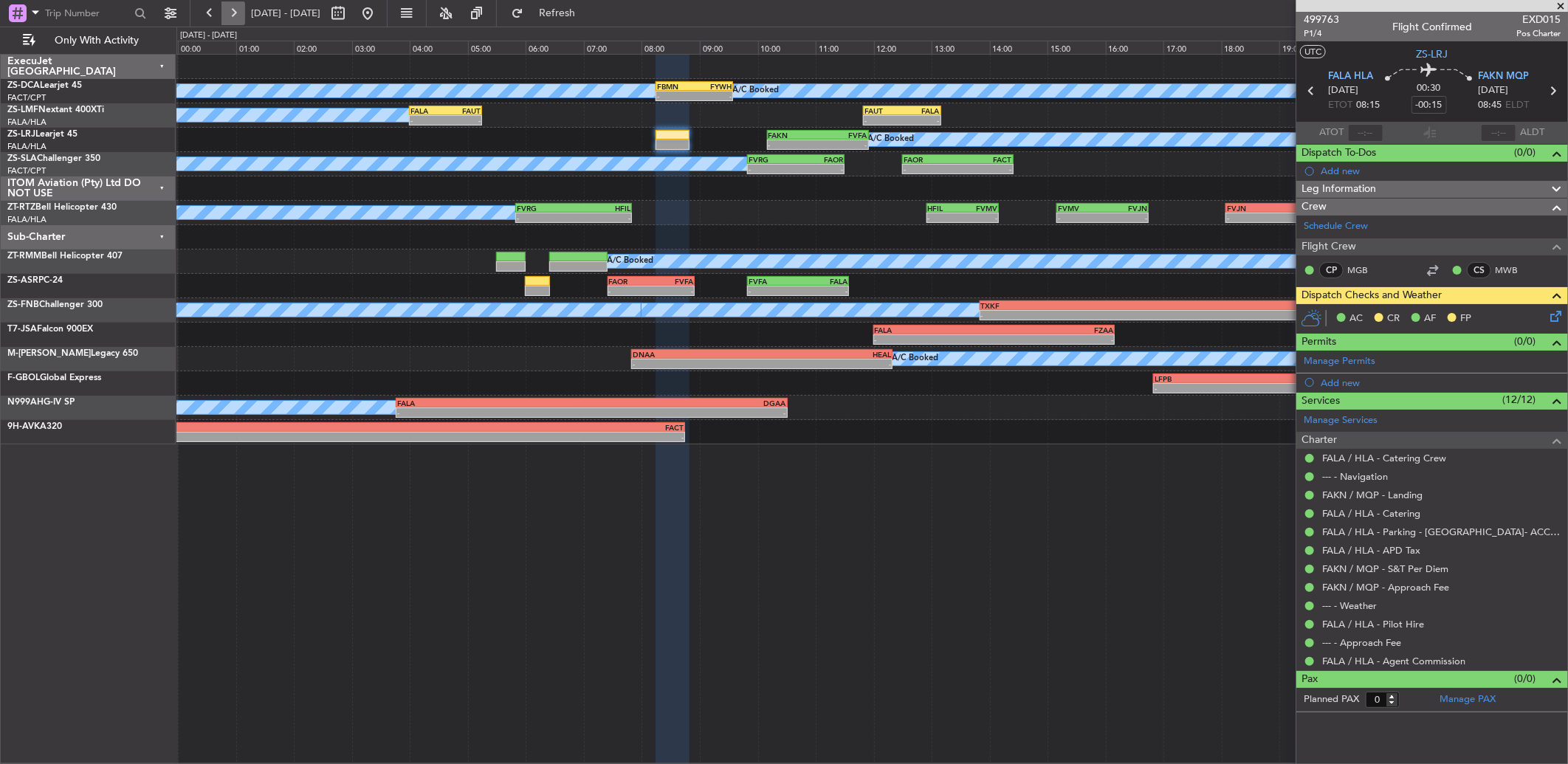
click at [224, 11] on button at bounding box center [233, 14] width 23 height 23
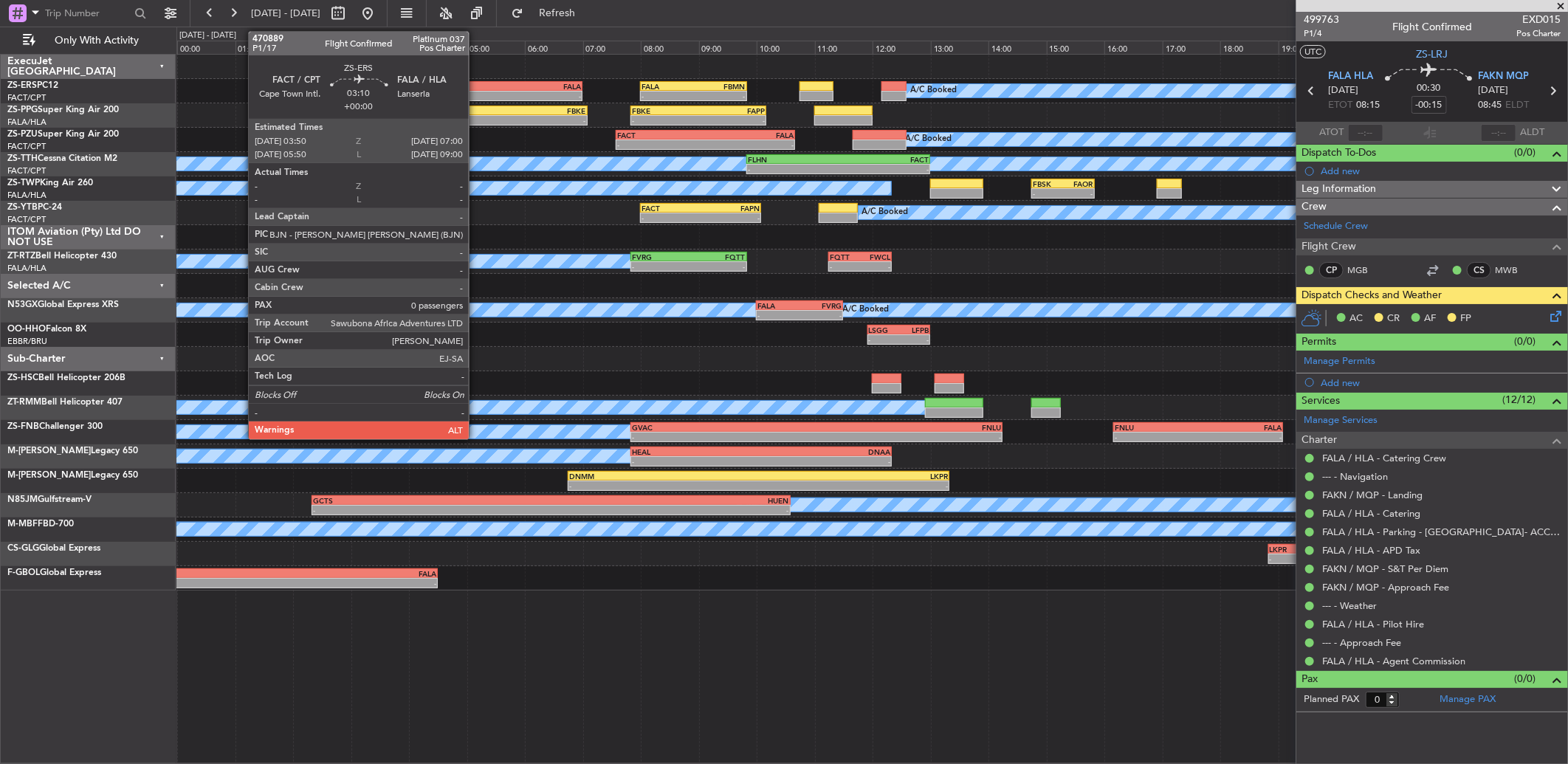
click at [476, 92] on div "-" at bounding box center [445, 96] width 91 height 9
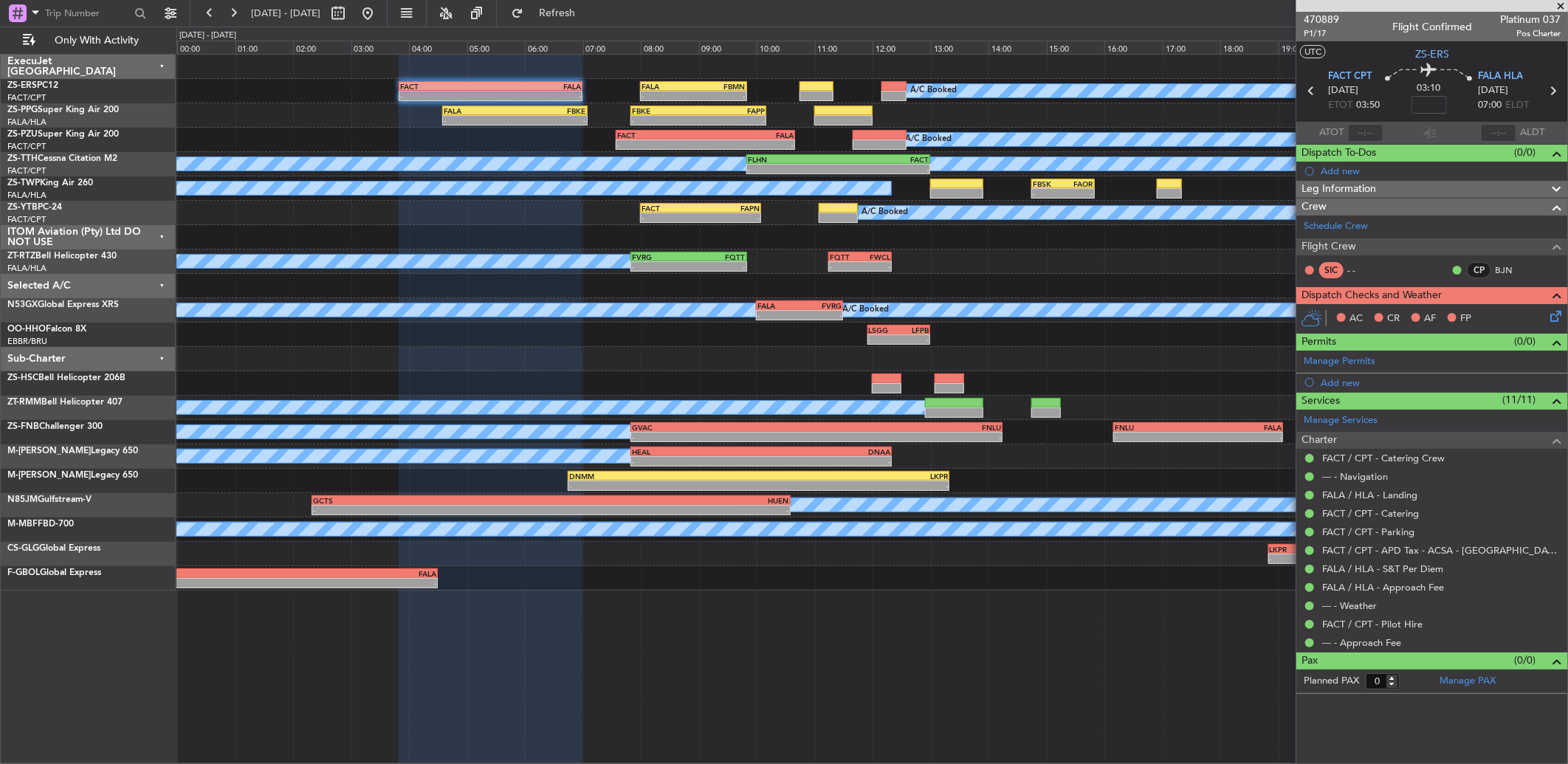
click at [1307, 10] on div at bounding box center [1432, 5] width 272 height 12
click at [1328, 16] on span "470889" at bounding box center [1320, 19] width 35 height 15
click at [1553, 309] on icon at bounding box center [1553, 314] width 12 height 12
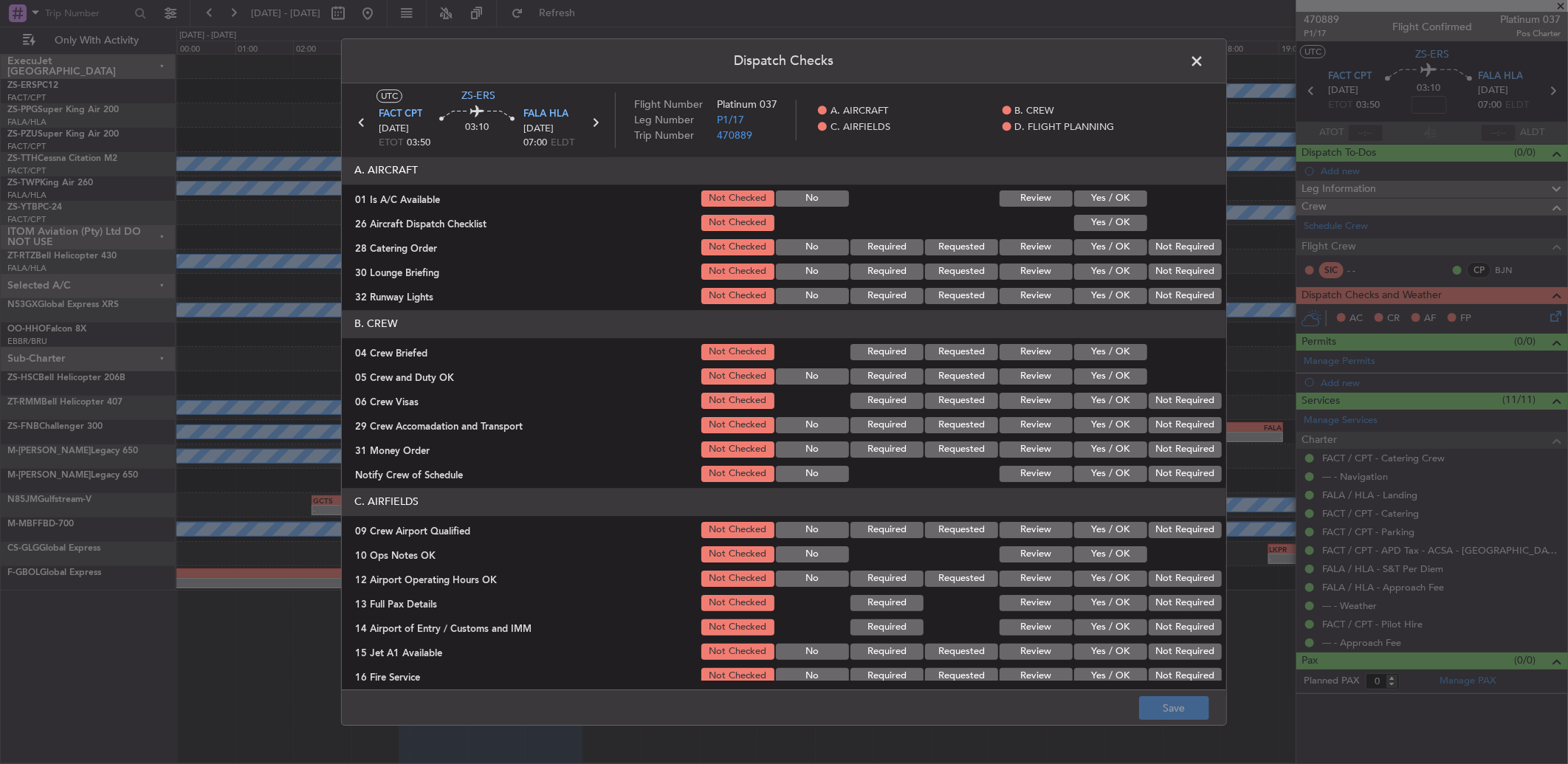
click at [1095, 181] on header "A. AIRCRAFT" at bounding box center [784, 170] width 884 height 28
click at [1093, 204] on button "Yes / OK" at bounding box center [1110, 198] width 73 height 16
click at [1101, 225] on button "Yes / OK" at bounding box center [1110, 223] width 73 height 16
click at [1012, 246] on button "Review" at bounding box center [1036, 248] width 73 height 16
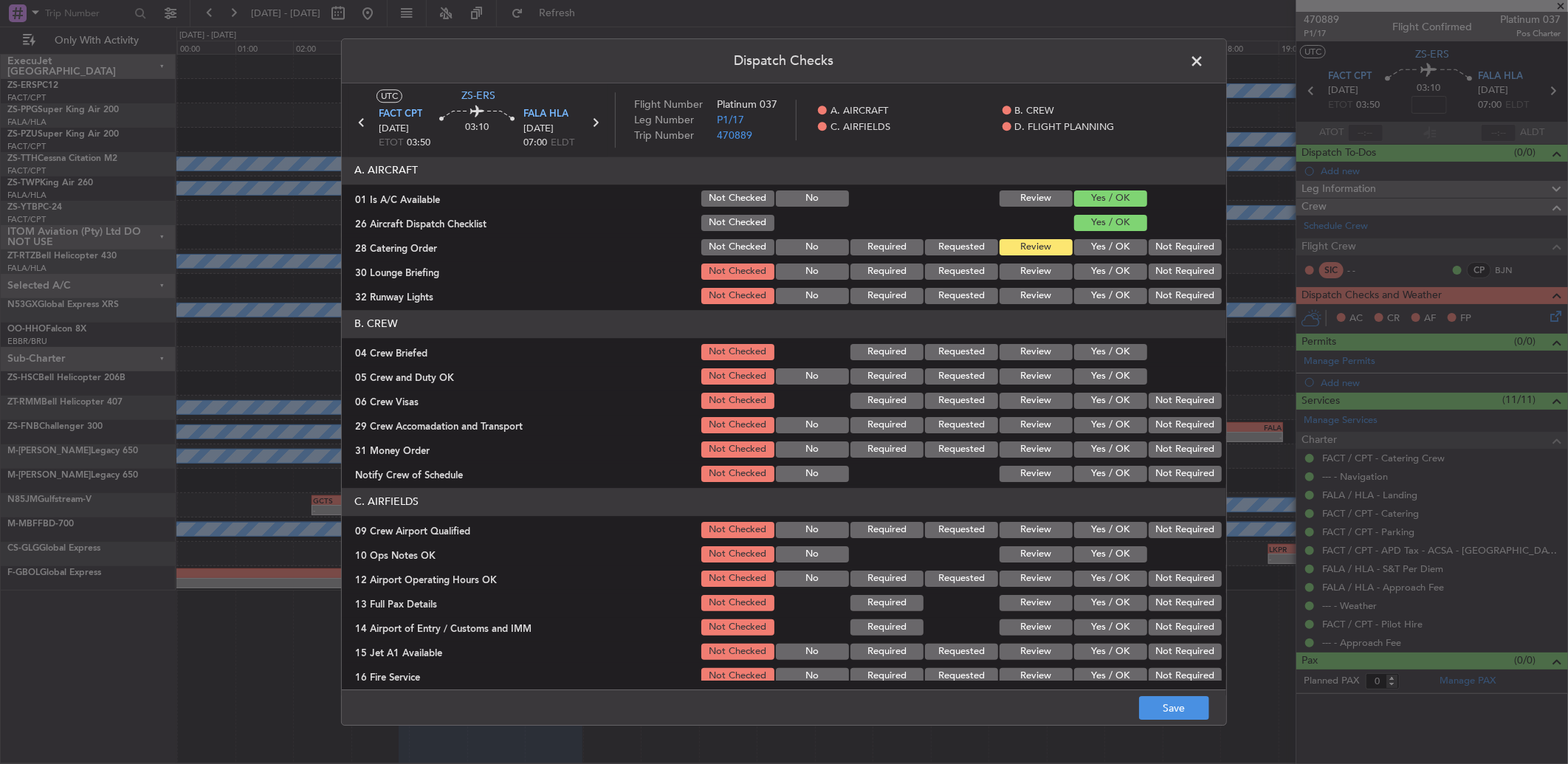
click at [1080, 268] on button "Yes / OK" at bounding box center [1110, 272] width 73 height 16
click at [1091, 277] on button "Yes / OK" at bounding box center [1110, 272] width 73 height 16
click at [1090, 296] on button "Yes / OK" at bounding box center [1110, 296] width 73 height 16
click at [1039, 359] on button "Review" at bounding box center [1036, 352] width 73 height 16
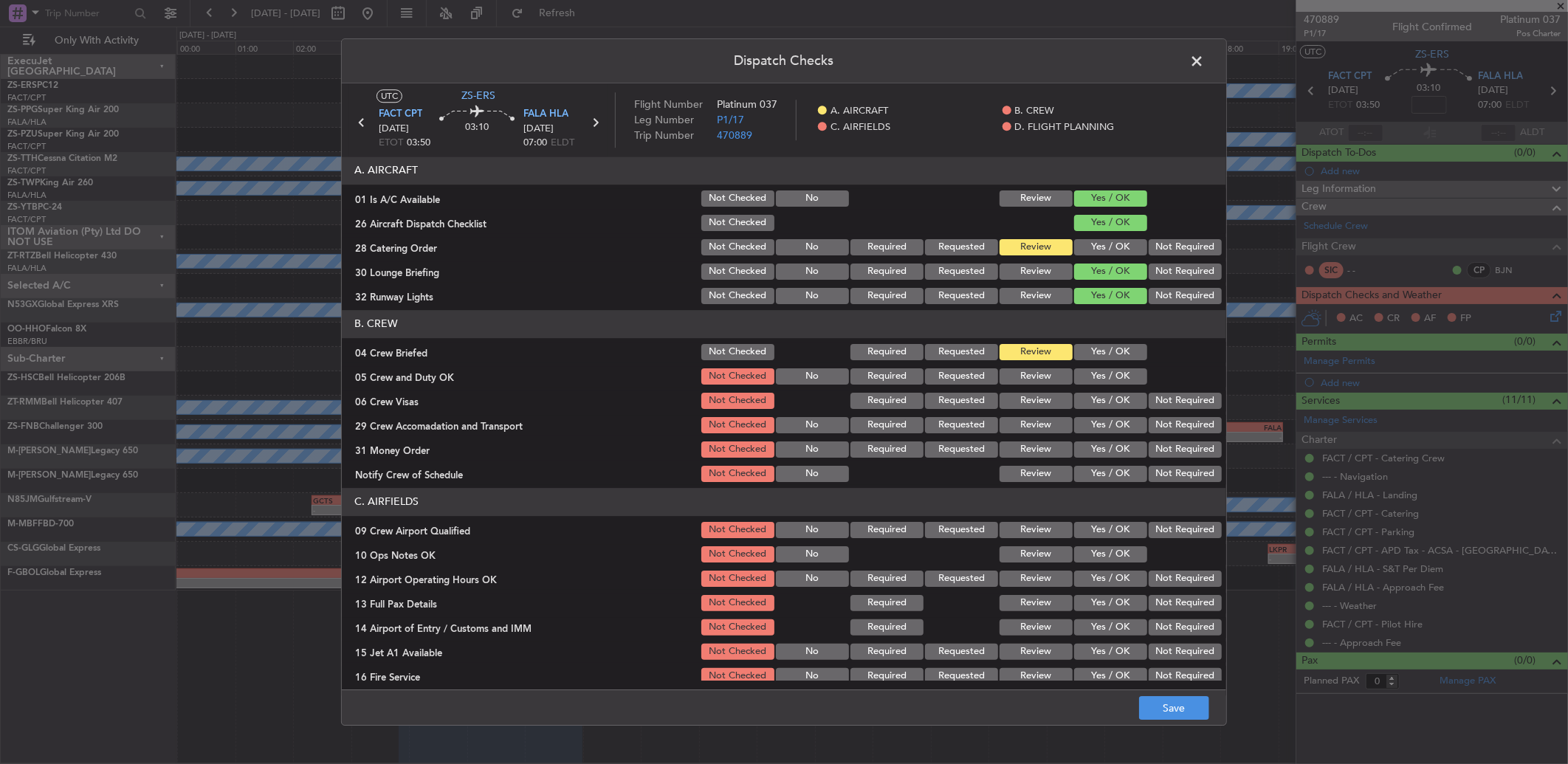
click at [1085, 360] on div "Yes / OK" at bounding box center [1109, 351] width 75 height 21
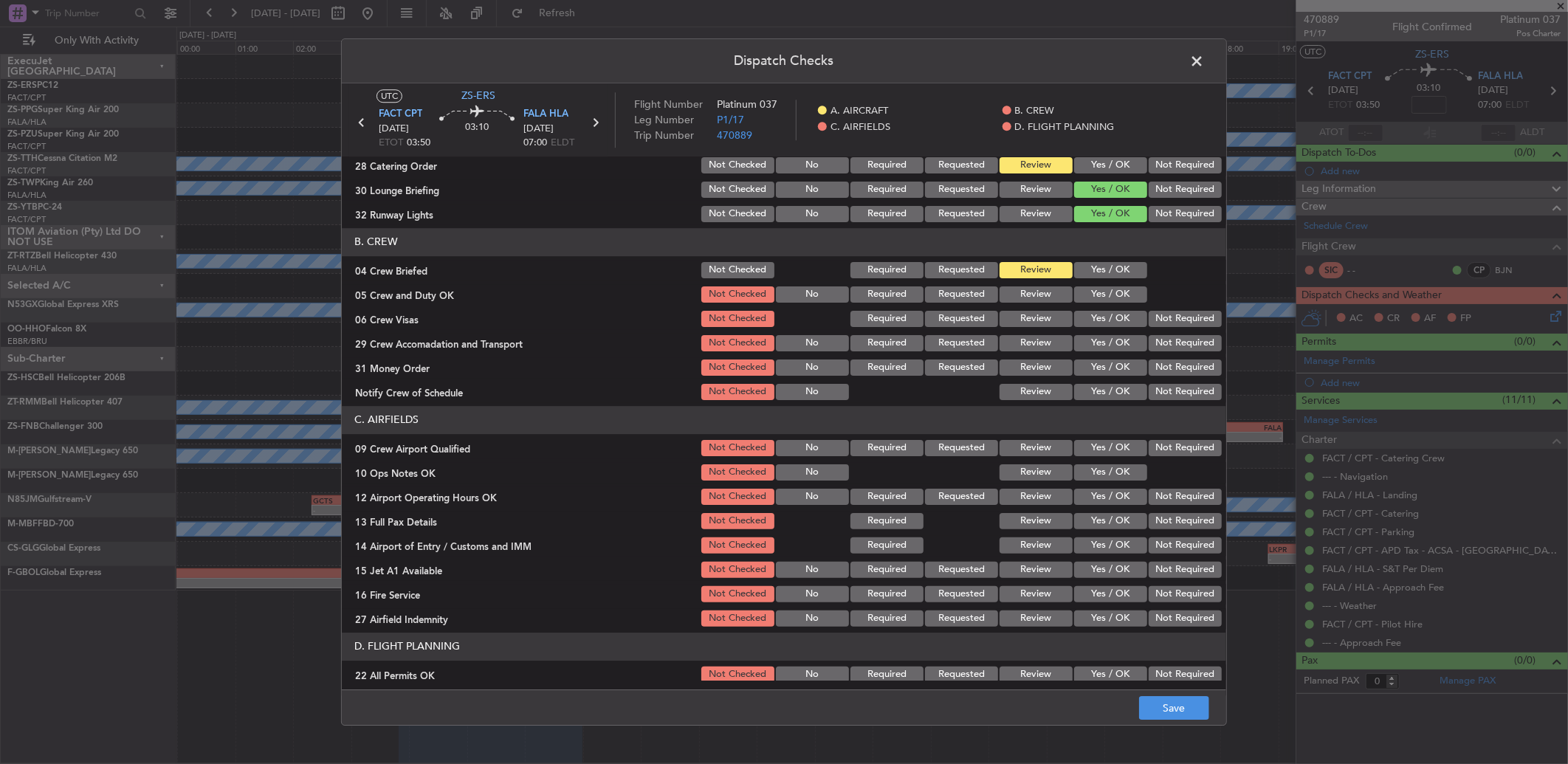
click at [1120, 303] on div "Yes / OK" at bounding box center [1109, 295] width 75 height 21
drag, startPoint x: 1113, startPoint y: 298, endPoint x: 1135, endPoint y: 317, distance: 29.1
click at [1115, 299] on button "Yes / OK" at bounding box center [1110, 295] width 73 height 16
click at [1156, 325] on button "Not Required" at bounding box center [1184, 319] width 73 height 16
click at [1159, 341] on button "Not Required" at bounding box center [1184, 343] width 73 height 16
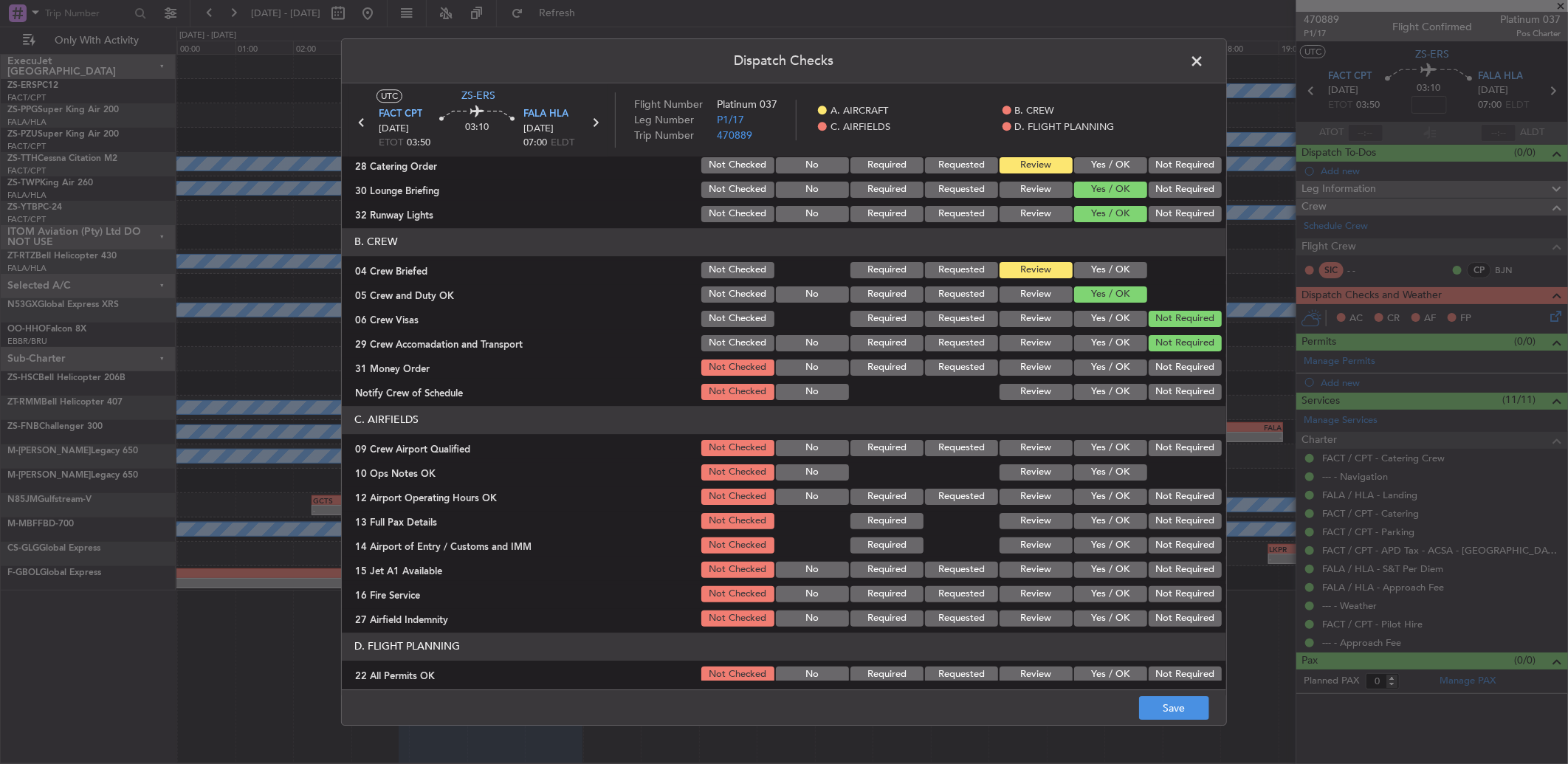
click at [1161, 365] on button "Not Required" at bounding box center [1184, 368] width 73 height 16
click at [1163, 414] on header "C. AIRFIELDS" at bounding box center [784, 420] width 884 height 28
click at [1164, 396] on button "Not Required" at bounding box center [1184, 392] width 73 height 16
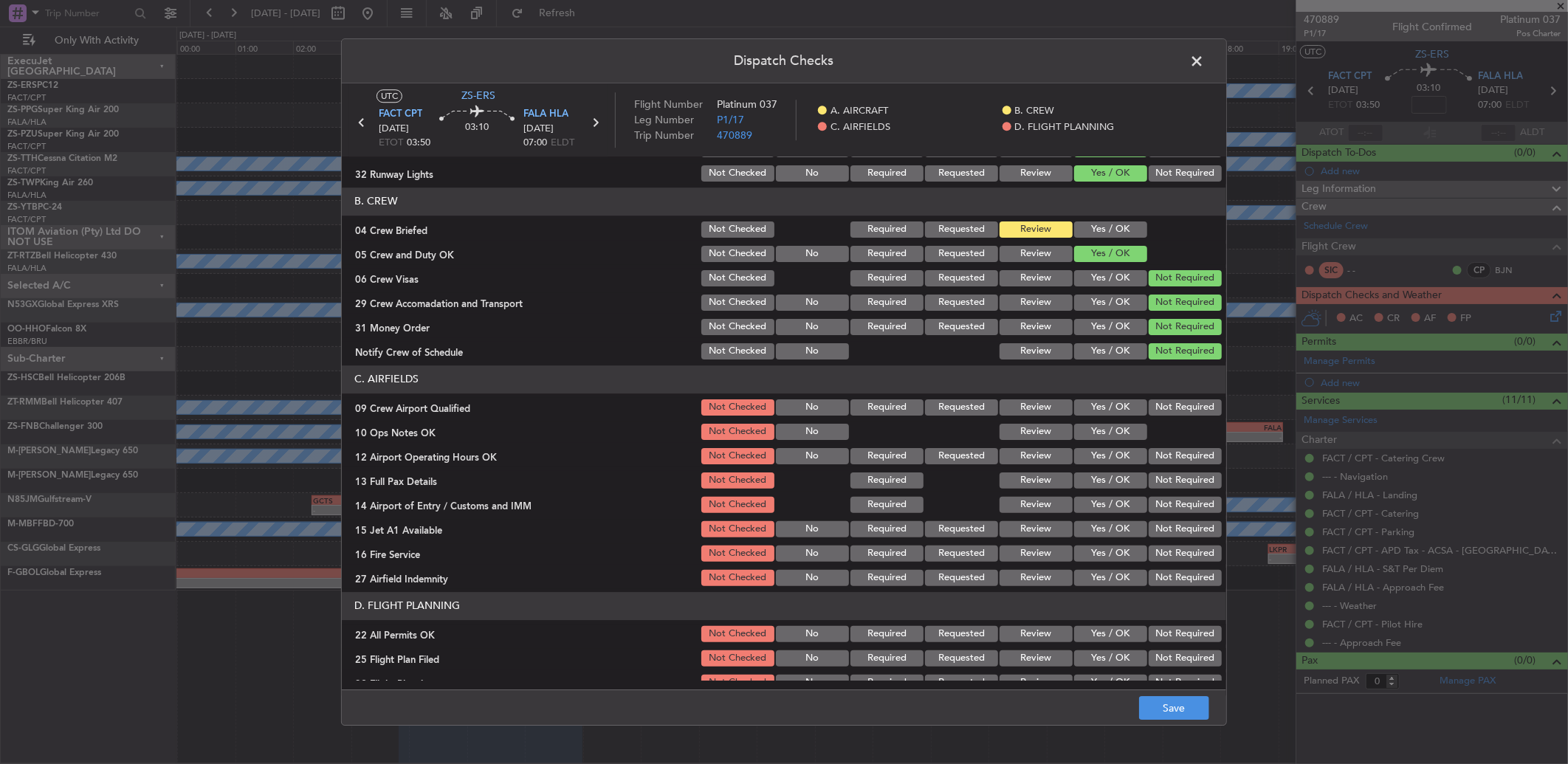
scroll to position [138, 0]
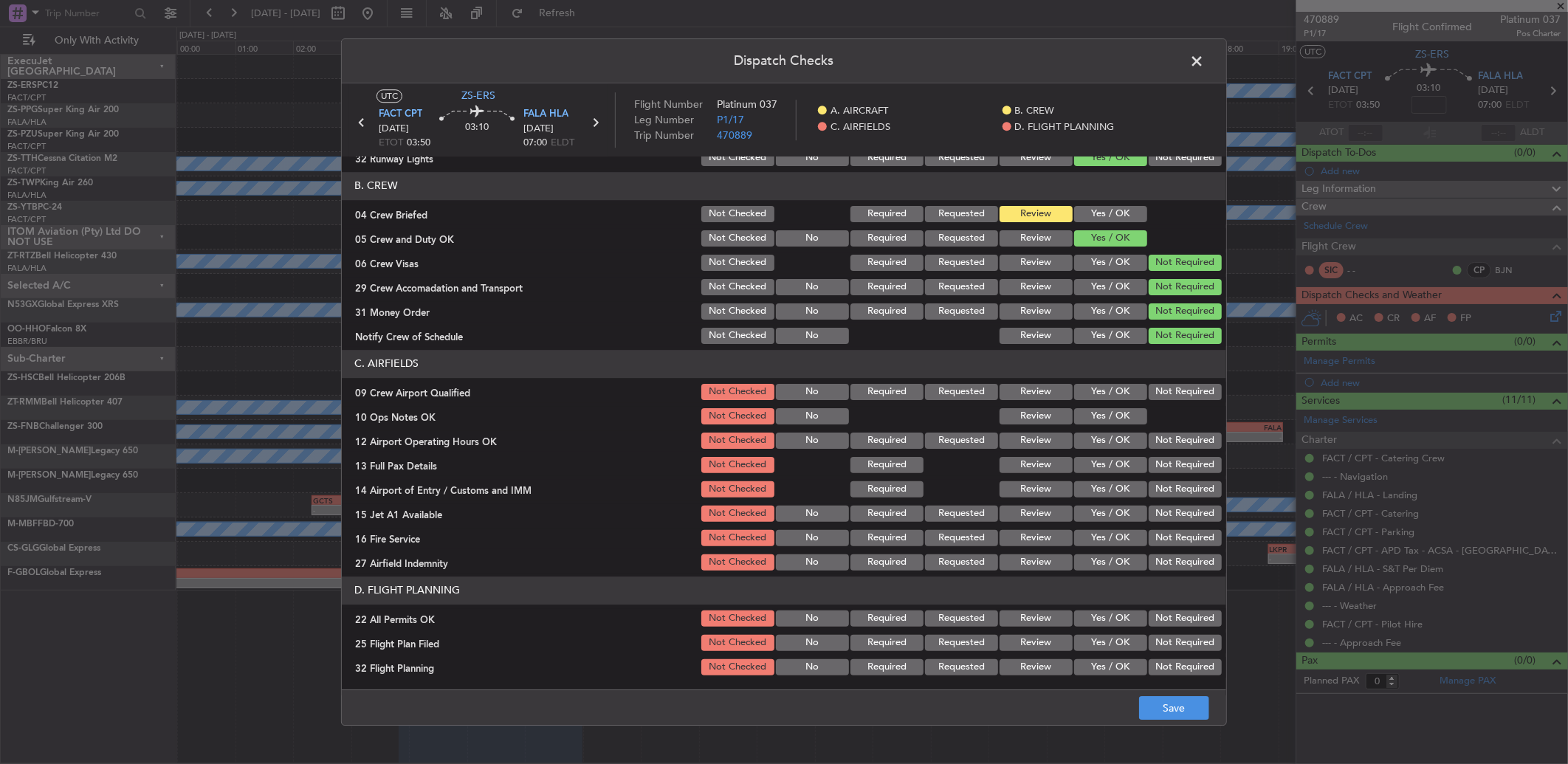
click at [1095, 390] on button "Yes / OK" at bounding box center [1110, 392] width 73 height 16
click at [1098, 408] on button "Yes / OK" at bounding box center [1110, 416] width 73 height 16
click at [1097, 432] on div "Yes / OK" at bounding box center [1109, 441] width 75 height 21
drag, startPoint x: 1096, startPoint y: 438, endPoint x: 1103, endPoint y: 447, distance: 11.4
click at [1097, 438] on button "Yes / OK" at bounding box center [1110, 441] width 73 height 16
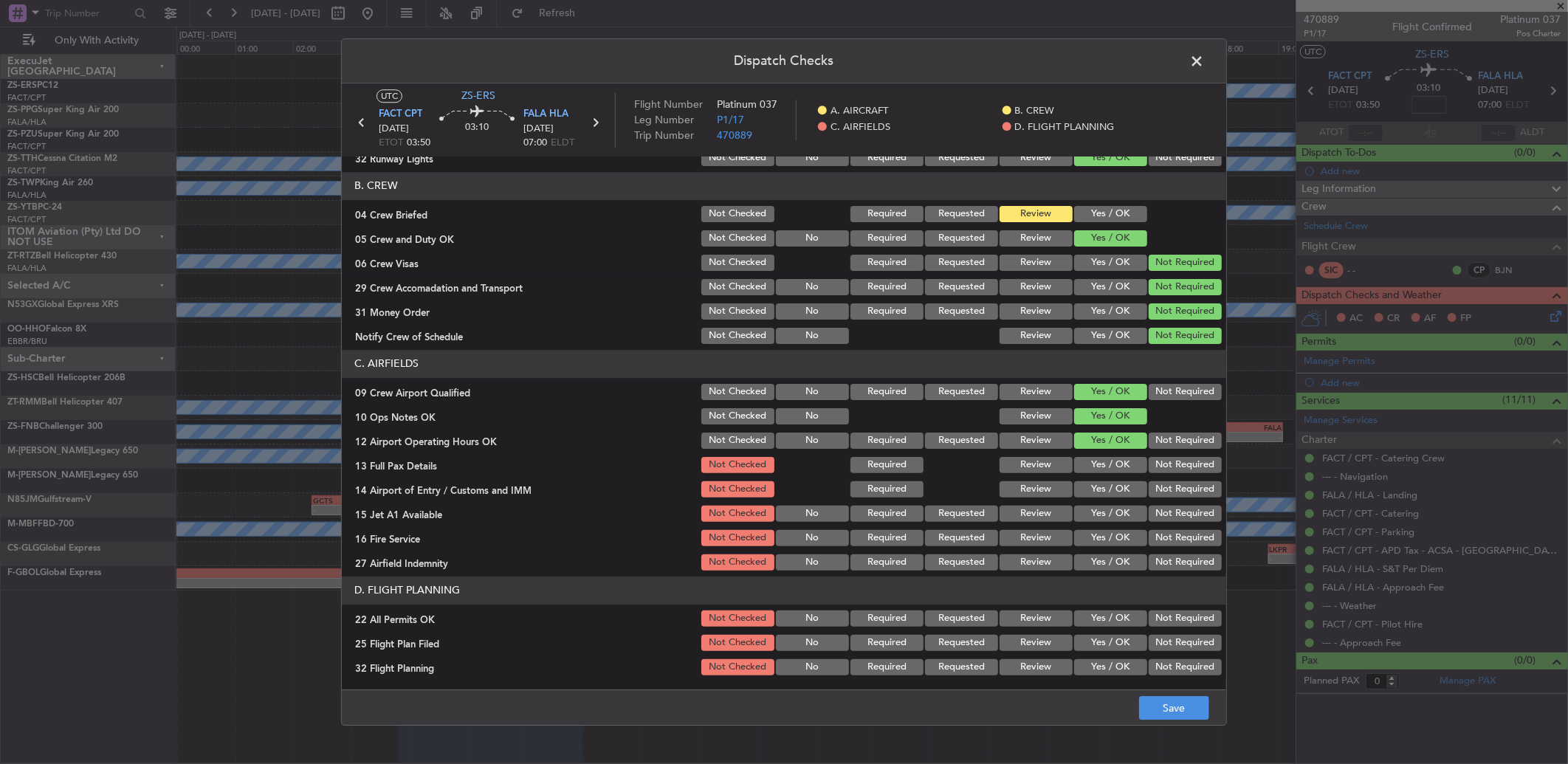
click at [1104, 464] on button "Yes / OK" at bounding box center [1110, 465] width 73 height 16
click at [1110, 492] on button "Yes / OK" at bounding box center [1110, 489] width 73 height 16
click at [1090, 514] on button "Yes / OK" at bounding box center [1110, 514] width 73 height 16
click at [1165, 535] on button "Not Required" at bounding box center [1184, 538] width 73 height 16
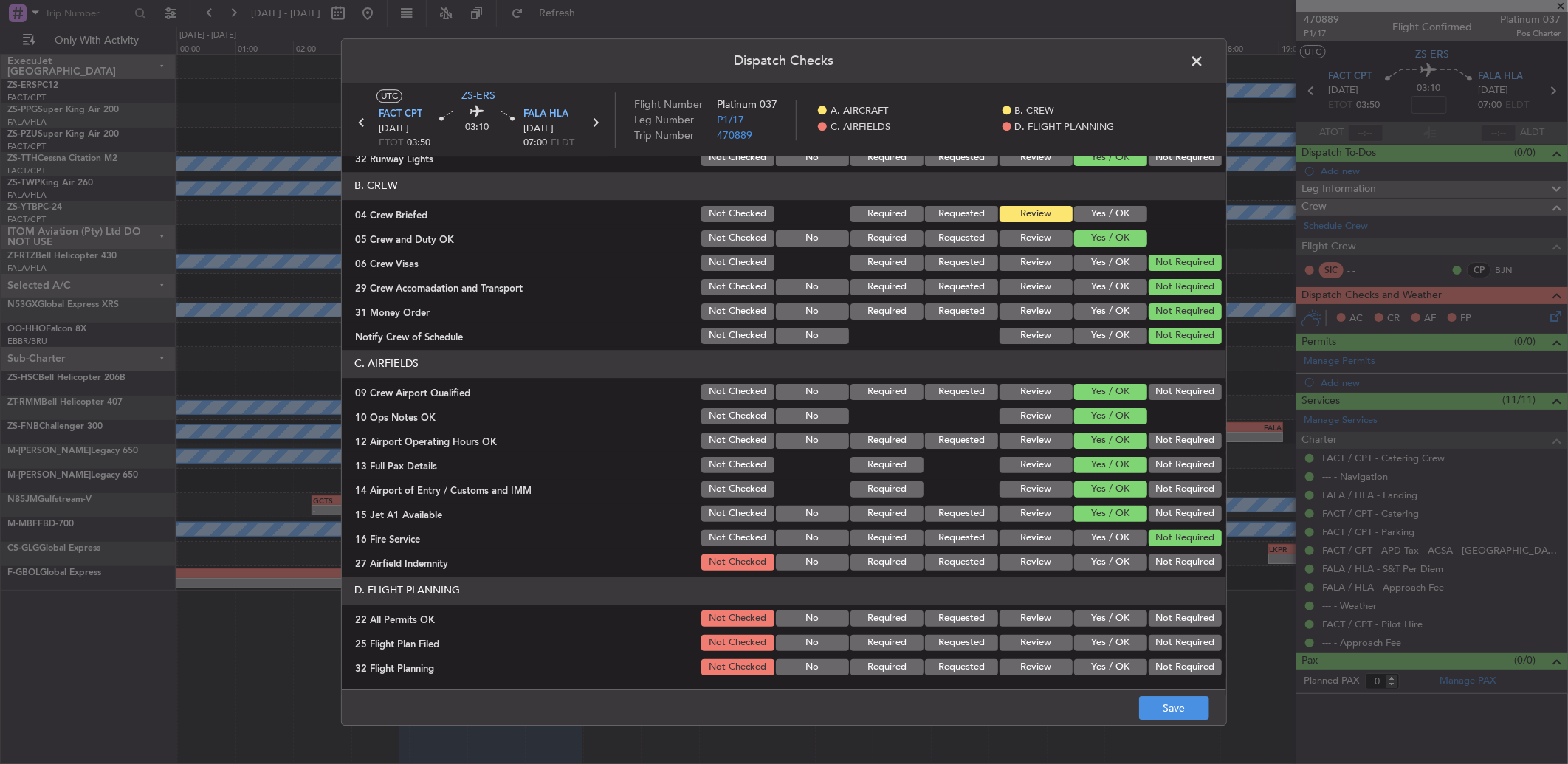
click at [1082, 558] on button "Yes / OK" at bounding box center [1110, 563] width 73 height 16
click at [1152, 616] on button "Not Required" at bounding box center [1184, 619] width 73 height 16
drag, startPoint x: 1015, startPoint y: 644, endPoint x: 1022, endPoint y: 662, distance: 19.3
click at [1015, 645] on button "Review" at bounding box center [1036, 643] width 73 height 16
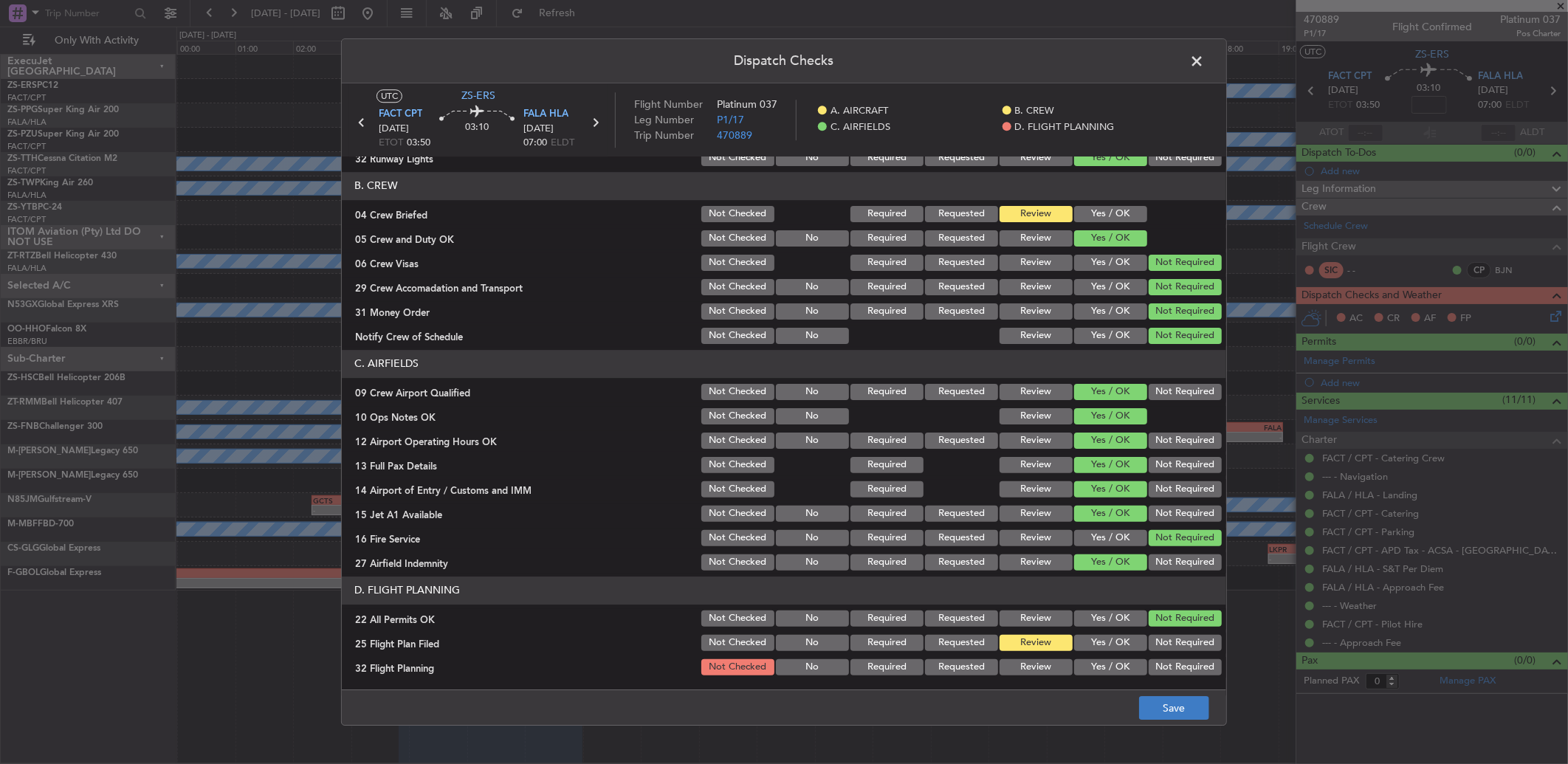
drag, startPoint x: 1022, startPoint y: 662, endPoint x: 1152, endPoint y: 718, distance: 141.5
click at [1022, 665] on button "Review" at bounding box center [1036, 668] width 73 height 16
click at [1189, 709] on button "Save" at bounding box center [1174, 708] width 70 height 23
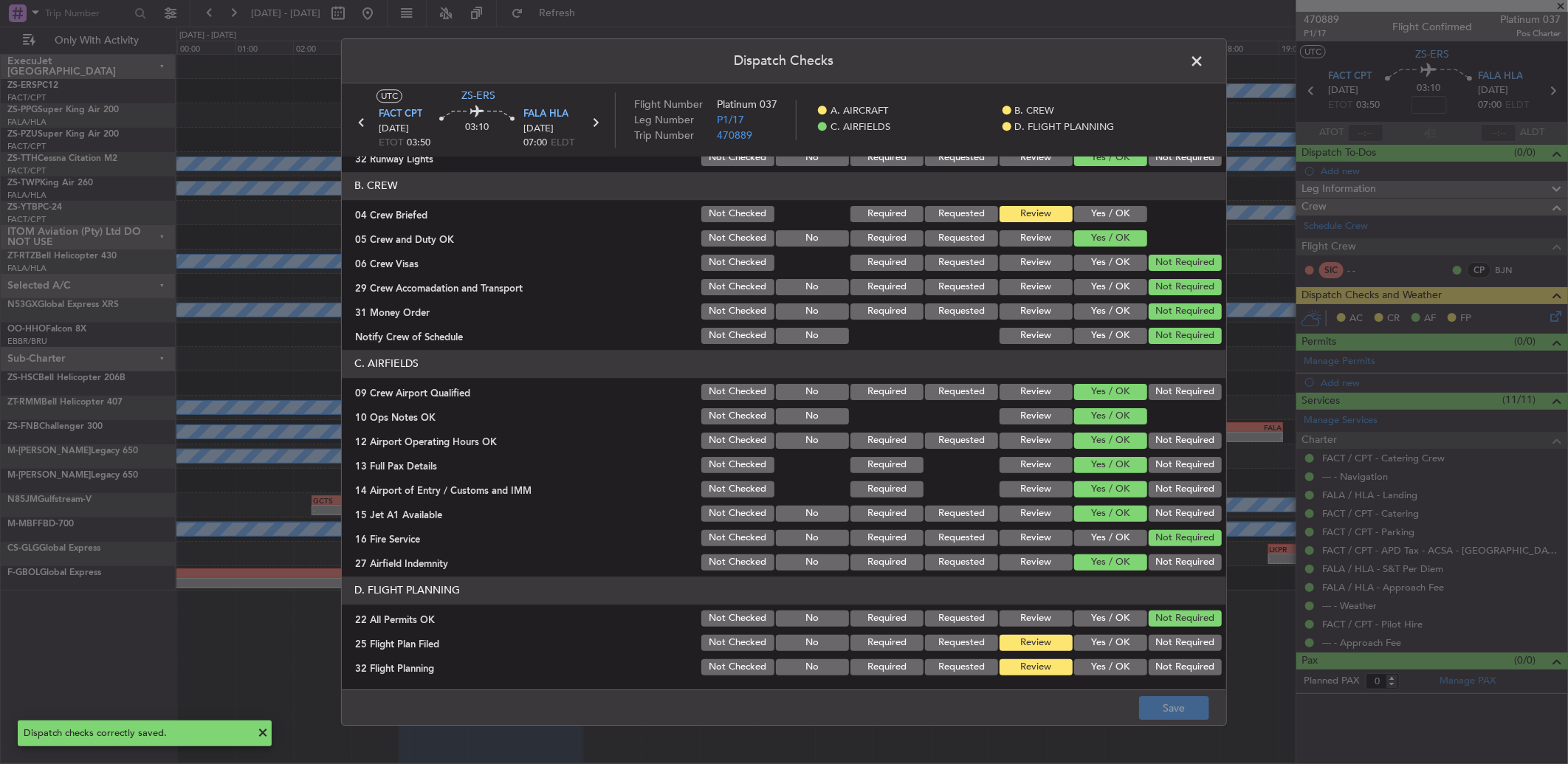
click at [1204, 61] on span at bounding box center [1204, 65] width 0 height 30
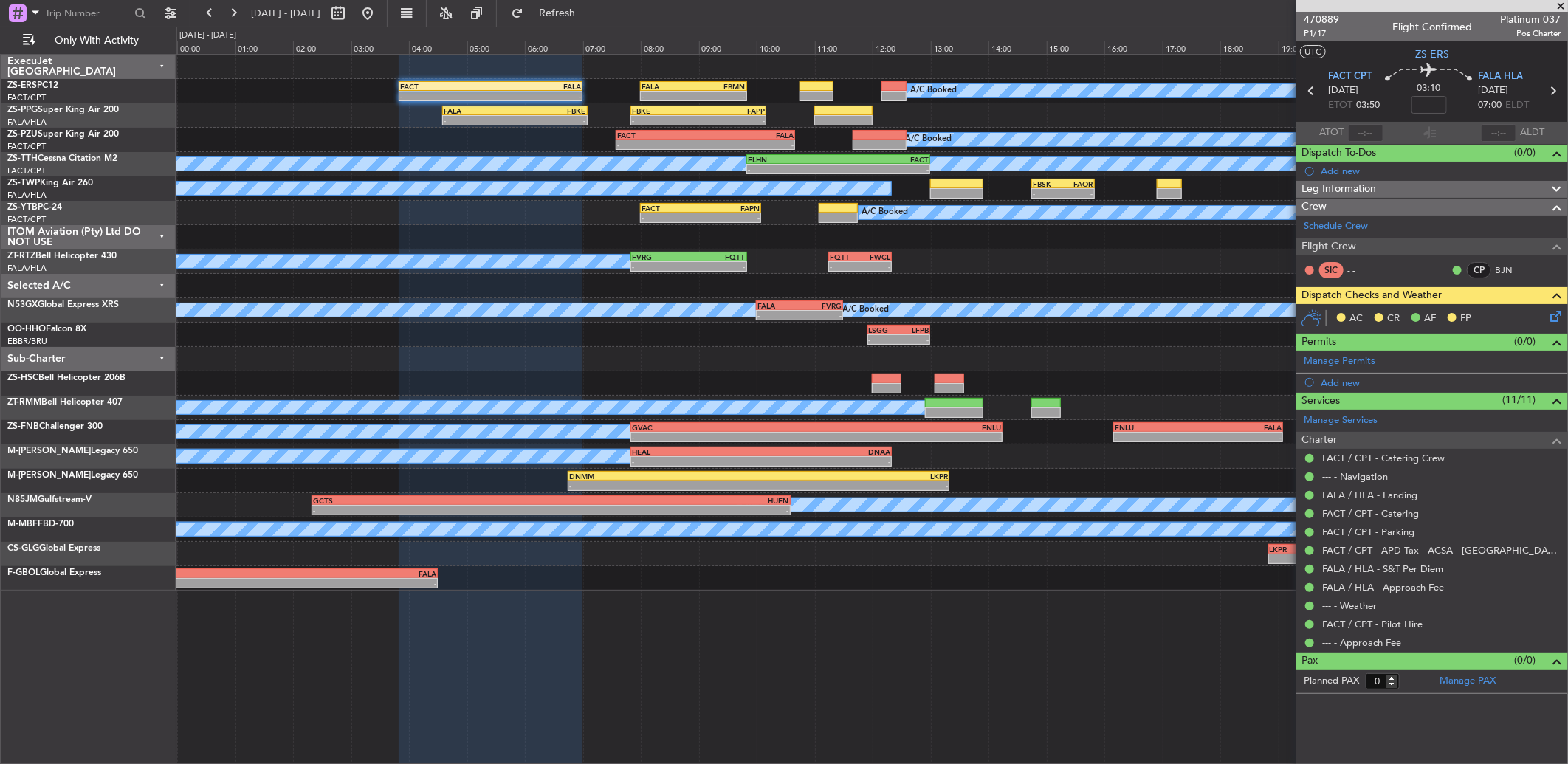
click at [1322, 13] on span "470889" at bounding box center [1320, 19] width 35 height 15
click at [1559, 314] on icon at bounding box center [1553, 314] width 12 height 12
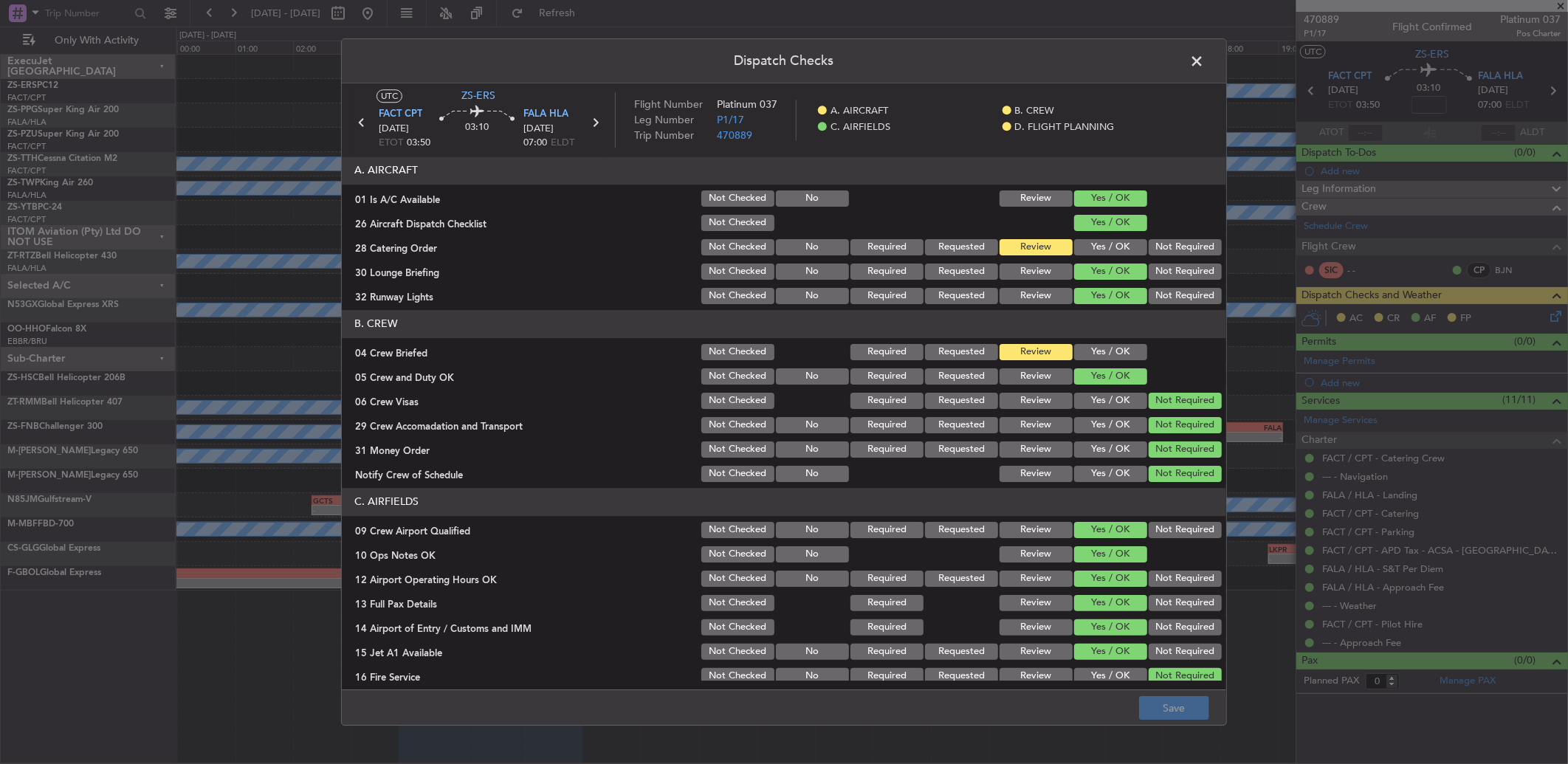
click at [1129, 248] on button "Yes / OK" at bounding box center [1110, 248] width 73 height 16
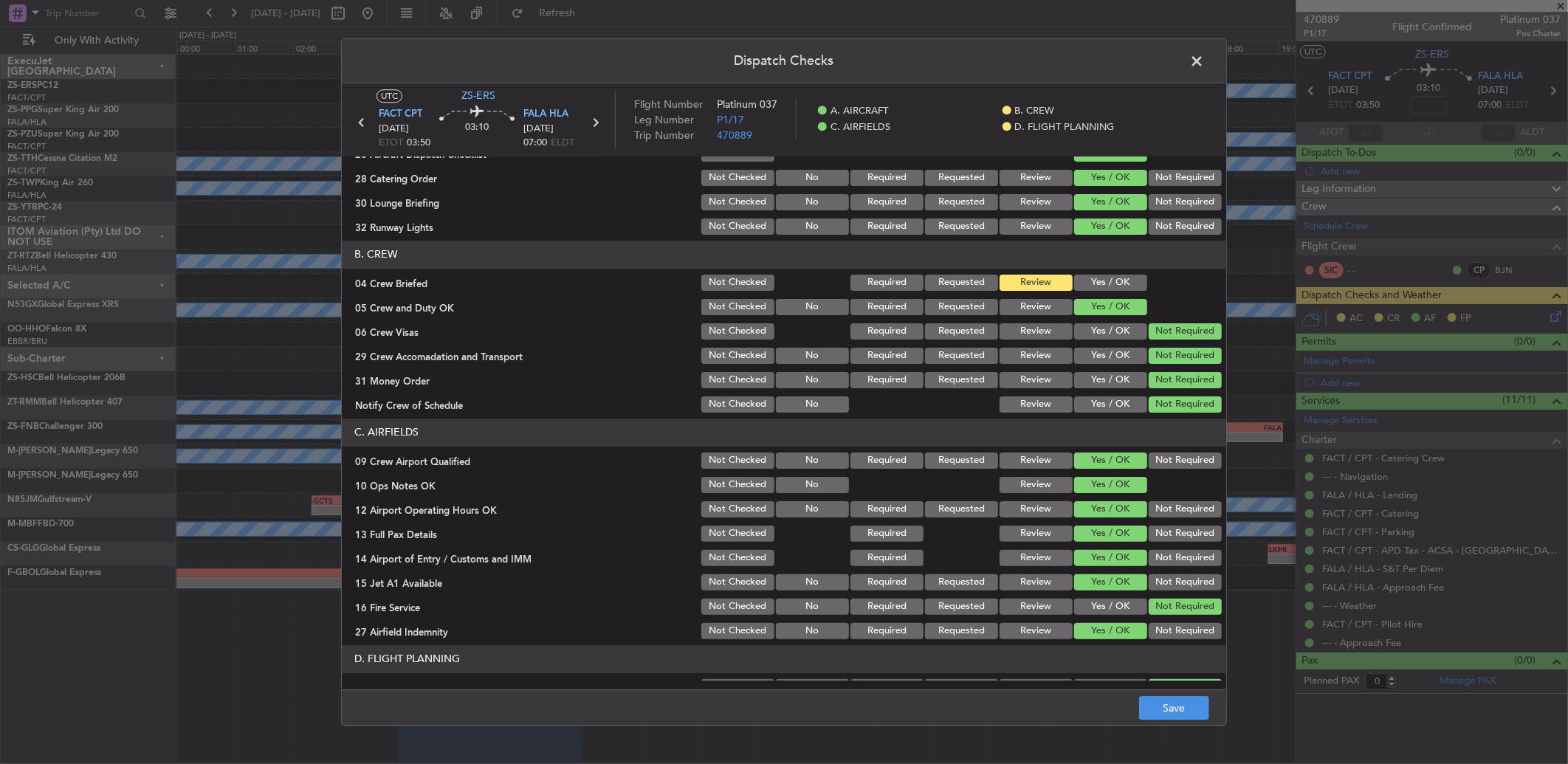
scroll to position [0, 0]
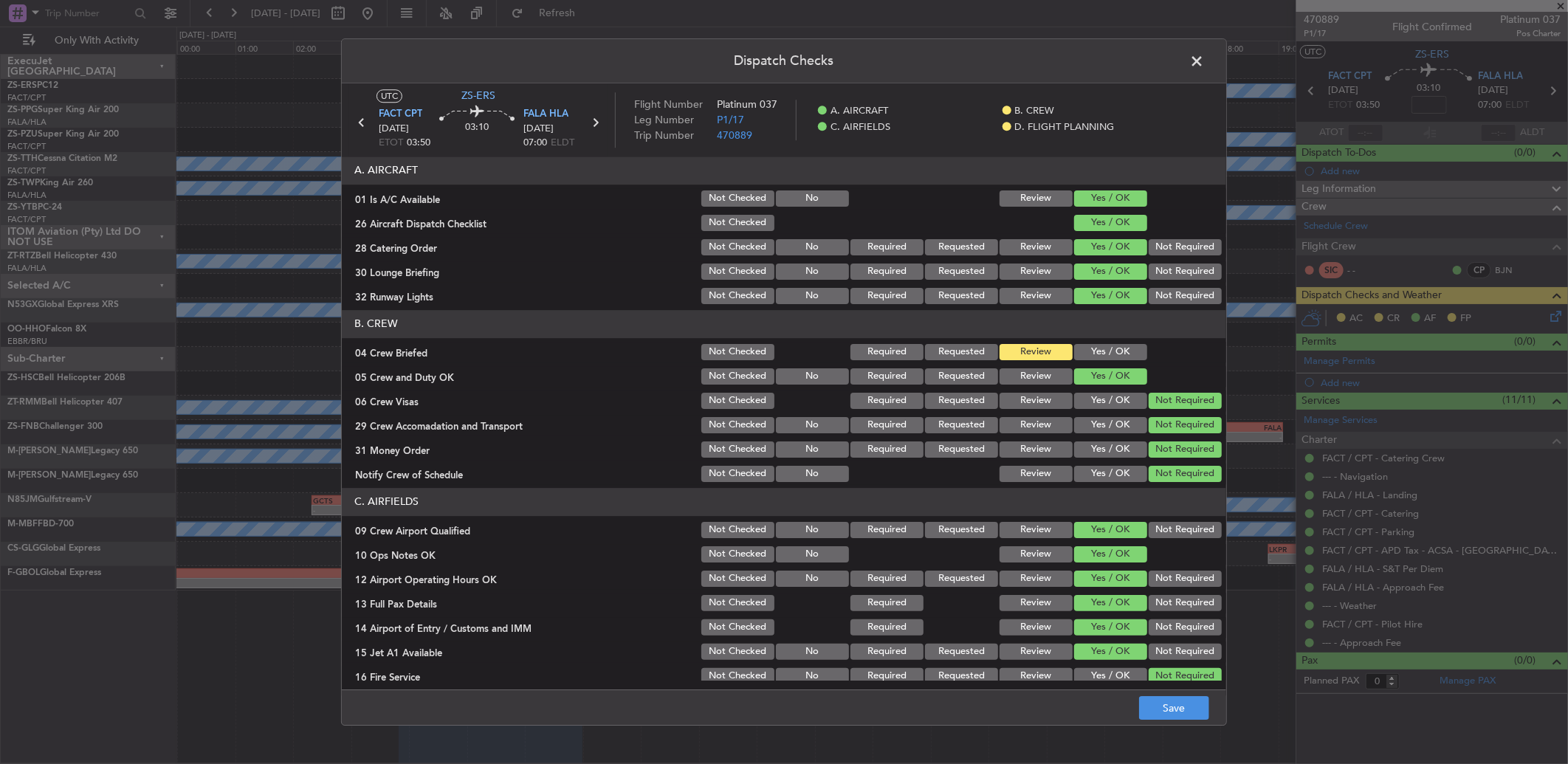
click at [1013, 250] on button "Review" at bounding box center [1036, 248] width 73 height 16
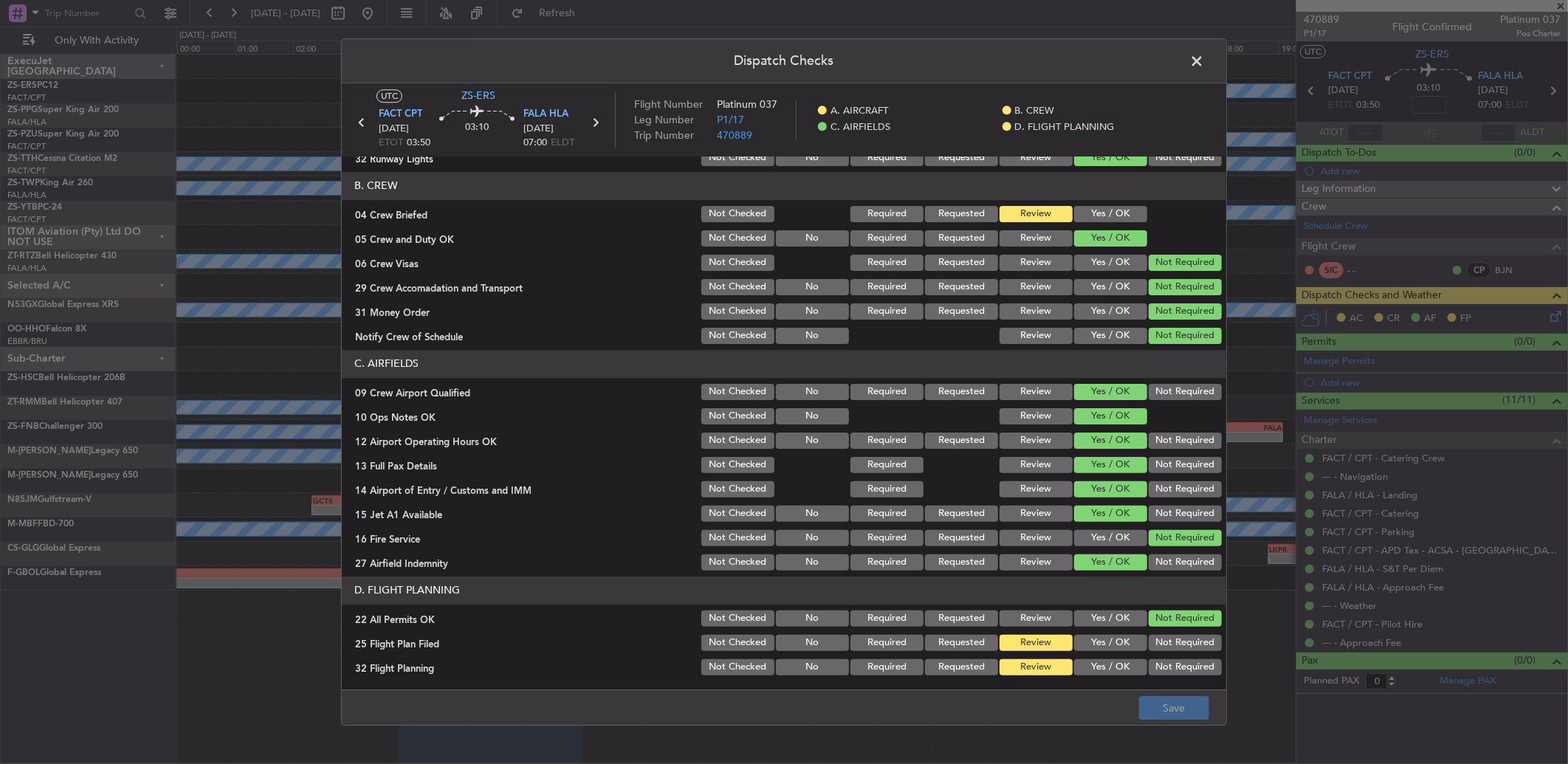
click at [1204, 68] on span at bounding box center [1204, 65] width 0 height 30
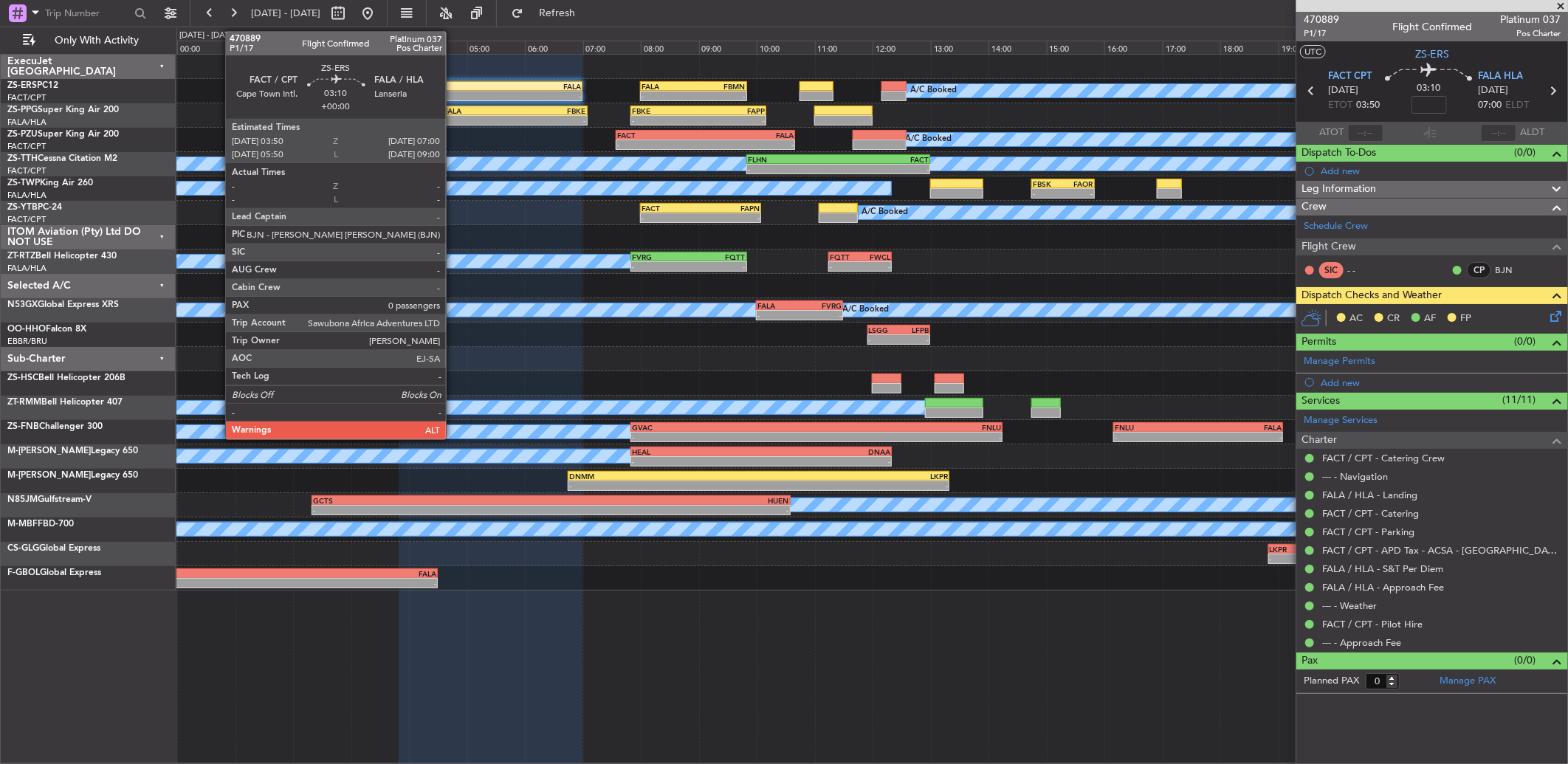
click at [453, 86] on div "FACT" at bounding box center [445, 86] width 91 height 9
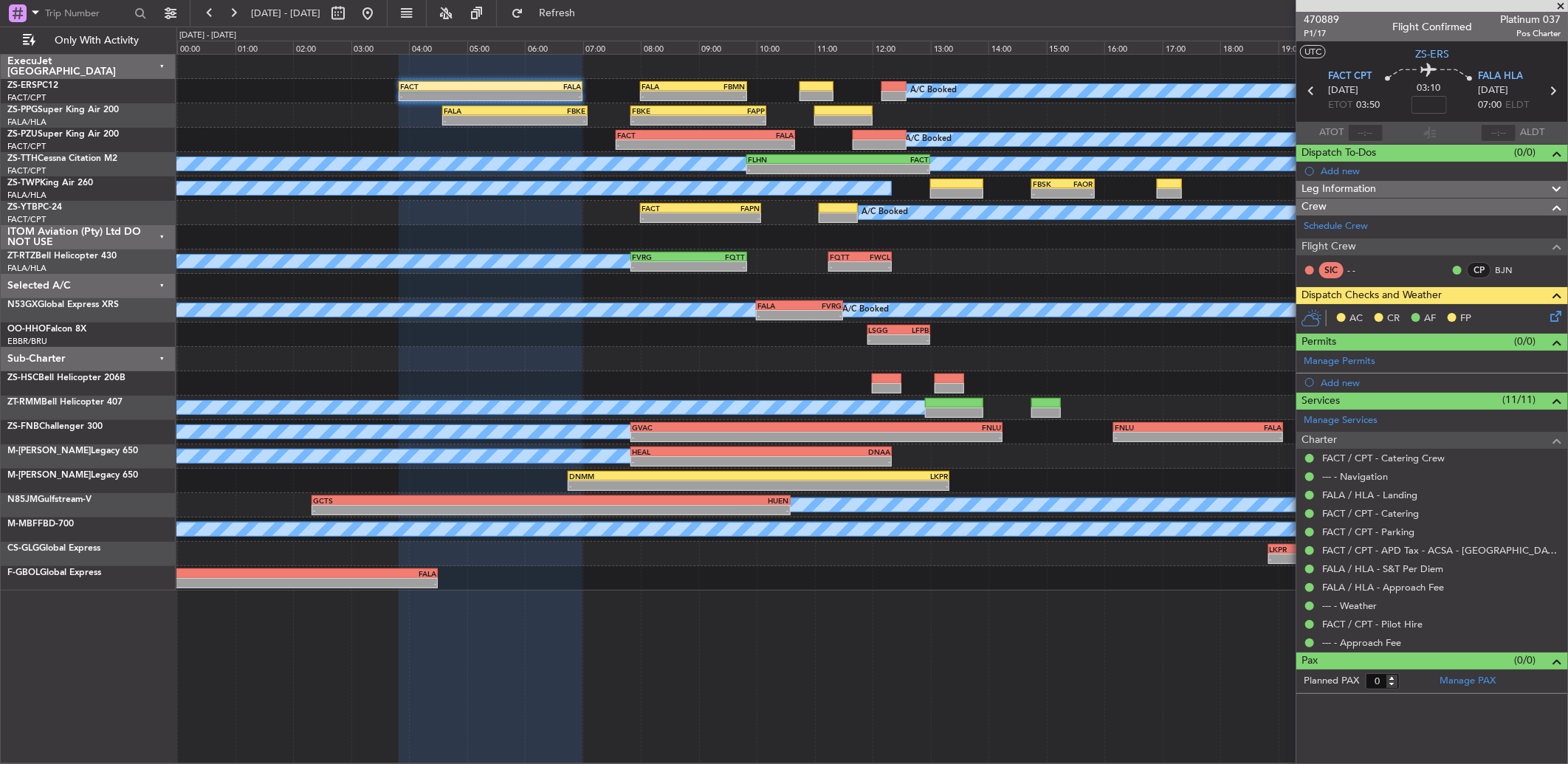
click at [1555, 313] on icon at bounding box center [1553, 314] width 12 height 12
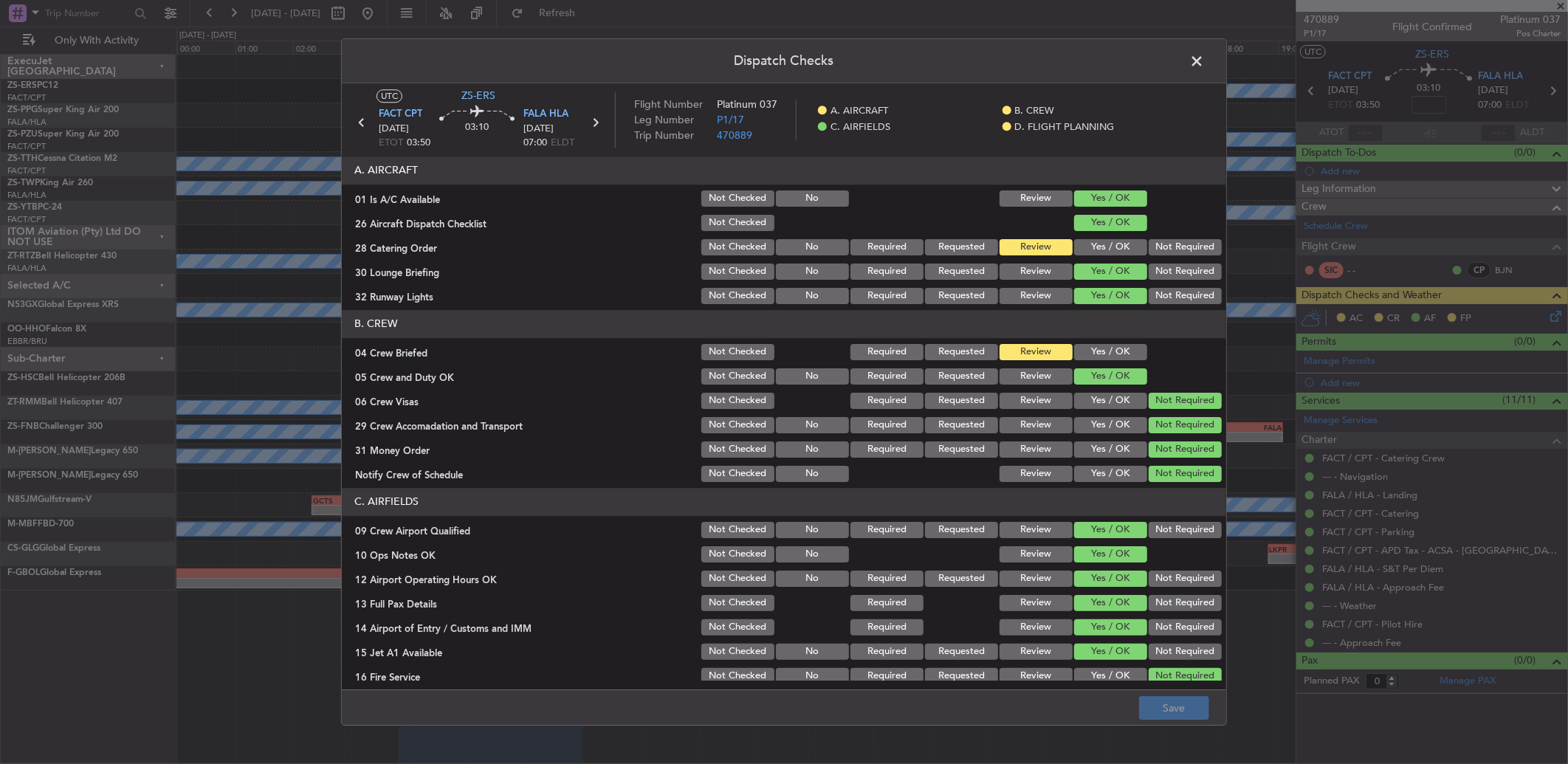
click at [1103, 358] on button "Yes / OK" at bounding box center [1110, 352] width 73 height 16
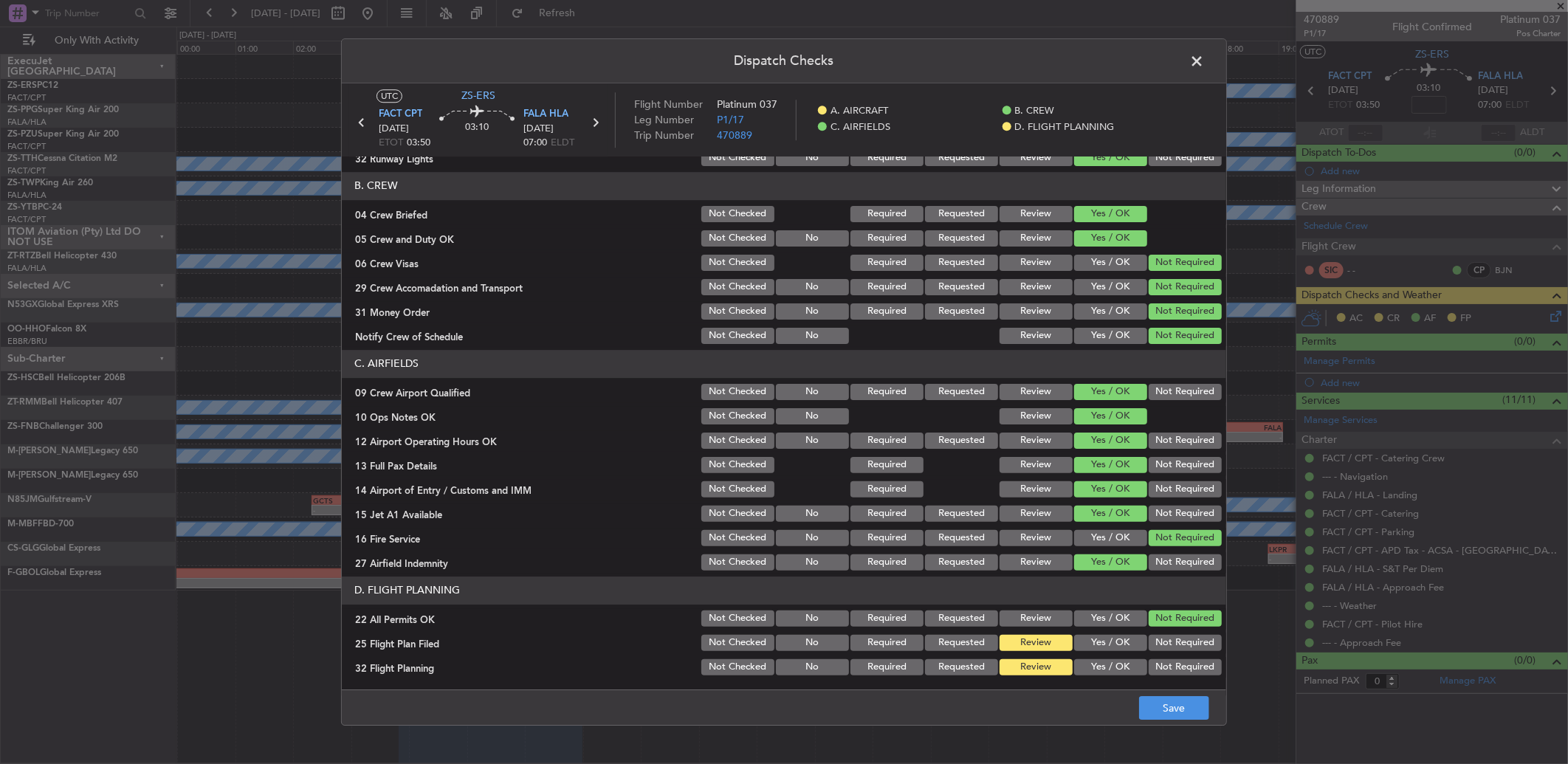
click at [1131, 704] on footer "Save" at bounding box center [784, 707] width 884 height 35
click at [1137, 704] on footer "Save" at bounding box center [784, 707] width 884 height 35
click at [1147, 706] on button "Save" at bounding box center [1174, 708] width 70 height 23
click at [1204, 59] on span at bounding box center [1204, 65] width 0 height 30
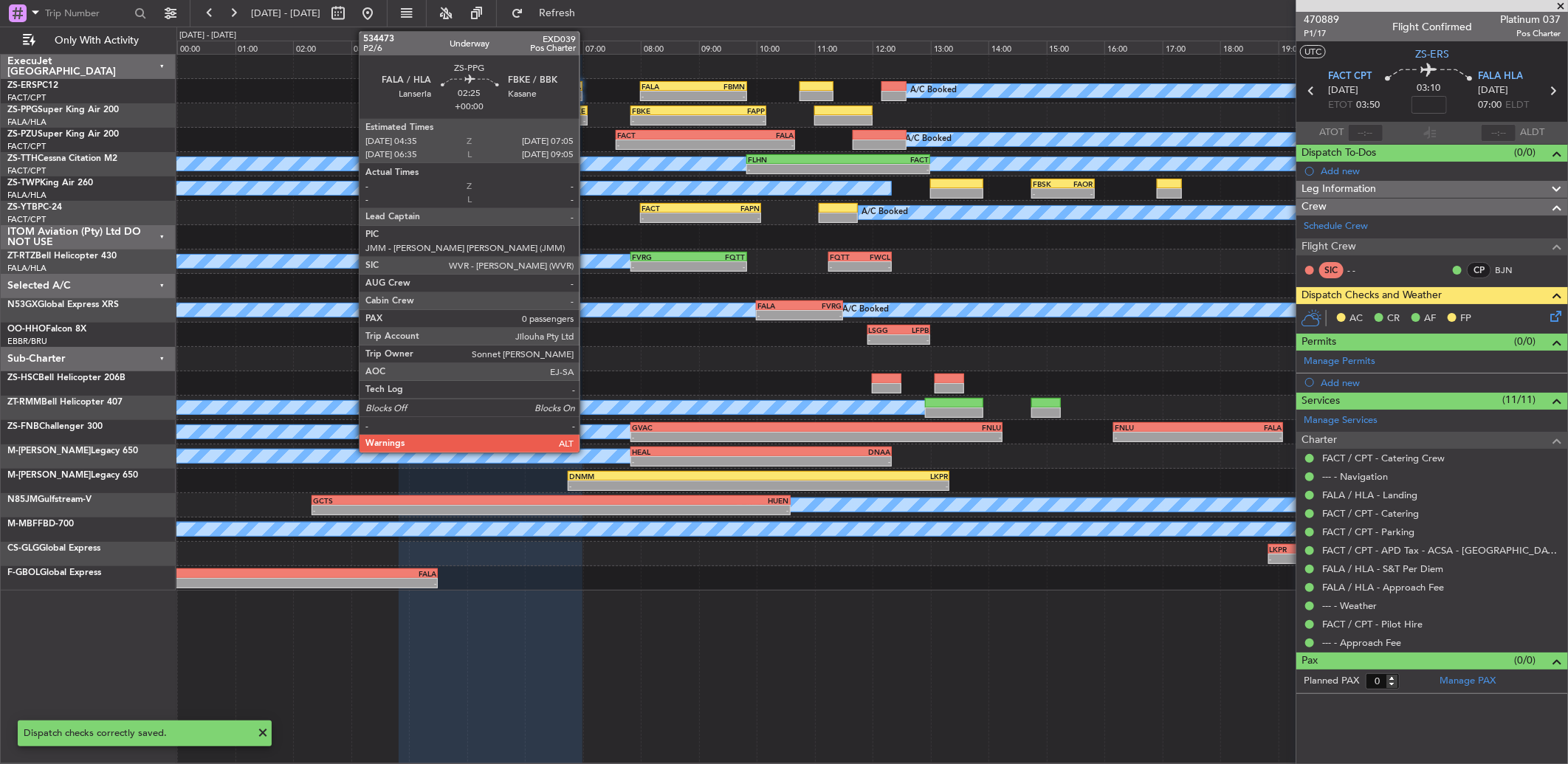
click at [587, 111] on div "FALA 04:35 Z FBKE 07:05 Z" at bounding box center [514, 110] width 145 height 10
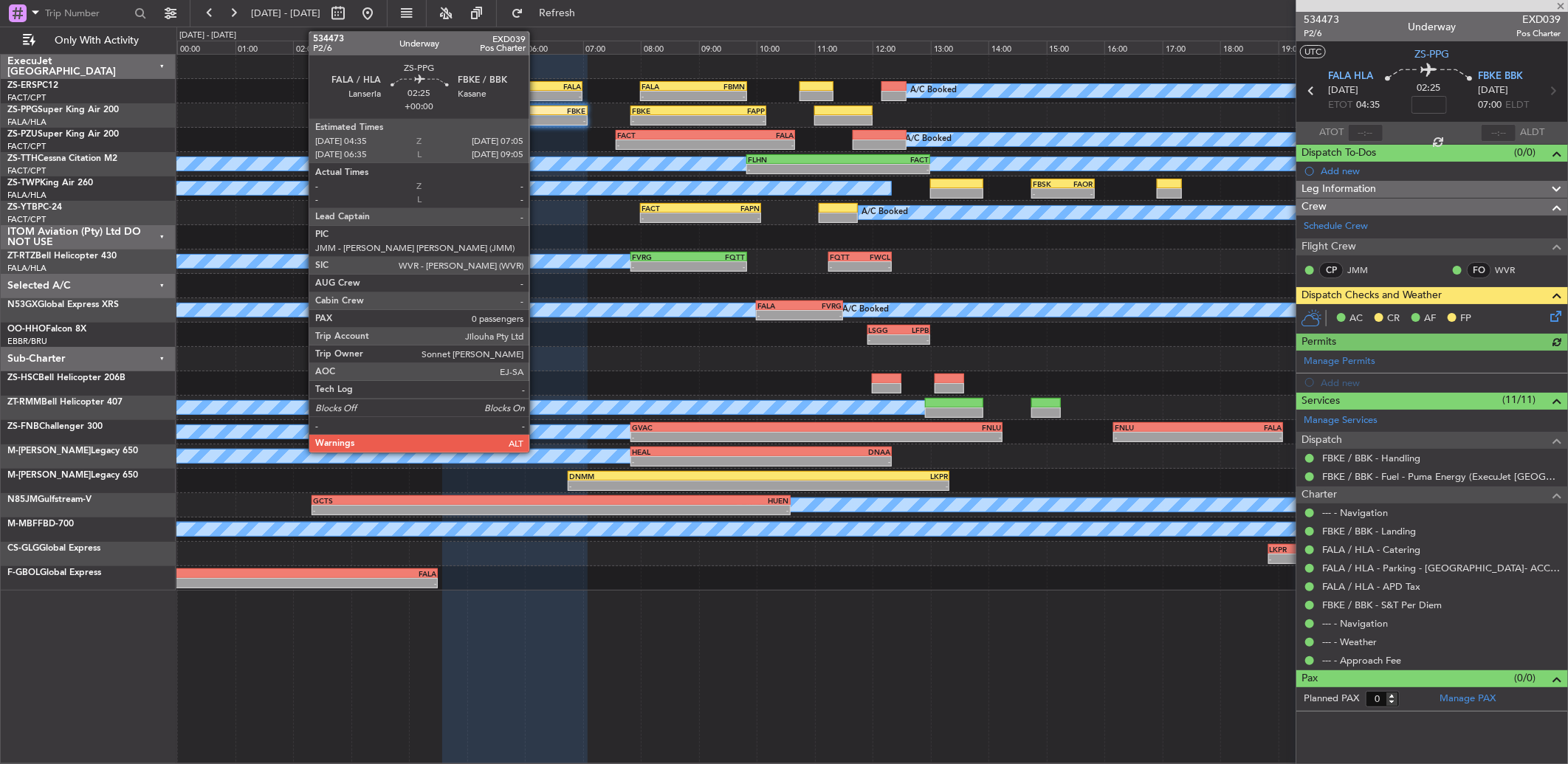
click at [537, 117] on div "-" at bounding box center [549, 121] width 71 height 9
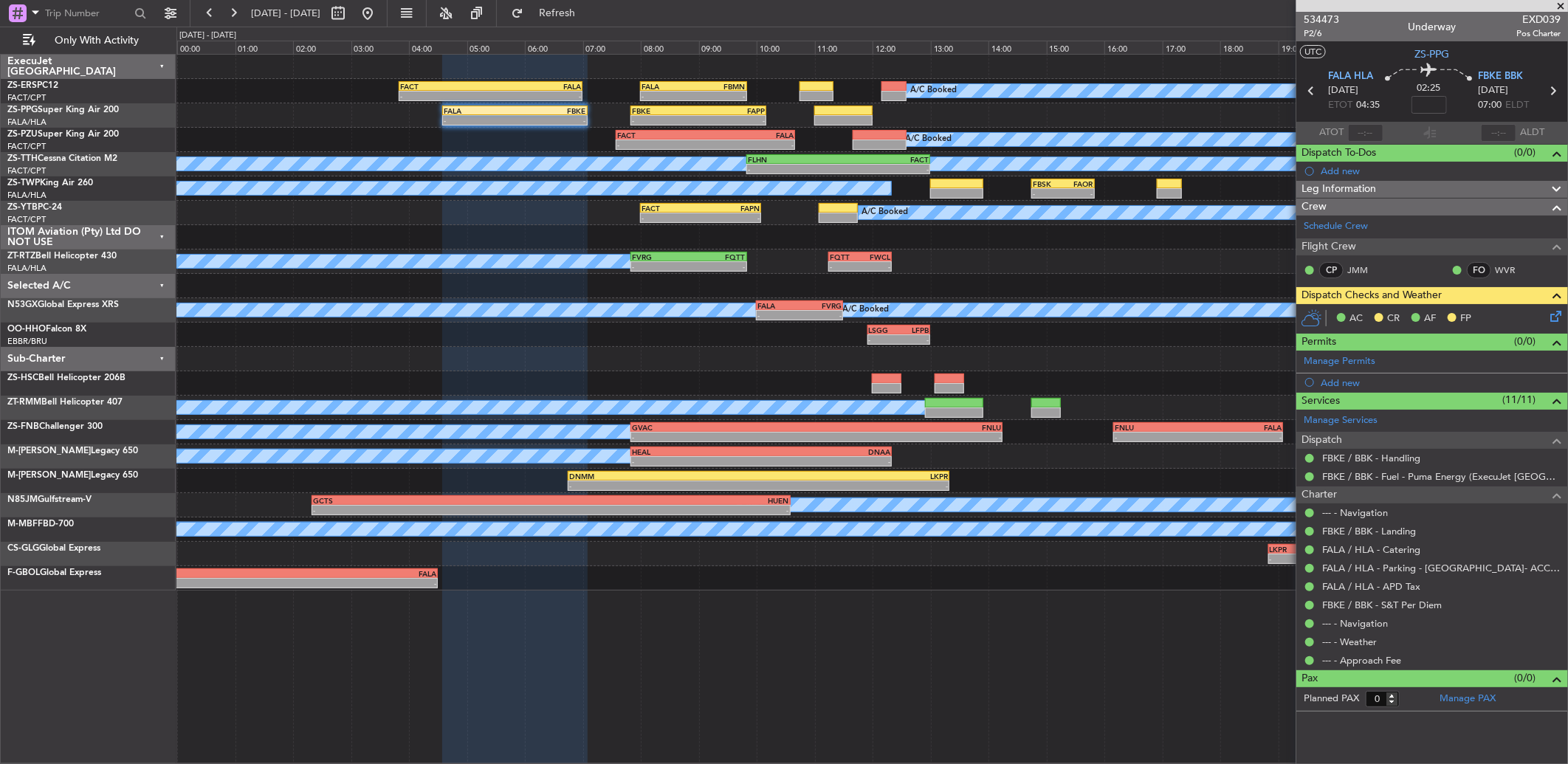
click at [1550, 314] on icon at bounding box center [1553, 314] width 12 height 12
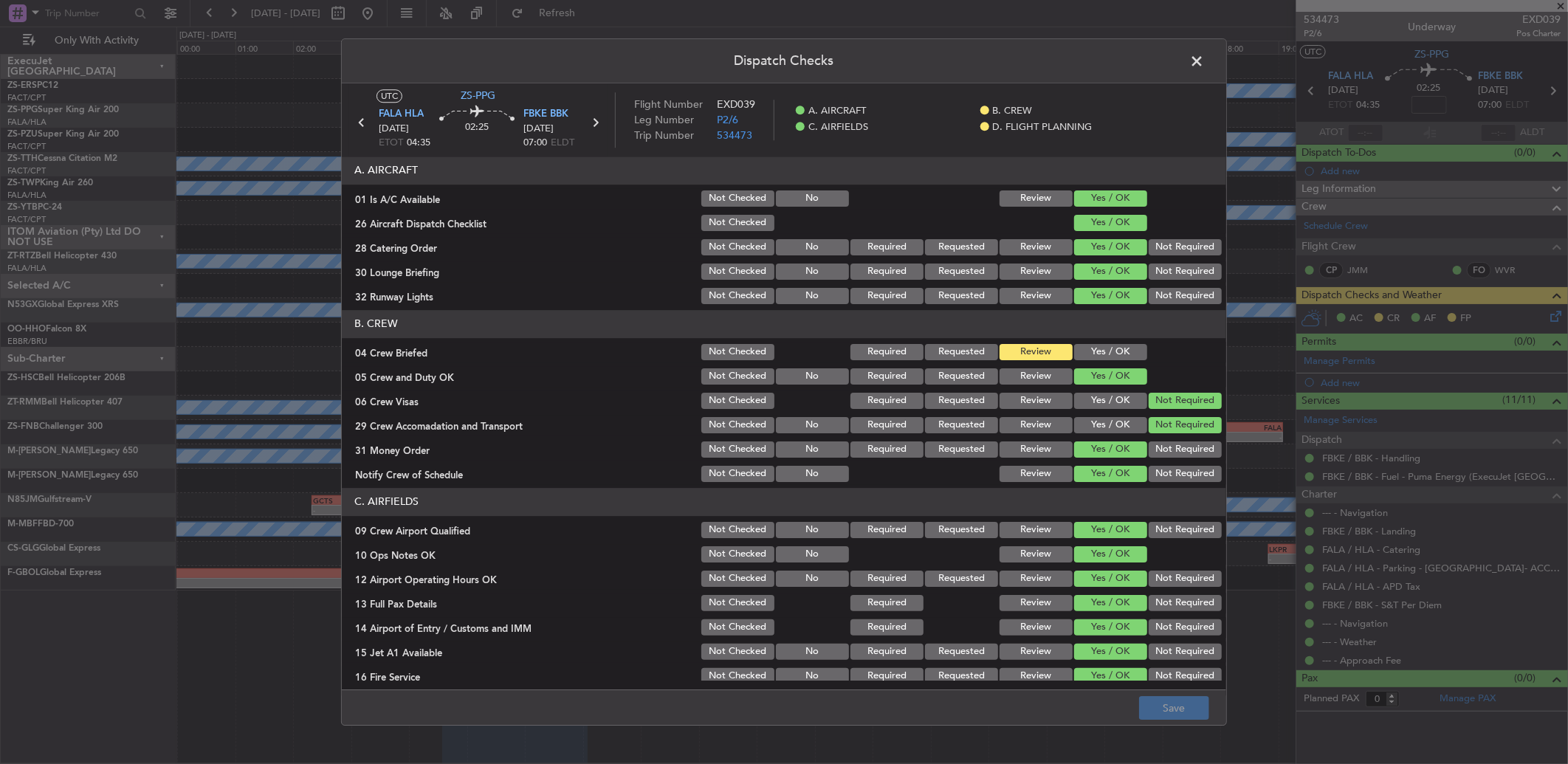
click at [1083, 362] on div "Yes / OK" at bounding box center [1109, 351] width 75 height 21
click at [1083, 353] on button "Yes / OK" at bounding box center [1110, 352] width 73 height 16
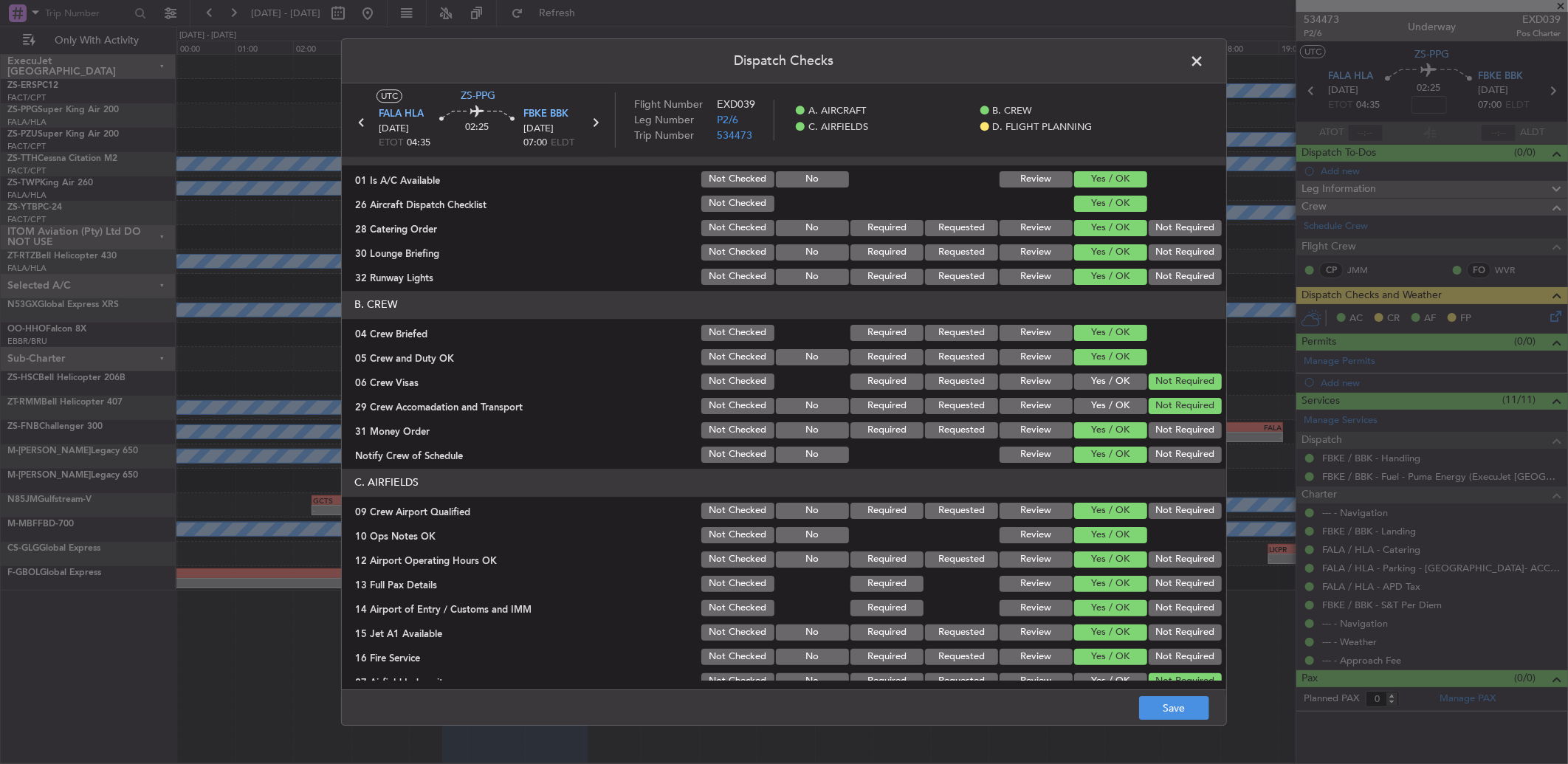
scroll to position [0, 0]
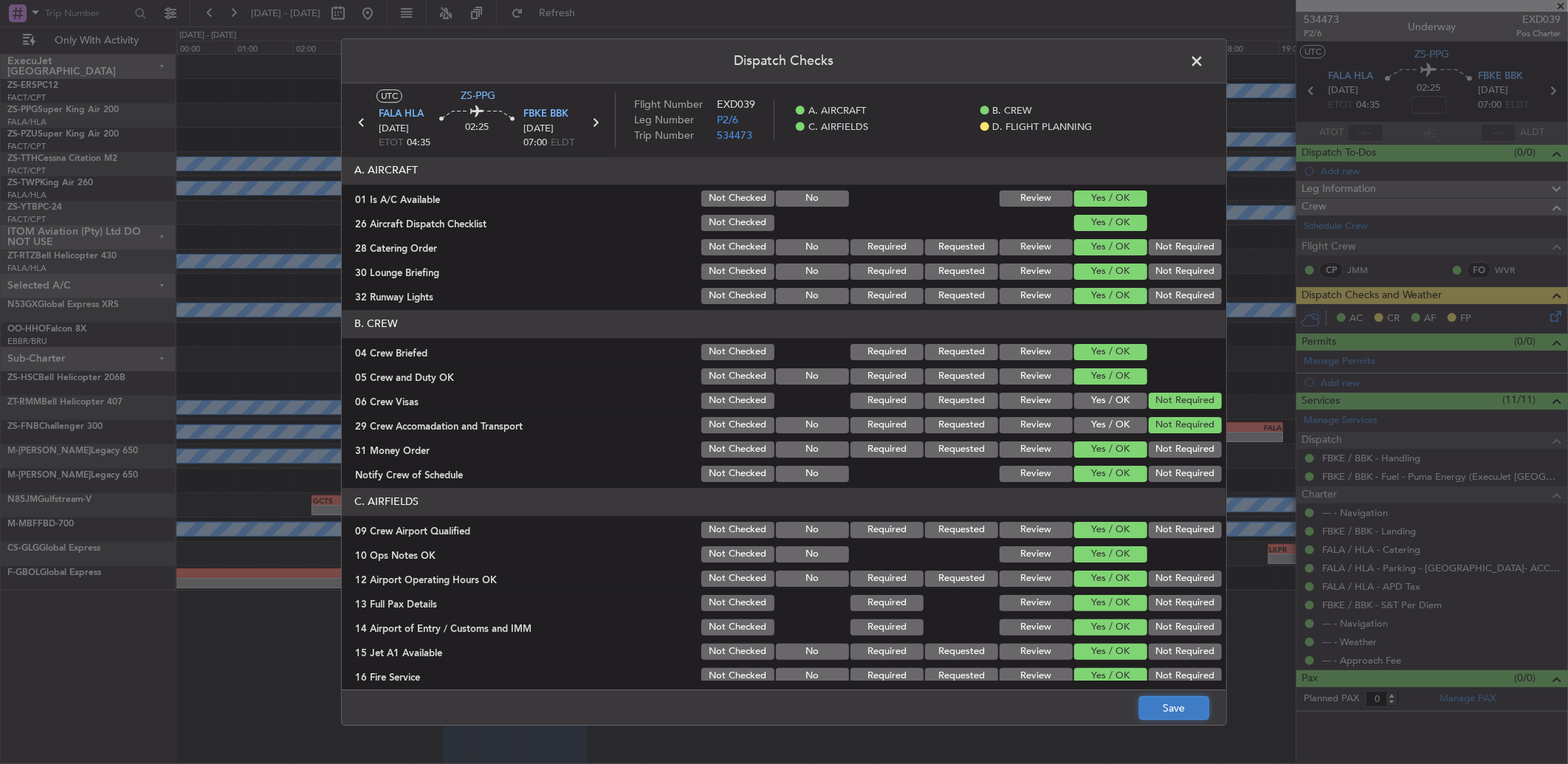
click at [1184, 716] on button "Save" at bounding box center [1174, 708] width 70 height 23
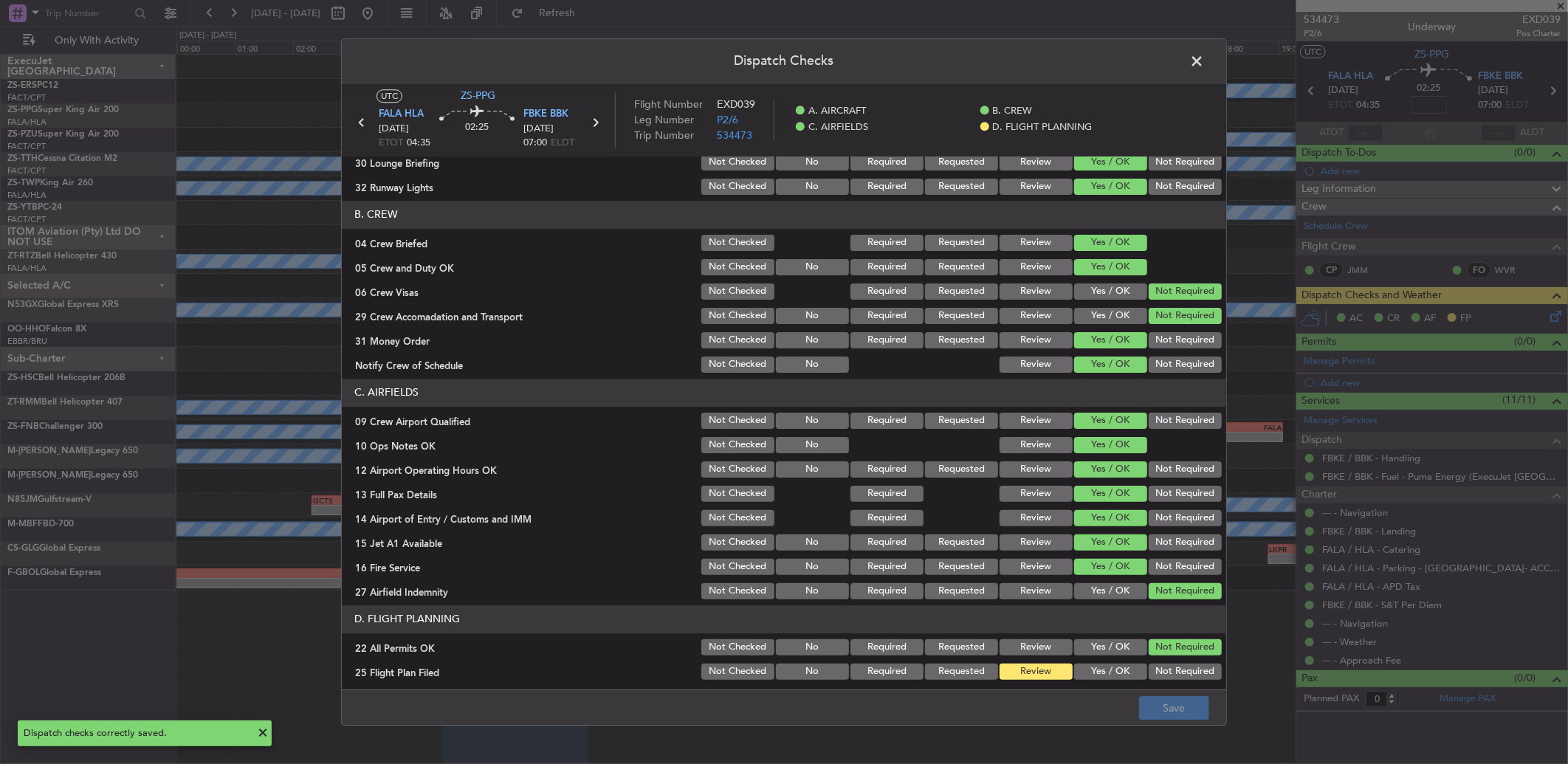
scroll to position [138, 0]
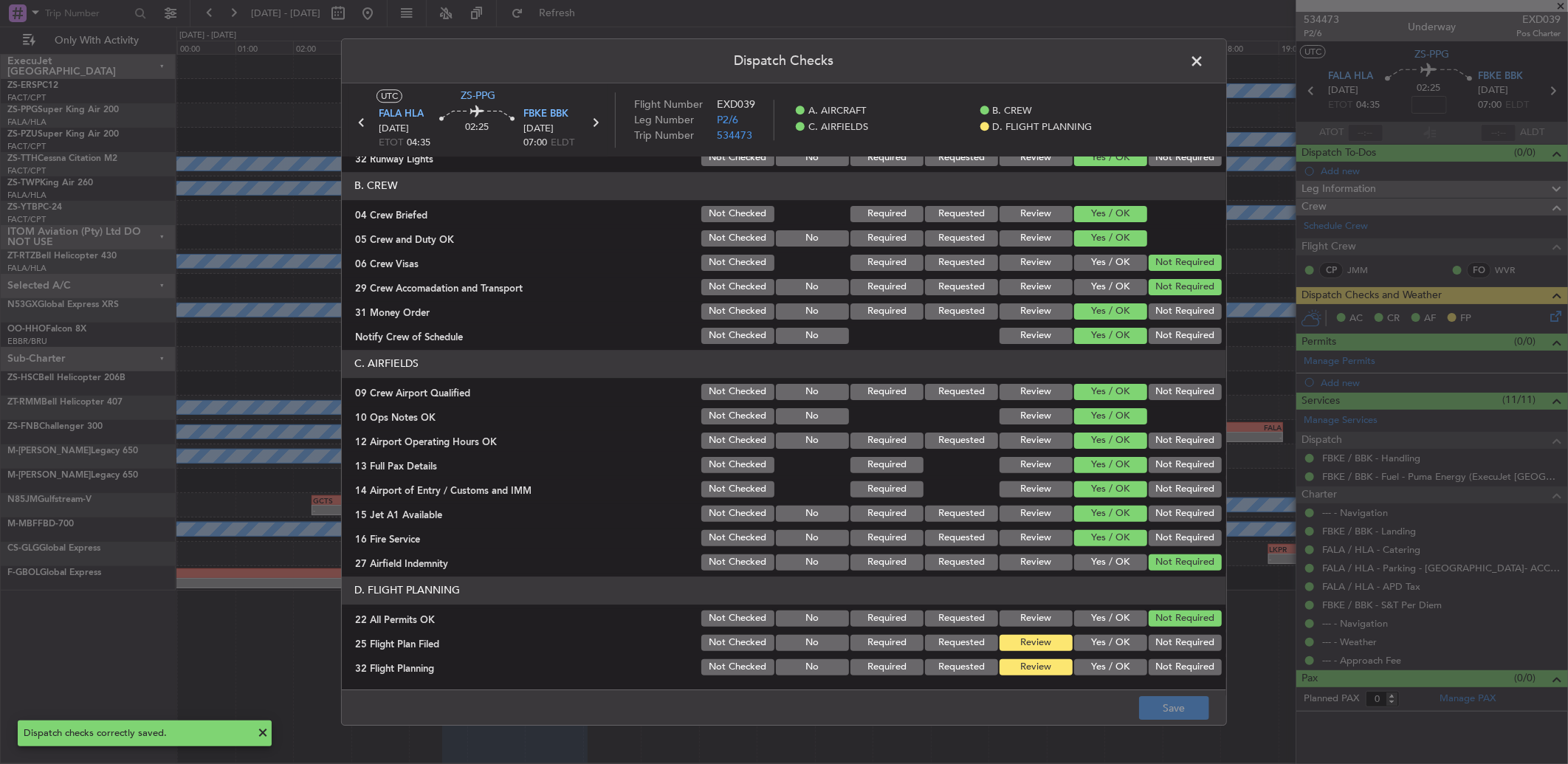
click at [1204, 65] on span at bounding box center [1204, 65] width 0 height 30
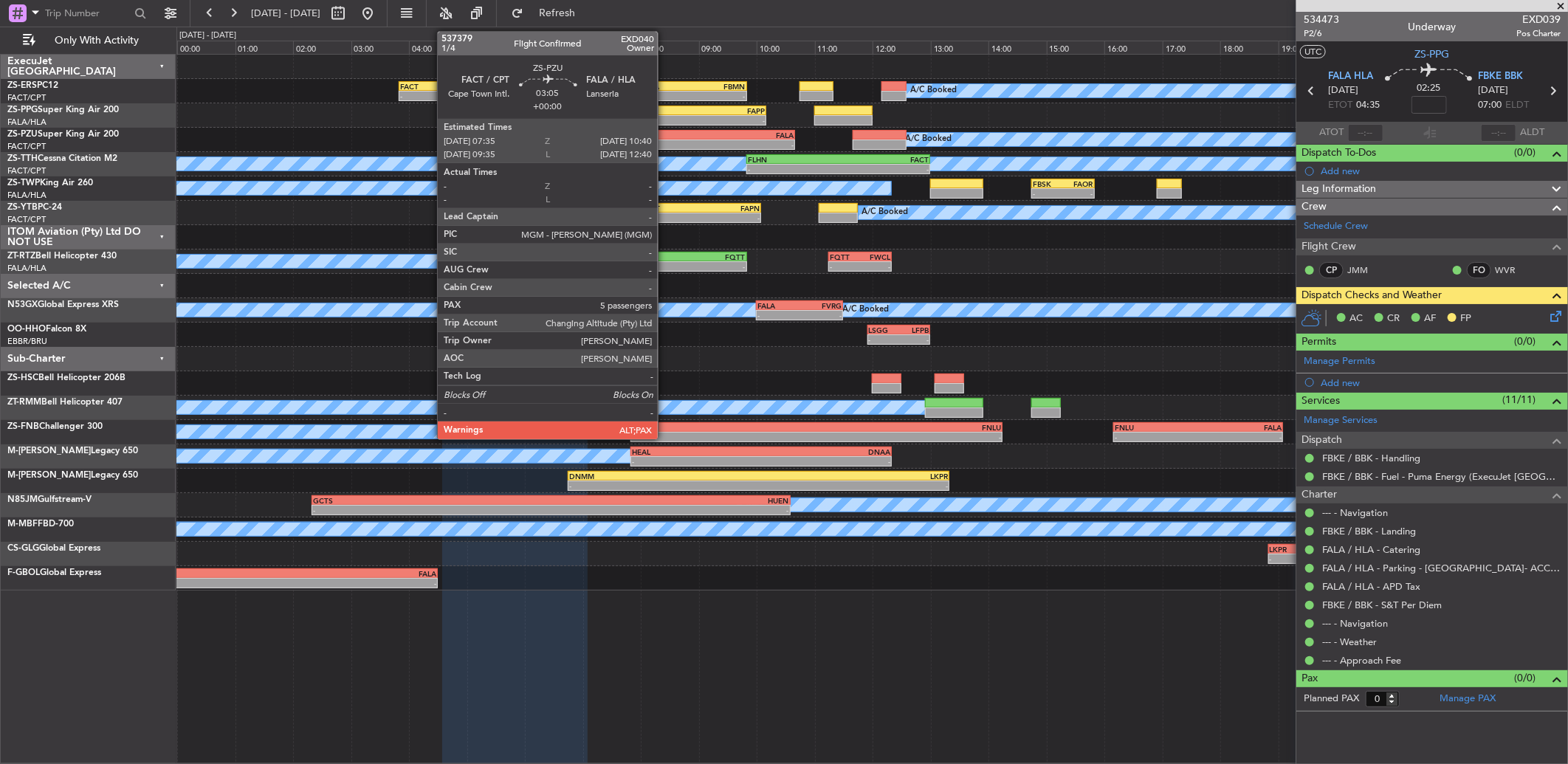
click at [665, 140] on div "- -" at bounding box center [705, 144] width 179 height 10
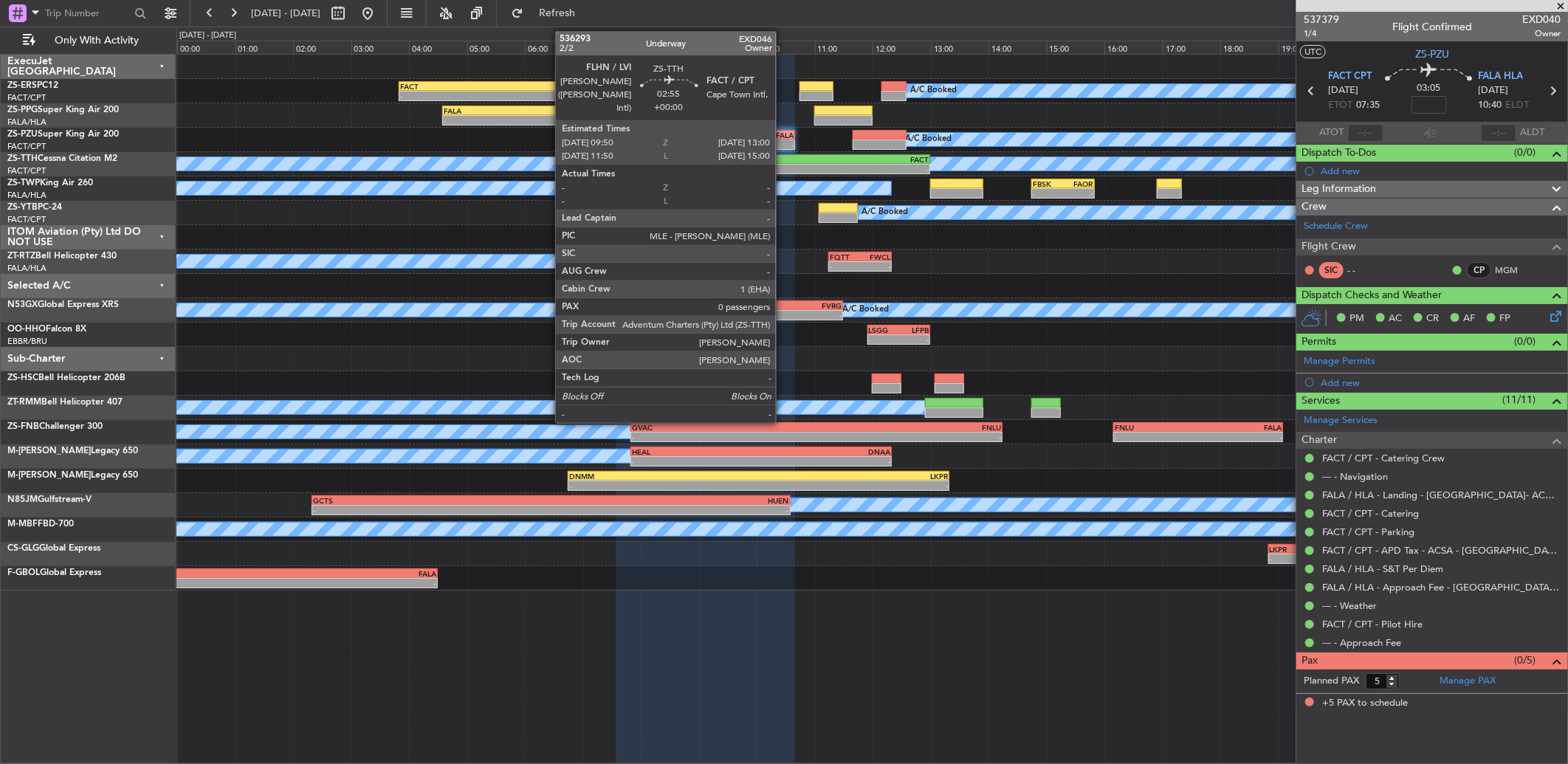
click at [784, 167] on div "-" at bounding box center [793, 169] width 91 height 9
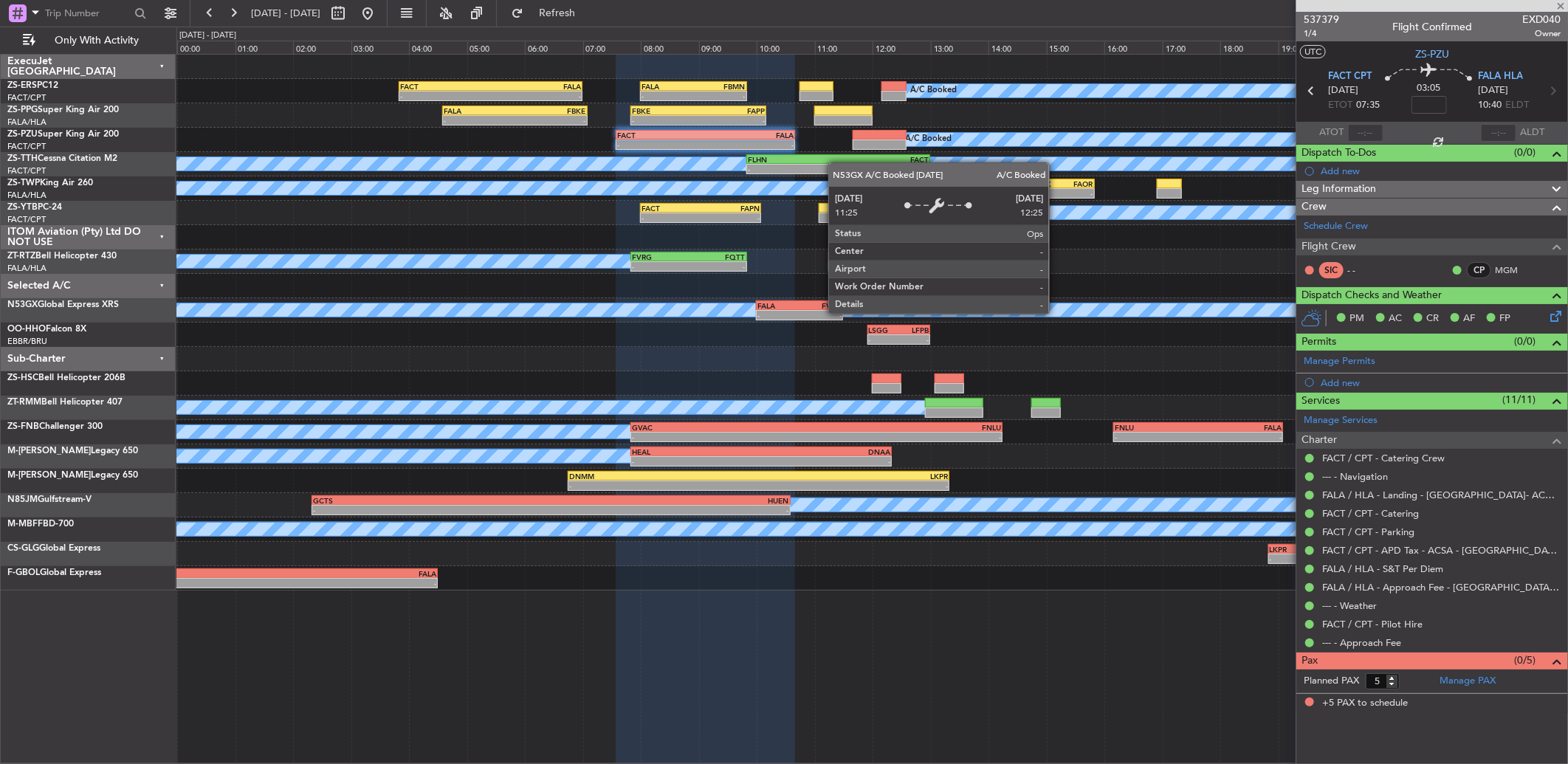
type input "0"
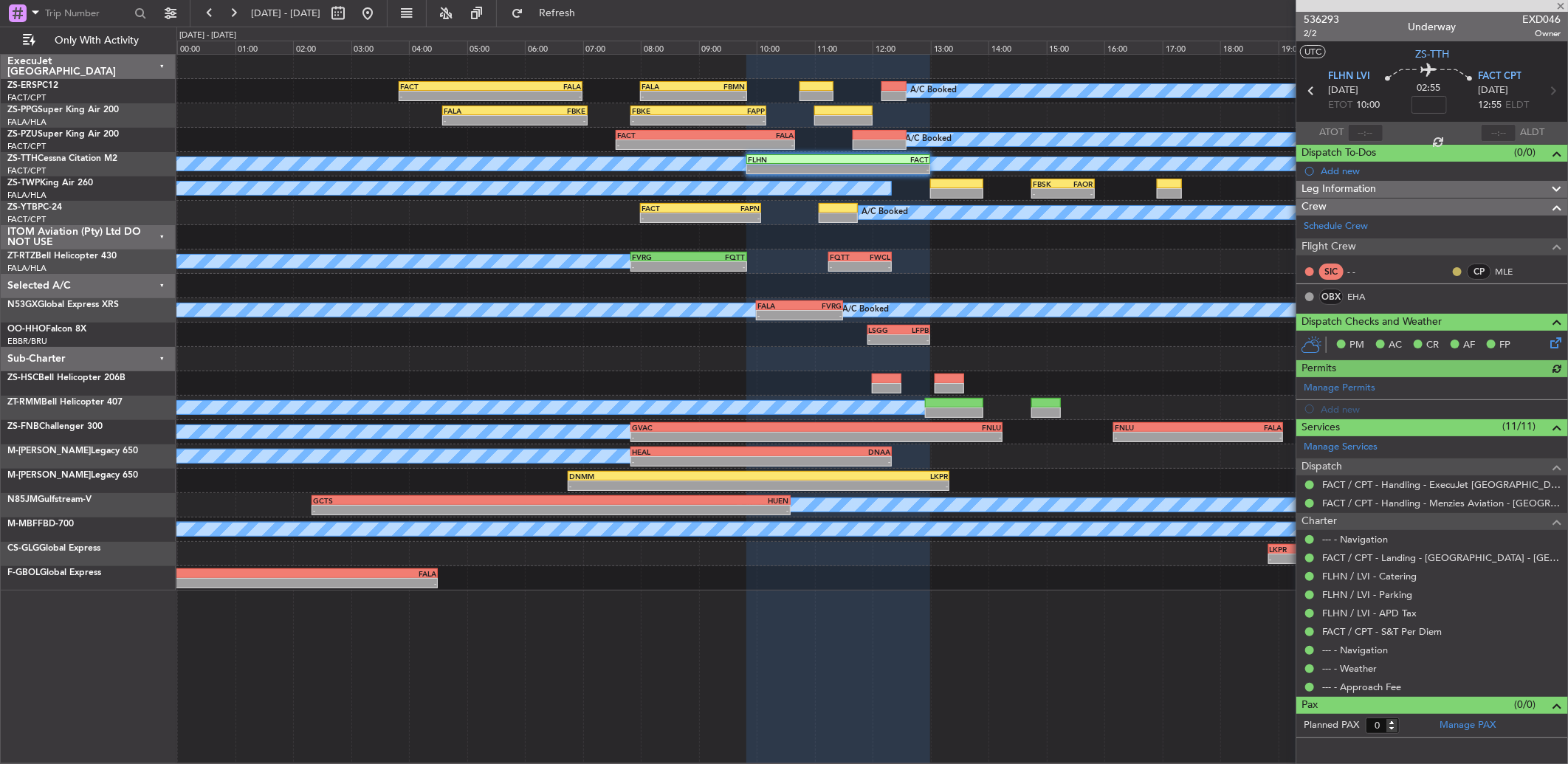
click at [1455, 268] on button at bounding box center [1457, 272] width 9 height 9
click at [1435, 316] on span "Acknowledged" at bounding box center [1461, 315] width 65 height 14
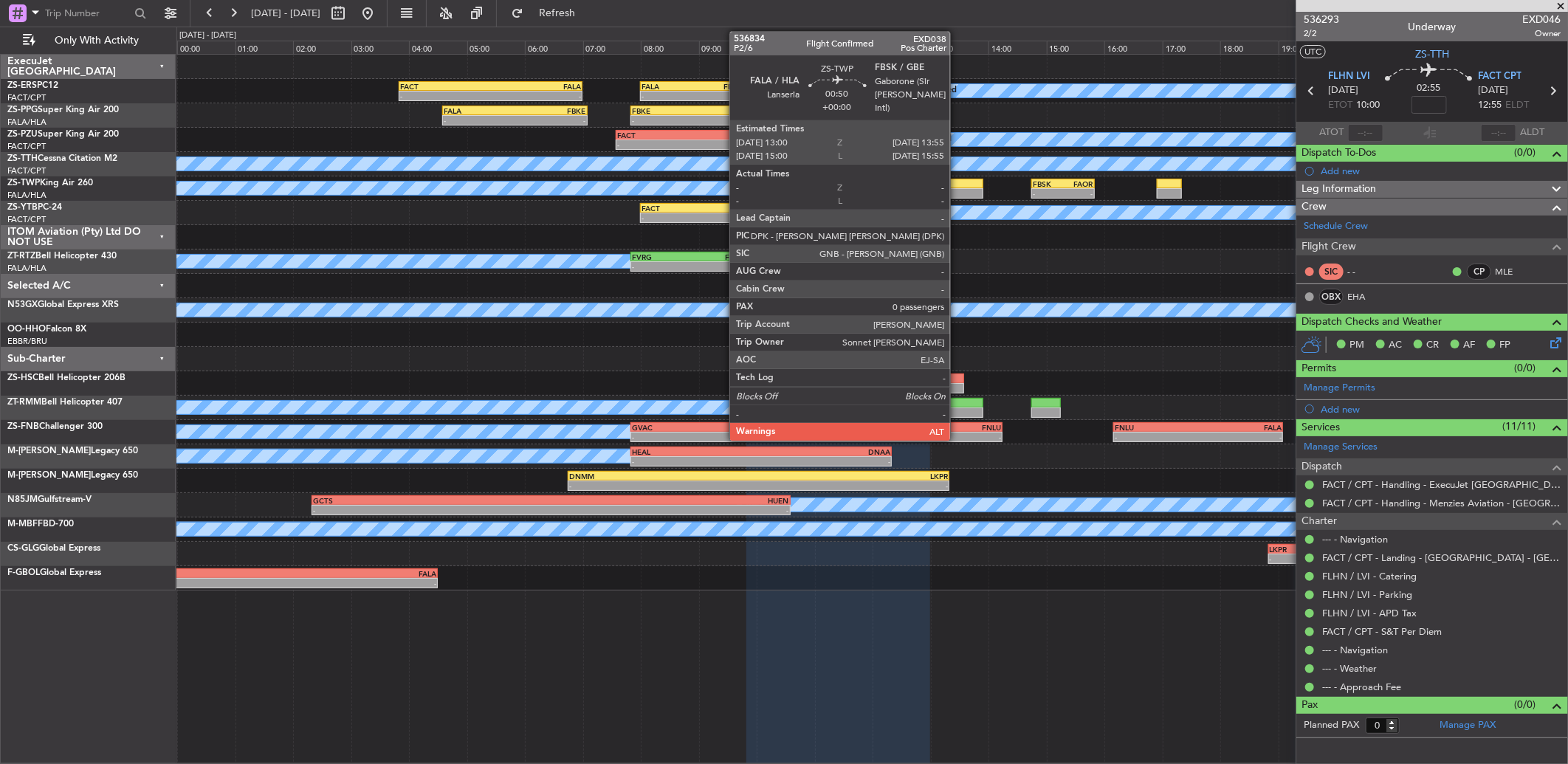
click at [957, 186] on div at bounding box center [956, 183] width 53 height 10
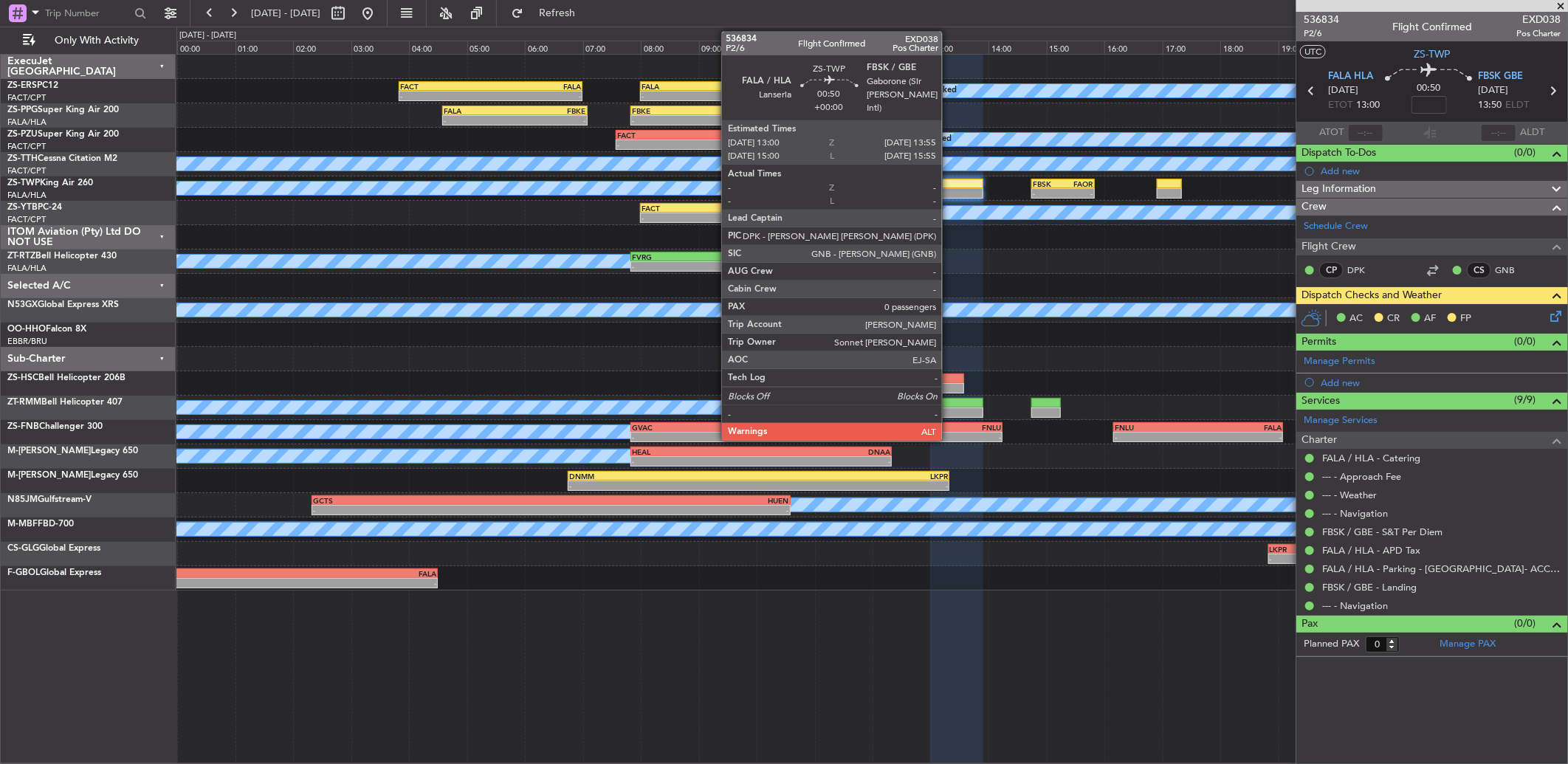
click at [949, 192] on div at bounding box center [956, 193] width 53 height 10
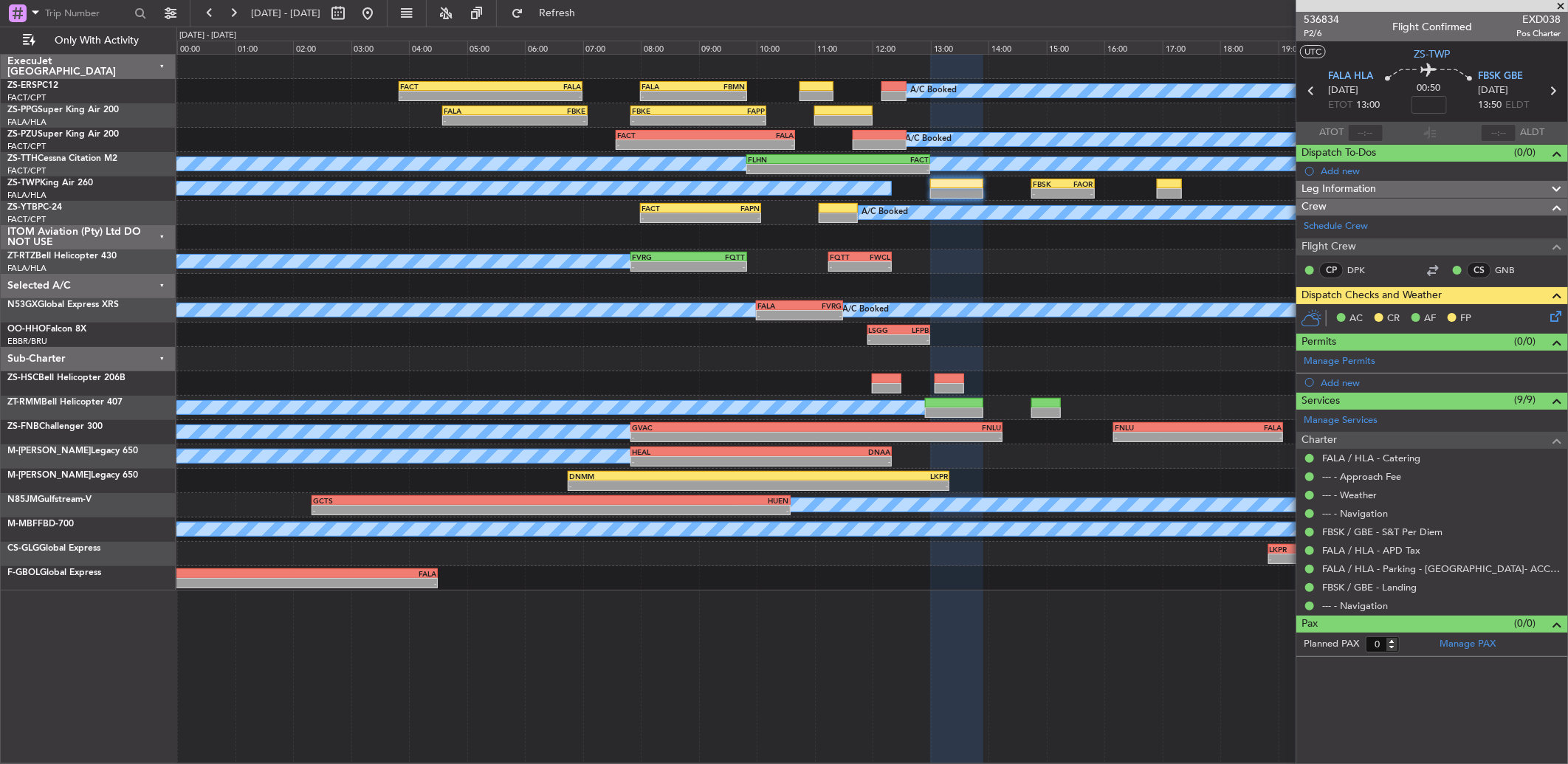
click at [1550, 320] on icon at bounding box center [1553, 314] width 12 height 12
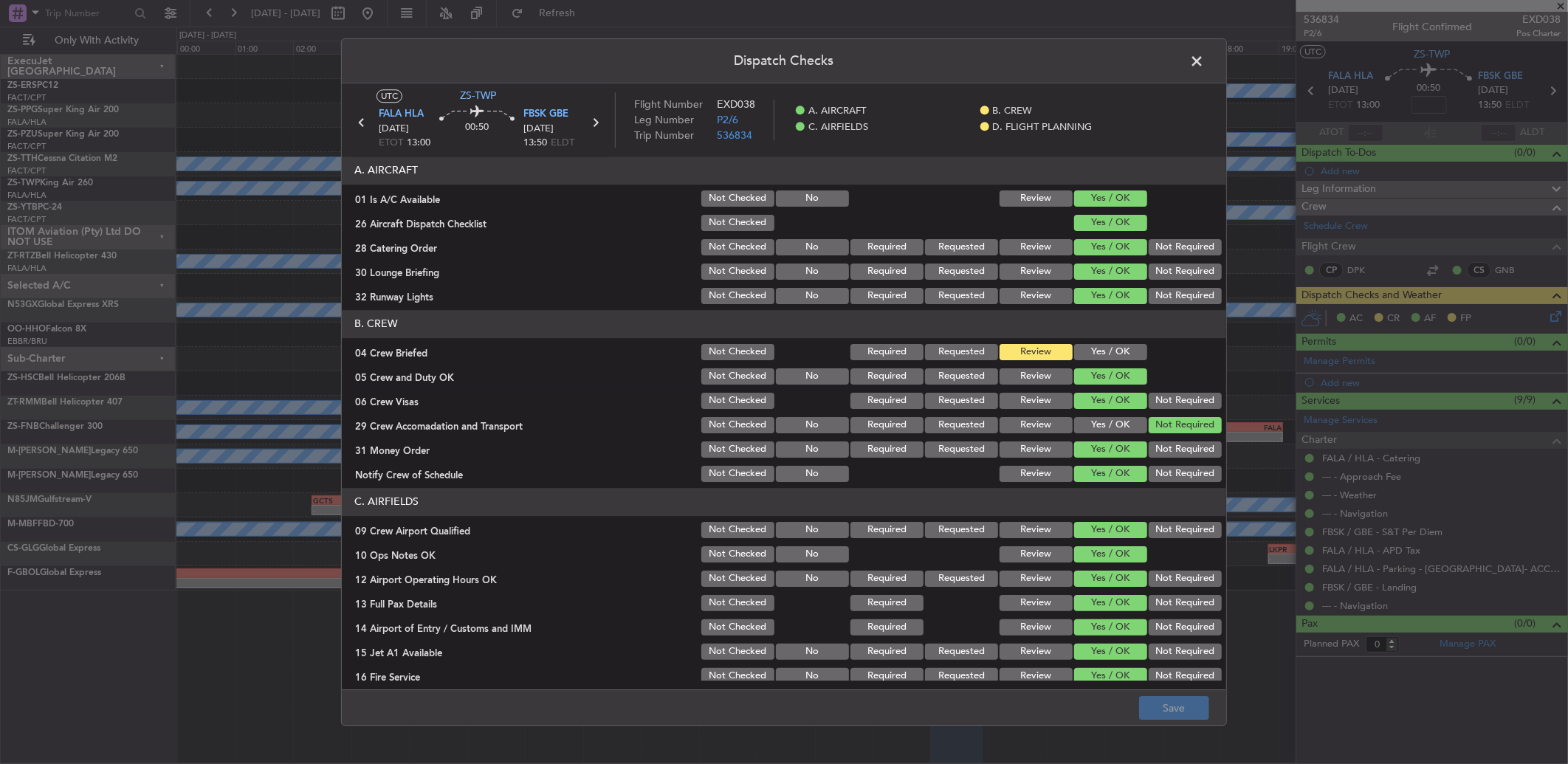
click at [1113, 351] on button "Yes / OK" at bounding box center [1110, 352] width 73 height 16
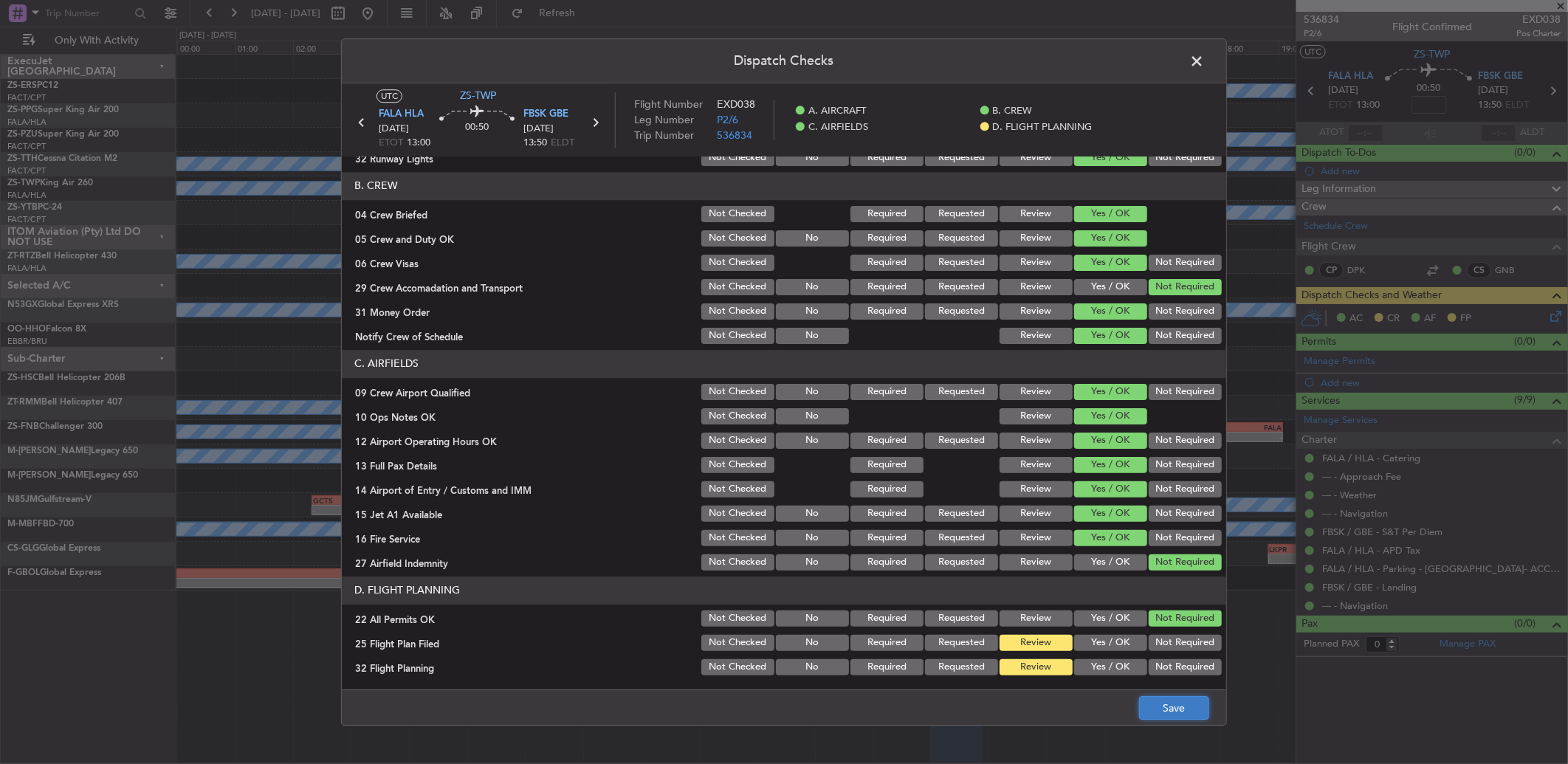
click at [1163, 707] on button "Save" at bounding box center [1174, 708] width 70 height 23
click at [1204, 57] on span at bounding box center [1204, 65] width 0 height 30
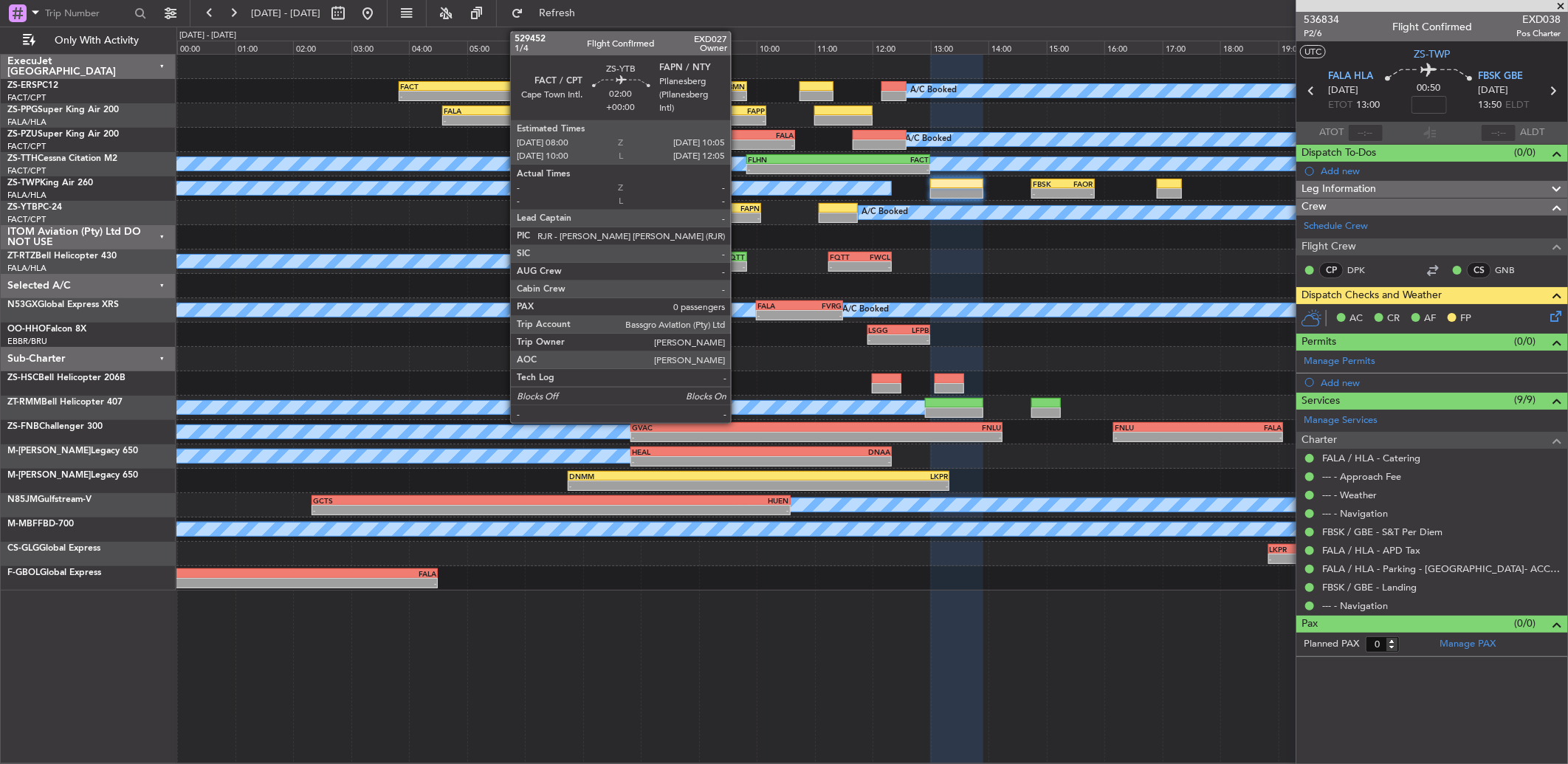
click at [739, 211] on div "FAPN" at bounding box center [730, 208] width 59 height 9
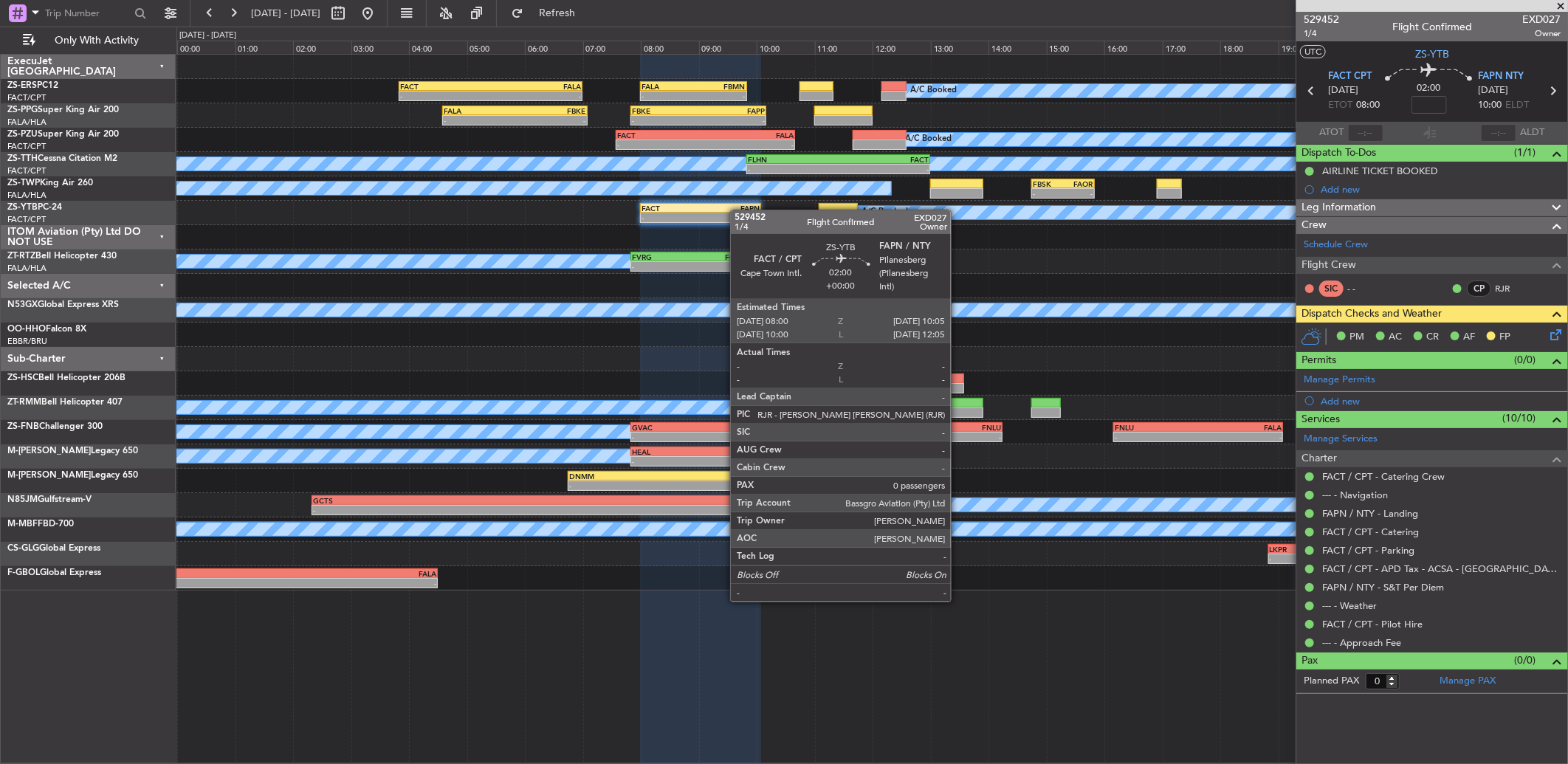
click at [739, 211] on div "FAPN" at bounding box center [730, 208] width 59 height 9
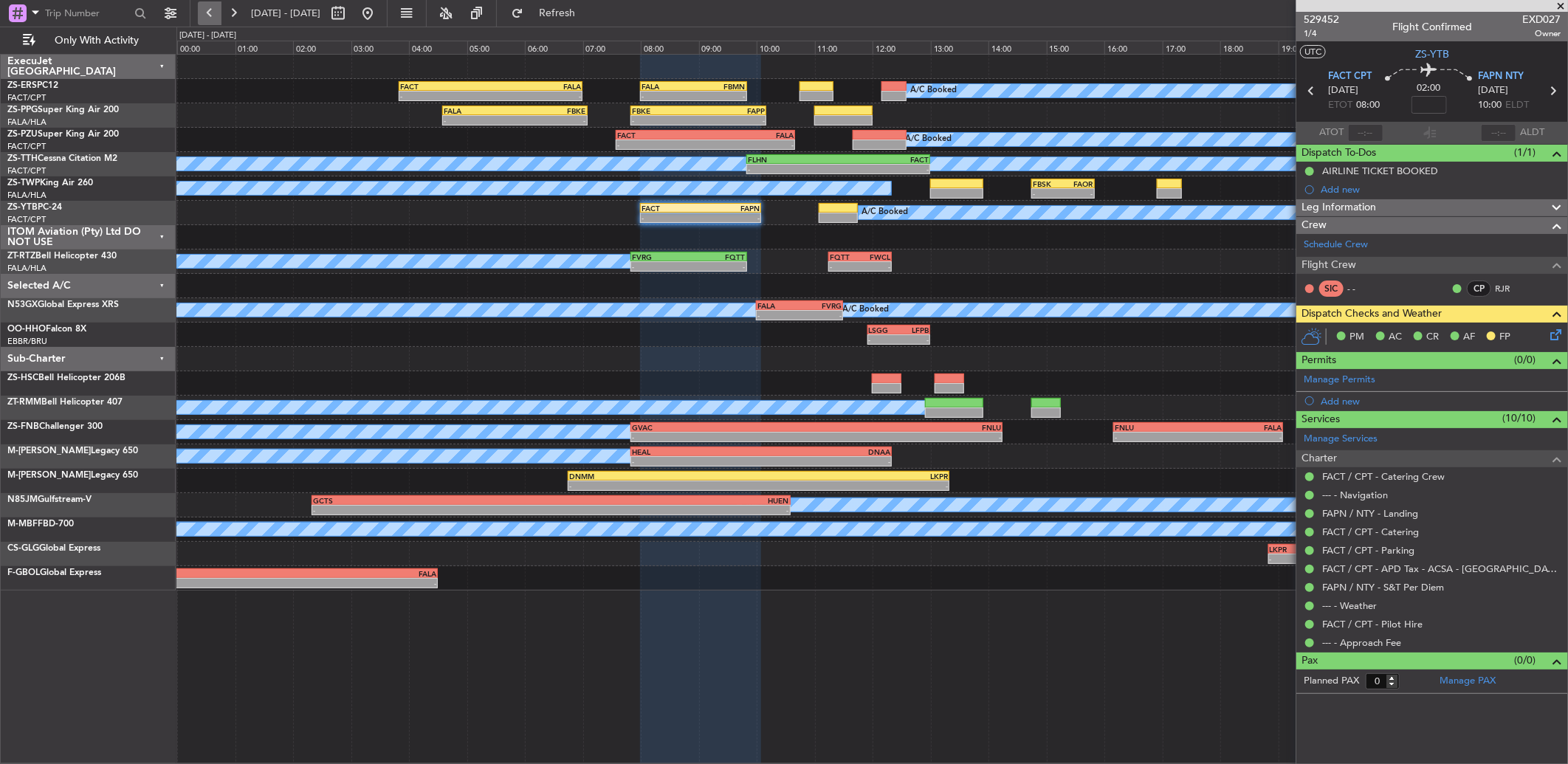
click at [217, 16] on button at bounding box center [210, 14] width 23 height 23
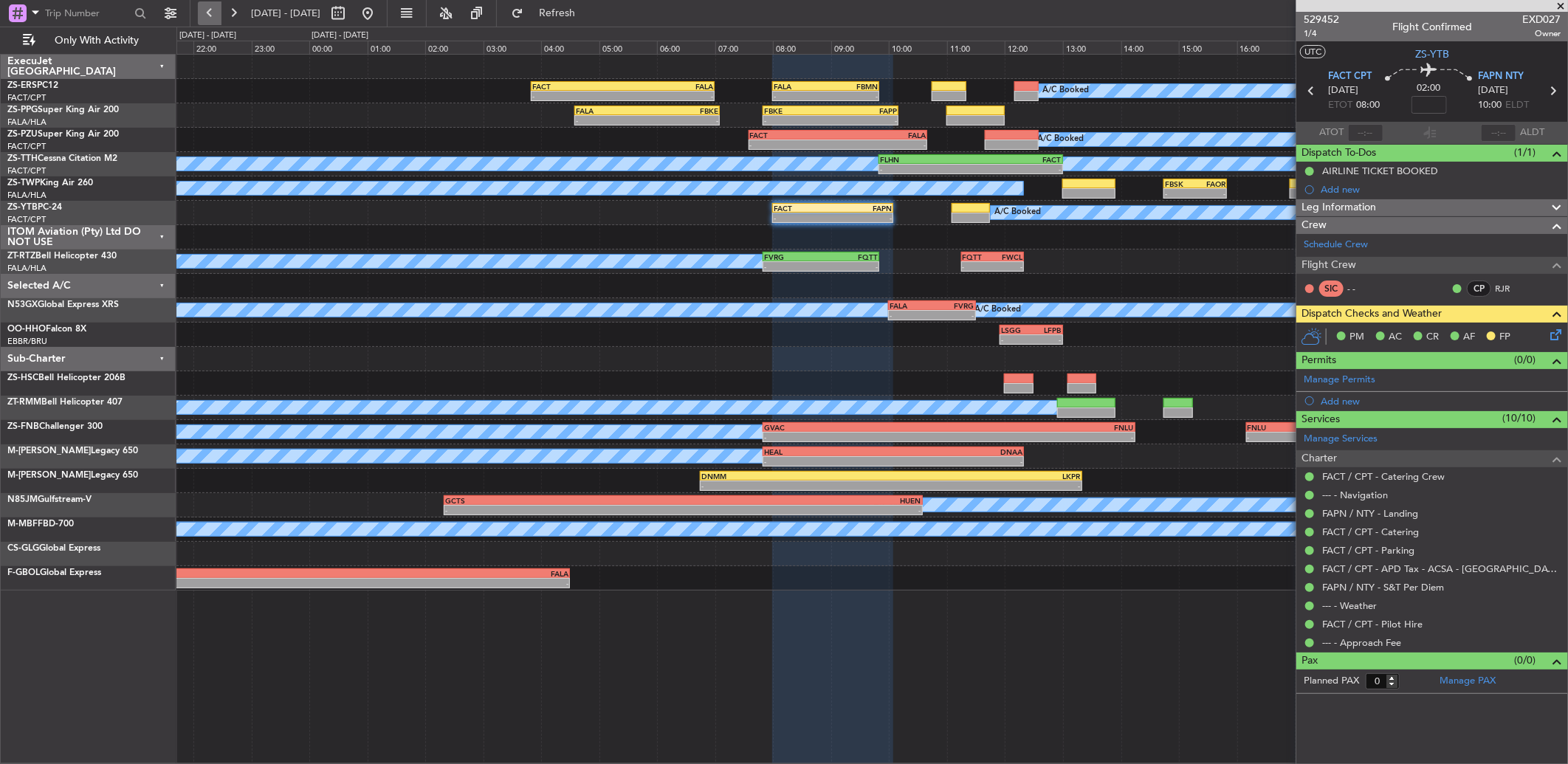
click at [216, 17] on button at bounding box center [210, 14] width 23 height 23
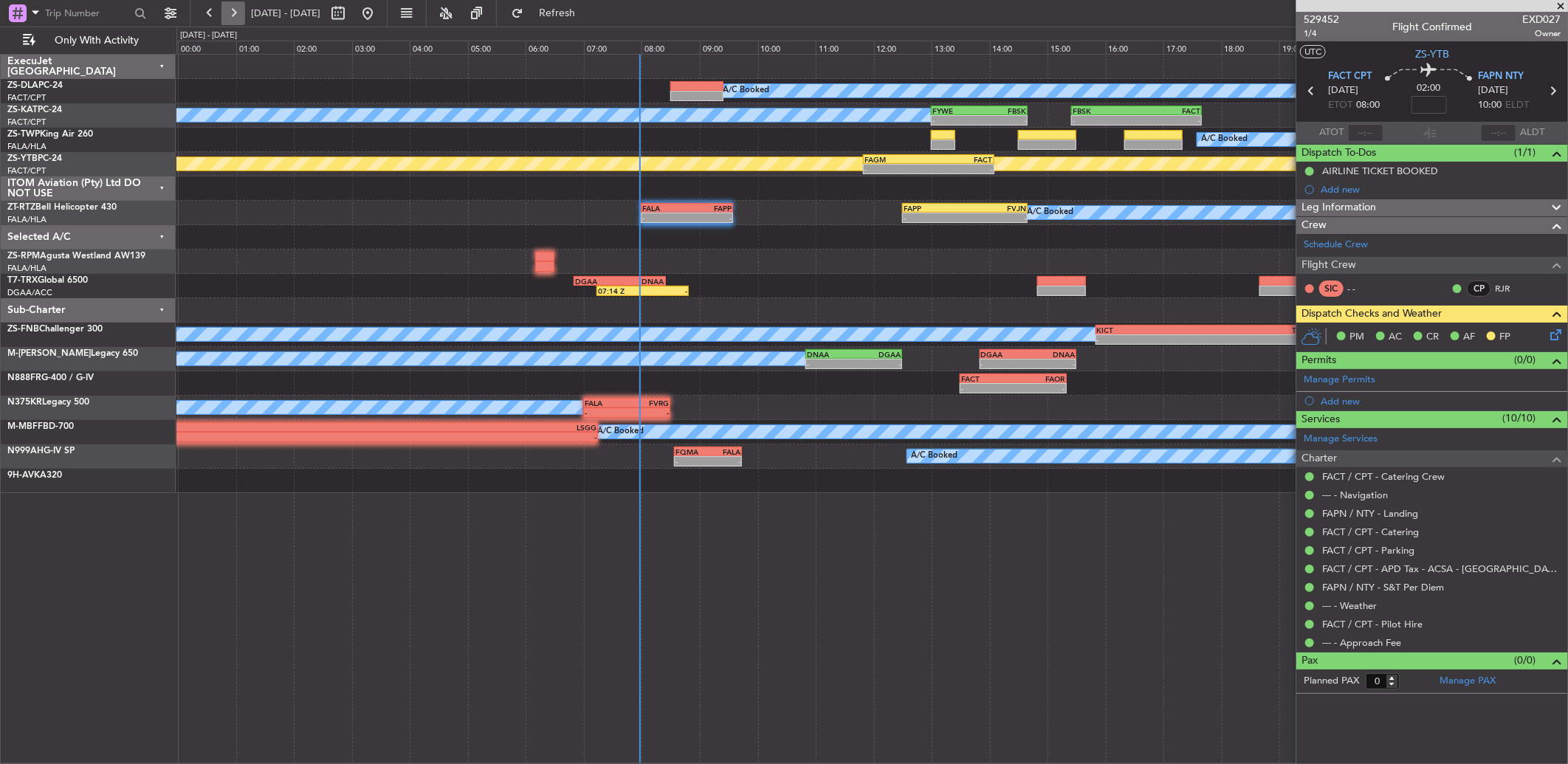
click at [225, 12] on button at bounding box center [233, 14] width 23 height 23
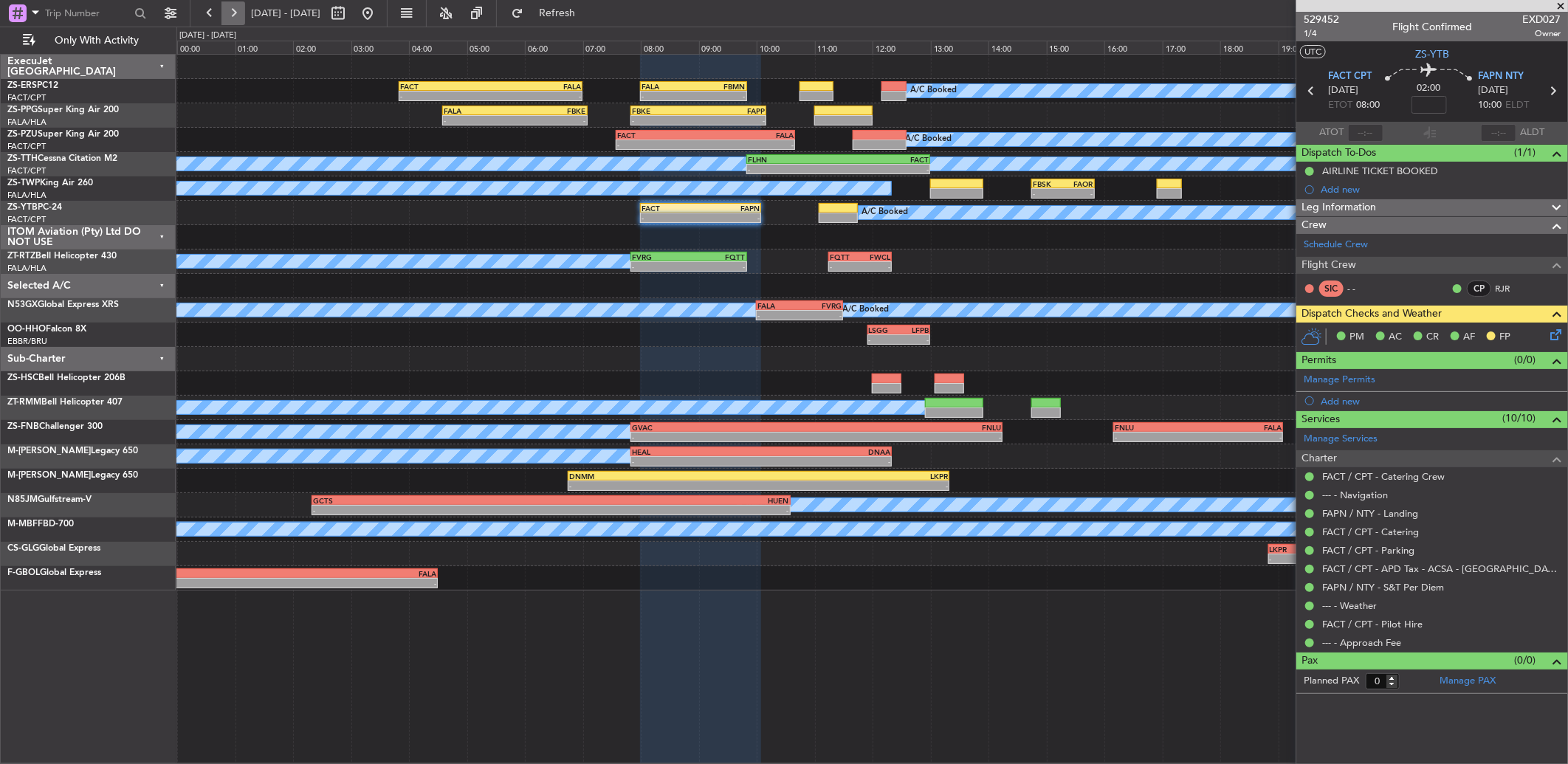
click at [238, 12] on button at bounding box center [233, 14] width 23 height 23
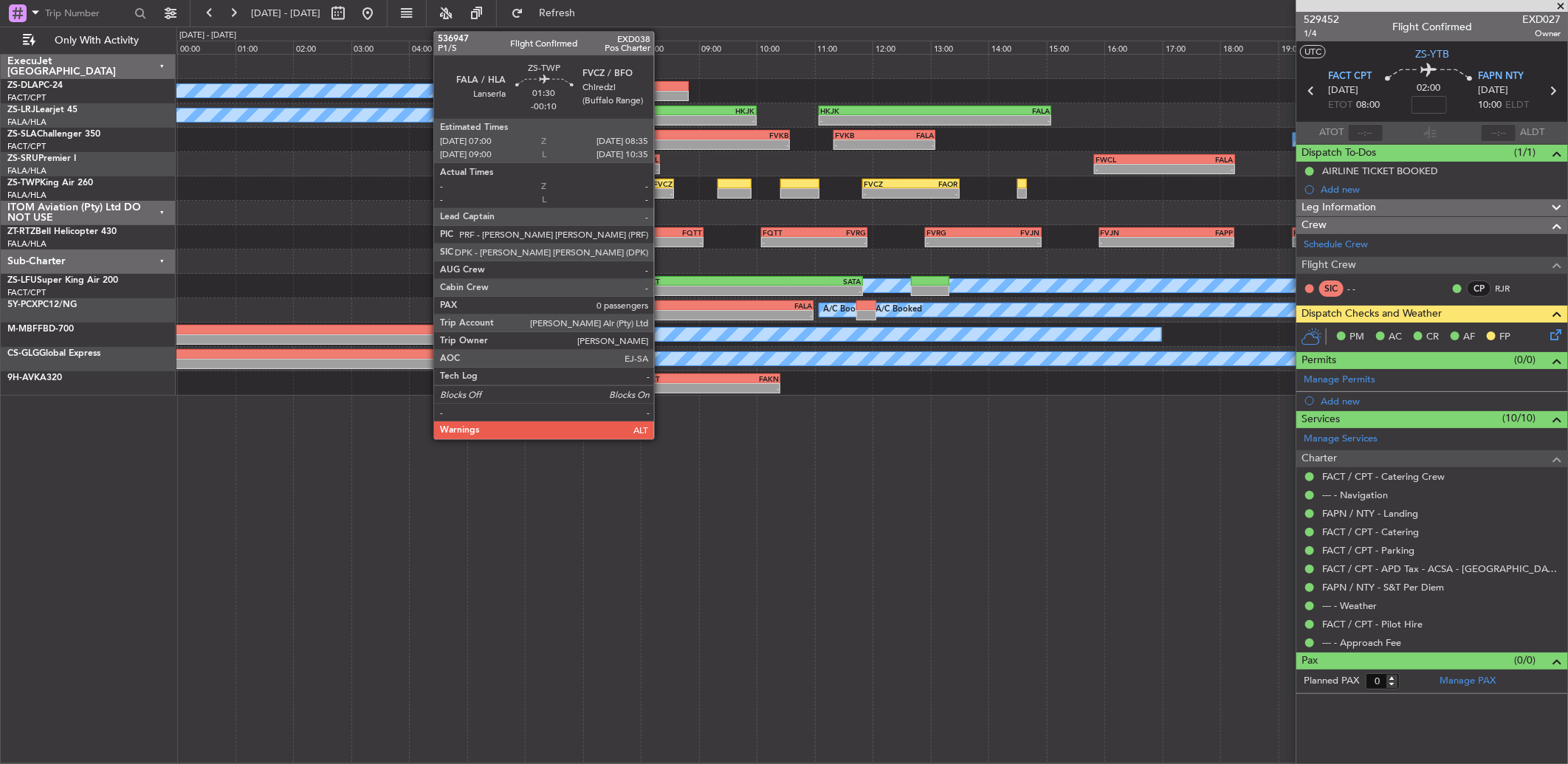
click at [661, 188] on div "- -" at bounding box center [629, 193] width 92 height 10
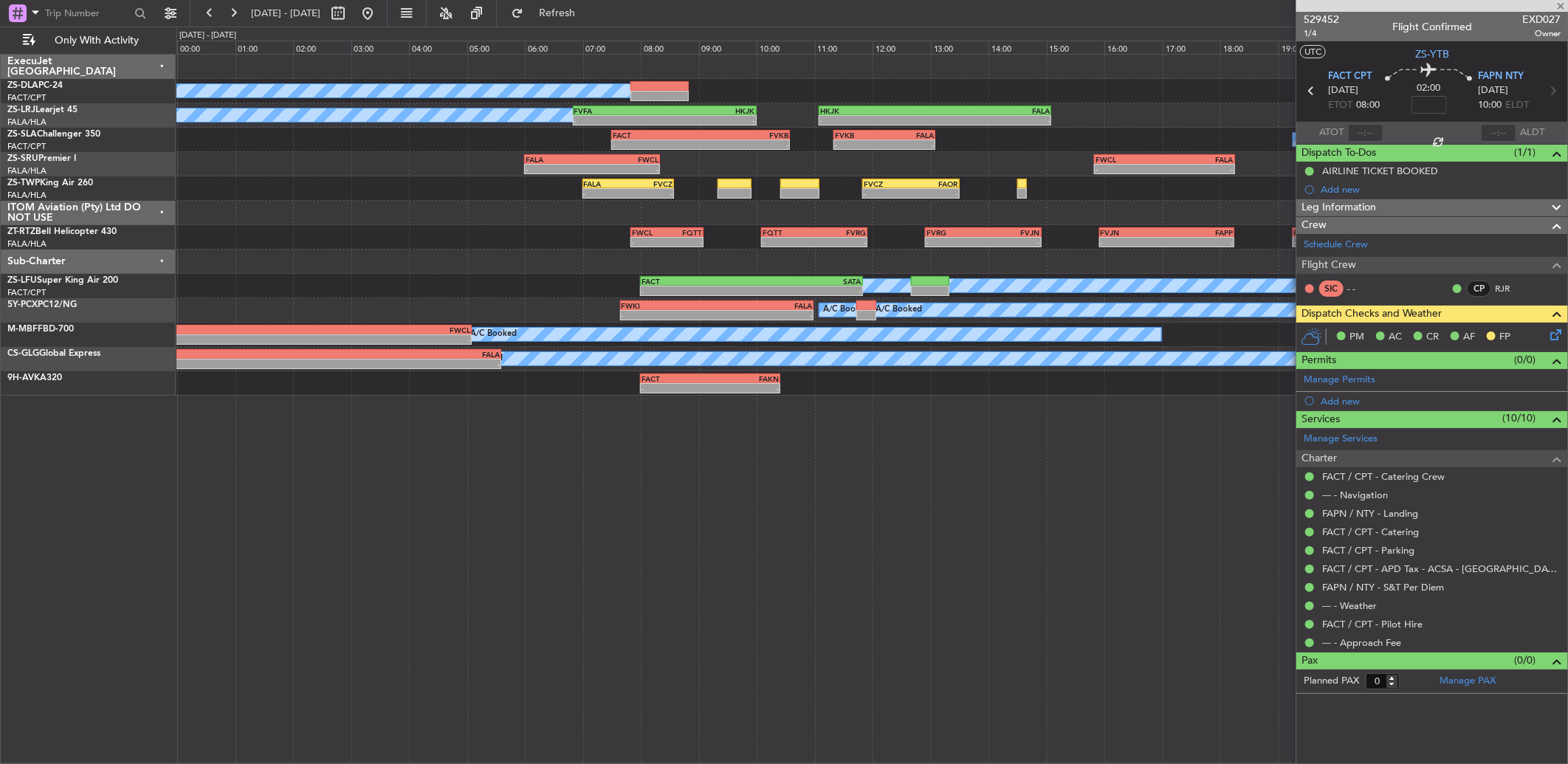
type input "-00:10"
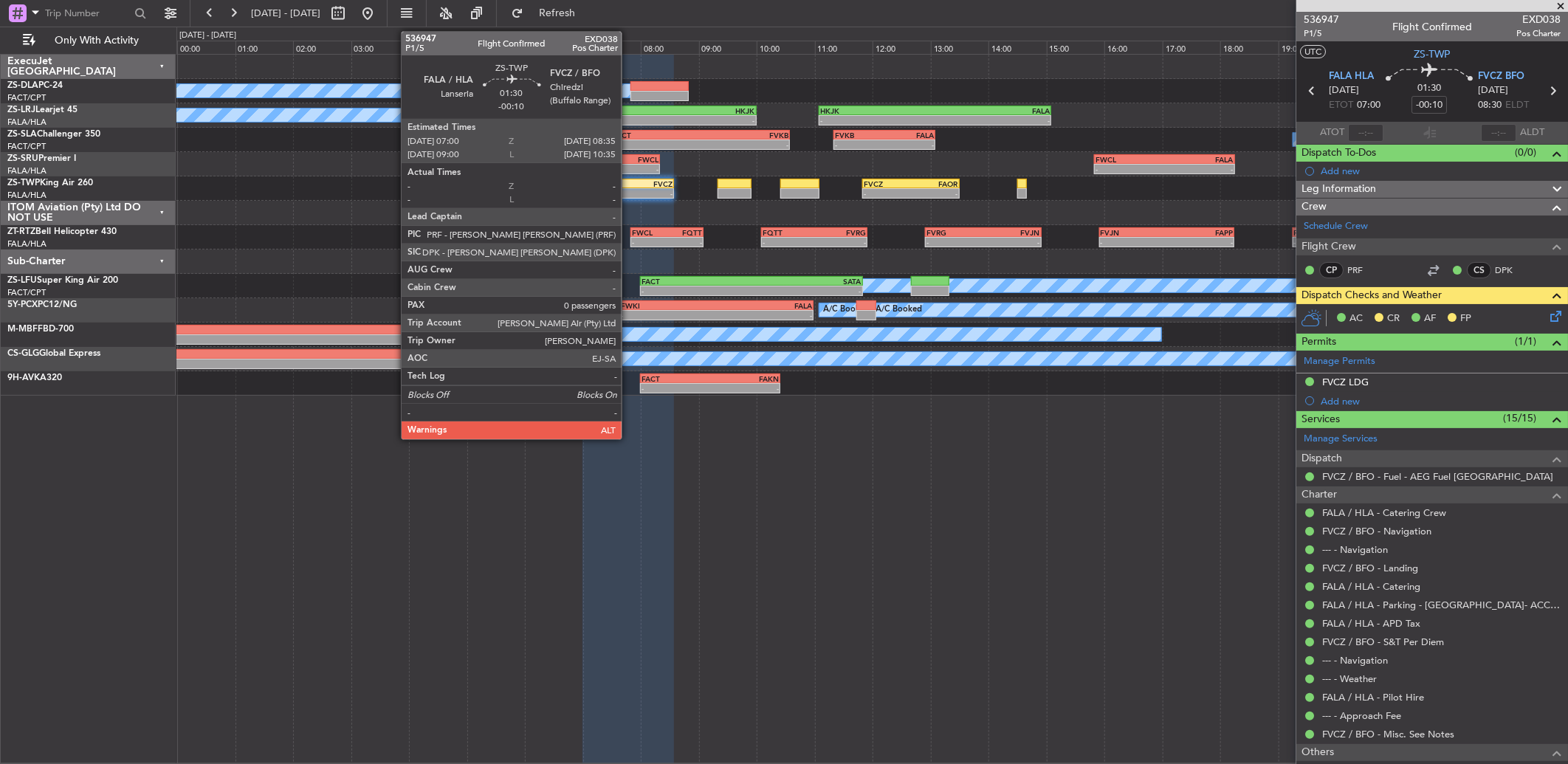
click at [629, 189] on div "-" at bounding box center [650, 194] width 44 height 9
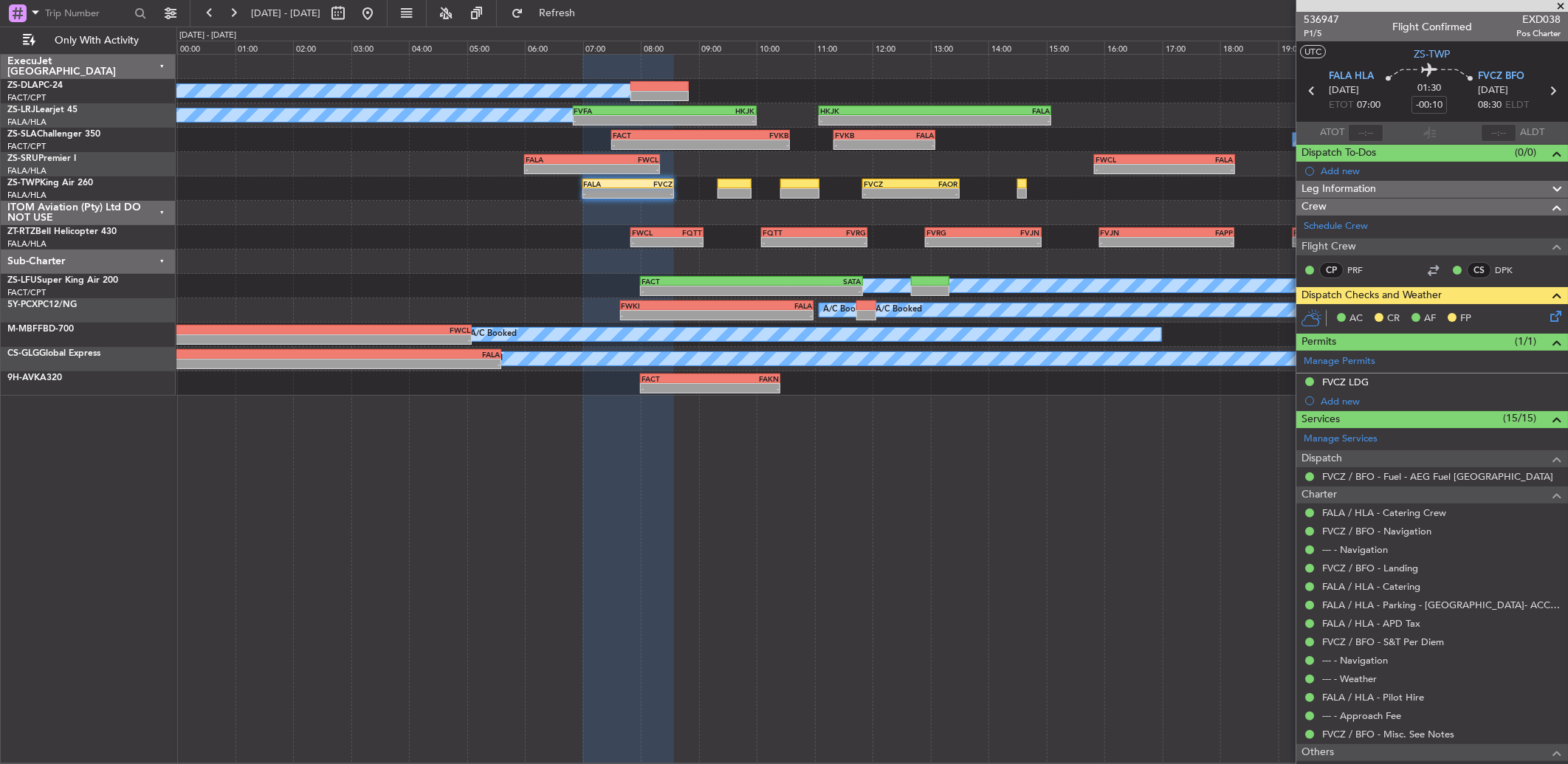
click at [1547, 314] on icon at bounding box center [1553, 314] width 12 height 12
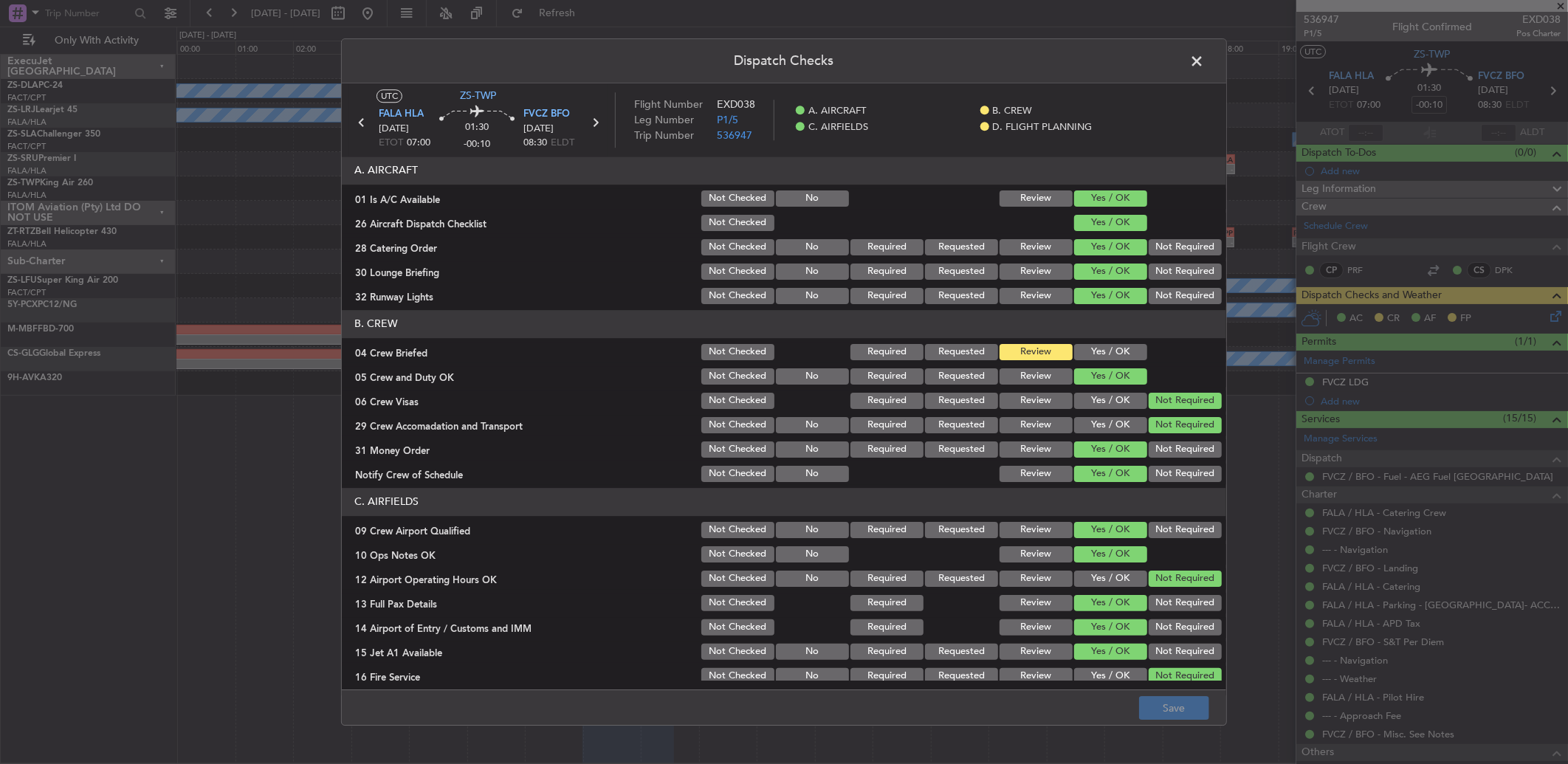
click at [1204, 67] on span at bounding box center [1204, 65] width 0 height 30
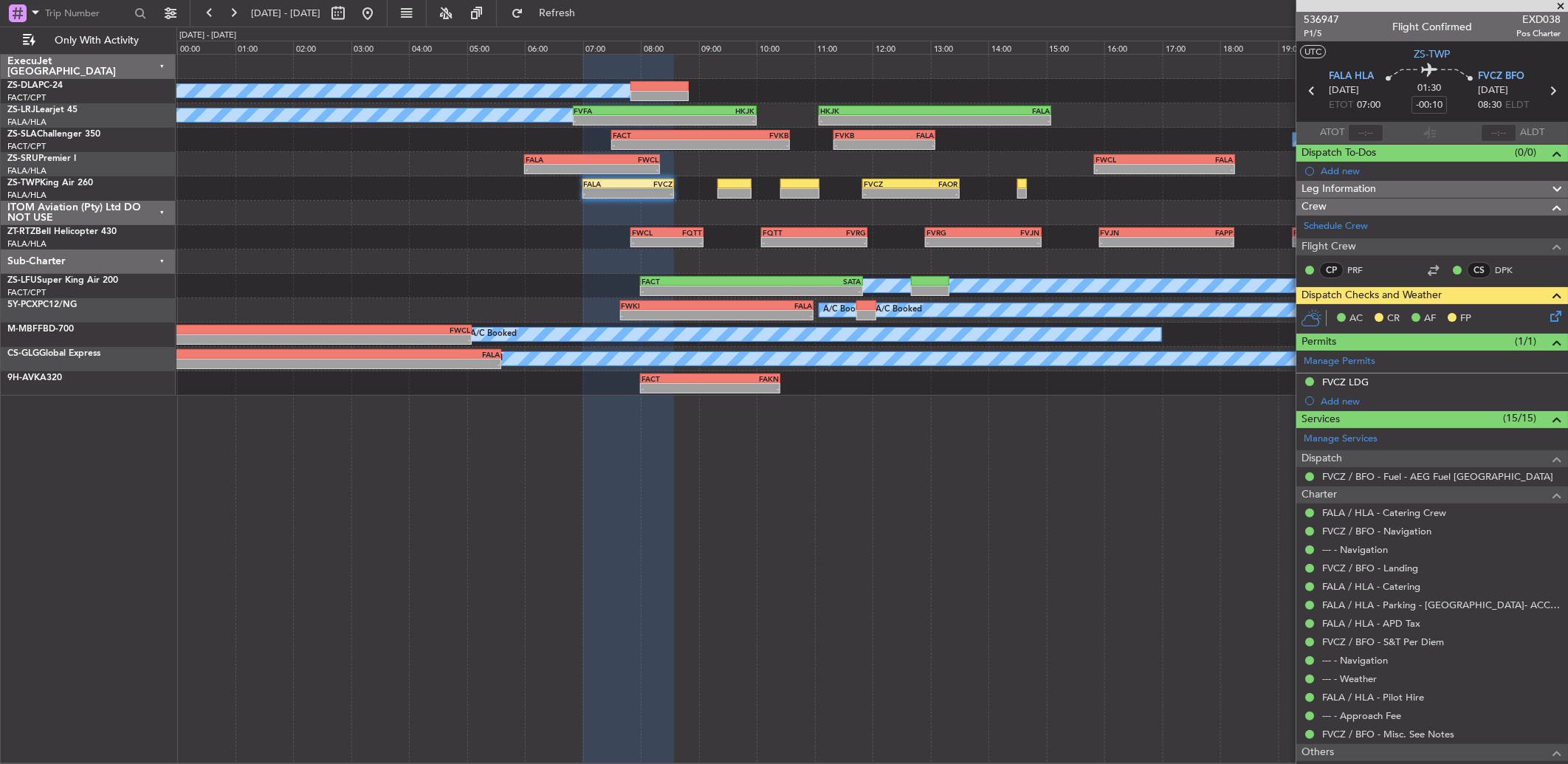
click at [1547, 319] on icon at bounding box center [1553, 314] width 12 height 12
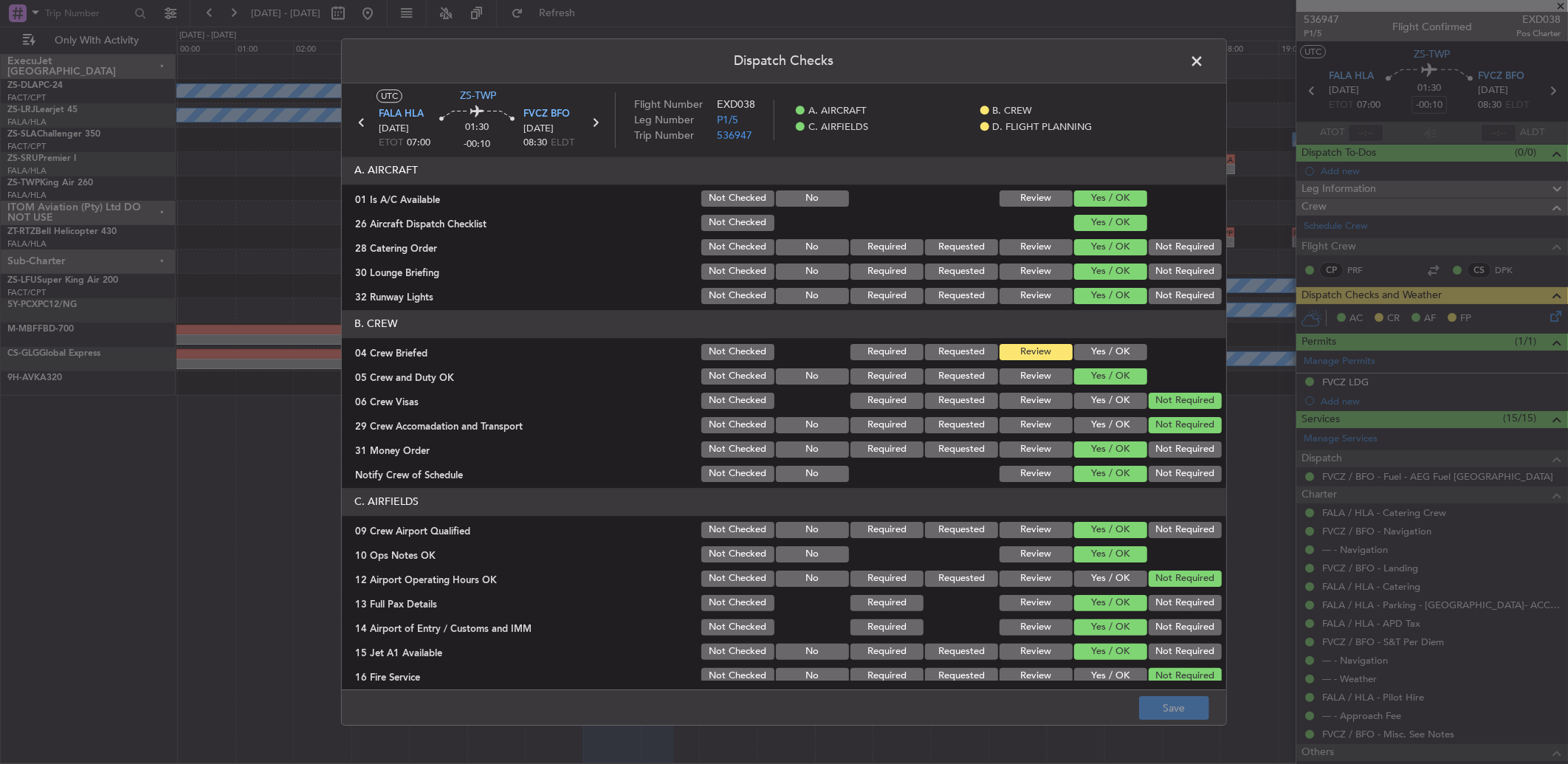
click at [1078, 350] on button "Yes / OK" at bounding box center [1110, 352] width 73 height 16
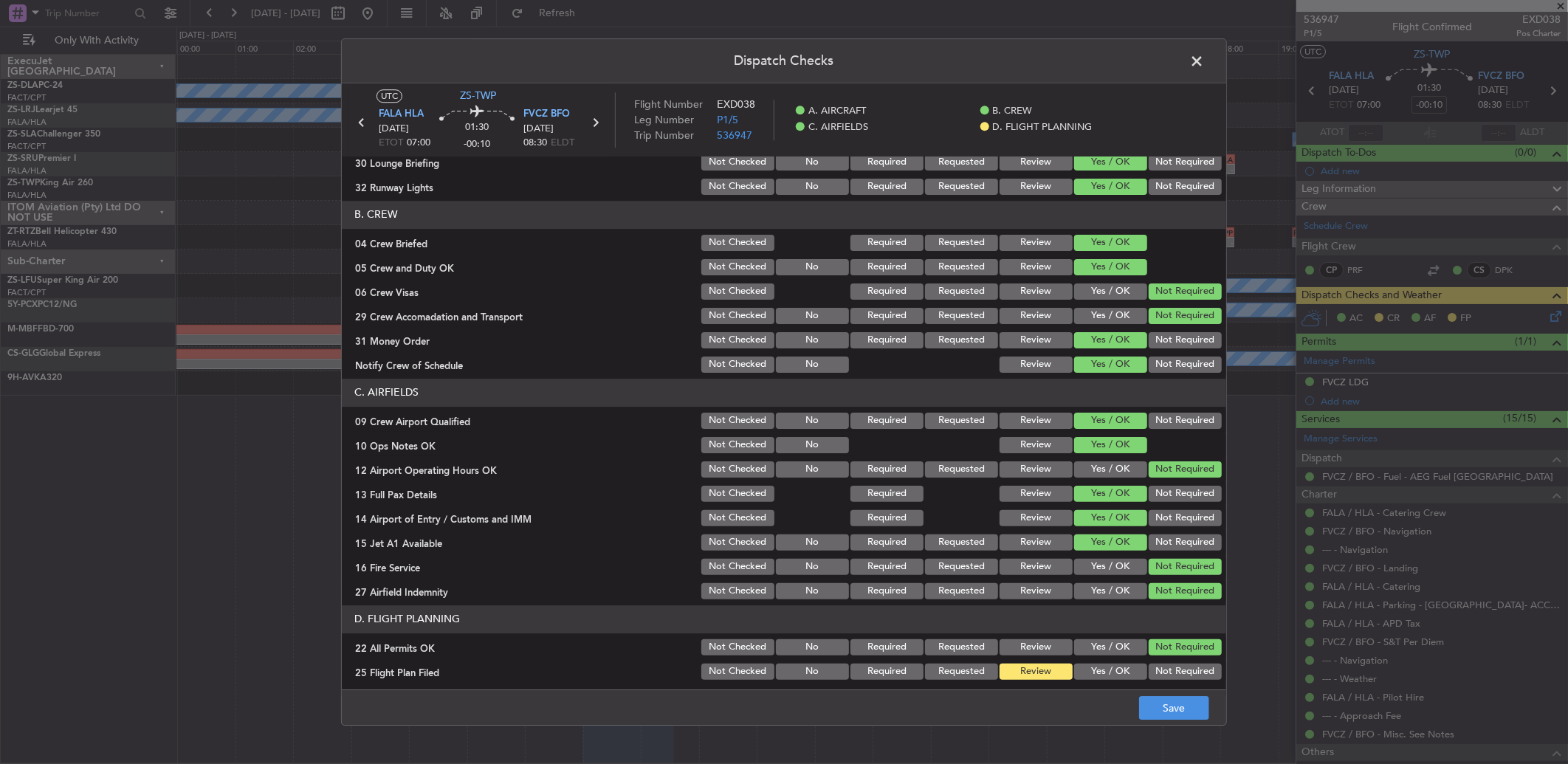
scroll to position [138, 0]
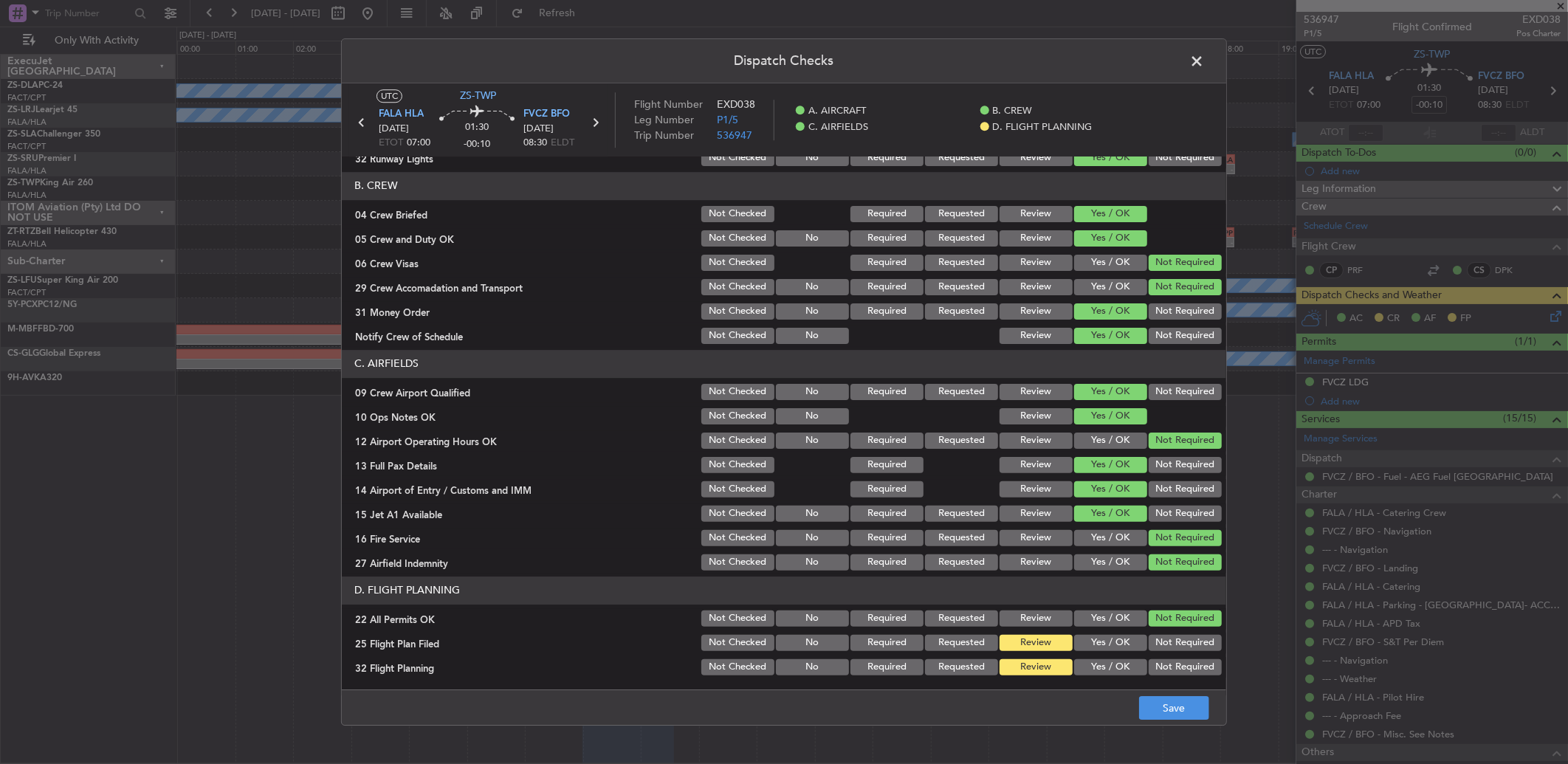
click at [1152, 724] on footer "Save" at bounding box center [784, 707] width 884 height 35
click at [1149, 713] on button "Save" at bounding box center [1174, 708] width 70 height 23
click at [1204, 63] on span at bounding box center [1204, 65] width 0 height 30
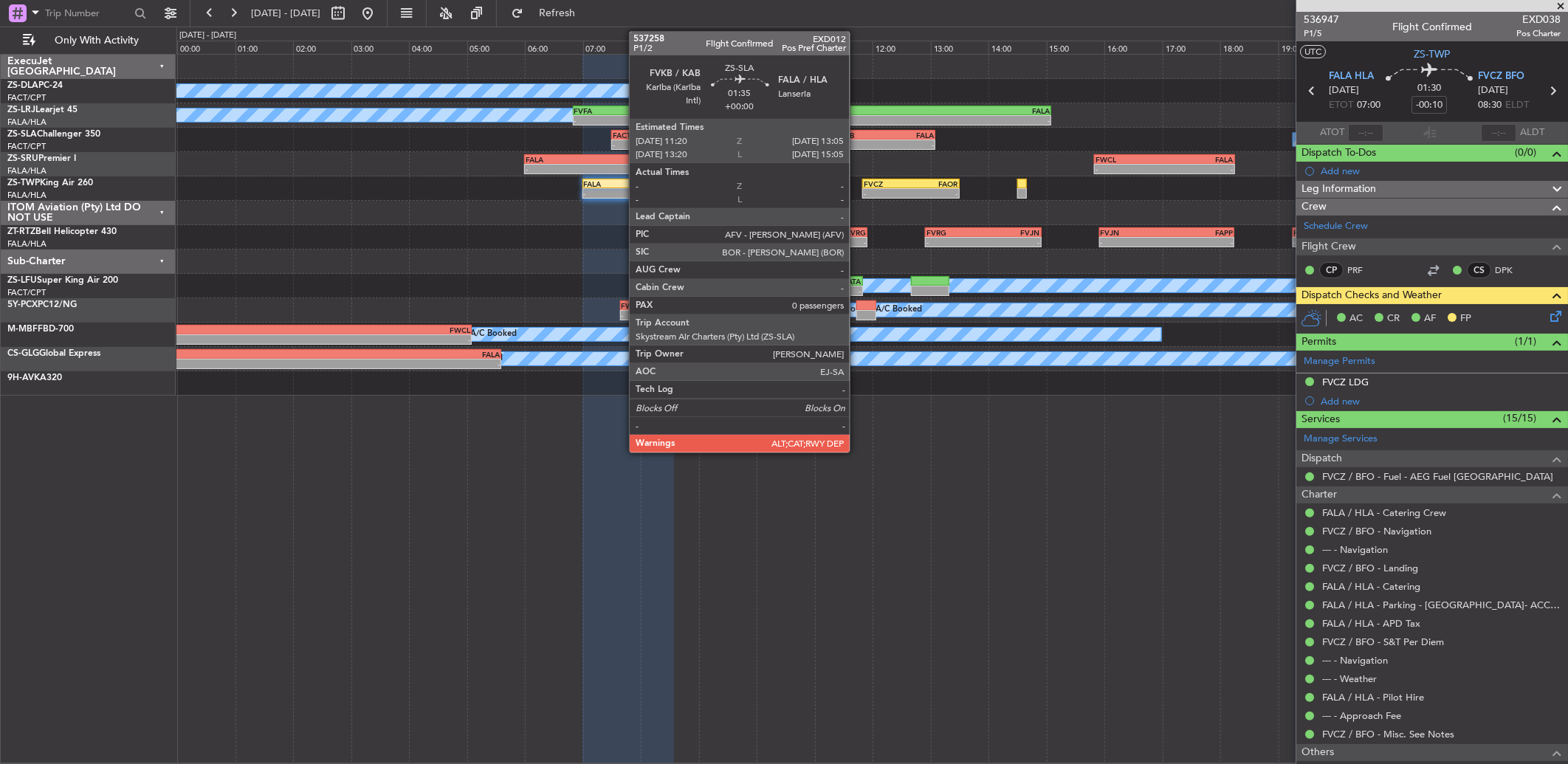
click at [857, 136] on div "FVKB" at bounding box center [859, 135] width 50 height 9
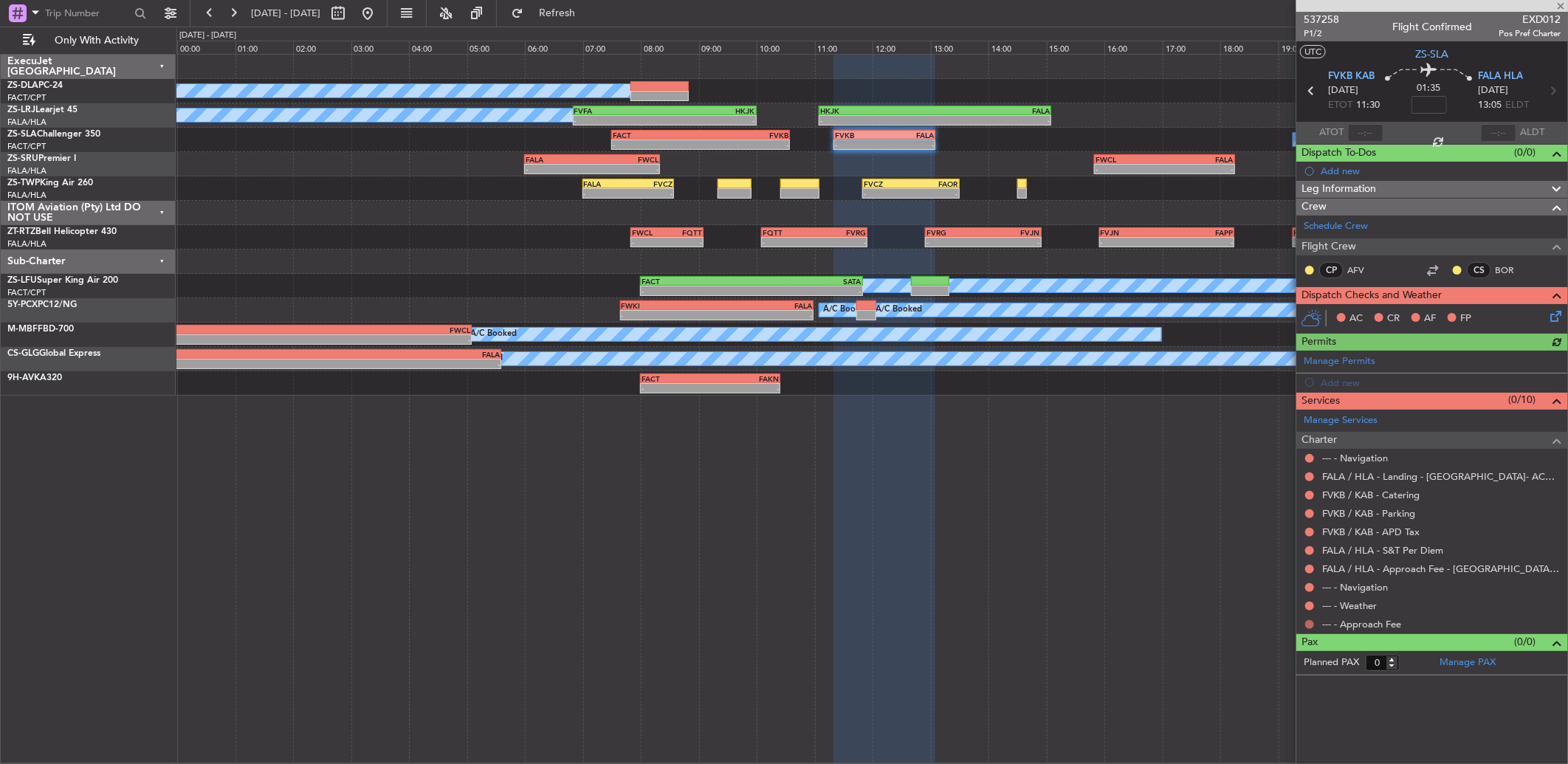
click at [1310, 624] on button at bounding box center [1310, 624] width 9 height 9
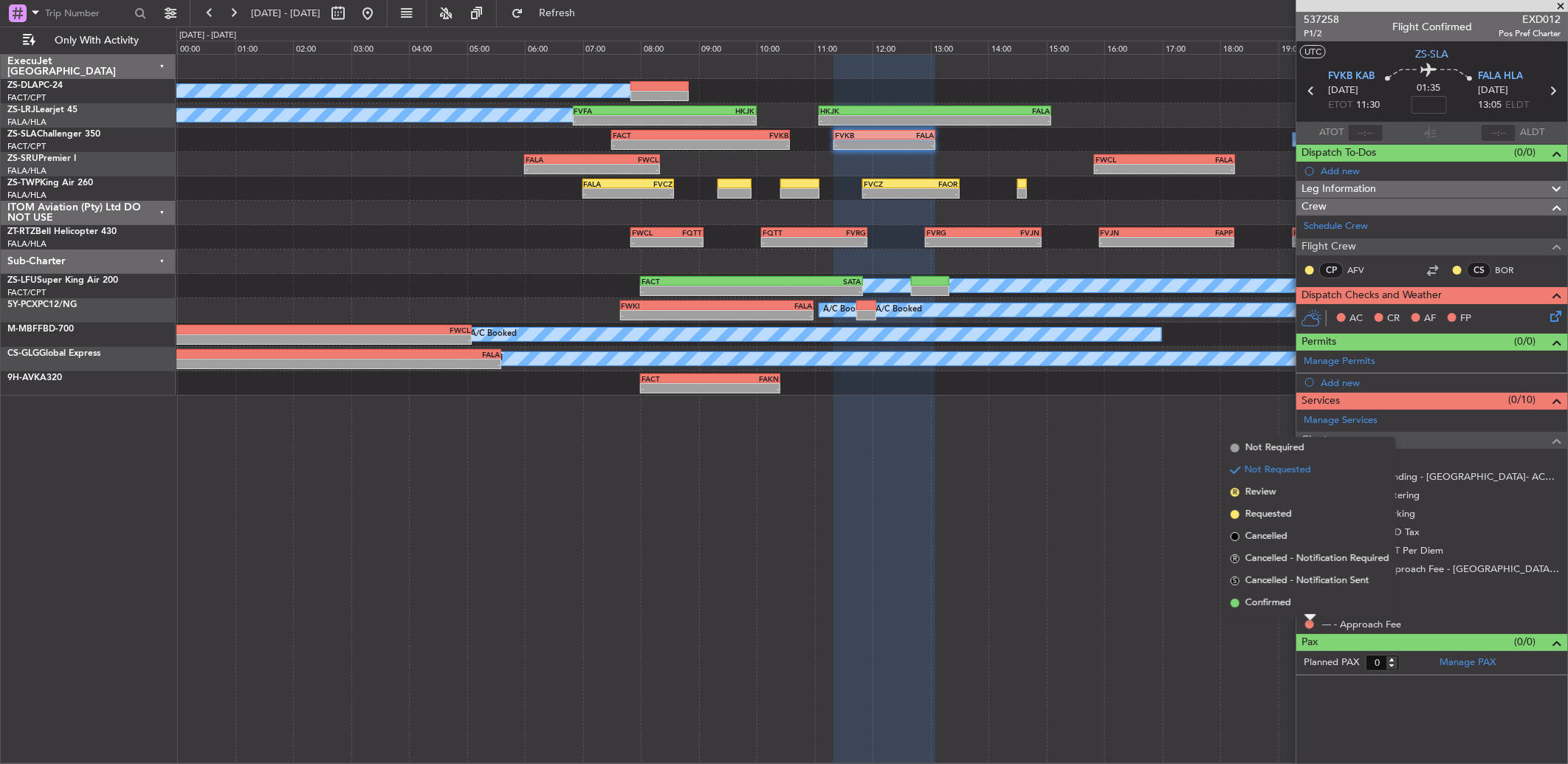
click at [1308, 596] on li "Confirmed" at bounding box center [1310, 603] width 170 height 23
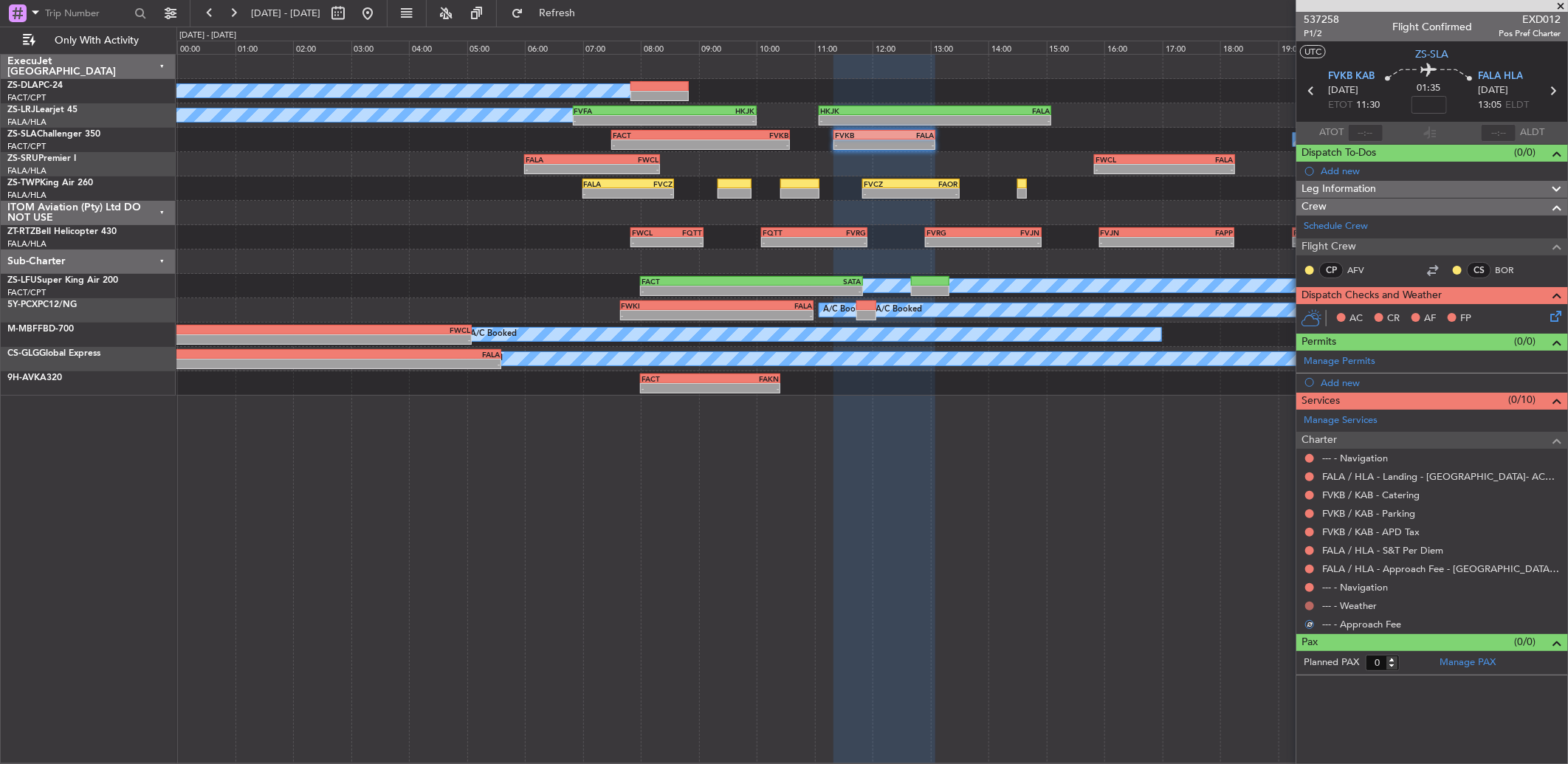
click at [1310, 602] on button at bounding box center [1310, 606] width 9 height 9
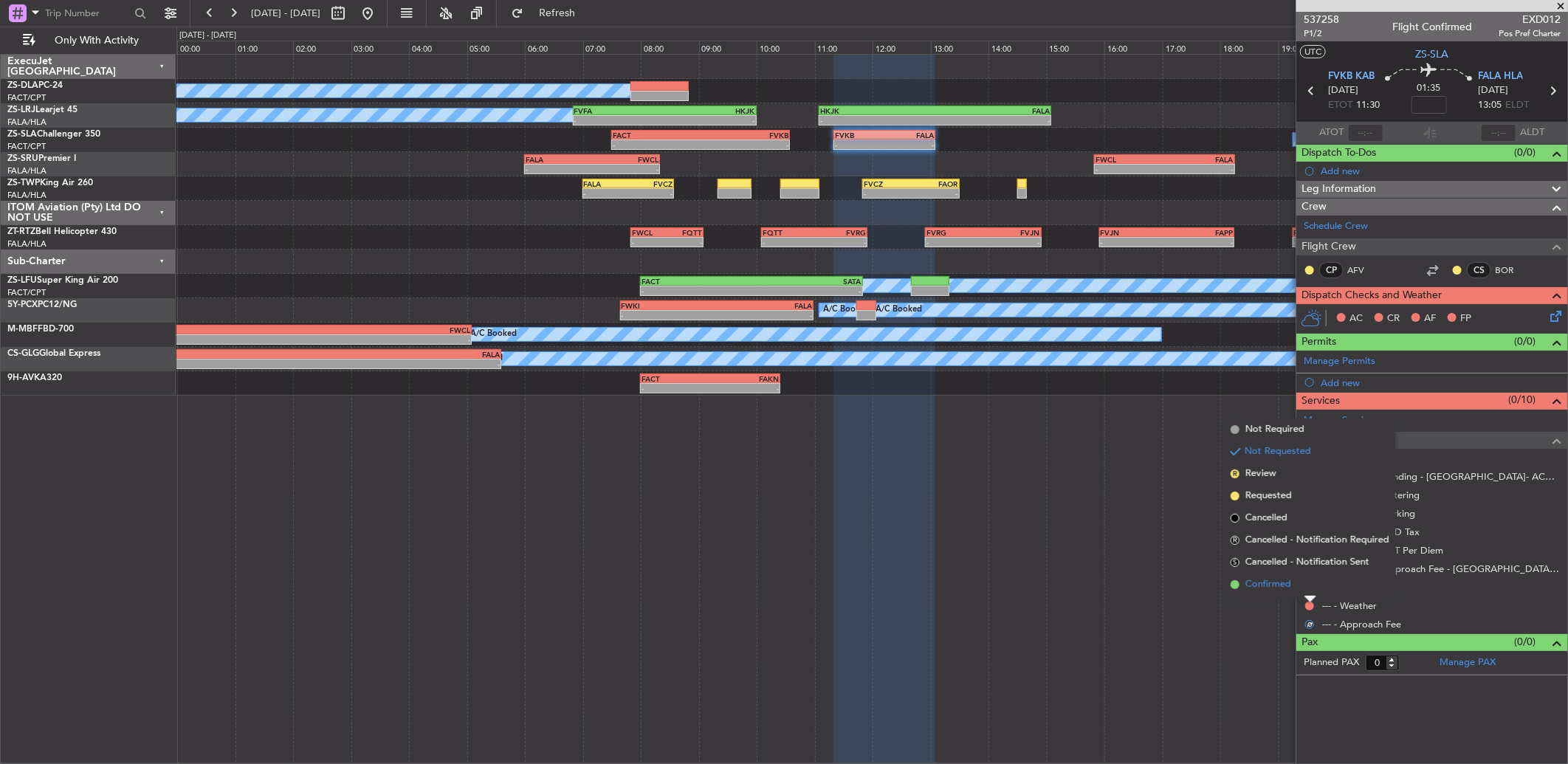
click at [1307, 578] on li "Confirmed" at bounding box center [1310, 585] width 170 height 23
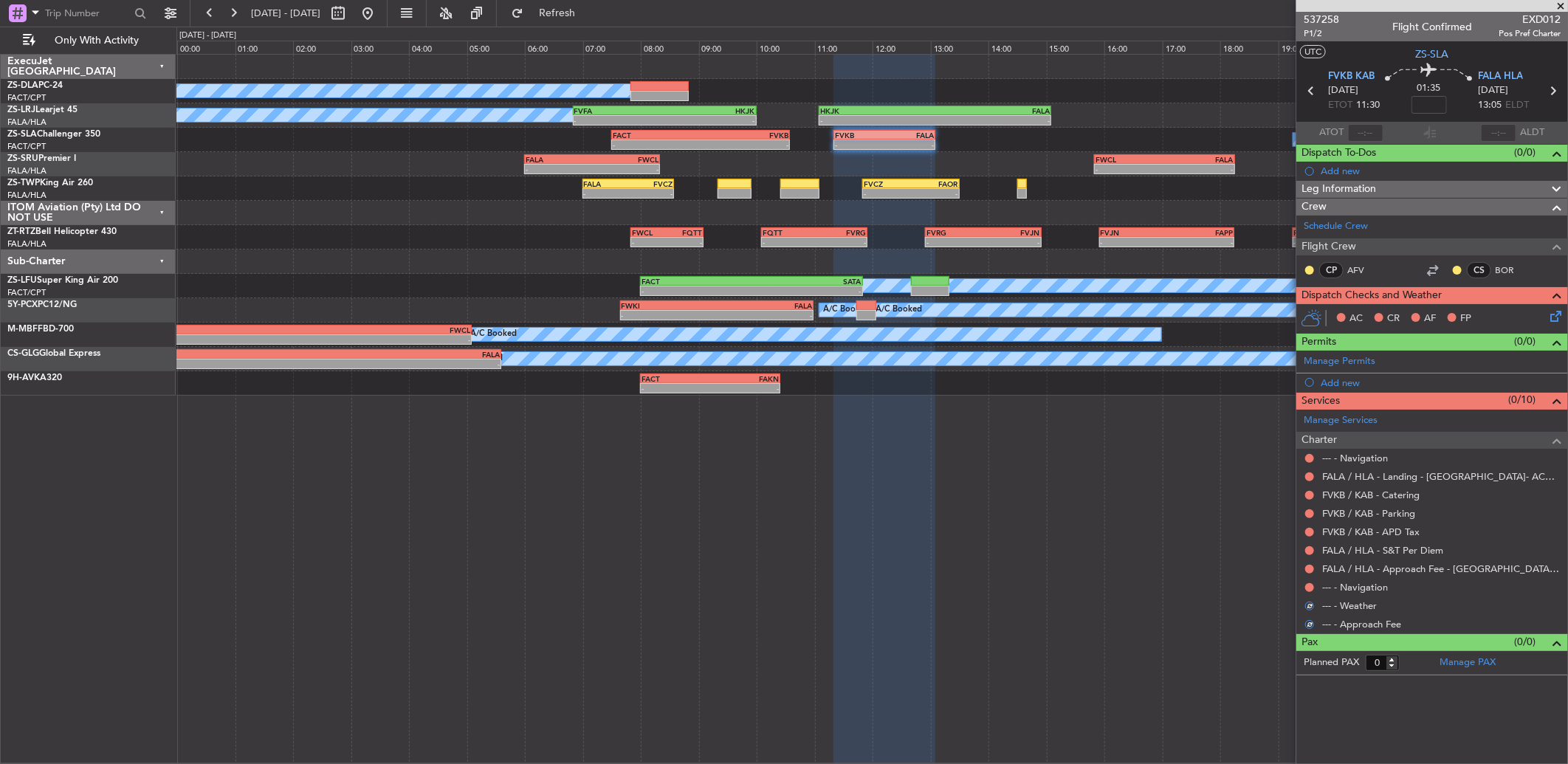
click at [1308, 576] on div "FALA / HLA - Approach Fee - [GEOGRAPHIC_DATA]- ACC # 1800" at bounding box center [1432, 568] width 272 height 18
click at [1310, 561] on div "FALA / HLA - Approach Fee - [GEOGRAPHIC_DATA]- ACC # 1800" at bounding box center [1432, 568] width 272 height 18
click at [1310, 569] on button at bounding box center [1310, 569] width 9 height 9
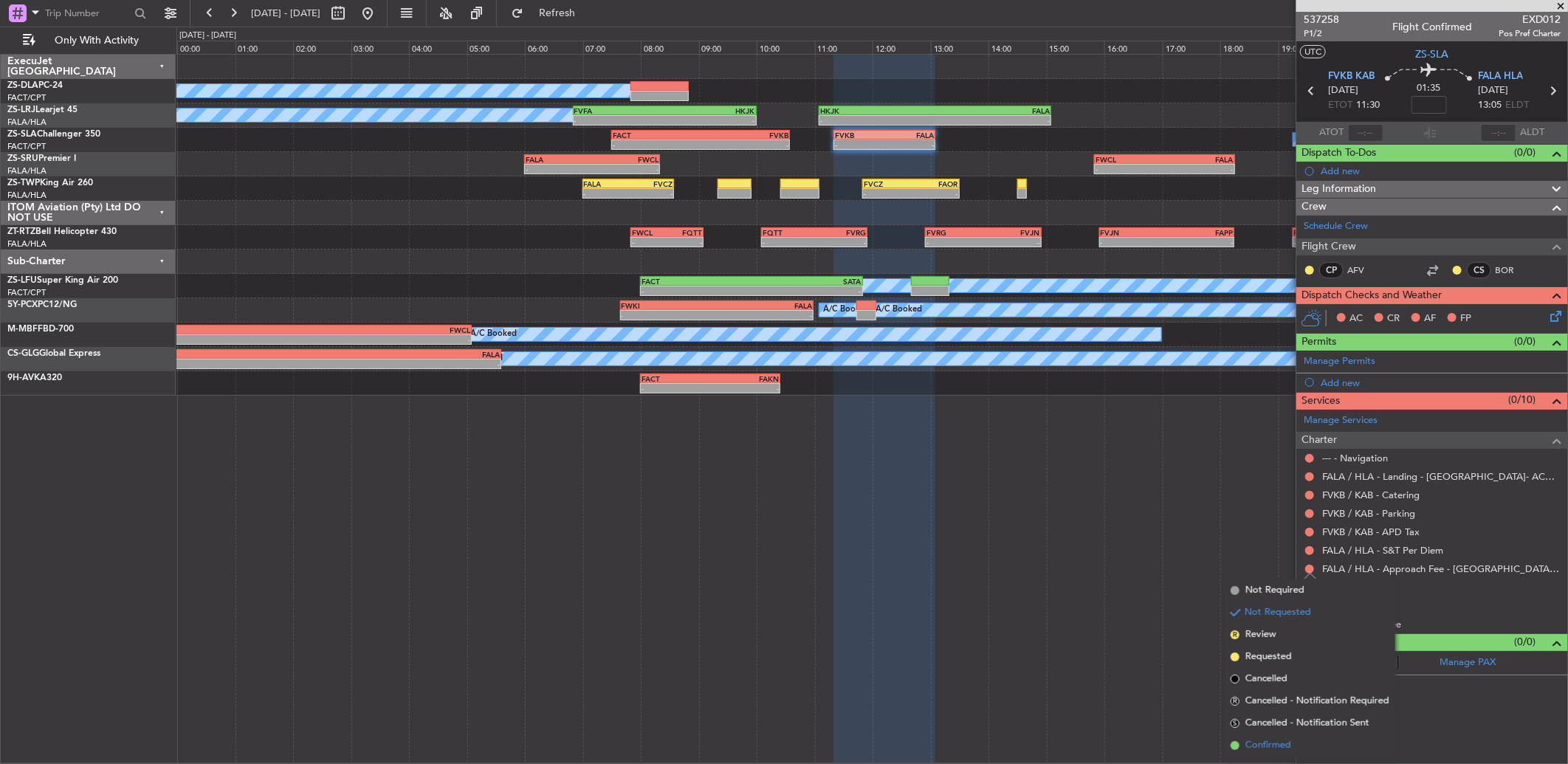
click at [1303, 750] on li "Confirmed" at bounding box center [1310, 746] width 170 height 23
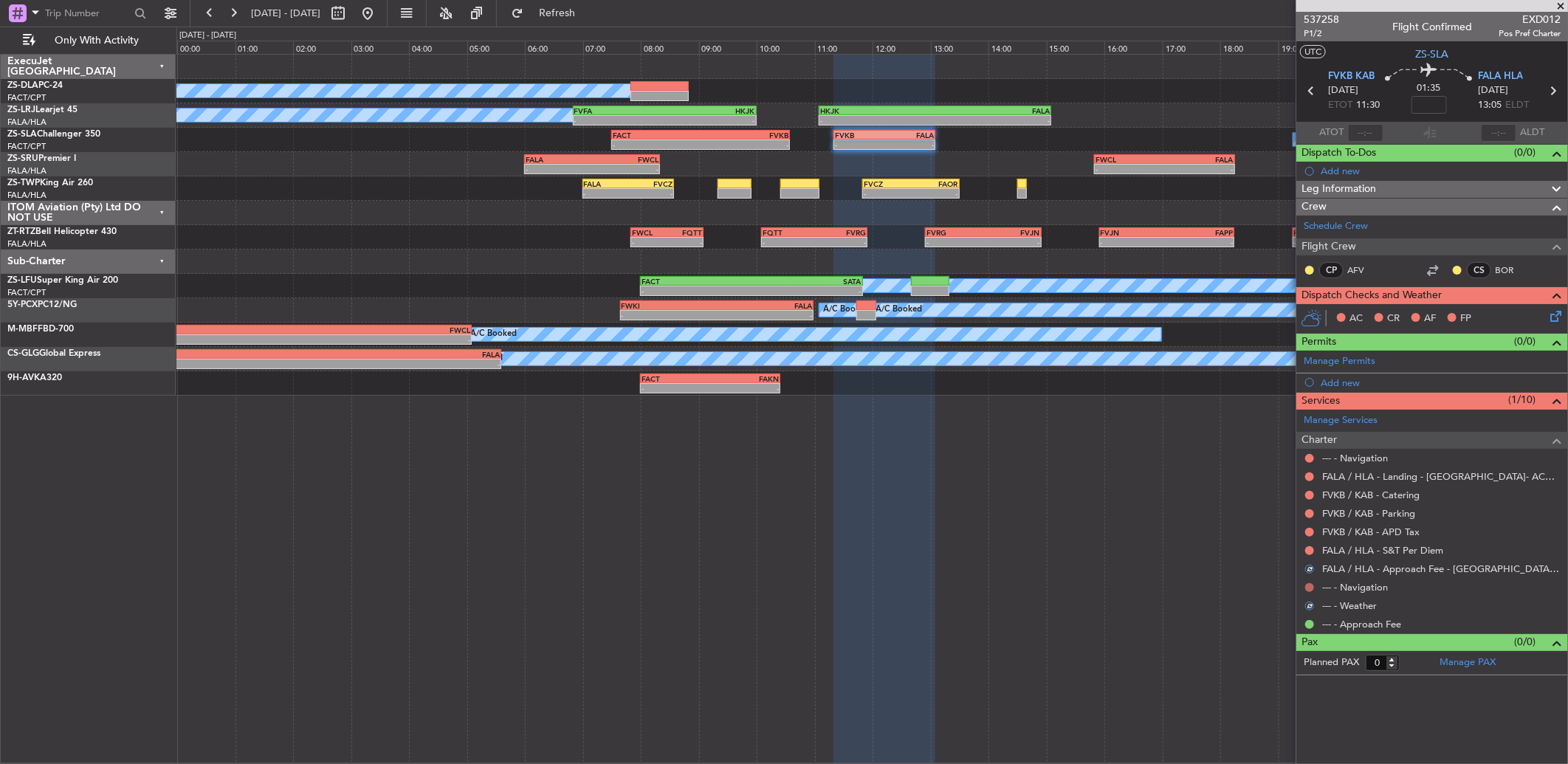
click at [1305, 580] on div "--- - Navigation" at bounding box center [1432, 587] width 272 height 18
click at [1308, 584] on button at bounding box center [1310, 588] width 9 height 9
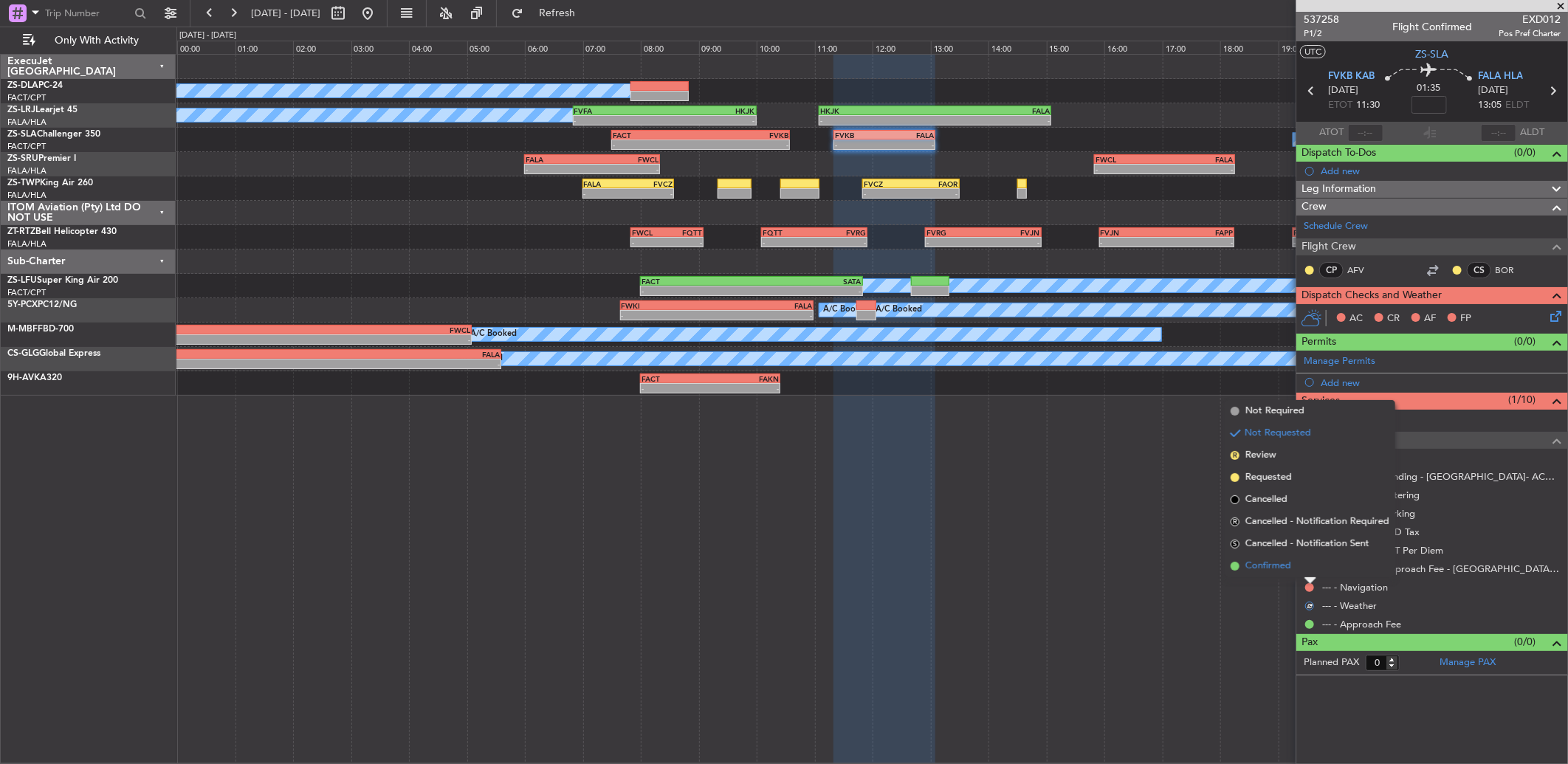
click at [1298, 564] on li "Confirmed" at bounding box center [1310, 566] width 170 height 23
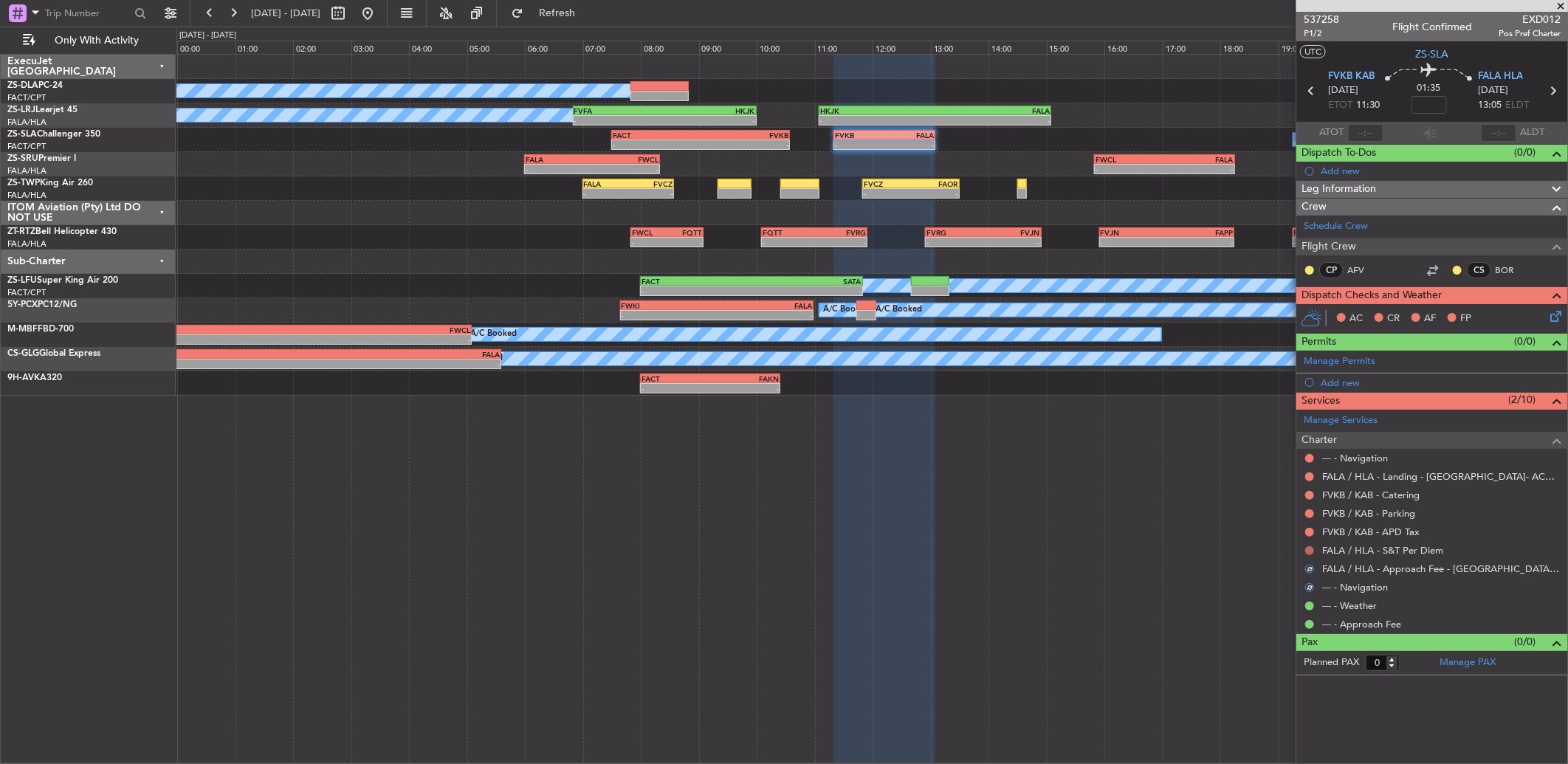
click at [1308, 552] on button at bounding box center [1310, 551] width 9 height 9
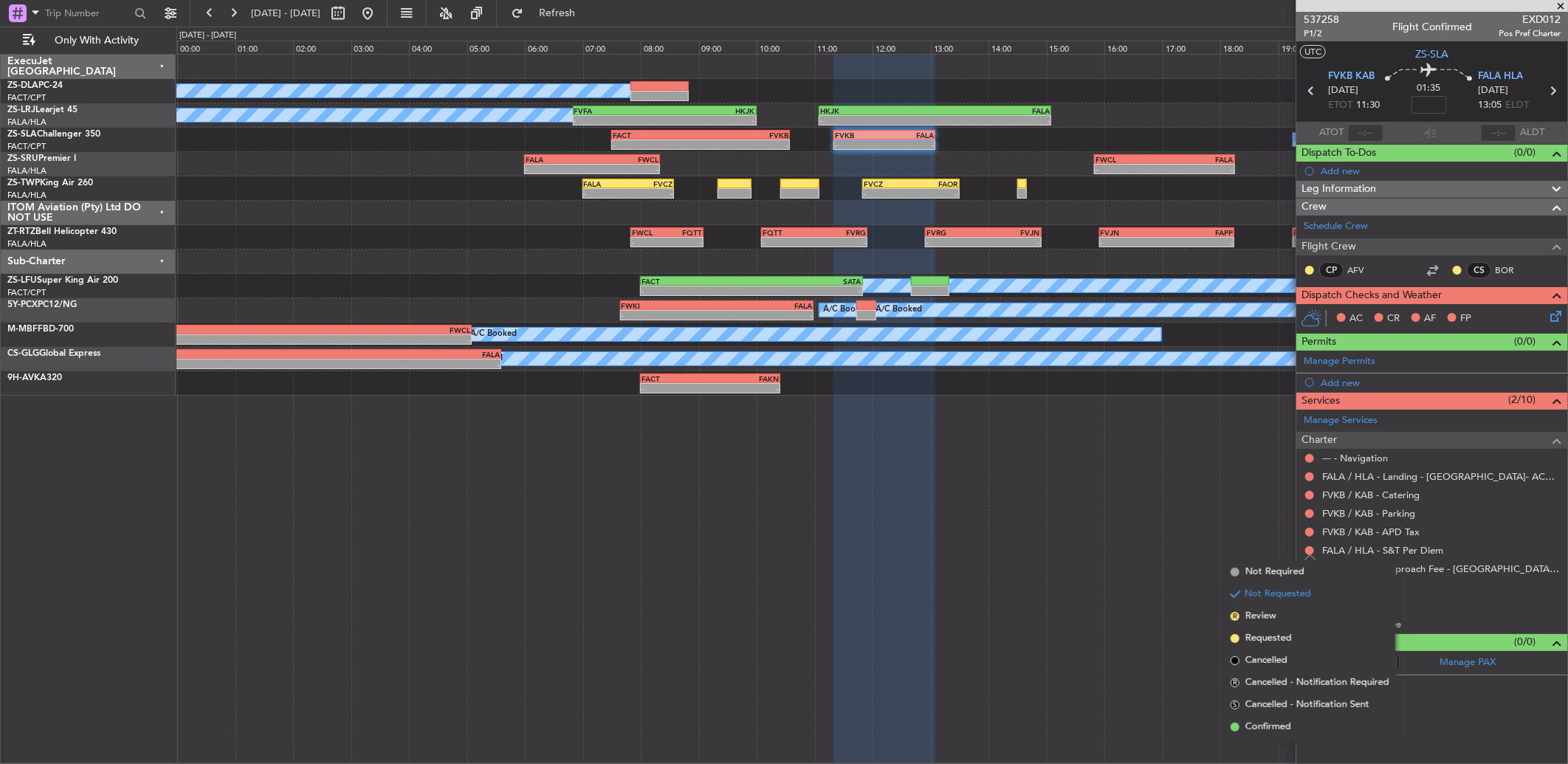
drag, startPoint x: 1263, startPoint y: 727, endPoint x: 1331, endPoint y: 608, distance: 137.1
click at [1263, 725] on span "Confirmed" at bounding box center [1268, 727] width 46 height 14
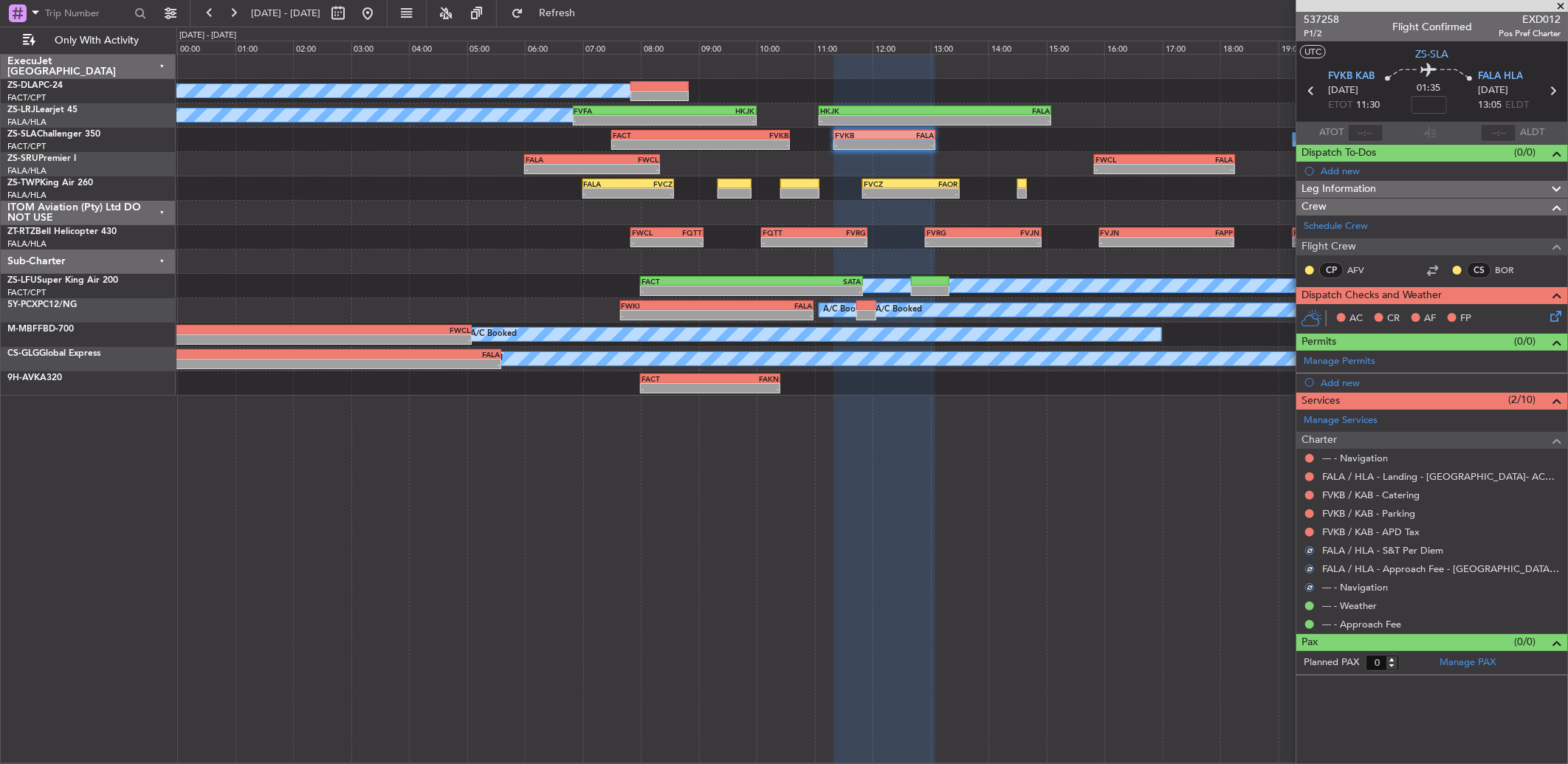
click at [1303, 530] on nimbus-traffic-light at bounding box center [1309, 532] width 12 height 12
click at [1310, 532] on button at bounding box center [1310, 532] width 9 height 9
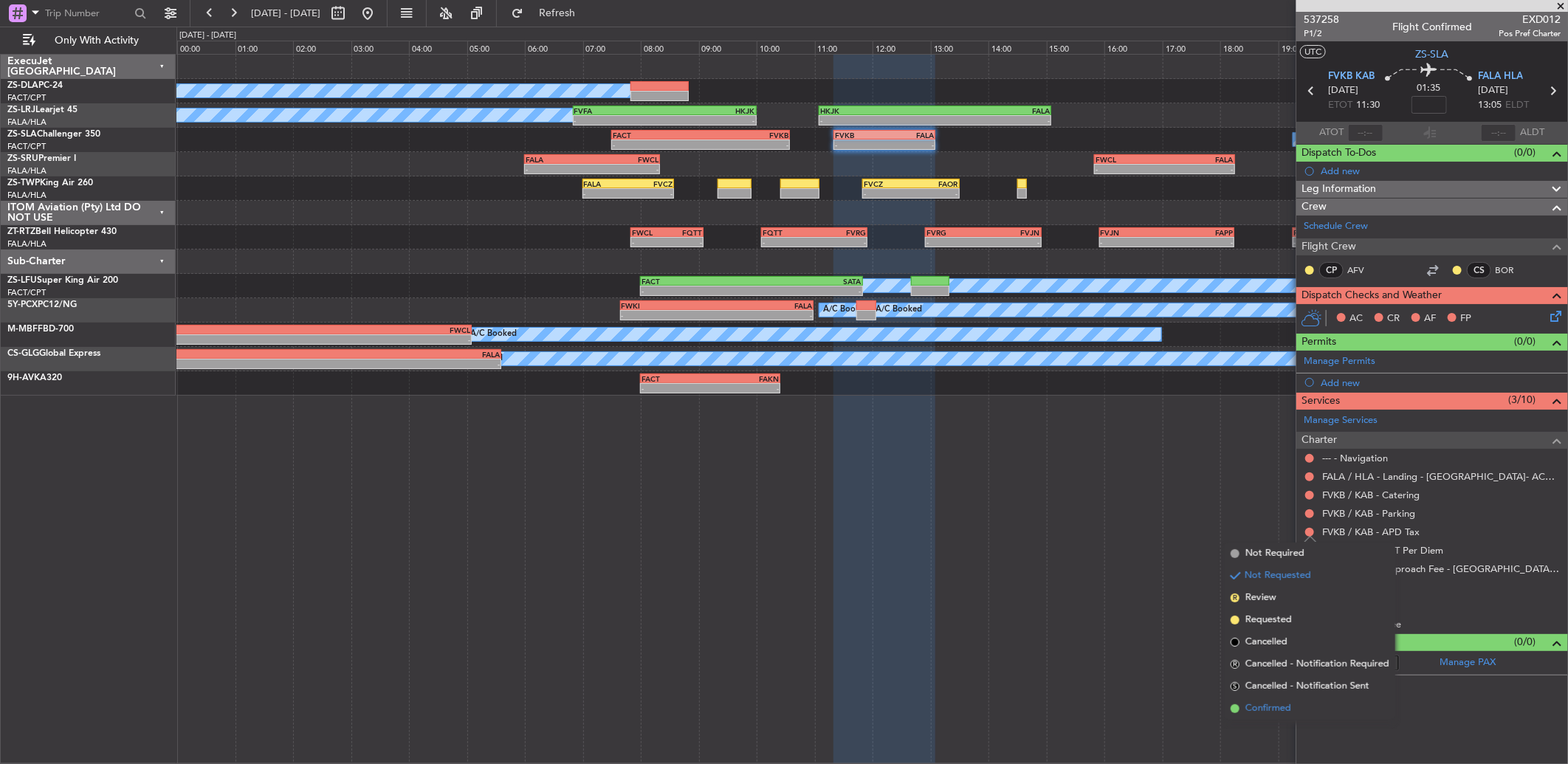
click at [1278, 704] on span "Confirmed" at bounding box center [1268, 709] width 46 height 14
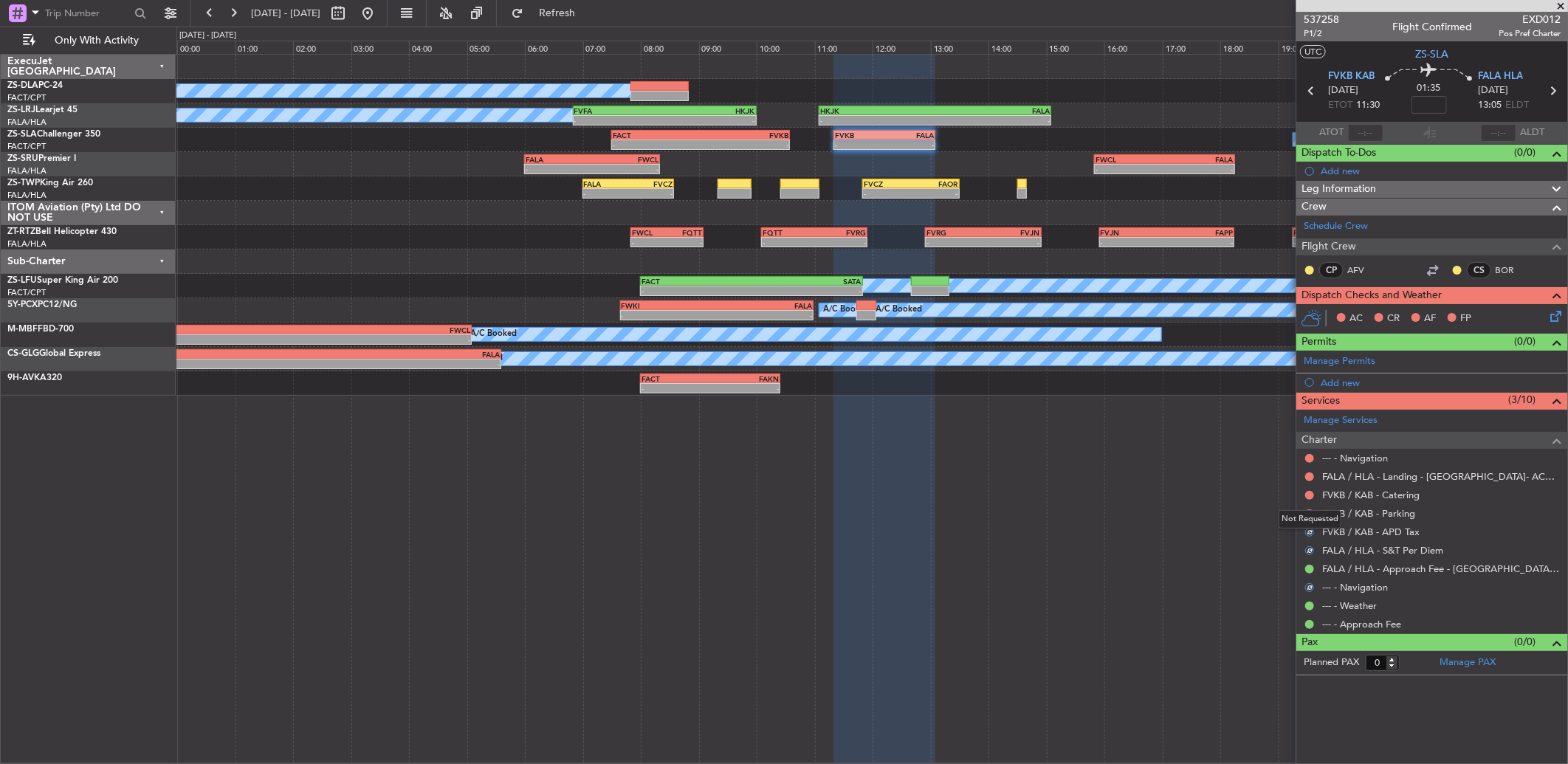
click at [1310, 512] on div "Not Requested" at bounding box center [1310, 519] width 63 height 18
click at [1308, 514] on button at bounding box center [1310, 514] width 9 height 9
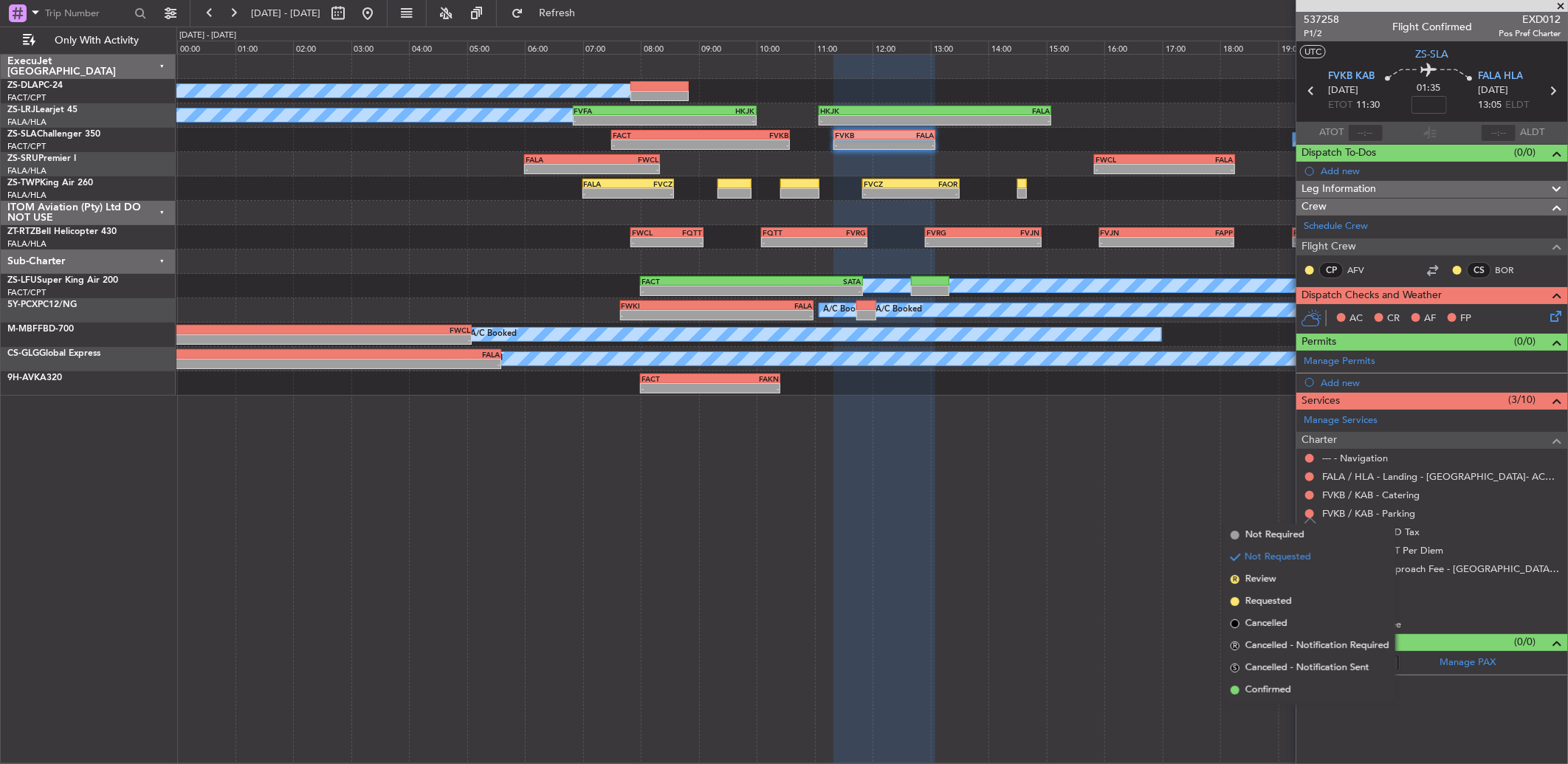
drag, startPoint x: 1267, startPoint y: 692, endPoint x: 1285, endPoint y: 575, distance: 118.4
click at [1266, 683] on span "Confirmed" at bounding box center [1268, 690] width 46 height 14
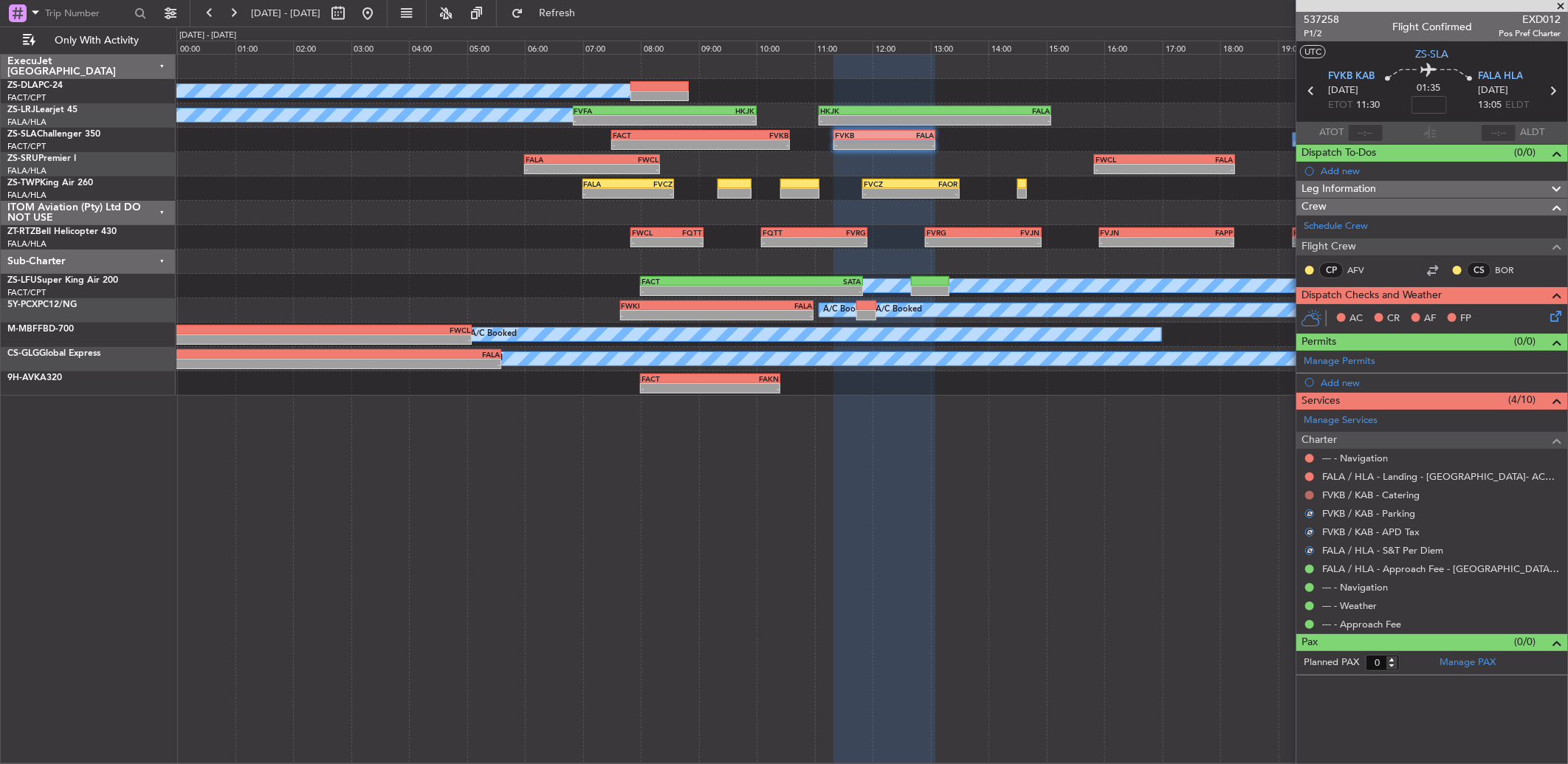
click at [1311, 497] on button at bounding box center [1310, 496] width 9 height 9
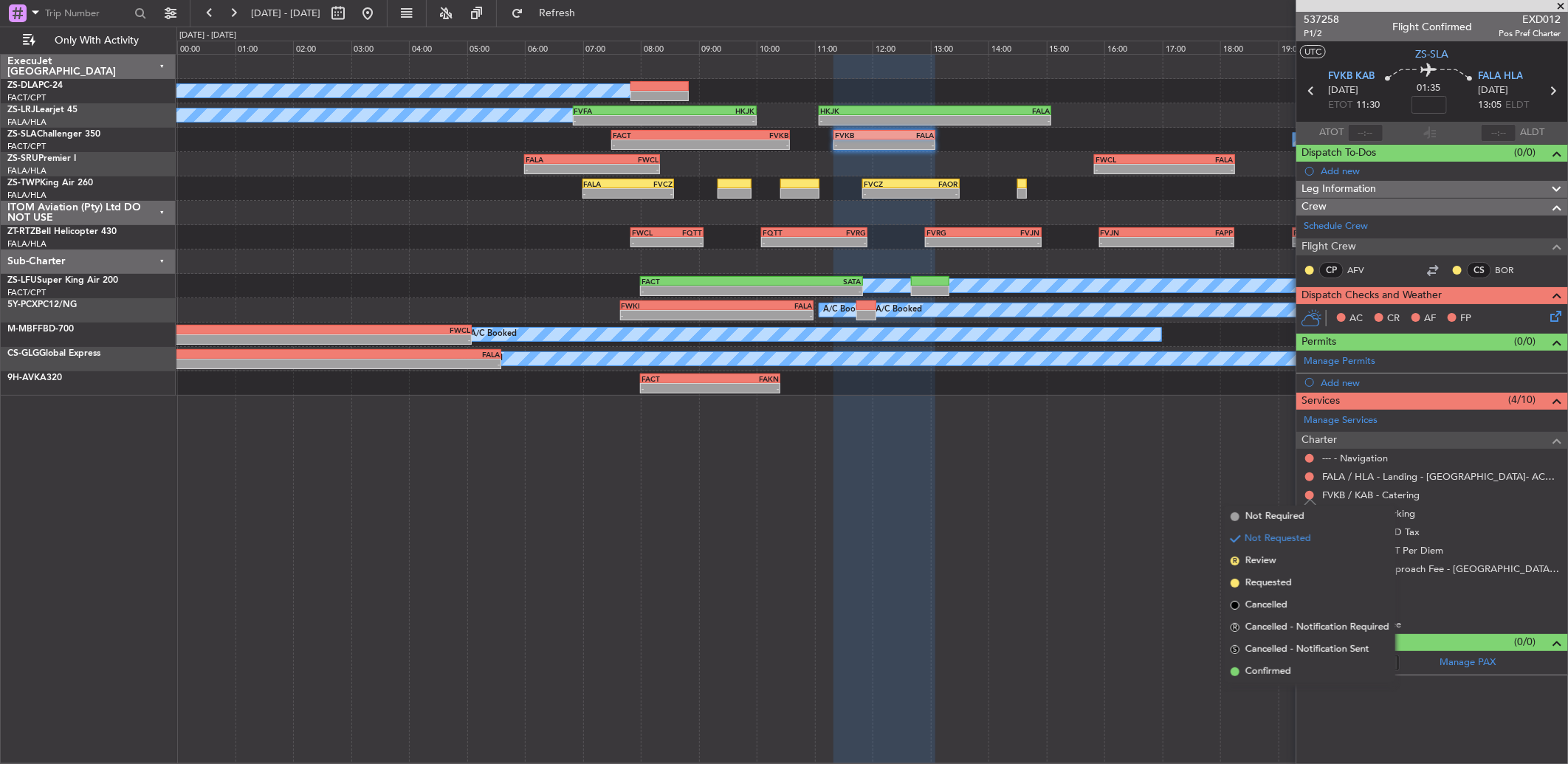
click at [1287, 678] on body "22 Sep 2025 - 23 Sep 2025 Refresh Quick Links Only With Activity A/C Booked A/C…" at bounding box center [784, 382] width 1568 height 764
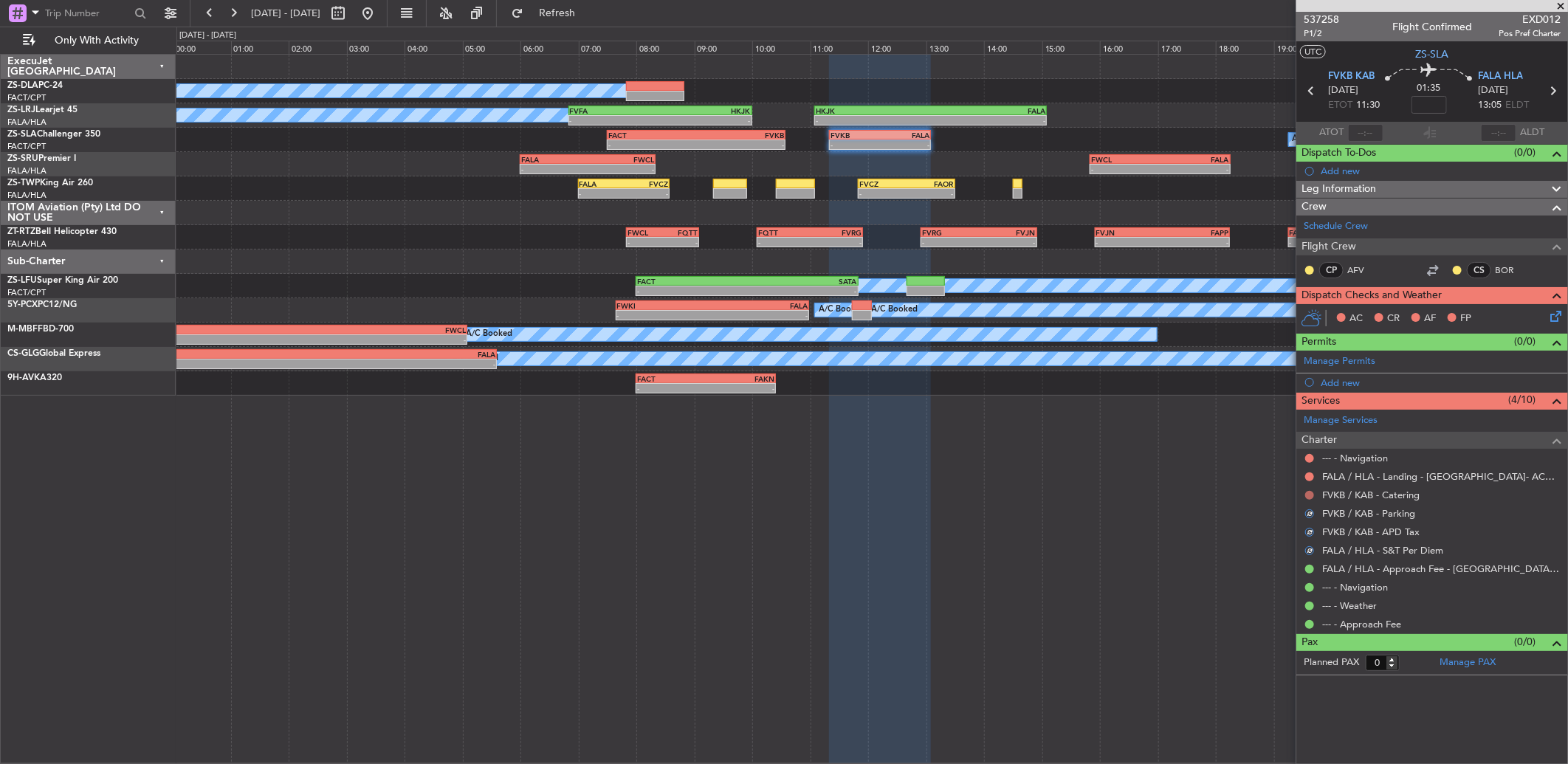
click at [1308, 494] on button at bounding box center [1310, 496] width 9 height 9
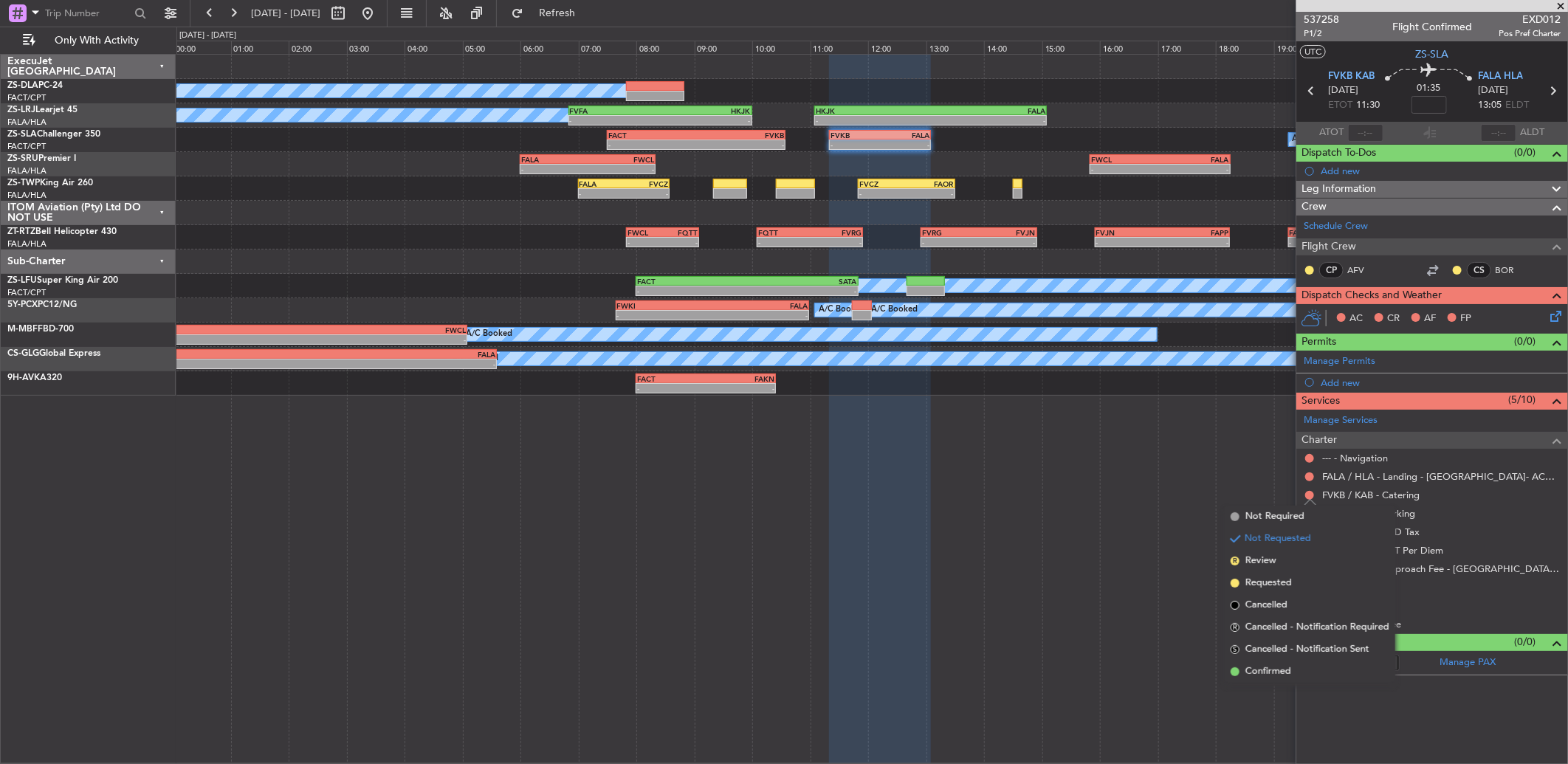
click at [1295, 667] on li "Confirmed" at bounding box center [1310, 672] width 170 height 23
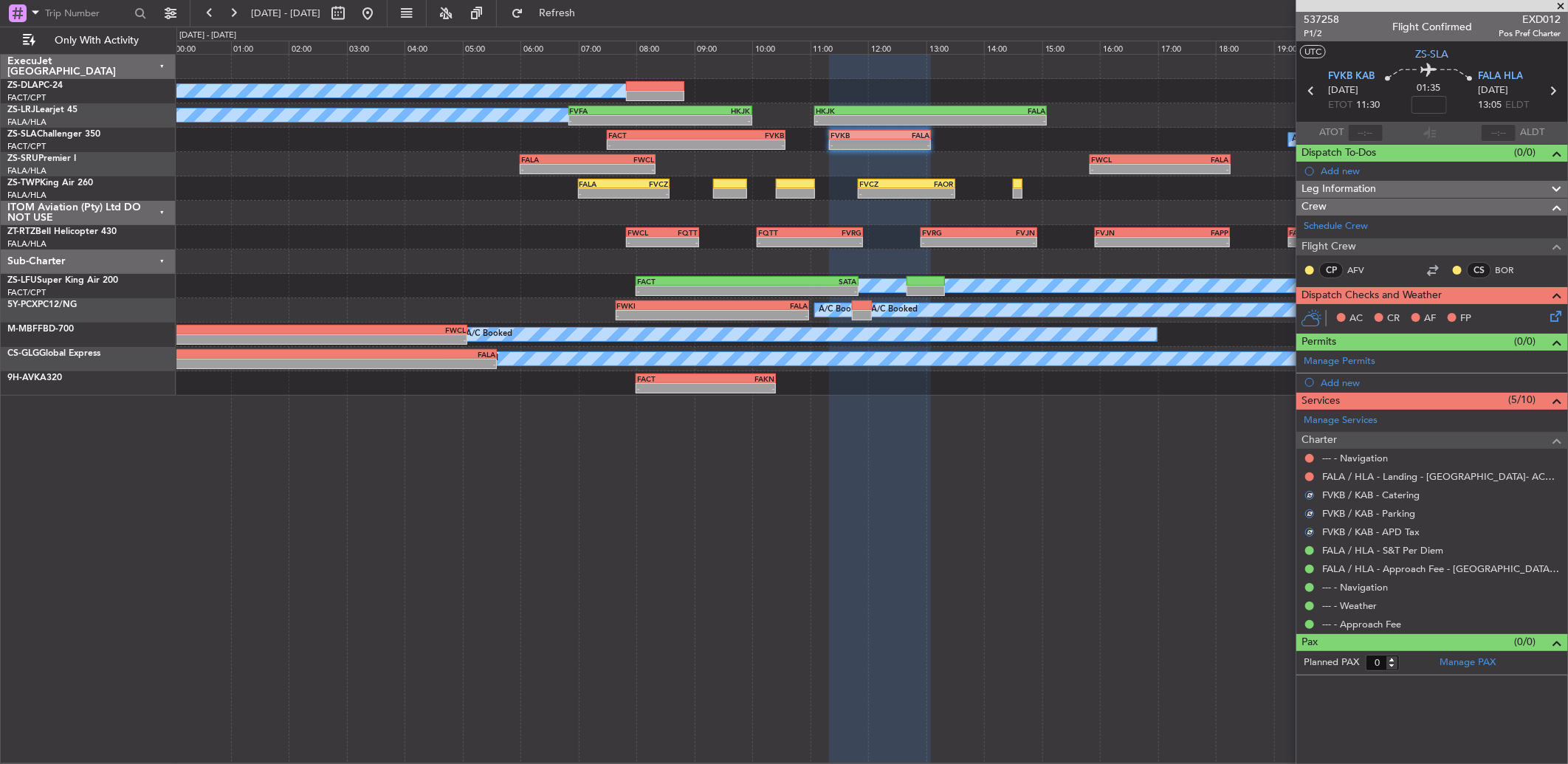
click at [1311, 471] on div at bounding box center [1309, 477] width 12 height 12
click at [1304, 478] on div at bounding box center [1309, 477] width 12 height 12
click at [1307, 480] on button at bounding box center [1310, 478] width 9 height 9
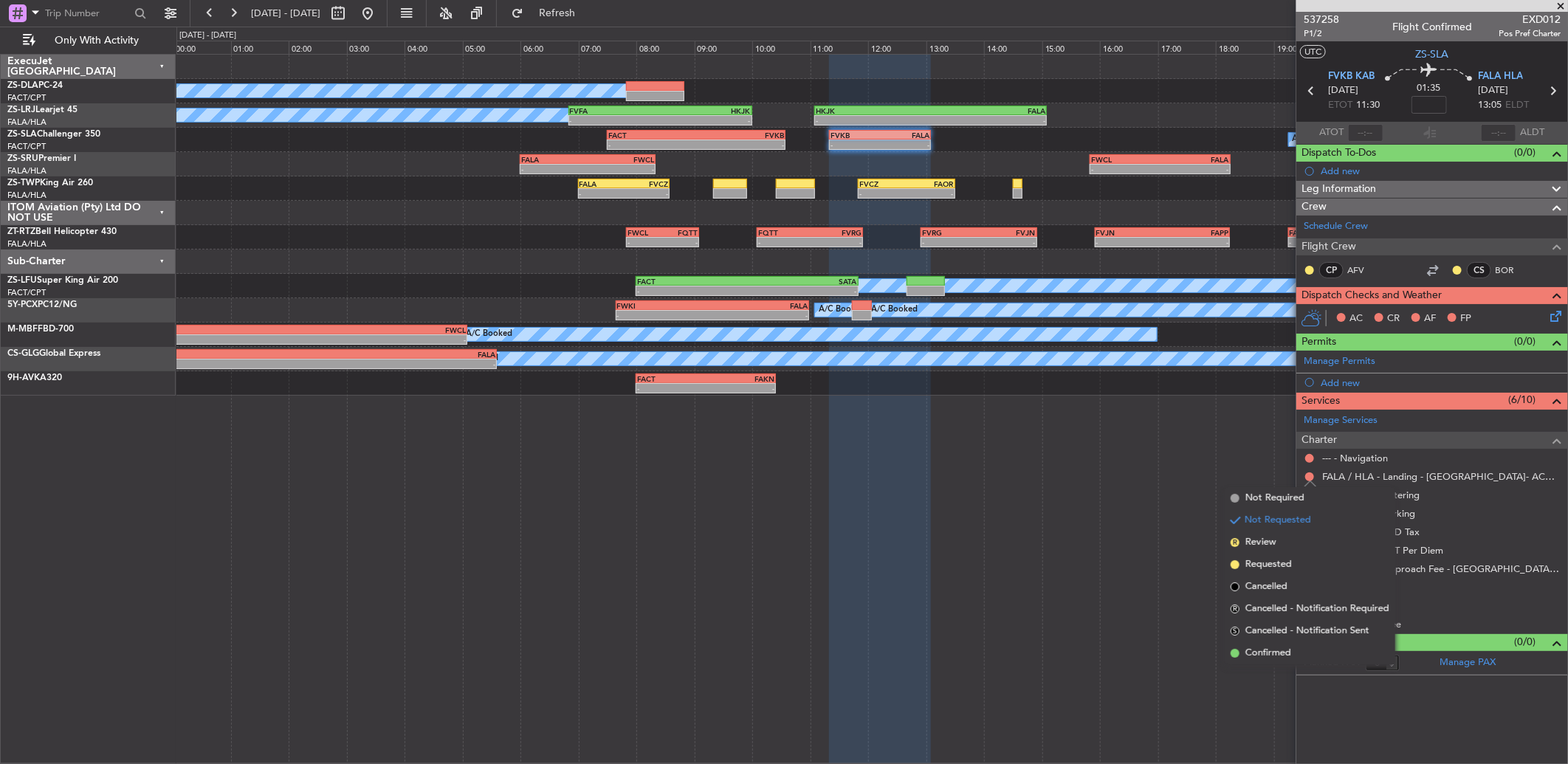
drag, startPoint x: 1295, startPoint y: 654, endPoint x: 1292, endPoint y: 536, distance: 118.0
click at [1293, 650] on li "Confirmed" at bounding box center [1310, 653] width 170 height 23
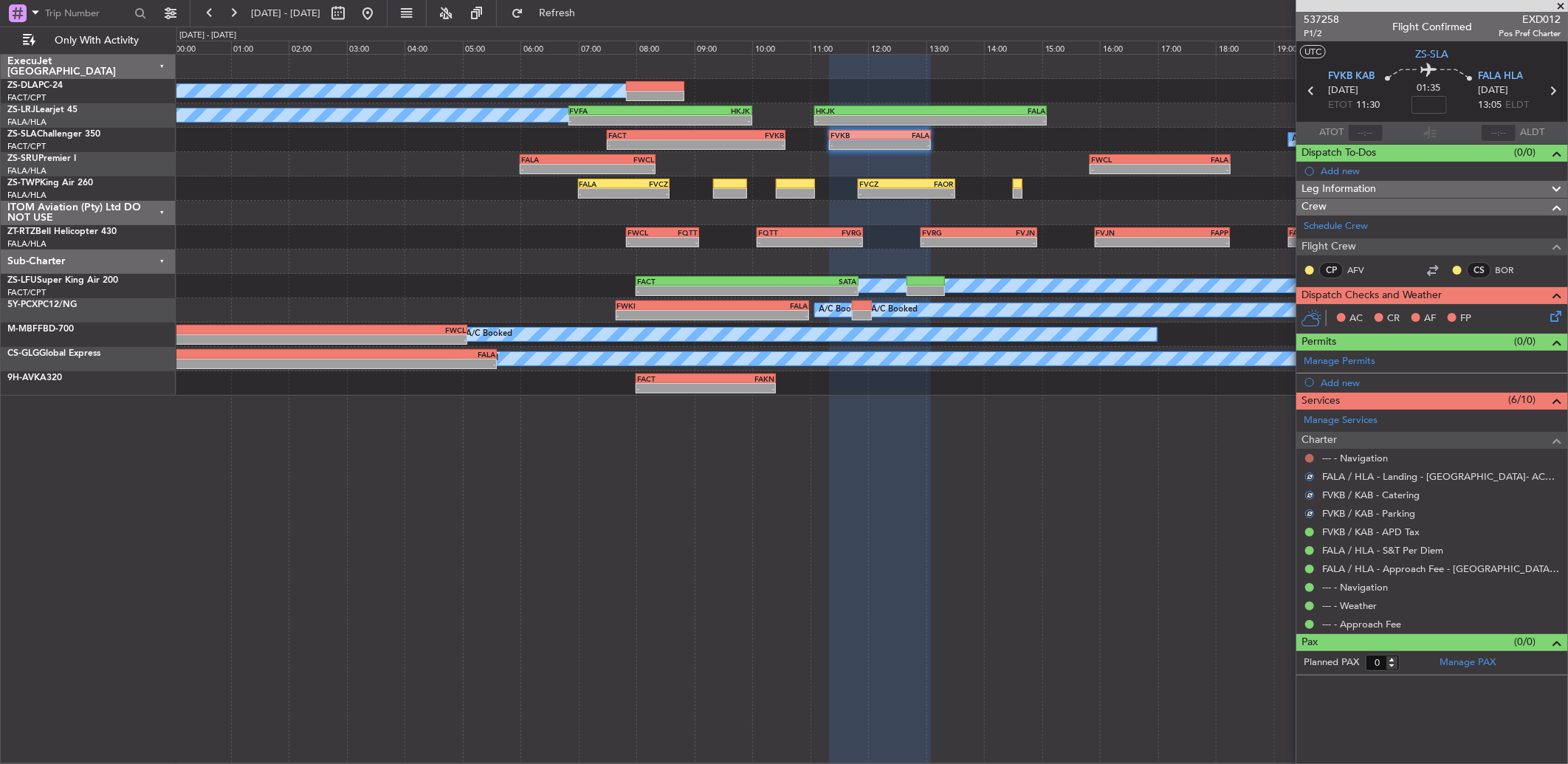
click at [1310, 455] on button at bounding box center [1310, 459] width 9 height 9
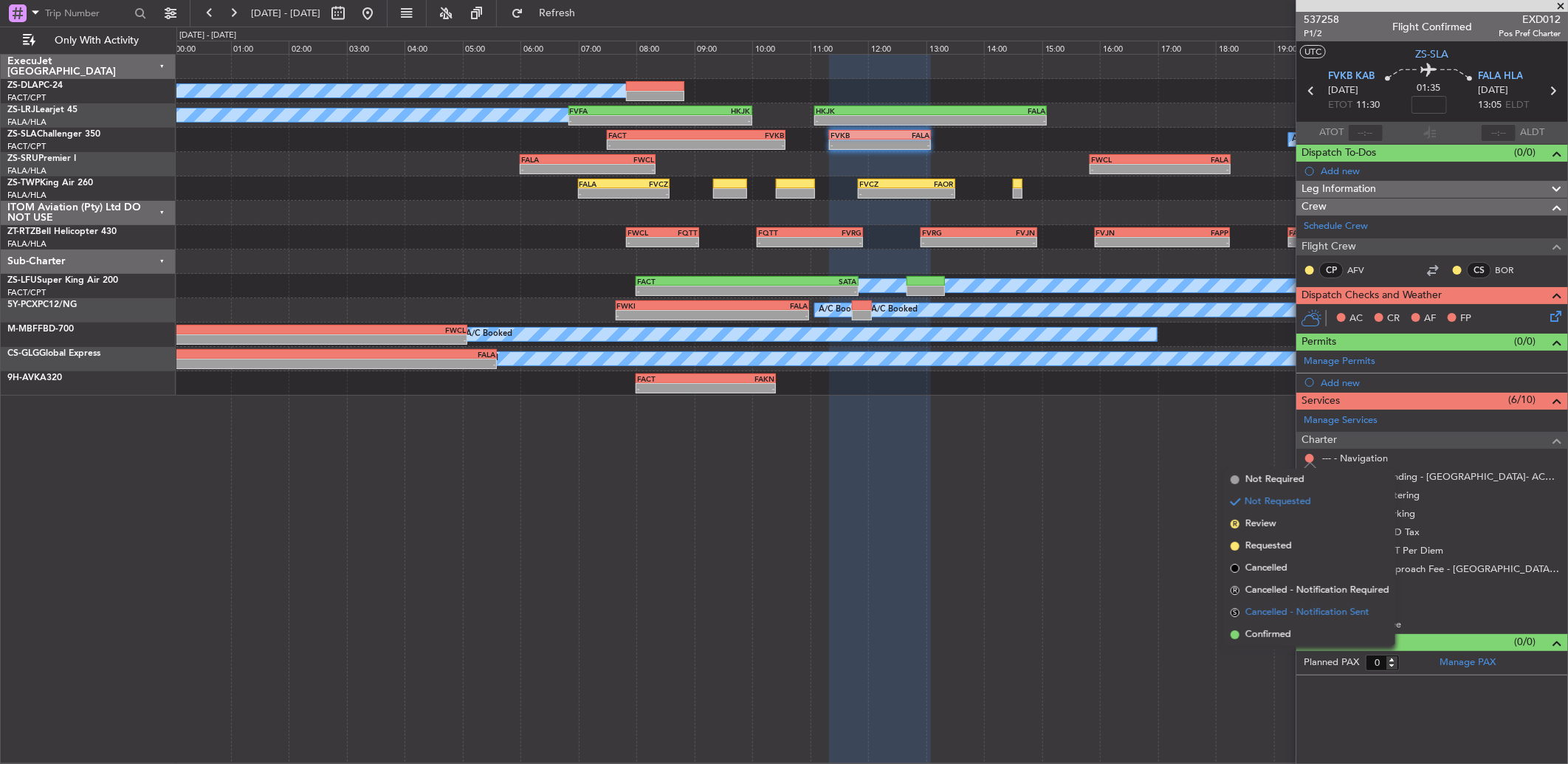
click at [1304, 620] on li "S Cancelled - Notification Sent" at bounding box center [1310, 613] width 170 height 23
click at [1304, 620] on div at bounding box center [1309, 624] width 12 height 12
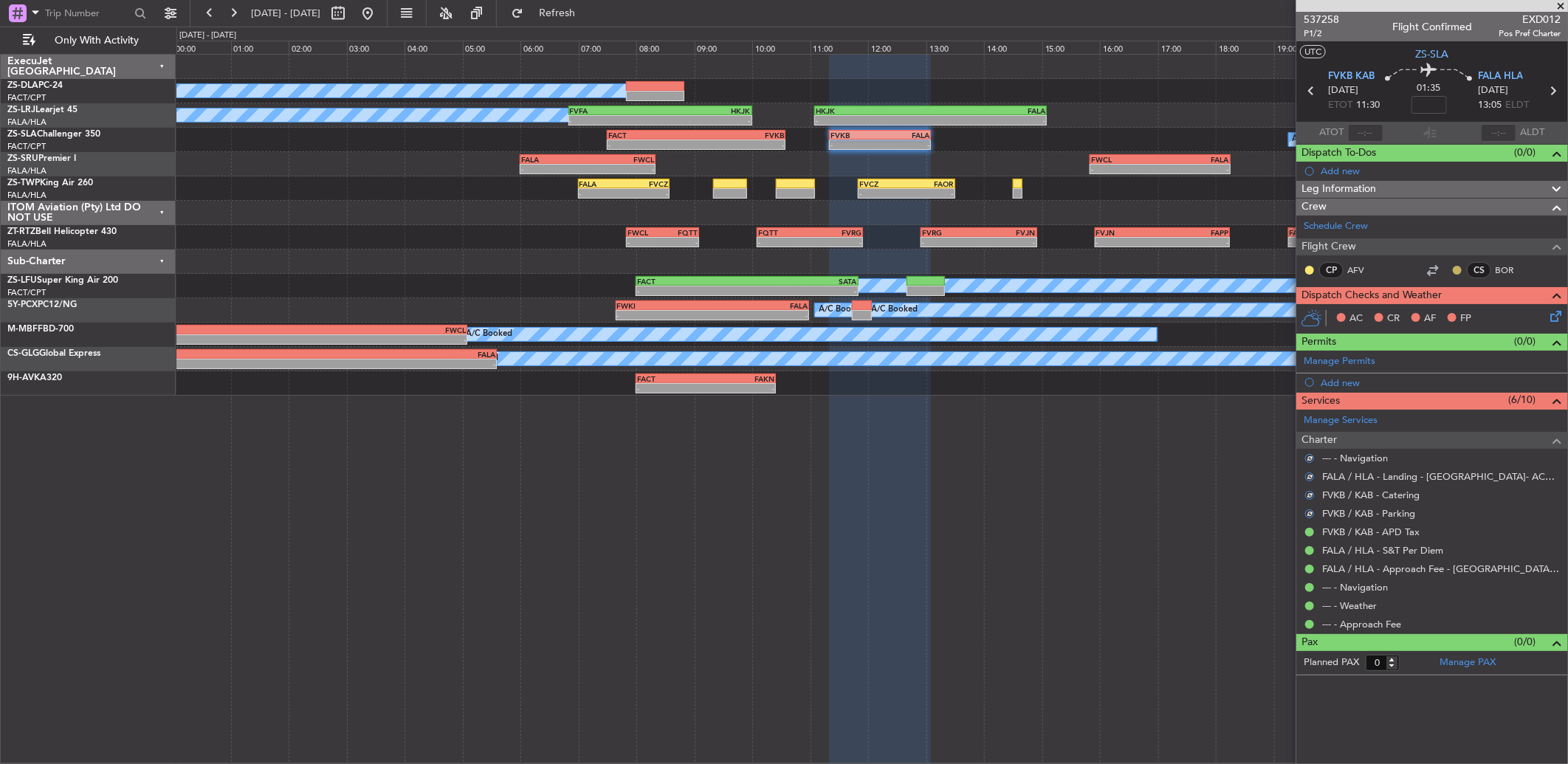
click at [1458, 268] on button at bounding box center [1457, 270] width 9 height 9
click at [1434, 316] on span "Acknowledged" at bounding box center [1461, 313] width 65 height 14
click at [1310, 262] on div "CP AFV" at bounding box center [1341, 270] width 77 height 16
click at [1310, 264] on nimbus-traffic-light at bounding box center [1309, 269] width 12 height 12
click at [1310, 268] on button at bounding box center [1310, 270] width 9 height 9
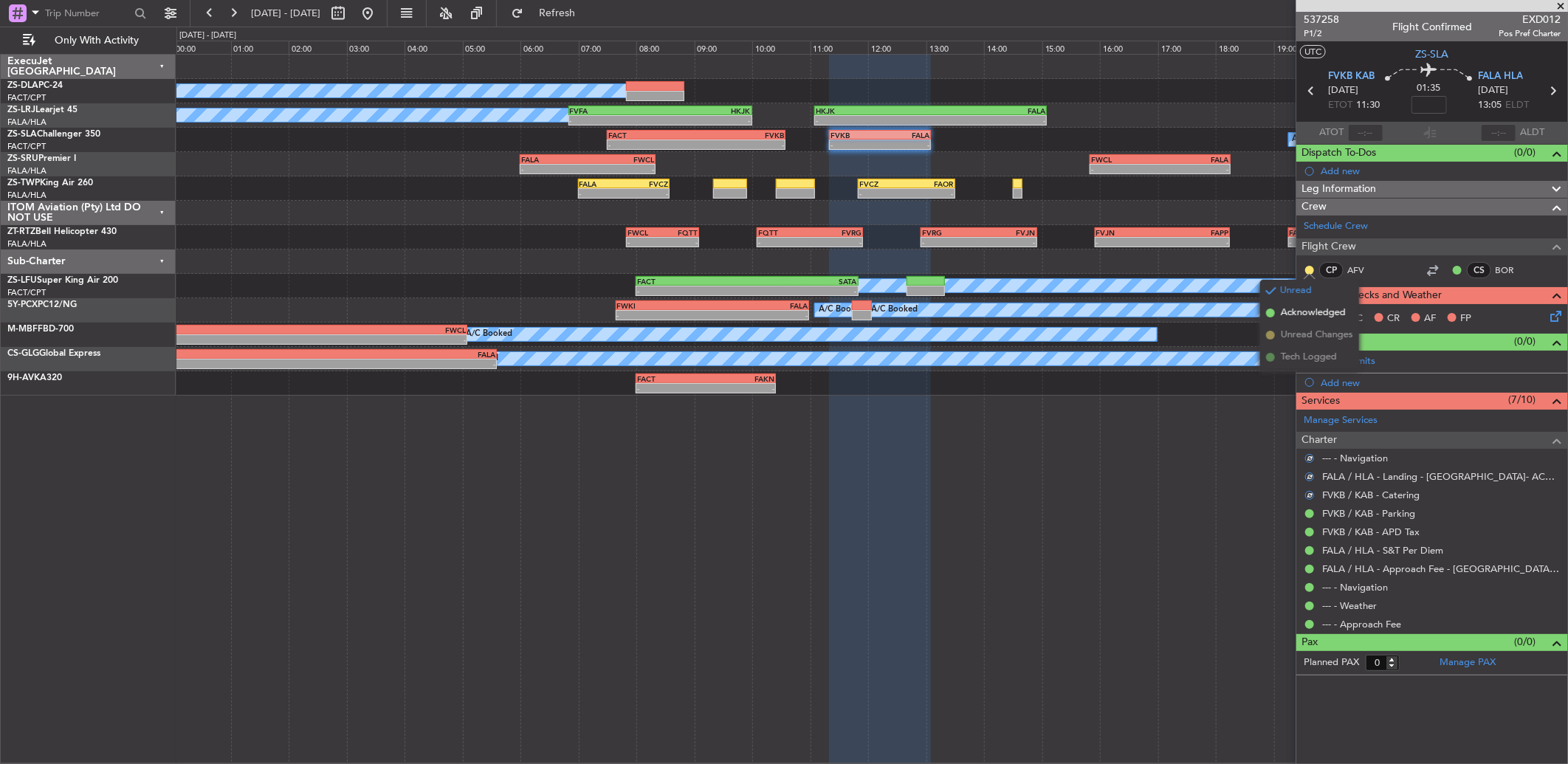
click at [1284, 311] on span "Acknowledged" at bounding box center [1313, 313] width 65 height 14
click at [1556, 318] on icon at bounding box center [1553, 314] width 12 height 12
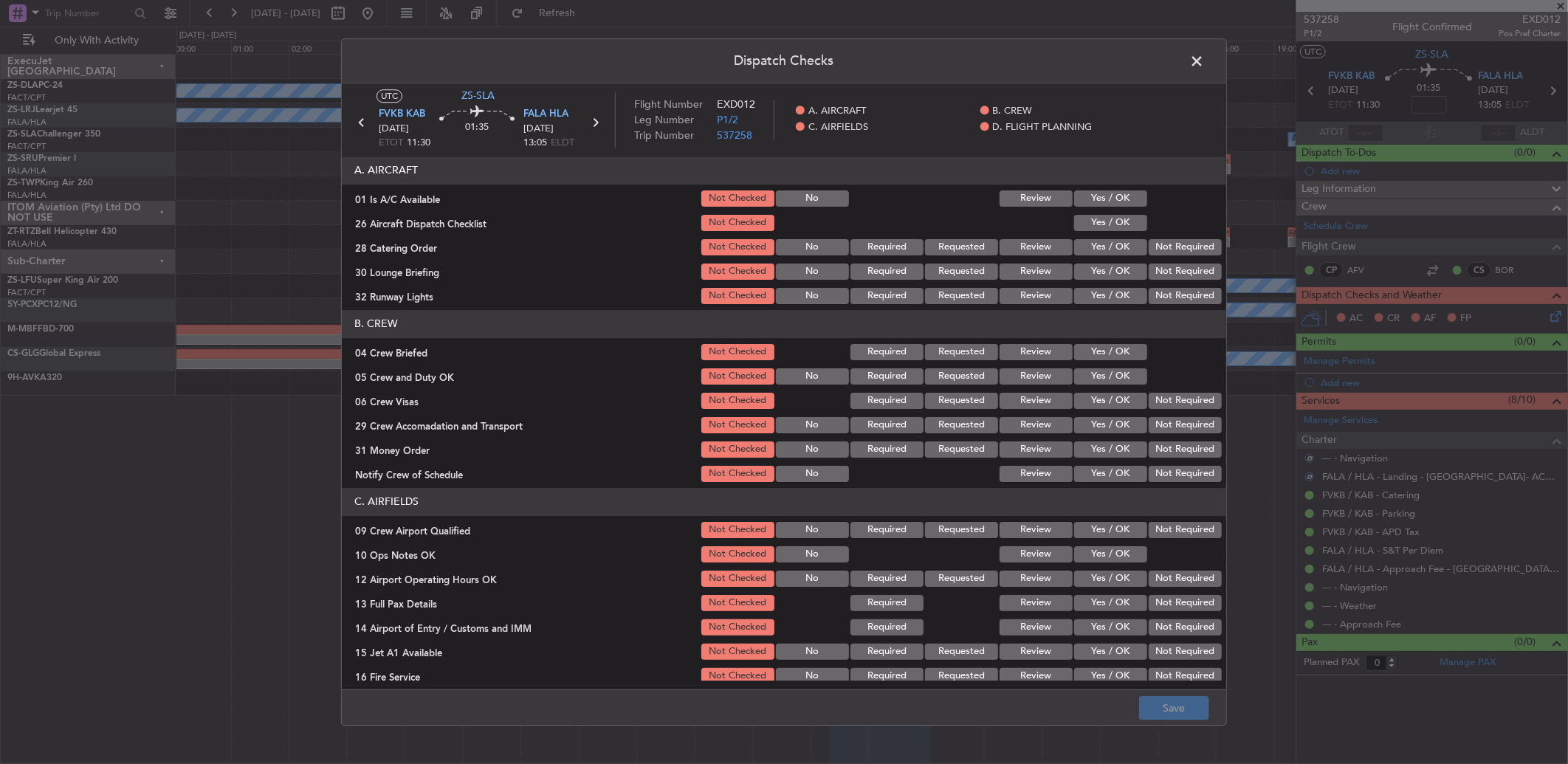
click at [1115, 202] on button "Yes / OK" at bounding box center [1110, 198] width 73 height 16
click at [1112, 222] on button "Yes / OK" at bounding box center [1110, 223] width 73 height 16
click at [1163, 246] on button "Not Required" at bounding box center [1184, 248] width 73 height 16
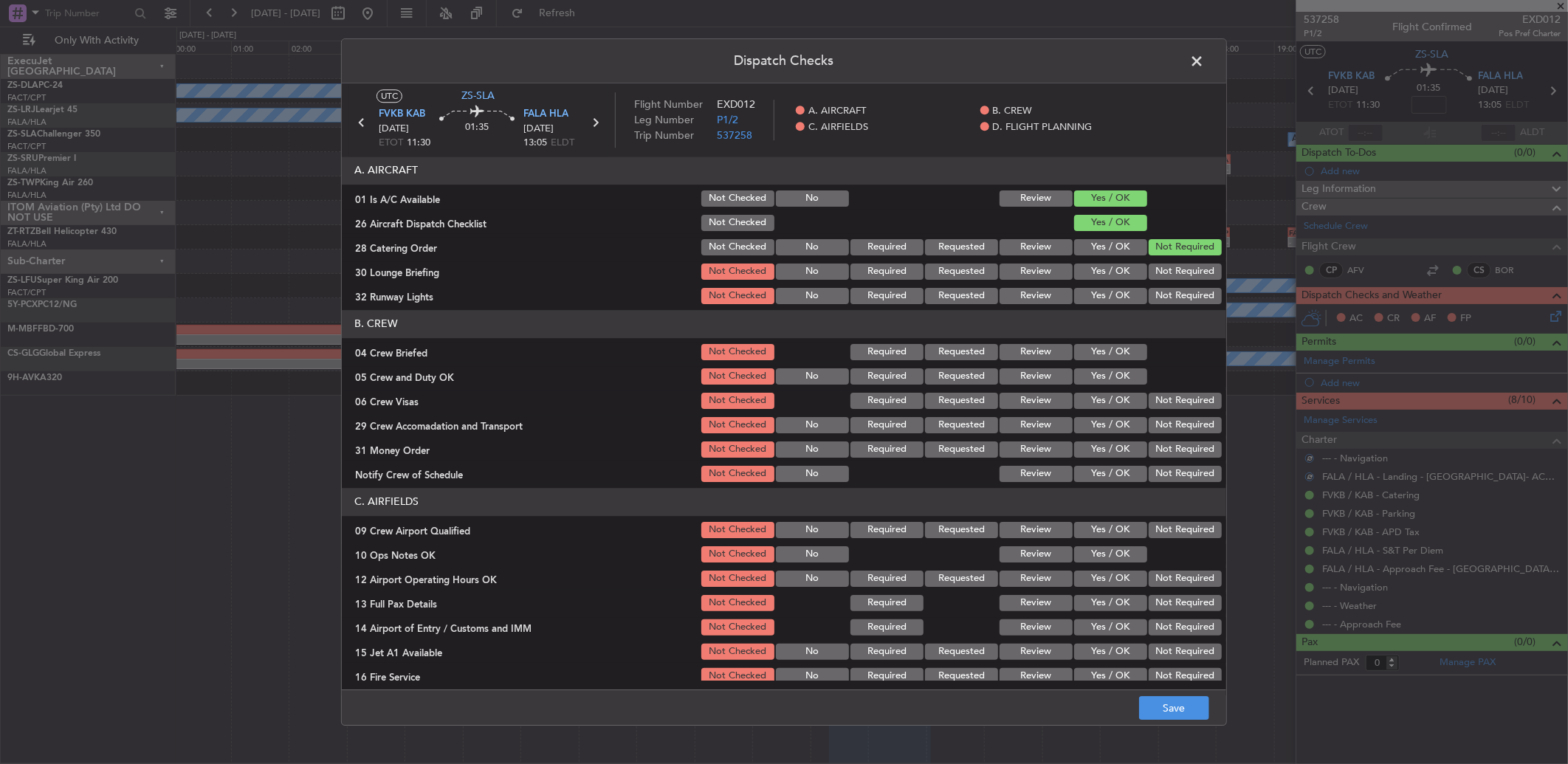
click at [1165, 256] on div "Not Required" at bounding box center [1183, 247] width 75 height 21
click at [1165, 279] on button "Not Required" at bounding box center [1184, 272] width 73 height 16
click at [1157, 300] on button "Not Required" at bounding box center [1184, 296] width 73 height 16
click at [1124, 337] on header "B. CREW" at bounding box center [784, 323] width 884 height 28
click at [1119, 359] on button "Yes / OK" at bounding box center [1110, 352] width 73 height 16
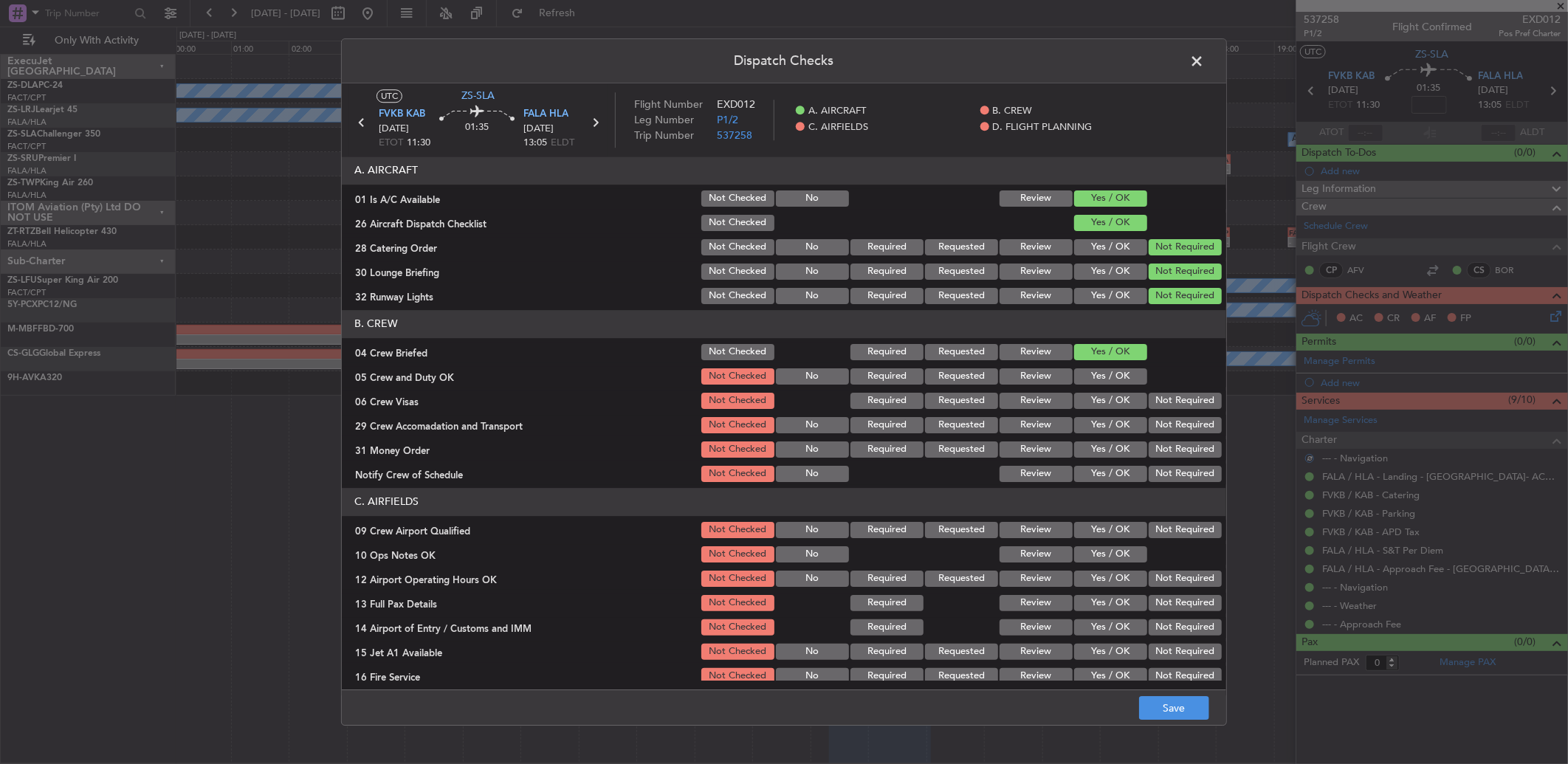
click at [1108, 387] on section "B. CREW 04 Crew Briefed Not Checked Required Requested Review Yes / OK 05 Crew …" at bounding box center [784, 396] width 884 height 174
click at [1149, 404] on button "Not Required" at bounding box center [1184, 401] width 73 height 16
click at [1128, 369] on button "Yes / OK" at bounding box center [1110, 377] width 73 height 16
click at [1178, 412] on section "B. CREW 04 Crew Briefed Not Checked Required Requested Review Yes / OK 05 Crew …" at bounding box center [784, 396] width 884 height 174
click at [1176, 423] on button "Not Required" at bounding box center [1184, 425] width 73 height 16
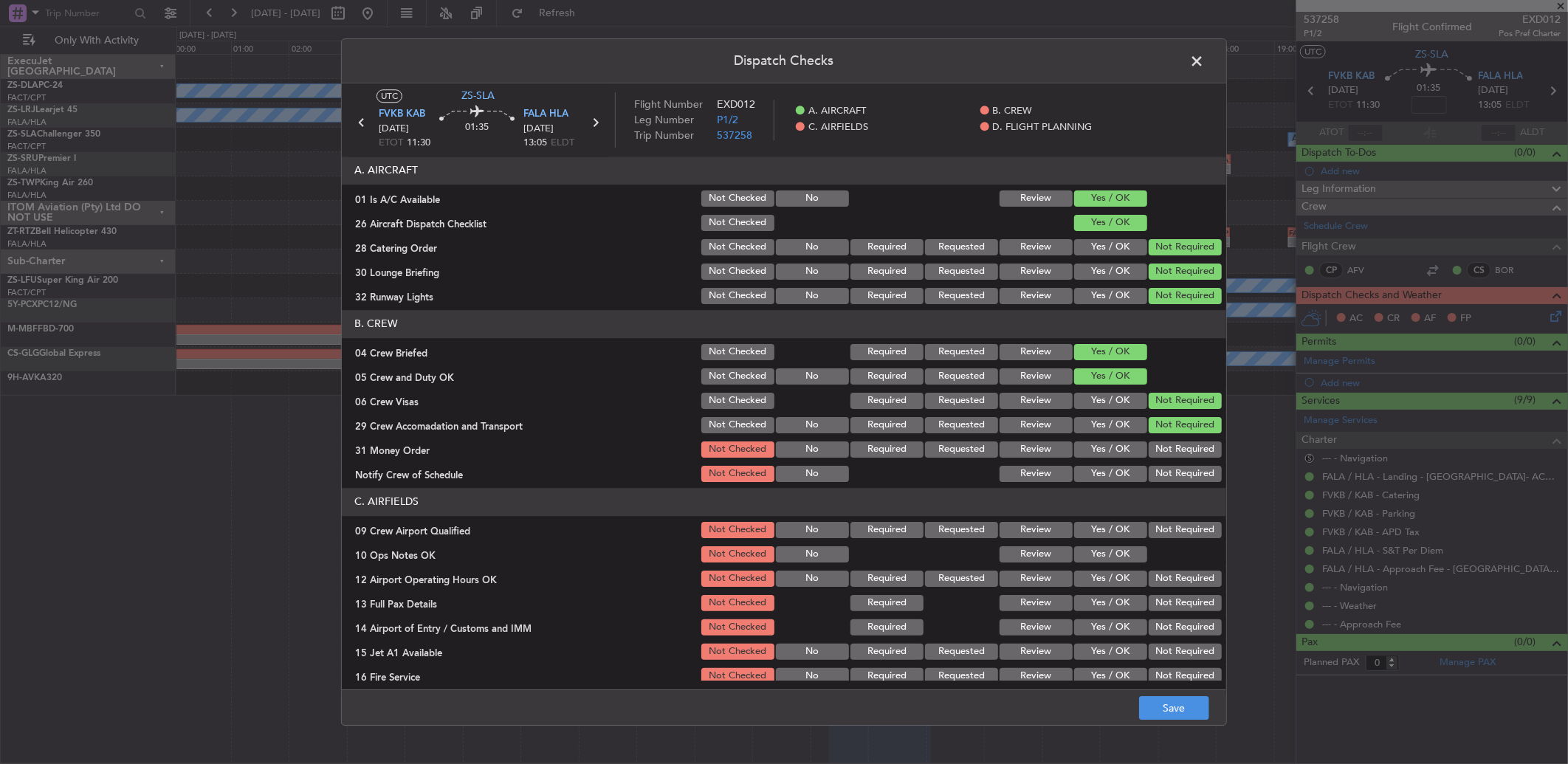
click at [1169, 461] on section "B. CREW 04 Crew Briefed Not Checked Required Requested Review Yes / OK 05 Crew …" at bounding box center [784, 396] width 884 height 174
click at [1177, 448] on button "Not Required" at bounding box center [1184, 450] width 73 height 16
click at [1179, 477] on button "Not Required" at bounding box center [1184, 474] width 73 height 16
click at [1169, 520] on div "Not Required" at bounding box center [1183, 530] width 75 height 21
click at [1128, 561] on button "Yes / OK" at bounding box center [1110, 555] width 73 height 16
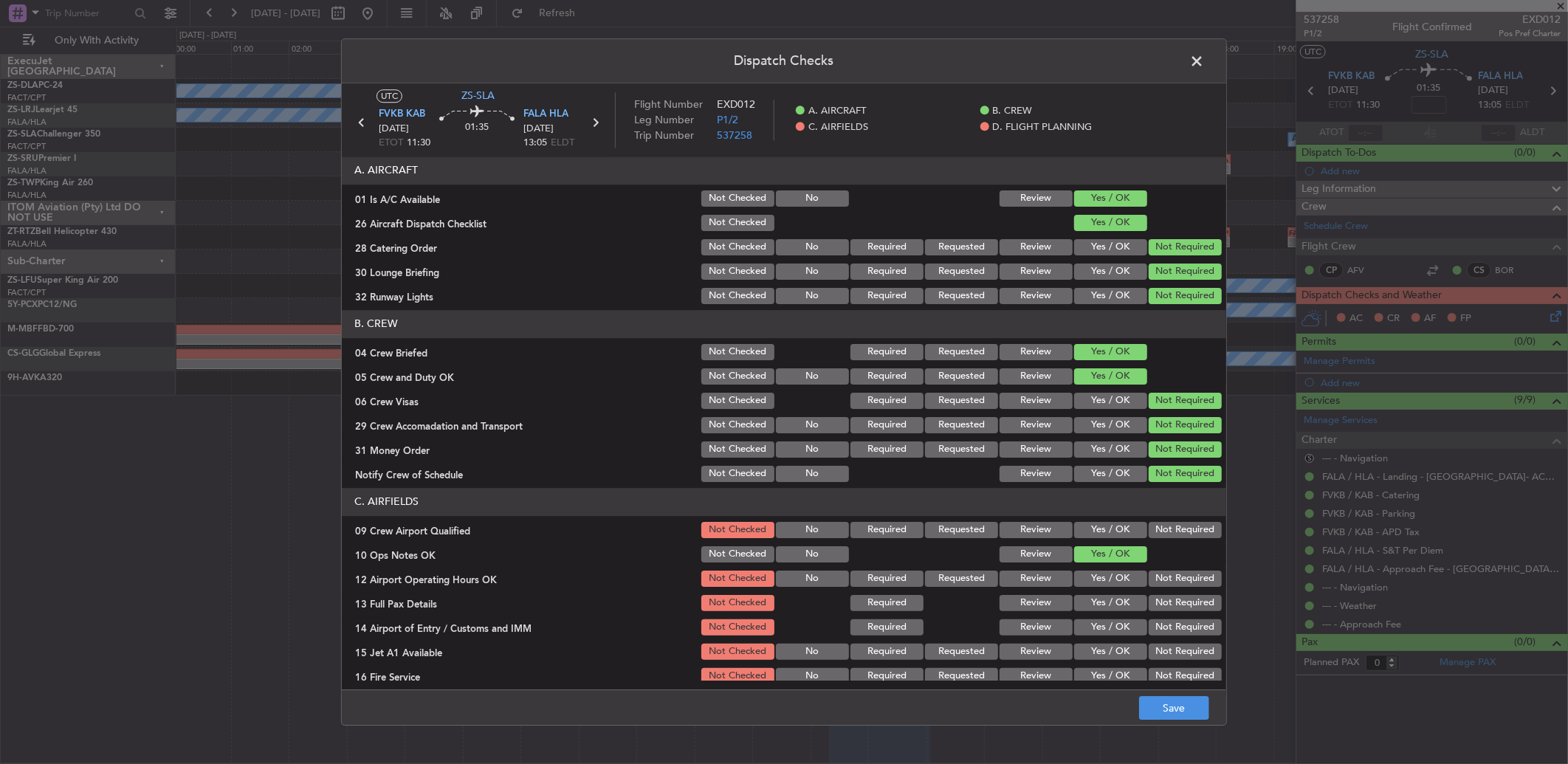
click at [1161, 527] on button "Not Required" at bounding box center [1184, 530] width 73 height 16
click at [1166, 576] on button "Not Required" at bounding box center [1184, 579] width 73 height 16
click at [1164, 600] on section "C. AIRFIELDS 09 Crew Airport Qualified Not Checked No Required Requested Review…" at bounding box center [784, 600] width 884 height 223
drag, startPoint x: 1161, startPoint y: 623, endPoint x: 1160, endPoint y: 631, distance: 8.1
click at [1161, 629] on button "Not Required" at bounding box center [1184, 628] width 73 height 16
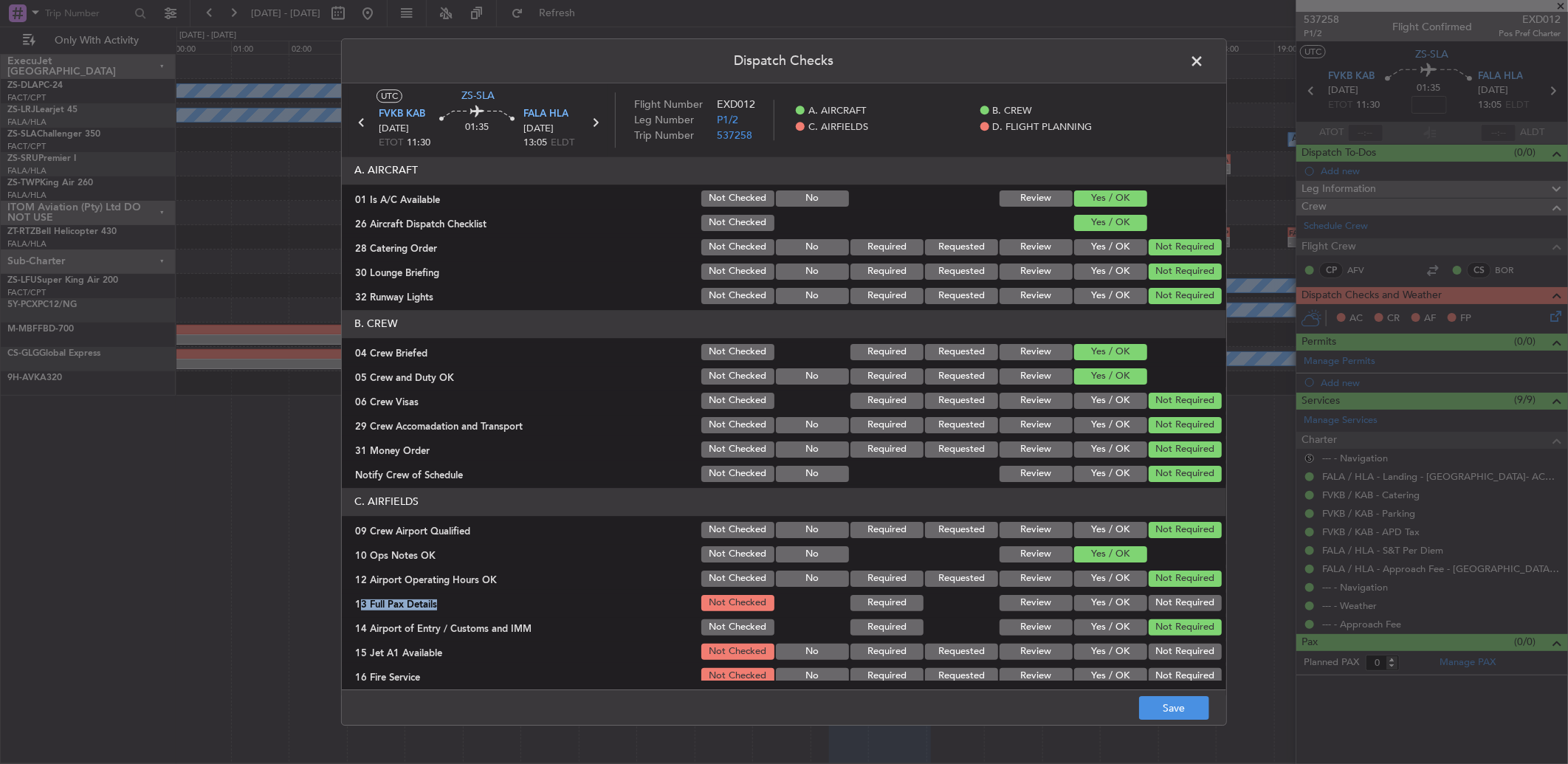
drag, startPoint x: 1160, startPoint y: 631, endPoint x: 1156, endPoint y: 616, distance: 15.5
click at [1160, 632] on button "Not Required" at bounding box center [1184, 628] width 73 height 16
click at [1154, 600] on button "Not Required" at bounding box center [1184, 604] width 73 height 16
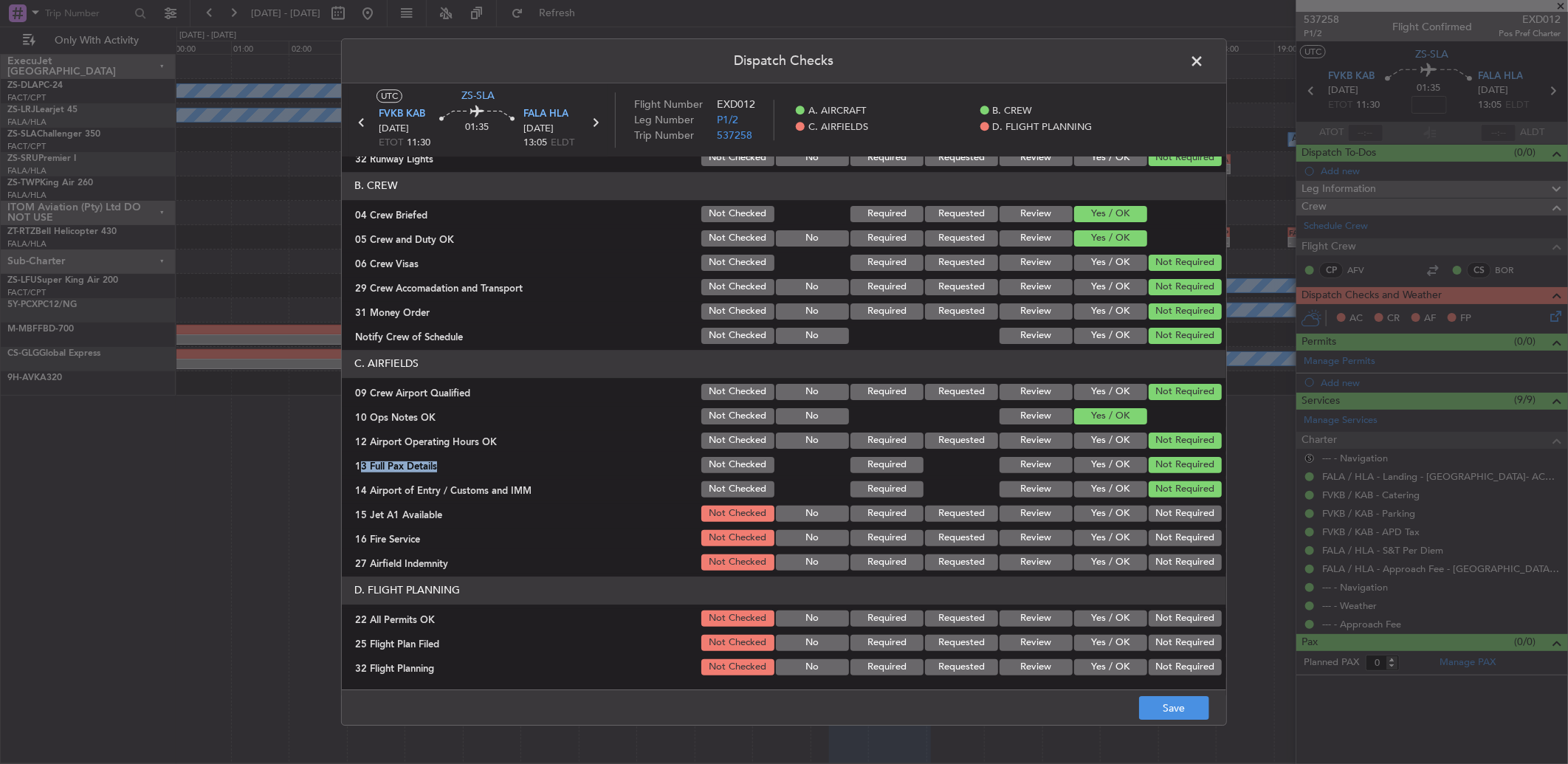
drag, startPoint x: 1180, startPoint y: 510, endPoint x: 1176, endPoint y: 526, distance: 16.5
click at [1178, 513] on button "Not Required" at bounding box center [1184, 514] width 73 height 16
drag, startPoint x: 1176, startPoint y: 538, endPoint x: 1175, endPoint y: 550, distance: 12.0
click at [1175, 547] on div "Not Required" at bounding box center [1183, 538] width 75 height 21
drag, startPoint x: 1178, startPoint y: 535, endPoint x: 1178, endPoint y: 544, distance: 9.0
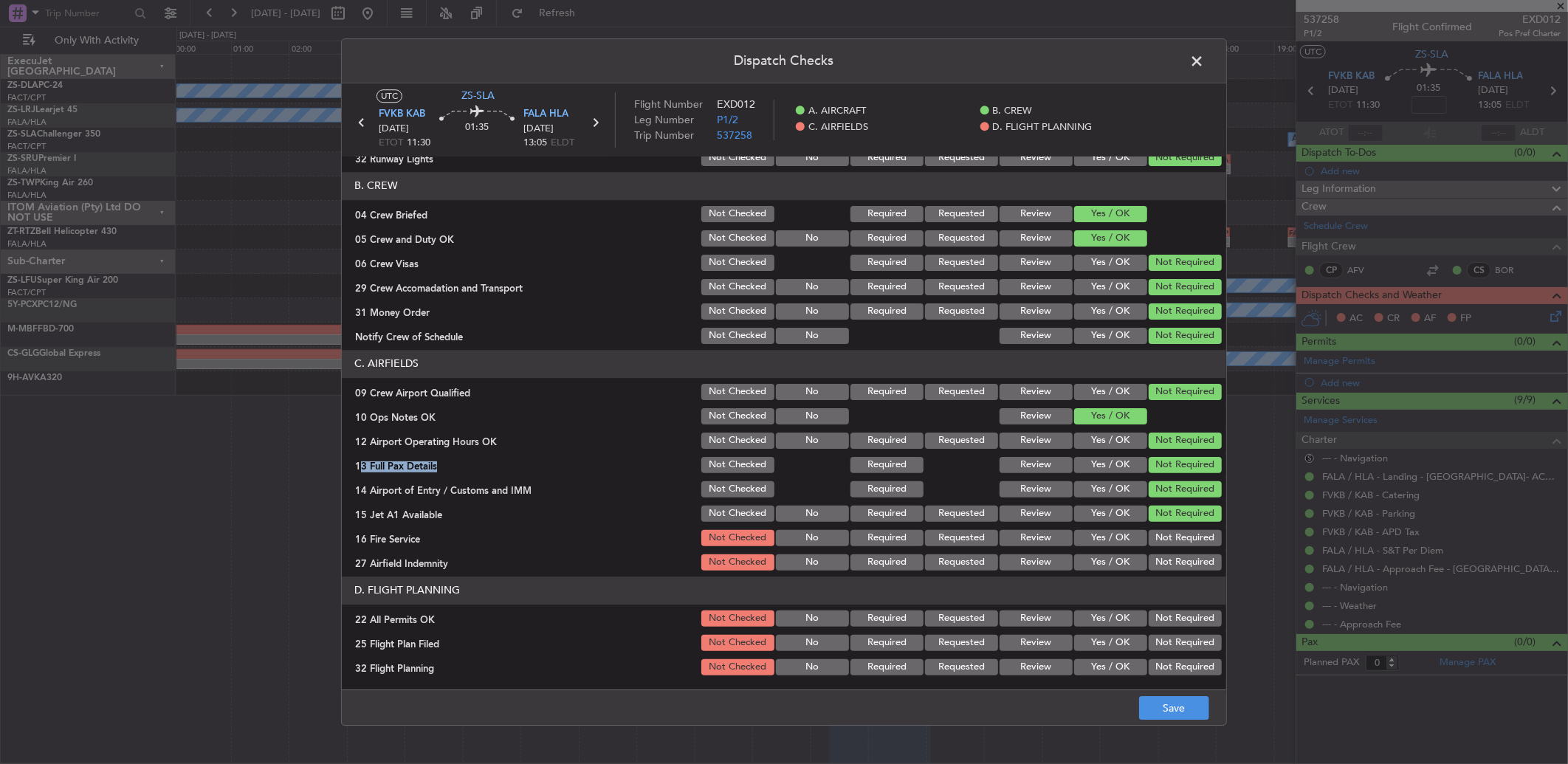
click at [1178, 536] on button "Not Required" at bounding box center [1184, 538] width 73 height 16
click at [1177, 559] on button "Not Required" at bounding box center [1184, 563] width 73 height 16
click at [1166, 621] on button "Not Required" at bounding box center [1184, 619] width 73 height 16
drag, startPoint x: 1050, startPoint y: 641, endPoint x: 1045, endPoint y: 655, distance: 14.9
click at [1048, 643] on button "Review" at bounding box center [1036, 643] width 73 height 16
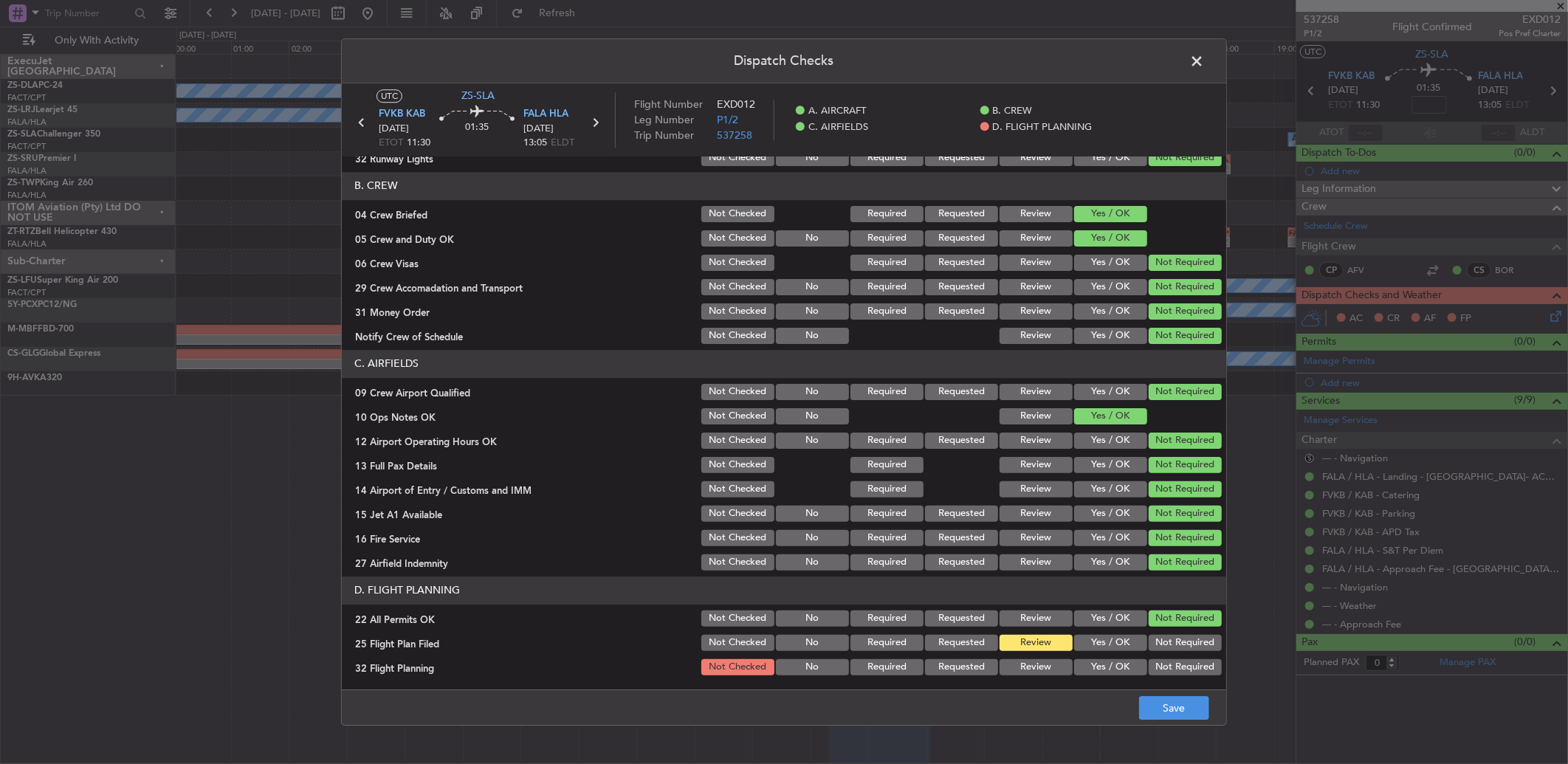
click at [1042, 678] on article "A. AIRCRAFT 01 Is A/C Available Not Checked No Review Yes / OK 26 Aircraft Disp…" at bounding box center [784, 419] width 884 height 524
click at [1030, 668] on button "Review" at bounding box center [1036, 668] width 73 height 16
click at [1139, 692] on footer "Save" at bounding box center [784, 707] width 884 height 35
click at [1159, 700] on footer "Save" at bounding box center [784, 707] width 884 height 35
click at [1160, 705] on button "Save" at bounding box center [1174, 708] width 70 height 23
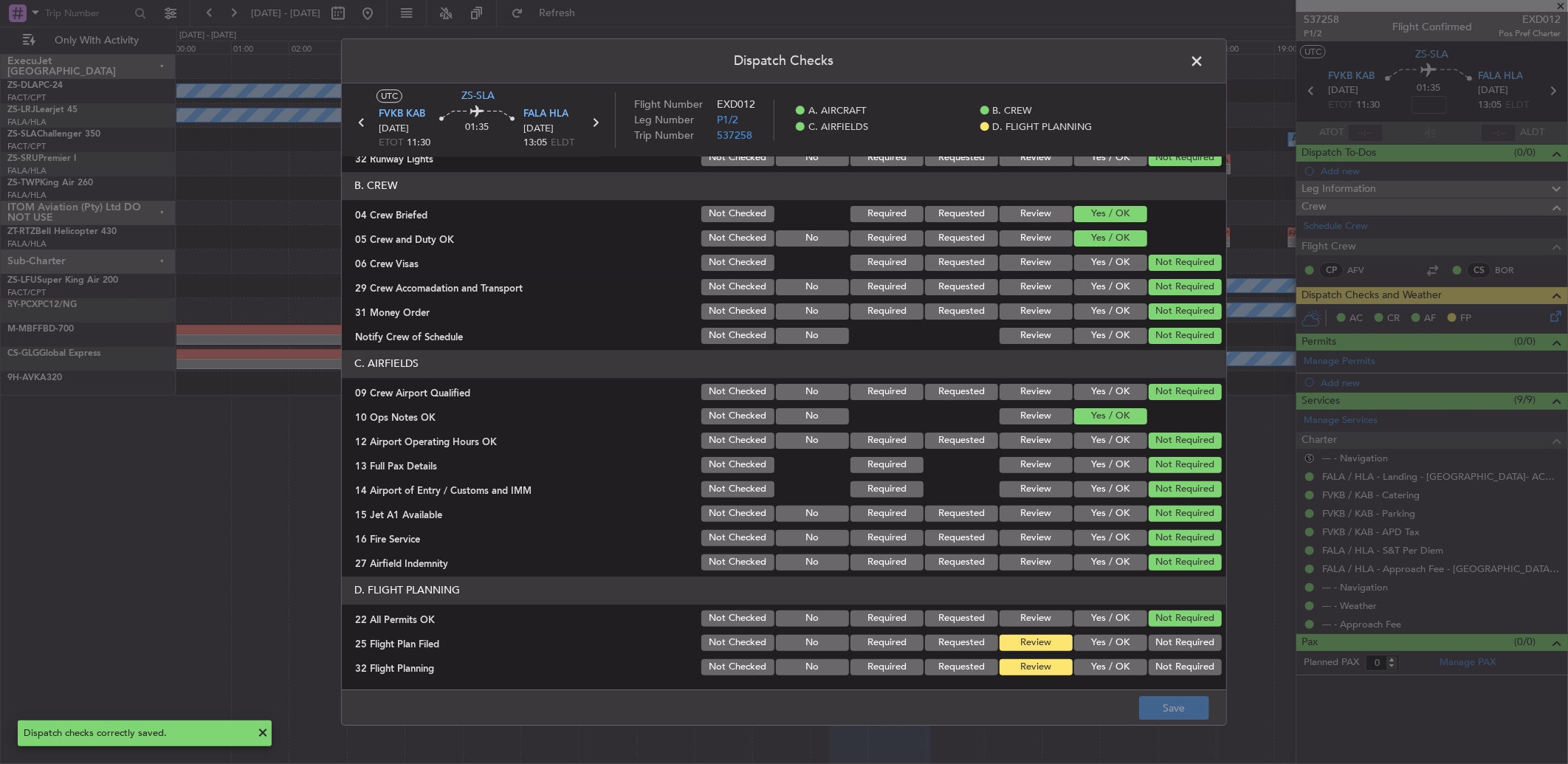
click at [1204, 68] on span at bounding box center [1204, 65] width 0 height 30
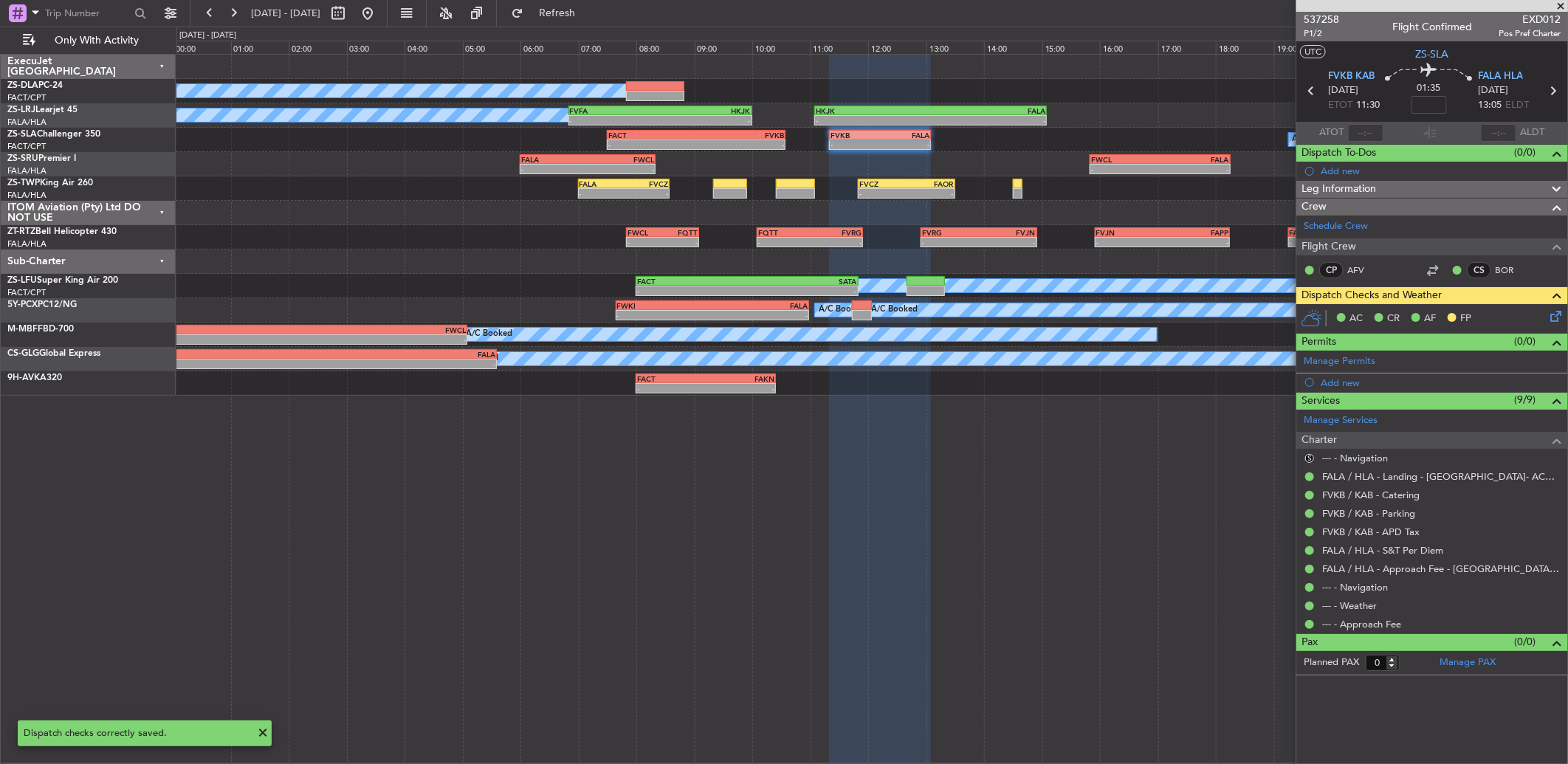
click at [1310, 91] on icon at bounding box center [1311, 90] width 19 height 19
type input "8"
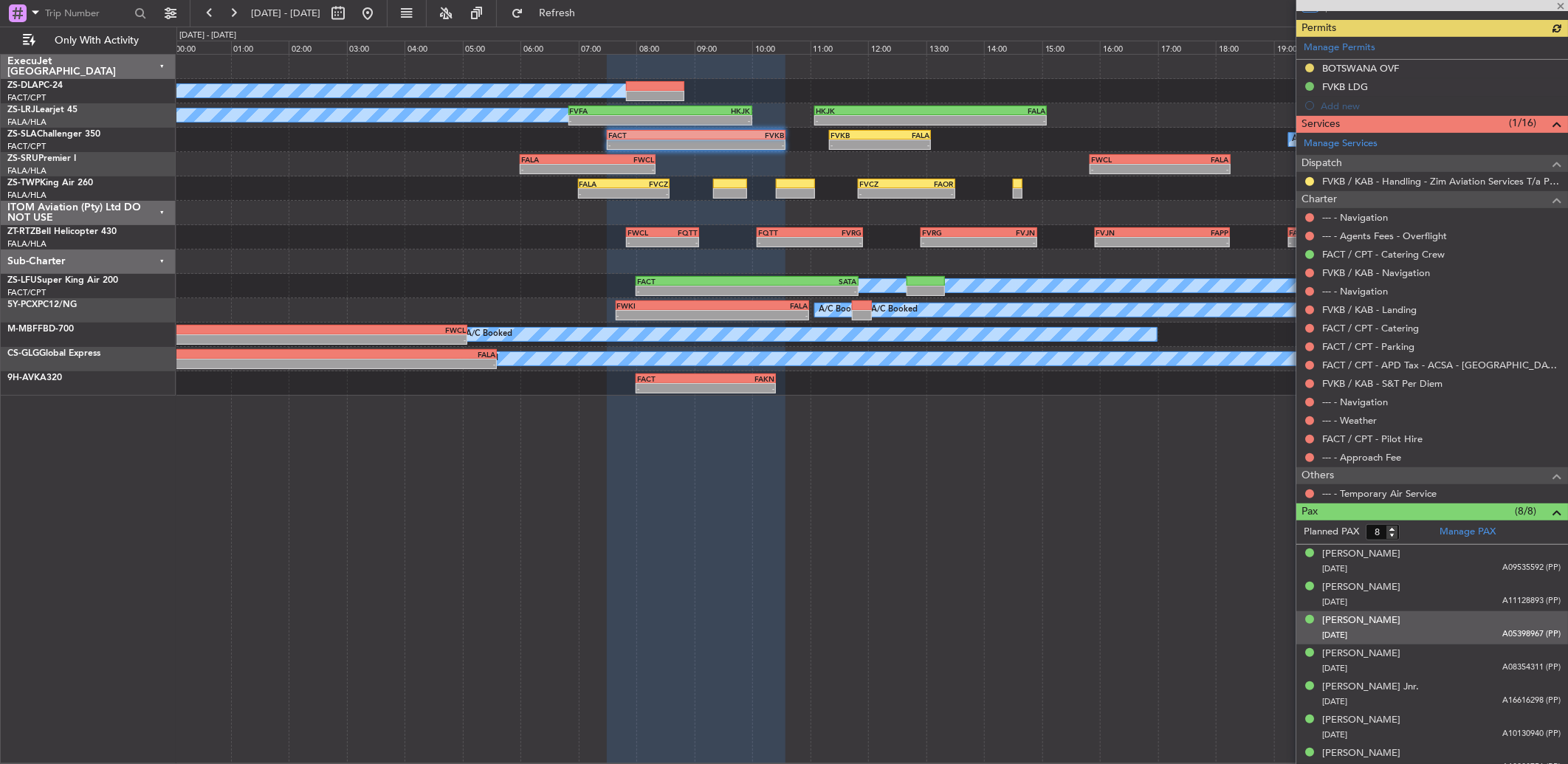
scroll to position [359, 0]
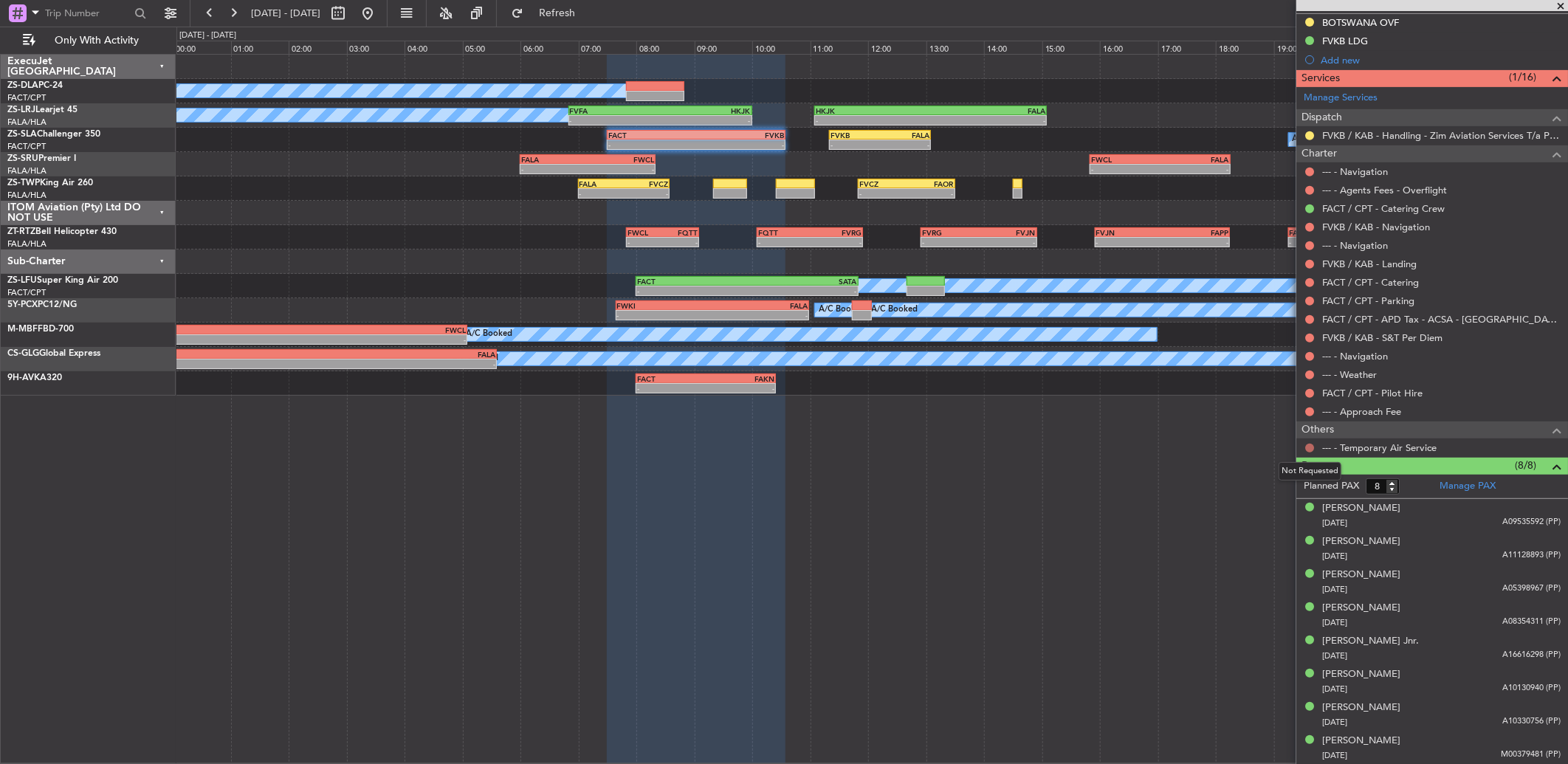
click at [1309, 446] on button at bounding box center [1310, 449] width 9 height 9
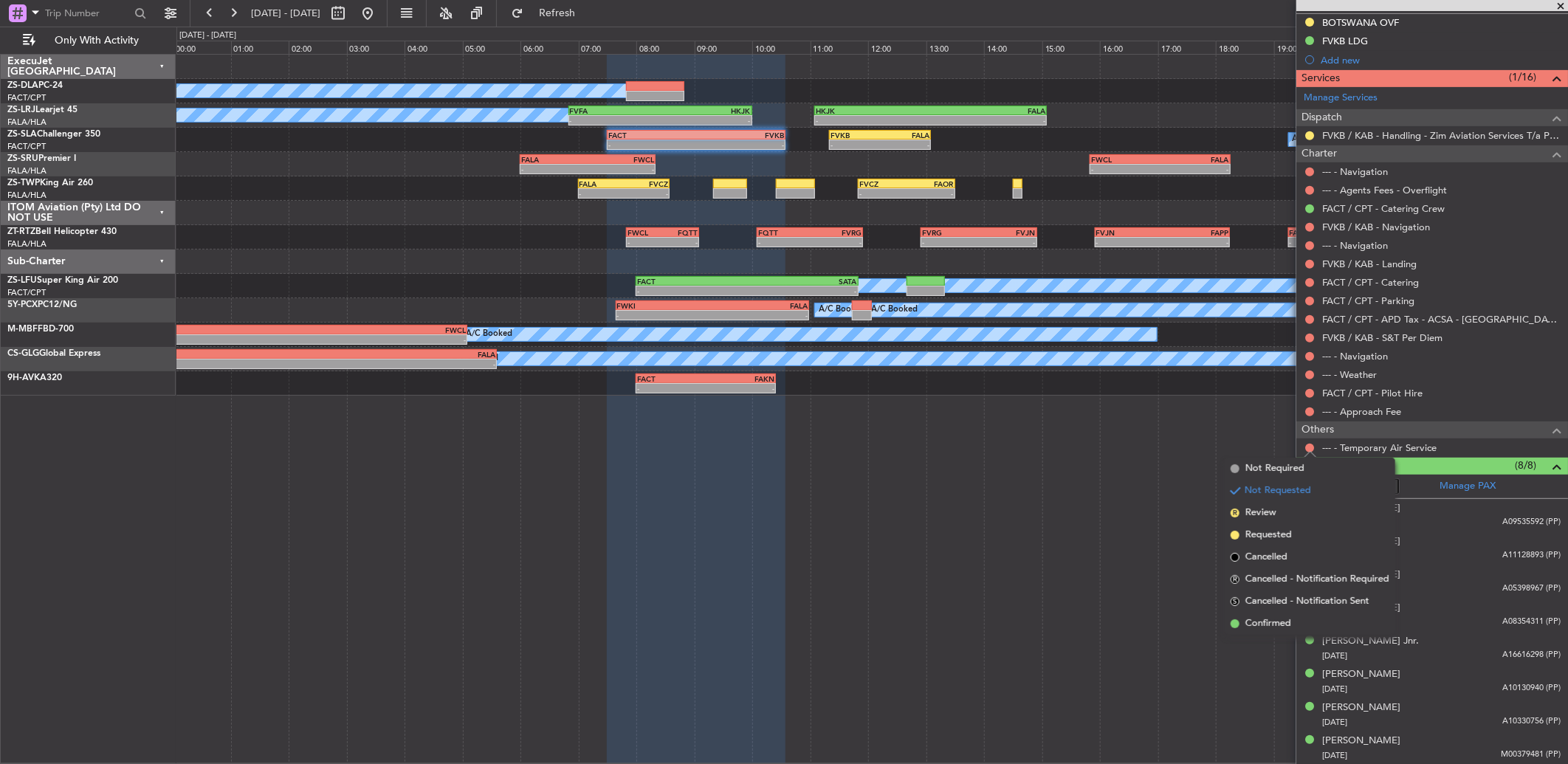
click at [1247, 614] on li "Confirmed" at bounding box center [1310, 623] width 170 height 23
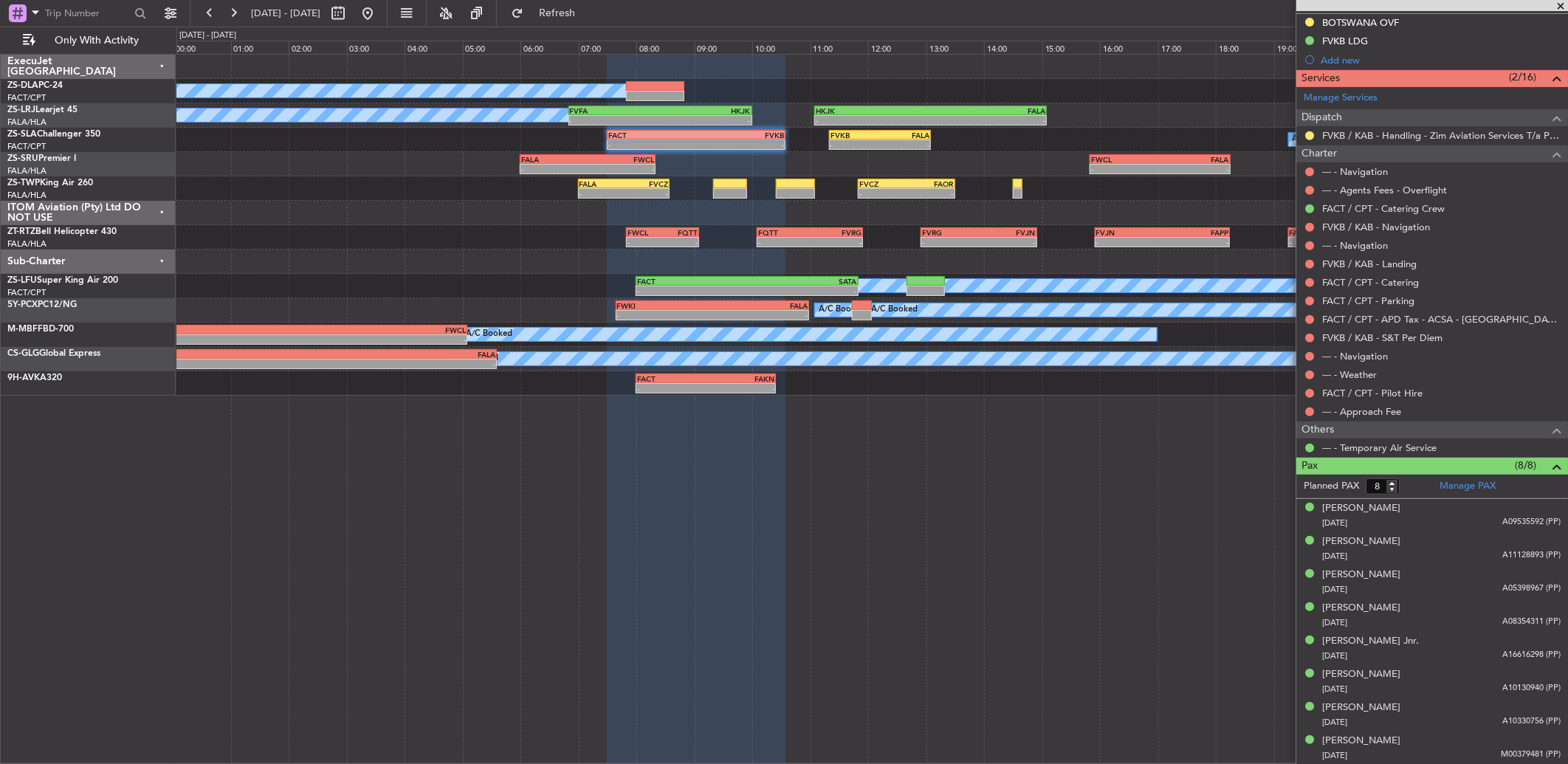
scroll to position [114, 0]
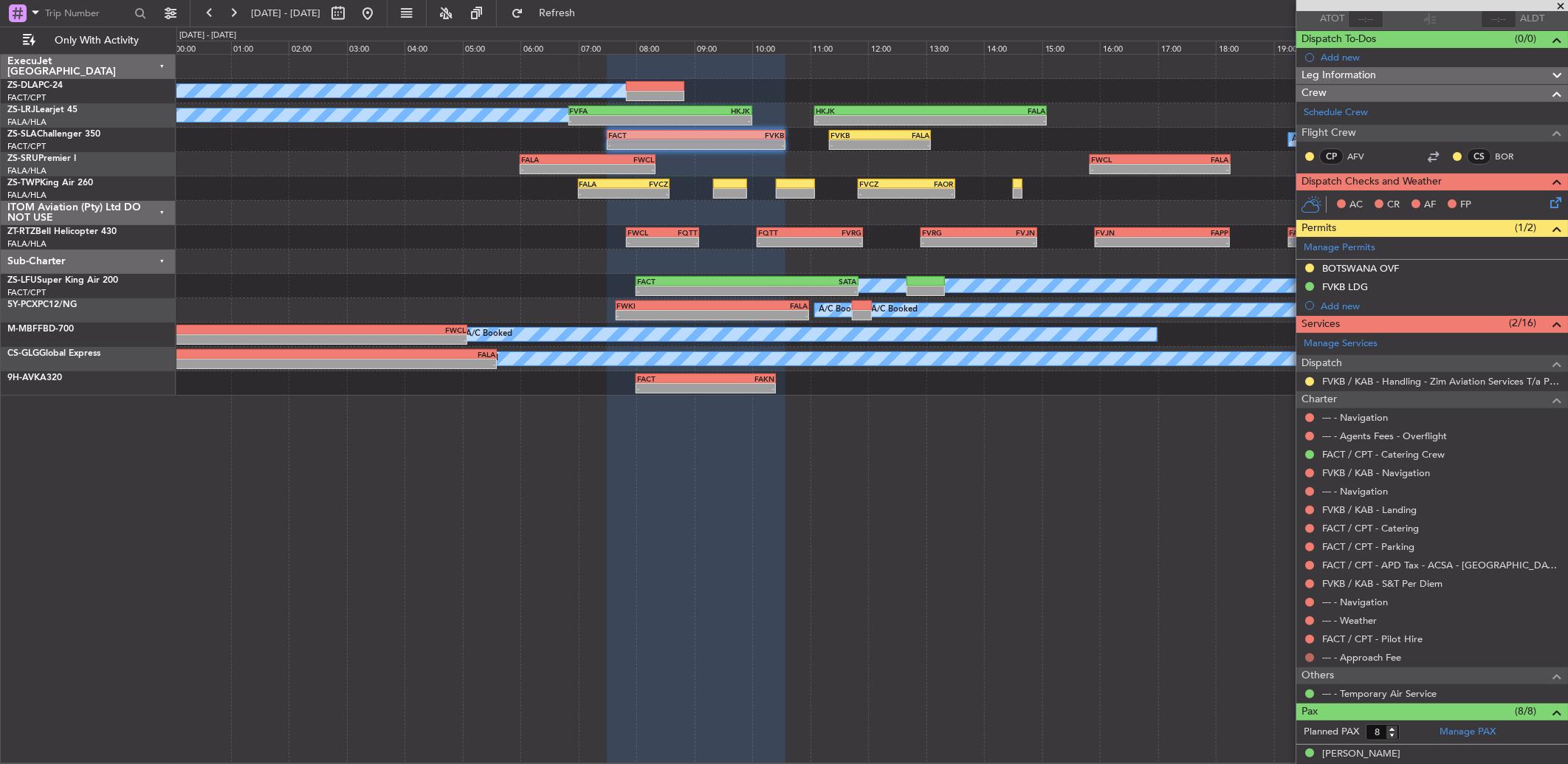
click at [1308, 653] on button at bounding box center [1310, 658] width 9 height 9
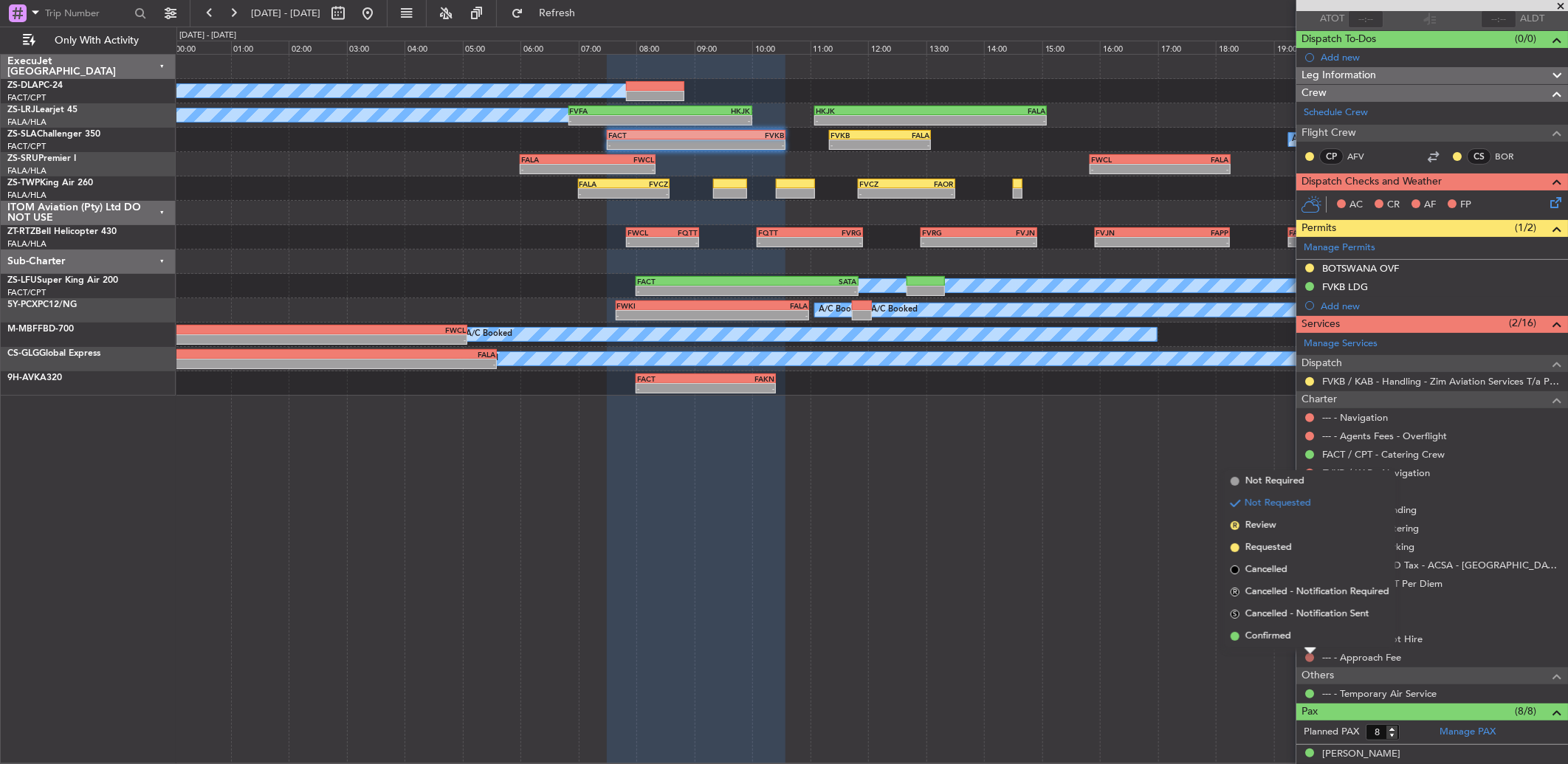
click at [1296, 632] on li "Confirmed" at bounding box center [1310, 636] width 170 height 23
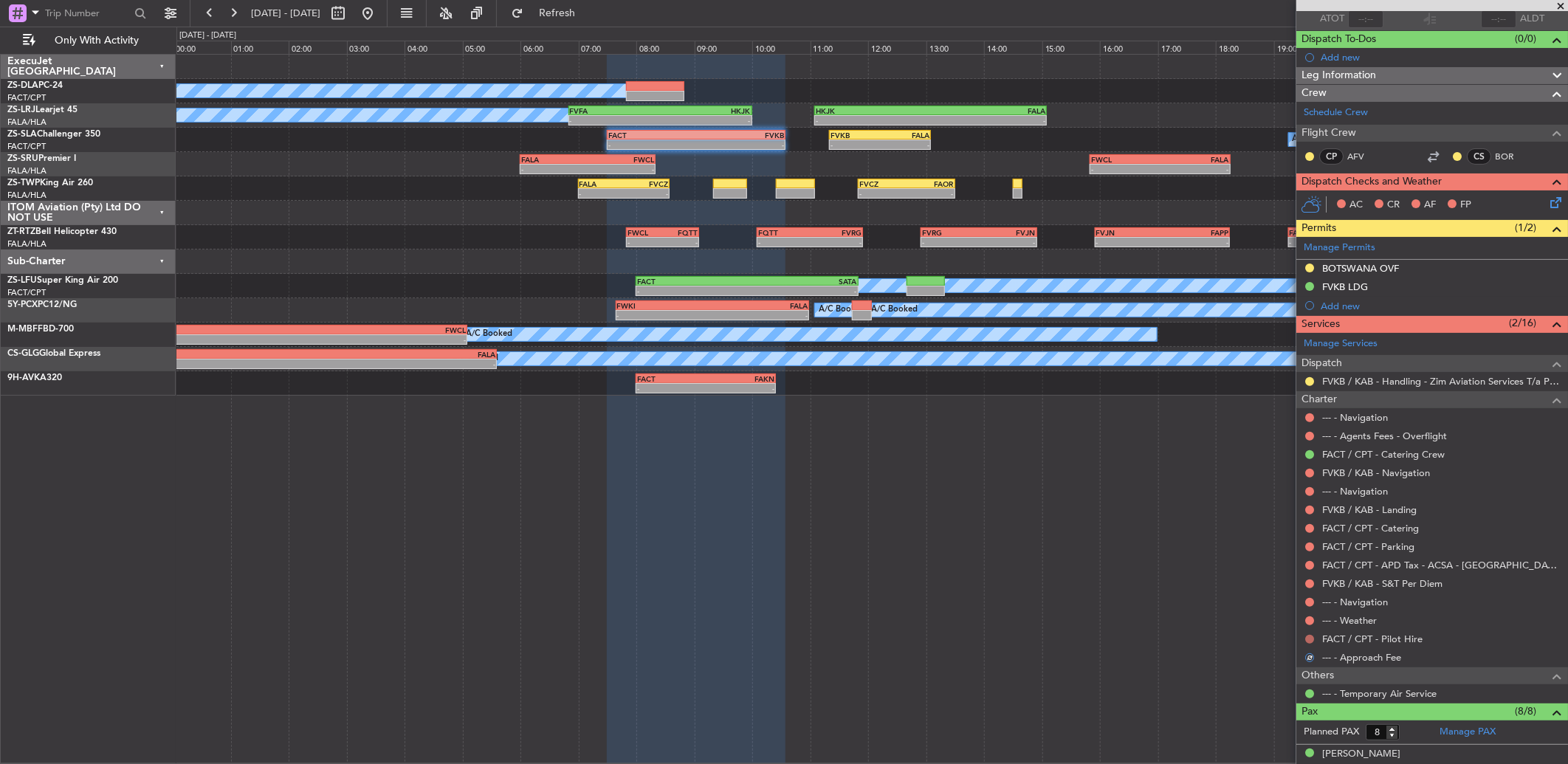
click at [1308, 641] on button at bounding box center [1310, 640] width 9 height 9
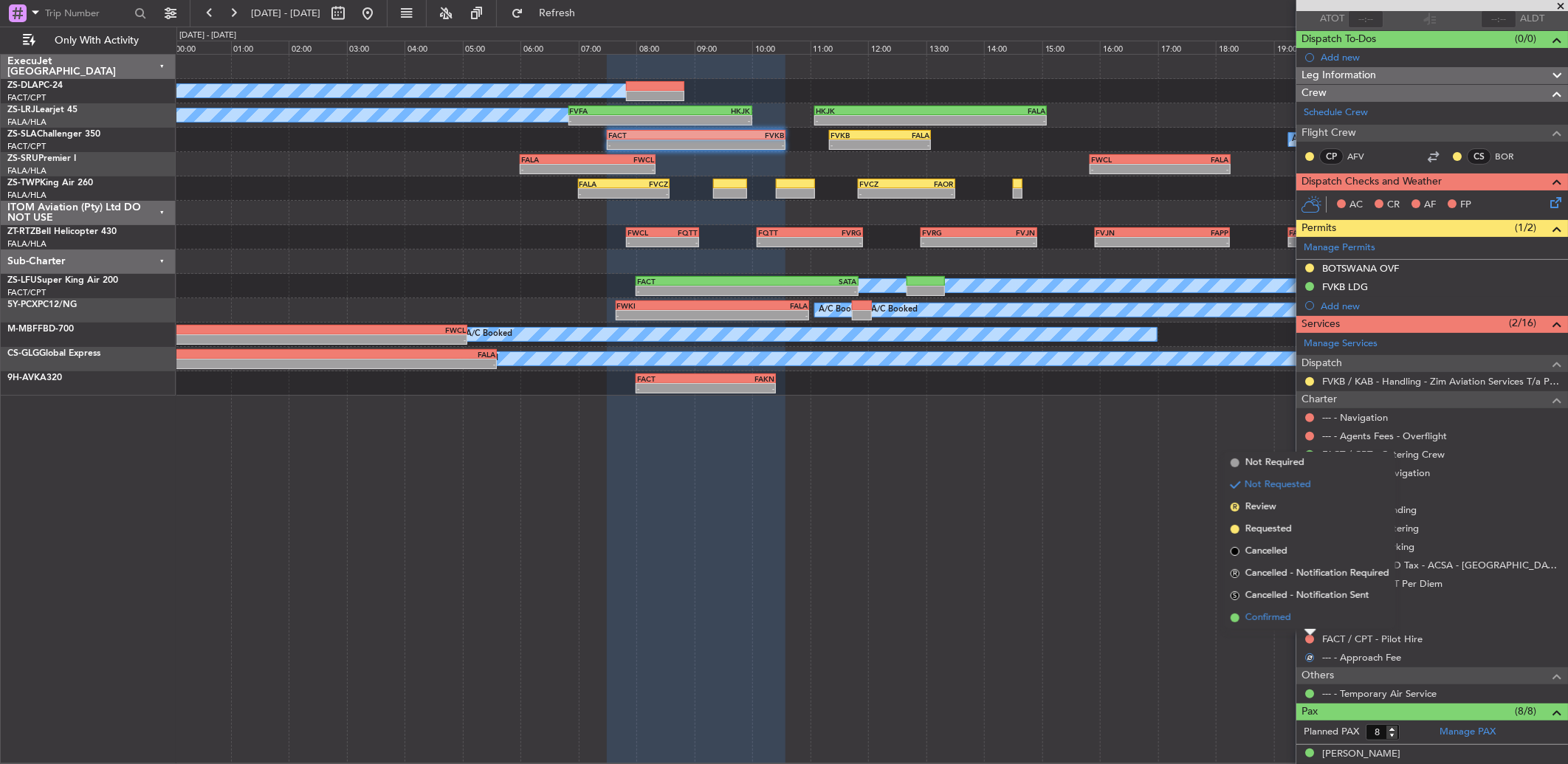
click at [1303, 623] on li "Confirmed" at bounding box center [1310, 618] width 170 height 23
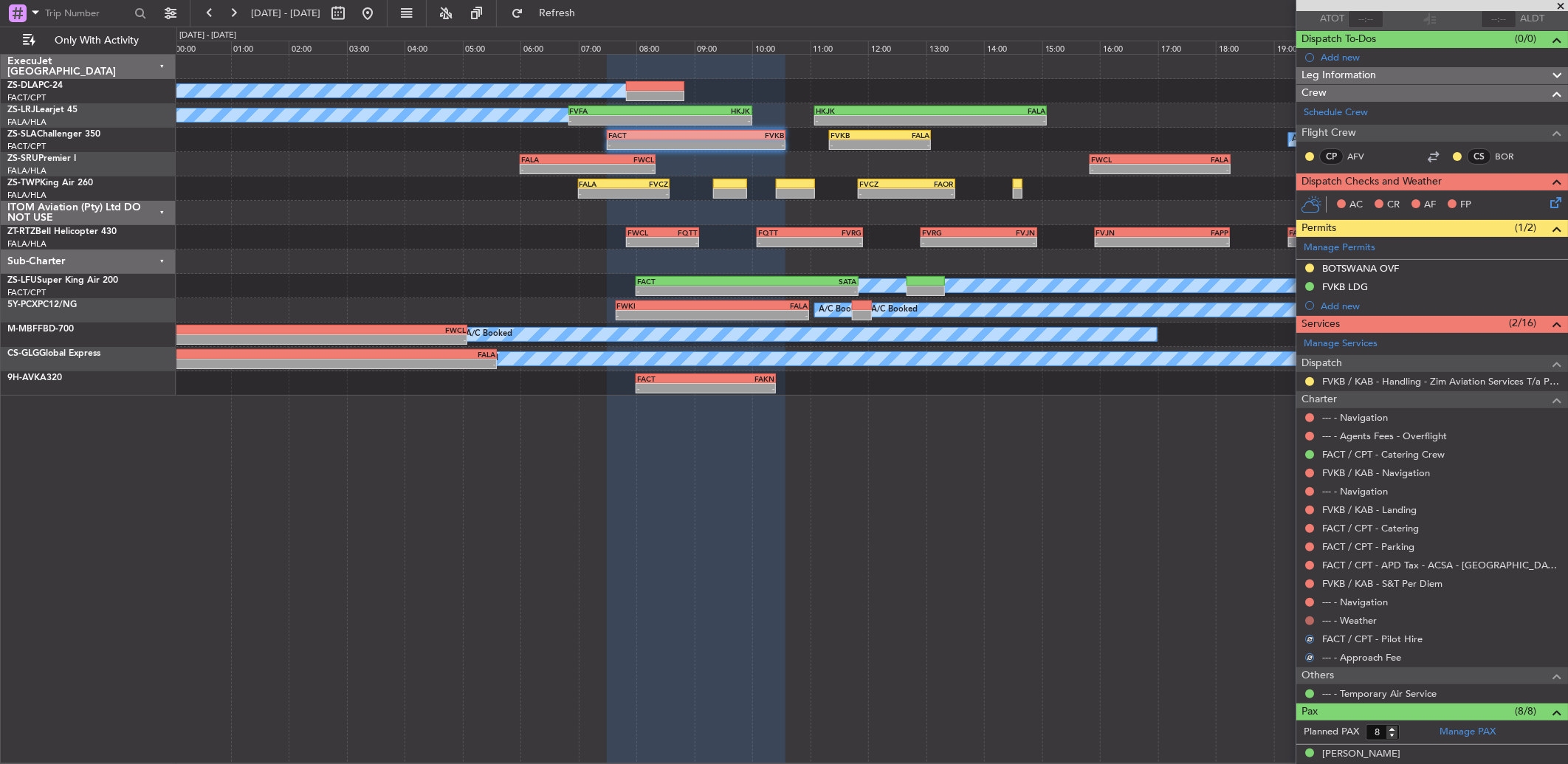
click at [1311, 621] on button at bounding box center [1310, 621] width 9 height 9
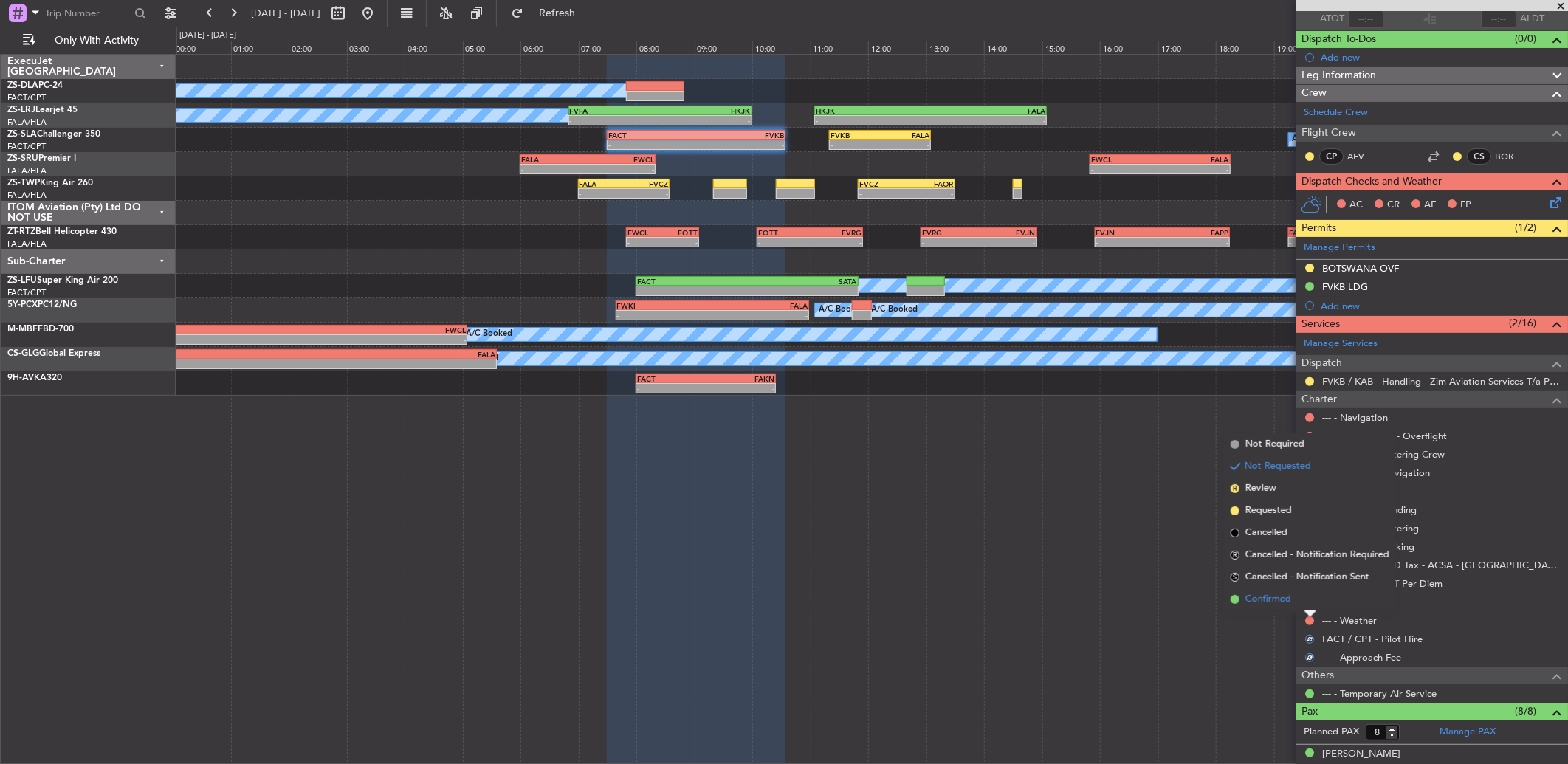
click at [1300, 604] on li "Confirmed" at bounding box center [1310, 599] width 170 height 23
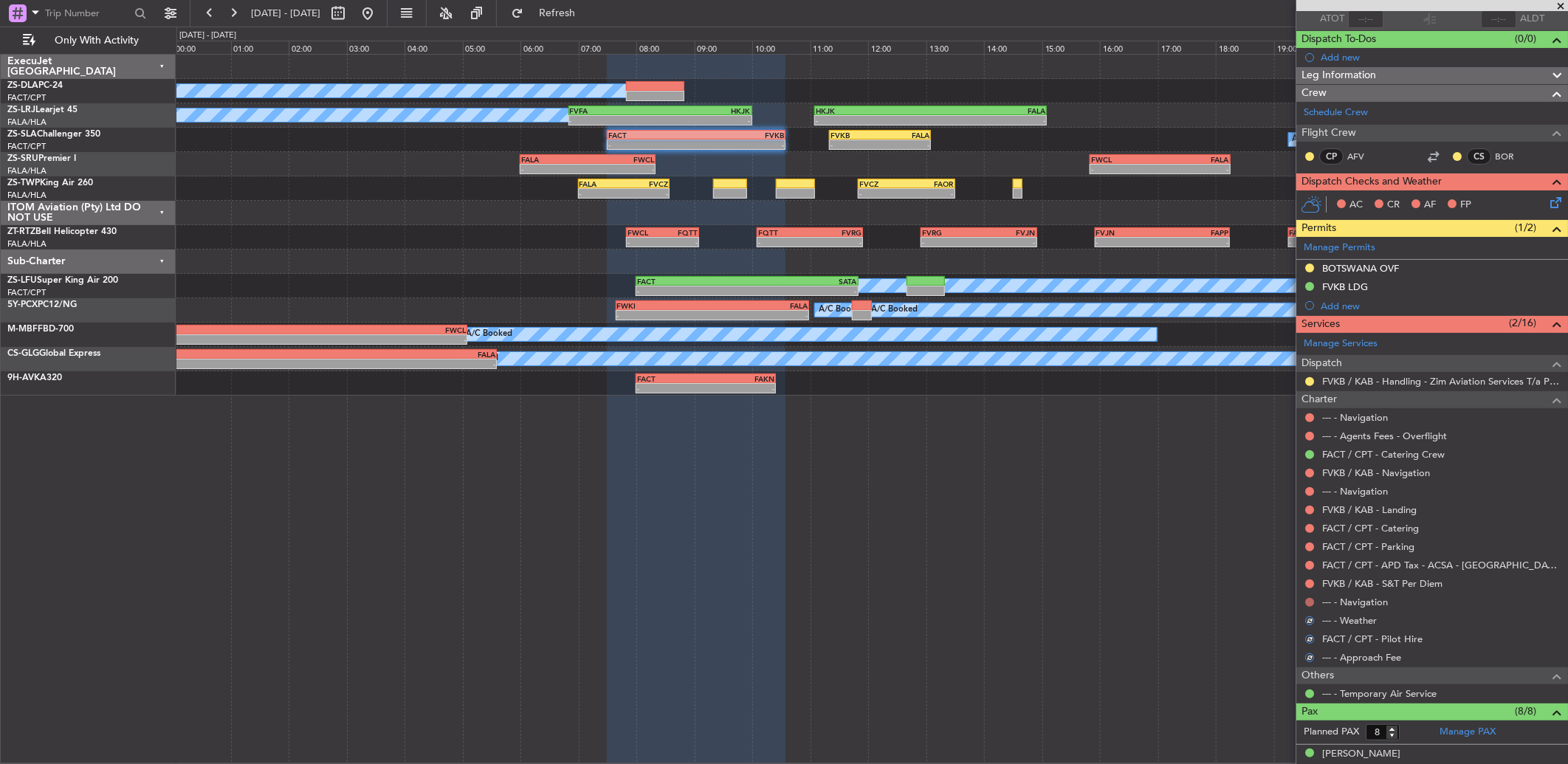
click at [1303, 604] on nimbus-traffic-light at bounding box center [1309, 602] width 12 height 12
click at [1310, 603] on button at bounding box center [1310, 603] width 9 height 9
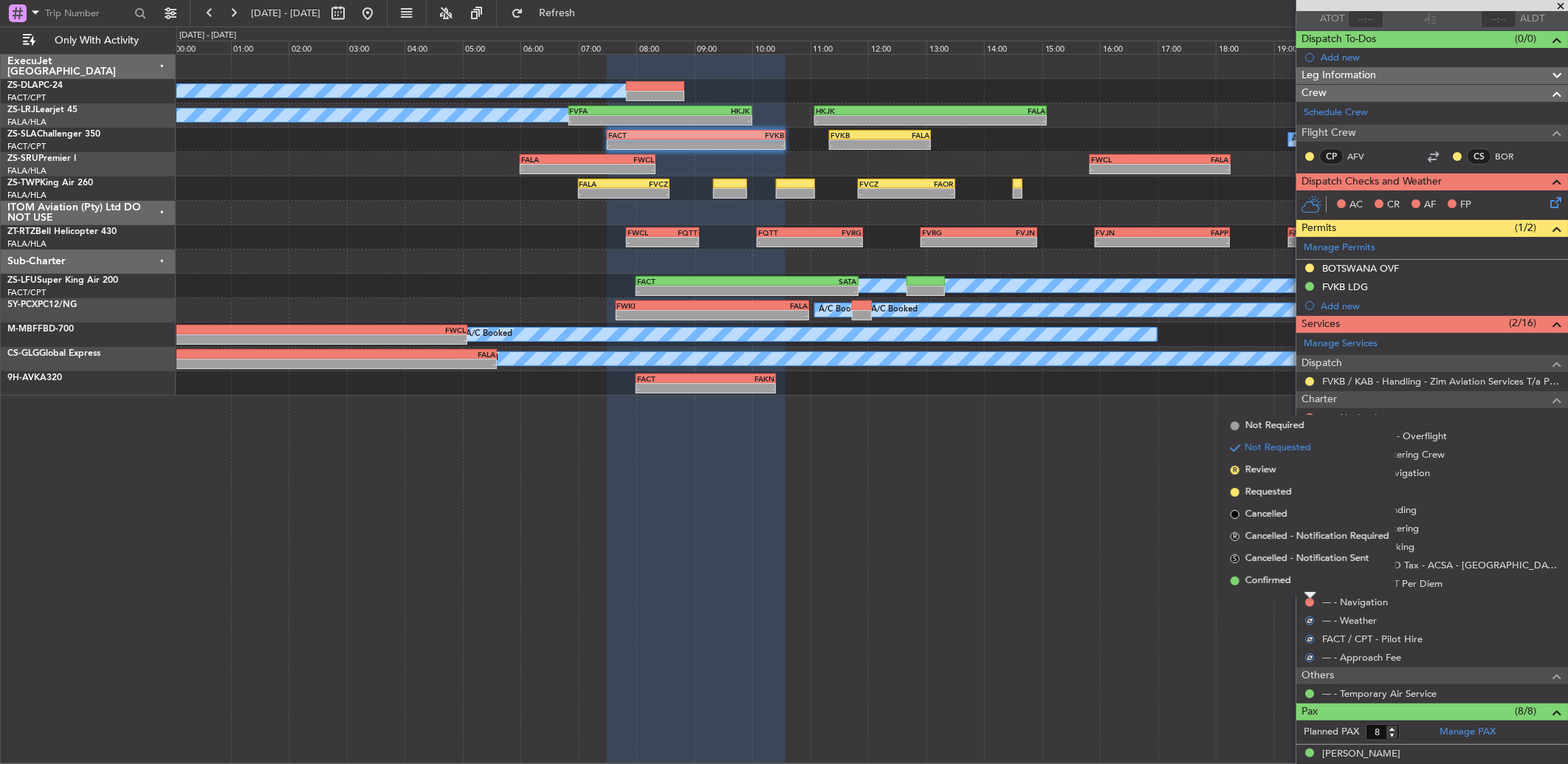
drag, startPoint x: 1310, startPoint y: 588, endPoint x: 1316, endPoint y: 585, distance: 6.7
click at [1310, 588] on li "Confirmed" at bounding box center [1310, 581] width 170 height 23
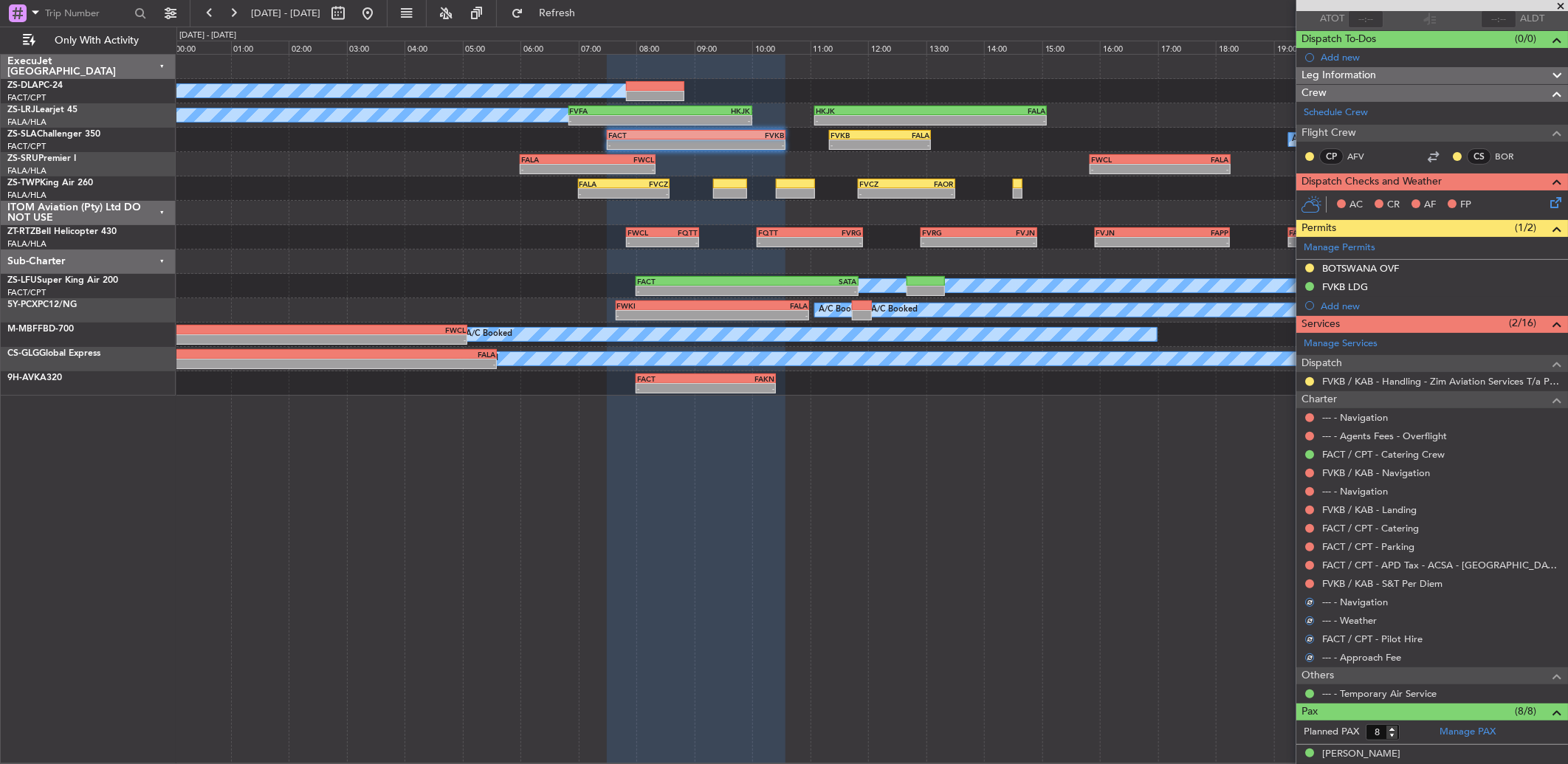
click at [1317, 584] on div "FVKB / KAB - S&T Per Diem" at bounding box center [1432, 584] width 272 height 18
click at [1309, 584] on button at bounding box center [1310, 584] width 9 height 9
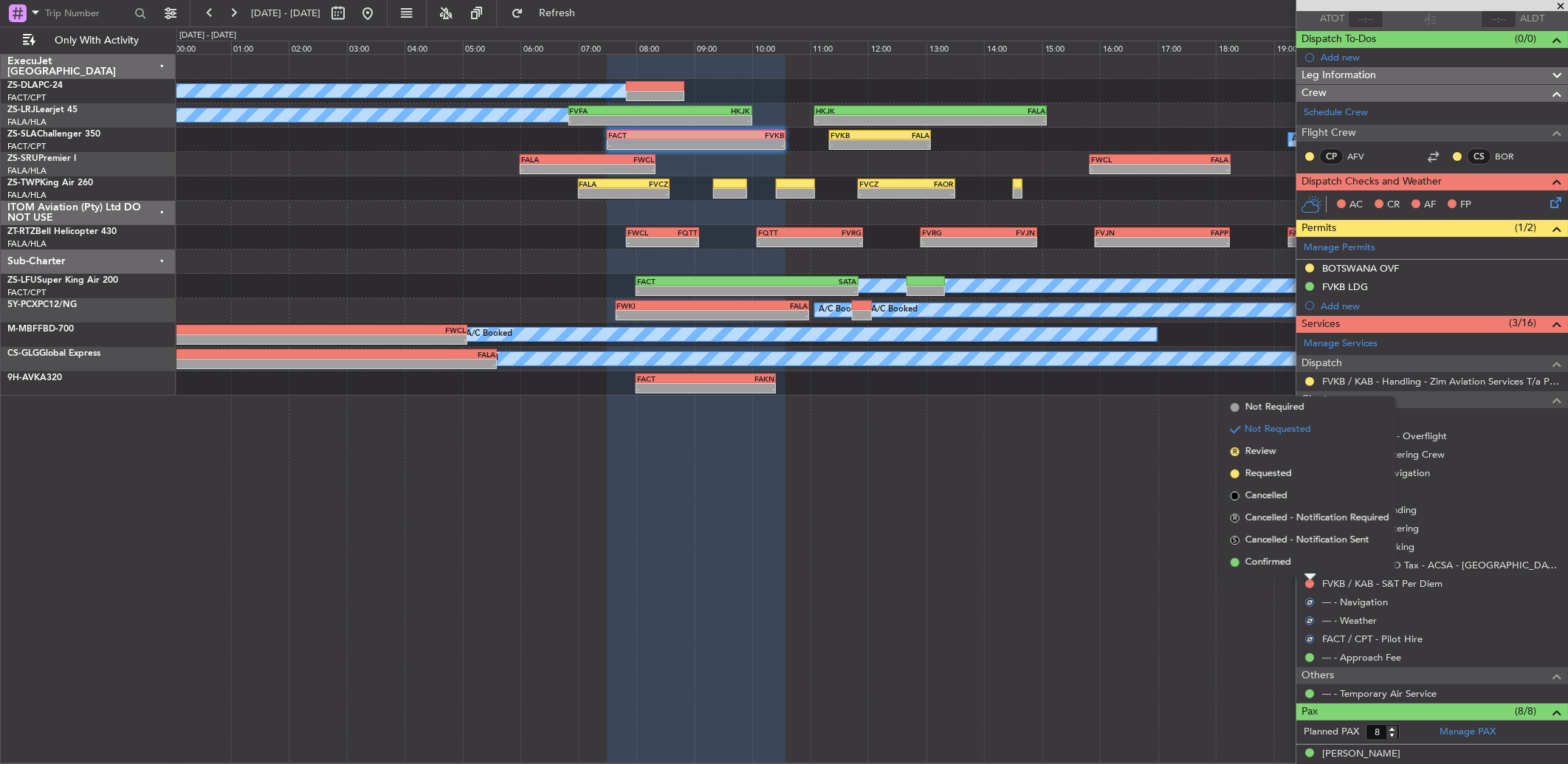
click at [1301, 567] on li "Confirmed" at bounding box center [1310, 562] width 170 height 23
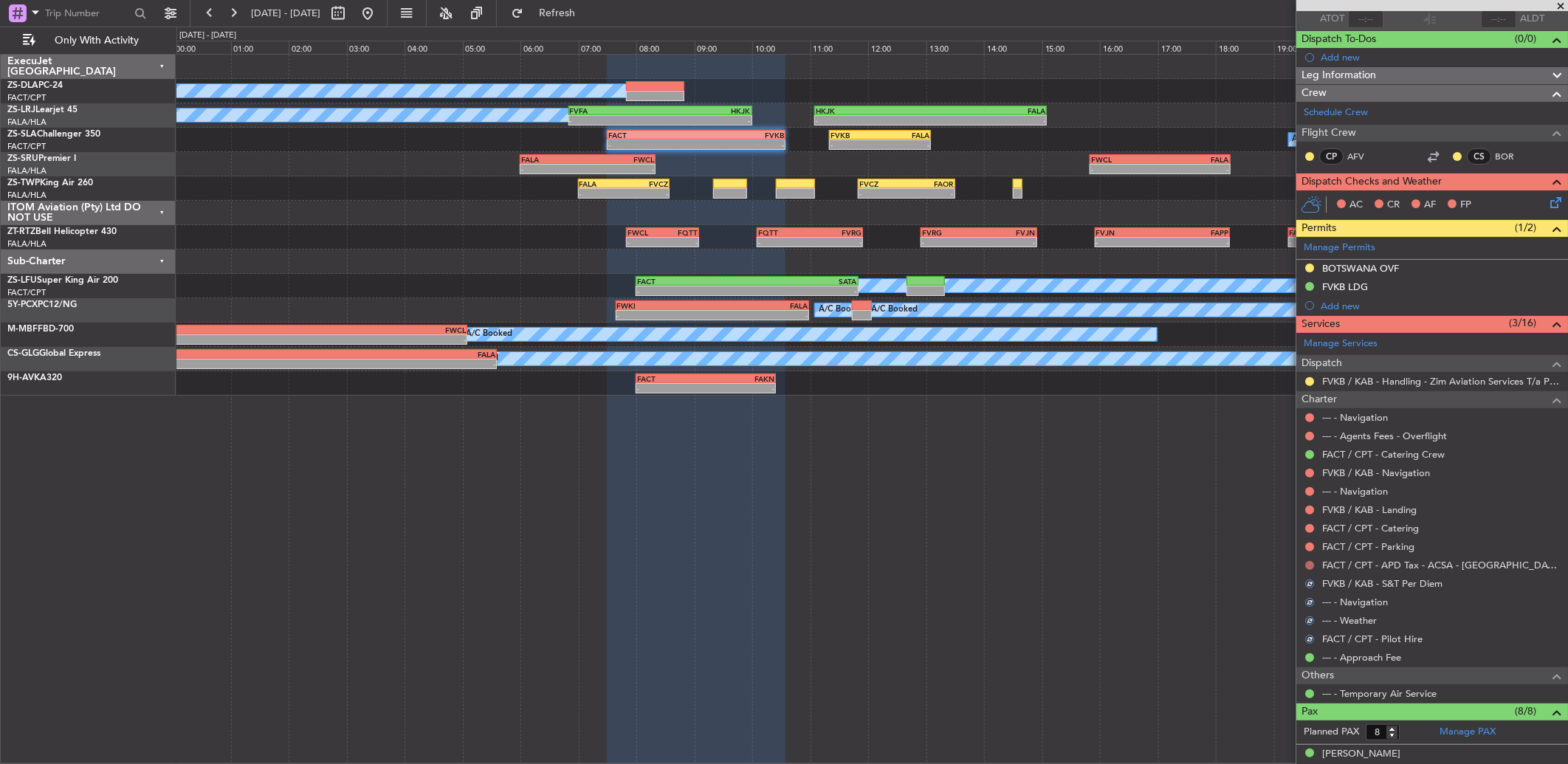
click at [1305, 565] on button at bounding box center [1310, 566] width 9 height 9
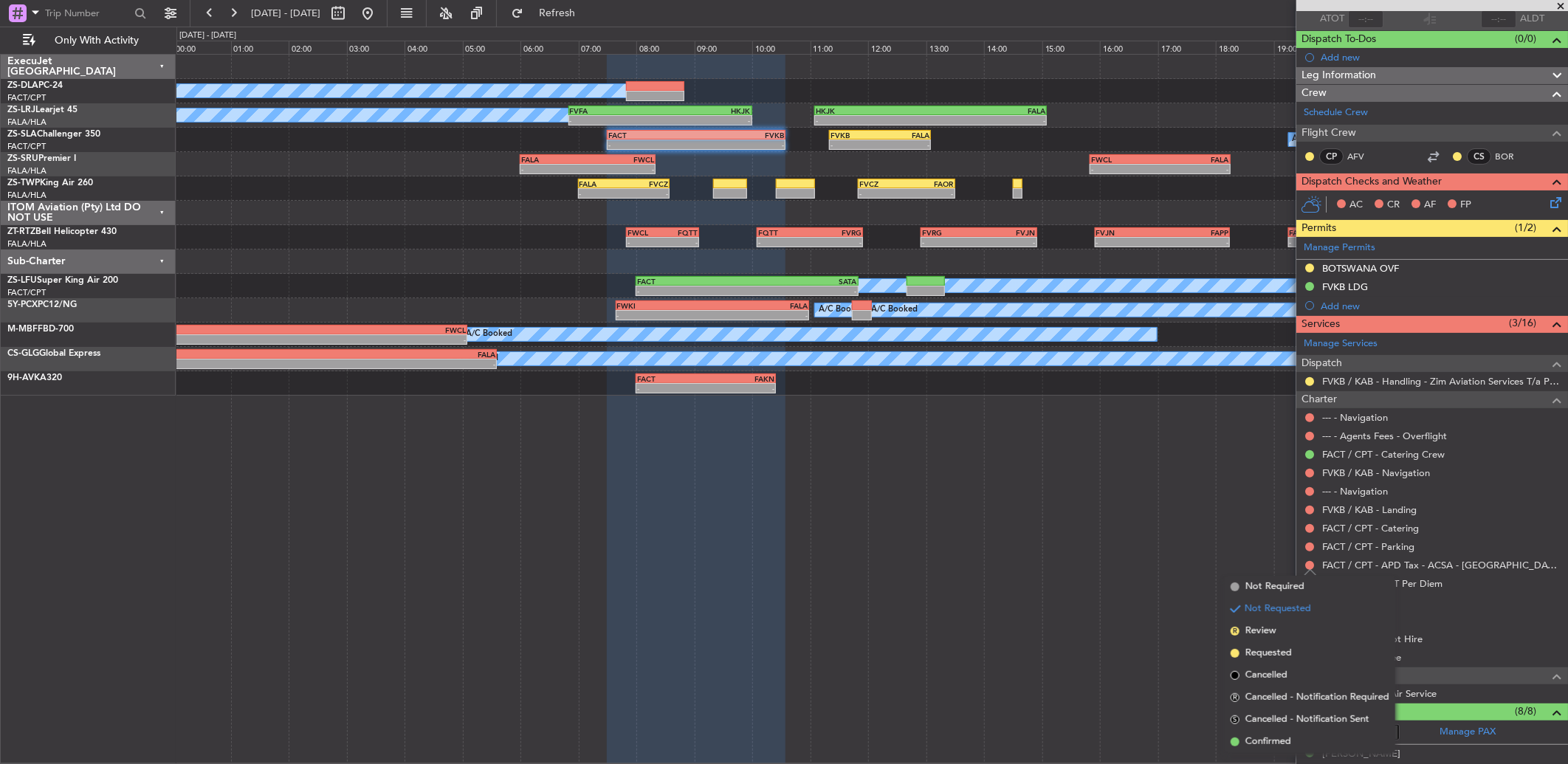
click at [1305, 550] on div at bounding box center [1309, 547] width 12 height 12
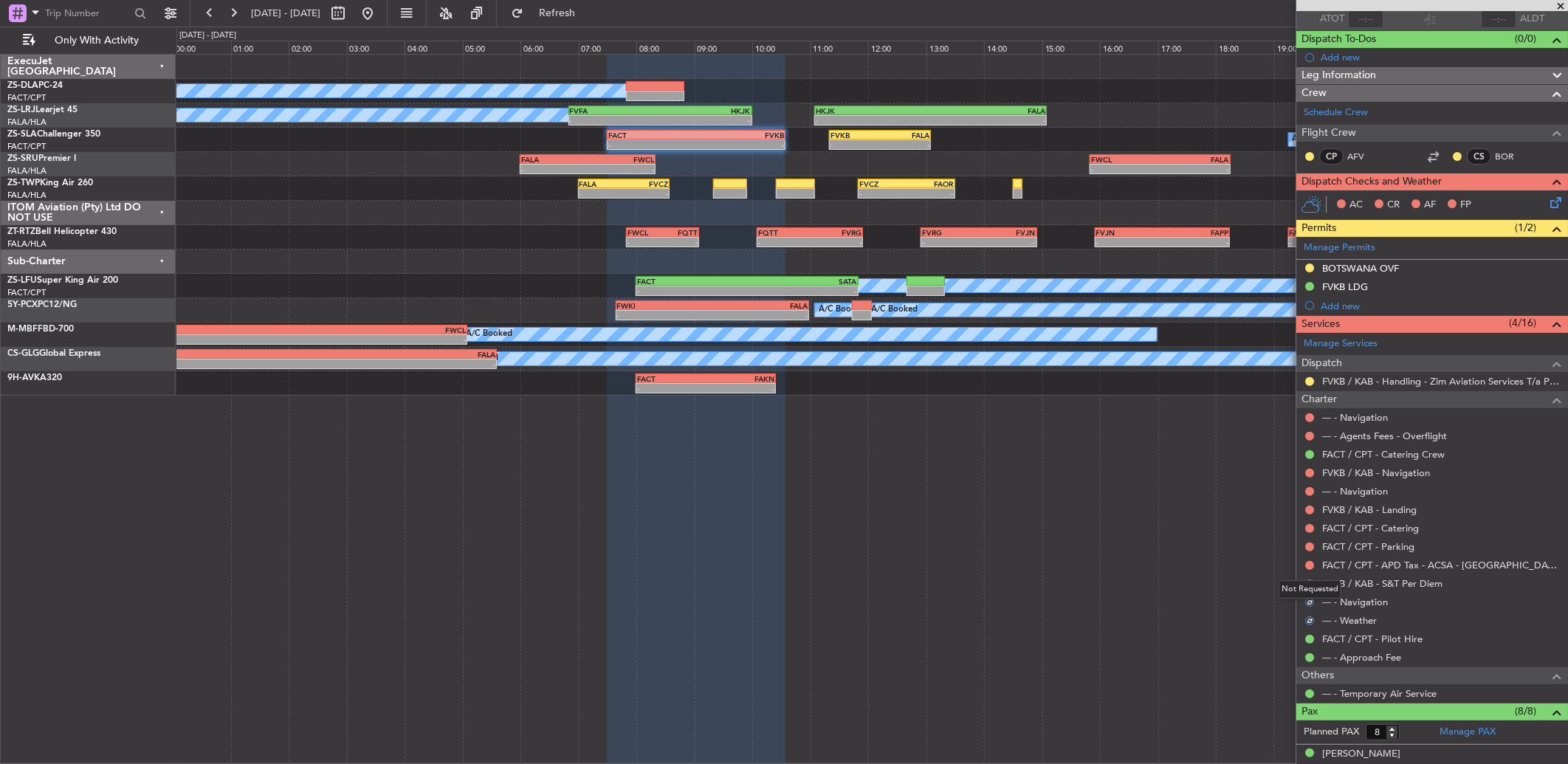
drag, startPoint x: 1311, startPoint y: 564, endPoint x: 1330, endPoint y: 599, distance: 39.8
click at [1314, 564] on button at bounding box center [1310, 566] width 9 height 9
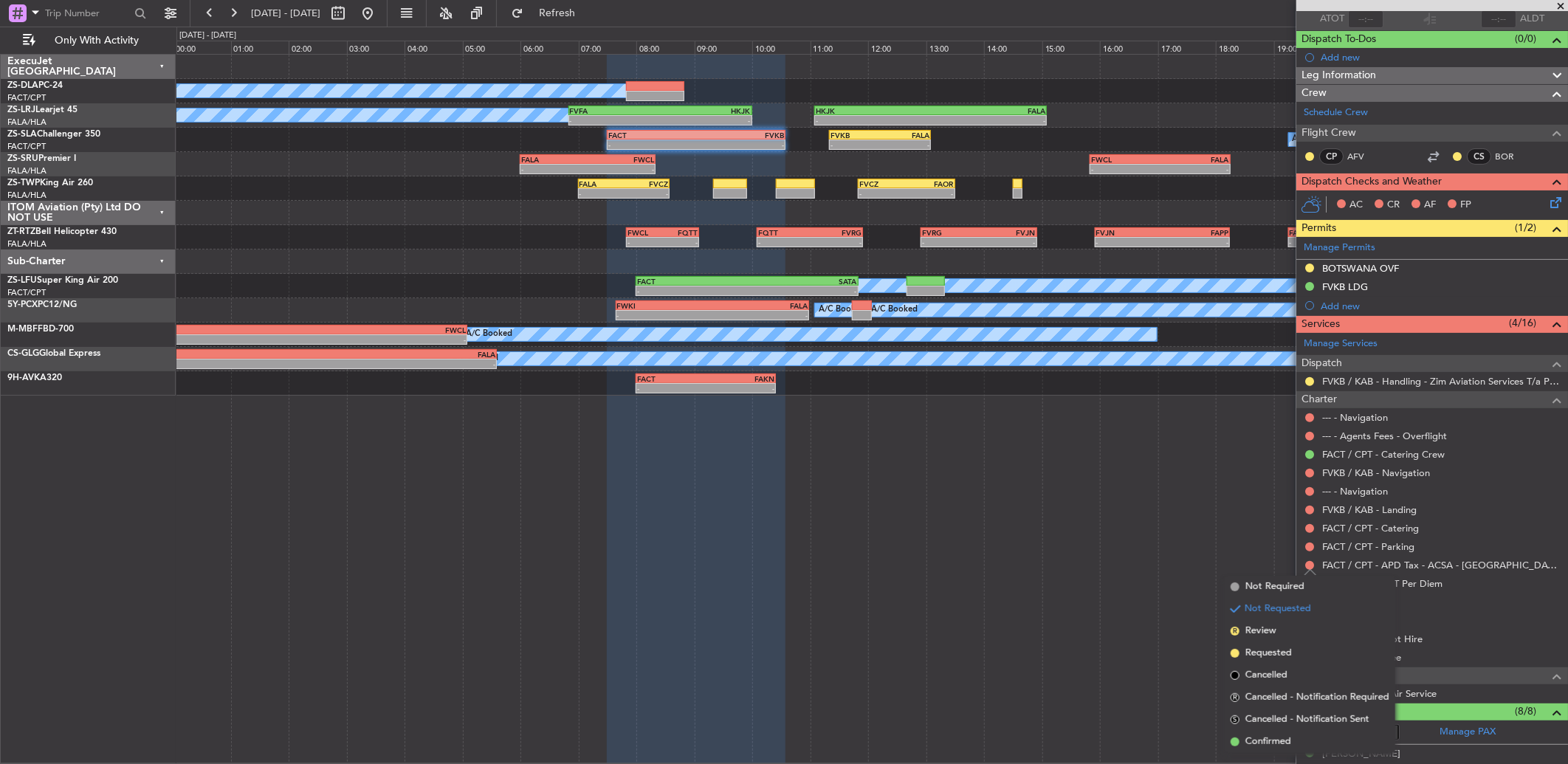
drag, startPoint x: 1309, startPoint y: 742, endPoint x: 1324, endPoint y: 596, distance: 146.8
click at [1307, 740] on li "Confirmed" at bounding box center [1310, 741] width 170 height 23
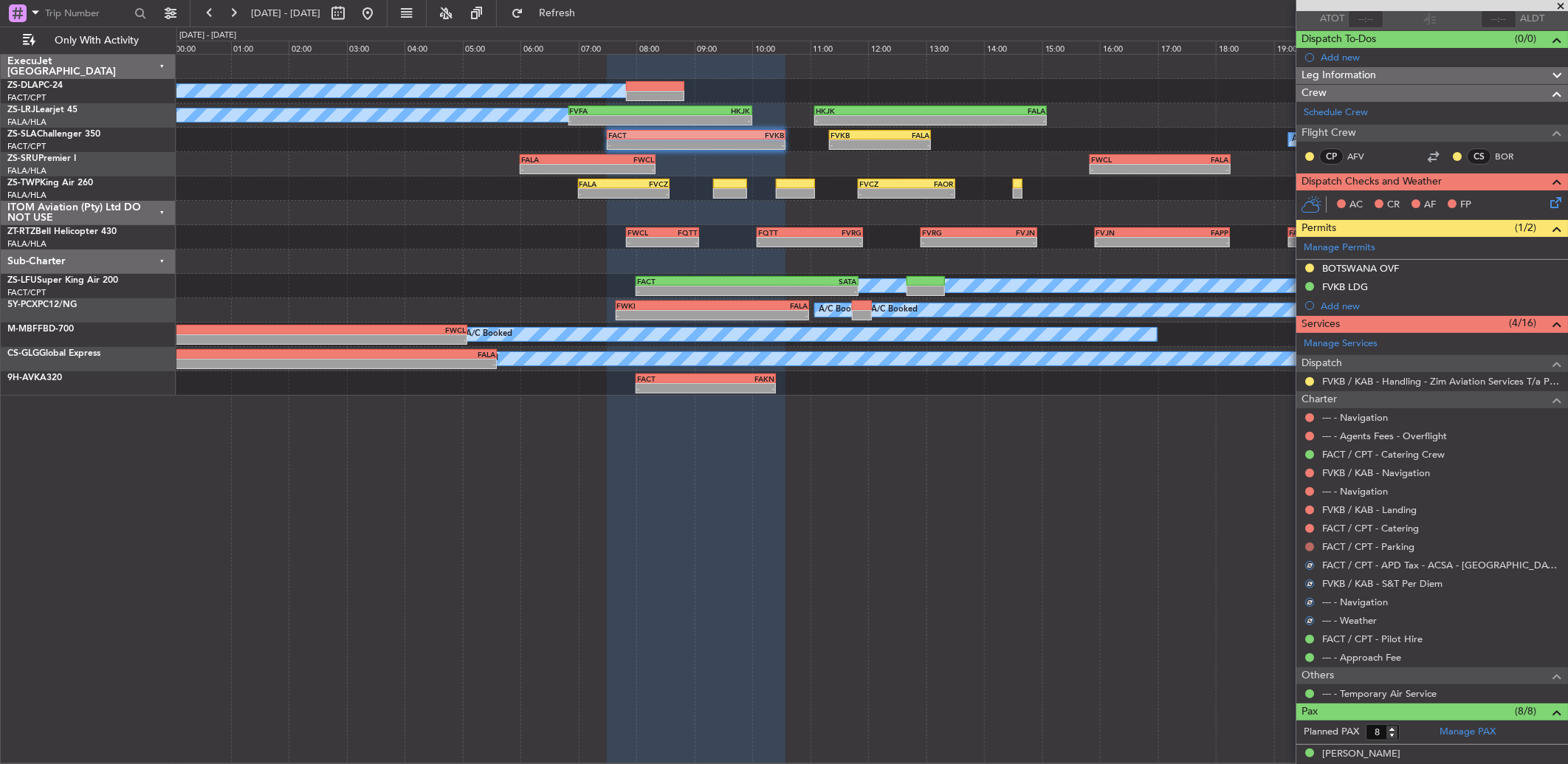
click at [1312, 547] on button at bounding box center [1310, 547] width 9 height 9
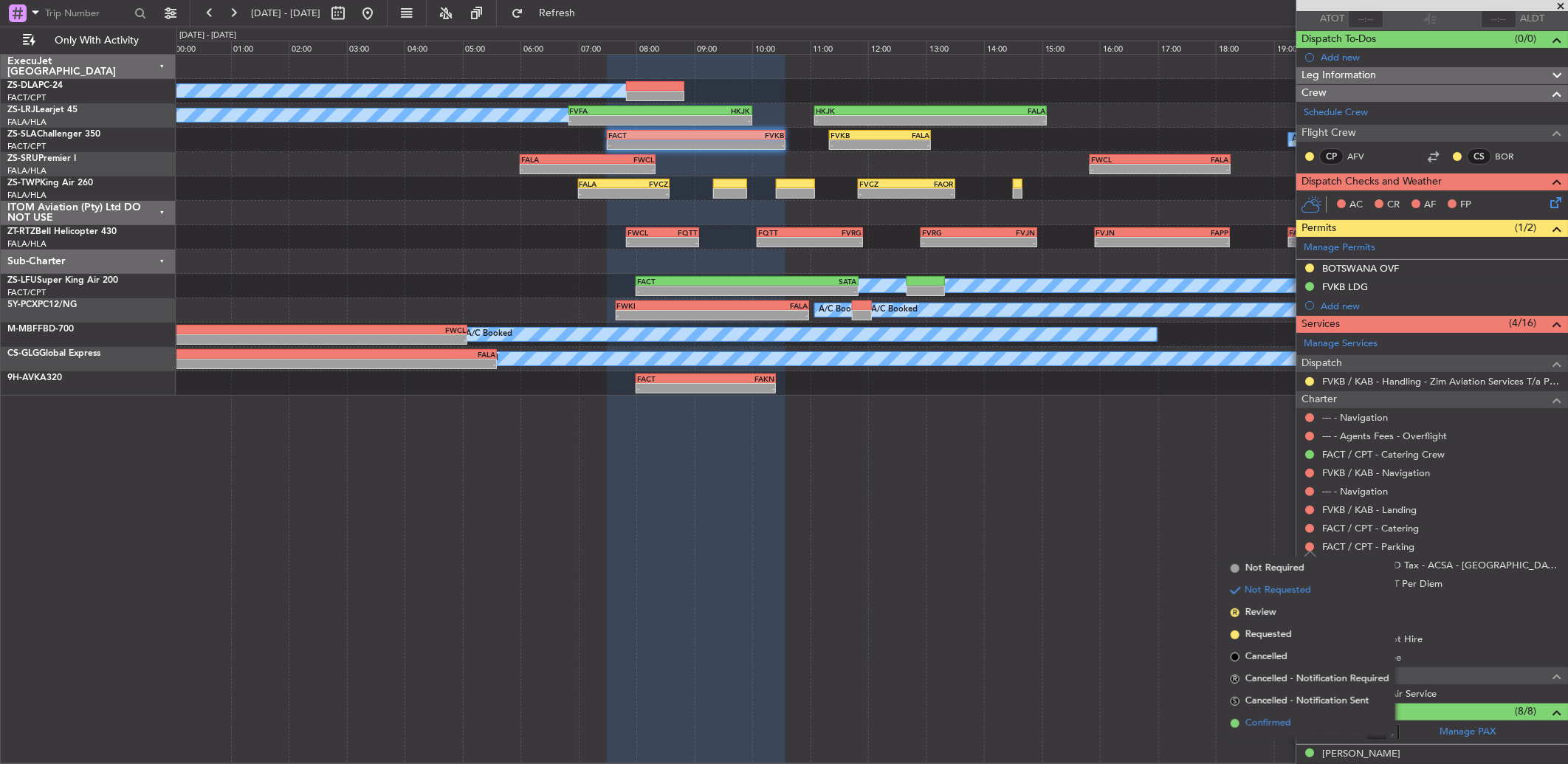
click at [1288, 723] on span "Confirmed" at bounding box center [1268, 723] width 46 height 14
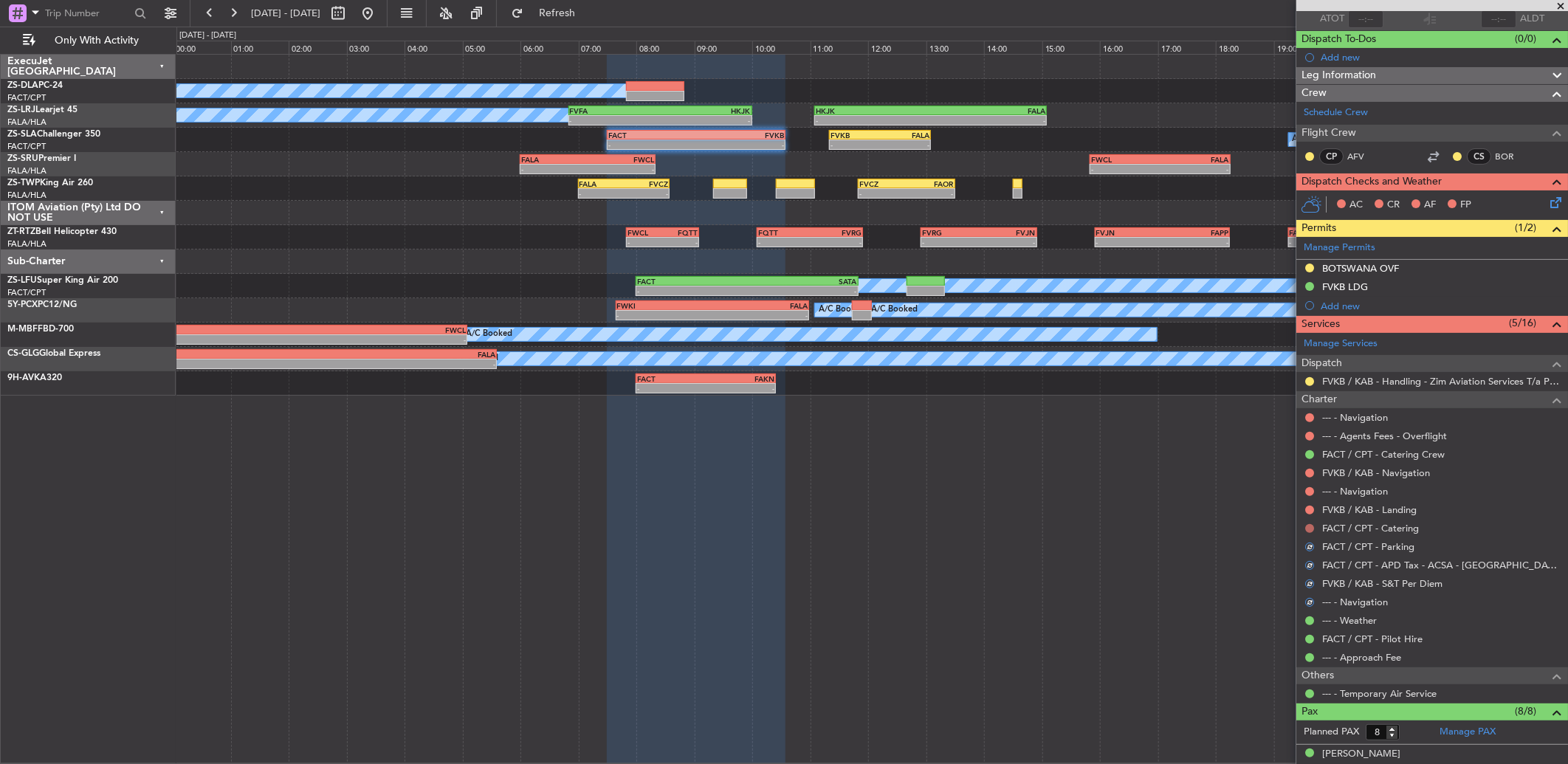
click at [1307, 528] on button at bounding box center [1310, 529] width 9 height 9
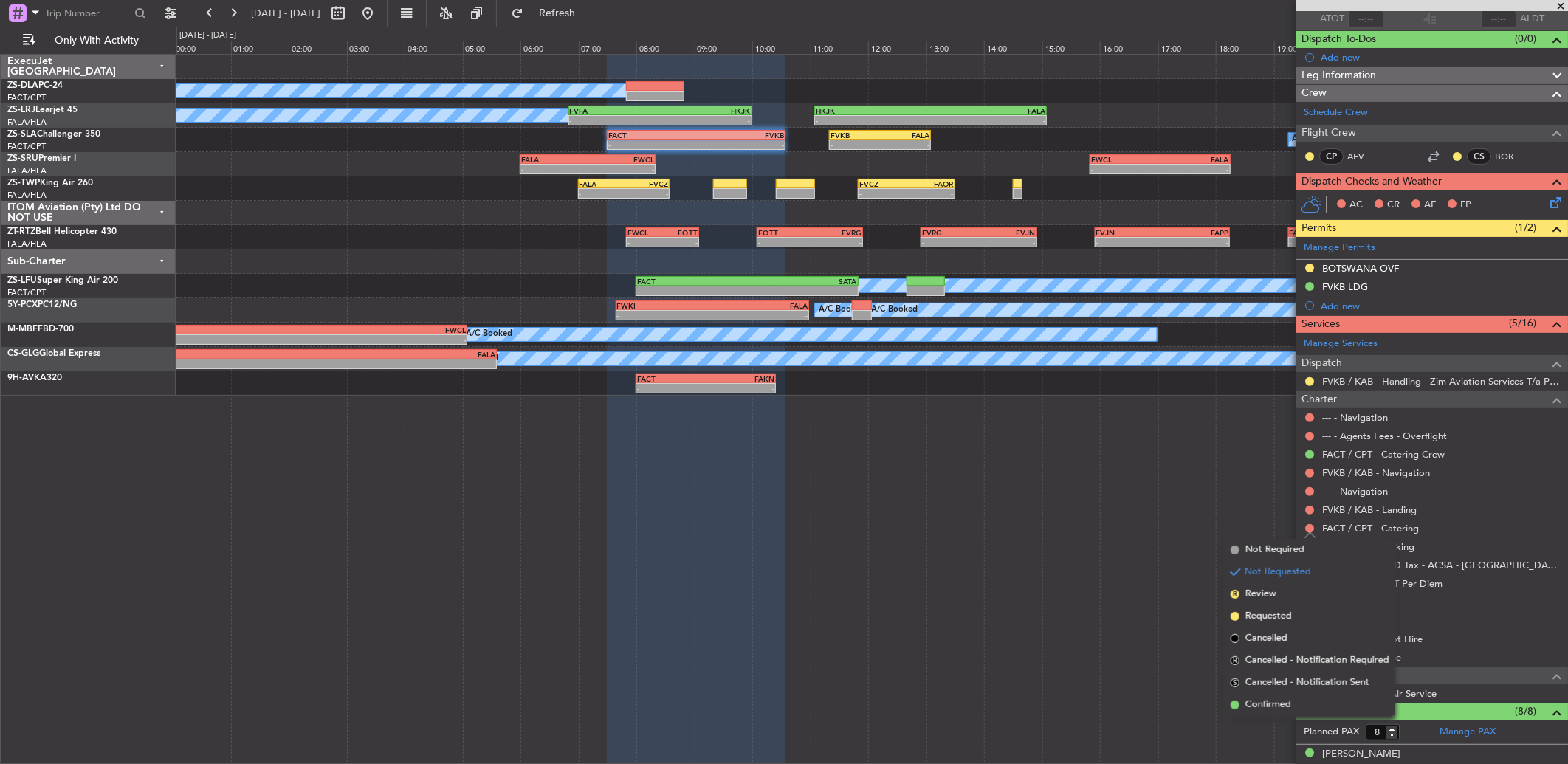
drag, startPoint x: 1314, startPoint y: 702, endPoint x: 1293, endPoint y: 619, distance: 85.6
click at [1312, 700] on li "Confirmed" at bounding box center [1310, 705] width 170 height 23
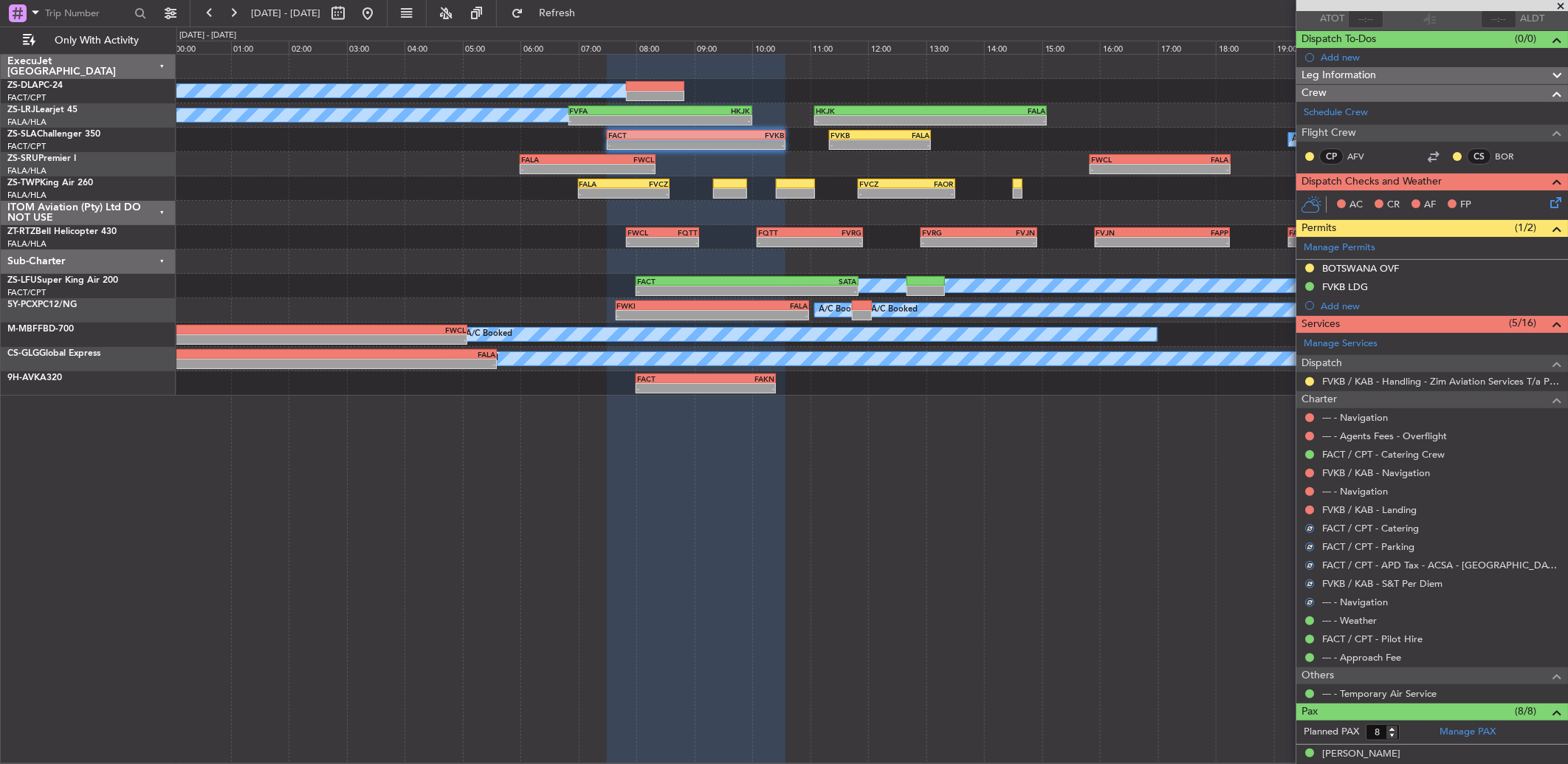
click at [1303, 505] on nimbus-traffic-light at bounding box center [1309, 510] width 12 height 12
click at [1310, 507] on button at bounding box center [1310, 510] width 9 height 9
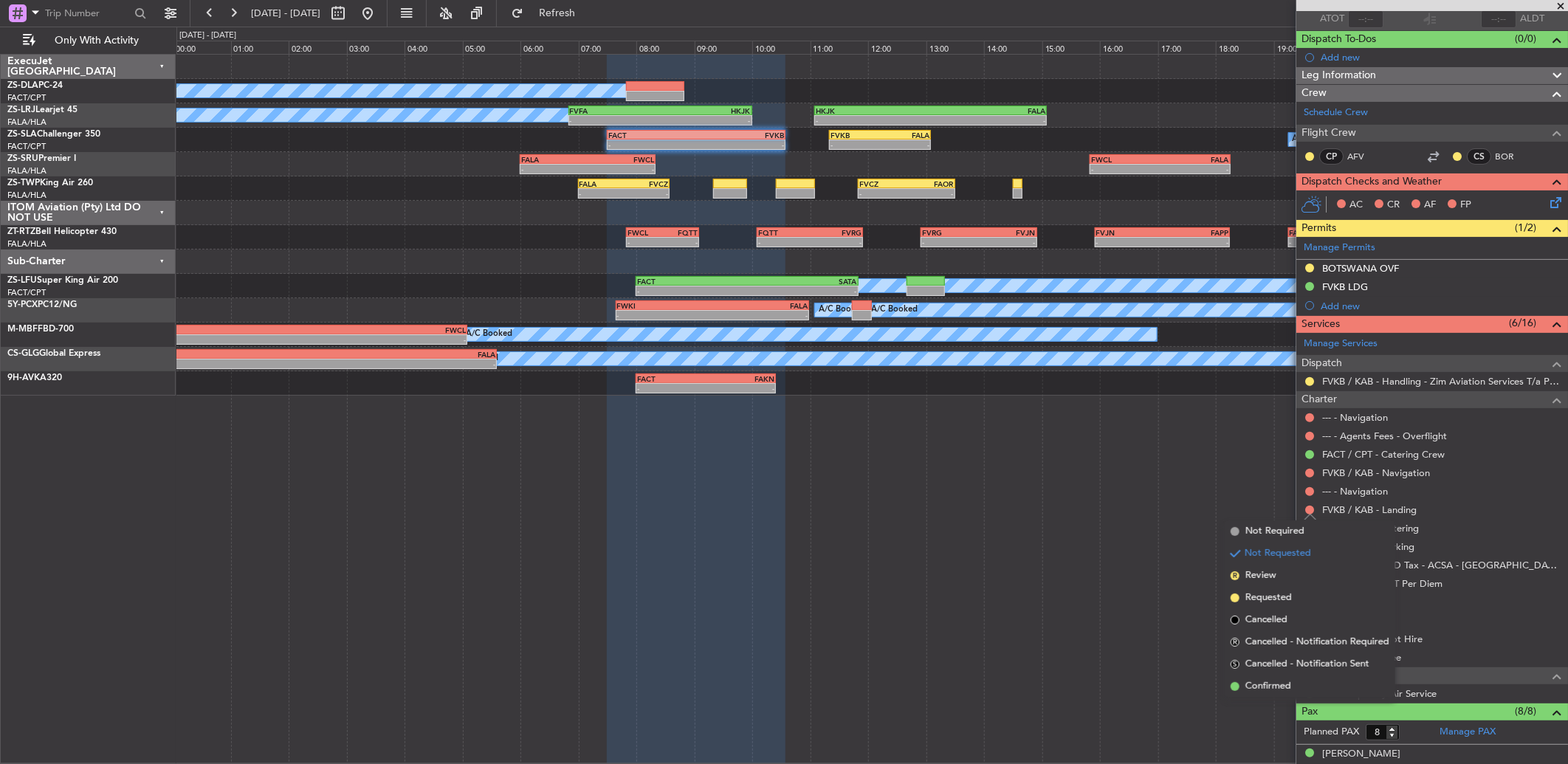
drag, startPoint x: 1312, startPoint y: 692, endPoint x: 1287, endPoint y: 651, distance: 48.0
click at [1303, 682] on li "Confirmed" at bounding box center [1310, 687] width 170 height 23
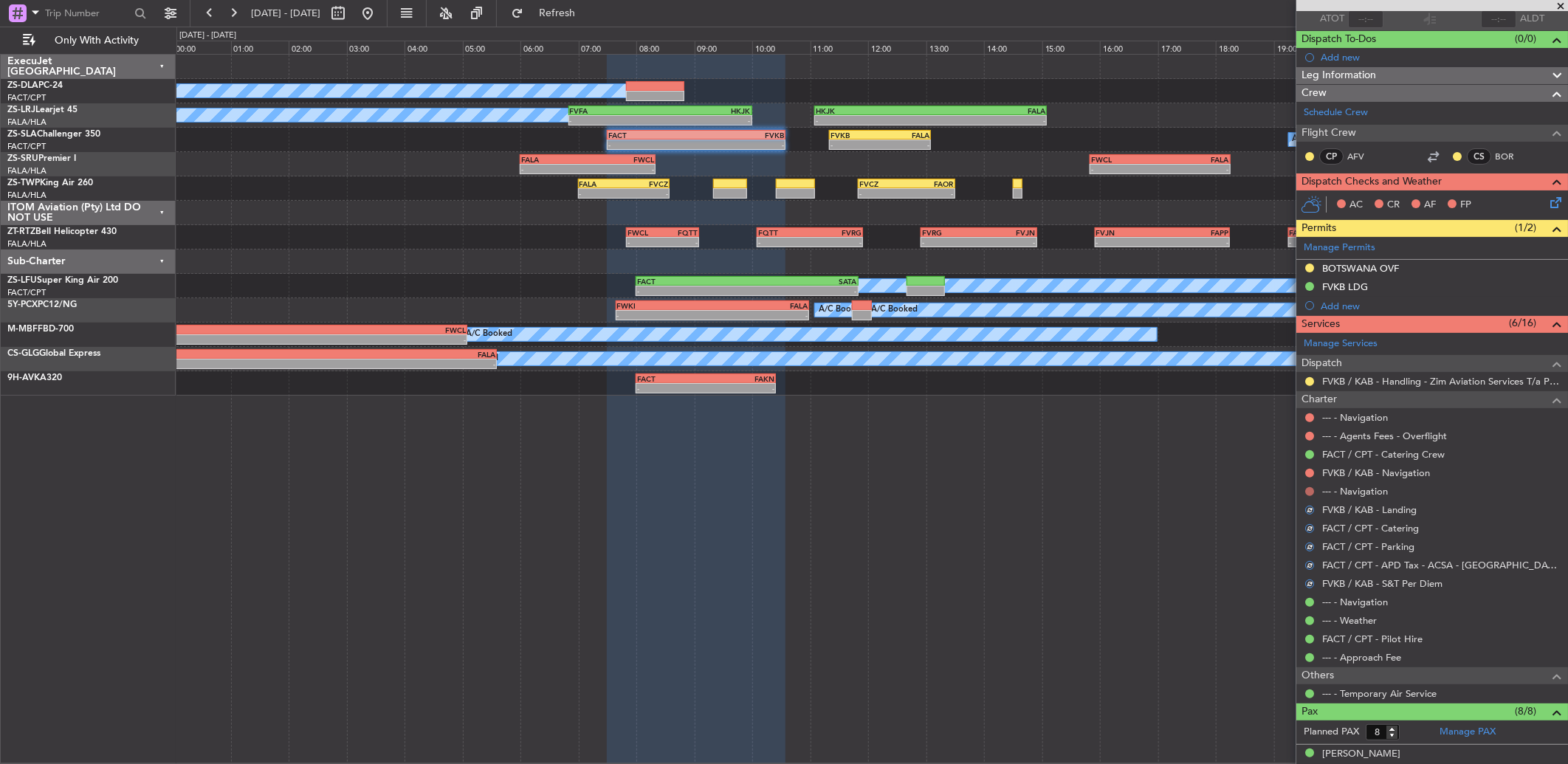
click at [1309, 491] on button at bounding box center [1310, 492] width 9 height 9
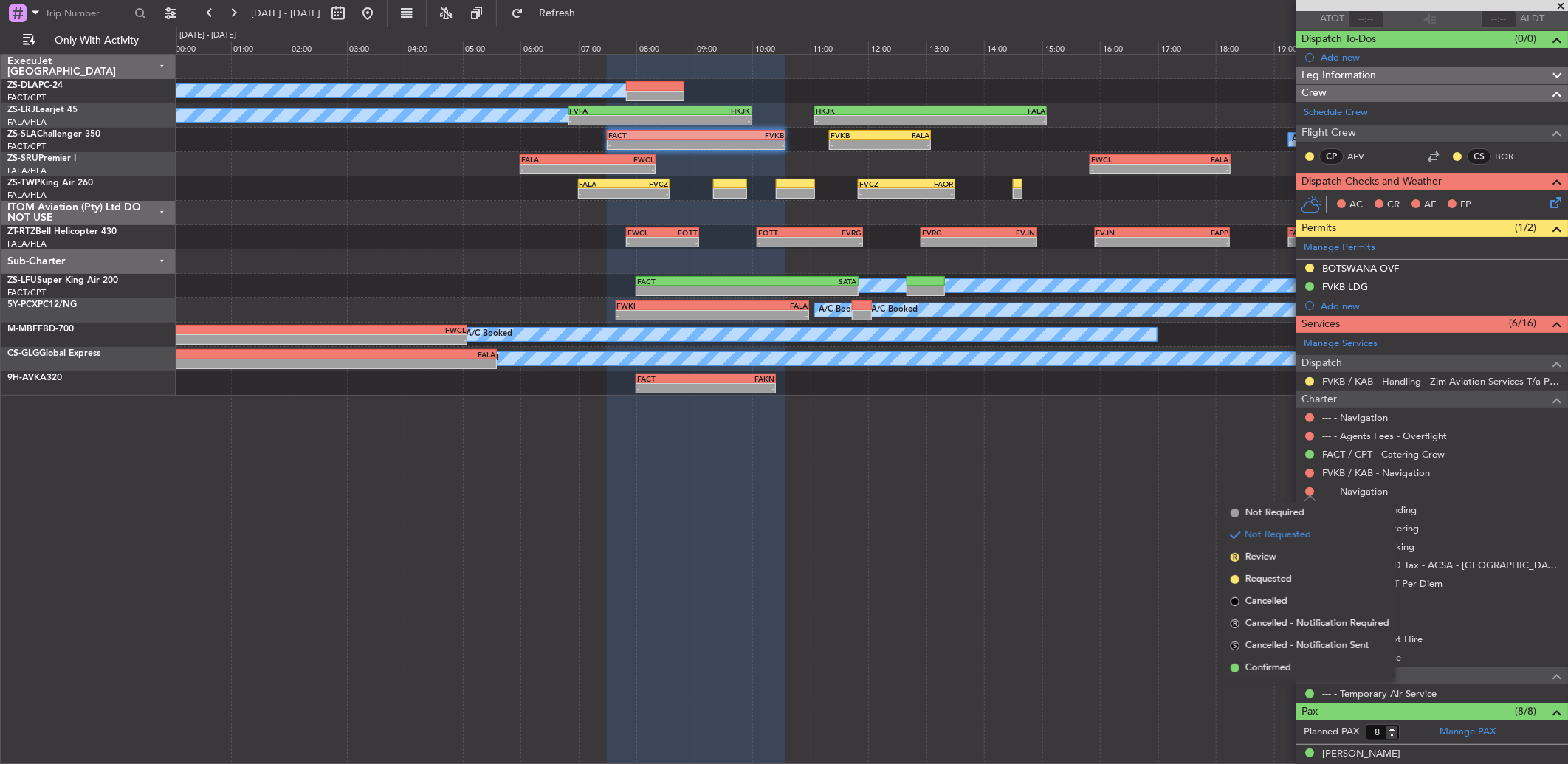
drag, startPoint x: 1323, startPoint y: 659, endPoint x: 1308, endPoint y: 626, distance: 36.2
click at [1321, 659] on li "Confirmed" at bounding box center [1310, 668] width 170 height 23
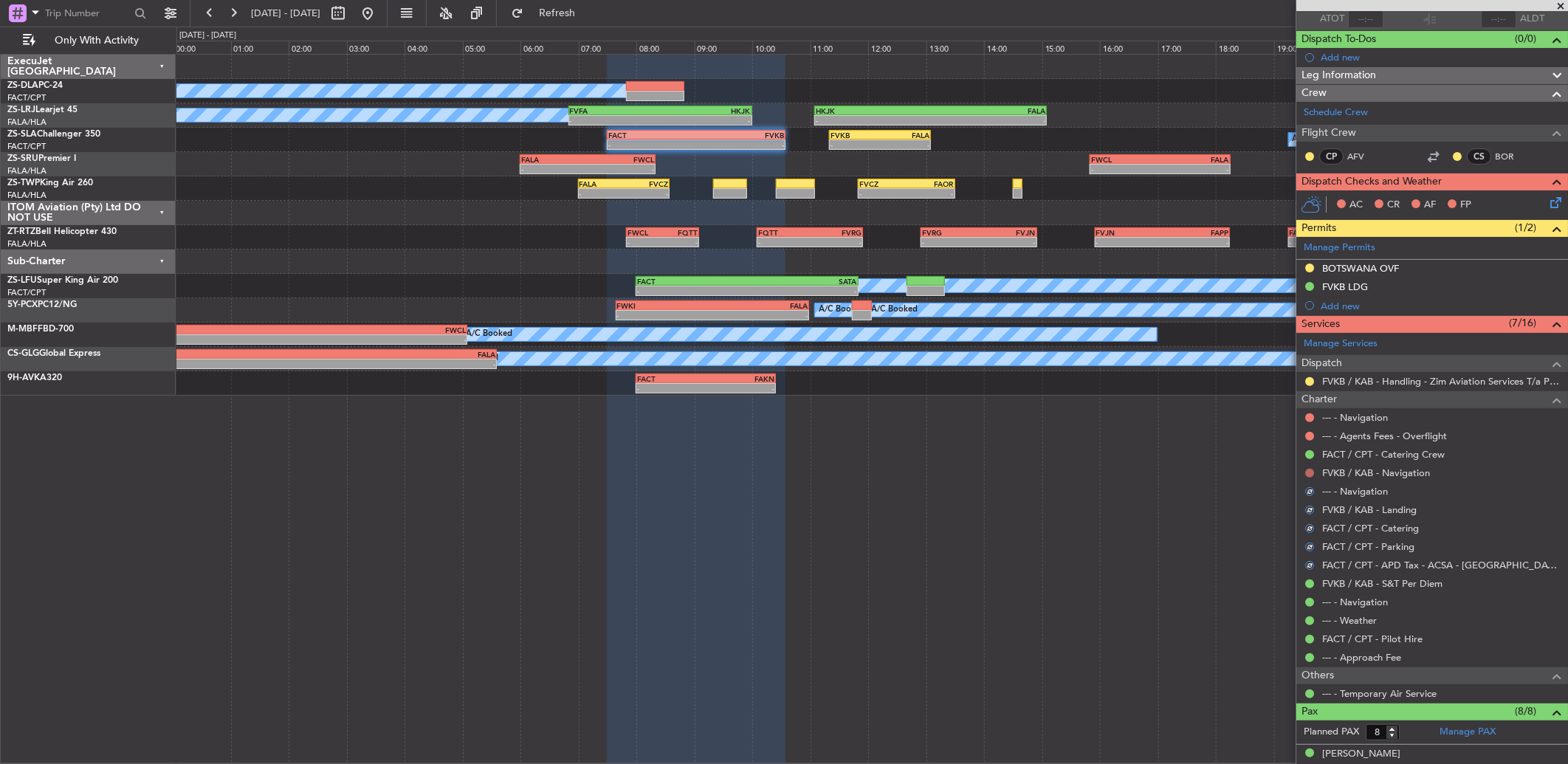
click at [1309, 474] on button at bounding box center [1310, 473] width 9 height 9
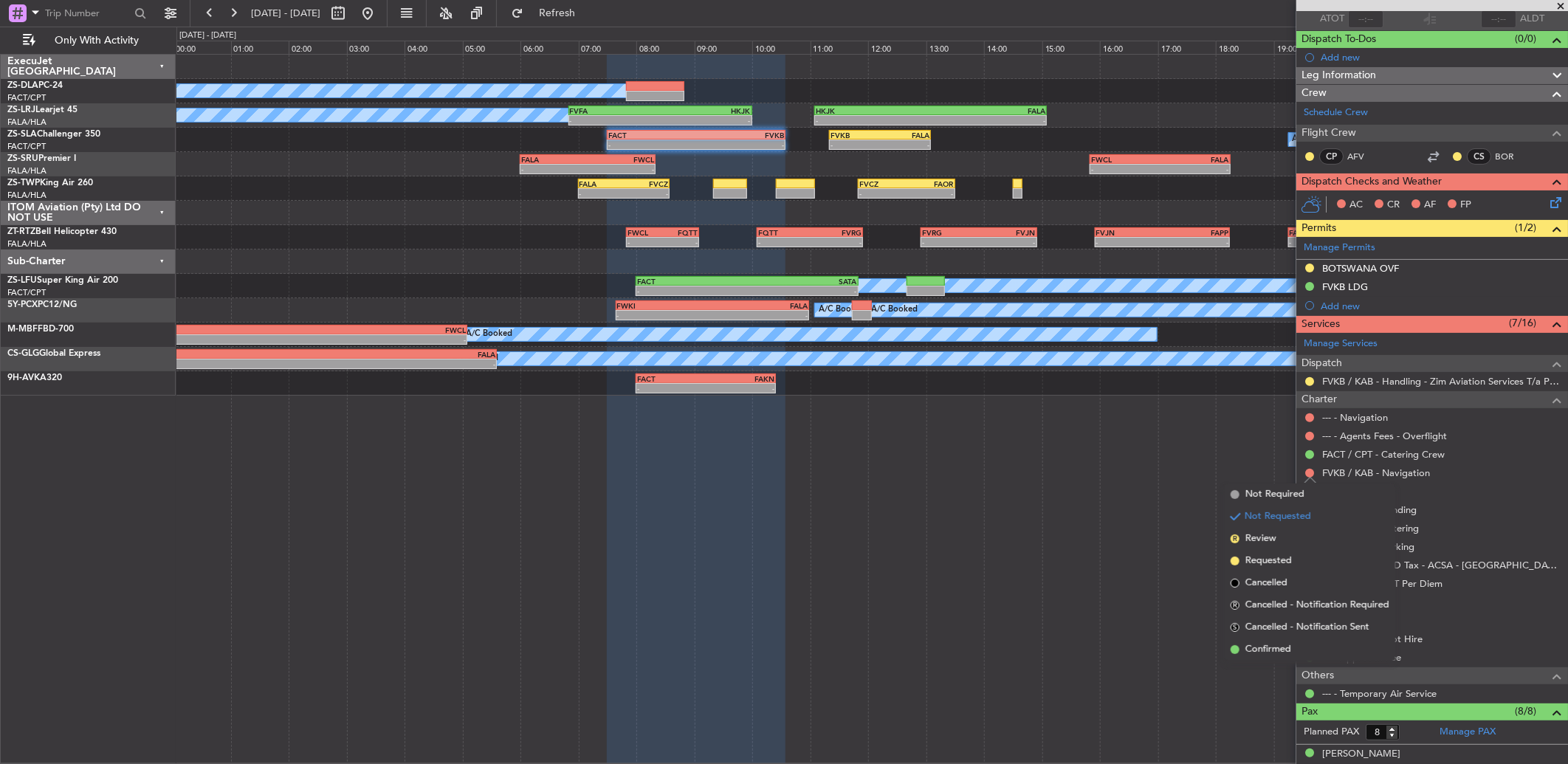
drag, startPoint x: 1300, startPoint y: 659, endPoint x: 1293, endPoint y: 647, distance: 13.9
click at [1297, 656] on li "Confirmed" at bounding box center [1310, 650] width 170 height 23
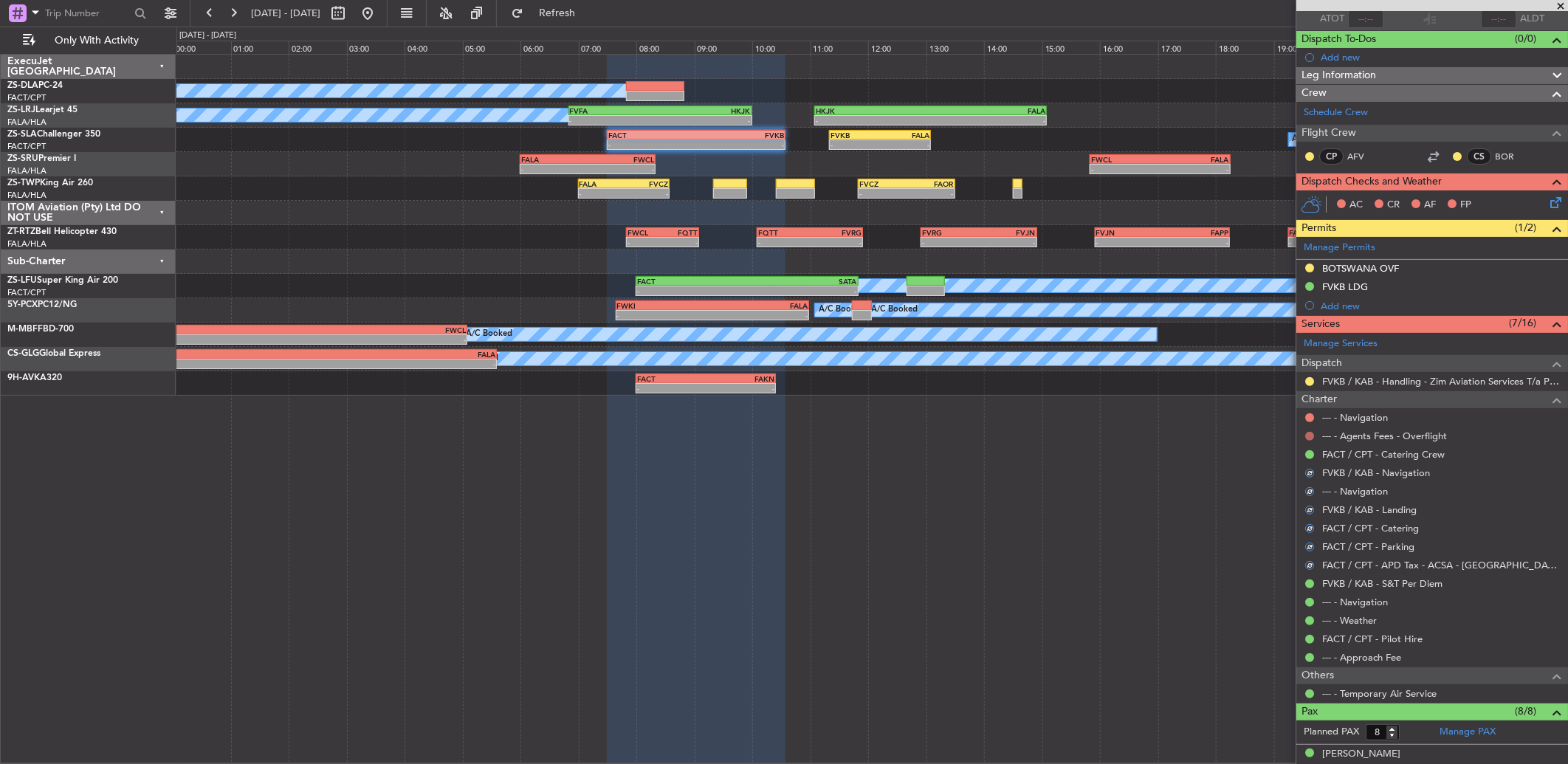
drag, startPoint x: 1304, startPoint y: 431, endPoint x: 1310, endPoint y: 439, distance: 10.0
click at [1304, 432] on nimbus-traffic-light at bounding box center [1309, 436] width 12 height 12
click at [1308, 441] on mat-tooltip-component "Not Requested" at bounding box center [1310, 459] width 84 height 39
click at [1308, 436] on button at bounding box center [1310, 436] width 9 height 9
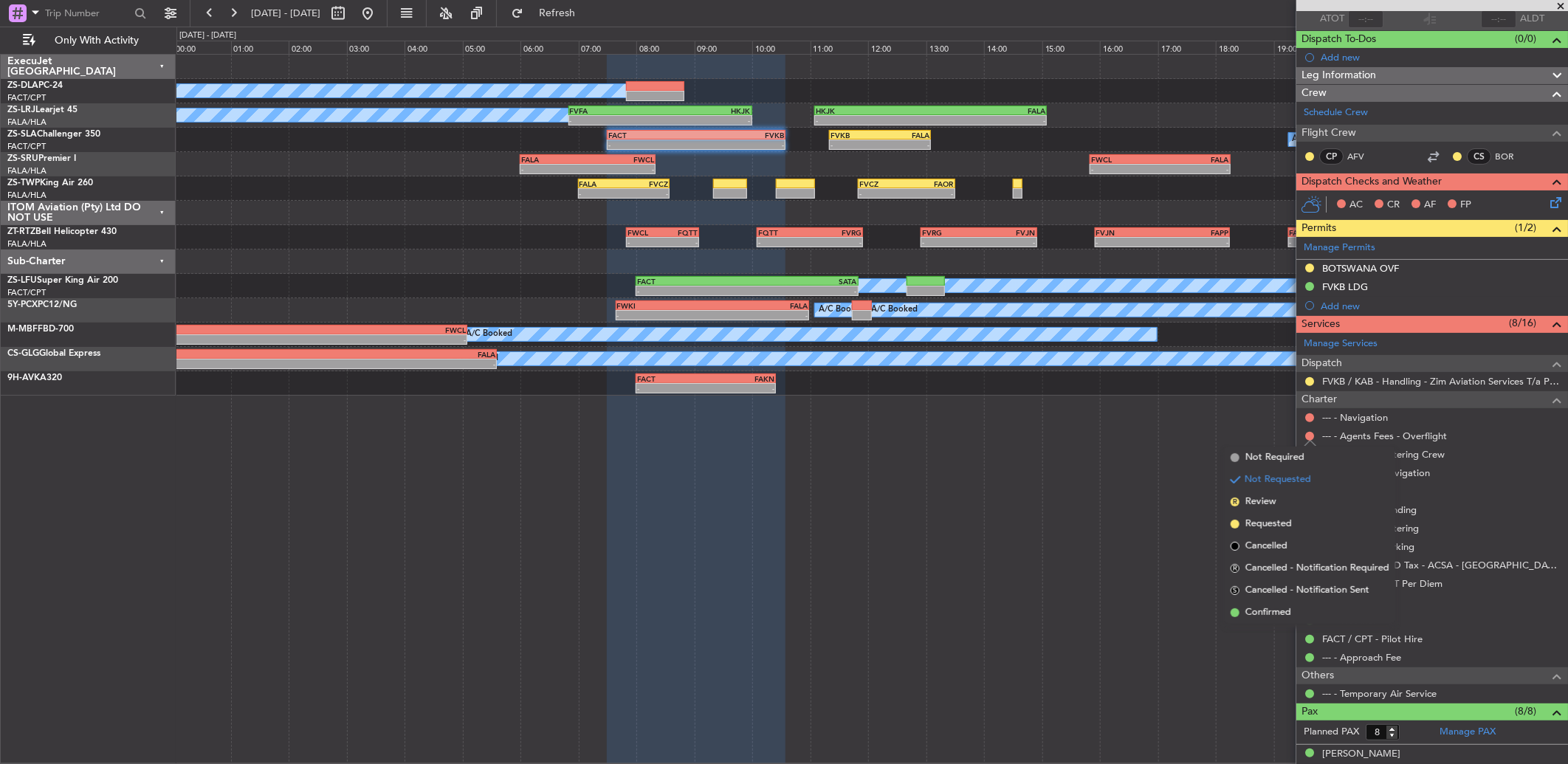
click at [1311, 614] on li "Confirmed" at bounding box center [1310, 613] width 170 height 23
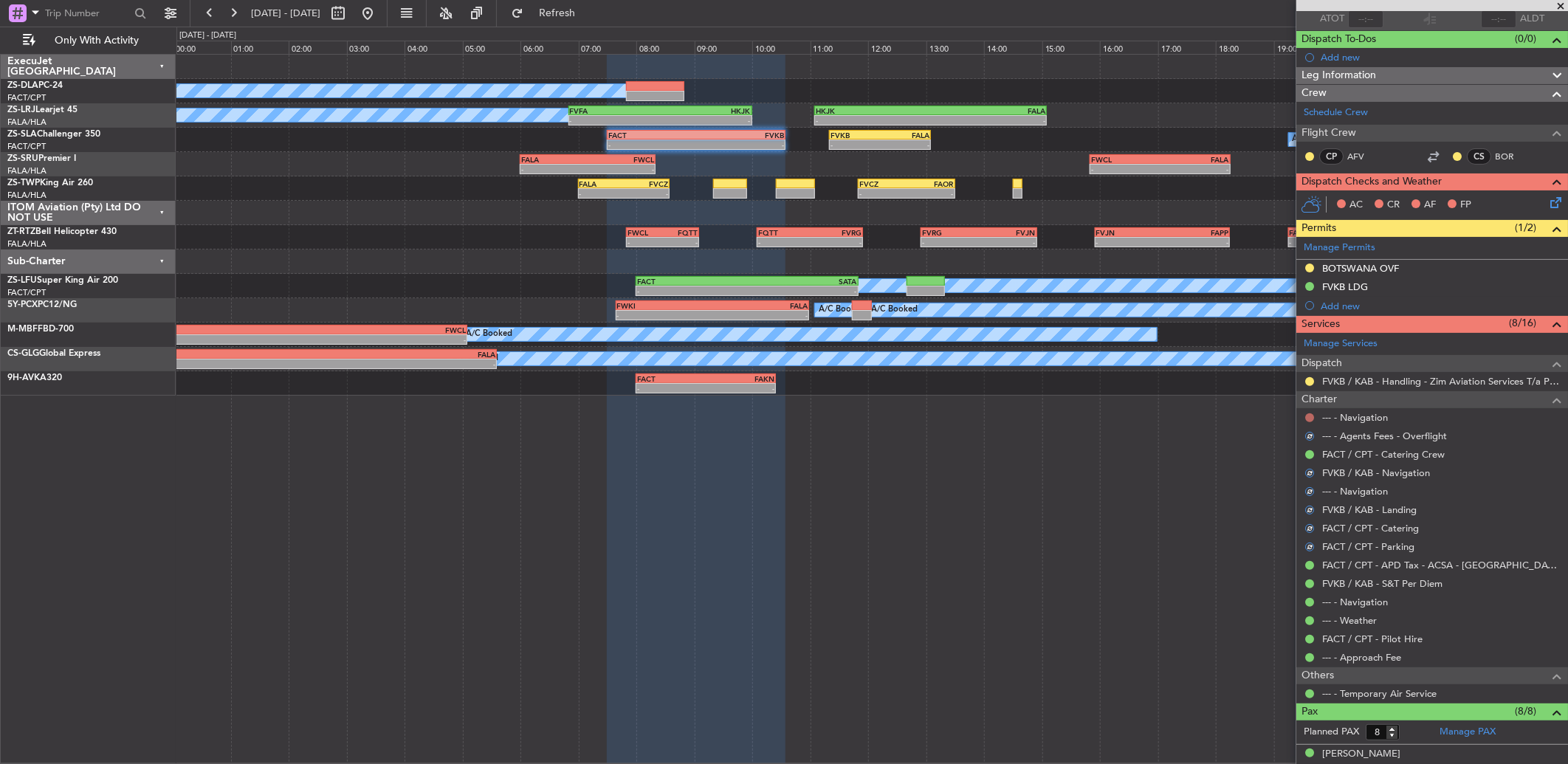
click at [1309, 415] on button at bounding box center [1310, 418] width 9 height 9
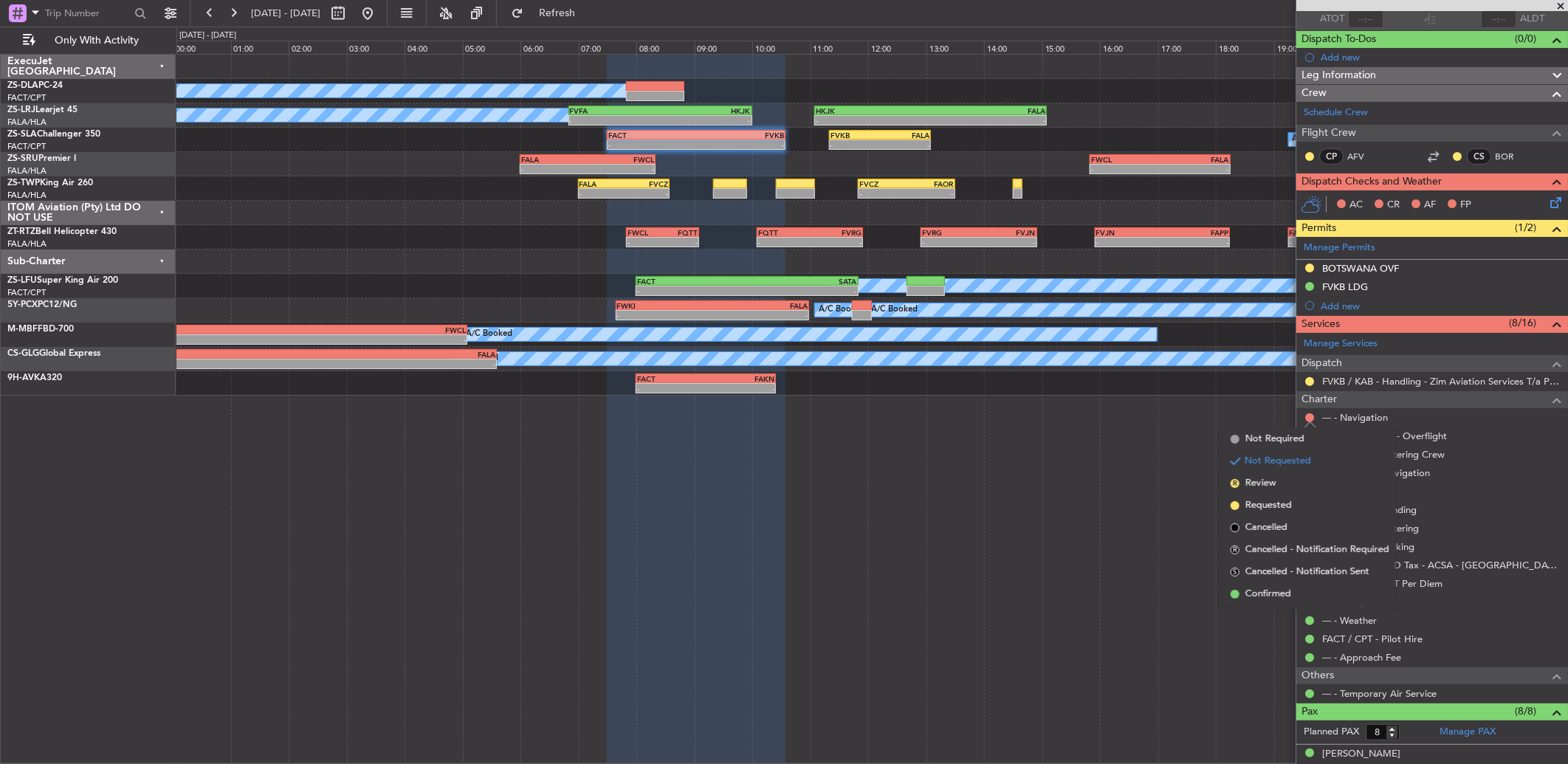
drag, startPoint x: 1324, startPoint y: 596, endPoint x: 1312, endPoint y: 447, distance: 149.5
click at [1321, 596] on li "Confirmed" at bounding box center [1310, 595] width 170 height 23
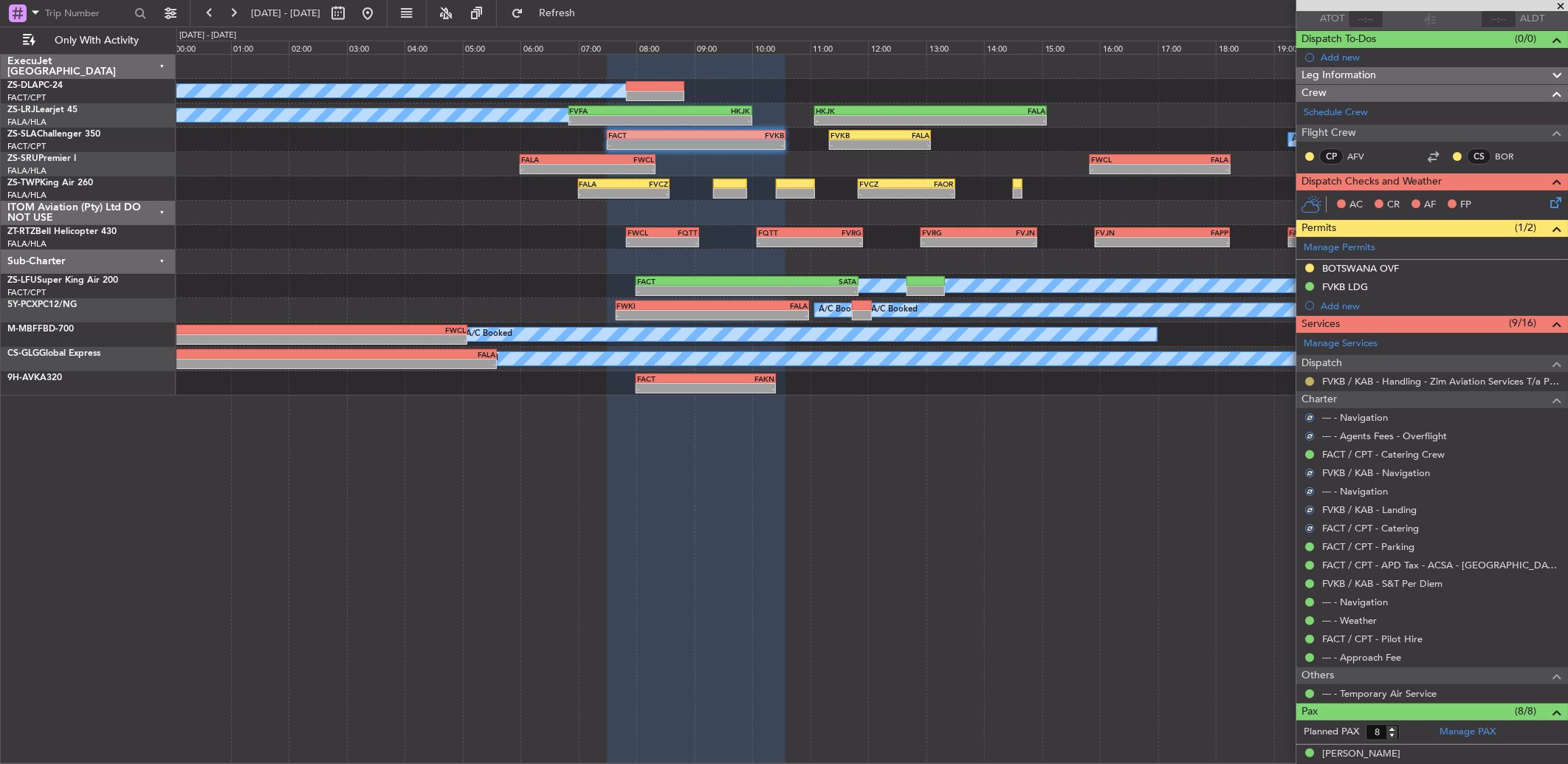
click at [1305, 381] on button at bounding box center [1310, 382] width 9 height 9
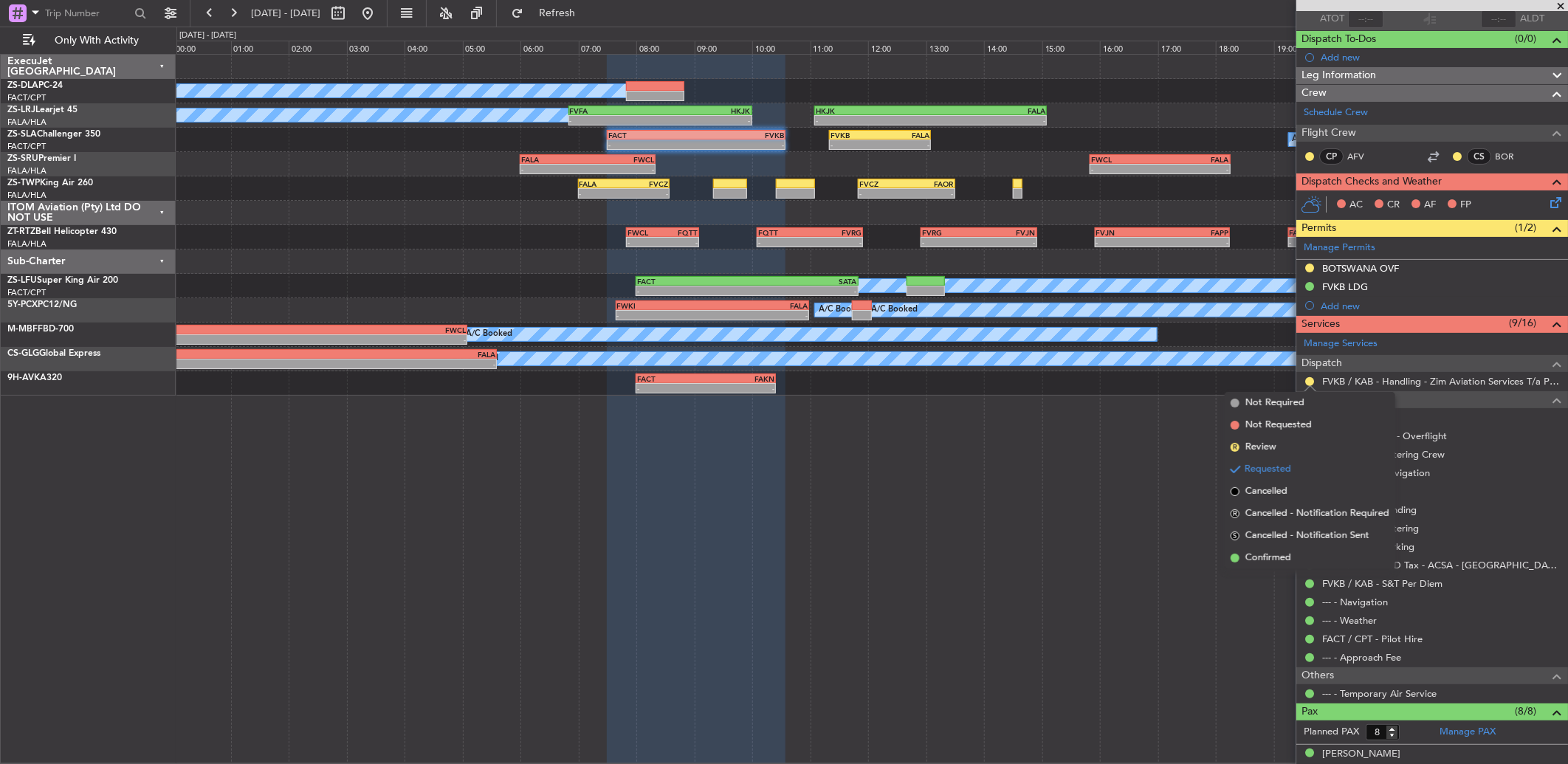
drag, startPoint x: 1309, startPoint y: 562, endPoint x: 1290, endPoint y: 432, distance: 131.4
click at [1307, 561] on li "Confirmed" at bounding box center [1310, 558] width 170 height 23
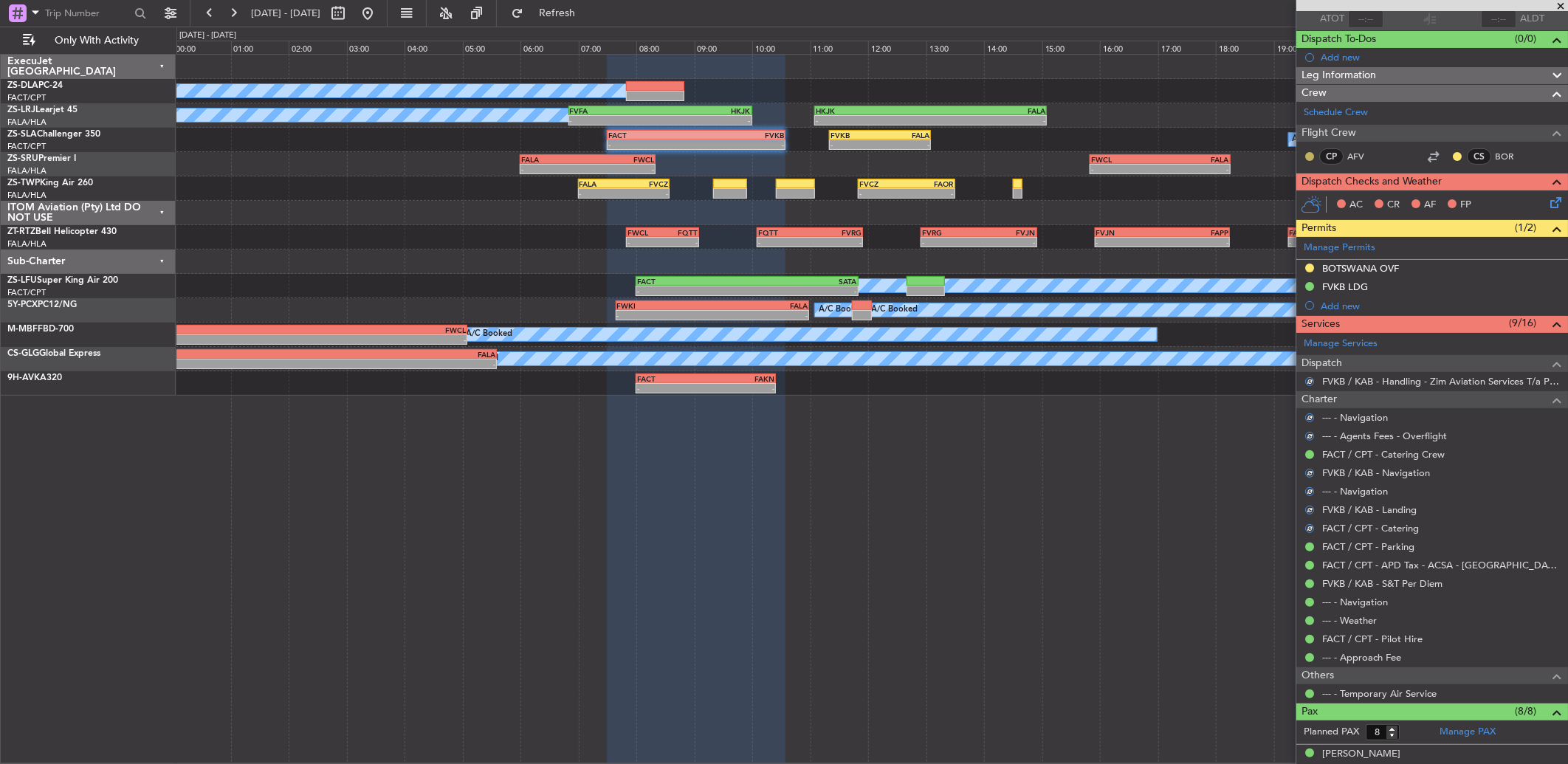
click at [1308, 158] on button at bounding box center [1310, 157] width 9 height 9
click at [1311, 196] on span "Acknowledged" at bounding box center [1313, 199] width 65 height 14
click at [1451, 157] on div "CS BOR" at bounding box center [1489, 157] width 77 height 16
click at [1453, 153] on button at bounding box center [1457, 157] width 9 height 9
click at [1418, 200] on span "Acknowledged" at bounding box center [1449, 199] width 65 height 14
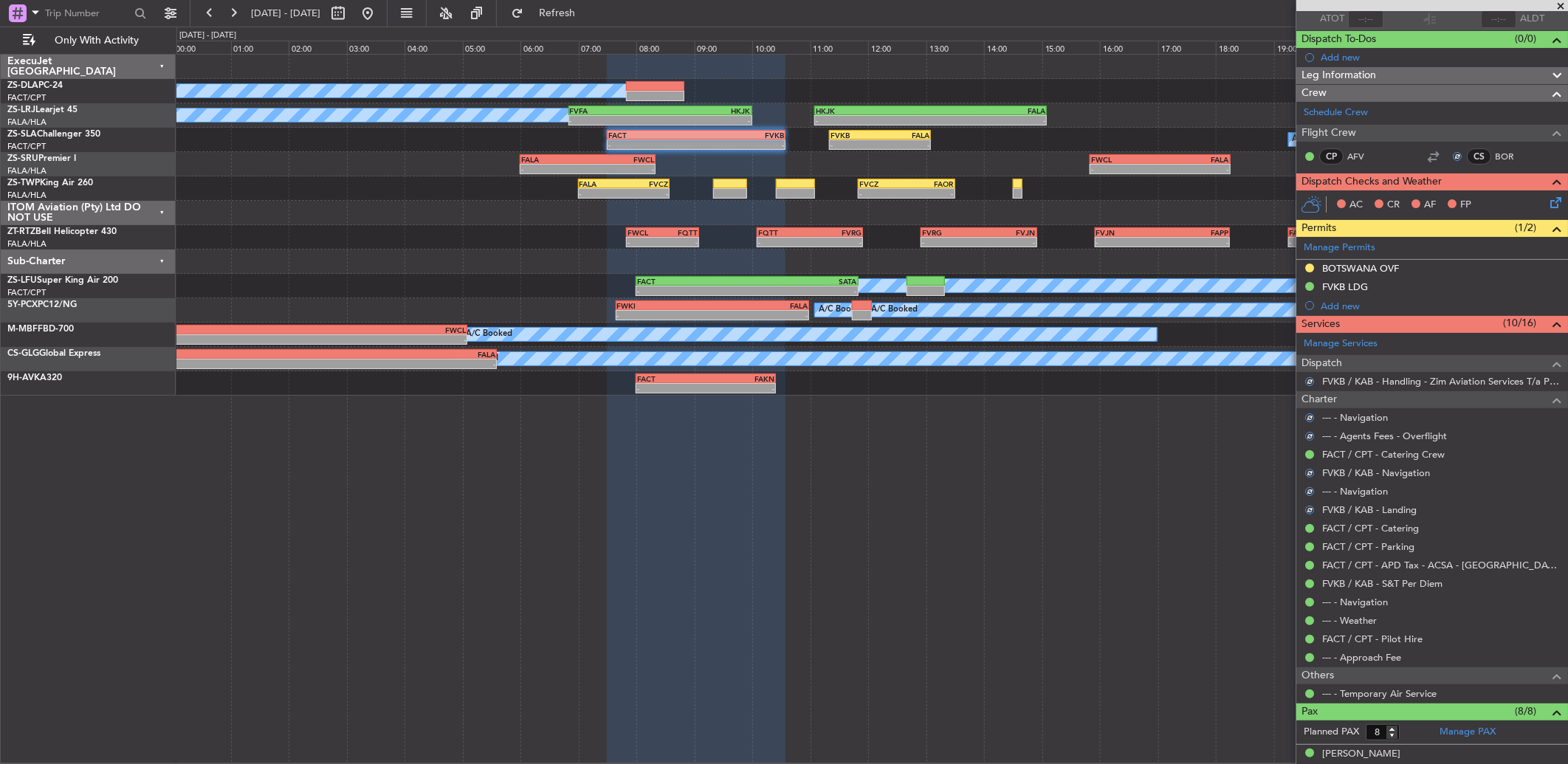
click at [1547, 203] on icon at bounding box center [1553, 200] width 12 height 12
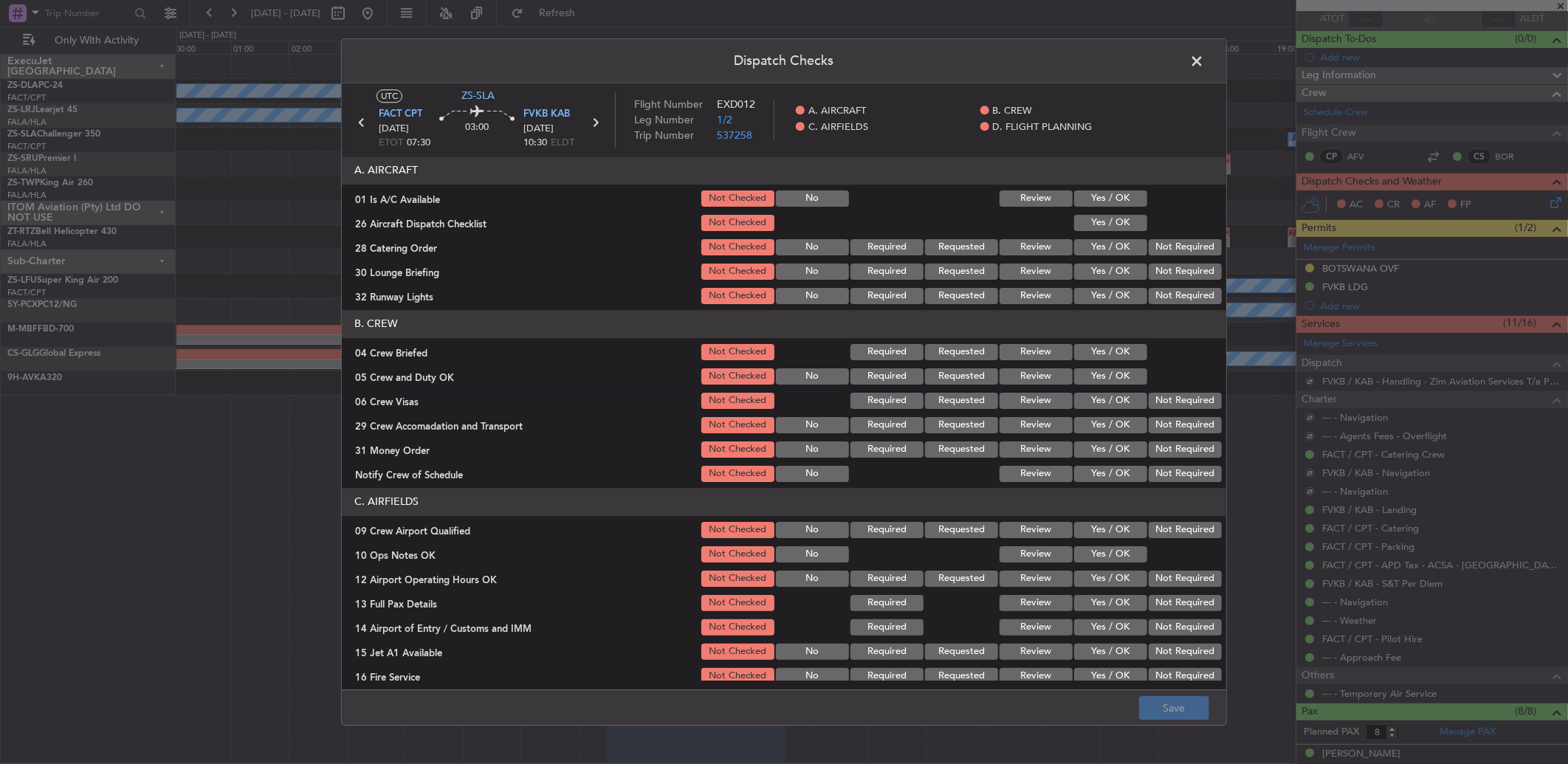
click at [1112, 195] on button "Yes / OK" at bounding box center [1110, 198] width 73 height 16
click at [1116, 215] on button "Yes / OK" at bounding box center [1110, 223] width 73 height 16
drag, startPoint x: 1169, startPoint y: 247, endPoint x: 1167, endPoint y: 256, distance: 9.2
click at [1169, 247] on button "Not Required" at bounding box center [1184, 248] width 73 height 16
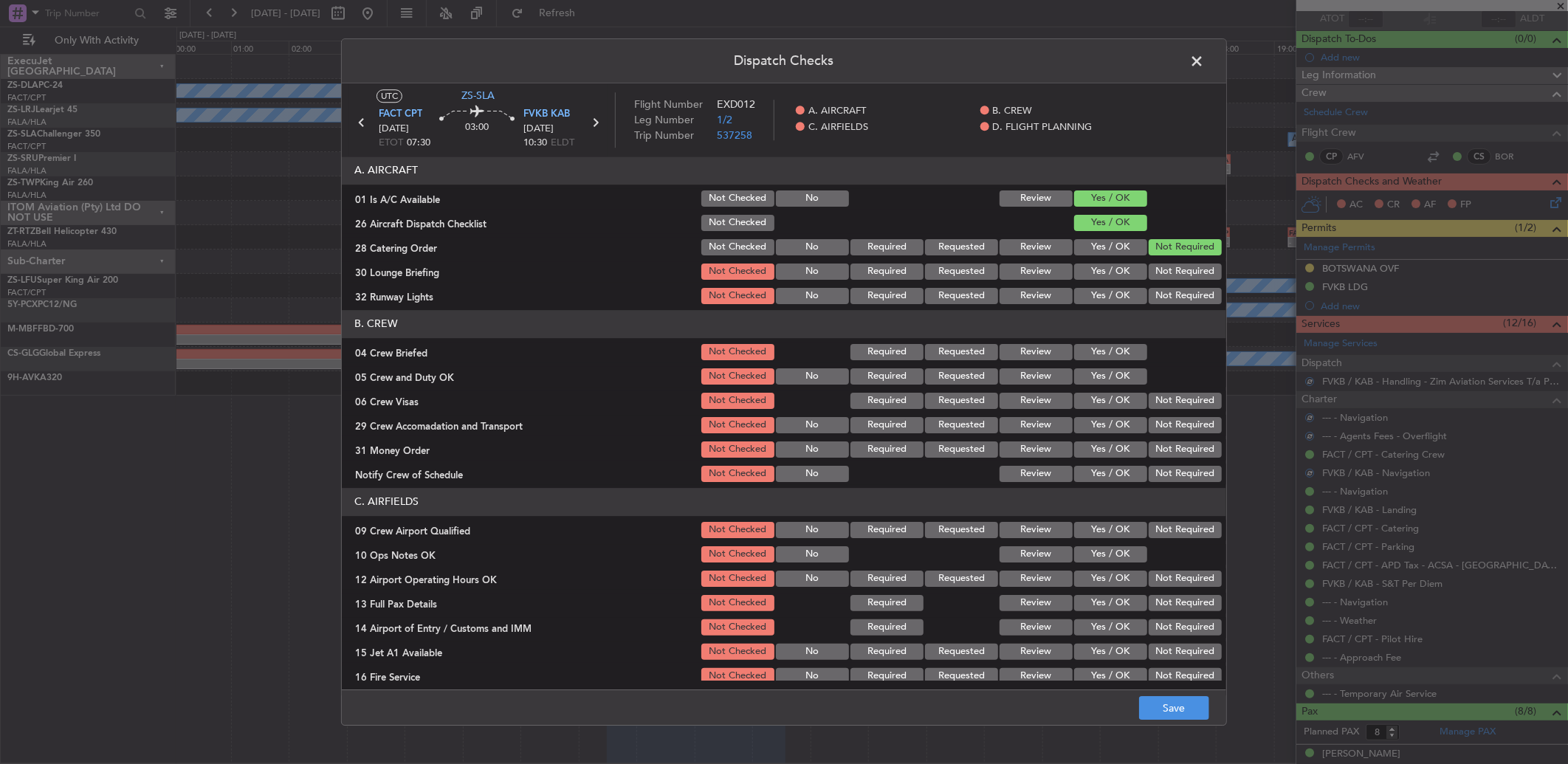
drag, startPoint x: 1102, startPoint y: 269, endPoint x: 1106, endPoint y: 277, distance: 8.9
click at [1103, 269] on button "Yes / OK" at bounding box center [1110, 272] width 73 height 16
click at [1109, 292] on button "Yes / OK" at bounding box center [1110, 296] width 73 height 16
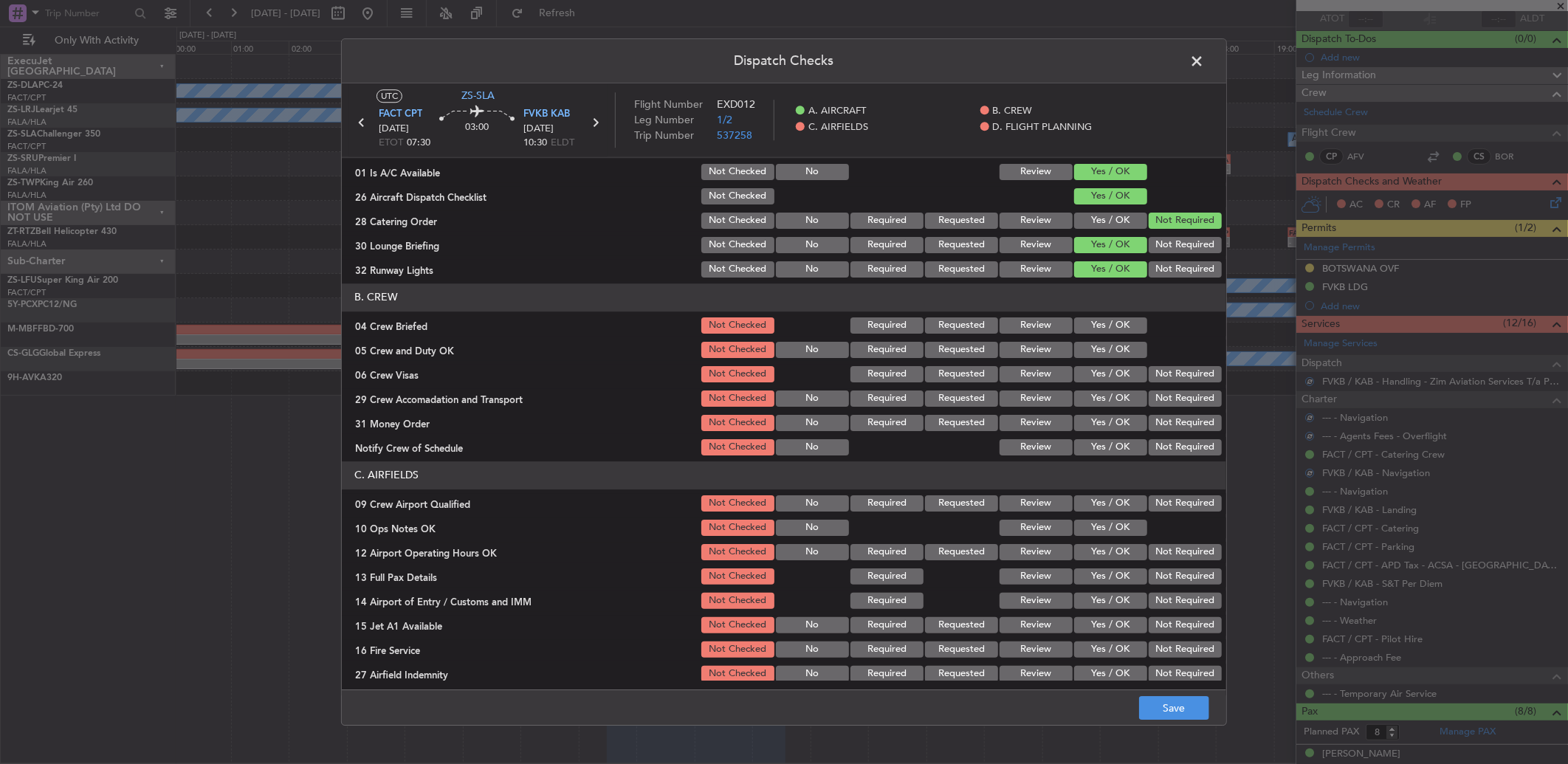
scroll to position [82, 0]
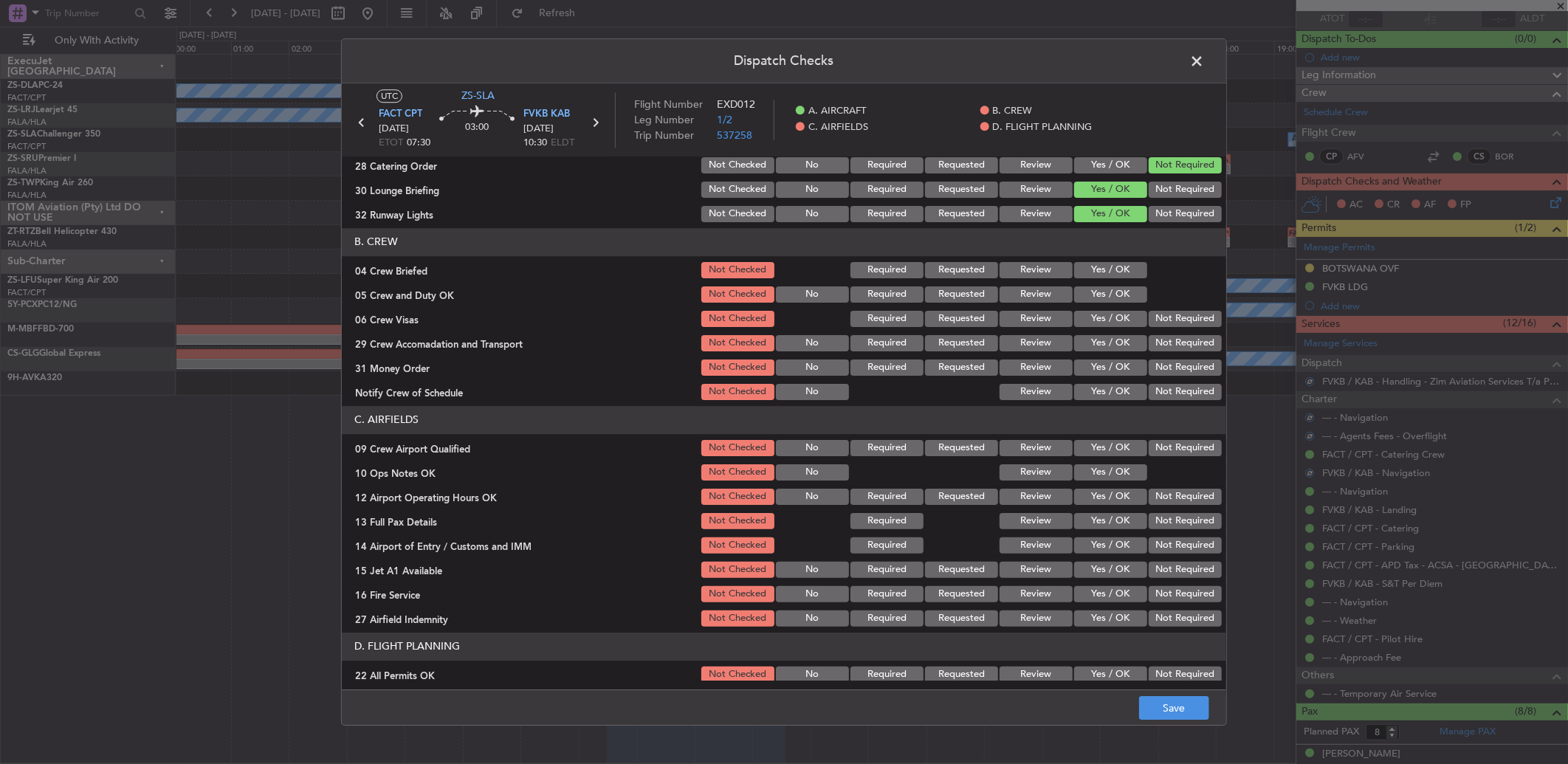
click at [1103, 263] on button "Yes / OK" at bounding box center [1110, 270] width 73 height 16
click at [1013, 270] on button "Review" at bounding box center [1036, 270] width 73 height 16
drag, startPoint x: 1074, startPoint y: 285, endPoint x: 1081, endPoint y: 298, distance: 14.8
click at [1076, 289] on div "Yes / OK" at bounding box center [1109, 295] width 75 height 21
click at [1083, 297] on button "Yes / OK" at bounding box center [1110, 295] width 73 height 16
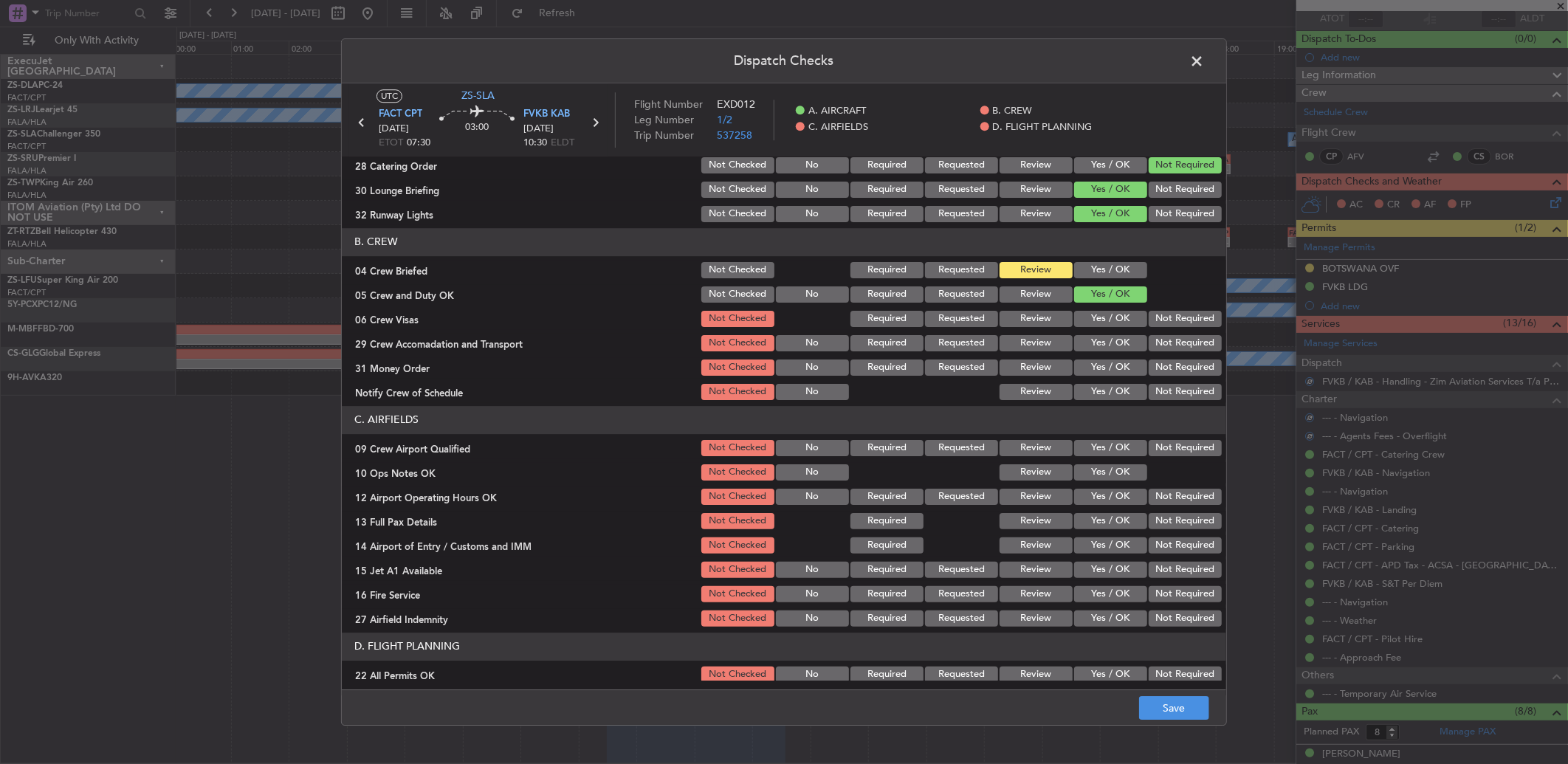
click at [1163, 314] on button "Not Required" at bounding box center [1184, 319] width 73 height 16
click at [1168, 338] on button "Not Required" at bounding box center [1184, 343] width 73 height 16
click at [1166, 365] on button "Not Required" at bounding box center [1184, 368] width 73 height 16
click at [1173, 394] on button "Not Required" at bounding box center [1184, 392] width 73 height 16
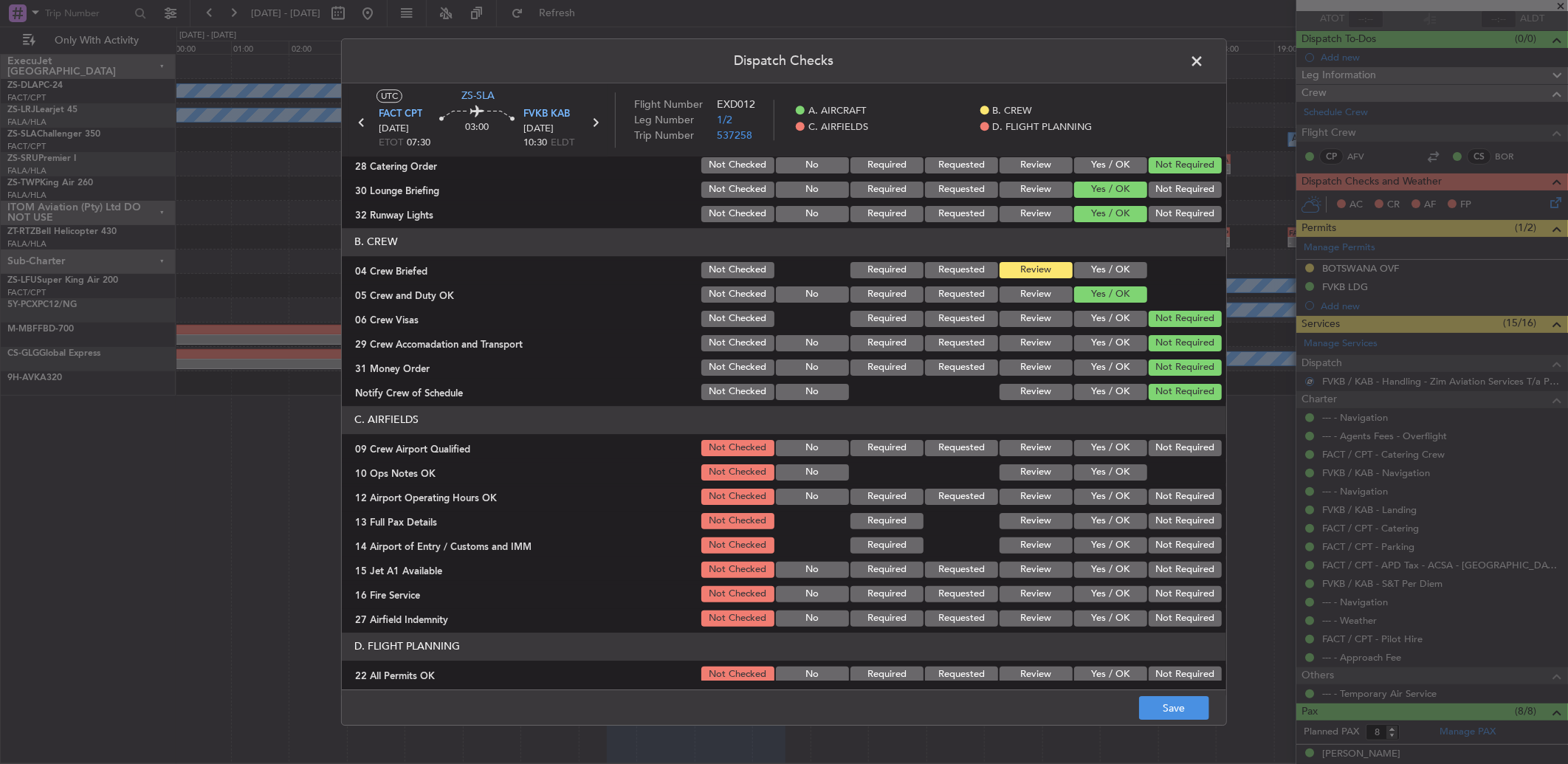
click at [1112, 396] on button "Yes / OK" at bounding box center [1110, 392] width 73 height 16
click at [1095, 445] on button "Yes / OK" at bounding box center [1110, 448] width 73 height 16
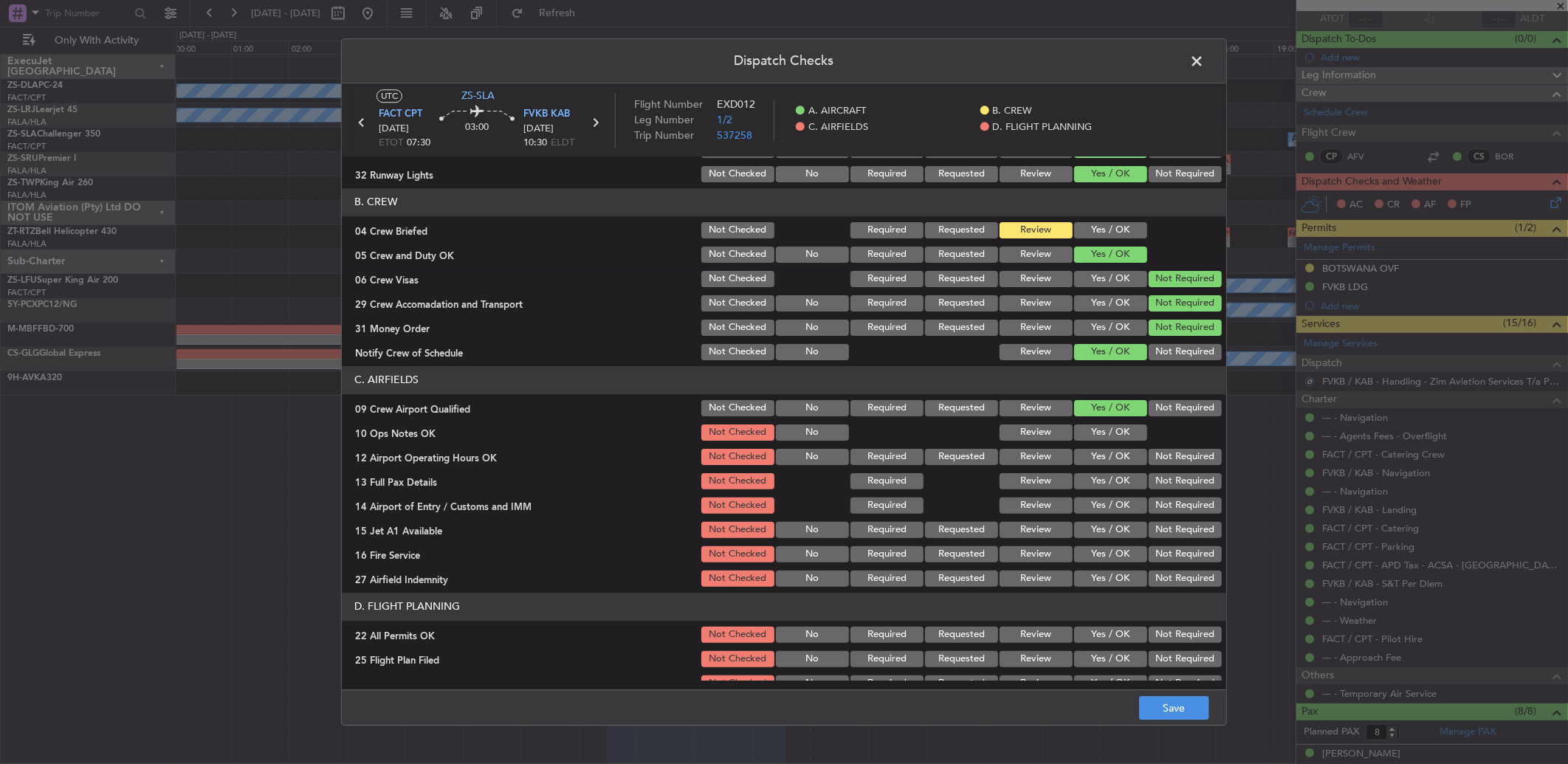
scroll to position [138, 0]
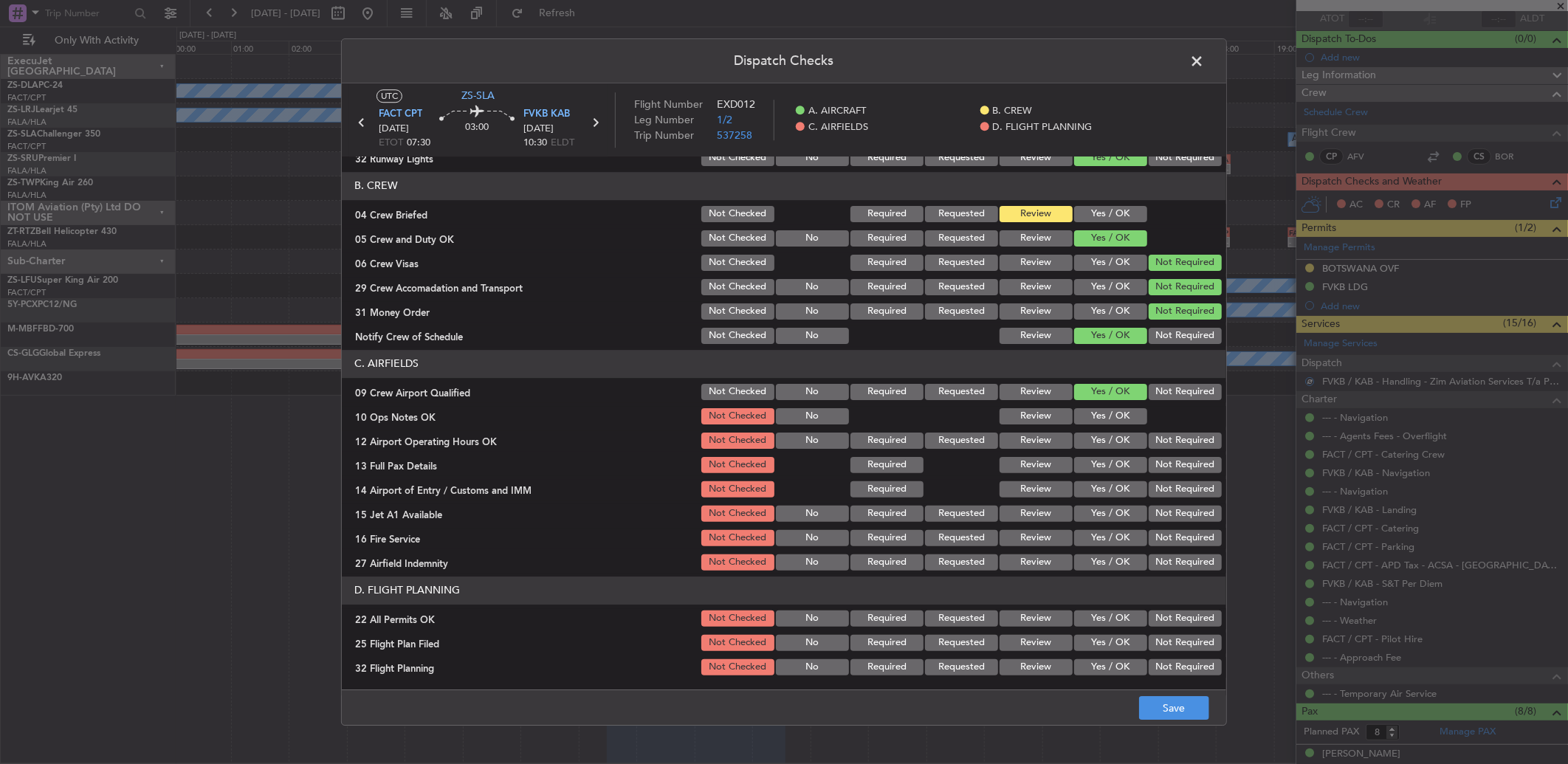
click at [1089, 416] on button "Yes / OK" at bounding box center [1110, 416] width 73 height 16
click at [1100, 437] on button "Yes / OK" at bounding box center [1110, 441] width 73 height 16
click at [1097, 457] on button "Yes / OK" at bounding box center [1110, 465] width 73 height 16
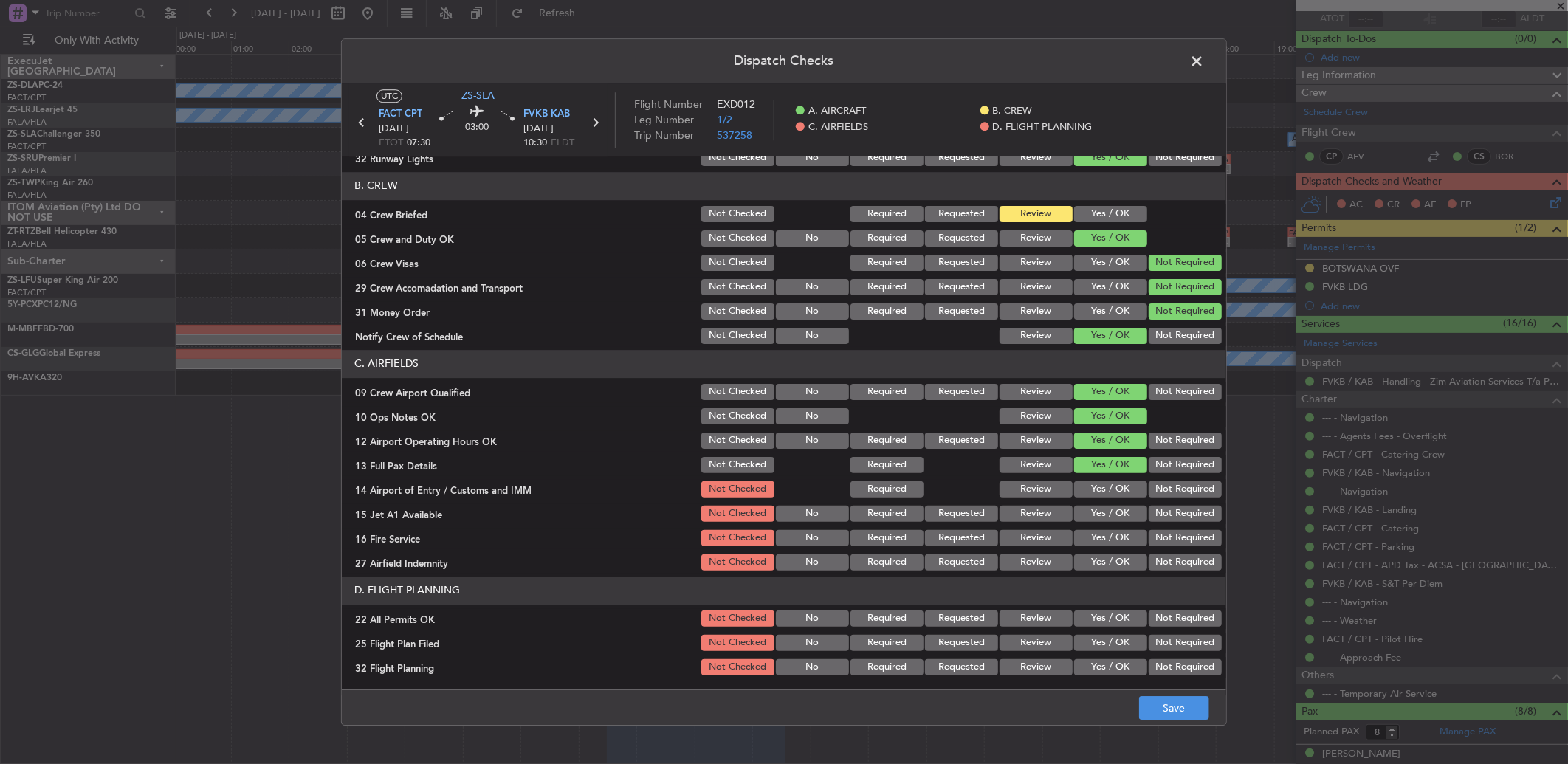
click at [1097, 481] on button "Yes / OK" at bounding box center [1110, 489] width 73 height 16
click at [1093, 514] on button "Yes / OK" at bounding box center [1110, 514] width 73 height 16
click at [1160, 539] on button "Not Required" at bounding box center [1184, 538] width 73 height 16
click at [1180, 566] on button "Not Required" at bounding box center [1184, 563] width 73 height 16
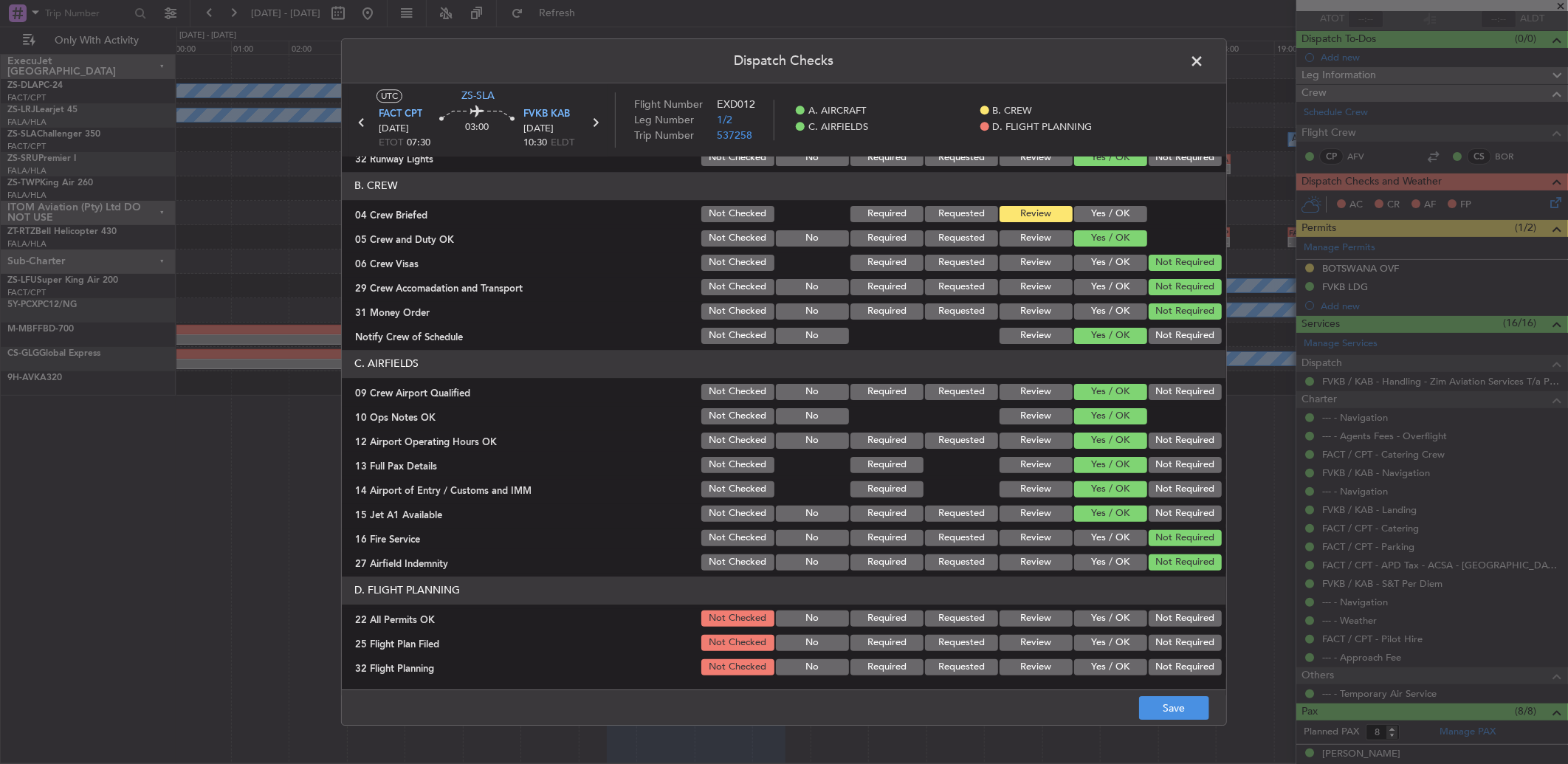
click at [1187, 620] on button "Not Required" at bounding box center [1184, 619] width 73 height 16
click at [1027, 651] on div "Review" at bounding box center [1034, 642] width 75 height 21
click at [1029, 641] on button "Review" at bounding box center [1036, 643] width 73 height 16
click at [1035, 667] on button "Review" at bounding box center [1036, 668] width 73 height 16
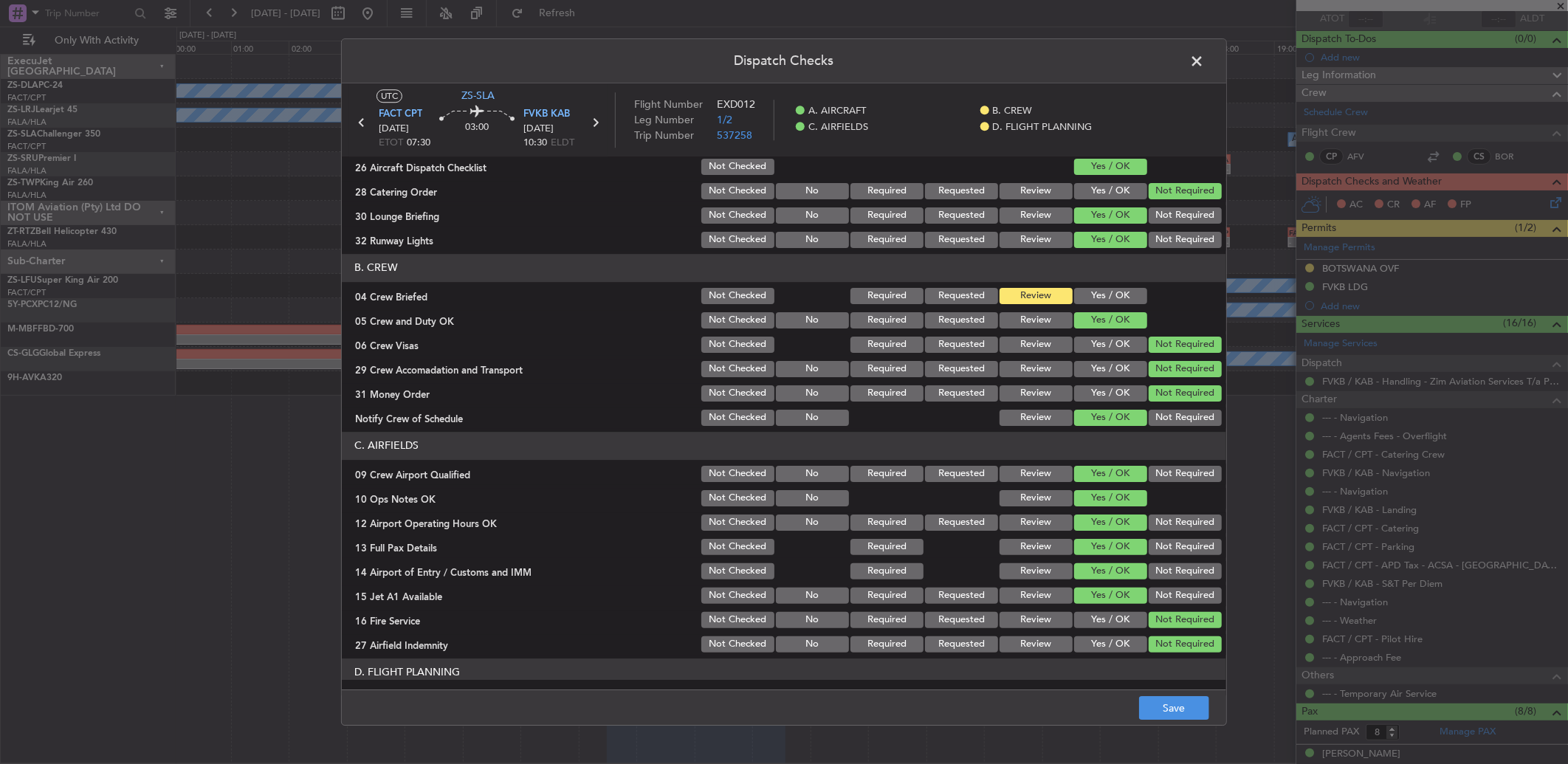
scroll to position [0, 0]
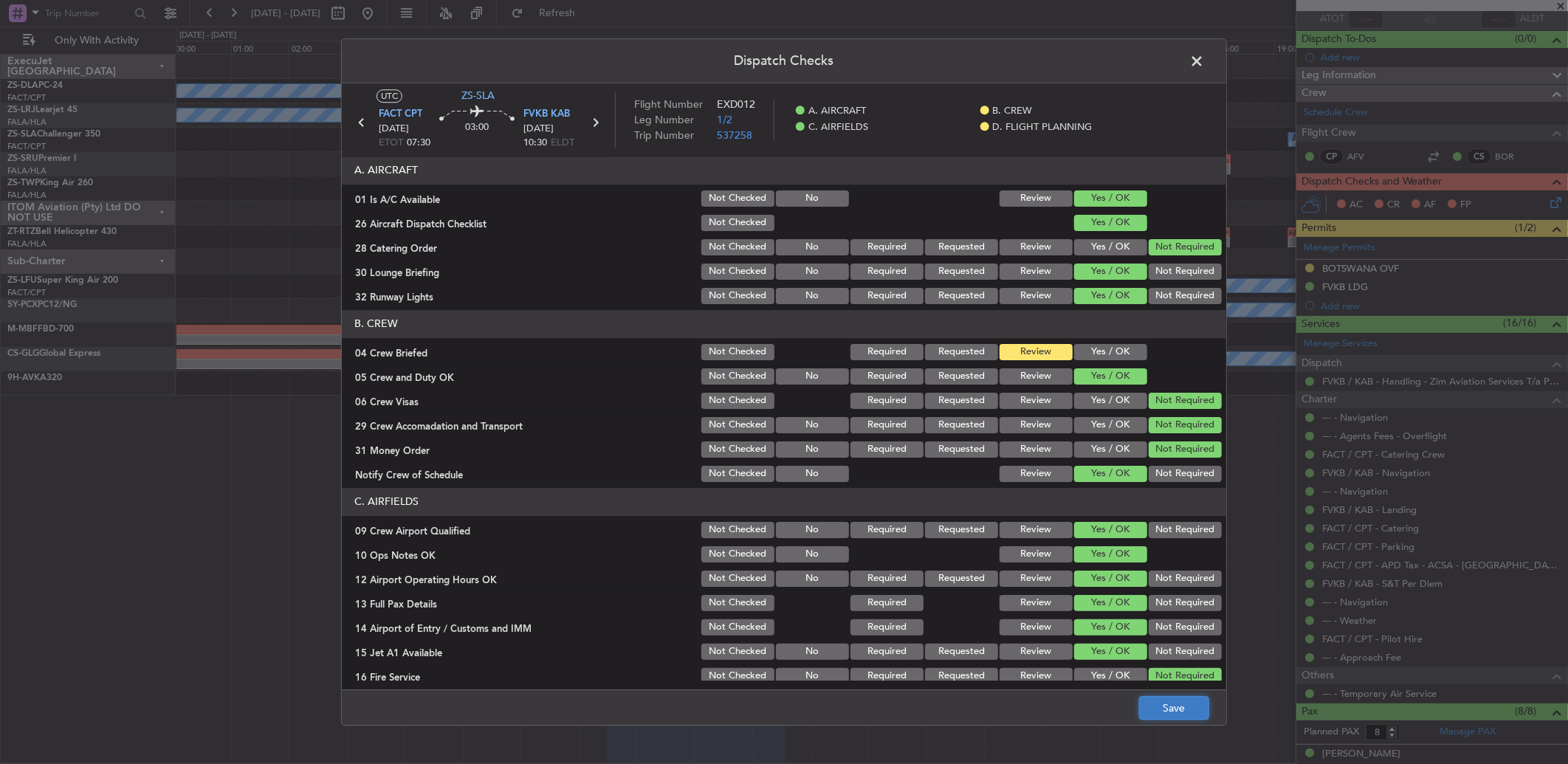
click at [1189, 716] on button "Save" at bounding box center [1174, 708] width 70 height 23
click at [1204, 61] on span at bounding box center [1204, 65] width 0 height 30
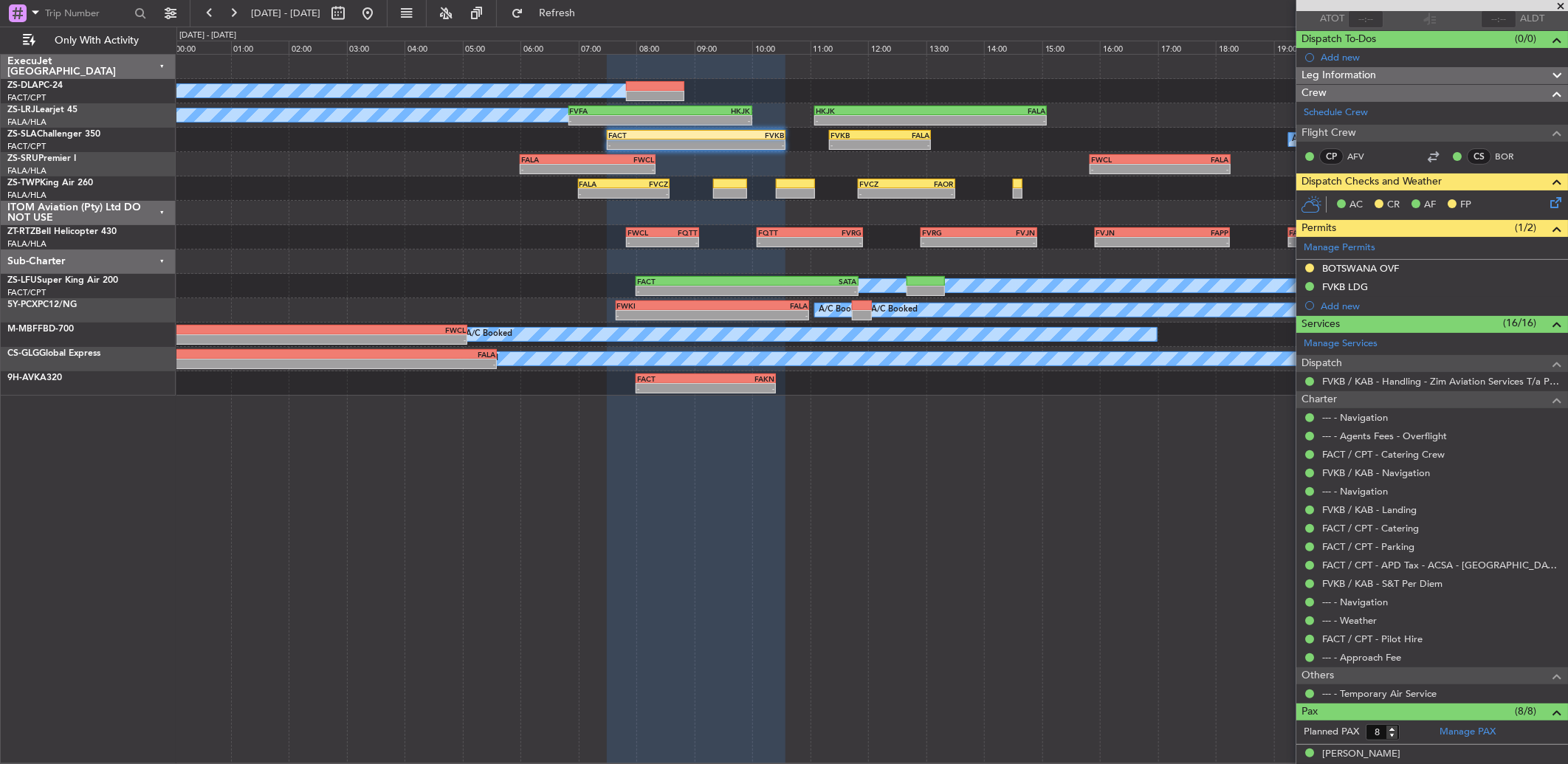
click at [1547, 206] on icon at bounding box center [1553, 200] width 12 height 12
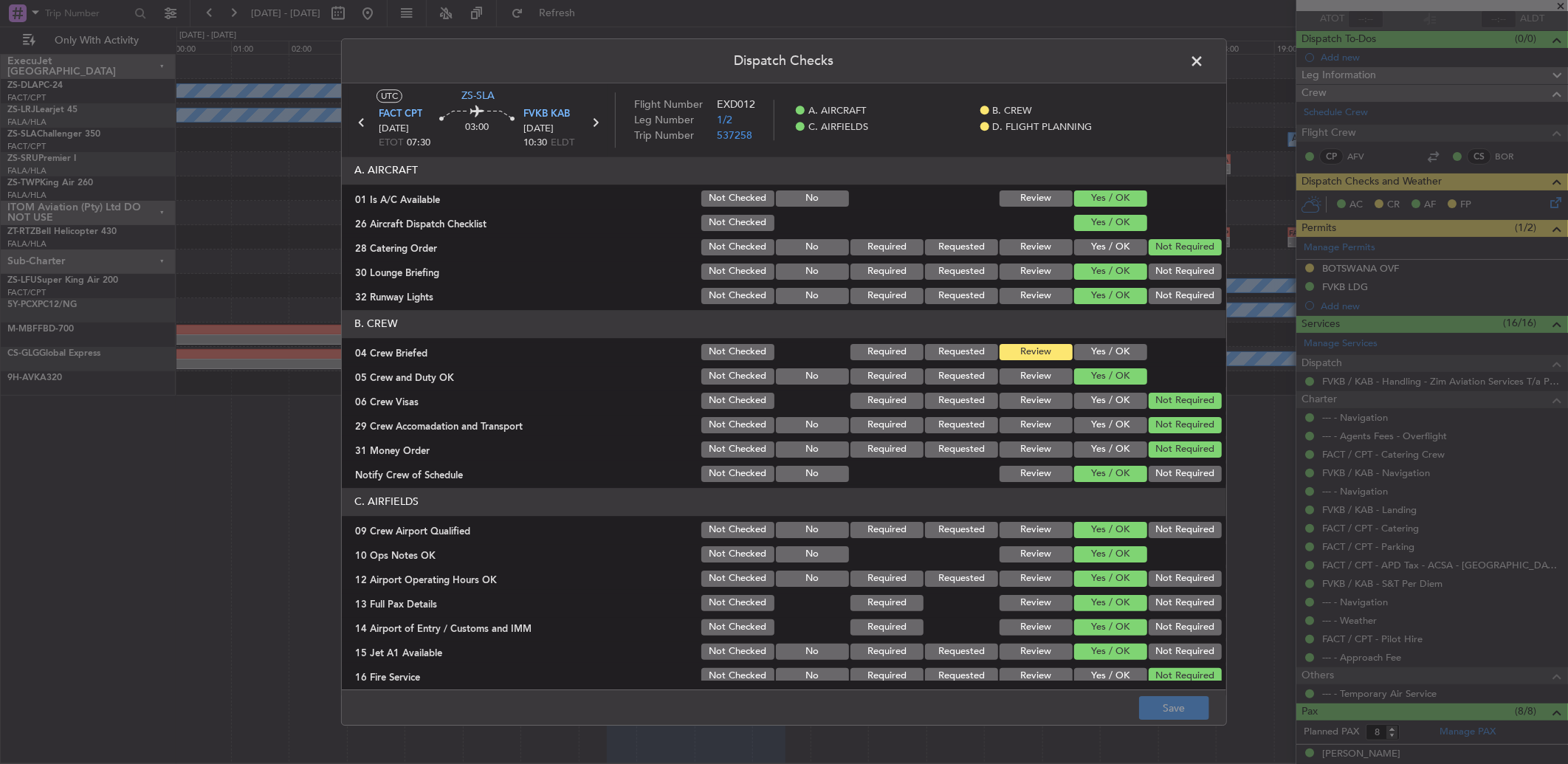
click at [1204, 63] on span at bounding box center [1204, 65] width 0 height 30
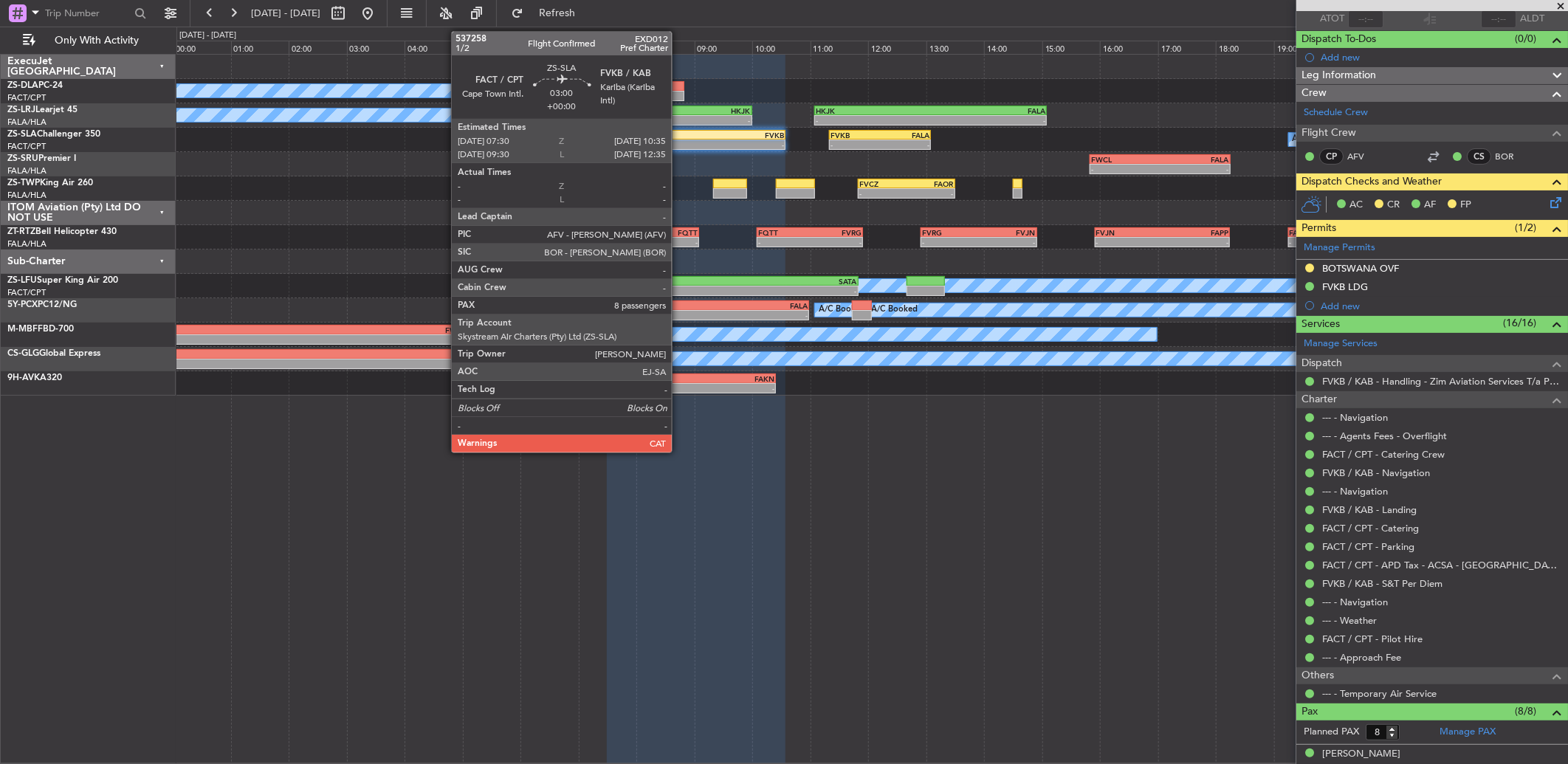
click at [679, 139] on div "07:30 Z" at bounding box center [652, 143] width 88 height 9
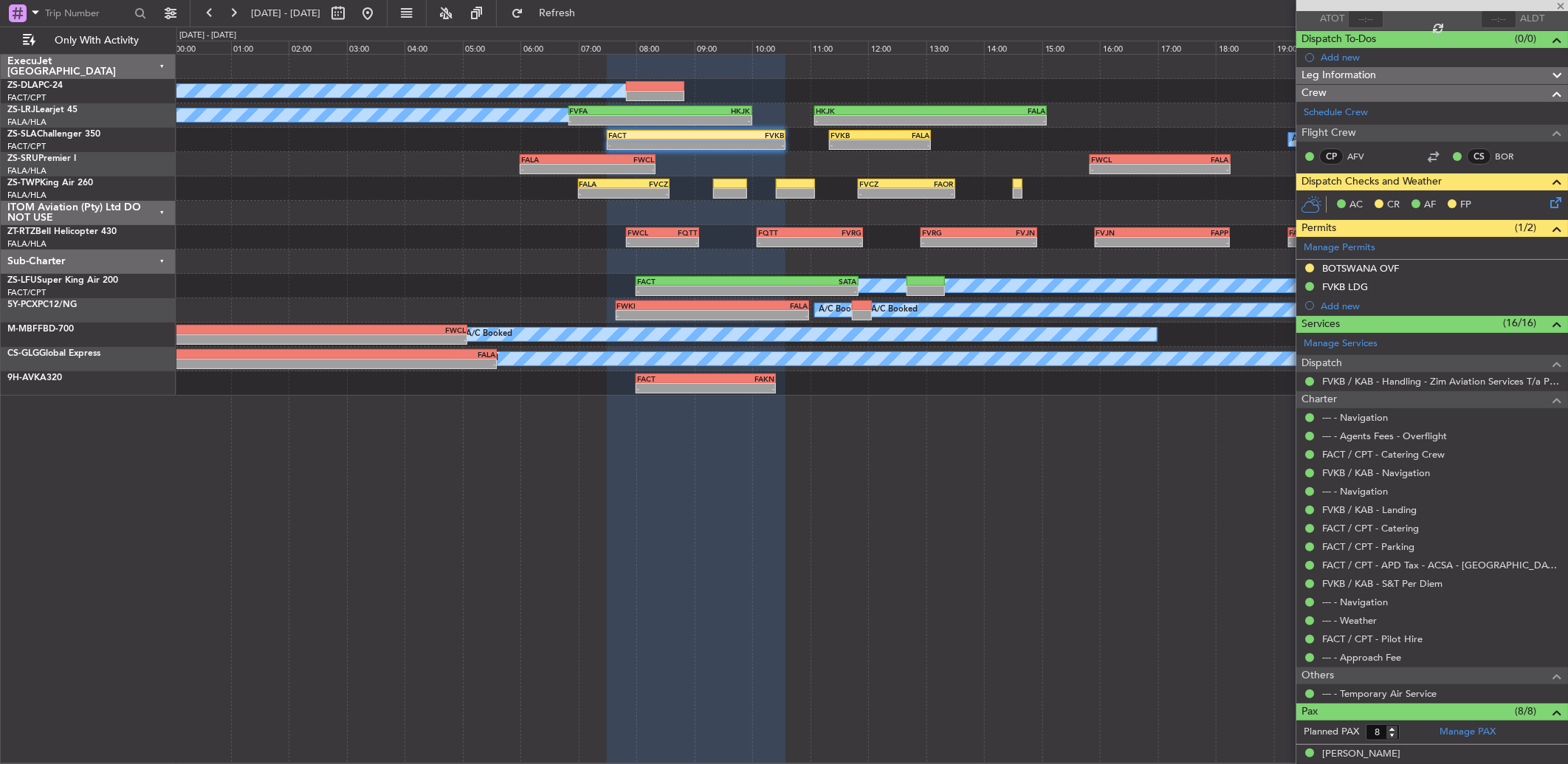
click at [679, 139] on div "07:30 Z" at bounding box center [652, 143] width 88 height 9
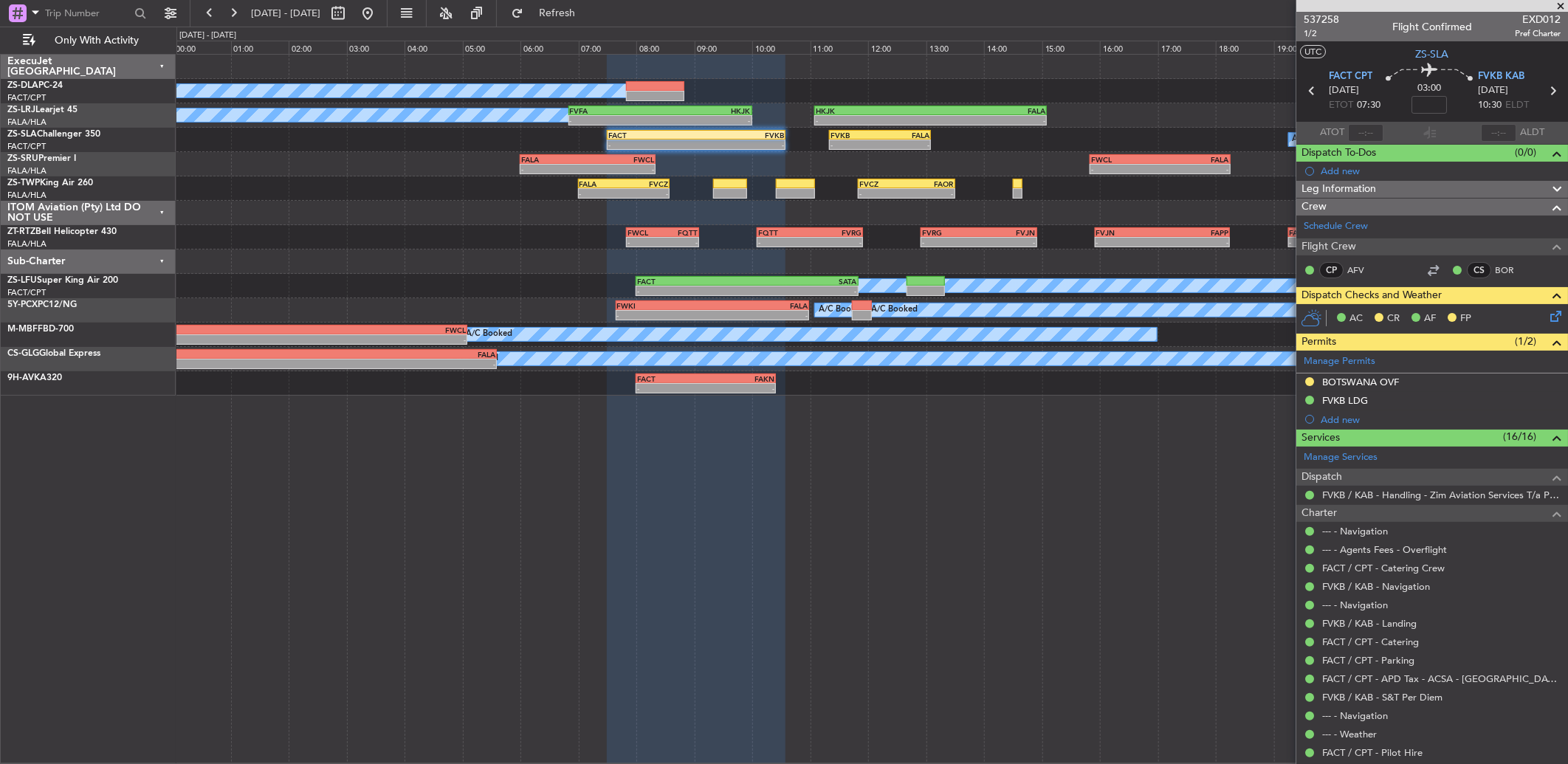
click at [1553, 313] on div "AC CR AF FP" at bounding box center [1432, 319] width 272 height 30
click at [1547, 310] on icon at bounding box center [1553, 314] width 12 height 12
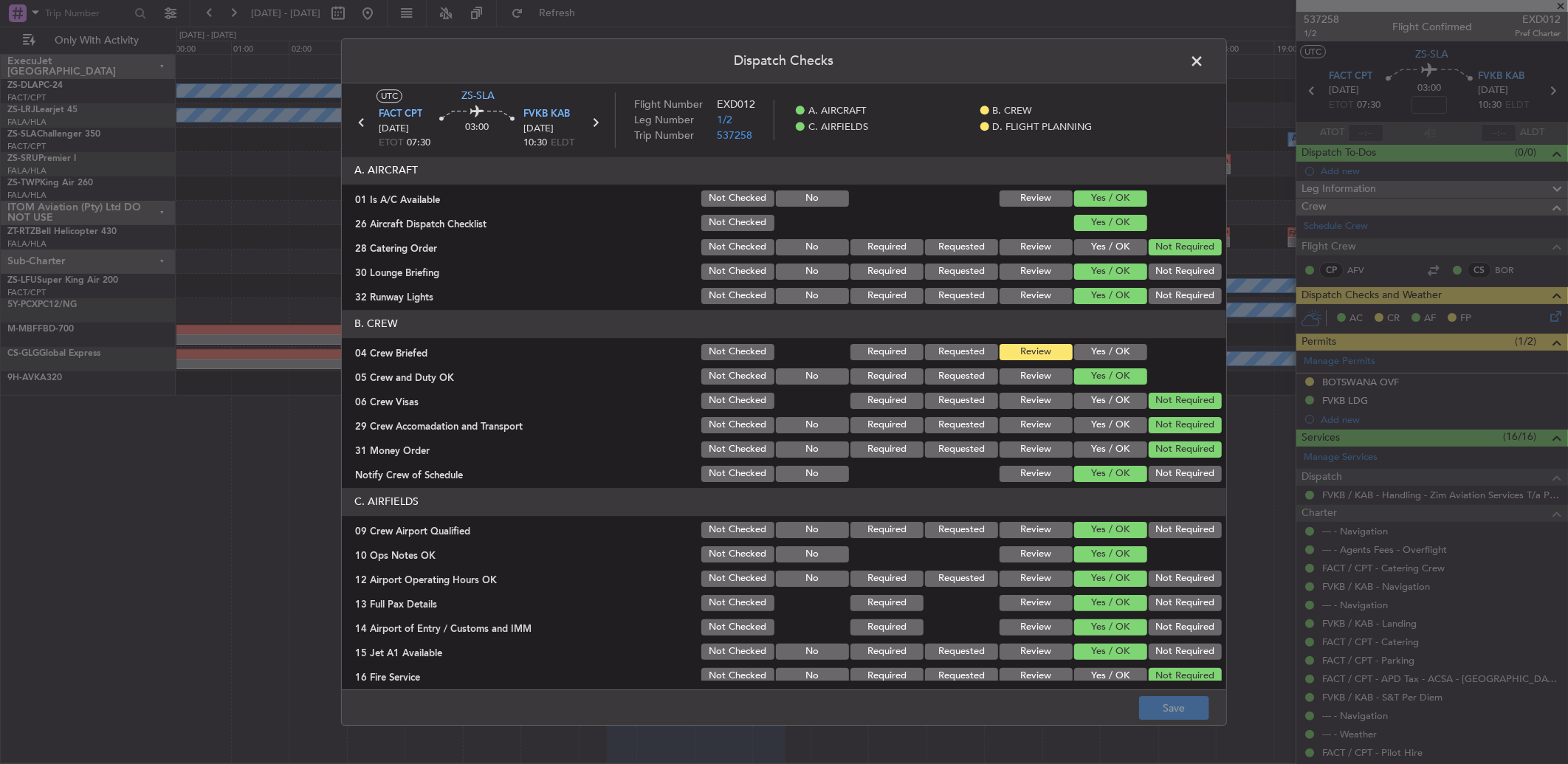
click at [1122, 350] on button "Yes / OK" at bounding box center [1110, 352] width 73 height 16
click at [1197, 727] on div "Dispatch Checks UTC ZS-SLA FACT CPT 22/09/2025 ETOT 07:30 03:00 FVKB KAB 22/09/…" at bounding box center [784, 382] width 1568 height 764
click at [1190, 698] on button "Save" at bounding box center [1174, 708] width 70 height 23
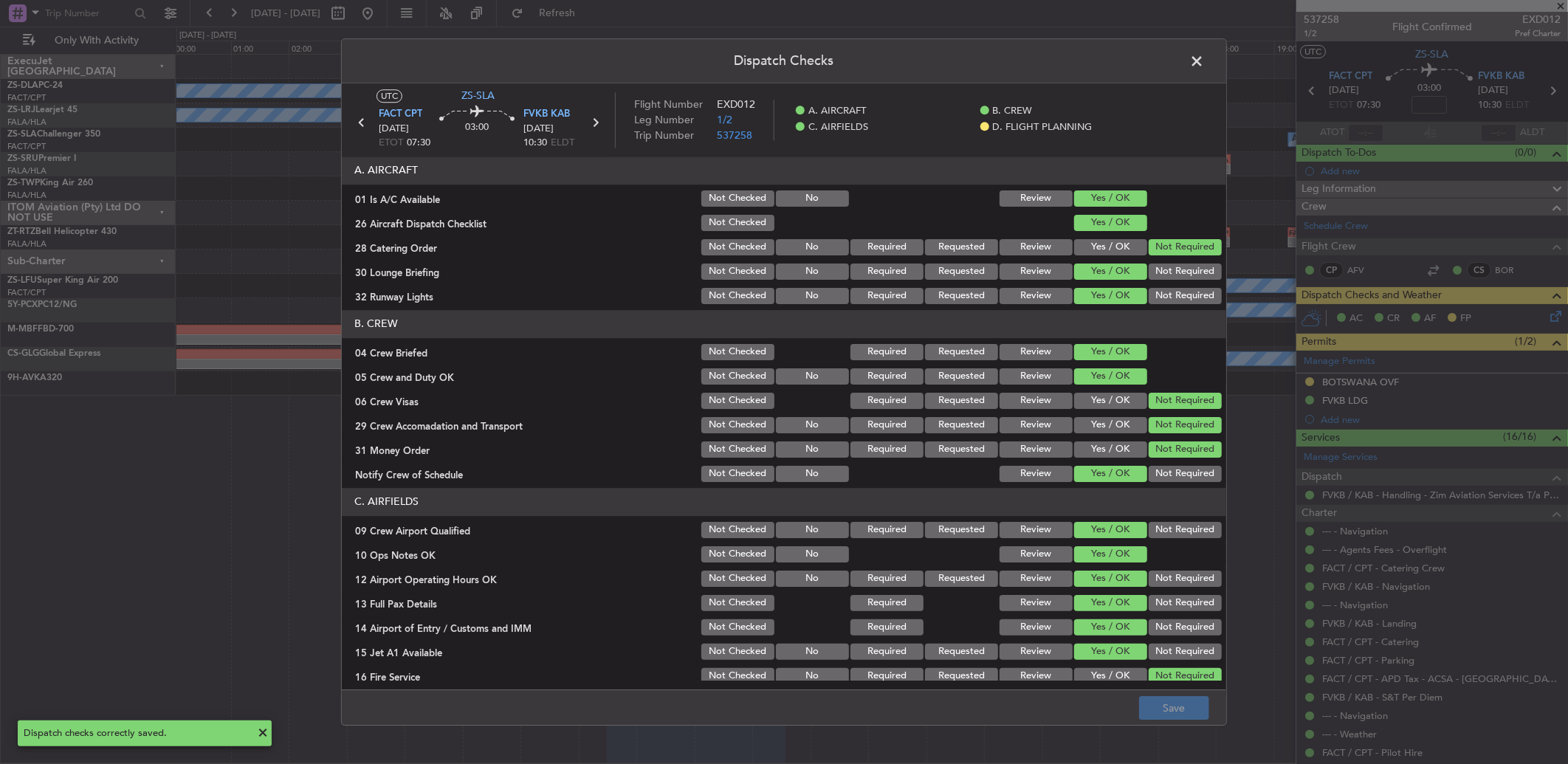
click at [1204, 62] on span at bounding box center [1204, 65] width 0 height 30
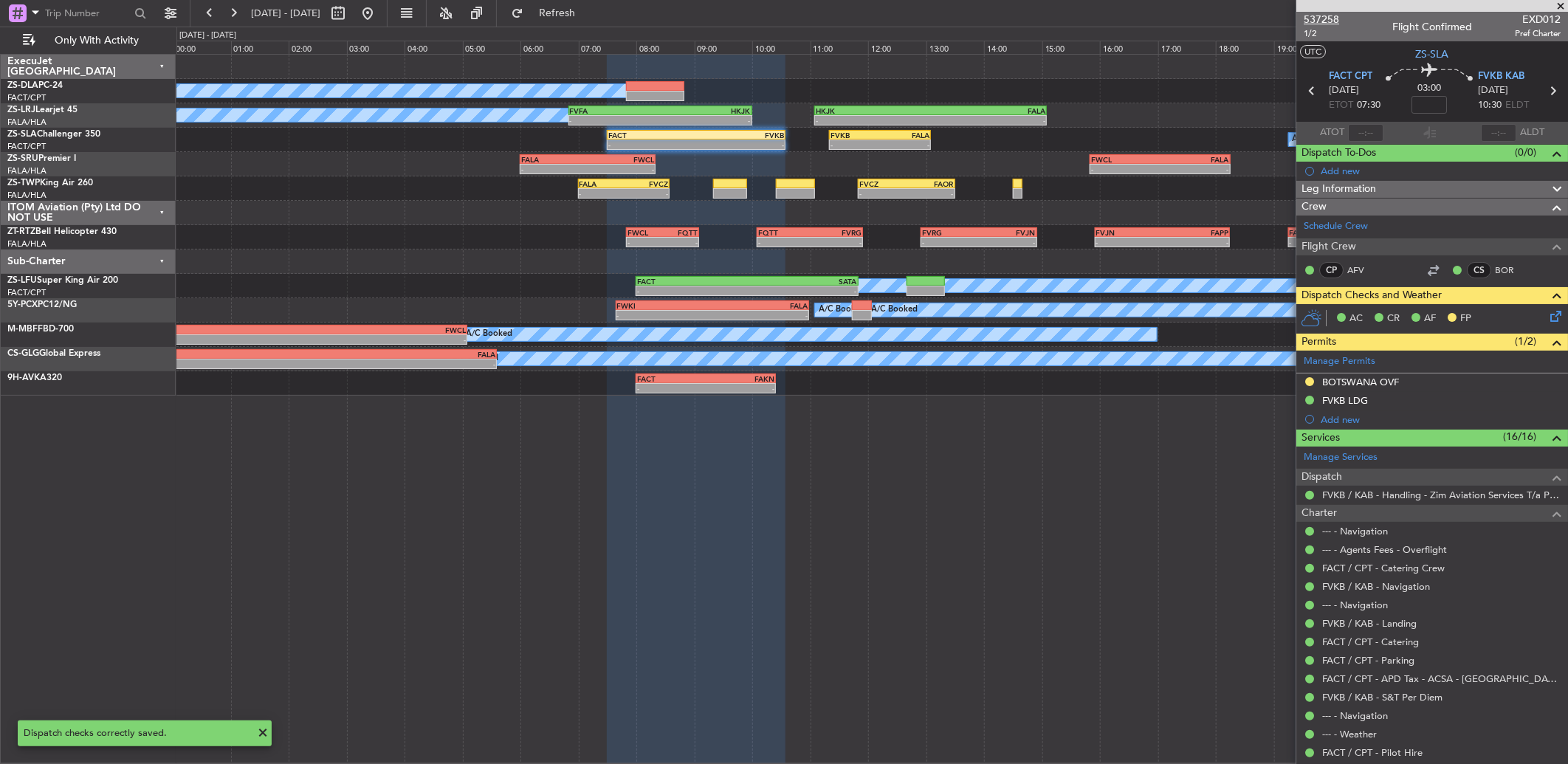
click at [1316, 15] on span "537258" at bounding box center [1320, 19] width 35 height 15
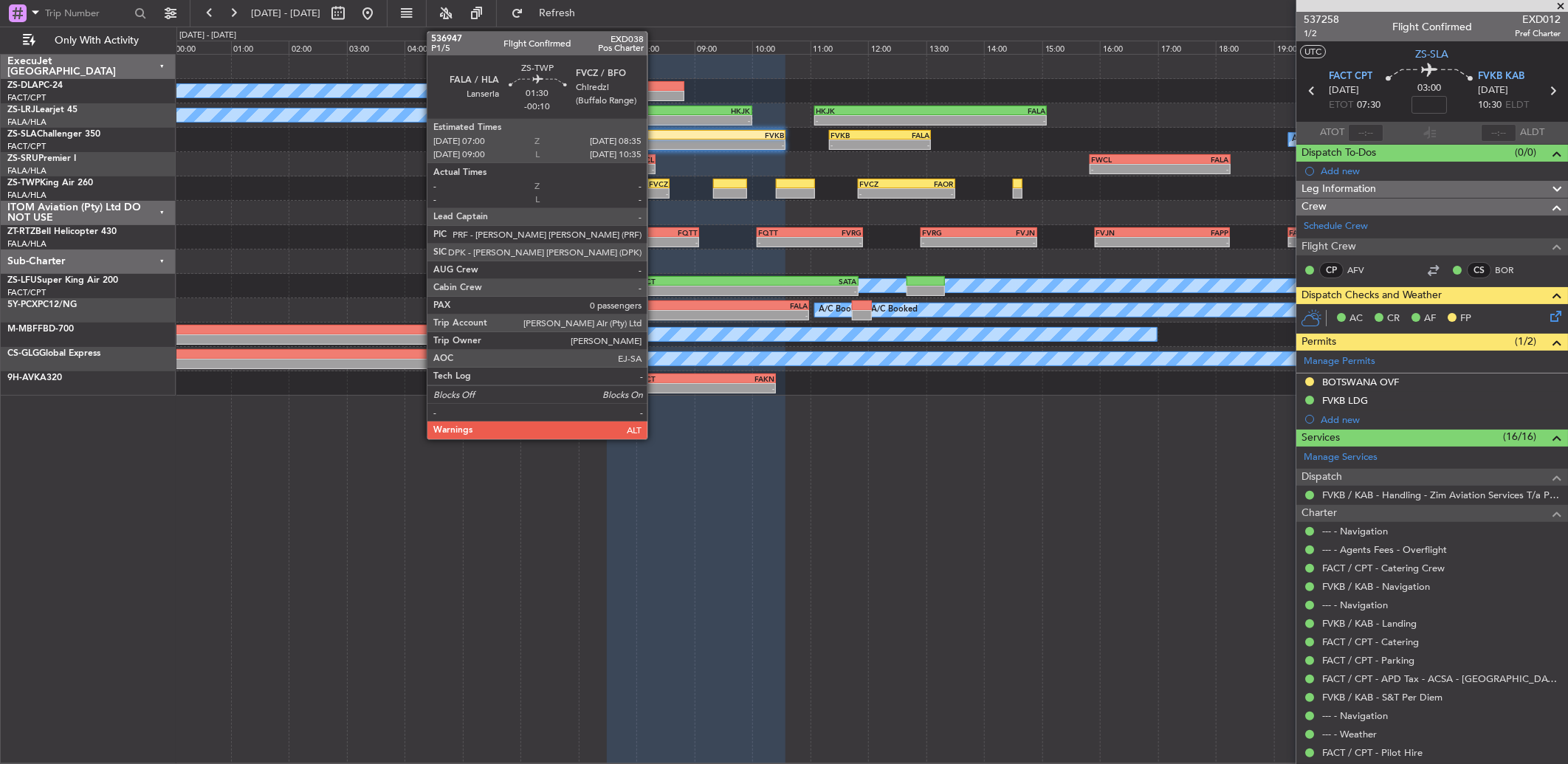
click at [655, 182] on div "FVCZ" at bounding box center [646, 184] width 44 height 9
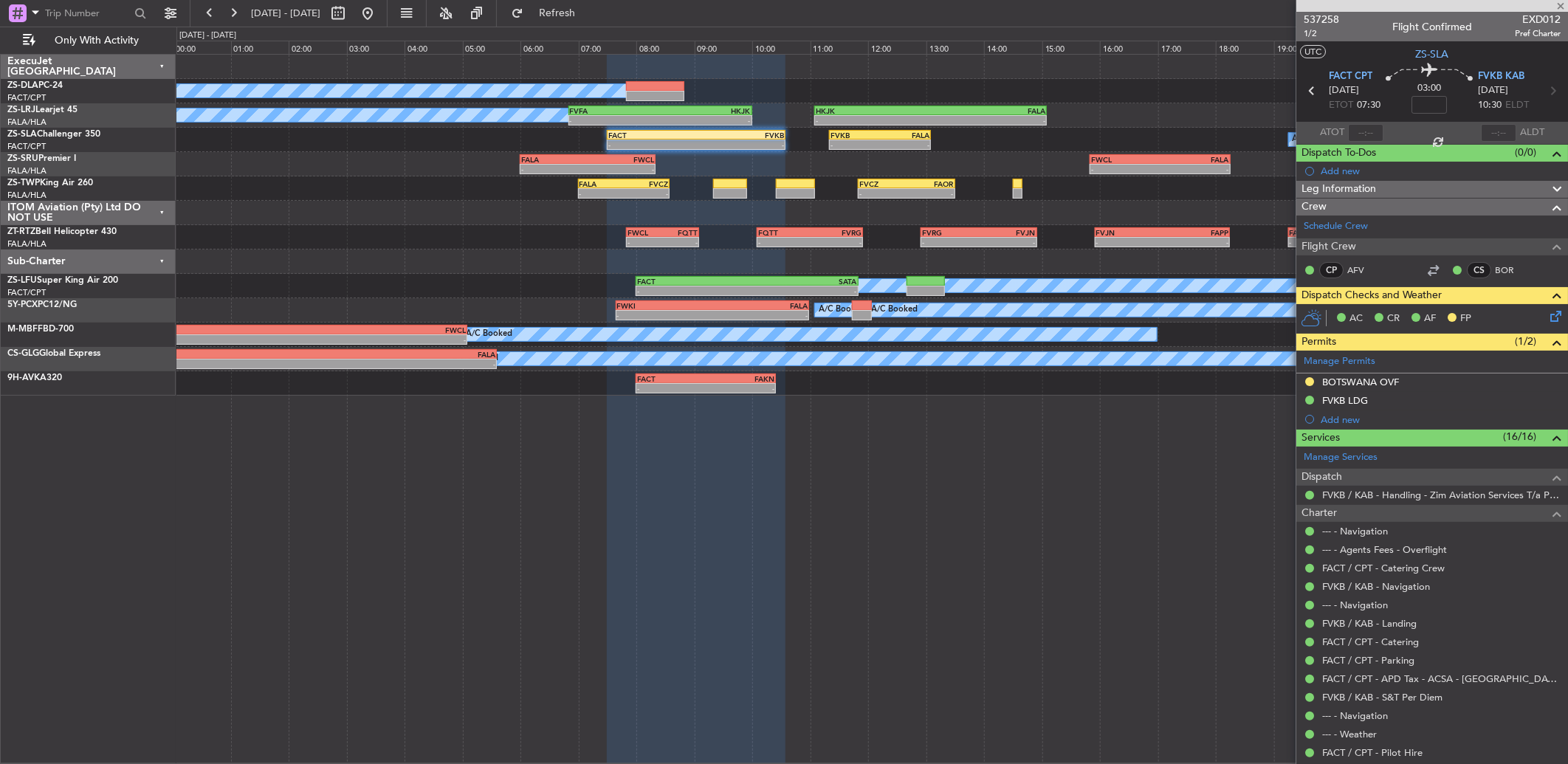
type input "-00:10"
type input "0"
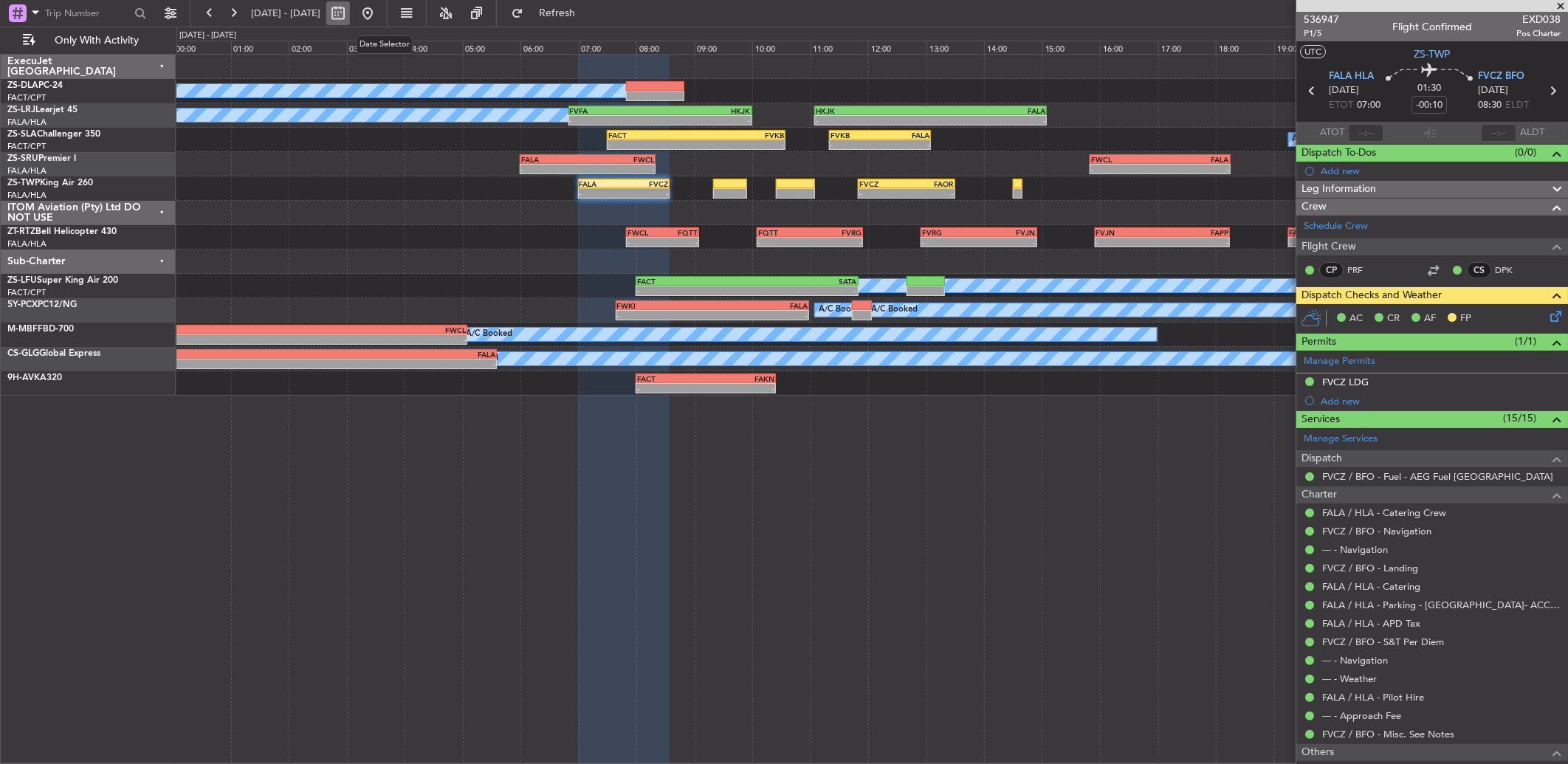
click at [350, 19] on button at bounding box center [338, 14] width 23 height 23
select select "9"
select select "2025"
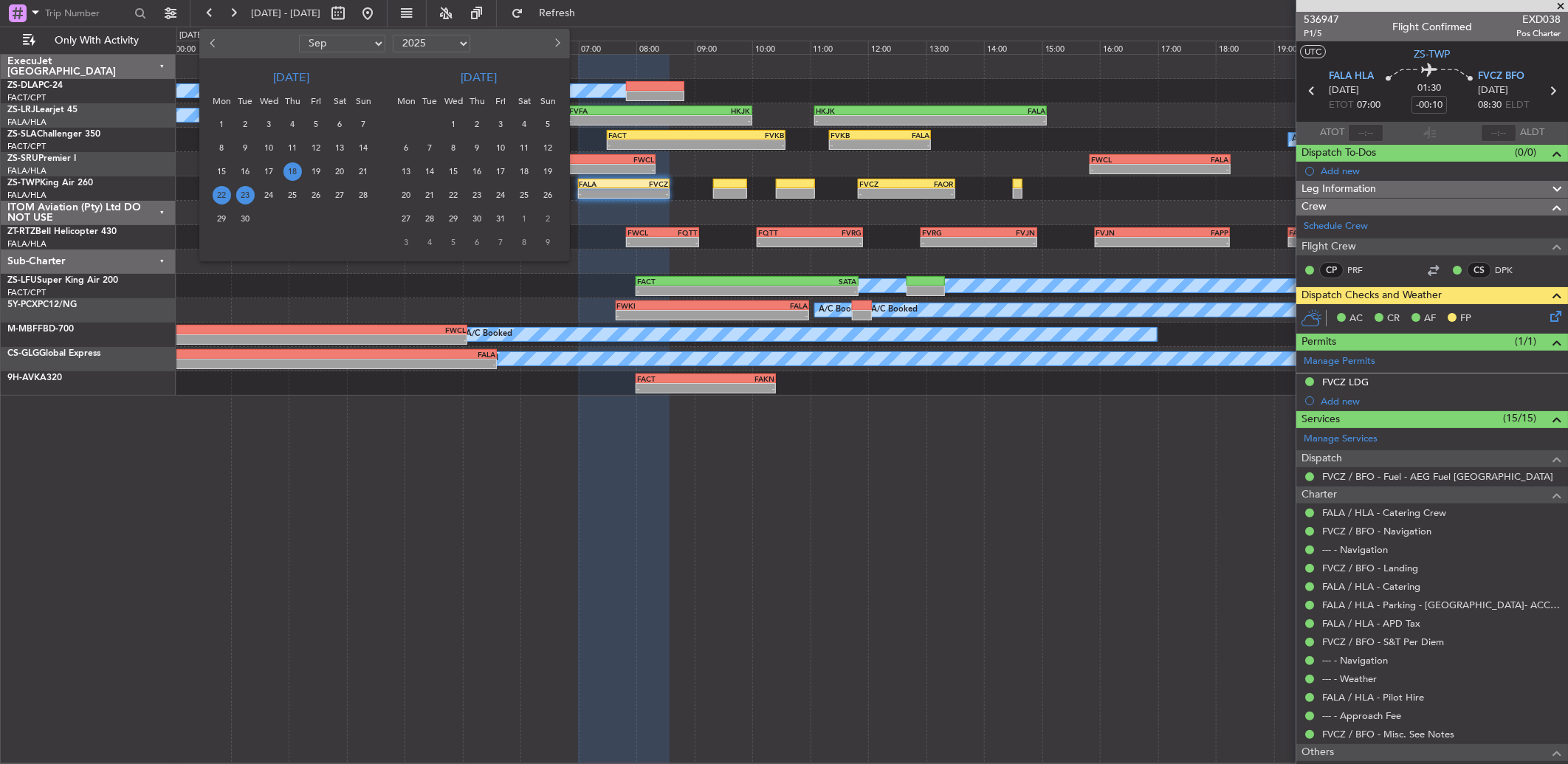
click at [296, 174] on span "18" at bounding box center [293, 171] width 18 height 18
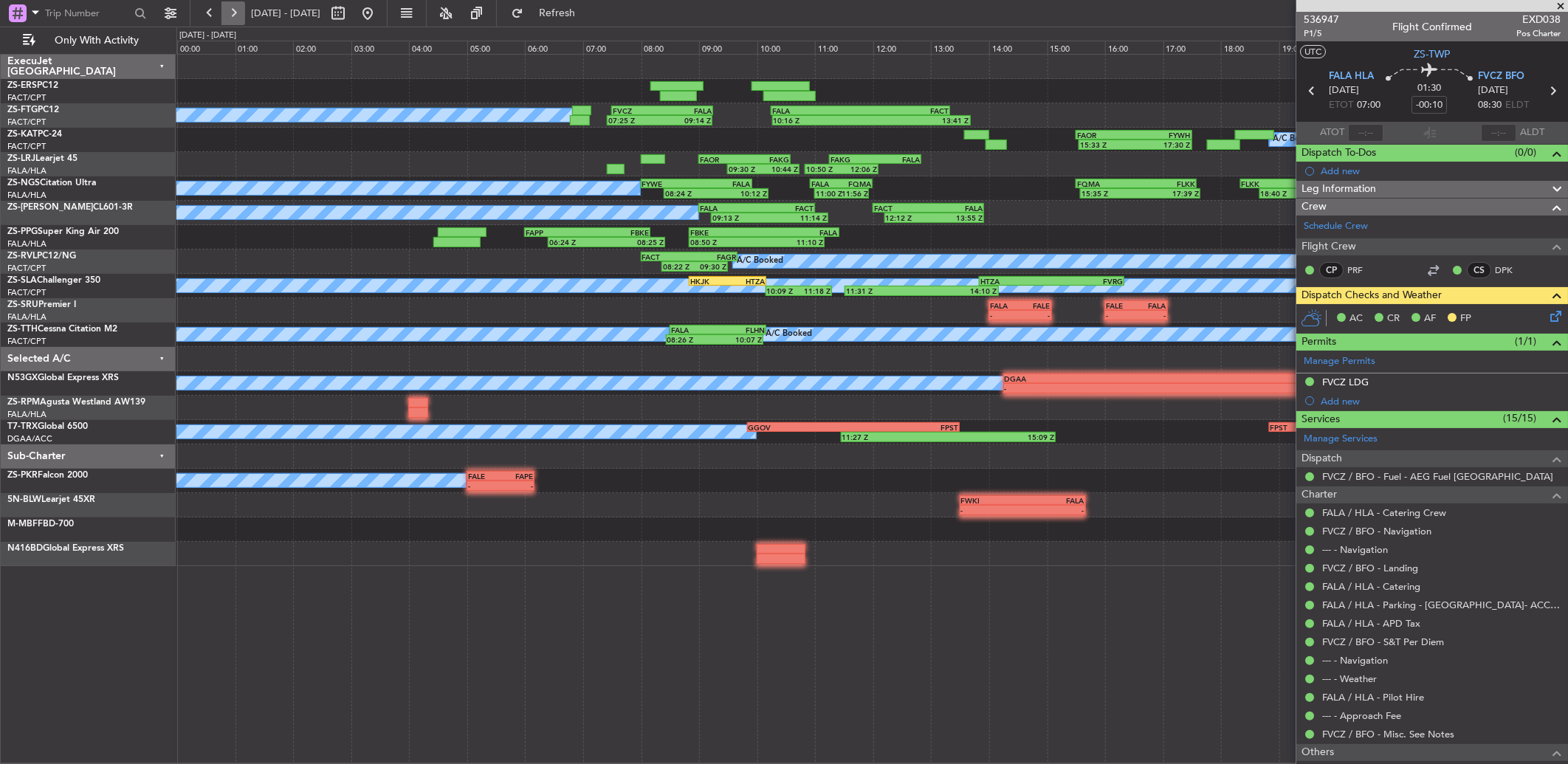
click at [232, 12] on button at bounding box center [233, 14] width 23 height 23
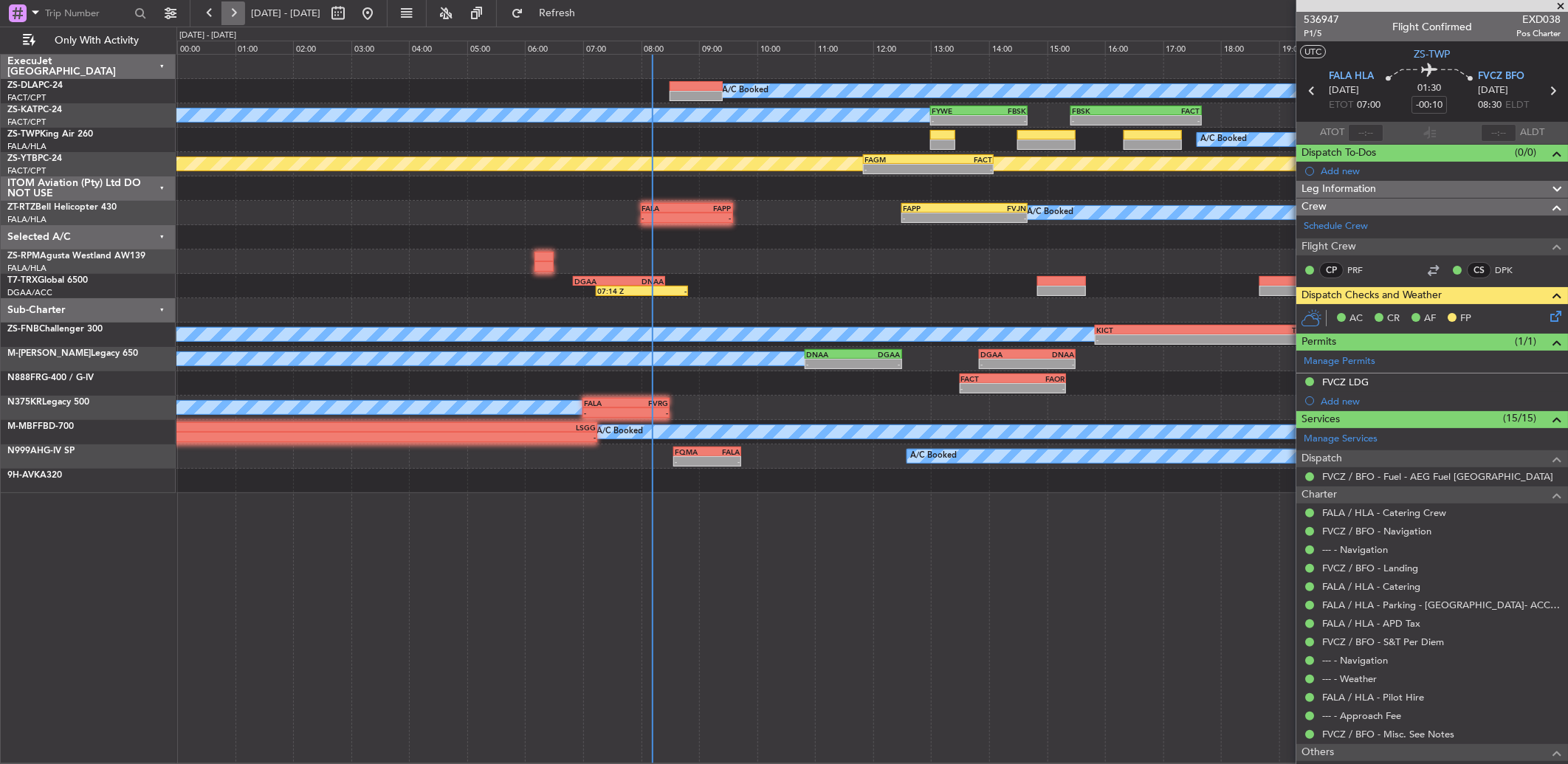
click at [239, 17] on button at bounding box center [233, 14] width 23 height 23
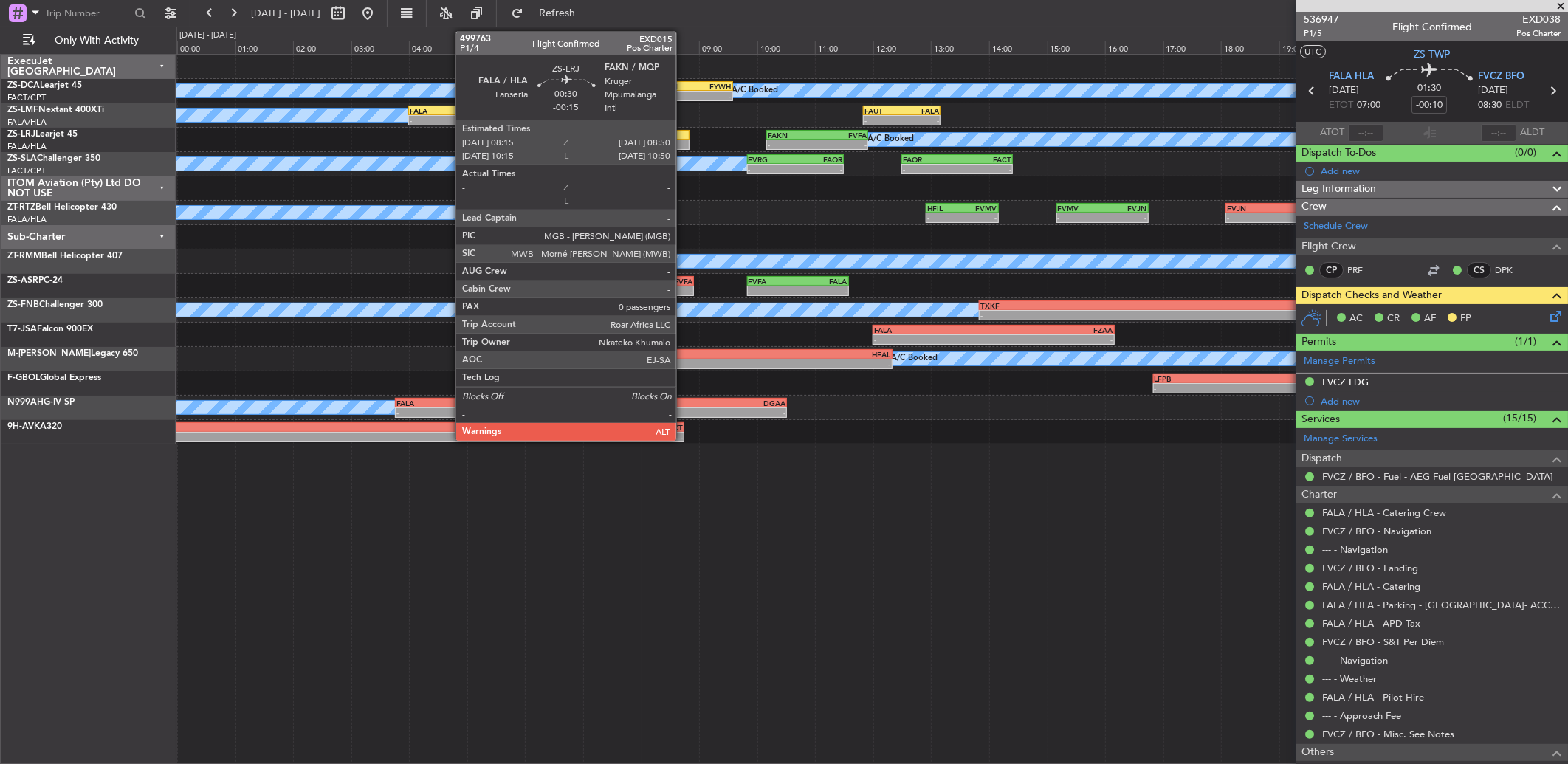
click at [687, 135] on div at bounding box center [672, 134] width 34 height 10
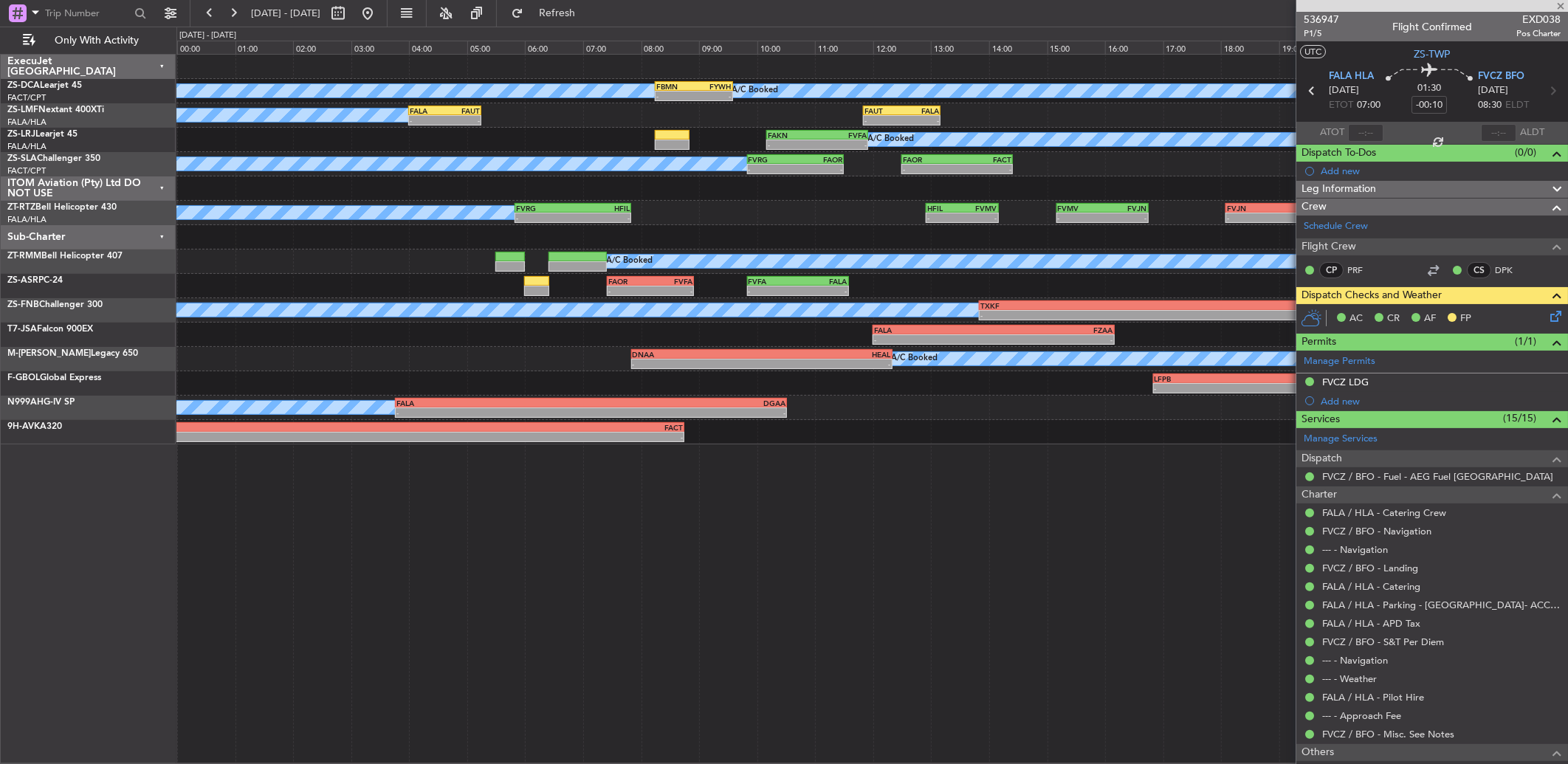
type input "-00:15"
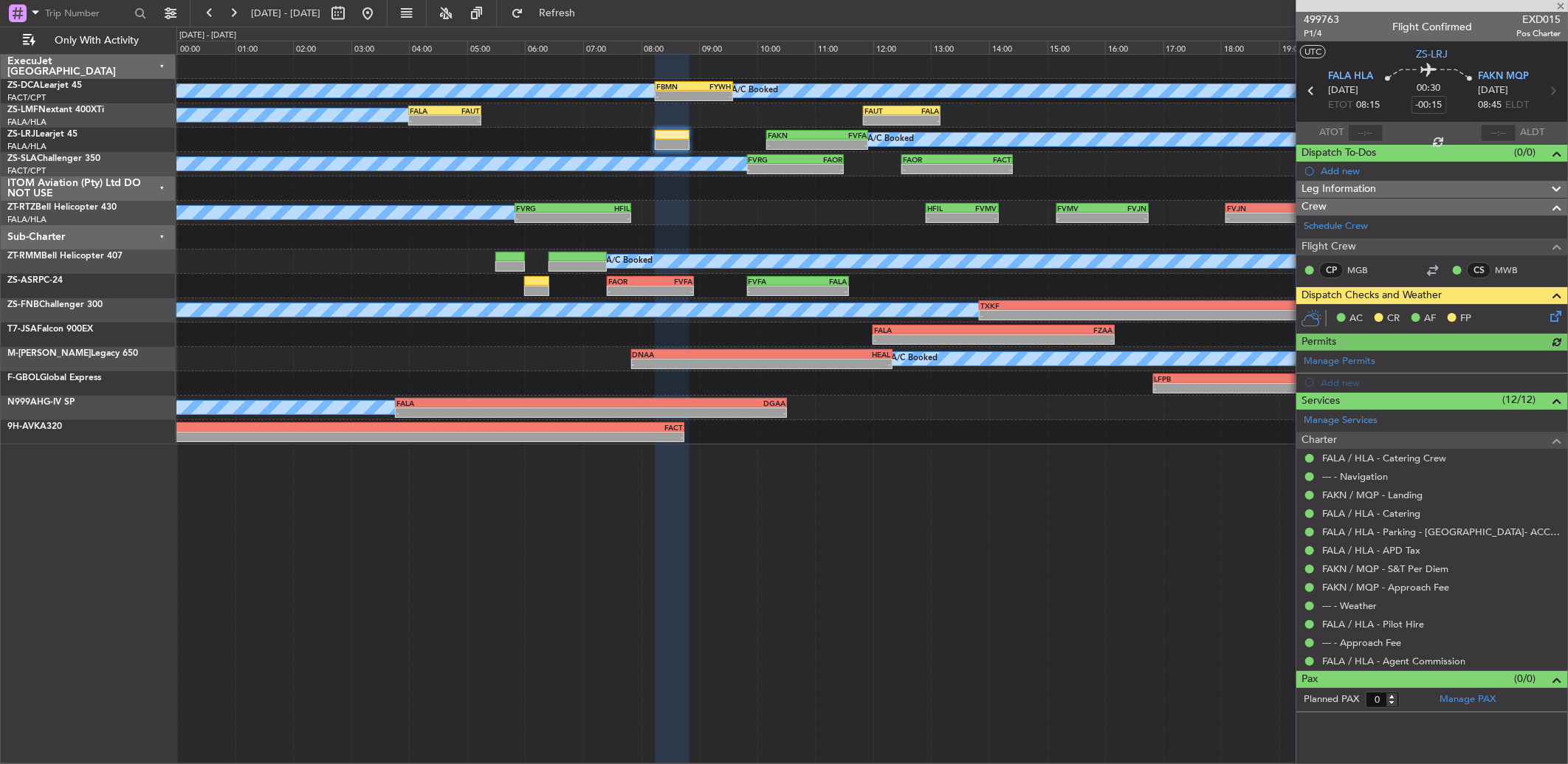
click at [1556, 317] on icon at bounding box center [1553, 314] width 12 height 12
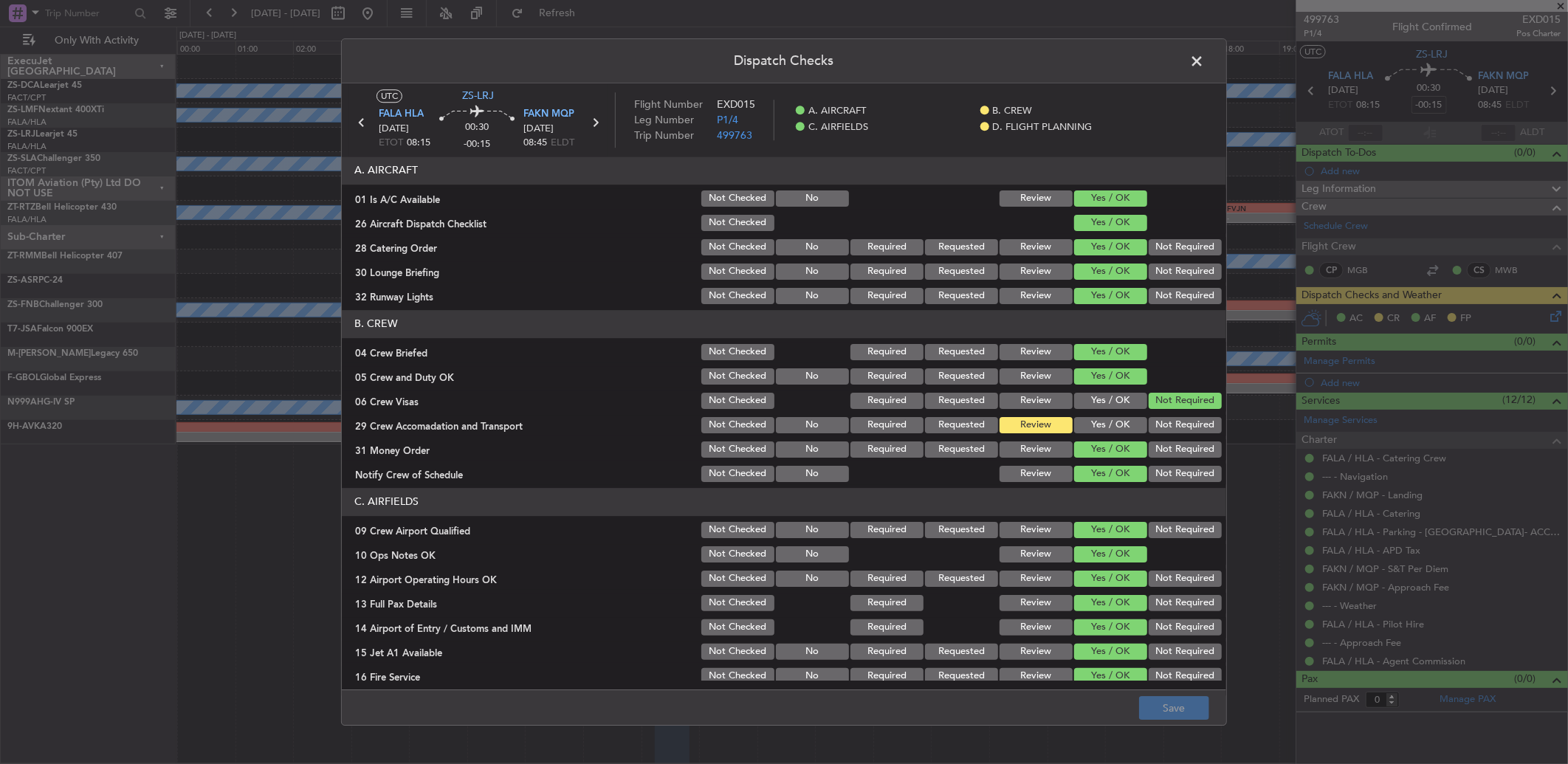
click at [1204, 52] on span at bounding box center [1204, 65] width 0 height 30
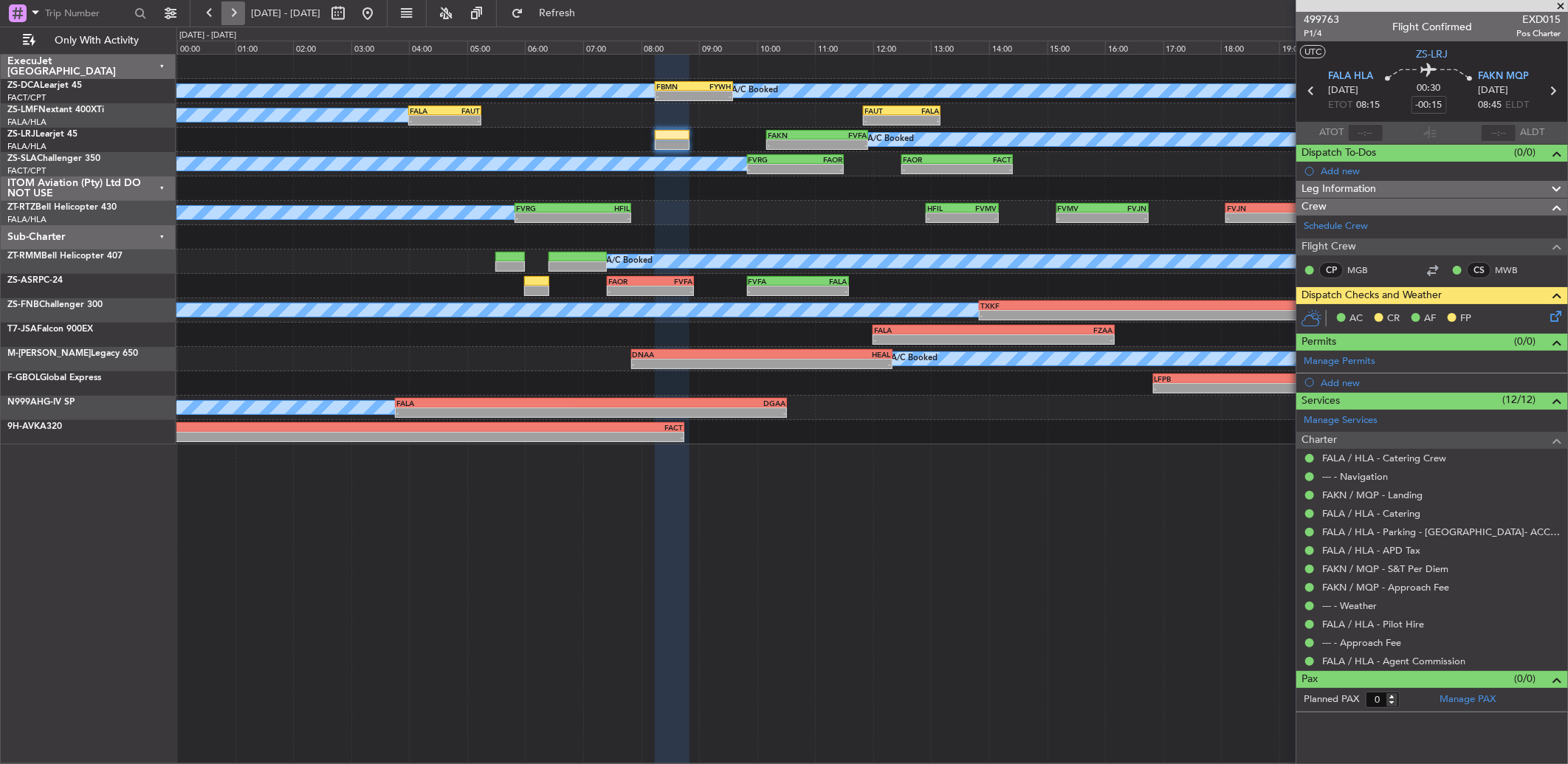
click at [235, 13] on button at bounding box center [233, 14] width 23 height 23
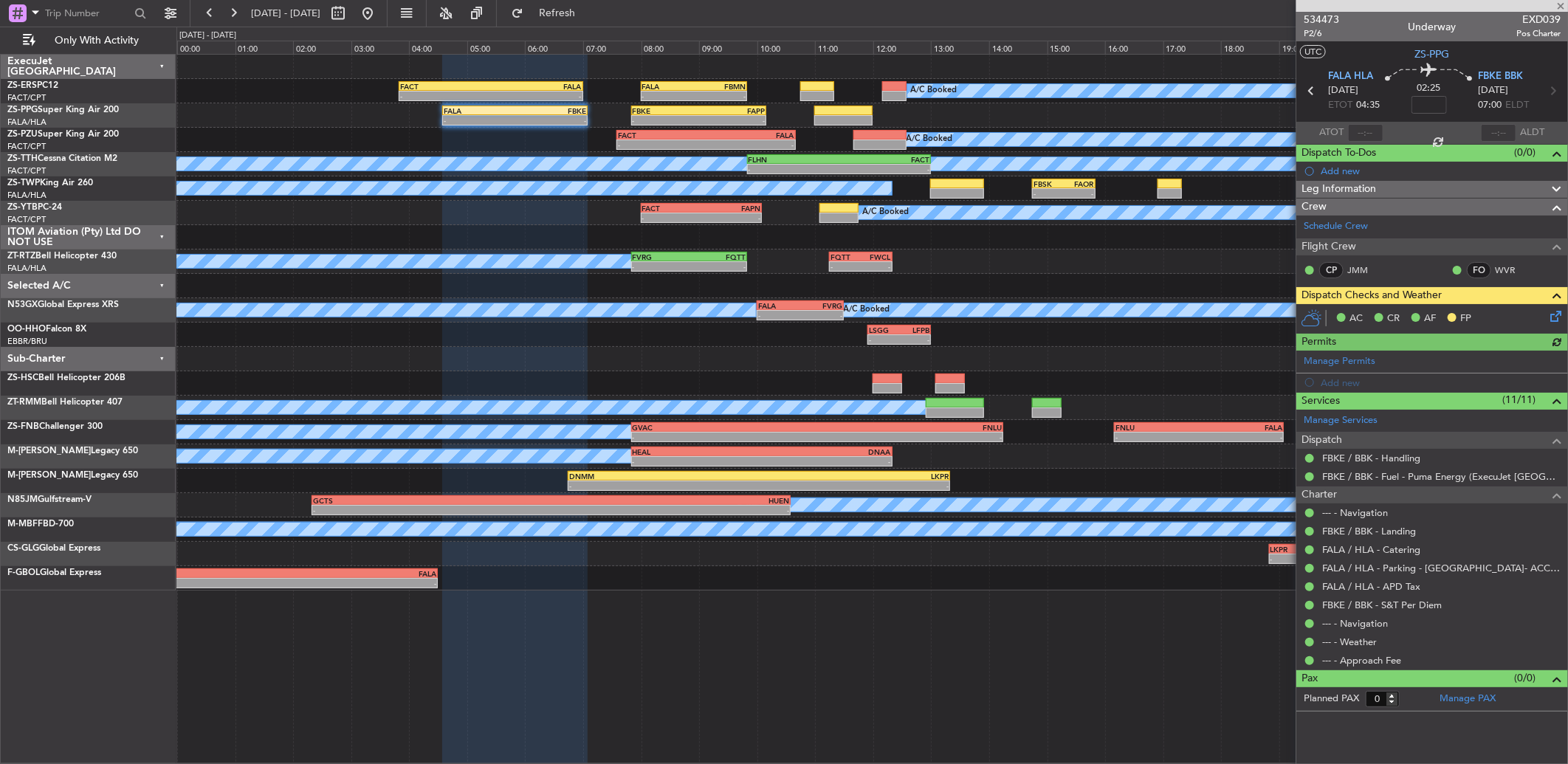
click at [1554, 320] on icon at bounding box center [1553, 314] width 12 height 12
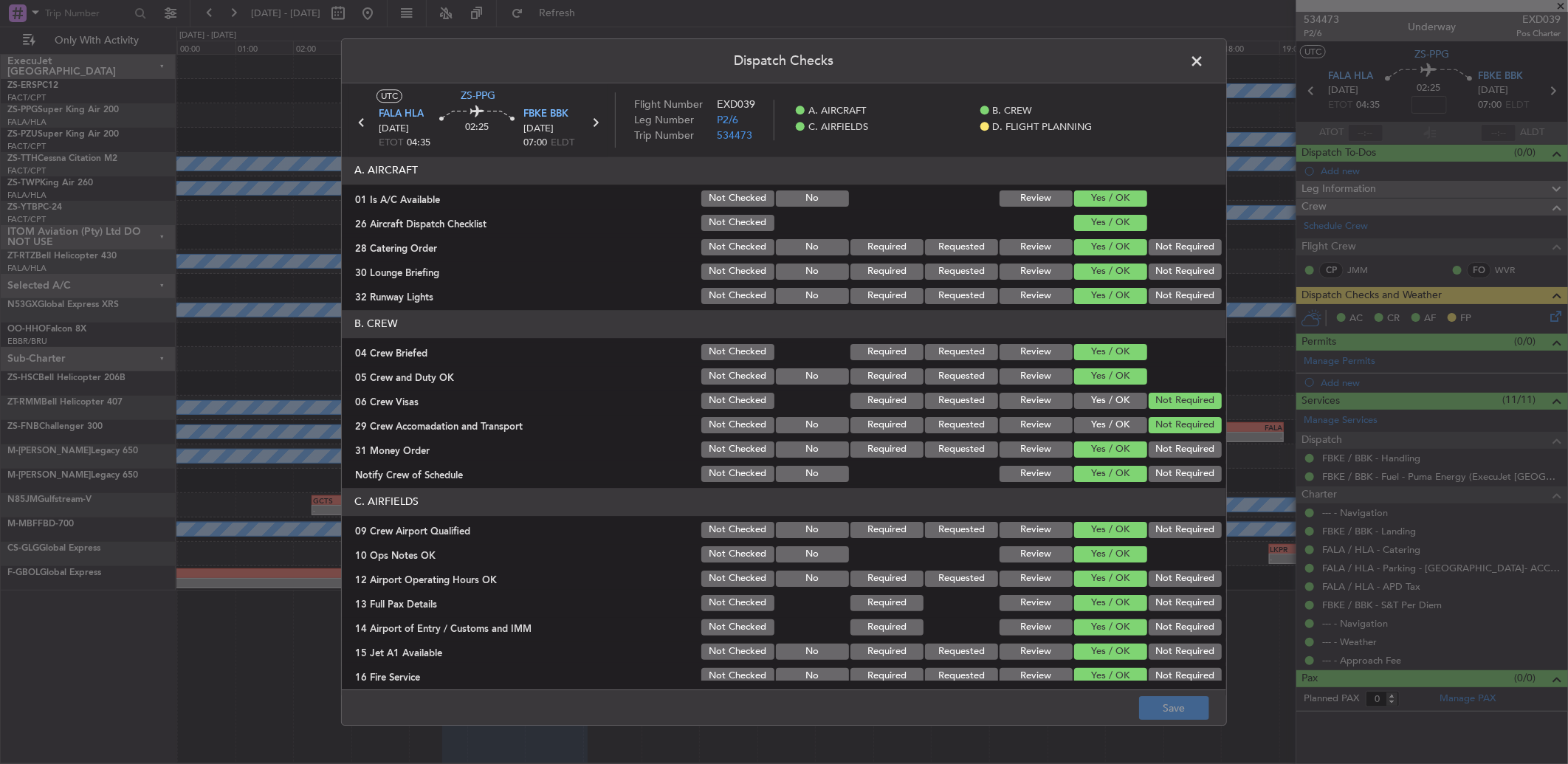
click at [1204, 68] on span at bounding box center [1204, 65] width 0 height 30
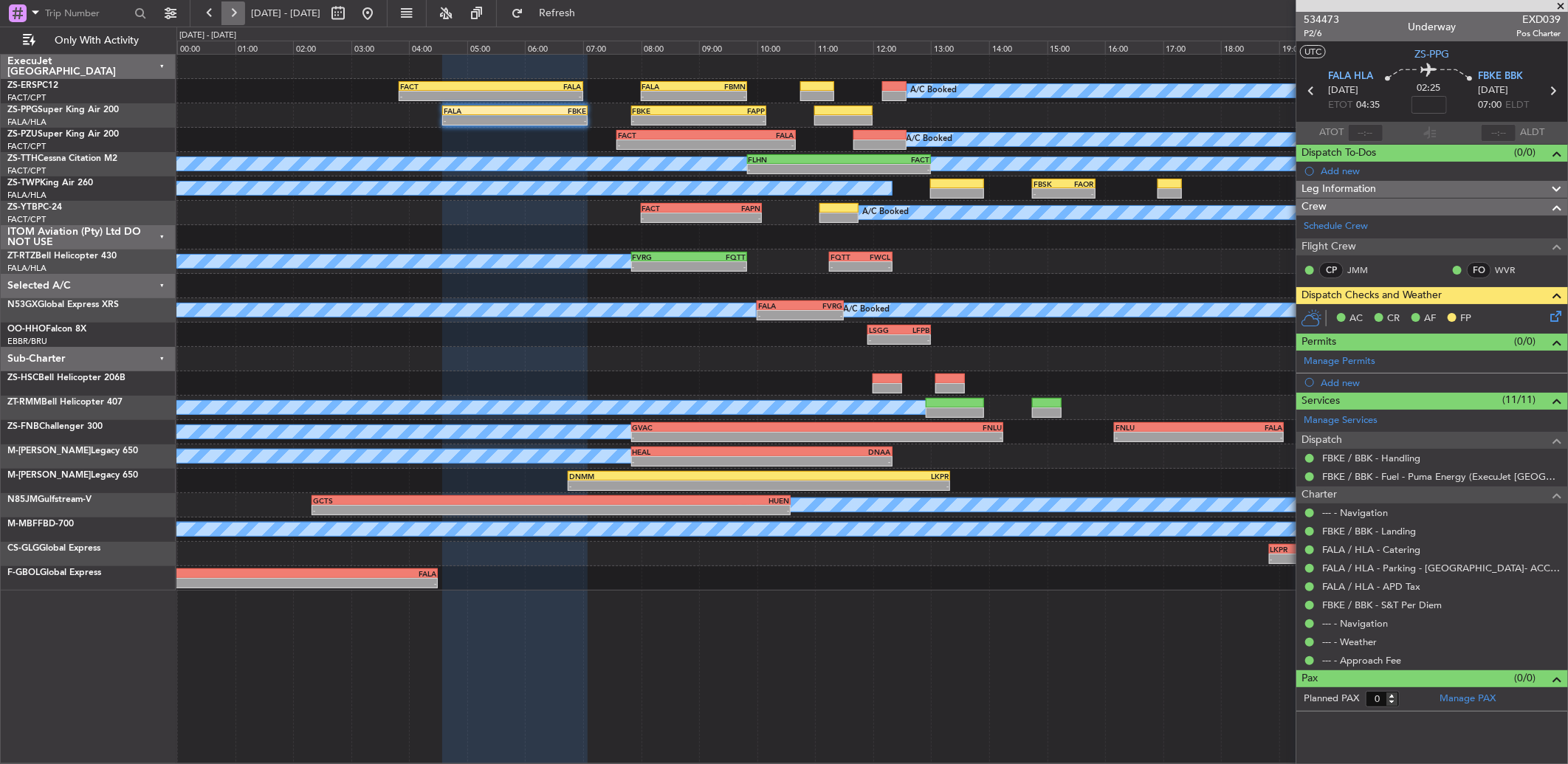
click at [230, 15] on button at bounding box center [233, 14] width 23 height 23
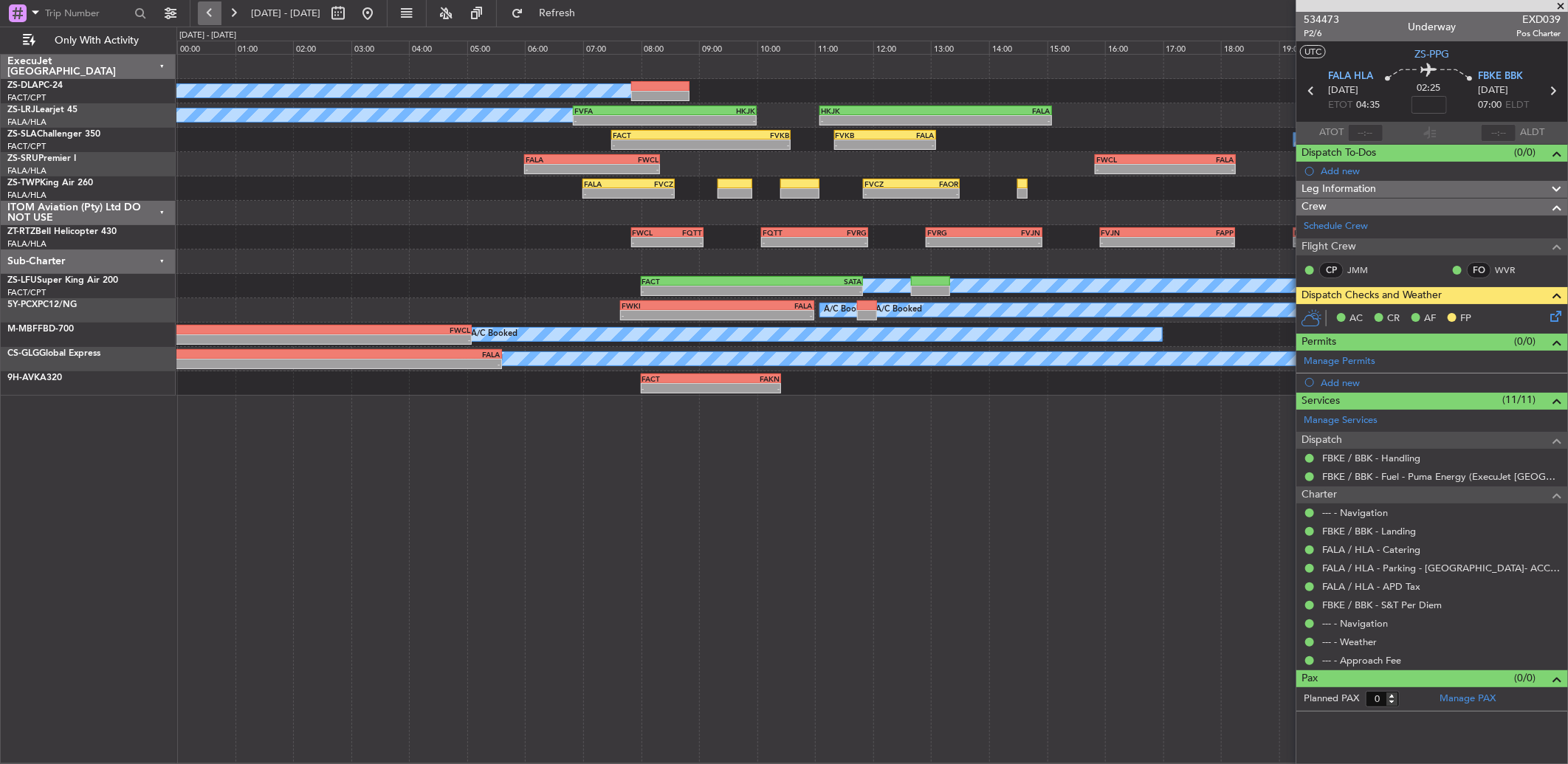
click at [213, 16] on button at bounding box center [210, 14] width 23 height 23
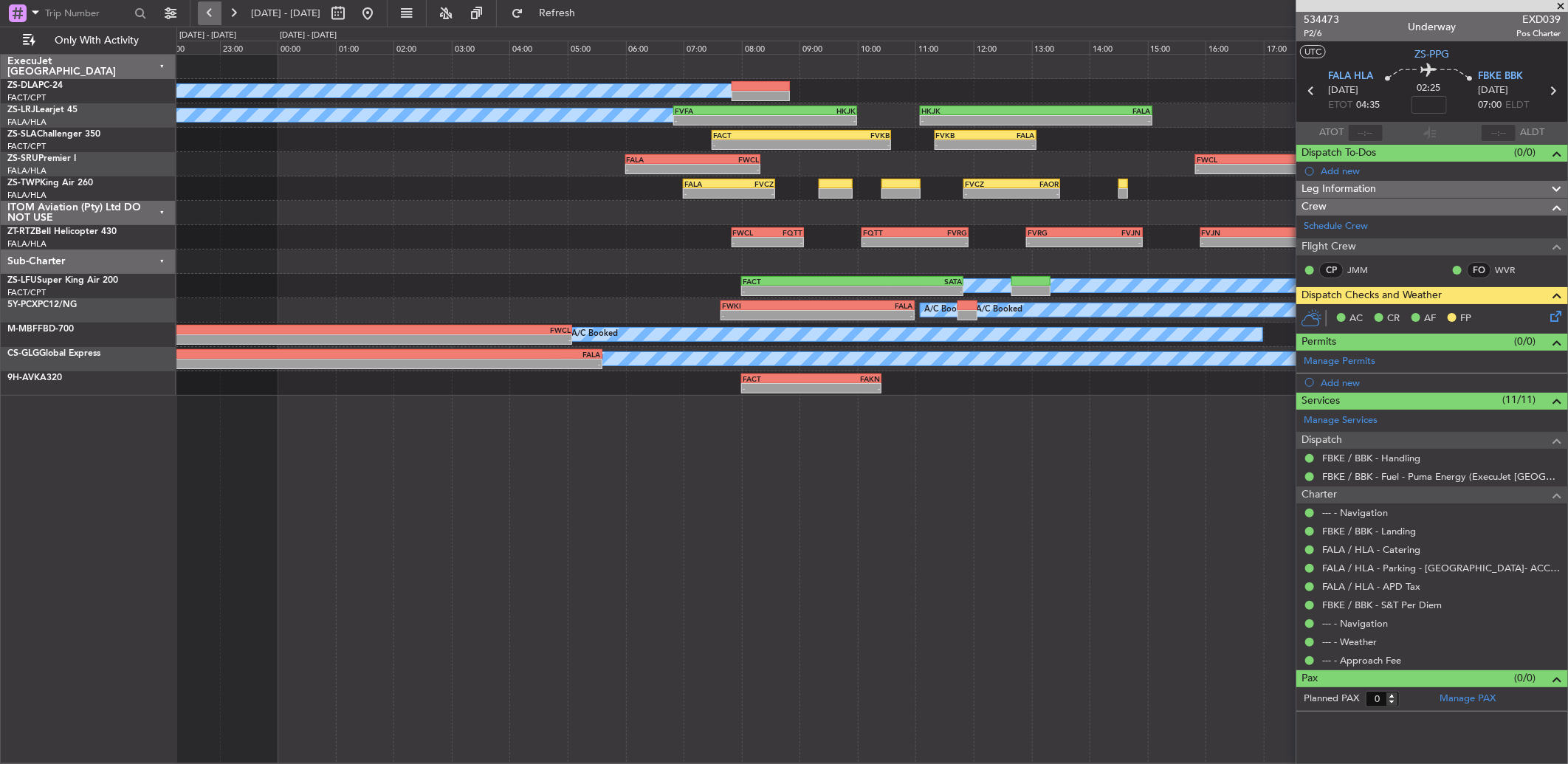
click at [213, 16] on button at bounding box center [210, 14] width 23 height 23
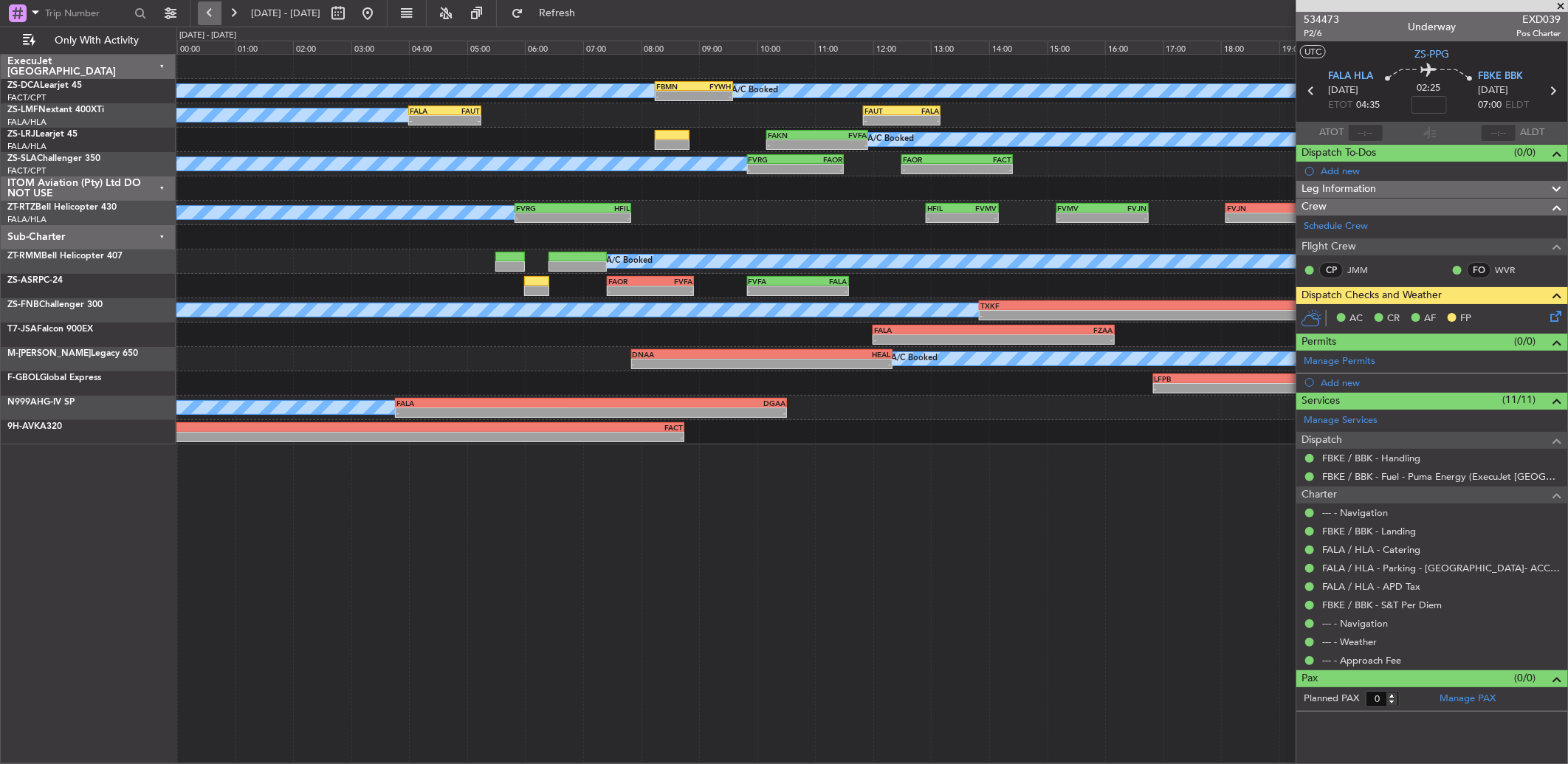
click at [215, 7] on button at bounding box center [210, 14] width 23 height 23
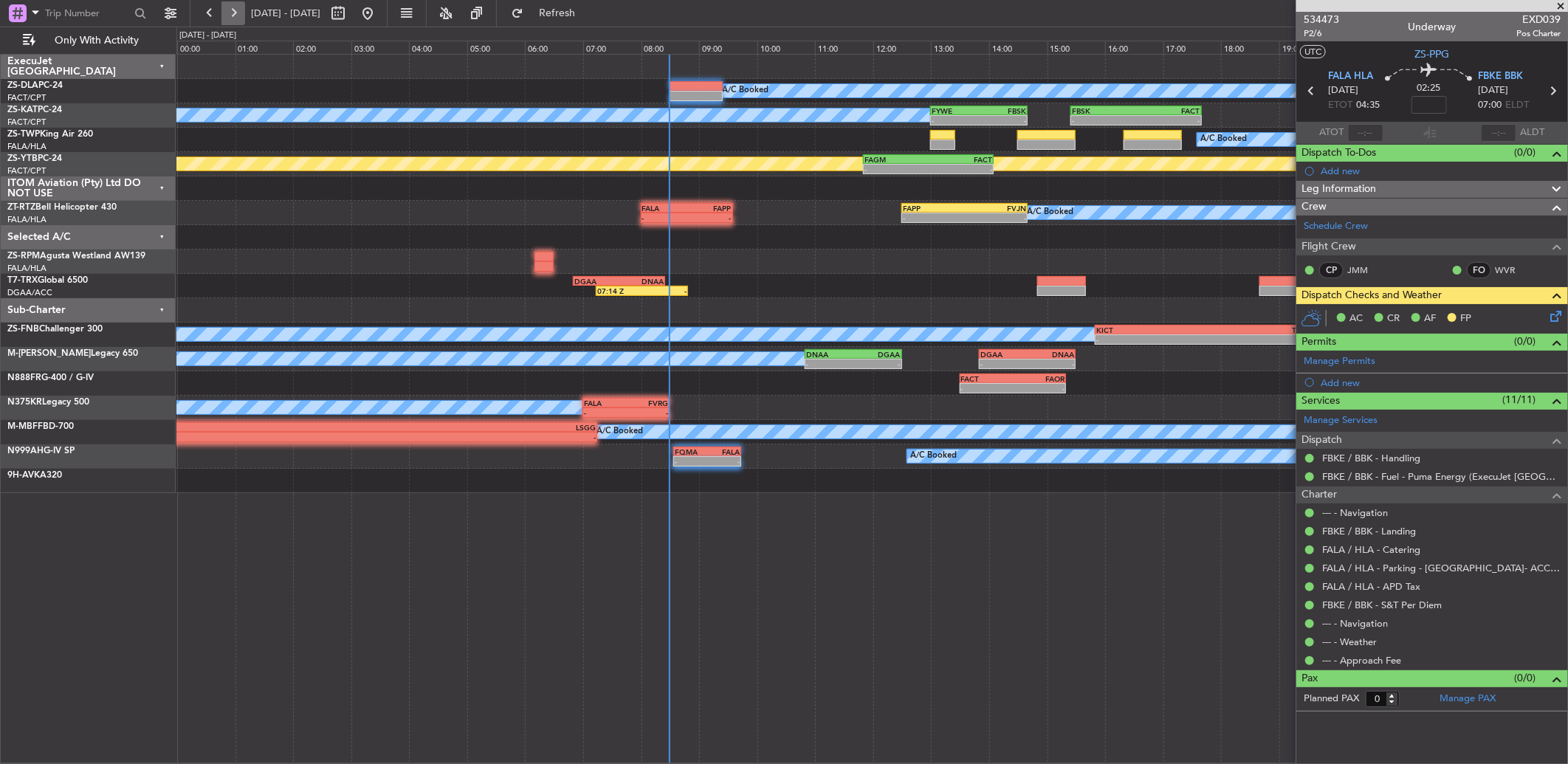
click at [240, 10] on button at bounding box center [233, 14] width 23 height 23
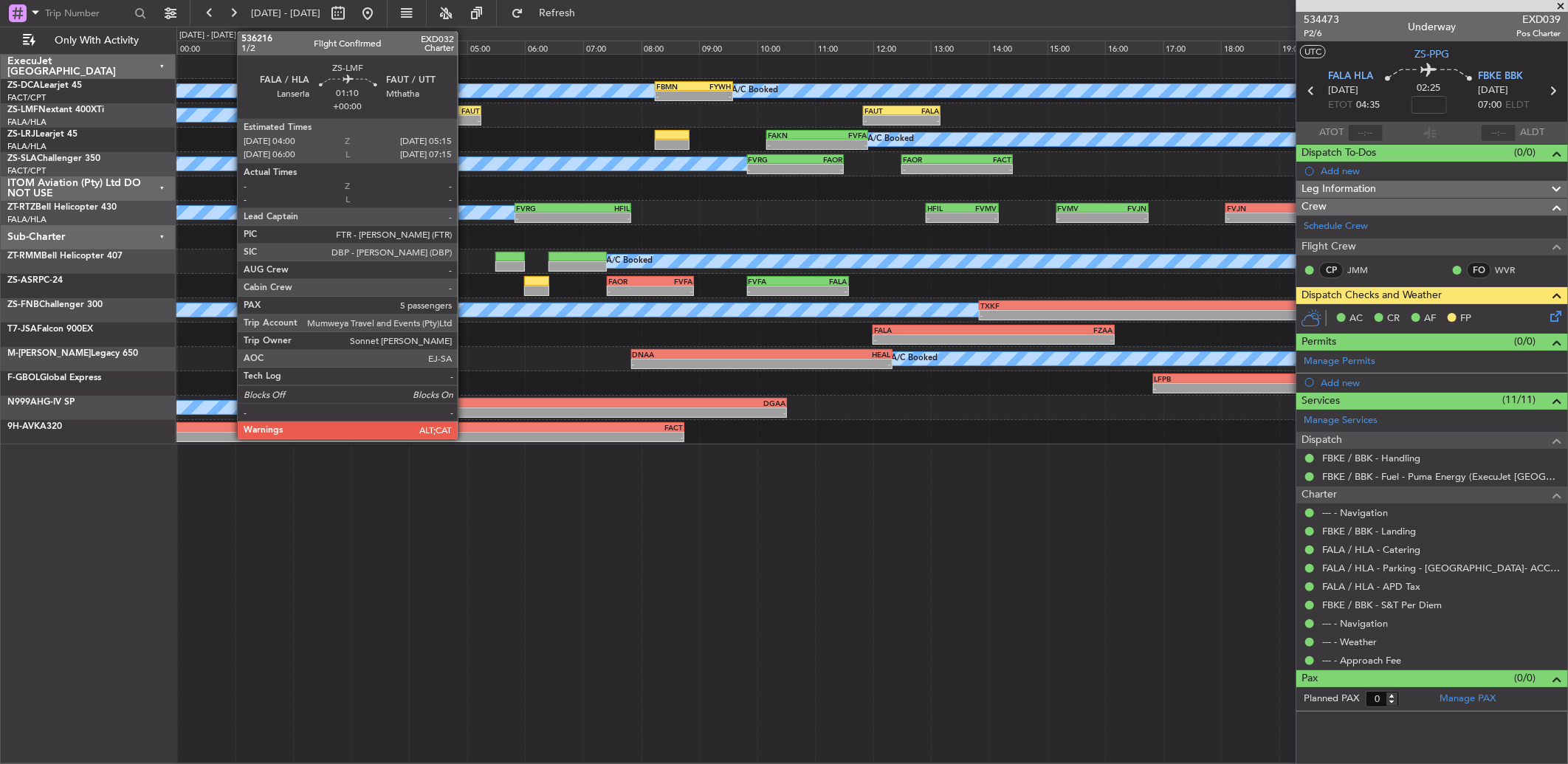
click at [465, 112] on div "FAUT" at bounding box center [462, 111] width 35 height 9
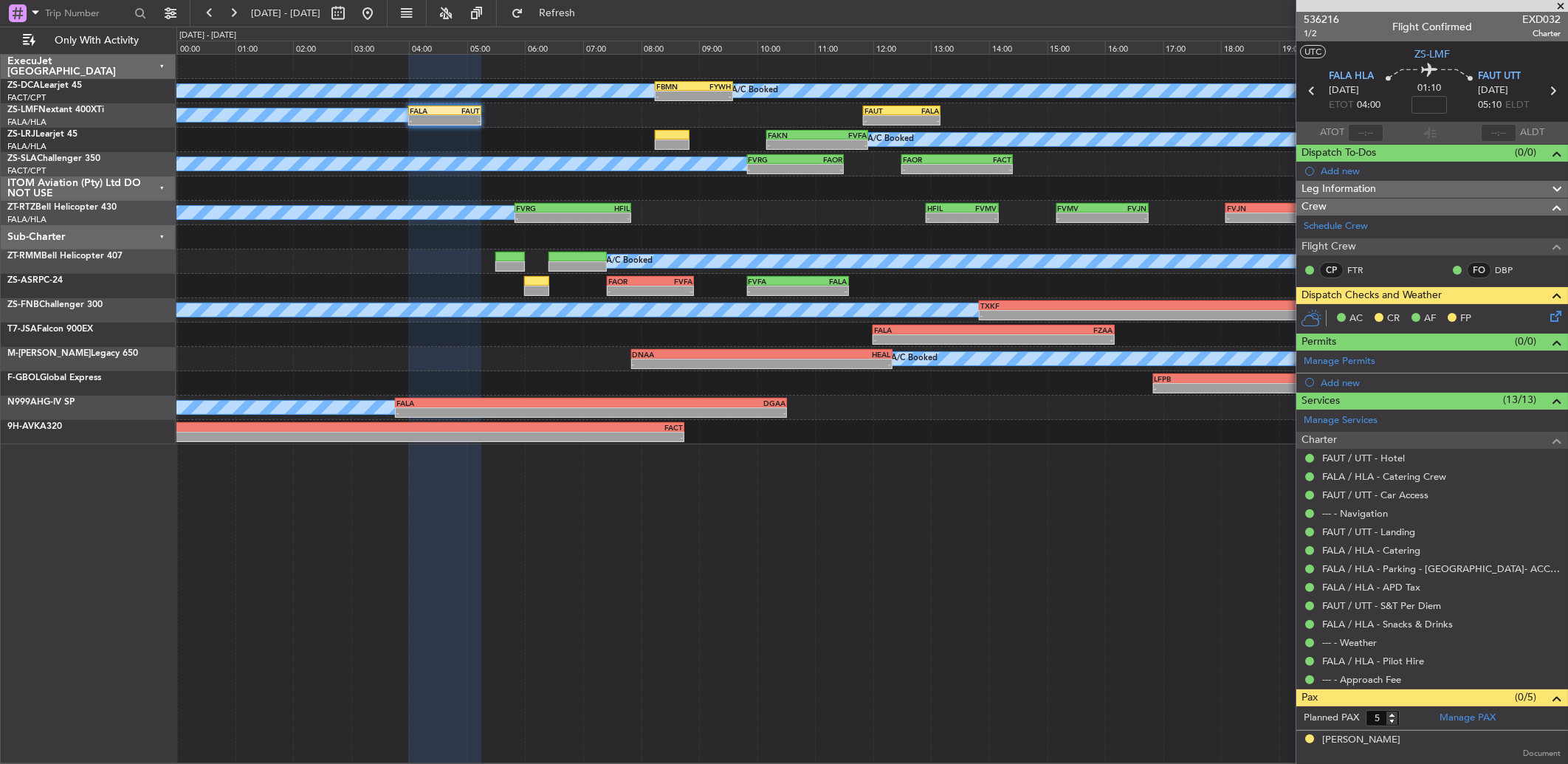
click at [1547, 314] on icon at bounding box center [1553, 314] width 12 height 12
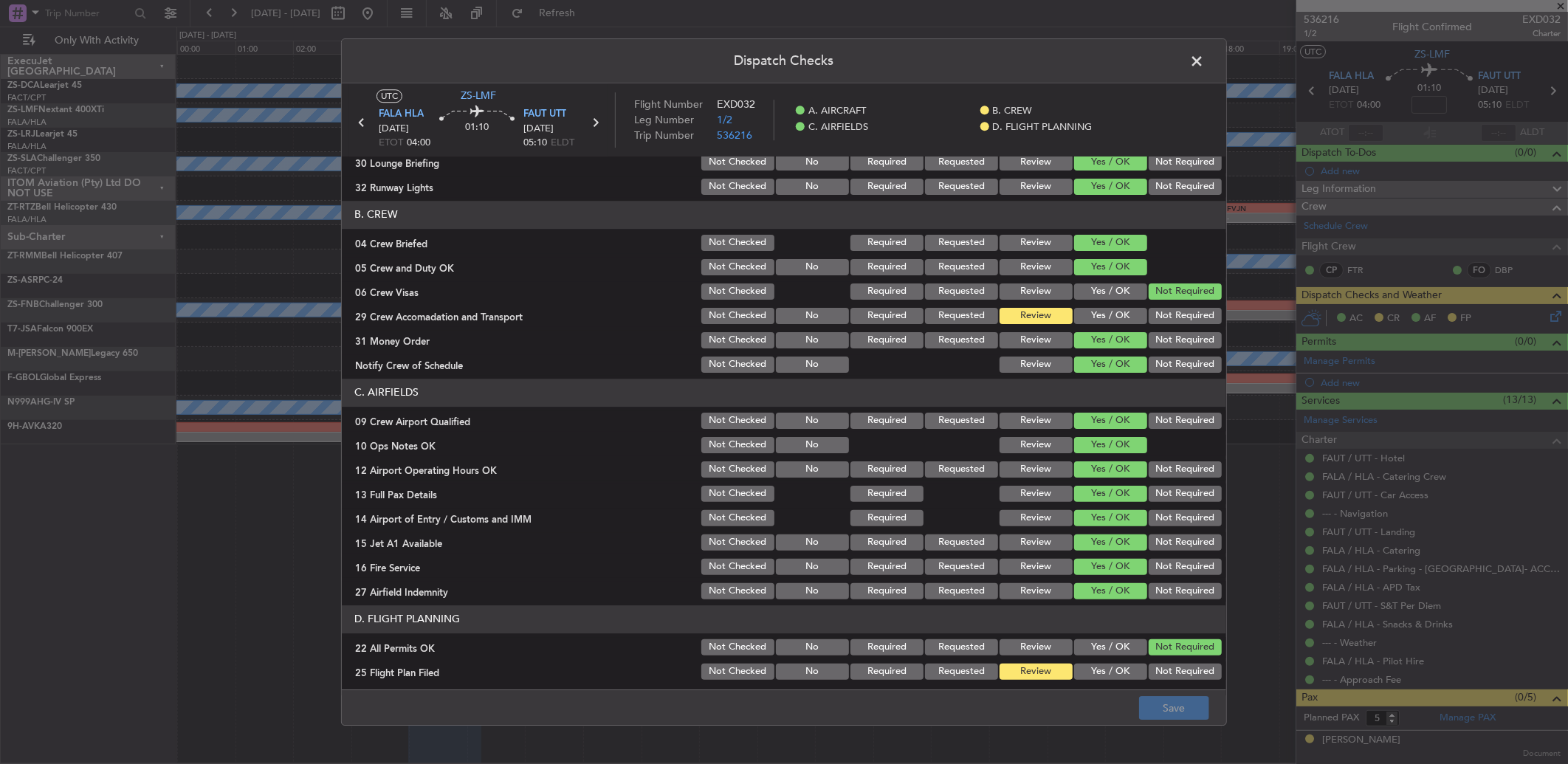
scroll to position [138, 0]
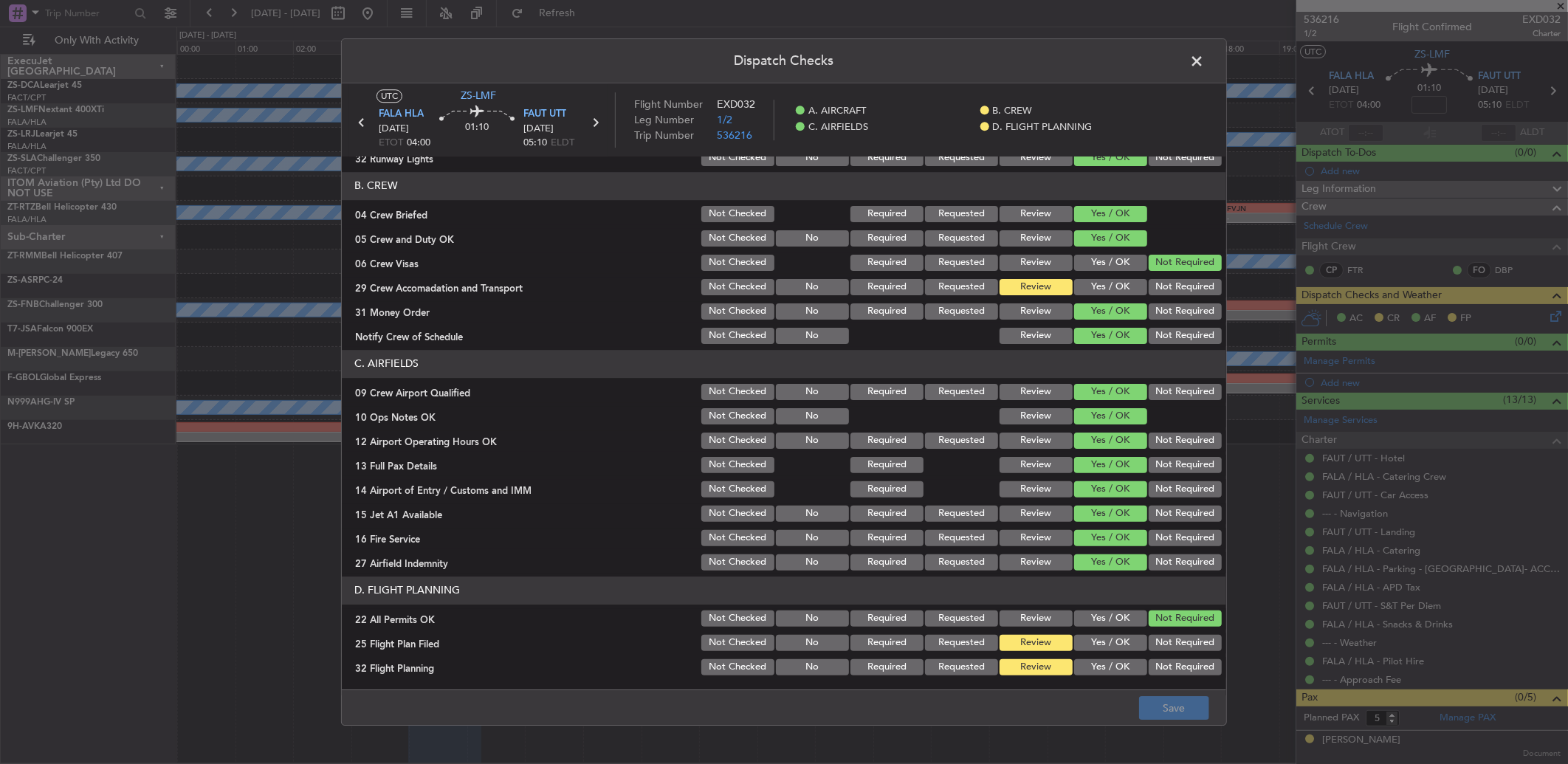
click at [1193, 43] on header "Dispatch Checks" at bounding box center [784, 60] width 884 height 44
click at [1204, 55] on span at bounding box center [1204, 65] width 0 height 30
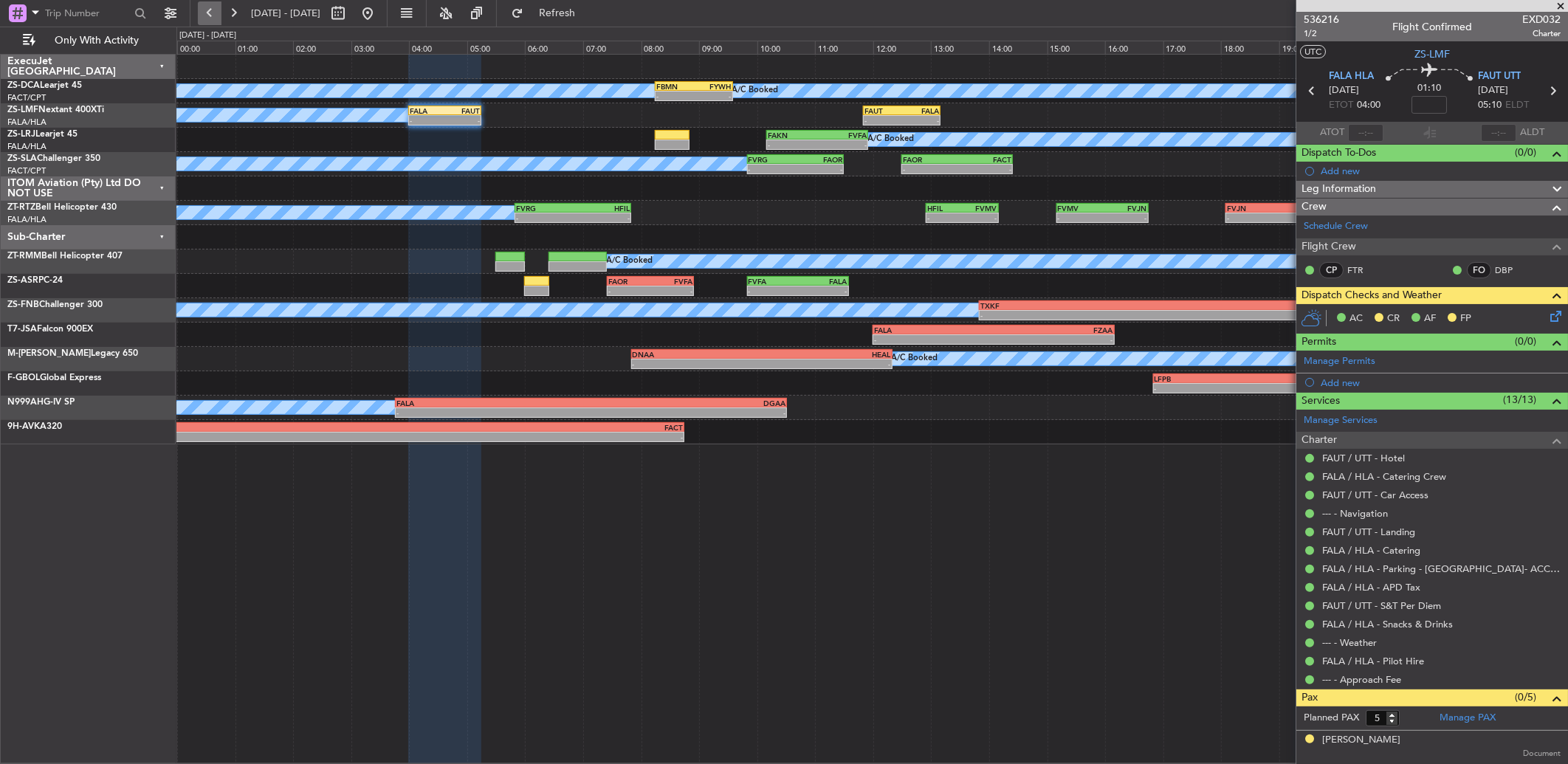
click at [204, 5] on button at bounding box center [210, 14] width 23 height 23
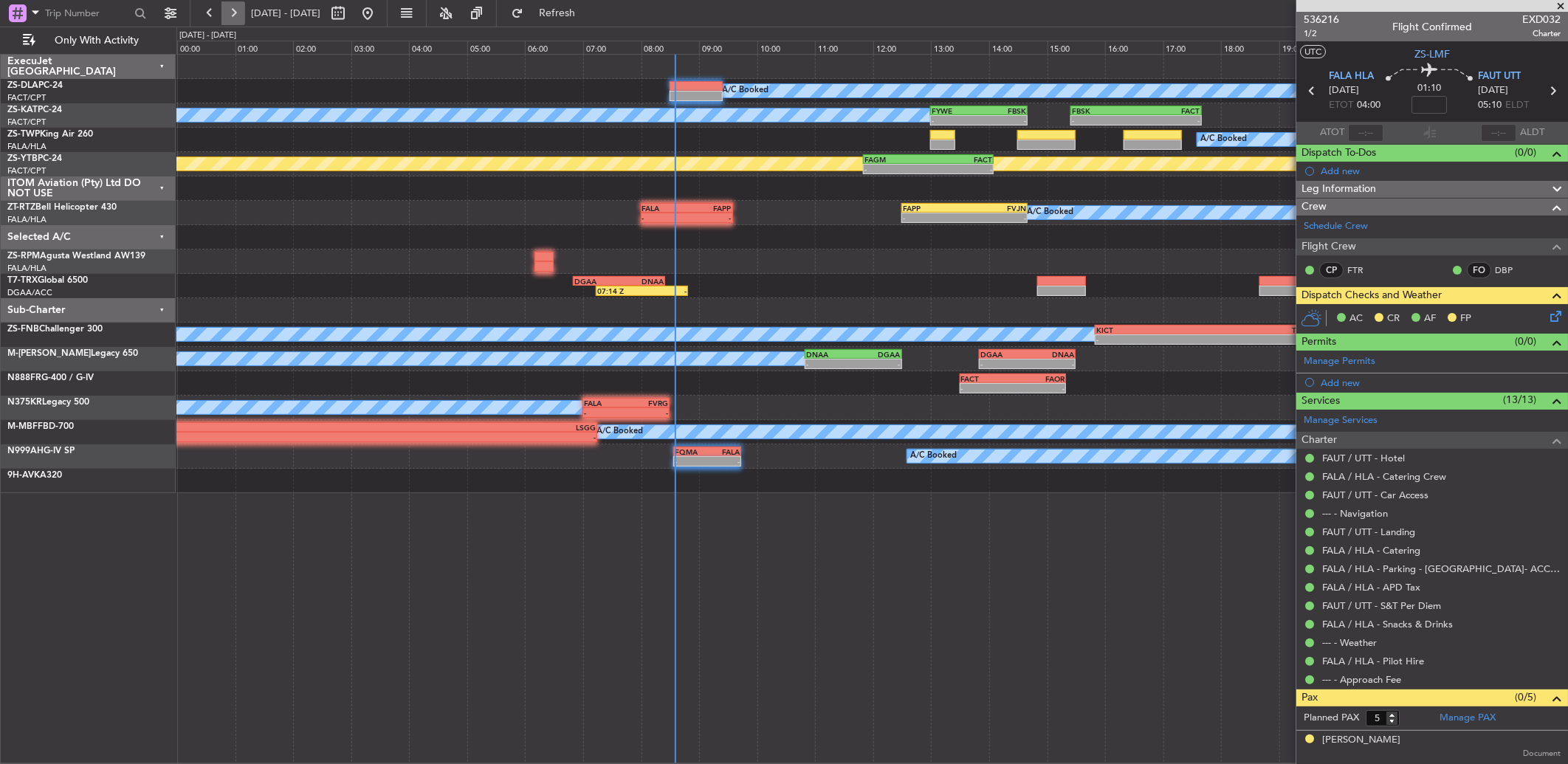
click at [238, 6] on button at bounding box center [233, 14] width 23 height 23
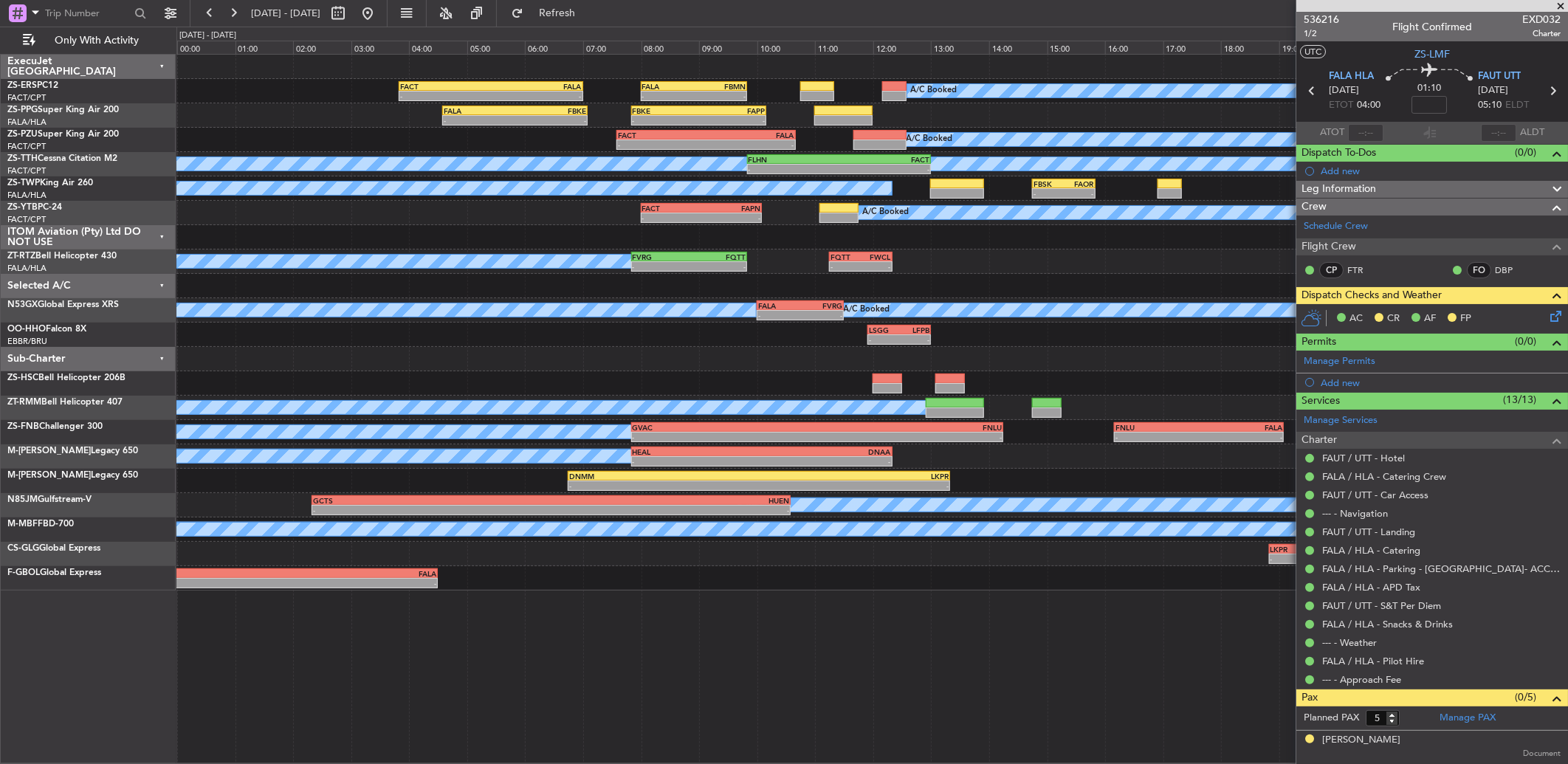
click at [245, 15] on span "21 Sep 2025 - 21 Sep 2025" at bounding box center [286, 14] width 81 height 23
click at [239, 15] on button at bounding box center [233, 14] width 23 height 23
click at [240, 15] on button at bounding box center [233, 14] width 23 height 23
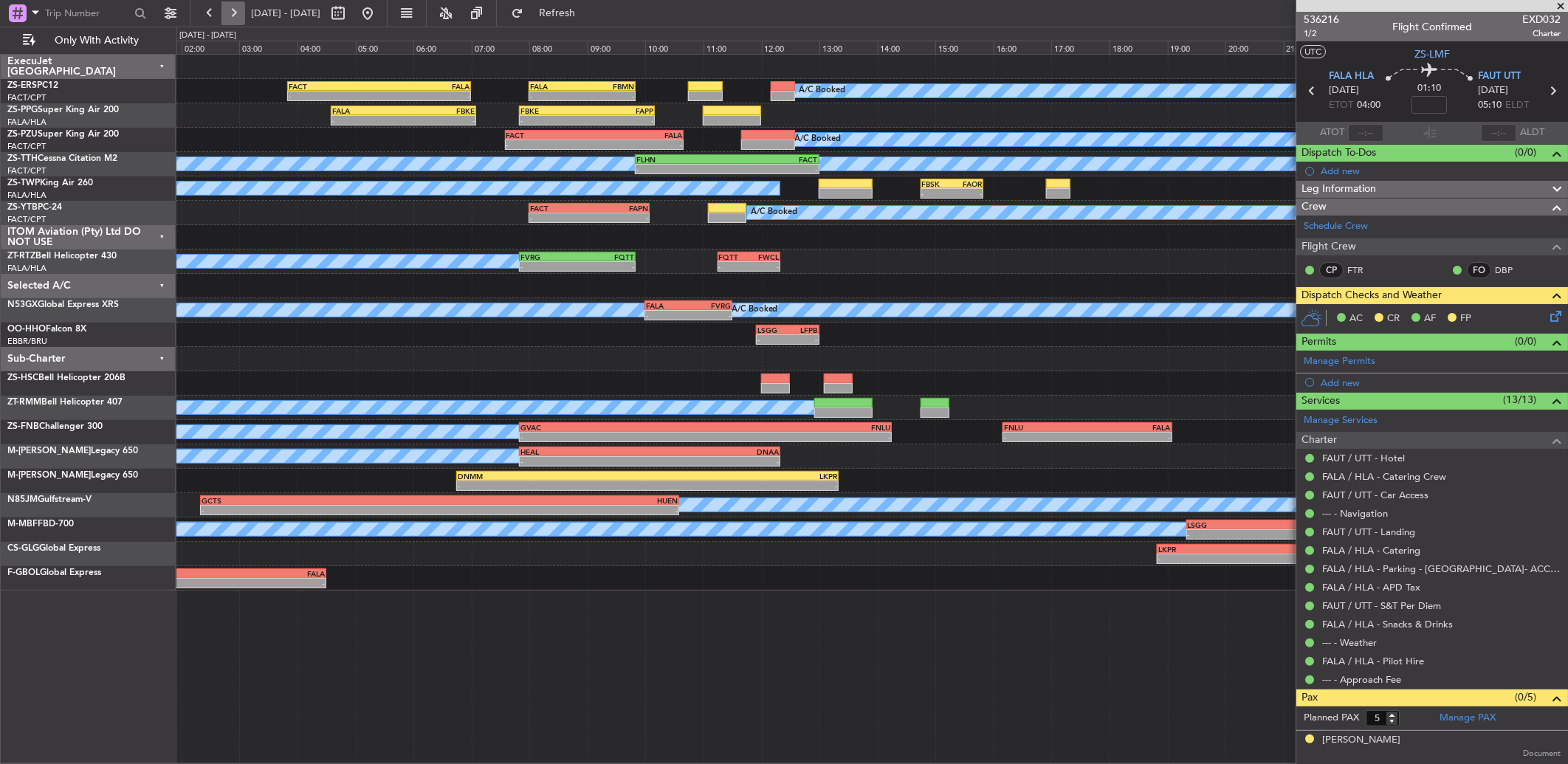
click at [240, 15] on button at bounding box center [233, 14] width 23 height 23
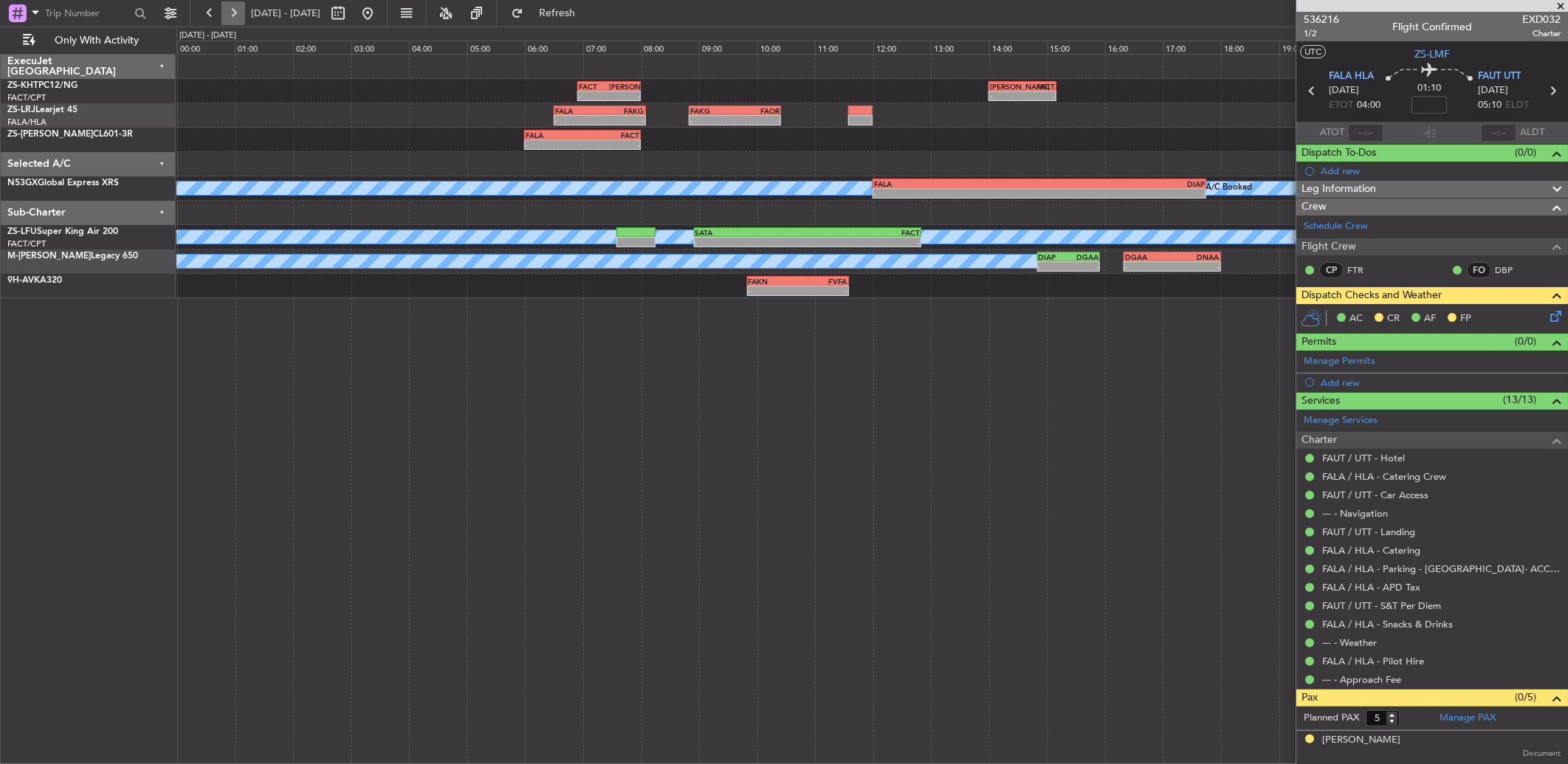
click at [240, 15] on button at bounding box center [233, 14] width 23 height 23
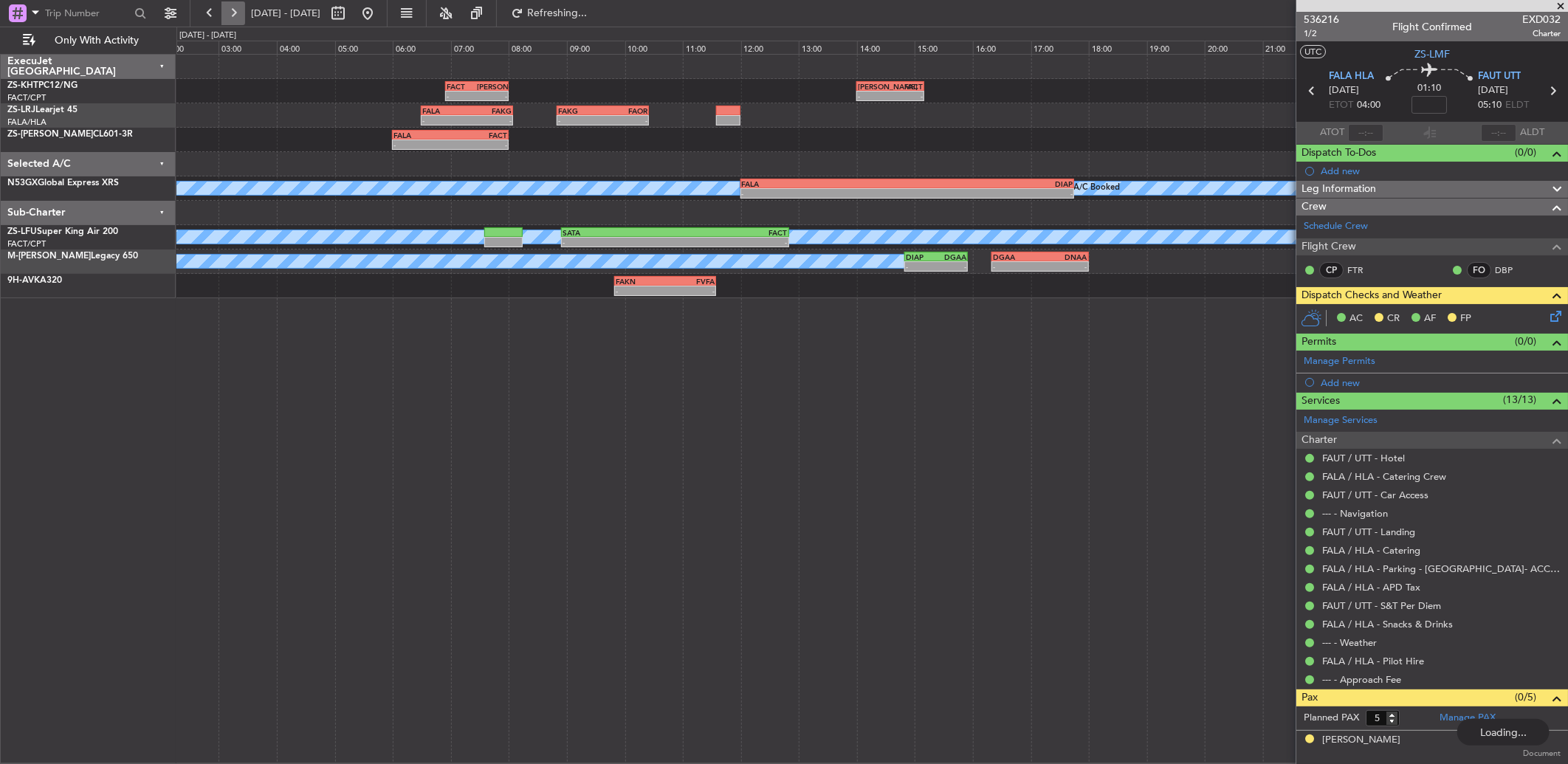
click at [240, 15] on button at bounding box center [233, 14] width 23 height 23
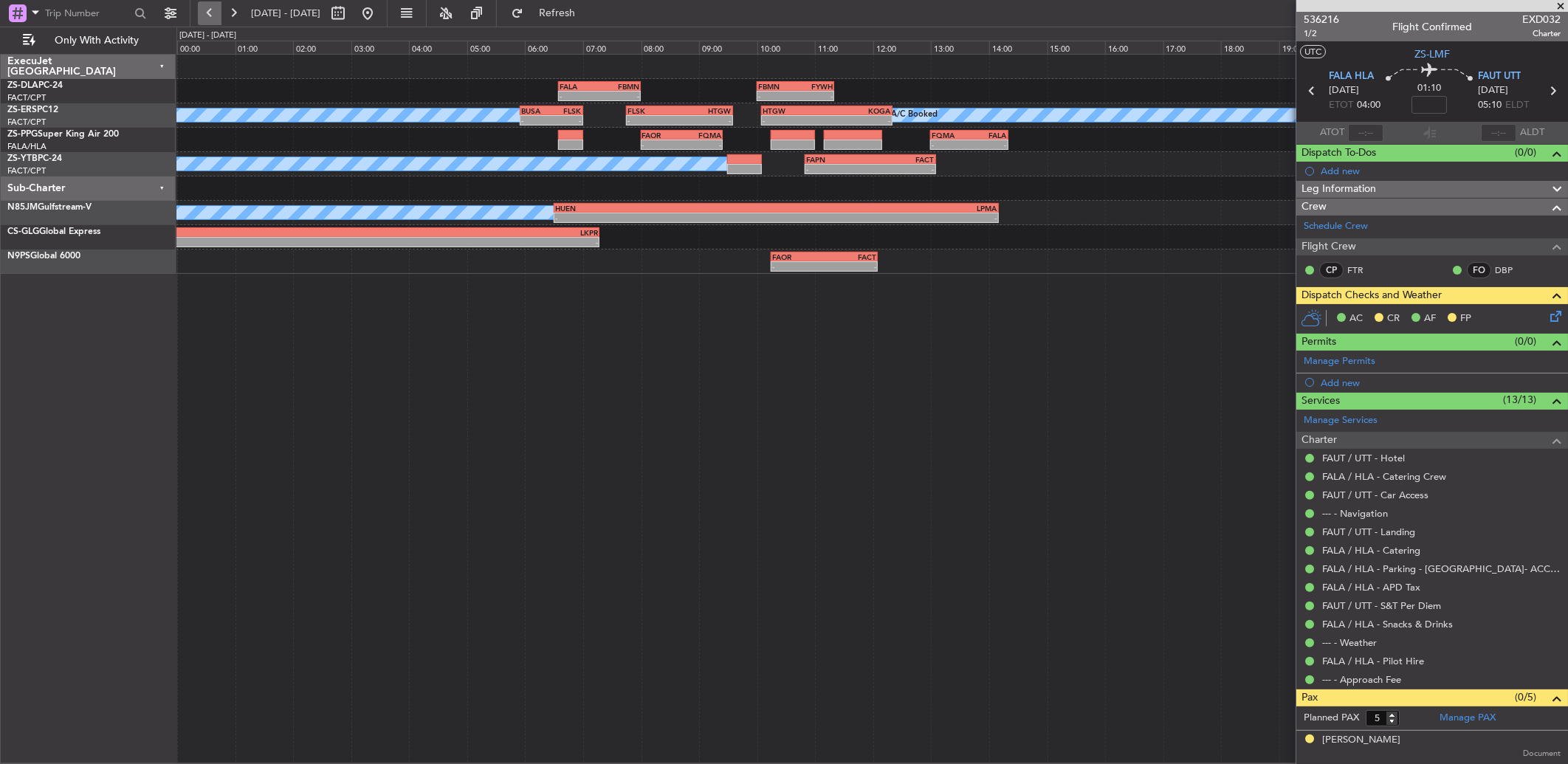
click at [199, 12] on button at bounding box center [210, 14] width 23 height 23
click at [200, 14] on button at bounding box center [210, 14] width 23 height 23
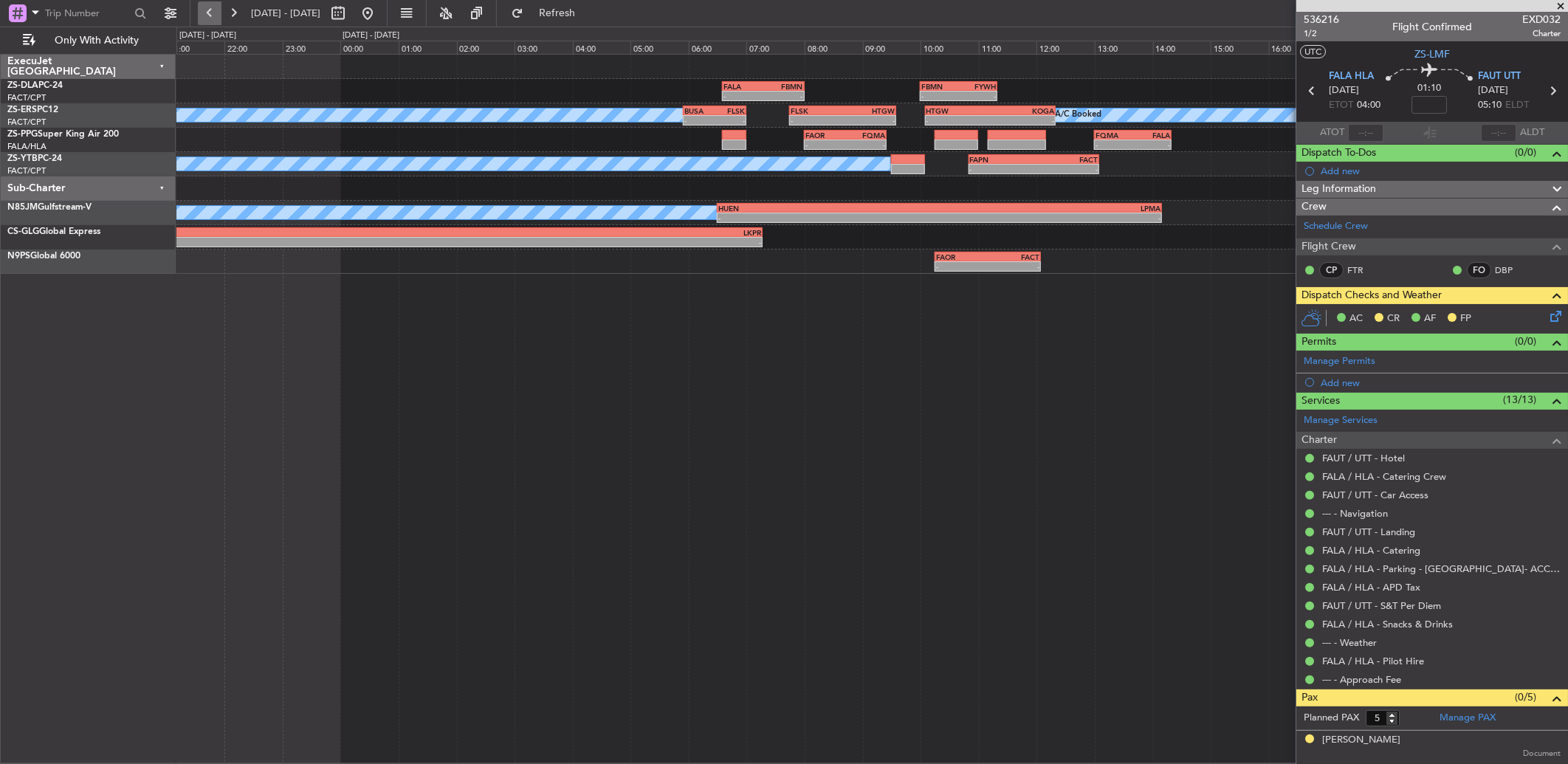
click at [203, 14] on button at bounding box center [210, 14] width 23 height 23
click at [204, 15] on button at bounding box center [210, 14] width 23 height 23
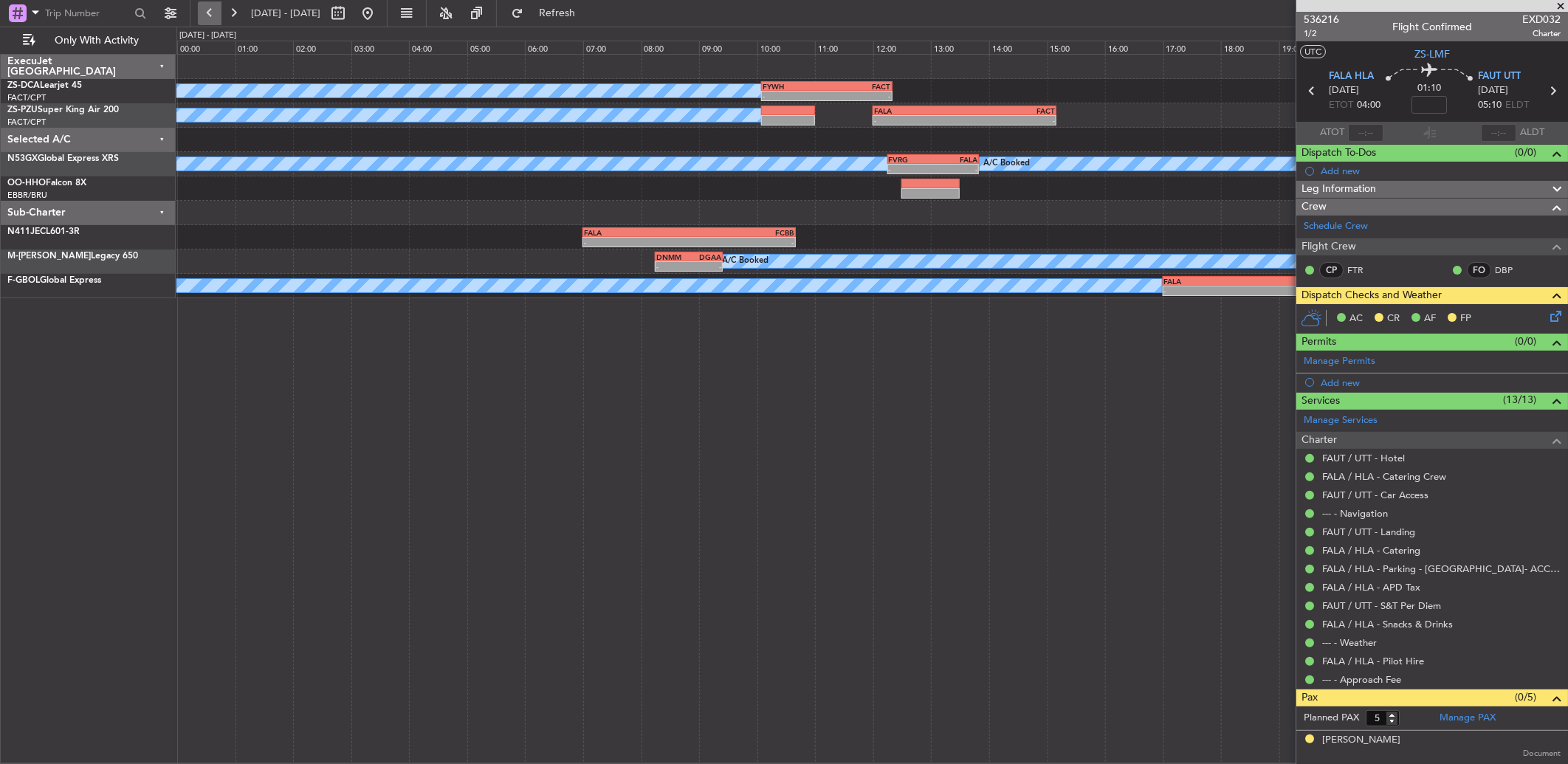
click at [204, 15] on button at bounding box center [210, 14] width 23 height 23
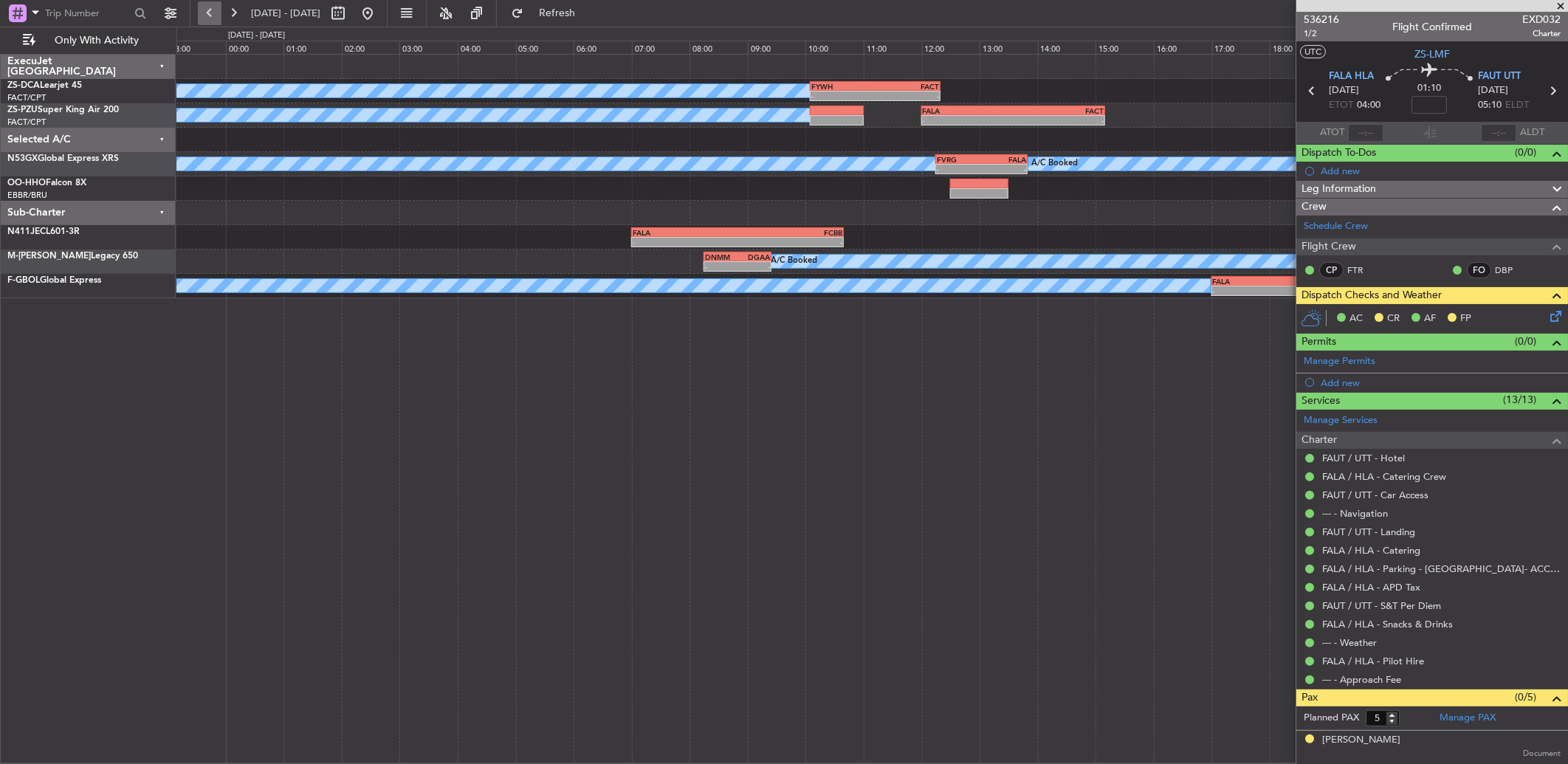
click at [204, 15] on button at bounding box center [210, 14] width 23 height 23
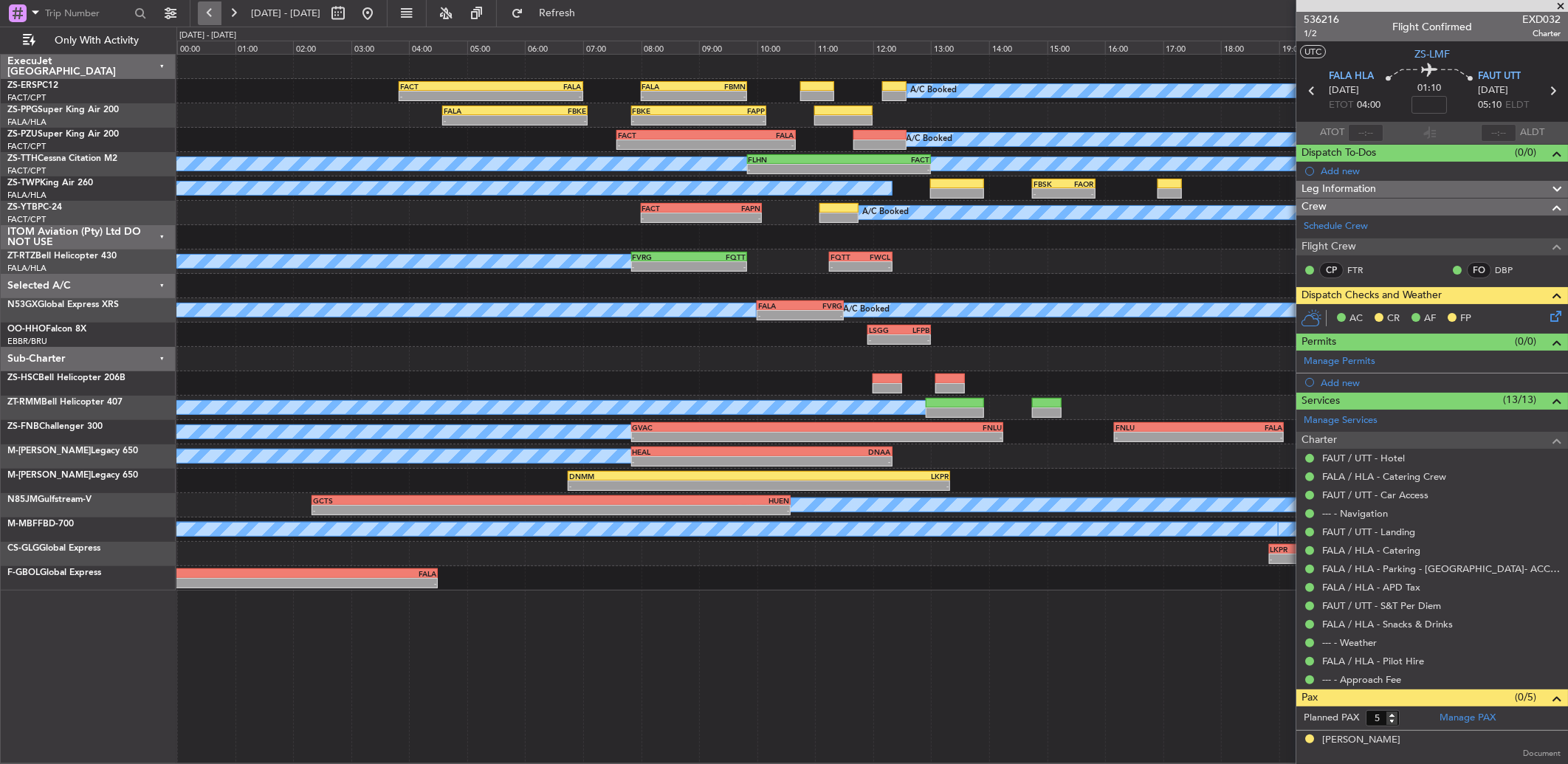
click at [215, 11] on button at bounding box center [210, 14] width 23 height 23
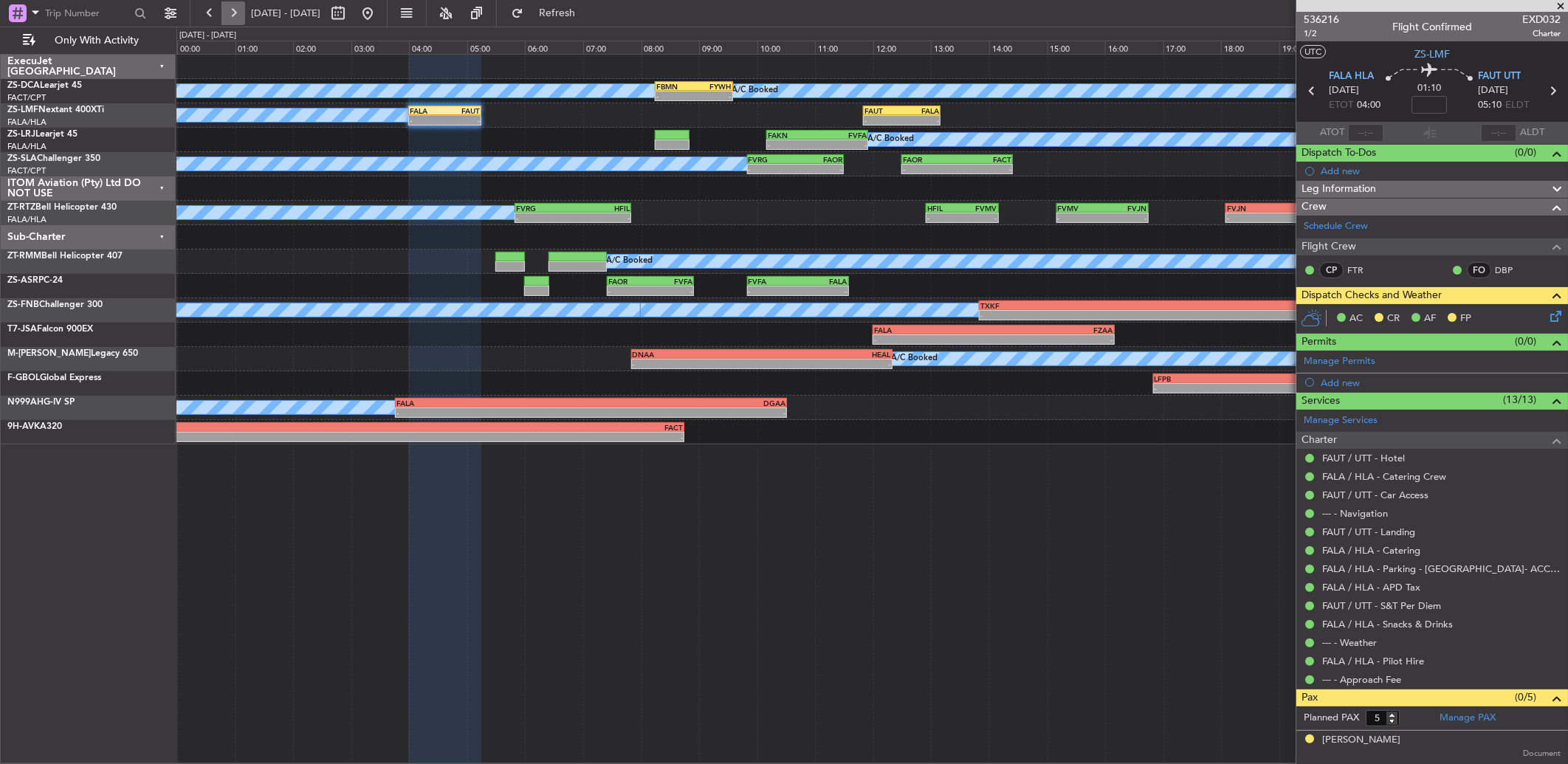
click at [236, 8] on button at bounding box center [233, 14] width 23 height 23
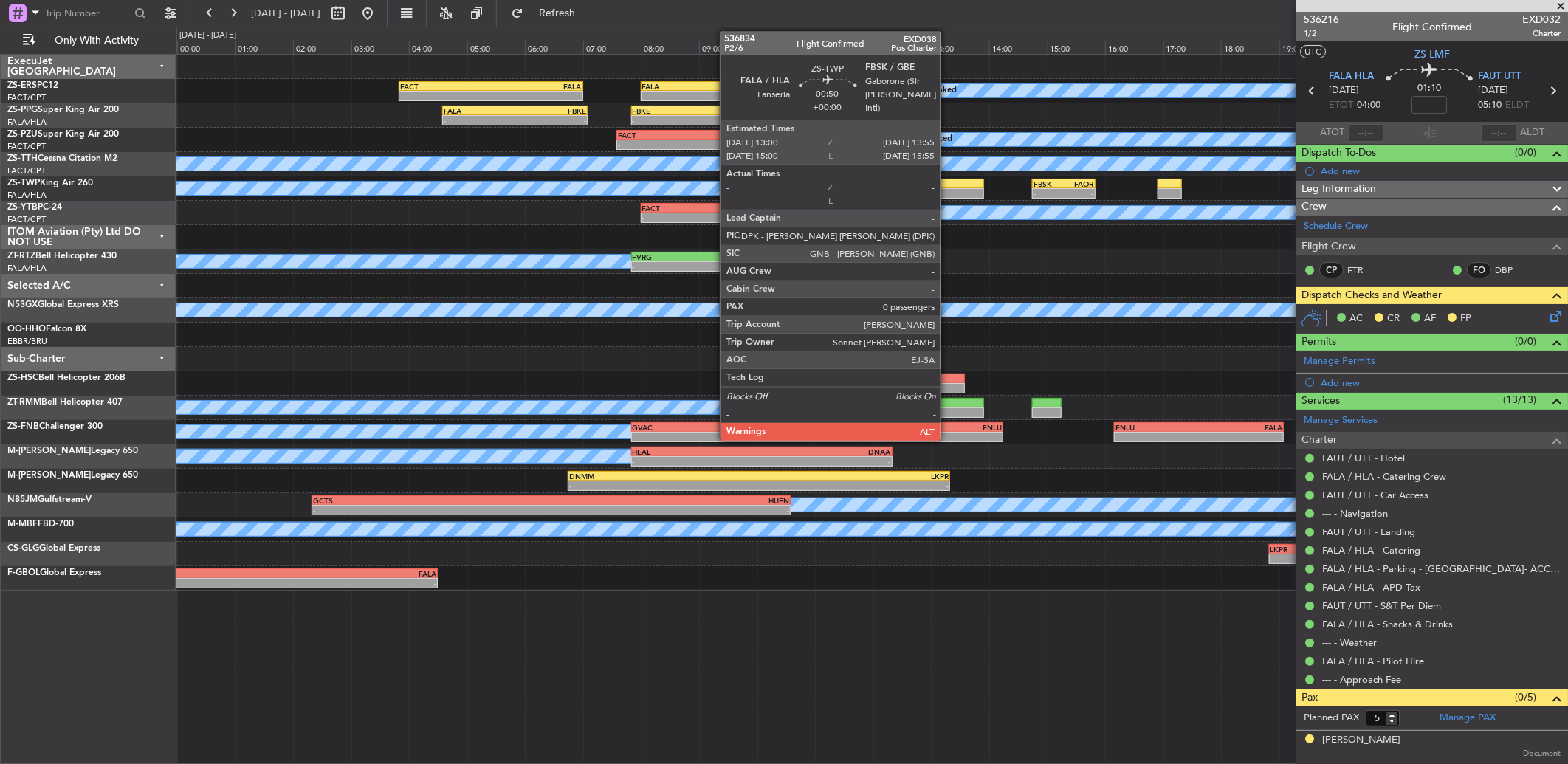
click at [947, 178] on div at bounding box center [957, 183] width 54 height 10
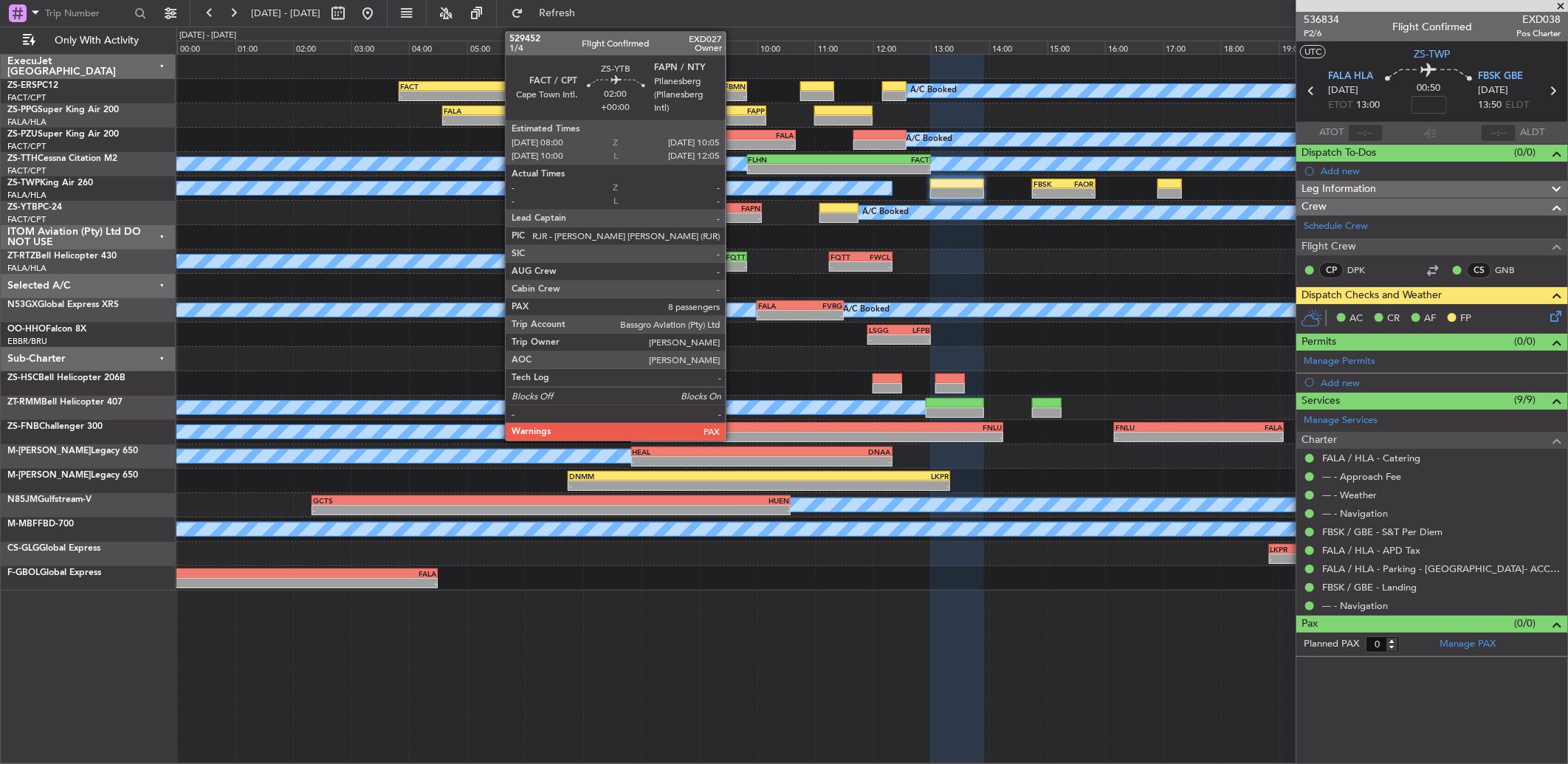
click at [733, 215] on div "-" at bounding box center [731, 218] width 59 height 9
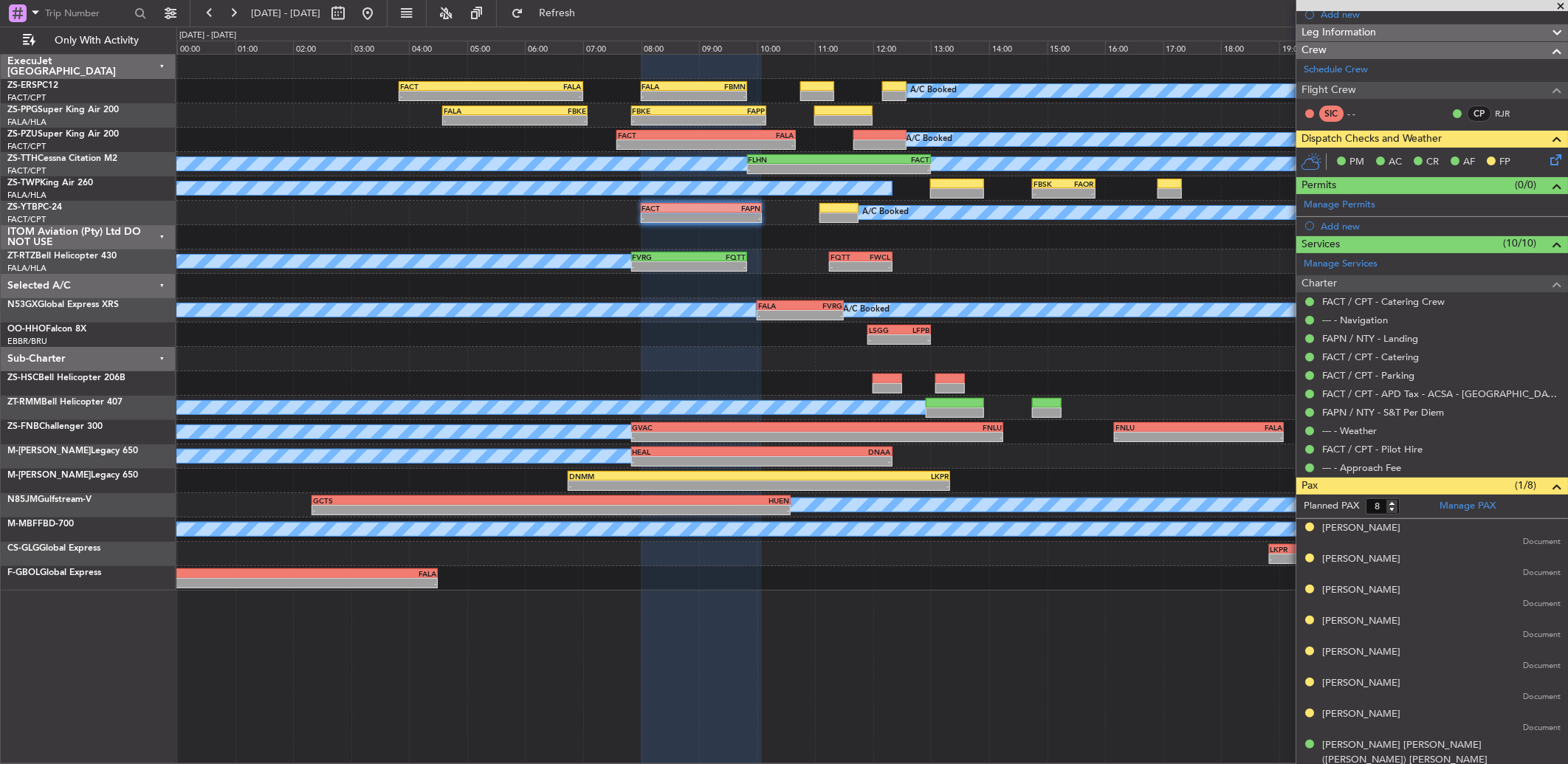
scroll to position [179, 0]
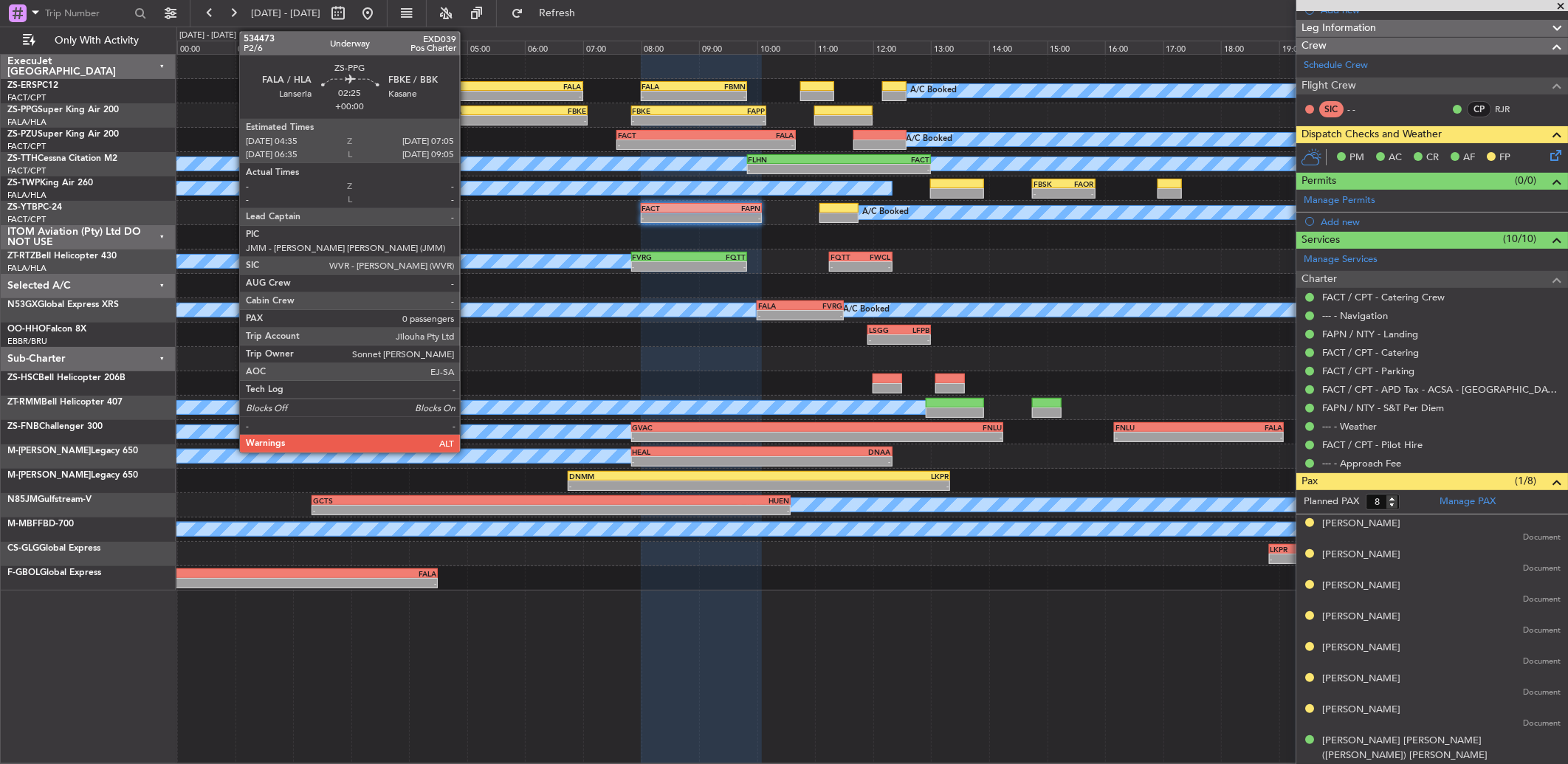
click at [467, 111] on div "FALA" at bounding box center [479, 111] width 71 height 9
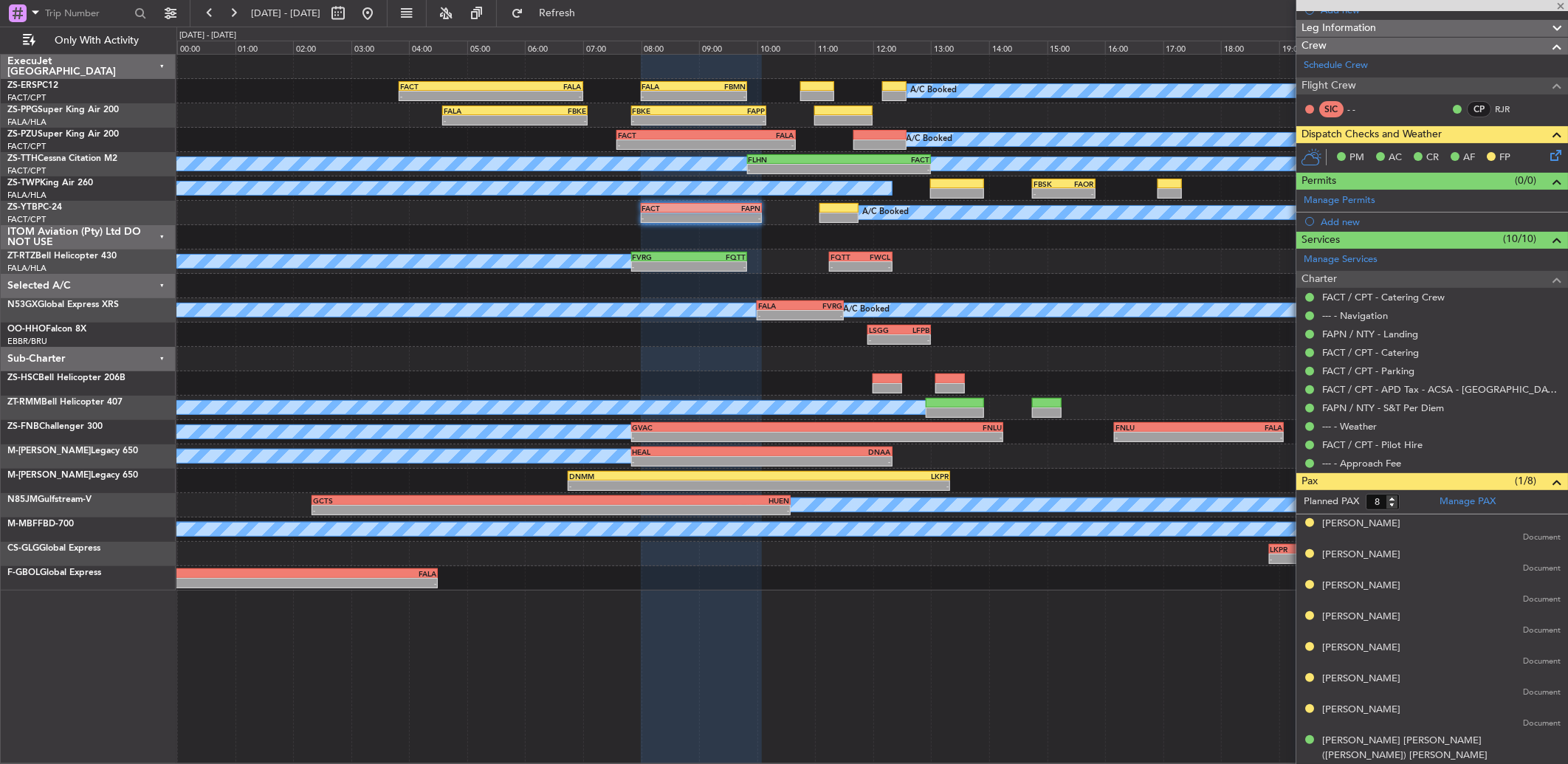
type input "0"
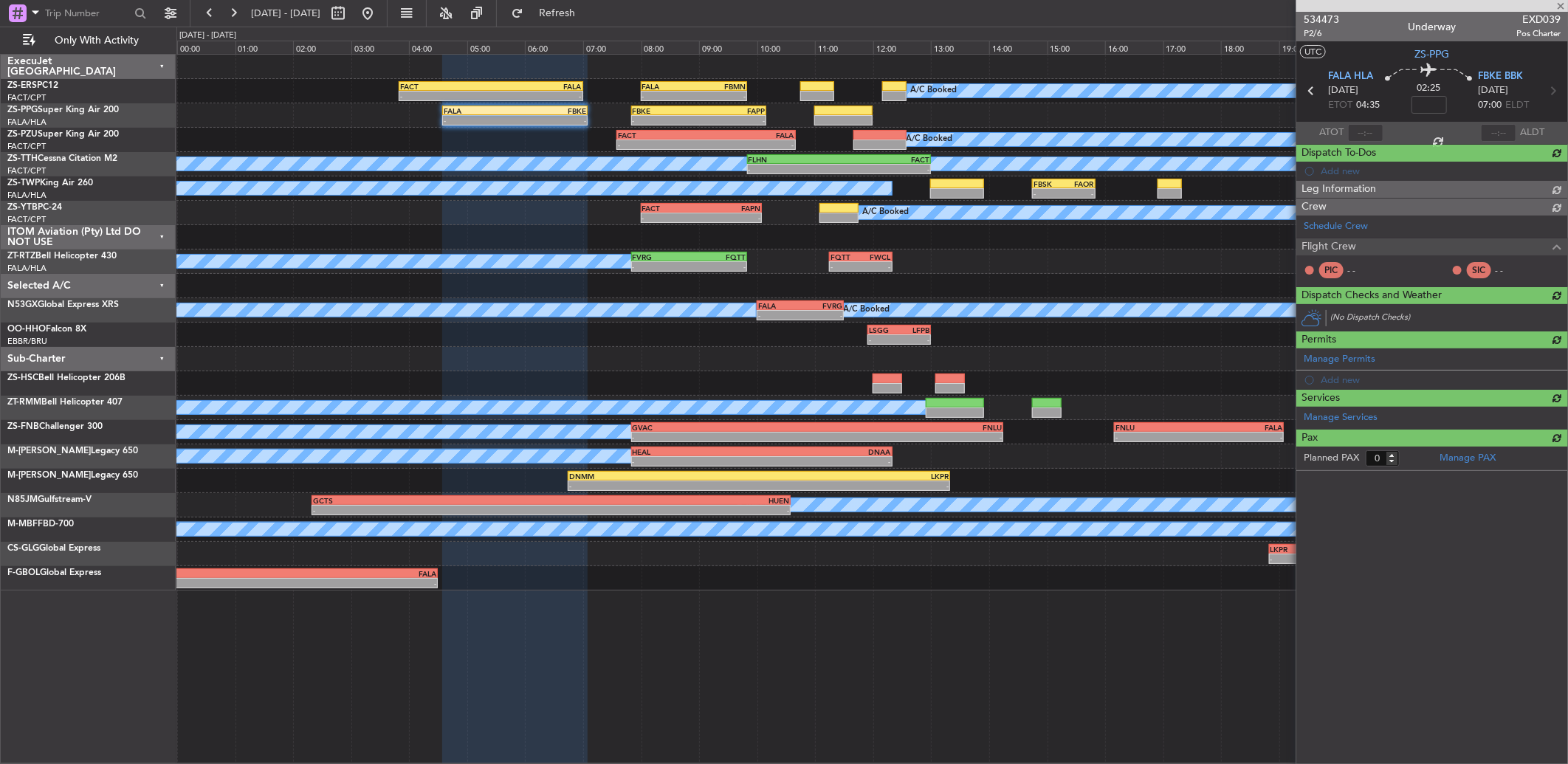
scroll to position [0, 0]
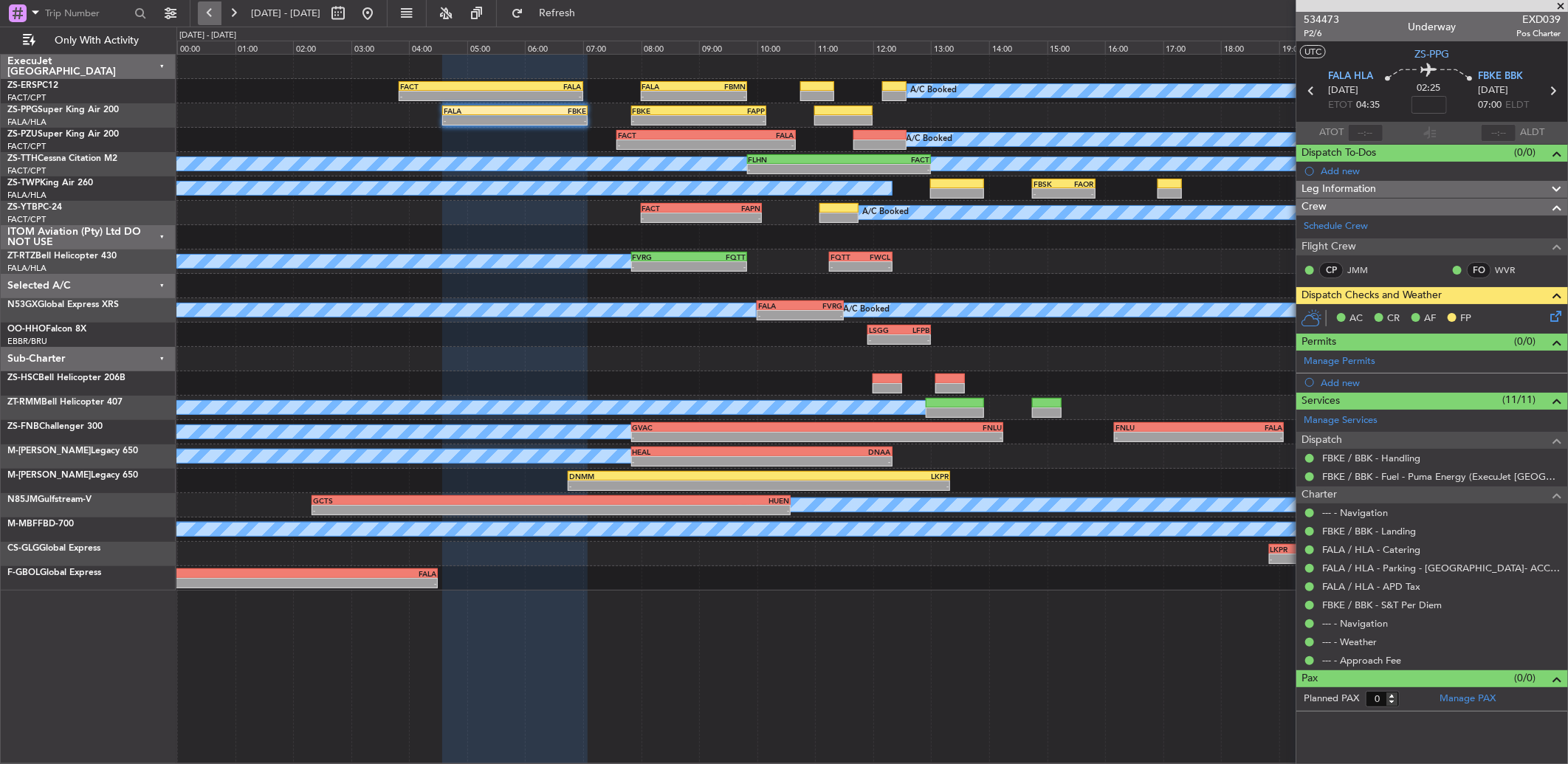
click at [213, 5] on button at bounding box center [210, 14] width 23 height 23
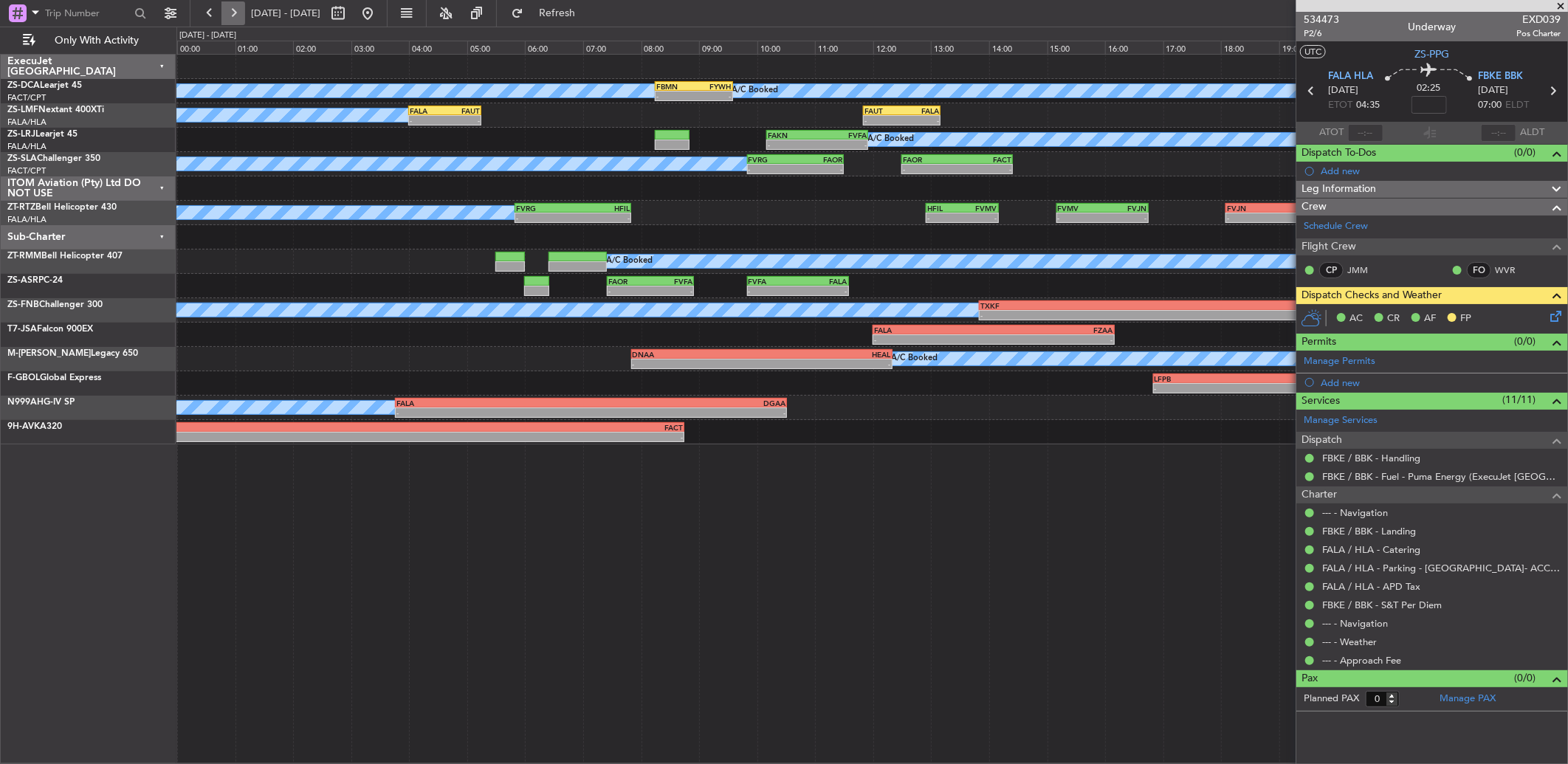
click at [231, 7] on button at bounding box center [233, 14] width 23 height 23
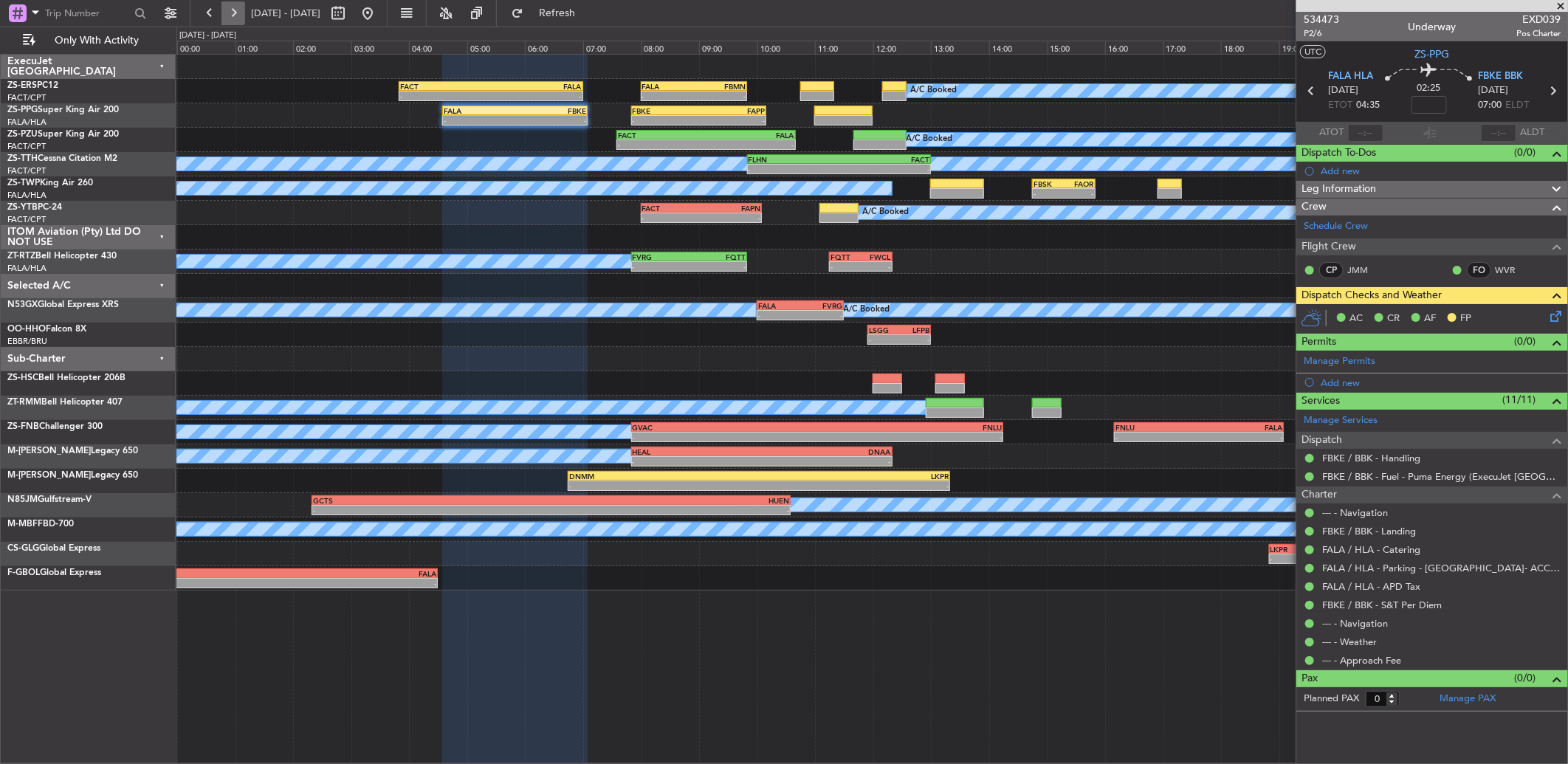
click at [239, 14] on button at bounding box center [233, 14] width 23 height 23
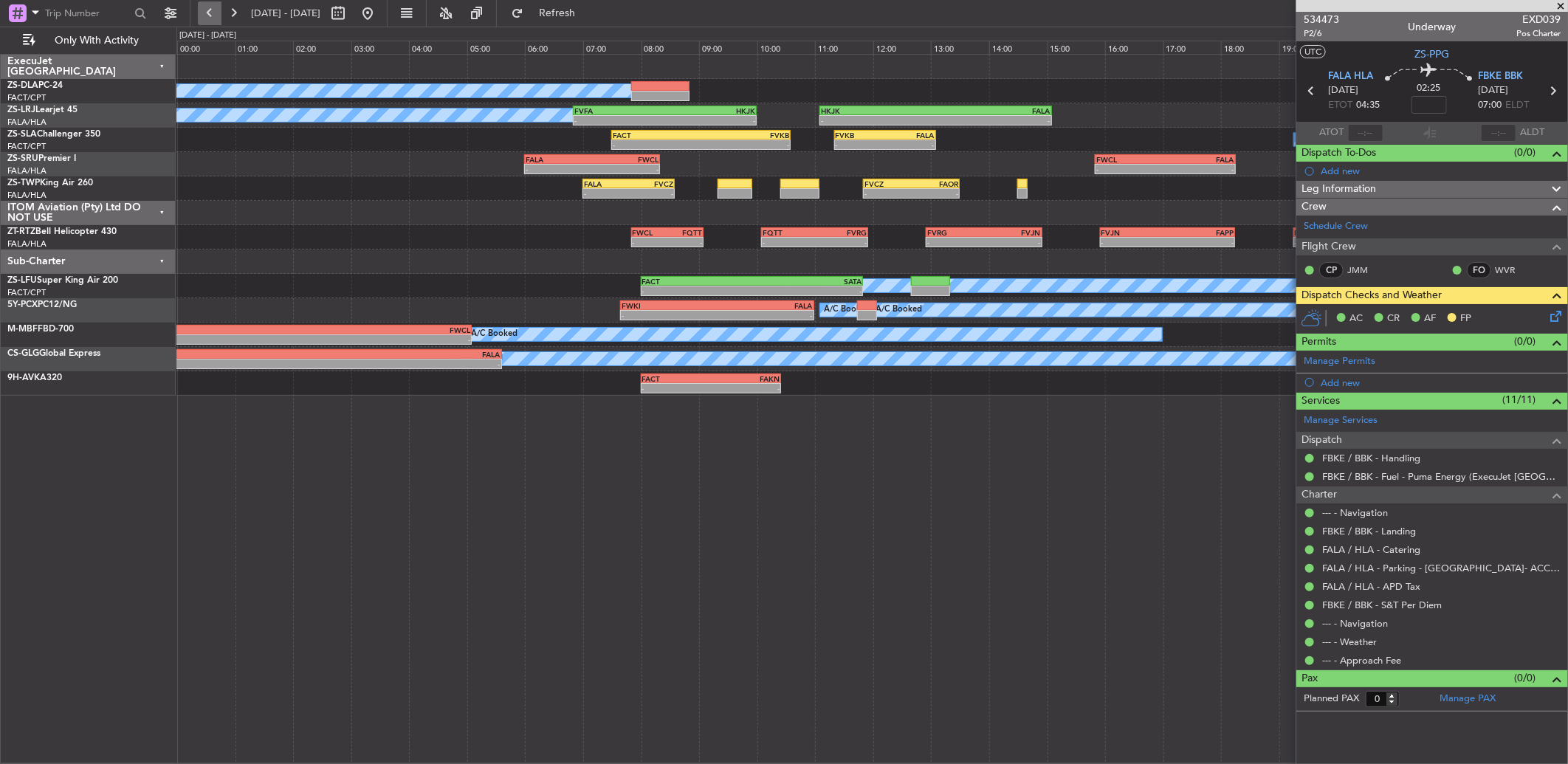
click at [215, 16] on button at bounding box center [210, 14] width 23 height 23
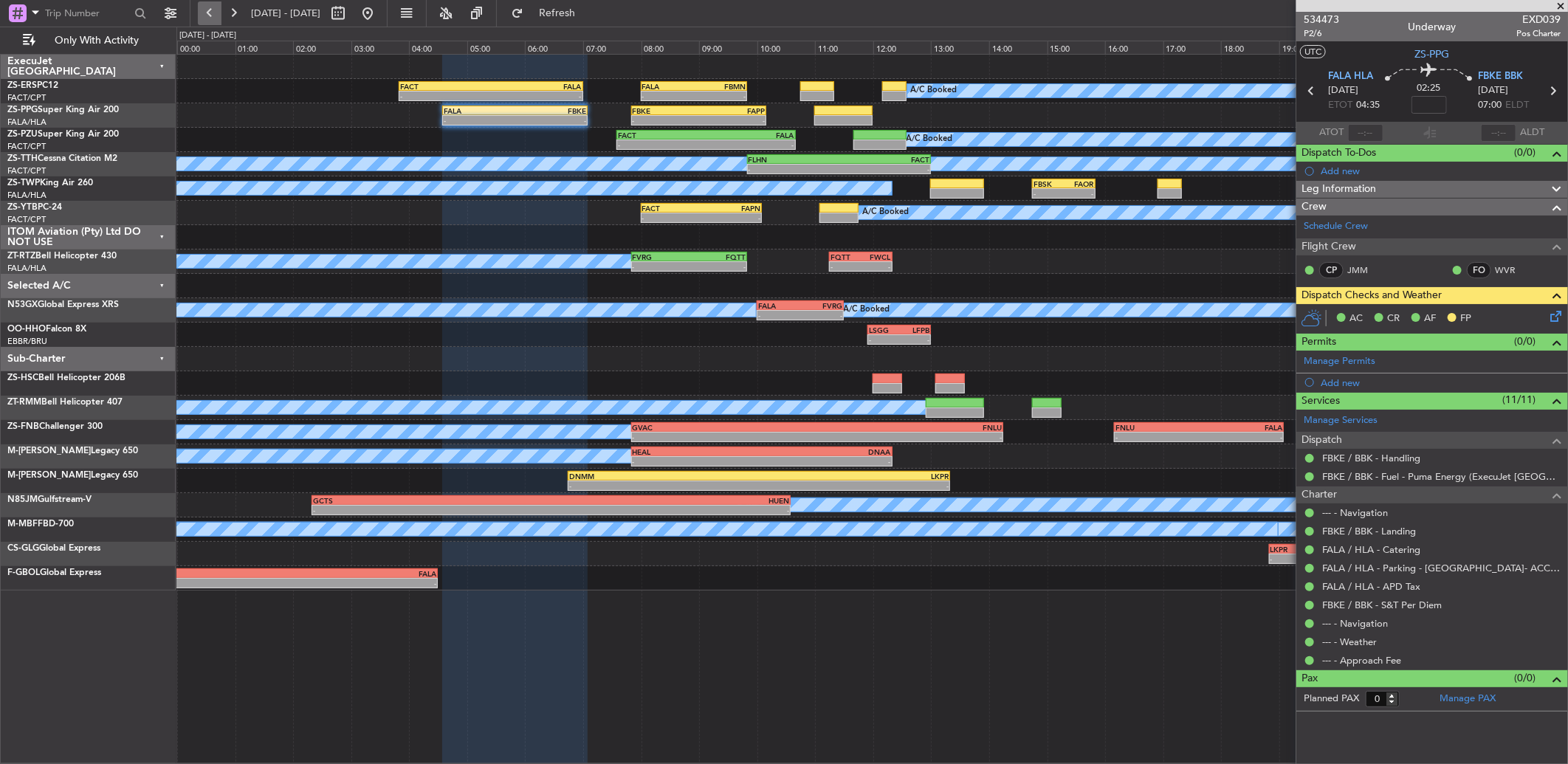
click at [214, 18] on button at bounding box center [210, 14] width 23 height 23
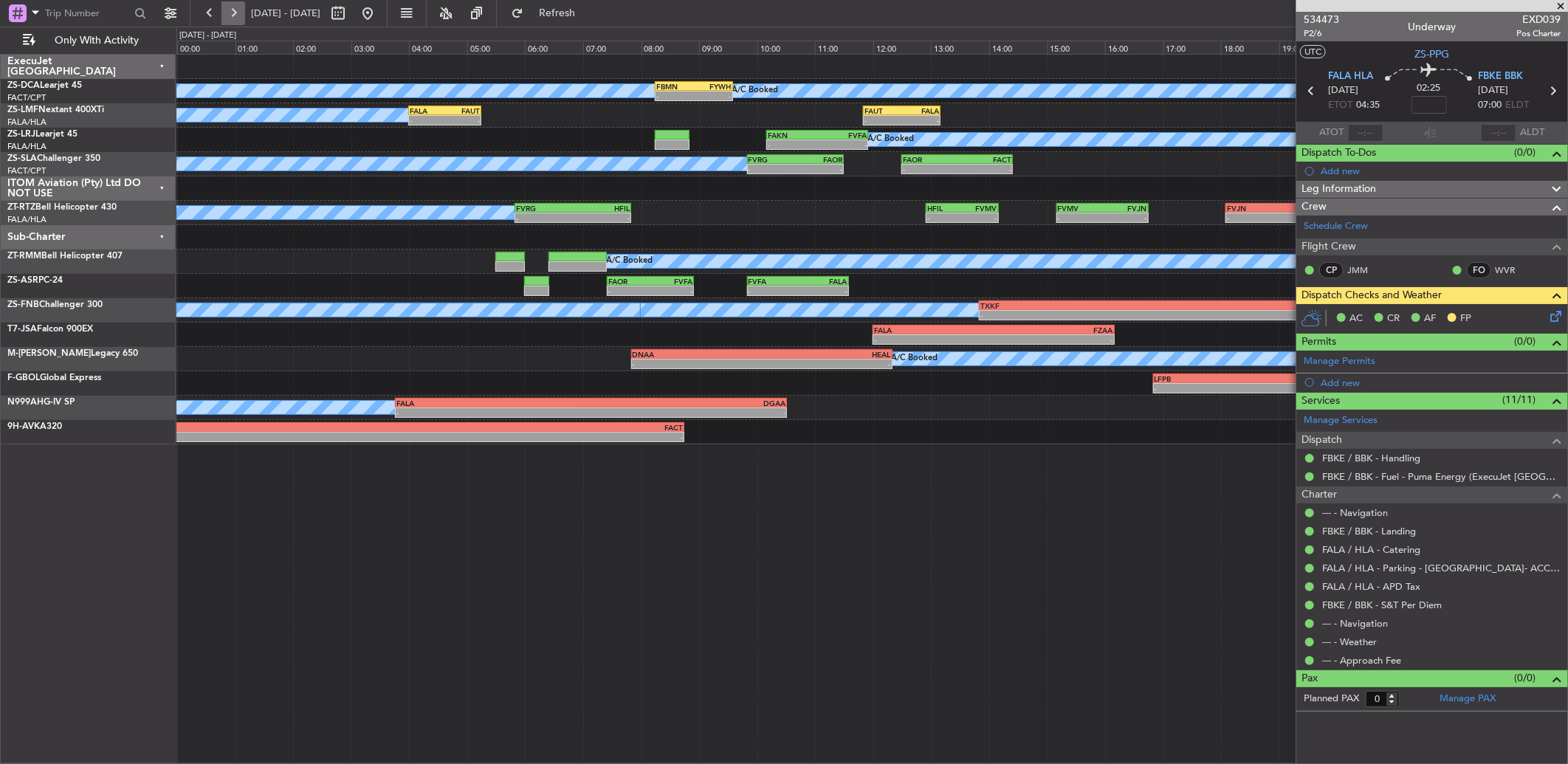
click at [231, 14] on button at bounding box center [233, 14] width 23 height 23
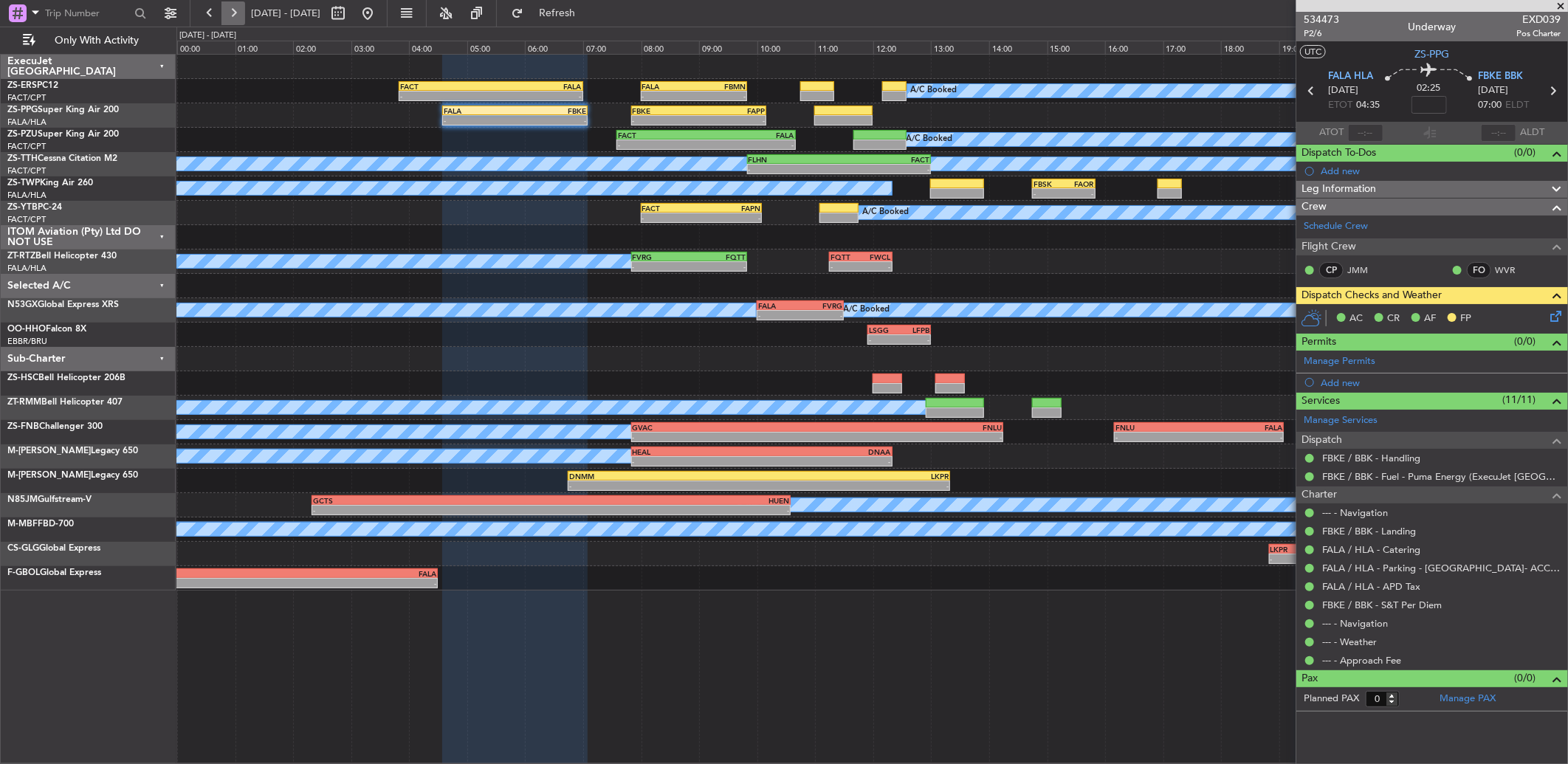
click at [231, 14] on button at bounding box center [233, 14] width 23 height 23
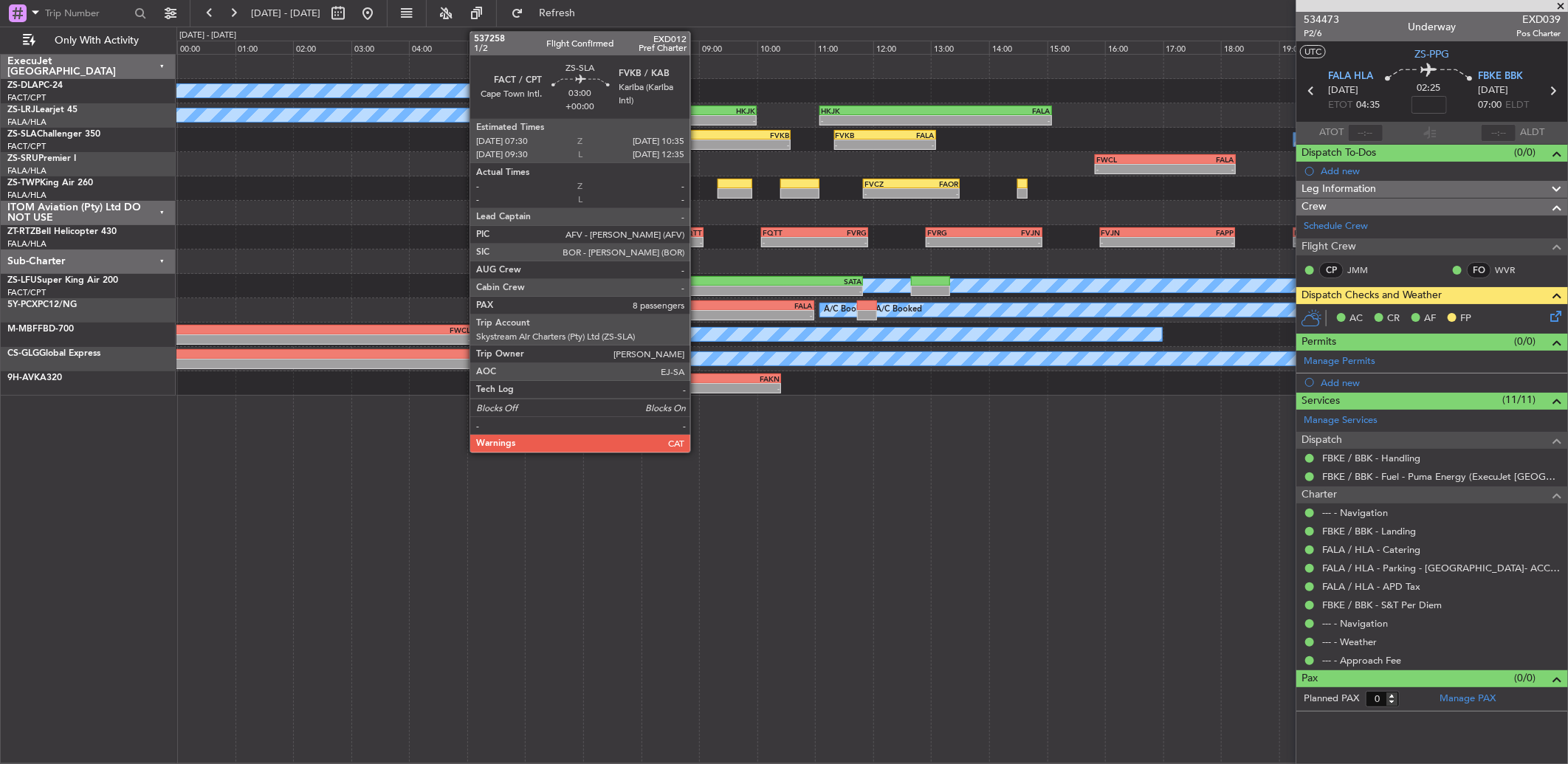
click at [698, 144] on div "-" at bounding box center [657, 145] width 88 height 9
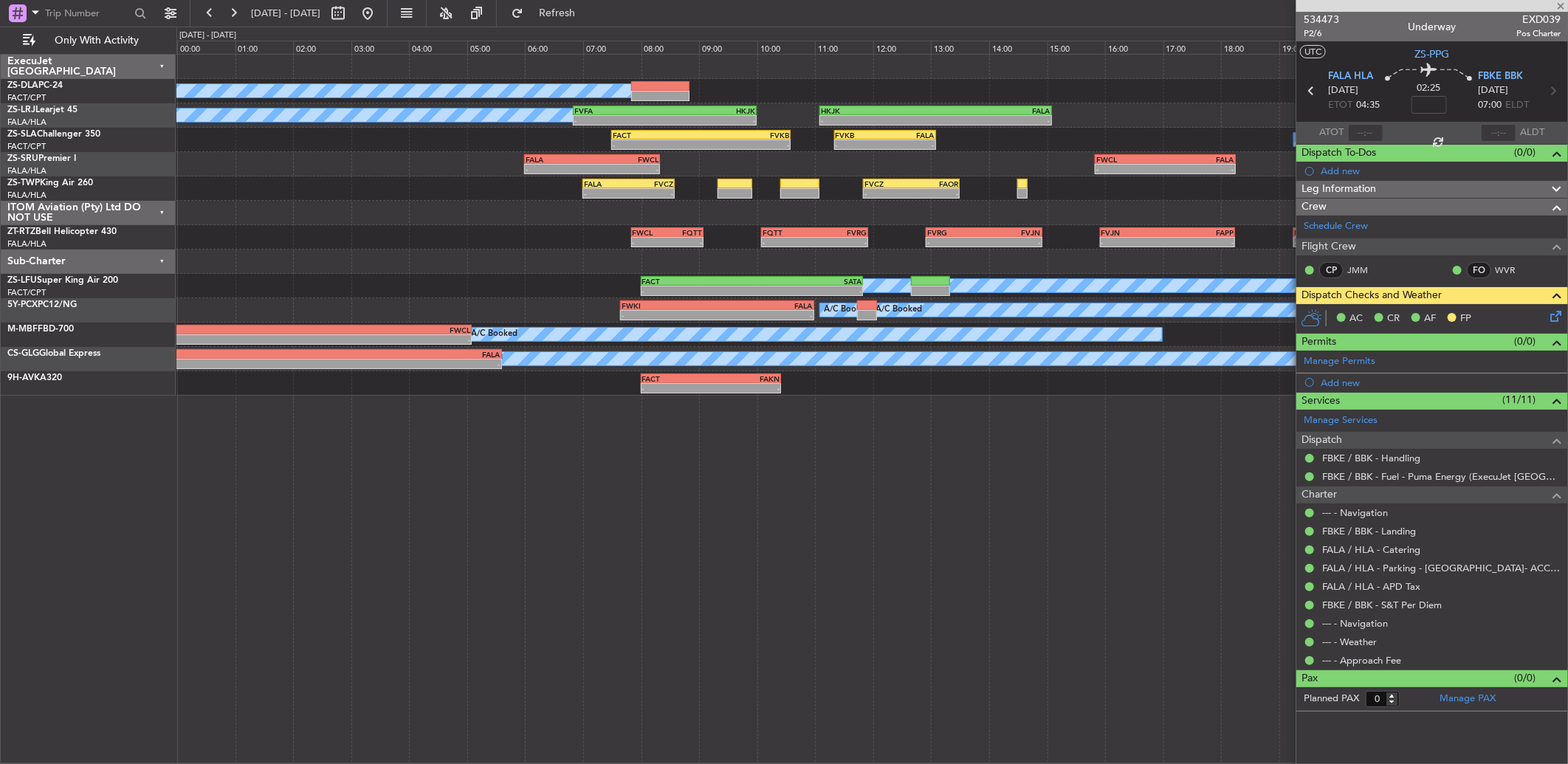
type input "8"
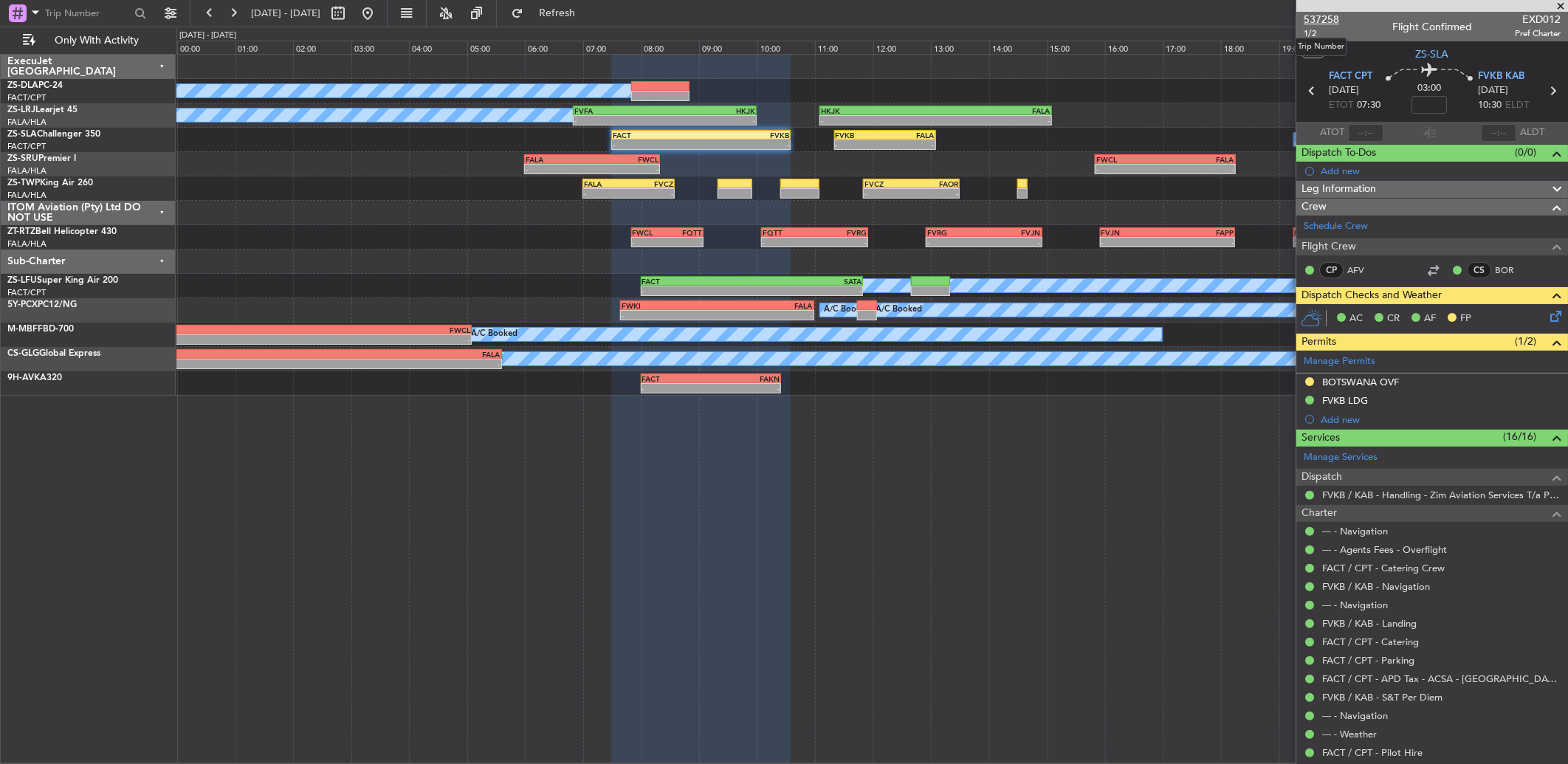
click at [1317, 16] on span "537258" at bounding box center [1320, 19] width 35 height 15
click at [209, 16] on button at bounding box center [210, 14] width 23 height 23
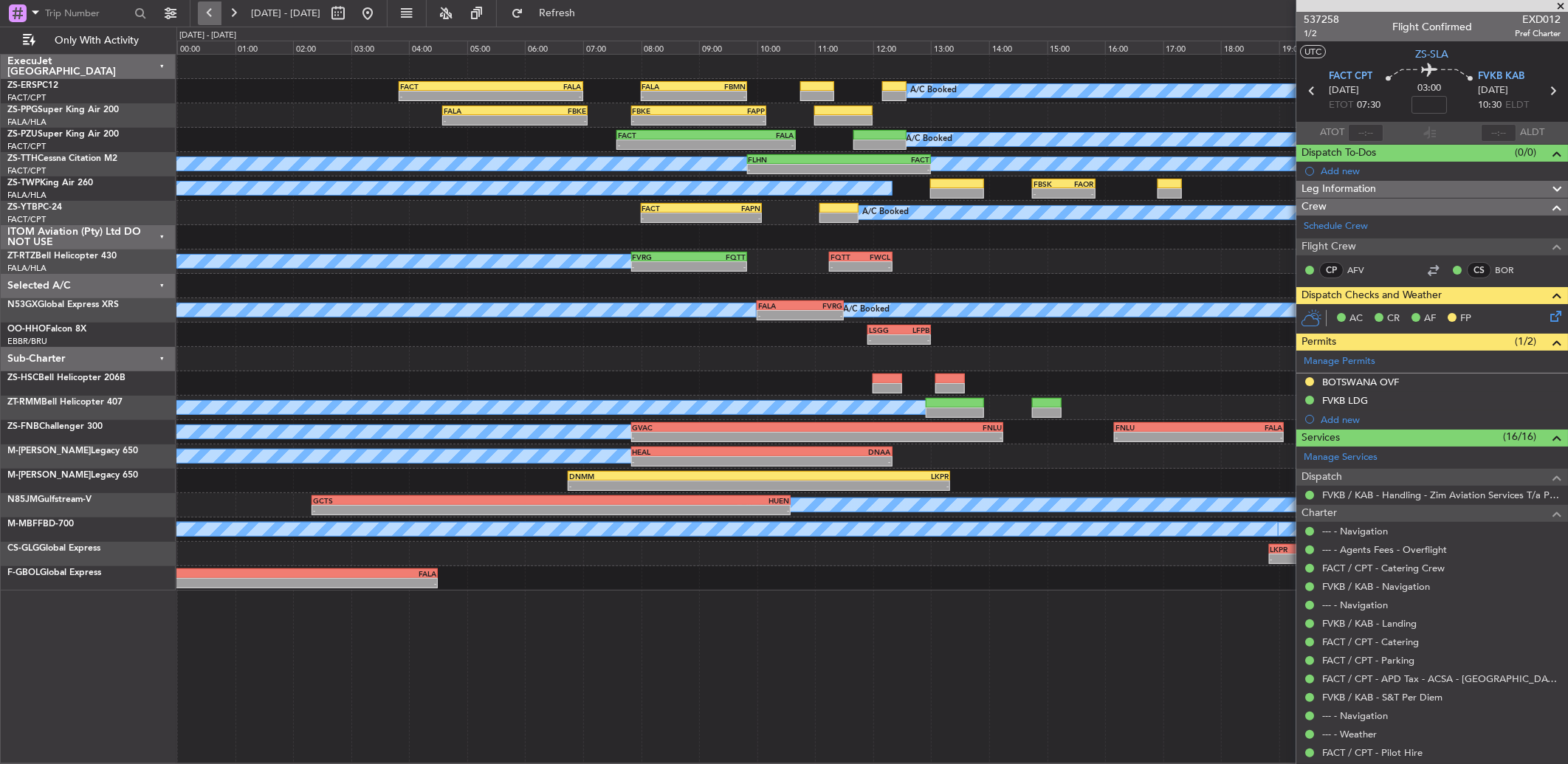
click at [209, 16] on button at bounding box center [210, 14] width 23 height 23
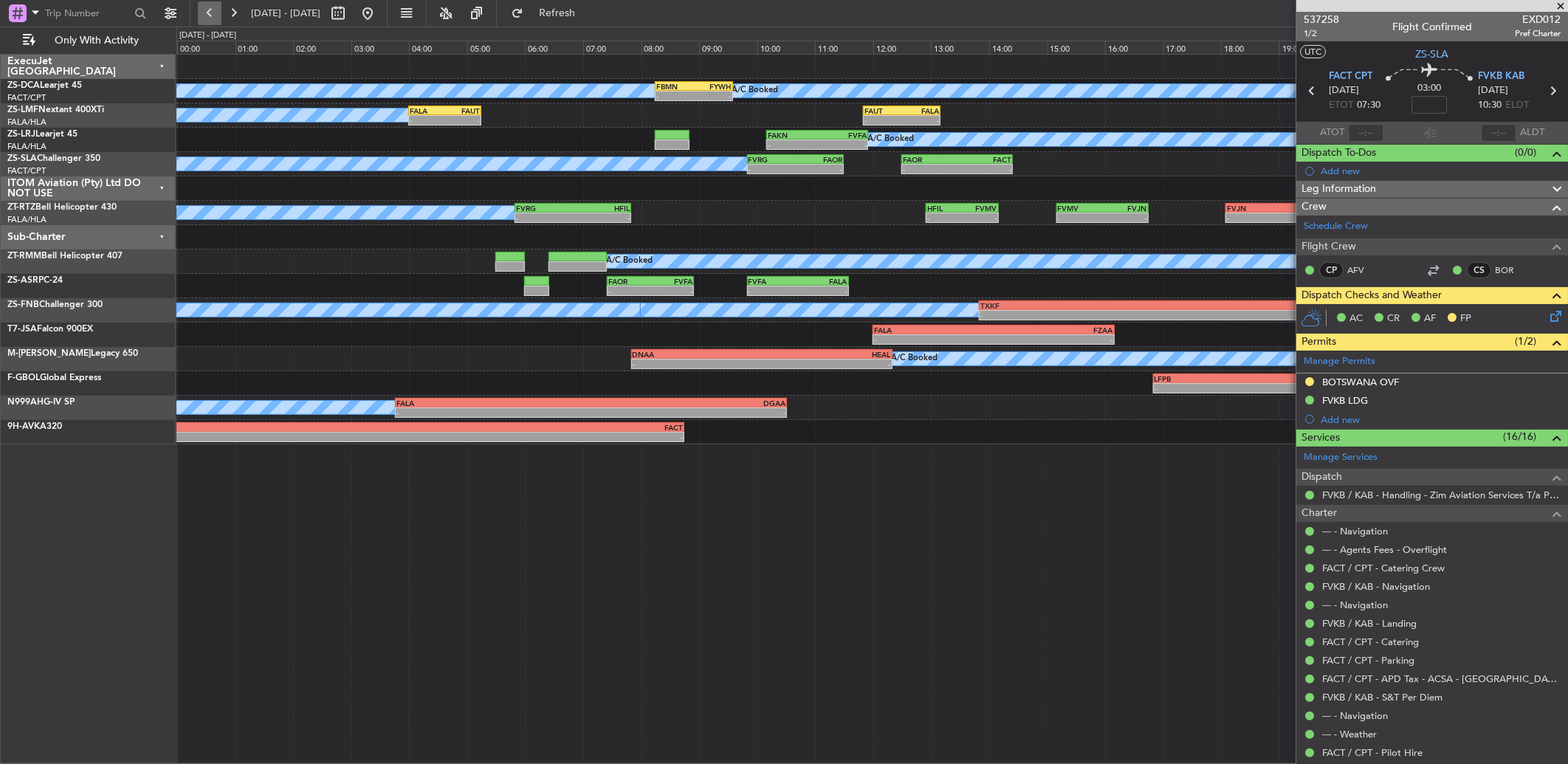
click at [215, 7] on button at bounding box center [210, 14] width 23 height 23
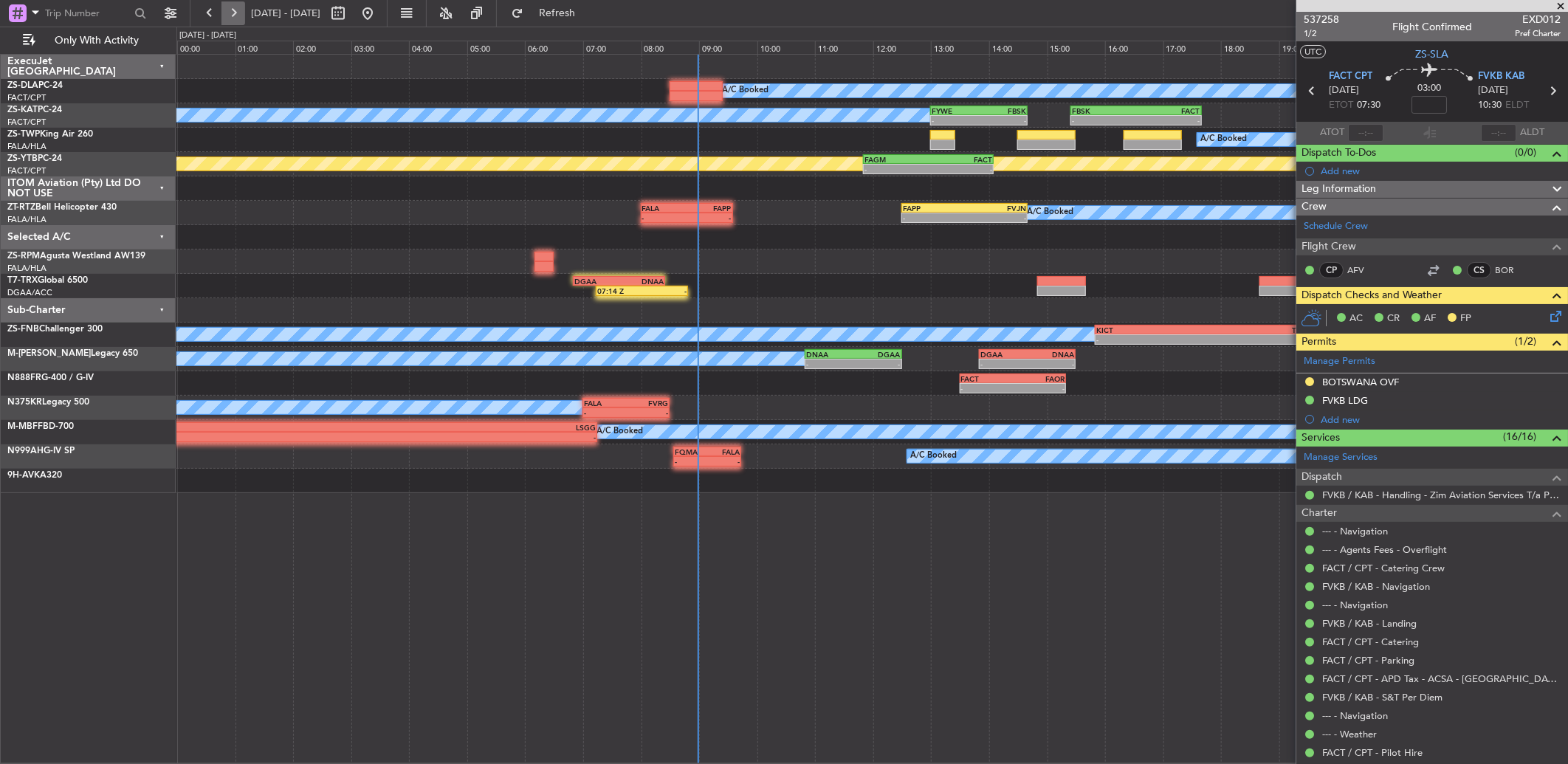
click at [240, 12] on button at bounding box center [233, 14] width 23 height 23
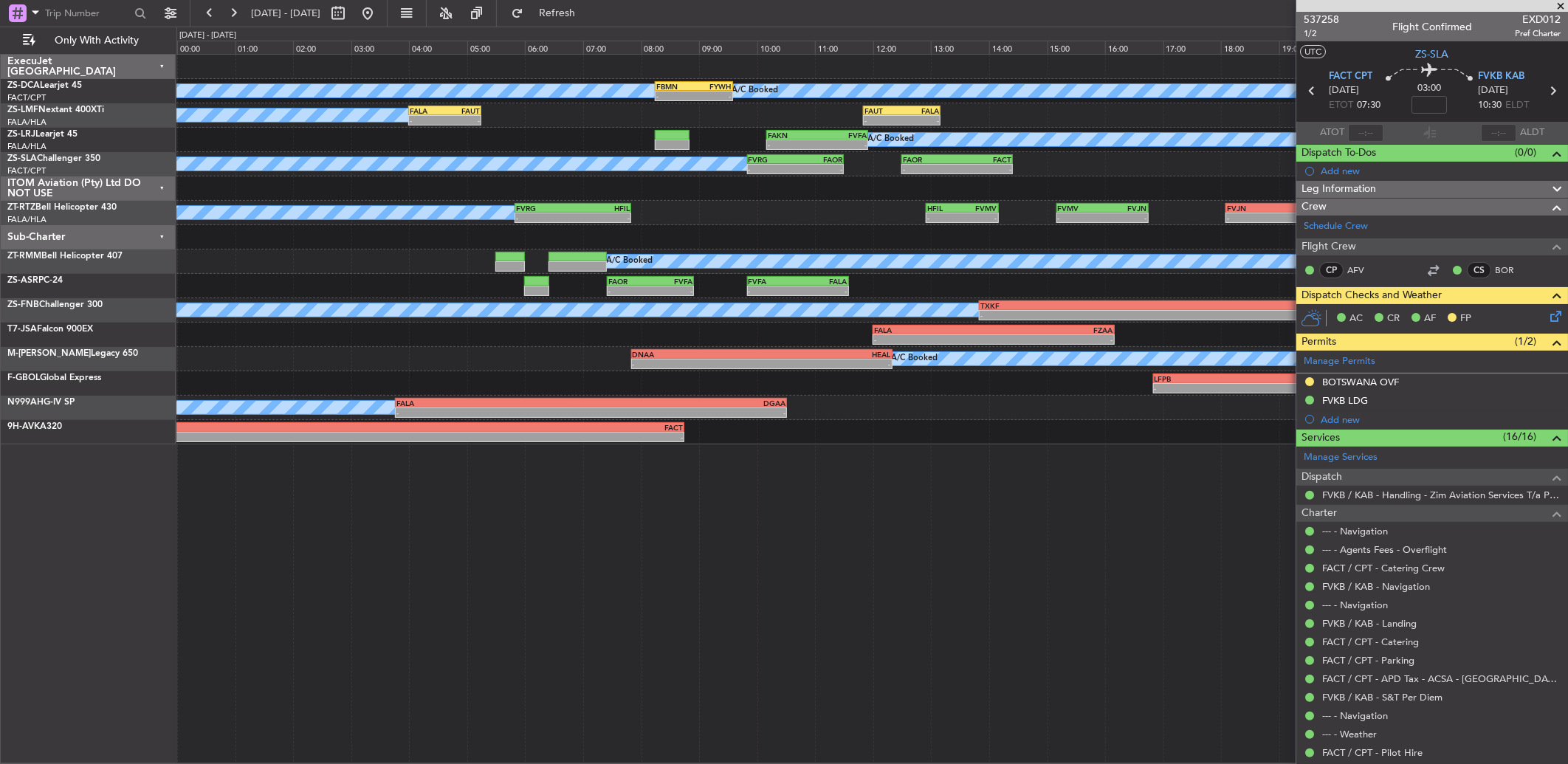
click at [251, 18] on span "[DATE] - [DATE]" at bounding box center [286, 13] width 69 height 14
click at [237, 18] on button at bounding box center [233, 14] width 23 height 23
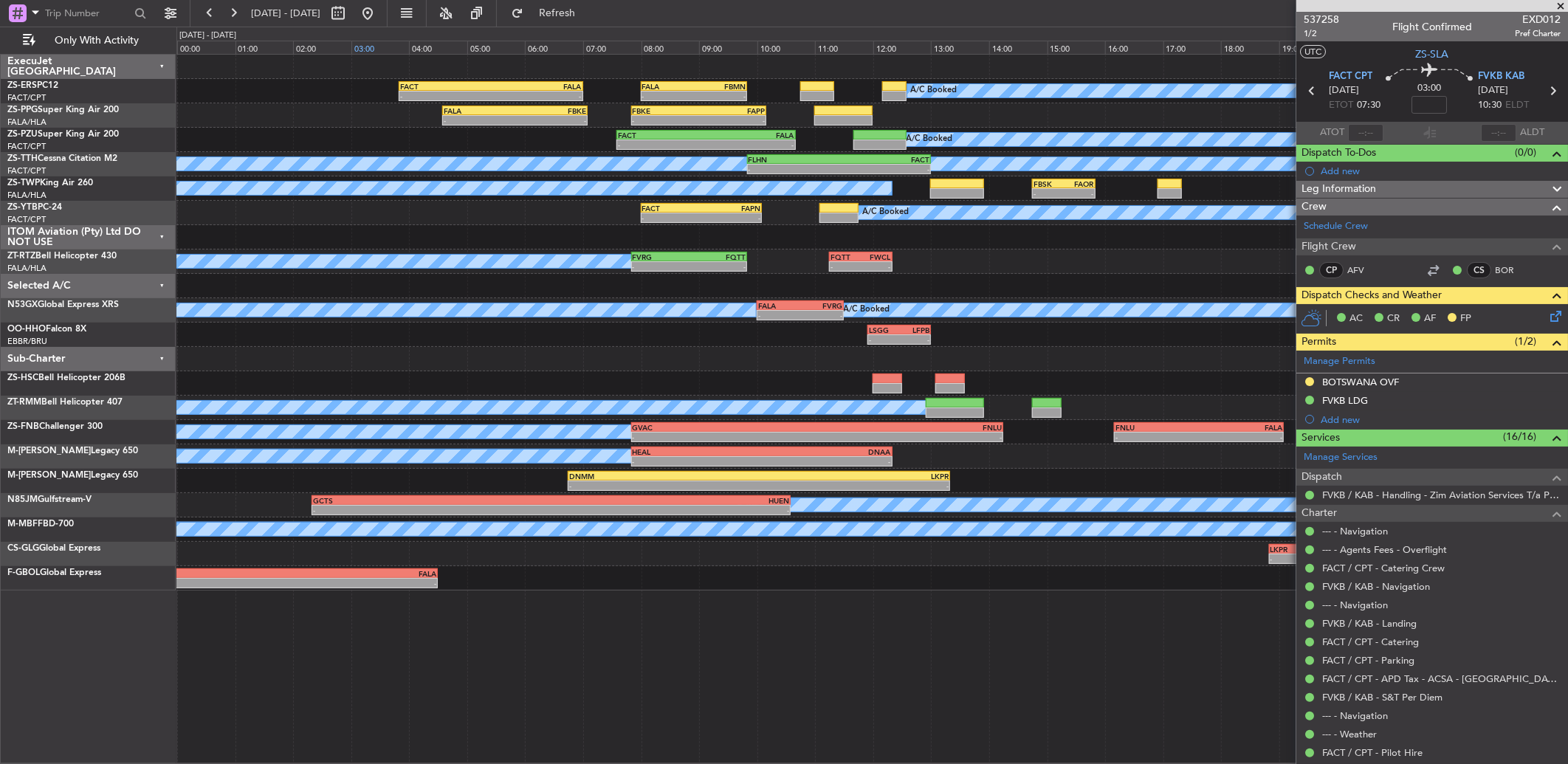
drag, startPoint x: 1559, startPoint y: 8, endPoint x: 403, endPoint y: 47, distance: 1156.7
click at [1559, 8] on span at bounding box center [1560, 6] width 14 height 14
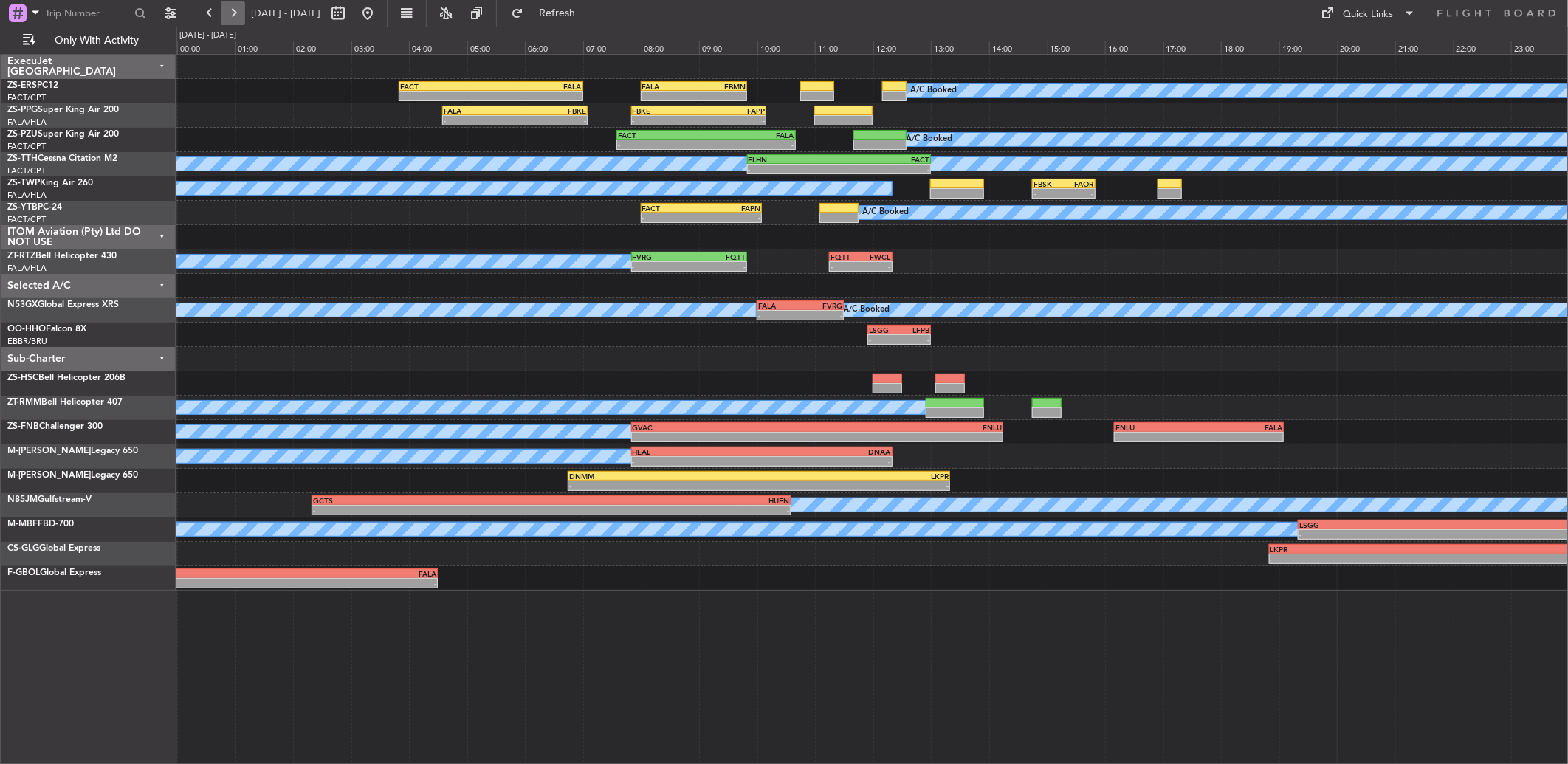
click at [238, 15] on button at bounding box center [233, 14] width 23 height 23
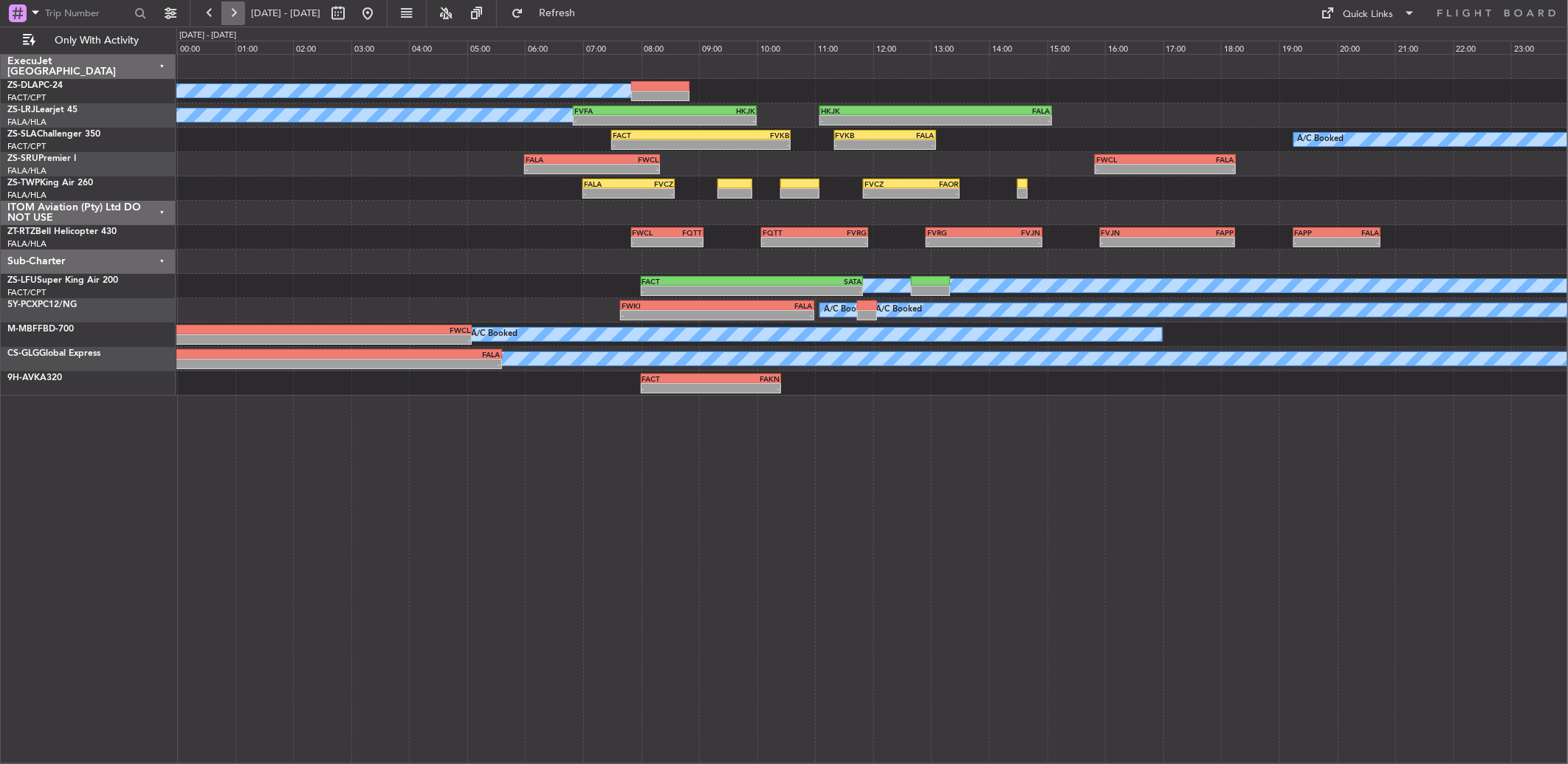
click at [238, 15] on button at bounding box center [233, 14] width 23 height 23
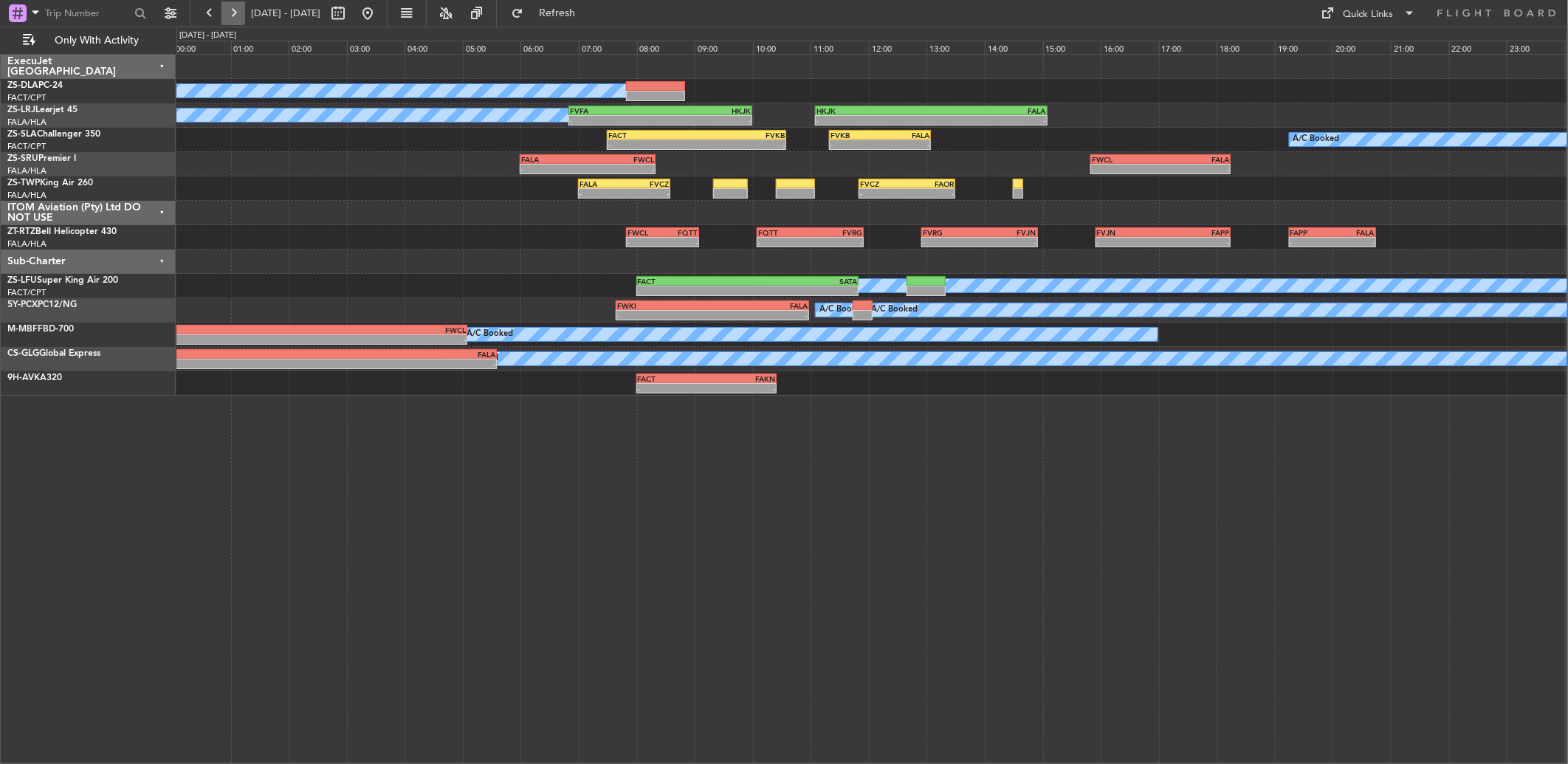
click at [238, 15] on button at bounding box center [233, 14] width 23 height 23
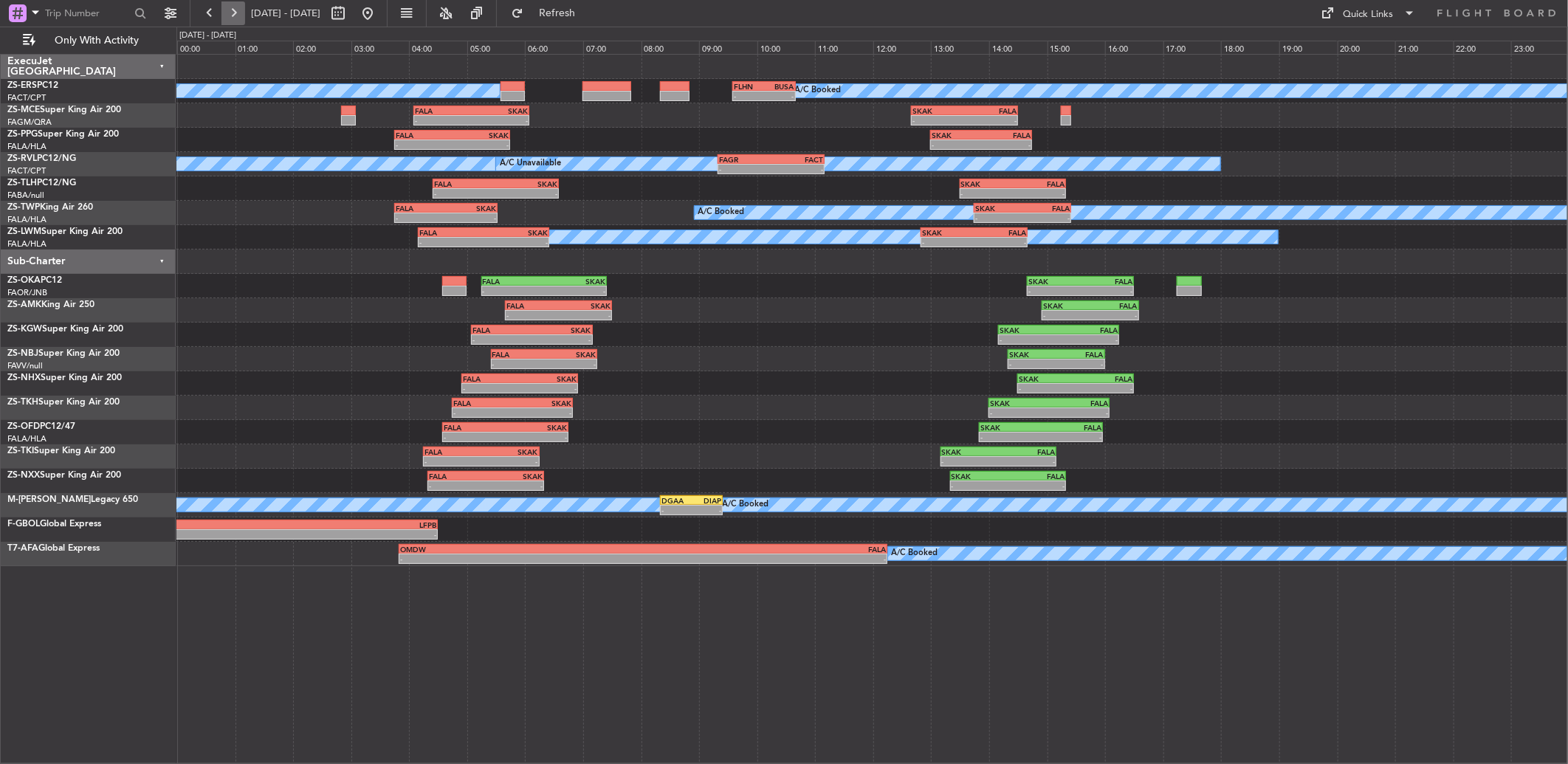
click at [238, 18] on button at bounding box center [233, 14] width 23 height 23
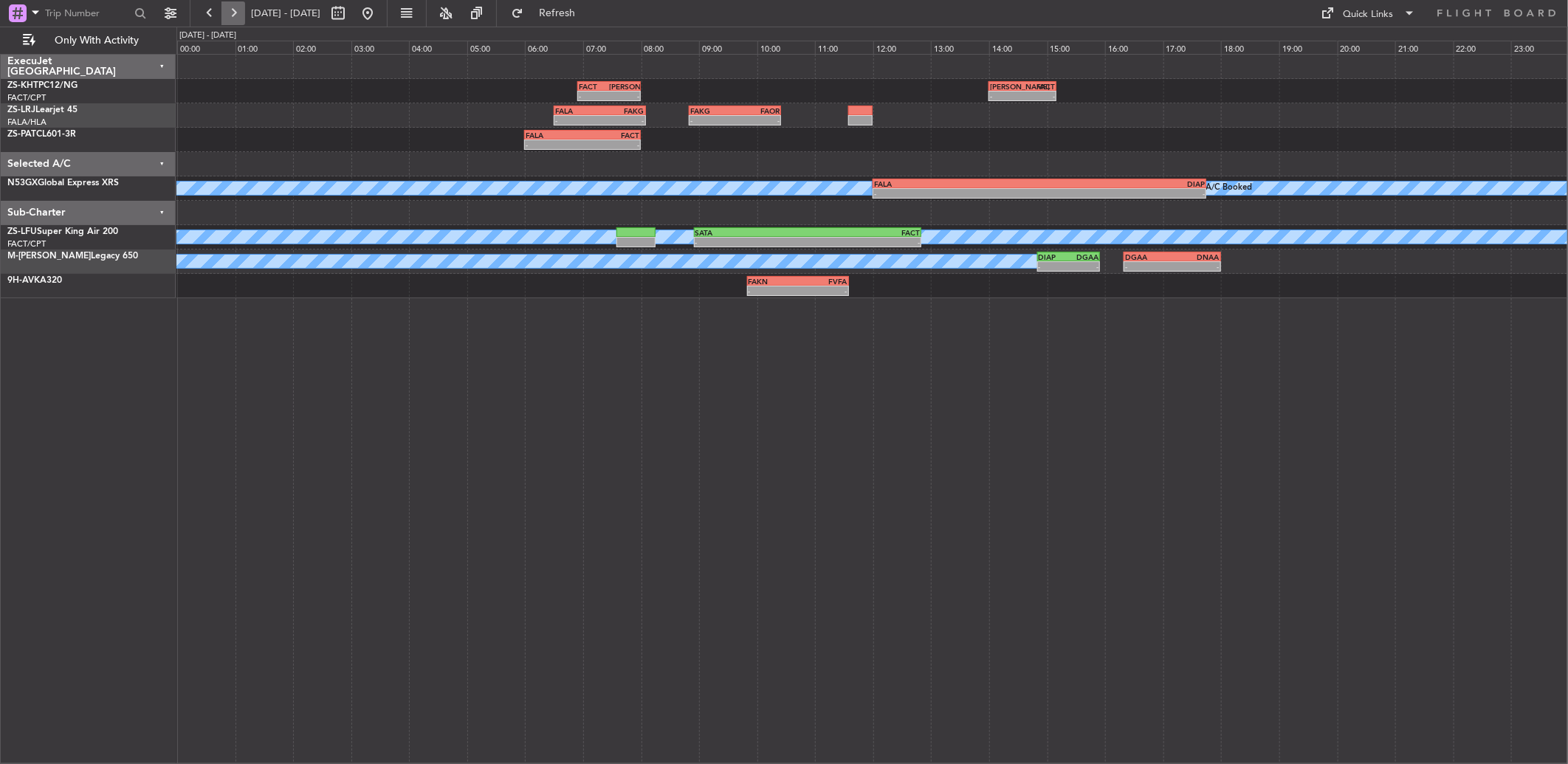
click at [227, 11] on button at bounding box center [233, 14] width 23 height 23
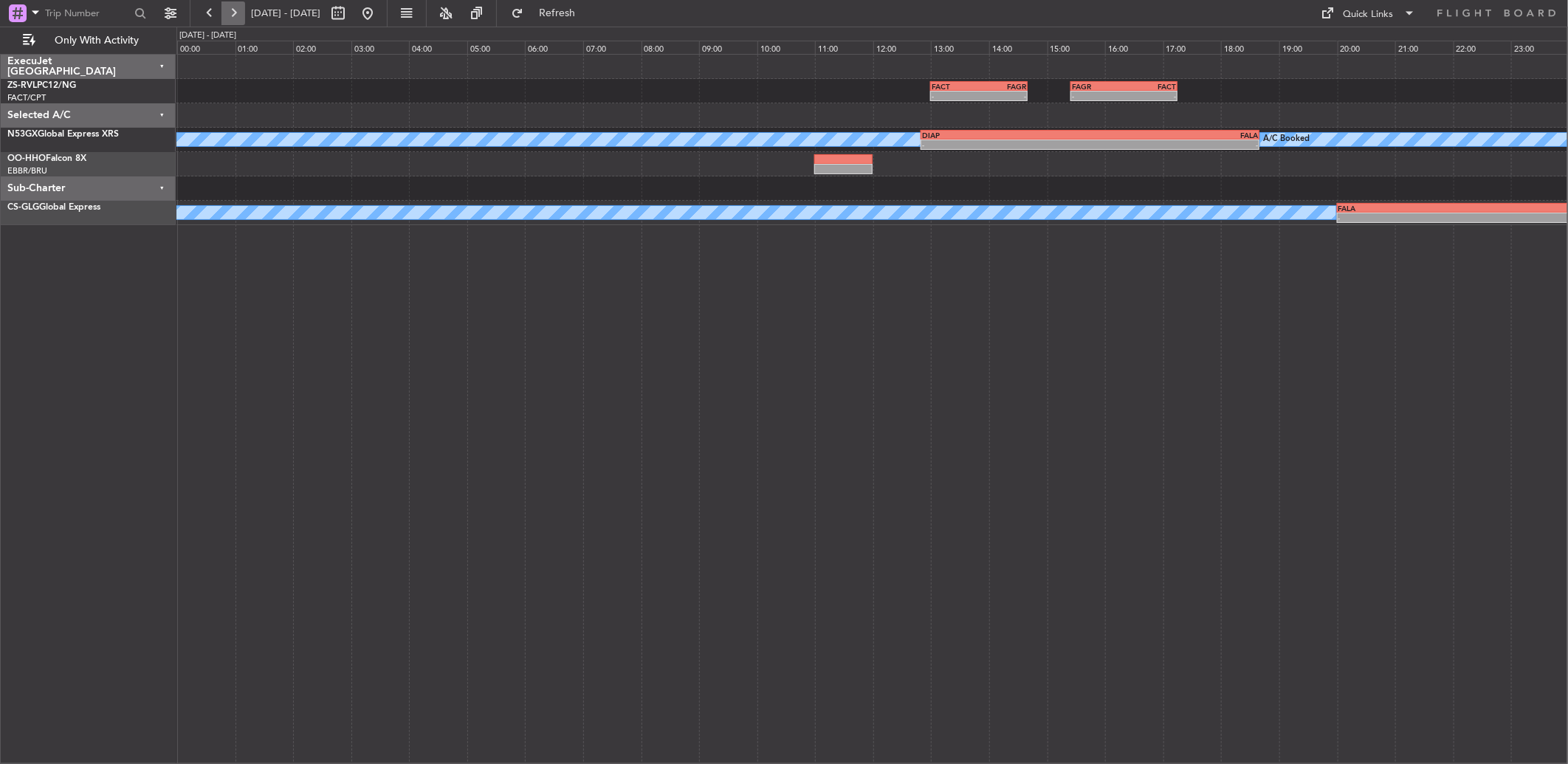
click at [223, 14] on button at bounding box center [233, 14] width 23 height 23
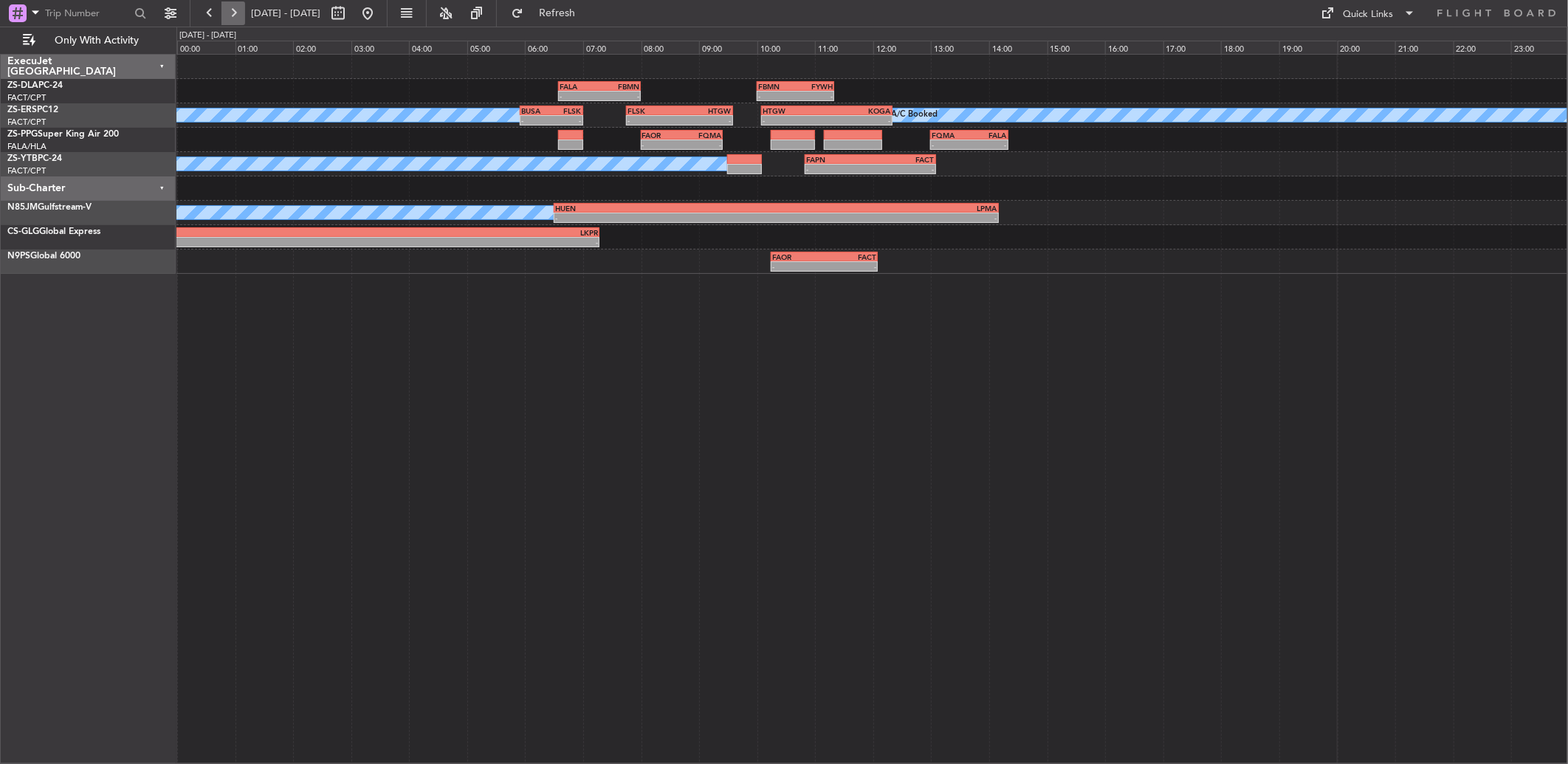
click at [233, 18] on button at bounding box center [233, 14] width 23 height 23
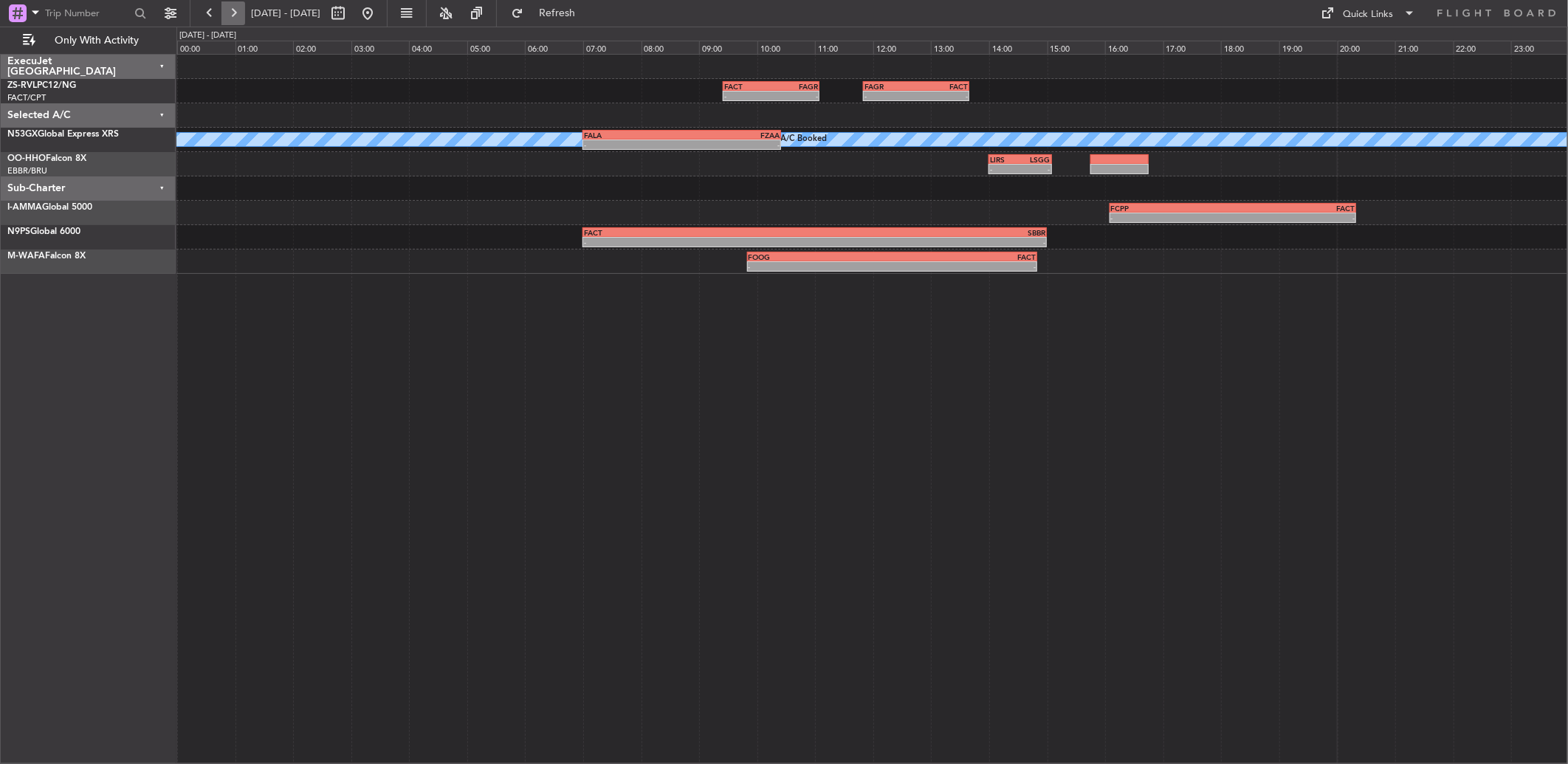
click at [229, 18] on button at bounding box center [233, 14] width 23 height 23
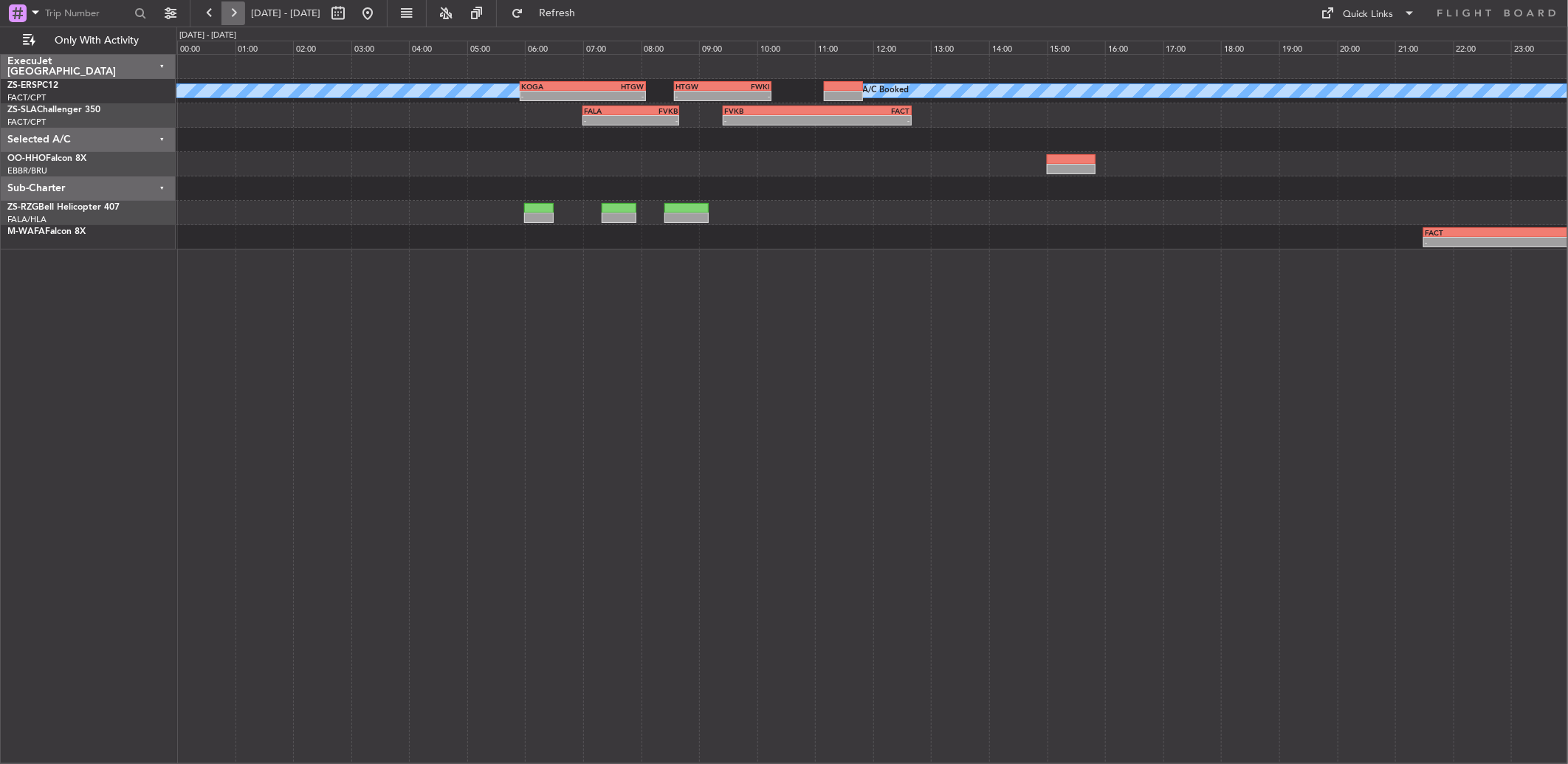
click at [238, 17] on button at bounding box center [233, 14] width 23 height 23
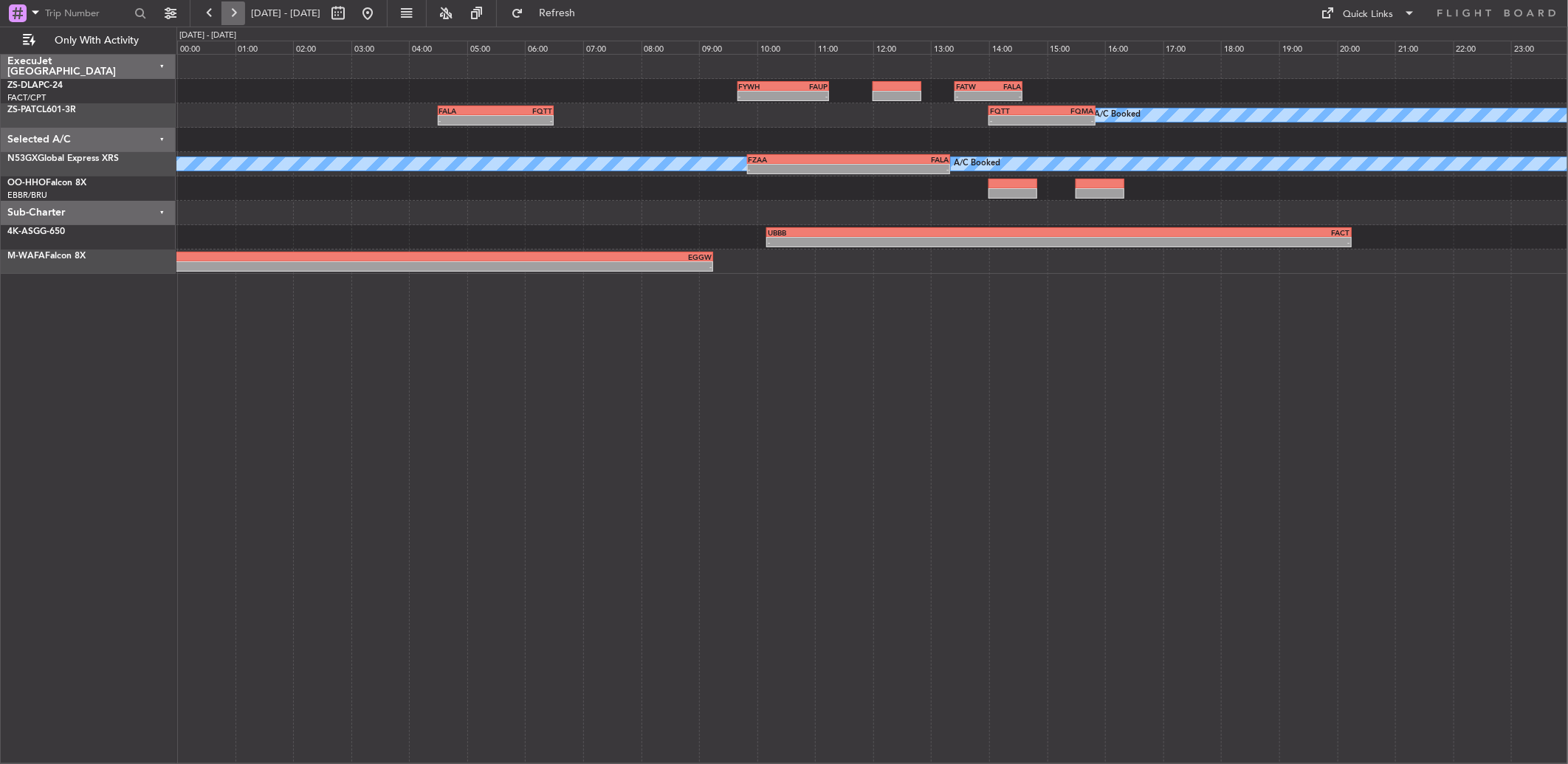
click at [235, 18] on button at bounding box center [233, 14] width 23 height 23
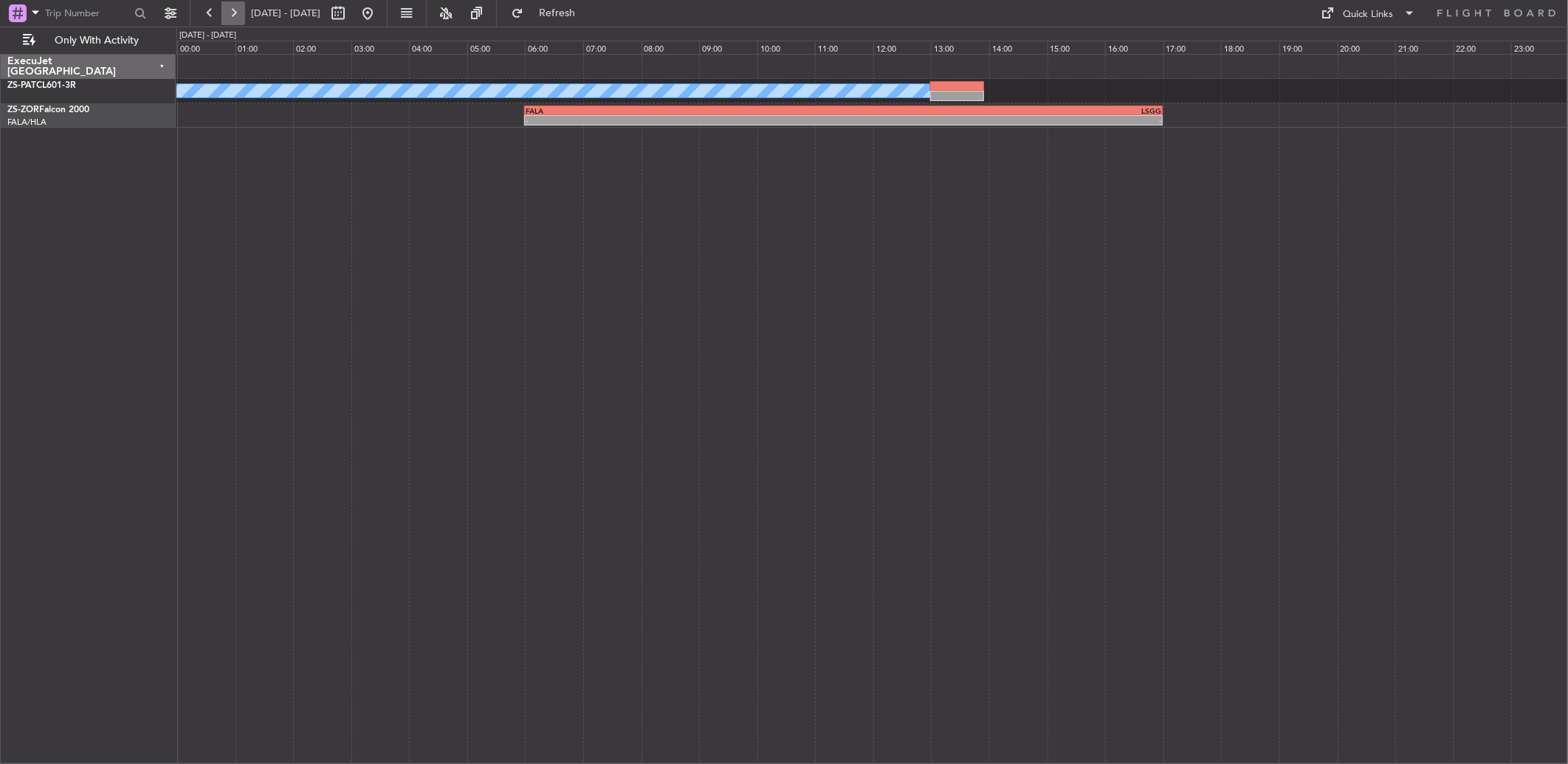
click at [241, 7] on button at bounding box center [233, 14] width 23 height 23
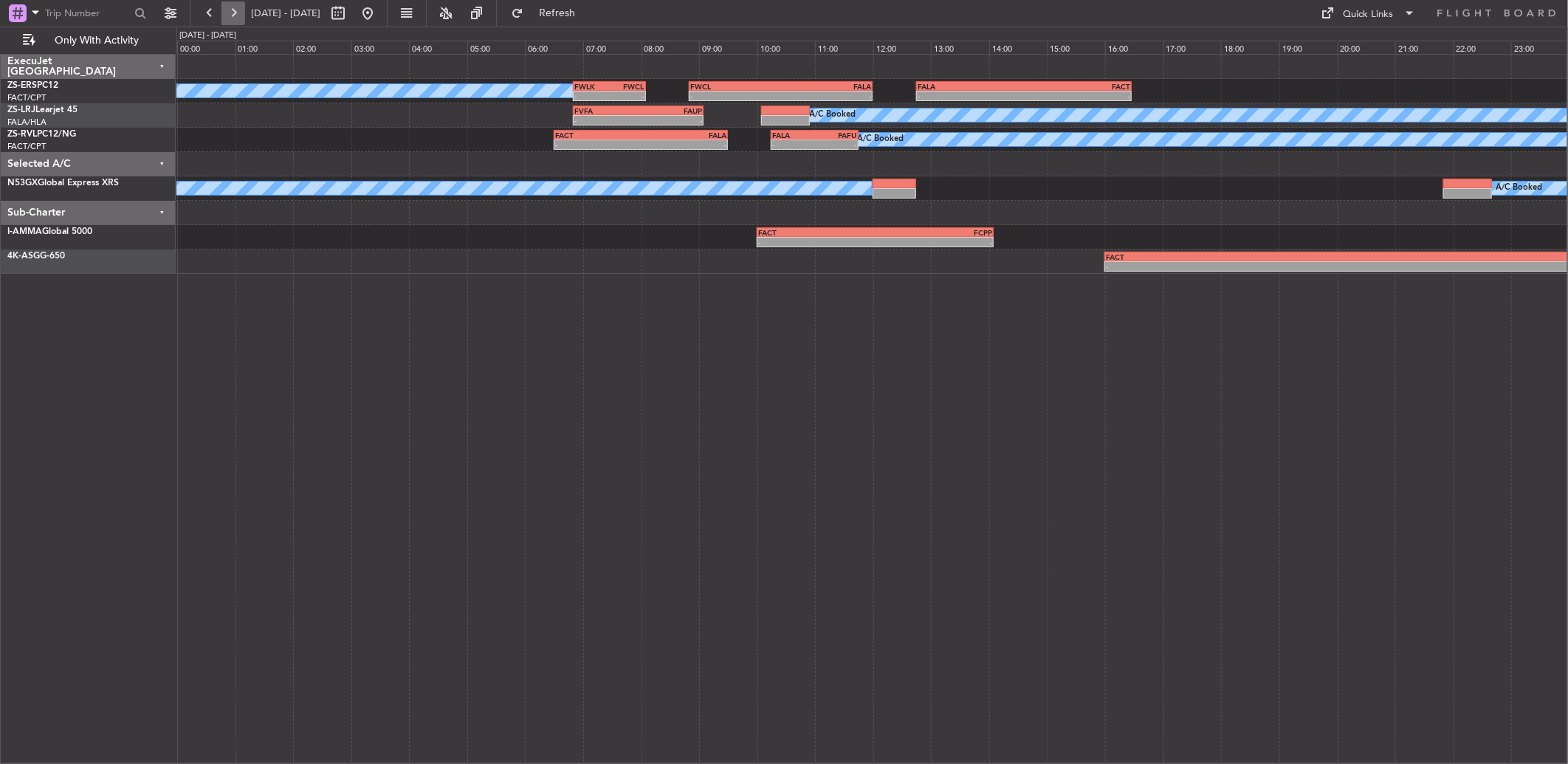
click at [239, 18] on button at bounding box center [233, 14] width 23 height 23
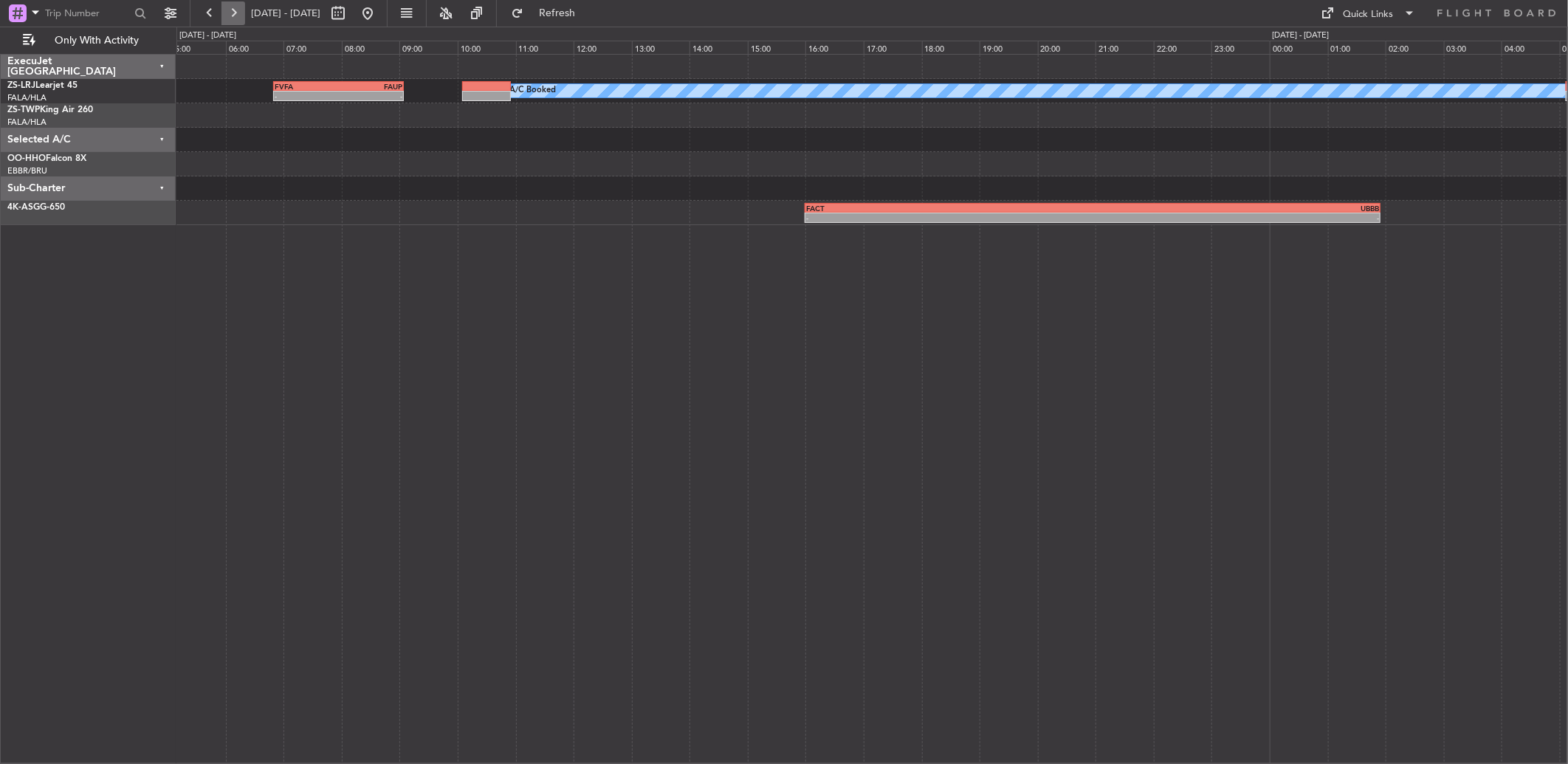
click at [239, 18] on button at bounding box center [233, 14] width 23 height 23
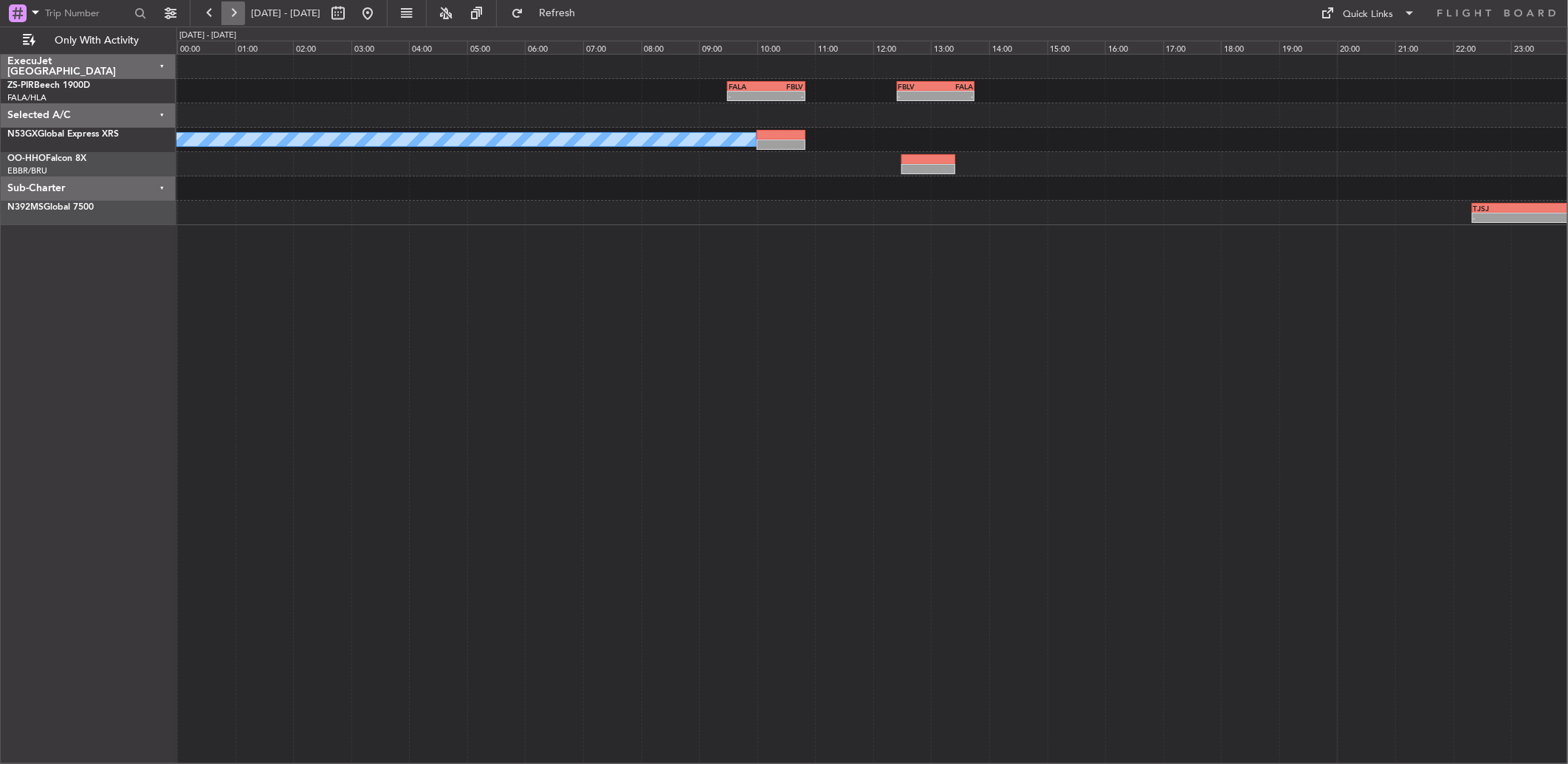
click at [231, 21] on button at bounding box center [233, 14] width 23 height 23
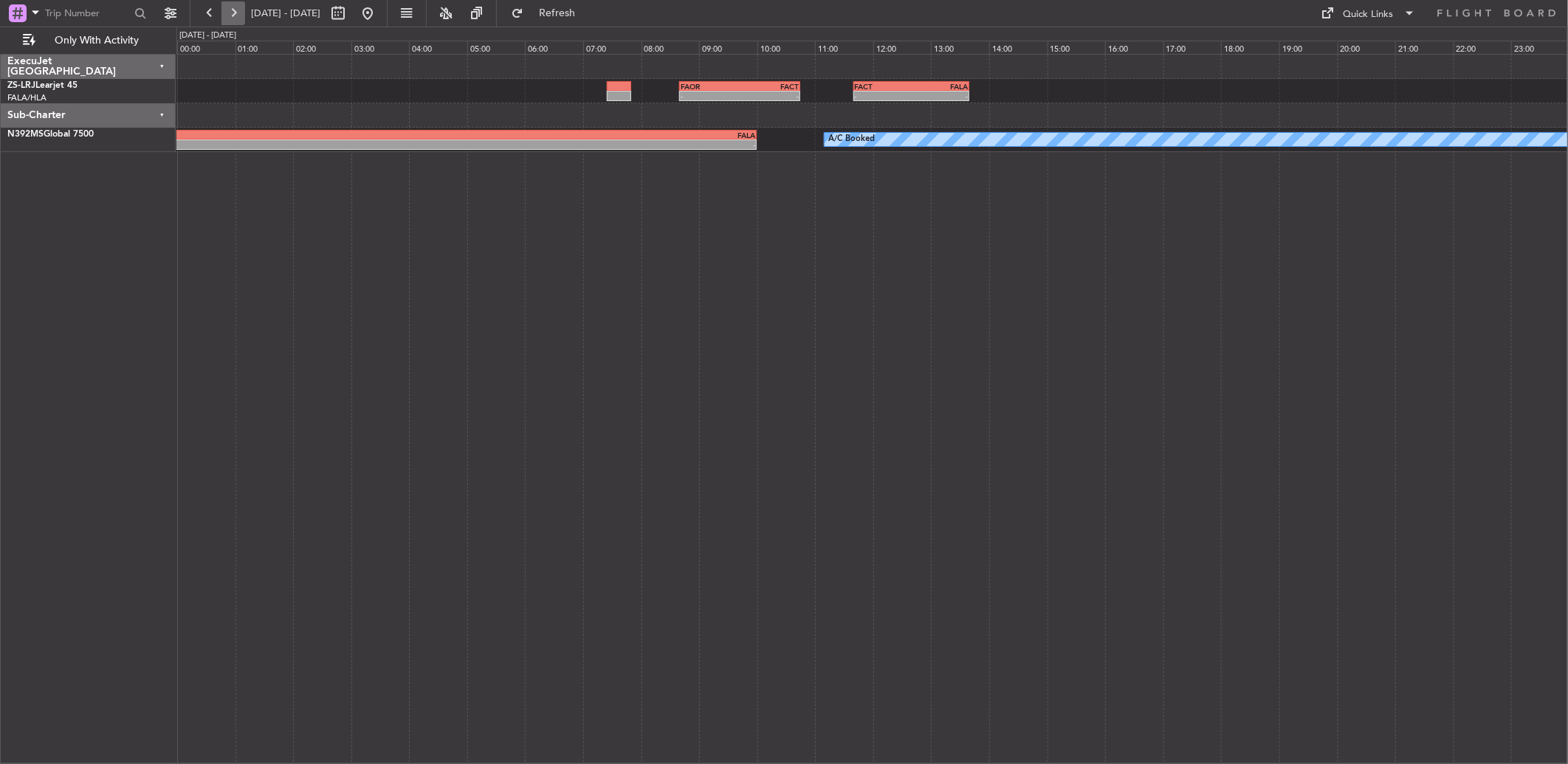
click at [224, 9] on button at bounding box center [233, 14] width 23 height 23
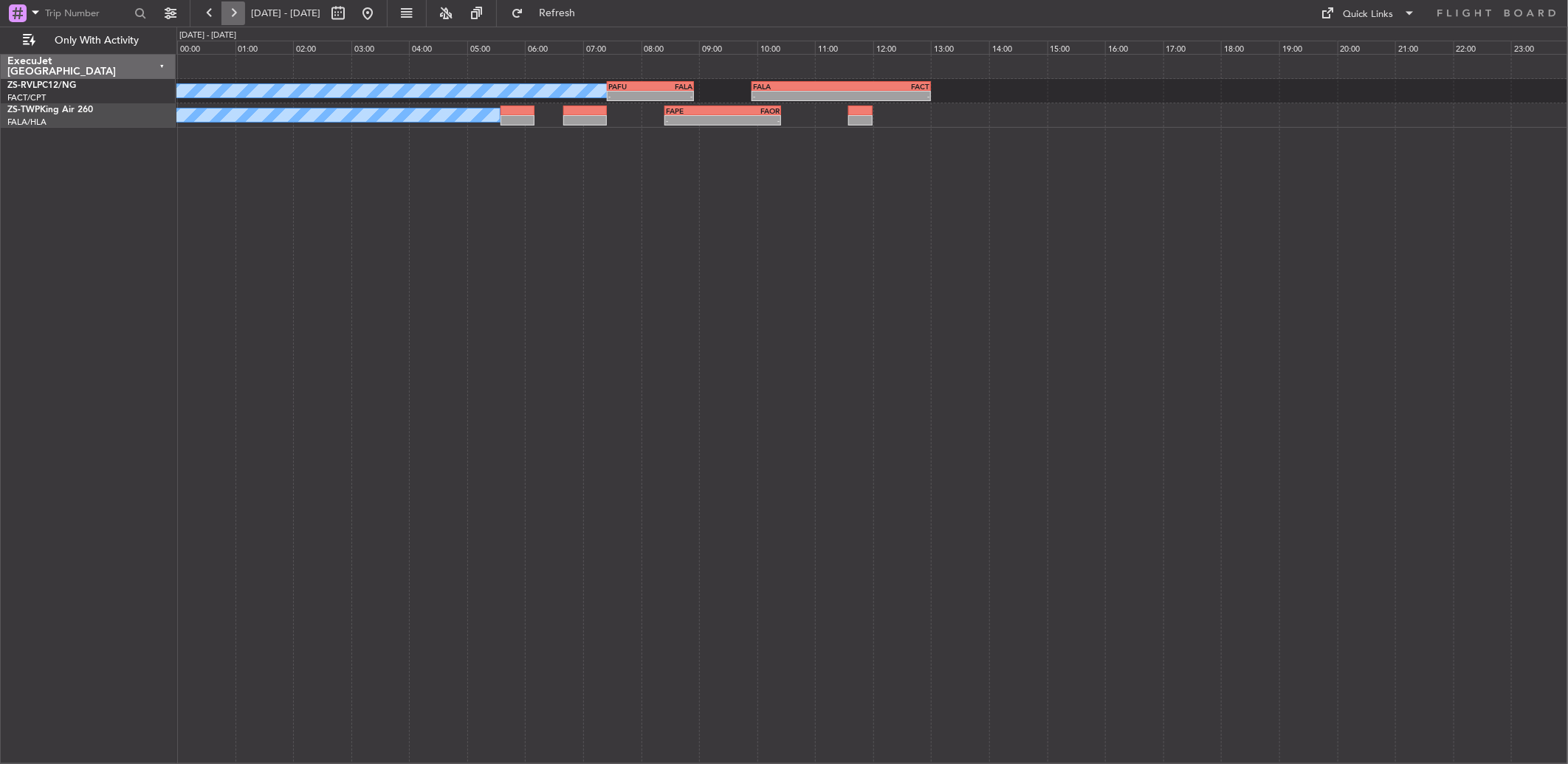
click at [231, 18] on button at bounding box center [233, 14] width 23 height 23
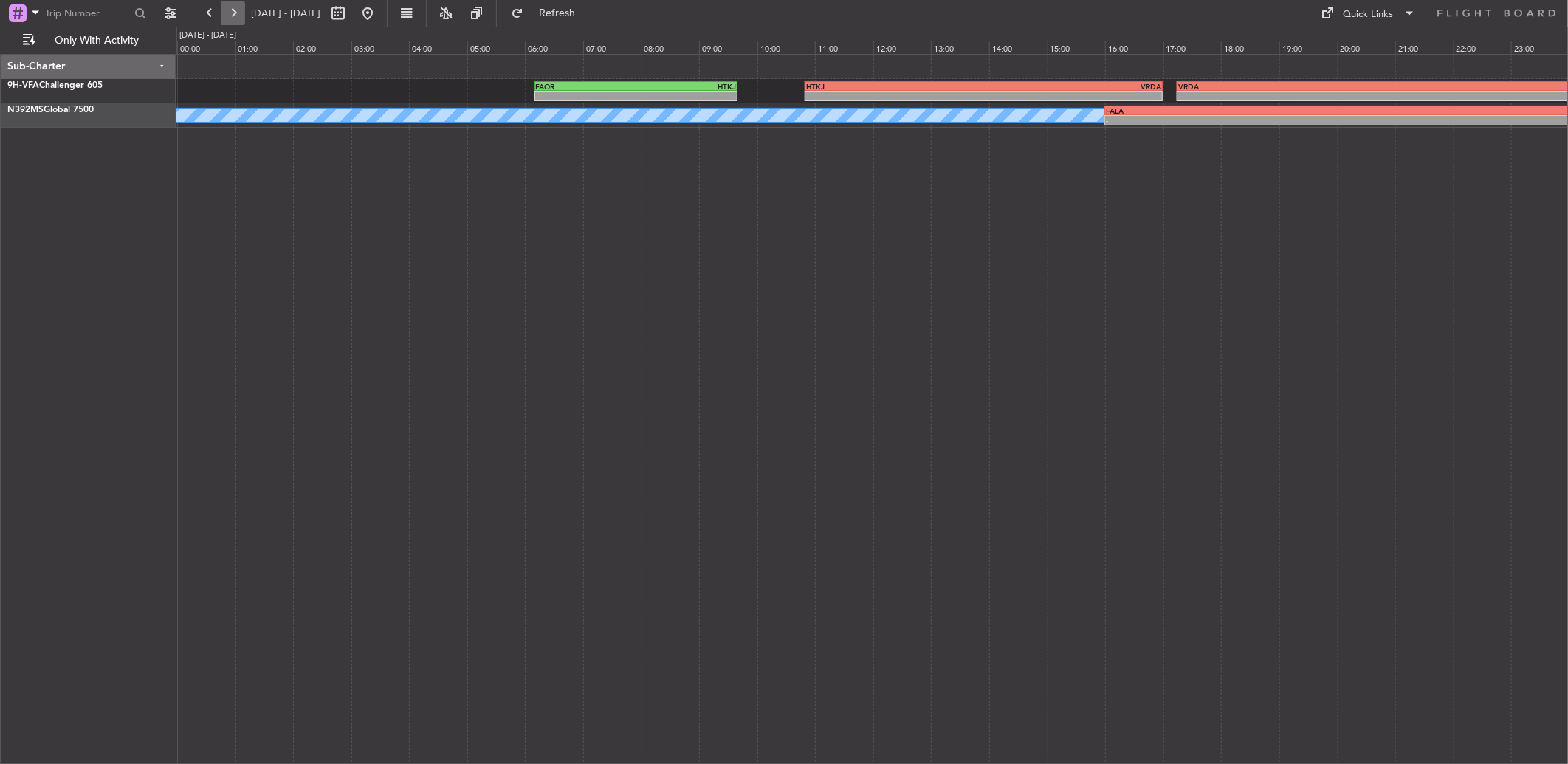
click at [231, 10] on button at bounding box center [233, 14] width 23 height 23
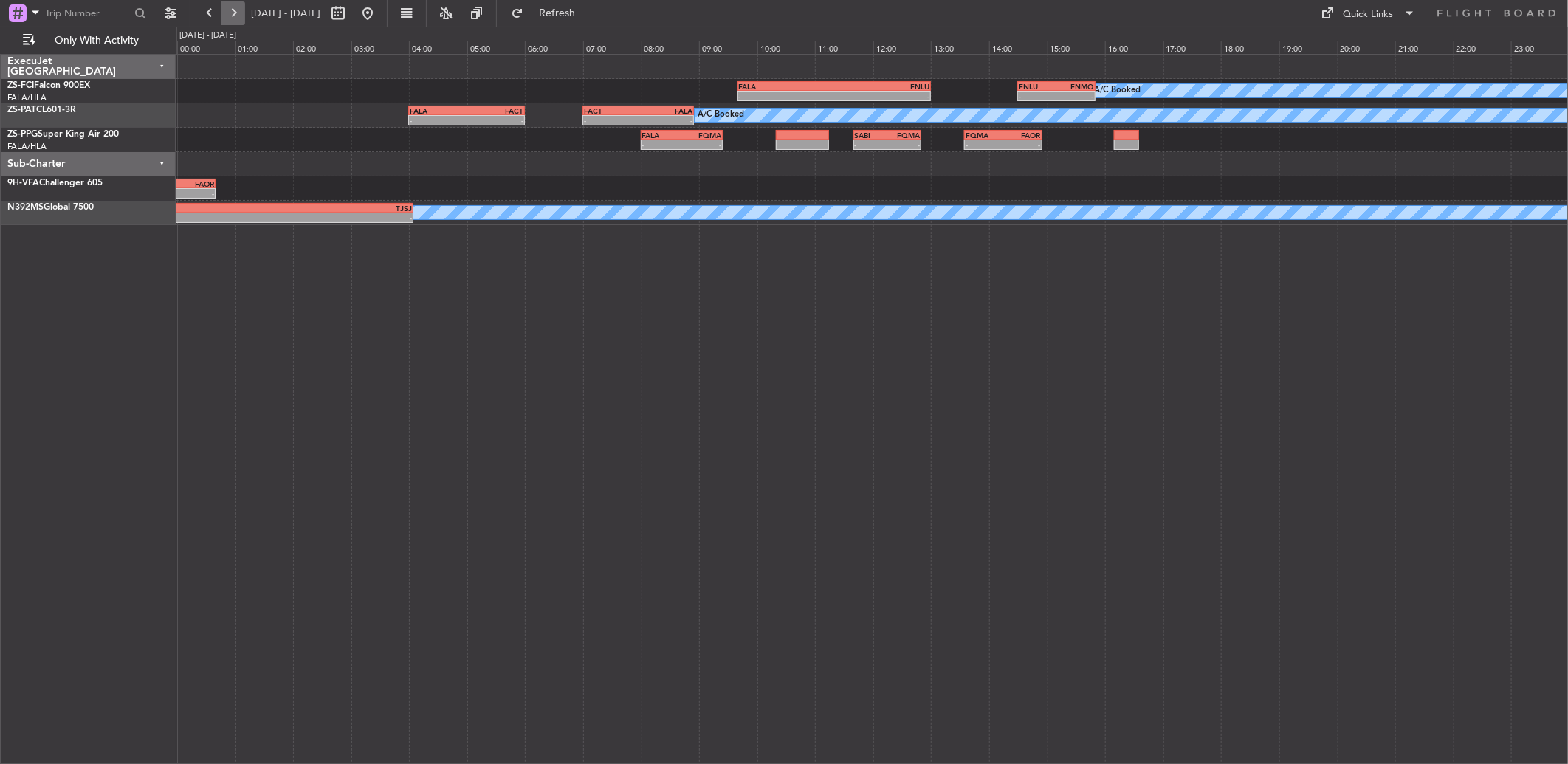
click at [237, 16] on button at bounding box center [233, 14] width 23 height 23
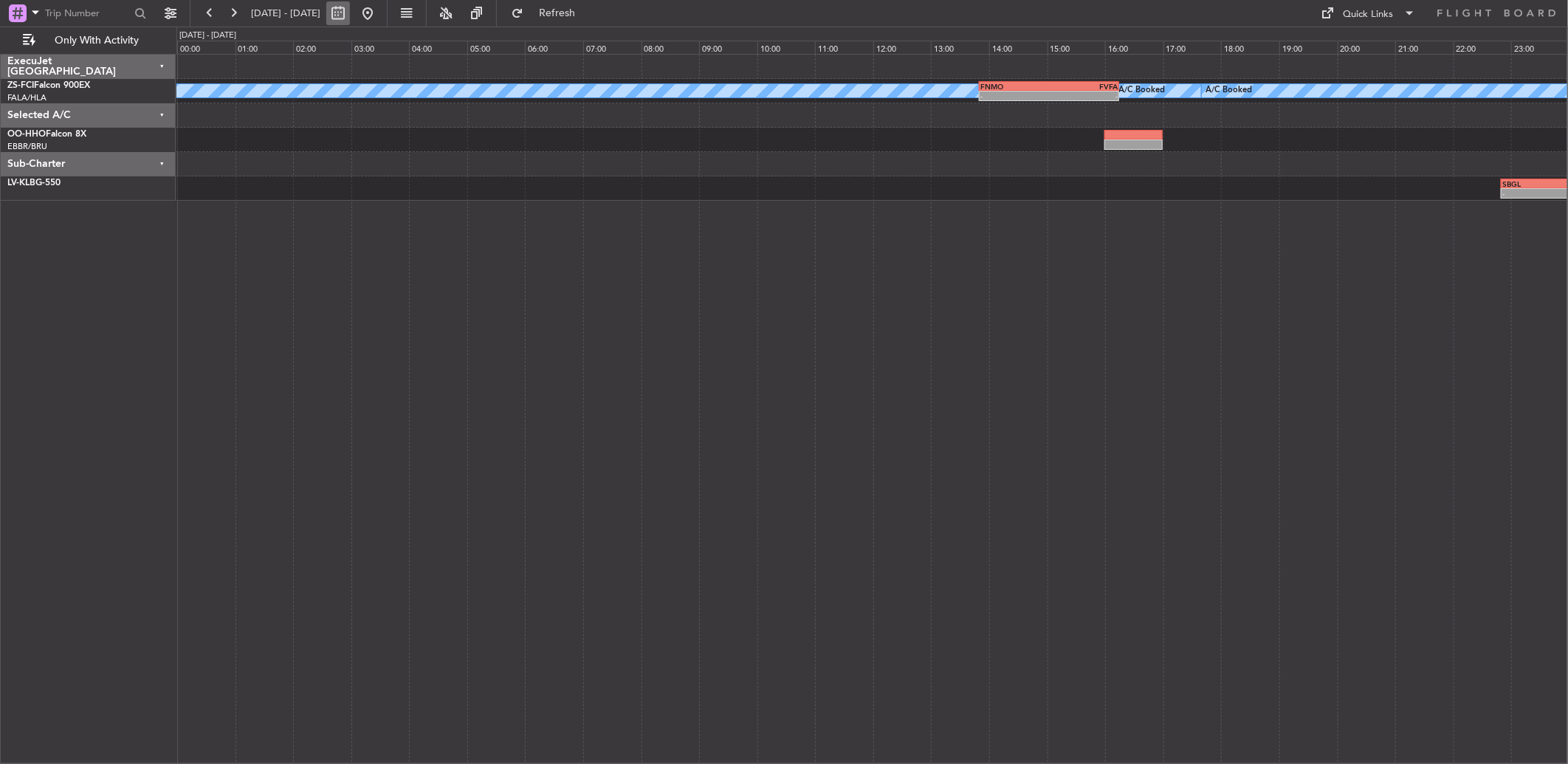
click at [350, 8] on button at bounding box center [338, 14] width 23 height 23
select select "10"
select select "2025"
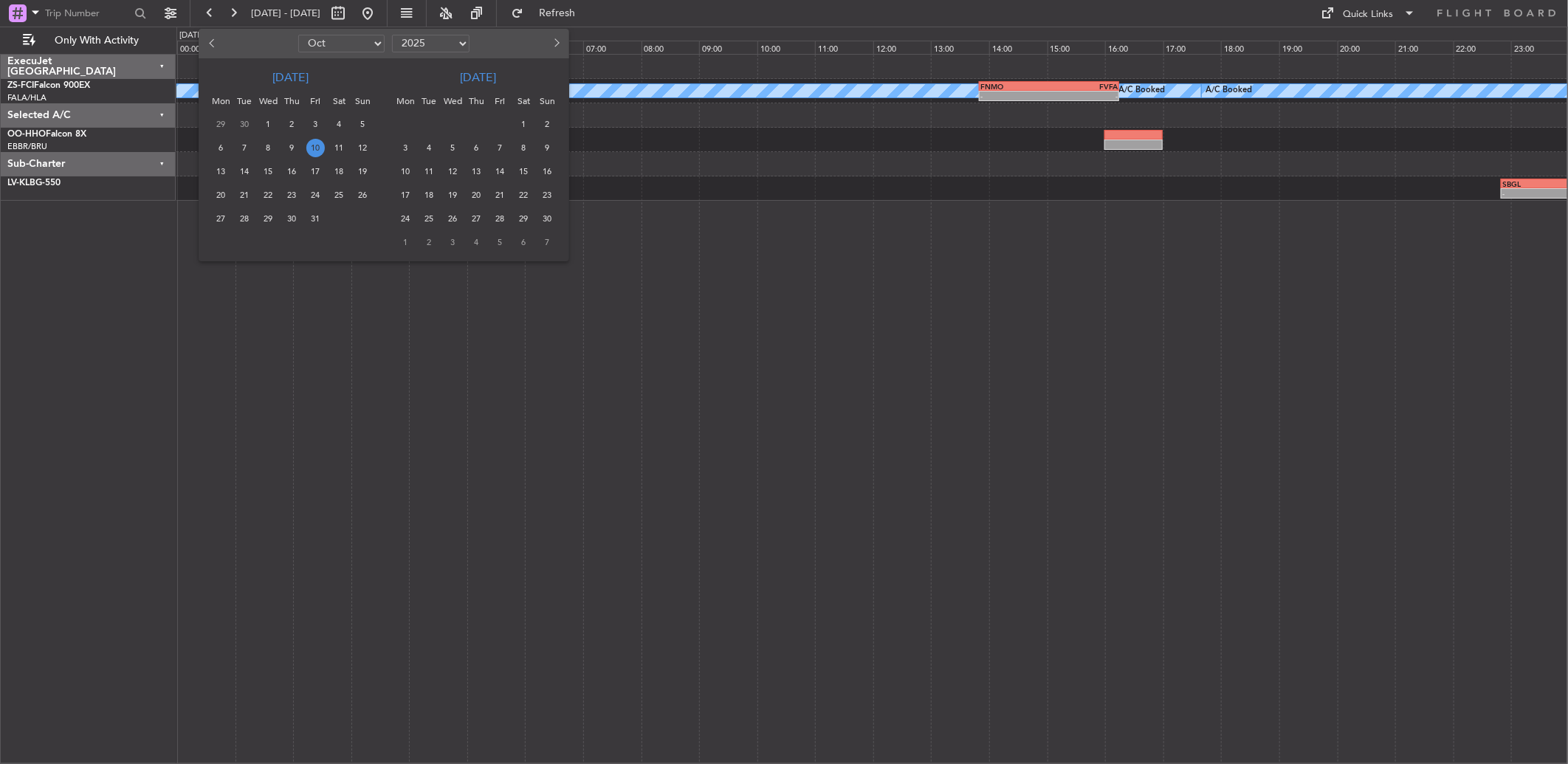
click at [690, 436] on div at bounding box center [784, 382] width 1568 height 764
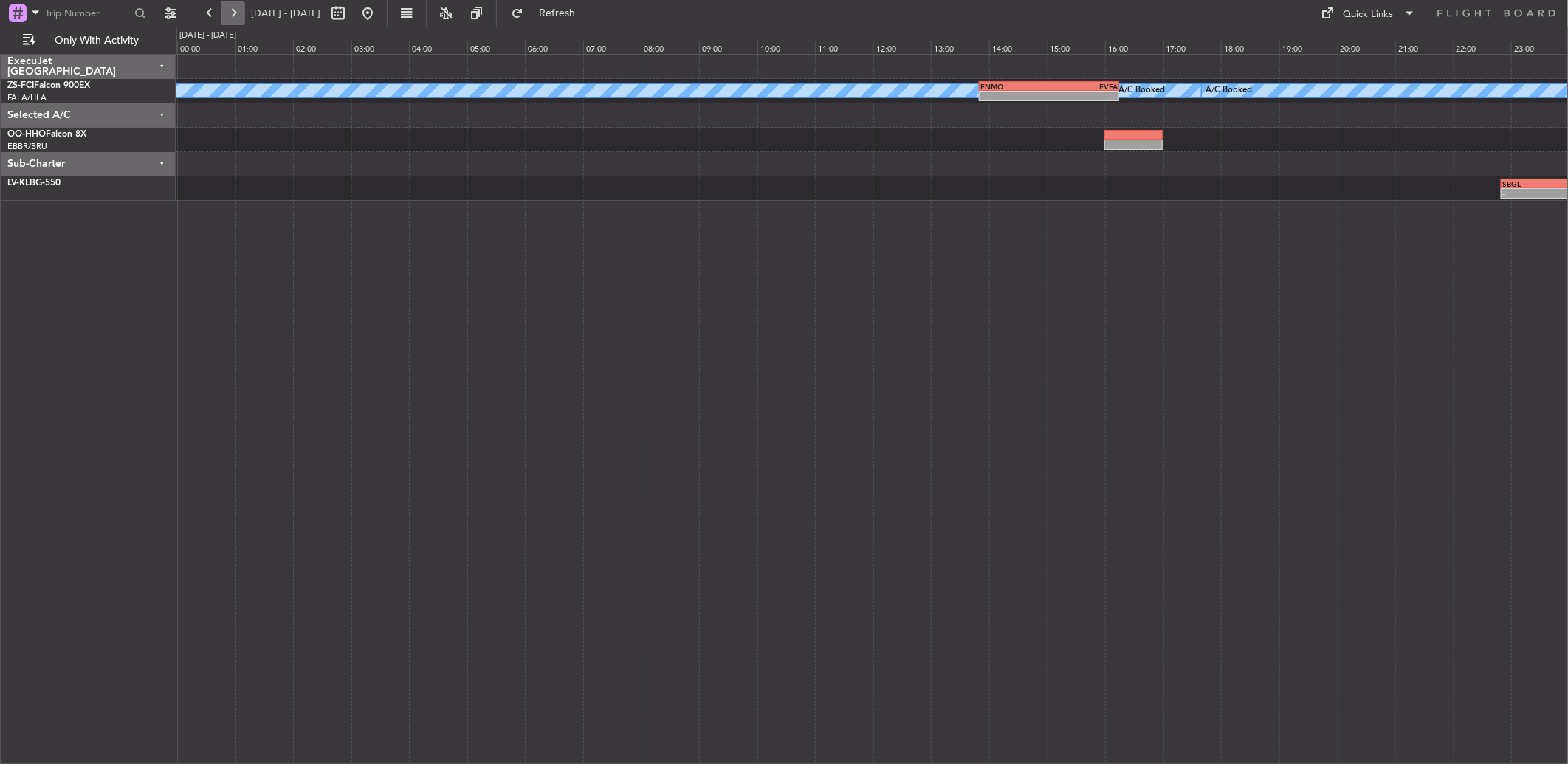
click at [236, 8] on button at bounding box center [233, 14] width 23 height 23
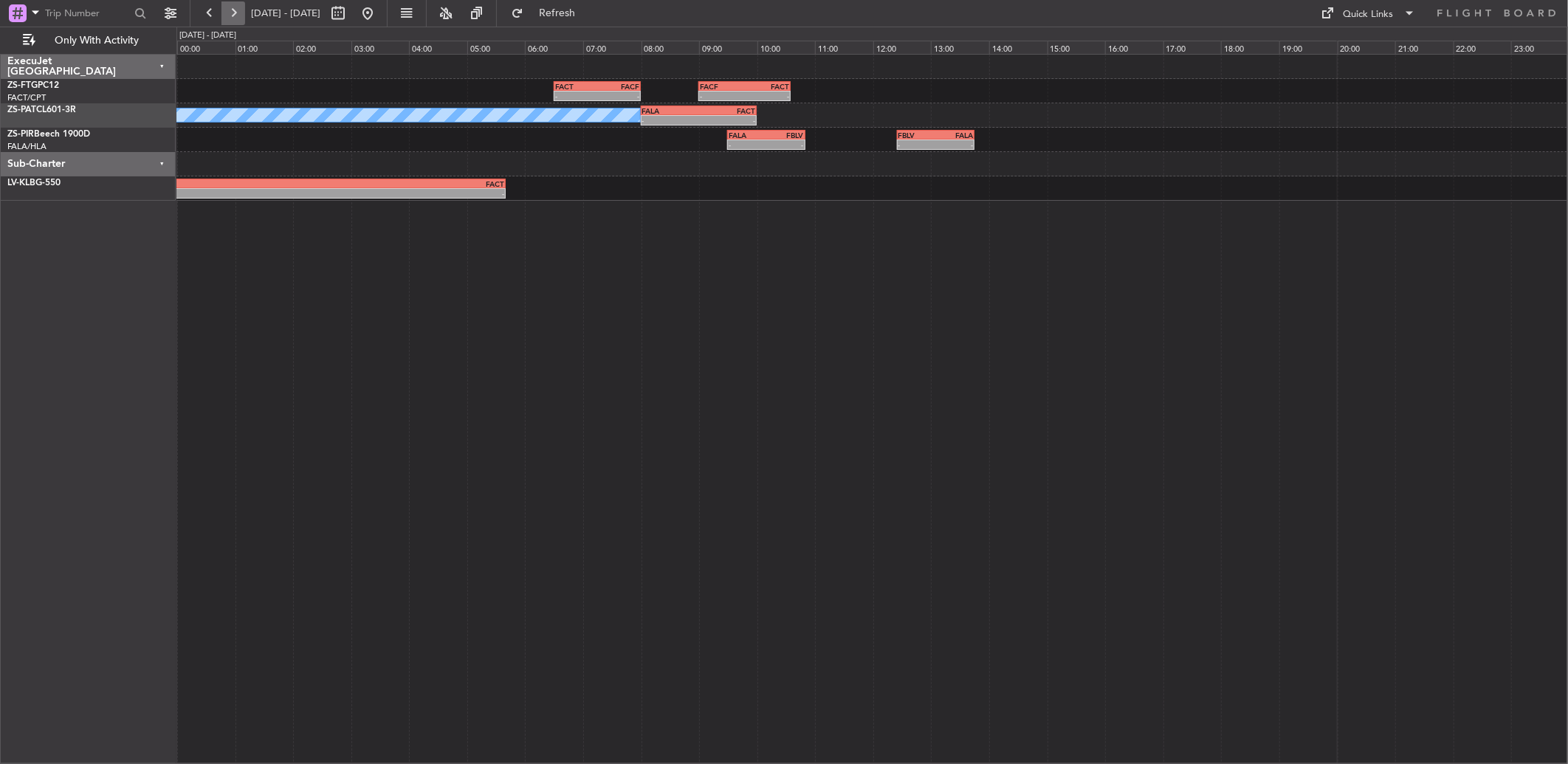
click at [230, 23] on button at bounding box center [233, 14] width 23 height 23
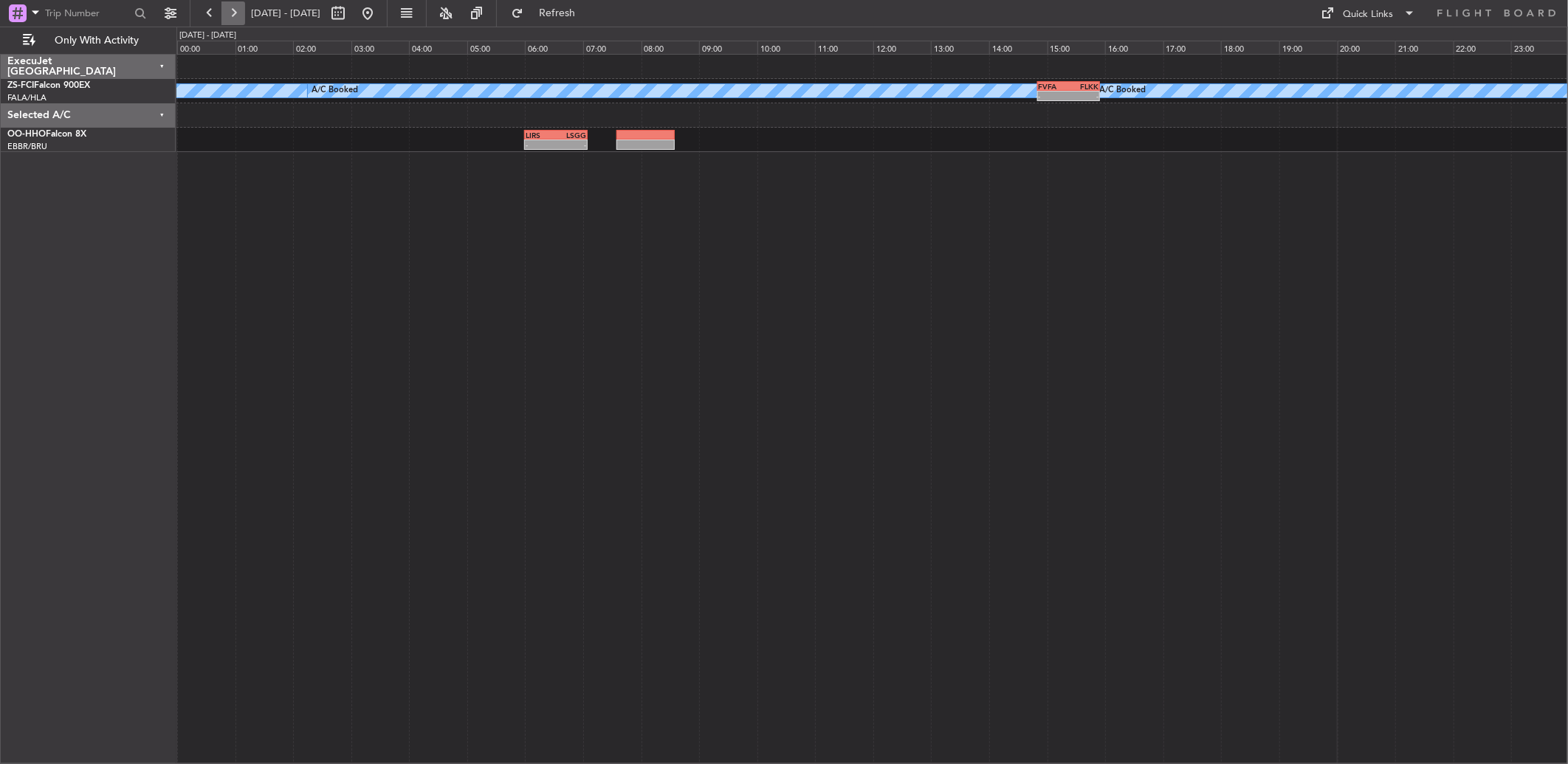
click at [230, 23] on button at bounding box center [233, 14] width 23 height 23
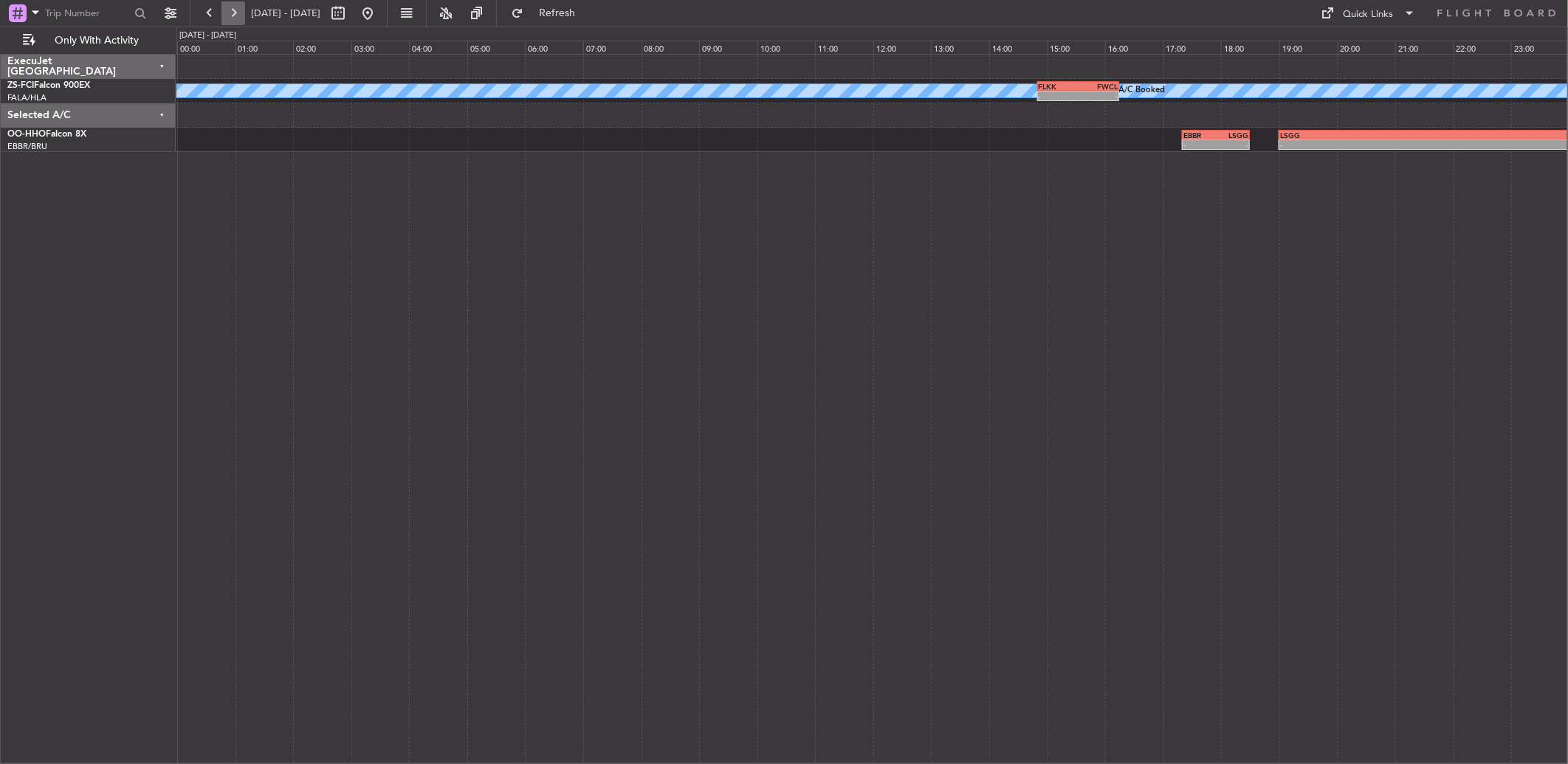
click at [230, 23] on button at bounding box center [233, 14] width 23 height 23
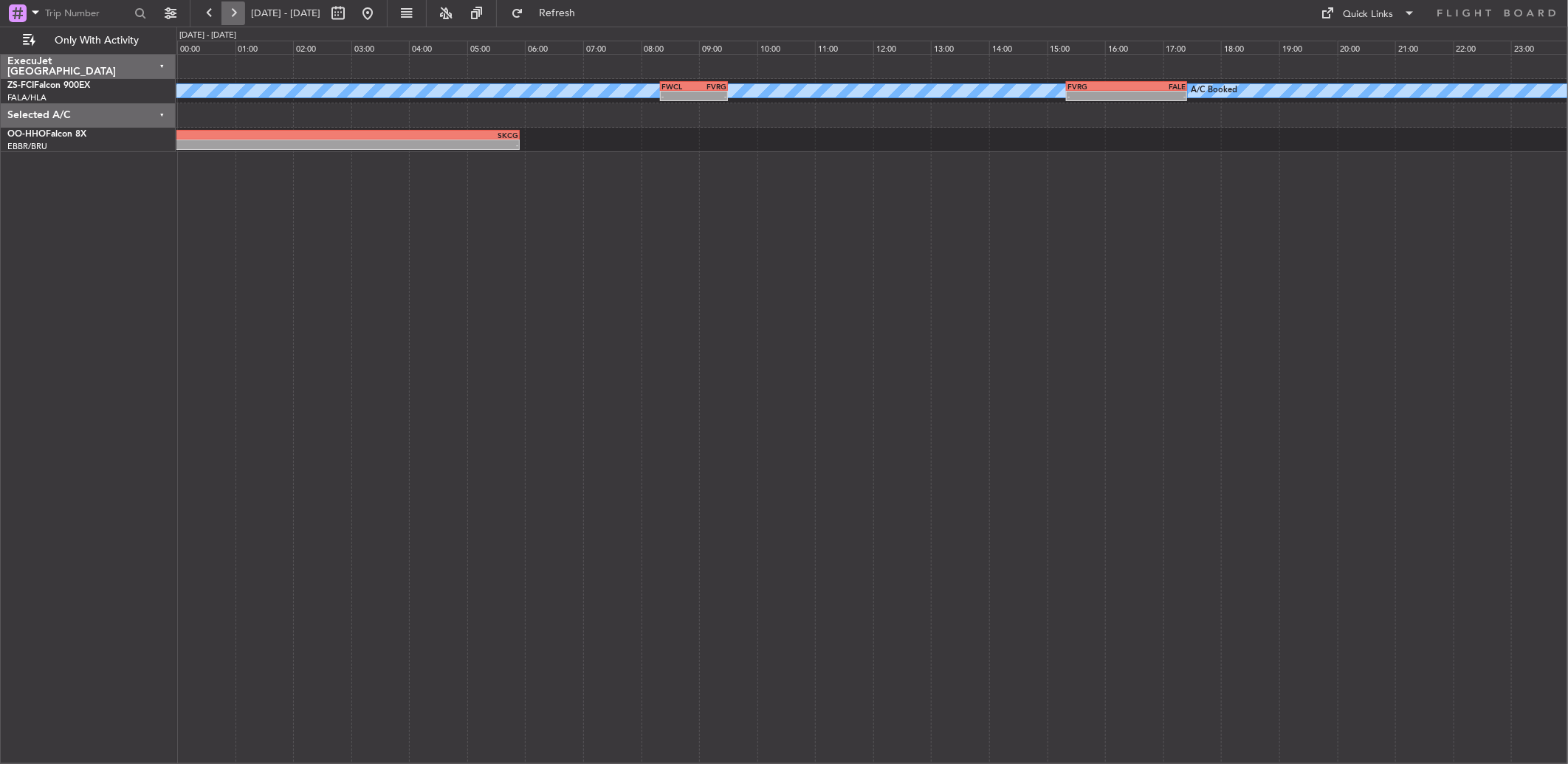
click at [230, 23] on button at bounding box center [233, 14] width 23 height 23
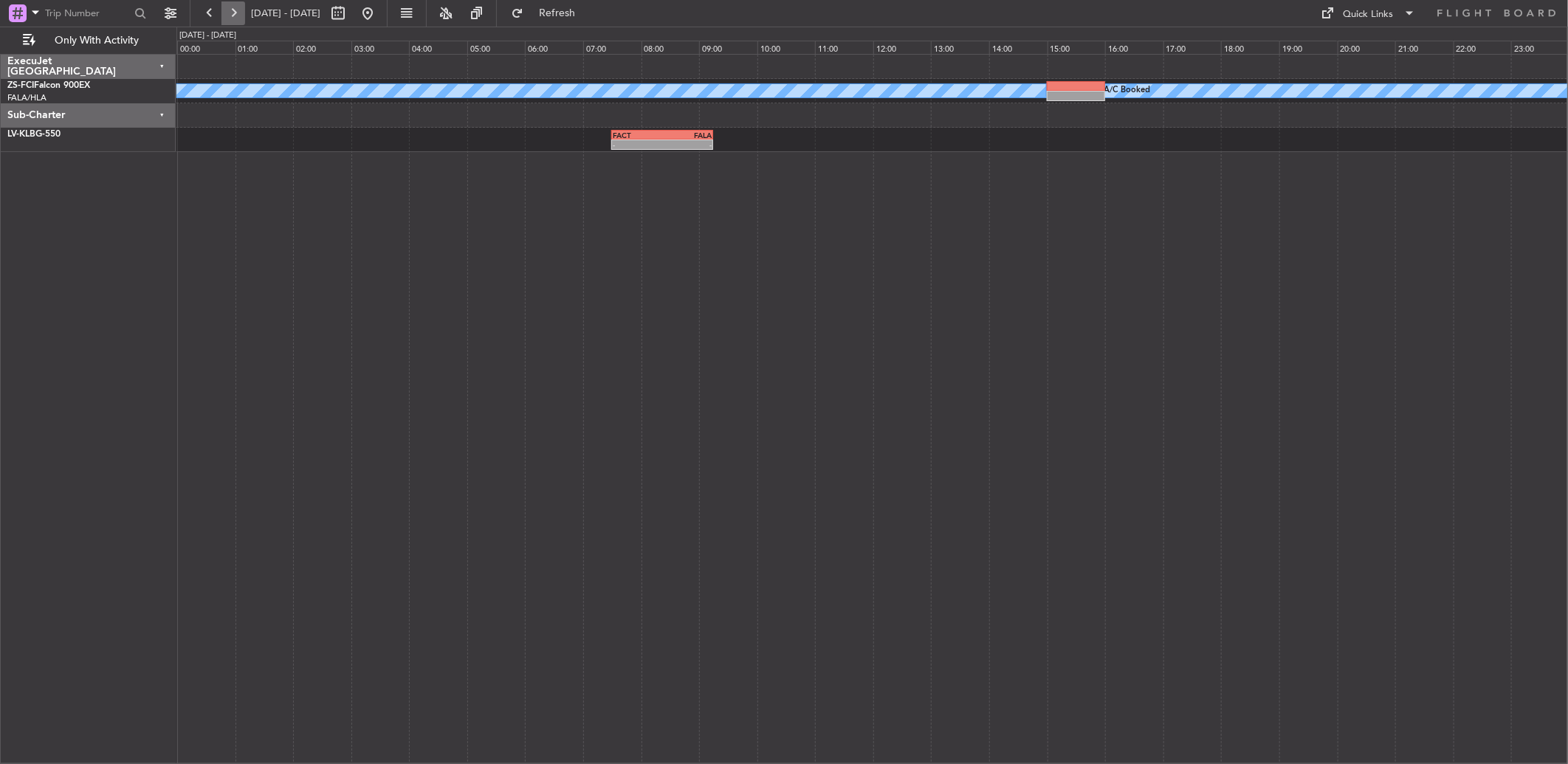
click at [230, 23] on button at bounding box center [233, 14] width 23 height 23
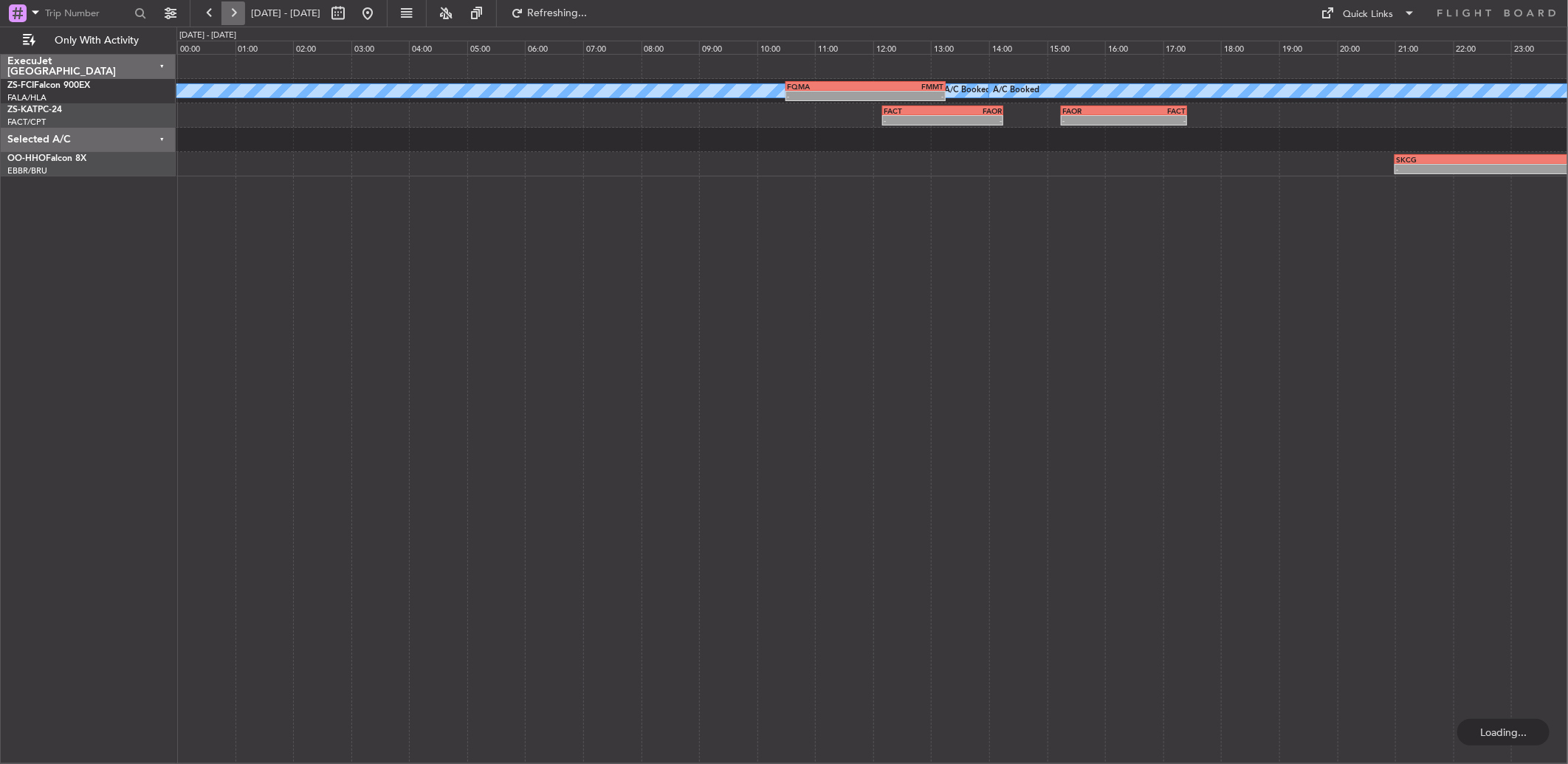
click at [230, 23] on button at bounding box center [233, 14] width 23 height 23
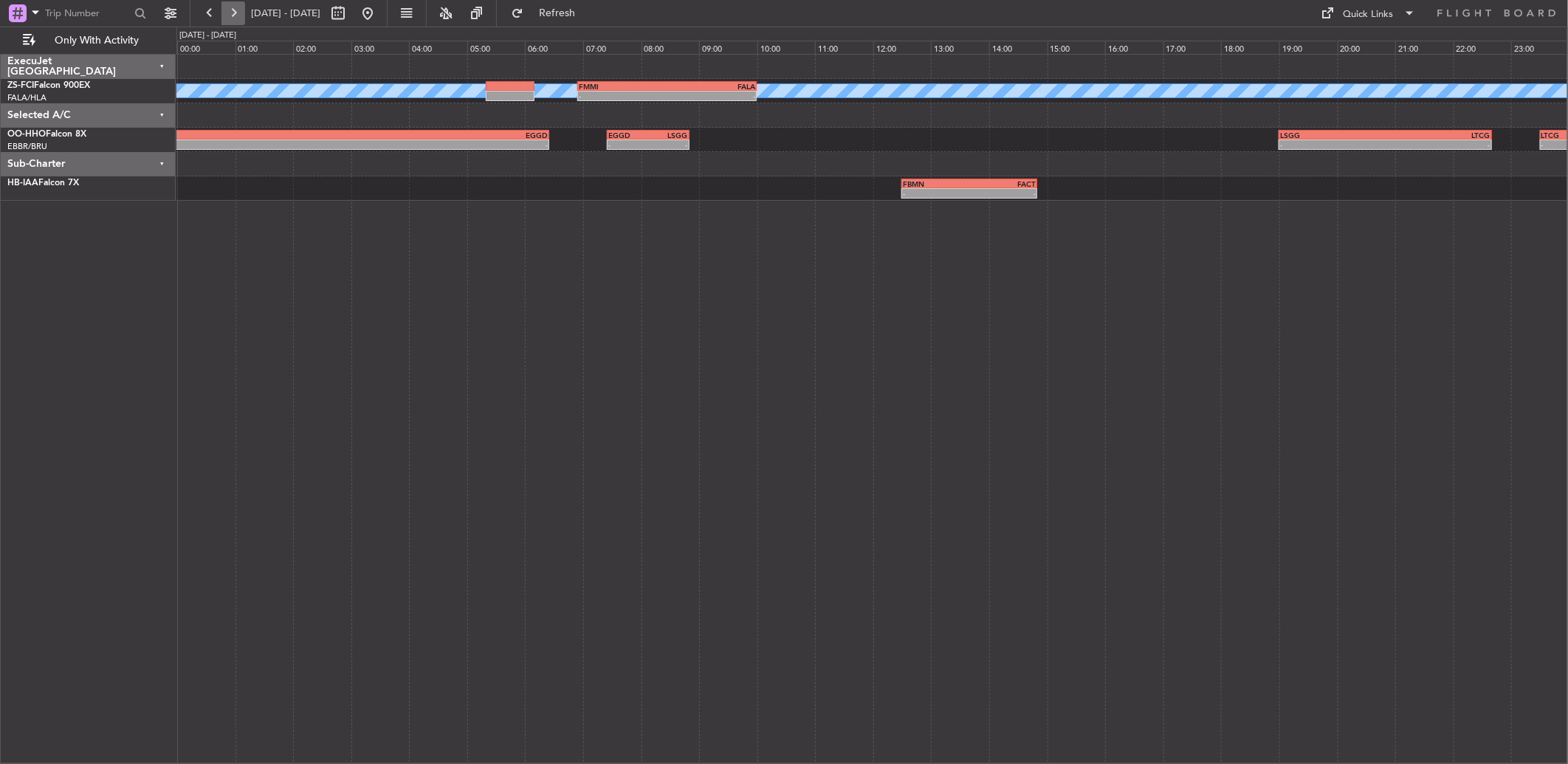
click at [230, 23] on button at bounding box center [233, 14] width 23 height 23
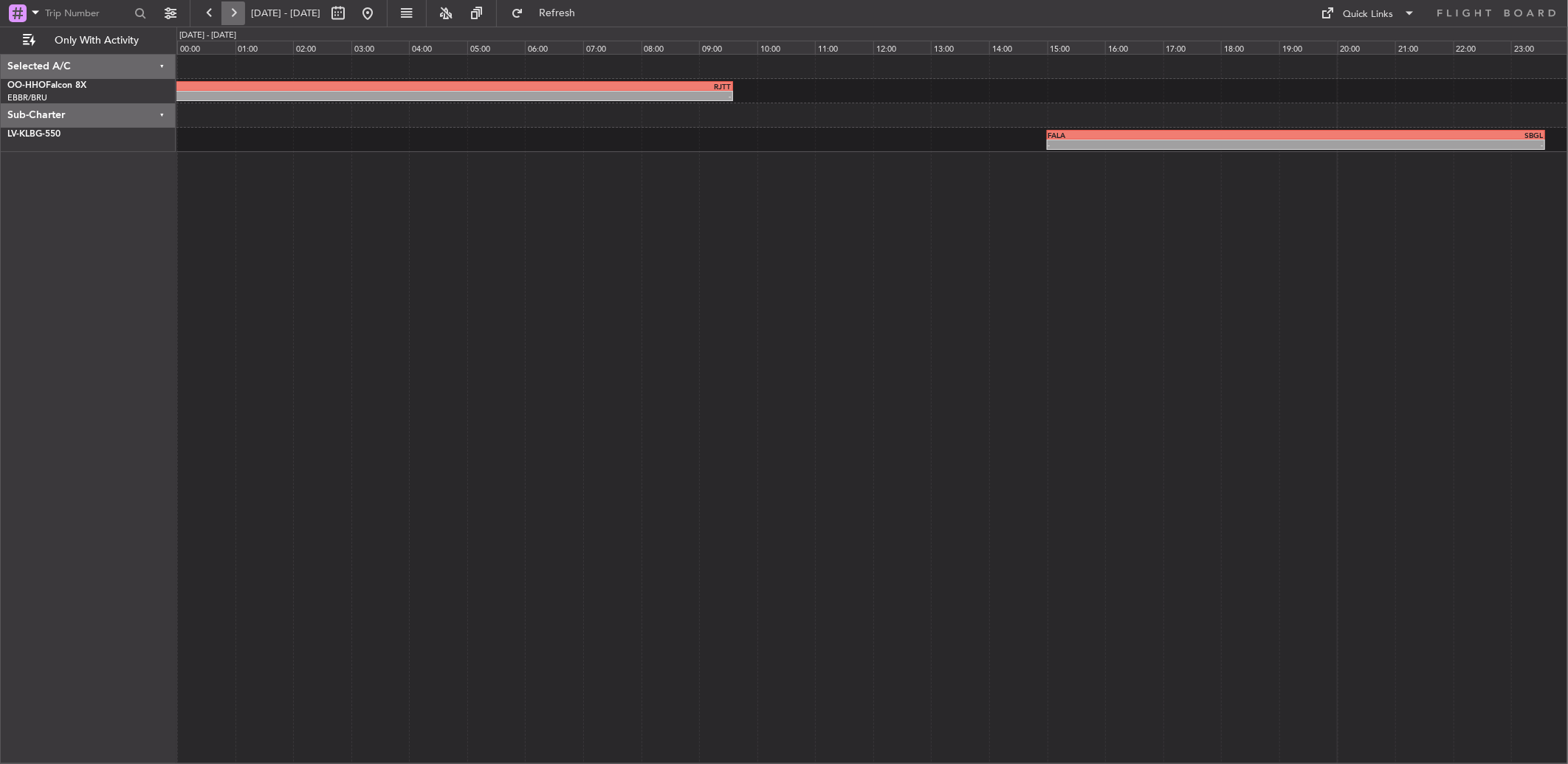
click at [230, 23] on button at bounding box center [233, 14] width 23 height 23
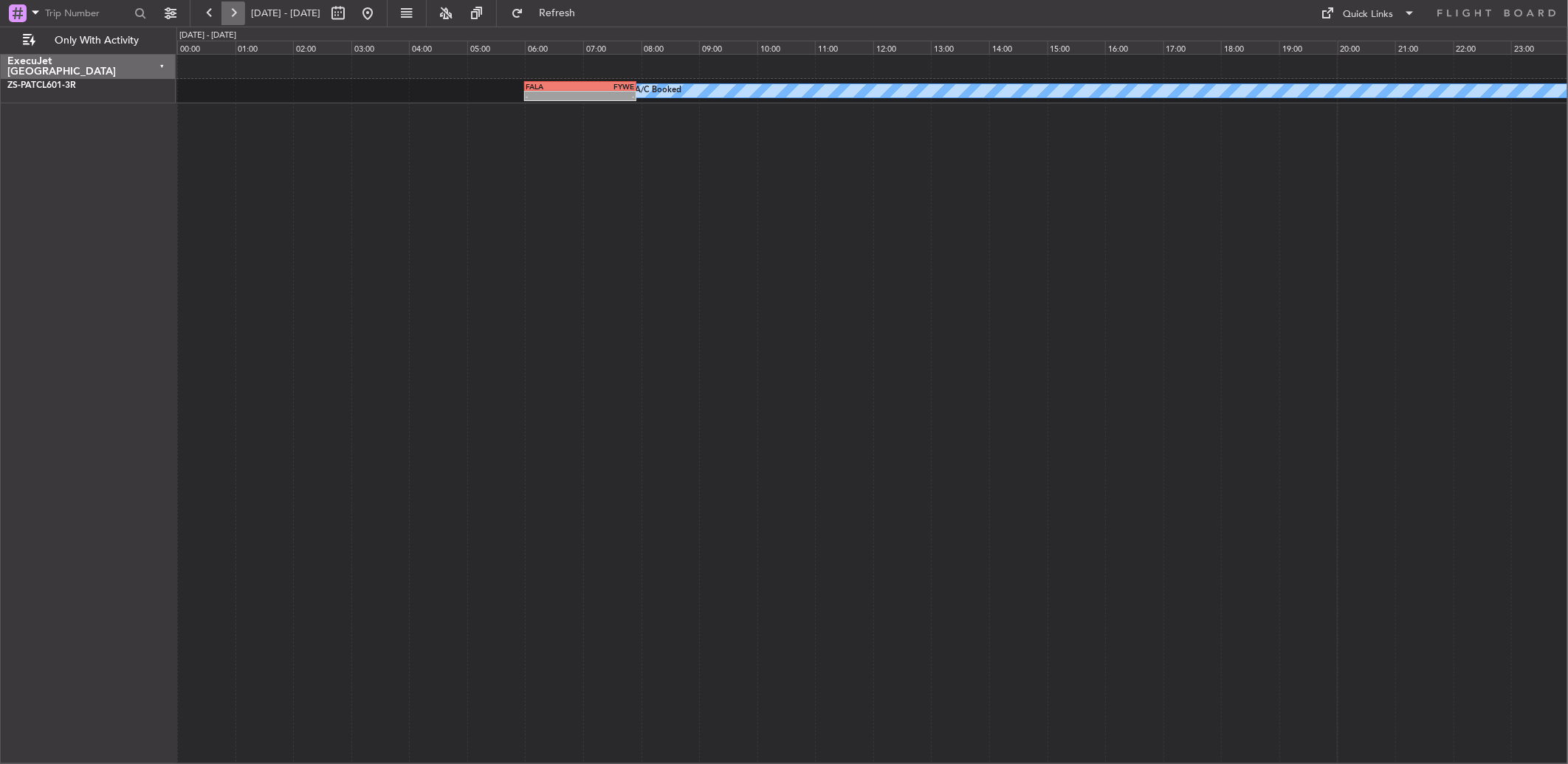
click at [230, 23] on button at bounding box center [233, 14] width 23 height 23
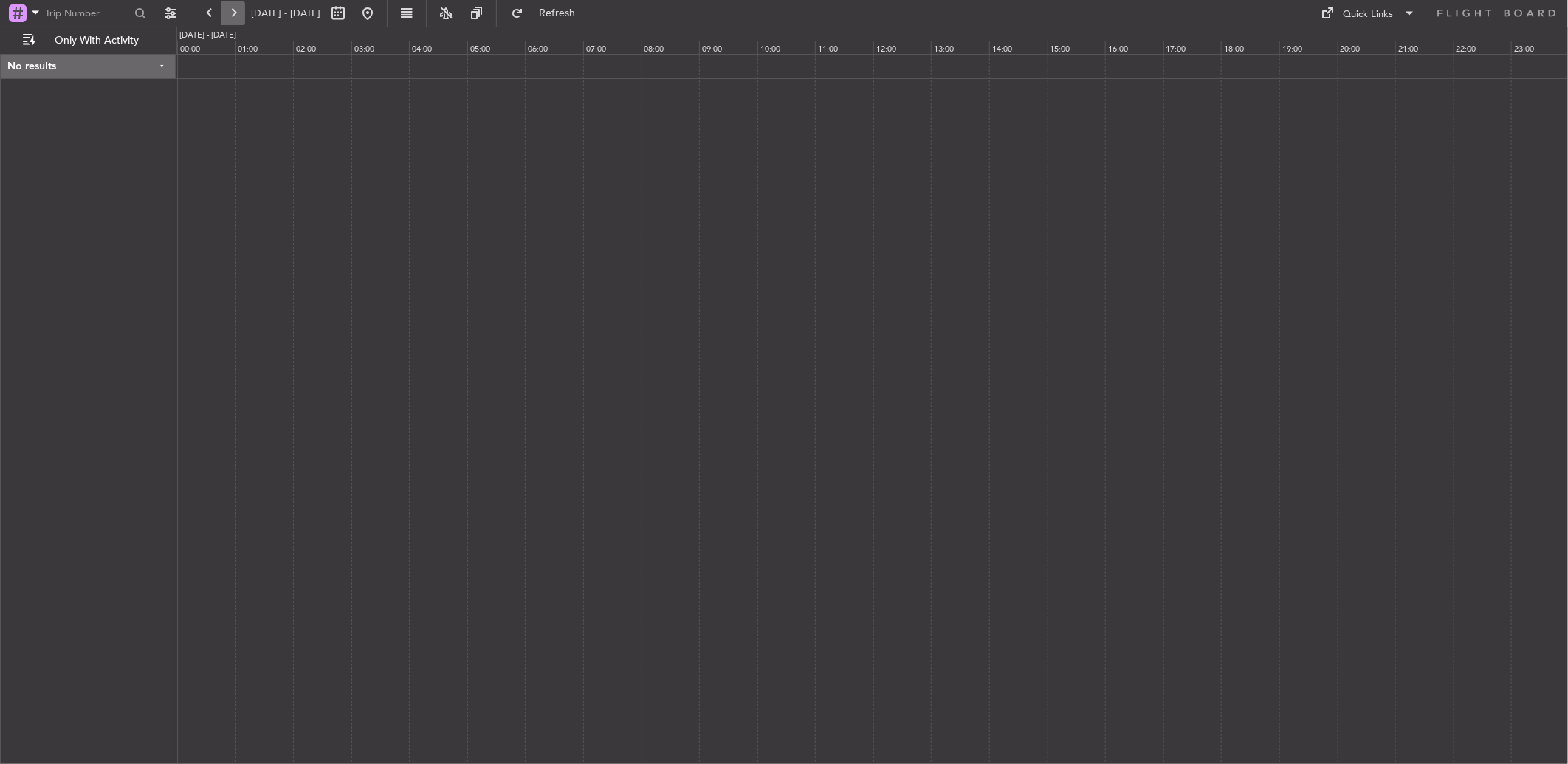
click at [230, 23] on button at bounding box center [233, 14] width 23 height 23
click at [230, 21] on button at bounding box center [233, 14] width 23 height 23
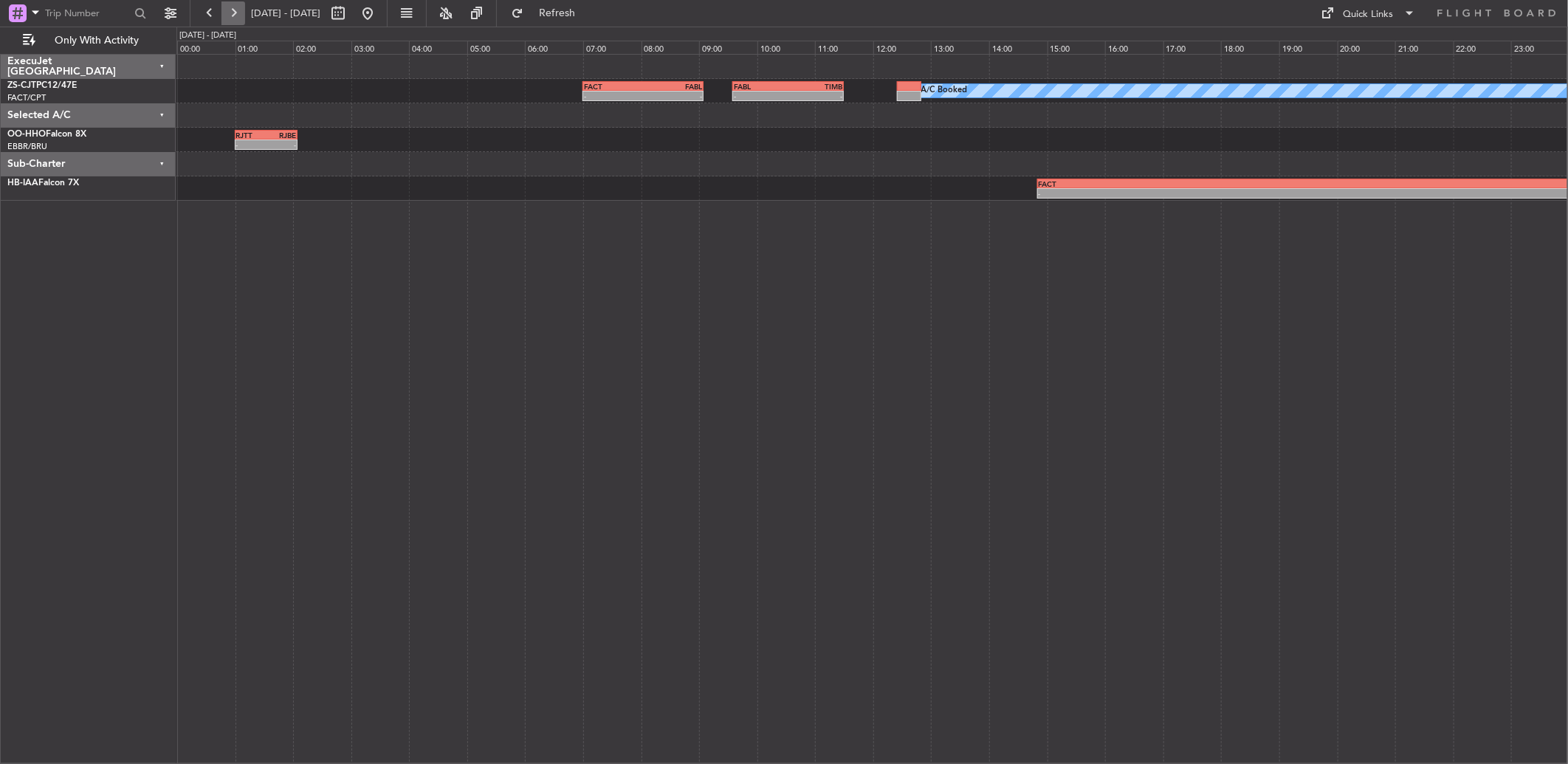
click at [230, 19] on button at bounding box center [233, 14] width 23 height 23
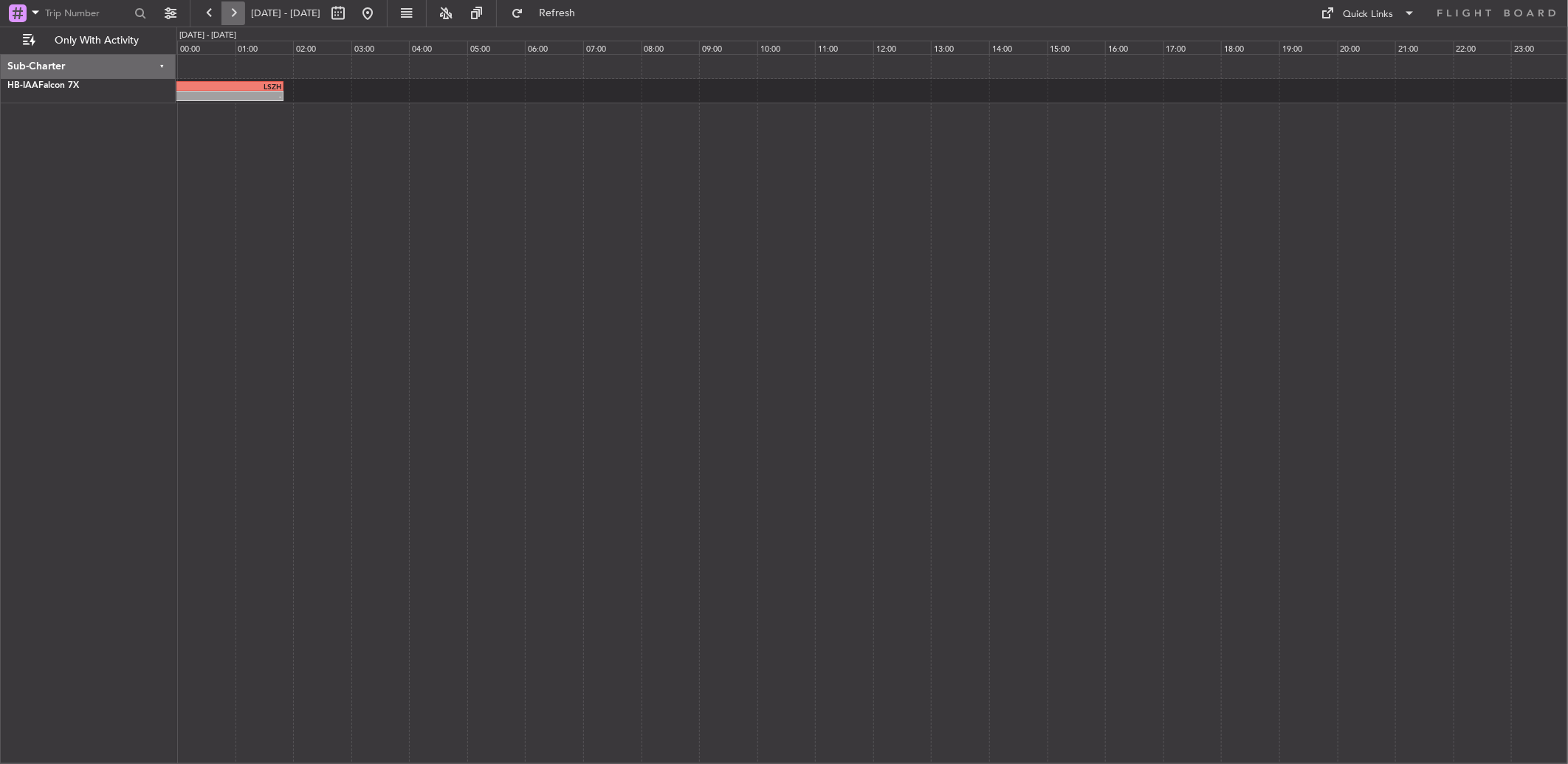
click at [230, 19] on button at bounding box center [233, 14] width 23 height 23
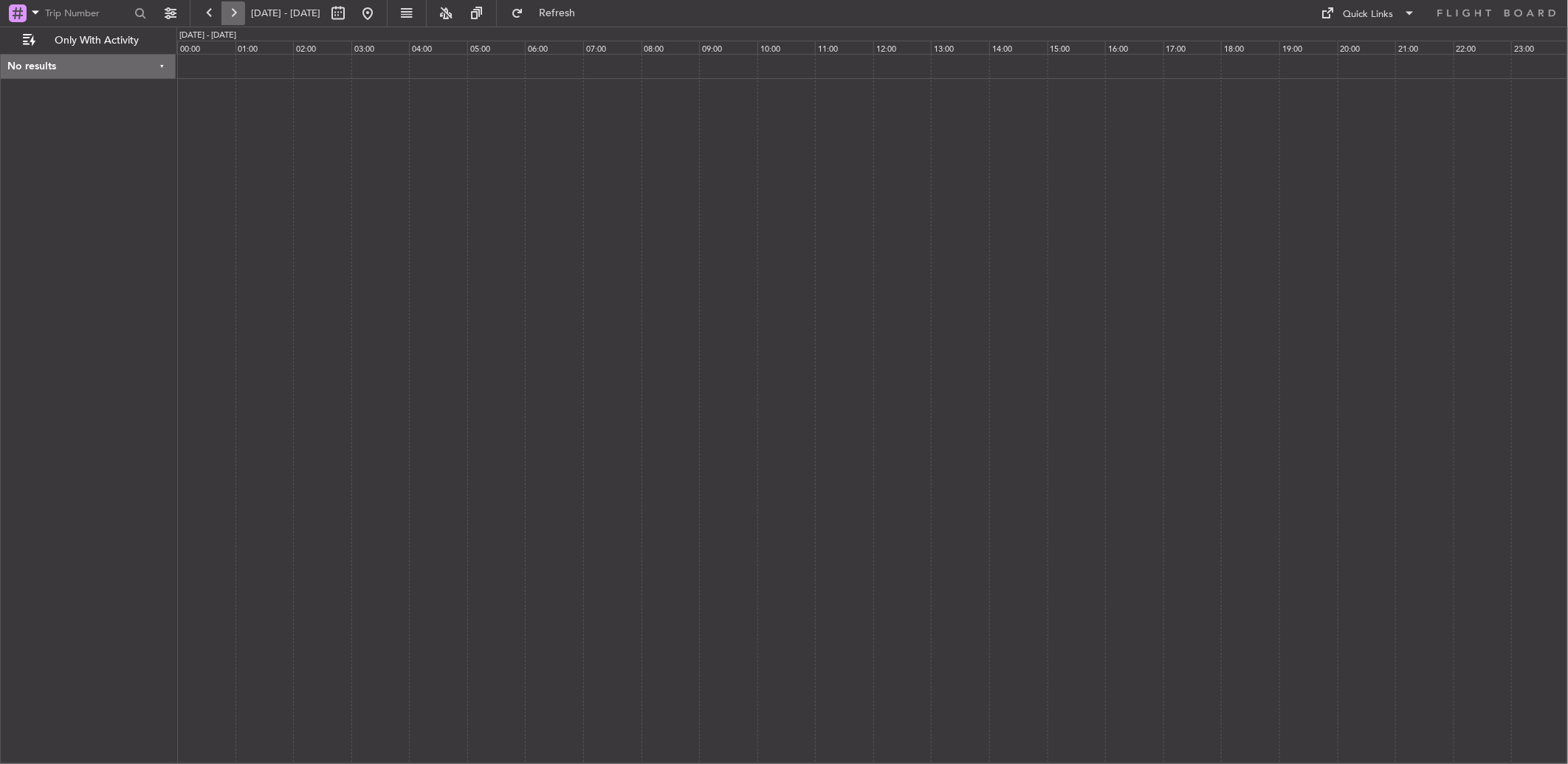
click at [230, 19] on button at bounding box center [233, 14] width 23 height 23
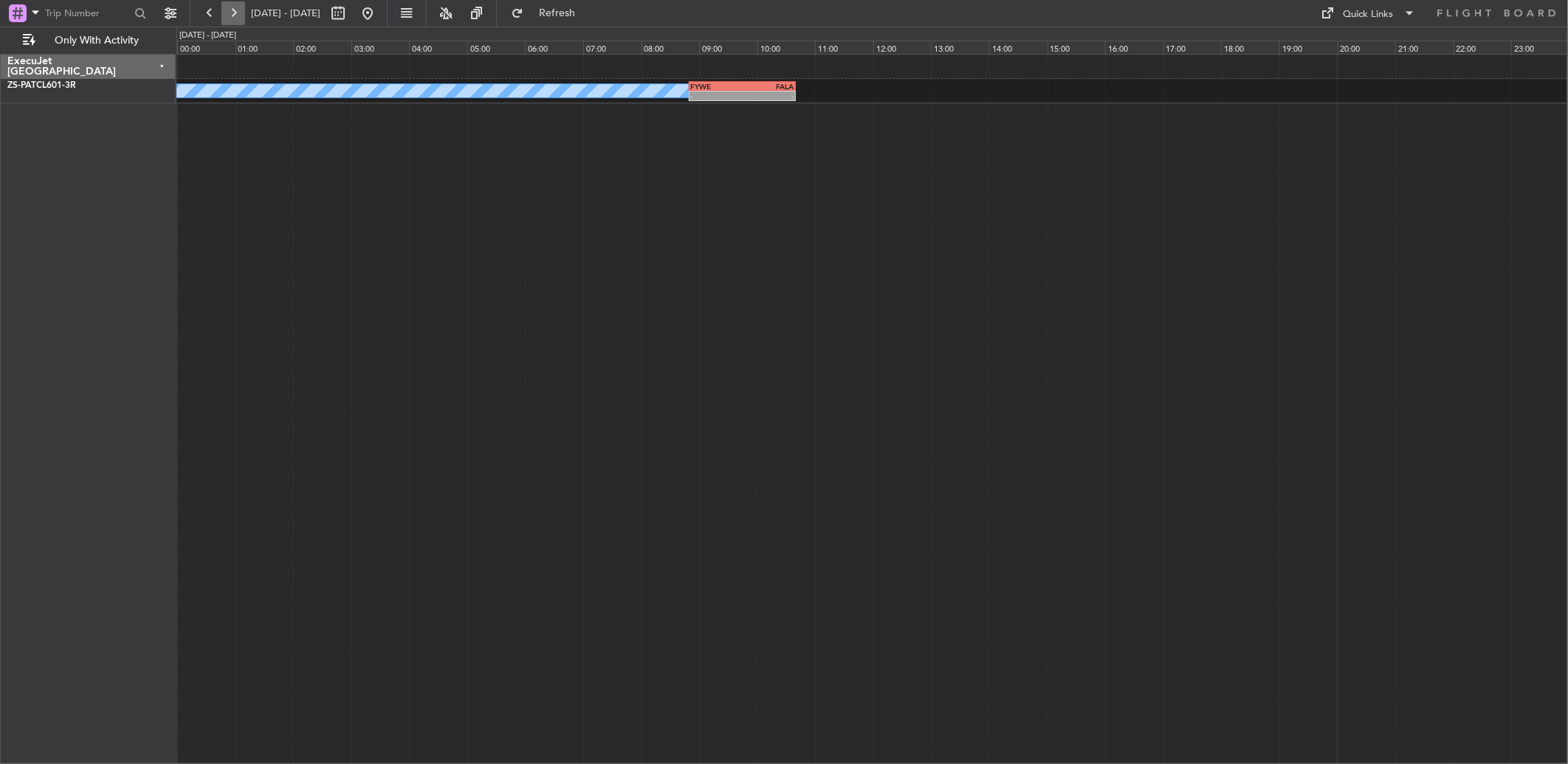
click at [230, 19] on button at bounding box center [233, 14] width 23 height 23
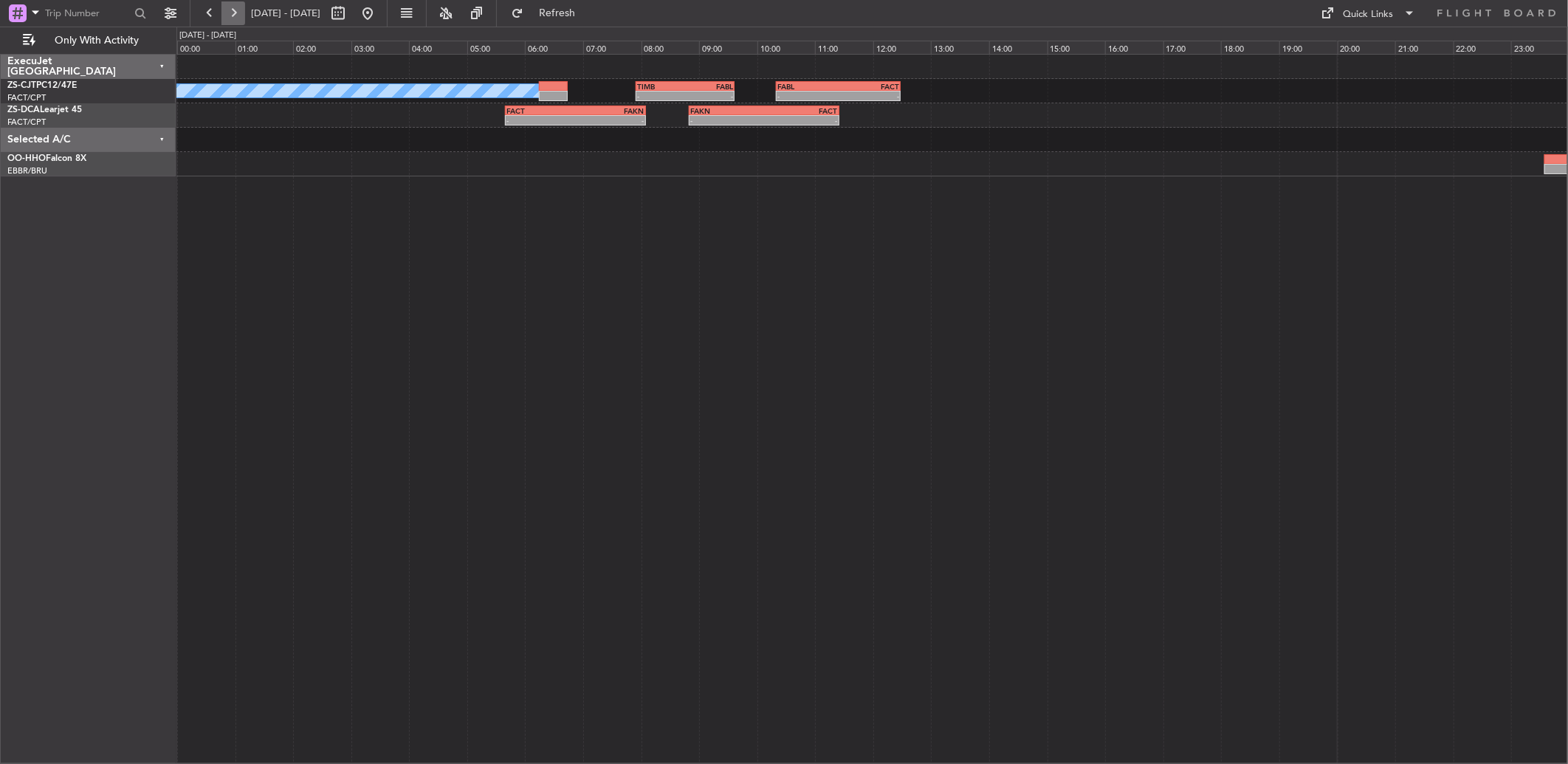
click at [230, 19] on button at bounding box center [233, 14] width 23 height 23
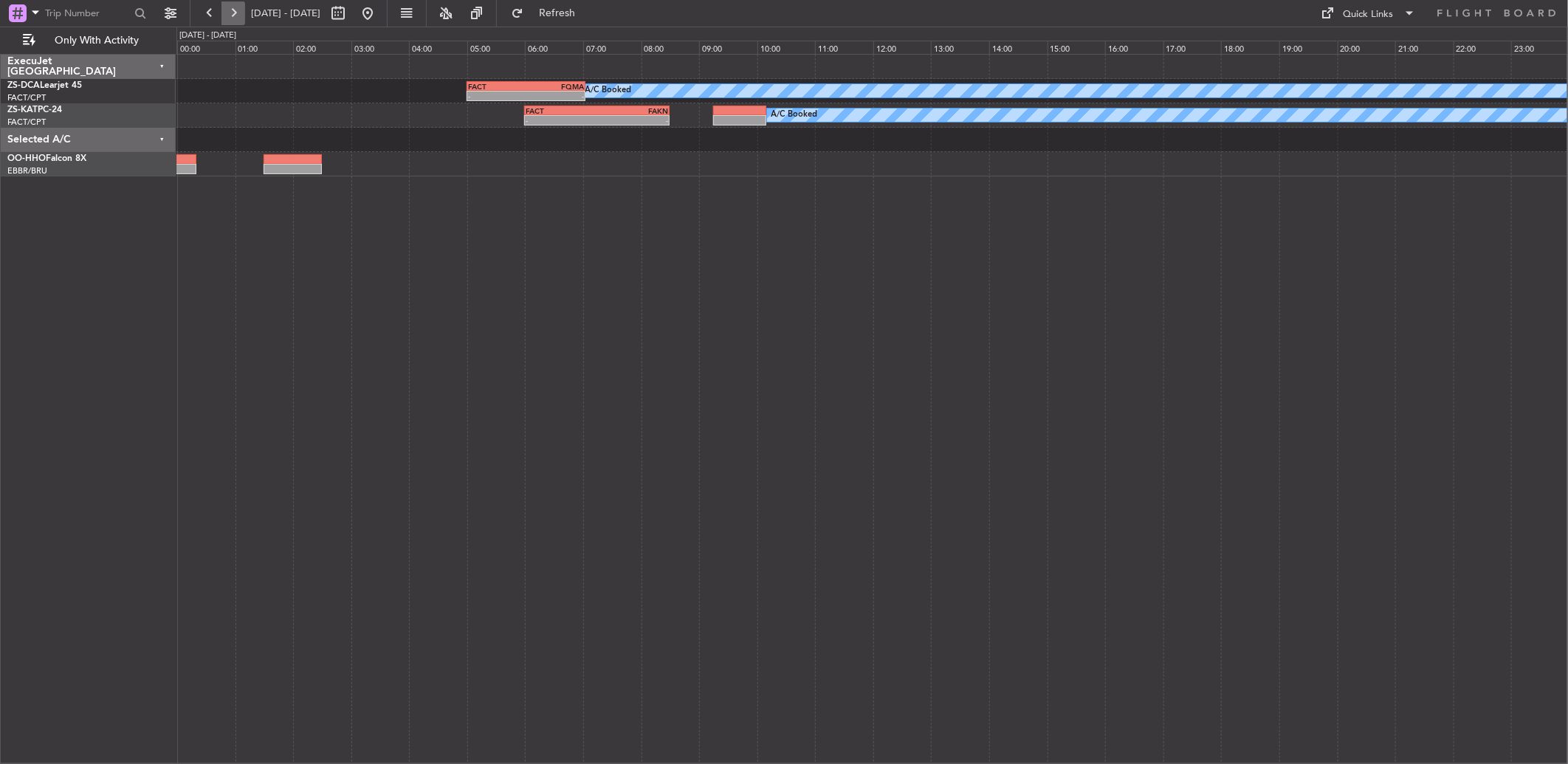
click at [230, 19] on button at bounding box center [233, 14] width 23 height 23
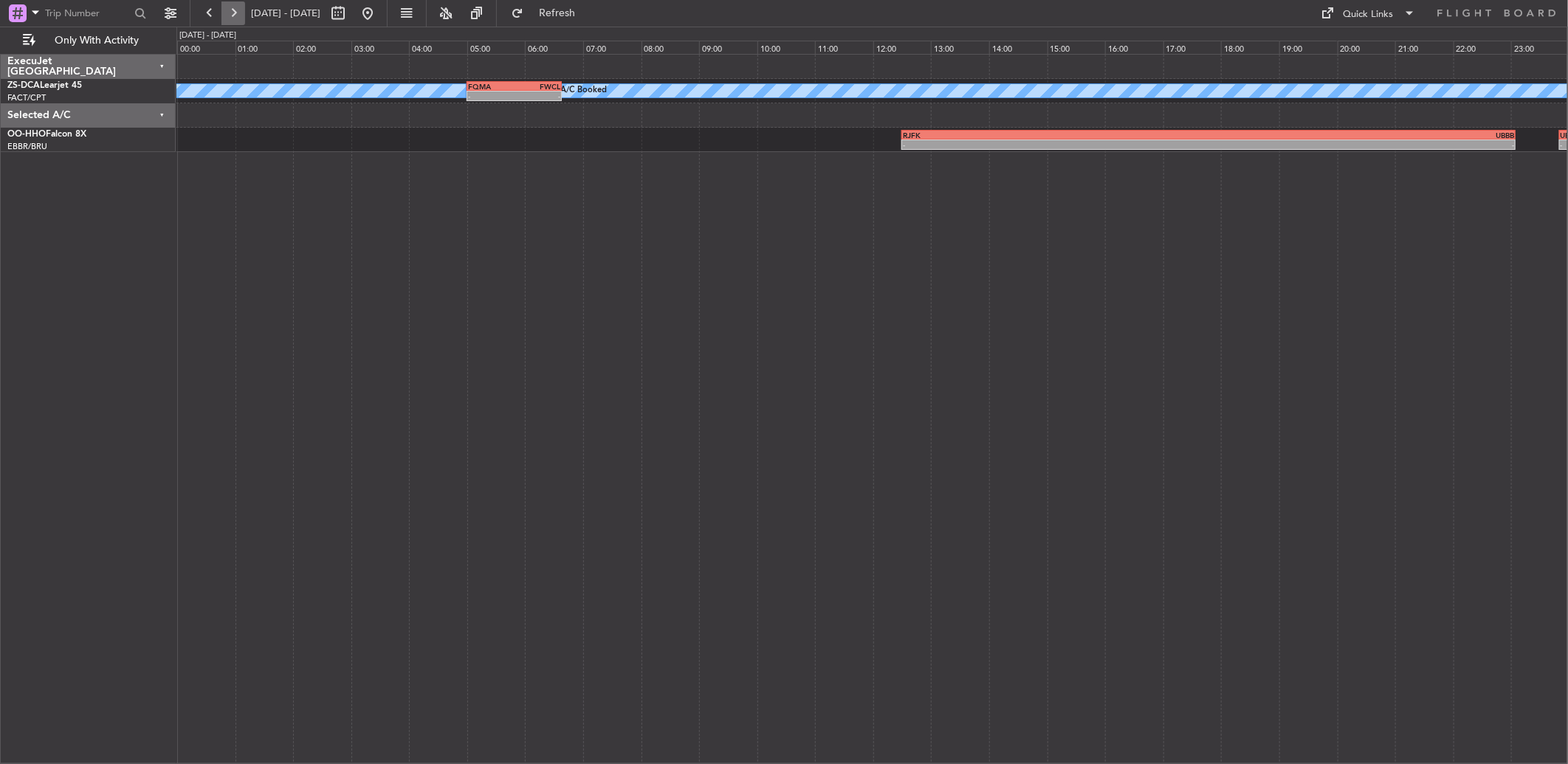
click at [230, 19] on button at bounding box center [233, 14] width 23 height 23
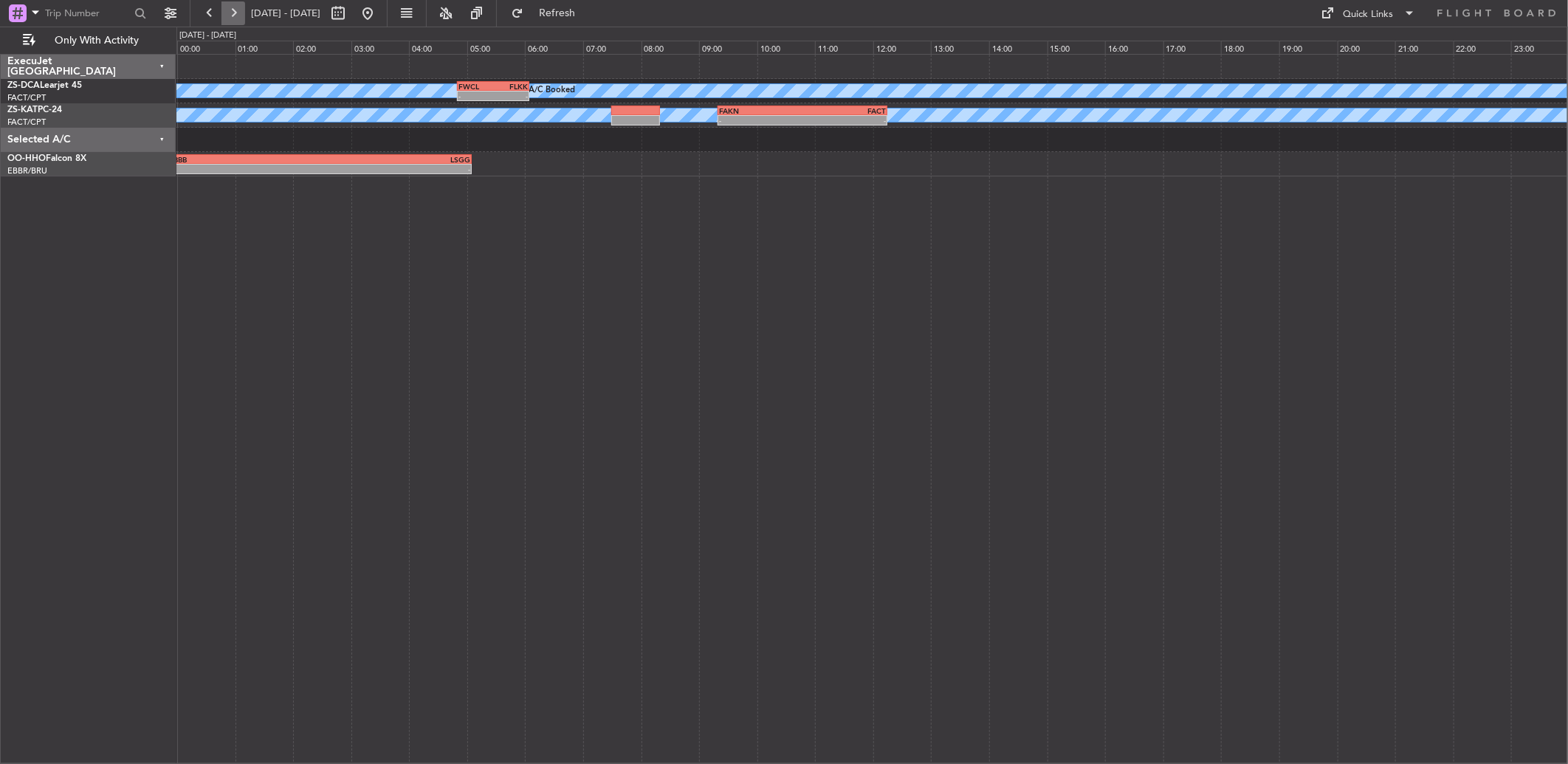
click at [230, 19] on button at bounding box center [233, 14] width 23 height 23
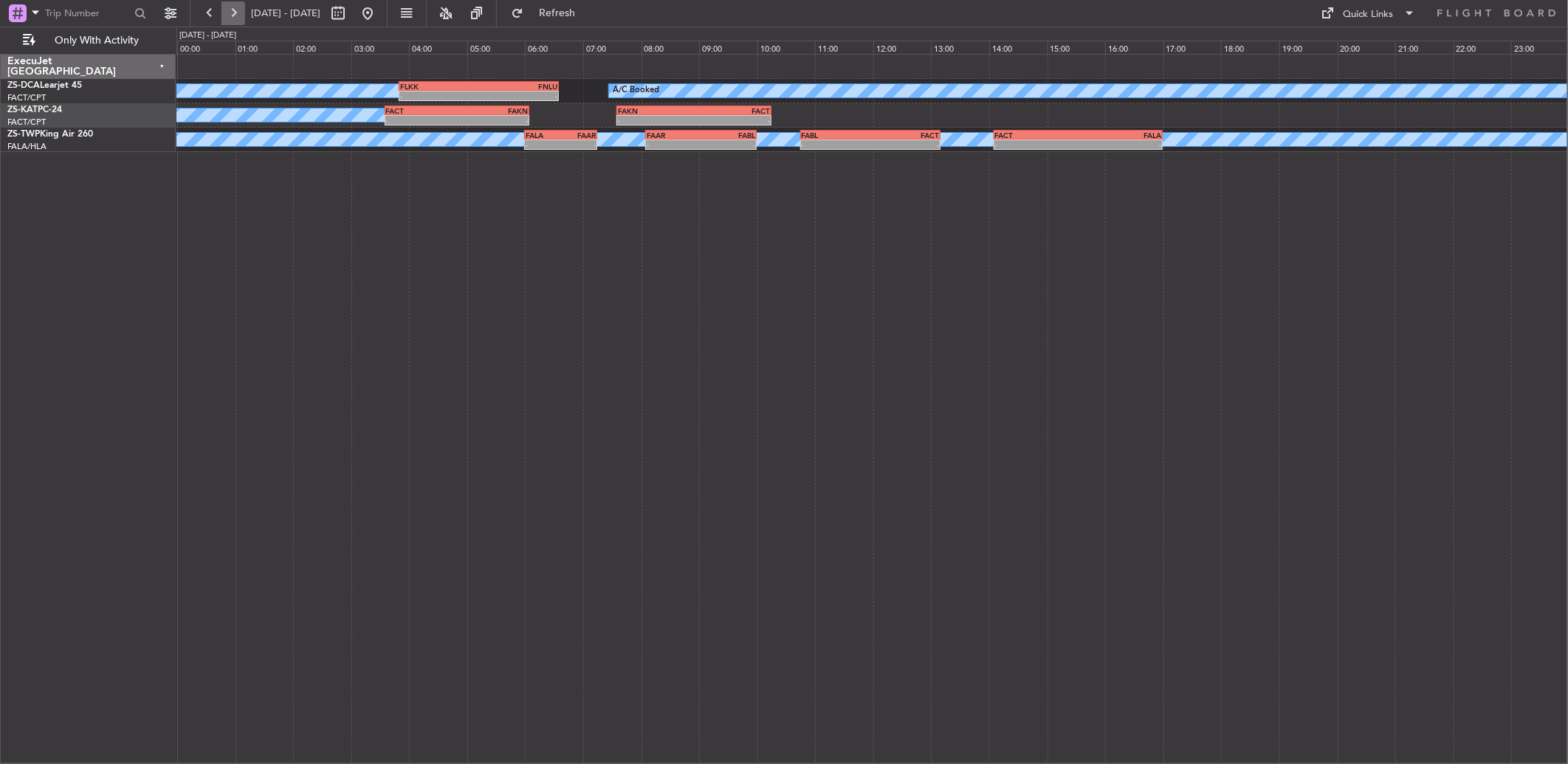
click at [230, 19] on button at bounding box center [233, 14] width 23 height 23
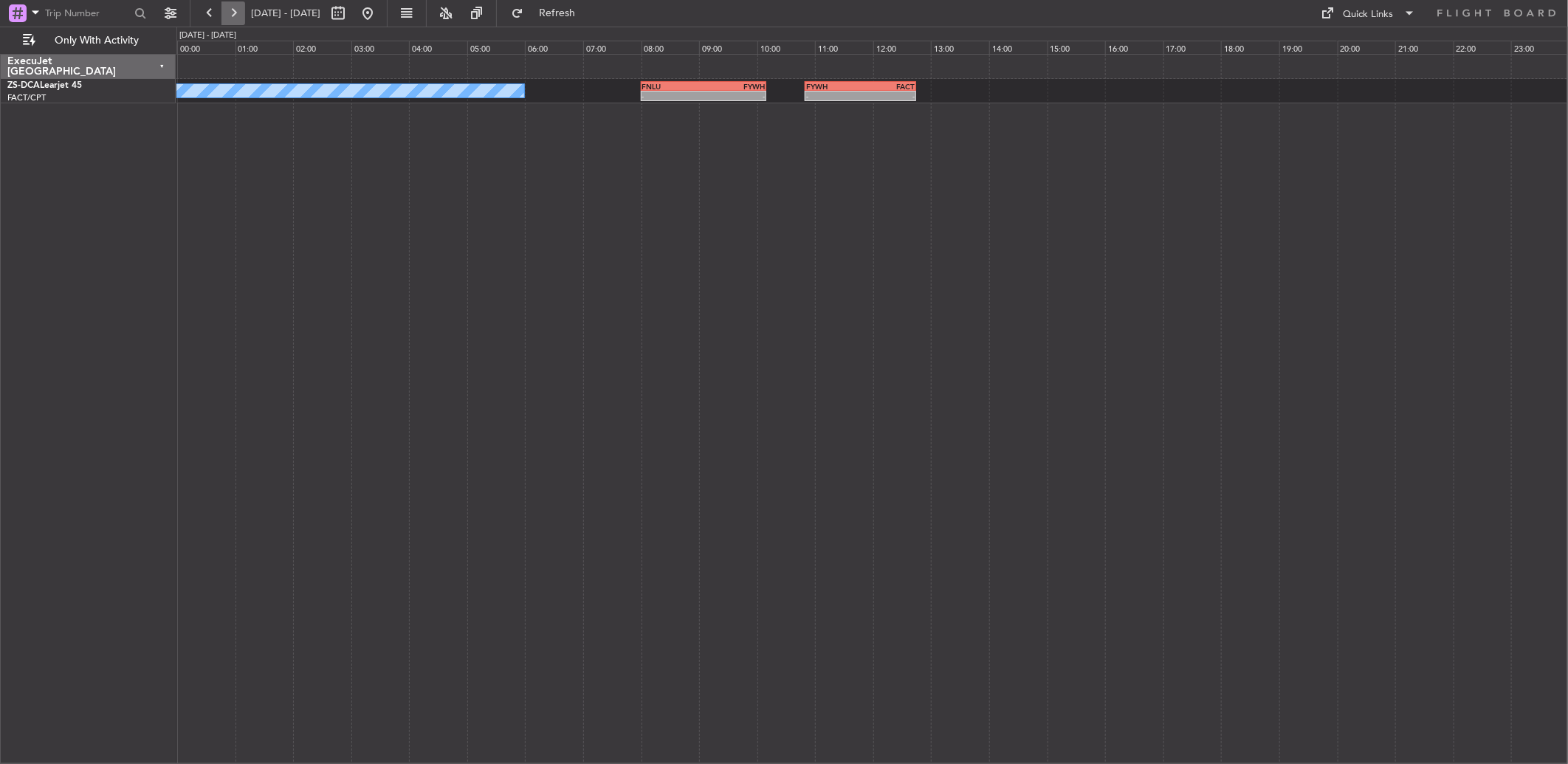
click at [230, 19] on button at bounding box center [233, 14] width 23 height 23
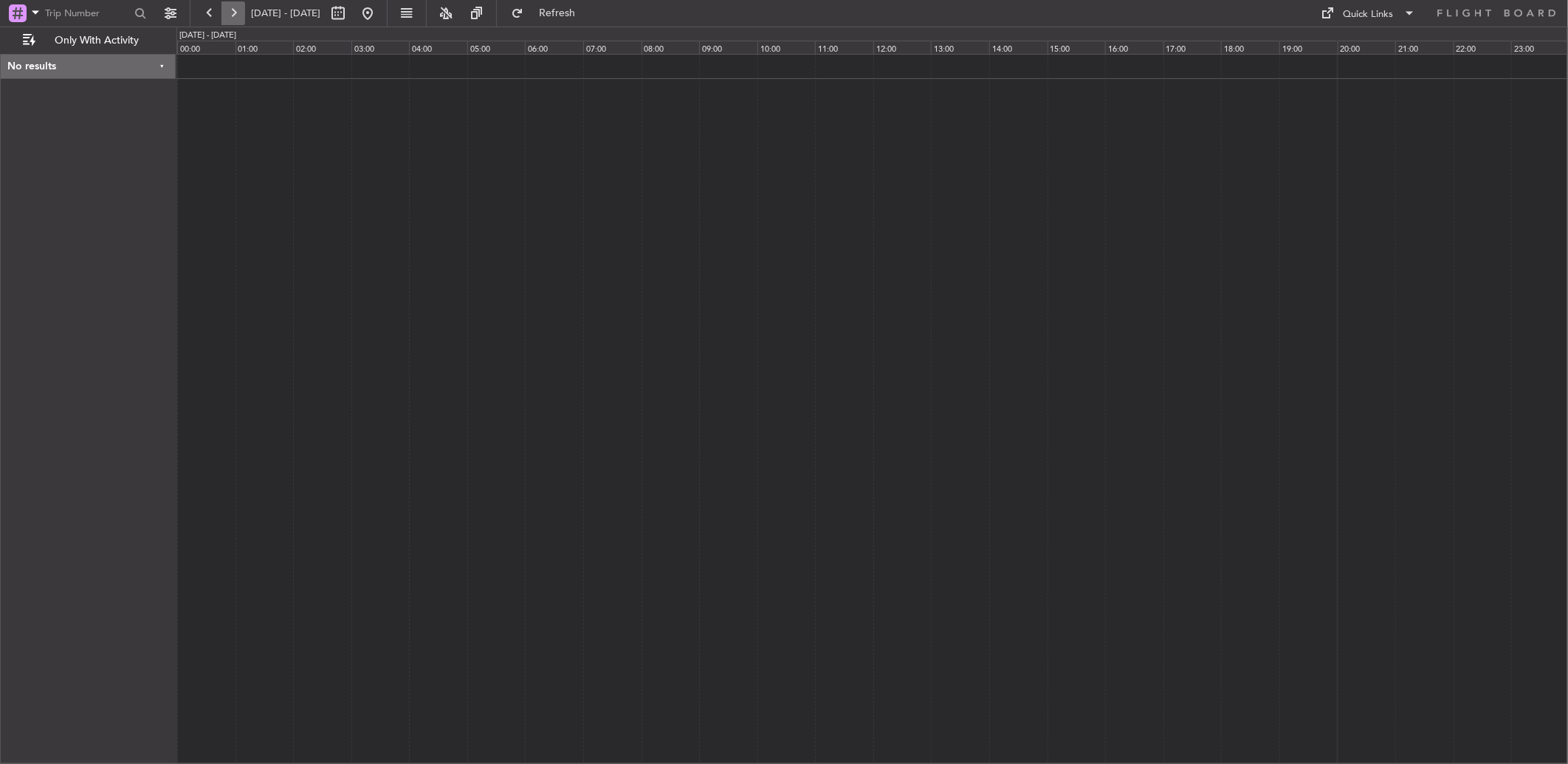
click at [230, 19] on button at bounding box center [233, 14] width 23 height 23
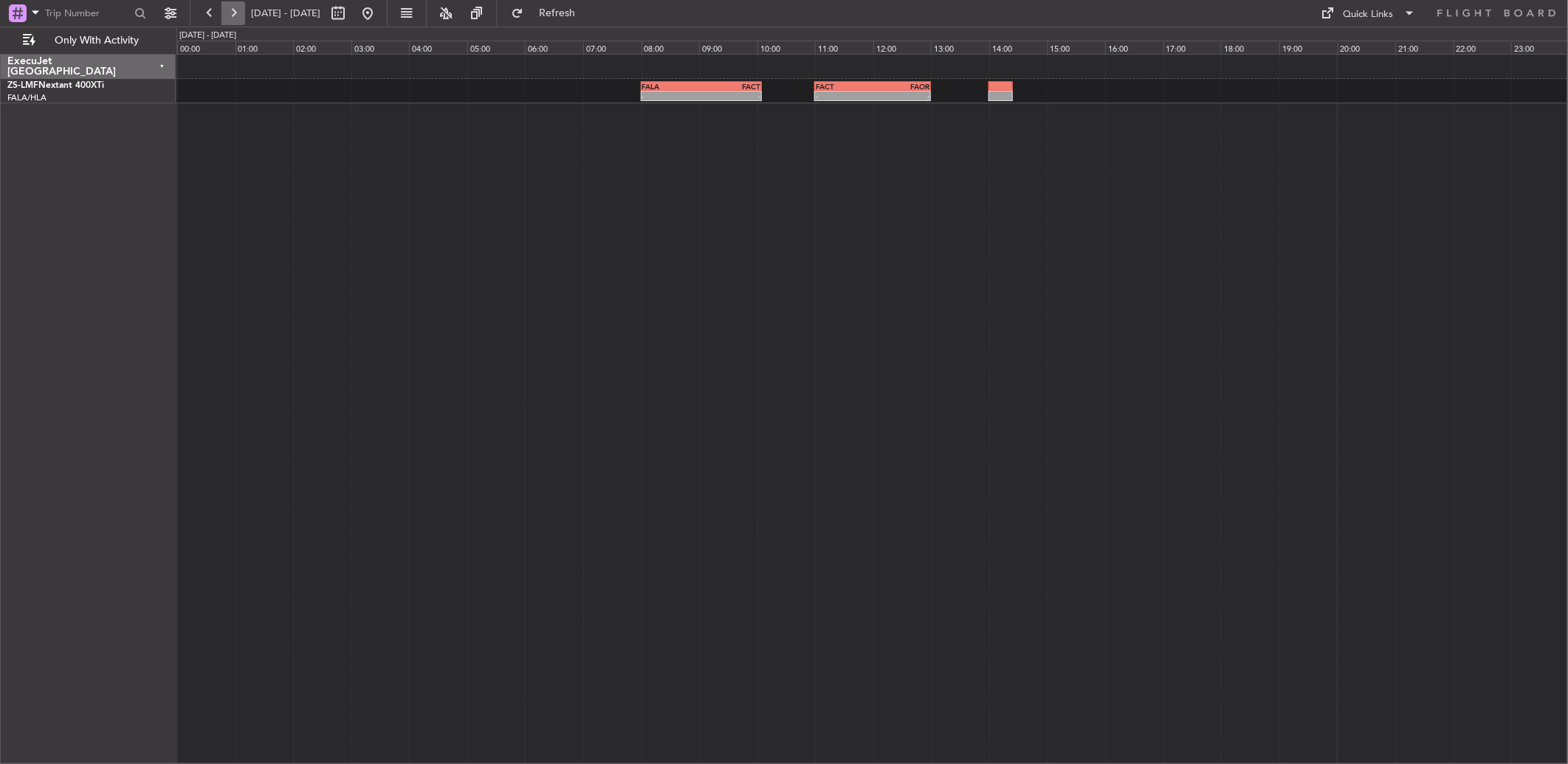
click at [231, 17] on button at bounding box center [233, 14] width 23 height 23
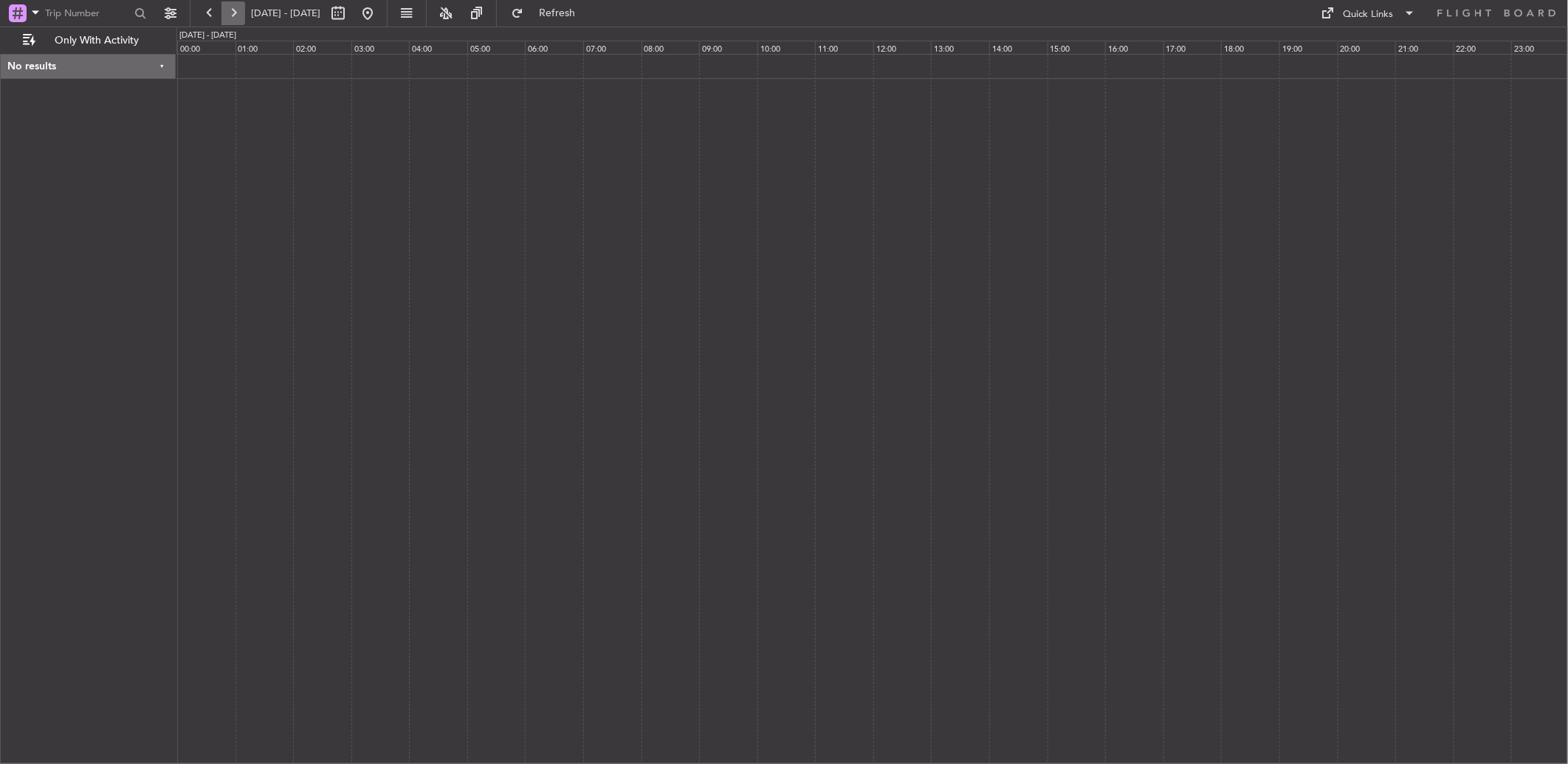
click at [231, 17] on button at bounding box center [233, 14] width 23 height 23
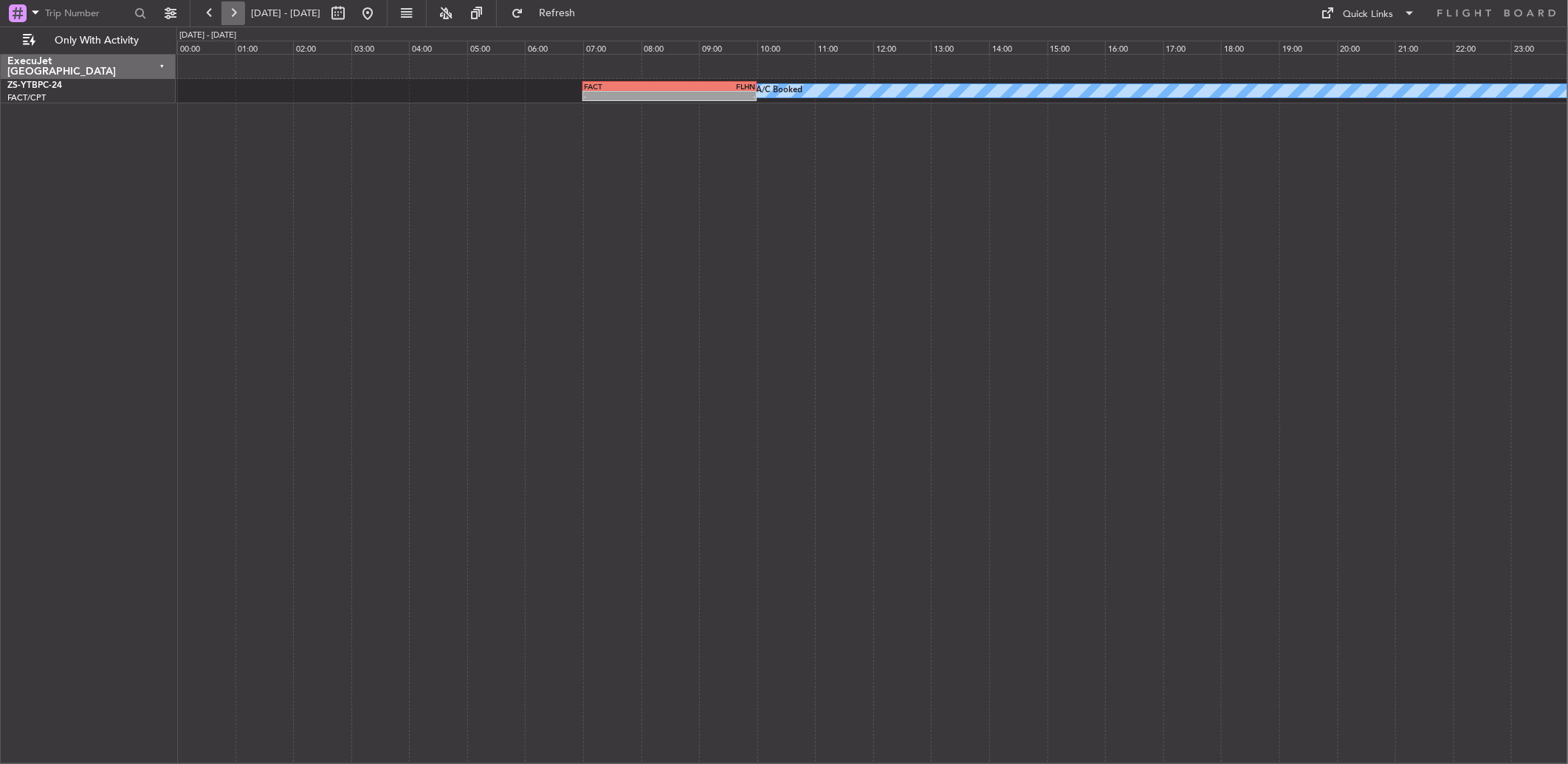
click at [231, 17] on button at bounding box center [233, 14] width 23 height 23
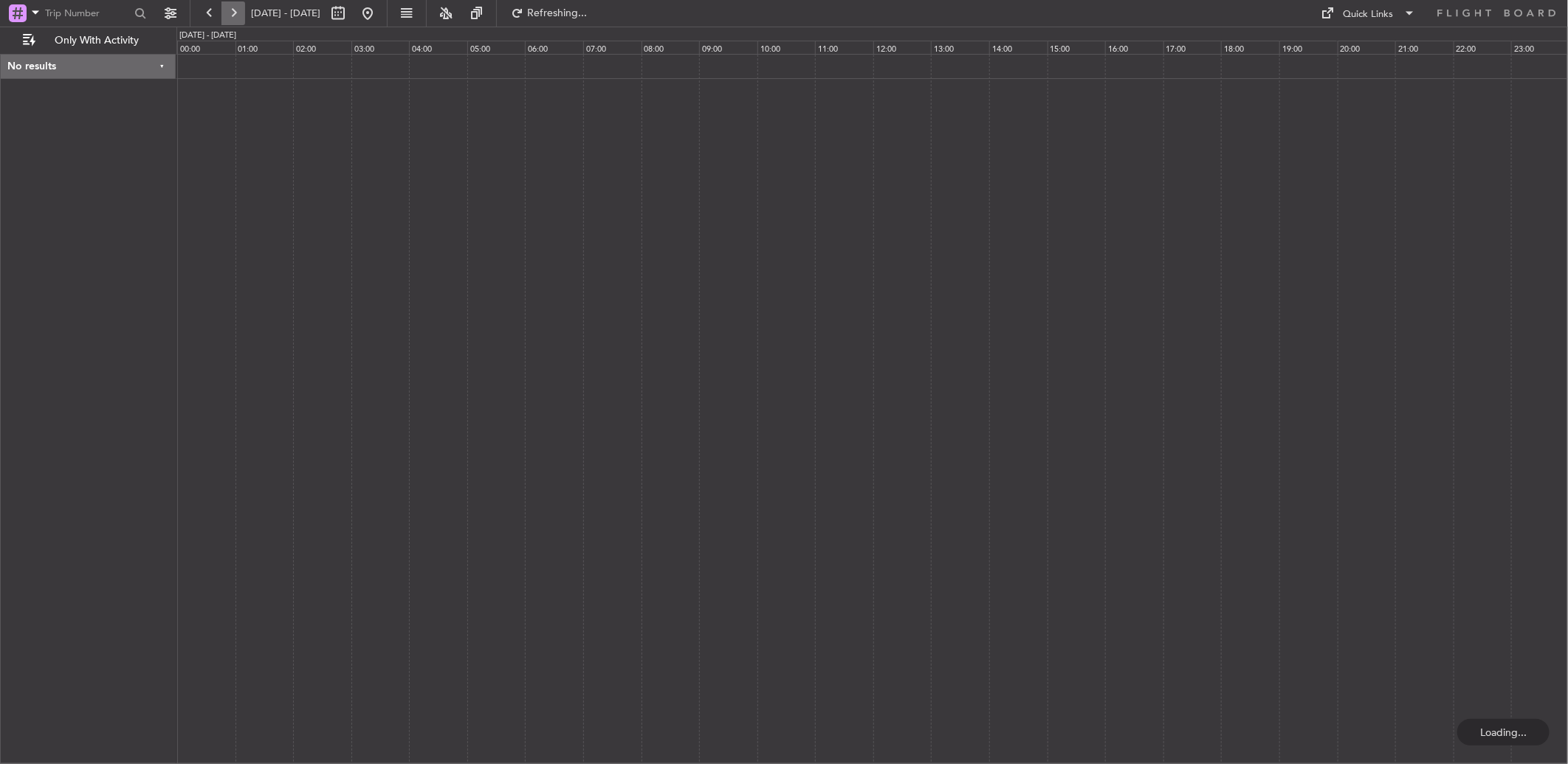
click at [231, 17] on button at bounding box center [233, 14] width 23 height 23
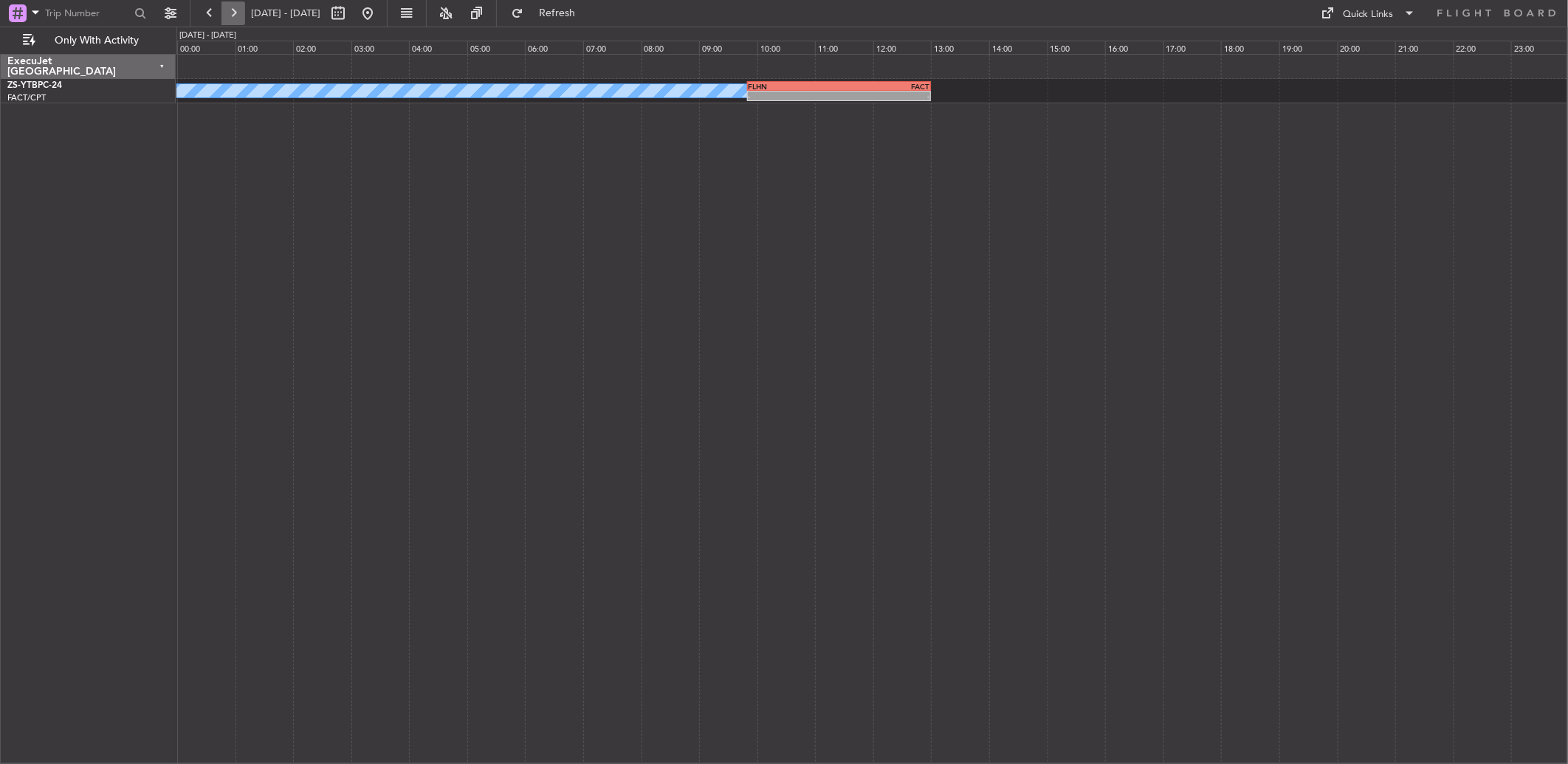
click at [231, 17] on button at bounding box center [233, 14] width 23 height 23
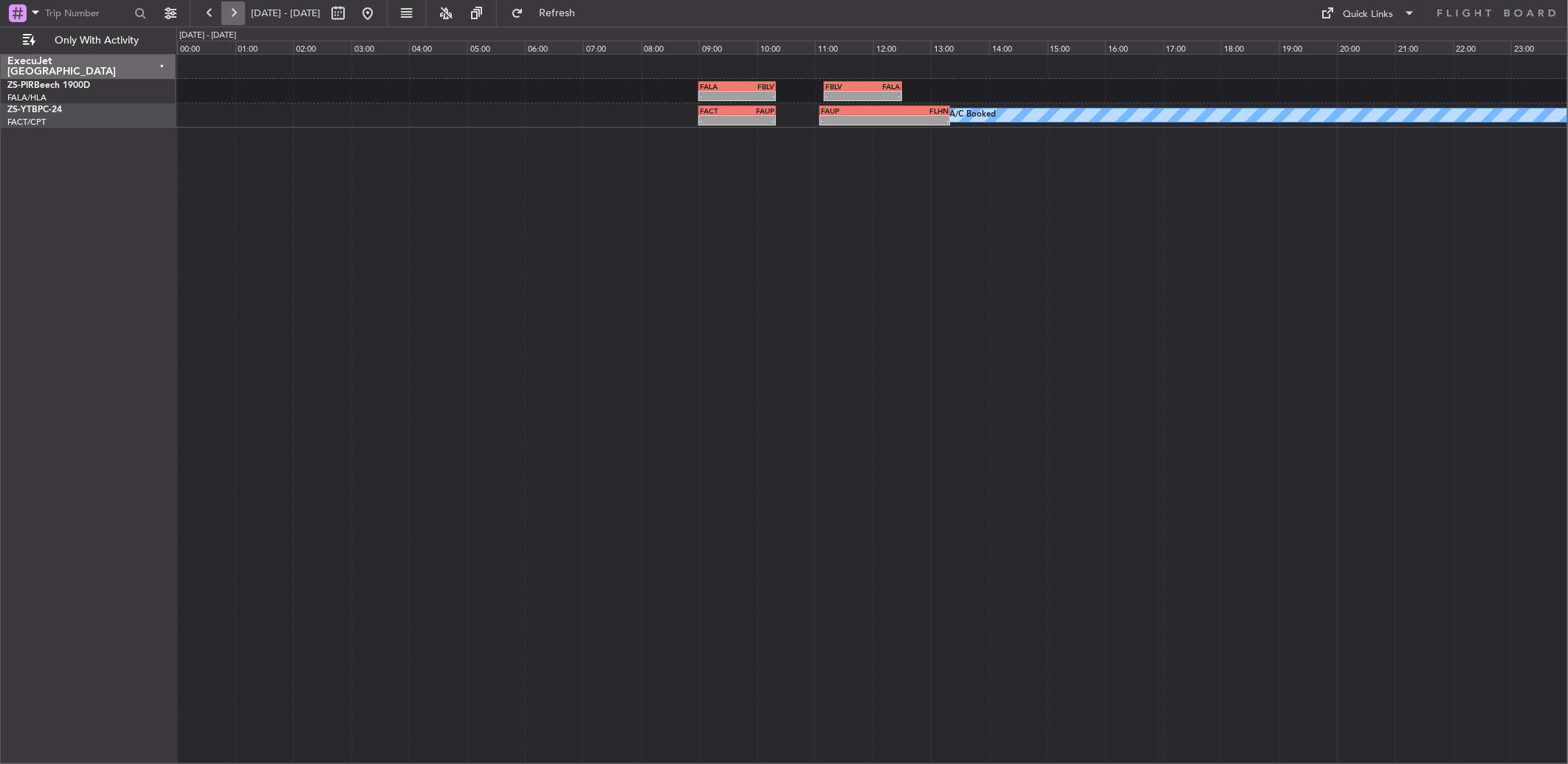
click at [240, 21] on button at bounding box center [233, 14] width 23 height 23
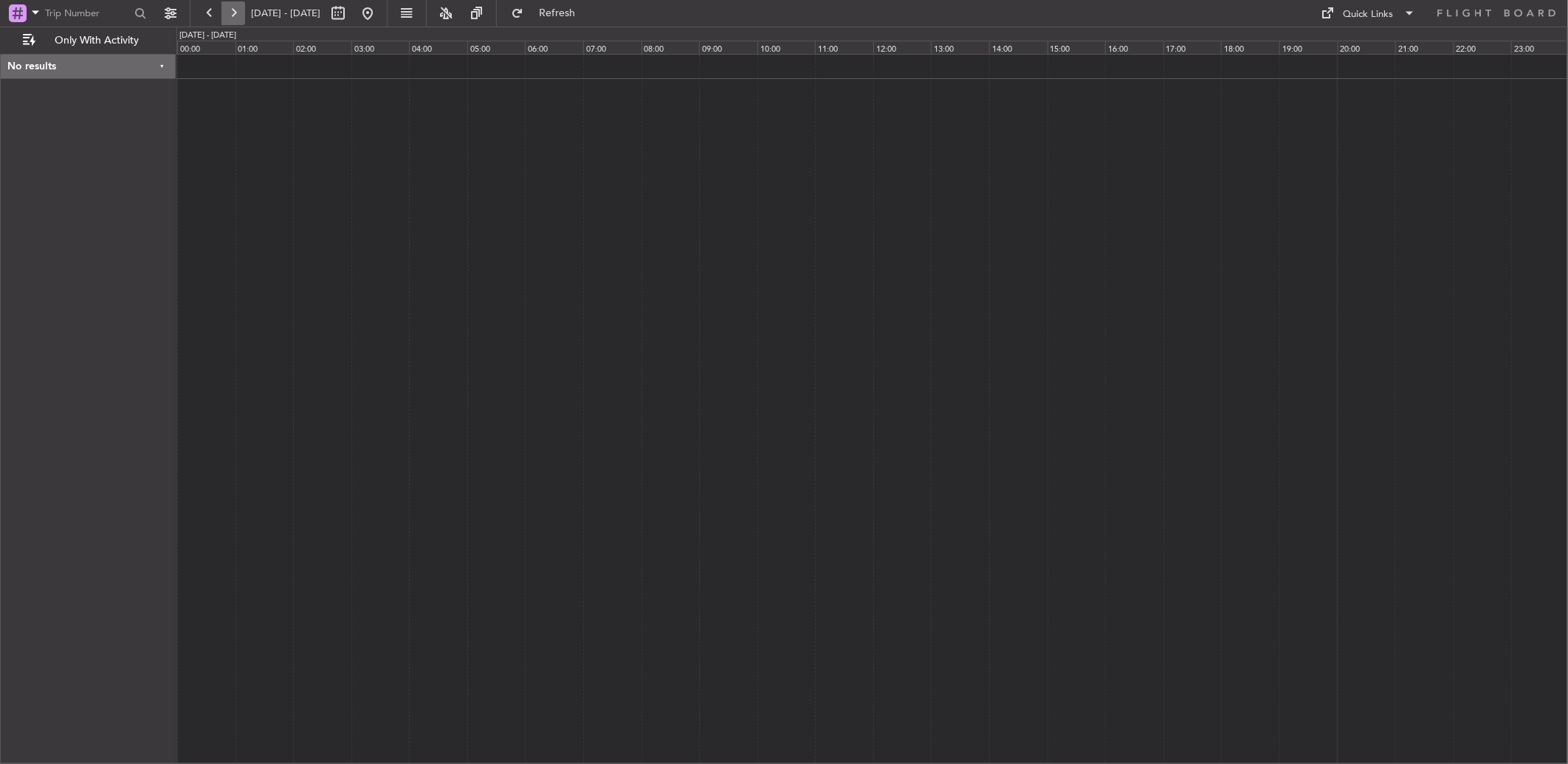
click at [238, 21] on button at bounding box center [233, 14] width 23 height 23
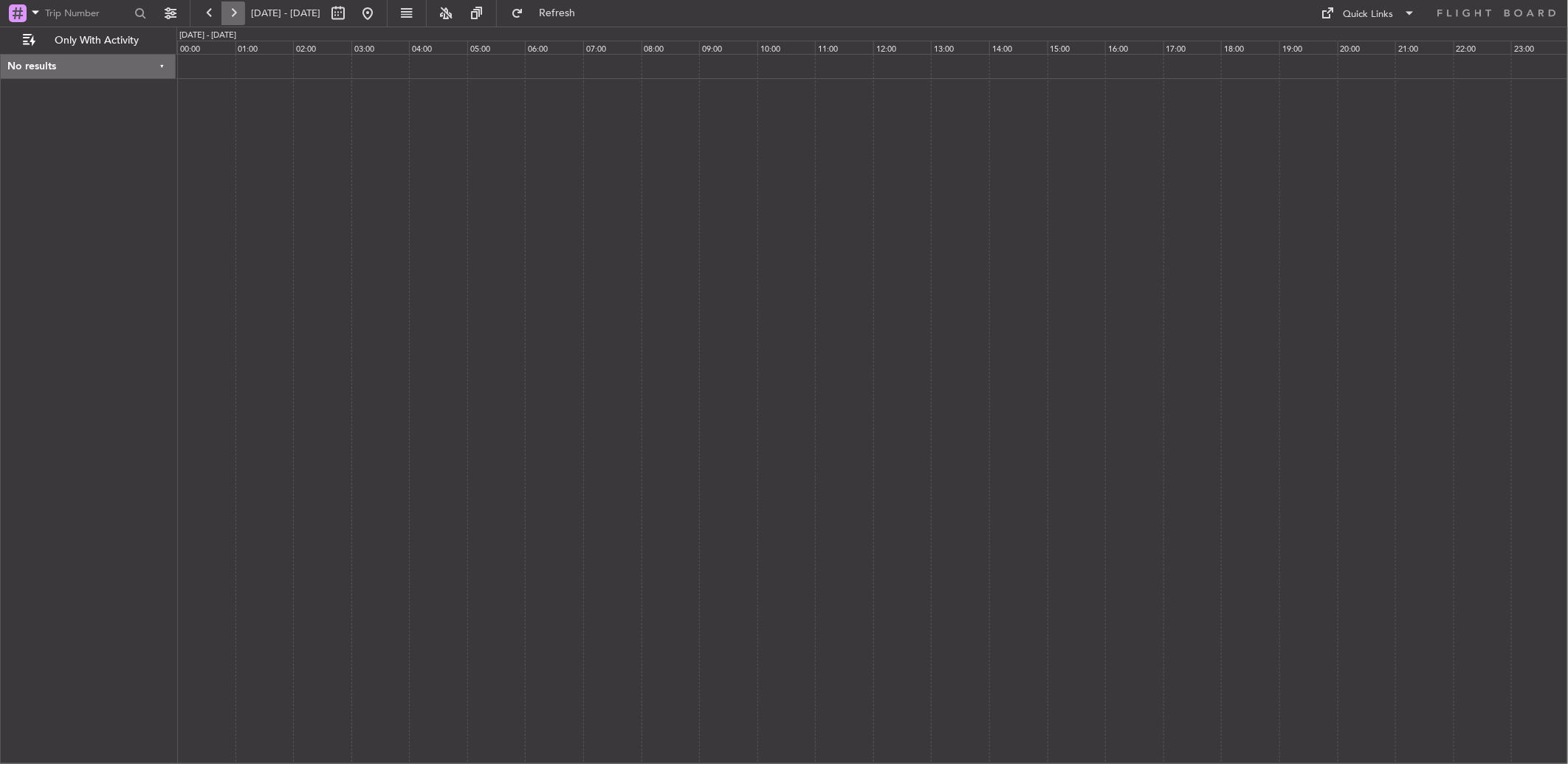
click at [240, 14] on button at bounding box center [233, 14] width 23 height 23
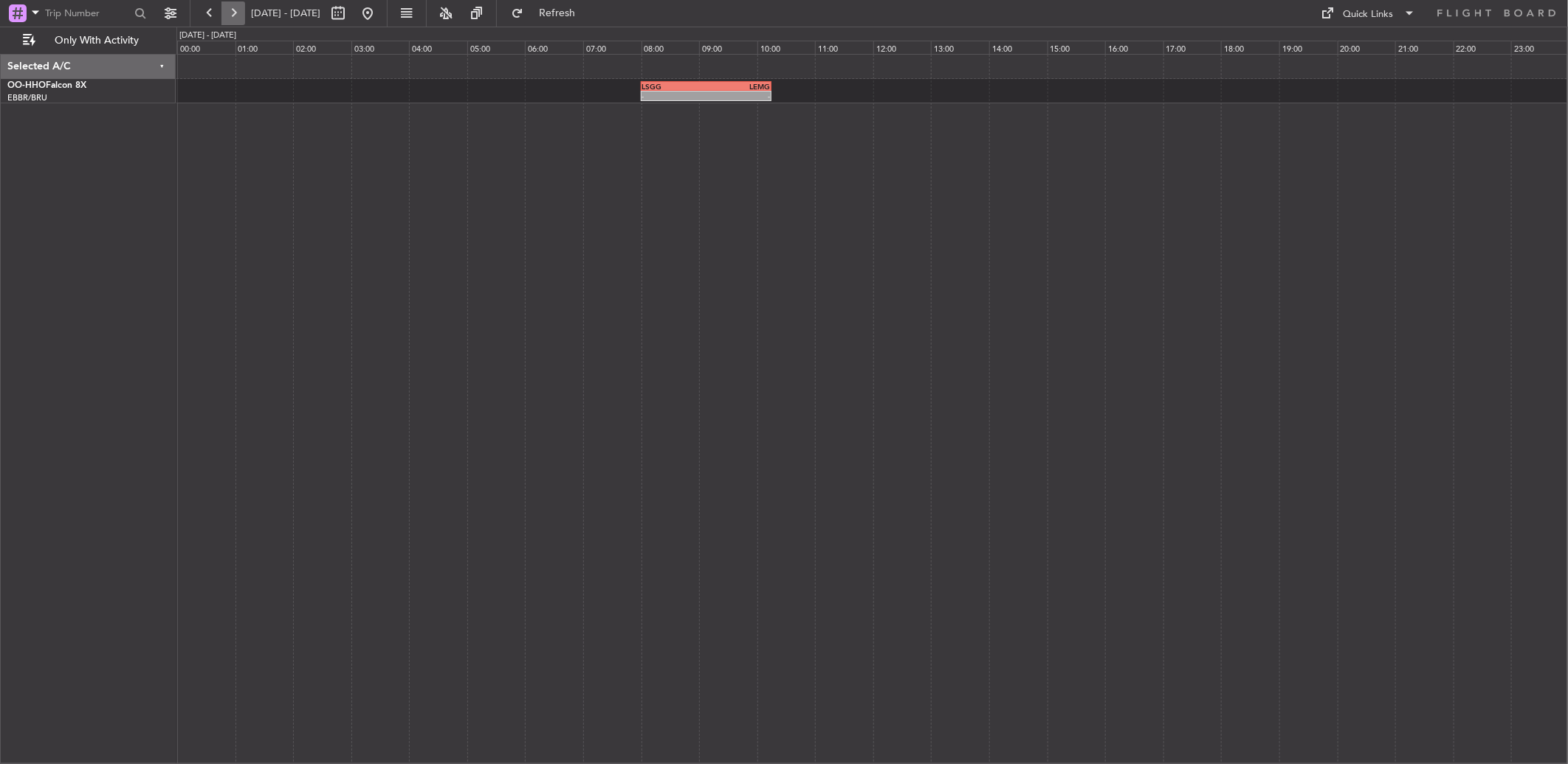
click at [240, 14] on button at bounding box center [233, 14] width 23 height 23
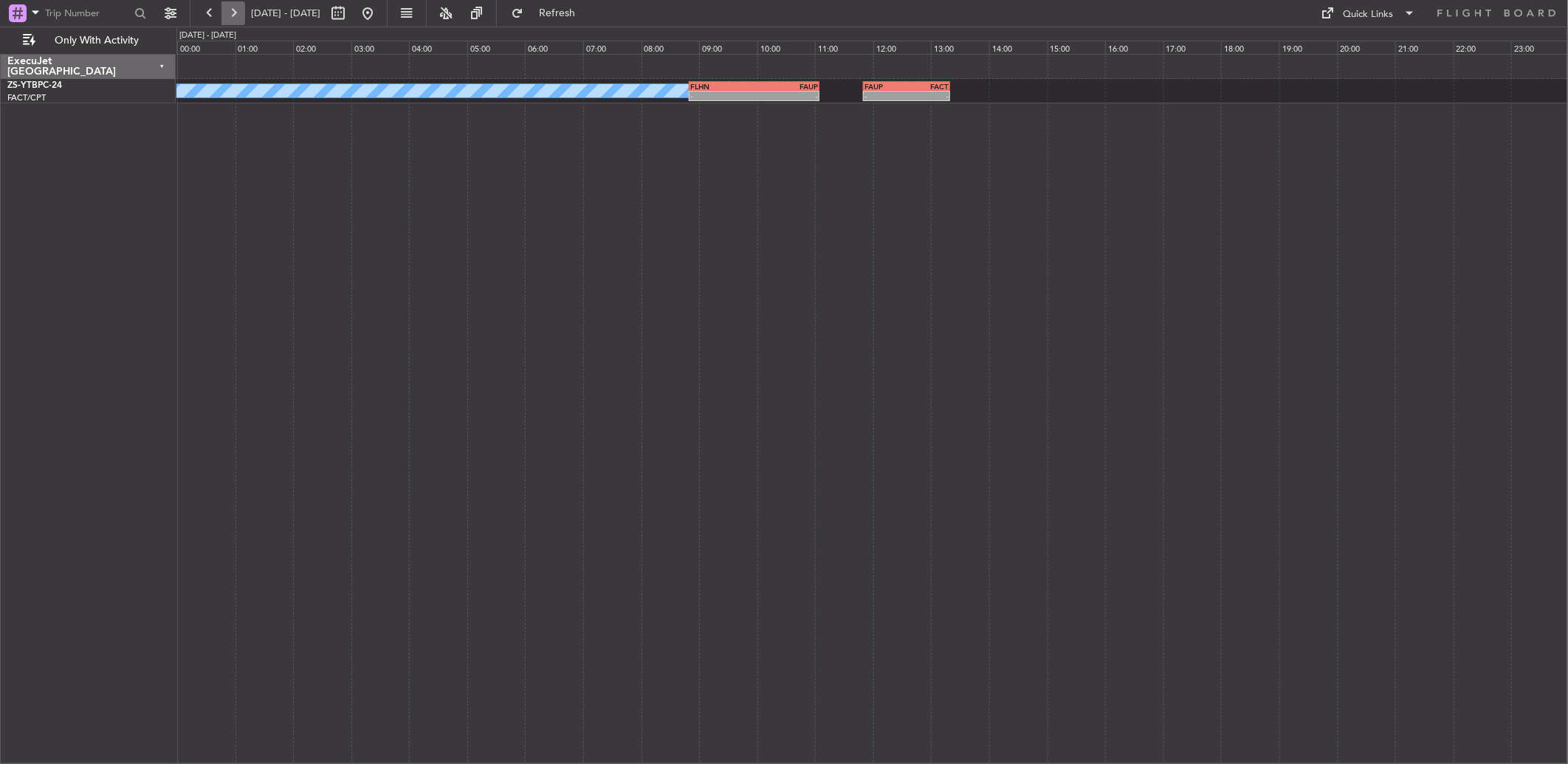
click at [240, 14] on button at bounding box center [233, 14] width 23 height 23
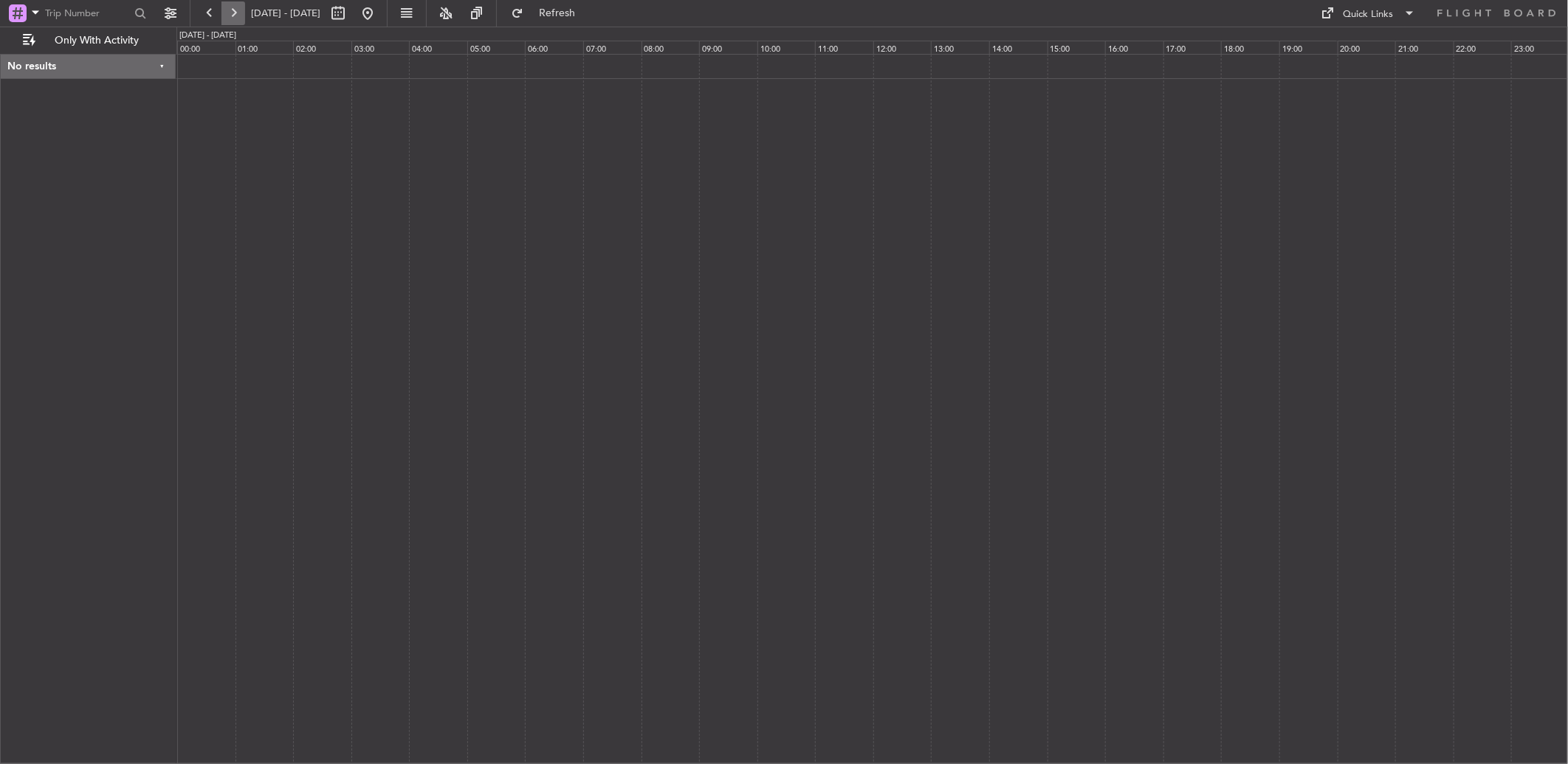
click at [240, 14] on button at bounding box center [233, 14] width 23 height 23
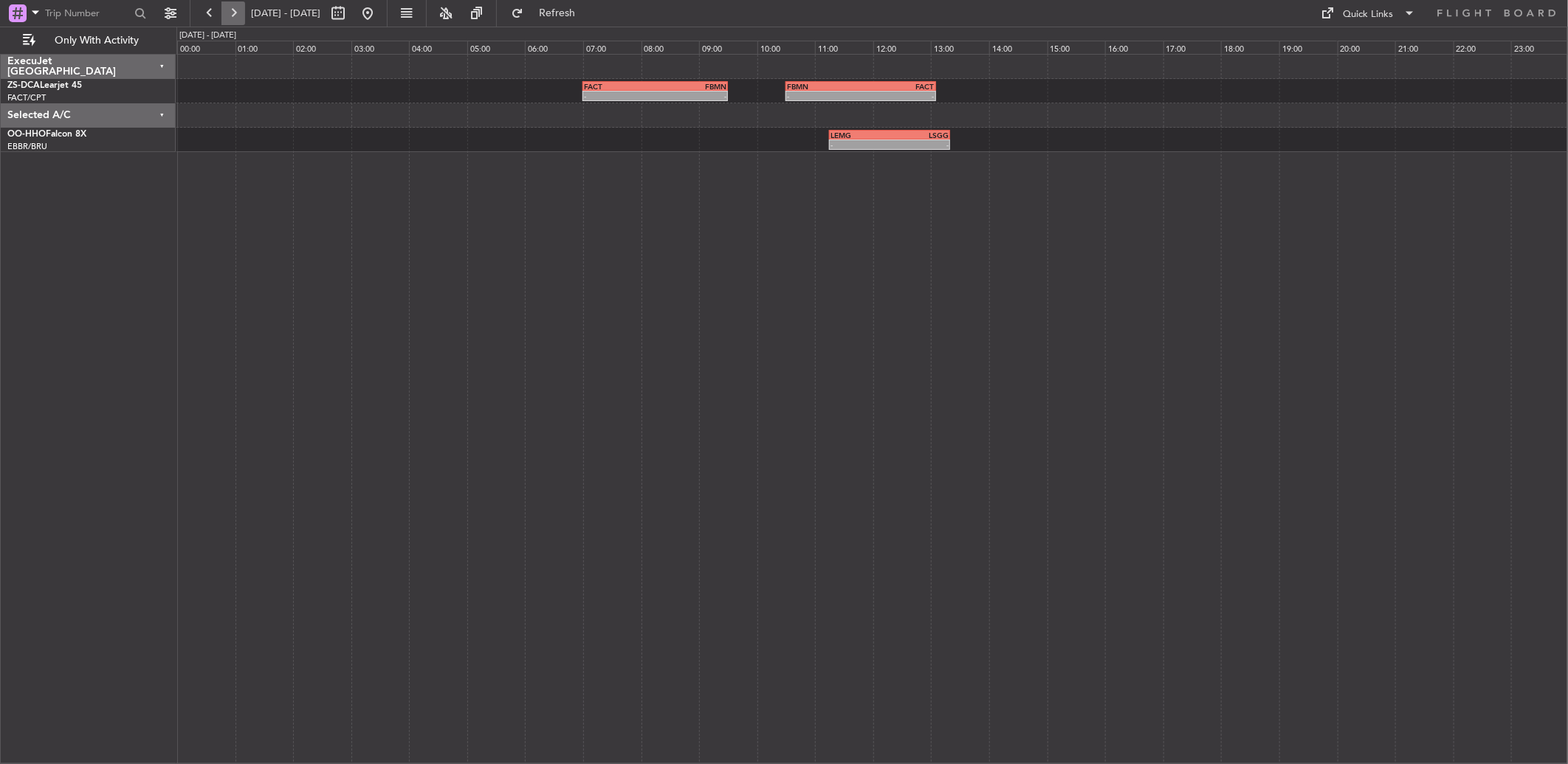
click at [238, 14] on button at bounding box center [233, 14] width 23 height 23
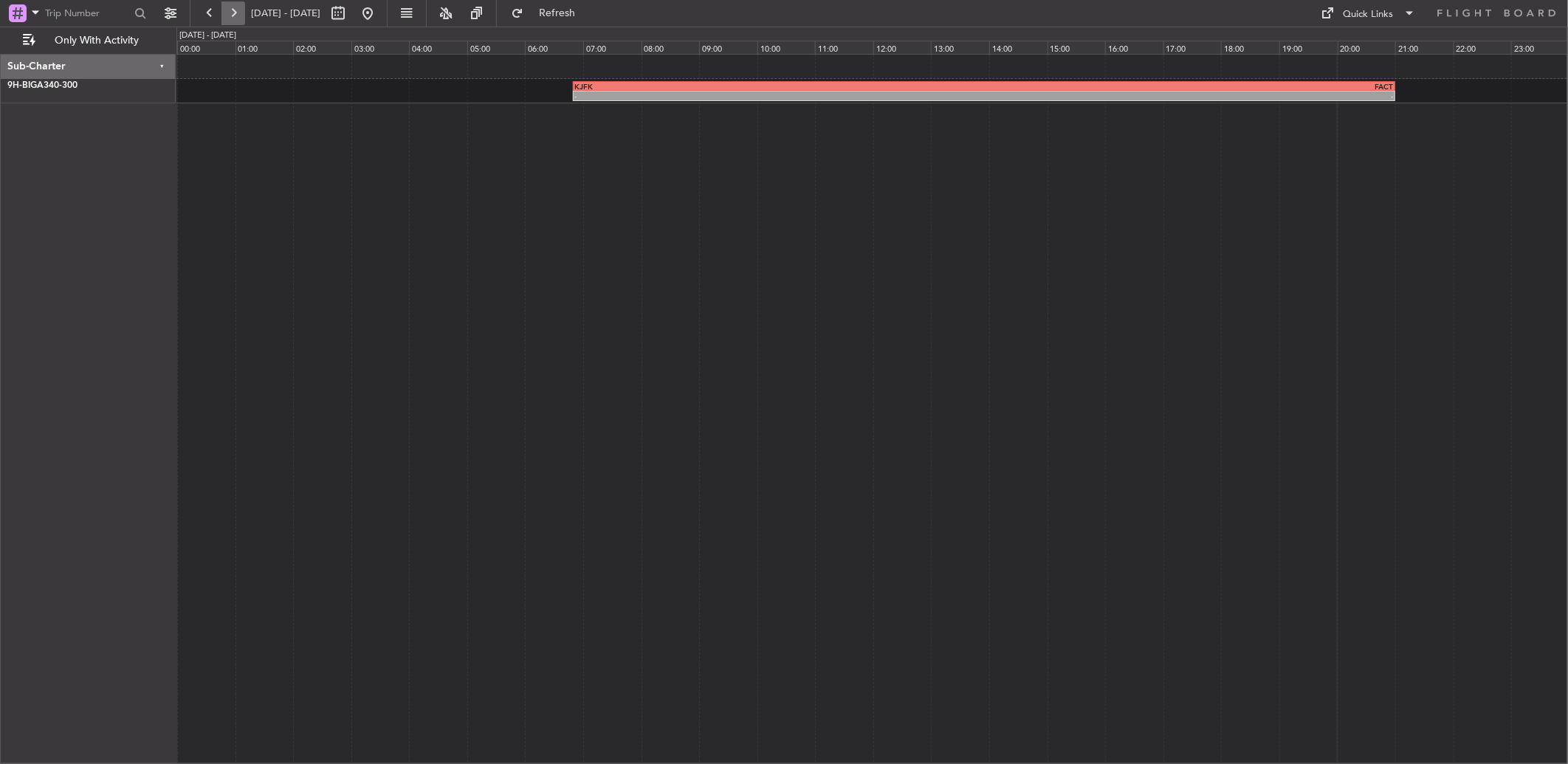
click at [238, 14] on button at bounding box center [233, 14] width 23 height 23
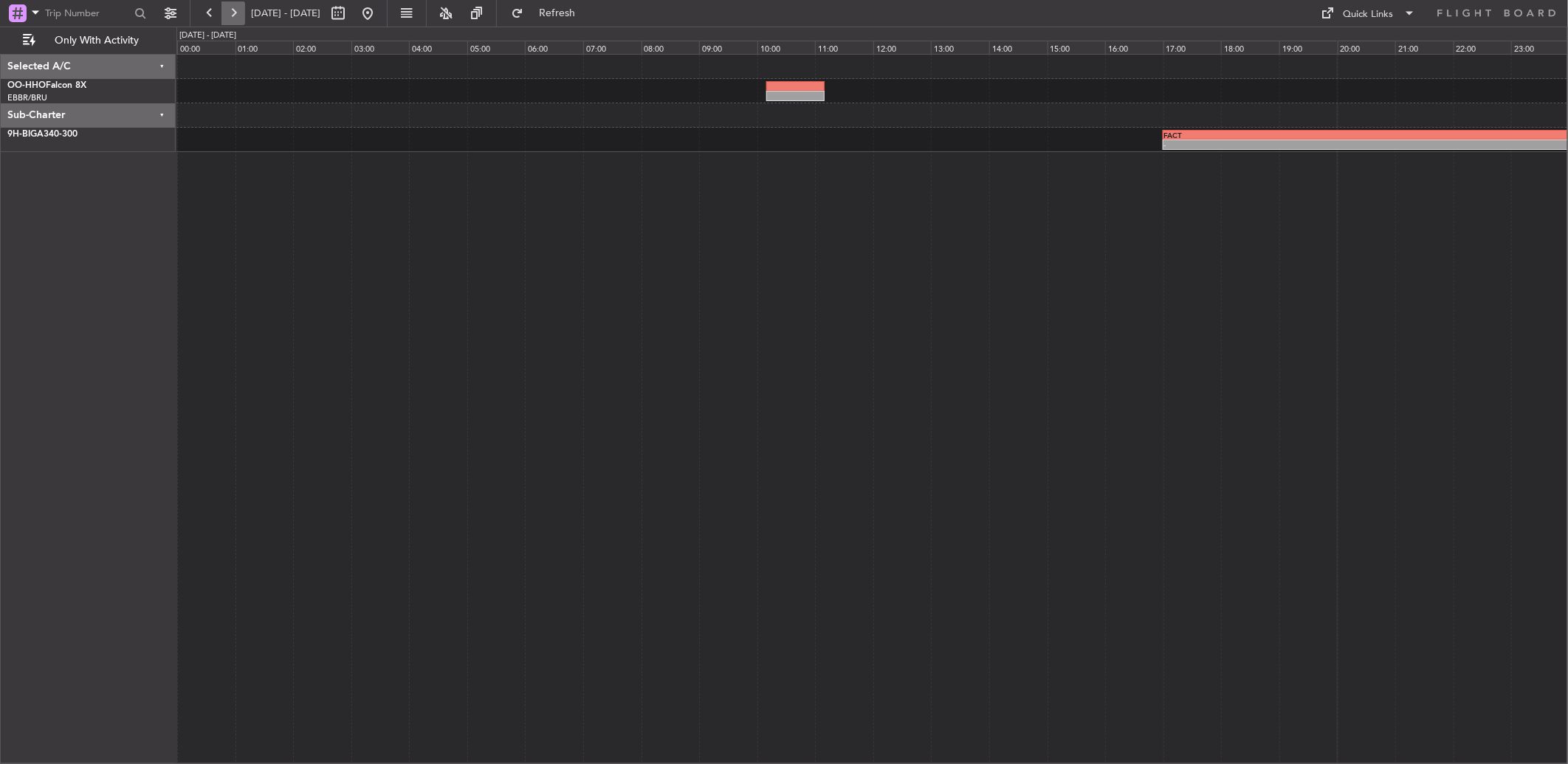
click at [238, 14] on button at bounding box center [233, 14] width 23 height 23
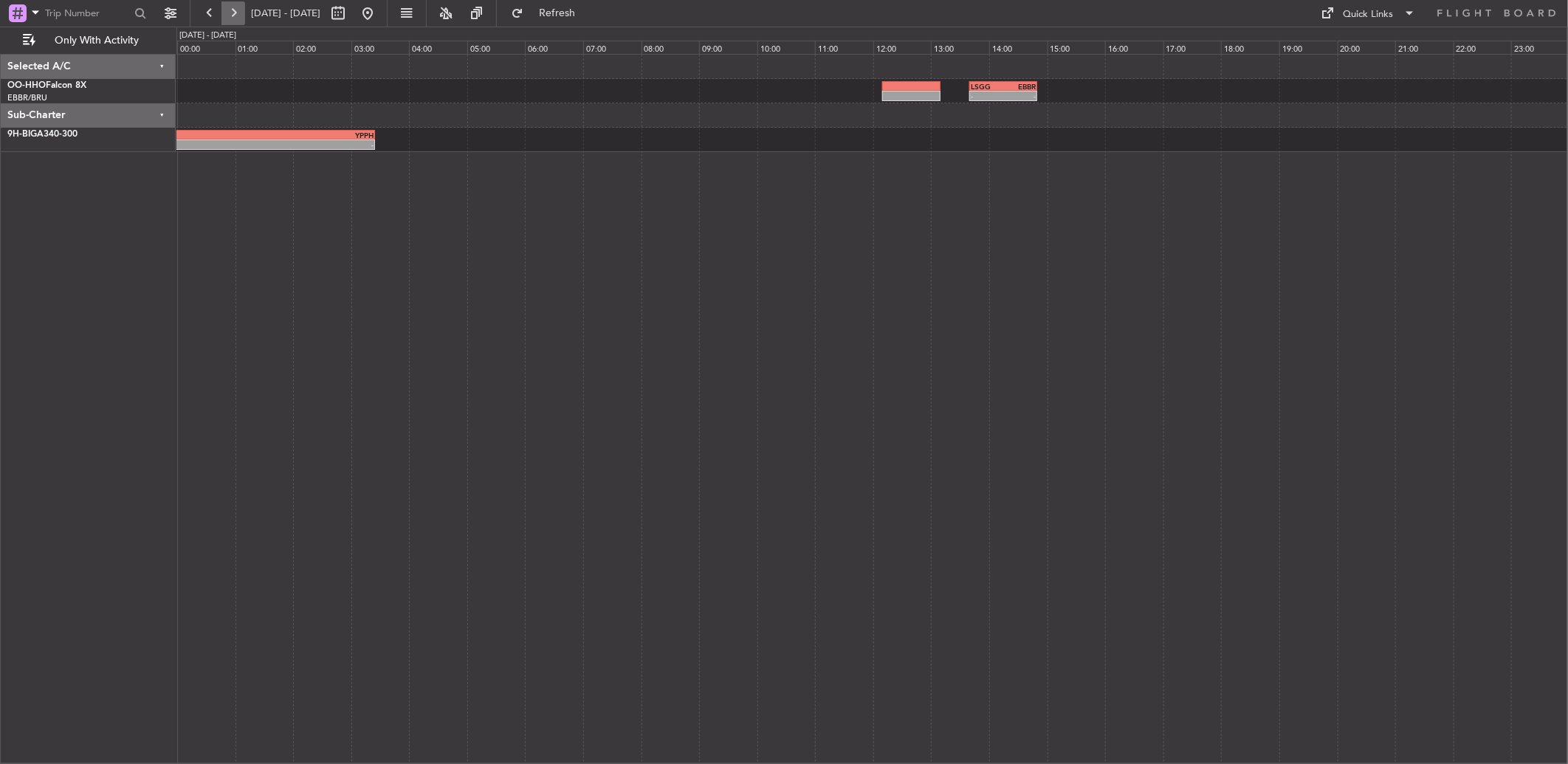
click at [238, 14] on button at bounding box center [233, 14] width 23 height 23
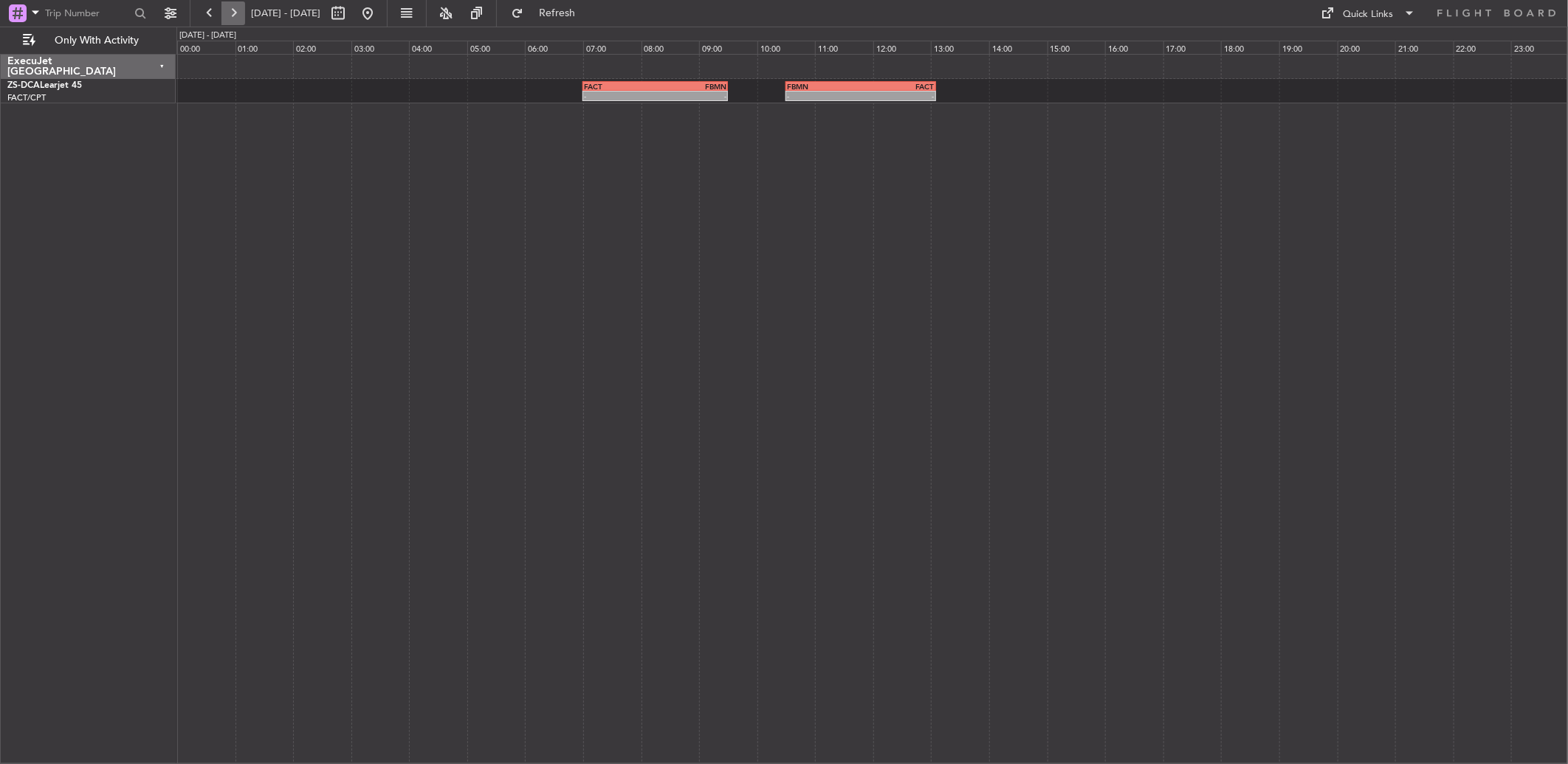
click at [233, 9] on button at bounding box center [233, 14] width 23 height 23
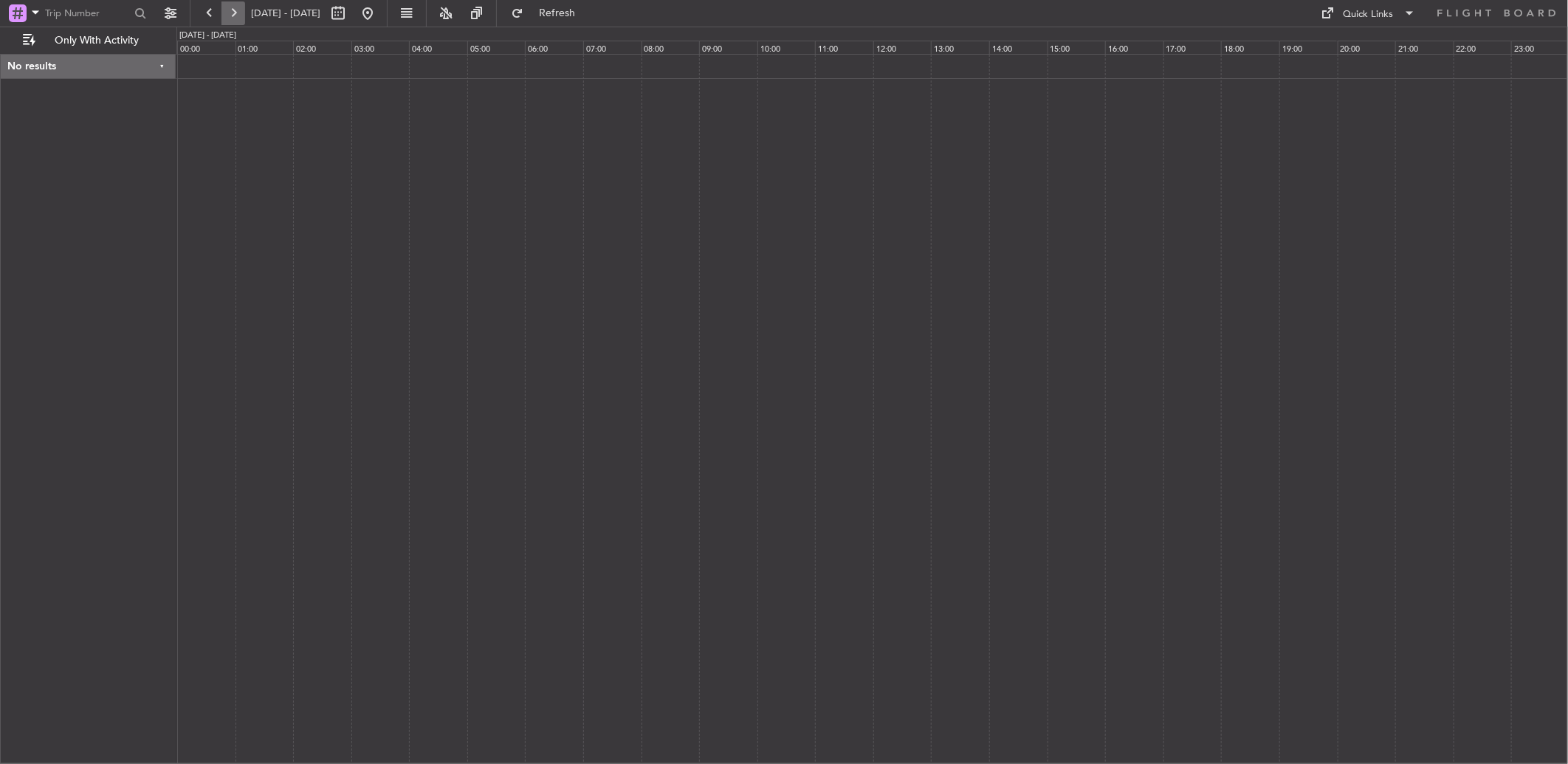
click at [233, 9] on button at bounding box center [233, 14] width 23 height 23
click at [232, 9] on button at bounding box center [233, 14] width 23 height 23
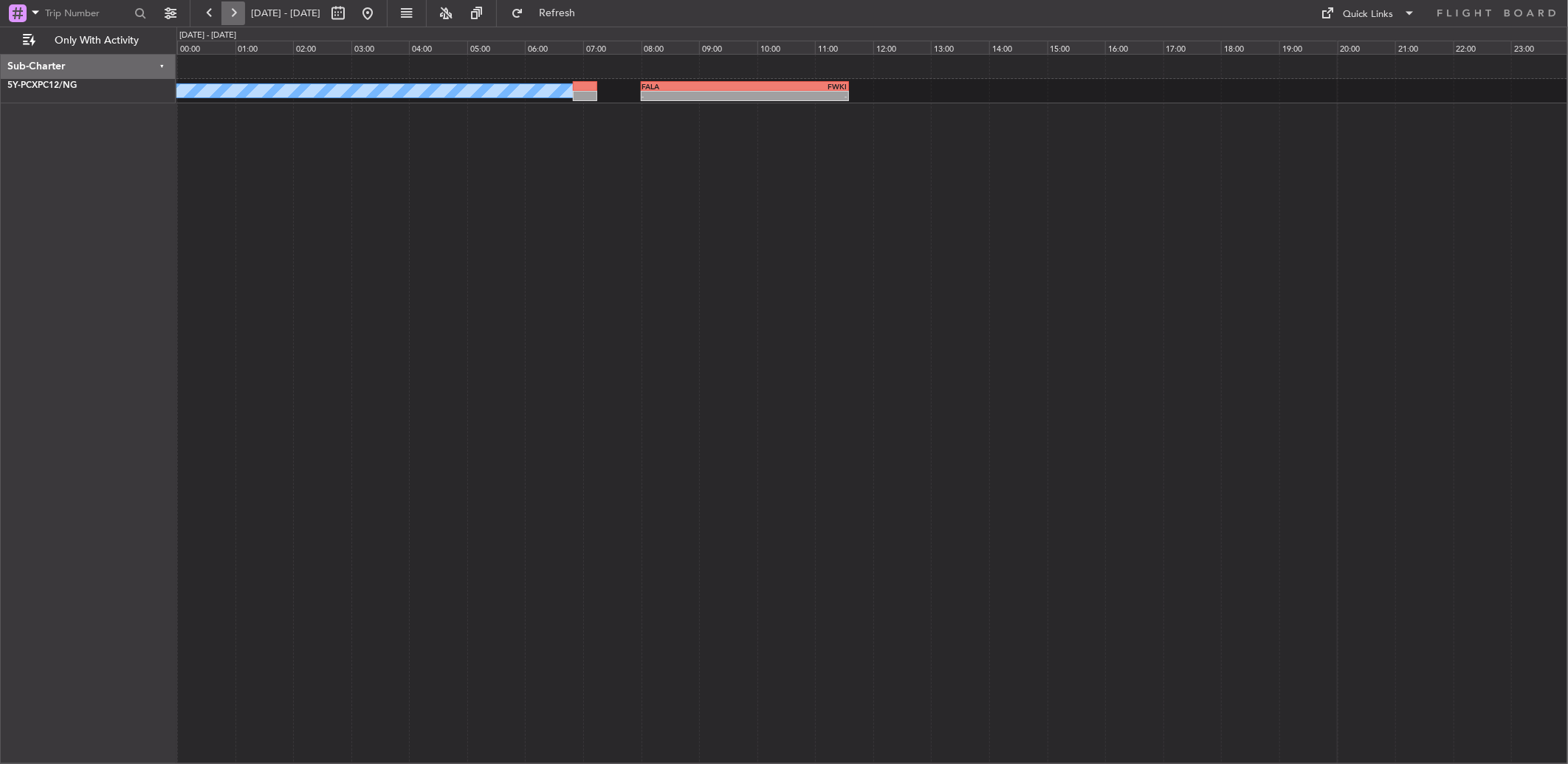
click at [232, 9] on button at bounding box center [233, 14] width 23 height 23
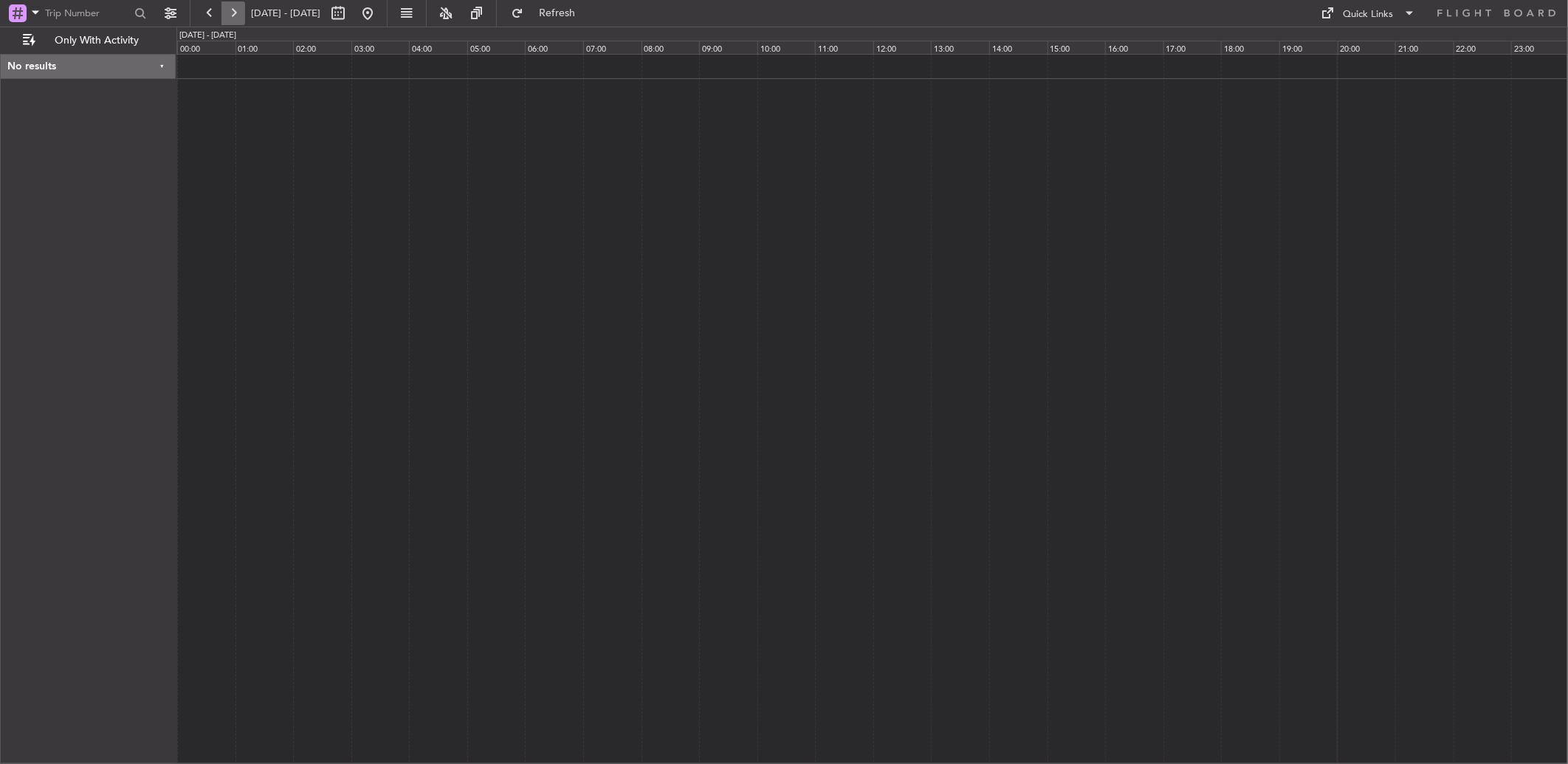
click at [232, 9] on button at bounding box center [233, 14] width 23 height 23
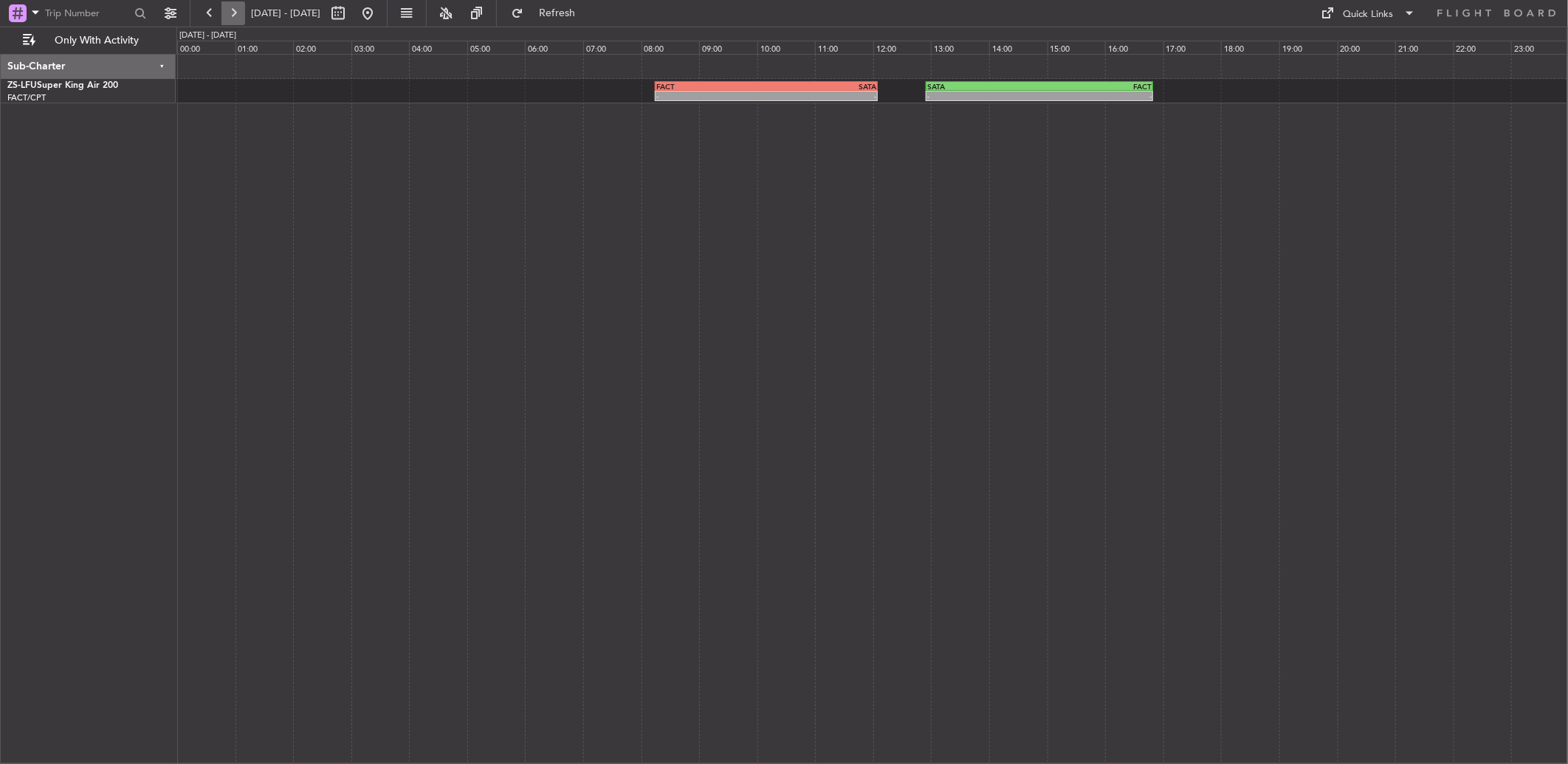
click at [232, 9] on button at bounding box center [233, 14] width 23 height 23
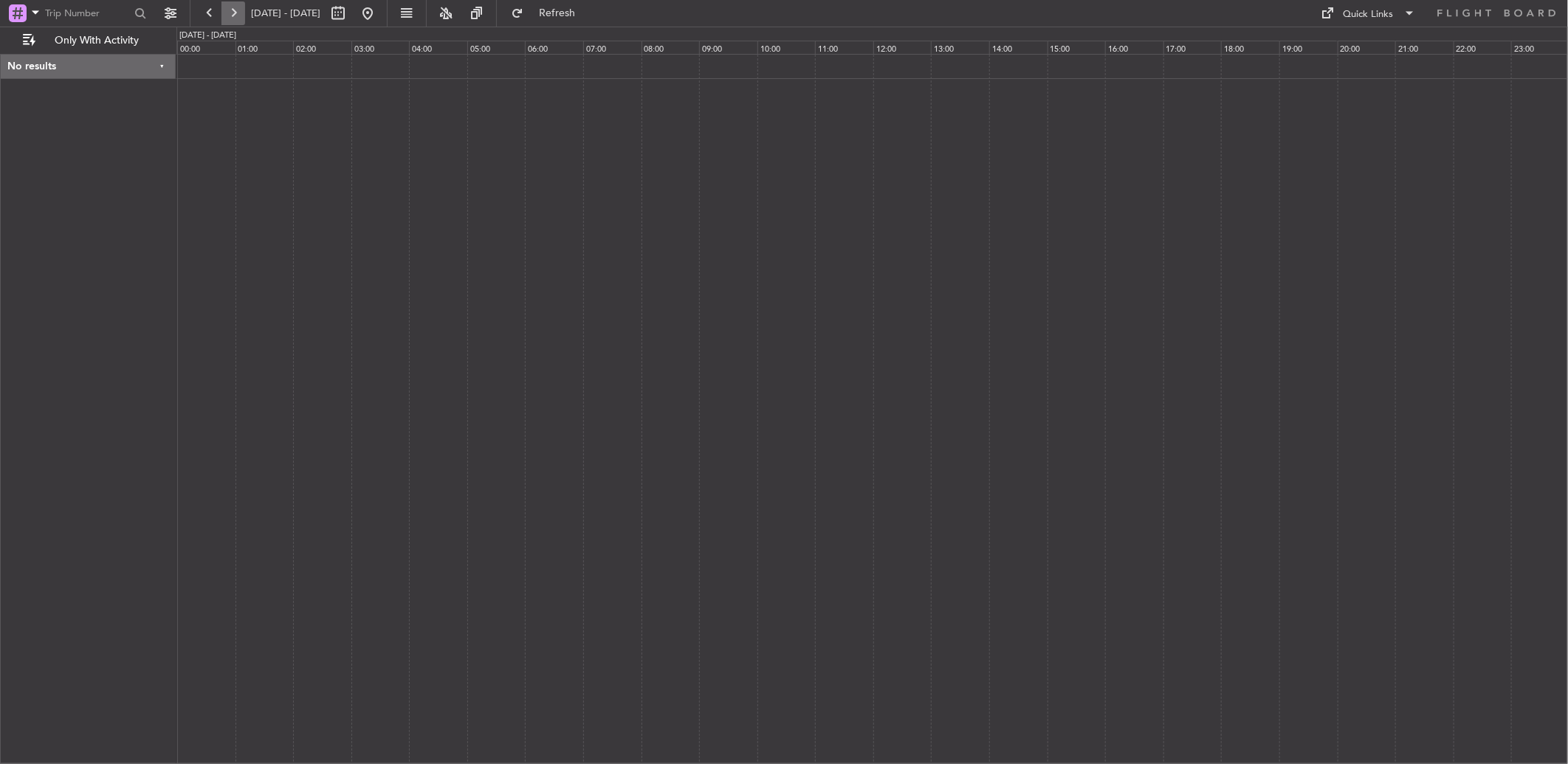
click at [232, 9] on button at bounding box center [233, 14] width 23 height 23
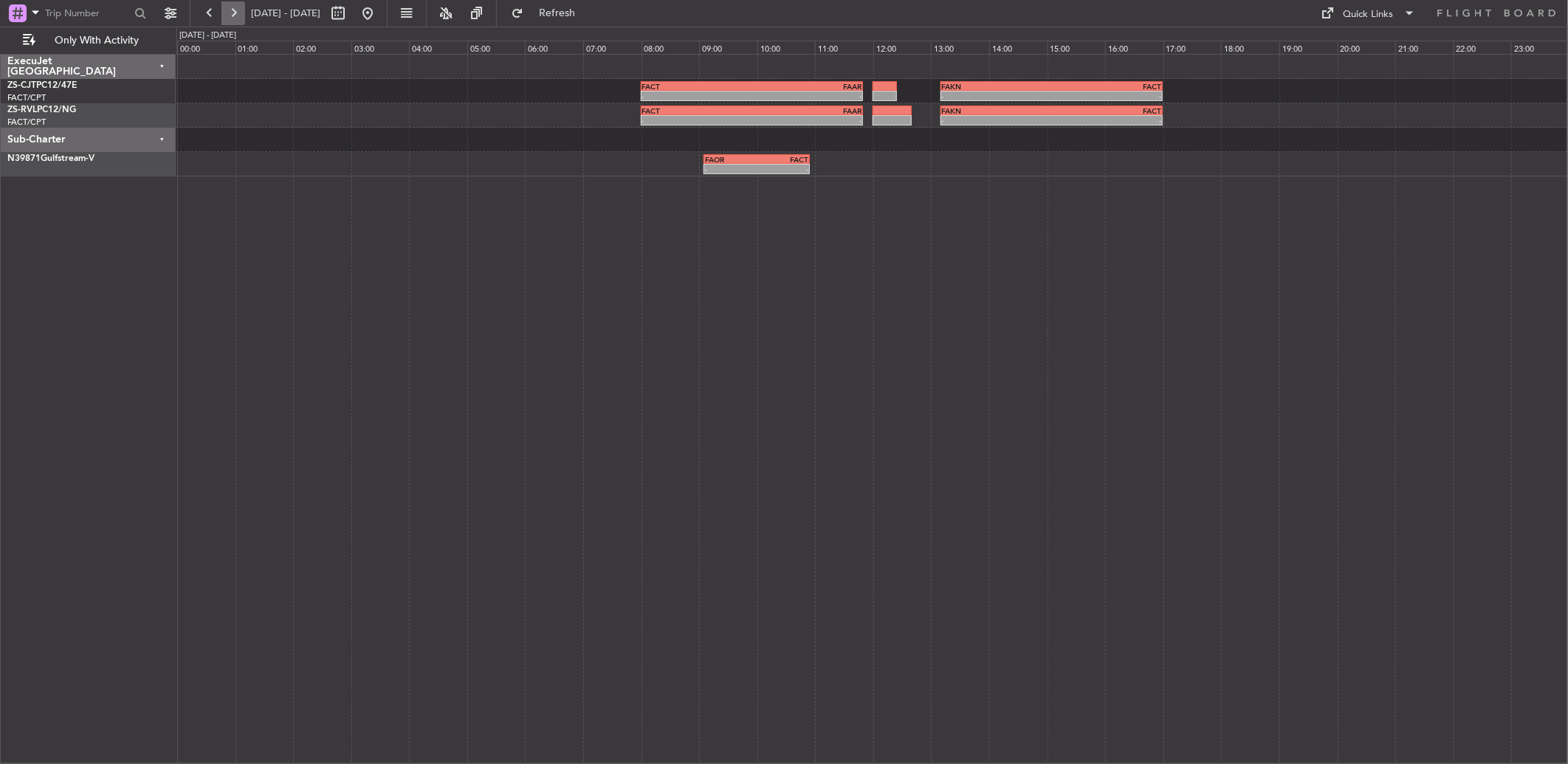
click at [240, 10] on button at bounding box center [233, 14] width 23 height 23
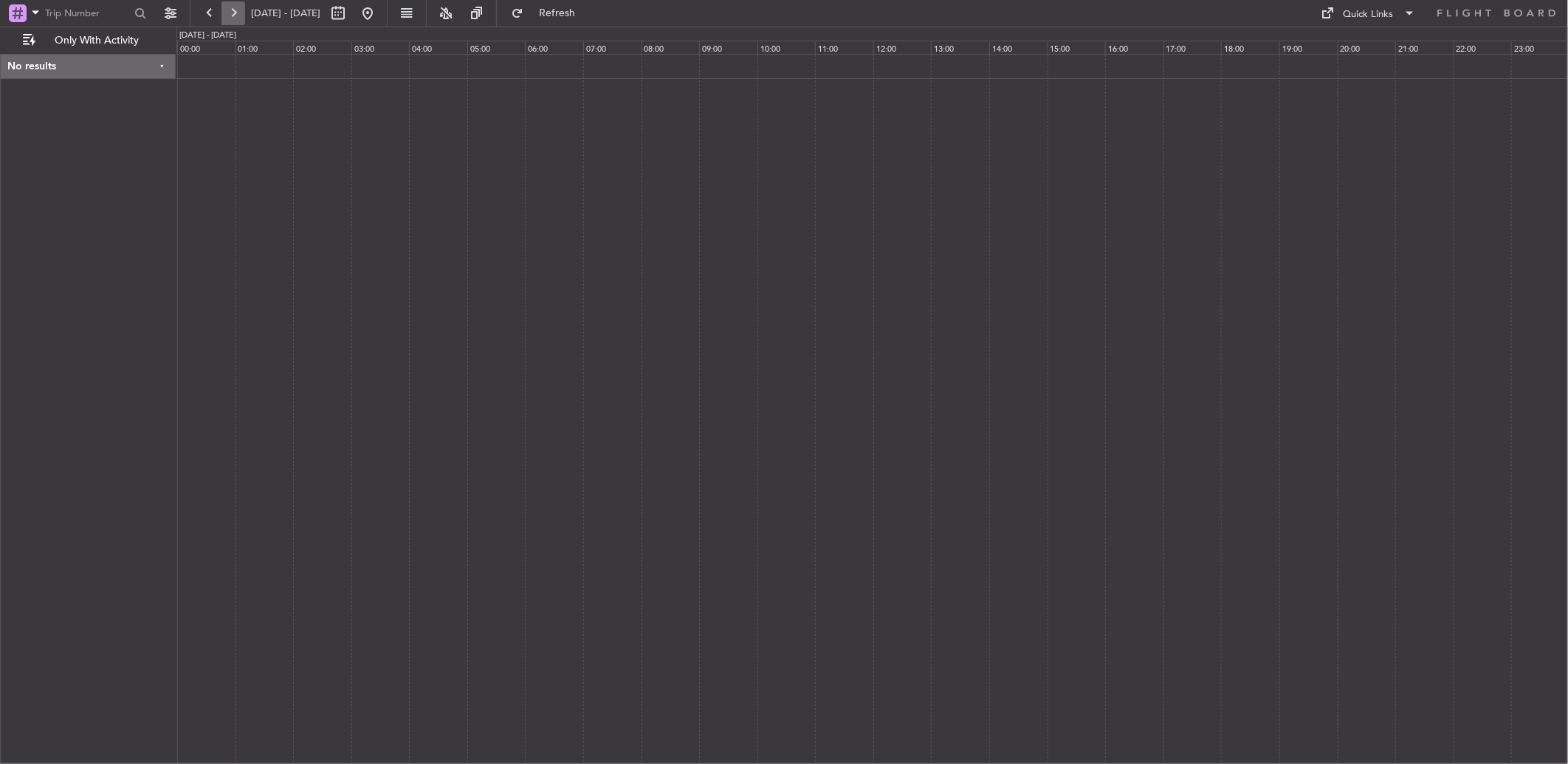
click at [240, 10] on button at bounding box center [233, 14] width 23 height 23
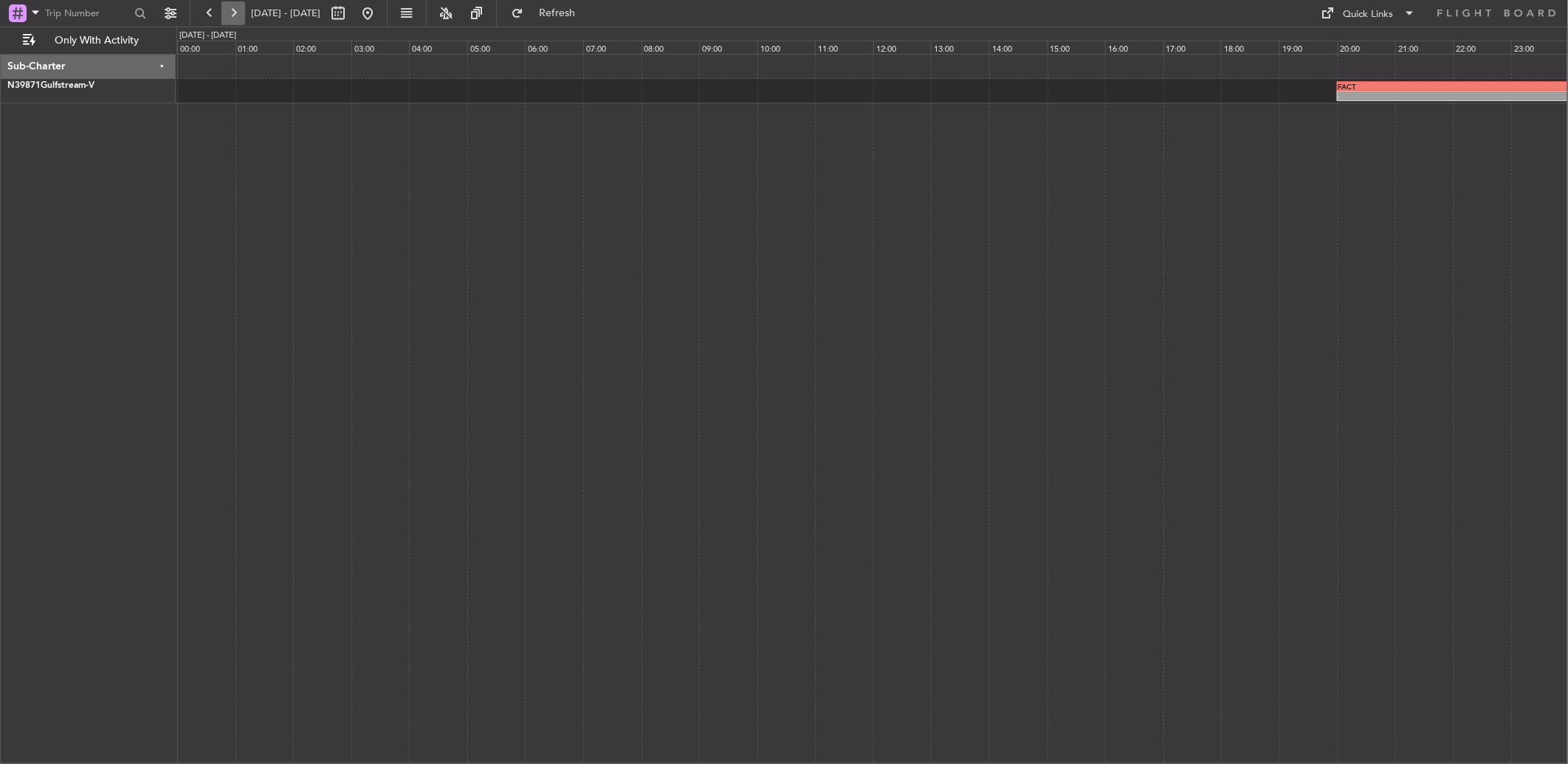
click at [235, 10] on button at bounding box center [233, 14] width 23 height 23
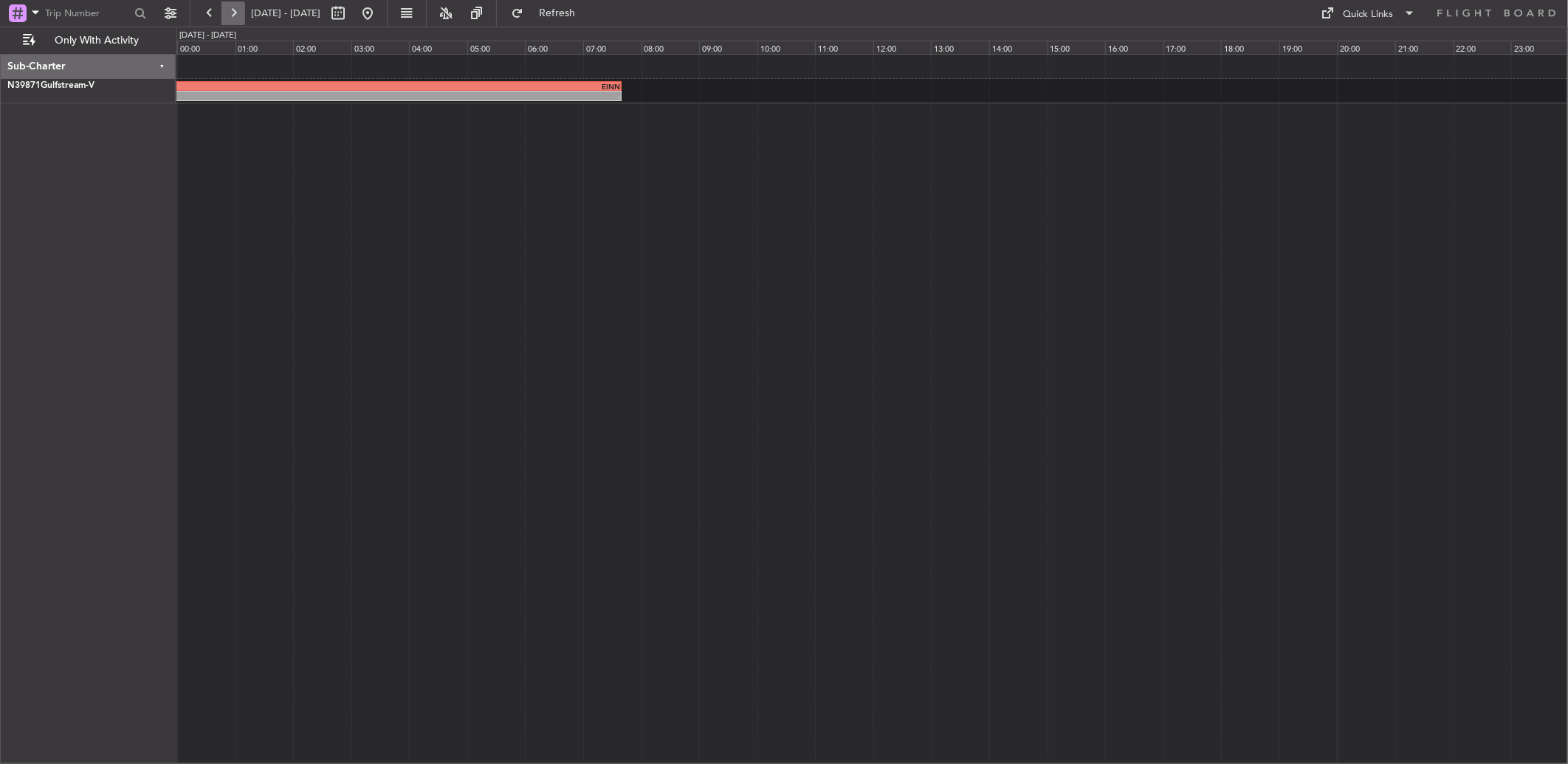
click at [235, 10] on button at bounding box center [233, 14] width 23 height 23
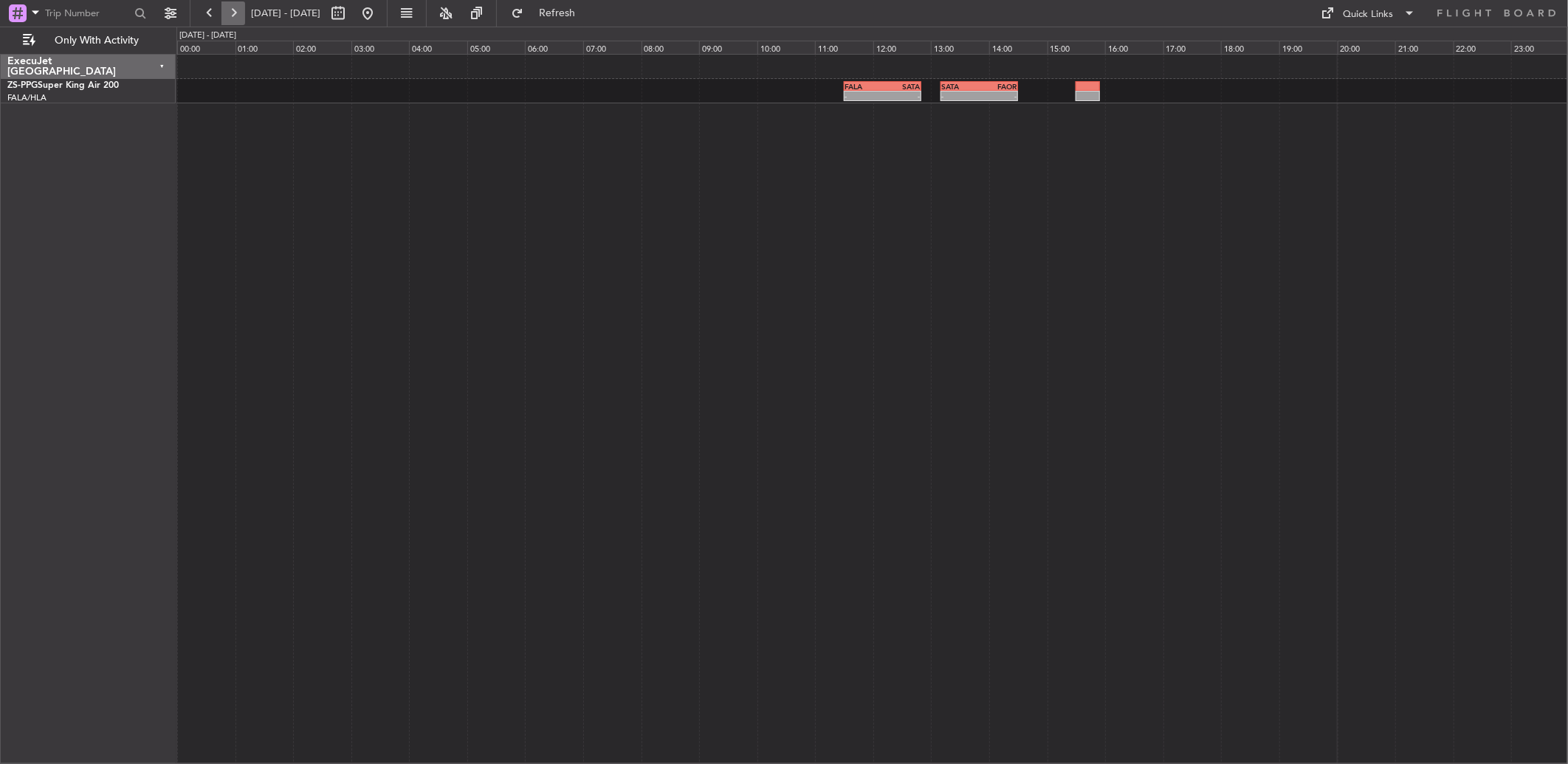
click at [235, 10] on button at bounding box center [233, 14] width 23 height 23
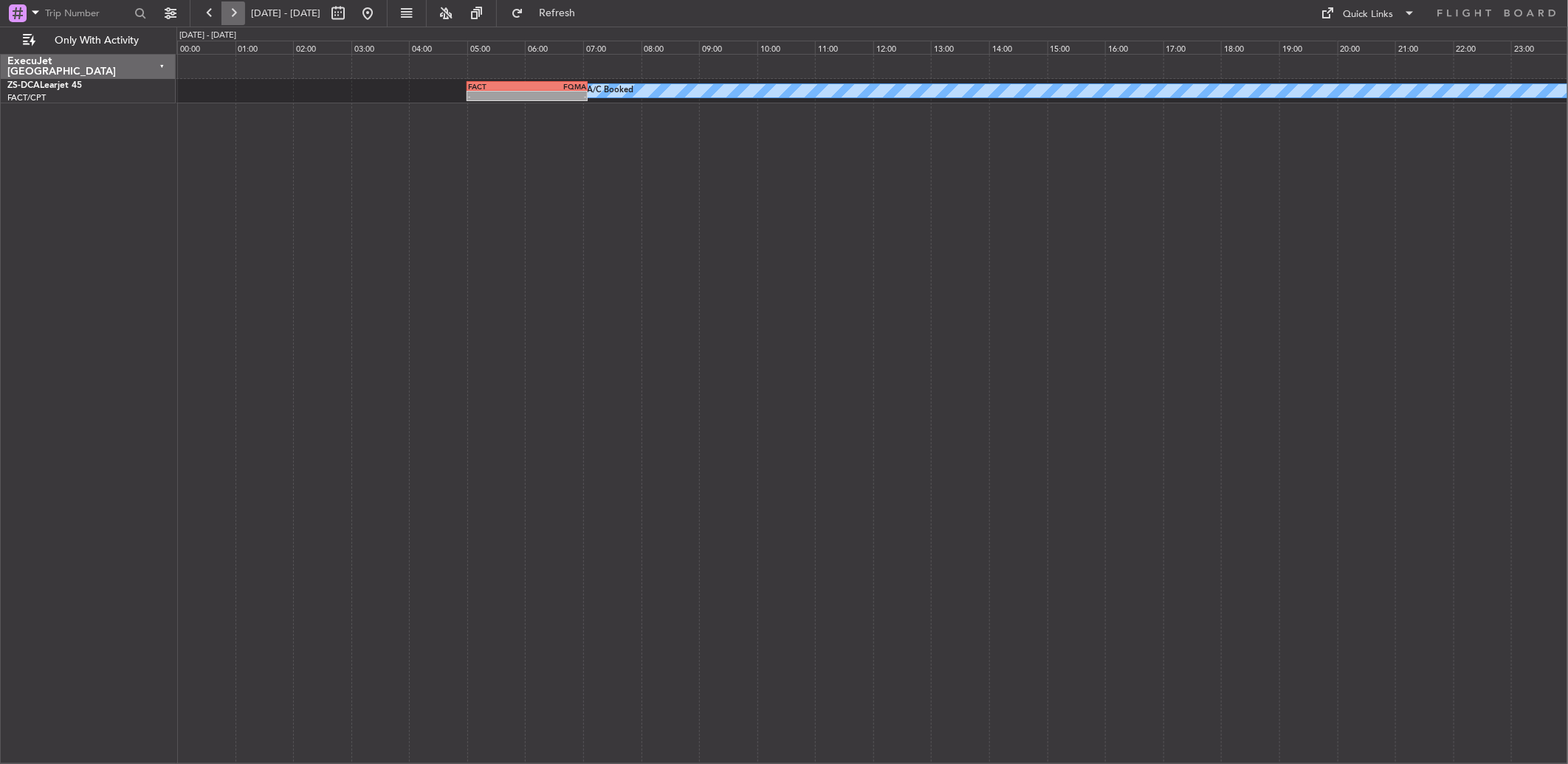
click at [235, 10] on button at bounding box center [233, 14] width 23 height 23
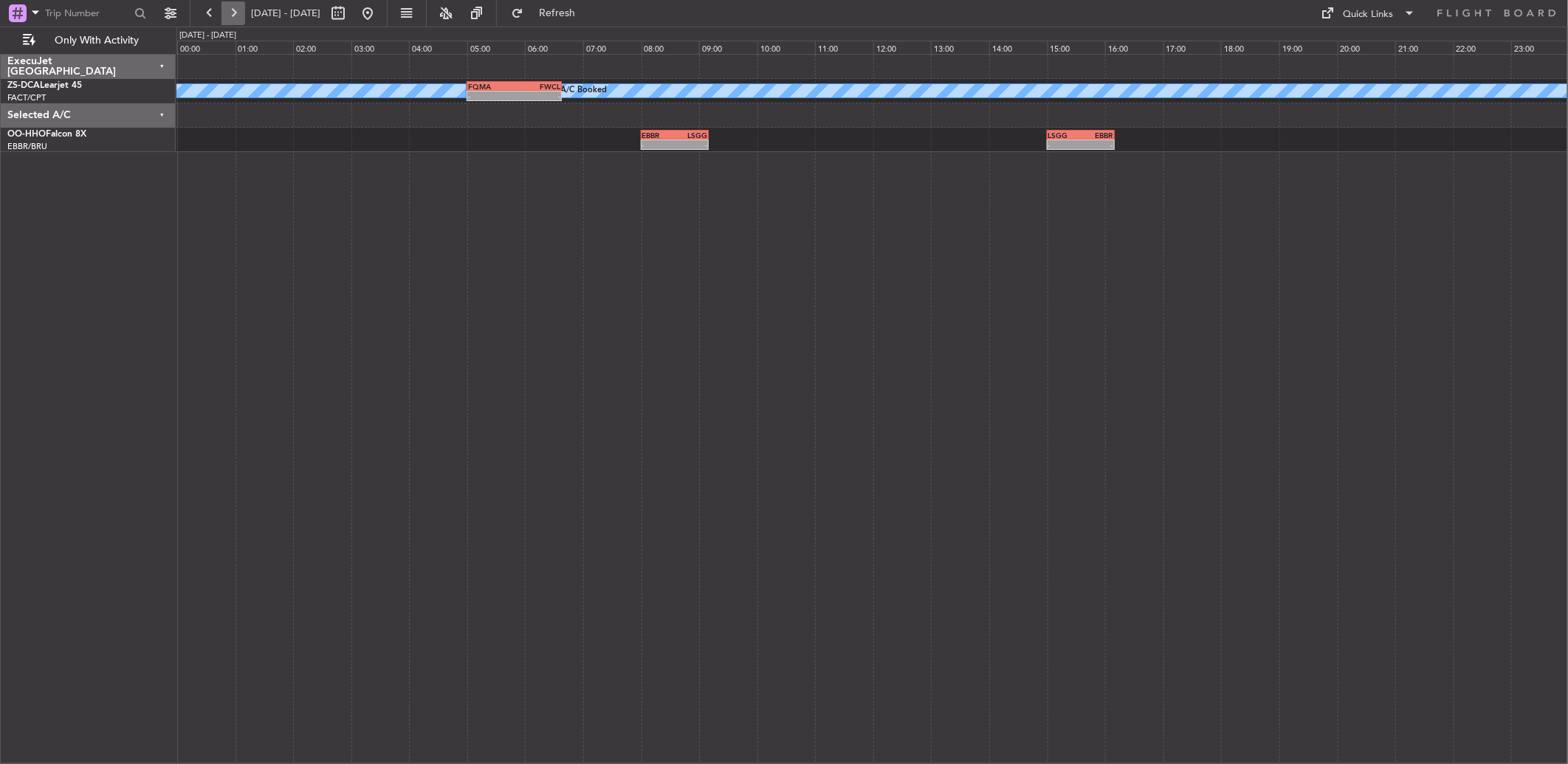
click at [235, 10] on button at bounding box center [233, 14] width 23 height 23
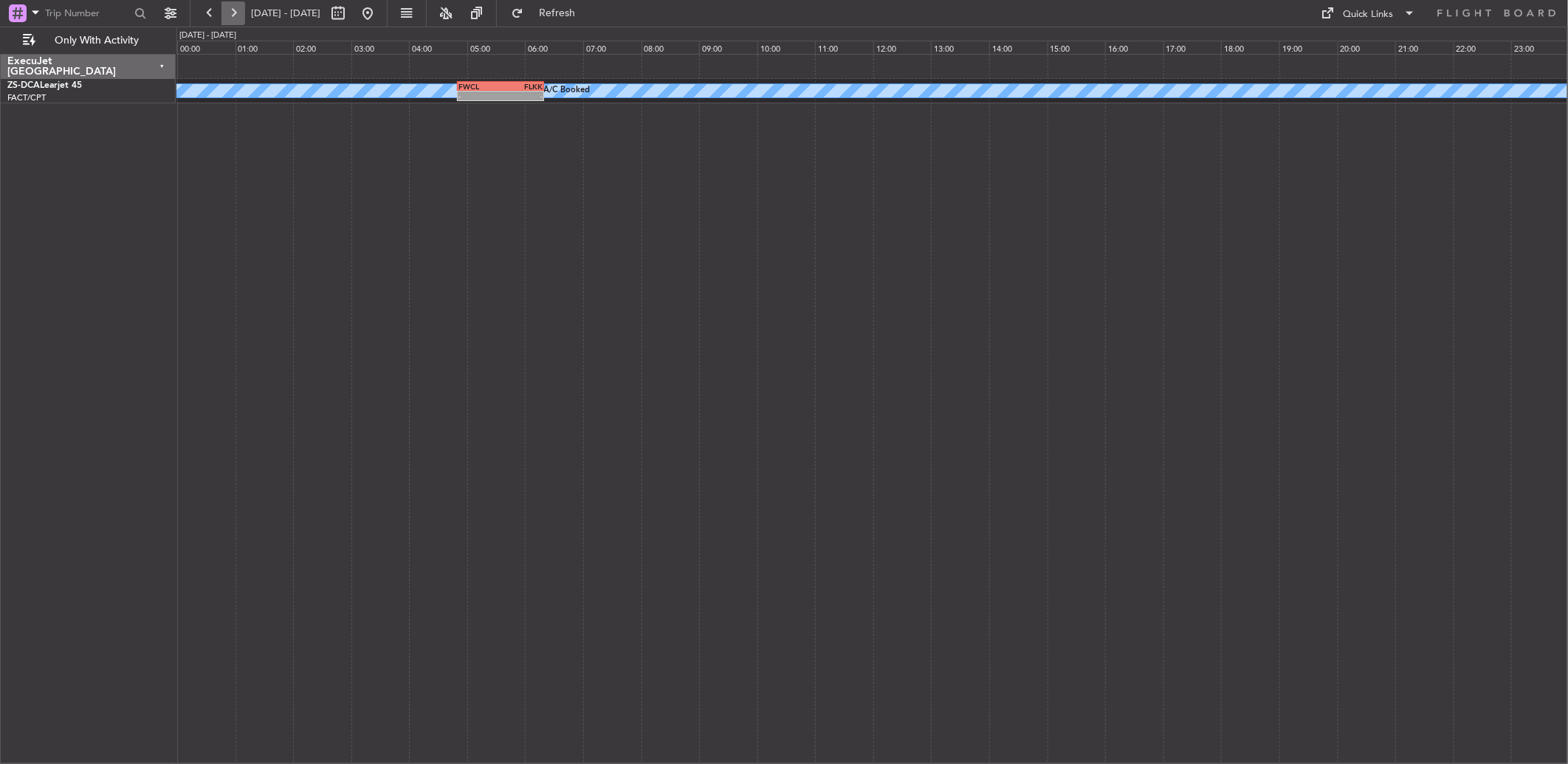
click at [235, 10] on button at bounding box center [233, 14] width 23 height 23
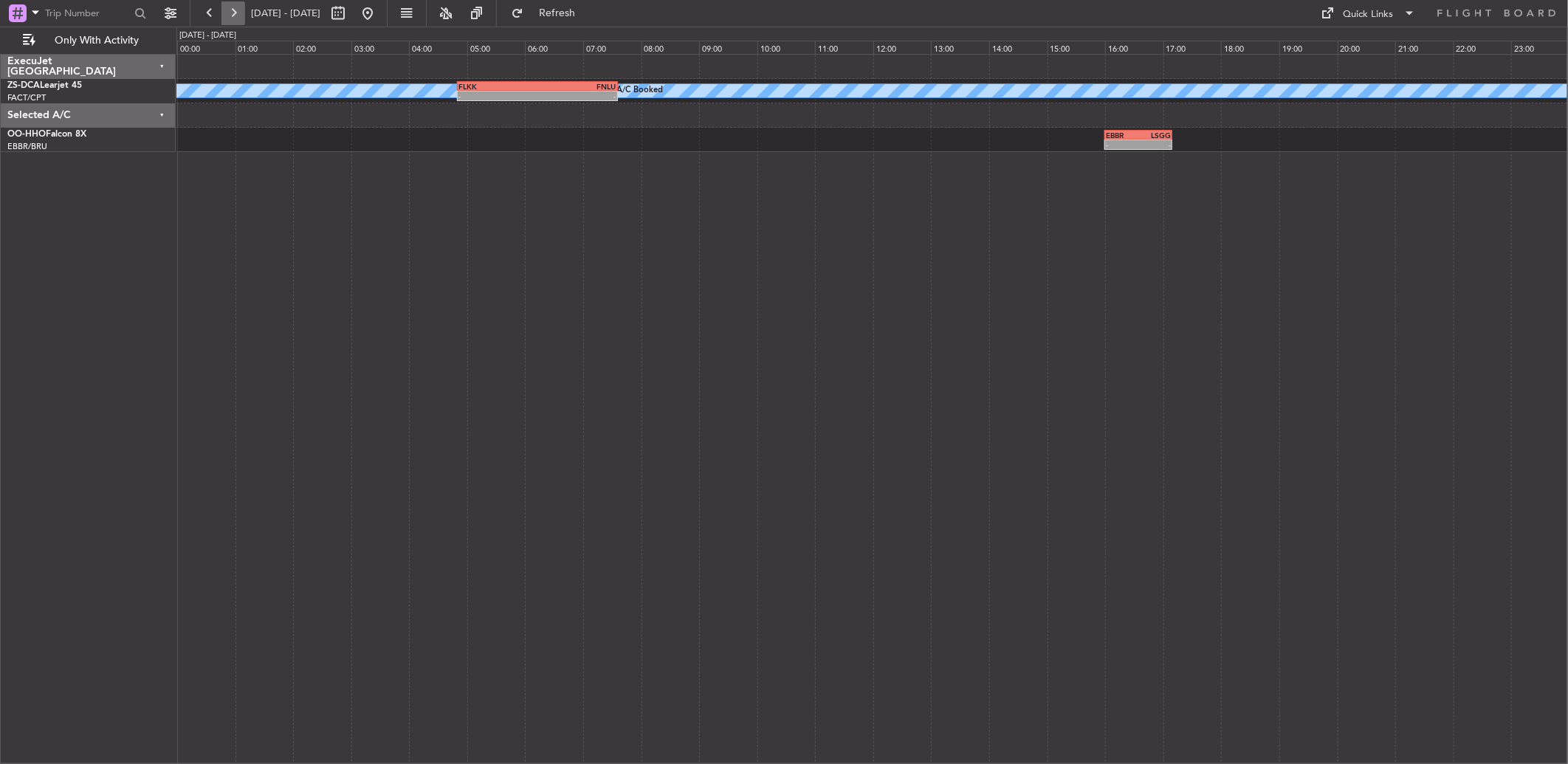
click at [235, 10] on button at bounding box center [233, 14] width 23 height 23
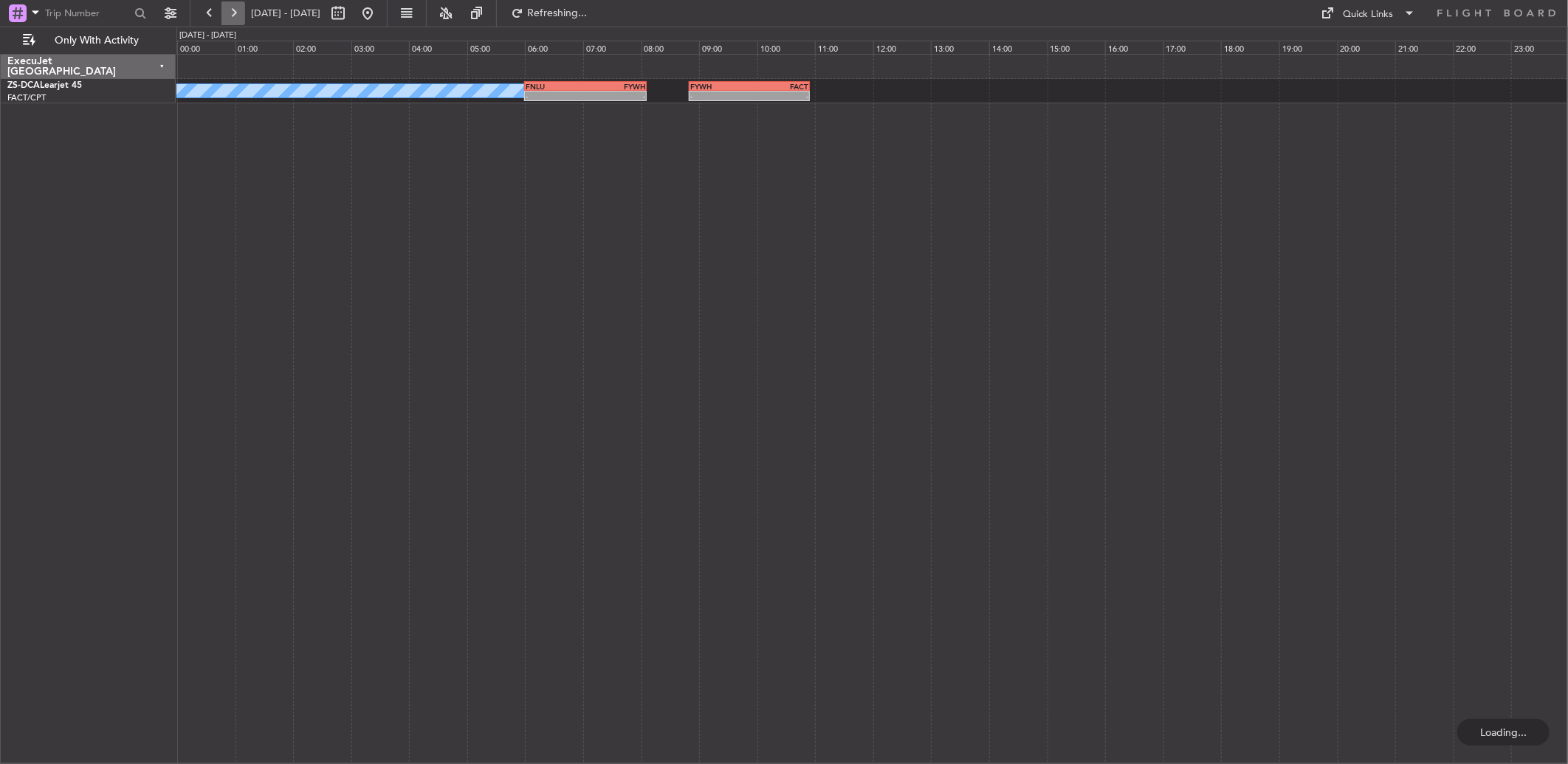
click at [235, 10] on button at bounding box center [233, 14] width 23 height 23
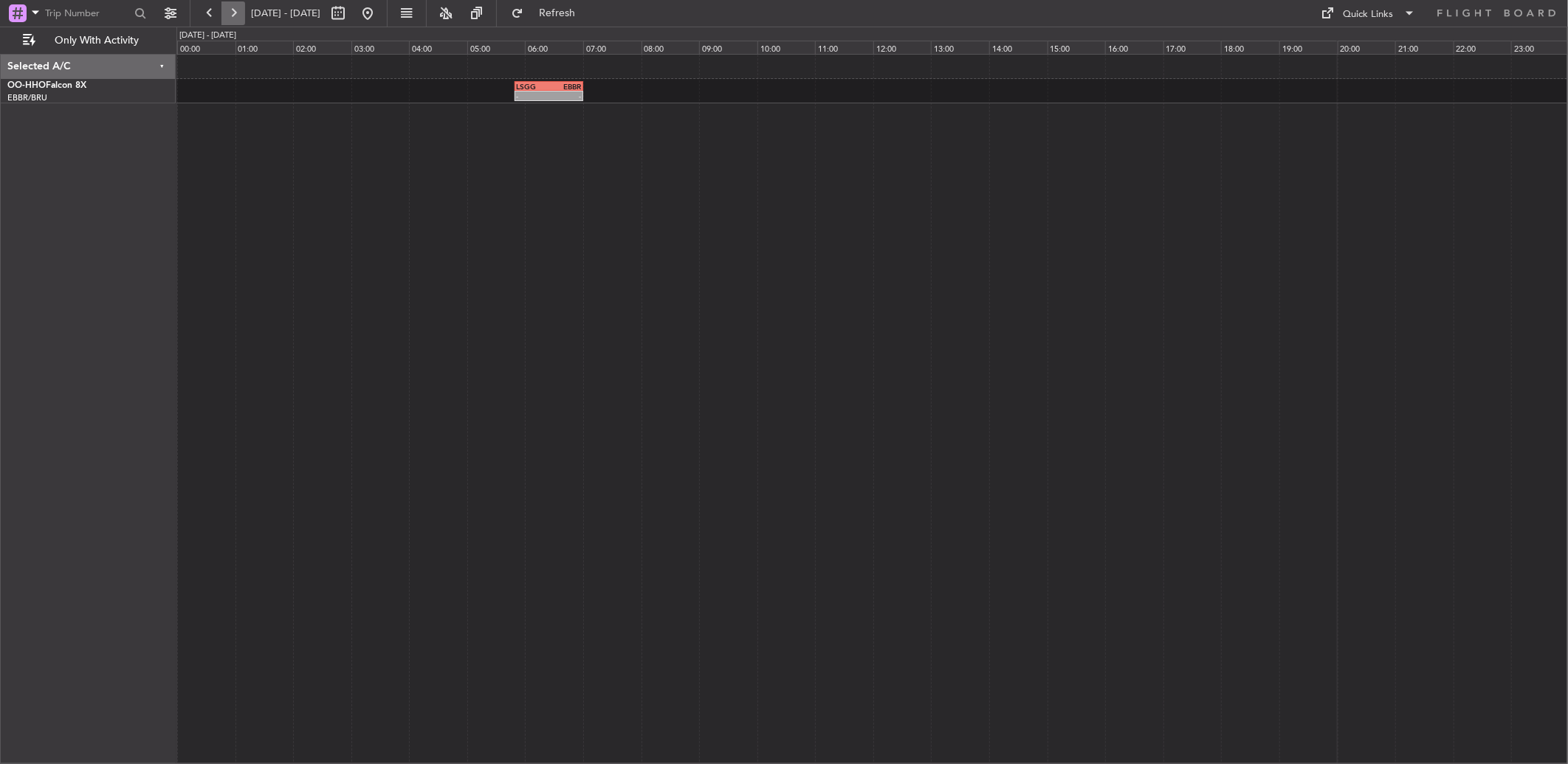
click at [235, 10] on button at bounding box center [233, 14] width 23 height 23
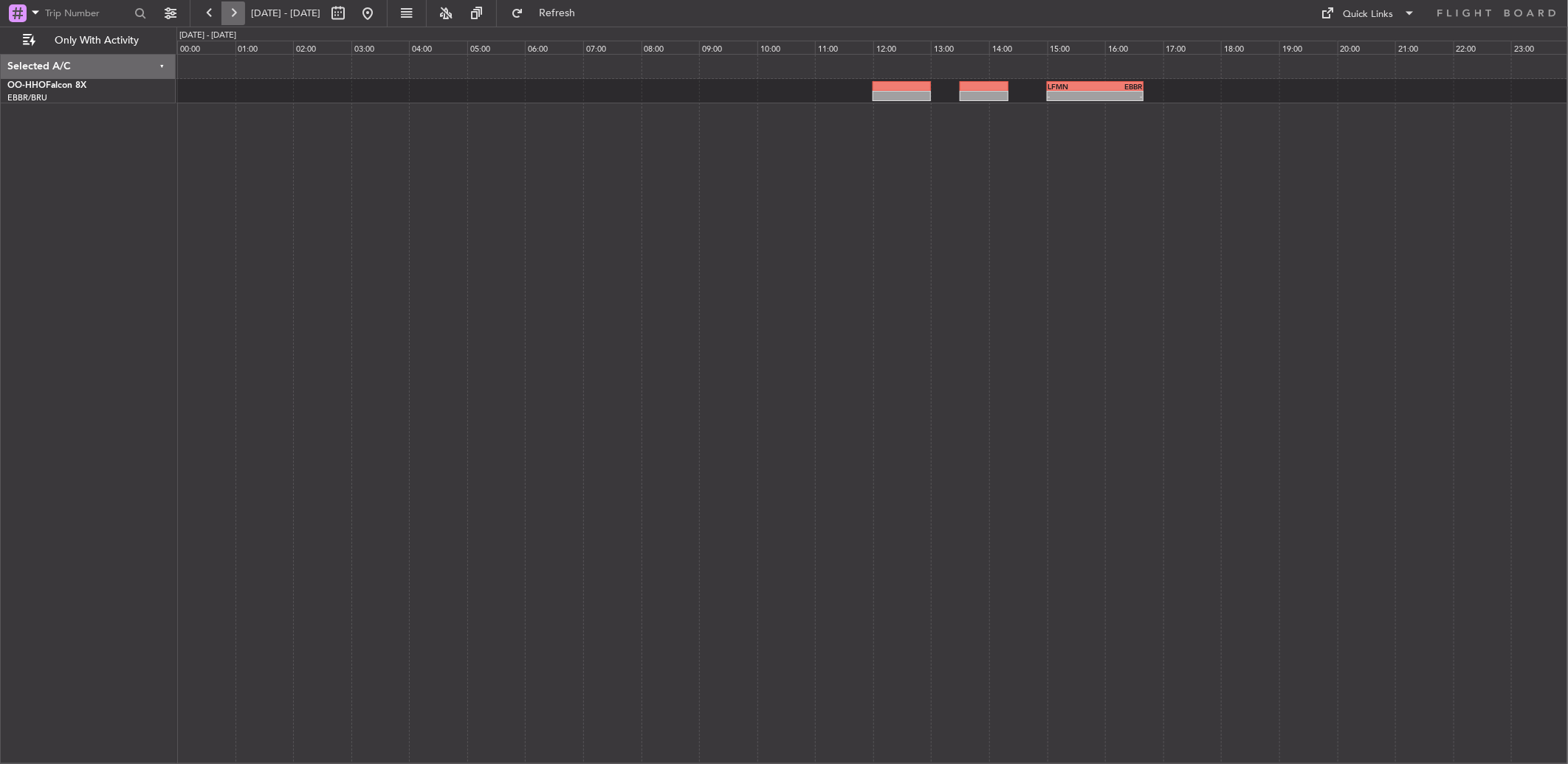
click at [235, 10] on button at bounding box center [233, 14] width 23 height 23
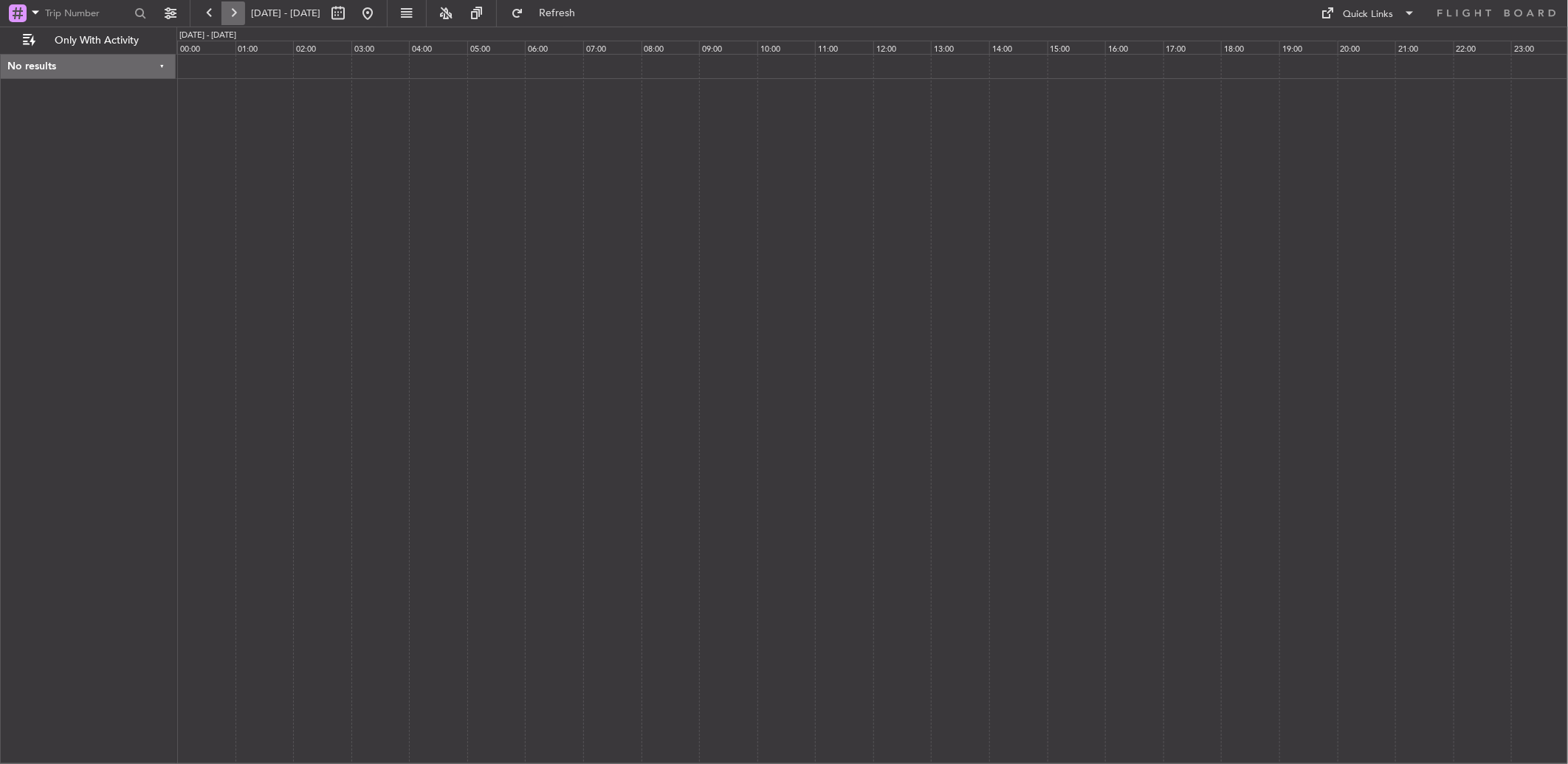
click at [235, 16] on button at bounding box center [233, 14] width 23 height 23
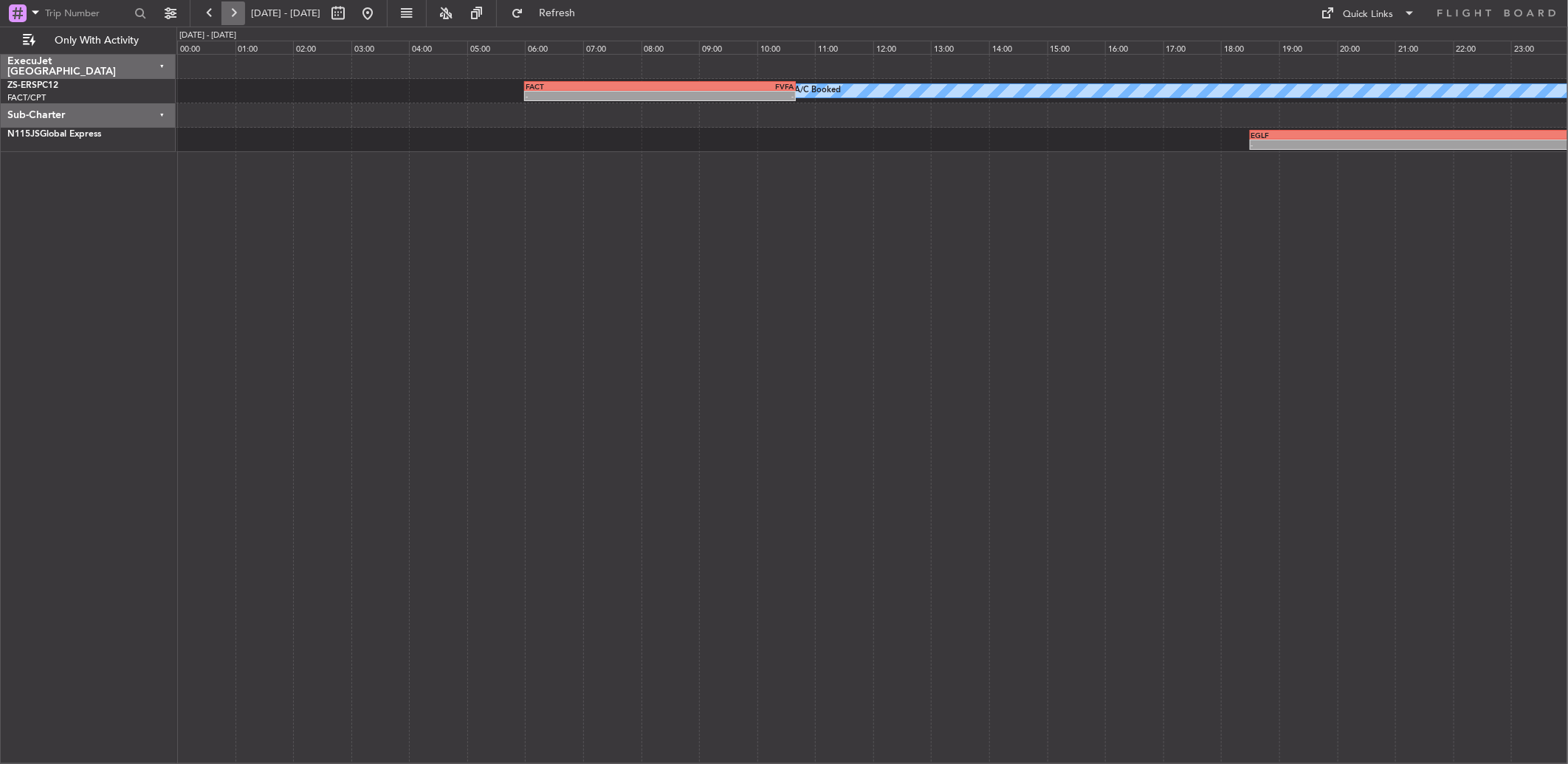
click at [235, 16] on button at bounding box center [233, 14] width 23 height 23
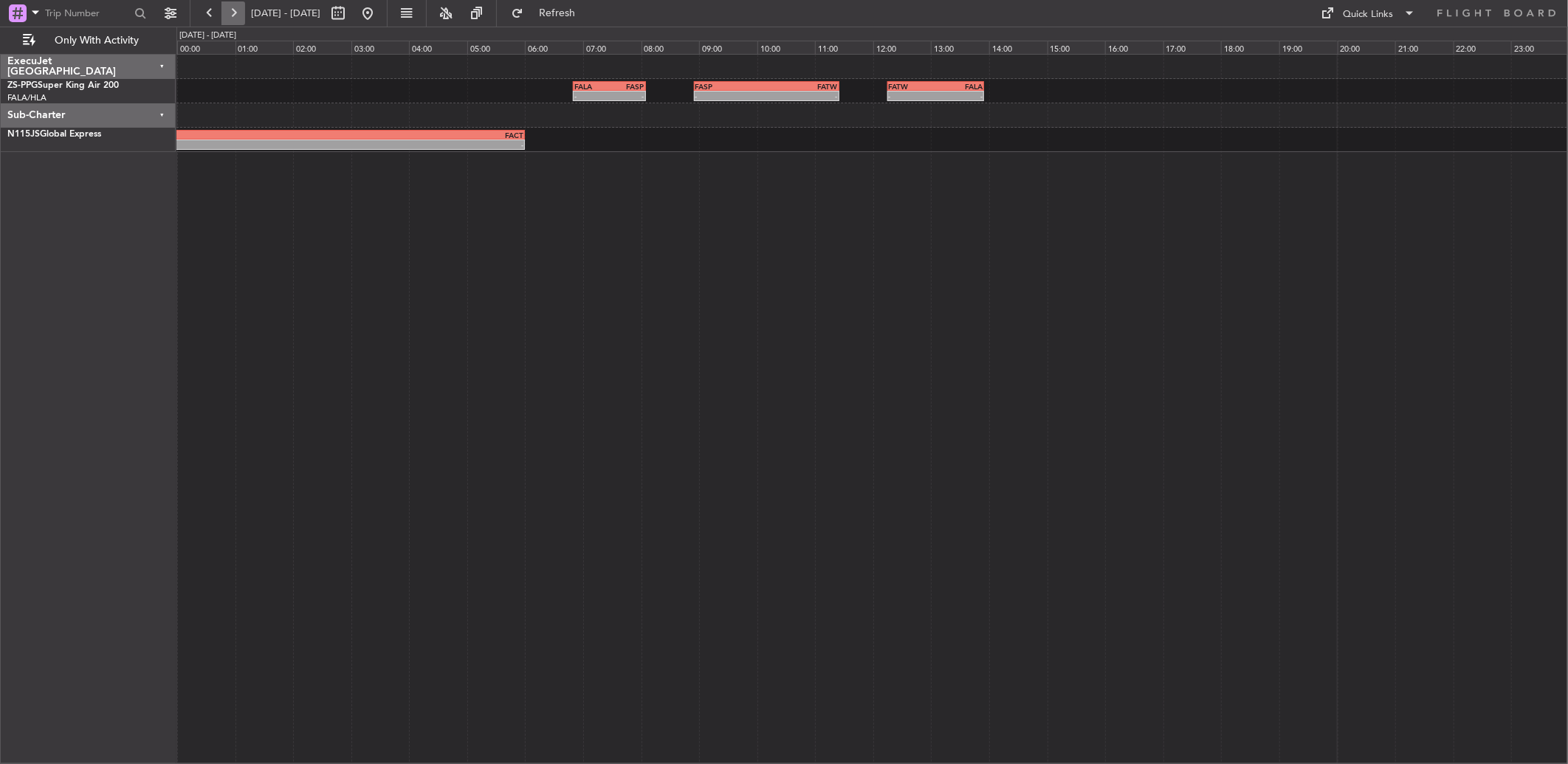
click at [235, 16] on button at bounding box center [233, 14] width 23 height 23
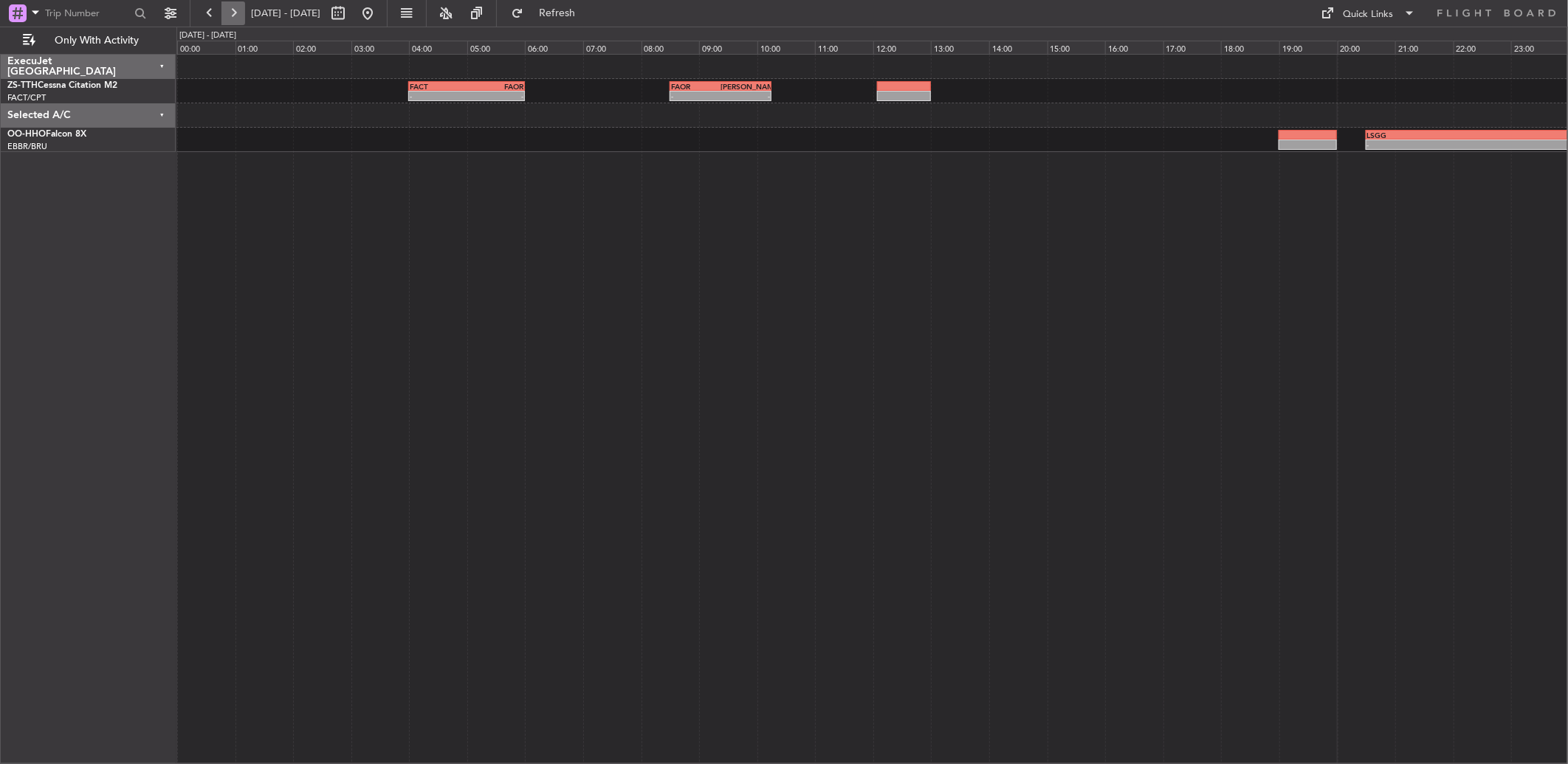
click at [235, 16] on button at bounding box center [233, 14] width 23 height 23
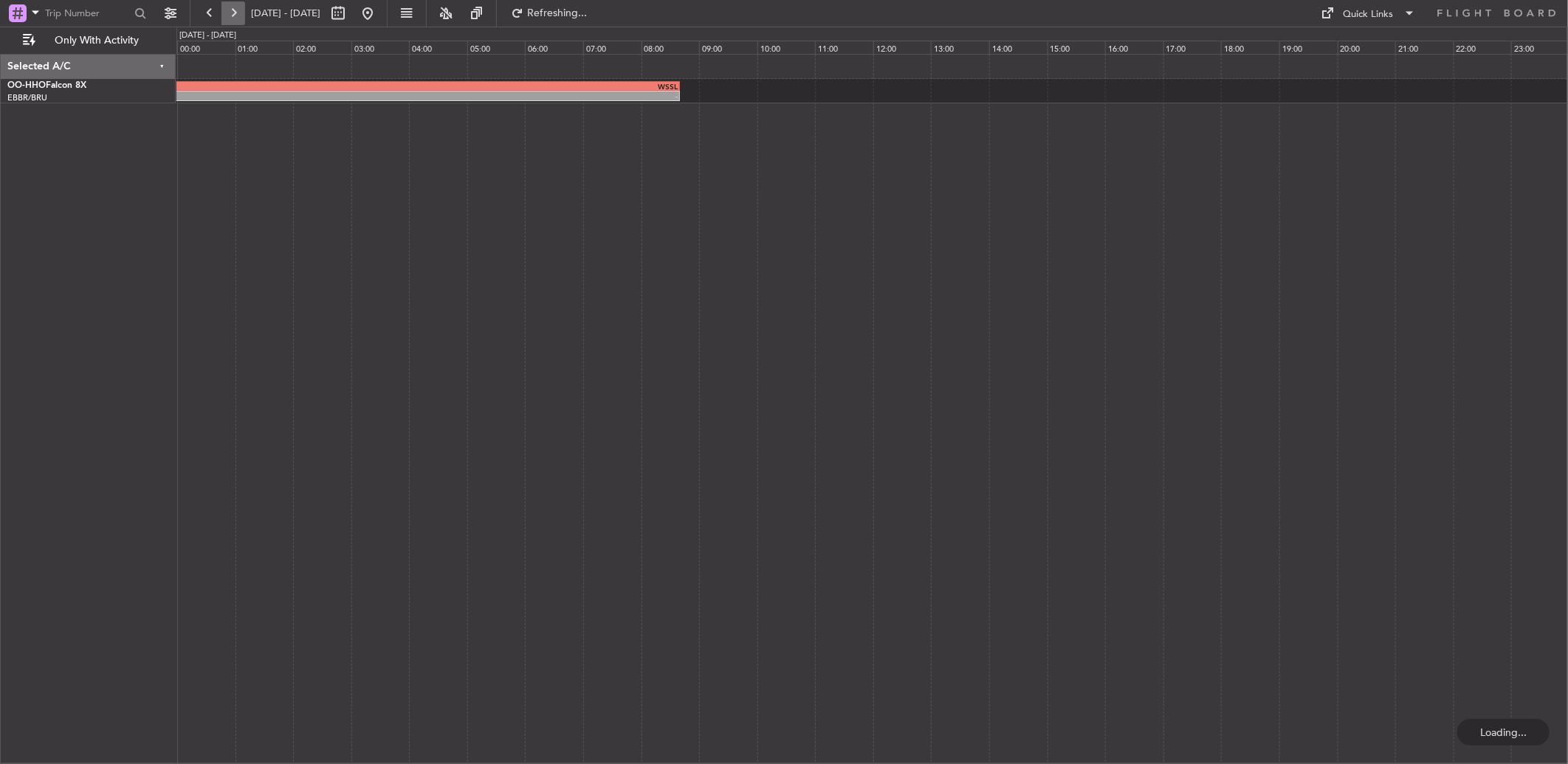
click at [235, 16] on button at bounding box center [233, 14] width 23 height 23
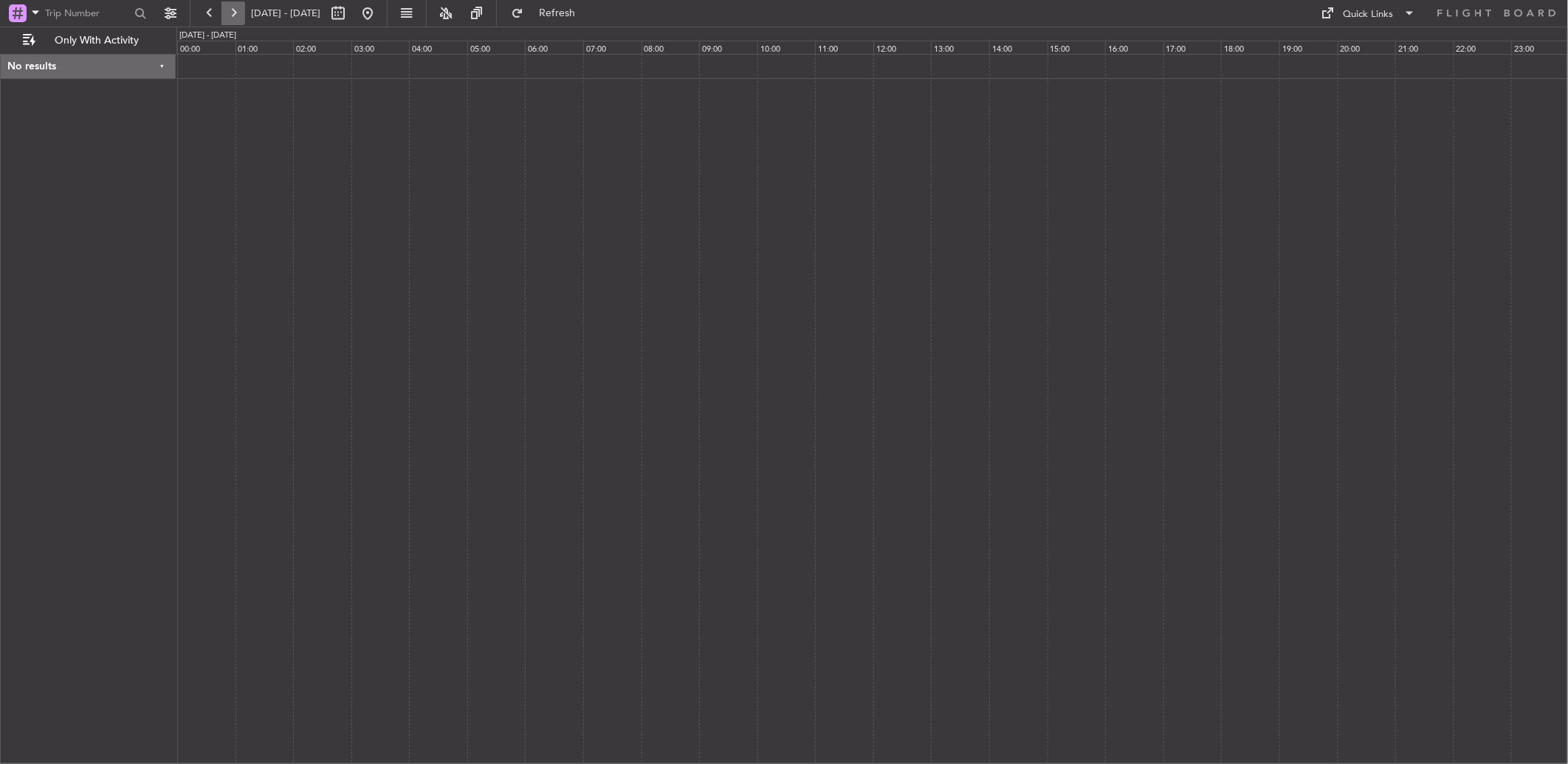
click at [235, 14] on button at bounding box center [233, 14] width 23 height 23
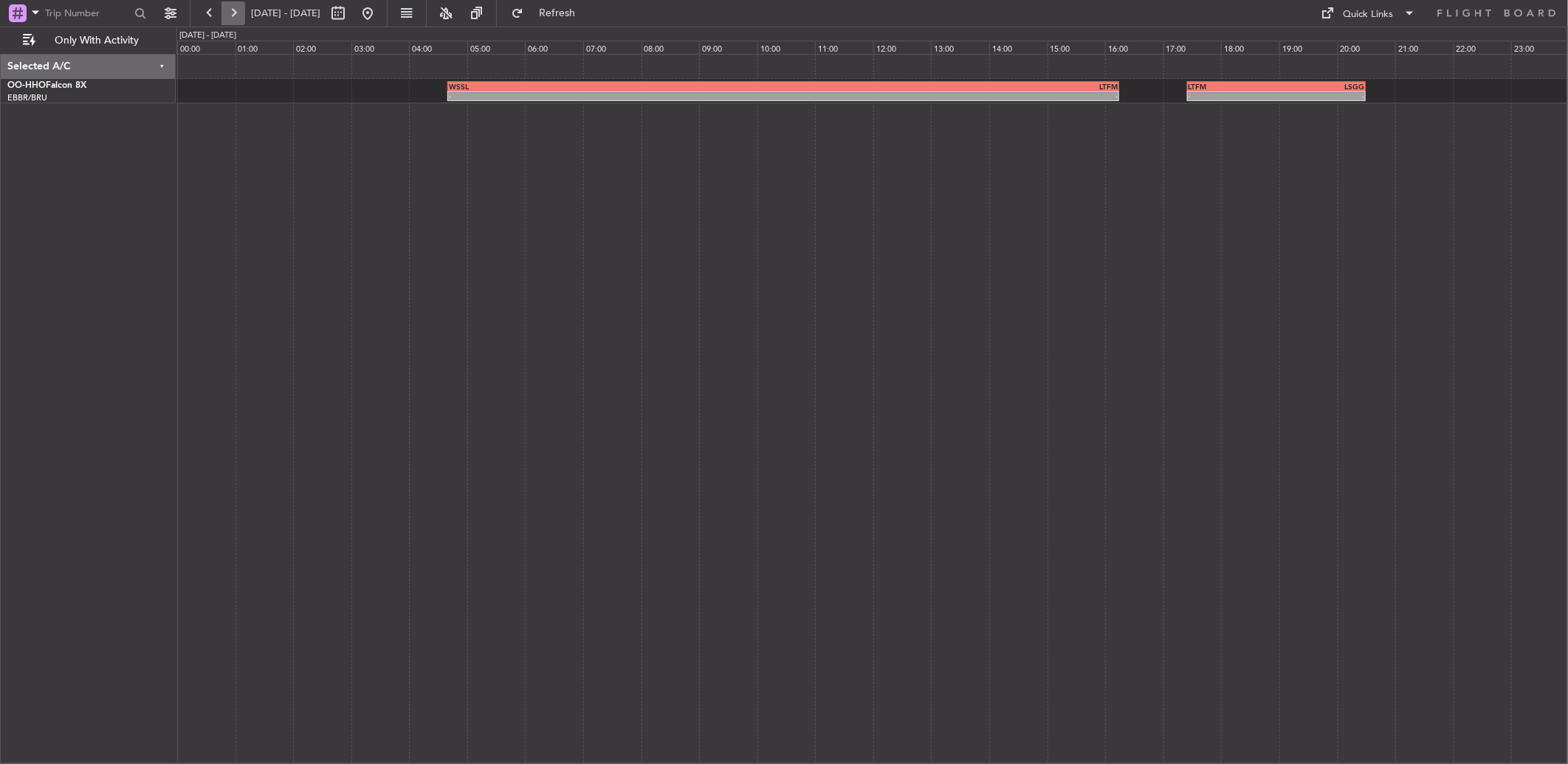
click at [231, 2] on button at bounding box center [233, 14] width 23 height 23
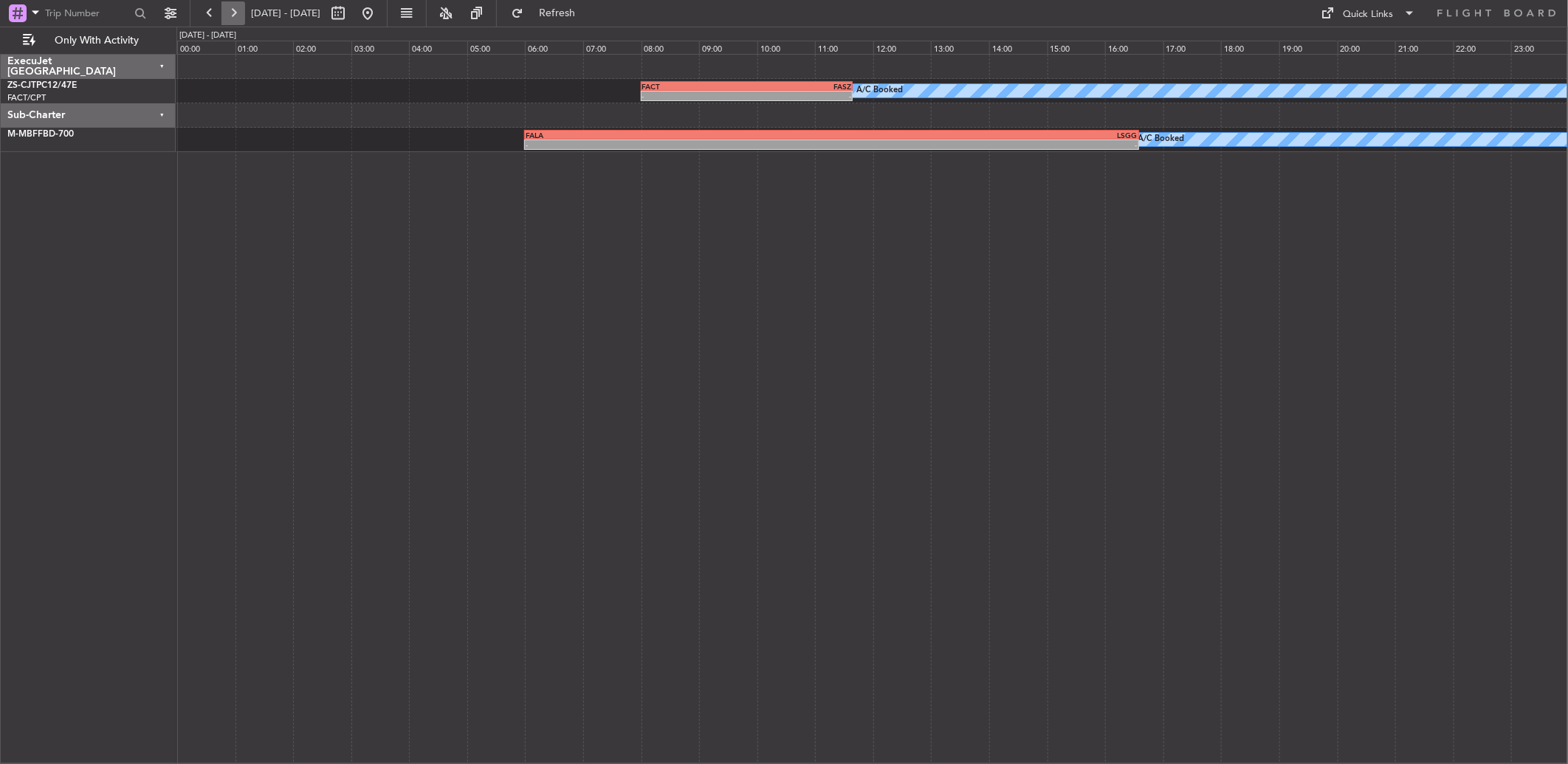
click at [231, 6] on button at bounding box center [233, 14] width 23 height 23
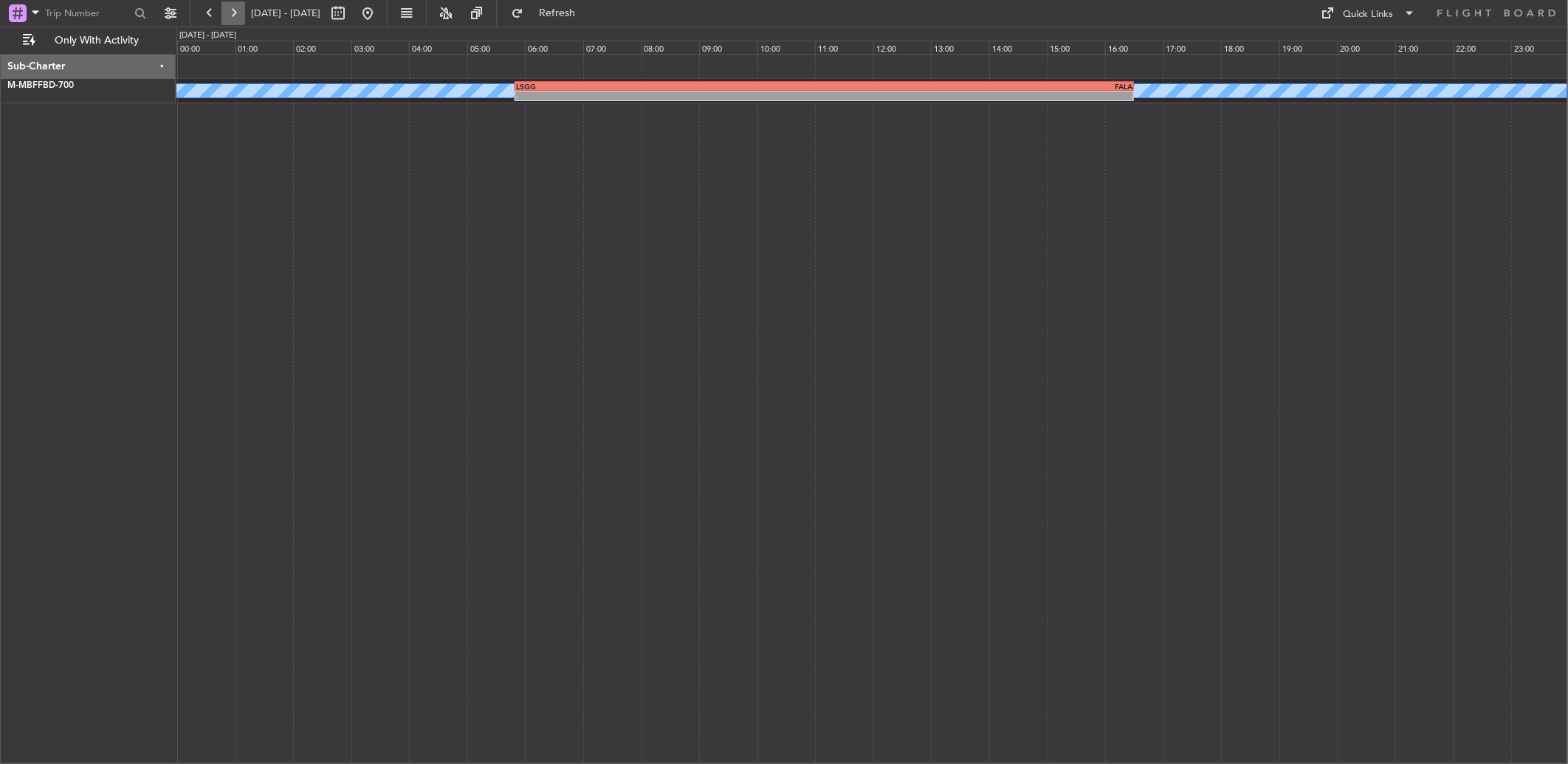
click at [232, 6] on button at bounding box center [233, 14] width 23 height 23
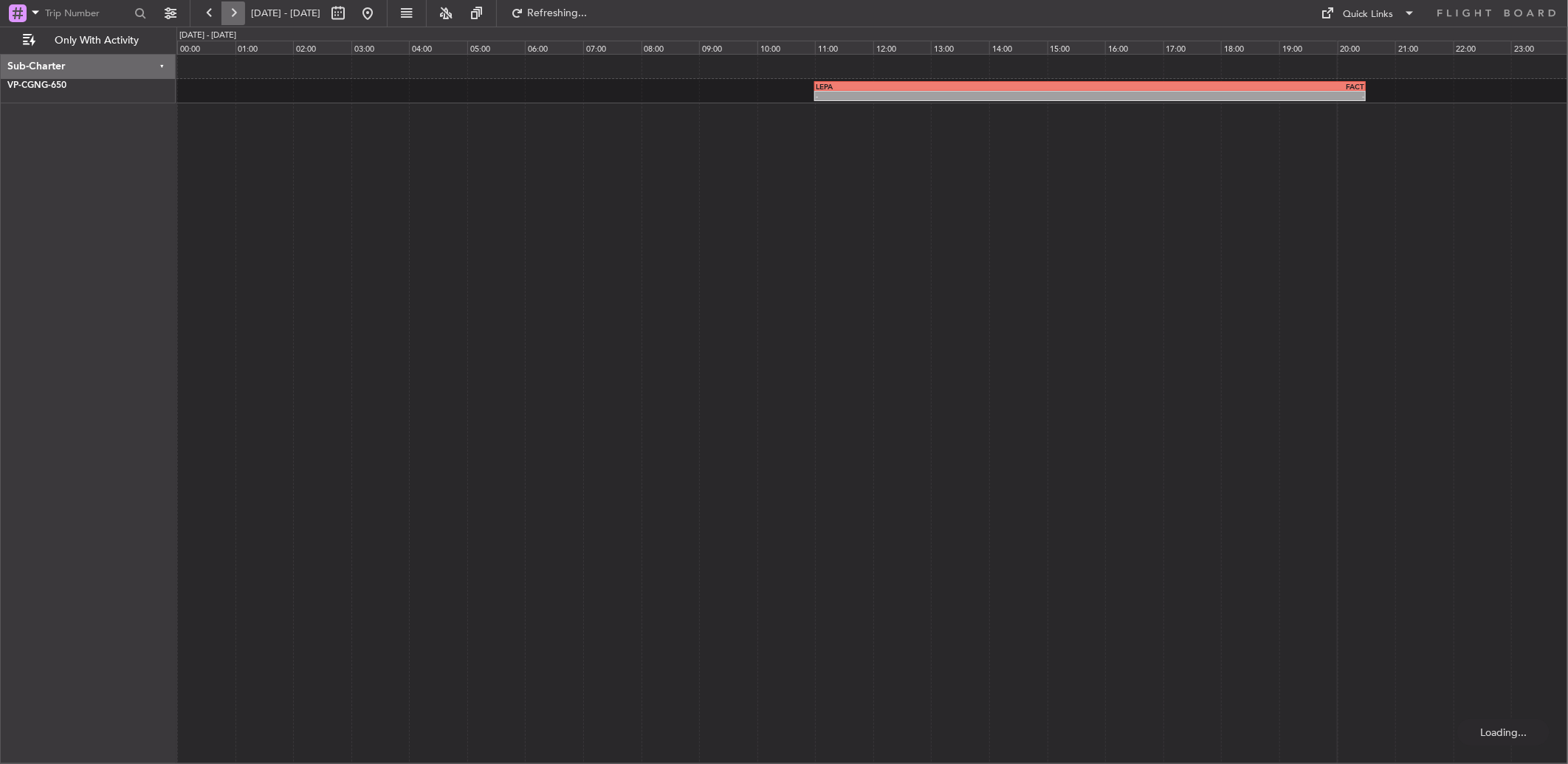
click at [233, 10] on button at bounding box center [233, 14] width 23 height 23
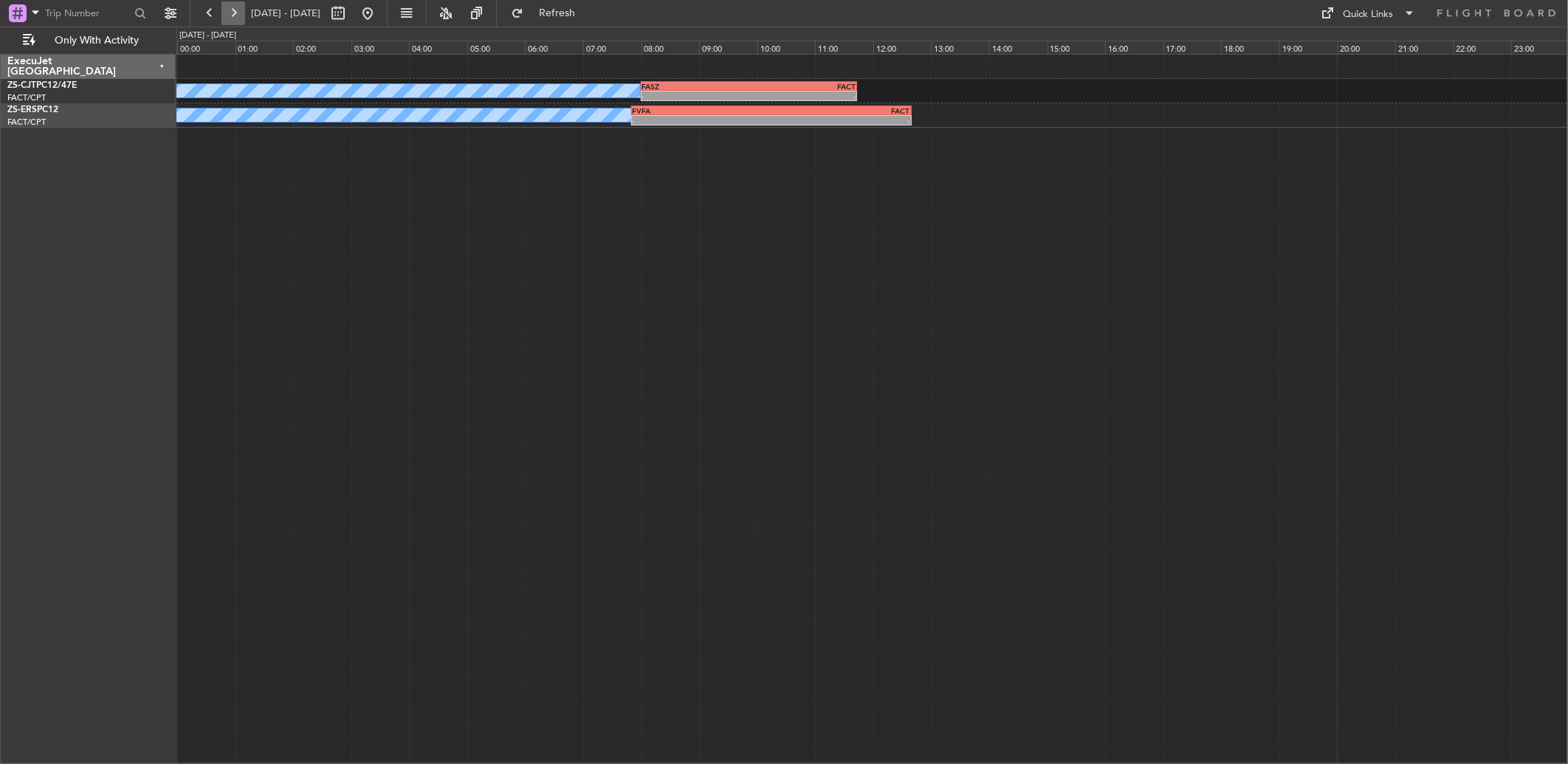
click at [230, 19] on button at bounding box center [233, 14] width 23 height 23
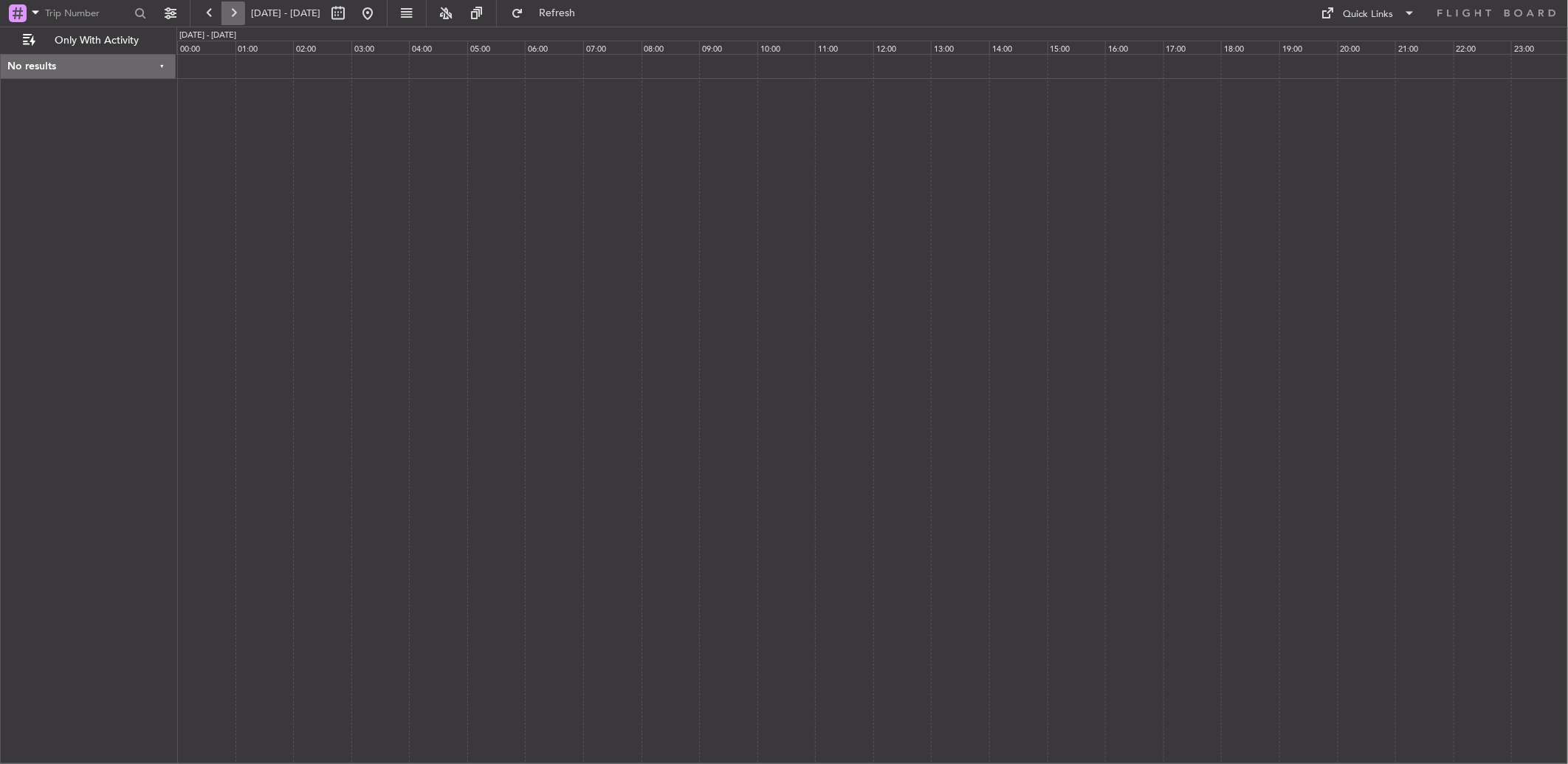
click at [227, 23] on button at bounding box center [233, 14] width 23 height 23
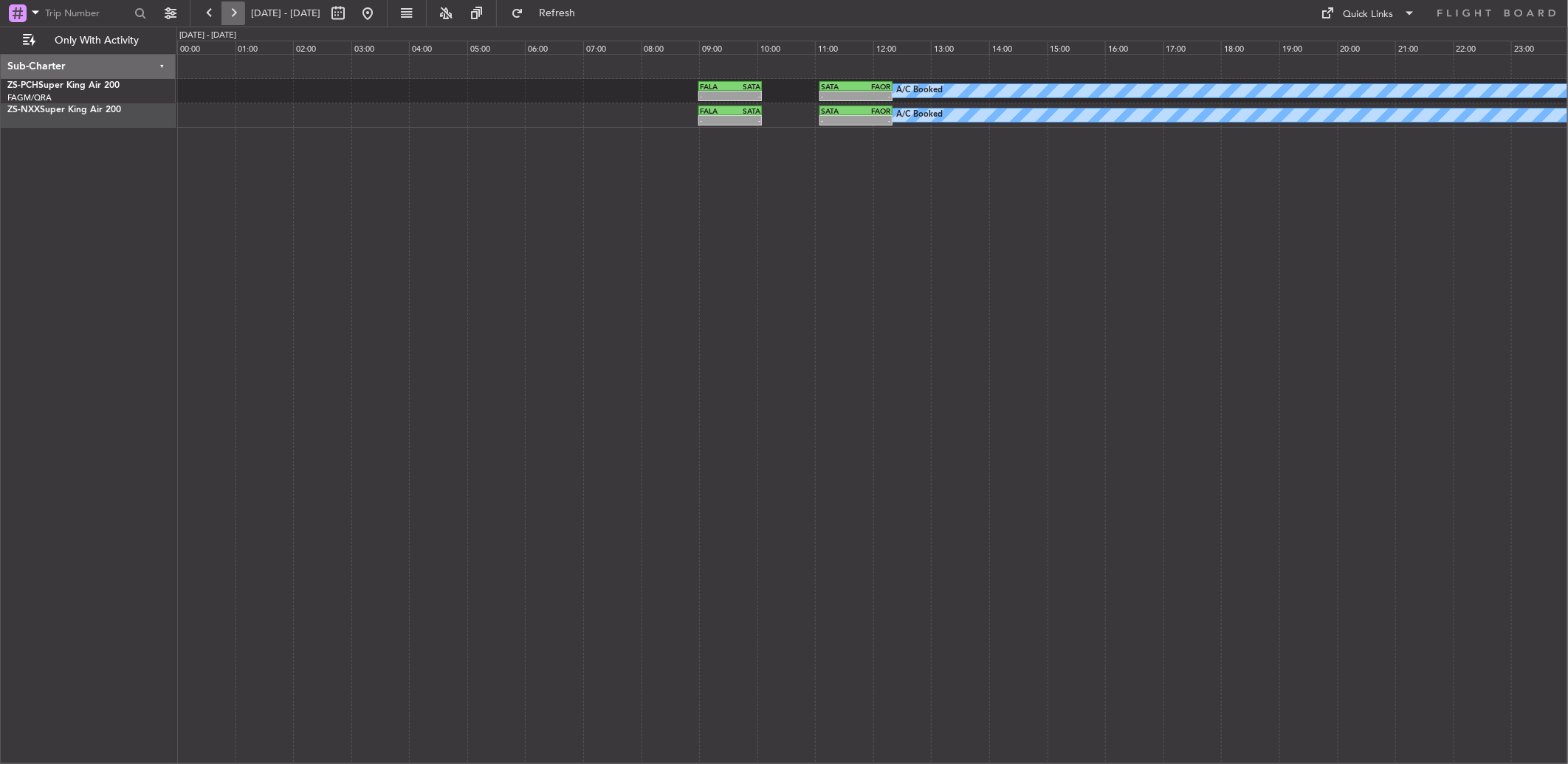
click at [227, 23] on button at bounding box center [233, 14] width 23 height 23
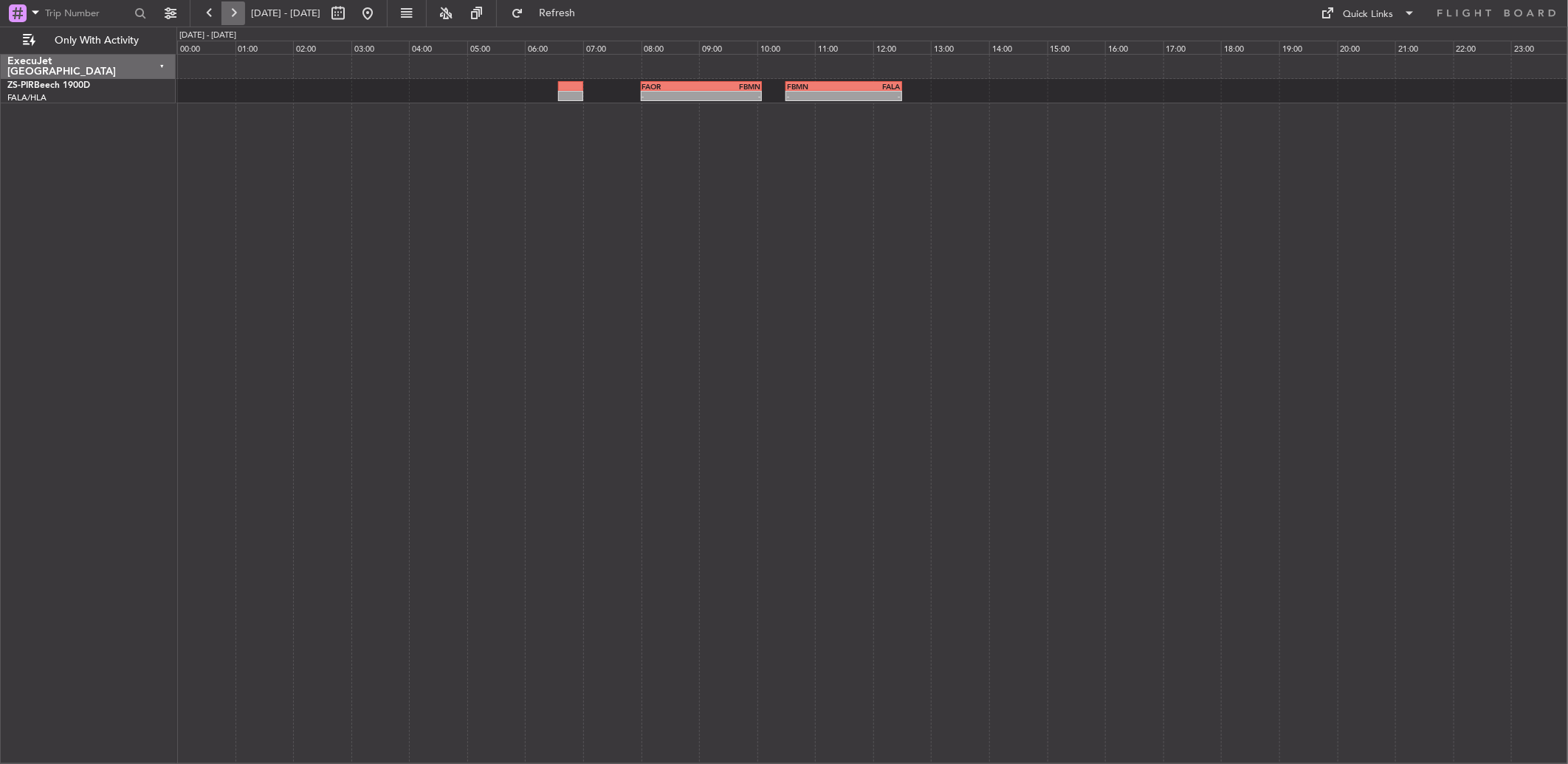
click at [232, 14] on button at bounding box center [233, 14] width 23 height 23
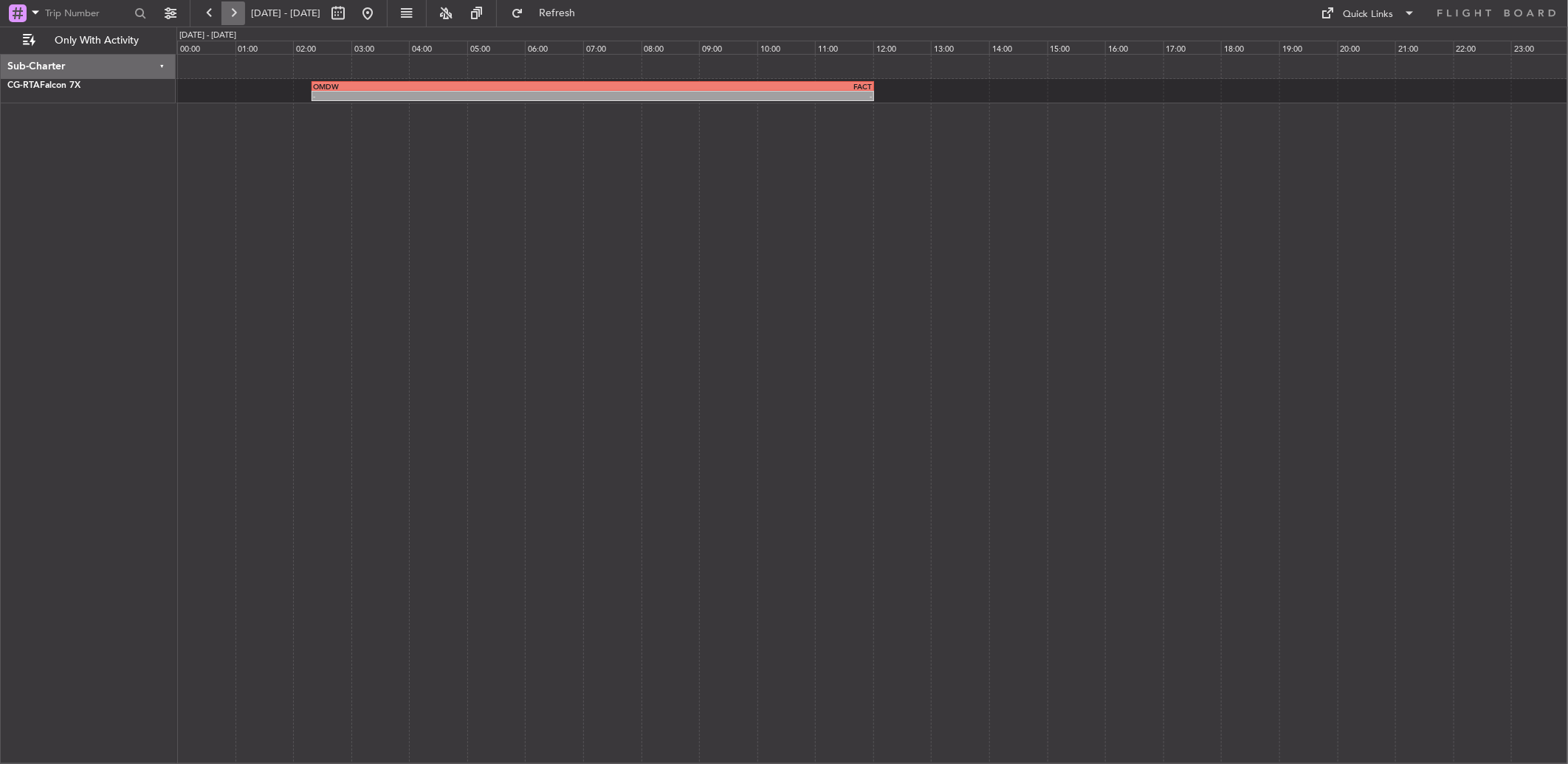
click at [232, 14] on button at bounding box center [233, 14] width 23 height 23
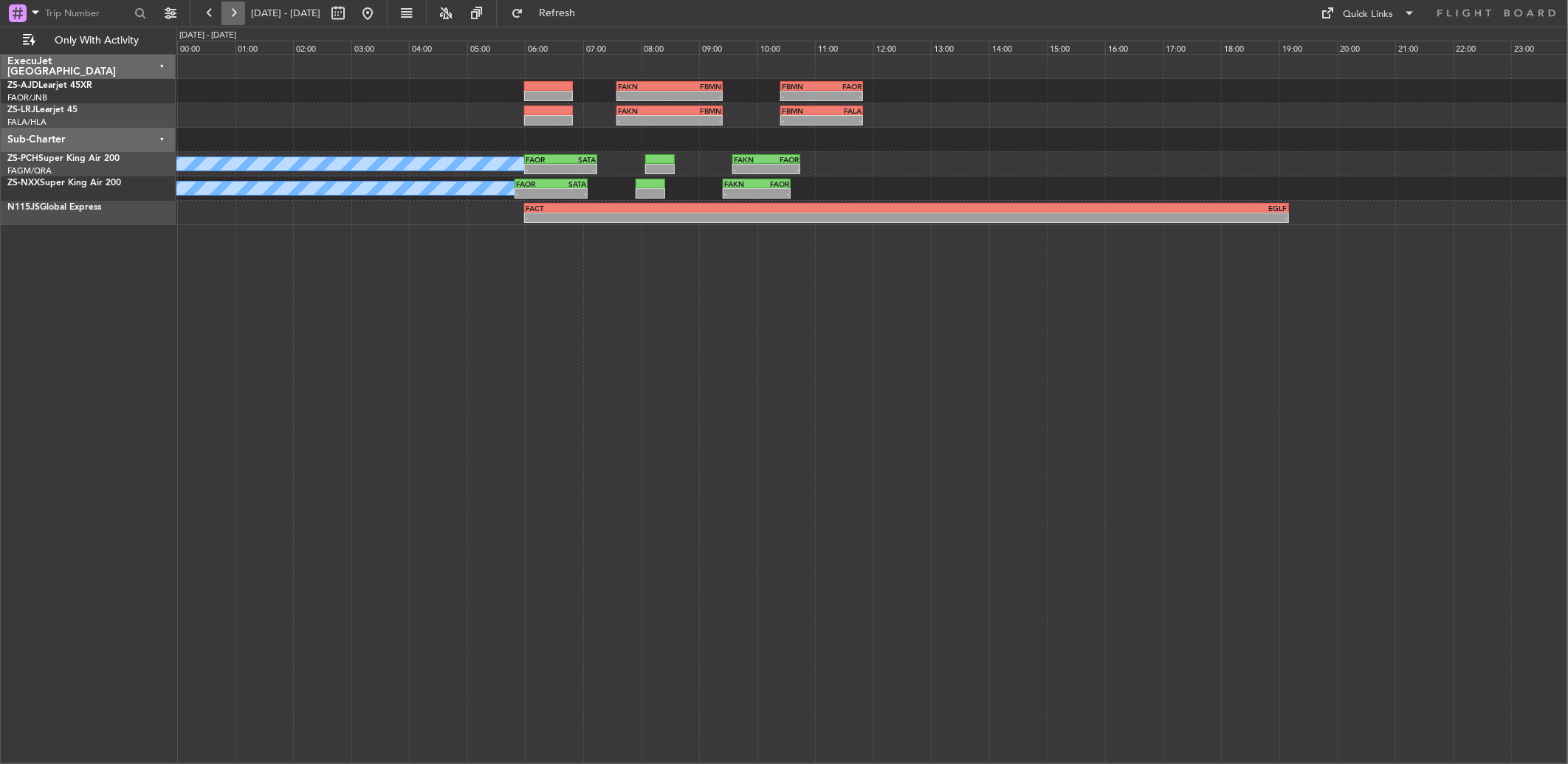
click at [235, 18] on button at bounding box center [233, 14] width 23 height 23
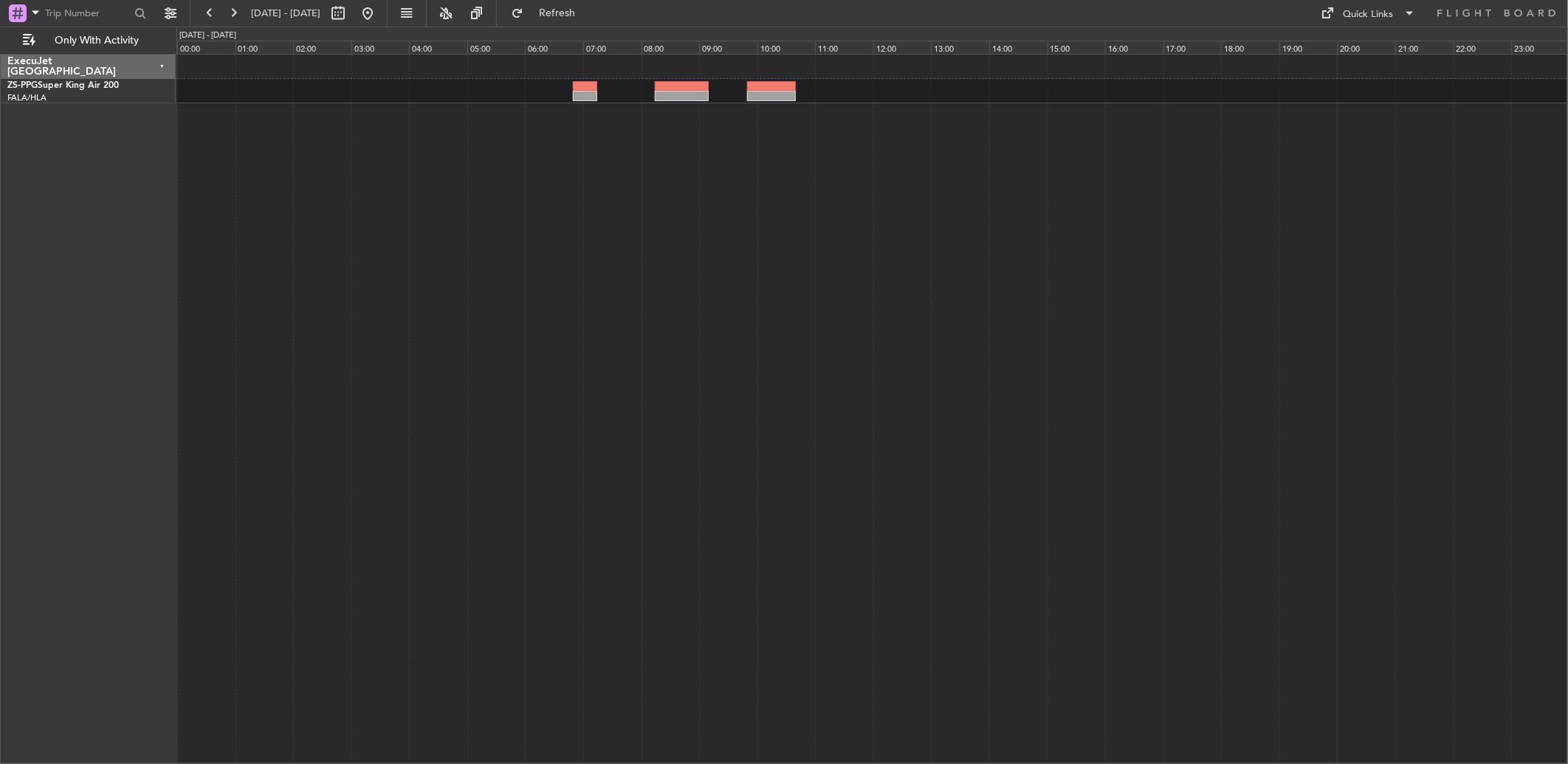
click at [326, 10] on span "[DATE] - [DATE]" at bounding box center [286, 14] width 81 height 23
click at [350, 13] on button at bounding box center [338, 14] width 23 height 23
select select "12"
select select "2025"
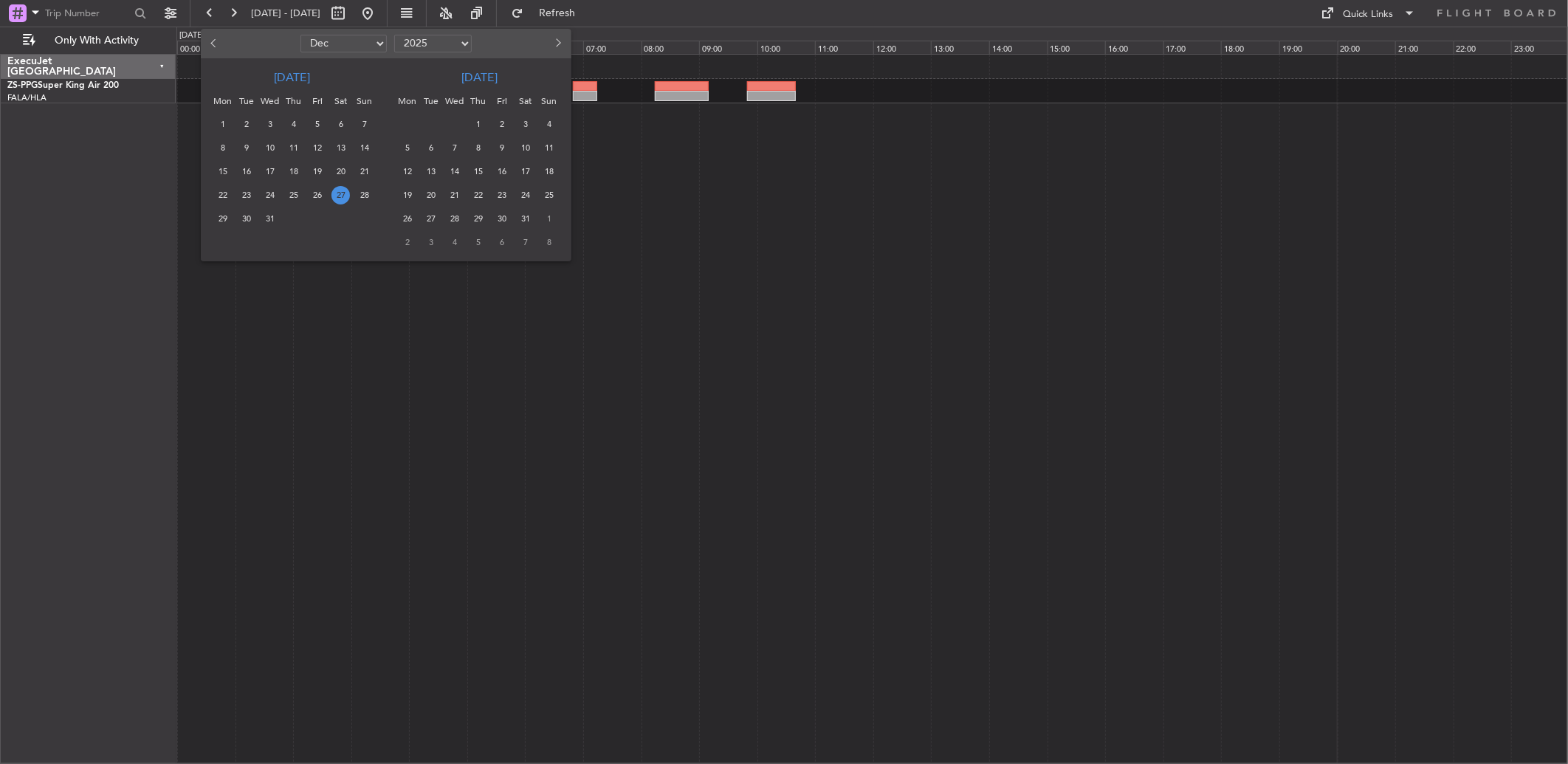
click at [224, 170] on span "15" at bounding box center [222, 171] width 18 height 18
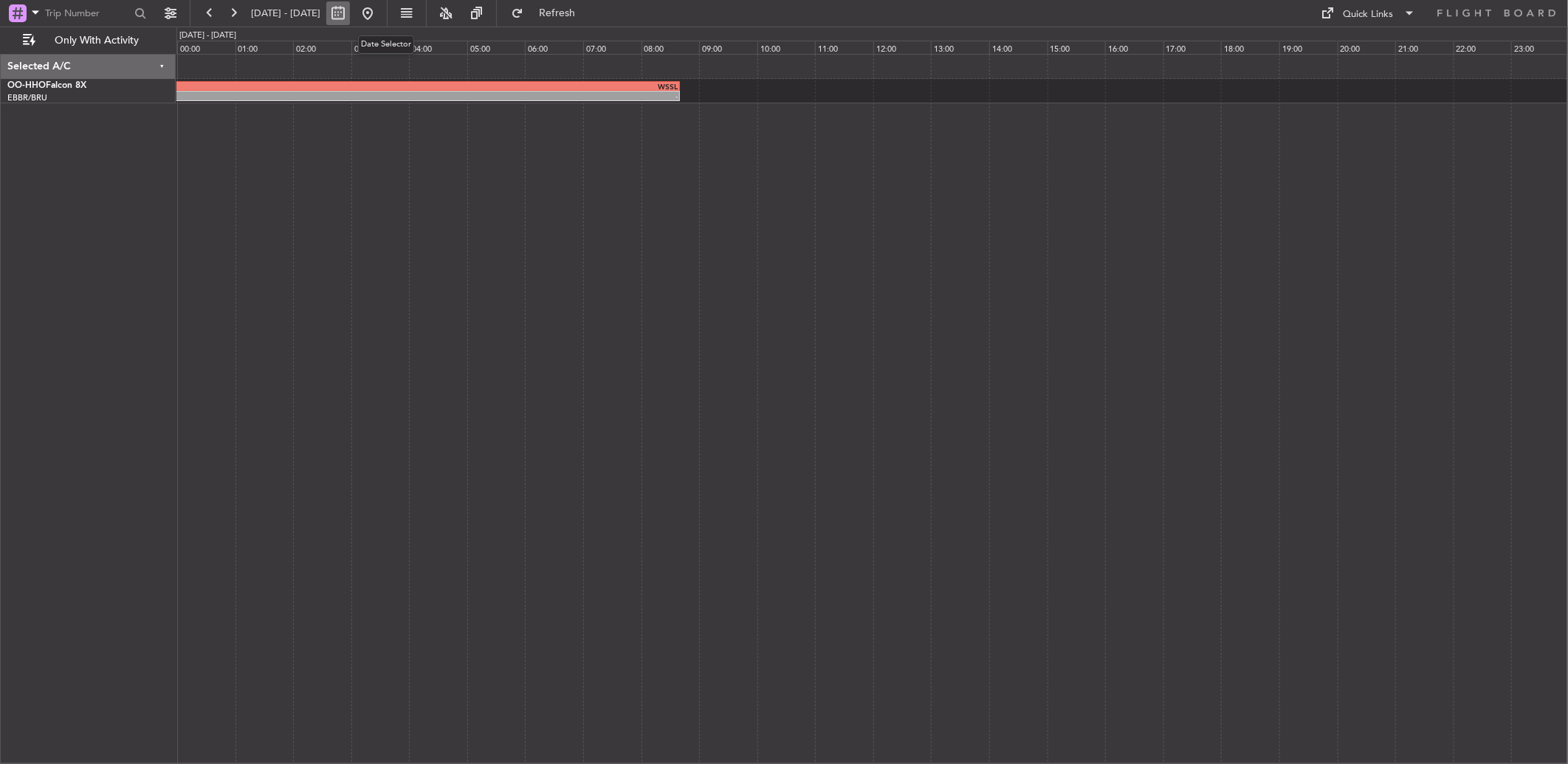
click at [350, 17] on button at bounding box center [338, 14] width 23 height 23
select select "12"
select select "2025"
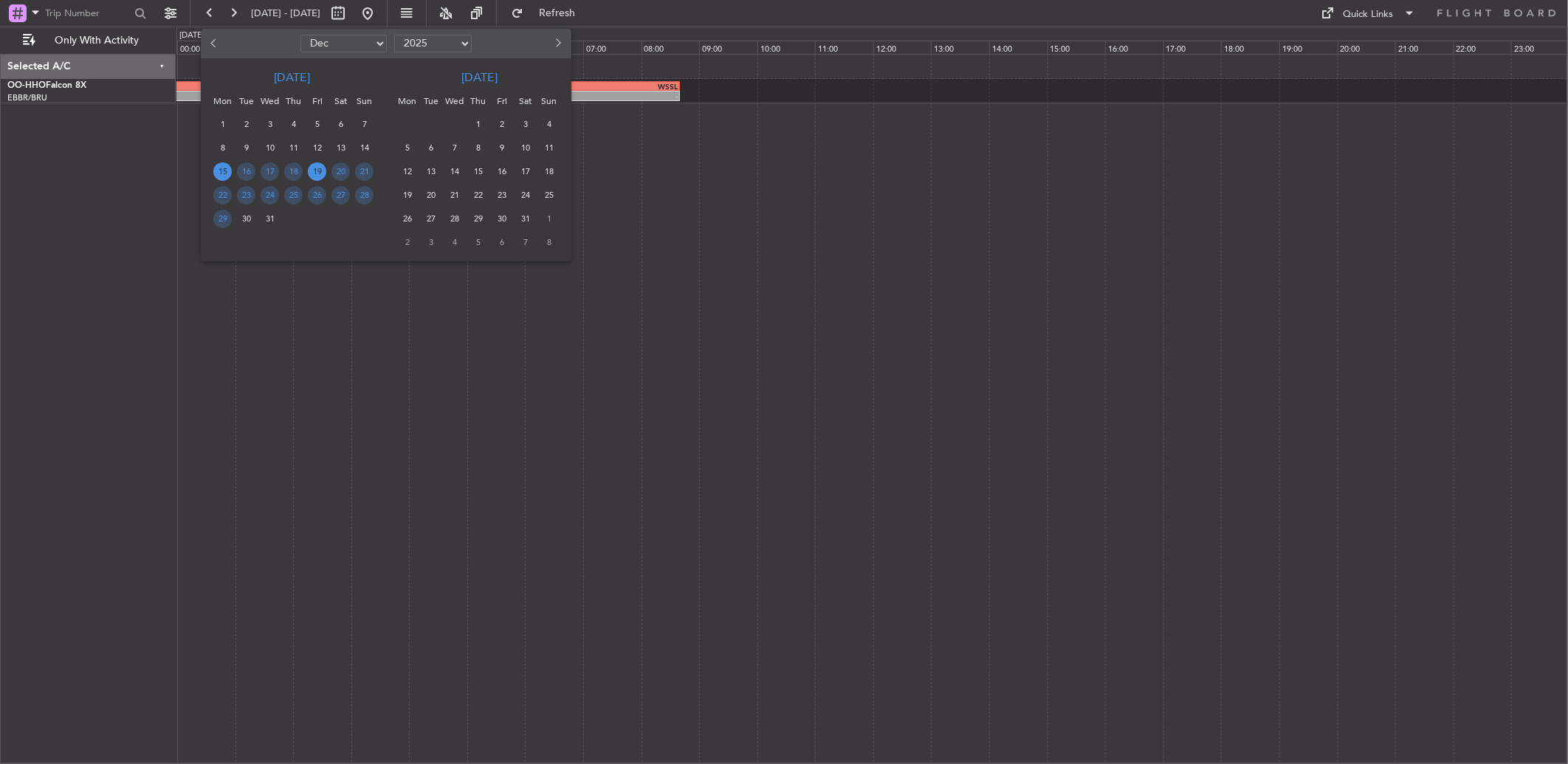
click at [322, 172] on span "19" at bounding box center [317, 171] width 18 height 18
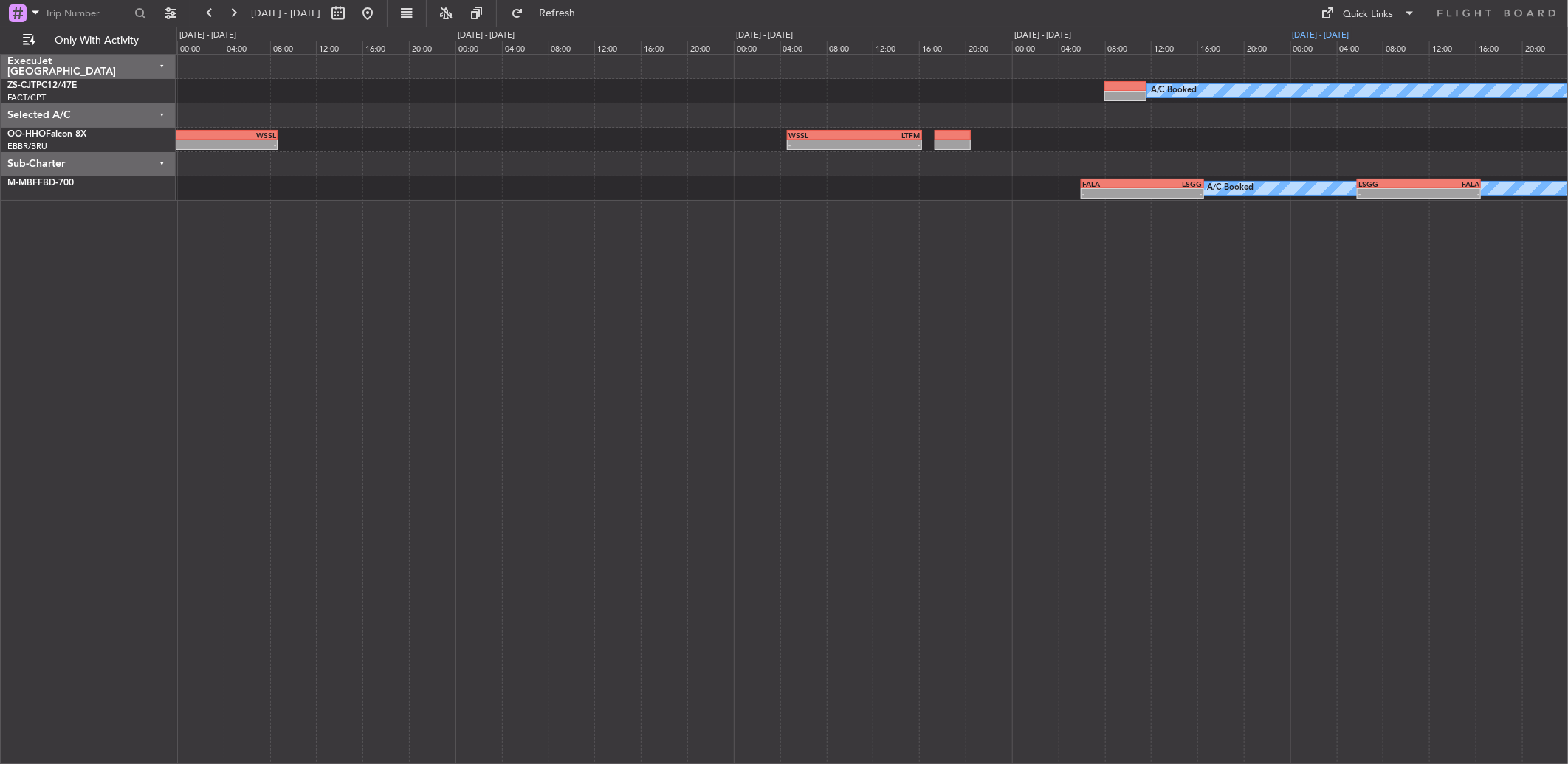
click at [1329, 32] on div "[DATE] - [DATE]" at bounding box center [1320, 36] width 57 height 13
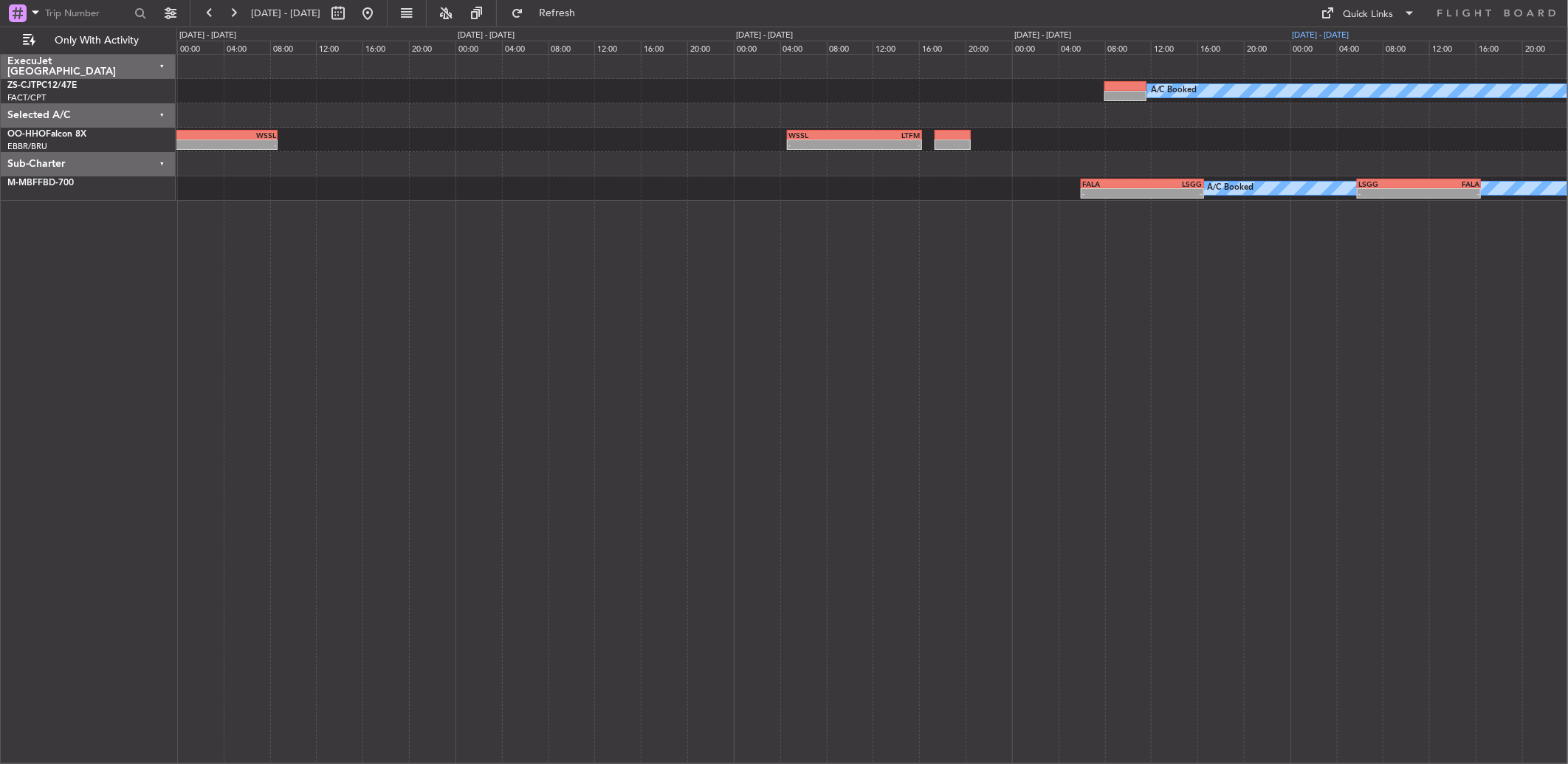
click at [1334, 31] on div "[DATE] - [DATE]" at bounding box center [1320, 36] width 57 height 13
click at [350, 13] on button at bounding box center [338, 14] width 23 height 23
select select "12"
select select "2025"
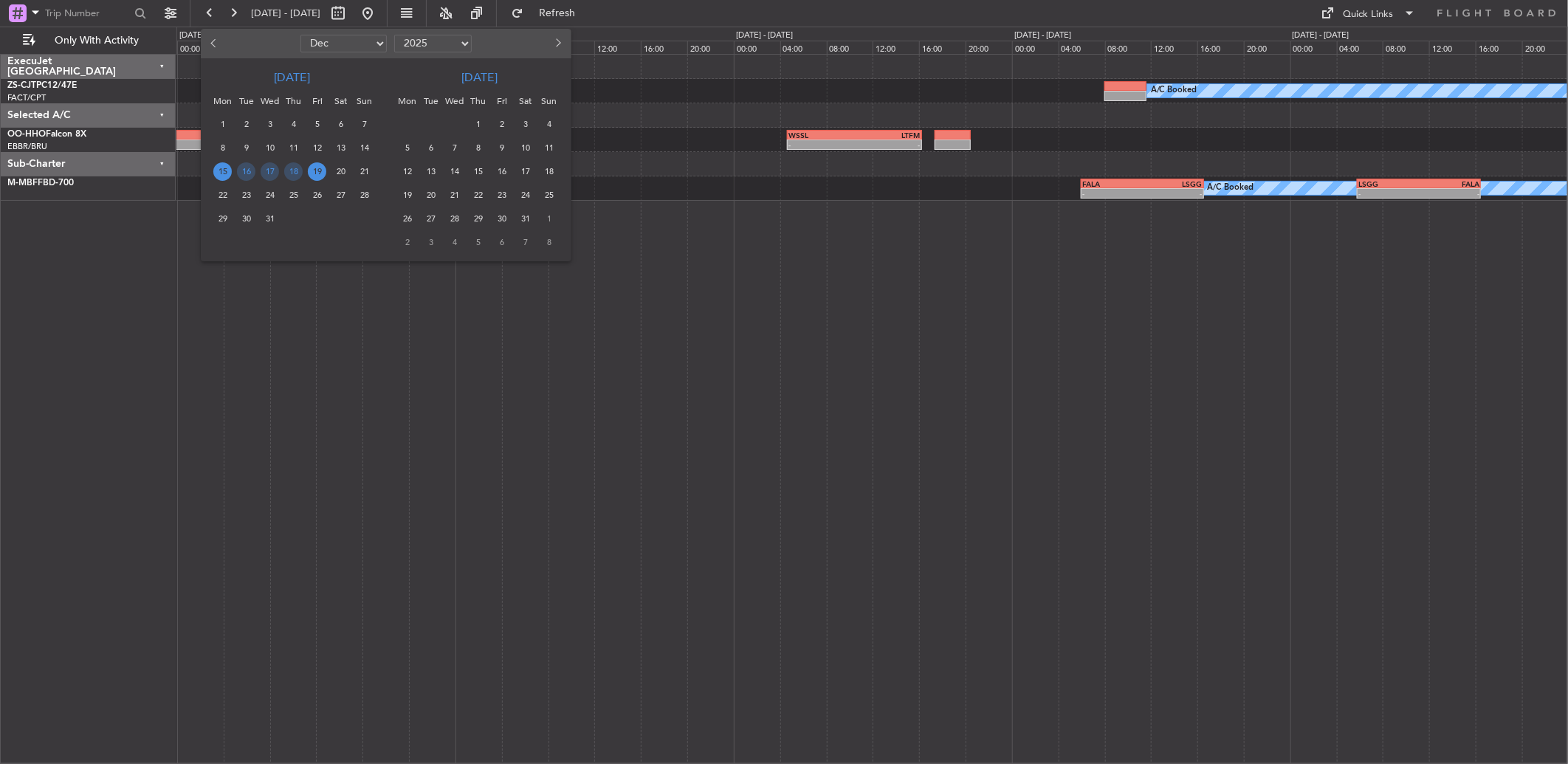
click at [311, 175] on span "19" at bounding box center [317, 171] width 18 height 18
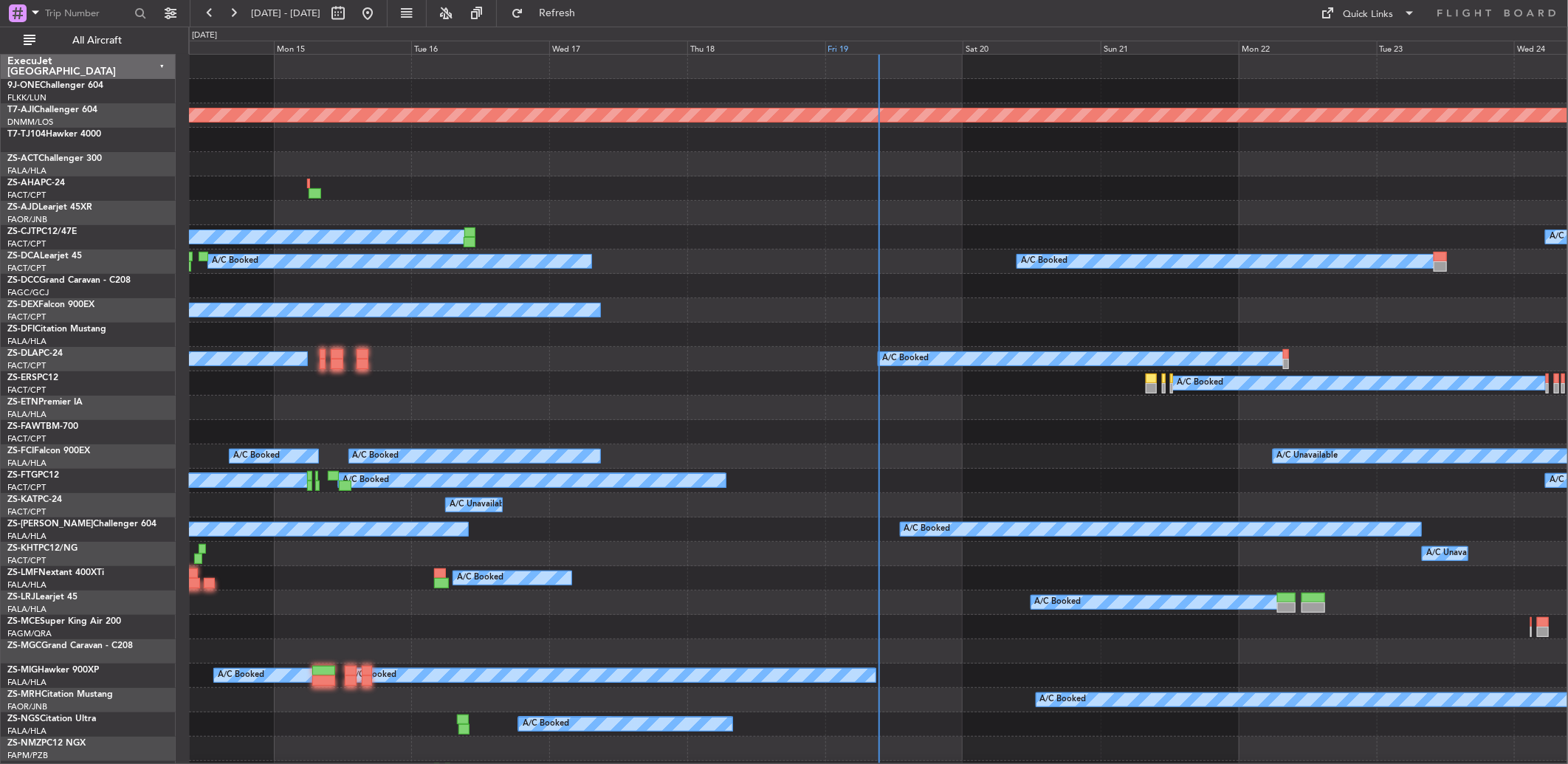
click at [839, 45] on div "Fri 19" at bounding box center [893, 47] width 138 height 14
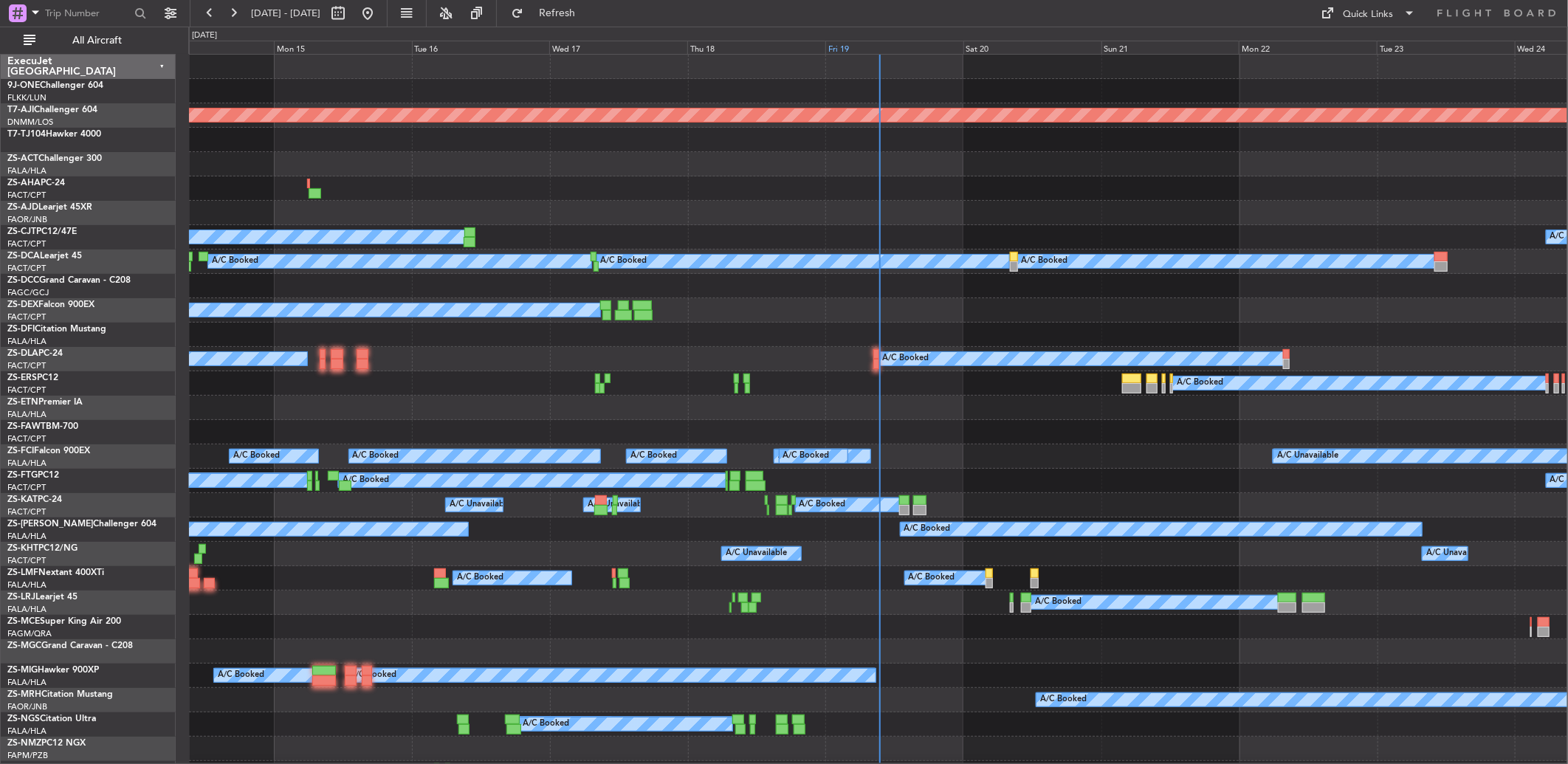
click at [843, 45] on div "Fri 19" at bounding box center [893, 47] width 138 height 14
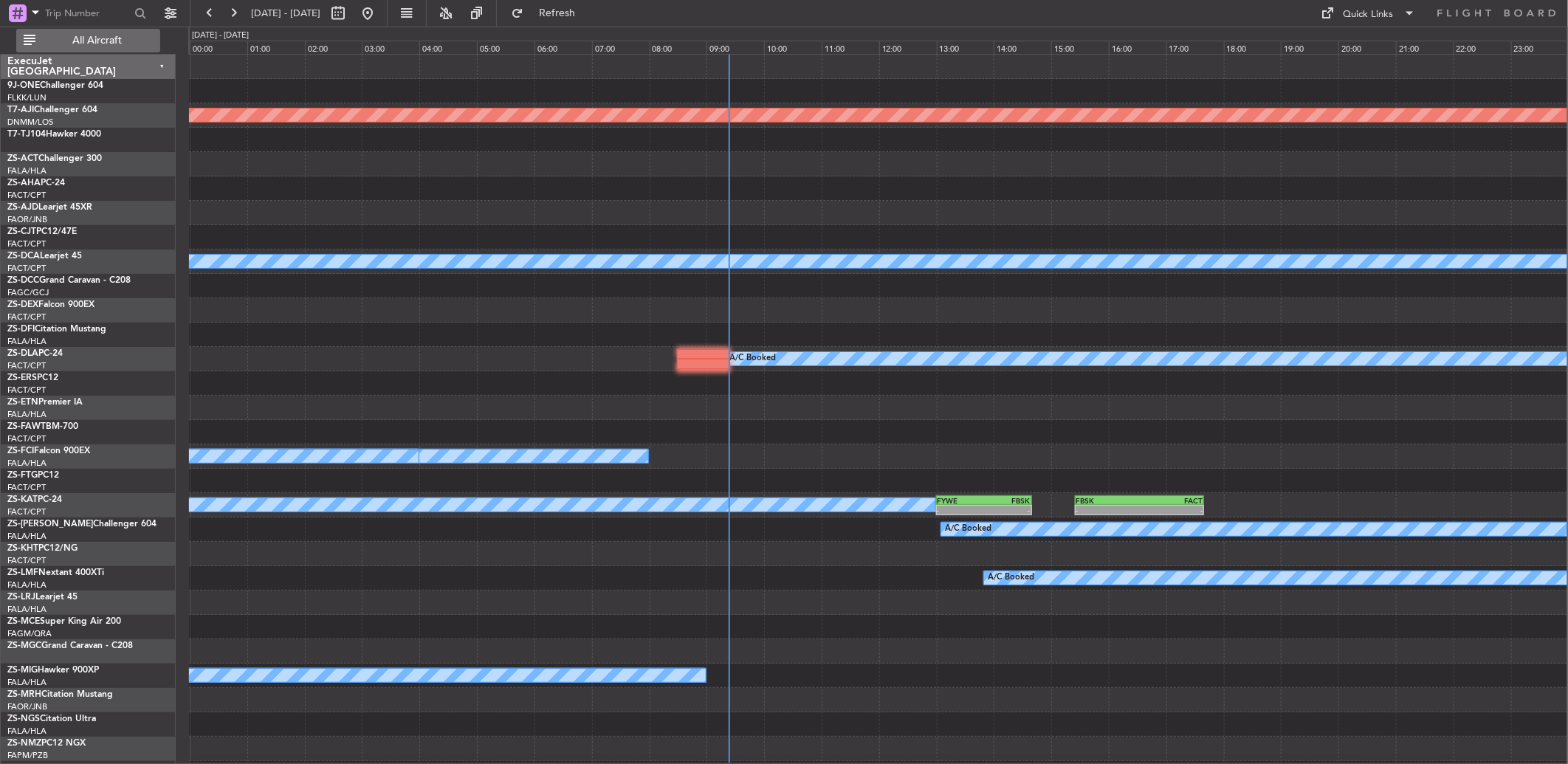
click at [78, 37] on span "All Aircraft" at bounding box center [97, 40] width 117 height 10
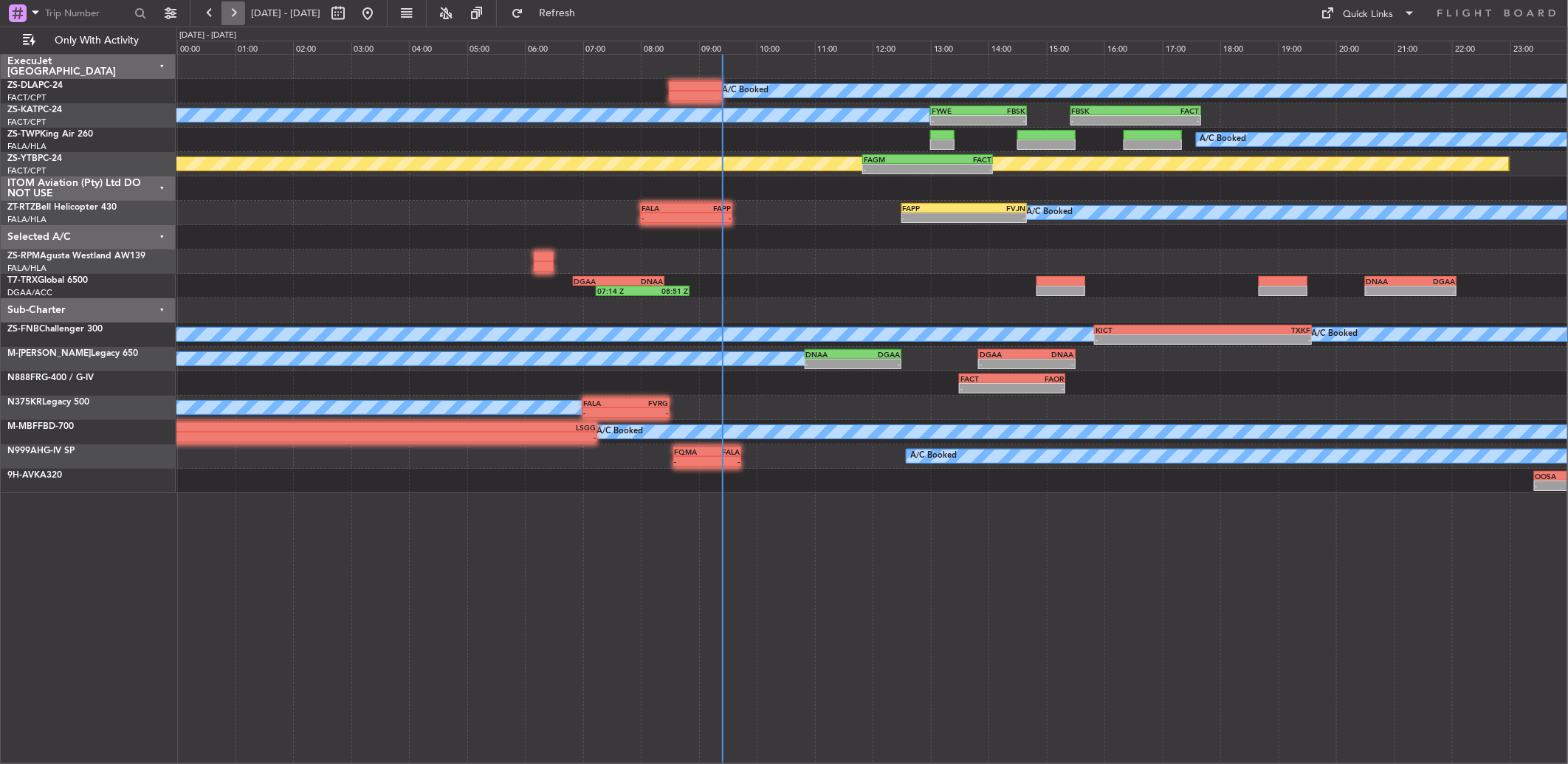
click at [232, 11] on button at bounding box center [233, 14] width 23 height 23
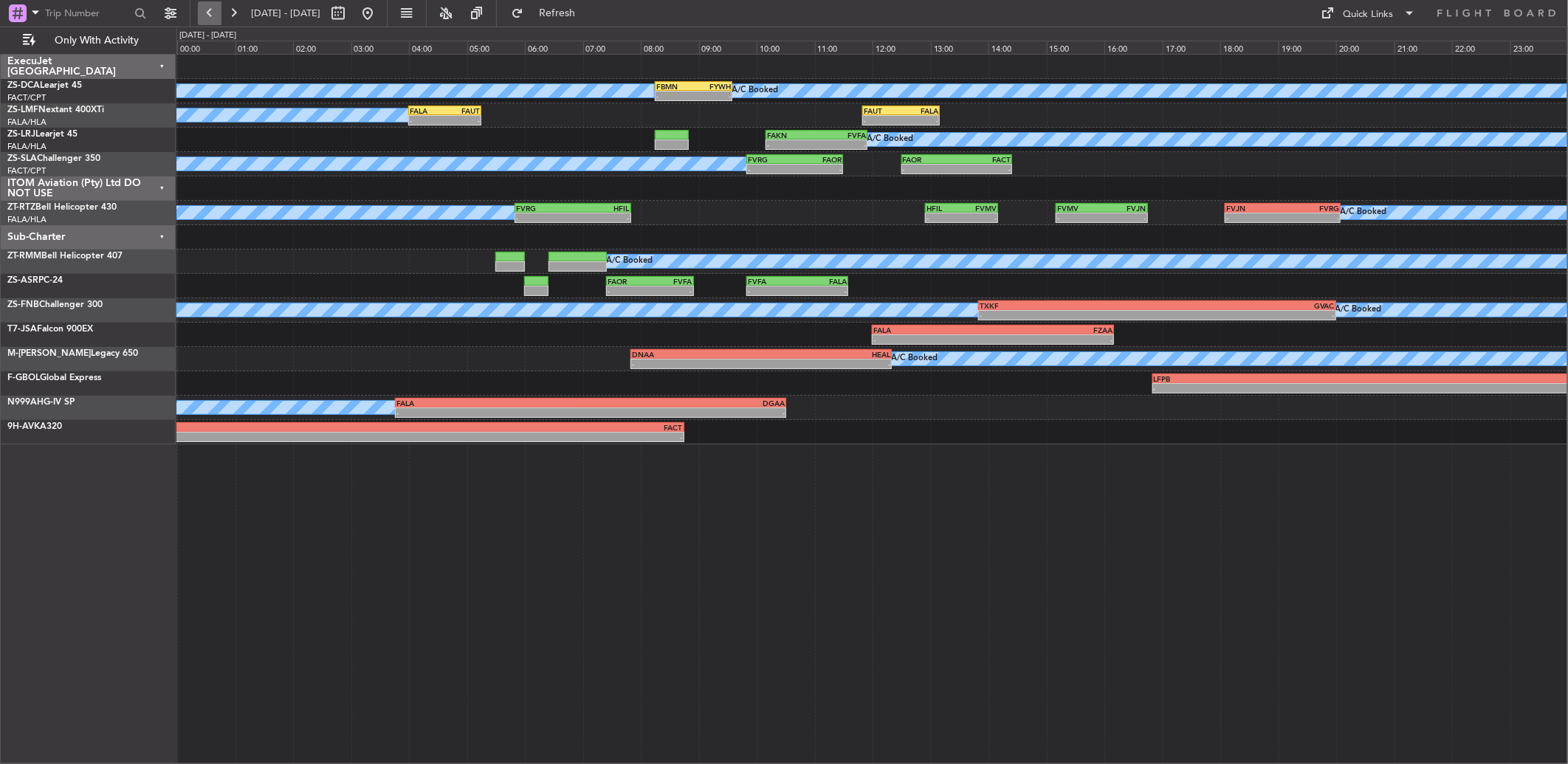
click at [214, 7] on button at bounding box center [210, 14] width 23 height 23
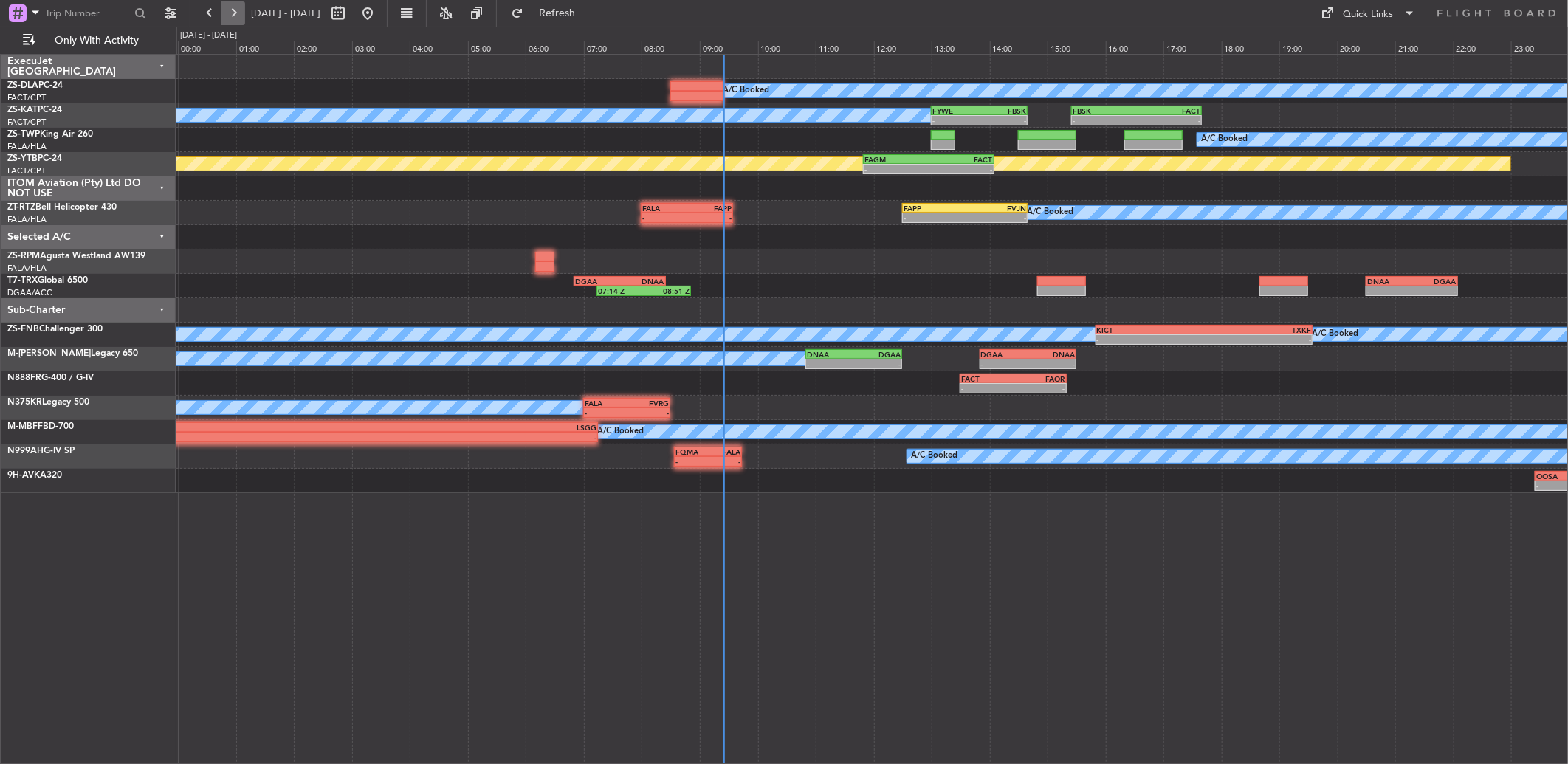
click at [231, 16] on button at bounding box center [233, 14] width 23 height 23
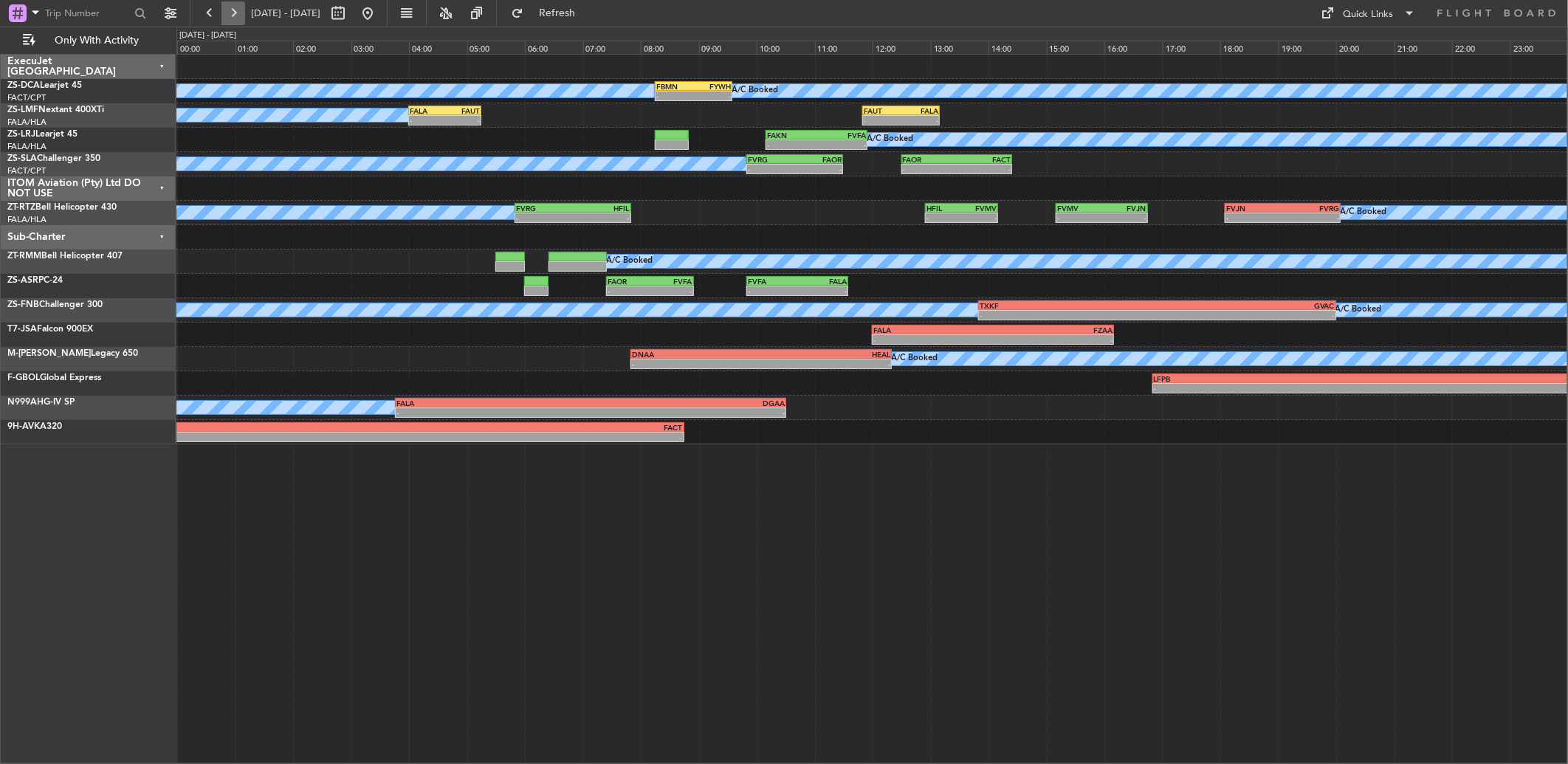
click at [235, 15] on button at bounding box center [233, 14] width 23 height 23
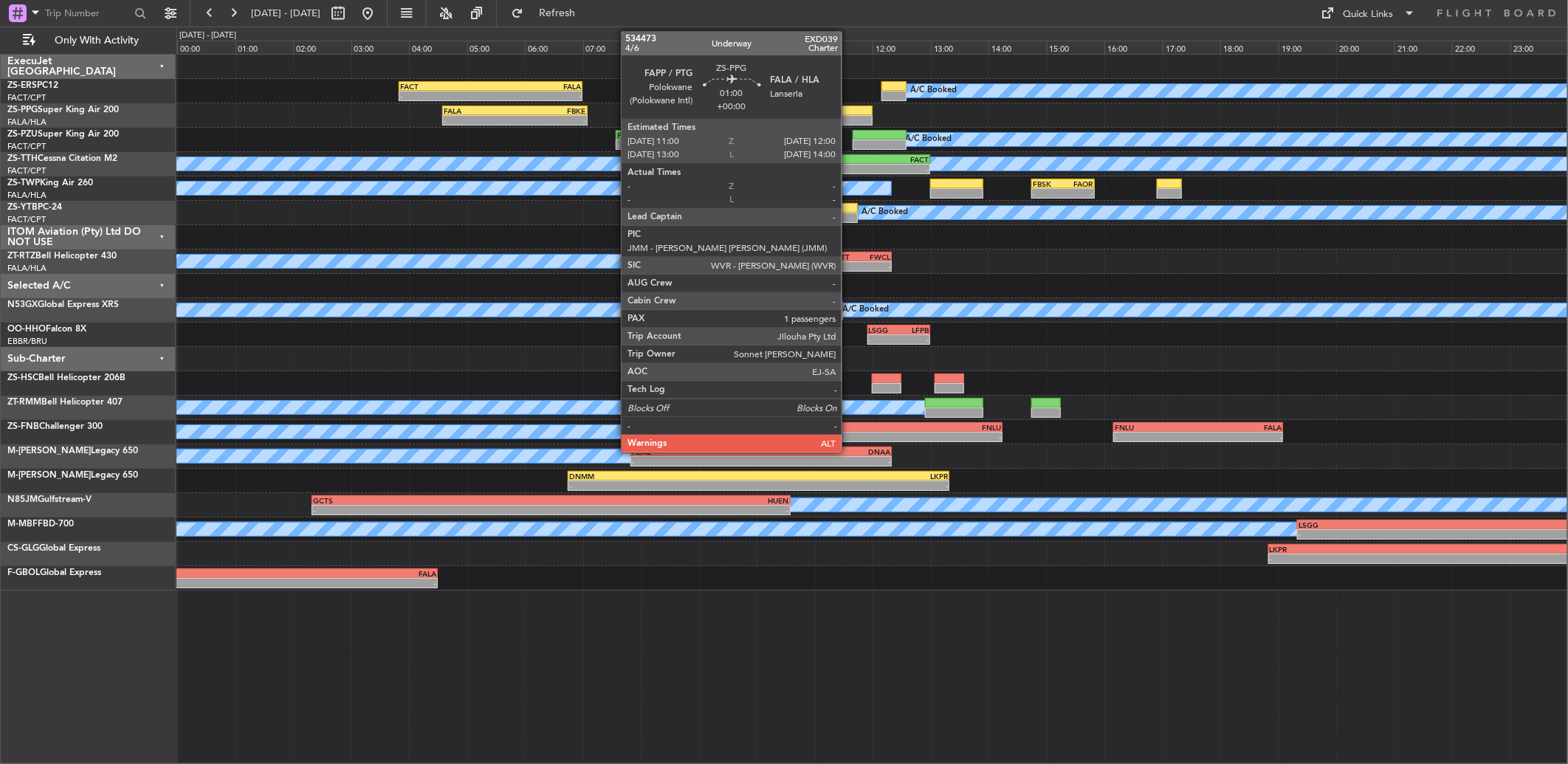
click at [849, 122] on div at bounding box center [843, 120] width 59 height 10
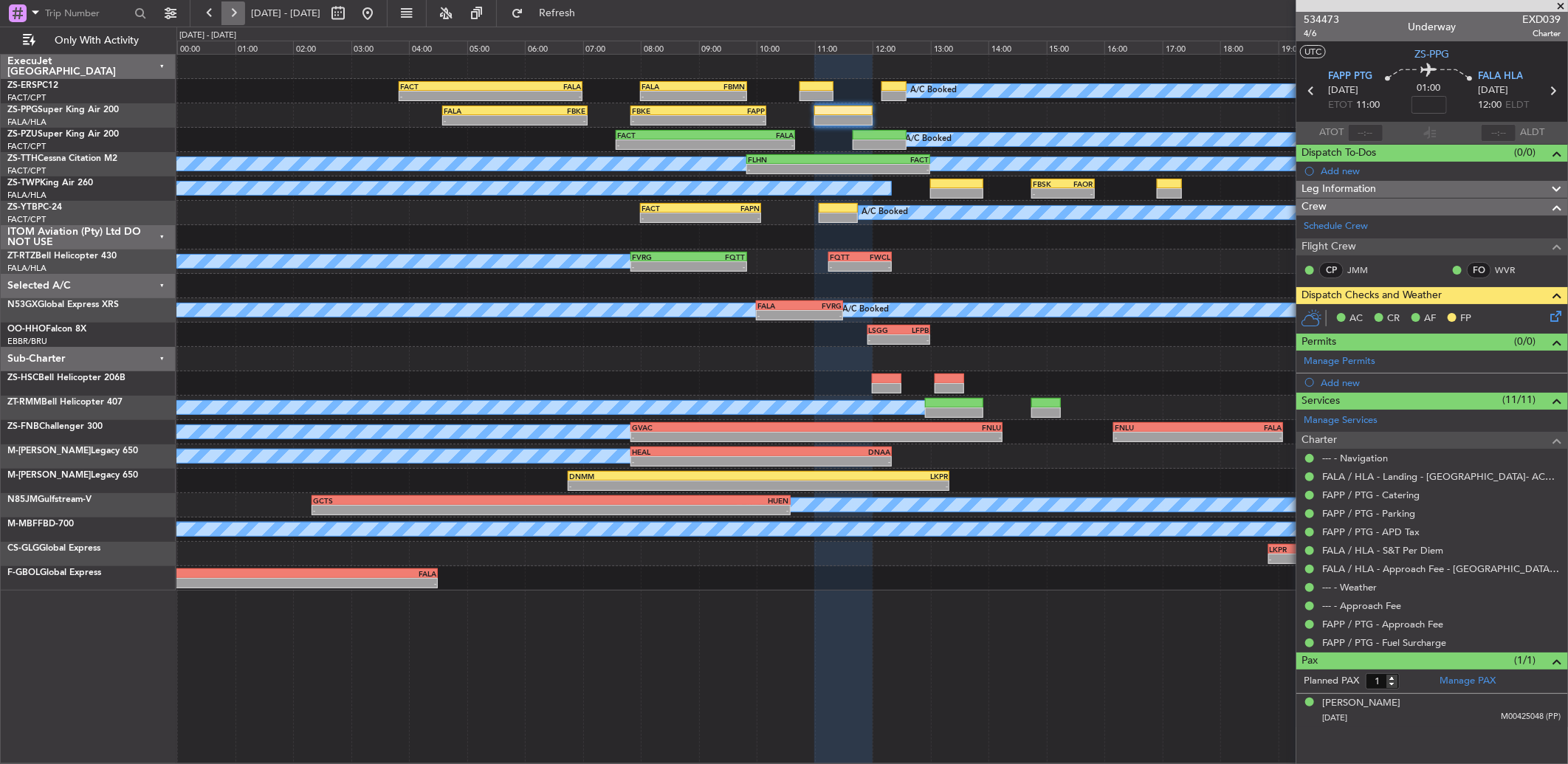
click at [234, 5] on button at bounding box center [233, 14] width 23 height 23
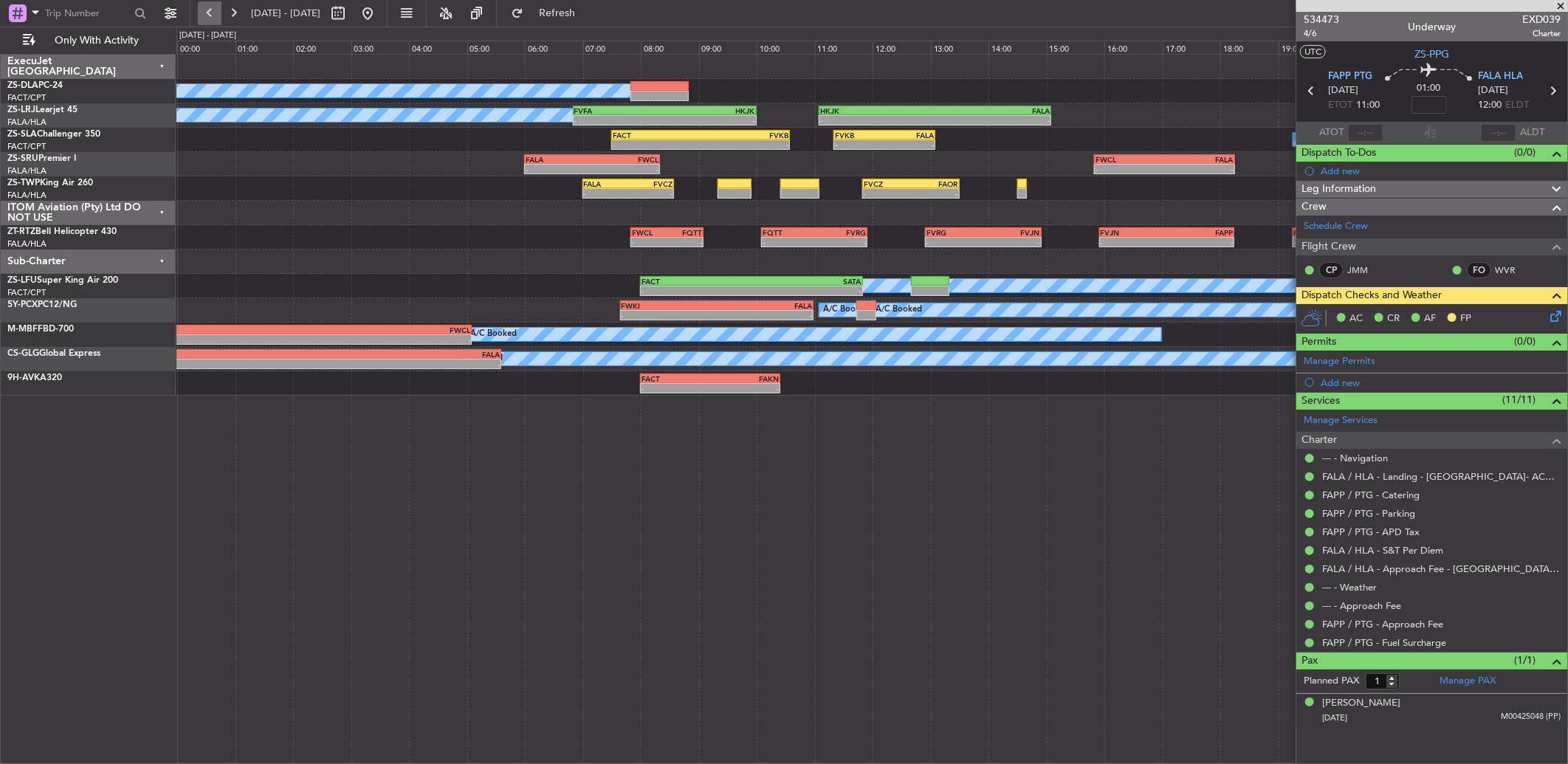
click at [216, 18] on button at bounding box center [210, 14] width 23 height 23
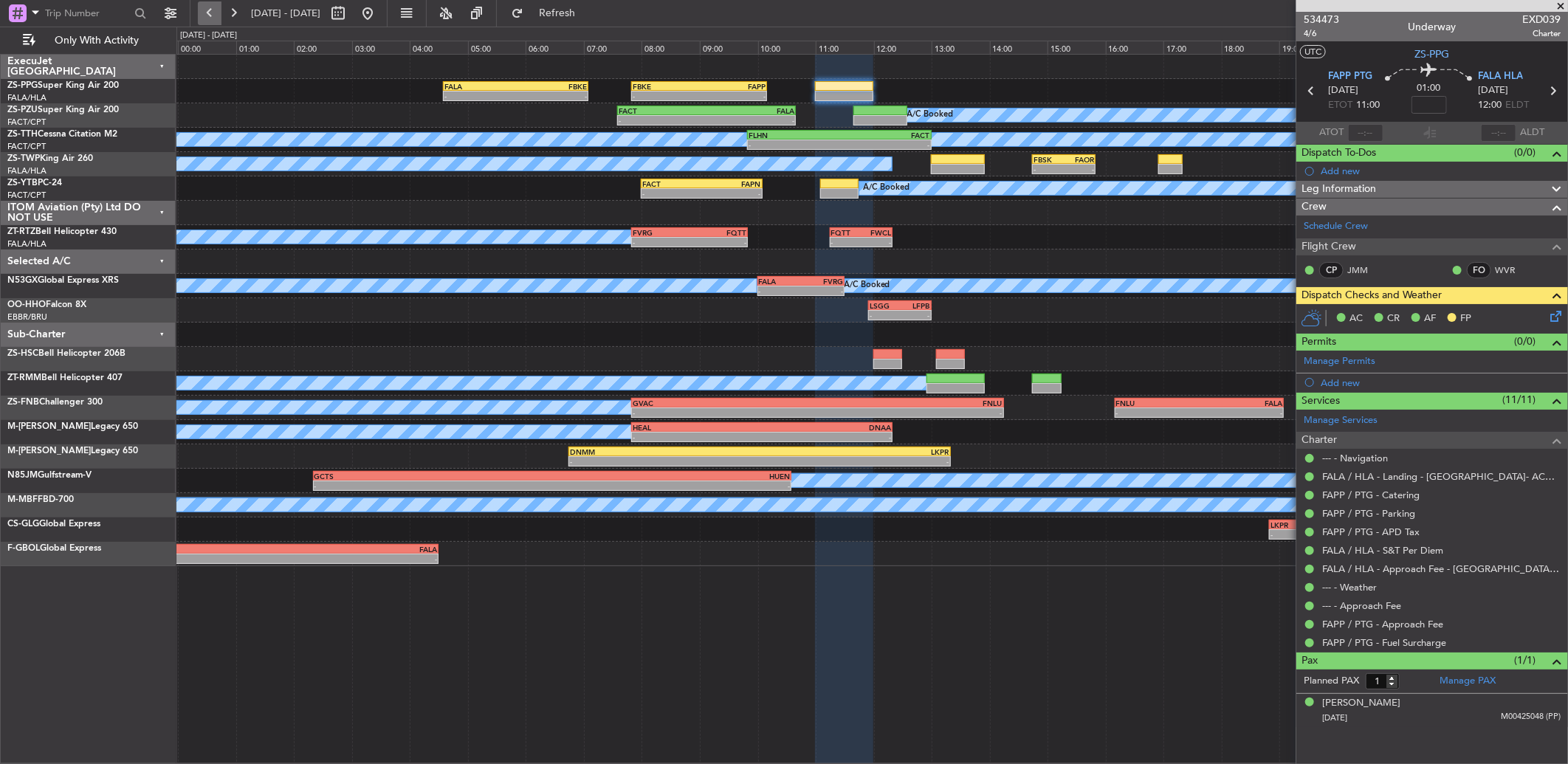
click at [210, 10] on button at bounding box center [210, 14] width 23 height 23
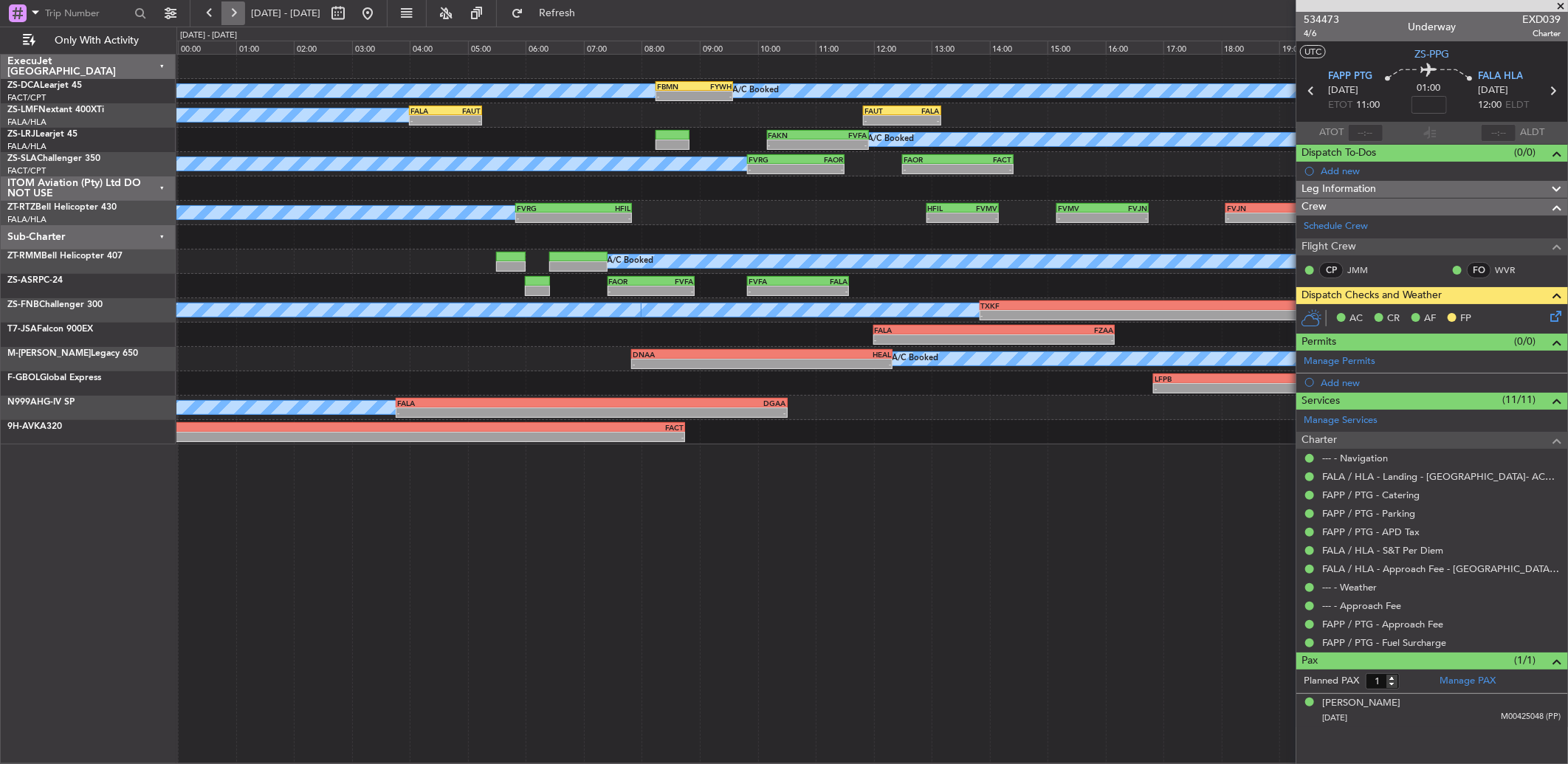
click at [235, 20] on button at bounding box center [233, 14] width 23 height 23
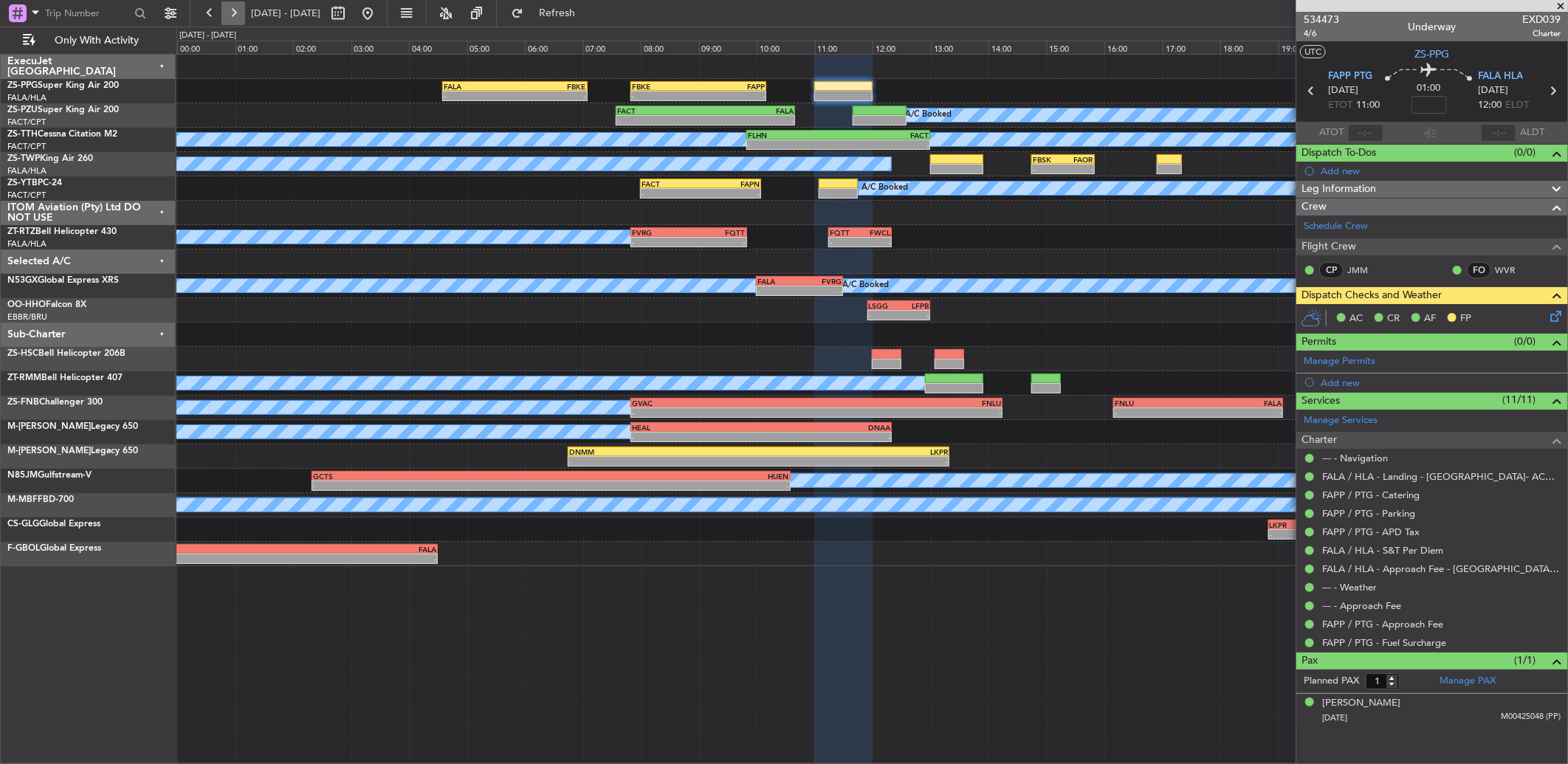
click at [232, 18] on button at bounding box center [233, 14] width 23 height 23
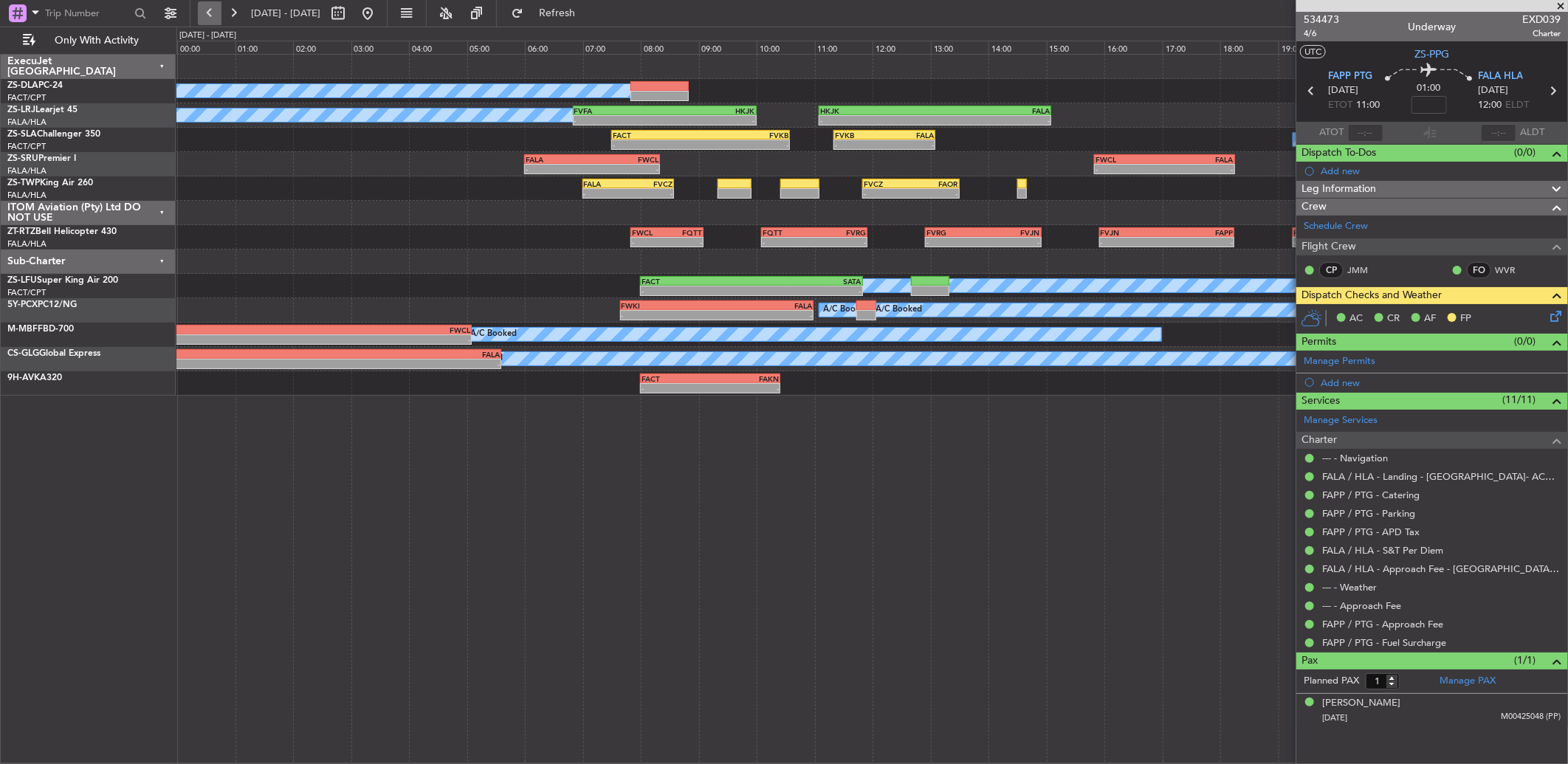
click at [211, 8] on button at bounding box center [210, 14] width 23 height 23
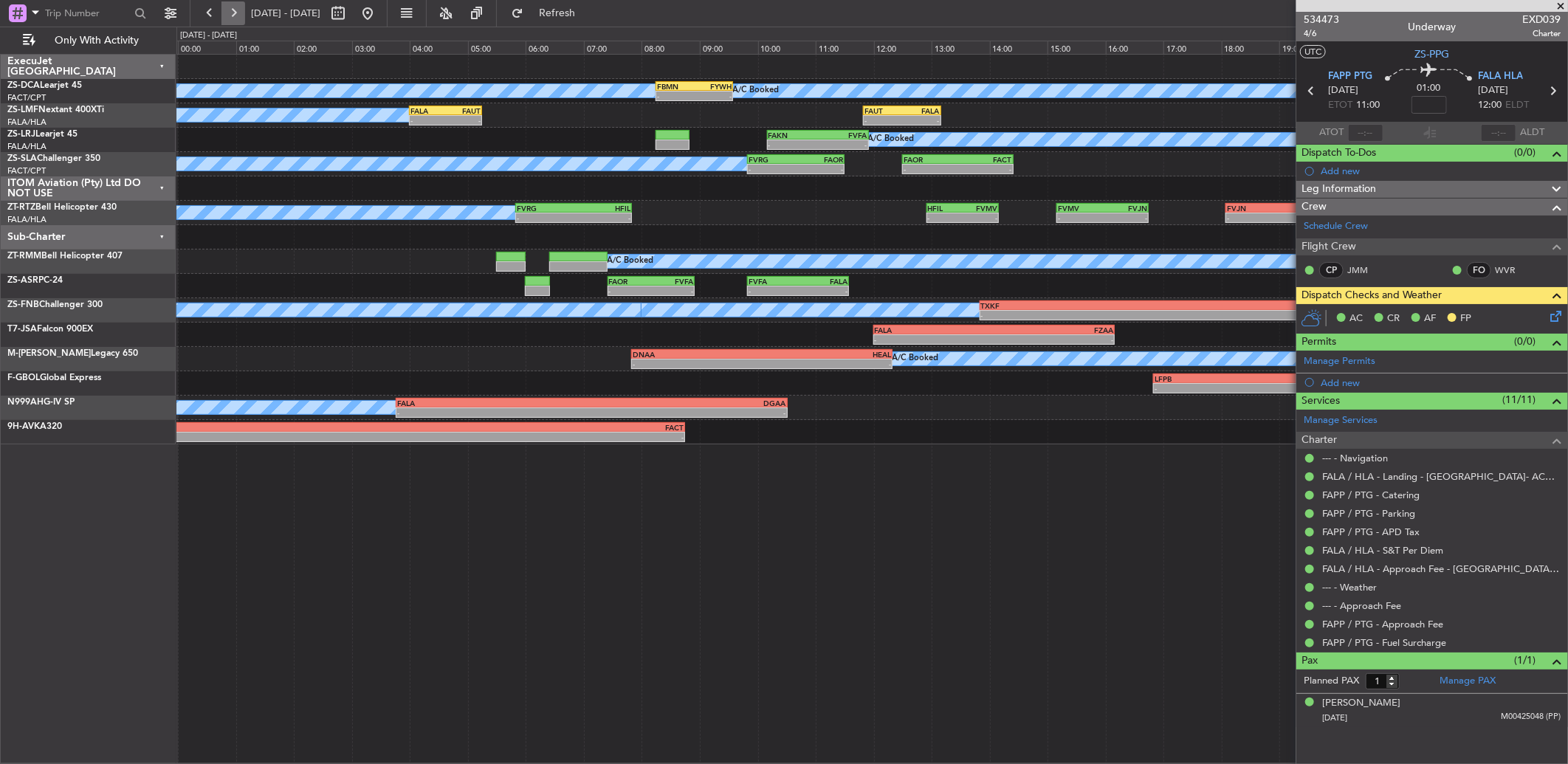
click at [238, 14] on button at bounding box center [233, 14] width 23 height 23
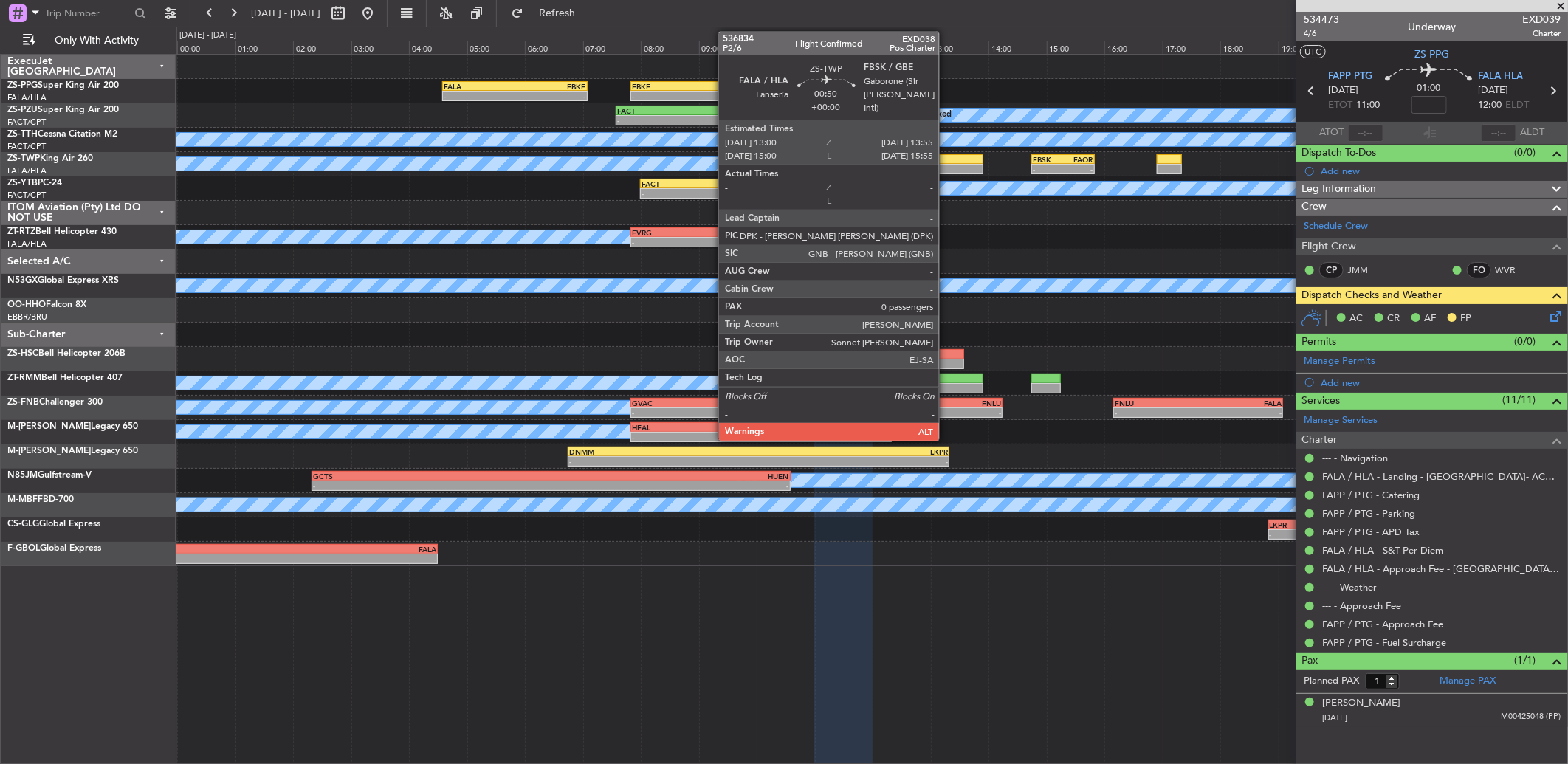
click at [947, 164] on div at bounding box center [956, 168] width 53 height 10
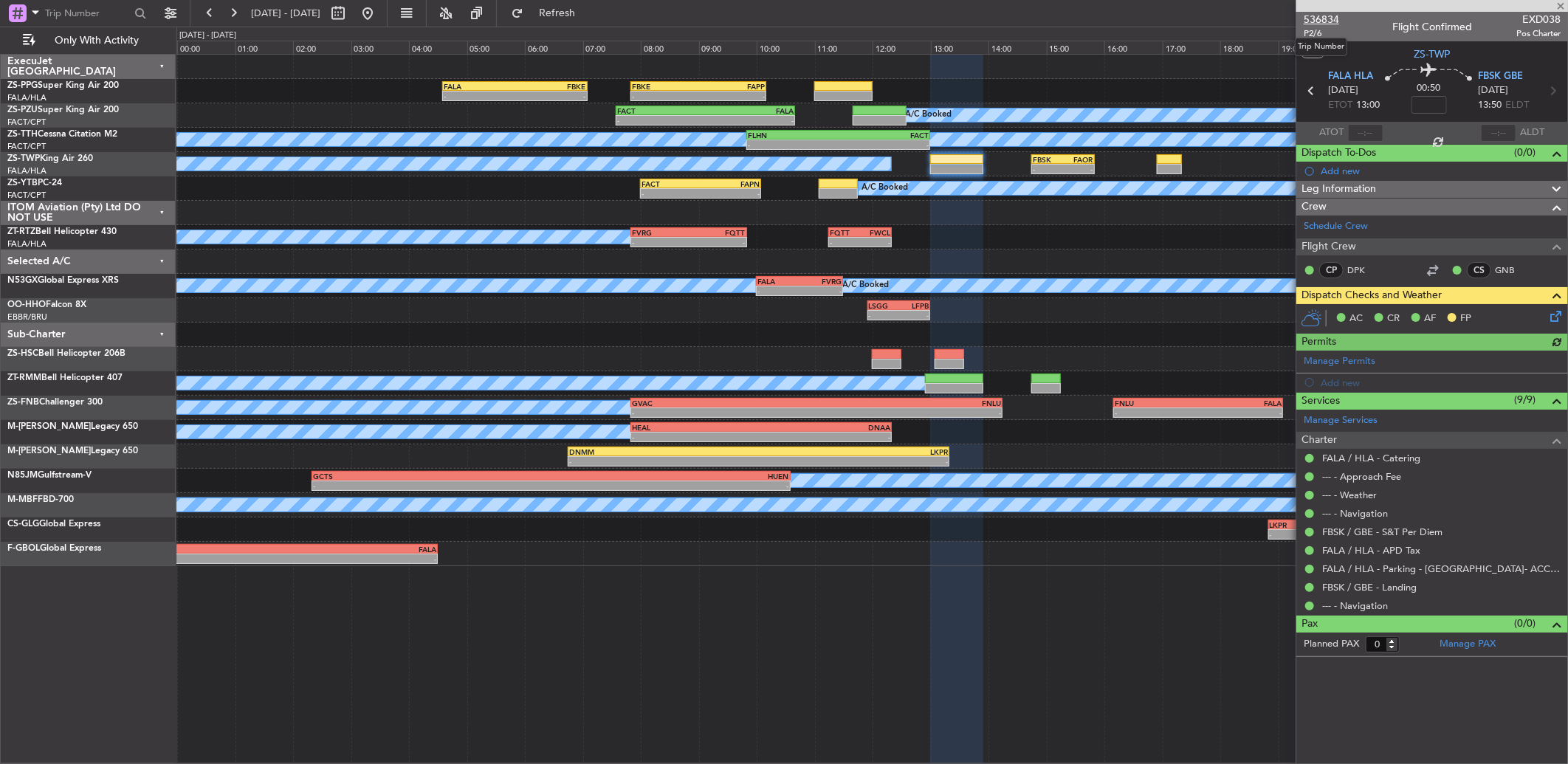
click at [1328, 14] on span "536834" at bounding box center [1320, 19] width 35 height 15
click at [198, 6] on button at bounding box center [210, 14] width 23 height 23
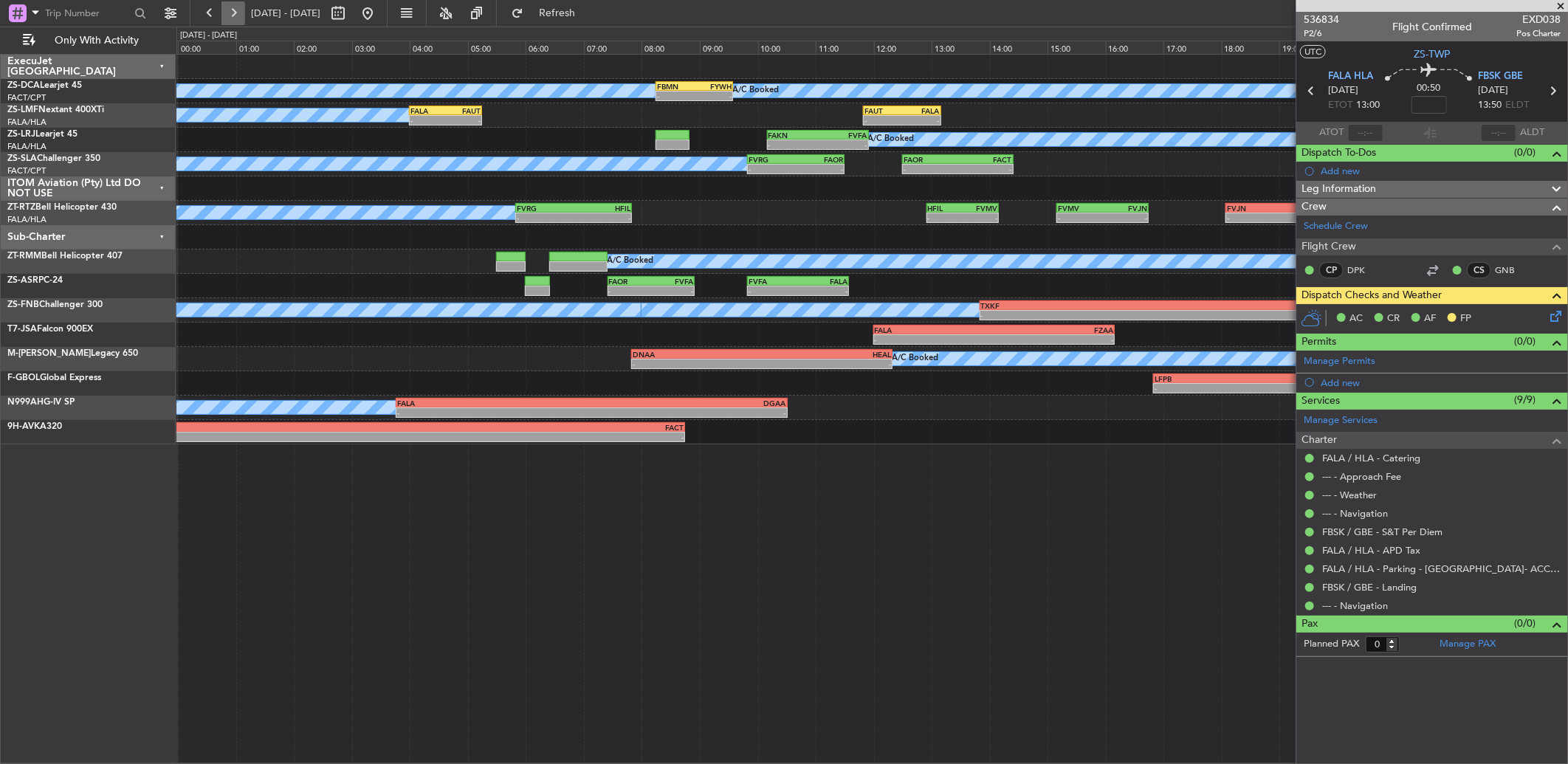
click at [238, 14] on button at bounding box center [233, 14] width 23 height 23
click at [239, 14] on button at bounding box center [233, 14] width 23 height 23
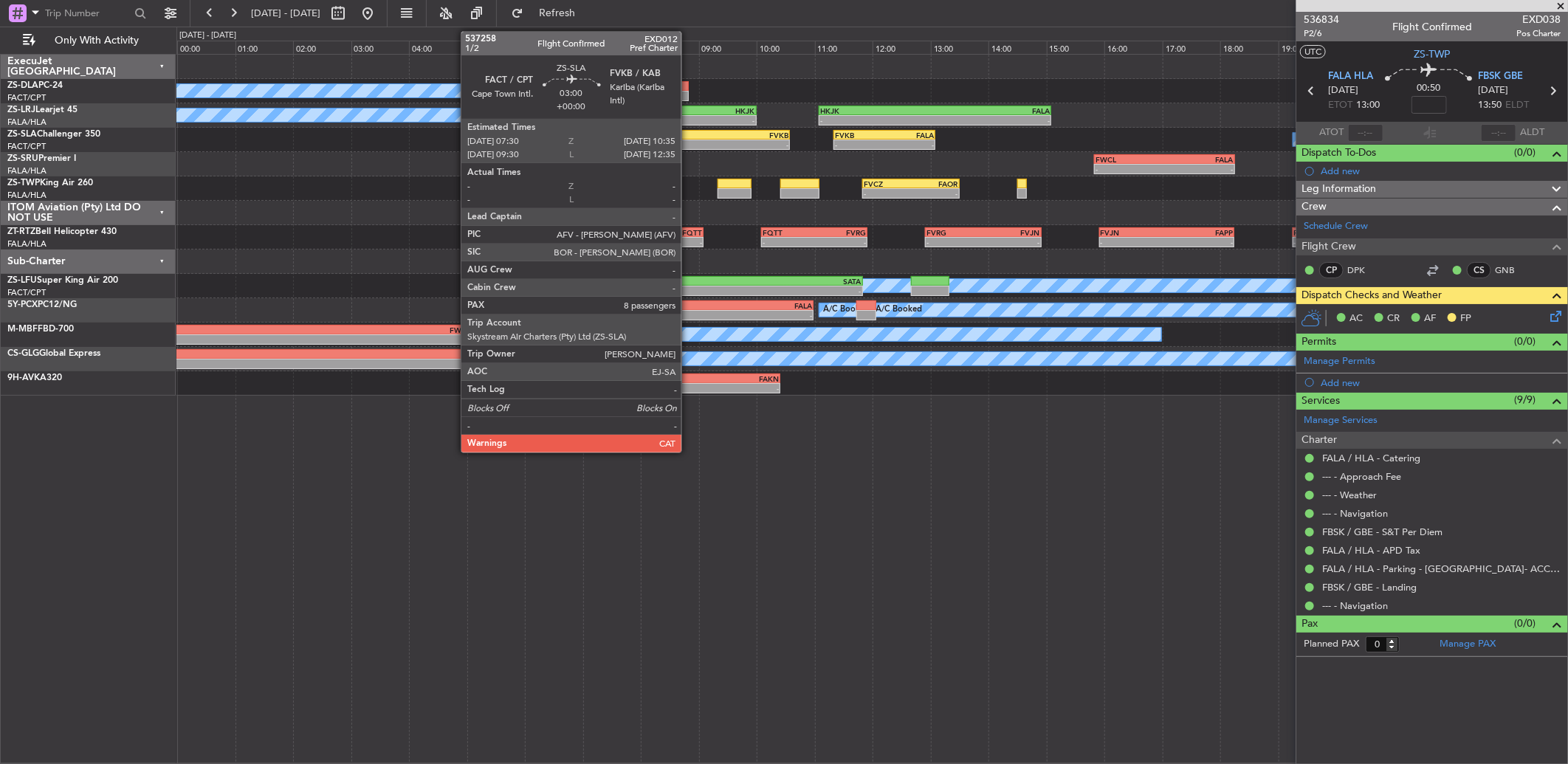
click at [689, 142] on div "-" at bounding box center [657, 145] width 88 height 9
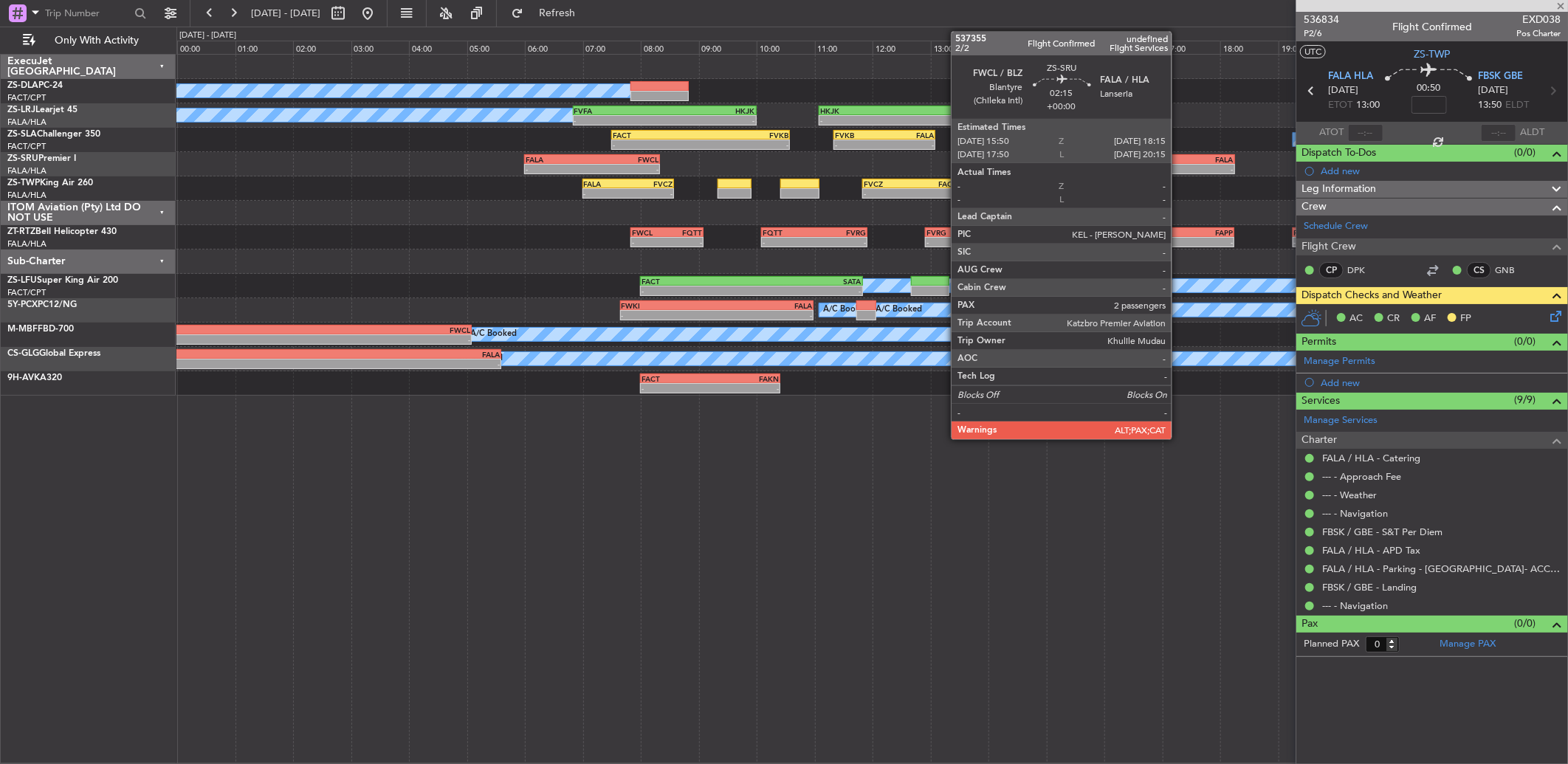
type input "8"
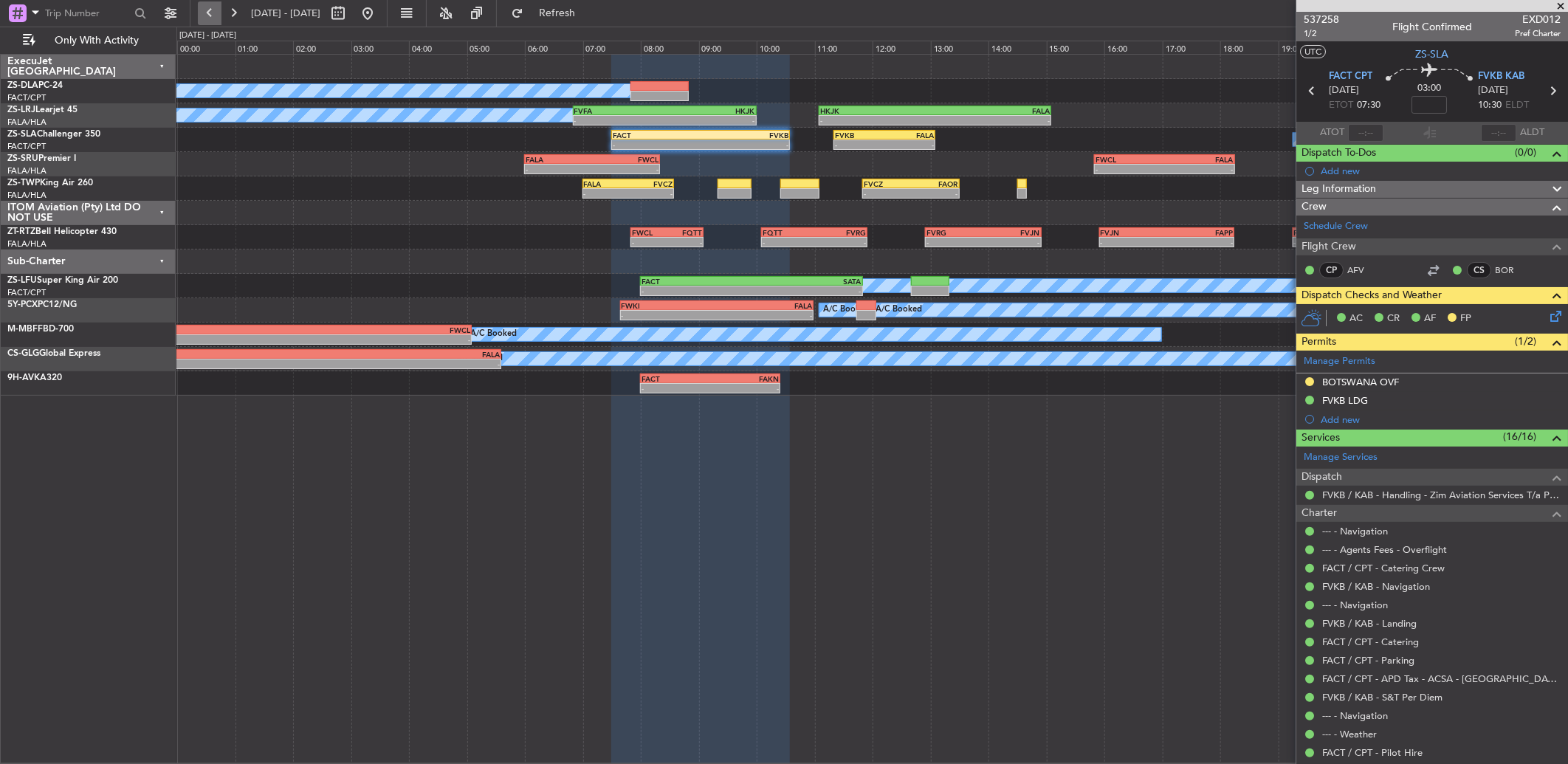
click at [211, 21] on button at bounding box center [210, 14] width 23 height 23
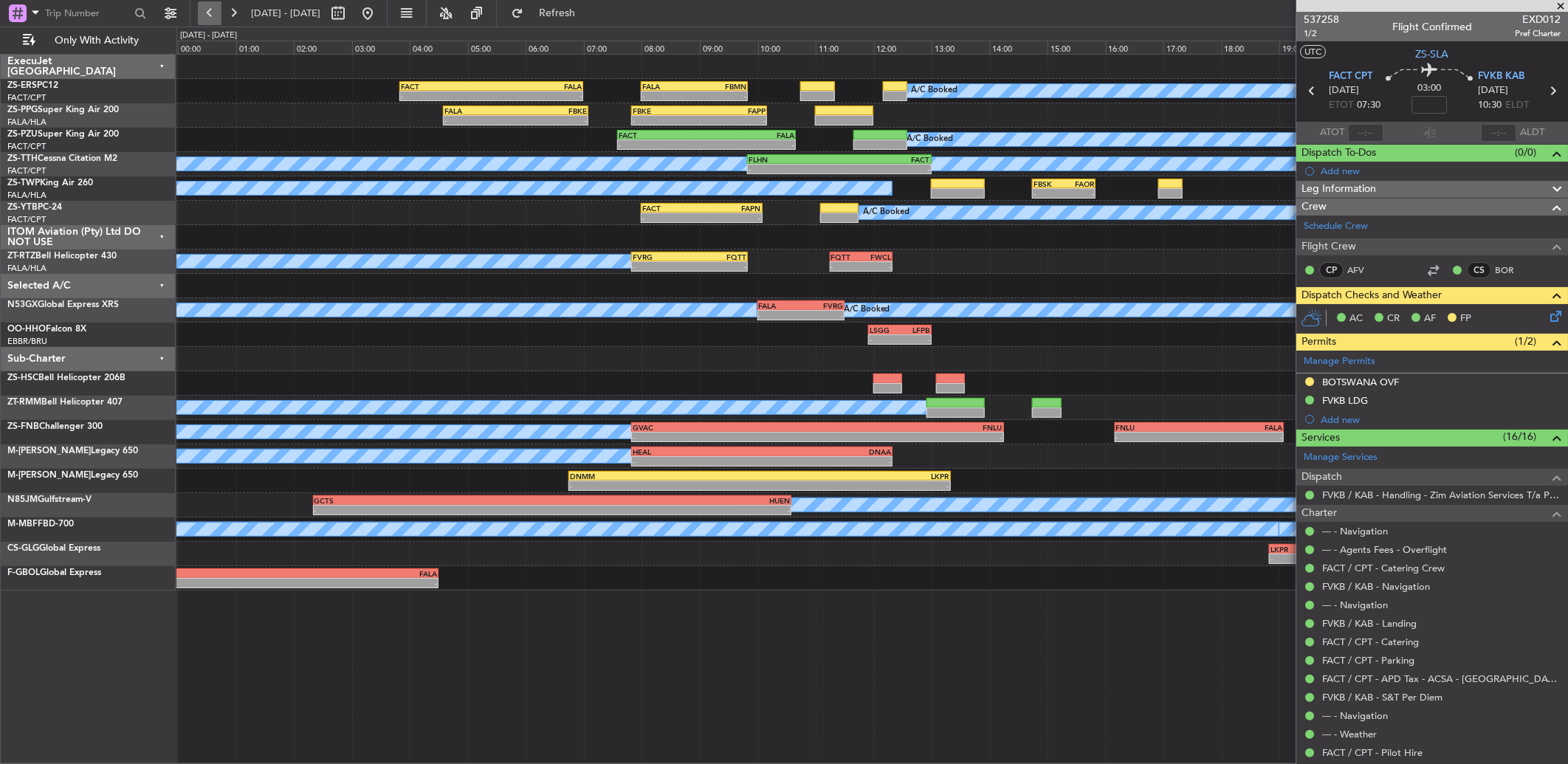
click at [211, 14] on button at bounding box center [210, 14] width 23 height 23
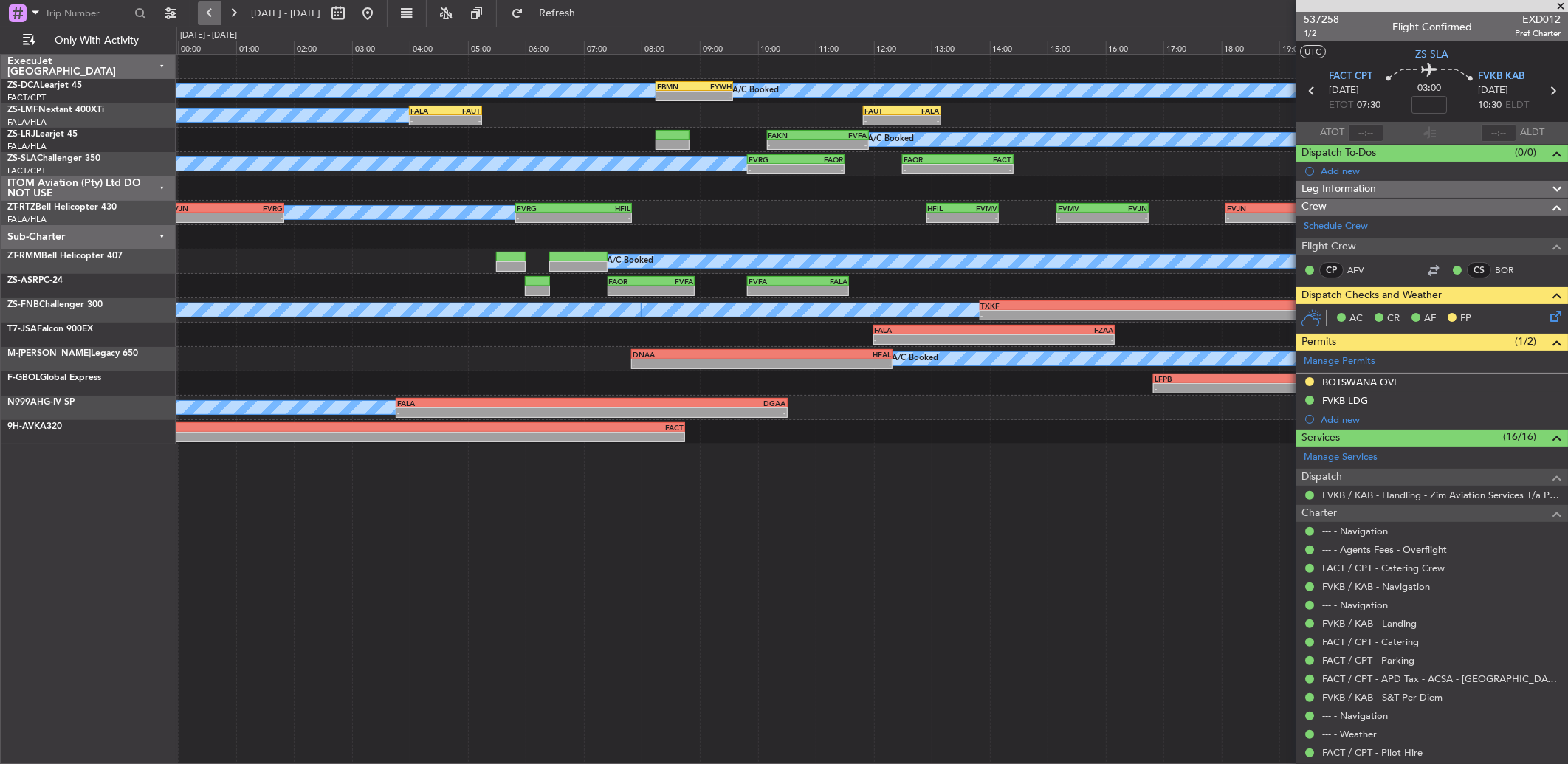
click at [212, 18] on button at bounding box center [210, 14] width 23 height 23
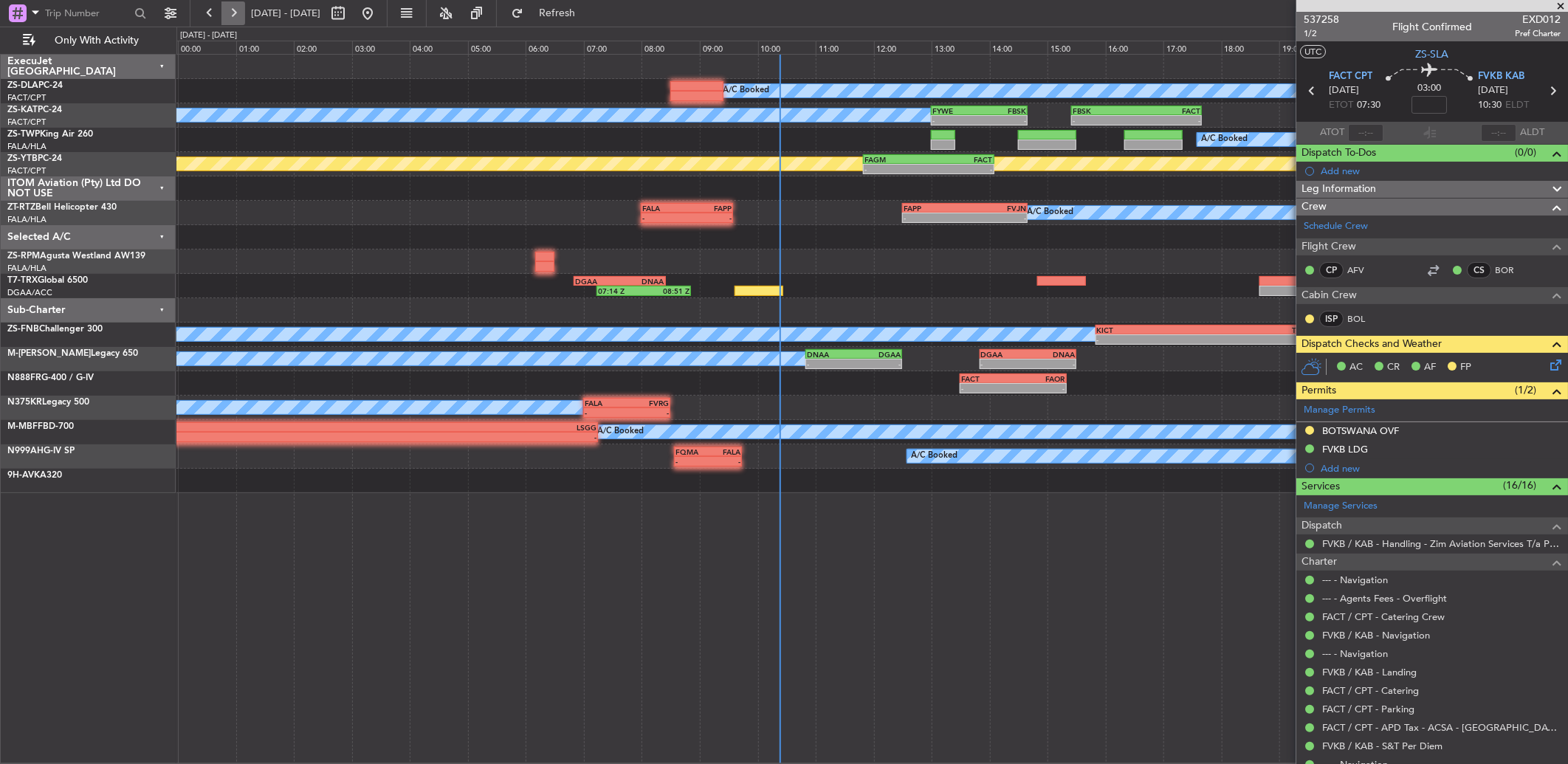
click at [239, 20] on button at bounding box center [233, 14] width 23 height 23
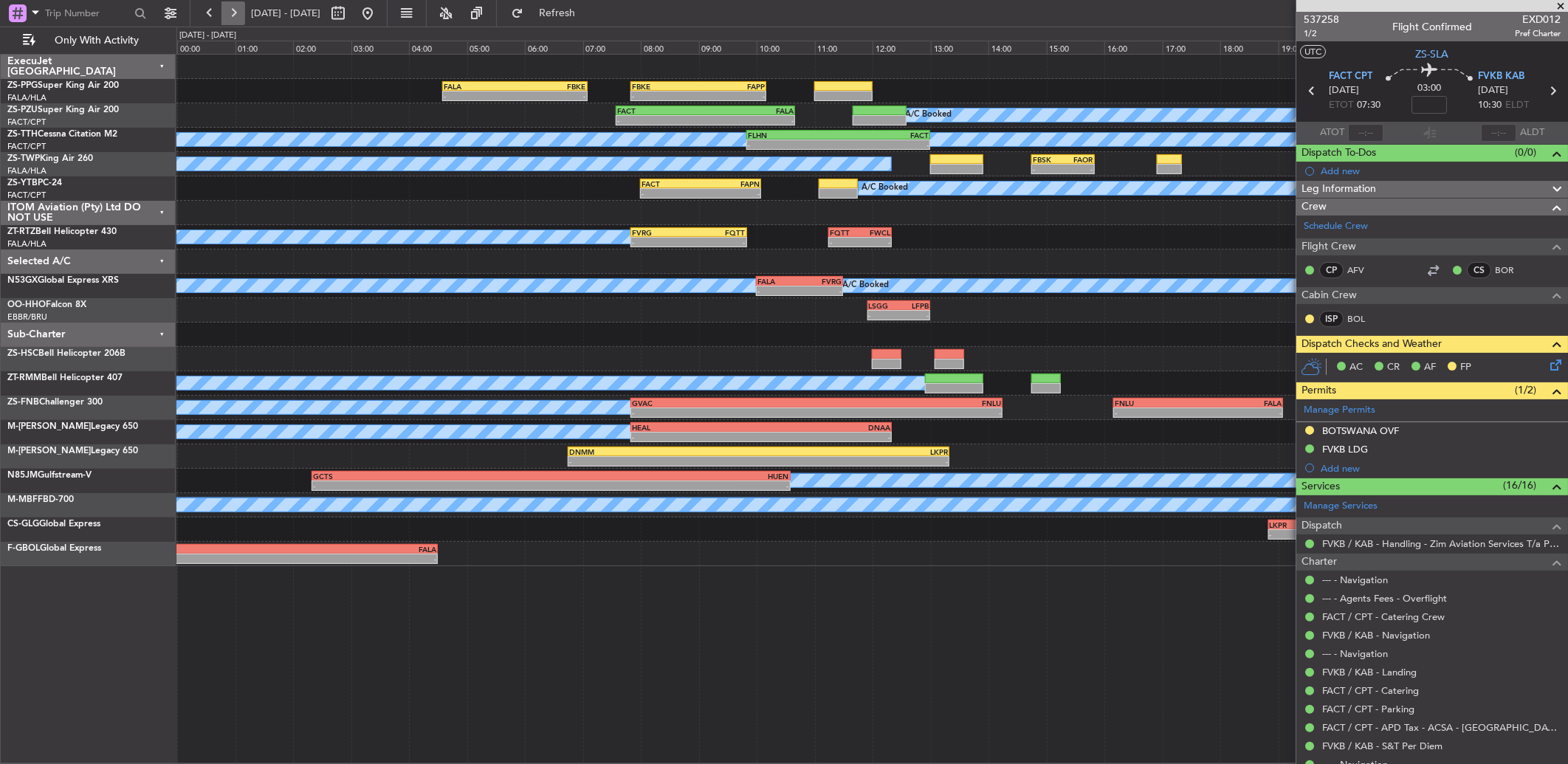
click at [231, 21] on button at bounding box center [233, 14] width 23 height 23
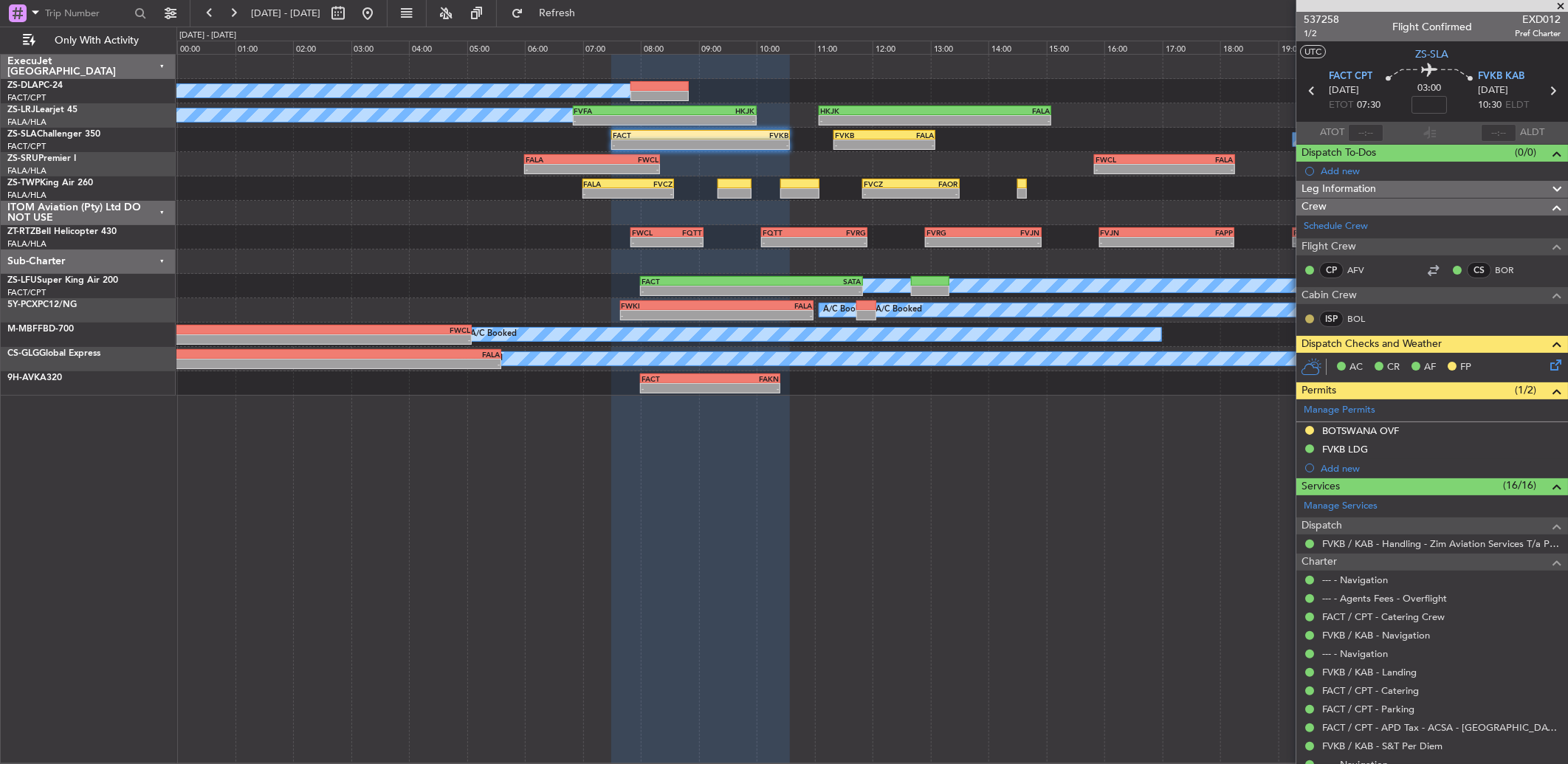
click at [1311, 321] on button at bounding box center [1310, 319] width 9 height 9
click at [1321, 359] on span "Acknowledged" at bounding box center [1313, 362] width 65 height 14
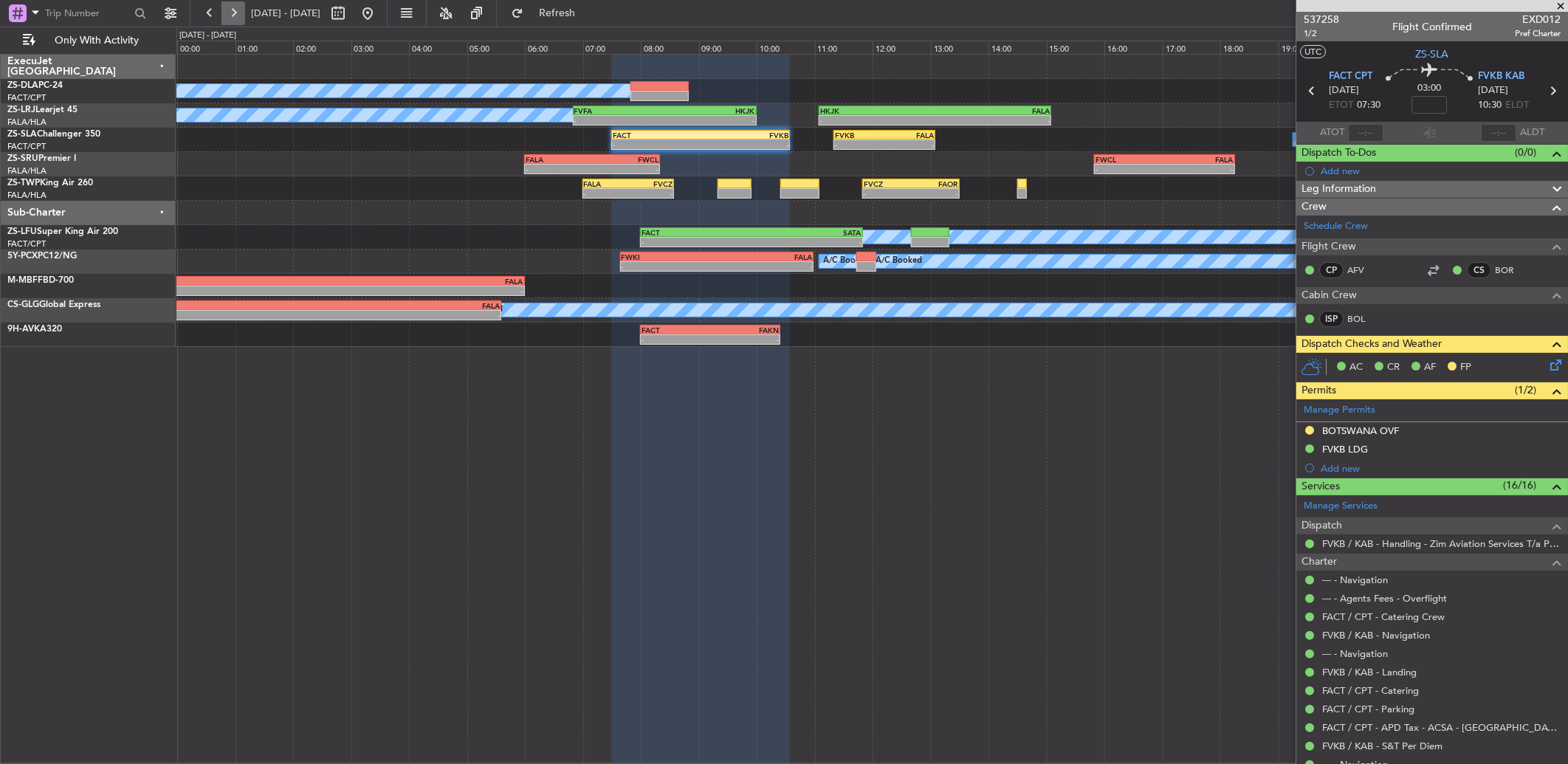
click at [232, 18] on button at bounding box center [233, 14] width 23 height 23
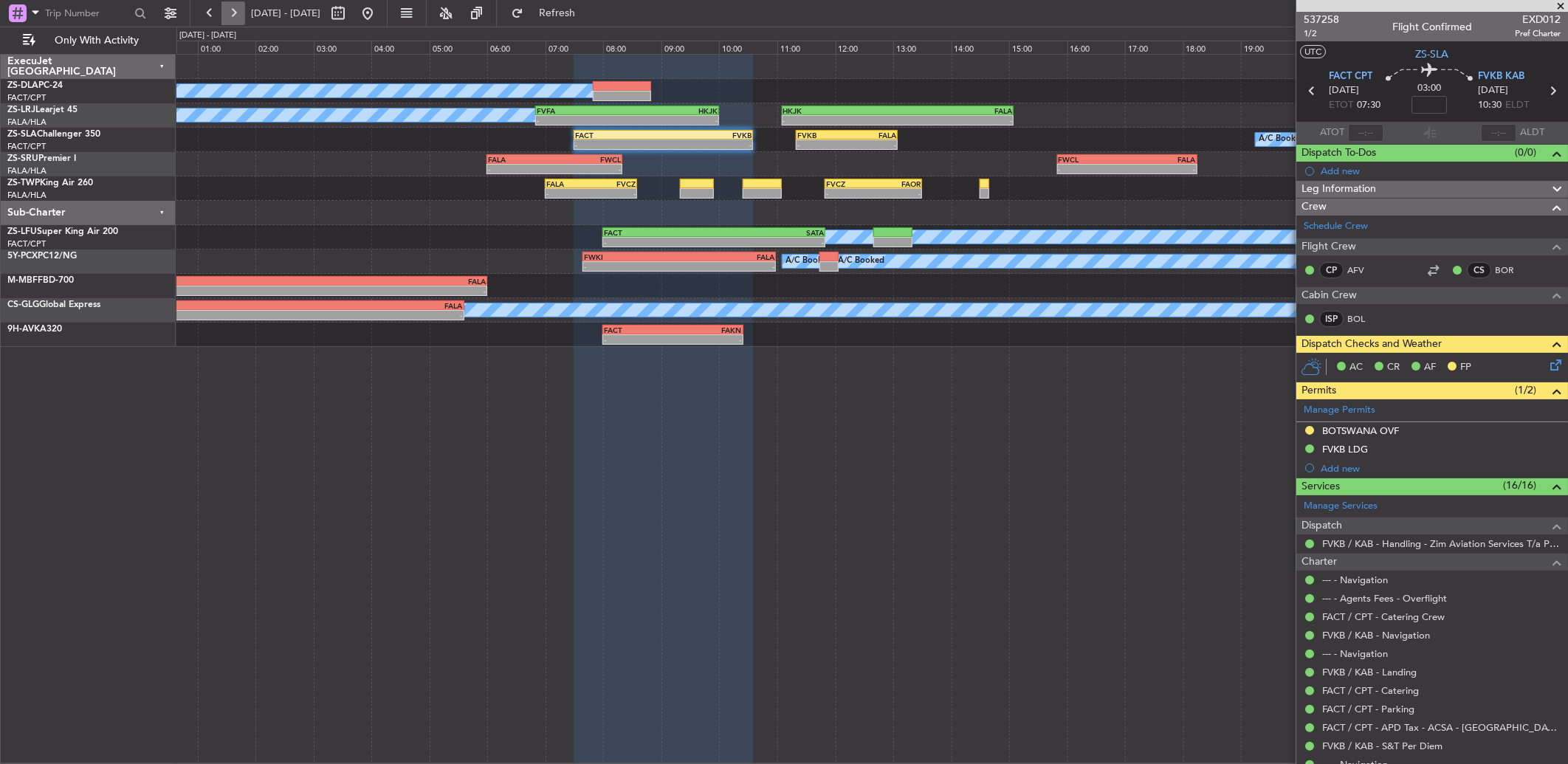
click at [232, 18] on button at bounding box center [233, 14] width 23 height 23
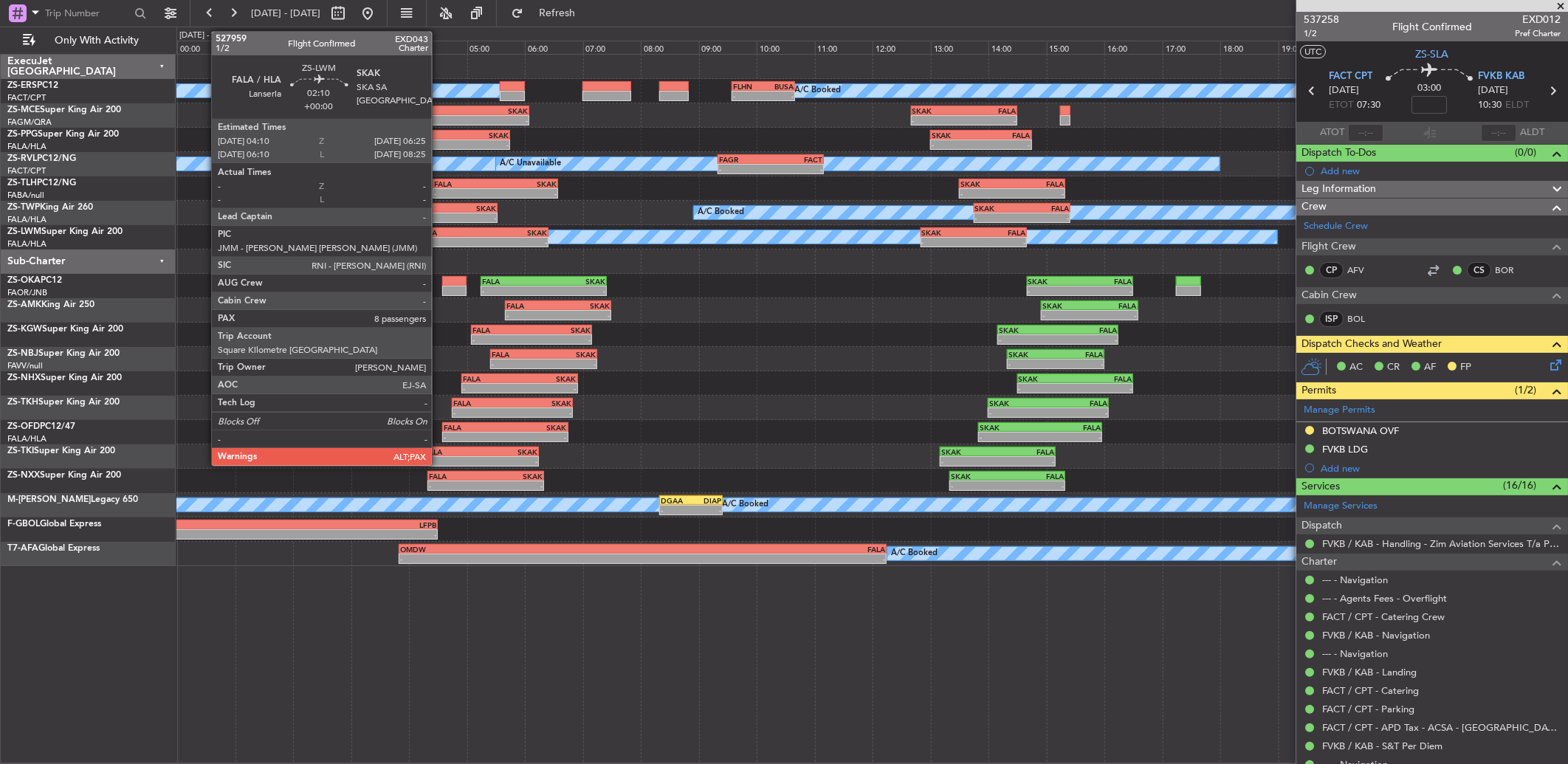
click at [440, 232] on div "FALA" at bounding box center [451, 232] width 64 height 9
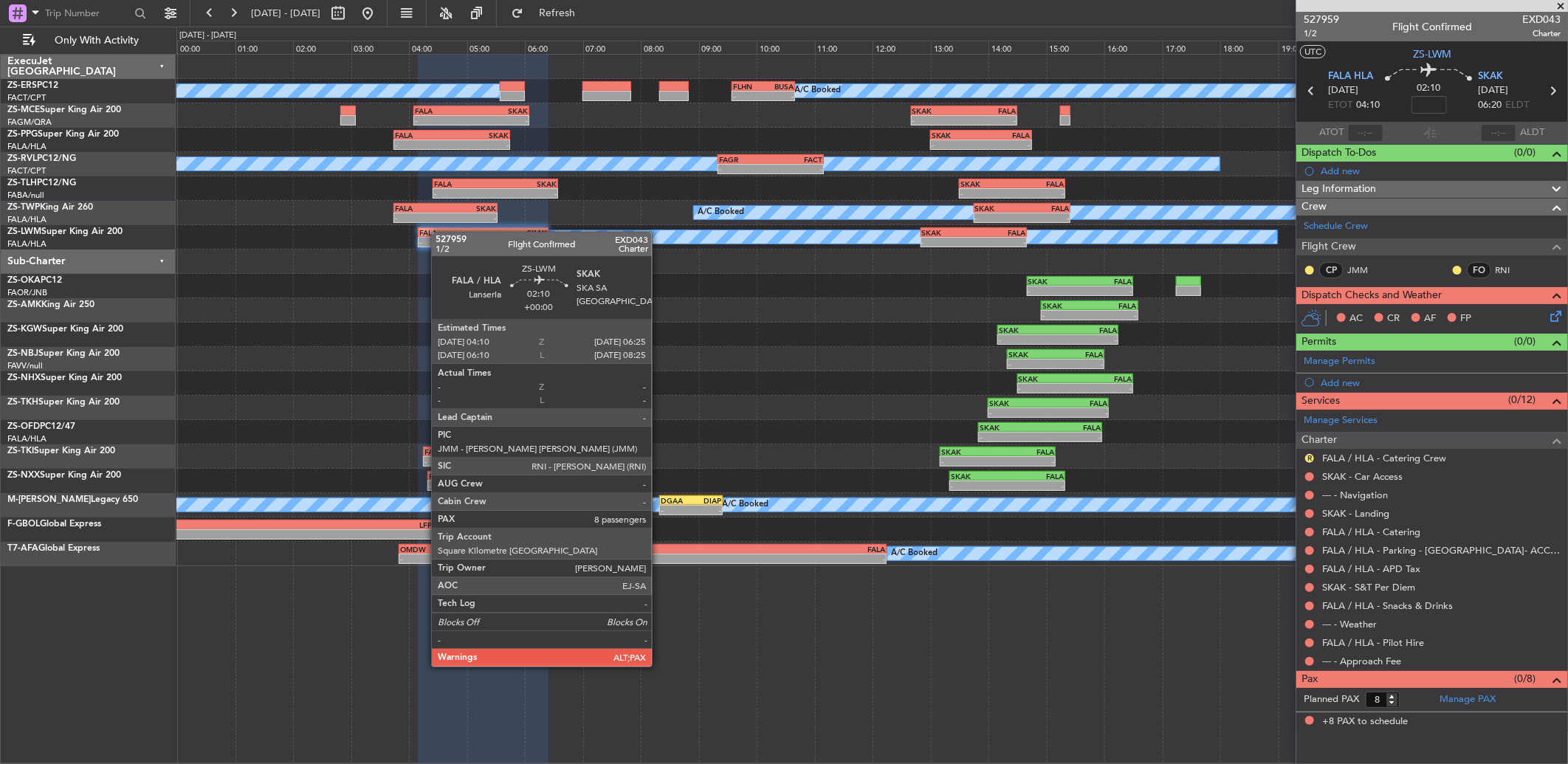
click at [440, 232] on div "FALA" at bounding box center [451, 232] width 64 height 9
